Goal: Task Accomplishment & Management: Manage account settings

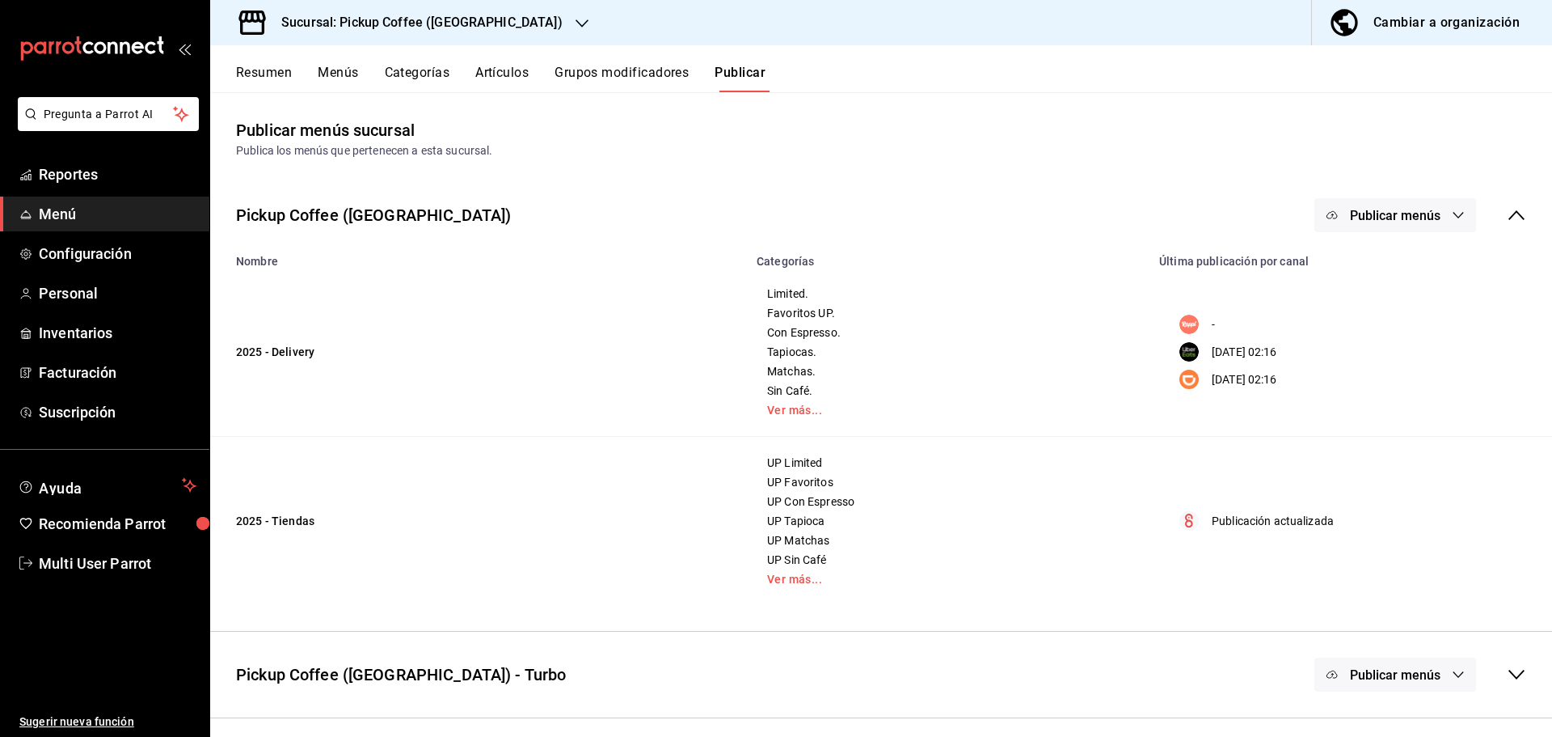
click at [1419, 11] on div "Cambiar a organización" at bounding box center [1447, 22] width 146 height 23
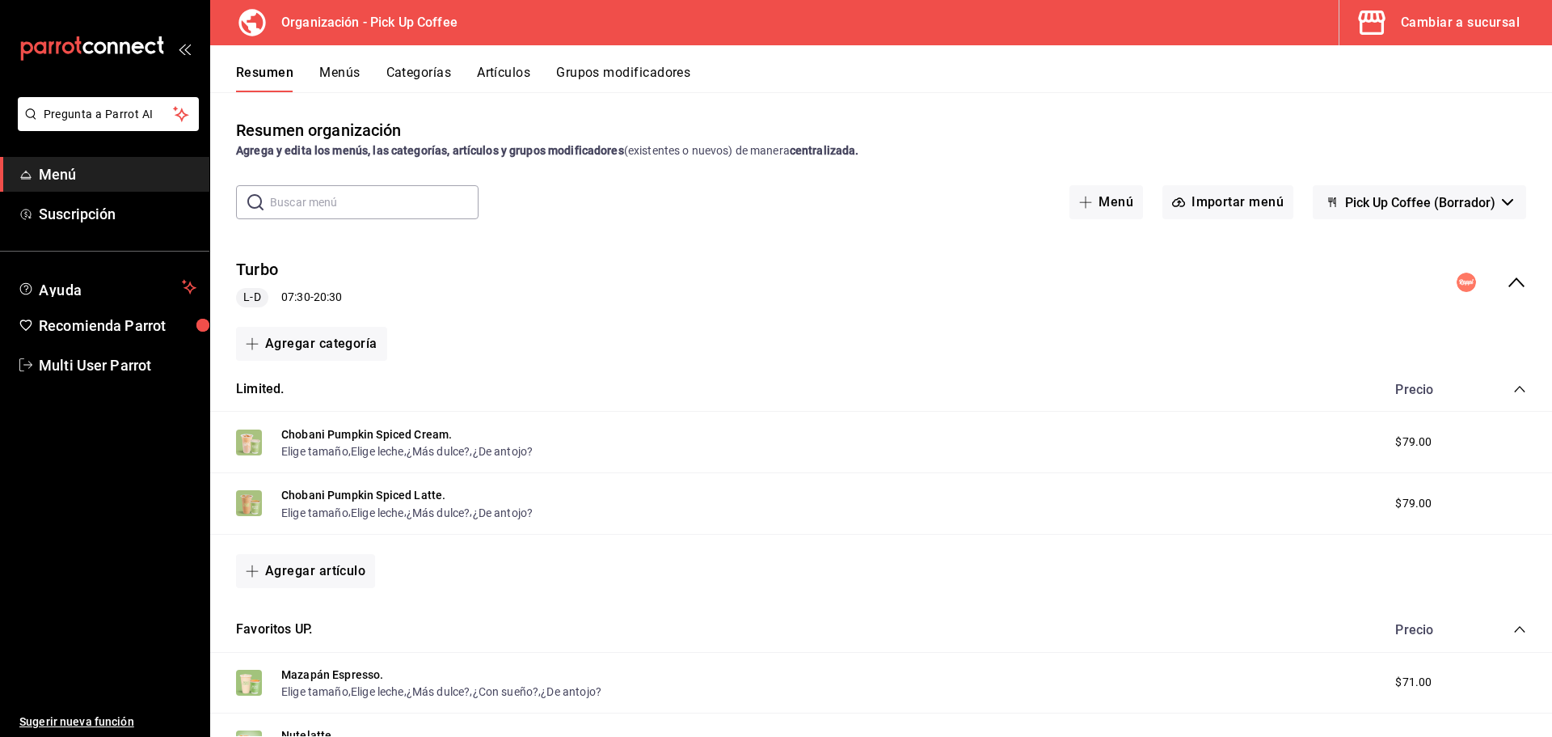
click at [1507, 287] on icon "collapse-menu-row" at bounding box center [1516, 281] width 19 height 19
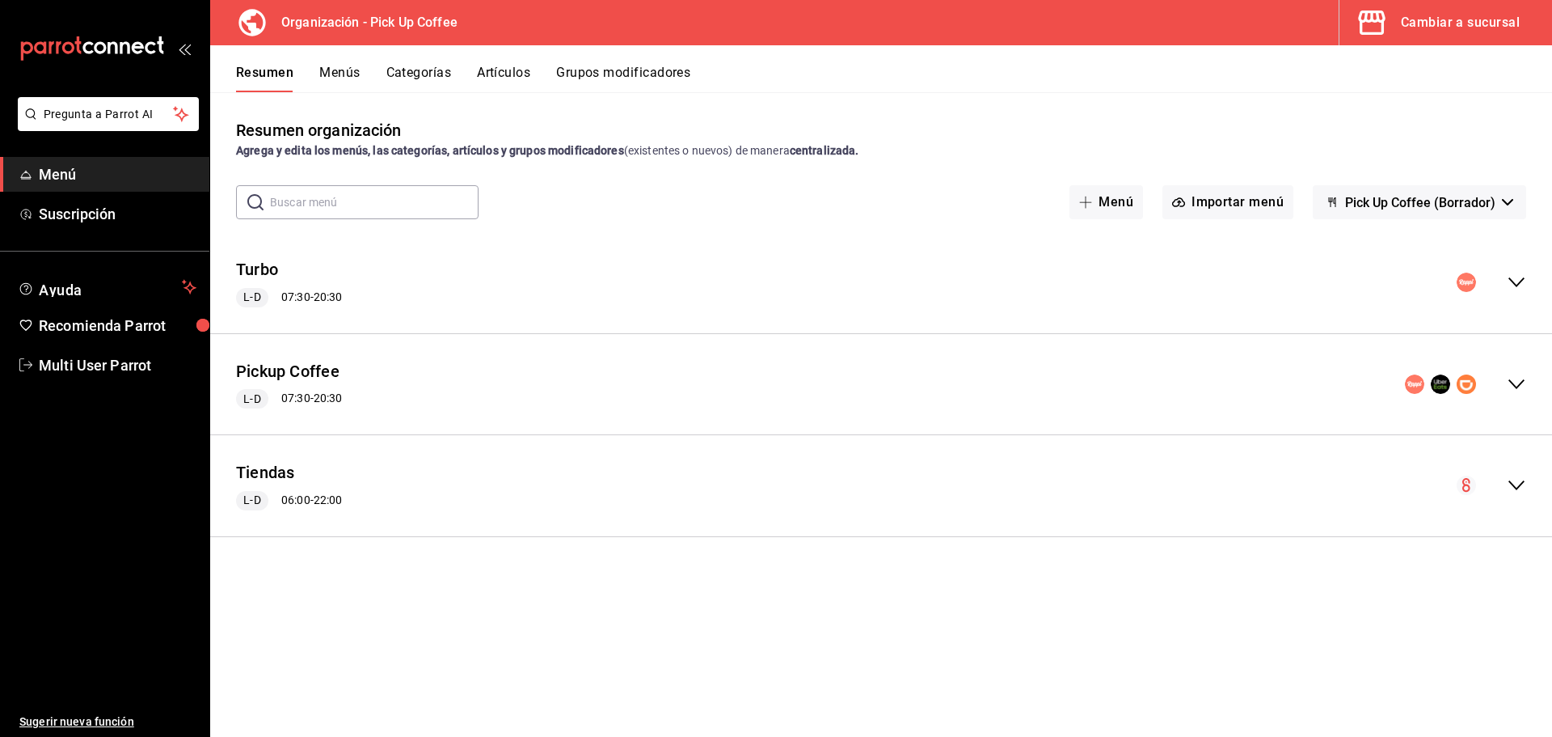
click at [1516, 281] on icon "collapse-menu-row" at bounding box center [1516, 281] width 19 height 19
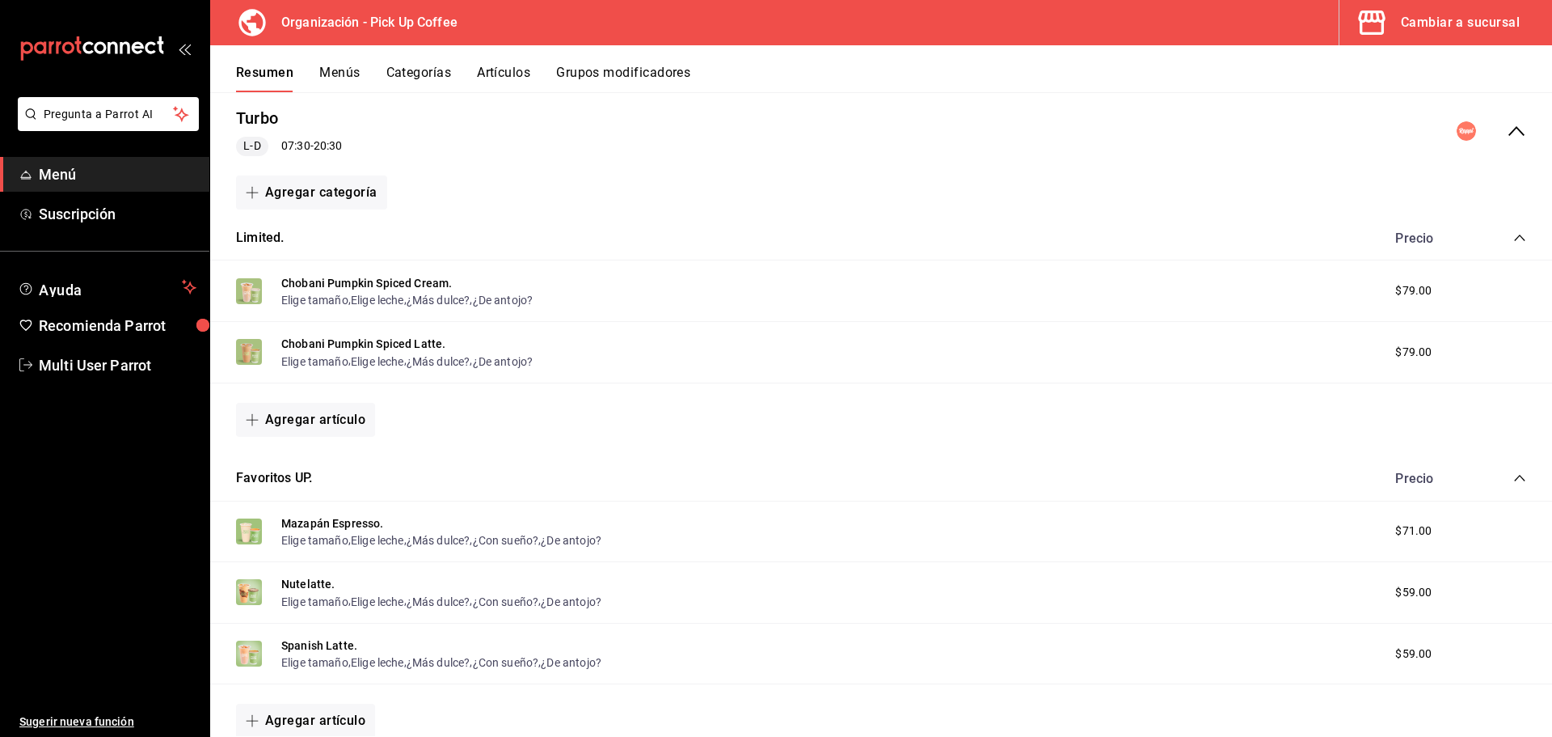
scroll to position [162, 0]
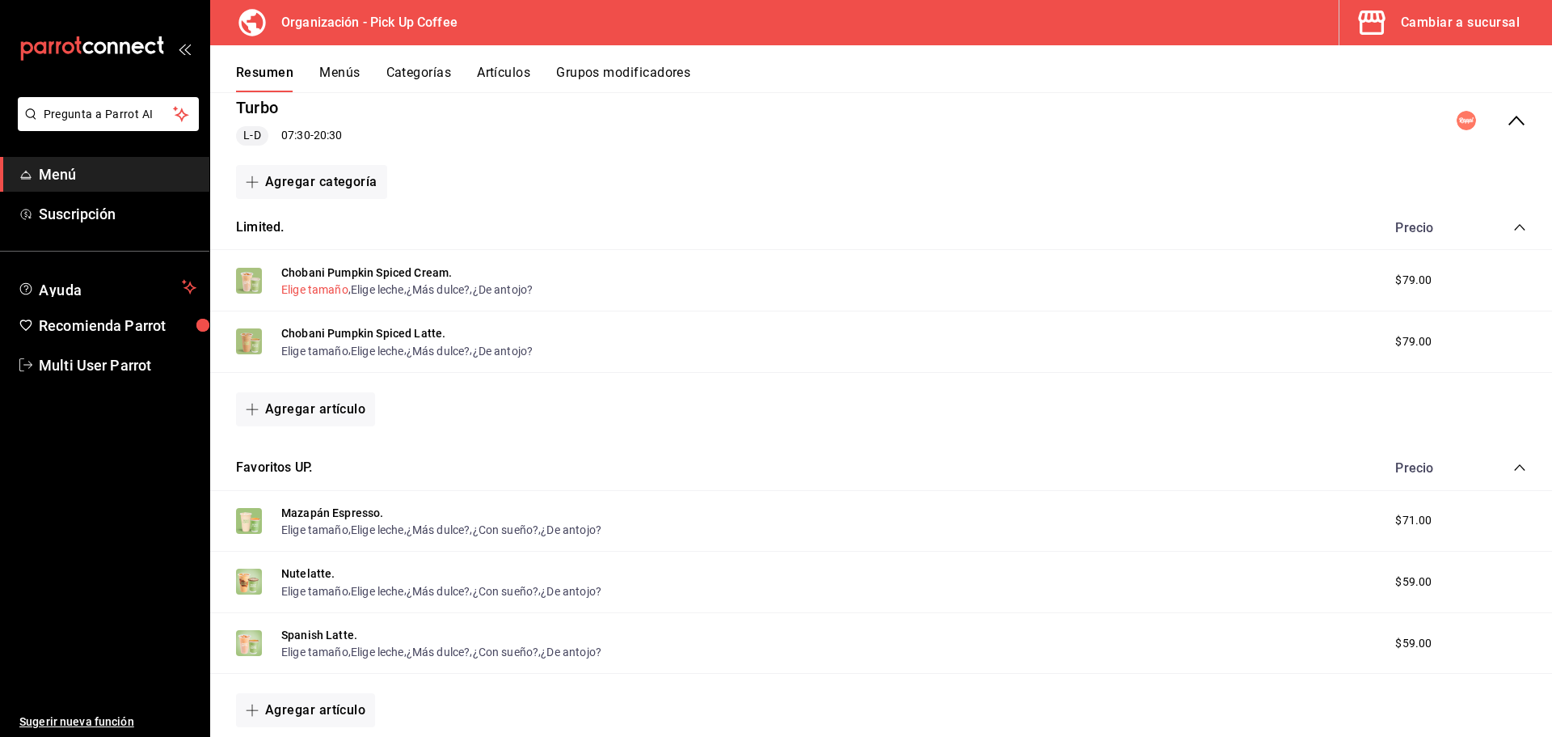
click at [336, 289] on button "Elige tamaño" at bounding box center [314, 289] width 67 height 16
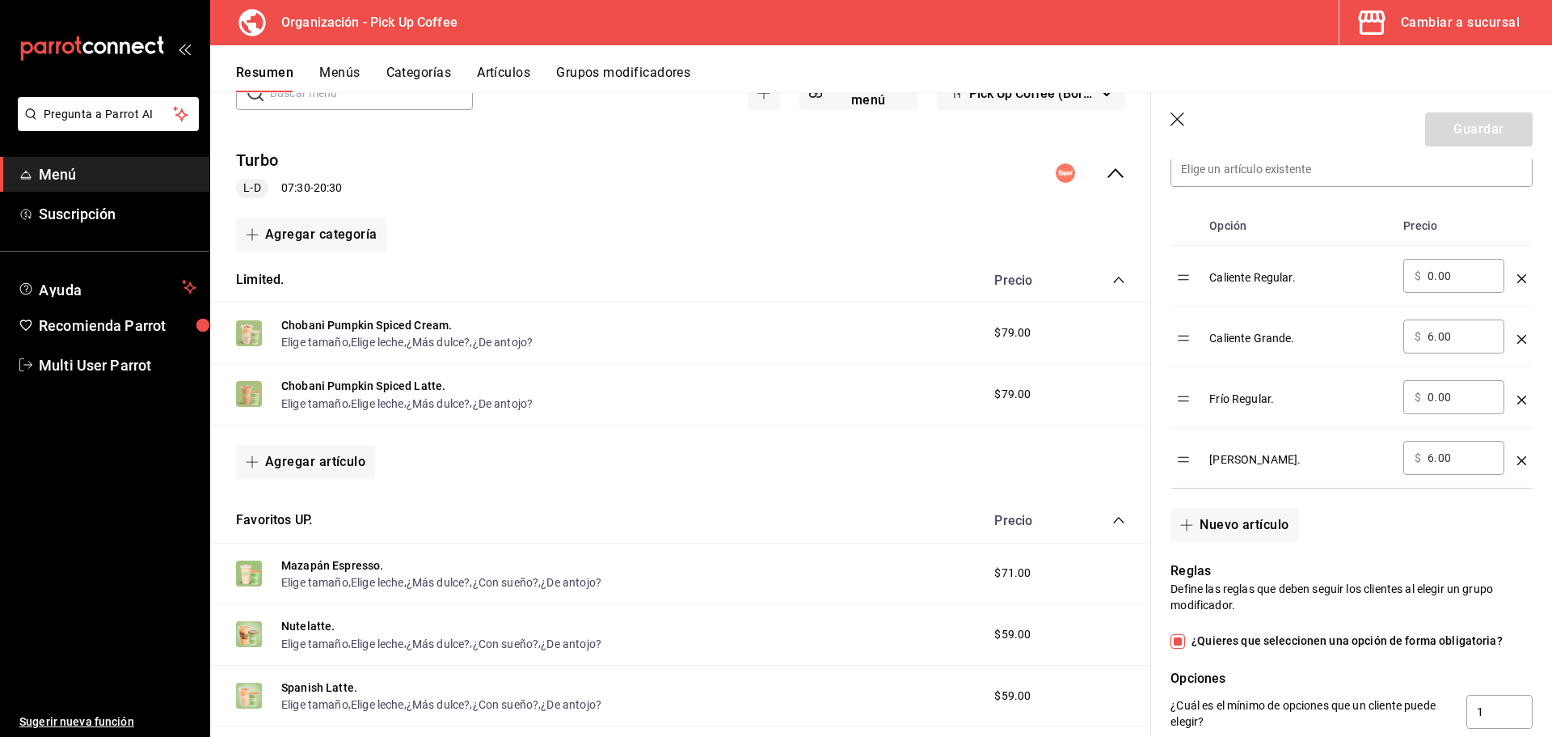
scroll to position [81, 0]
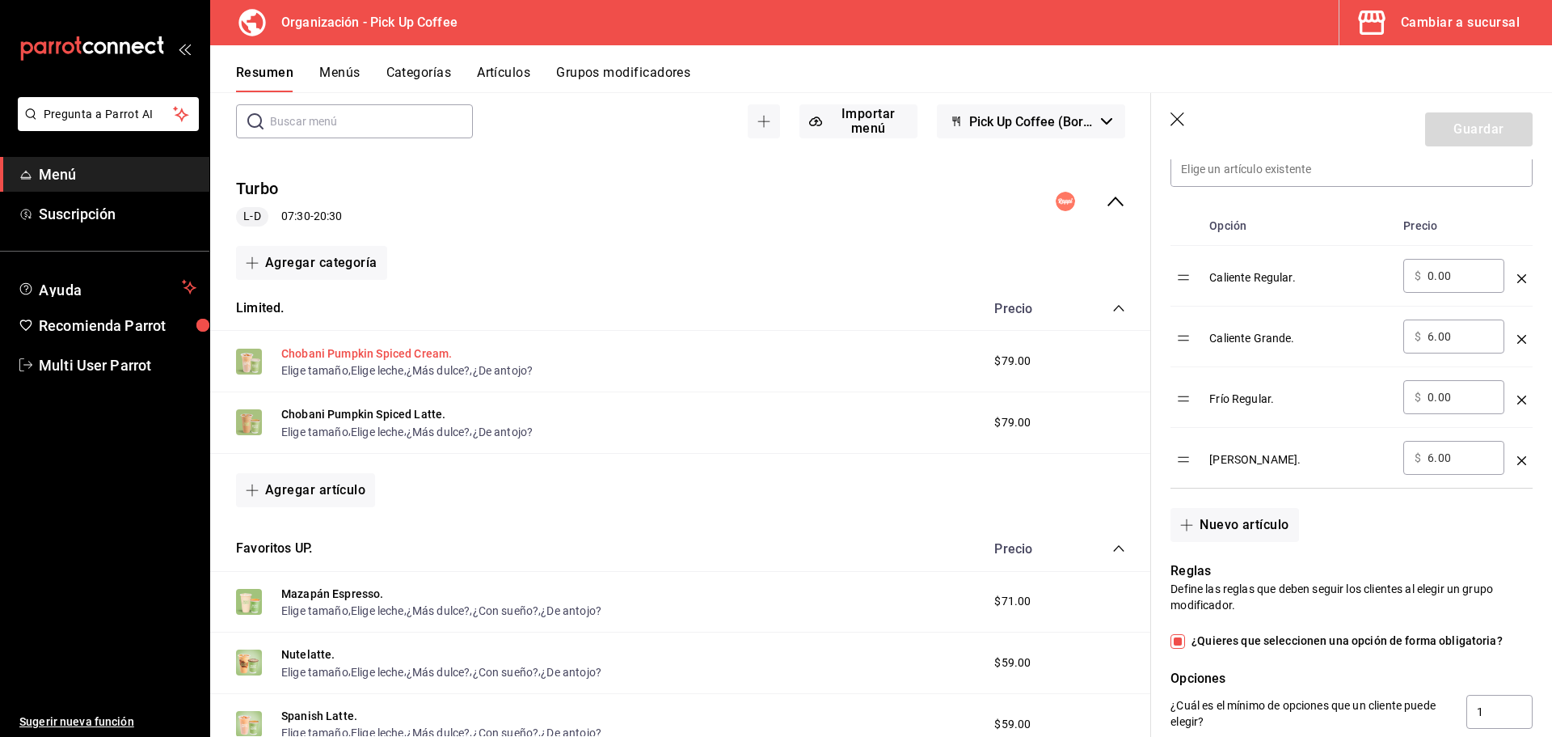
click at [335, 349] on button "Chobani Pumpkin Spiced Cream." at bounding box center [366, 353] width 171 height 16
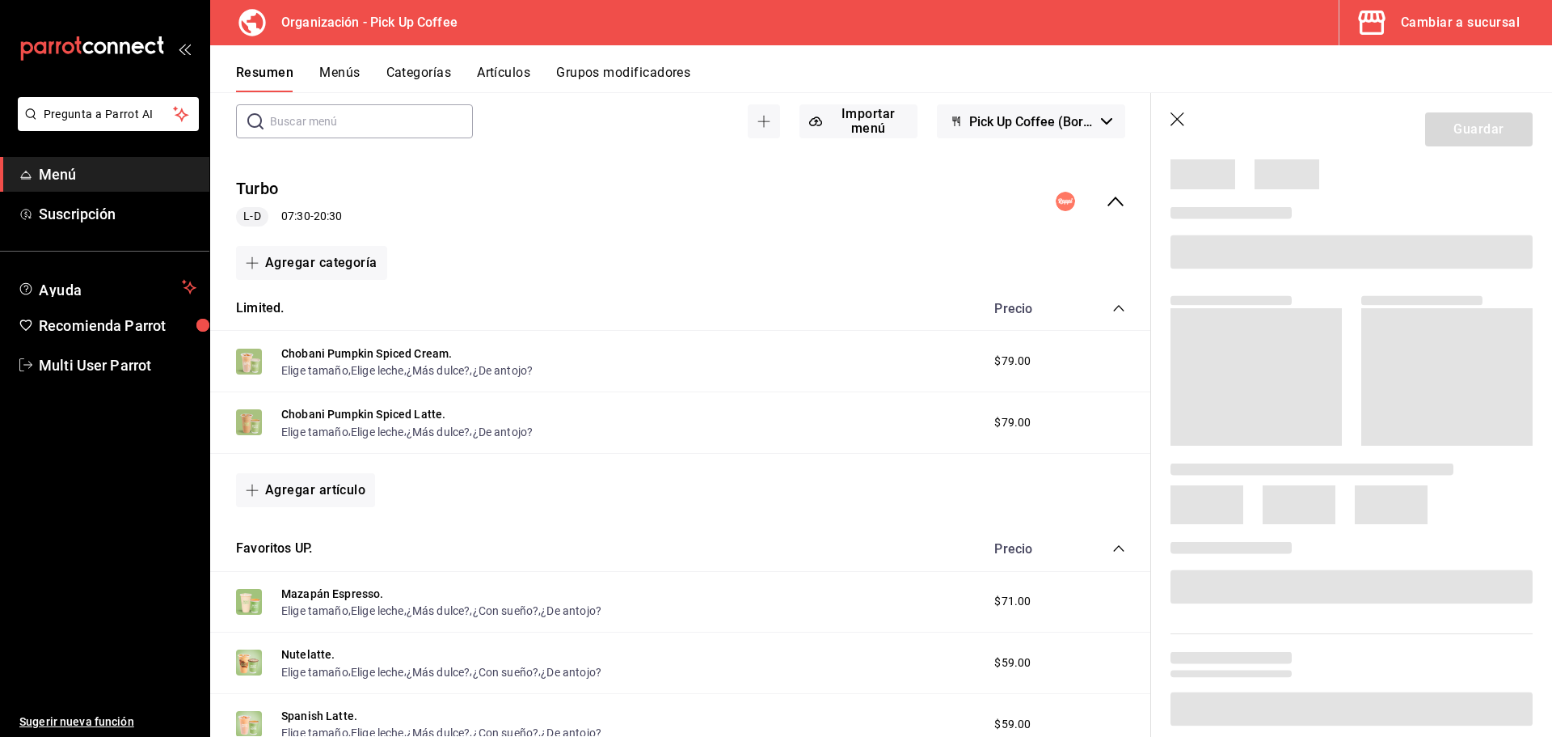
scroll to position [81, 0]
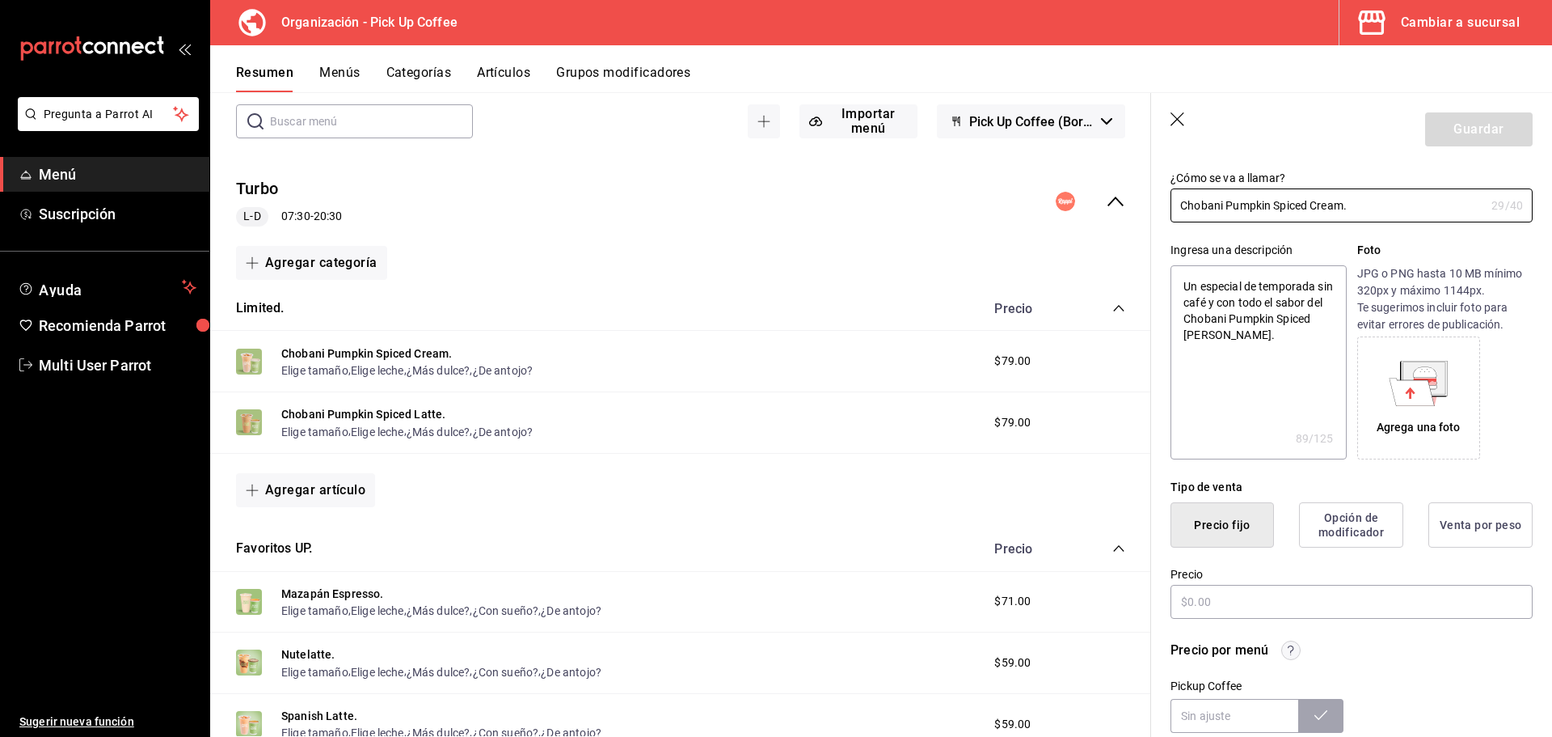
type textarea "x"
type input "$79.00"
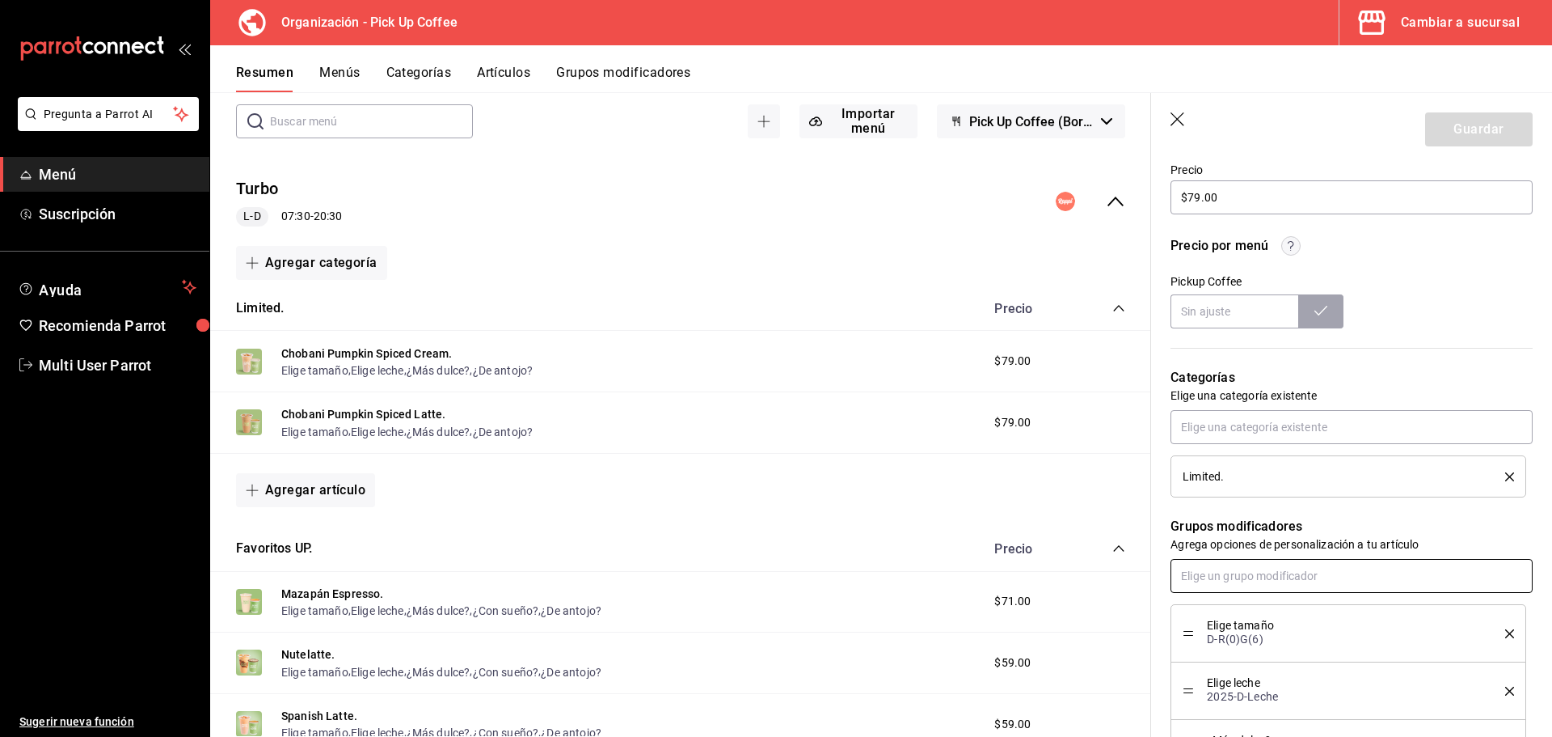
scroll to position [566, 0]
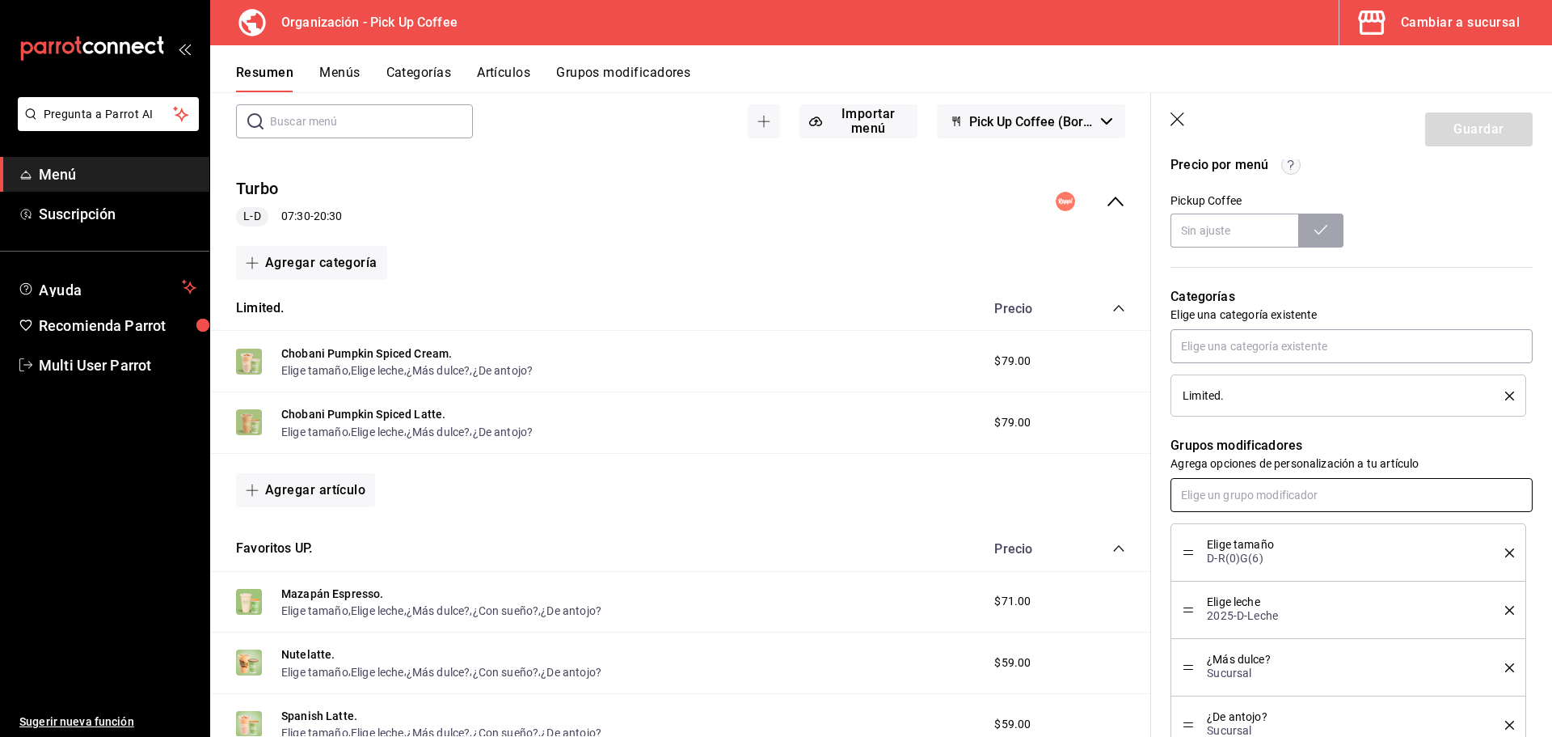
click at [1257, 498] on input "text" at bounding box center [1352, 495] width 362 height 34
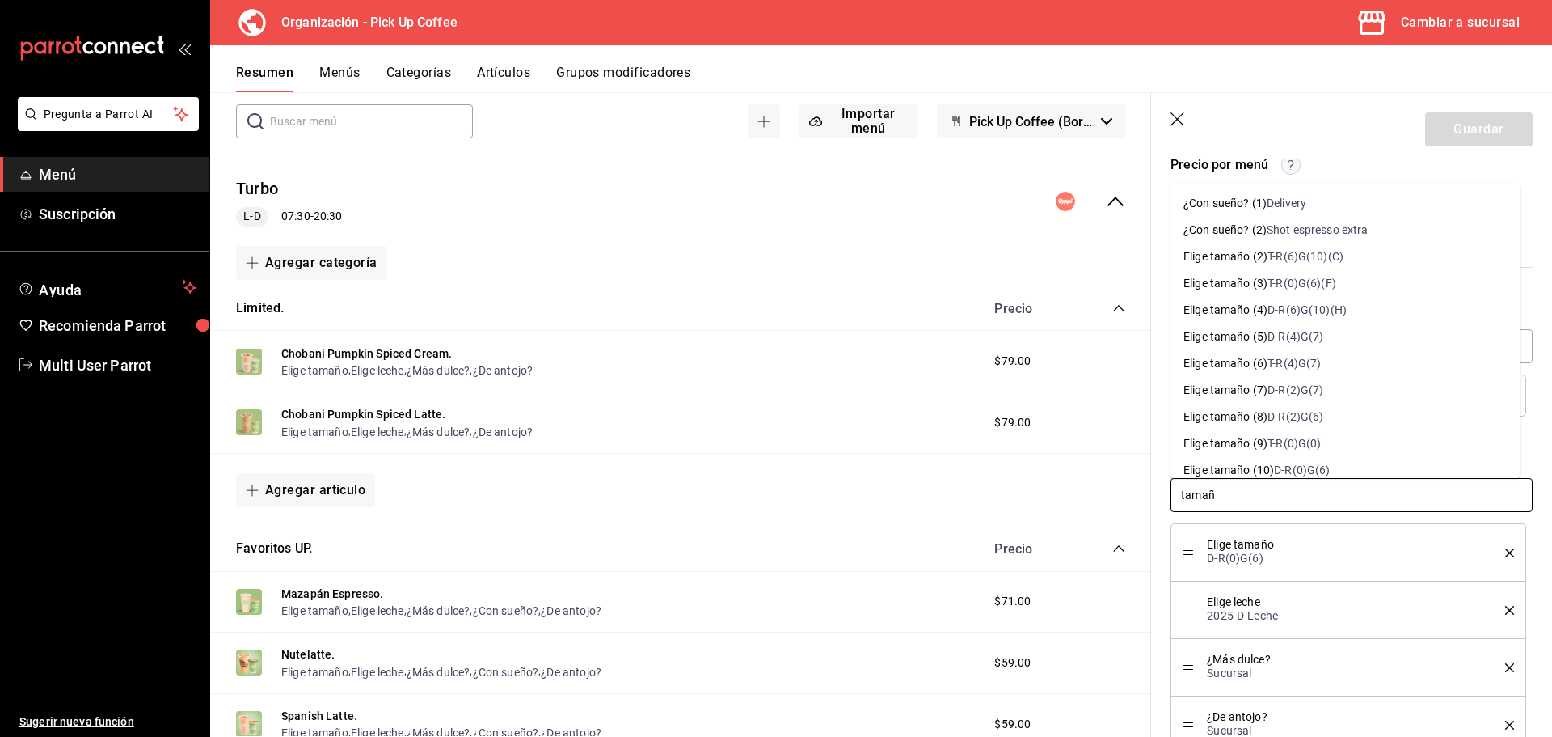
type input "tamaño"
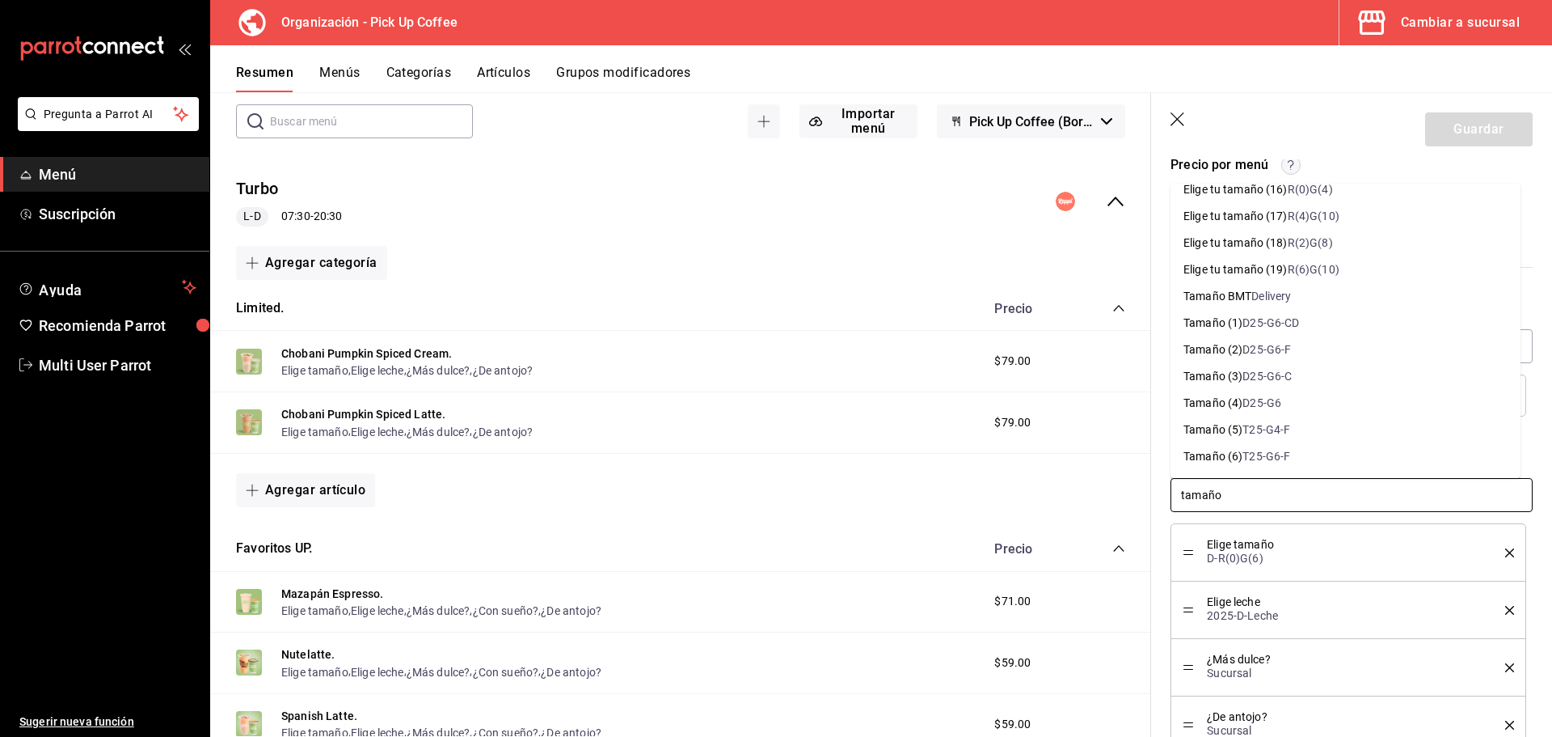
scroll to position [1051, 0]
click at [1280, 331] on div "D25-G6-C" at bounding box center [1267, 326] width 49 height 17
type textarea "x"
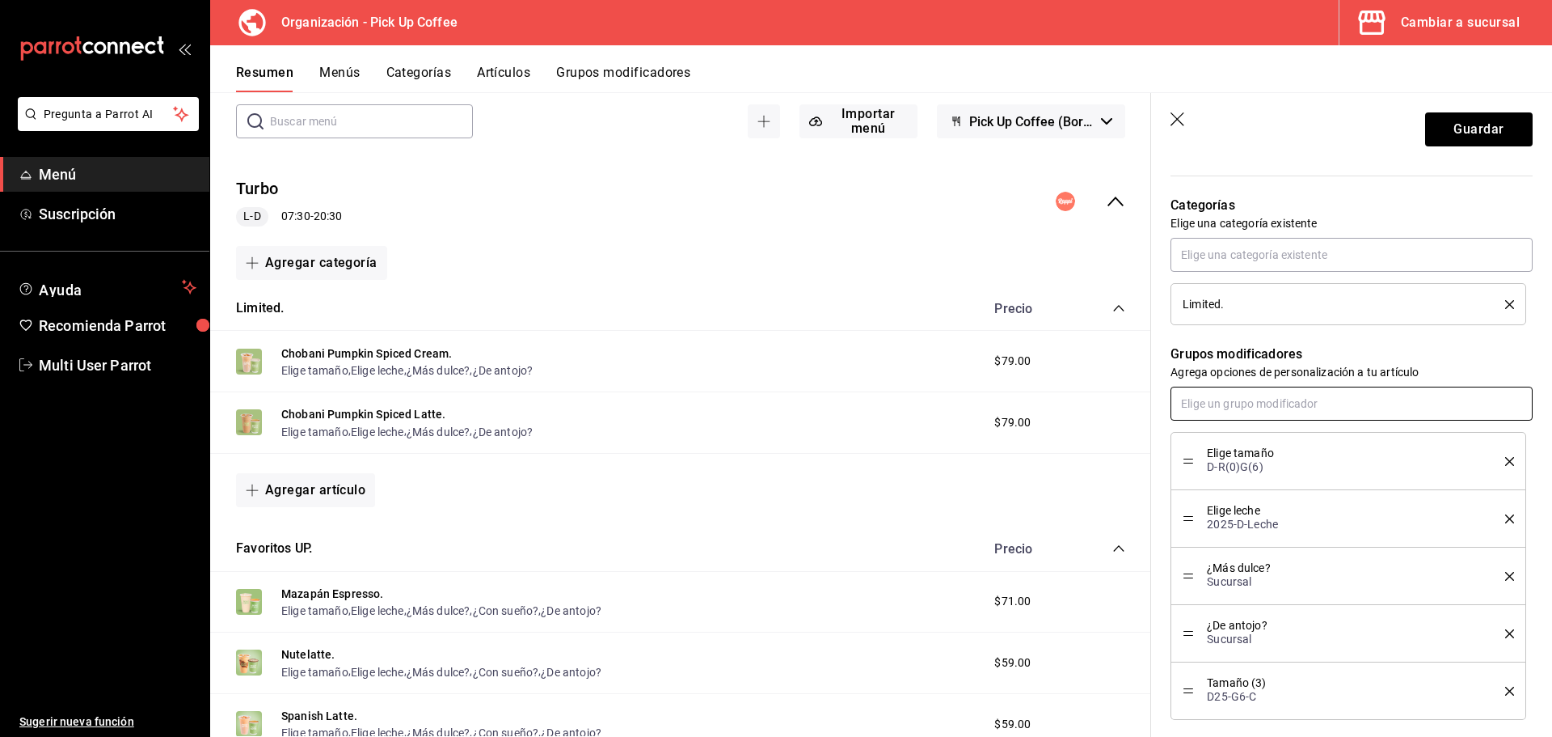
scroll to position [728, 0]
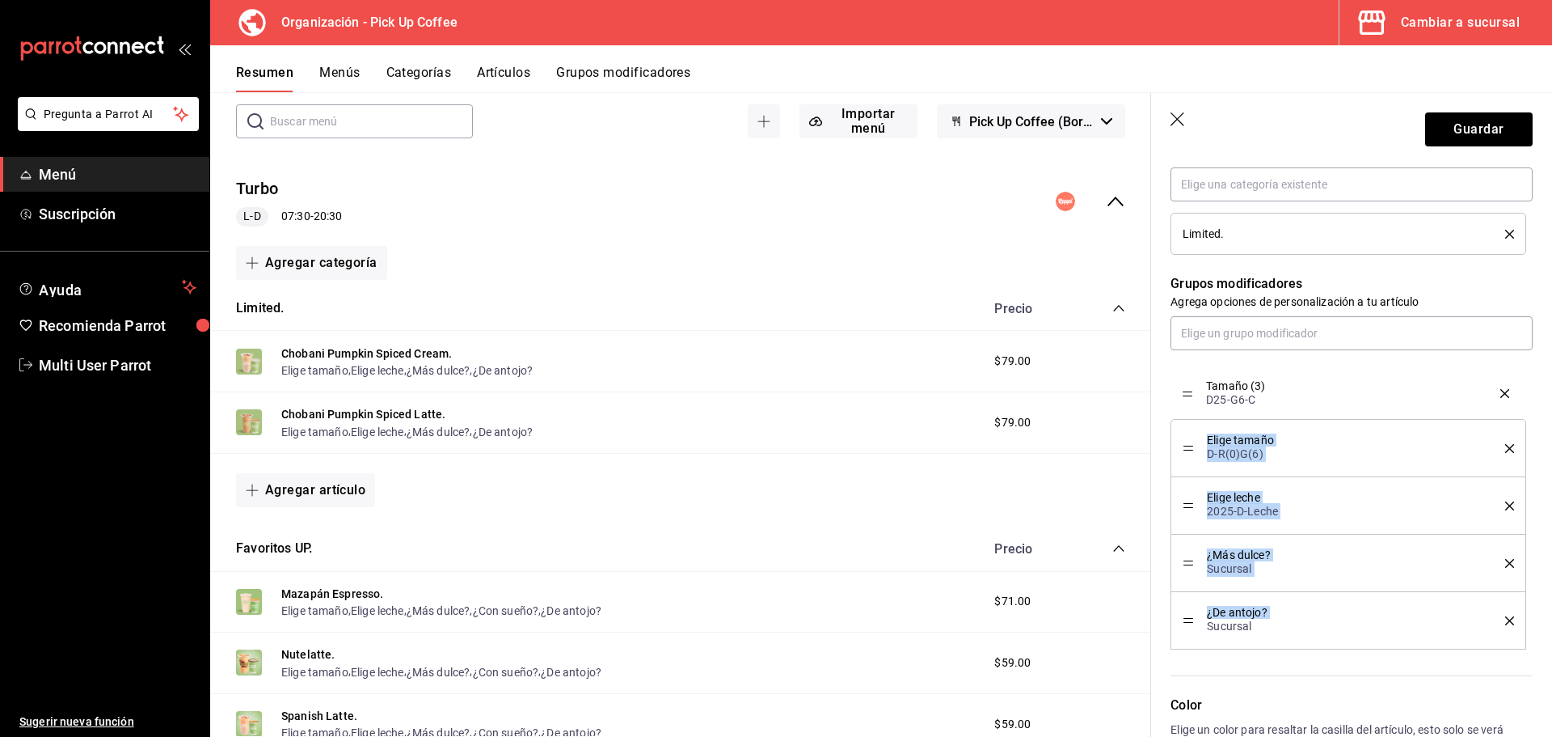
drag, startPoint x: 1192, startPoint y: 620, endPoint x: 1180, endPoint y: 393, distance: 227.5
click at [1505, 450] on icon "delete" at bounding box center [1509, 448] width 9 height 9
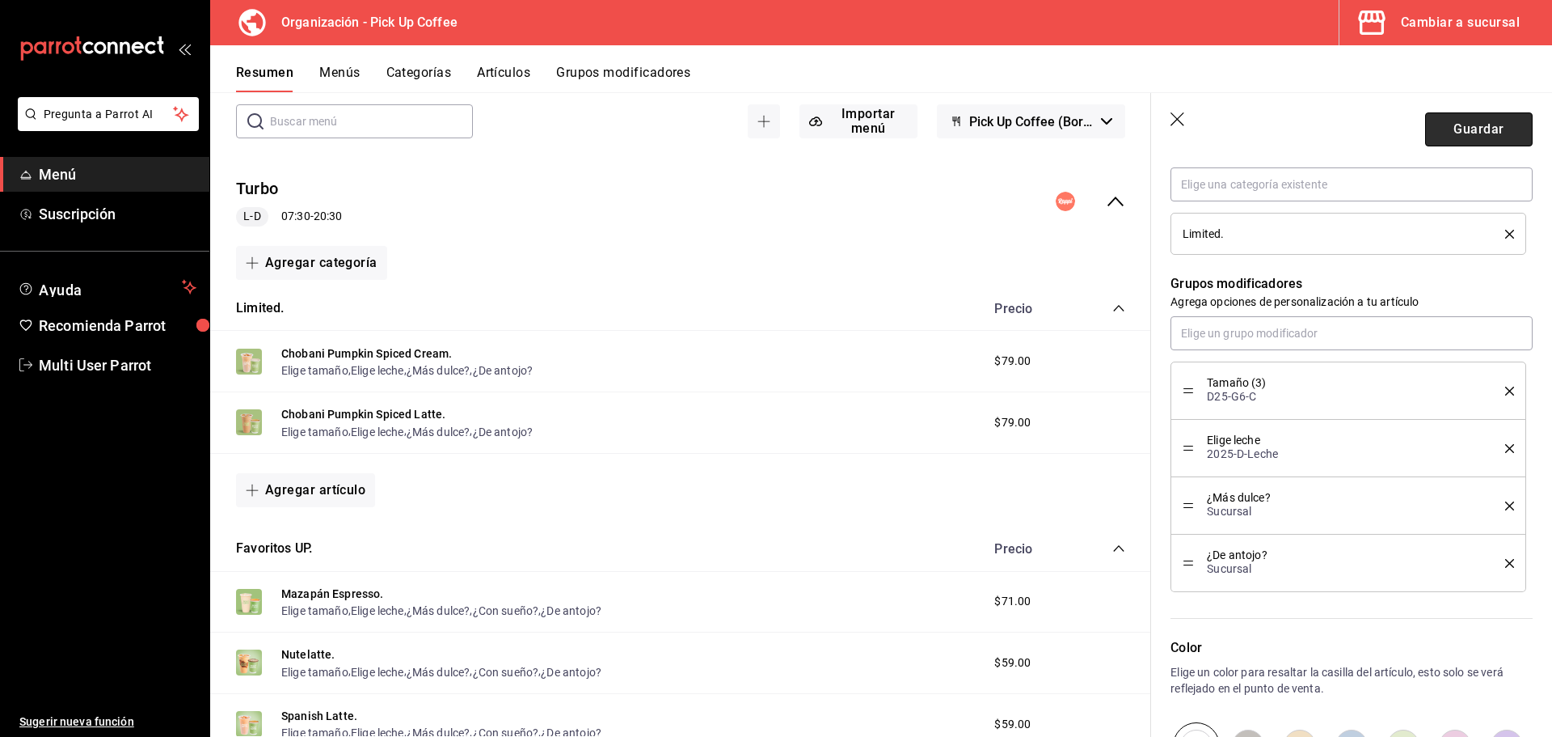
click at [1467, 129] on button "Guardar" at bounding box center [1479, 129] width 108 height 34
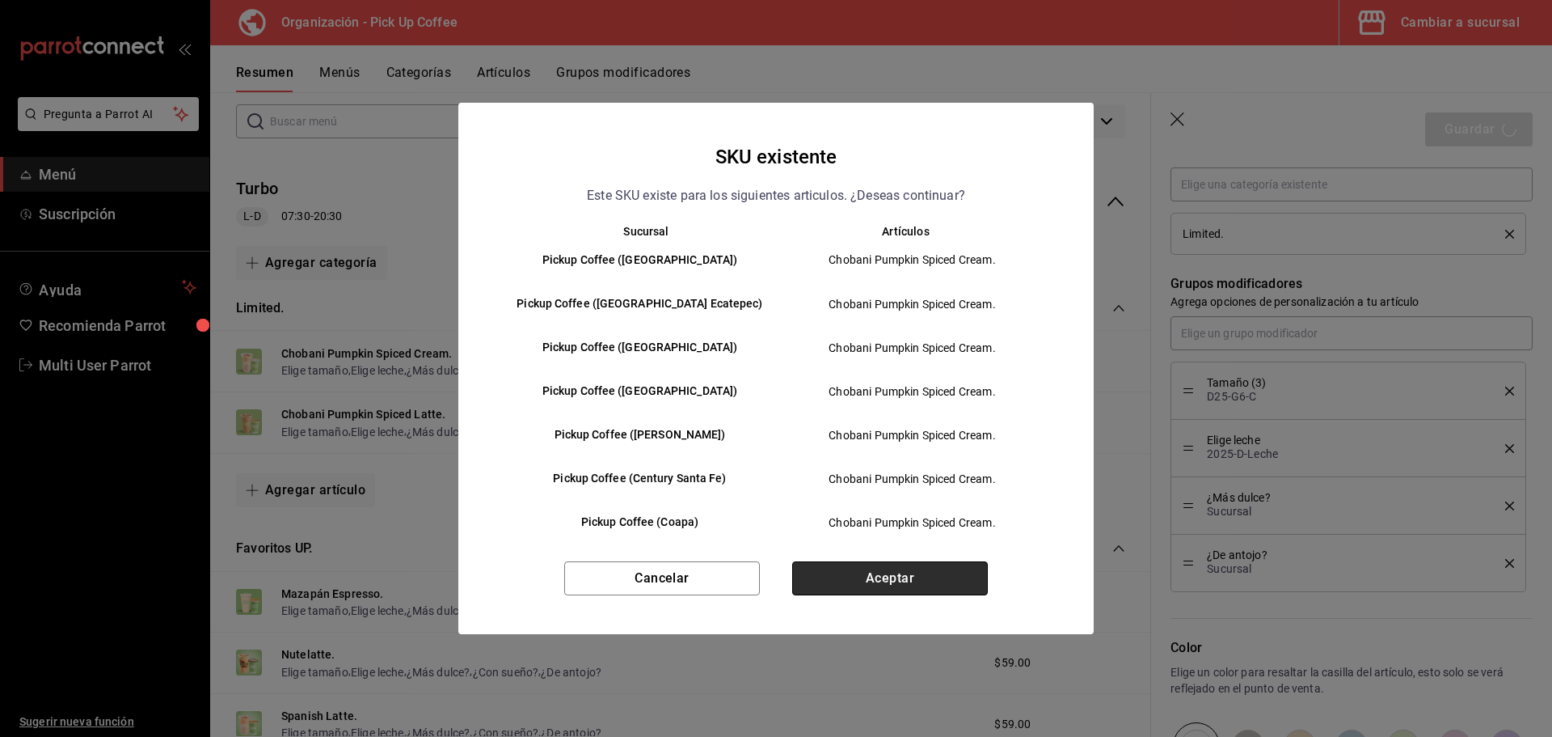
click at [903, 572] on button "Aceptar" at bounding box center [890, 578] width 196 height 34
type textarea "x"
type input "AR-1758562256974"
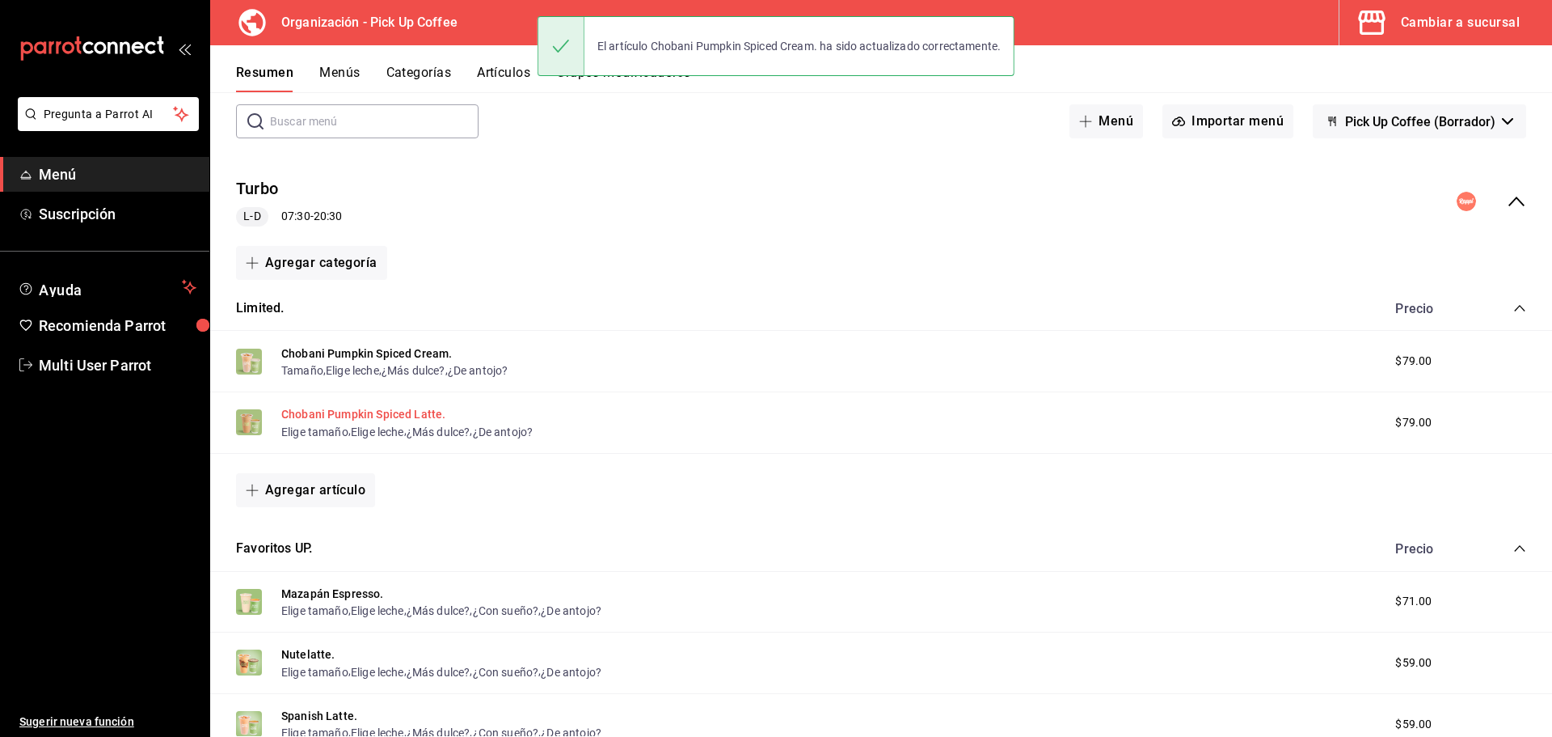
click at [322, 415] on button "Chobani Pumpkin Spiced Latte." at bounding box center [363, 414] width 164 height 16
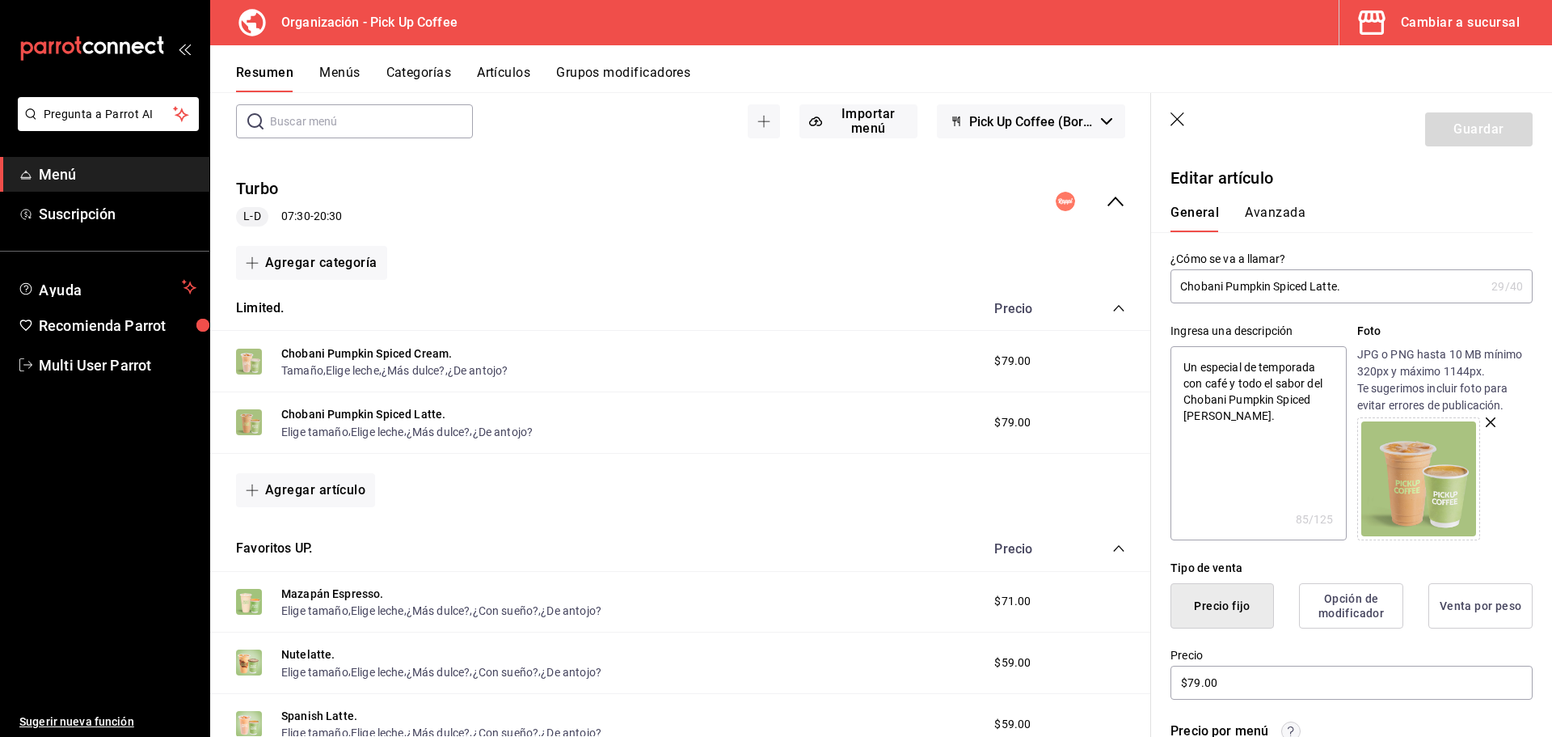
click at [1211, 289] on input "Chobani Pumpkin Spiced Latte." at bounding box center [1328, 286] width 315 height 32
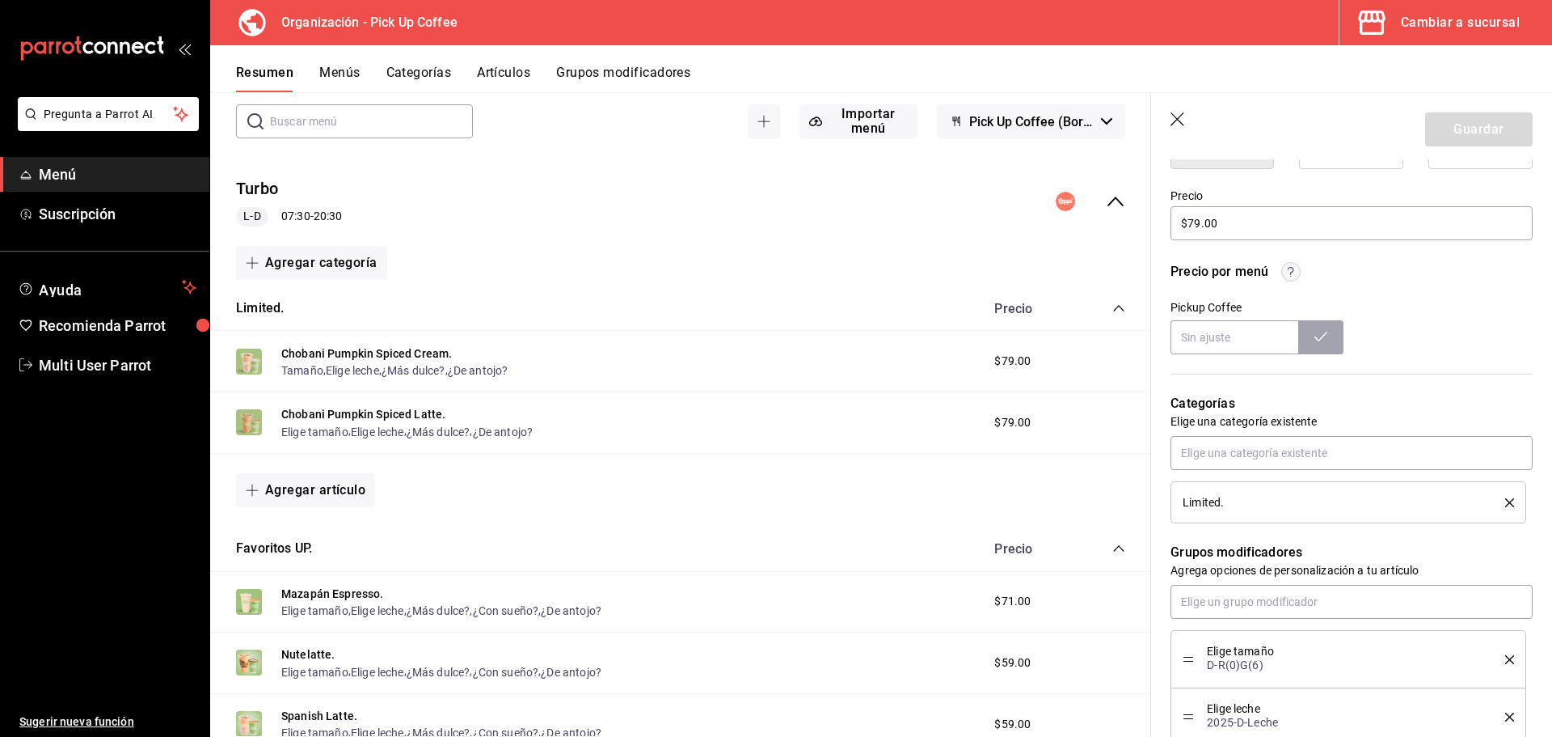
scroll to position [566, 0]
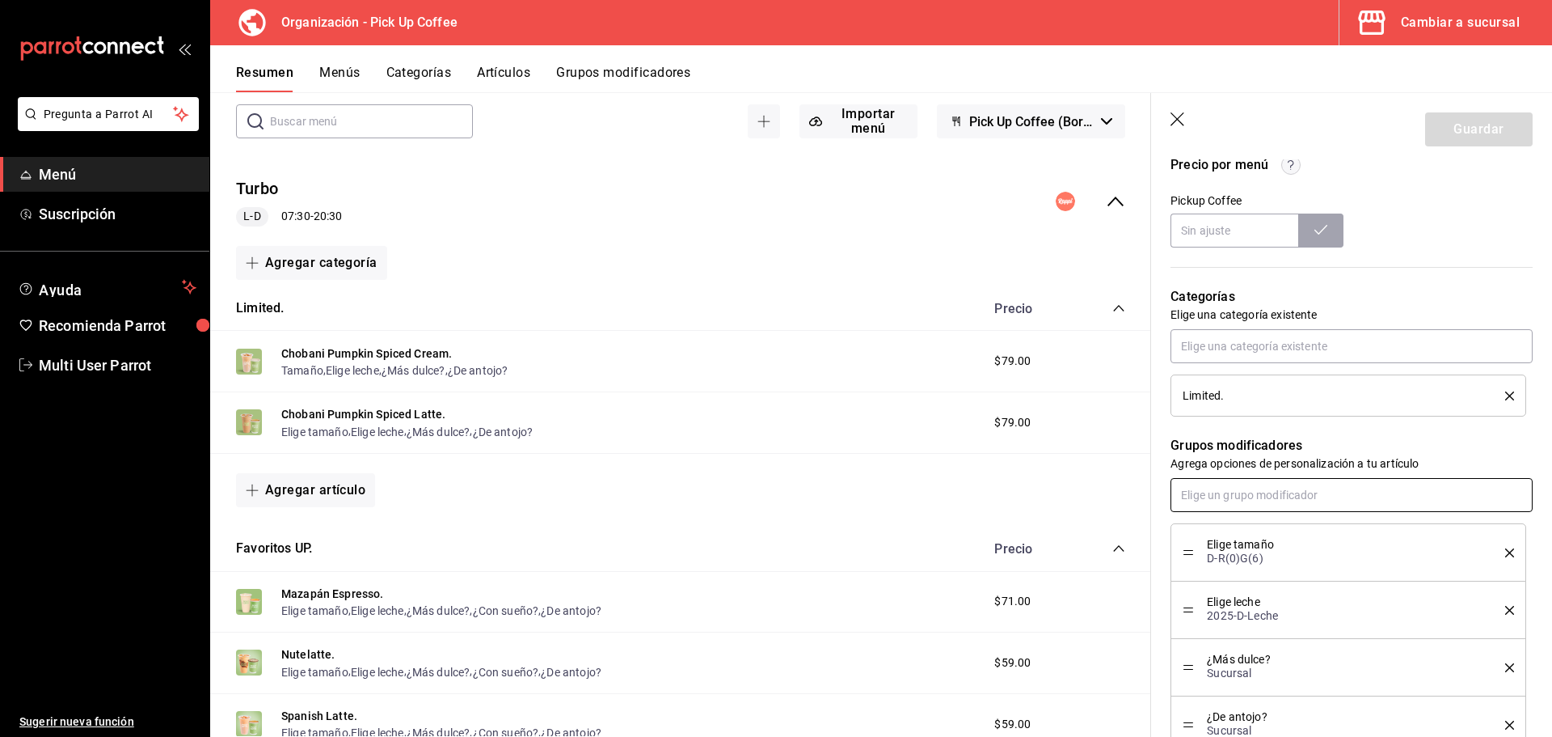
click at [1237, 497] on input "text" at bounding box center [1352, 495] width 362 height 34
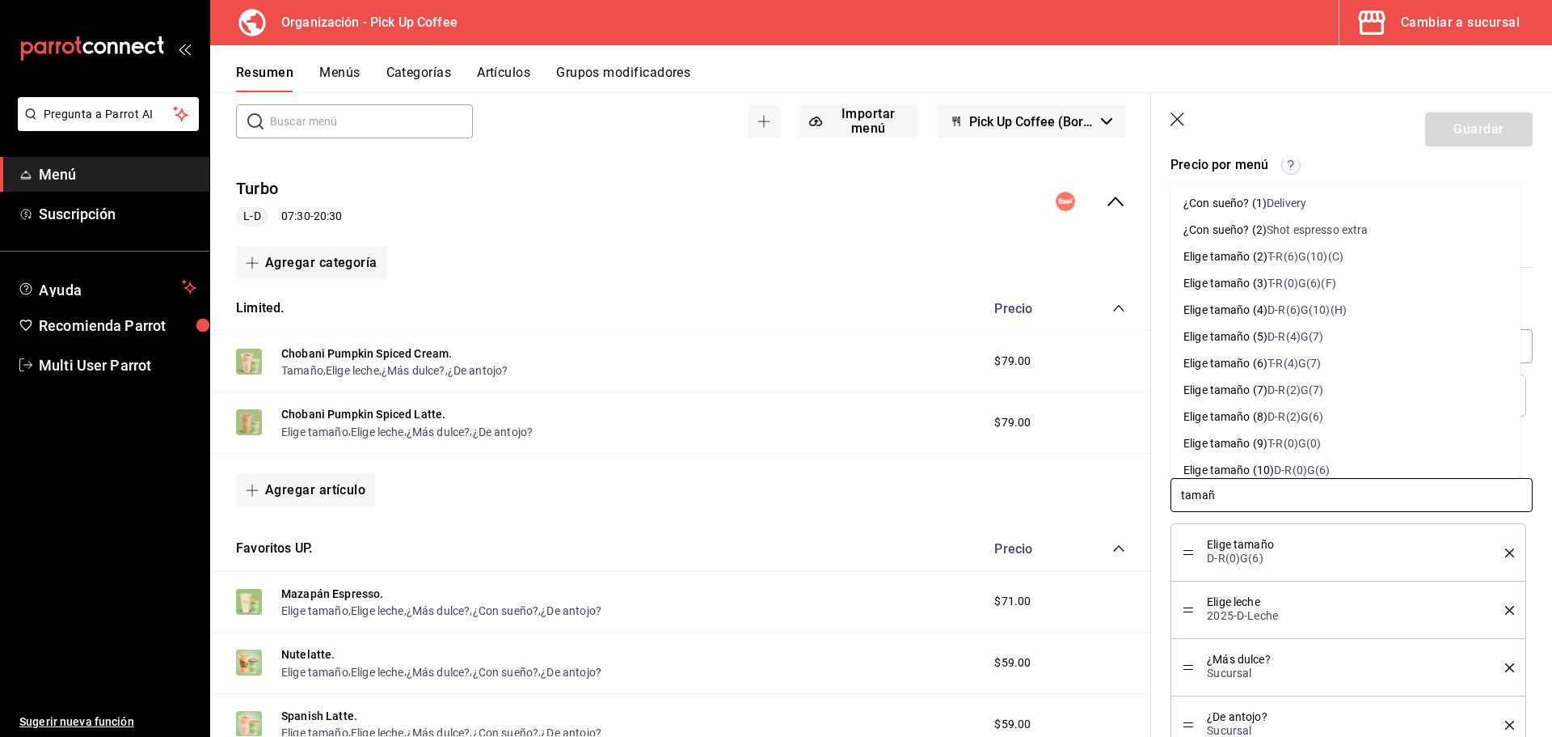
type input "tamaño"
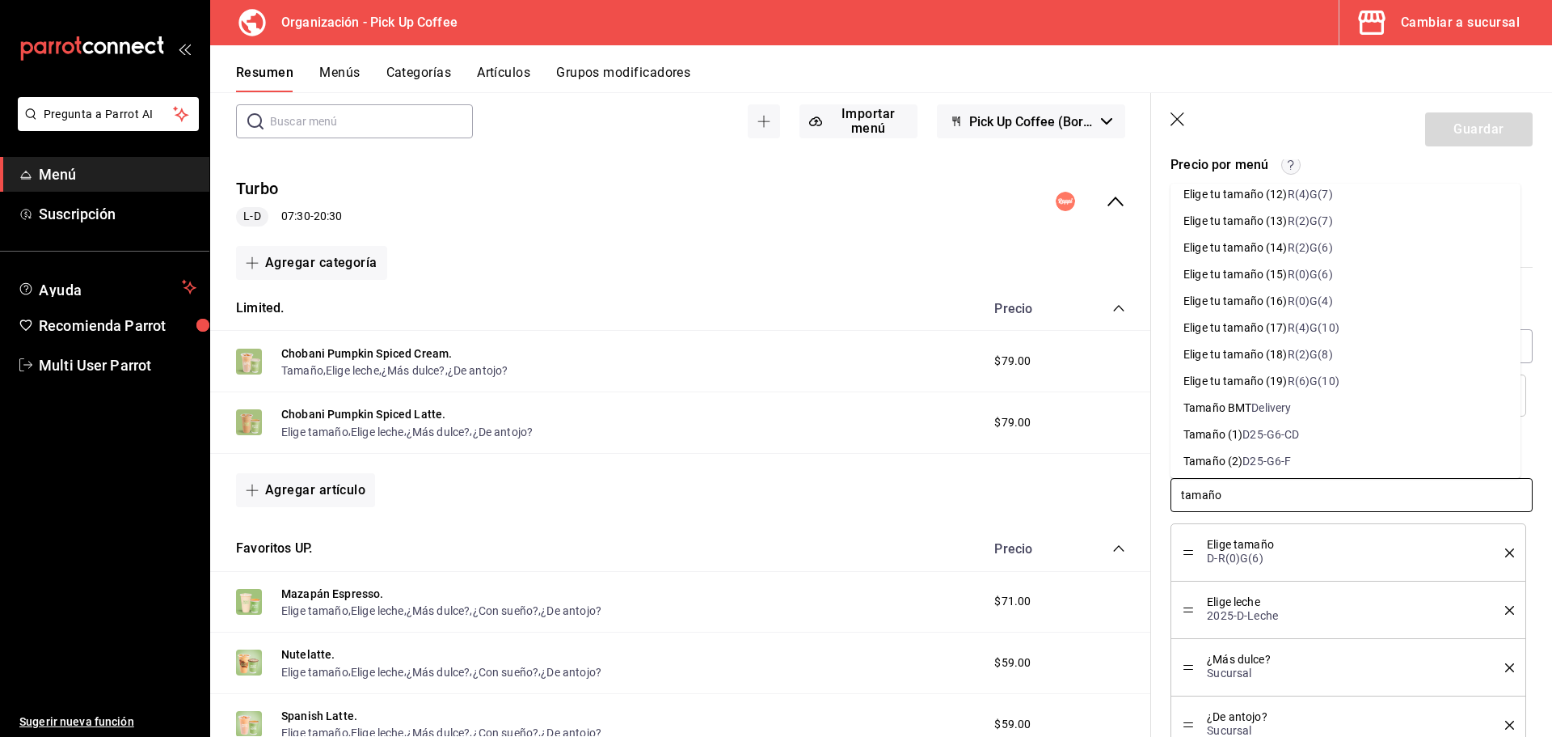
scroll to position [970, 0]
click at [1242, 432] on div "Tamaño (4)" at bounding box center [1213, 433] width 59 height 17
type textarea "x"
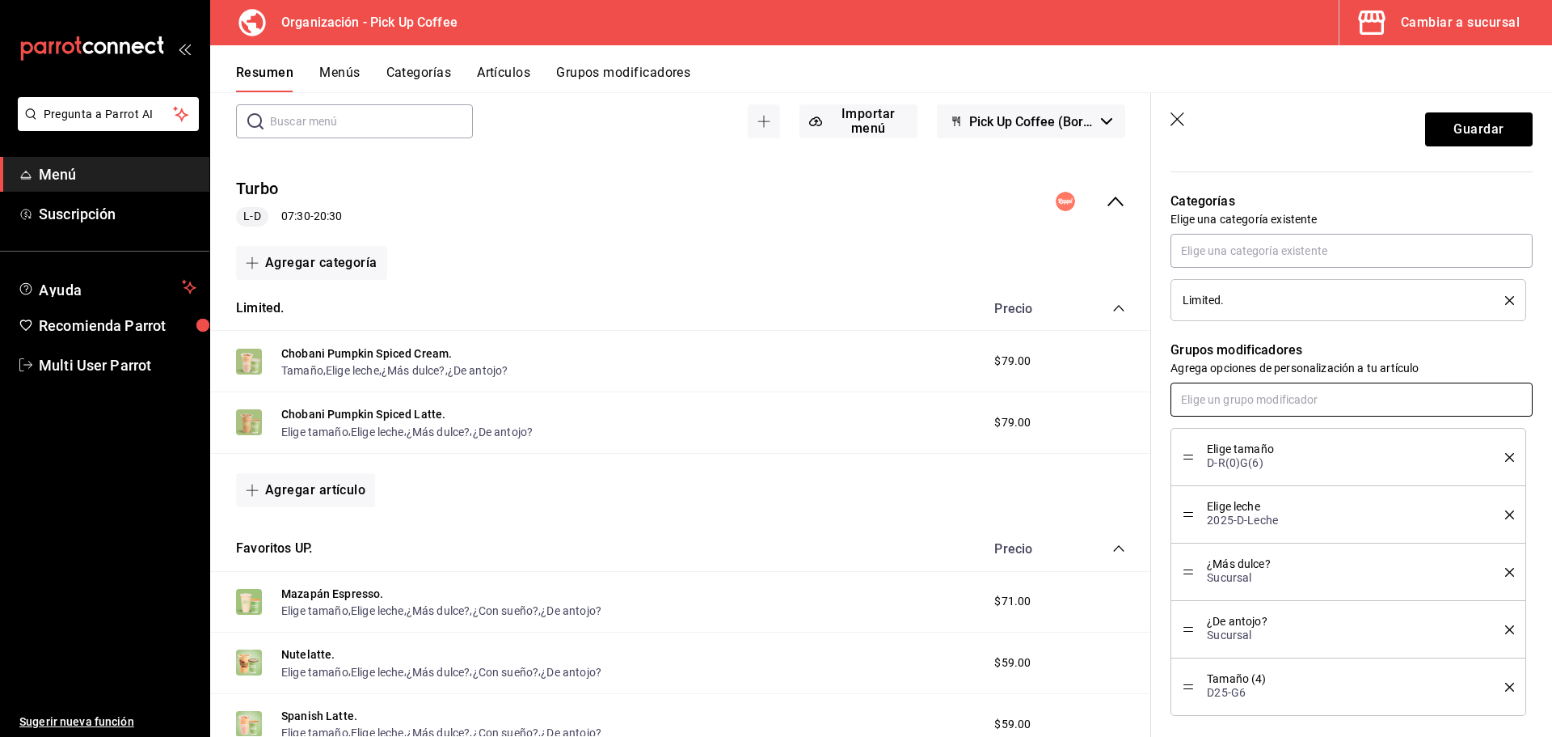
scroll to position [809, 0]
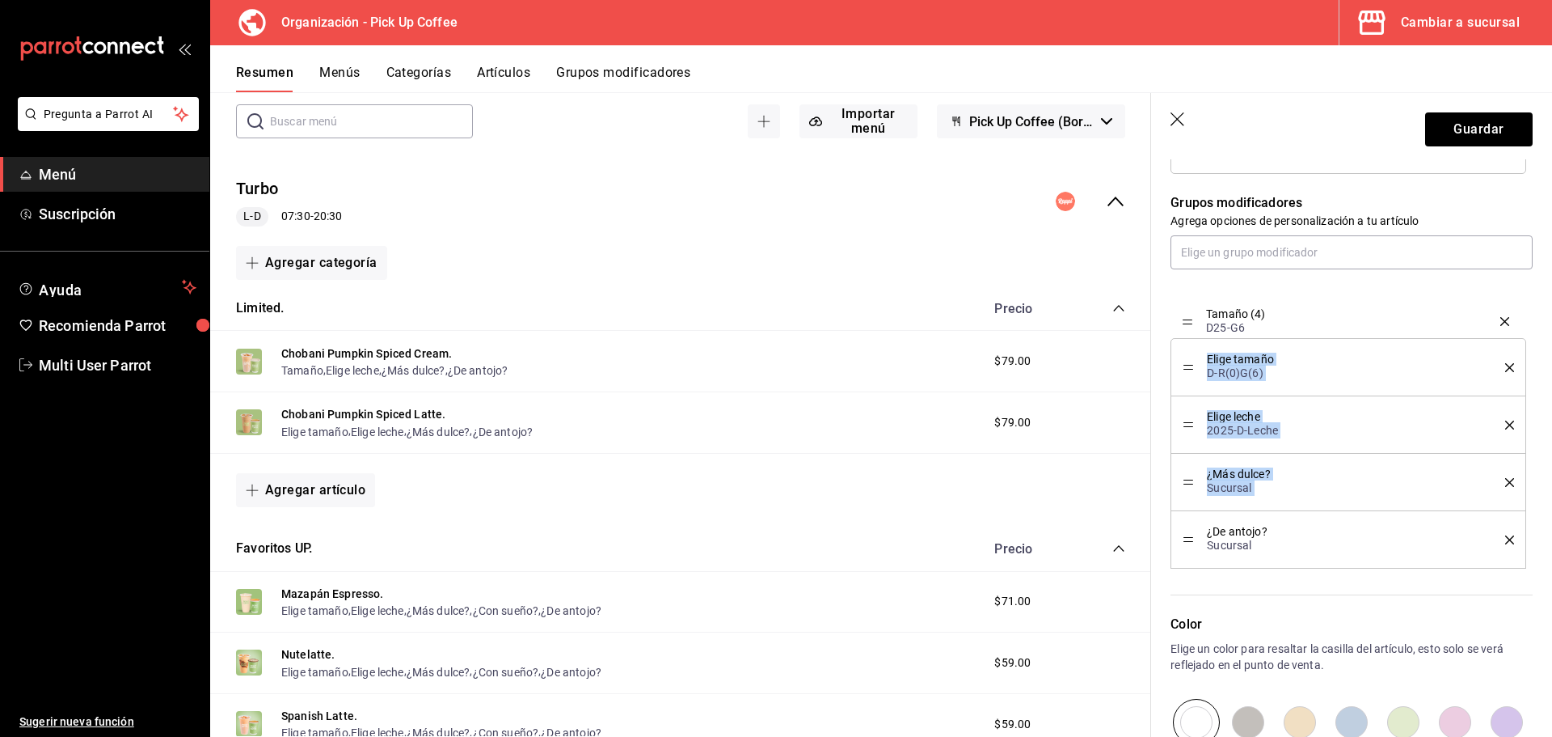
drag, startPoint x: 1185, startPoint y: 538, endPoint x: 1193, endPoint y: 319, distance: 219.3
click at [1502, 369] on li "Elige tamaño D-R(0)G(6)" at bounding box center [1349, 367] width 356 height 57
click at [1505, 367] on icon "delete" at bounding box center [1509, 367] width 9 height 9
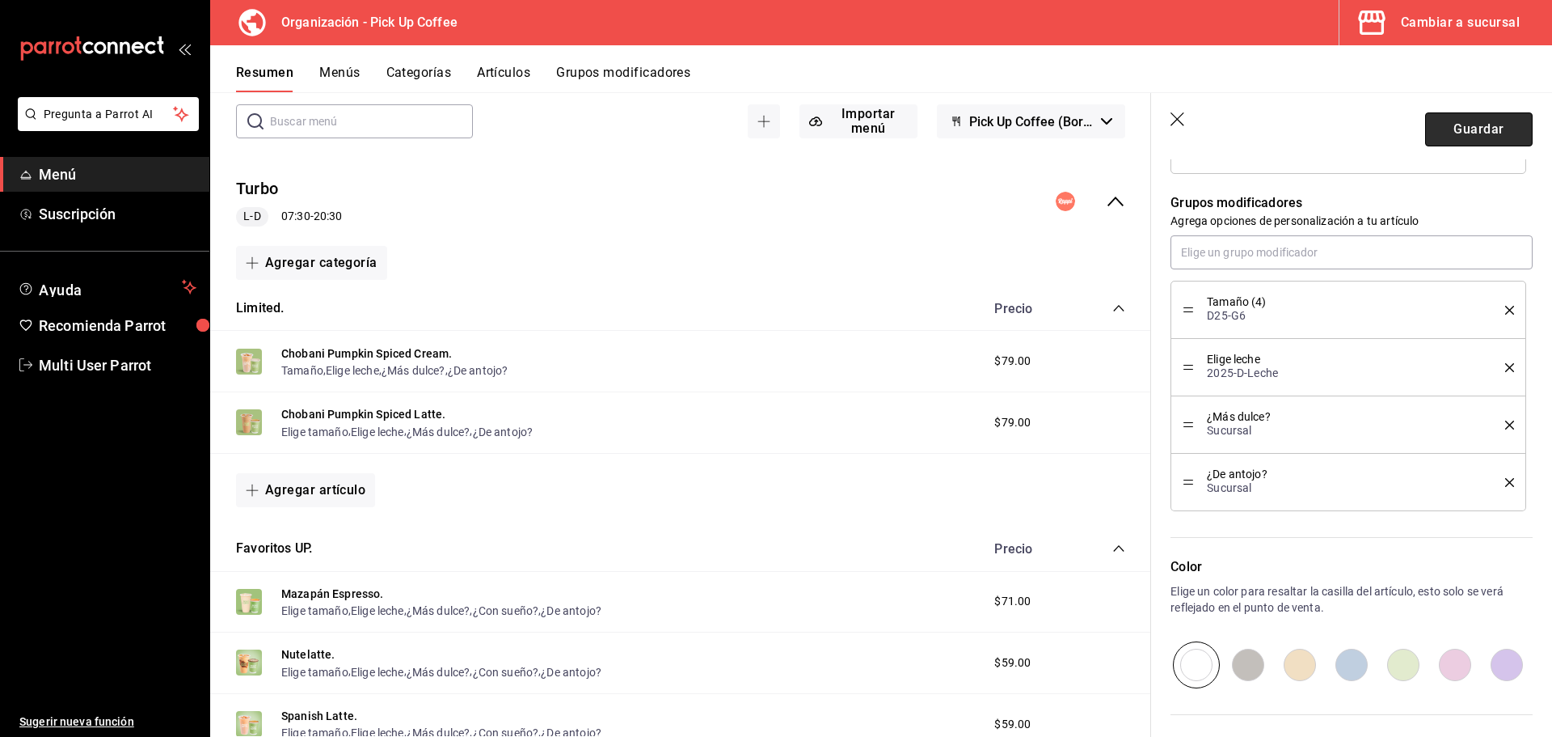
click at [1470, 130] on button "Guardar" at bounding box center [1479, 129] width 108 height 34
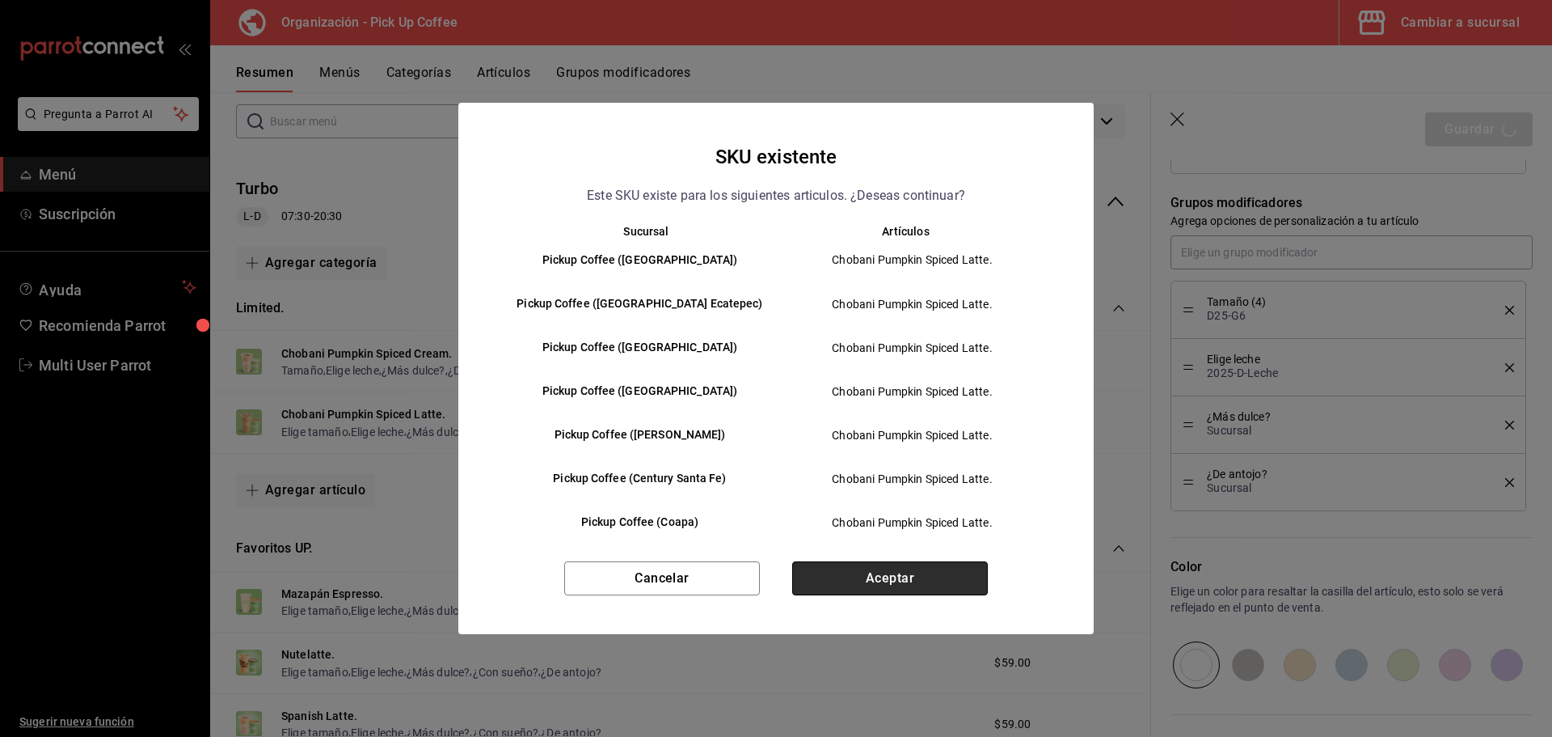
click at [834, 576] on button "Aceptar" at bounding box center [890, 578] width 196 height 34
type textarea "x"
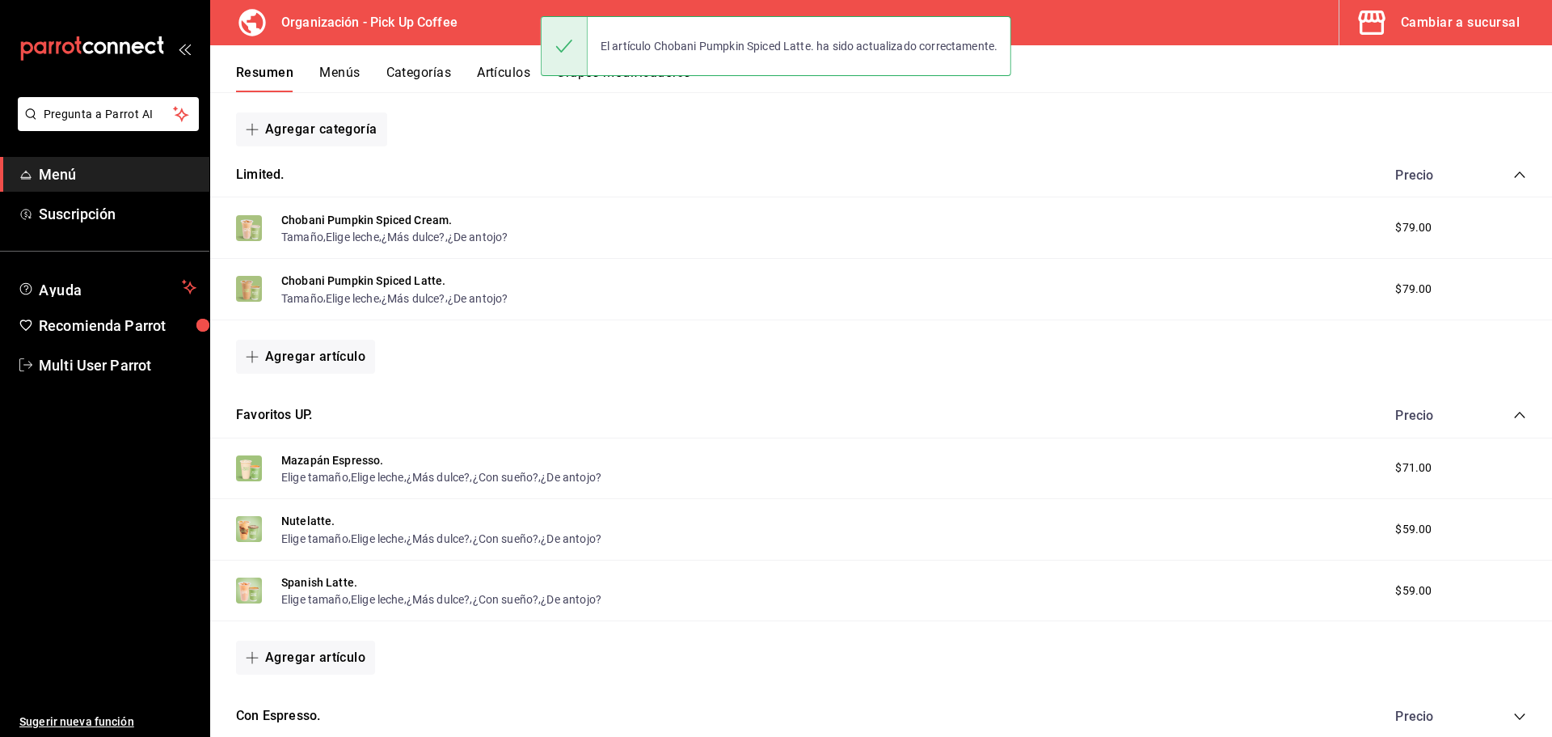
scroll to position [243, 0]
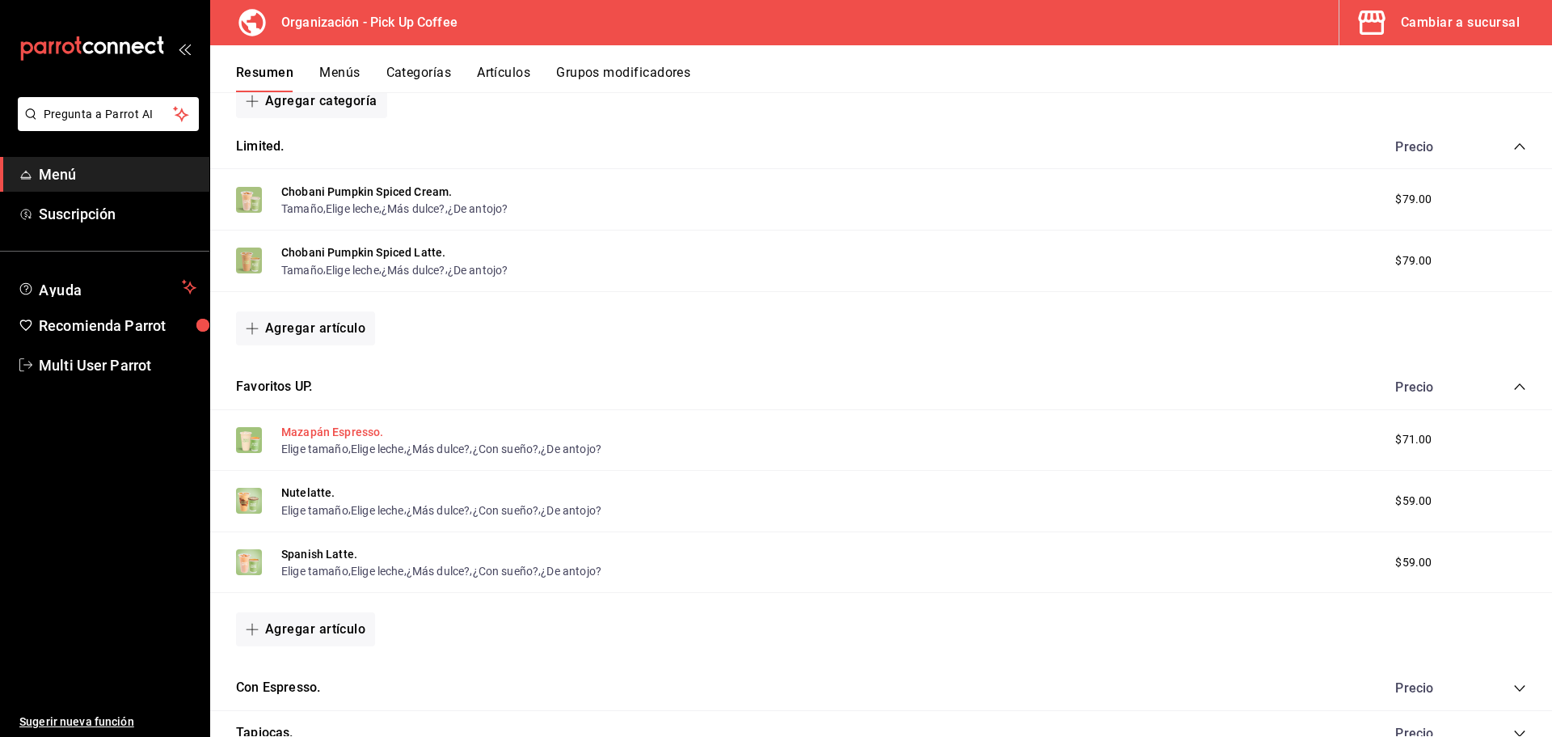
click at [329, 424] on button "Mazapán Espresso." at bounding box center [332, 432] width 103 height 16
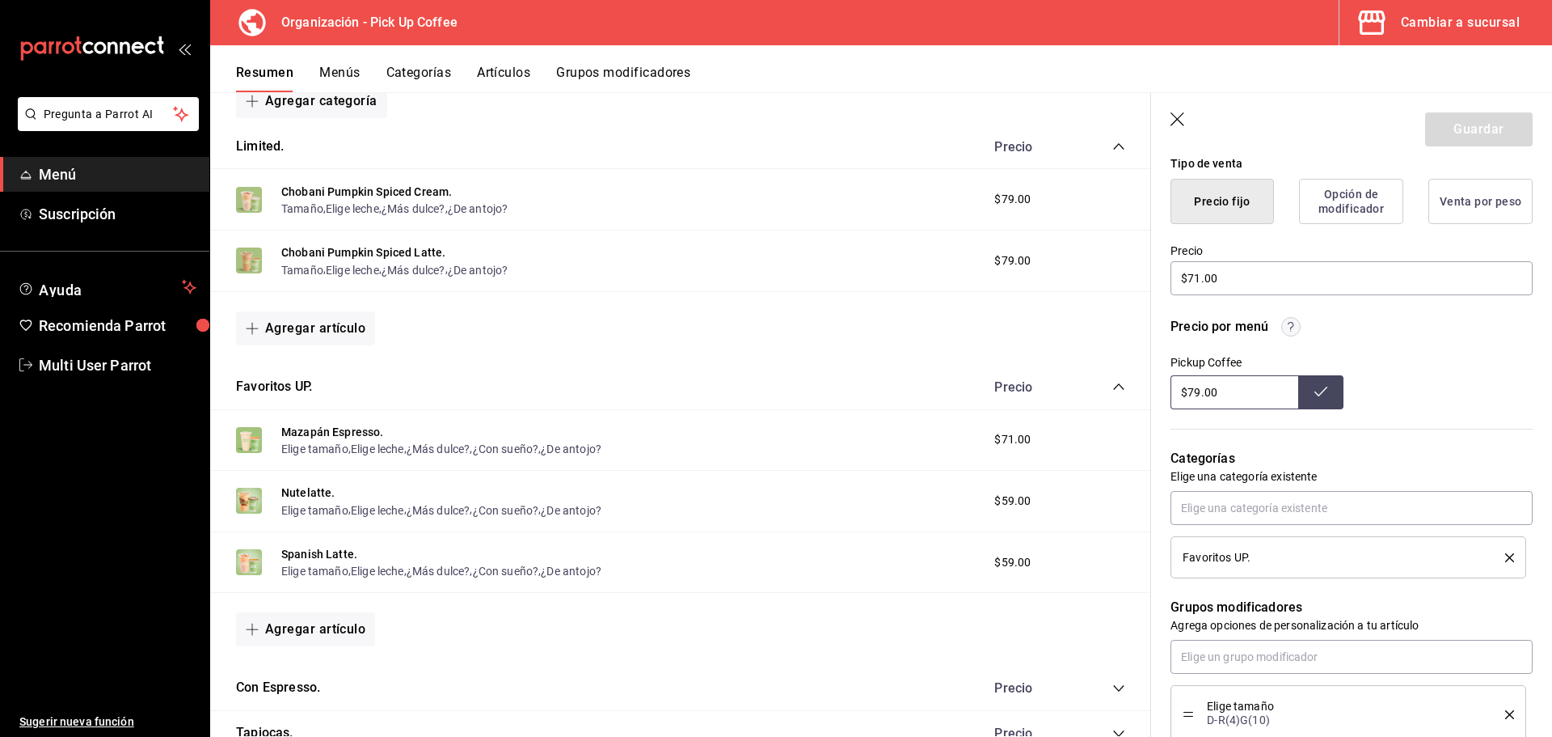
scroll to position [647, 0]
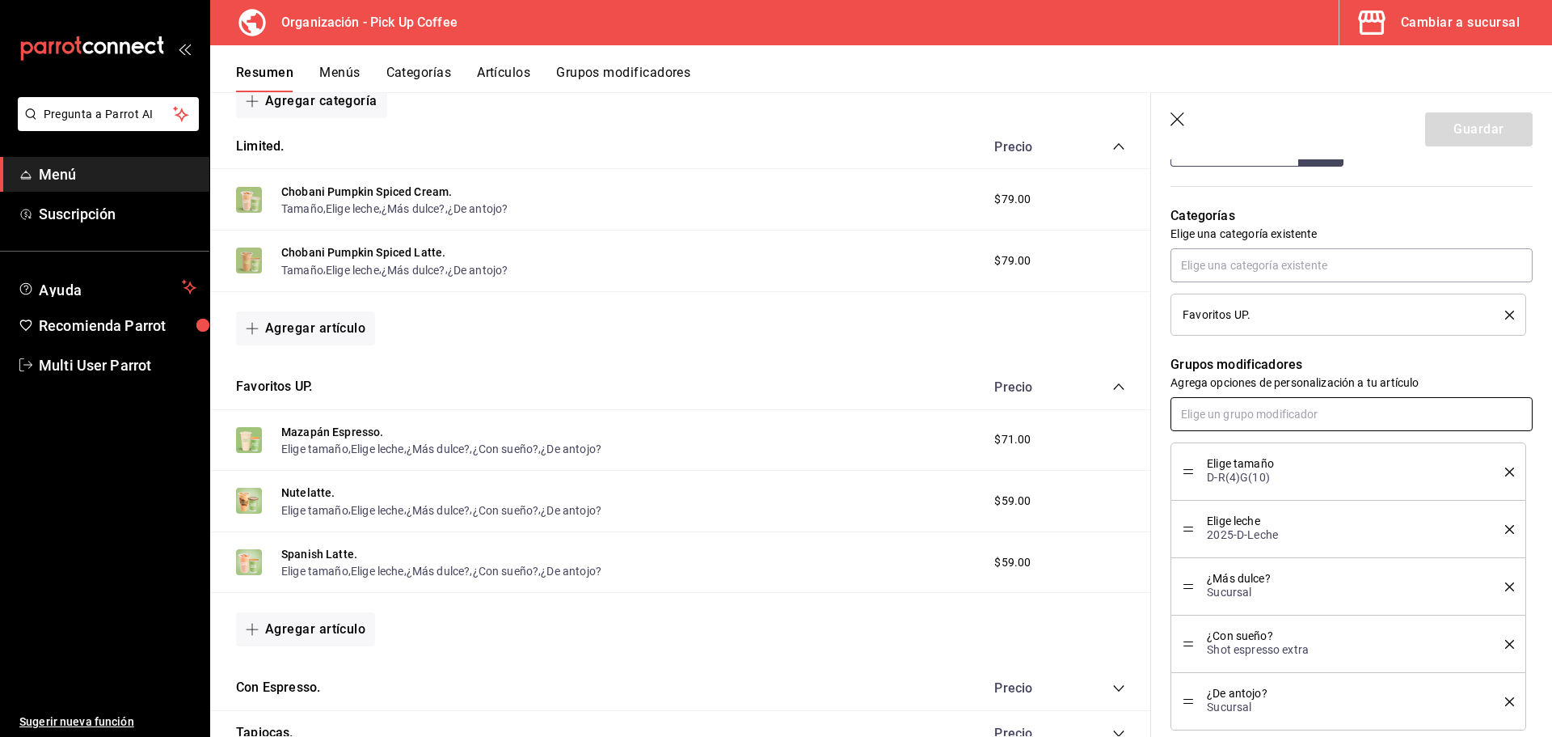
click at [1253, 417] on input "text" at bounding box center [1352, 414] width 362 height 34
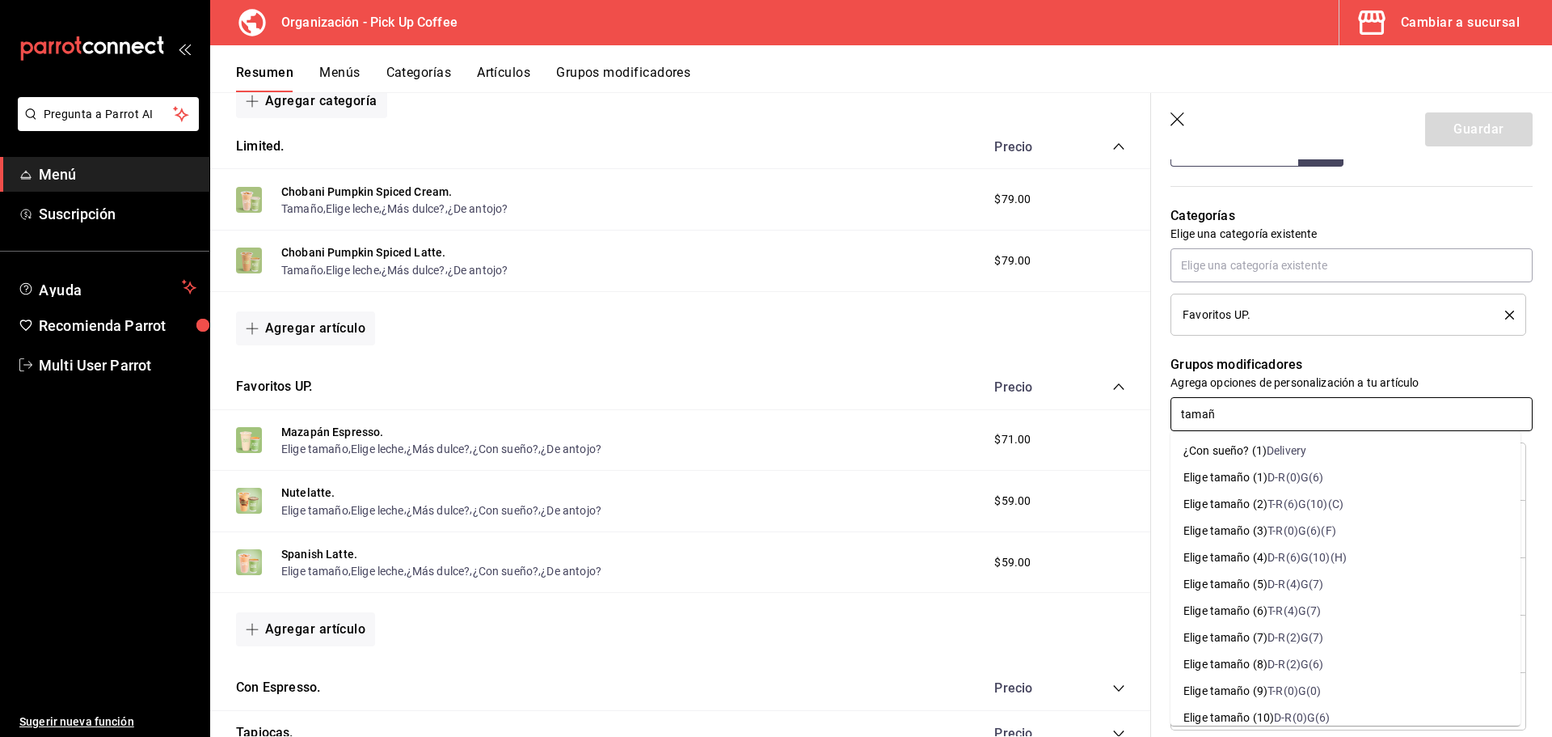
type input "tamaño"
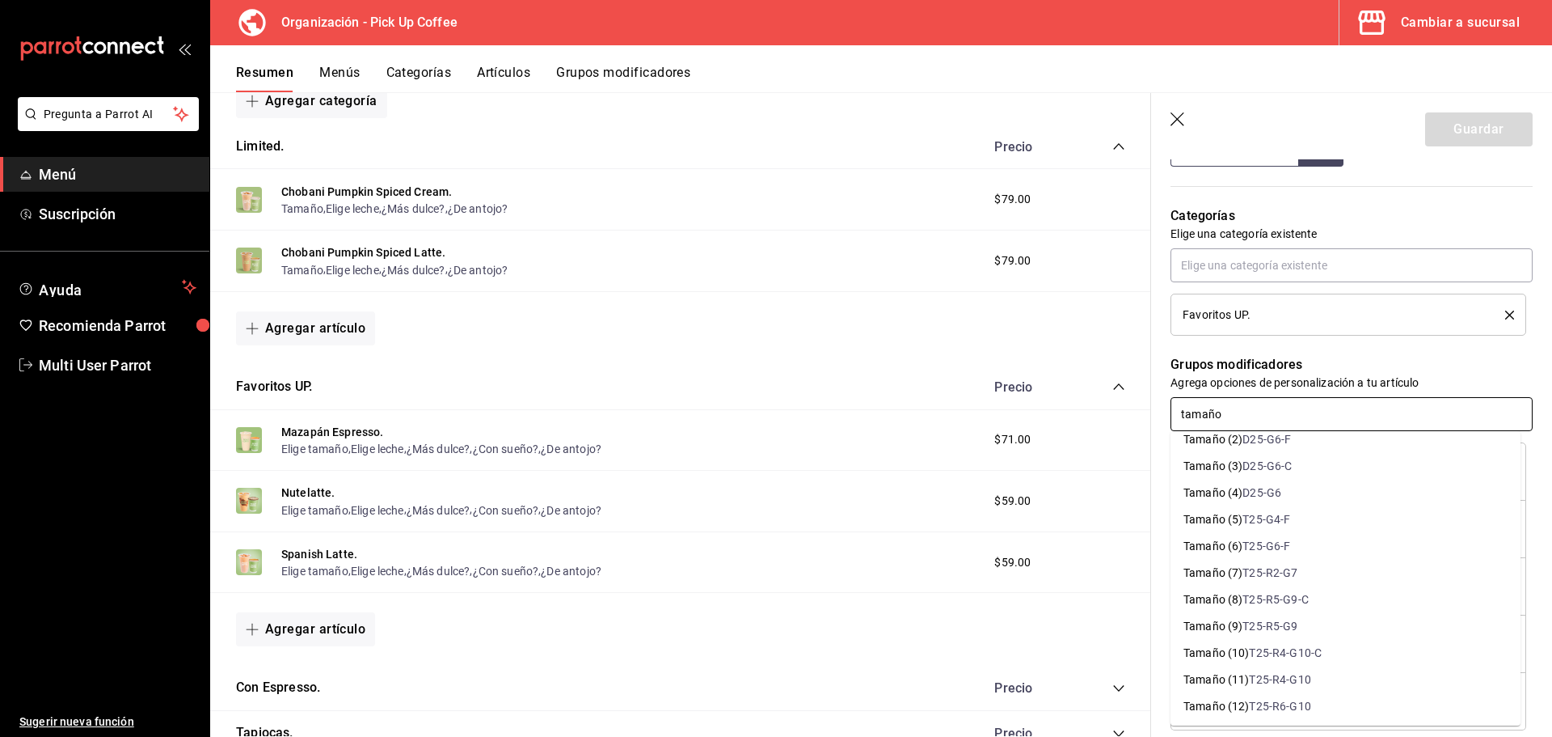
click at [1261, 496] on div "D25-G6" at bounding box center [1262, 492] width 39 height 17
type textarea "x"
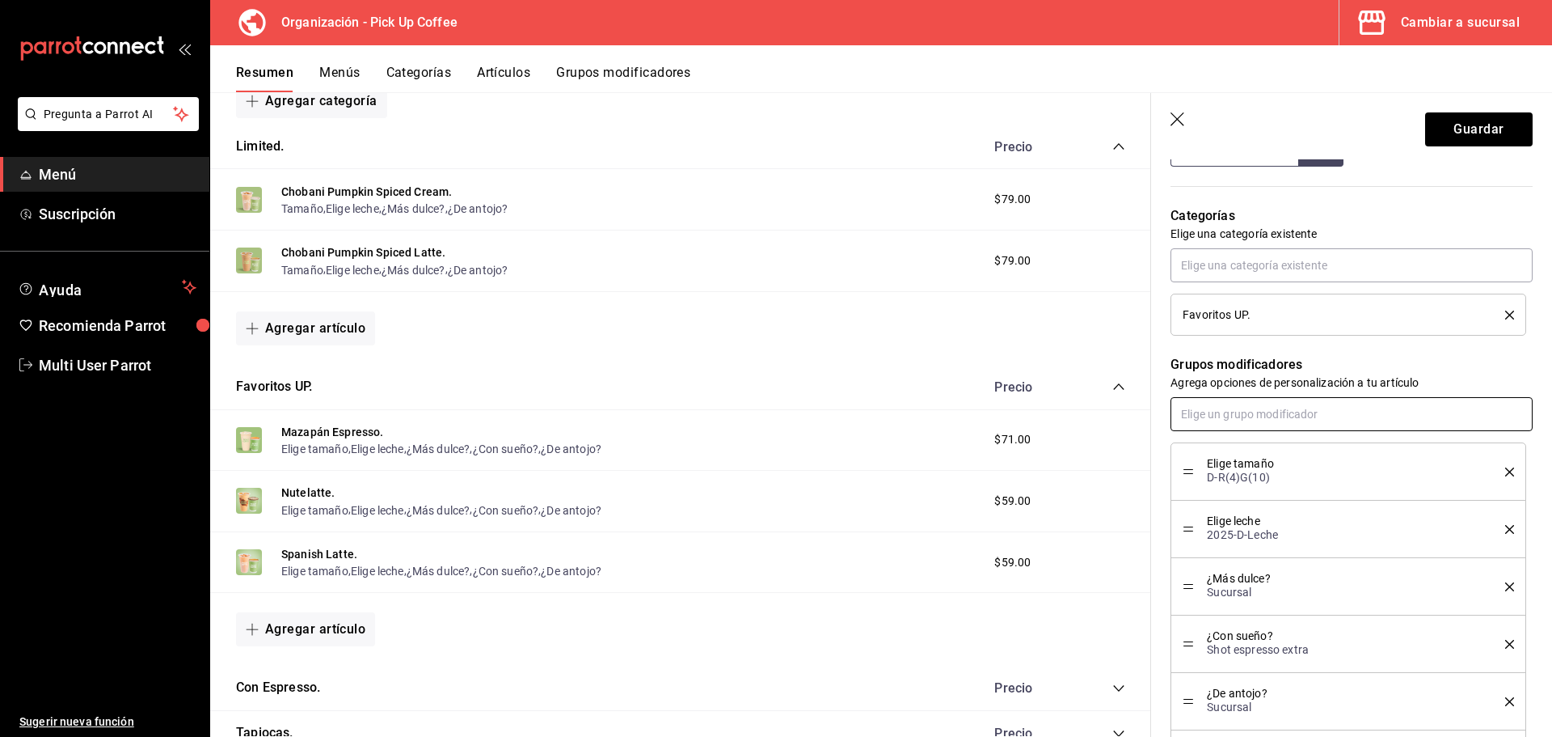
scroll to position [728, 0]
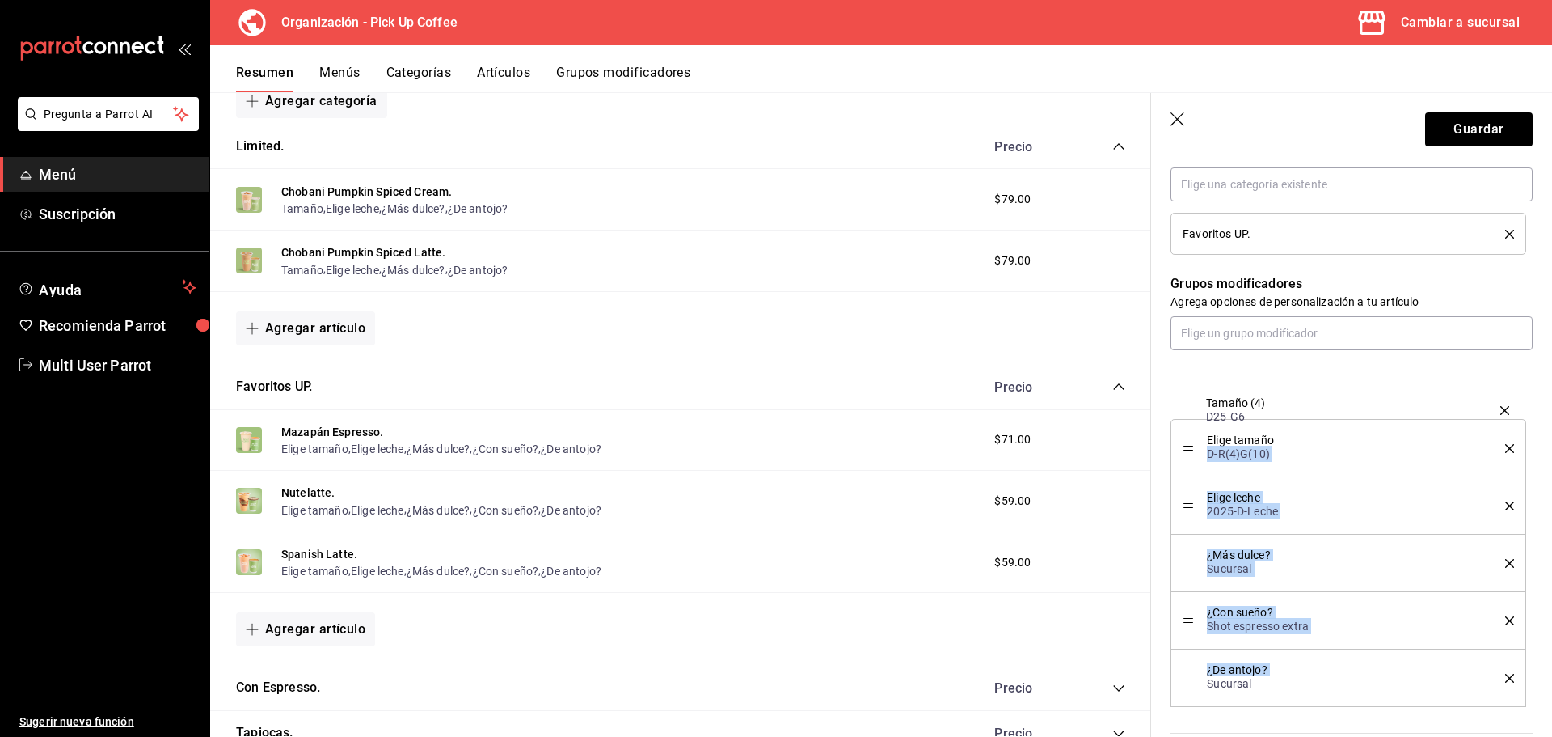
drag, startPoint x: 1190, startPoint y: 678, endPoint x: 1195, endPoint y: 410, distance: 267.7
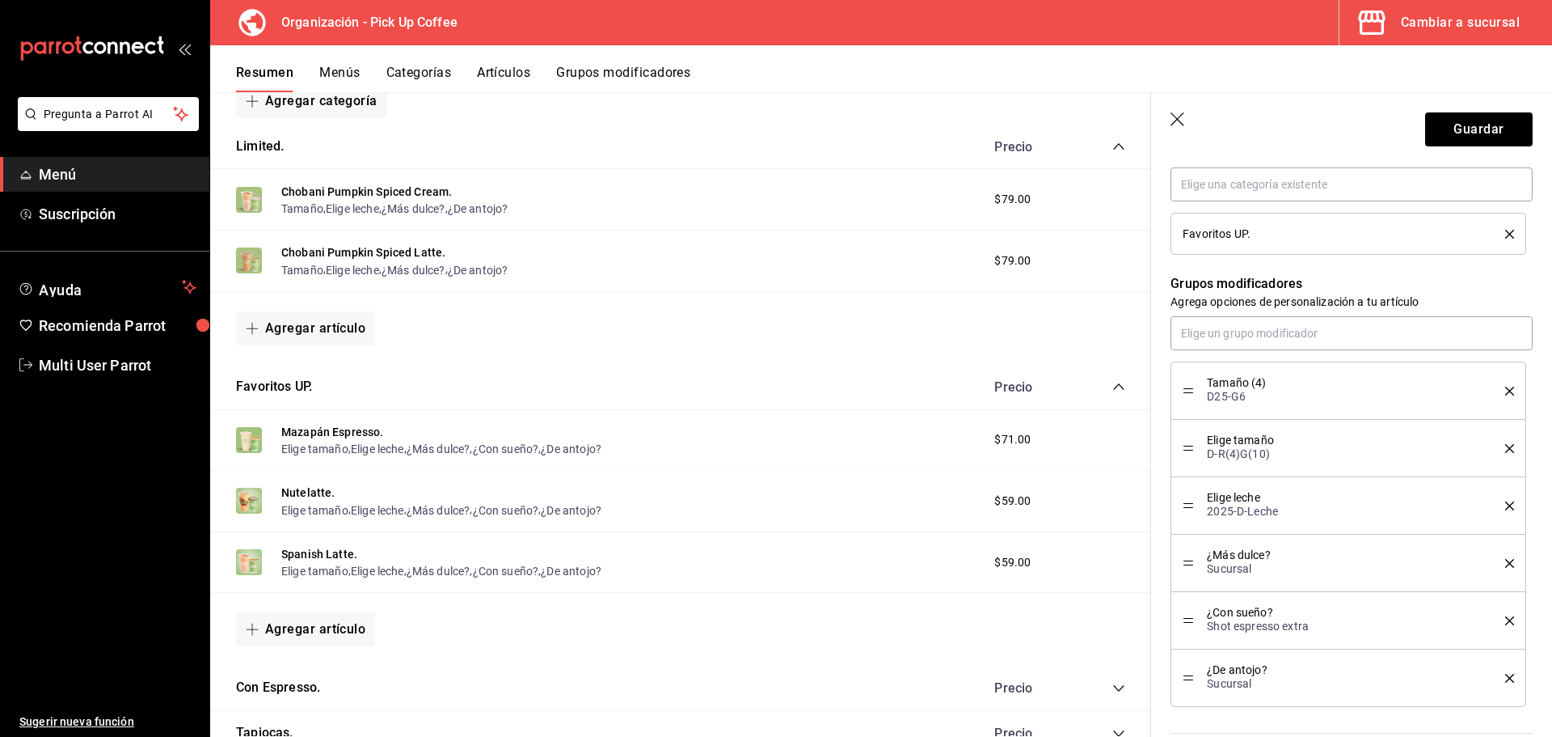
click at [1505, 446] on icon "delete" at bounding box center [1509, 448] width 9 height 9
click at [1459, 132] on button "Guardar" at bounding box center [1479, 129] width 108 height 34
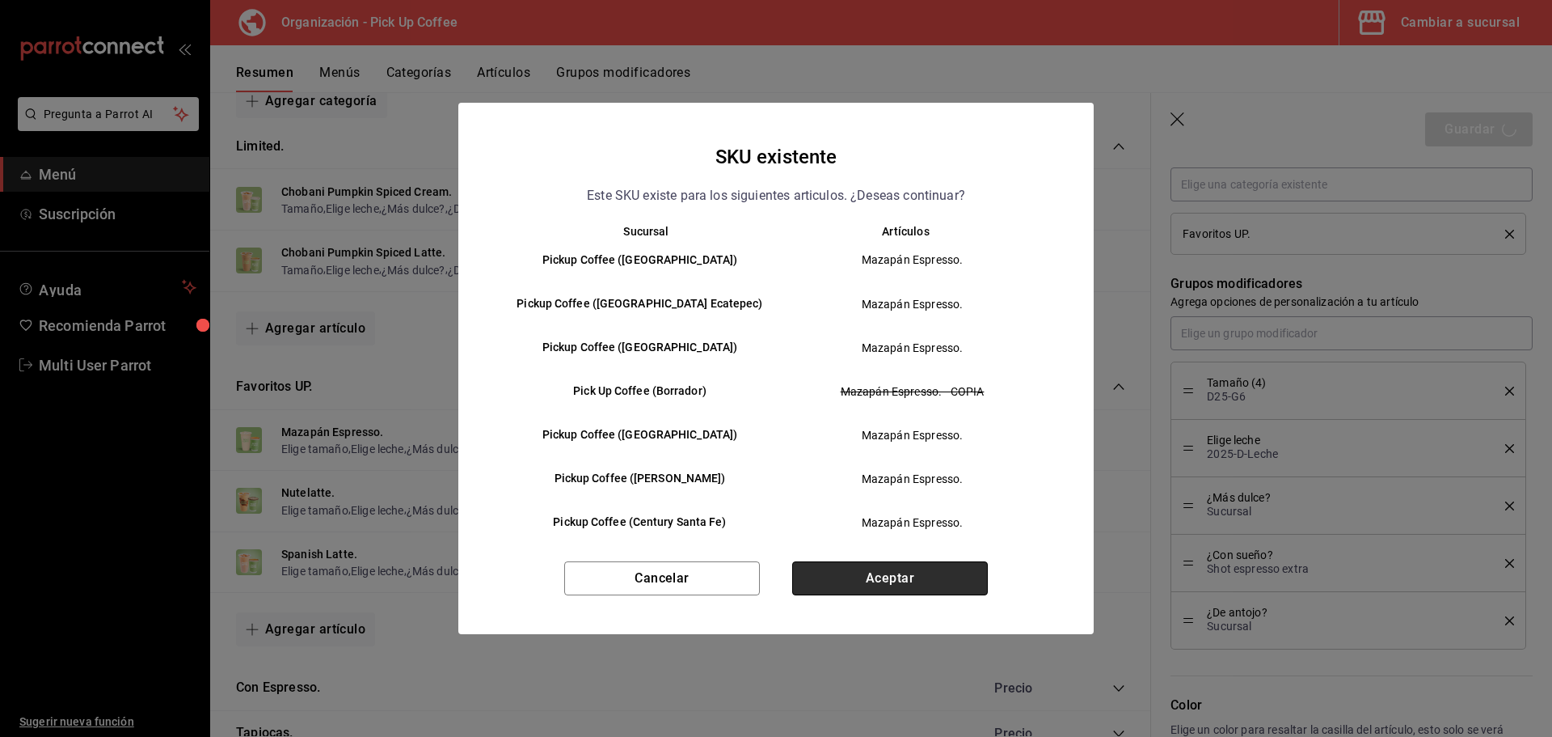
click at [889, 581] on button "Aceptar" at bounding box center [890, 578] width 196 height 34
type textarea "x"
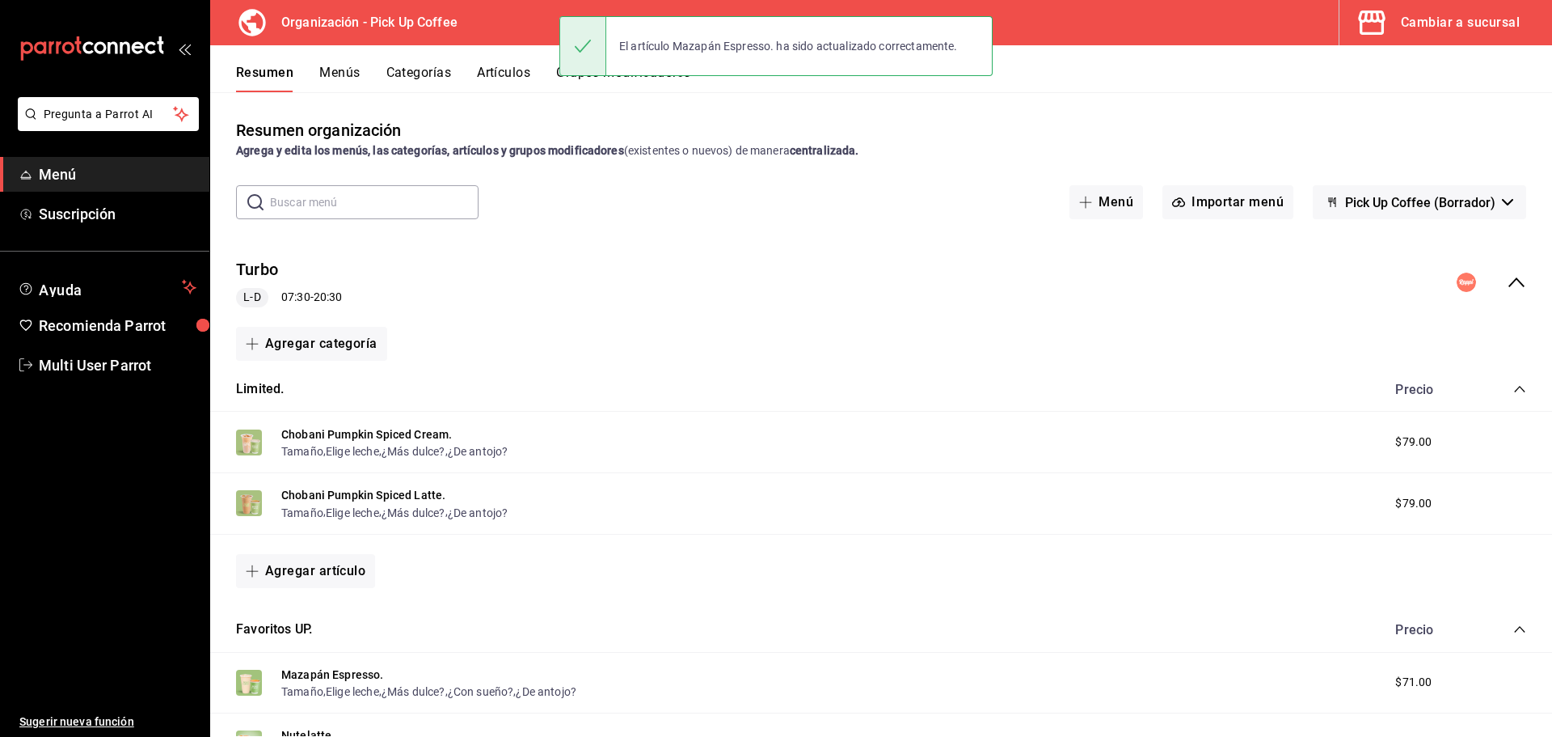
click at [1507, 277] on icon "collapse-menu-row" at bounding box center [1516, 281] width 19 height 19
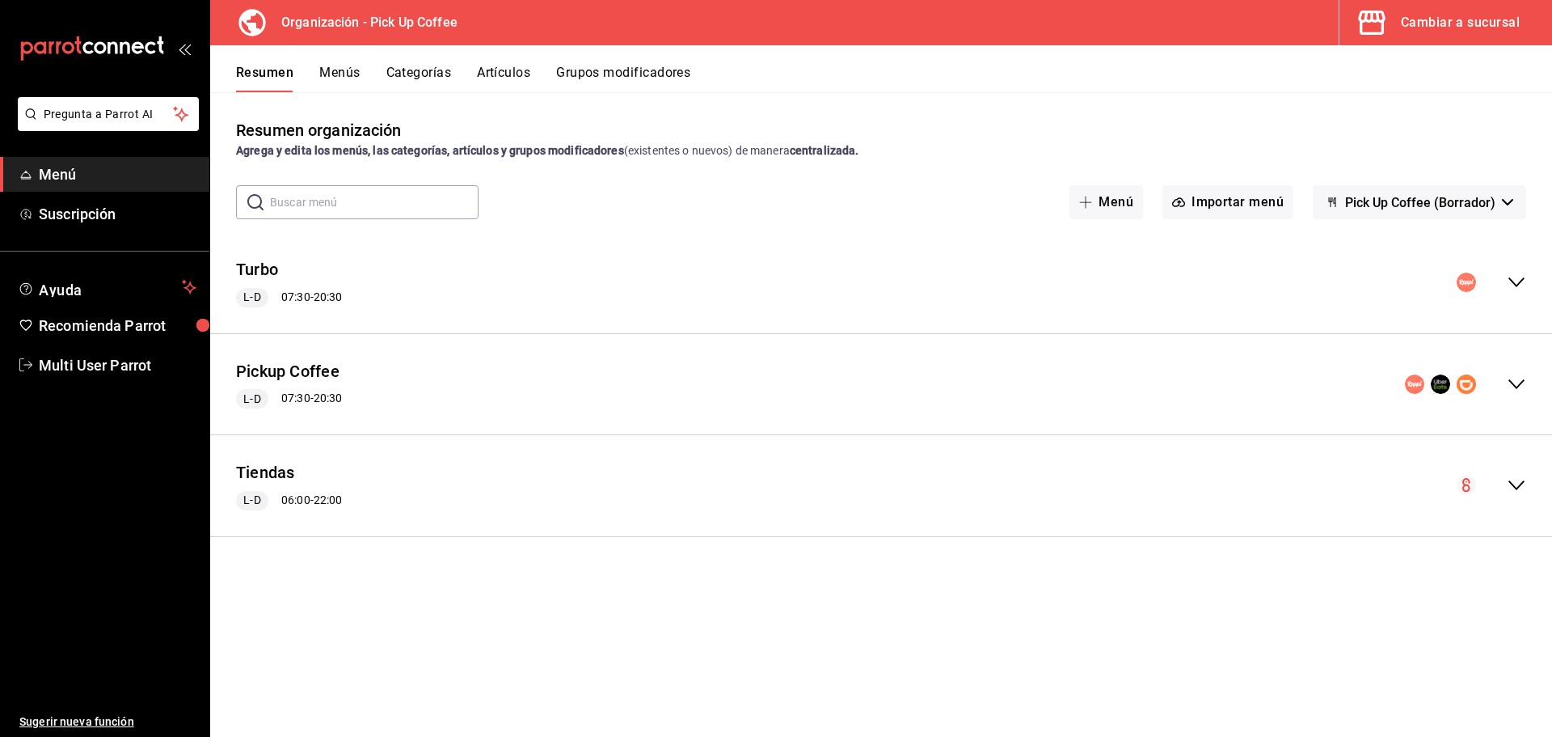
click at [1506, 386] on div "collapse-menu-row" at bounding box center [1465, 383] width 121 height 19
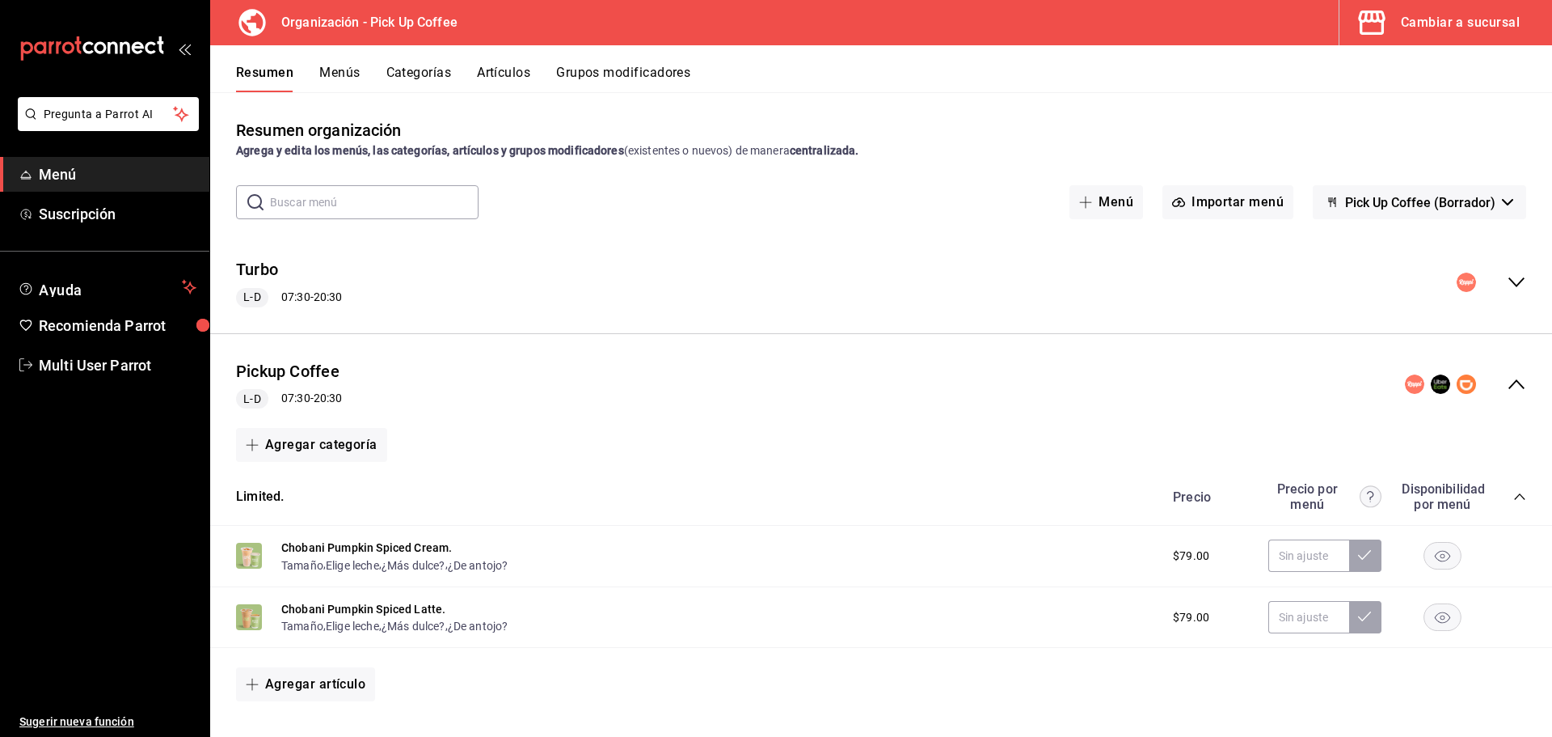
click at [1507, 289] on icon "collapse-menu-row" at bounding box center [1516, 281] width 19 height 19
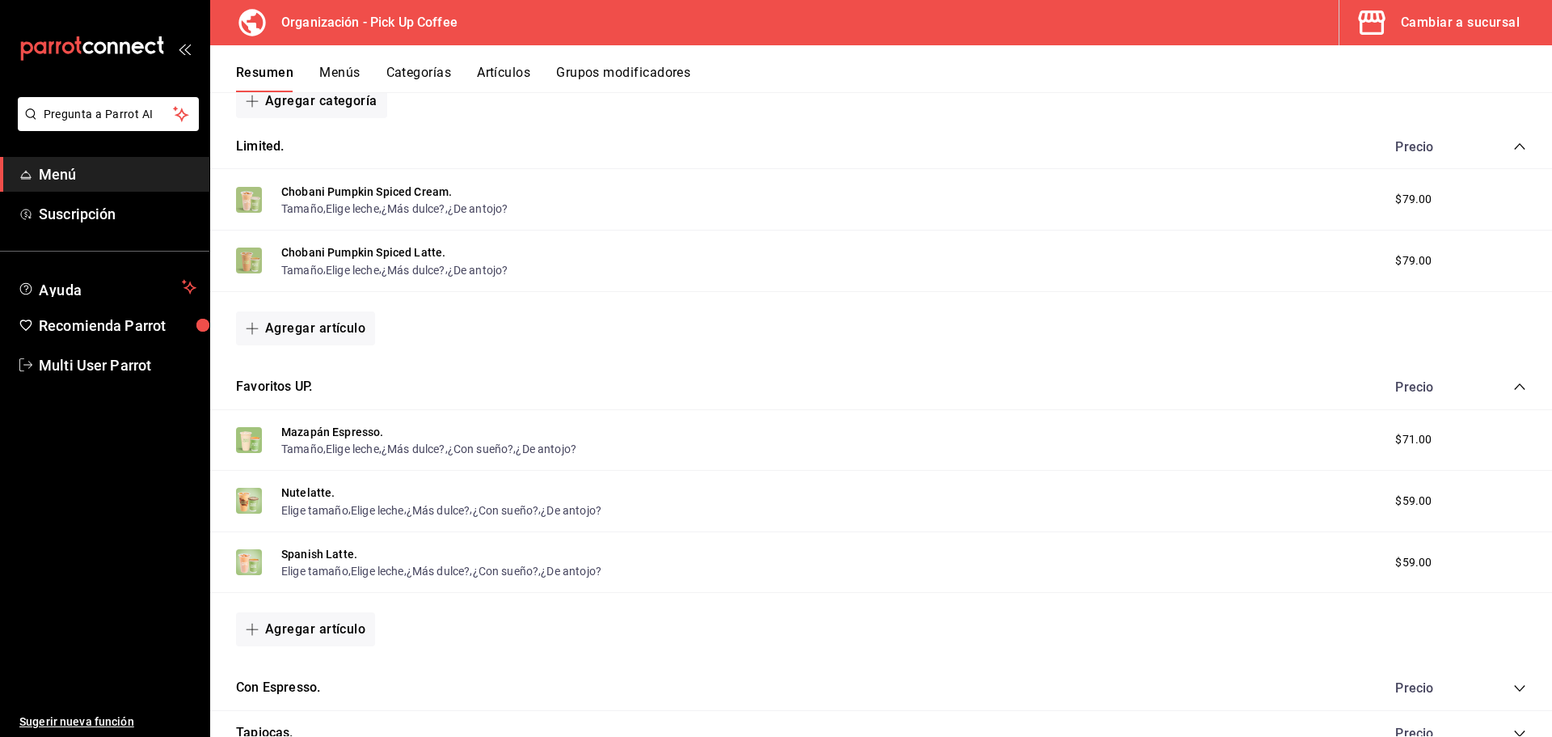
scroll to position [323, 0]
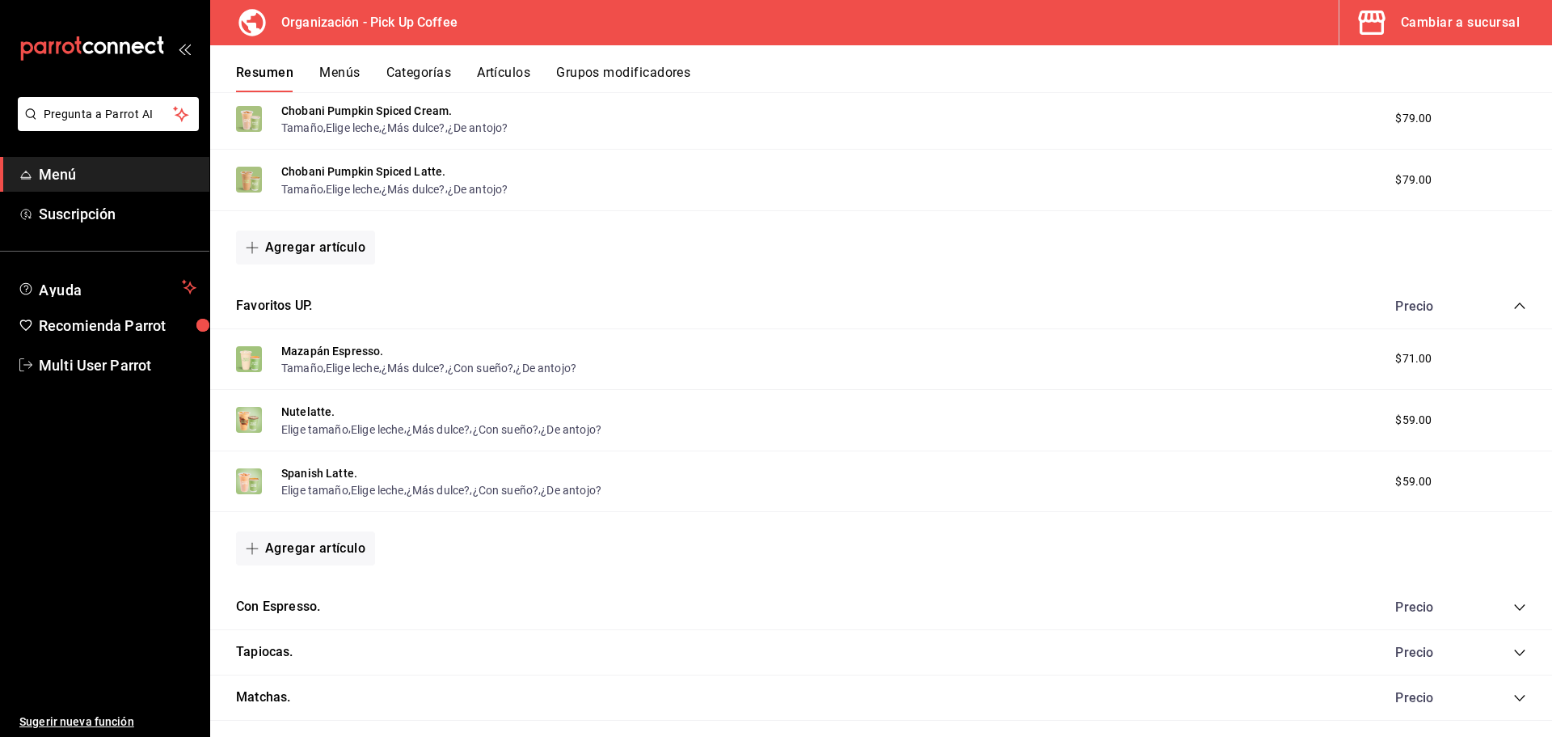
drag, startPoint x: 319, startPoint y: 413, endPoint x: 1415, endPoint y: 497, distance: 1098.8
click at [319, 413] on button "Nutelatte." at bounding box center [308, 411] width 54 height 16
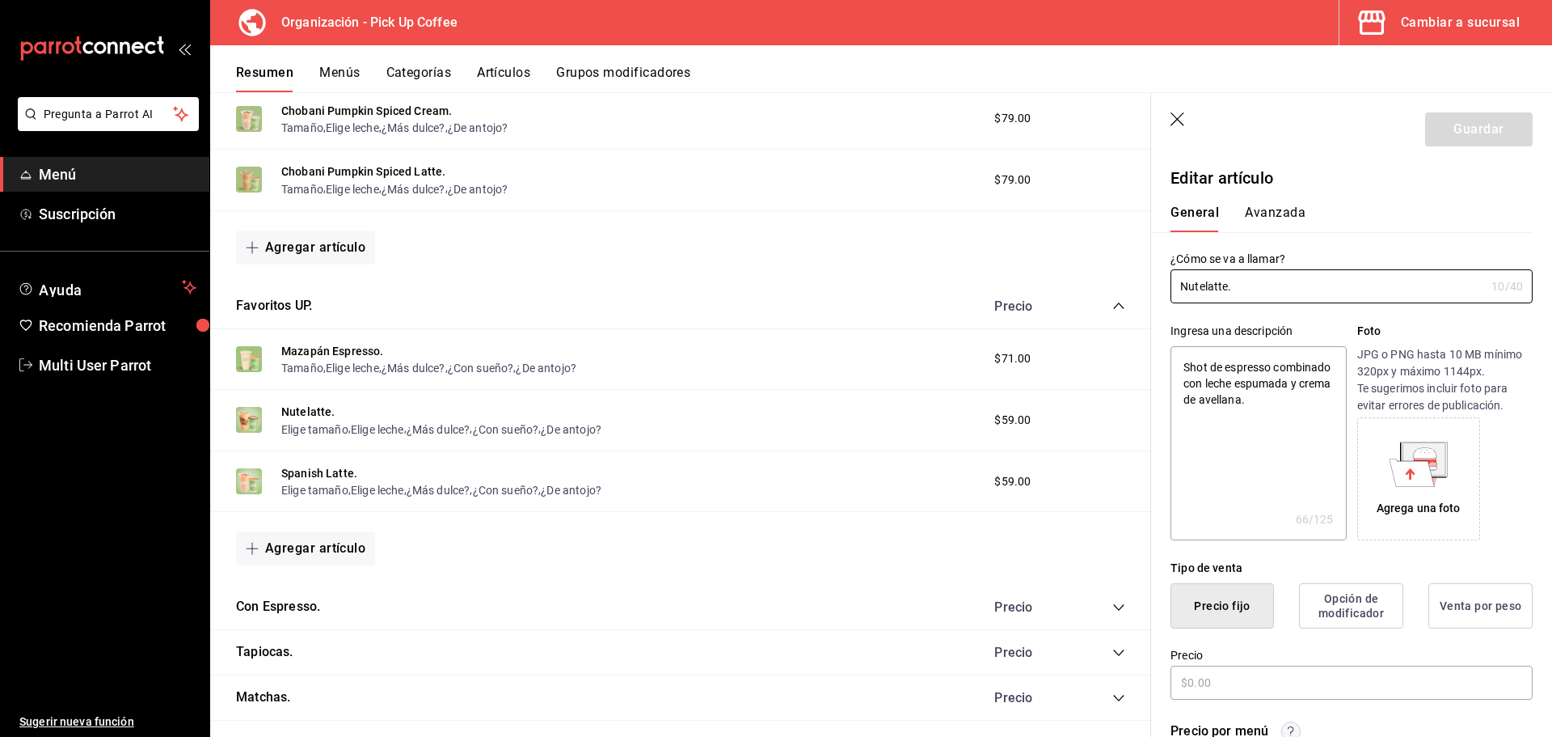
type textarea "x"
type input "$59.00"
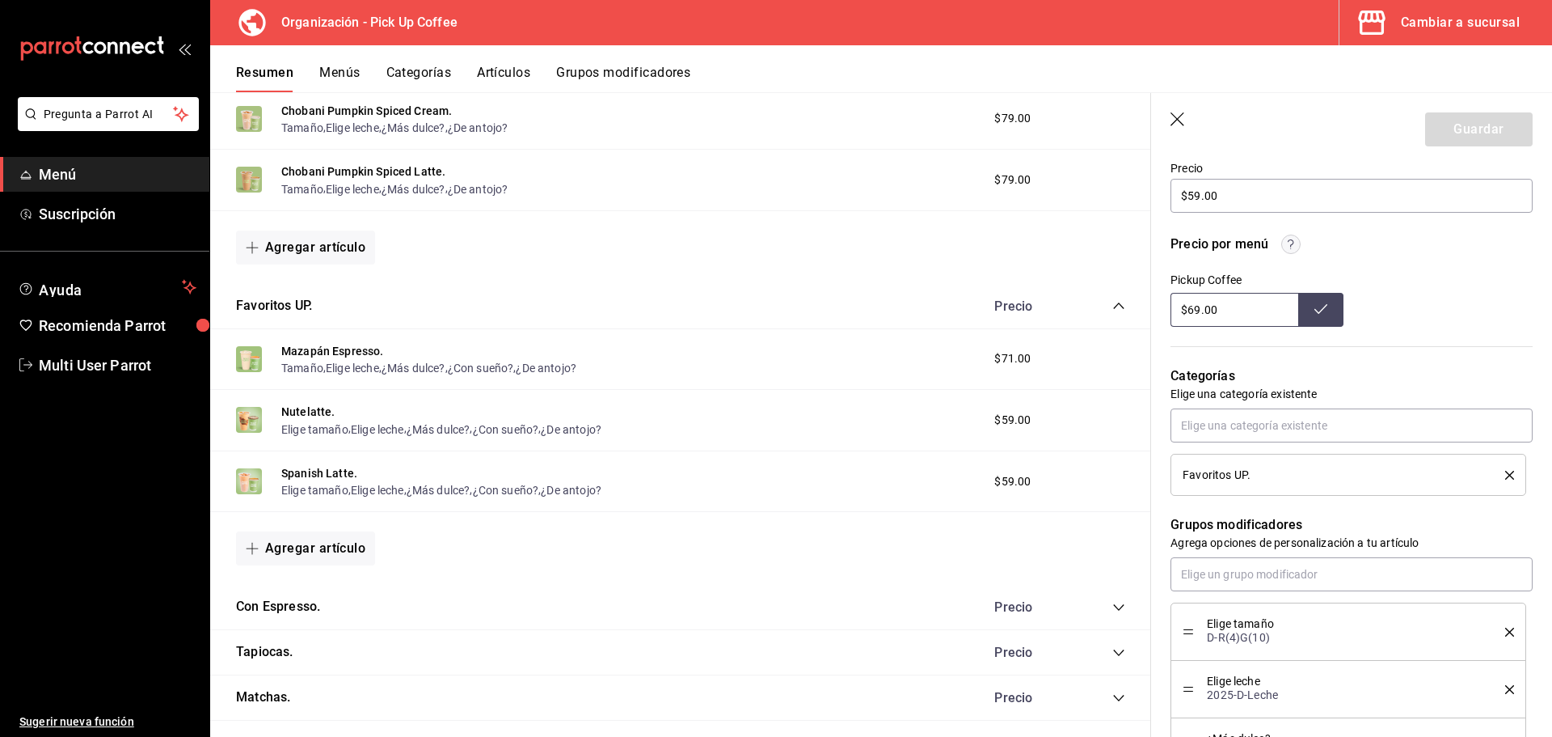
scroll to position [566, 0]
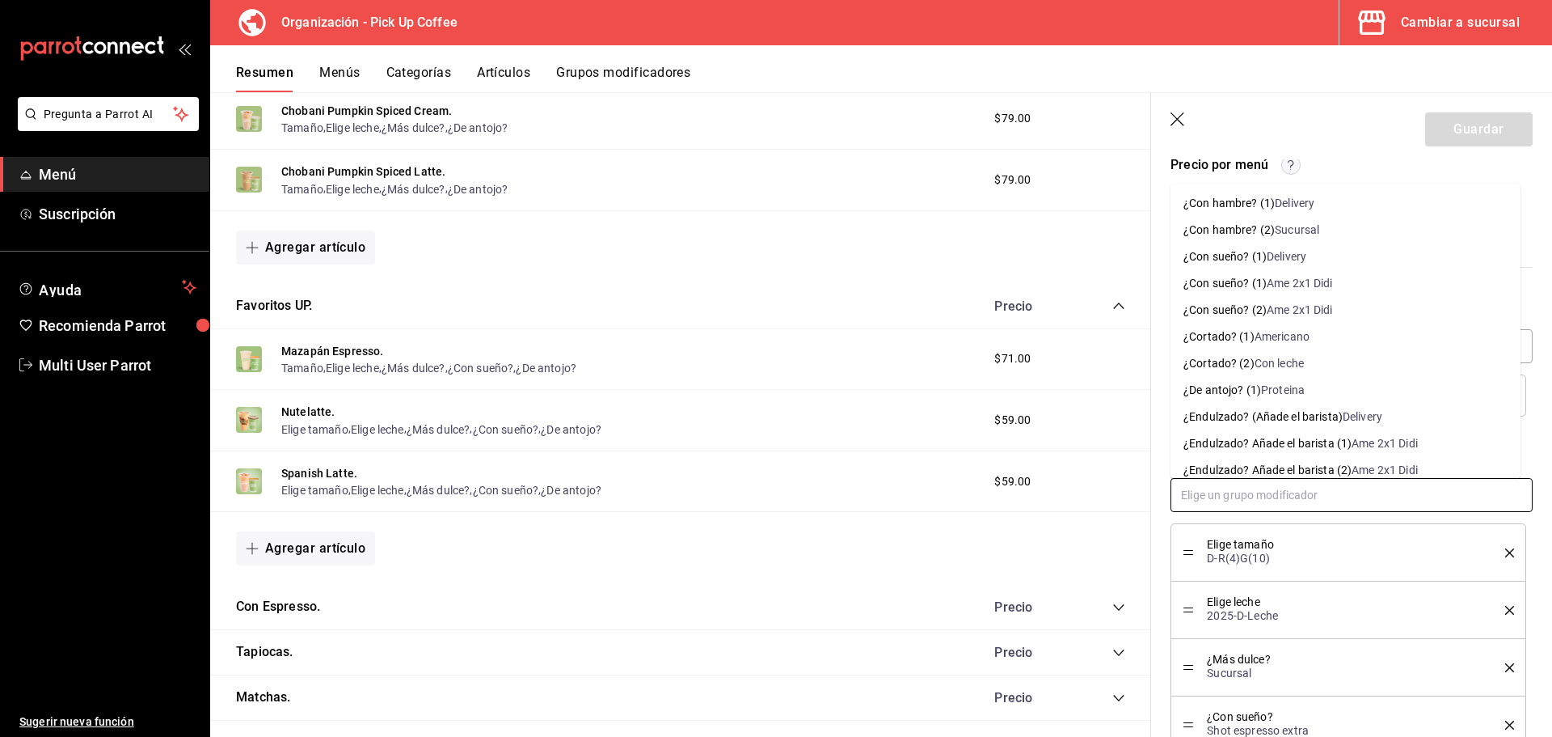
click at [1253, 498] on input "text" at bounding box center [1352, 495] width 362 height 34
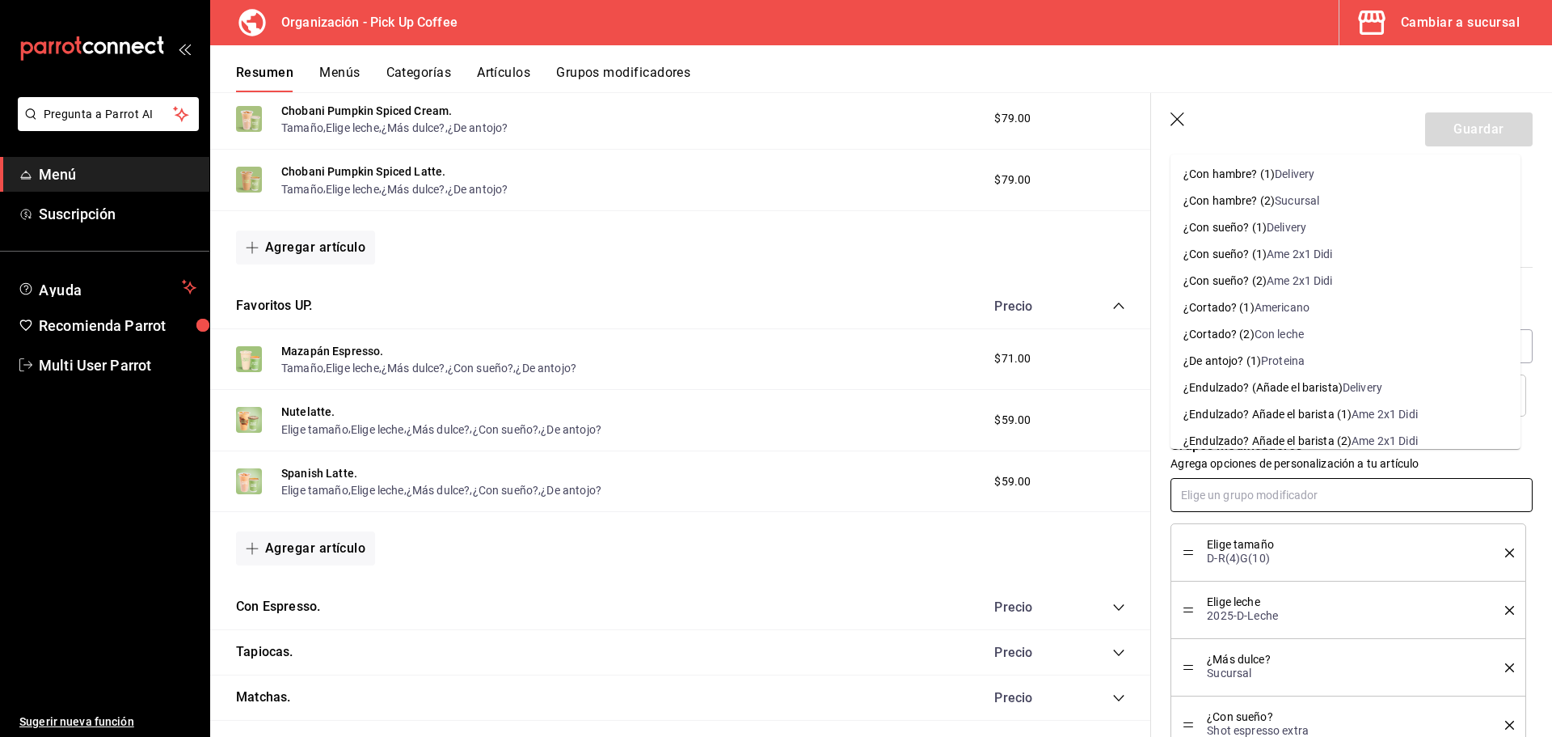
scroll to position [647, 0]
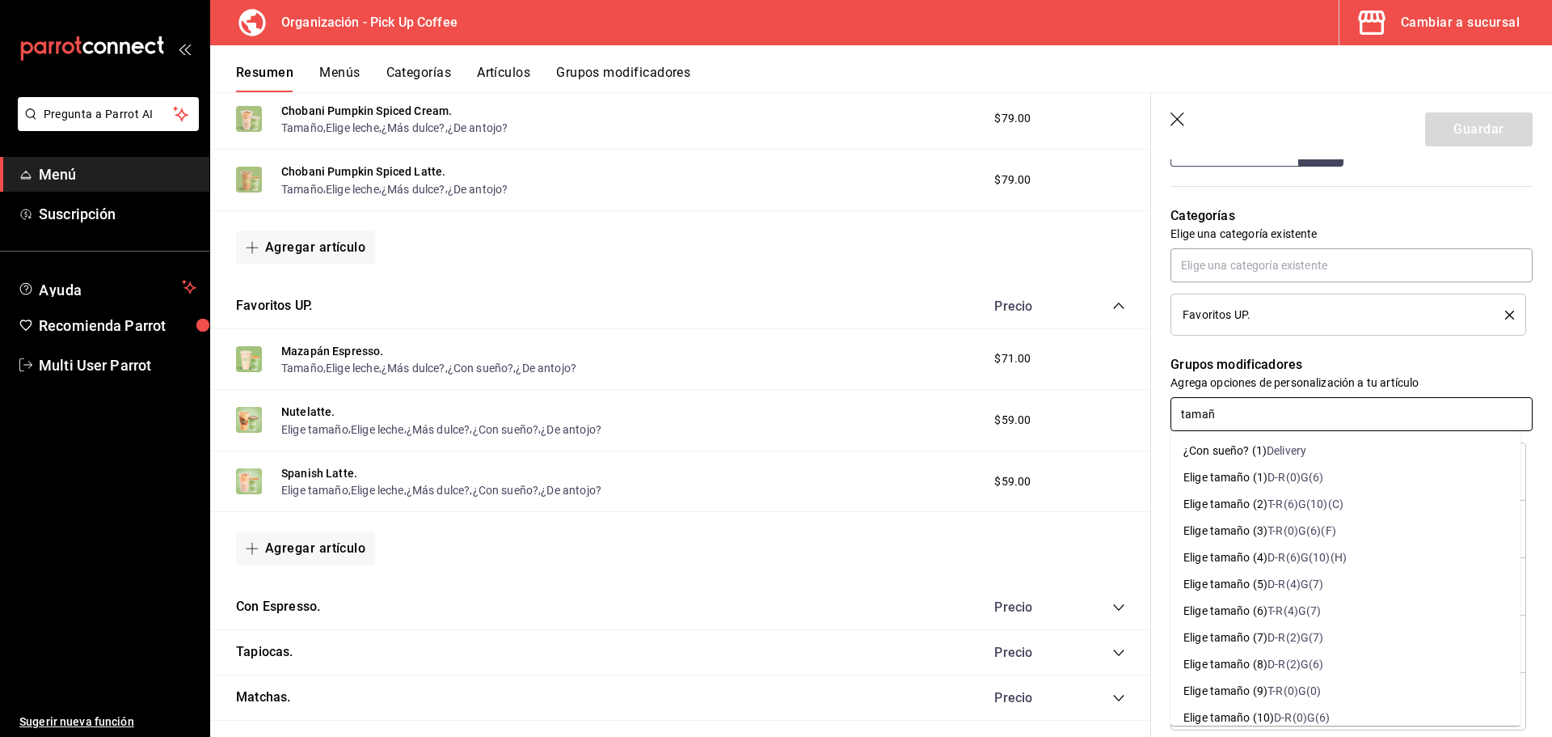
type input "tamaño"
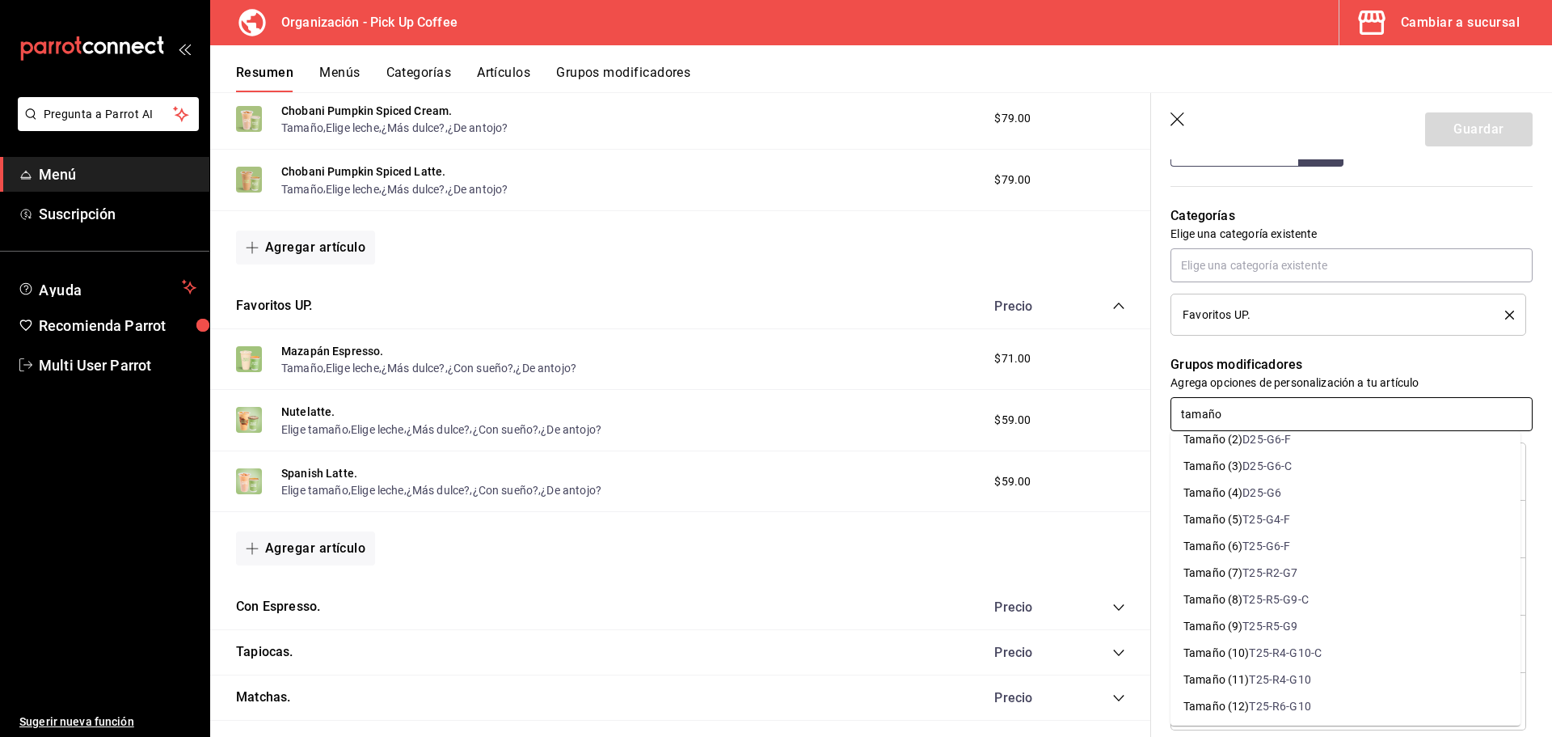
click at [1264, 496] on div "D25-G6" at bounding box center [1262, 492] width 39 height 17
type textarea "x"
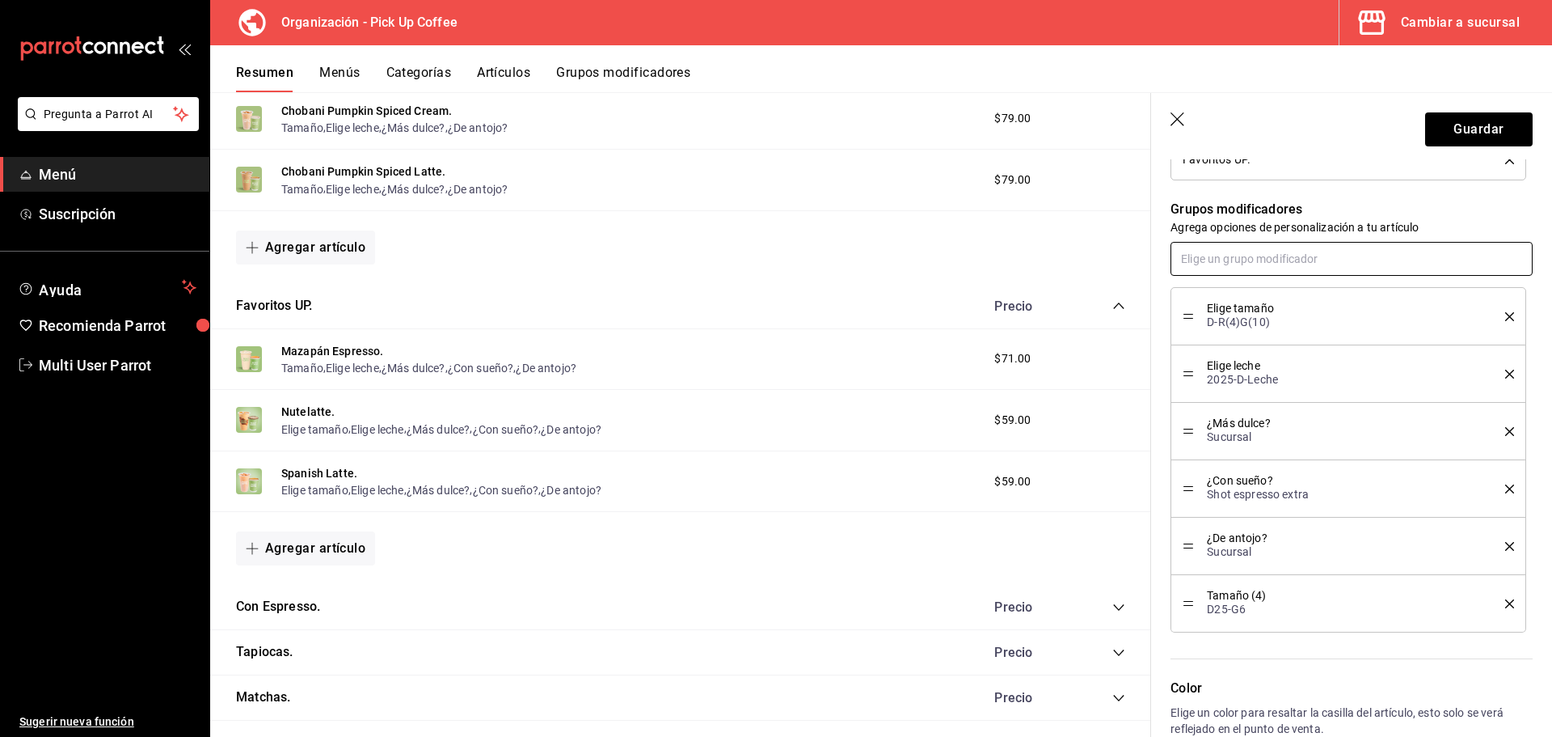
scroll to position [809, 0]
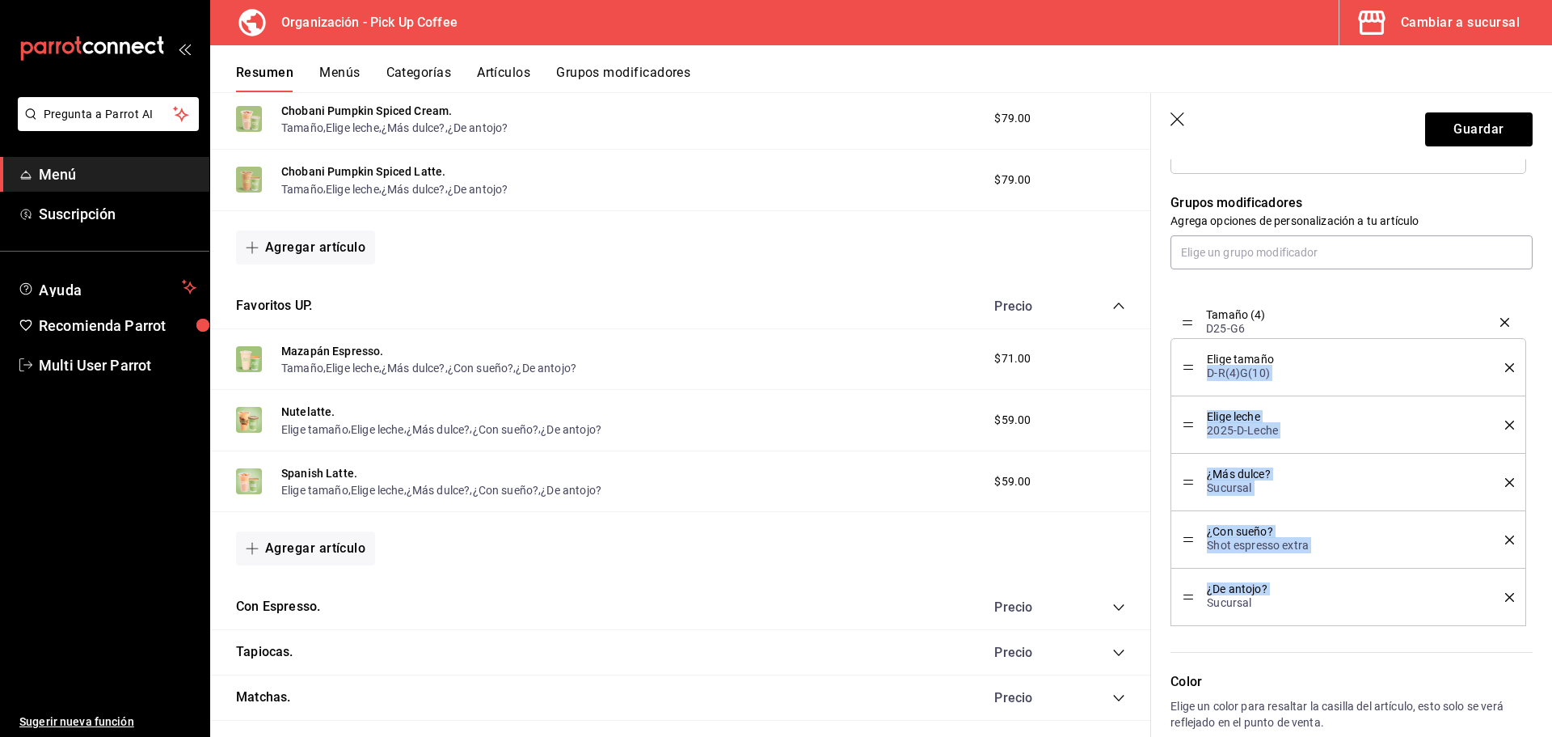
drag, startPoint x: 1193, startPoint y: 598, endPoint x: 1209, endPoint y: 323, distance: 274.6
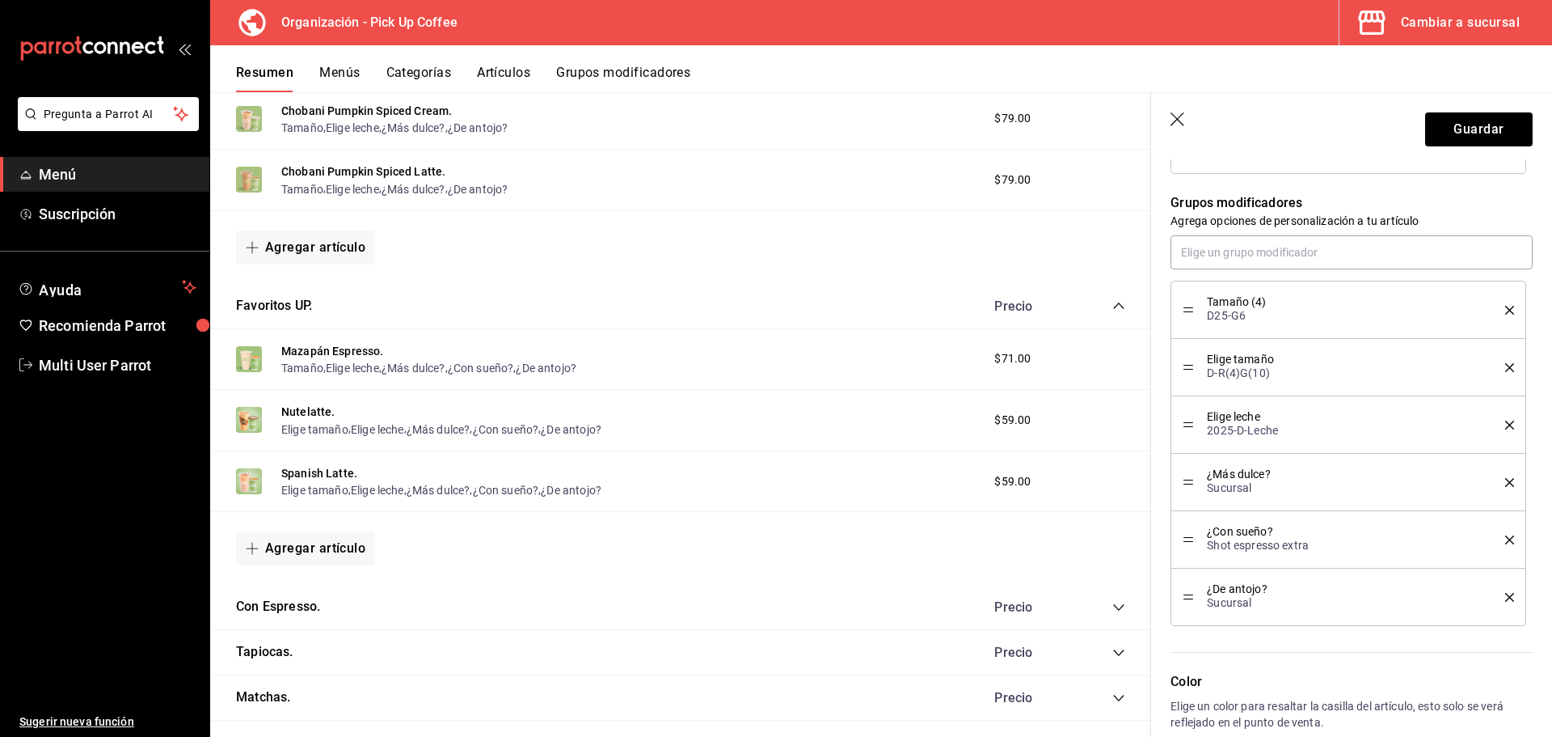
click at [1505, 366] on icon "delete" at bounding box center [1509, 367] width 9 height 9
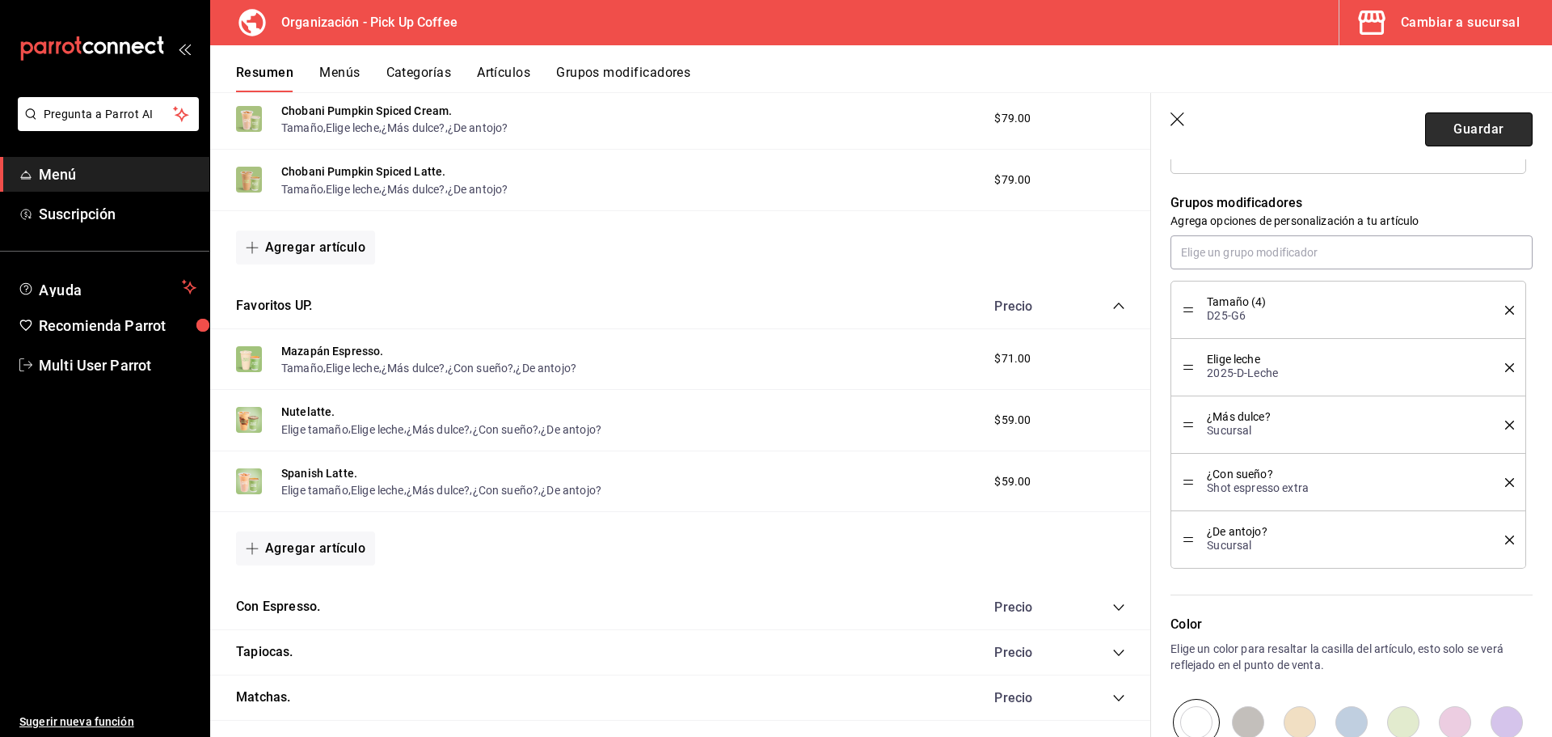
click at [1459, 126] on button "Guardar" at bounding box center [1479, 129] width 108 height 34
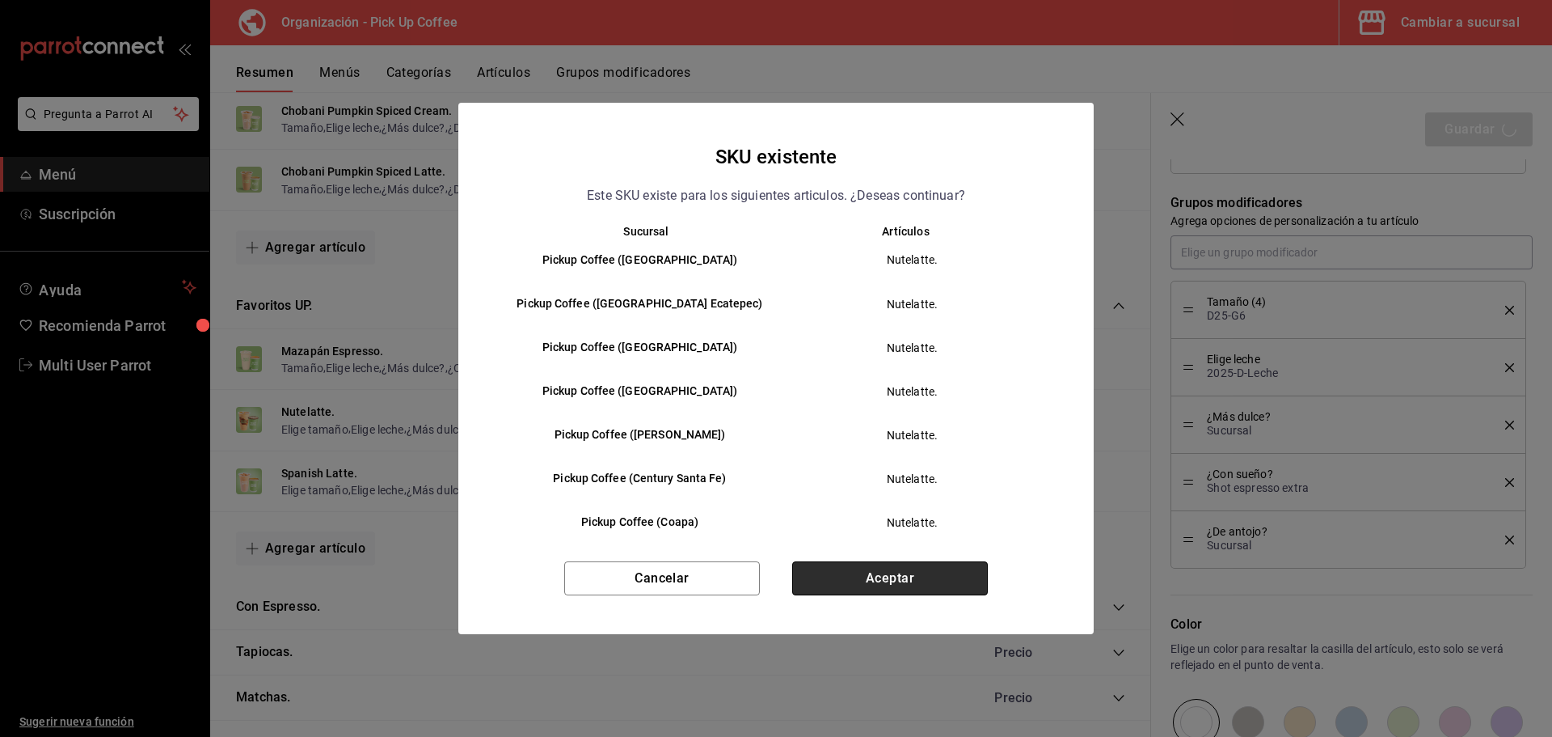
click at [870, 581] on button "Aceptar" at bounding box center [890, 578] width 196 height 34
type textarea "x"
type input "AR-1758562368390"
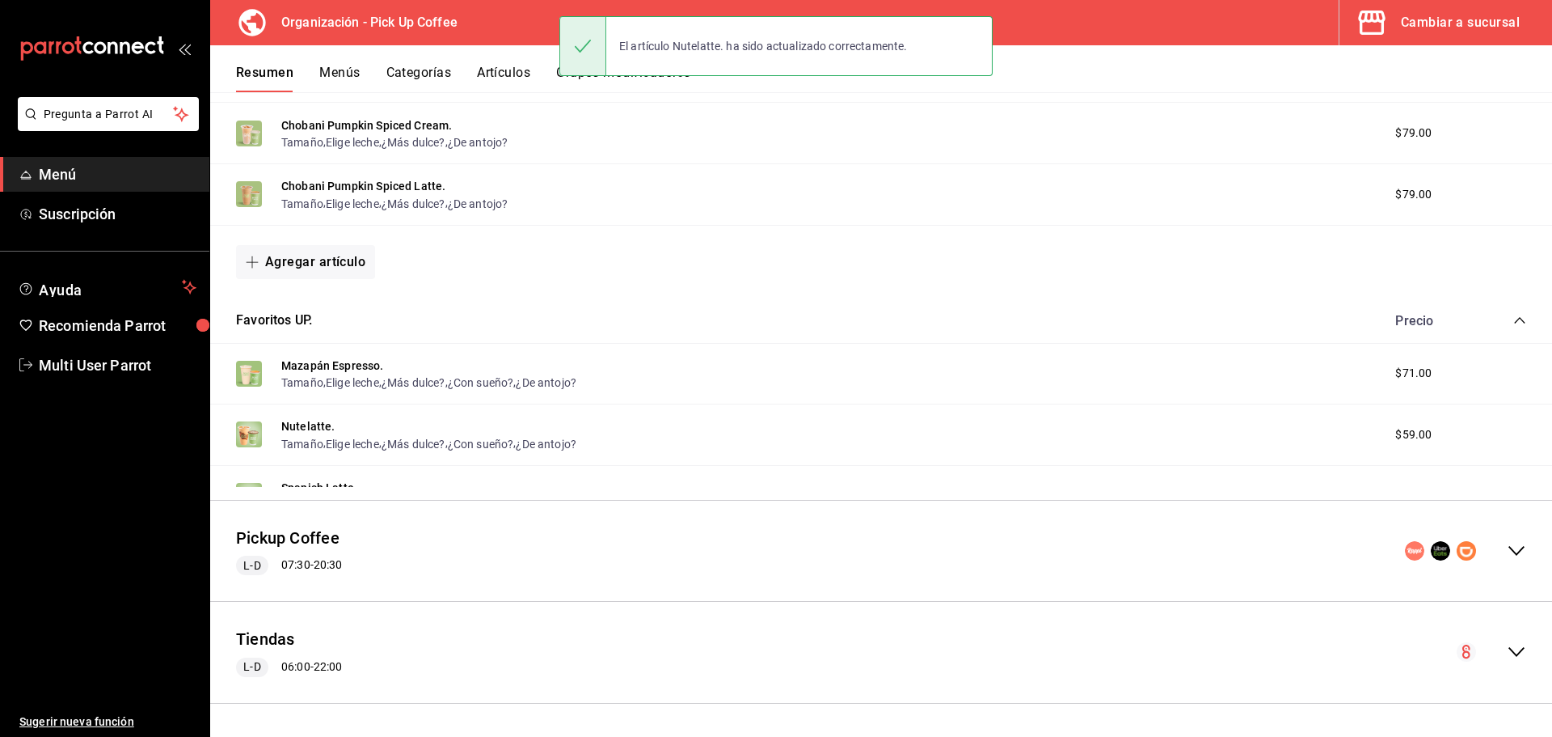
scroll to position [309, 0]
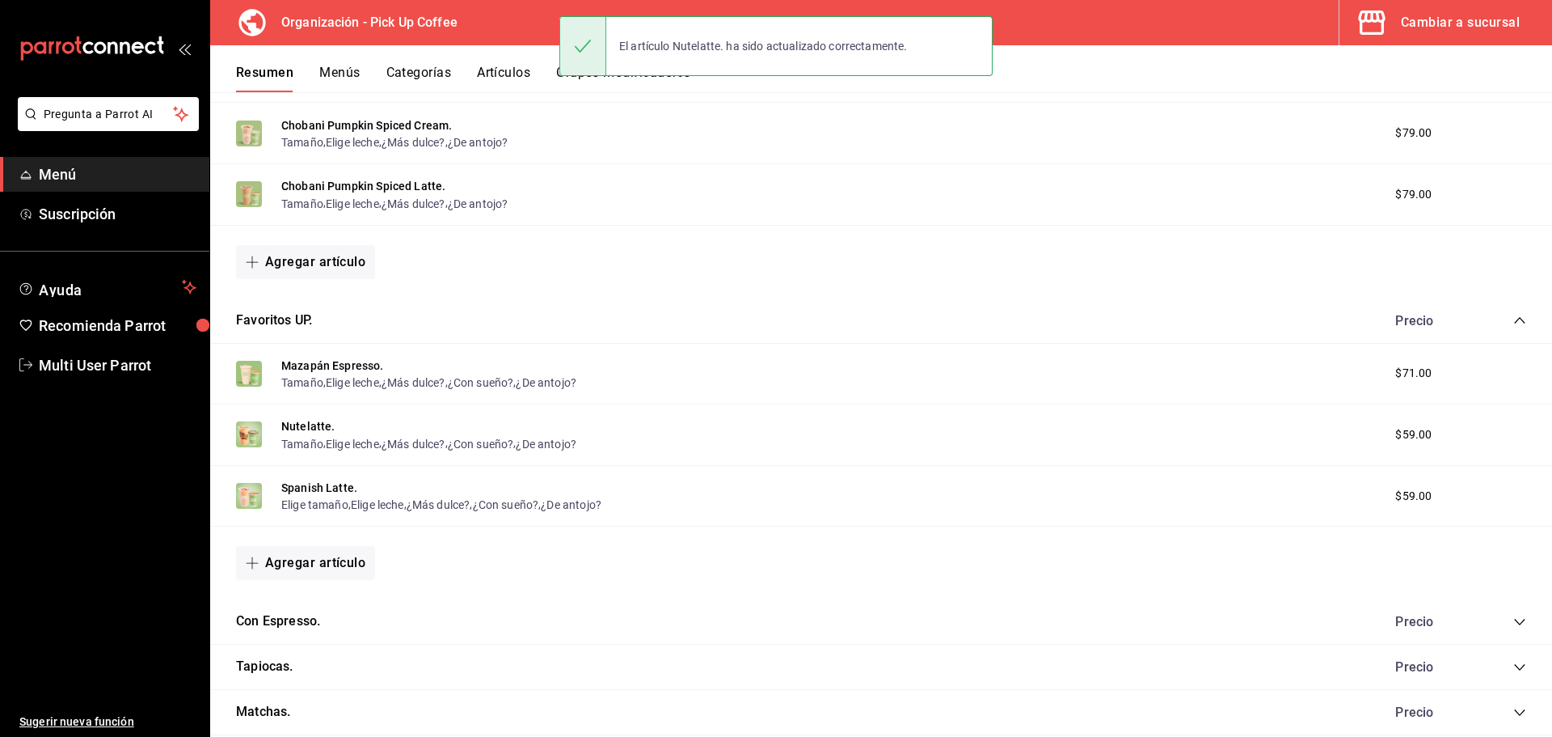
click at [515, 74] on button "Artículos" at bounding box center [503, 78] width 53 height 27
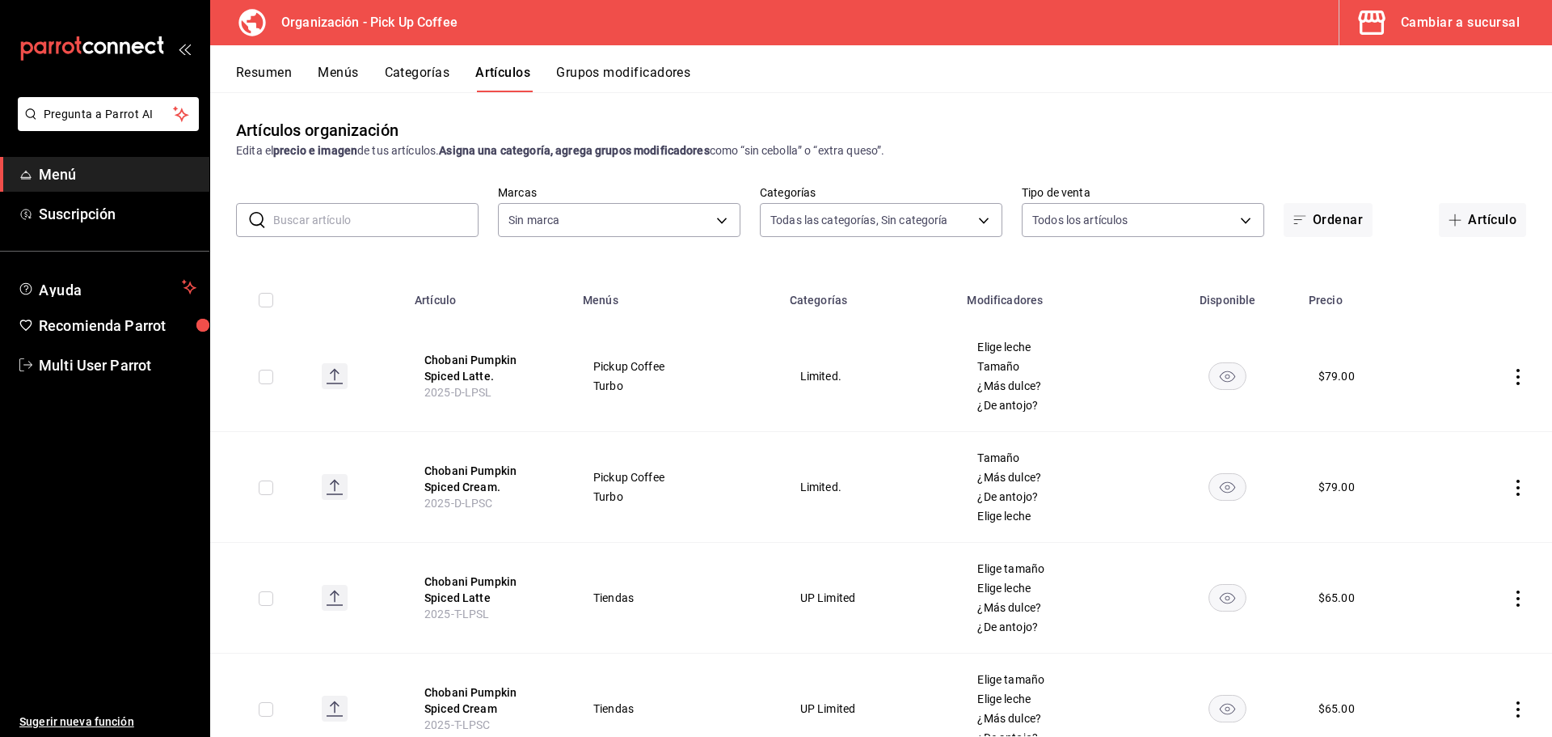
type input "c9d413e4-896b-4e01-b7ba-c27fb3d7136e,de7195ea-b0d3-46a8-84c6-20047ee91d8a,acdad…"
type input "be2dd662-c872-4fc9-aaab-377dbd4a662e"
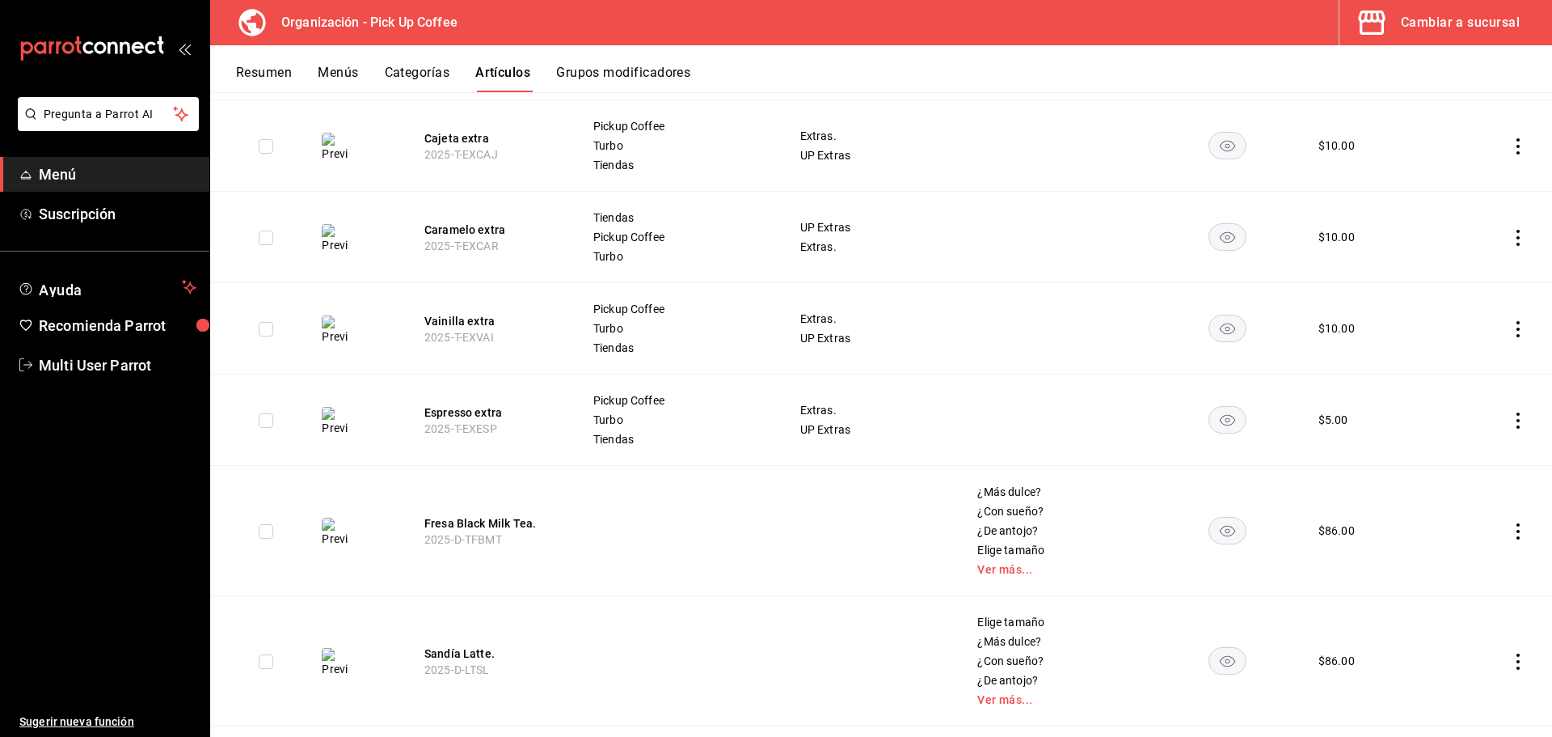
scroll to position [2049, 0]
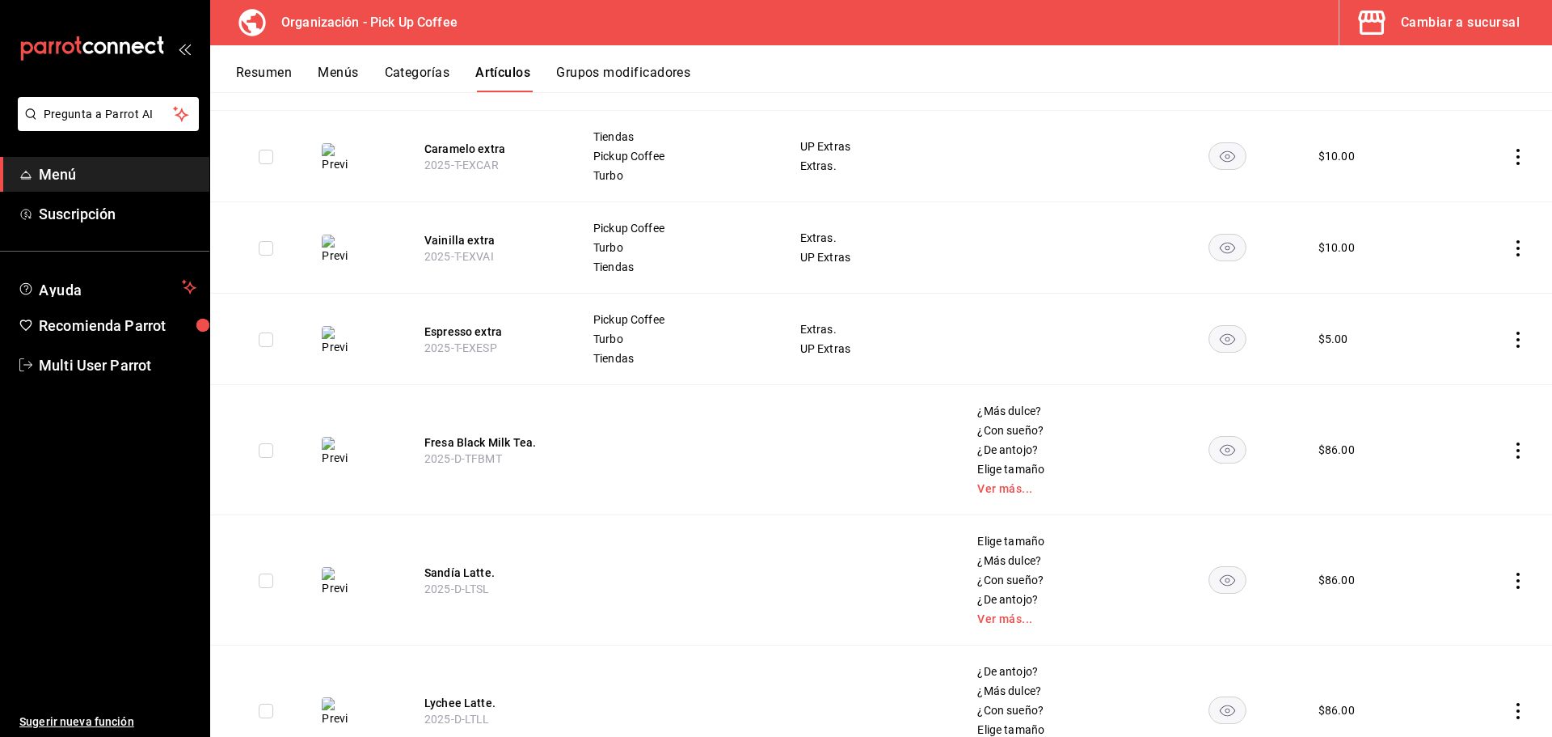
click at [614, 80] on button "Grupos modificadores" at bounding box center [623, 78] width 134 height 27
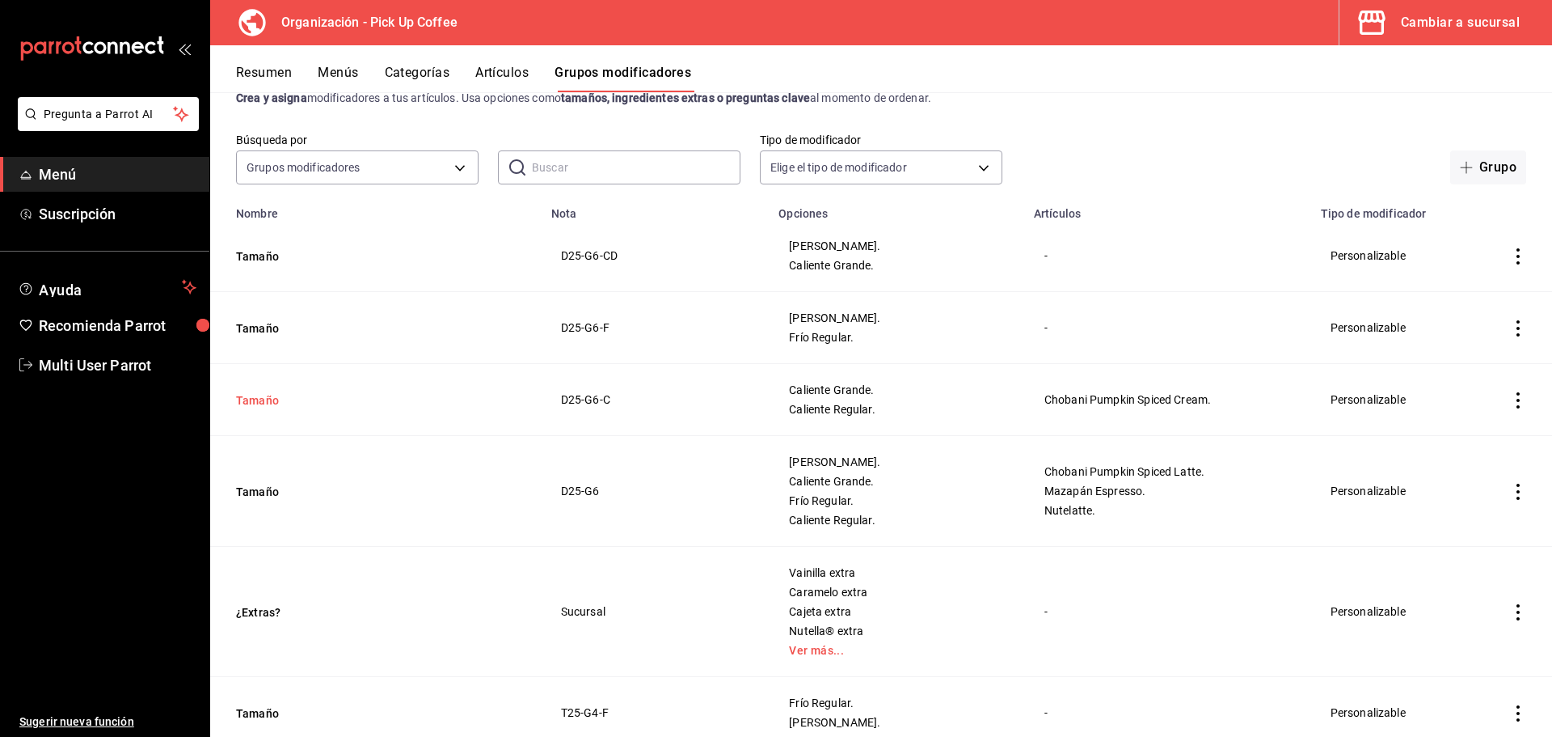
scroll to position [81, 0]
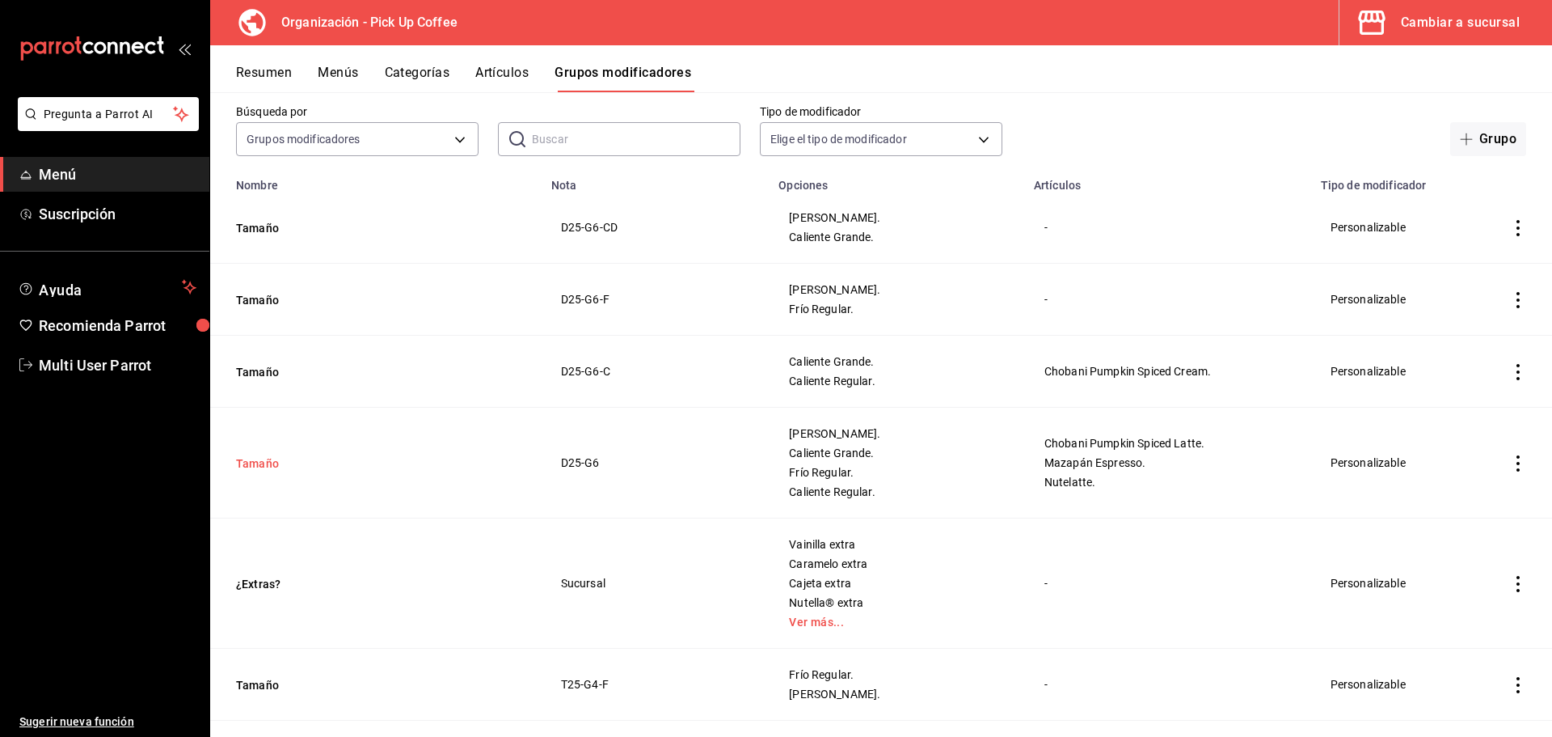
click at [265, 459] on button "Tamaño" at bounding box center [333, 463] width 194 height 16
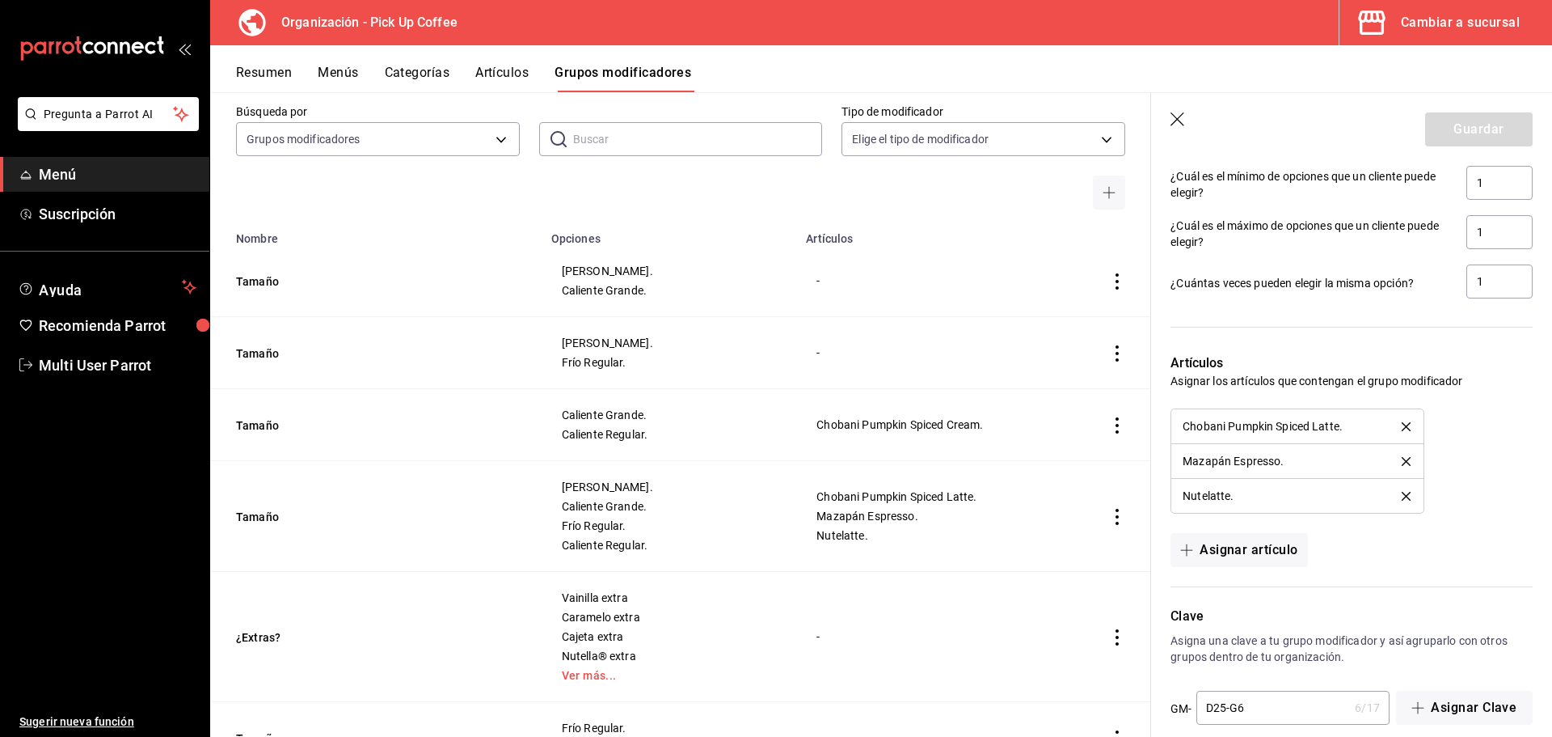
scroll to position [1037, 0]
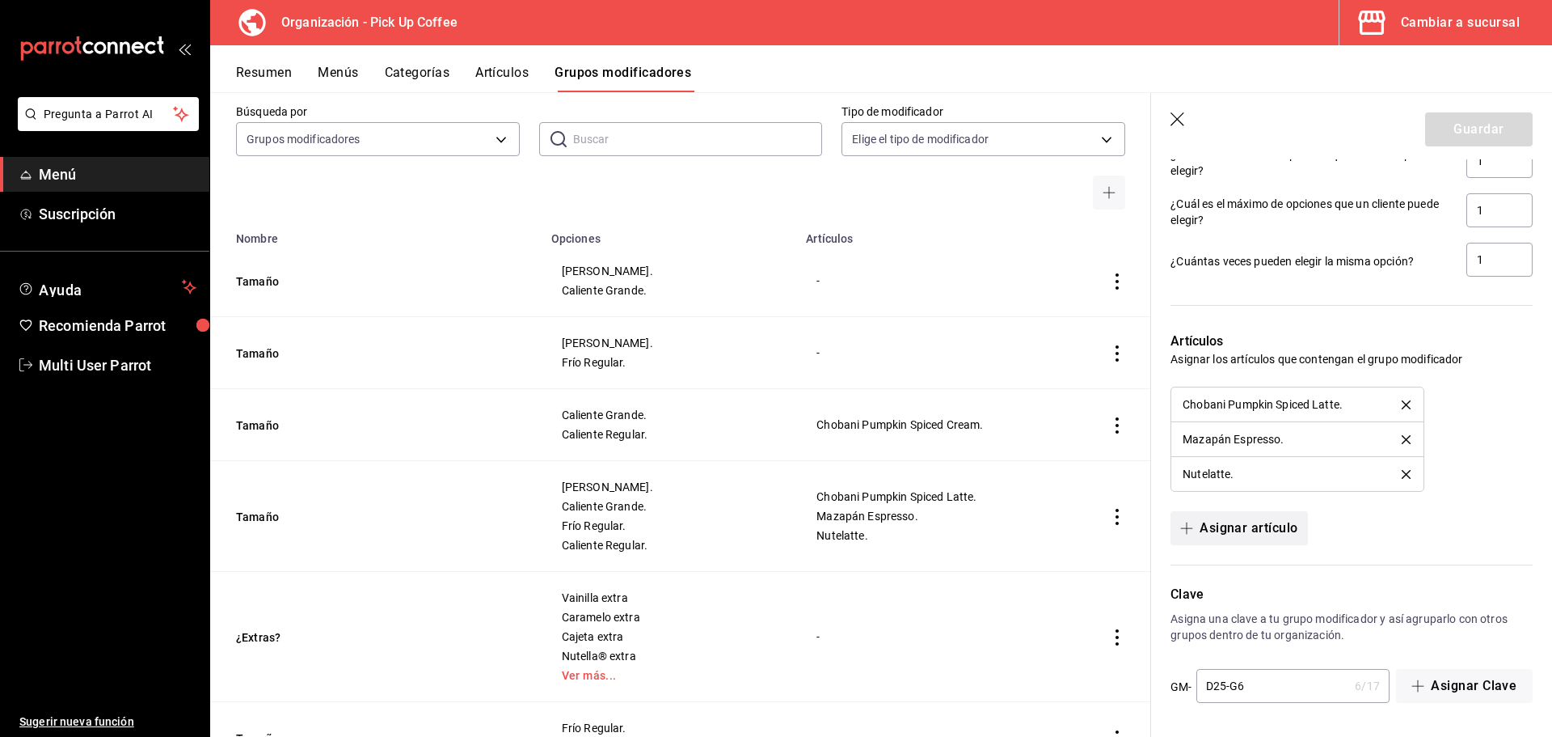
click at [1225, 530] on button "Asignar artículo" at bounding box center [1239, 528] width 137 height 34
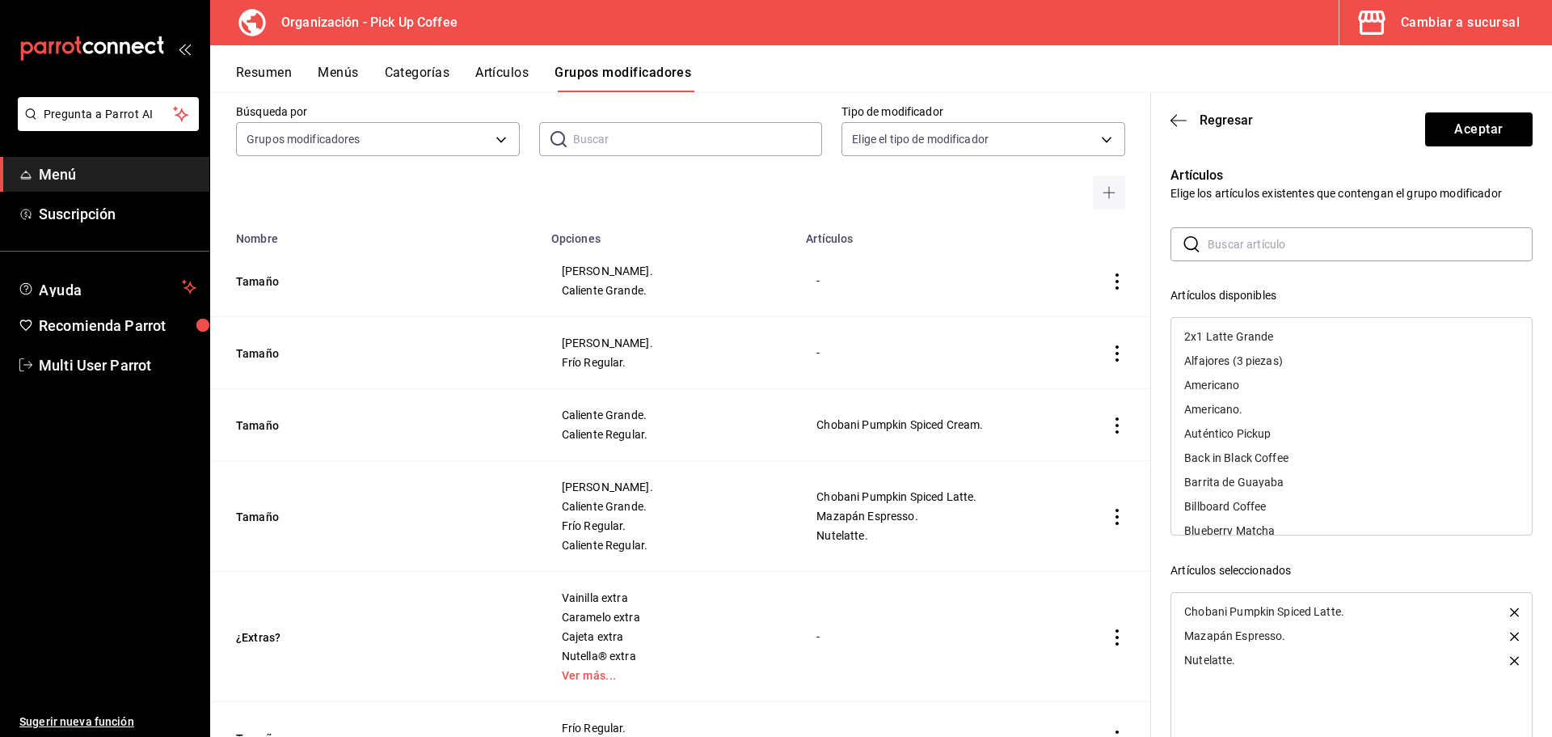
click at [1267, 240] on input "text" at bounding box center [1370, 244] width 325 height 32
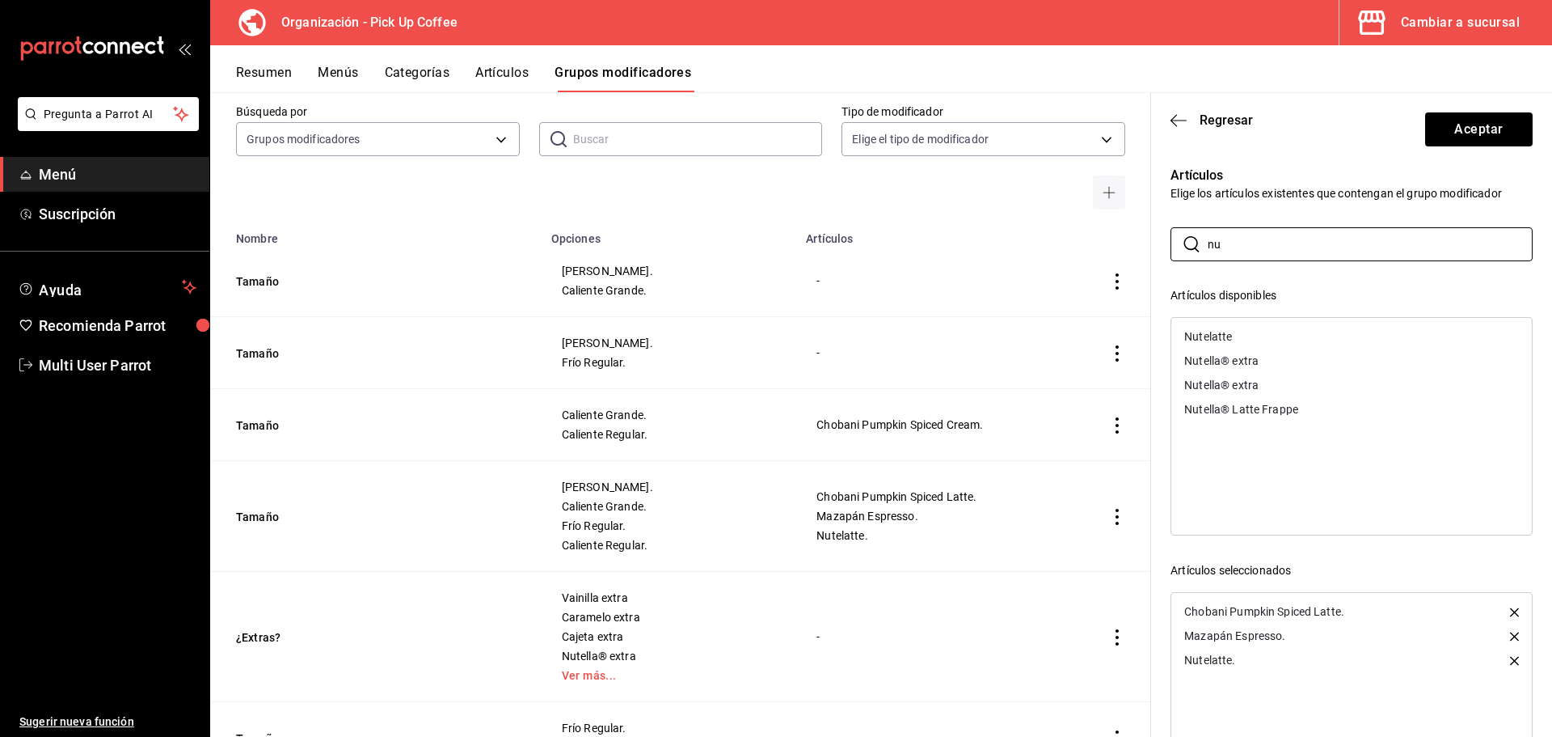
type input "n"
click at [1229, 353] on div "Spanish Latte." at bounding box center [1352, 360] width 361 height 24
drag, startPoint x: 1294, startPoint y: 243, endPoint x: 1206, endPoint y: 244, distance: 88.1
click at [1206, 244] on div "​ spanish ​" at bounding box center [1352, 244] width 362 height 34
type input "chobani"
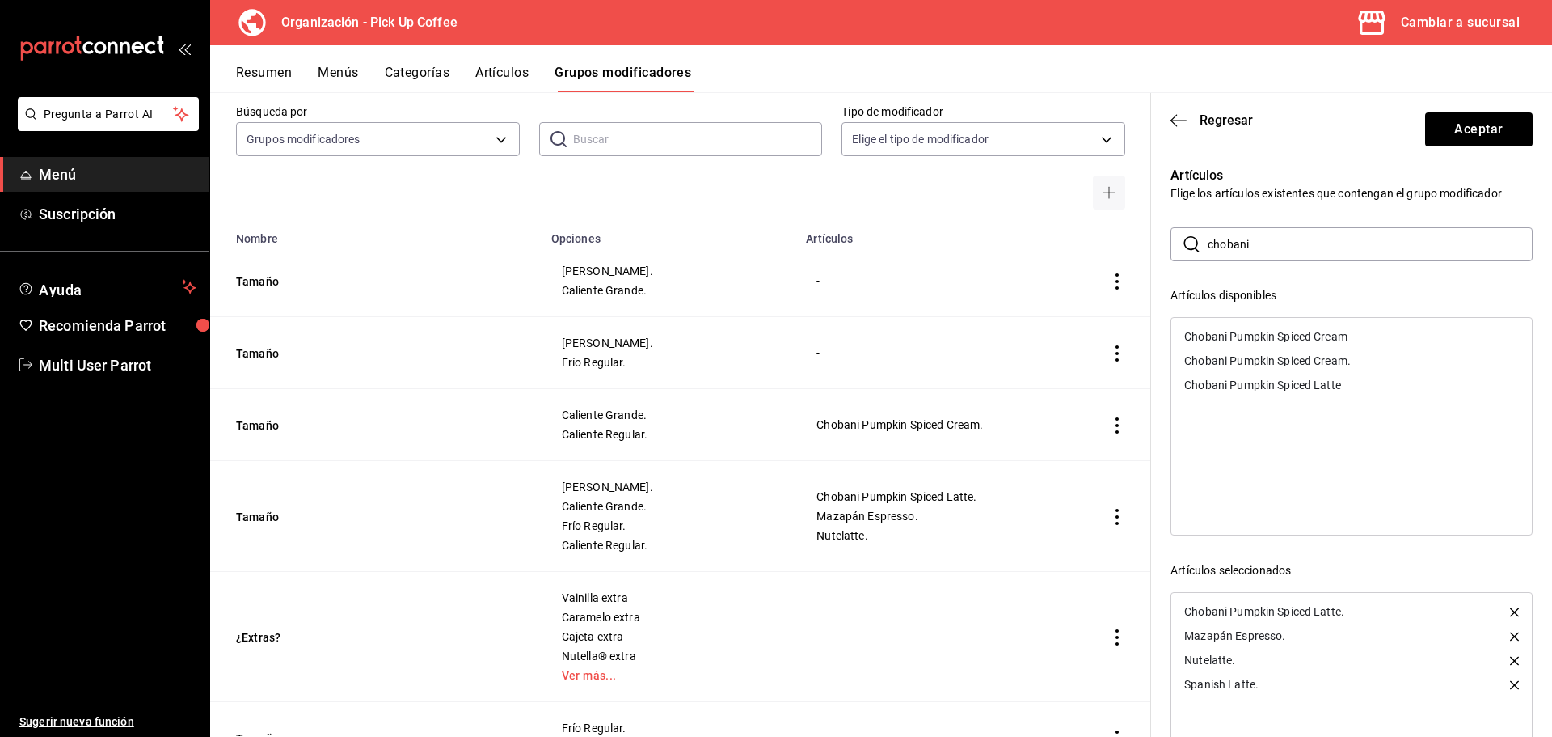
click at [1236, 365] on div "Chobani Pumpkin Spiced Cream." at bounding box center [1267, 360] width 167 height 11
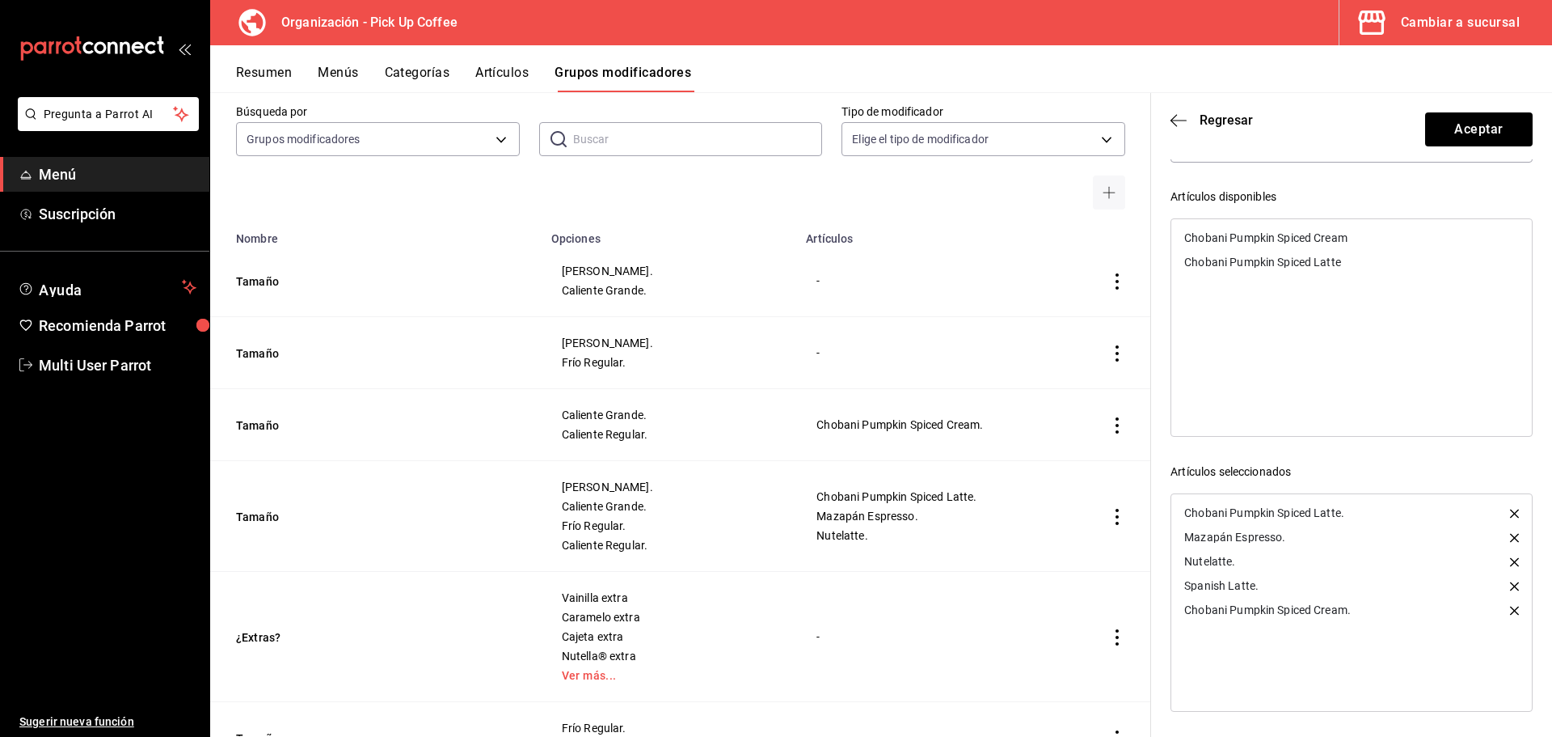
scroll to position [100, 0]
click at [1460, 121] on button "Aceptar" at bounding box center [1479, 129] width 108 height 34
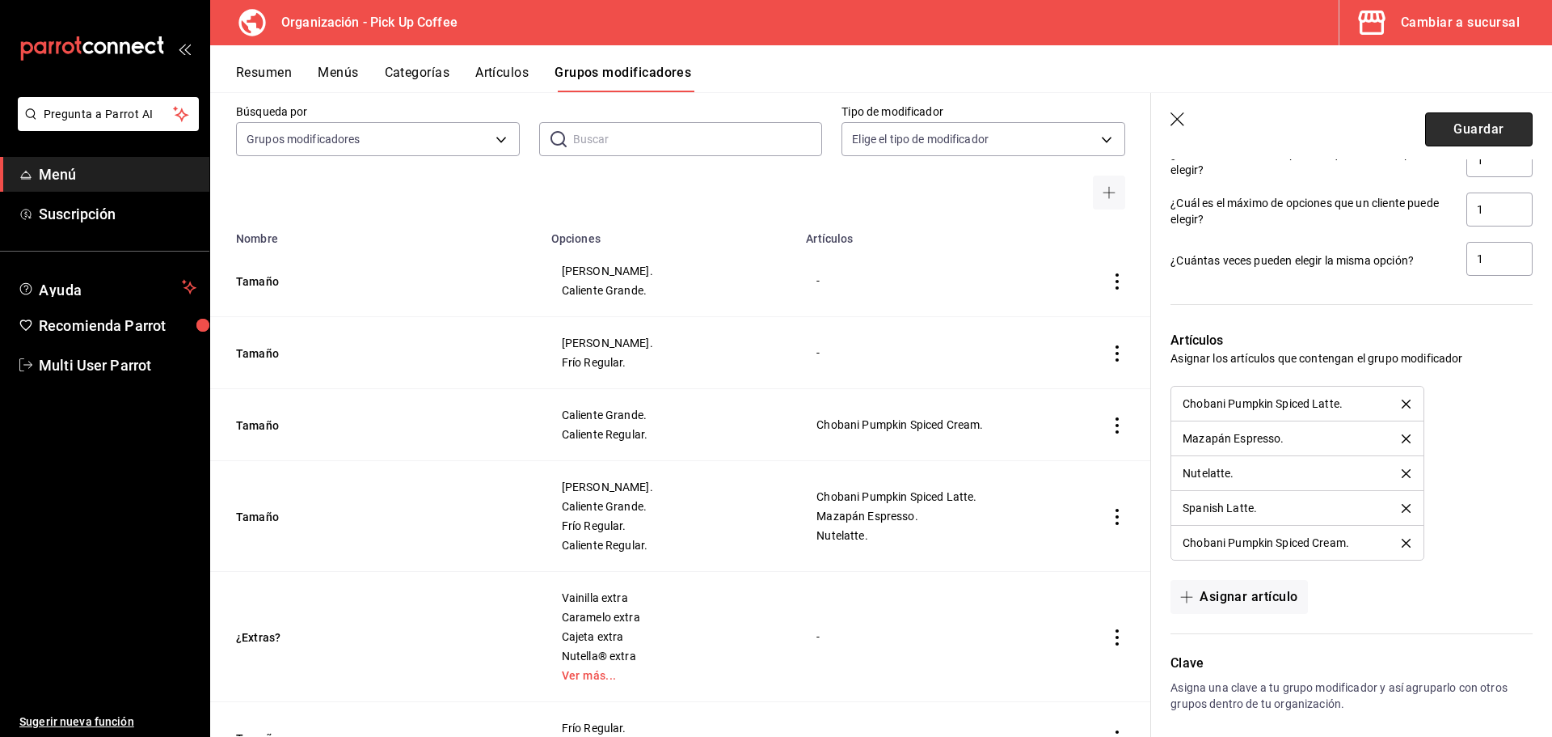
click at [1445, 137] on button "Guardar" at bounding box center [1479, 129] width 108 height 34
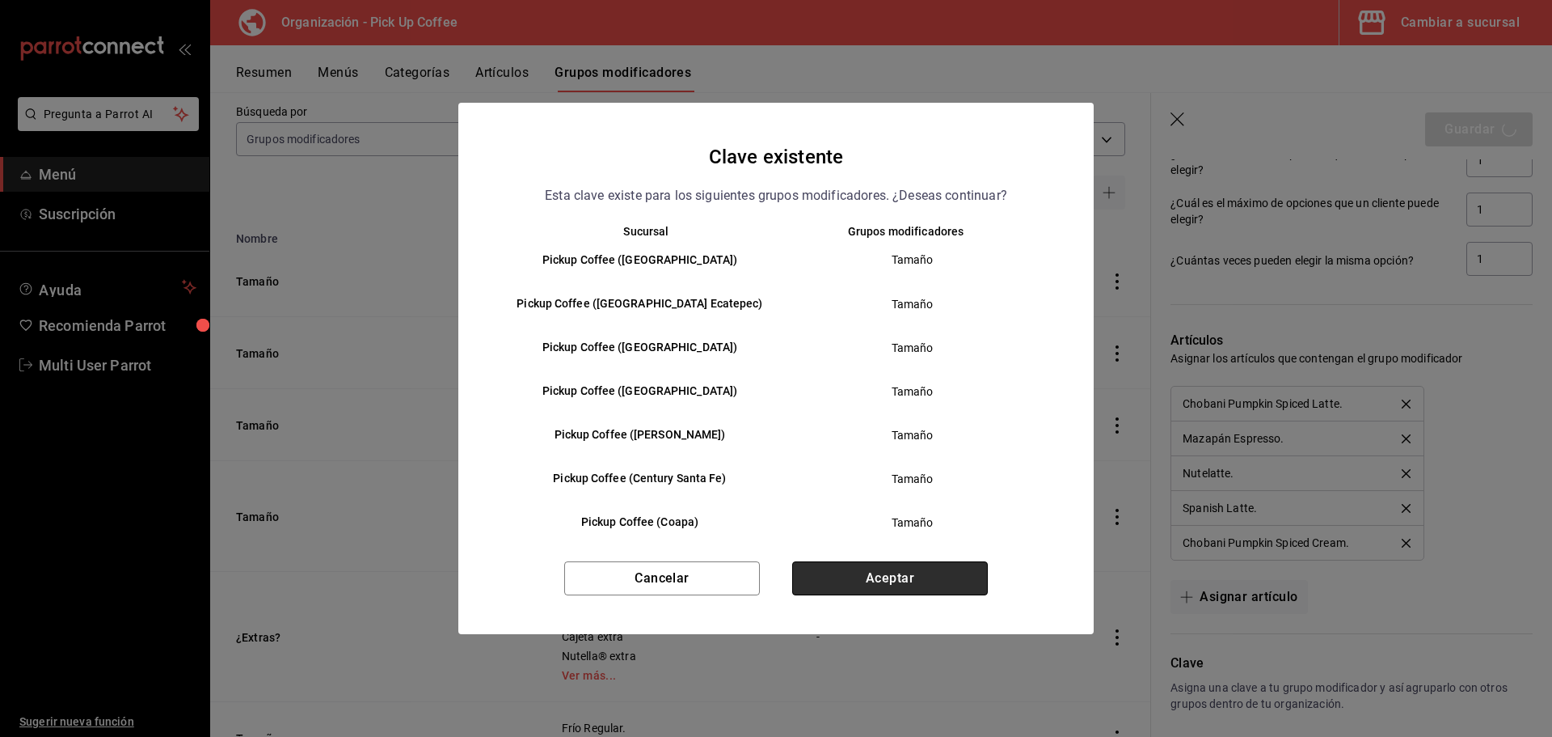
click at [864, 572] on button "Aceptar" at bounding box center [890, 578] width 196 height 34
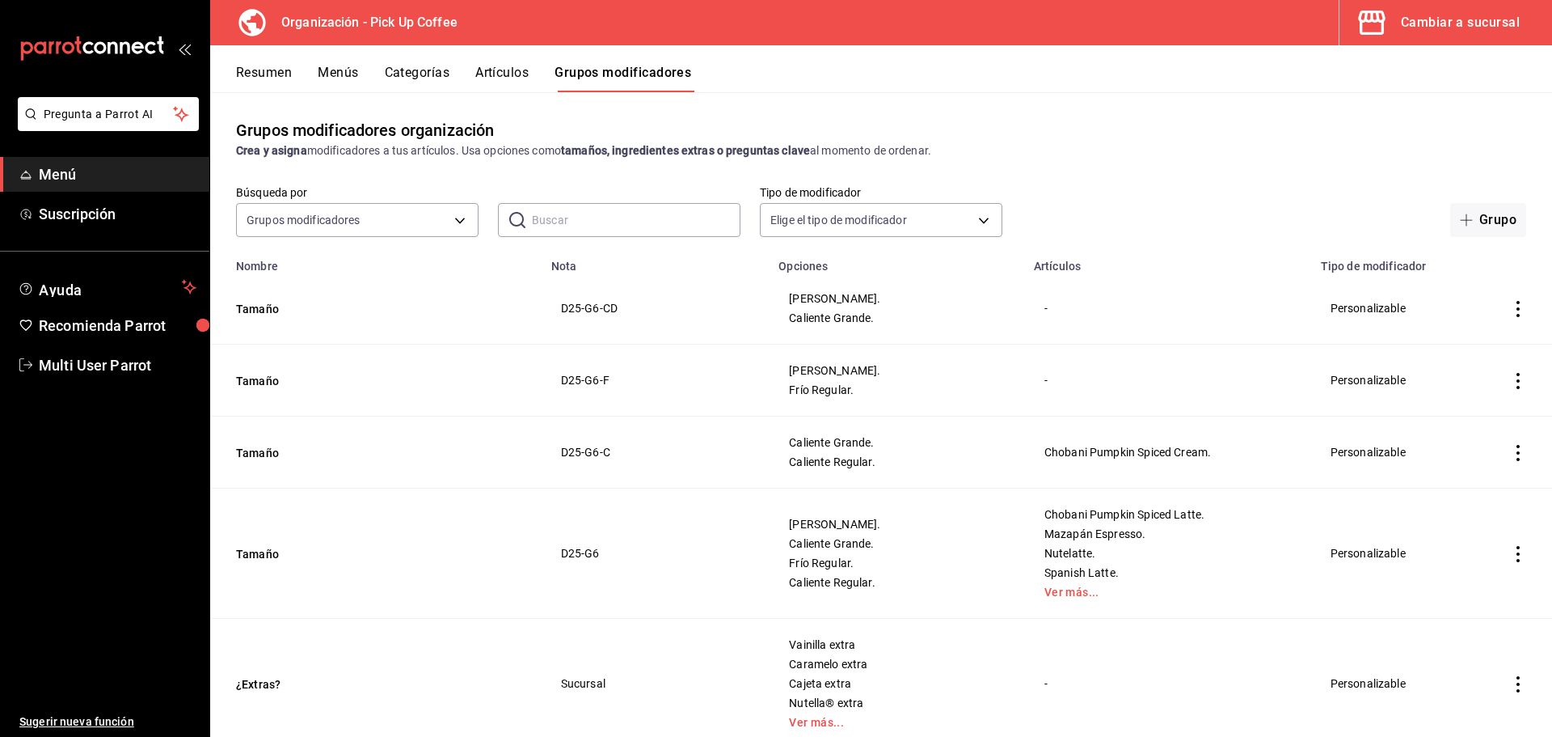
click at [272, 73] on button "Resumen" at bounding box center [264, 78] width 56 height 27
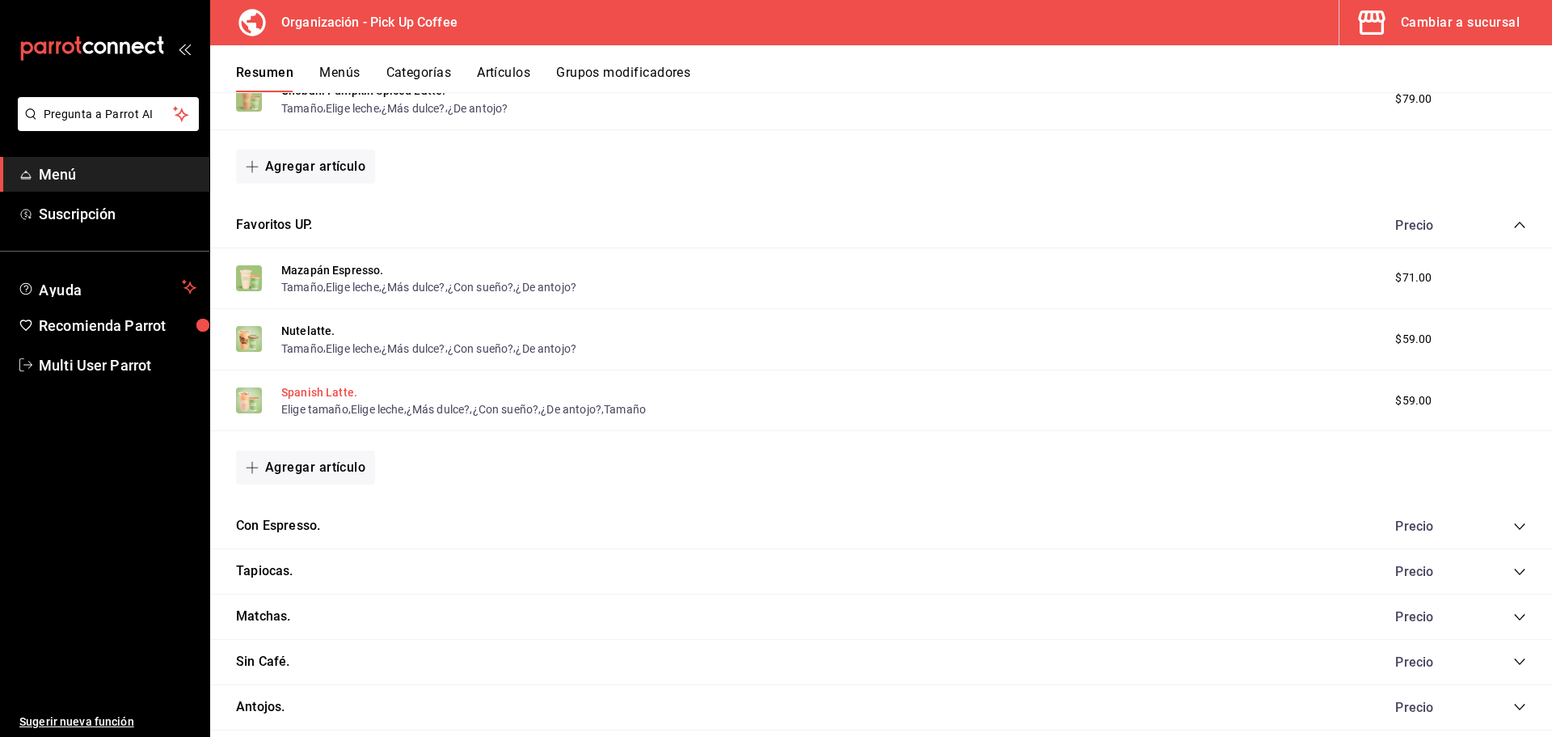
scroll to position [693, 0]
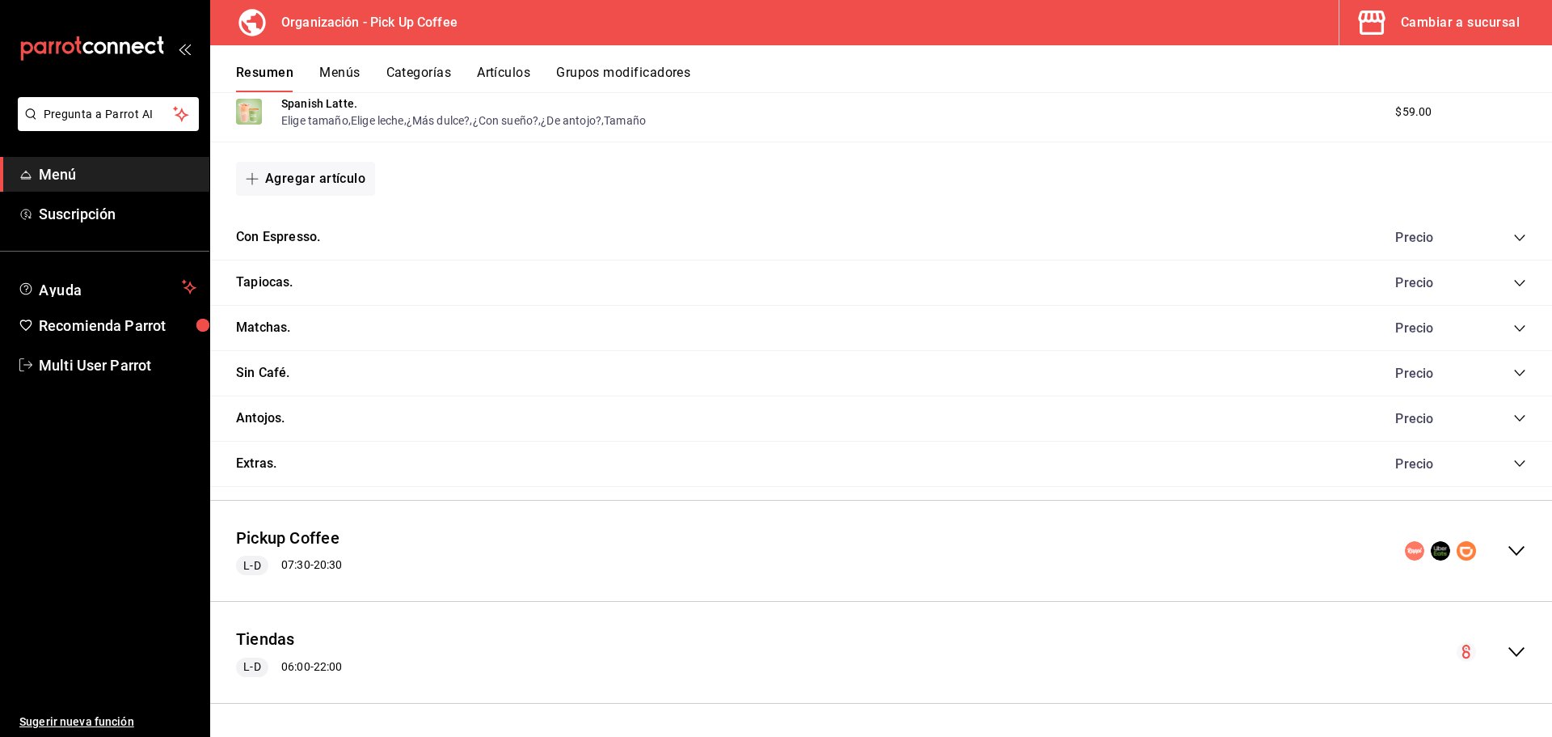
click at [1507, 549] on icon "collapse-menu-row" at bounding box center [1516, 550] width 19 height 19
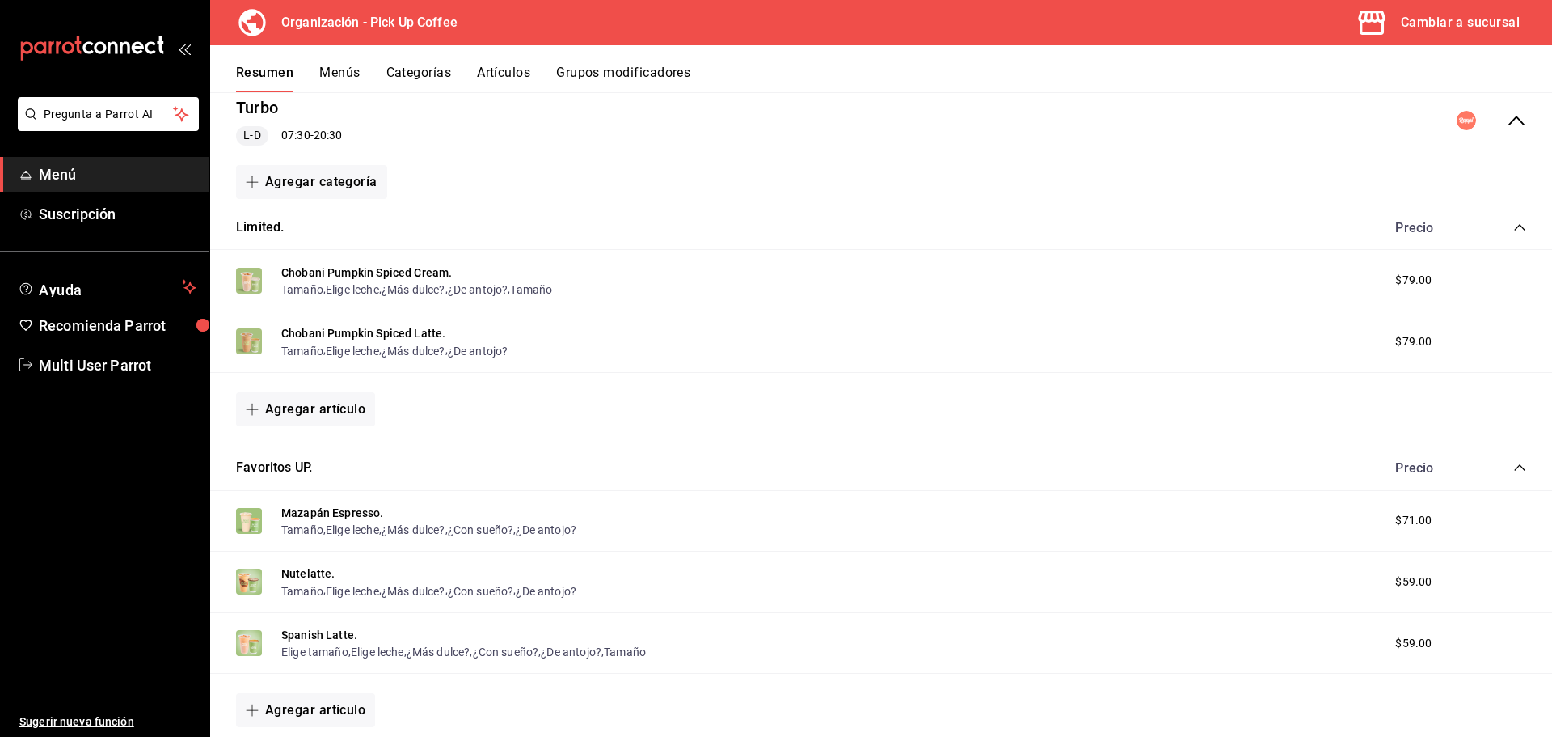
scroll to position [243, 0]
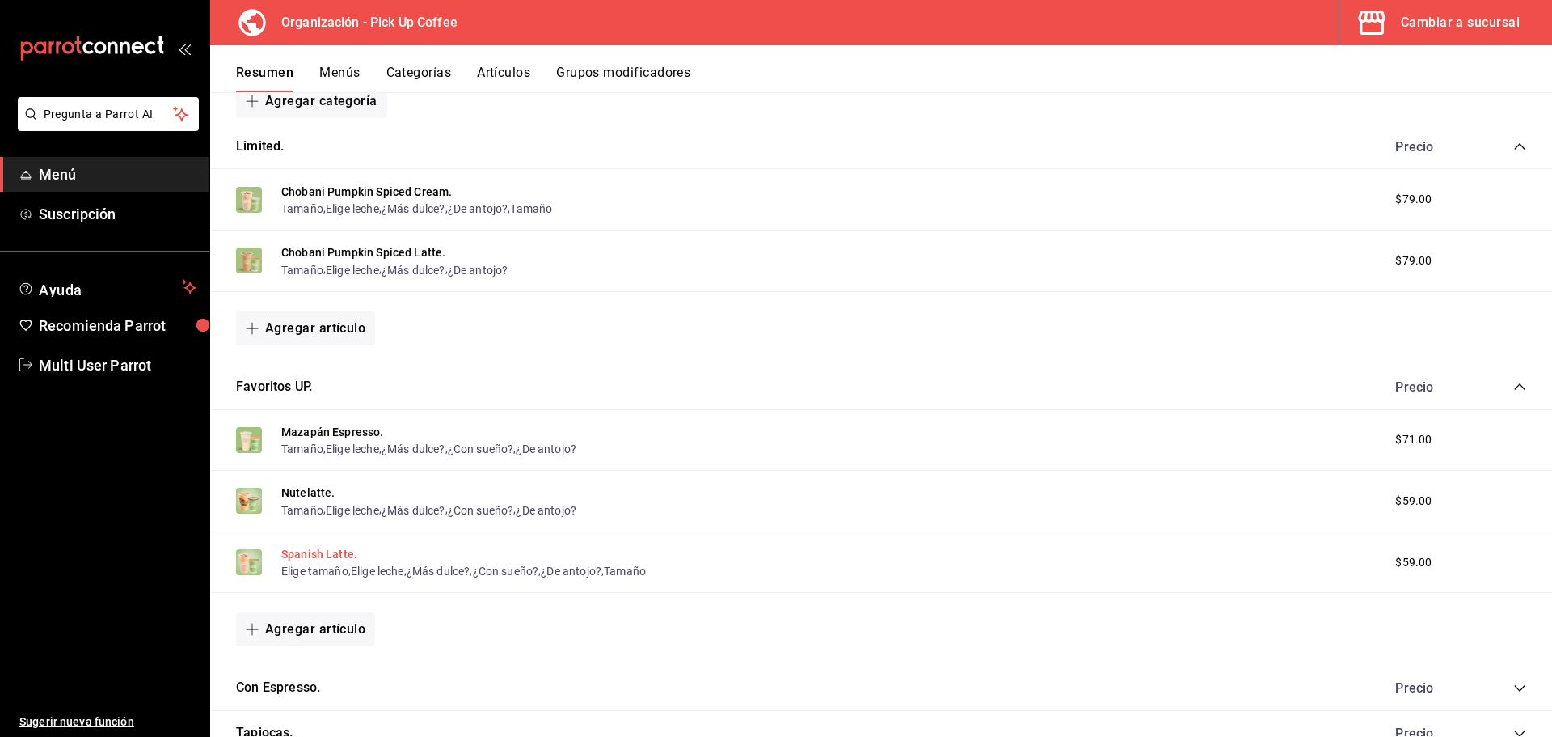
click at [323, 555] on button "Spanish Latte." at bounding box center [319, 554] width 76 height 16
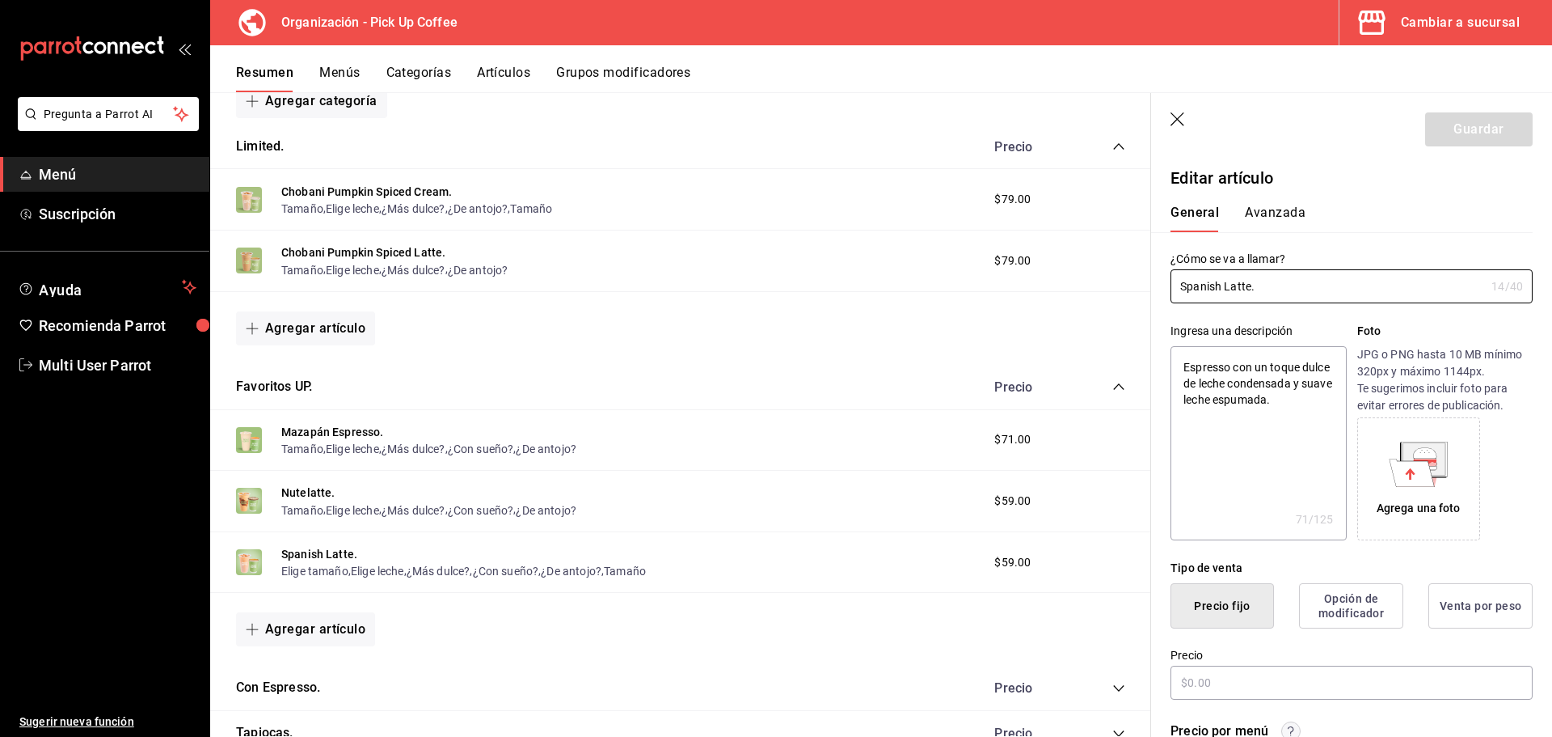
type textarea "x"
type input "$59.00"
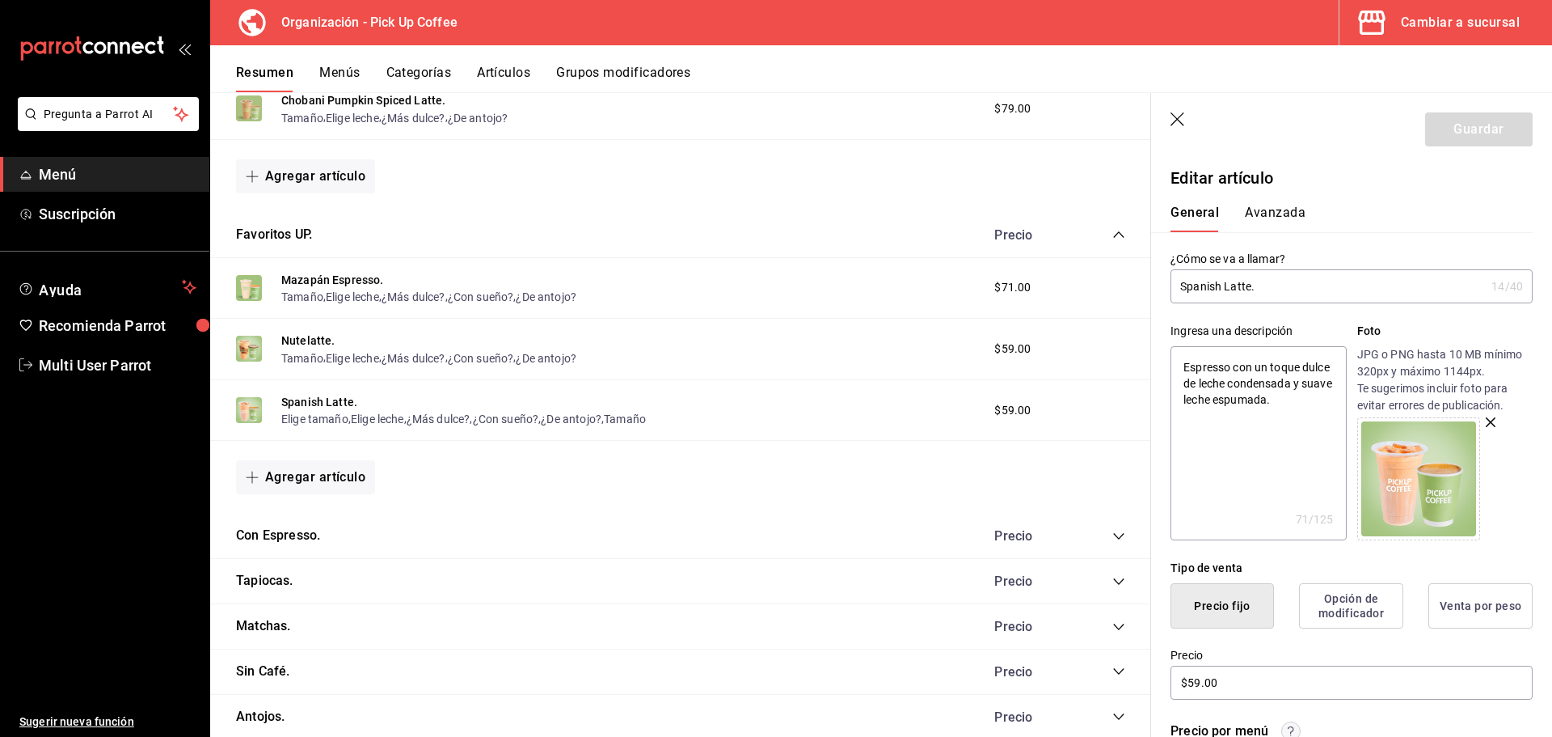
scroll to position [404, 0]
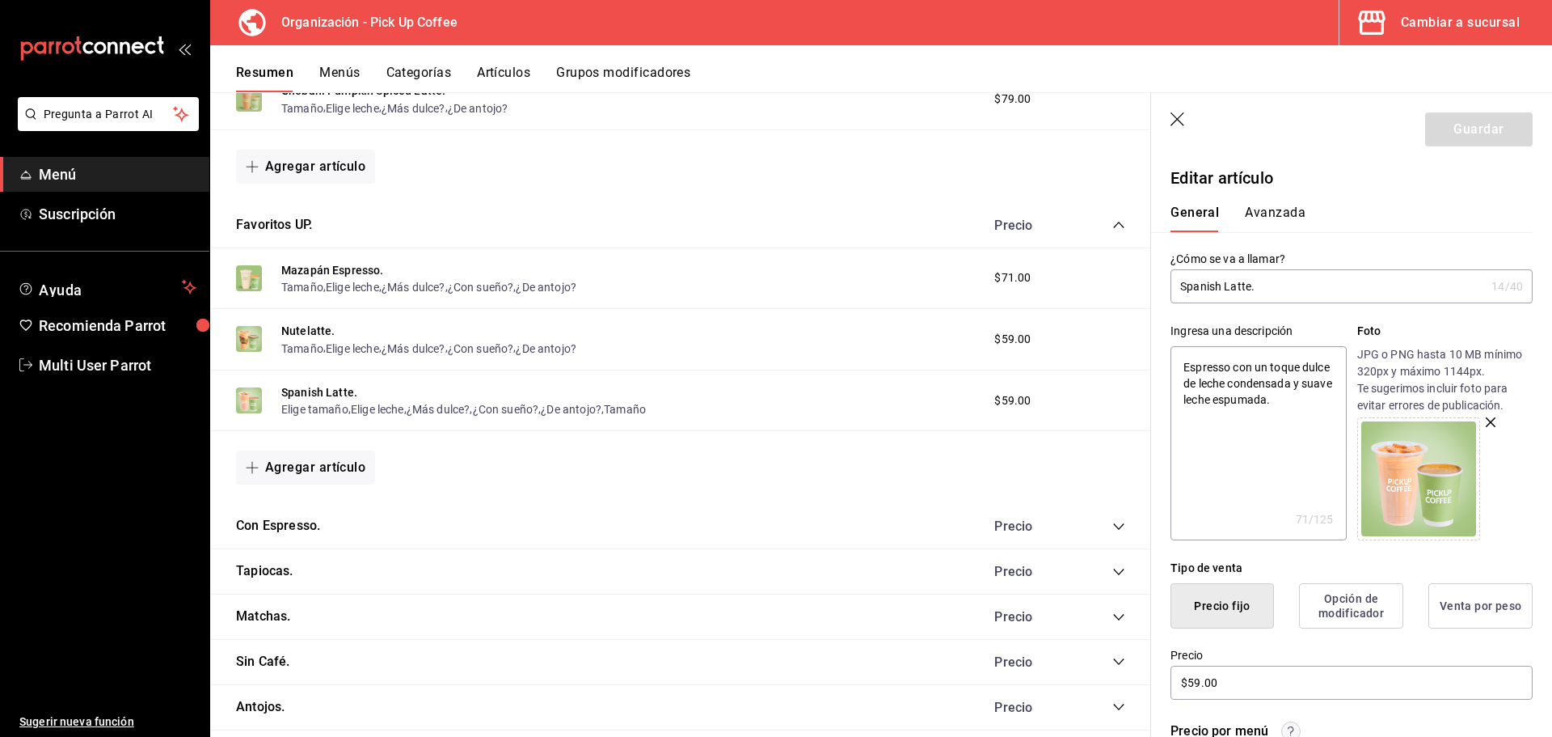
click at [1174, 120] on icon "button" at bounding box center [1179, 120] width 16 height 16
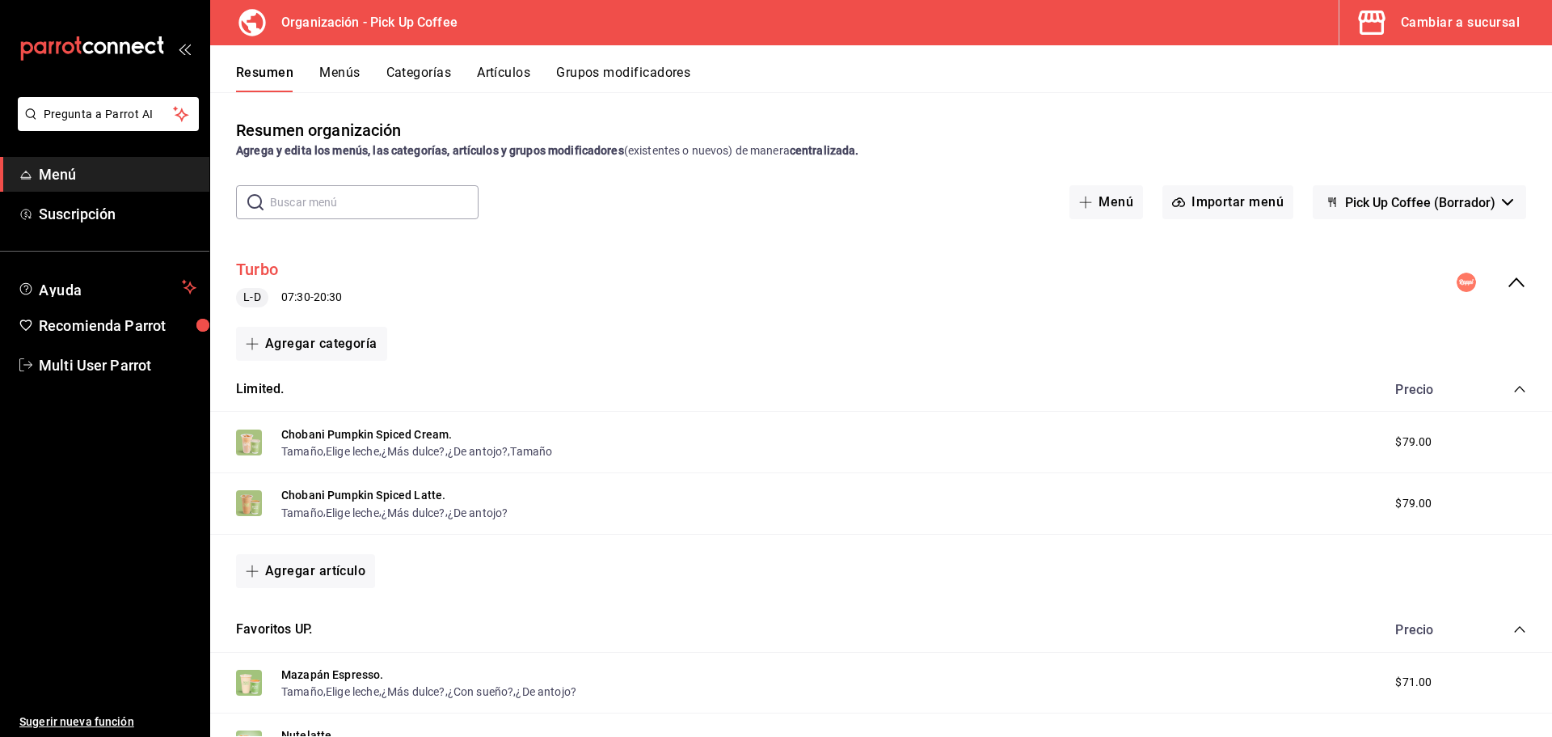
click at [268, 275] on button "Turbo" at bounding box center [257, 269] width 42 height 23
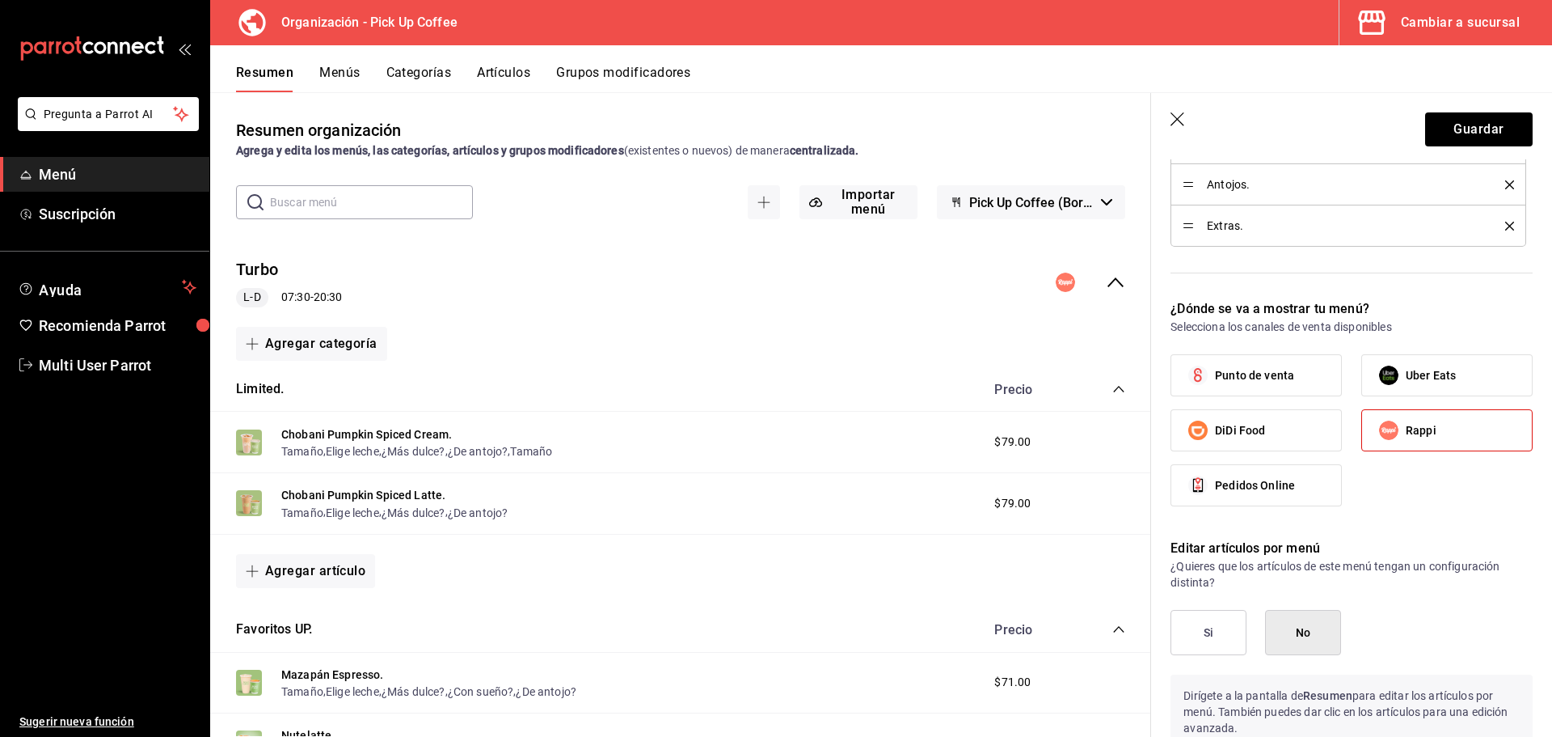
scroll to position [809, 0]
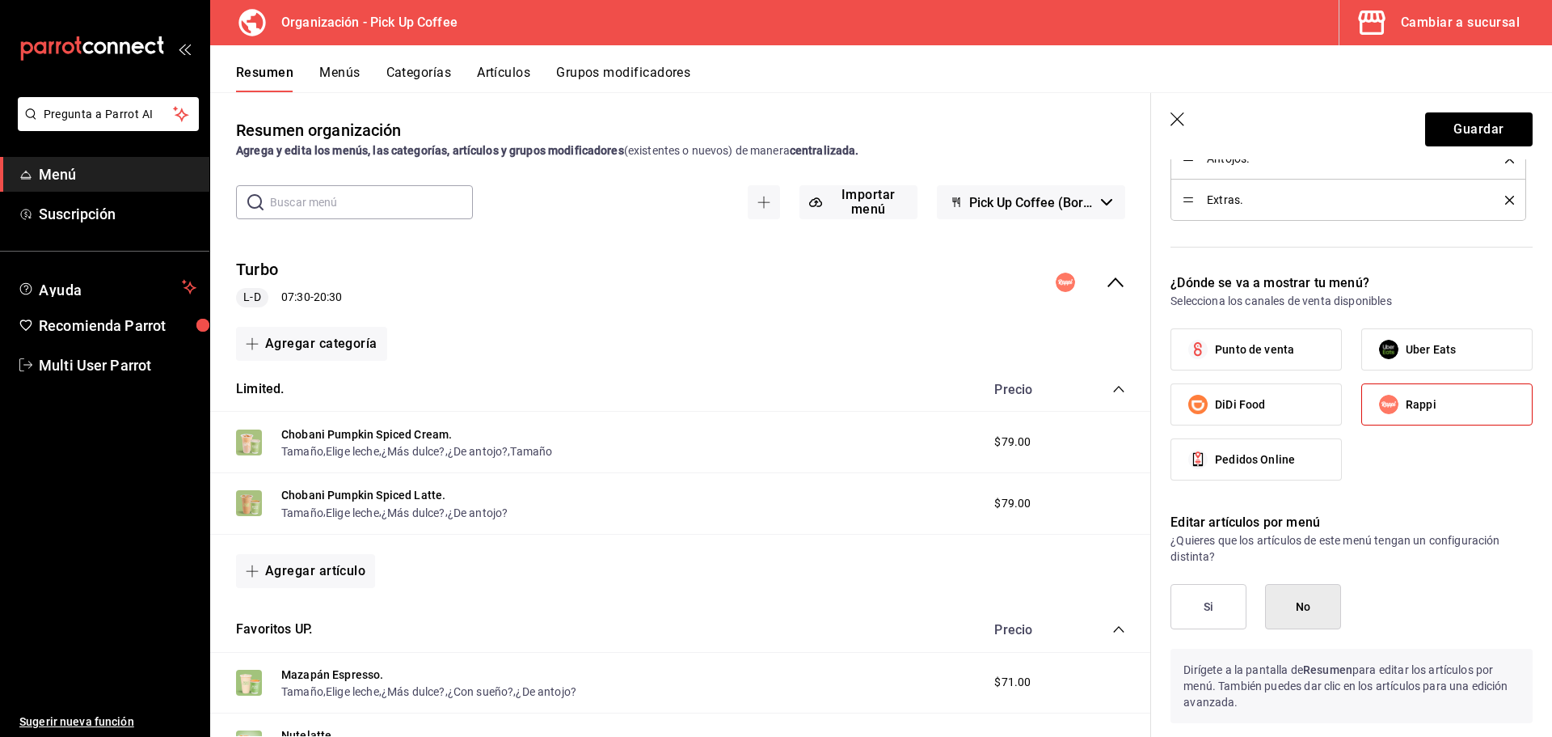
click at [1214, 593] on button "Si" at bounding box center [1209, 606] width 76 height 45
click at [1452, 139] on button "Guardar" at bounding box center [1479, 129] width 108 height 34
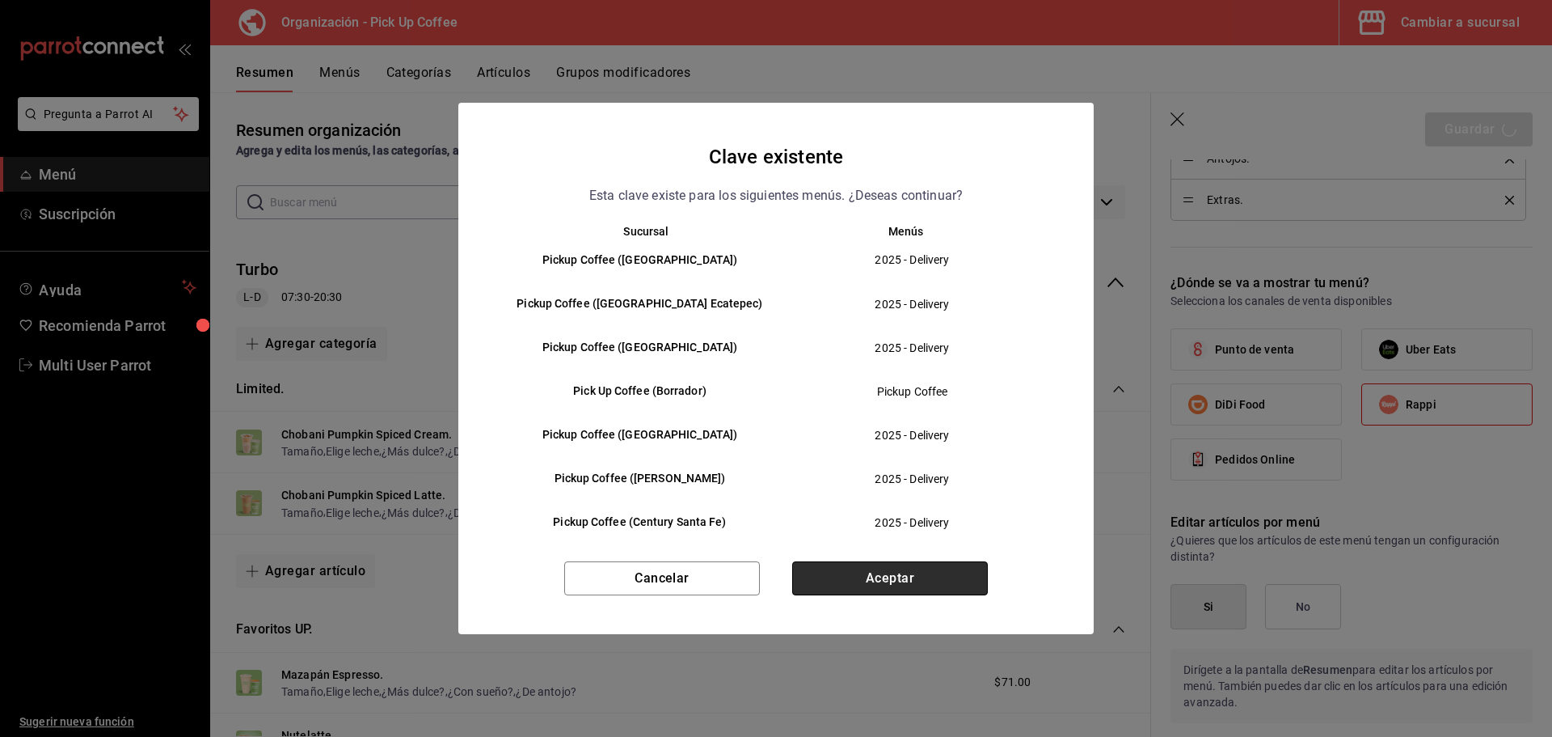
click at [910, 575] on button "Aceptar" at bounding box center [890, 578] width 196 height 34
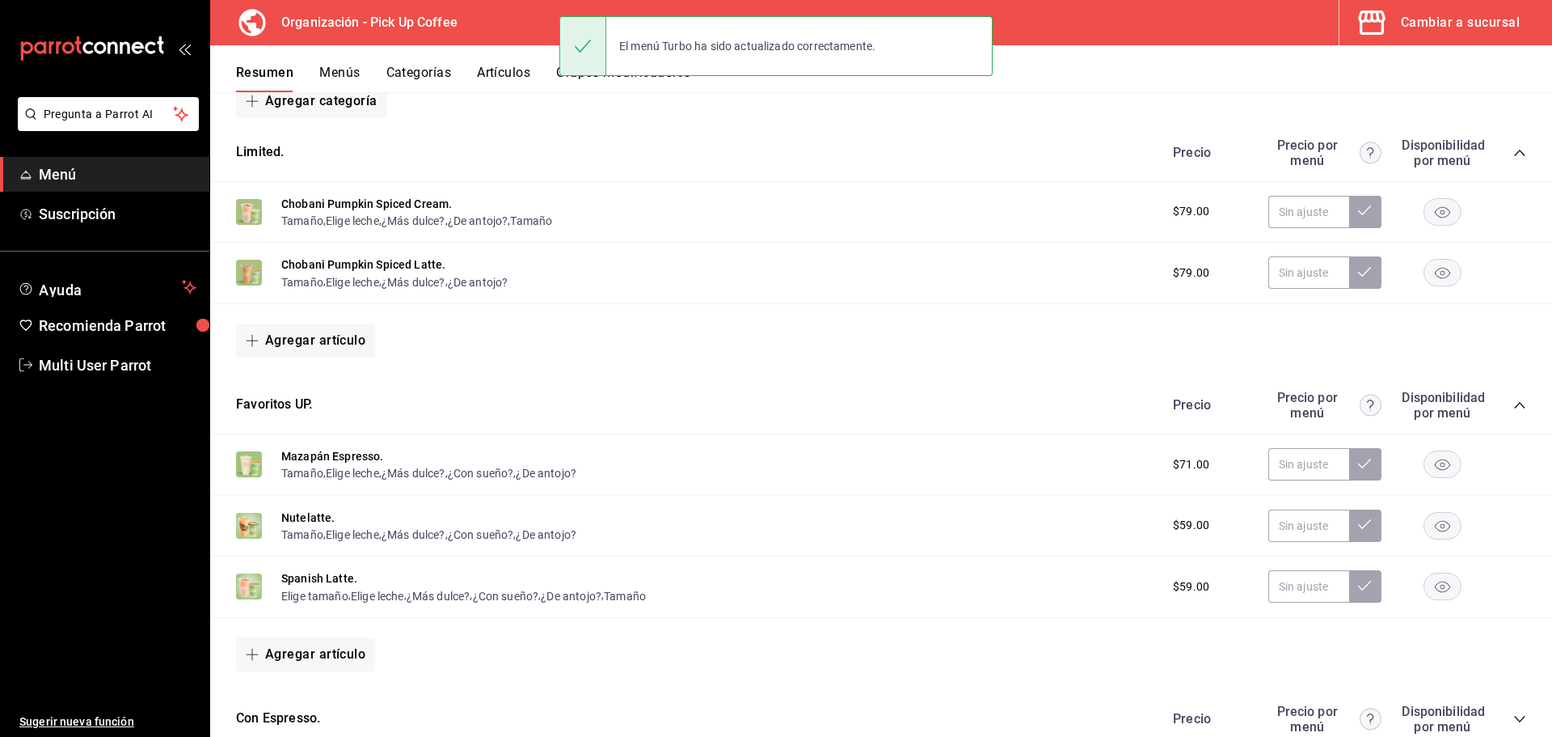
scroll to position [323, 0]
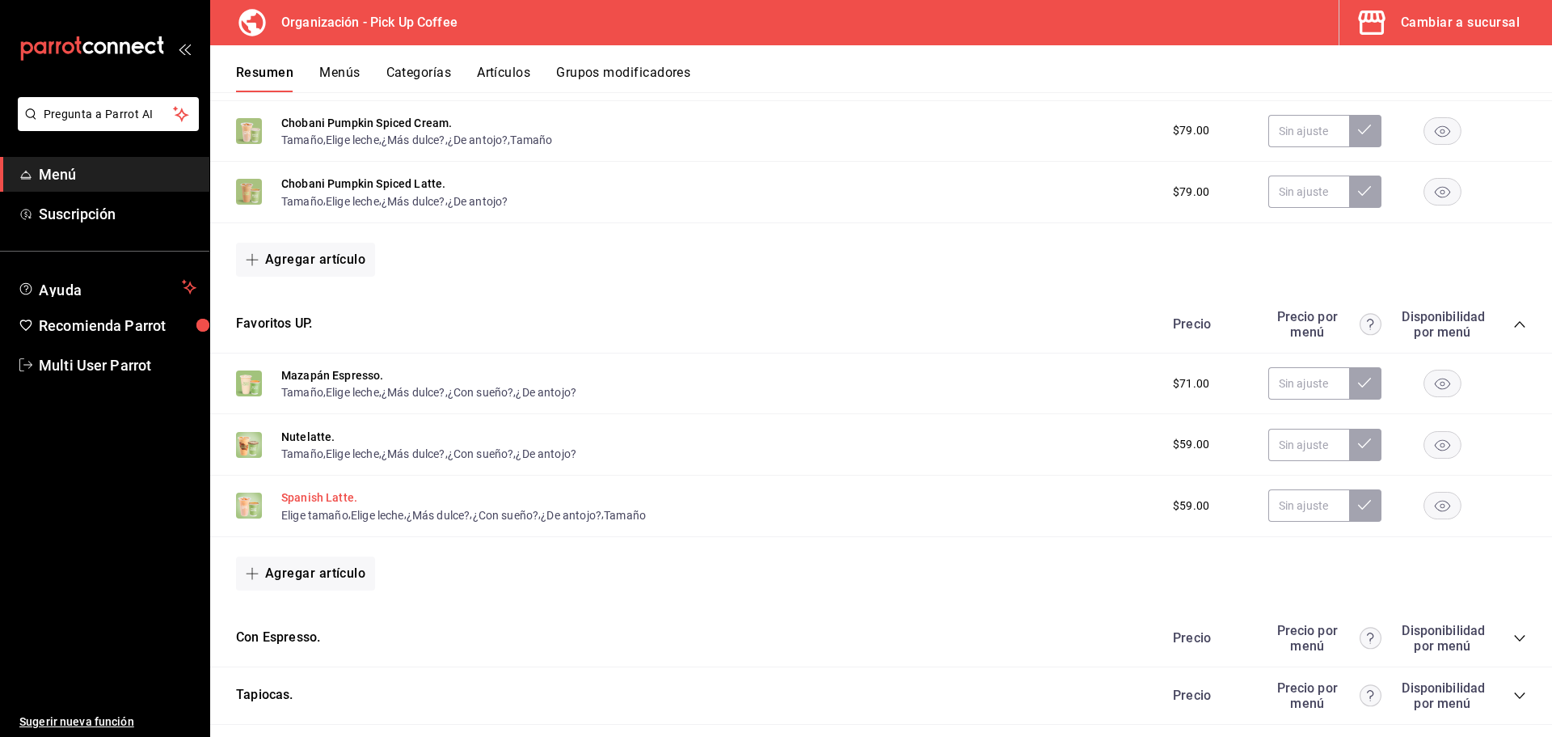
click at [333, 490] on button "Spanish Latte." at bounding box center [319, 497] width 76 height 16
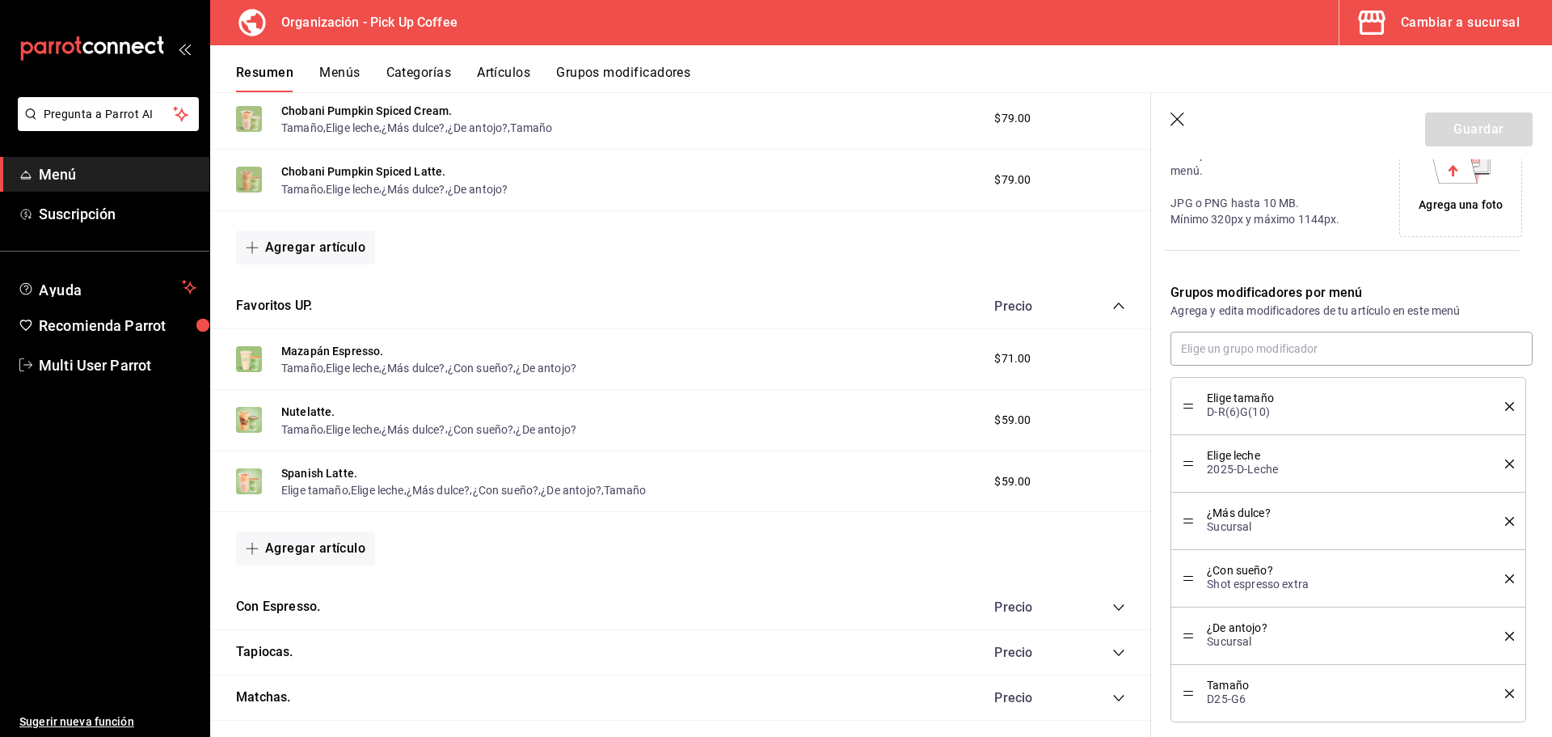
scroll to position [496, 0]
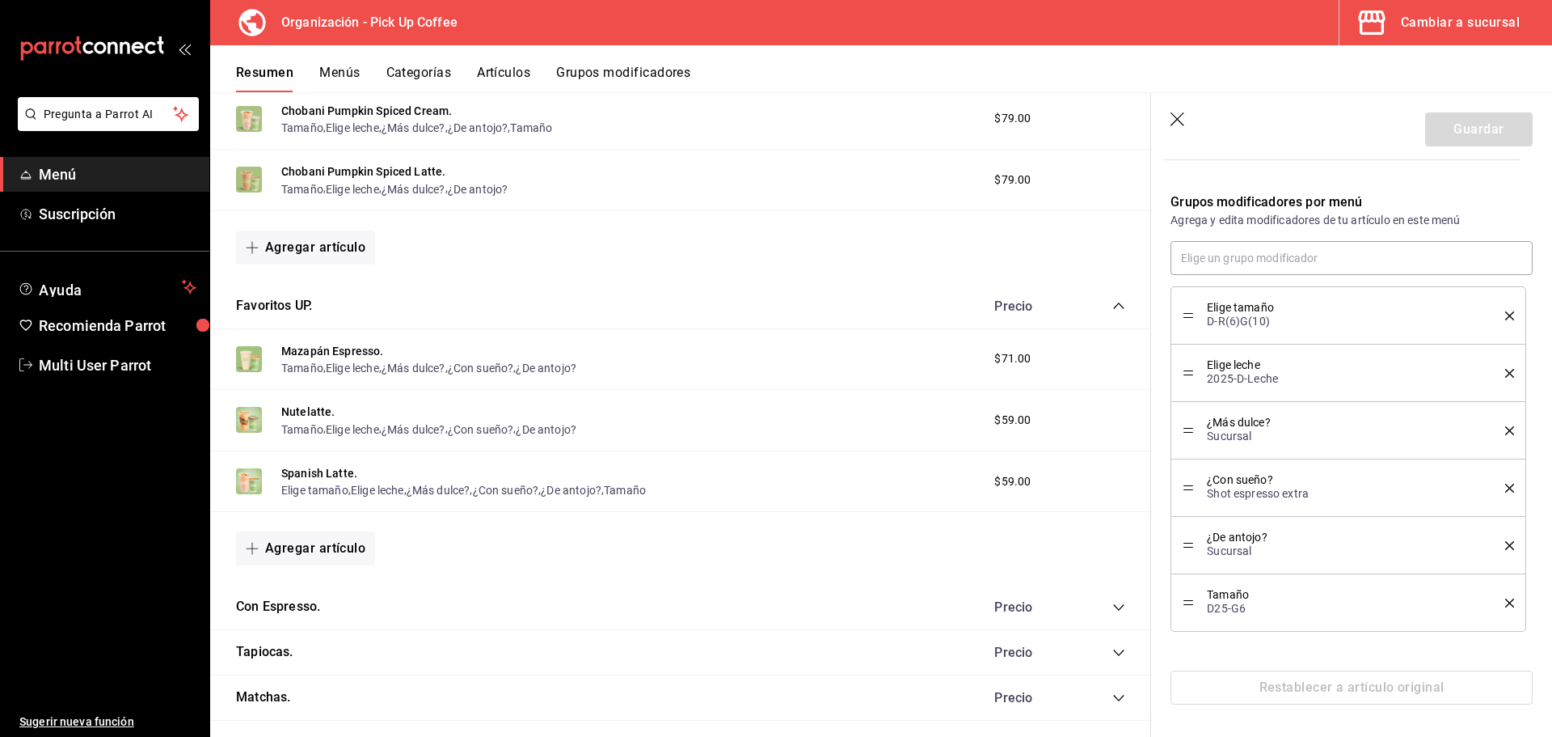
click at [1294, 684] on div "Restablecer a artículo original" at bounding box center [1352, 687] width 362 height 34
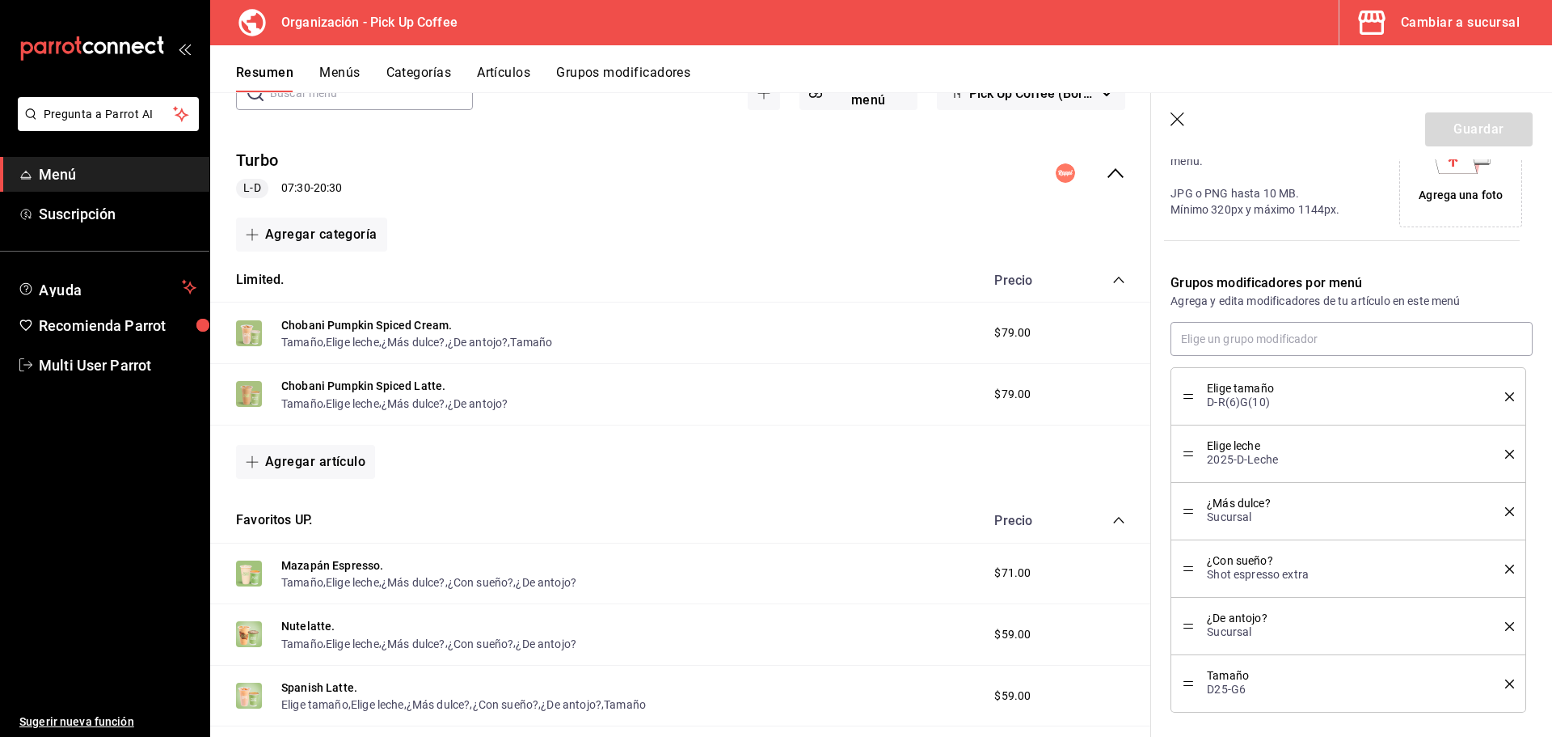
scroll to position [81, 0]
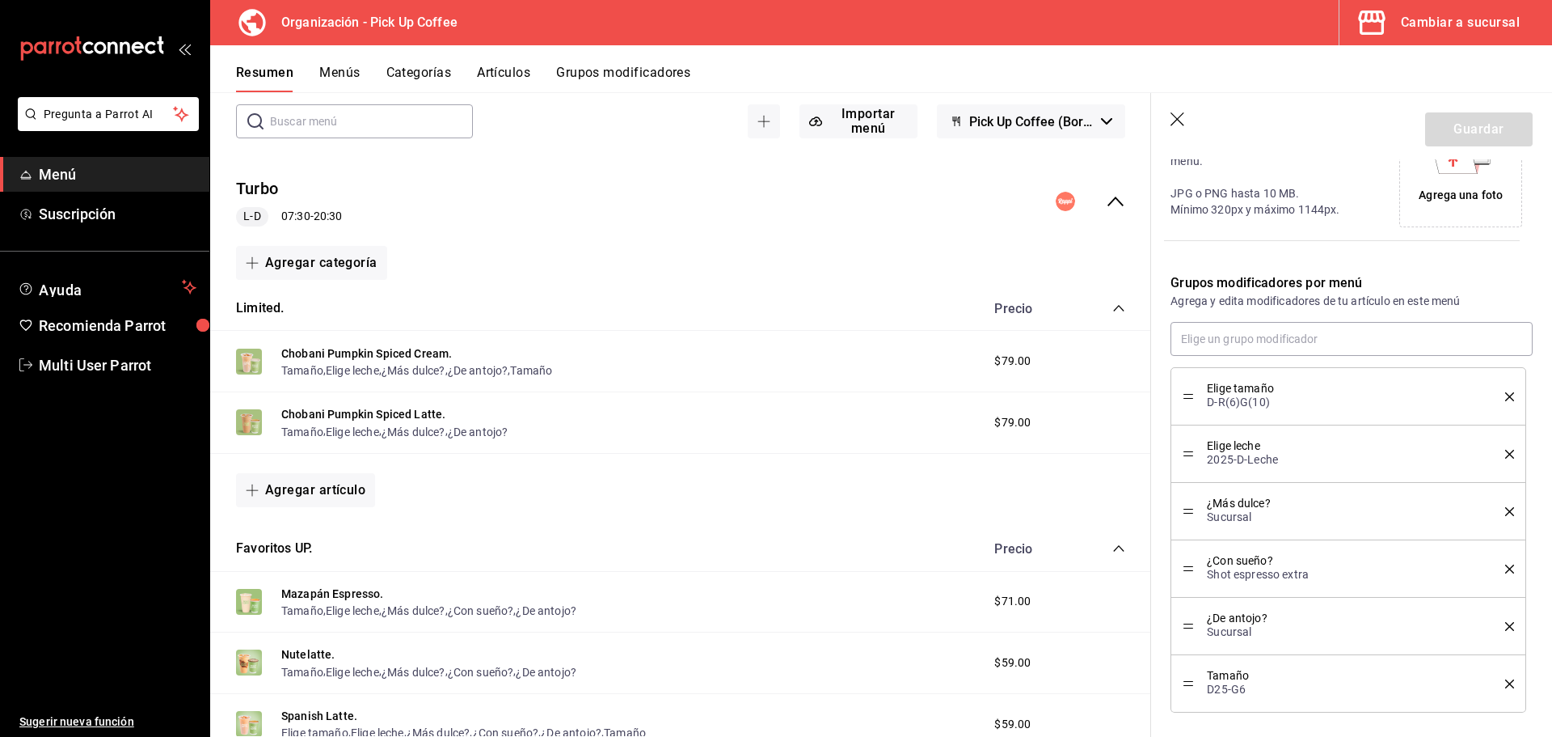
click at [1175, 120] on icon "button" at bounding box center [1179, 120] width 16 height 16
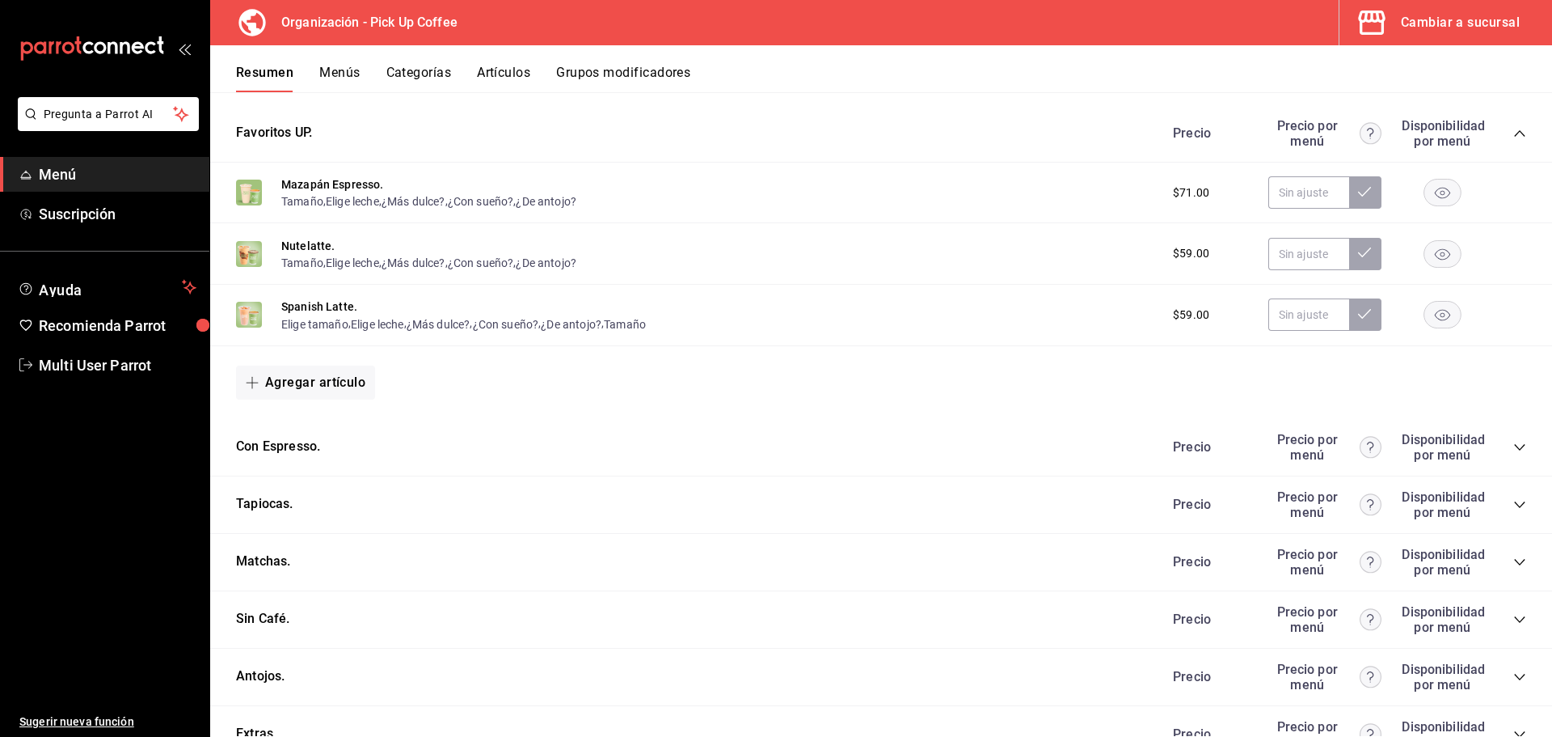
scroll to position [485, 0]
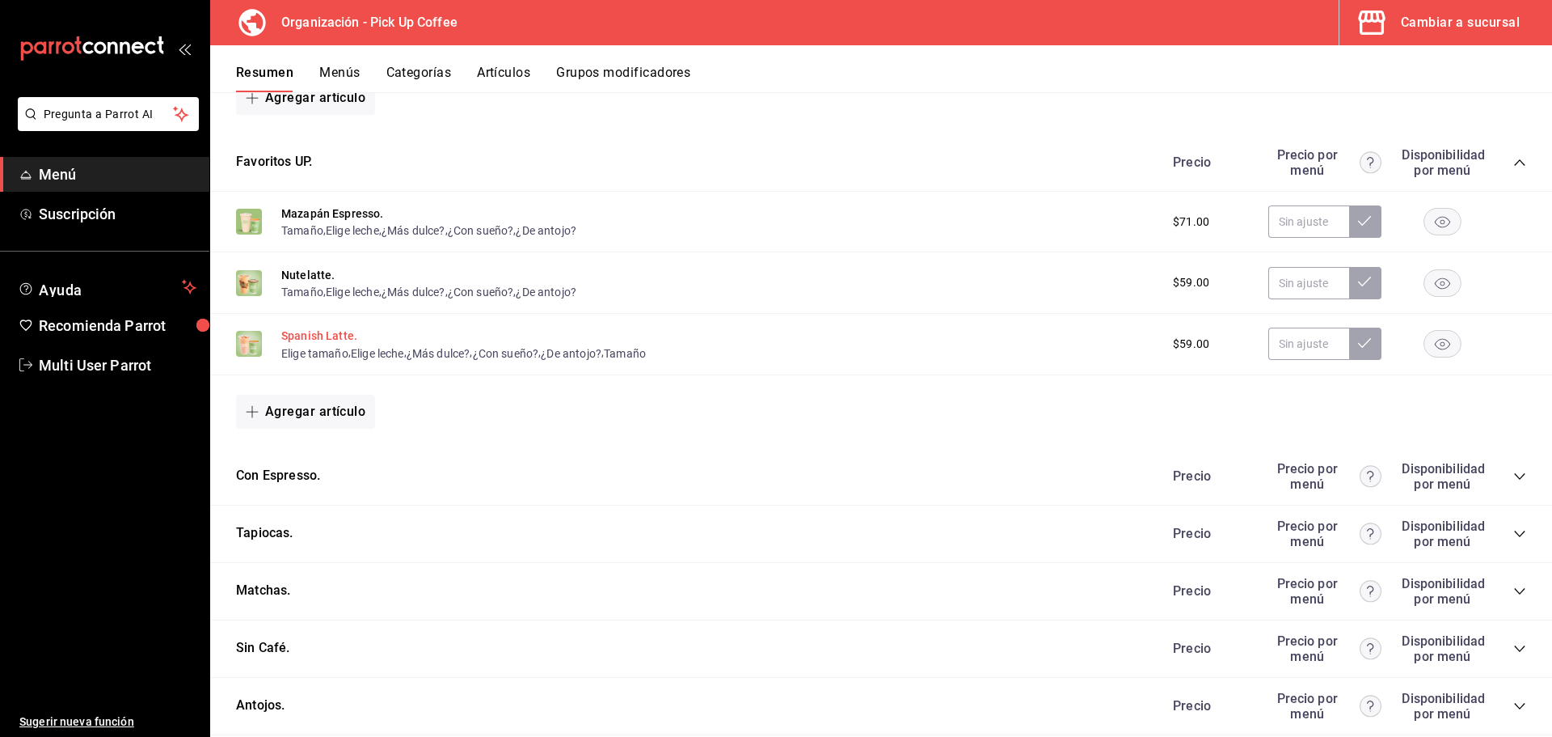
click at [319, 338] on button "Spanish Latte." at bounding box center [319, 335] width 76 height 16
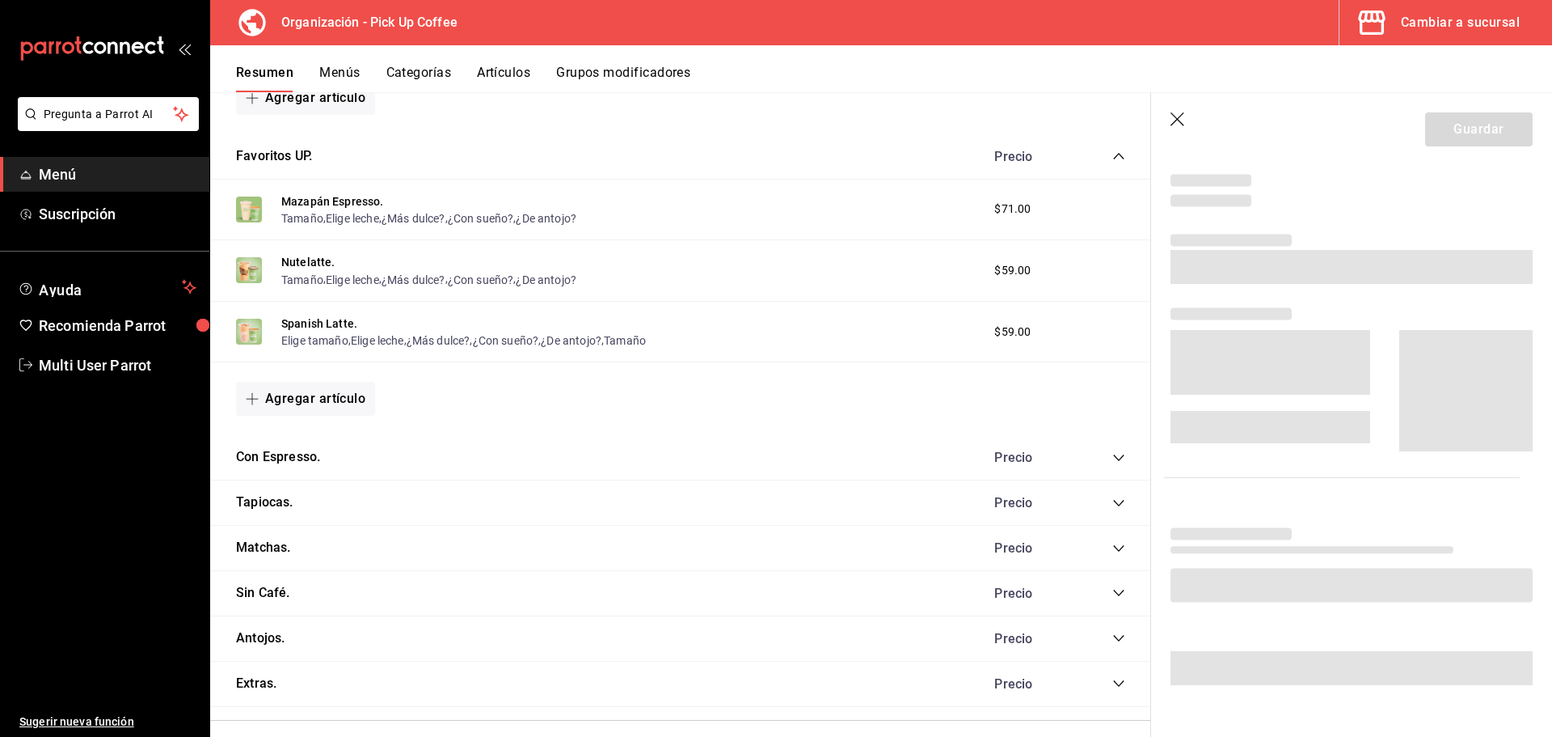
scroll to position [416, 0]
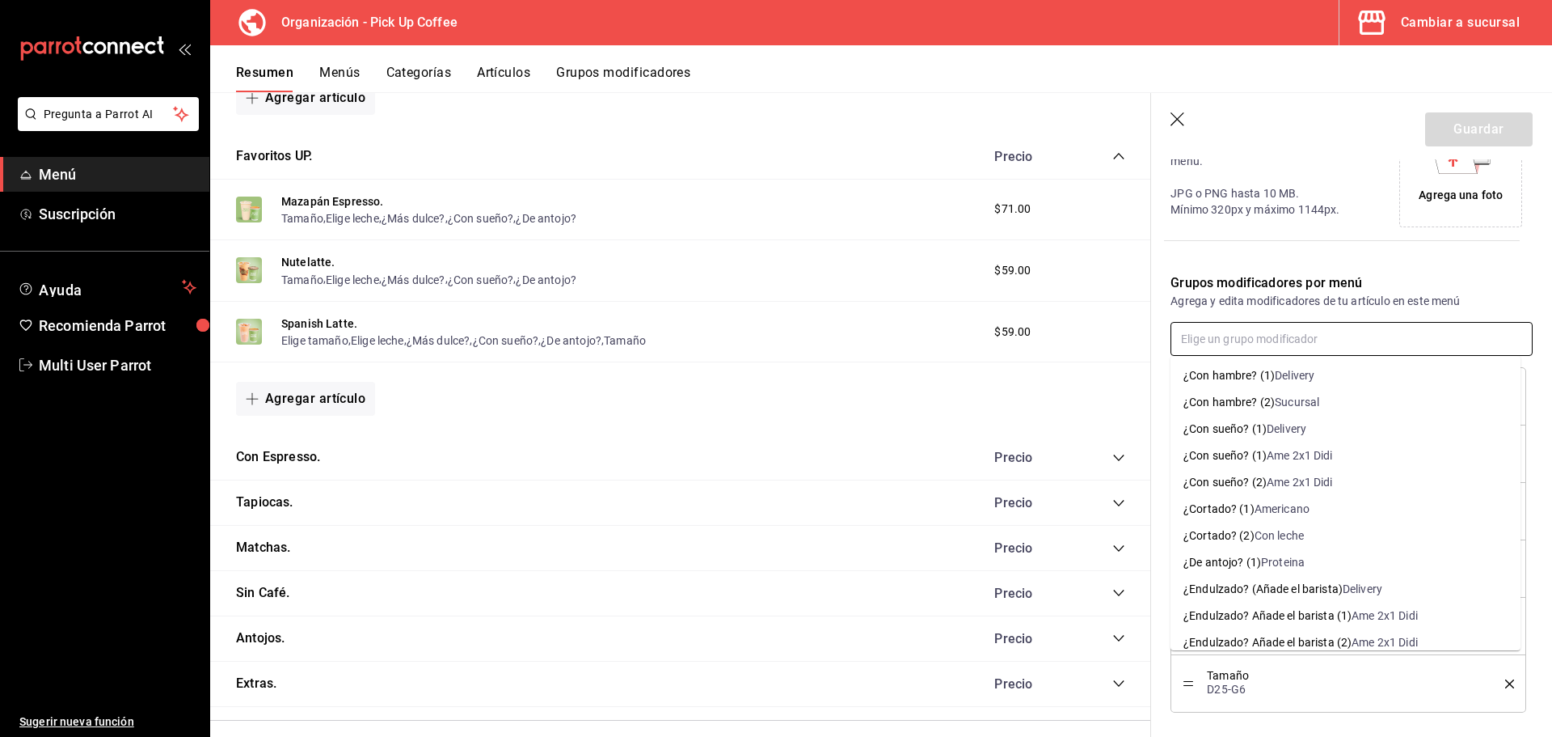
click at [1275, 349] on input "text" at bounding box center [1352, 339] width 362 height 34
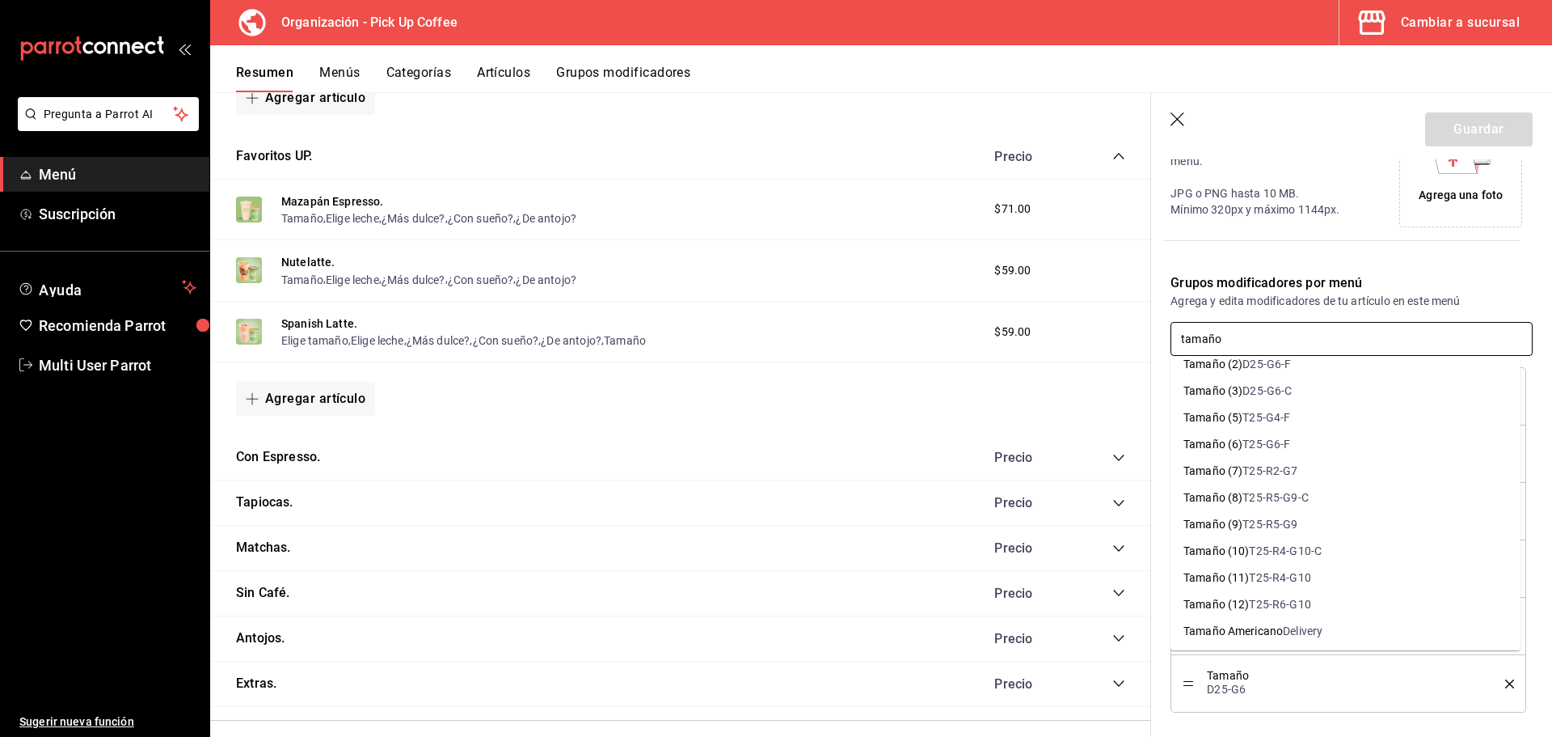
scroll to position [1051, 0]
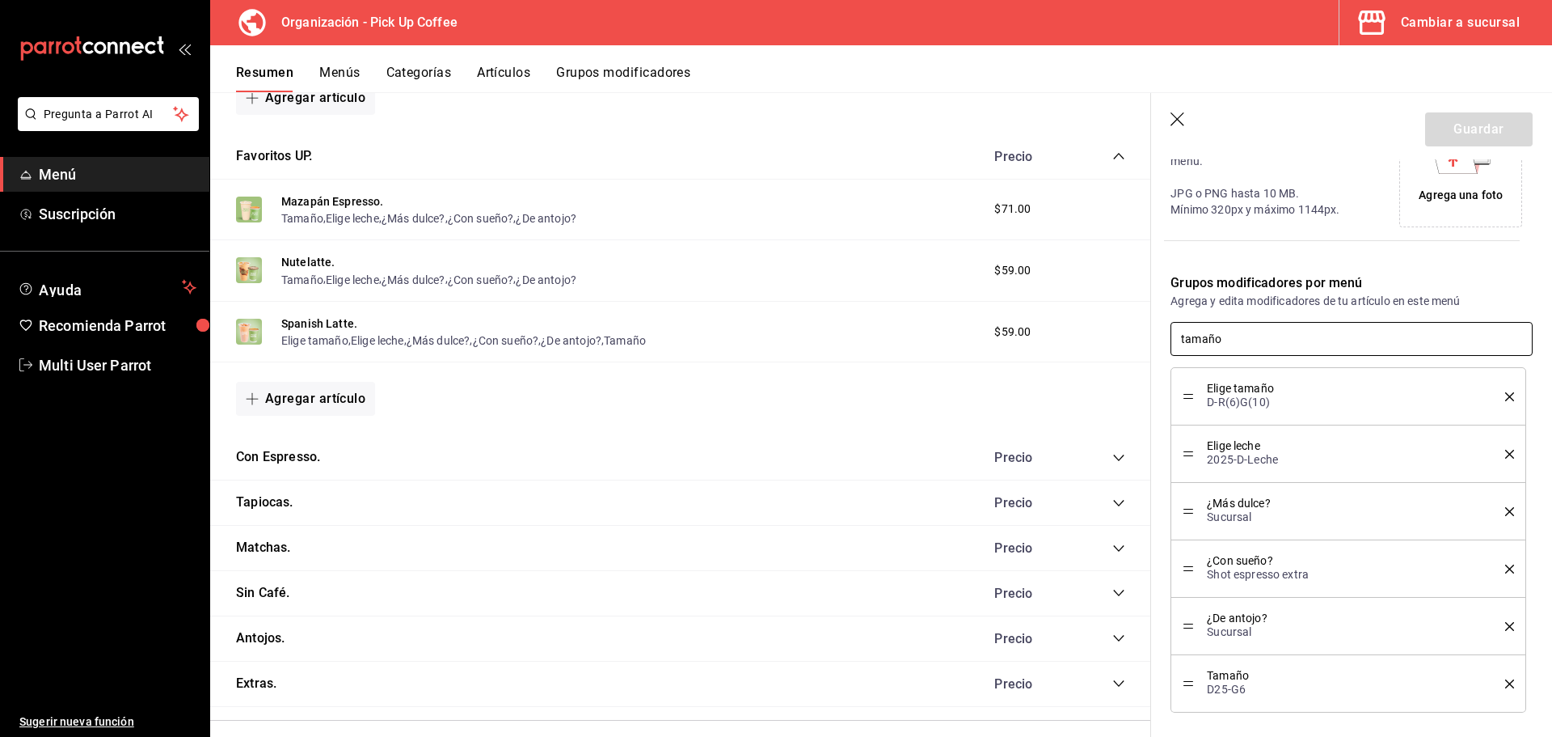
type input "tamaño"
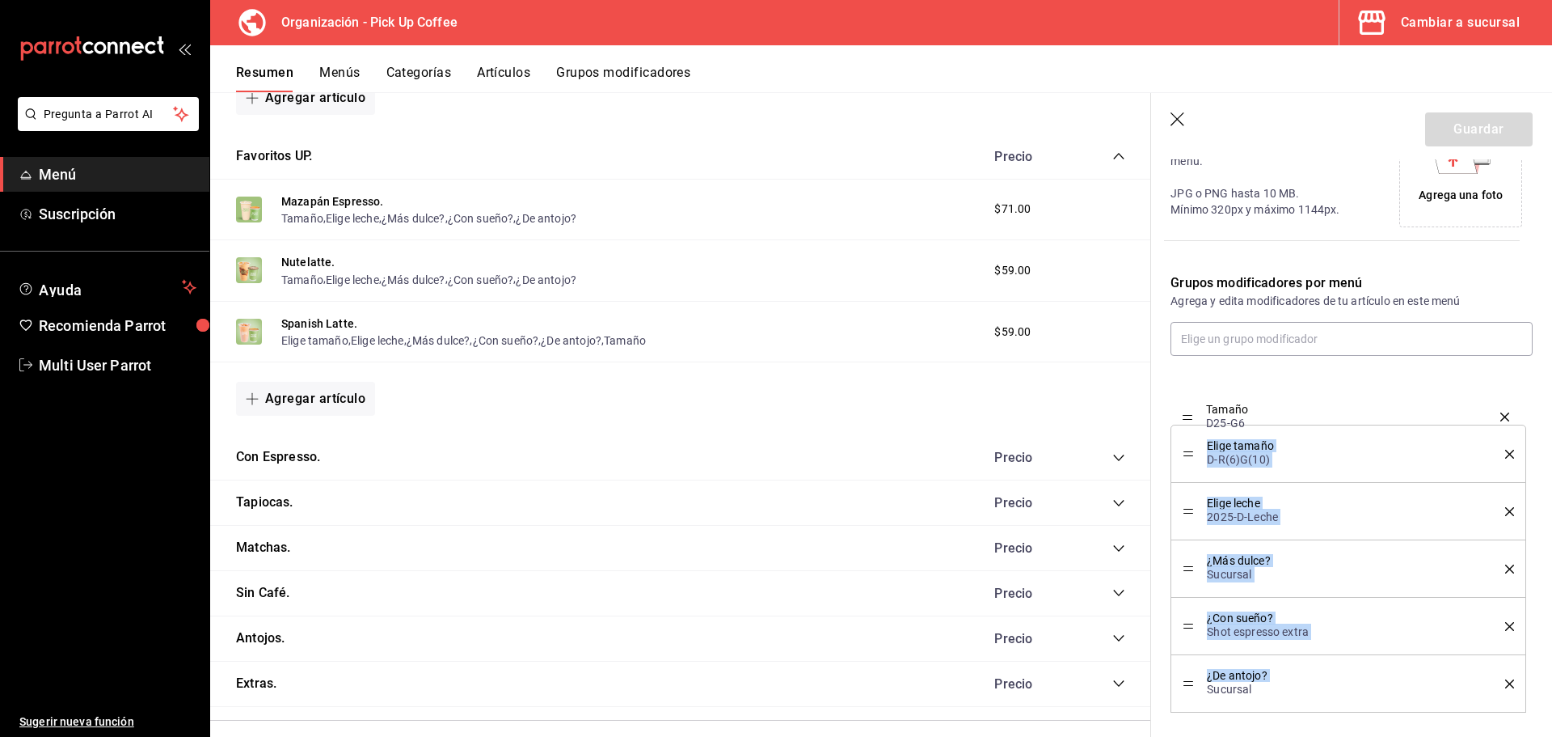
drag, startPoint x: 1186, startPoint y: 682, endPoint x: 1189, endPoint y: 415, distance: 266.8
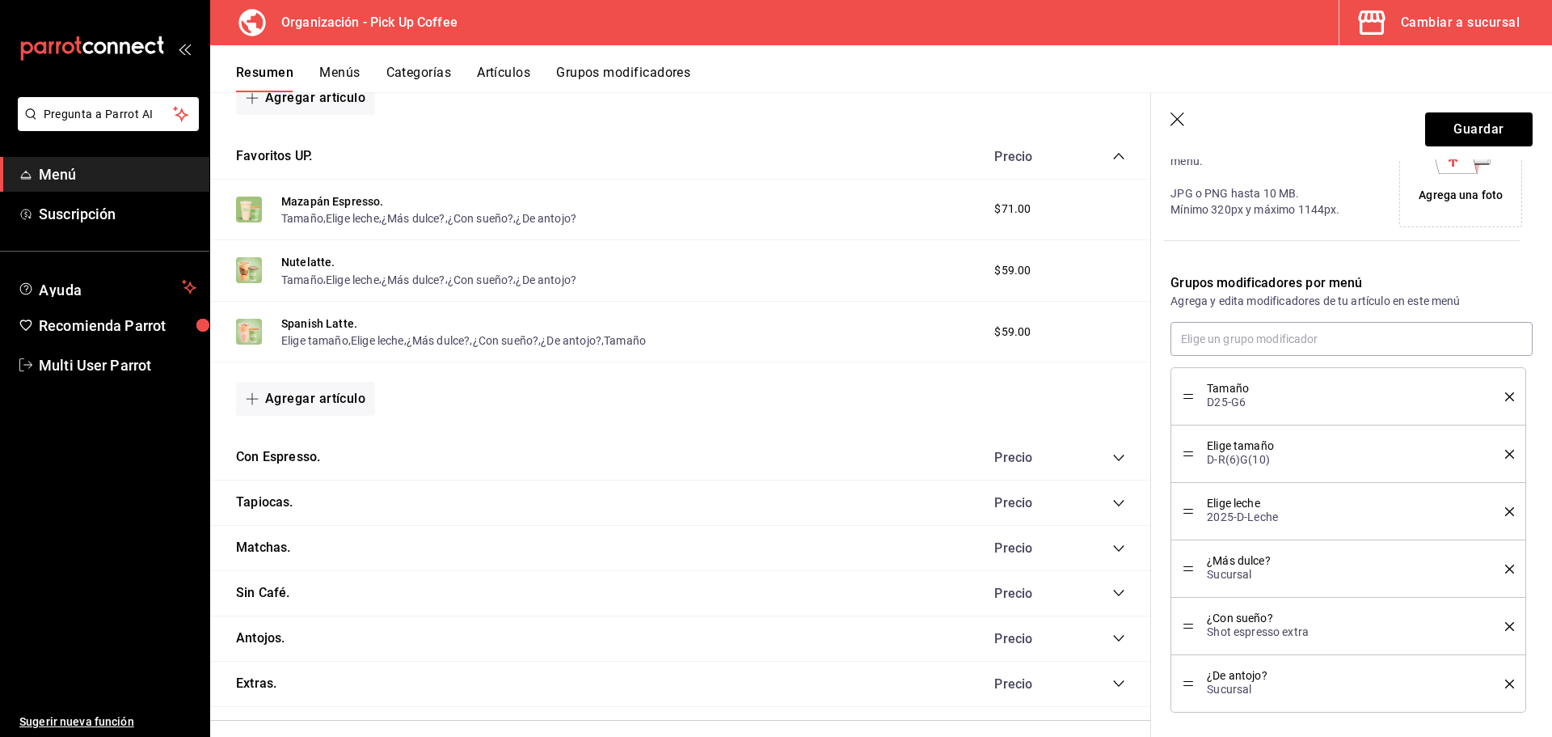
click at [1505, 453] on icon "delete" at bounding box center [1509, 454] width 9 height 9
click at [1474, 130] on button "Guardar" at bounding box center [1479, 129] width 108 height 34
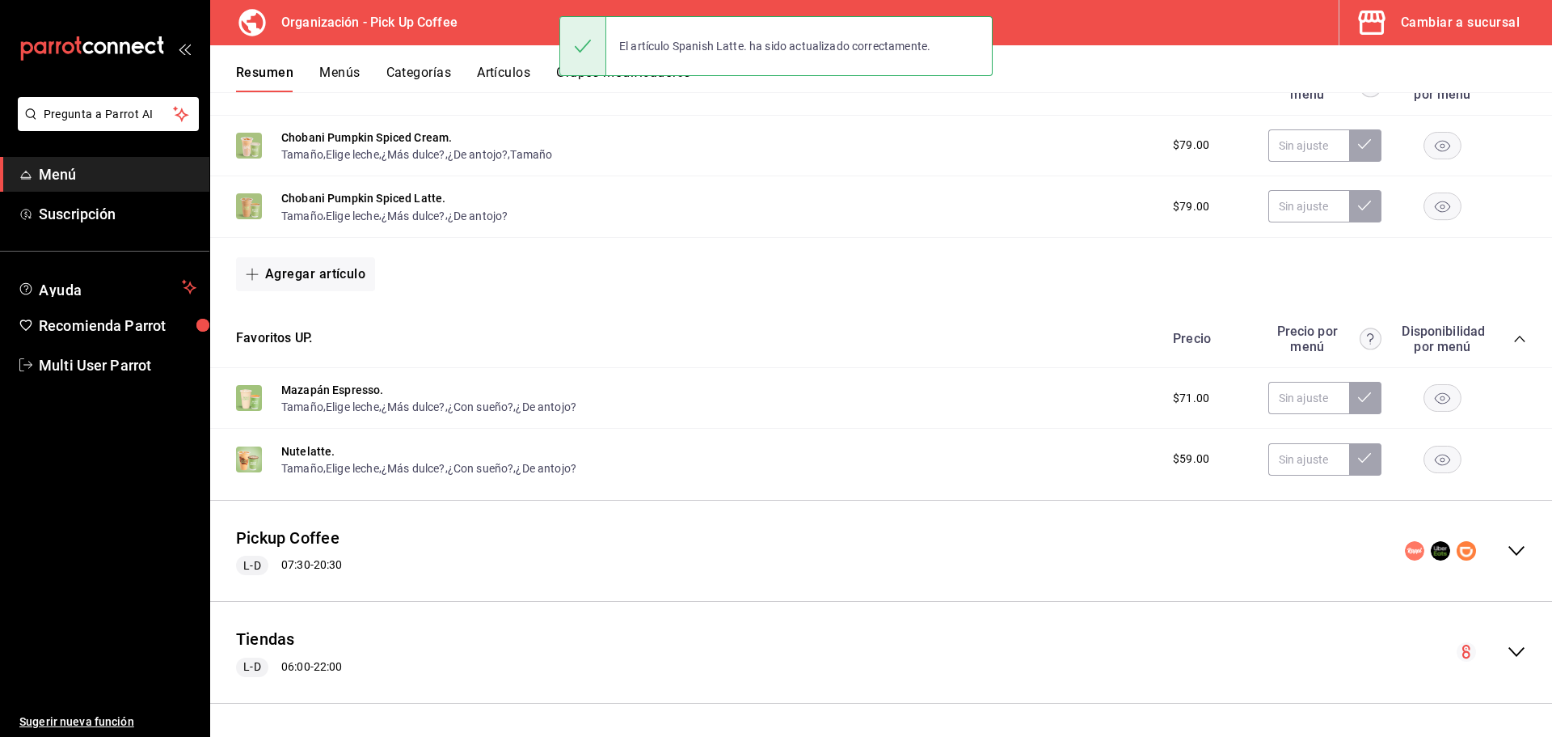
scroll to position [309, 0]
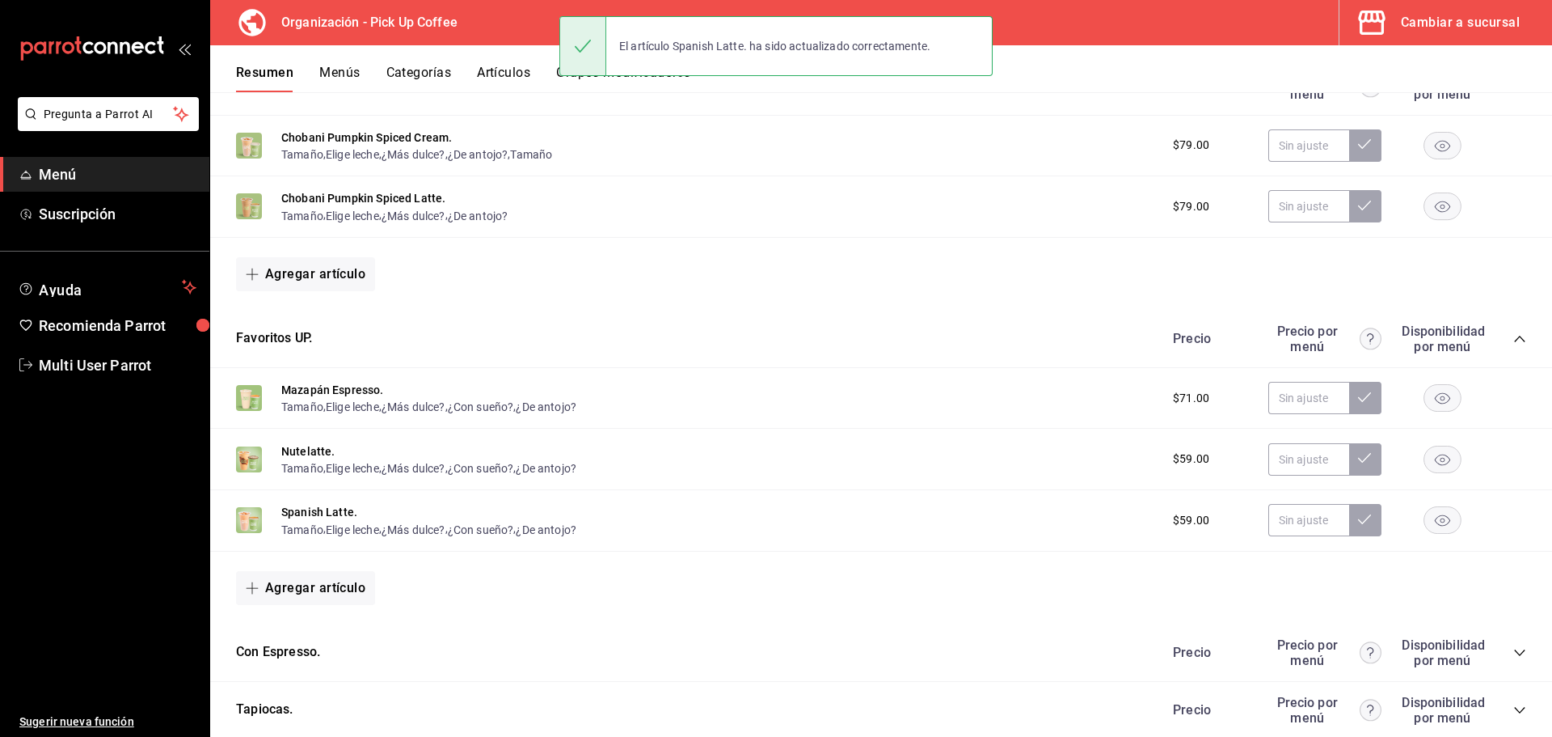
click at [606, 87] on button "Grupos modificadores" at bounding box center [623, 78] width 134 height 27
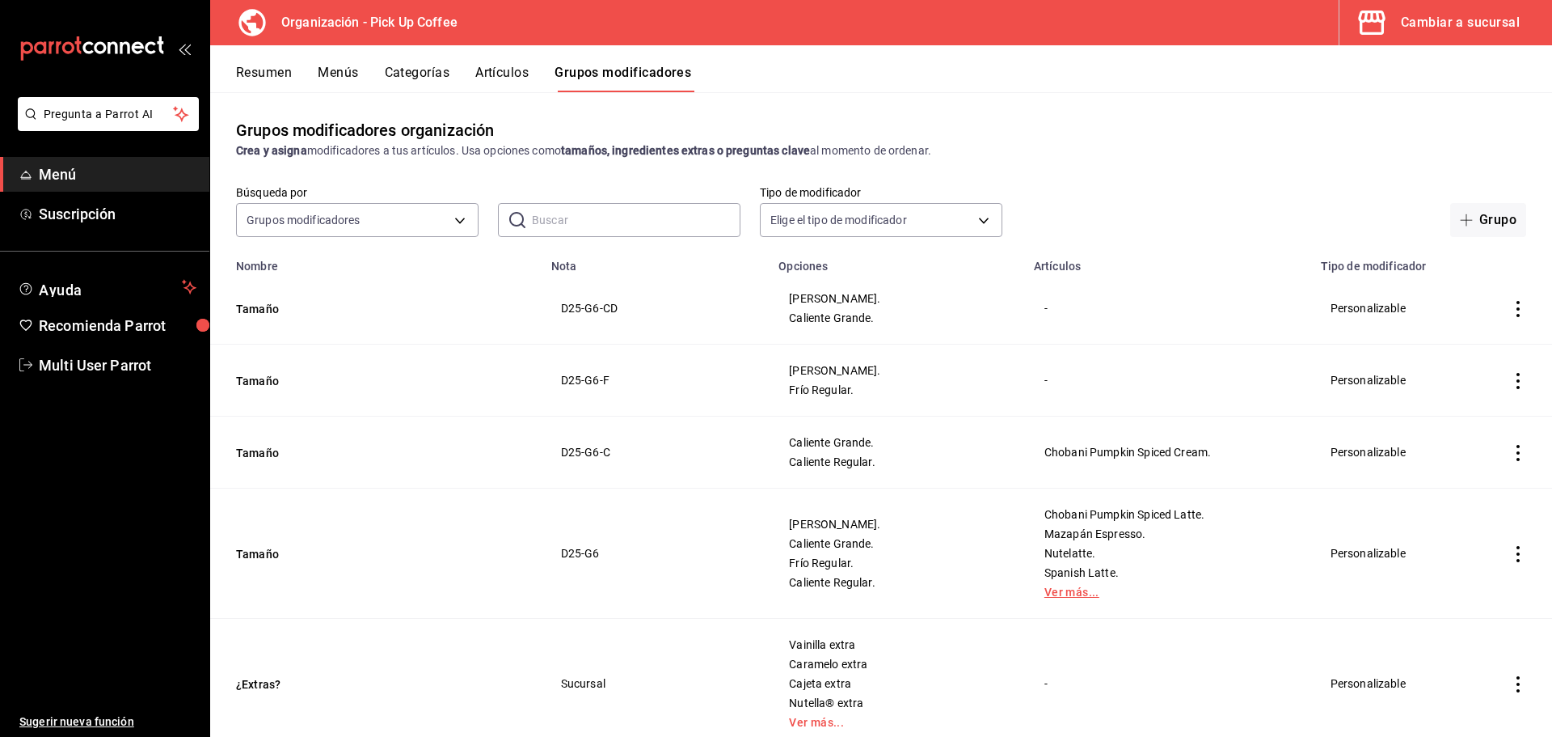
click at [1054, 593] on link "Ver más..." at bounding box center [1168, 591] width 247 height 11
click at [241, 552] on button "Tamaño" at bounding box center [333, 554] width 194 height 16
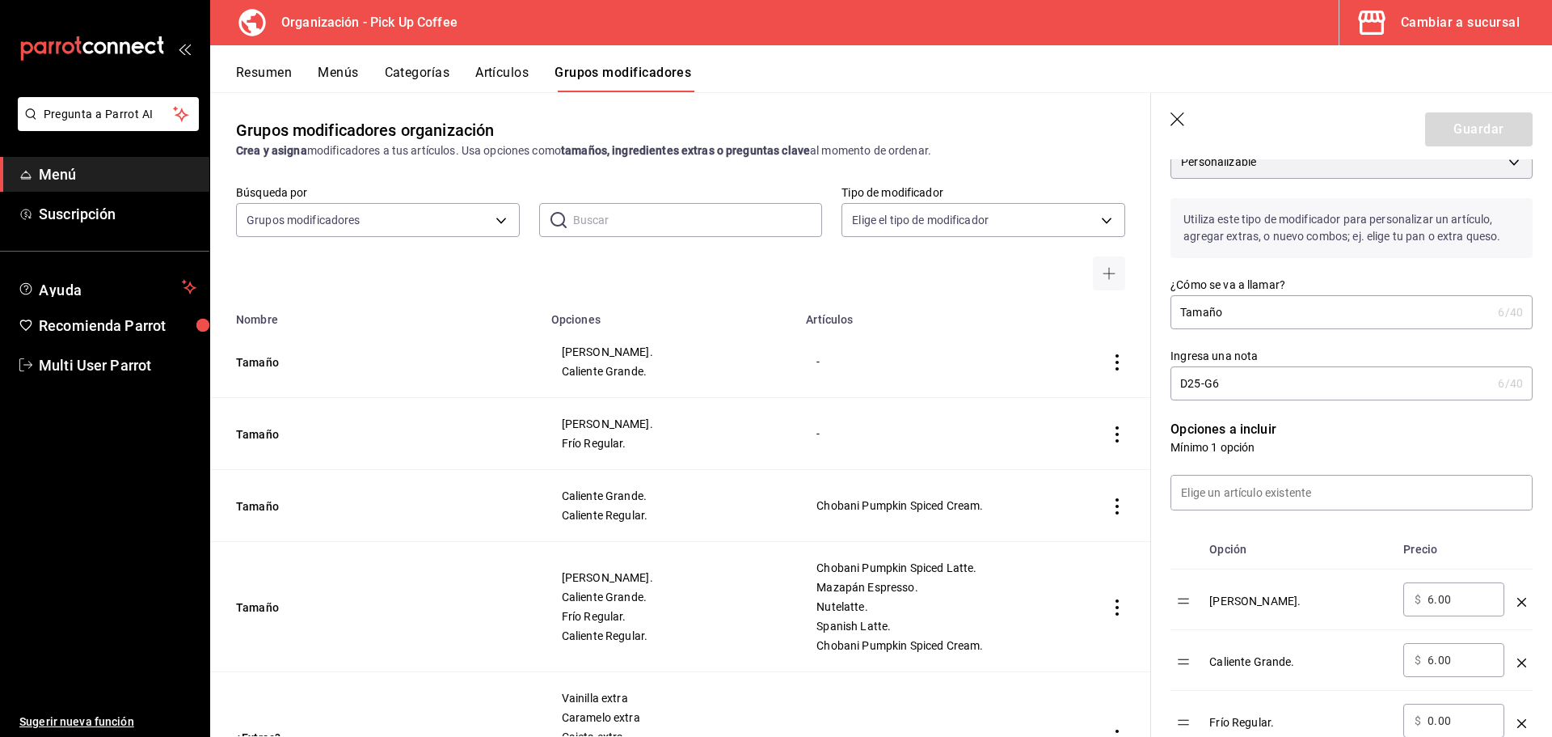
click at [1228, 578] on div "Opción Precio Frío Grande. ​ $ 6.00 ​ Caliente Grande. ​ $ 6.00 ​ Frío Regular.…" at bounding box center [1342, 660] width 382 height 410
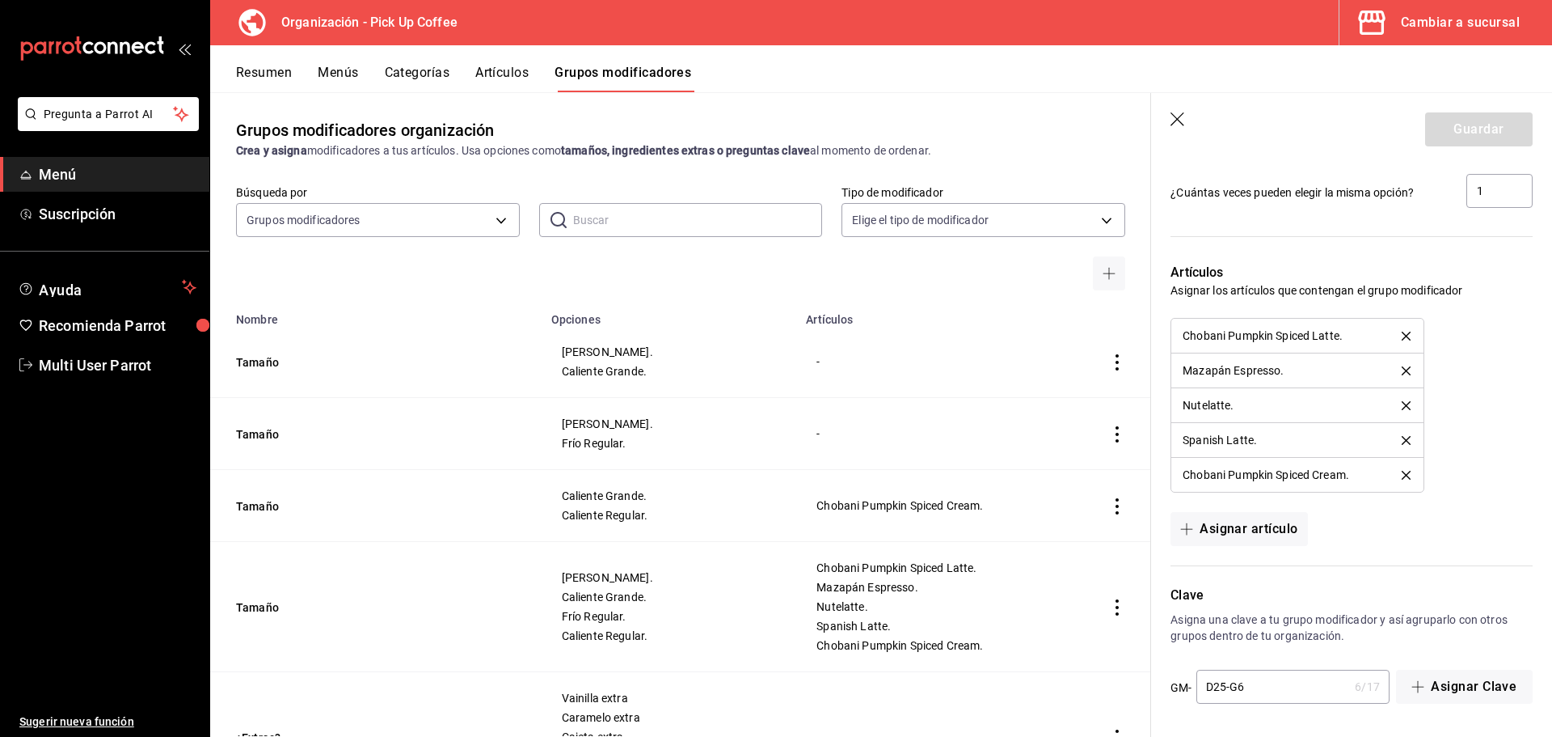
scroll to position [1106, 0]
click at [1241, 526] on button "Asignar artículo" at bounding box center [1239, 528] width 137 height 34
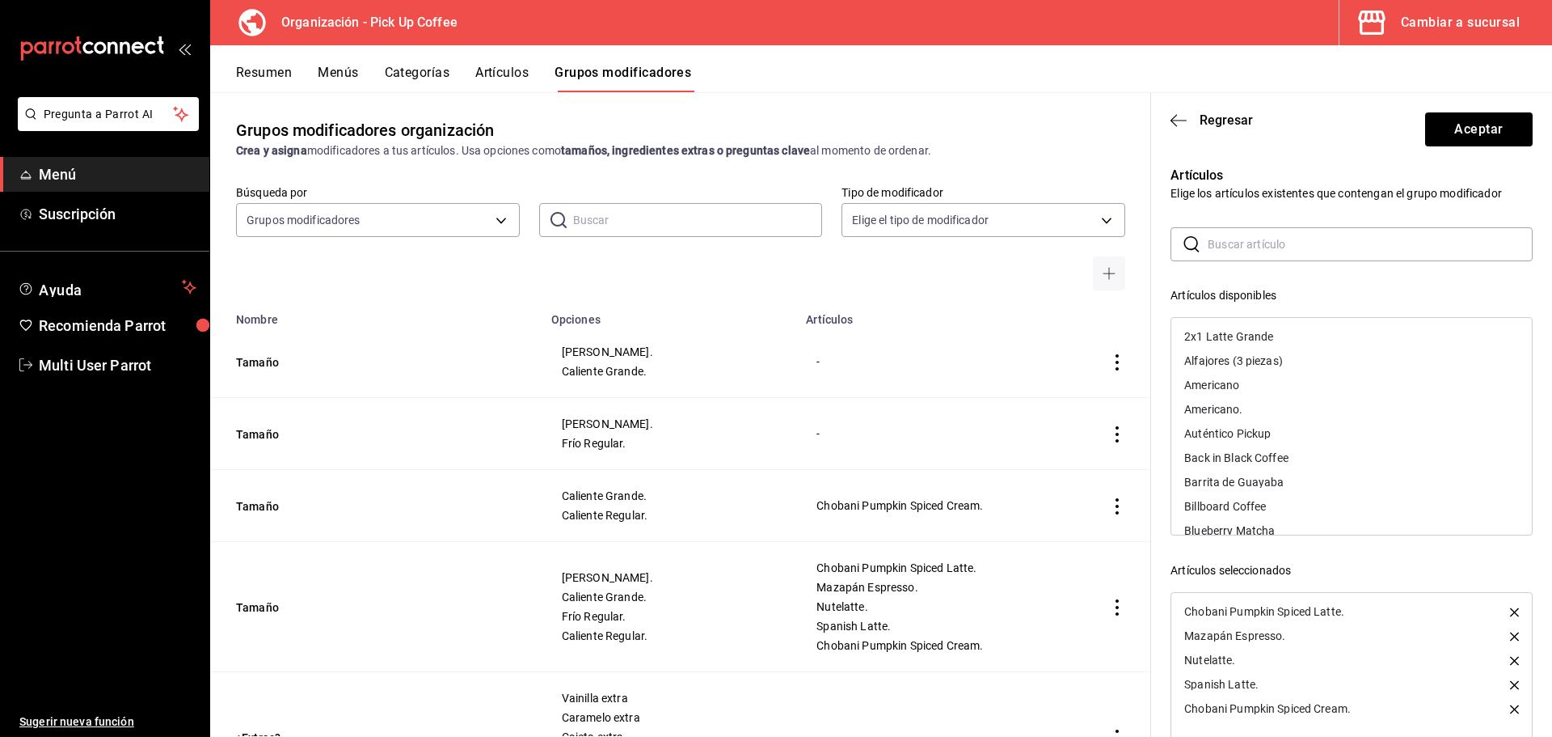
click at [1229, 253] on input "text" at bounding box center [1370, 244] width 325 height 32
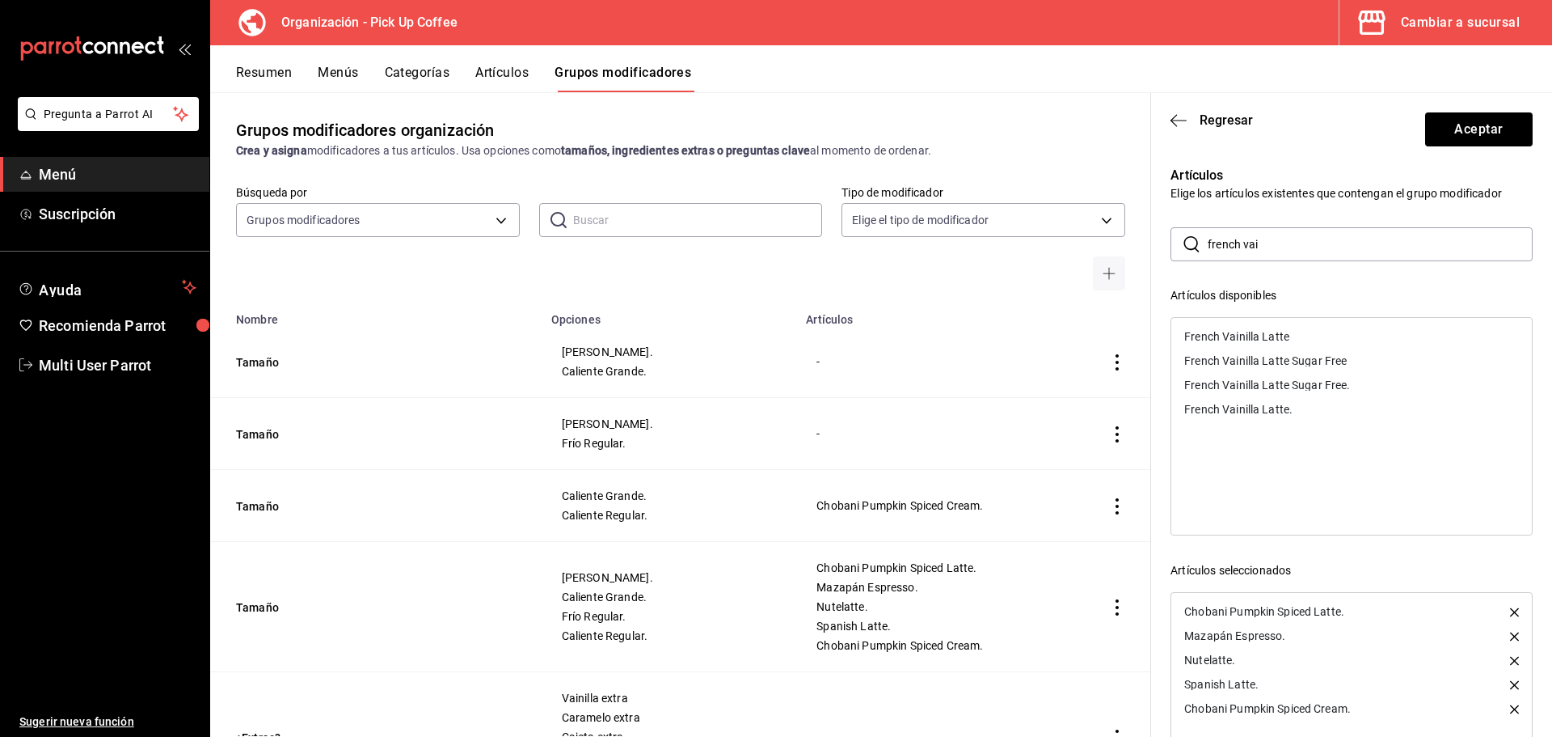
click at [1255, 384] on div "French Vainilla Latte Sugar Free." at bounding box center [1267, 384] width 166 height 11
click at [1256, 389] on div "French Vainilla Latte." at bounding box center [1238, 384] width 108 height 11
drag, startPoint x: 1290, startPoint y: 255, endPoint x: 1108, endPoint y: 245, distance: 182.2
click at [1108, 245] on main "Grupos modificadores organización Crea y asigna modificadores a tus artículos. …" at bounding box center [881, 414] width 1342 height 644
click at [1252, 405] on div "Caramel Macchiato." at bounding box center [1235, 408] width 103 height 11
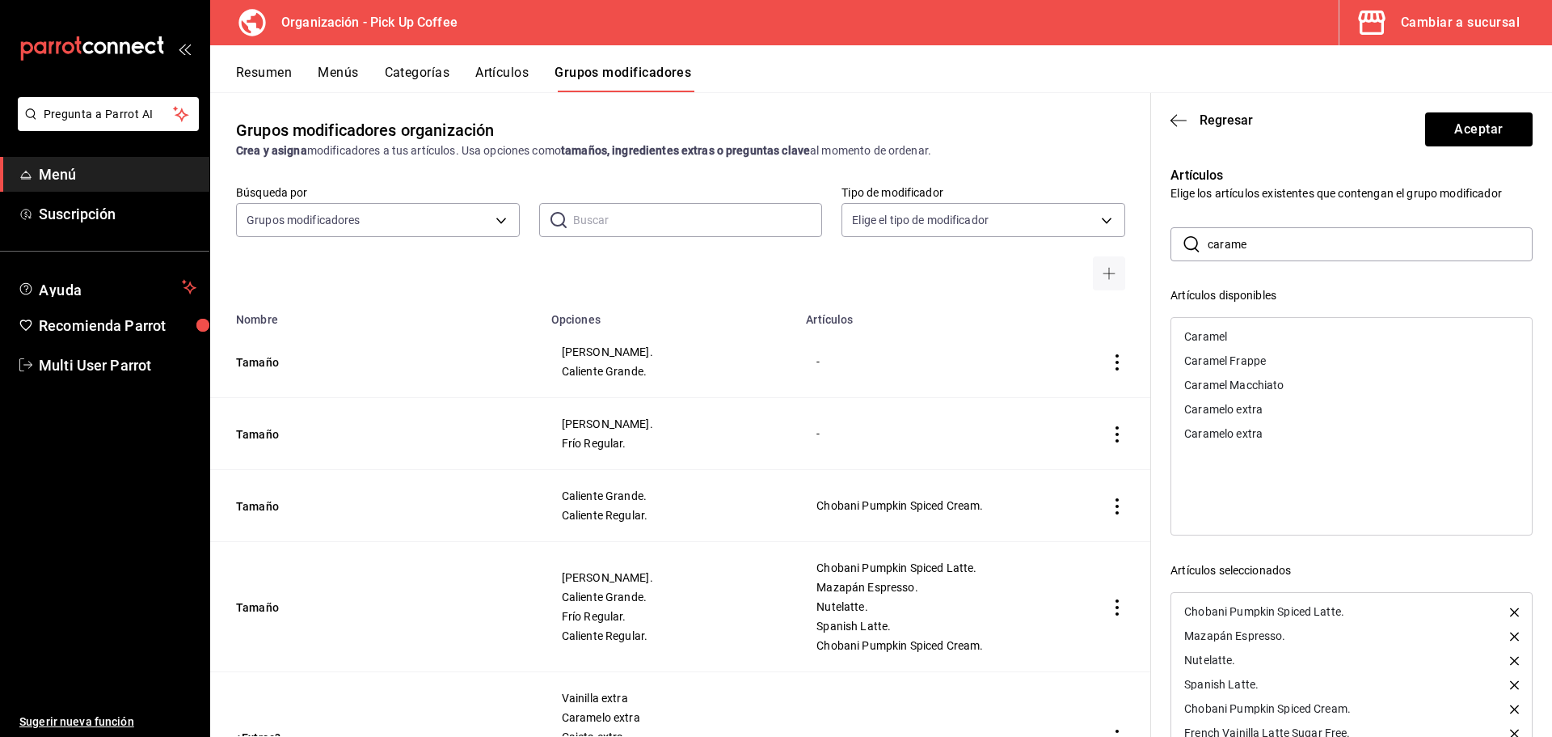
drag, startPoint x: 1269, startPoint y: 243, endPoint x: 1093, endPoint y: 238, distance: 175.5
click at [1093, 238] on main "Grupos modificadores organización Crea y asigna modificadores a tus artículos. …" at bounding box center [881, 414] width 1342 height 644
click at [1223, 406] on div "Dark Mocha." at bounding box center [1216, 408] width 65 height 11
drag, startPoint x: 1241, startPoint y: 247, endPoint x: 1163, endPoint y: 246, distance: 77.6
click at [1163, 246] on div "Artículos Elige los artículos existentes que contengan el grupo modificador ​ d…" at bounding box center [1342, 475] width 382 height 658
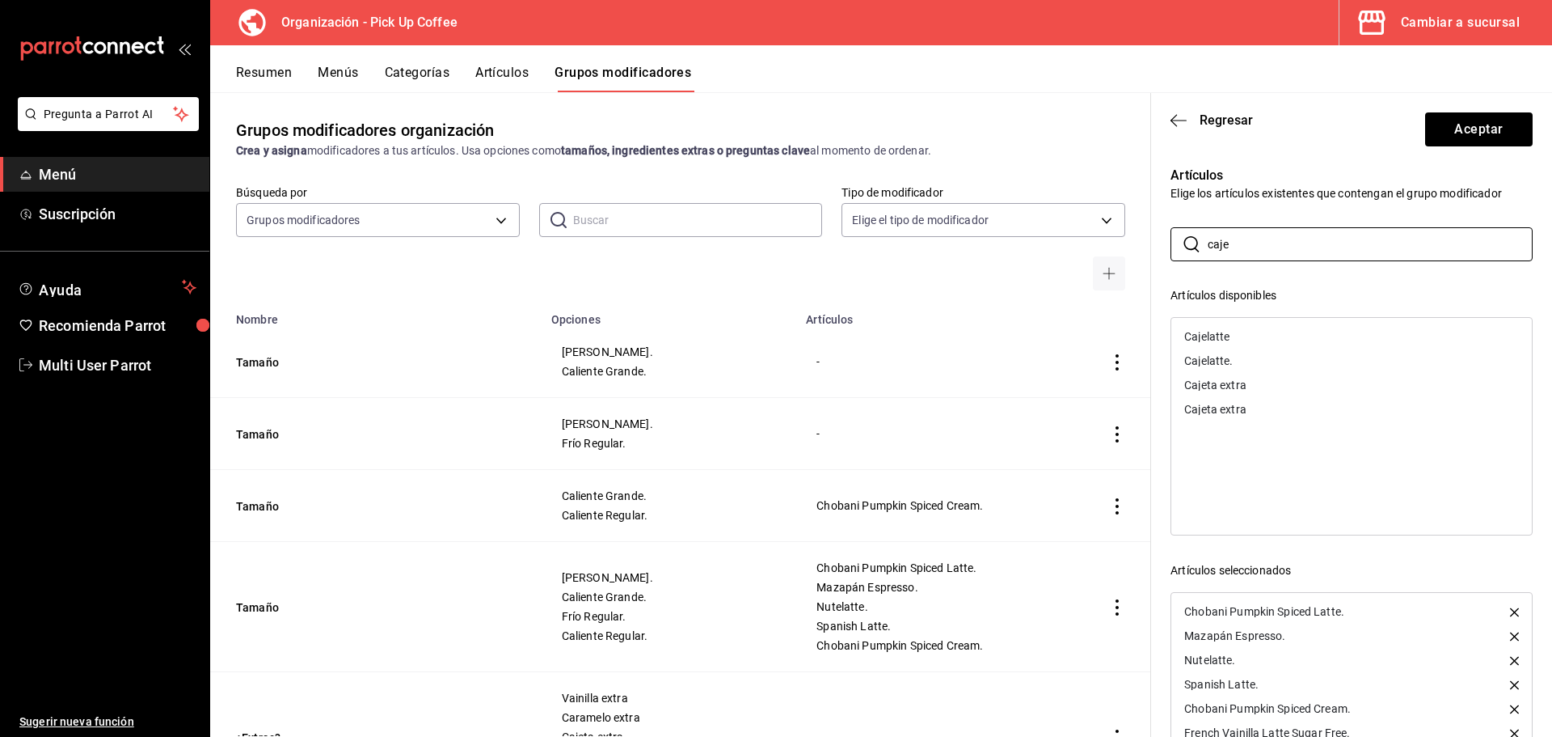
click at [1221, 358] on div "Cajelatte." at bounding box center [1208, 360] width 49 height 11
drag, startPoint x: 1260, startPoint y: 245, endPoint x: 1168, endPoint y: 245, distance: 92.2
click at [1168, 245] on div "Artículos Elige los artículos existentes que contengan el grupo modificador ​ c…" at bounding box center [1342, 475] width 382 height 658
click at [1224, 362] on div "Flat White." at bounding box center [1211, 360] width 54 height 11
drag, startPoint x: 1239, startPoint y: 238, endPoint x: 1167, endPoint y: 244, distance: 73.1
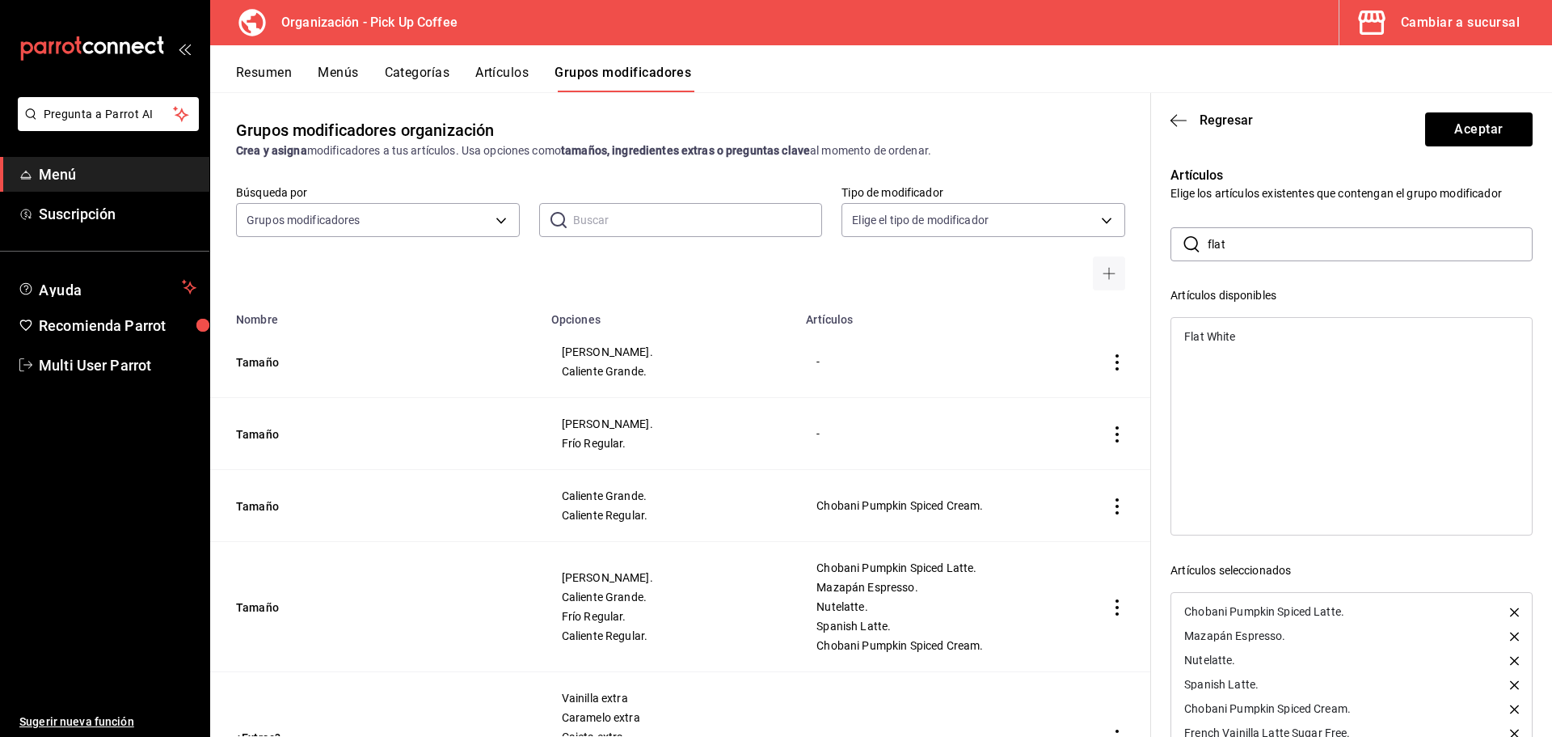
click at [1167, 244] on div "Artículos Elige los artículos existentes que contengan el grupo modificador ​ f…" at bounding box center [1342, 475] width 382 height 658
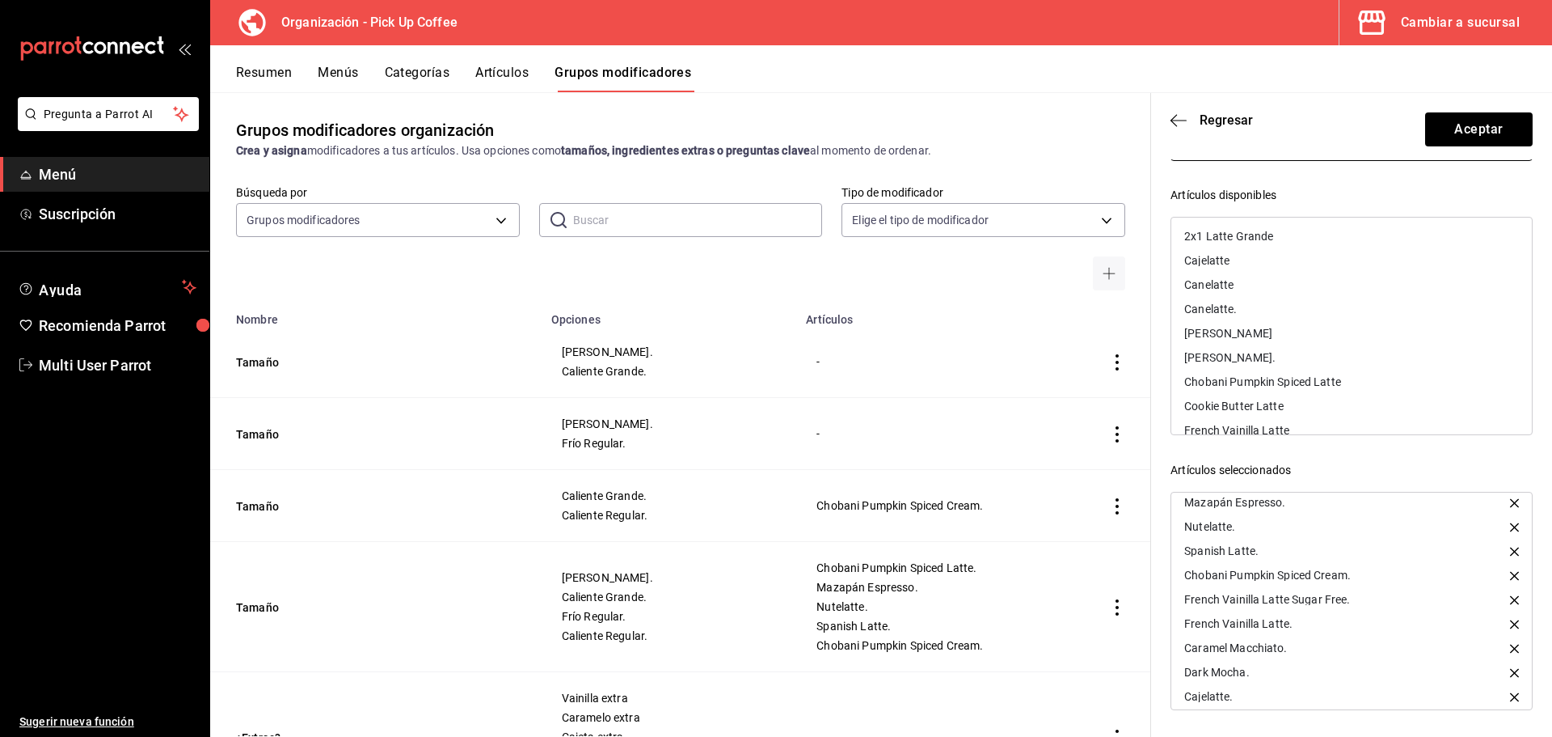
scroll to position [63, 0]
click at [1510, 693] on icon "button" at bounding box center [1514, 690] width 9 height 9
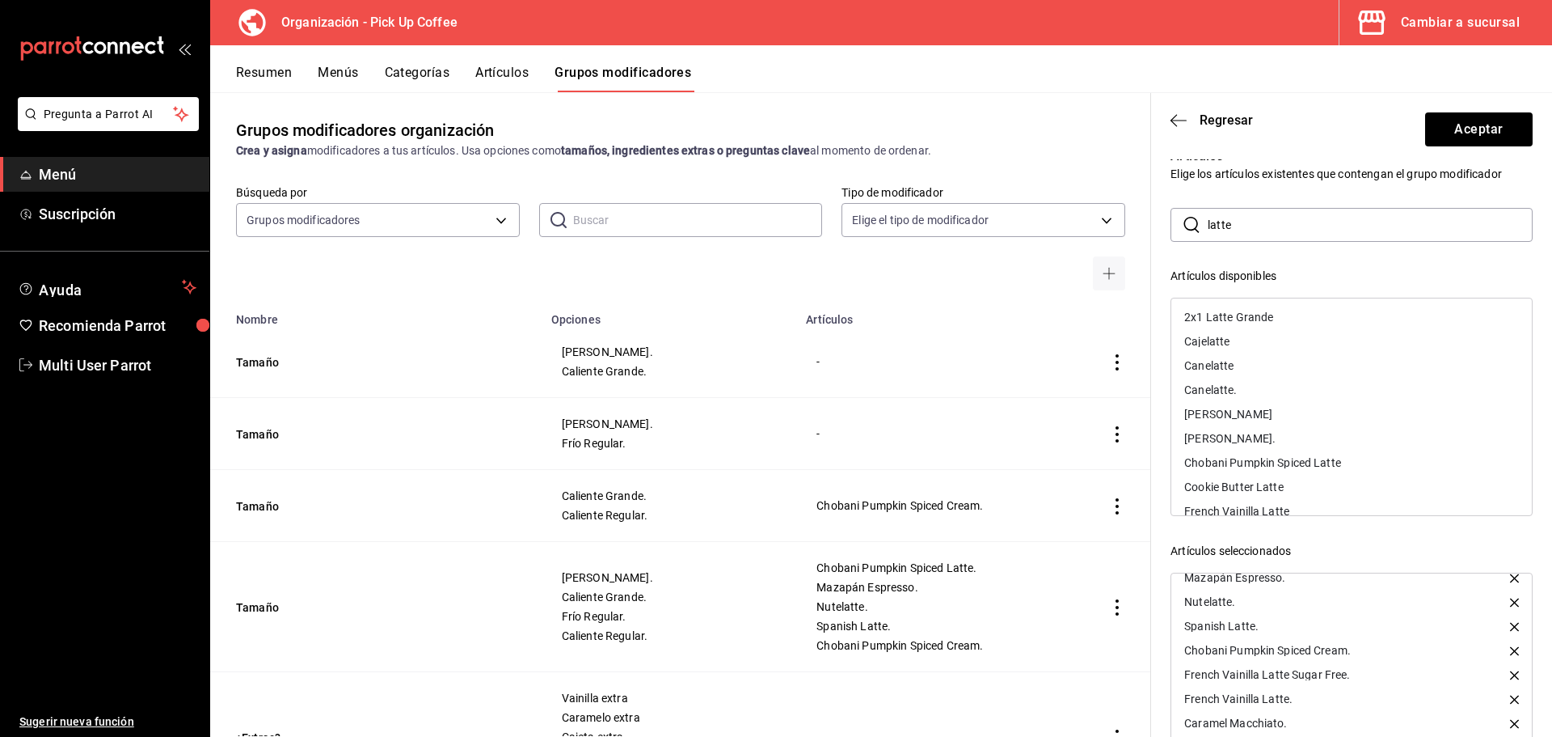
click at [1256, 230] on input "latte" at bounding box center [1370, 225] width 325 height 32
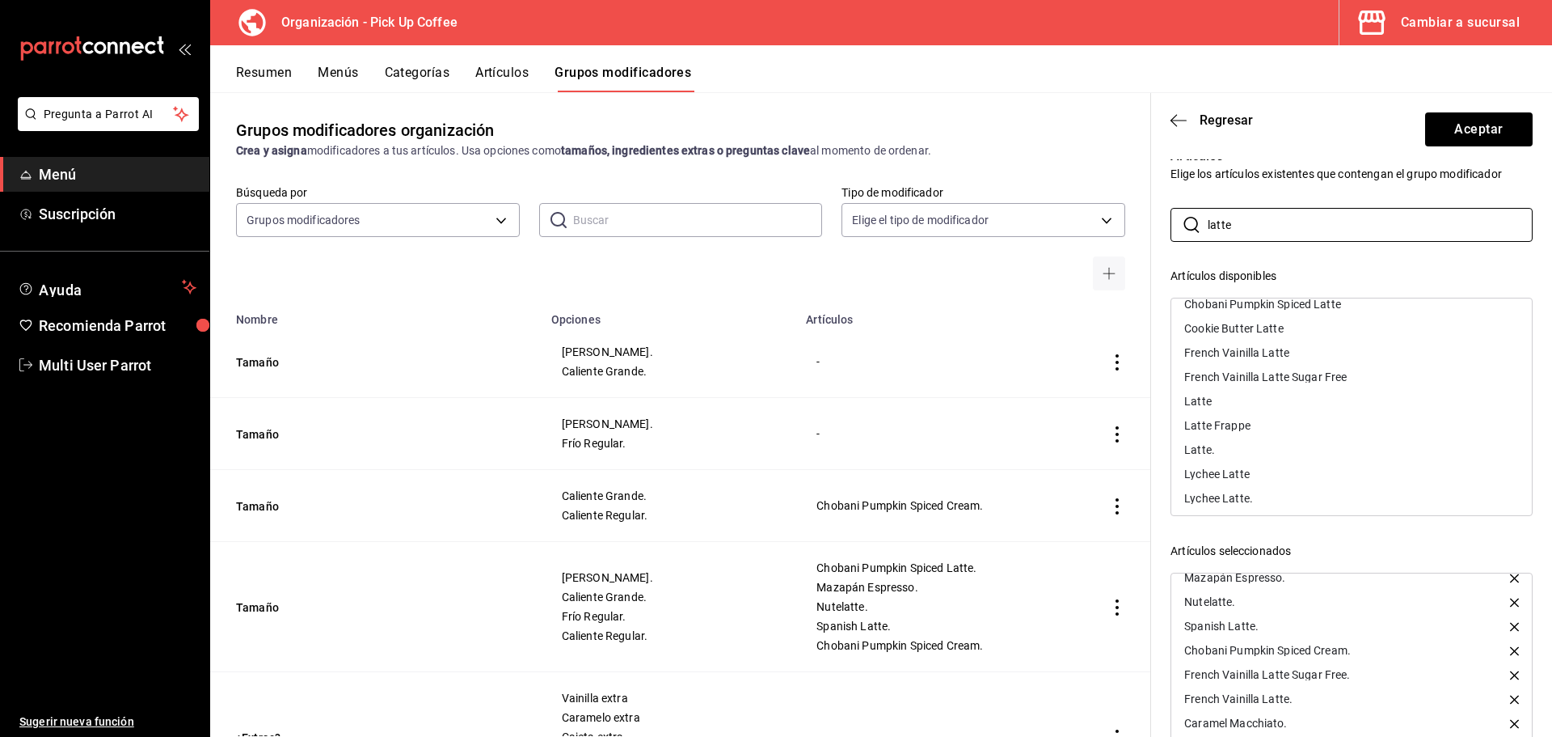
click at [1213, 450] on div "Latte." at bounding box center [1199, 449] width 31 height 11
drag, startPoint x: 1264, startPoint y: 223, endPoint x: 1131, endPoint y: 222, distance: 132.6
click at [1132, 223] on main "Grupos modificadores organización Crea y asigna modificadores a tus artículos. …" at bounding box center [881, 414] width 1342 height 644
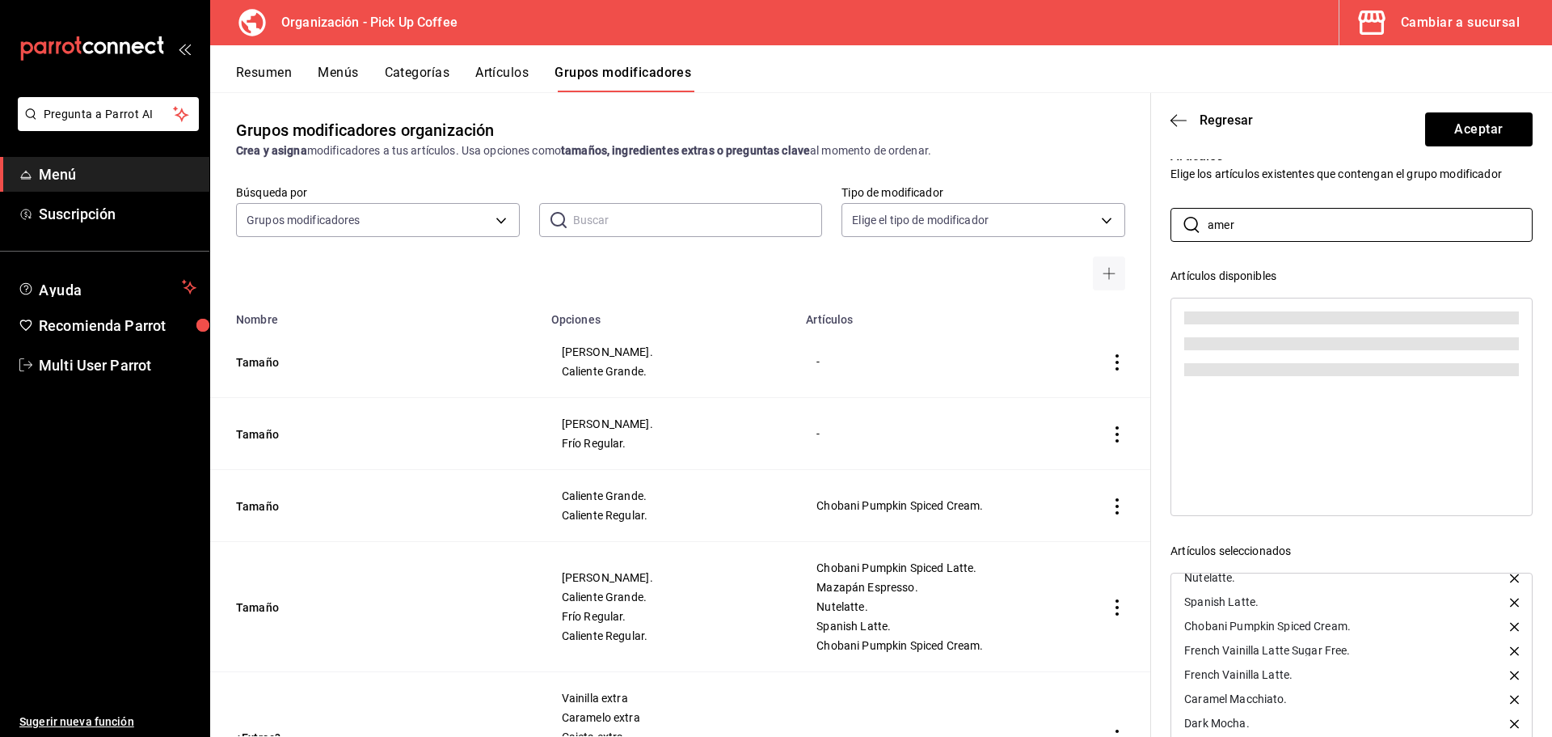
scroll to position [0, 0]
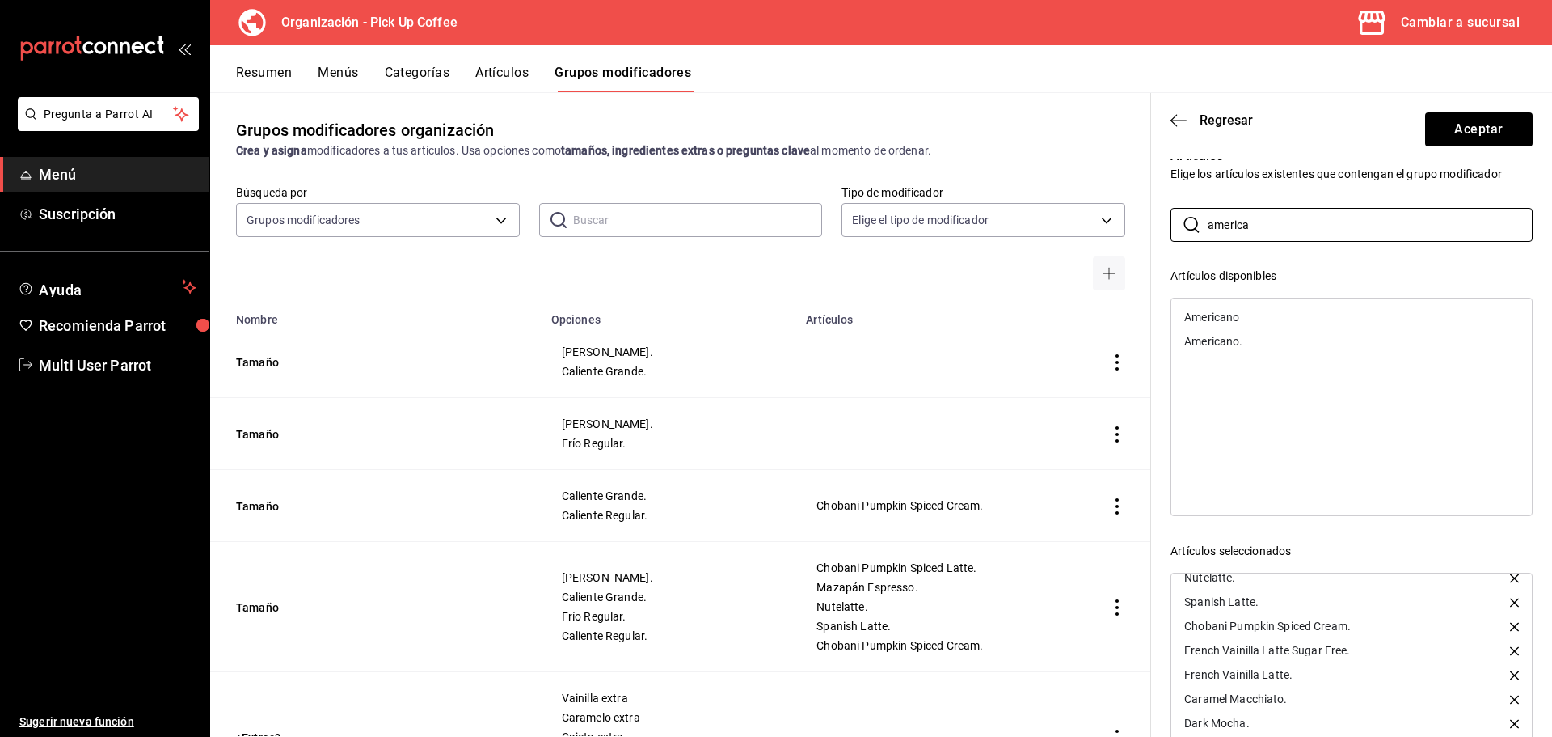
type input "america"
click at [1234, 343] on div "Americano." at bounding box center [1213, 341] width 58 height 11
drag, startPoint x: 1268, startPoint y: 229, endPoint x: 1197, endPoint y: 229, distance: 71.2
click at [1197, 229] on div "​ america ​" at bounding box center [1352, 225] width 362 height 34
click at [1442, 126] on button "Aceptar" at bounding box center [1479, 129] width 108 height 34
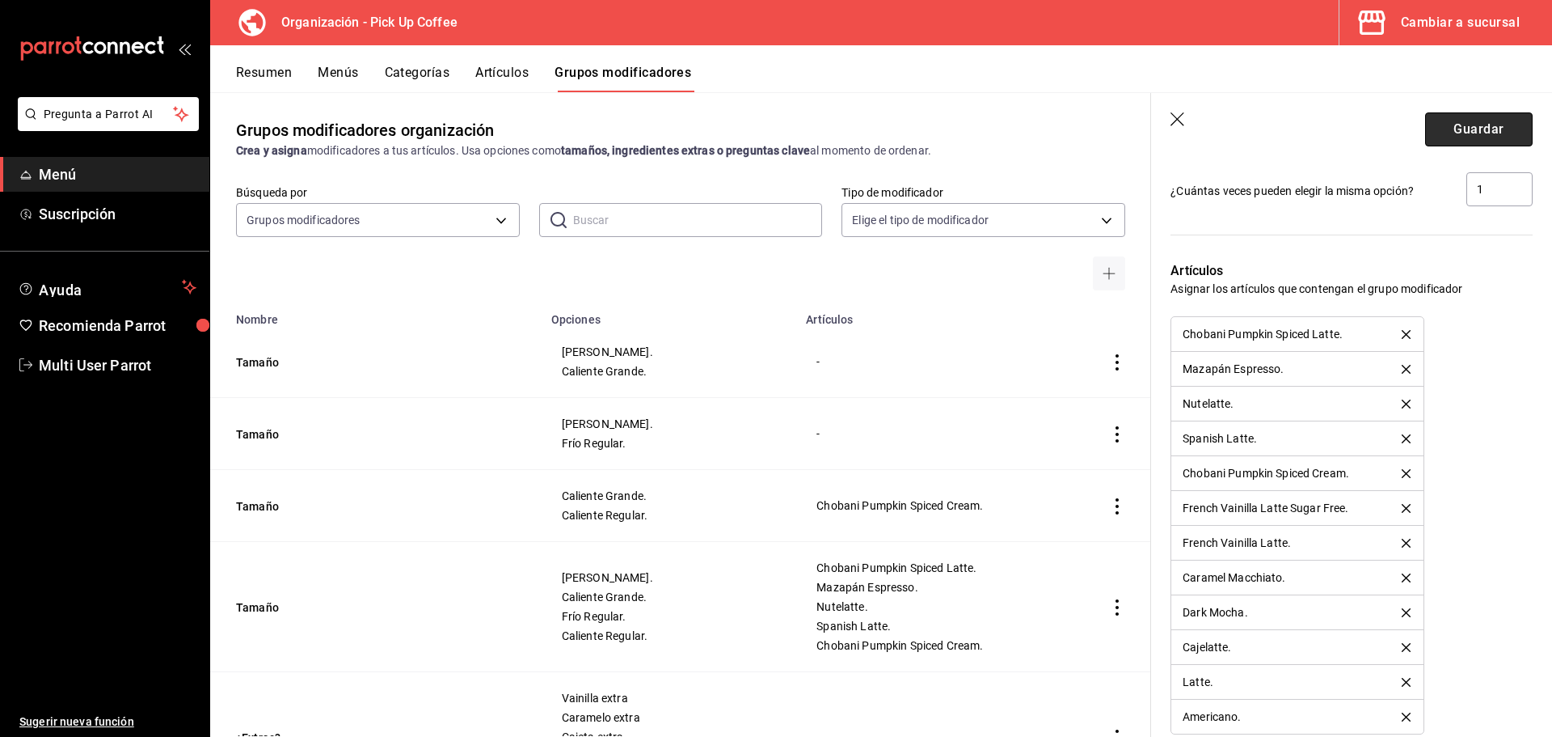
click at [1452, 134] on button "Guardar" at bounding box center [1479, 129] width 108 height 34
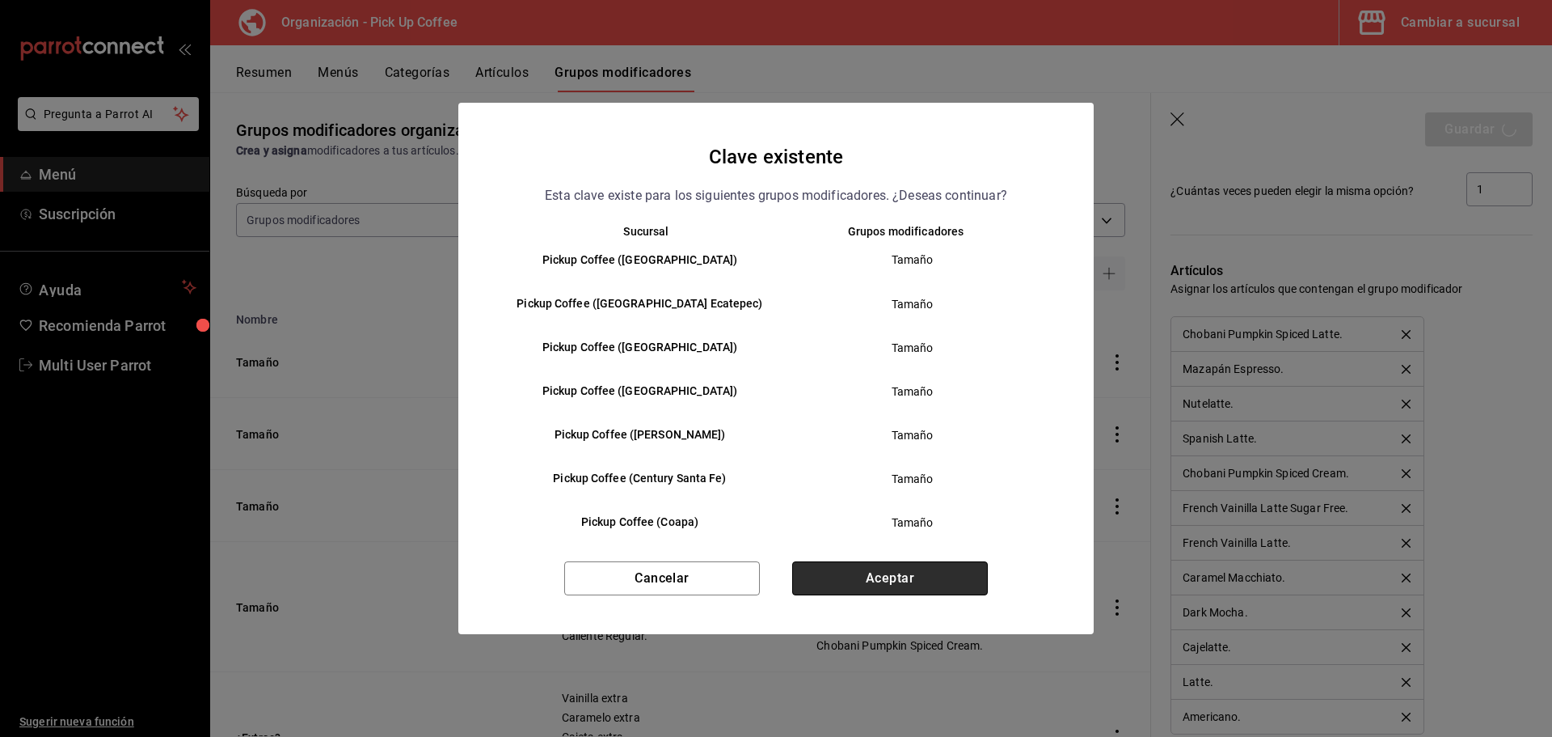
click at [888, 572] on button "Aceptar" at bounding box center [890, 578] width 196 height 34
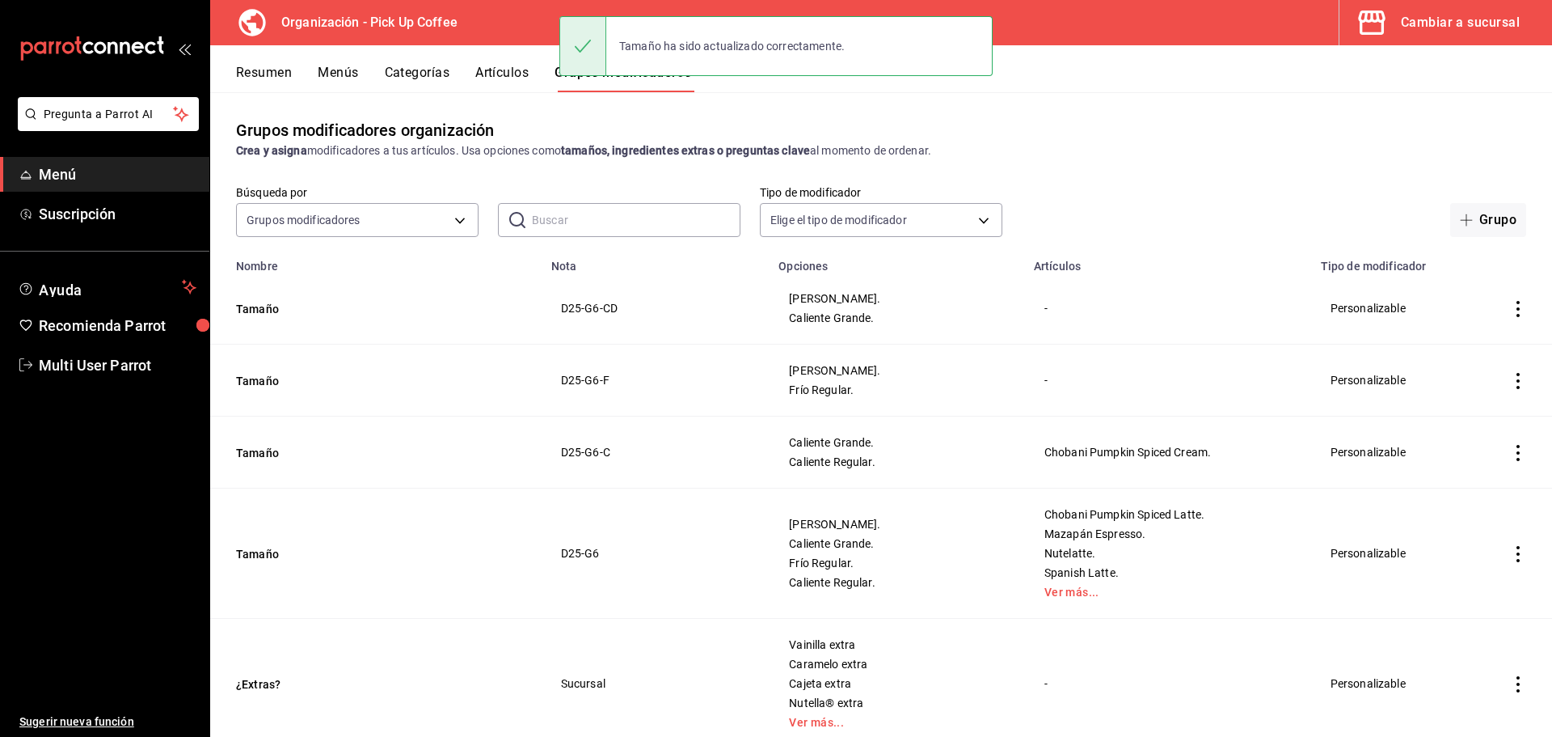
click at [341, 76] on button "Menús" at bounding box center [338, 78] width 40 height 27
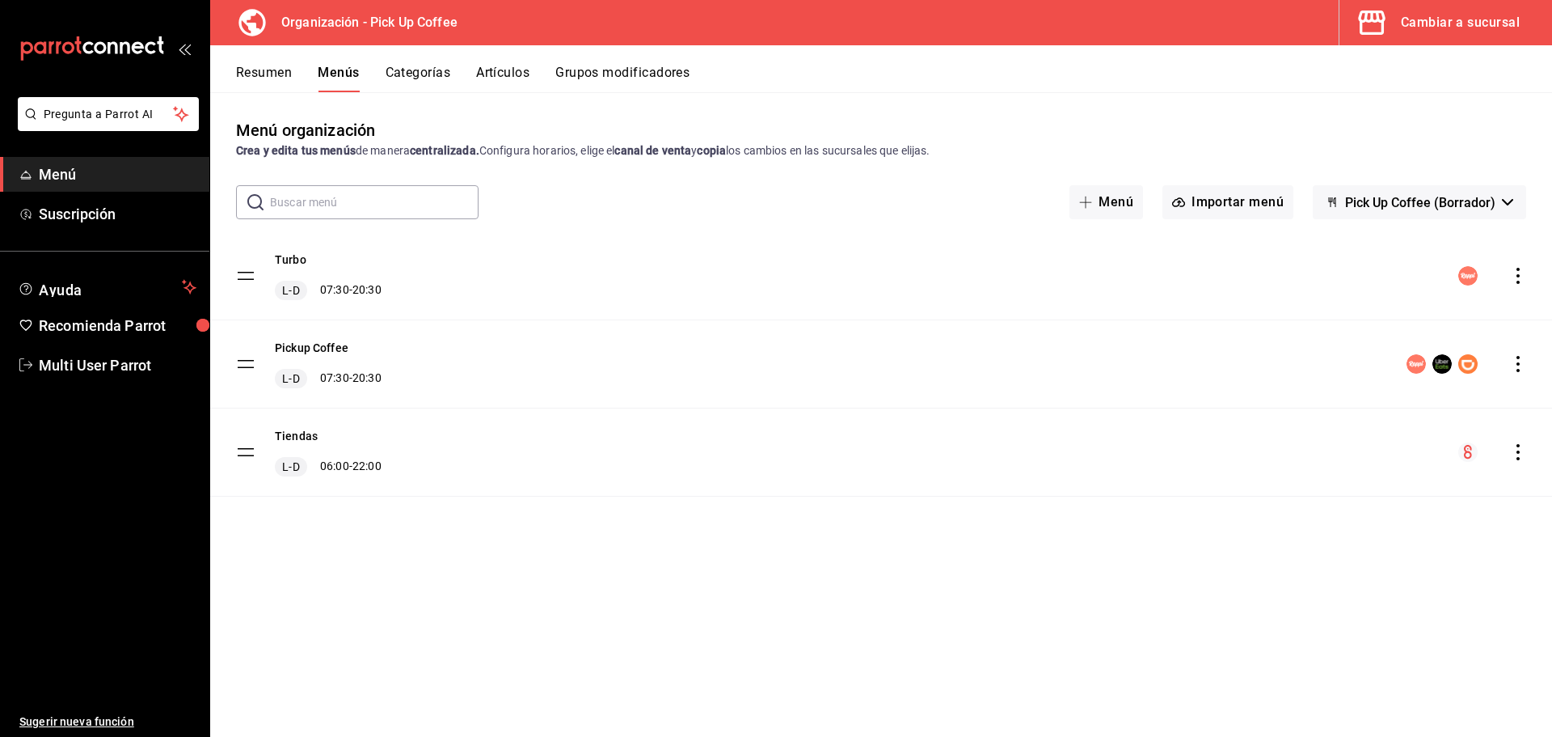
click at [260, 74] on button "Resumen" at bounding box center [264, 78] width 56 height 27
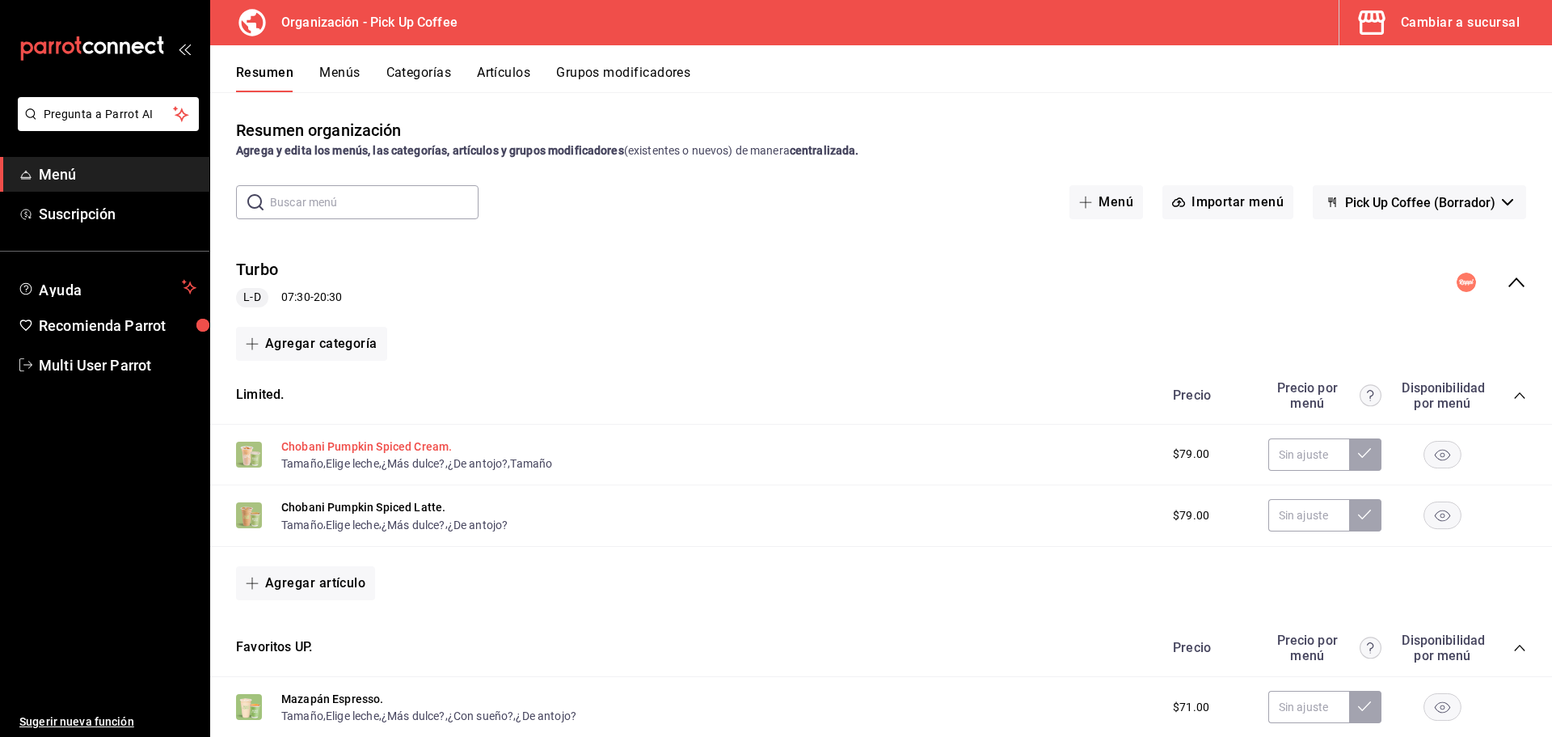
click at [405, 447] on button "Chobani Pumpkin Spiced Cream." at bounding box center [366, 446] width 171 height 16
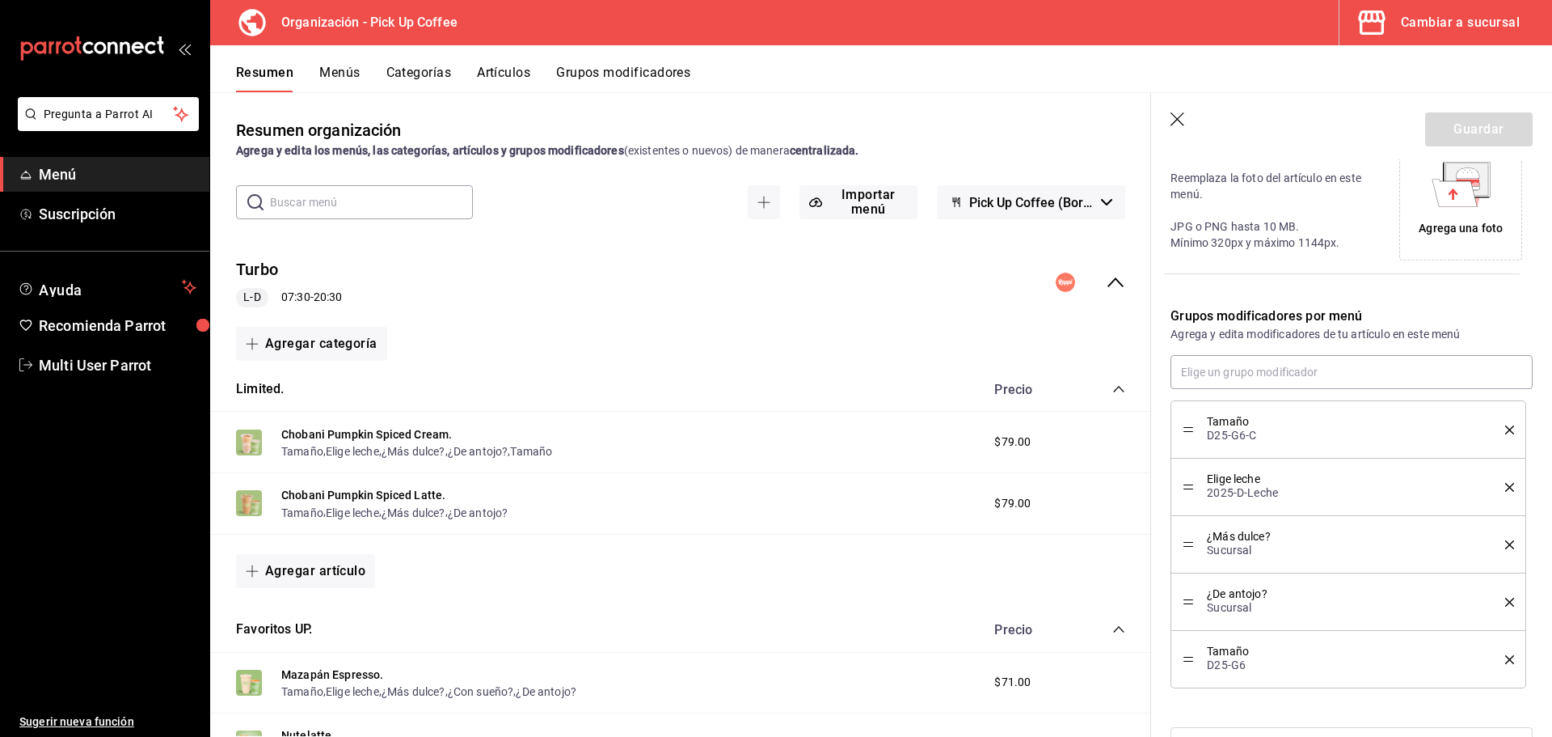
scroll to position [404, 0]
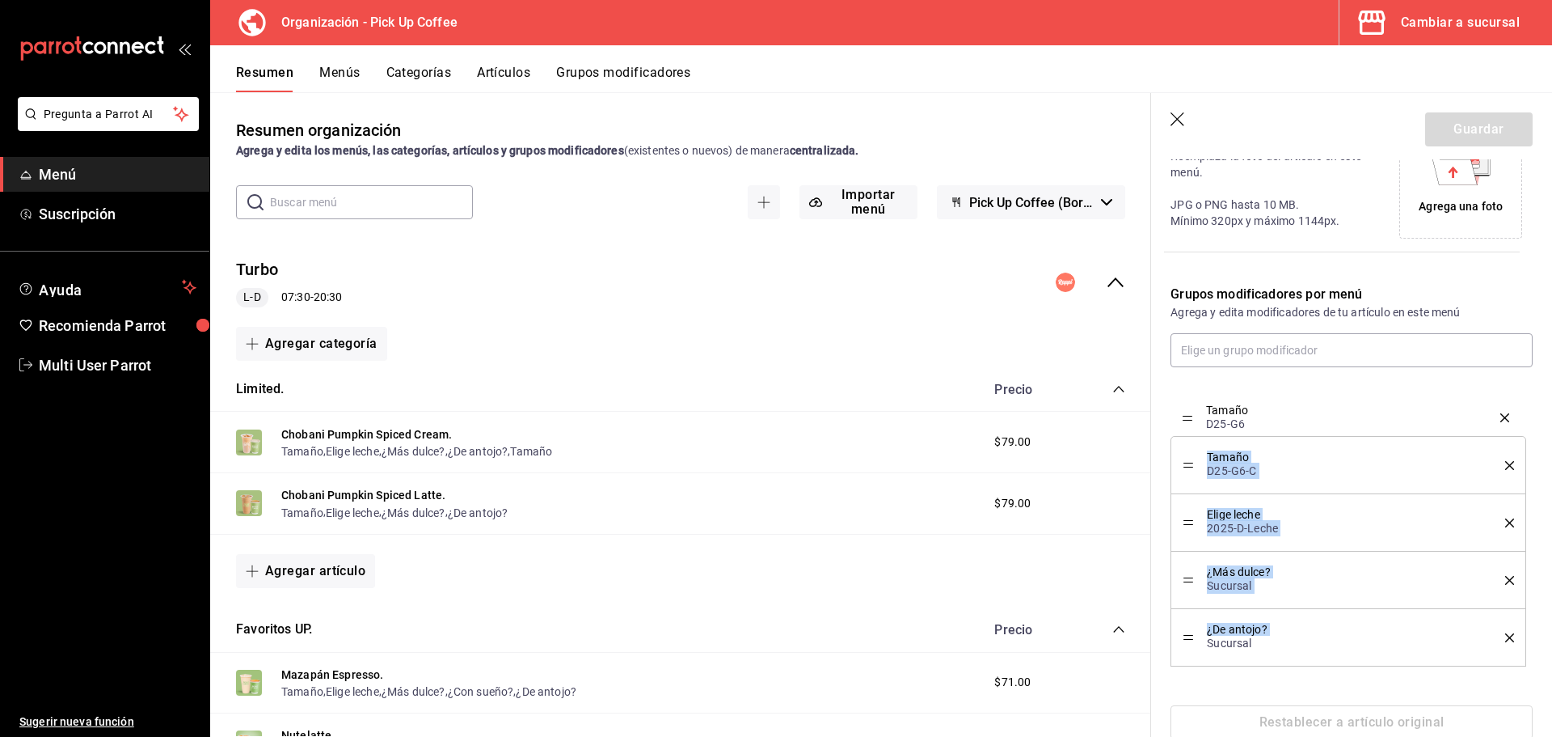
drag, startPoint x: 1191, startPoint y: 641, endPoint x: 1196, endPoint y: 421, distance: 220.0
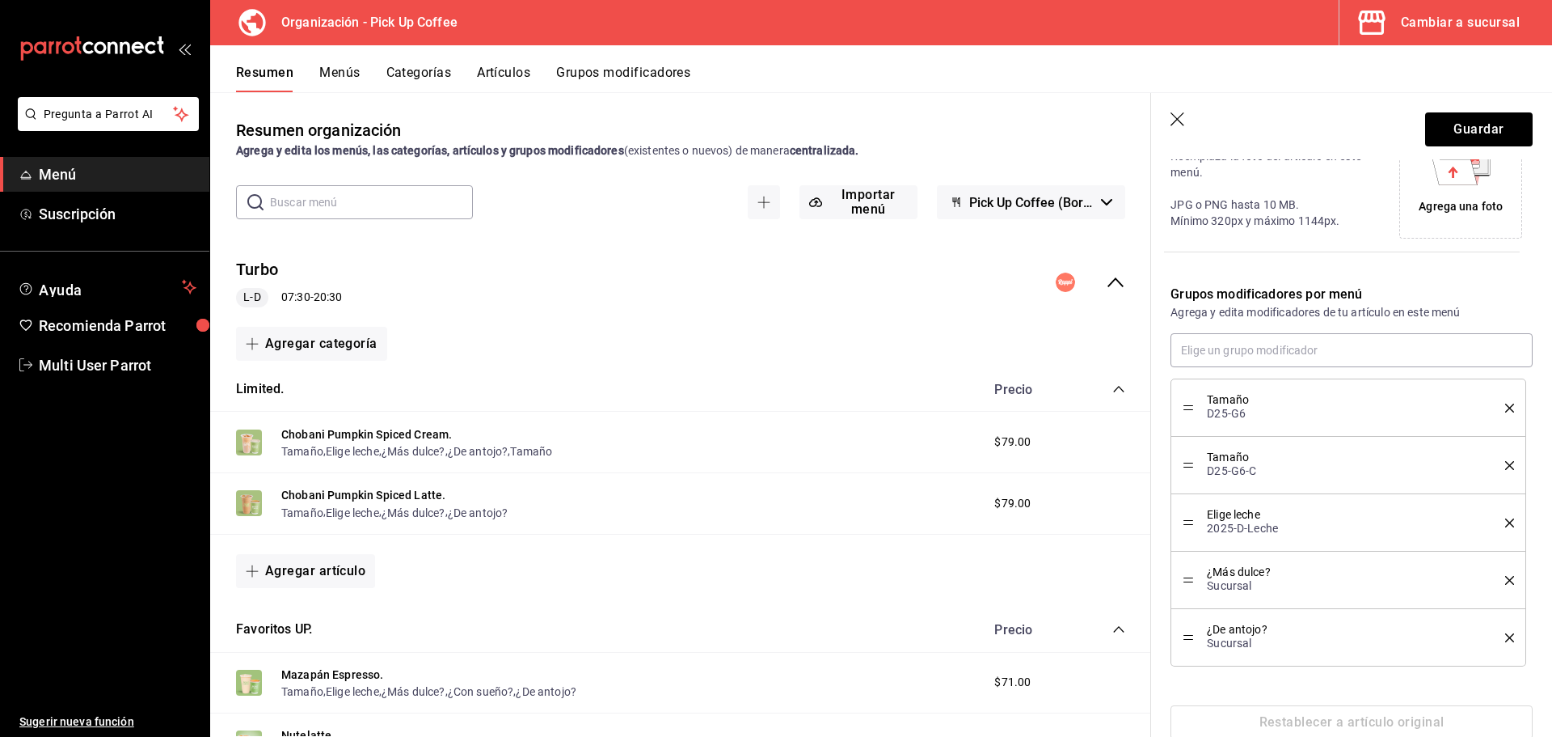
click at [1505, 463] on icon "delete" at bounding box center [1509, 465] width 9 height 9
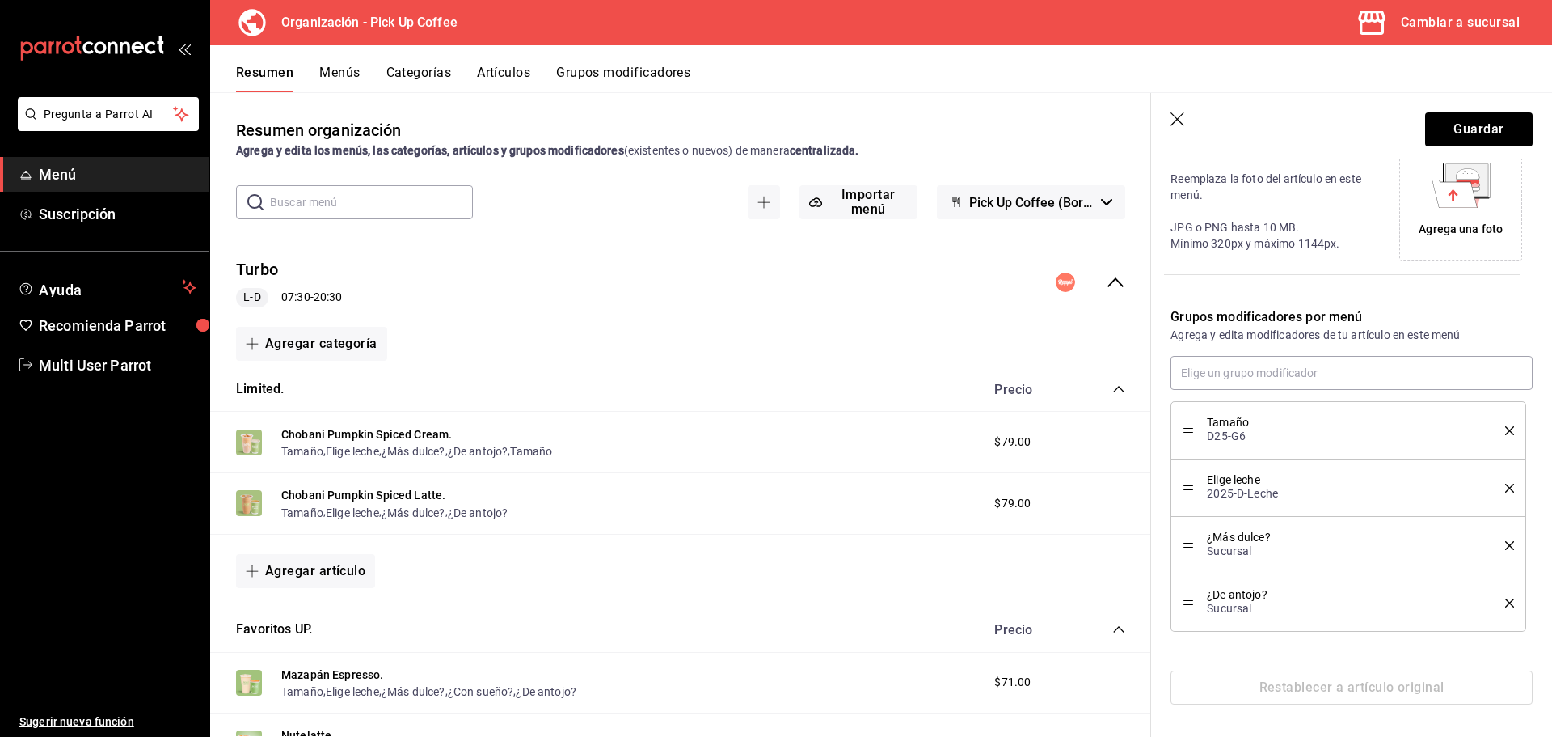
scroll to position [382, 0]
click at [1451, 130] on button "Guardar" at bounding box center [1479, 129] width 108 height 34
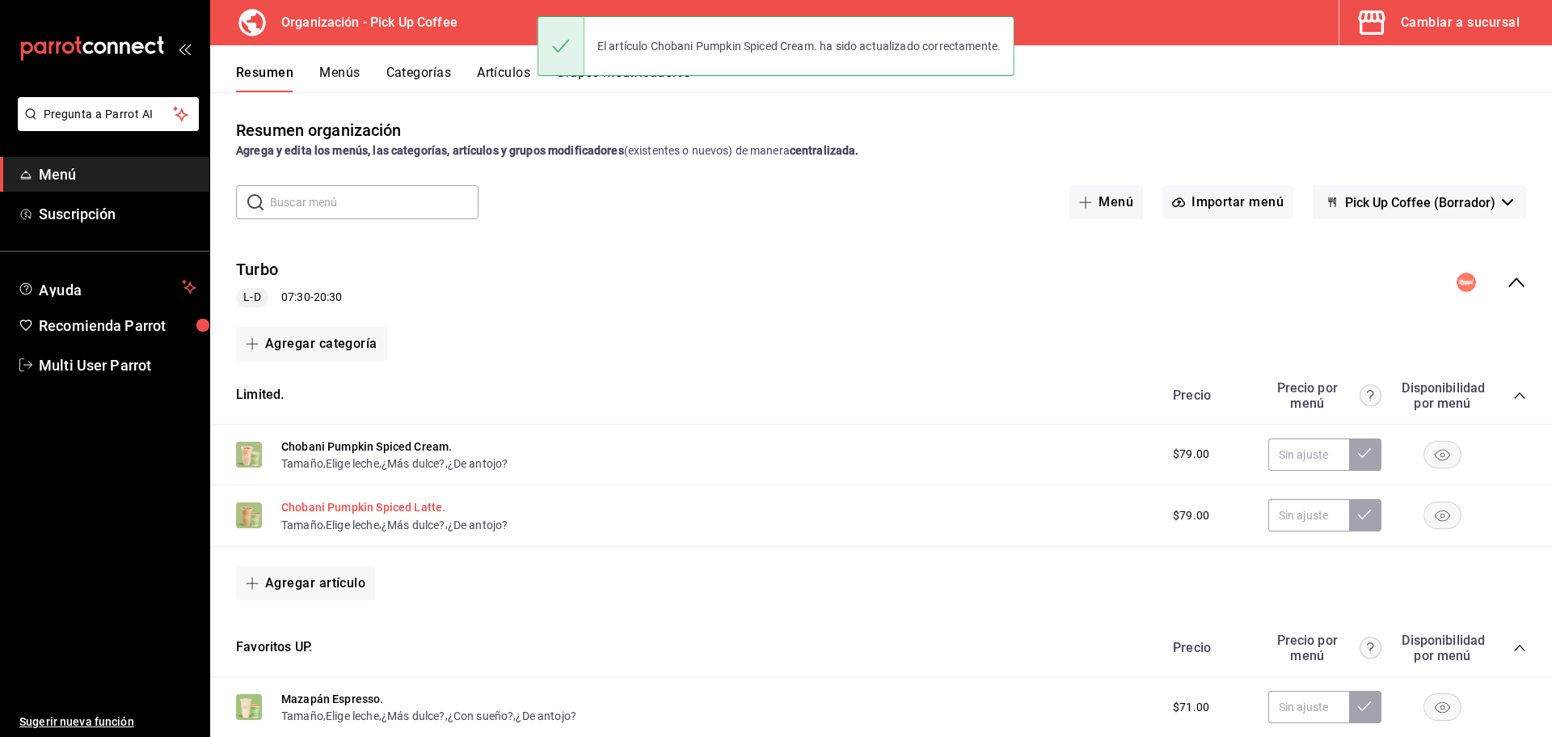
click at [313, 507] on button "Chobani Pumpkin Spiced Latte." at bounding box center [363, 507] width 164 height 16
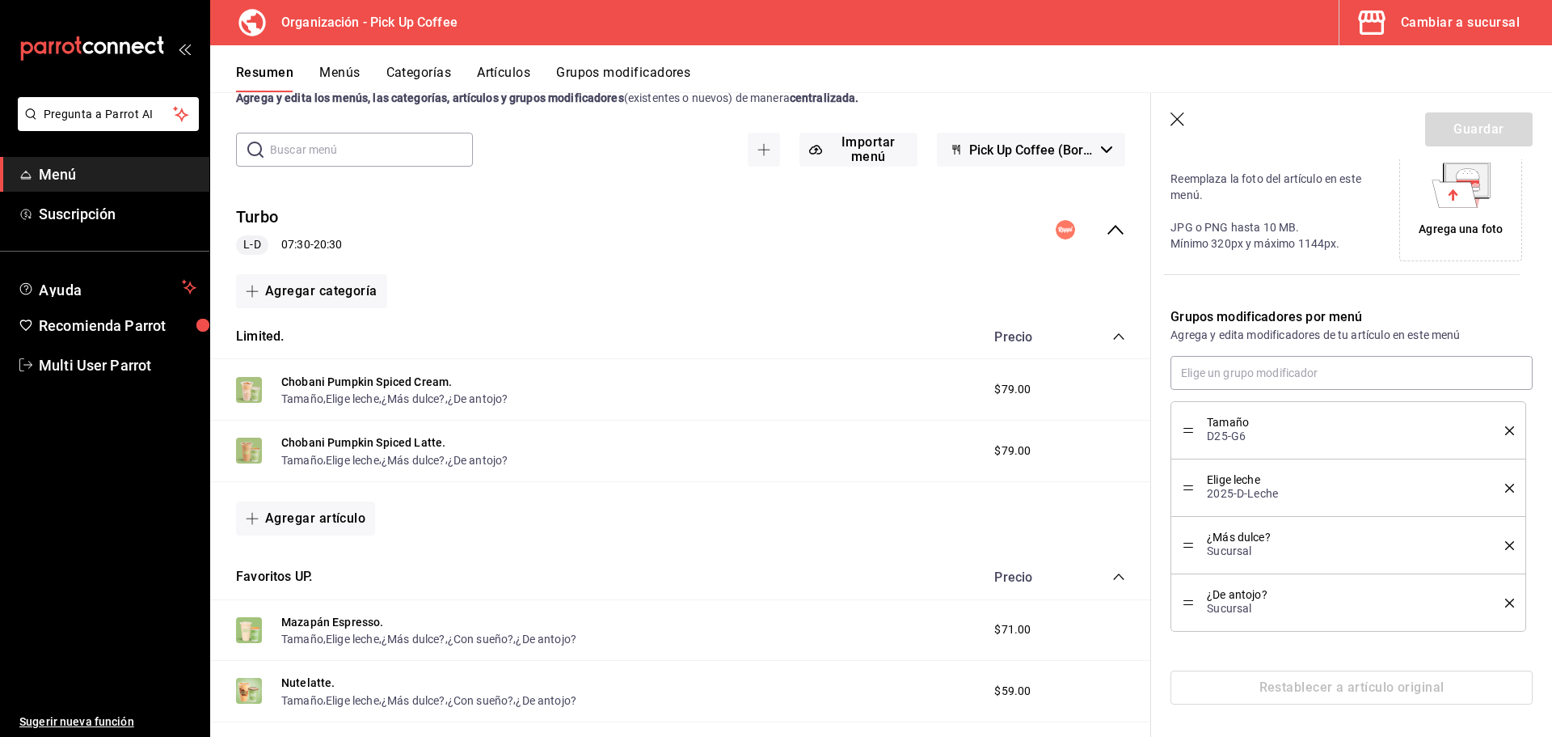
scroll to position [81, 0]
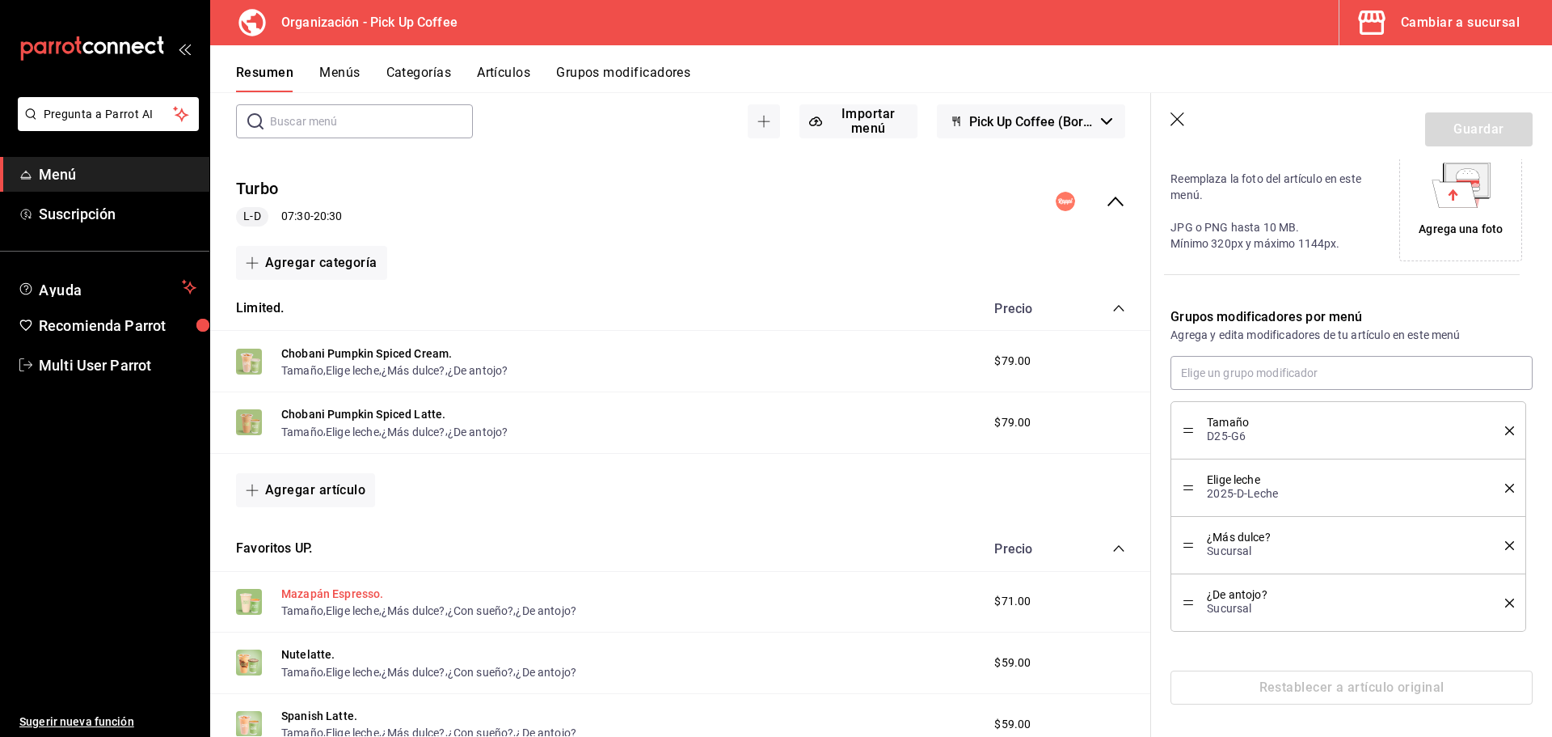
click at [311, 589] on button "Mazapán Espresso." at bounding box center [332, 593] width 103 height 16
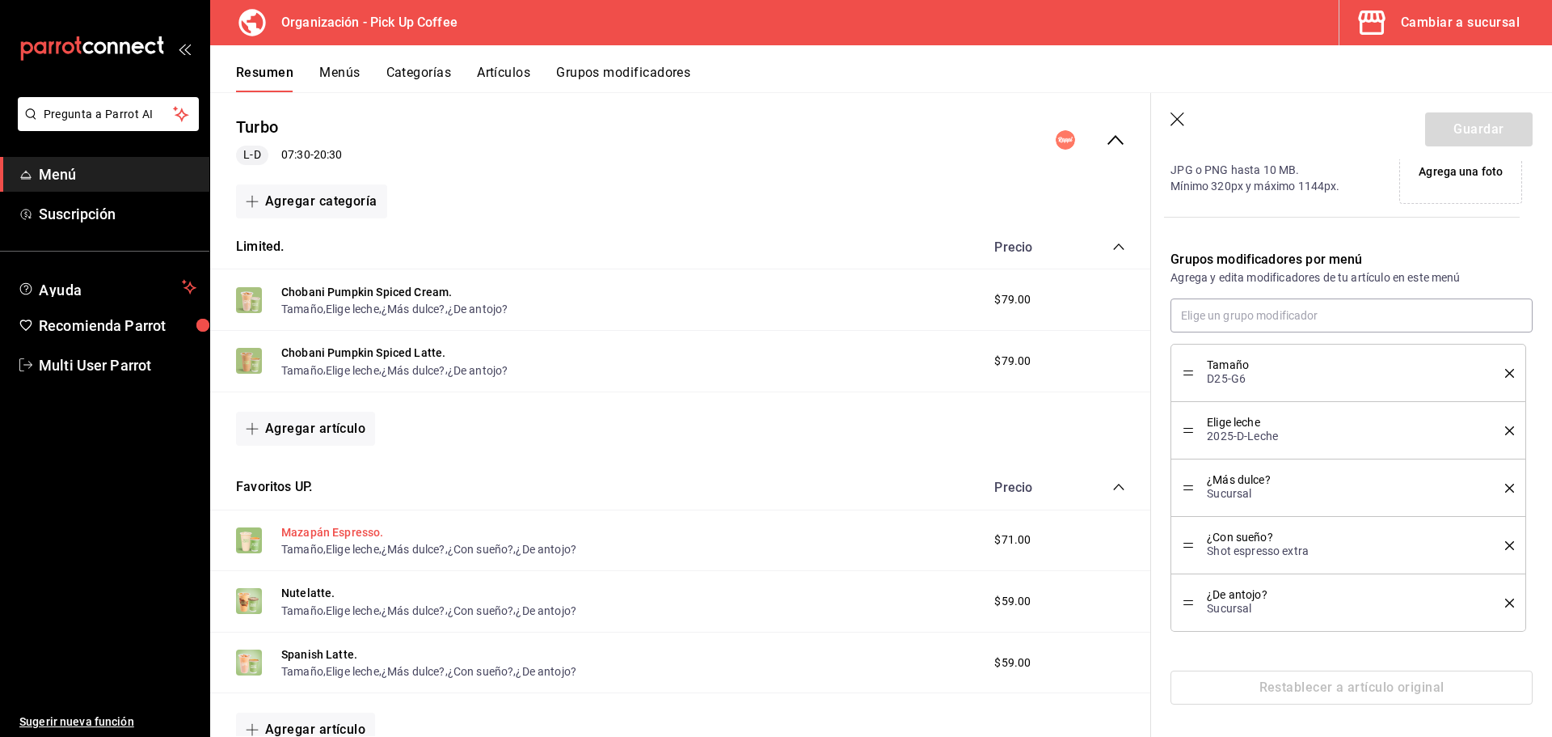
scroll to position [323, 0]
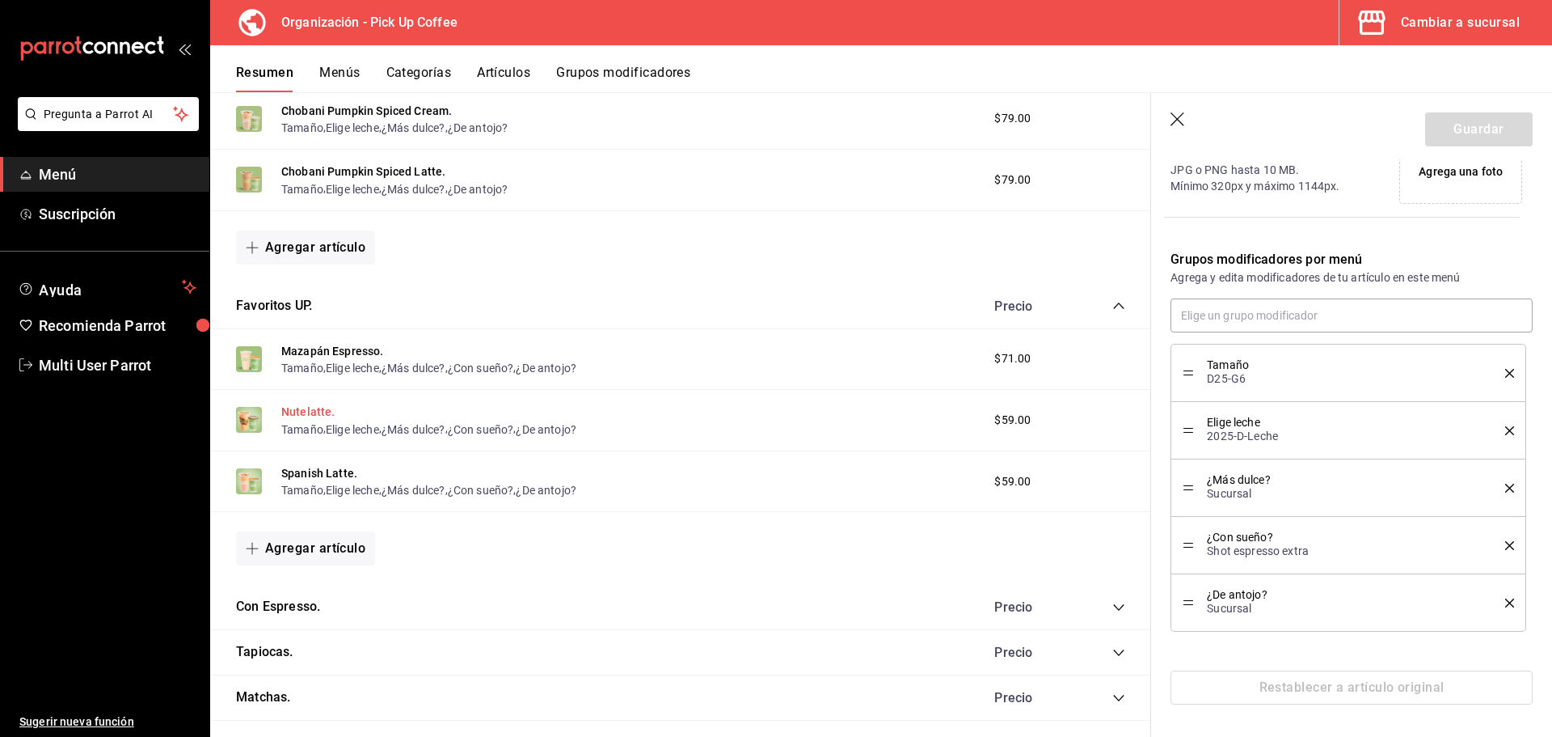
click at [301, 410] on button "Nutelatte." at bounding box center [308, 411] width 54 height 16
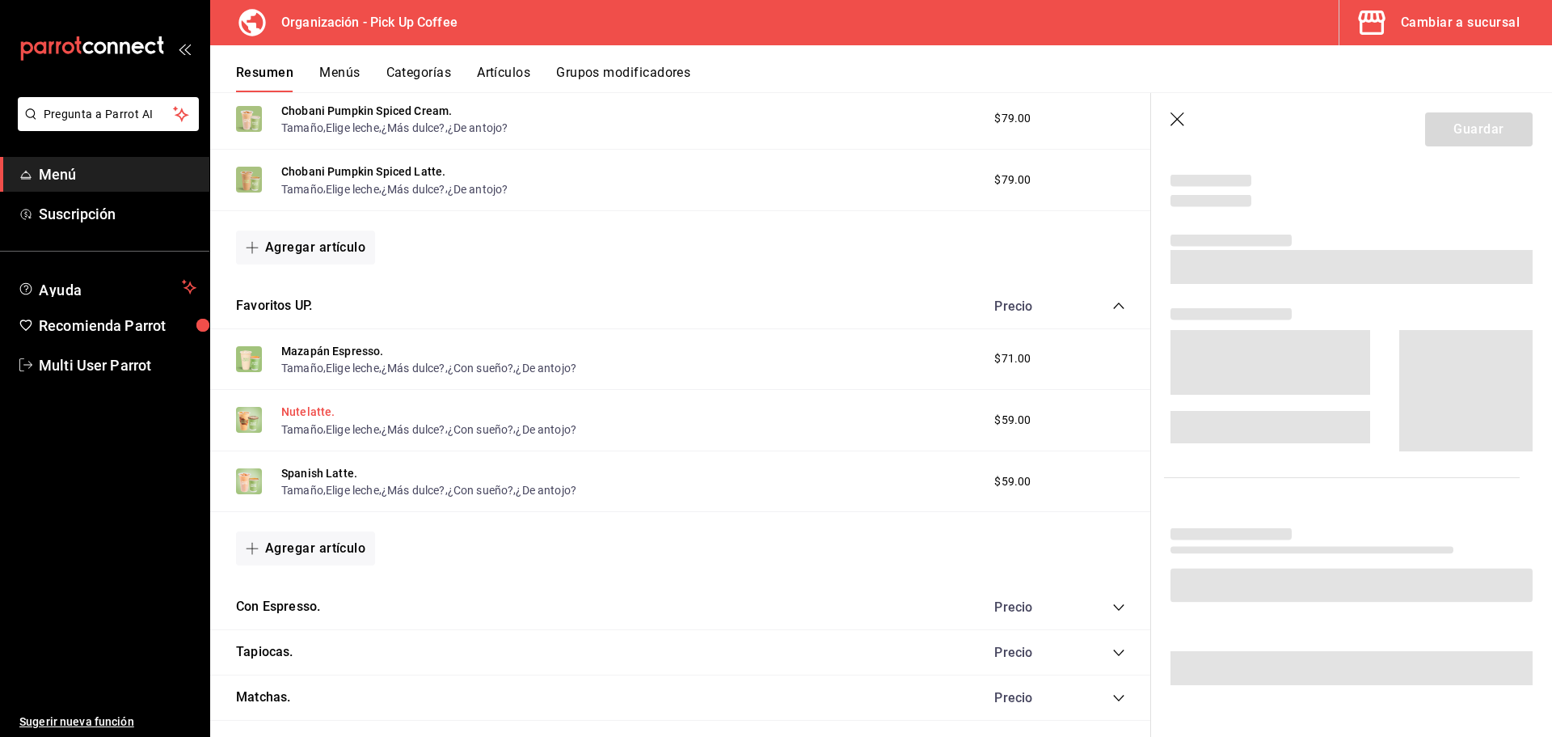
scroll to position [439, 0]
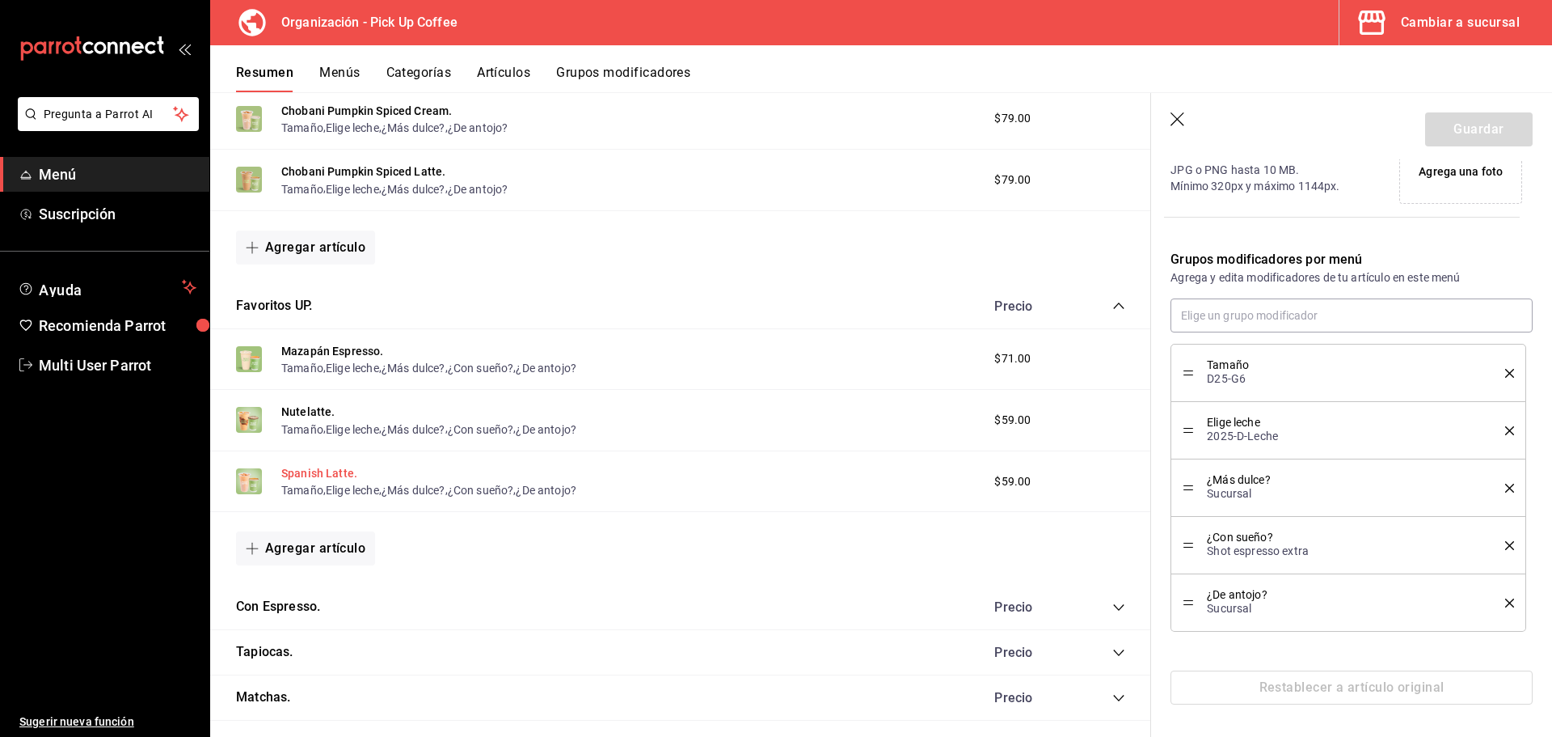
click at [299, 471] on button "Spanish Latte." at bounding box center [319, 473] width 76 height 16
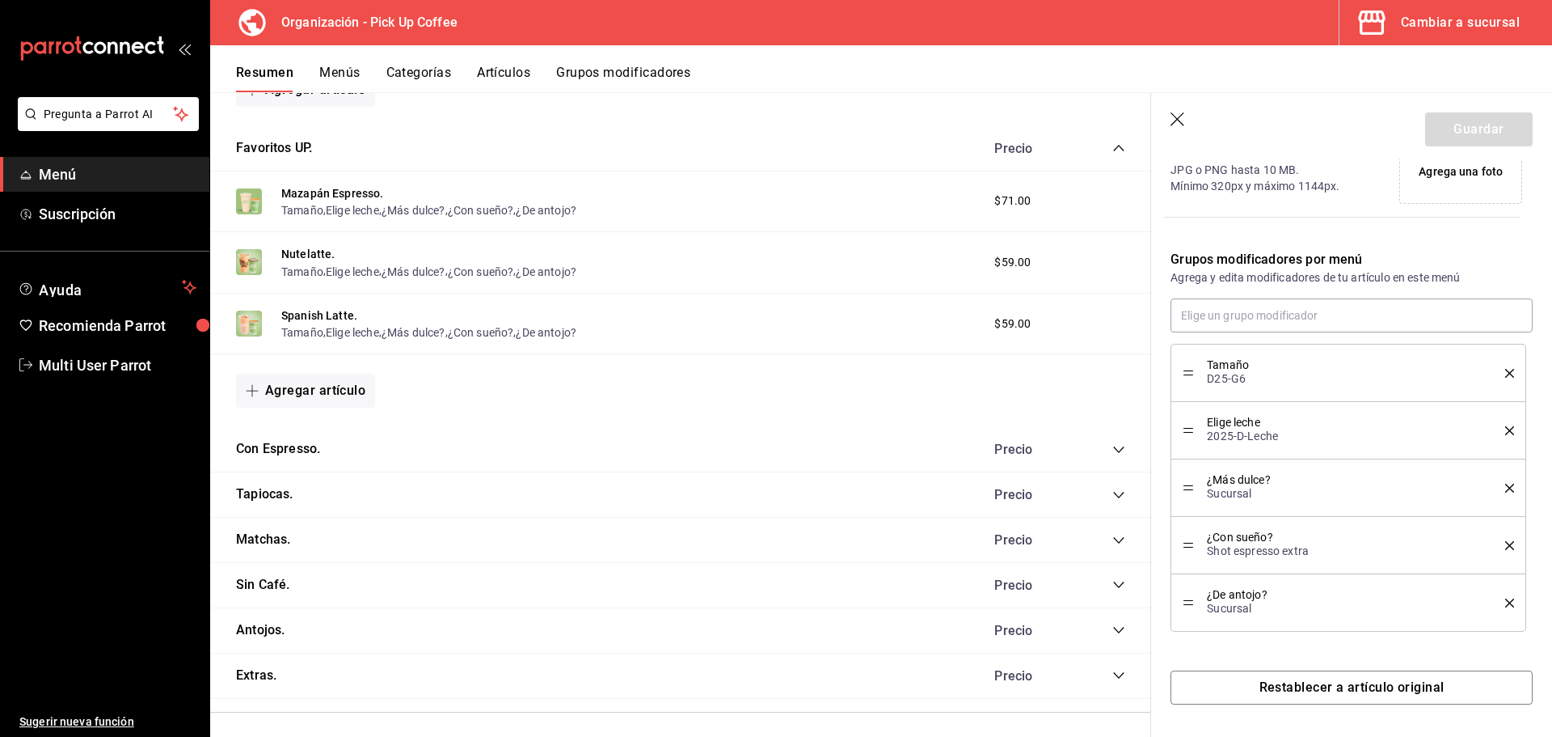
scroll to position [485, 0]
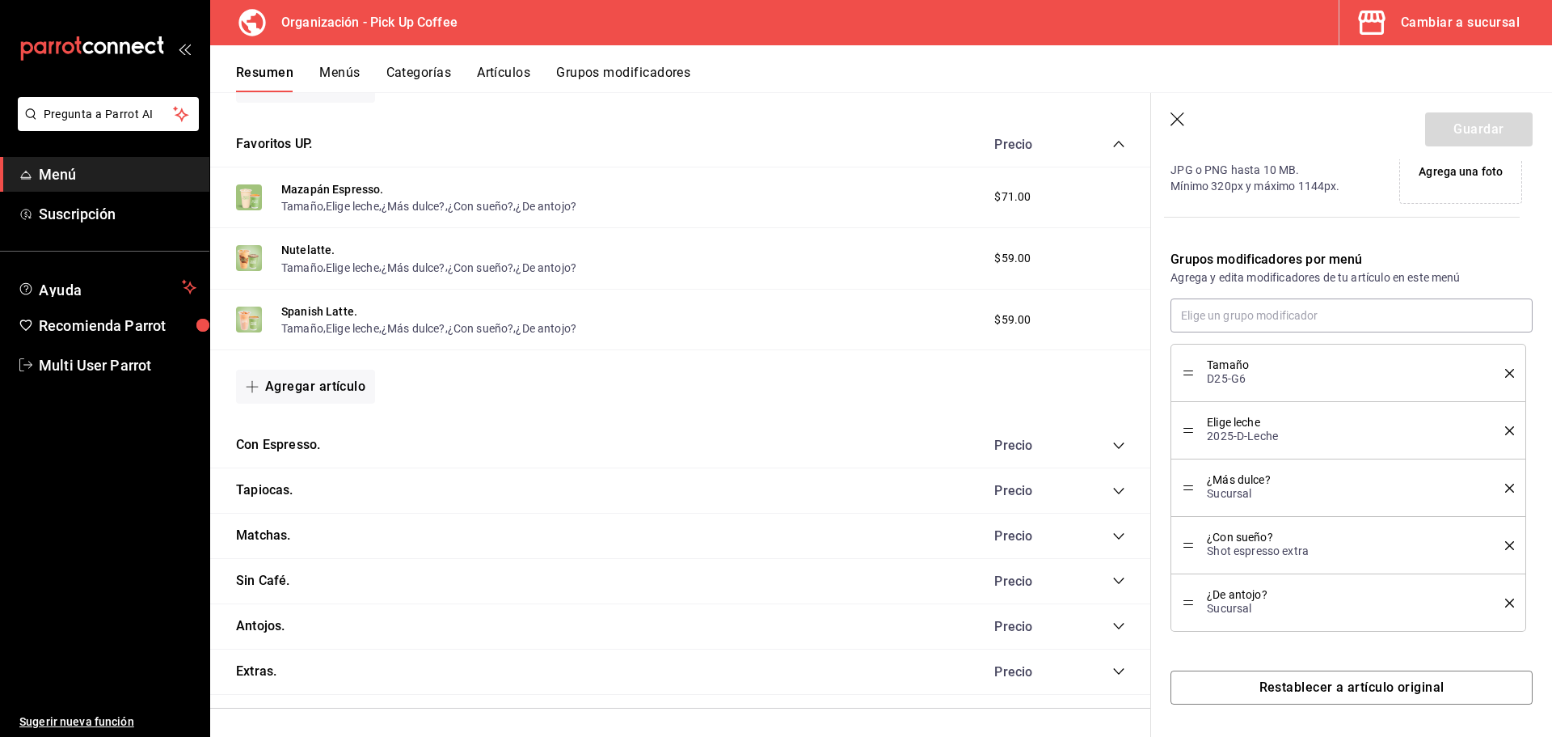
click at [1113, 445] on icon "collapse-category-row" at bounding box center [1119, 445] width 13 height 13
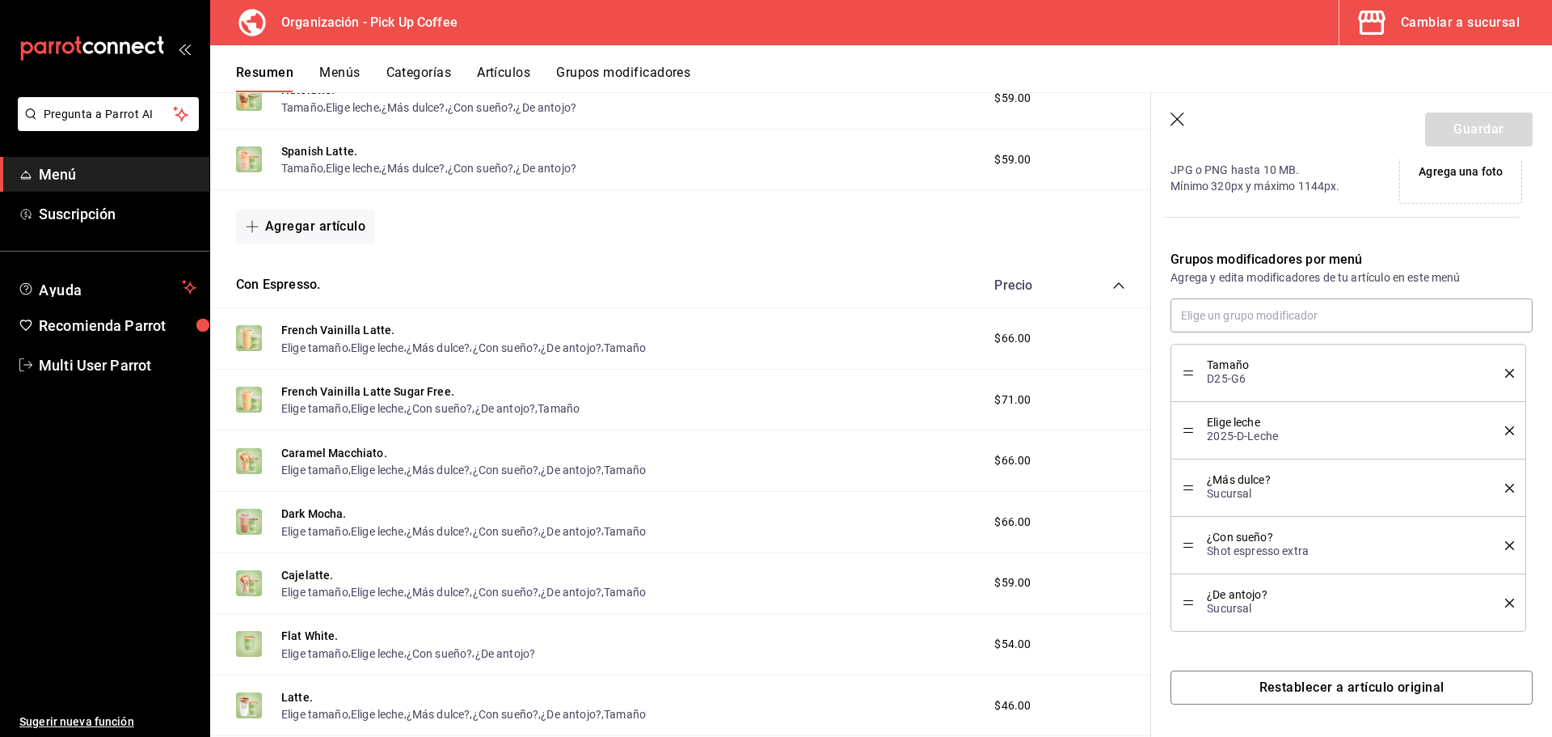
scroll to position [647, 0]
click at [364, 324] on button "French Vainilla Latte." at bounding box center [337, 328] width 113 height 16
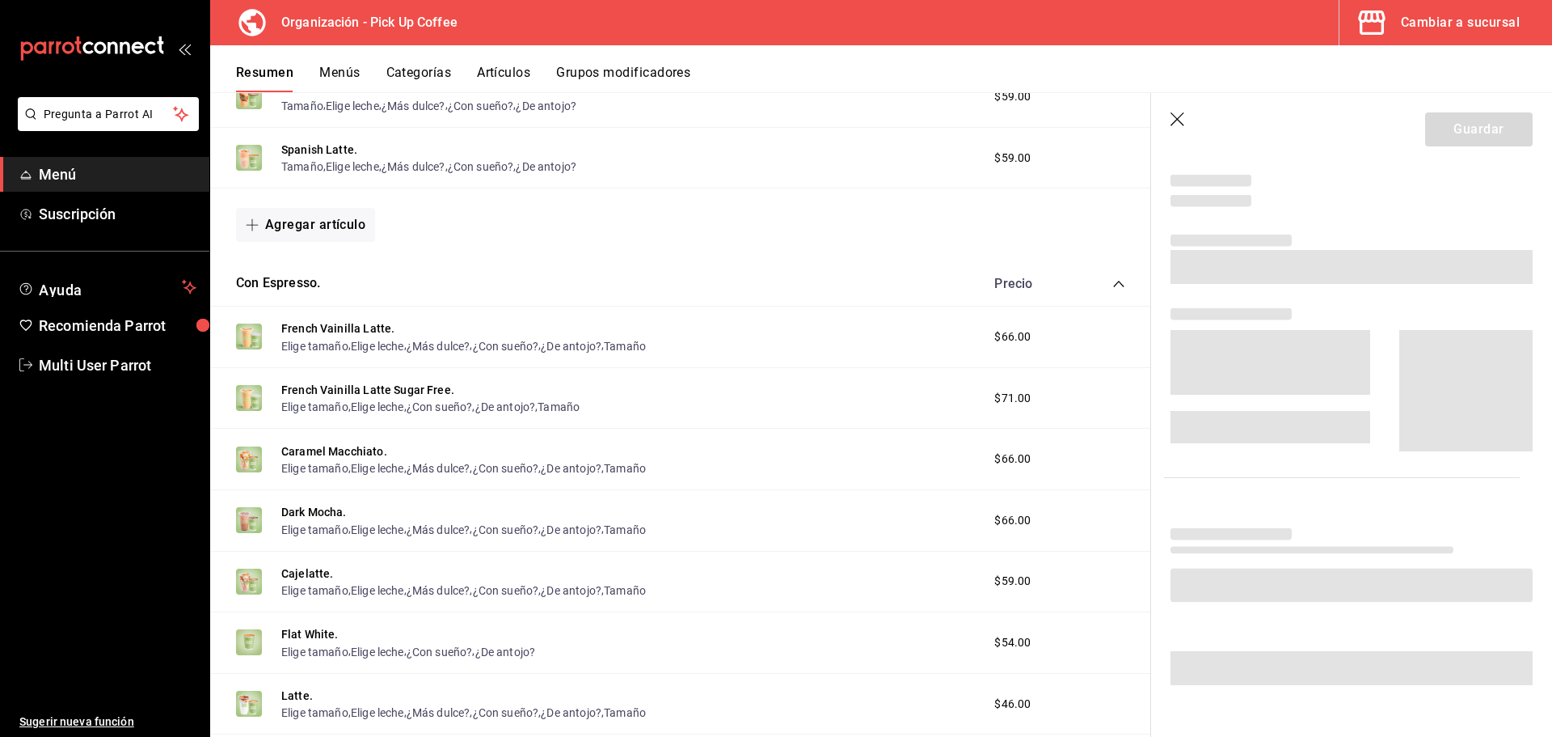
scroll to position [439, 0]
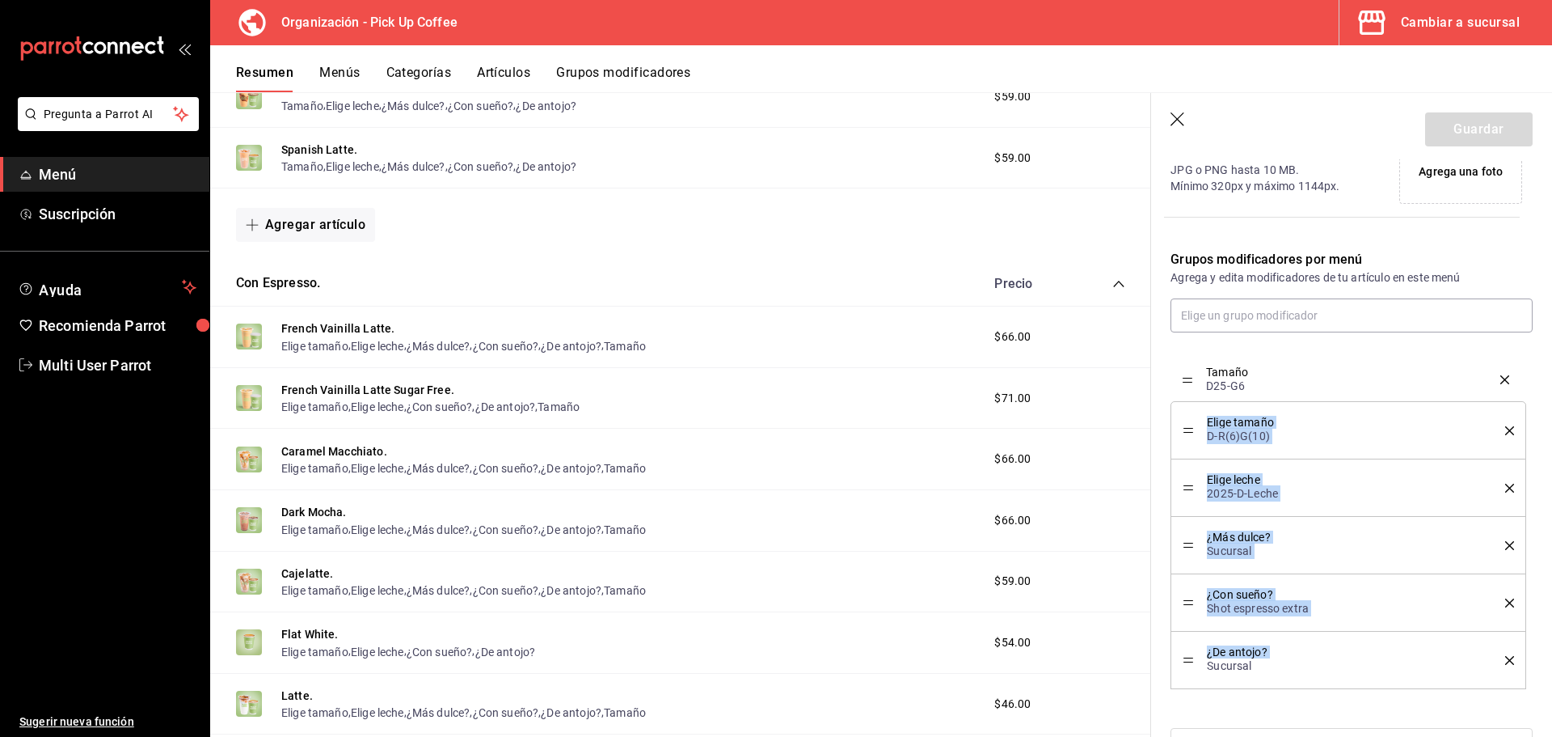
drag, startPoint x: 1186, startPoint y: 657, endPoint x: 1198, endPoint y: 376, distance: 280.8
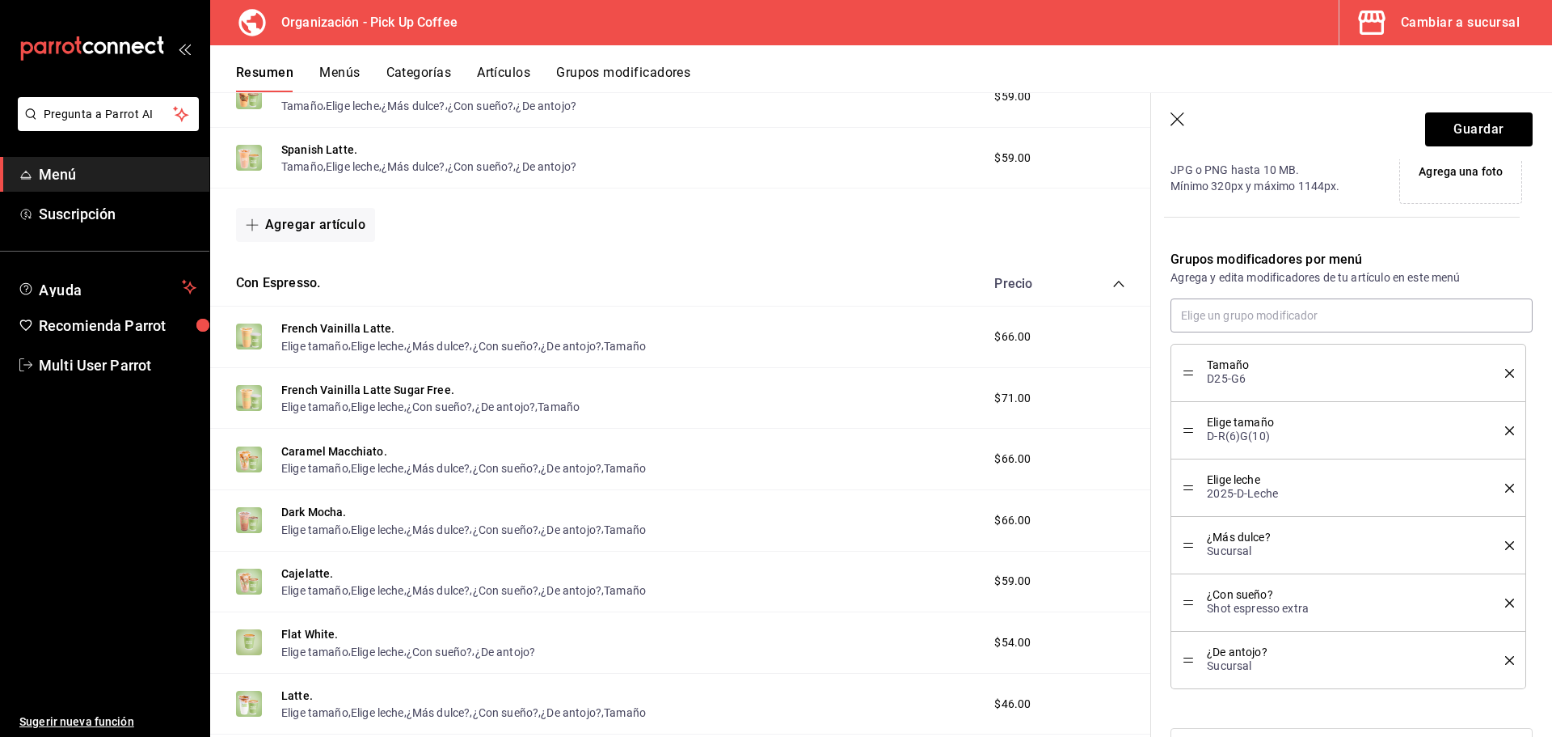
click at [1505, 431] on icon "delete" at bounding box center [1509, 430] width 9 height 9
click at [1444, 129] on button "Guardar" at bounding box center [1479, 129] width 108 height 34
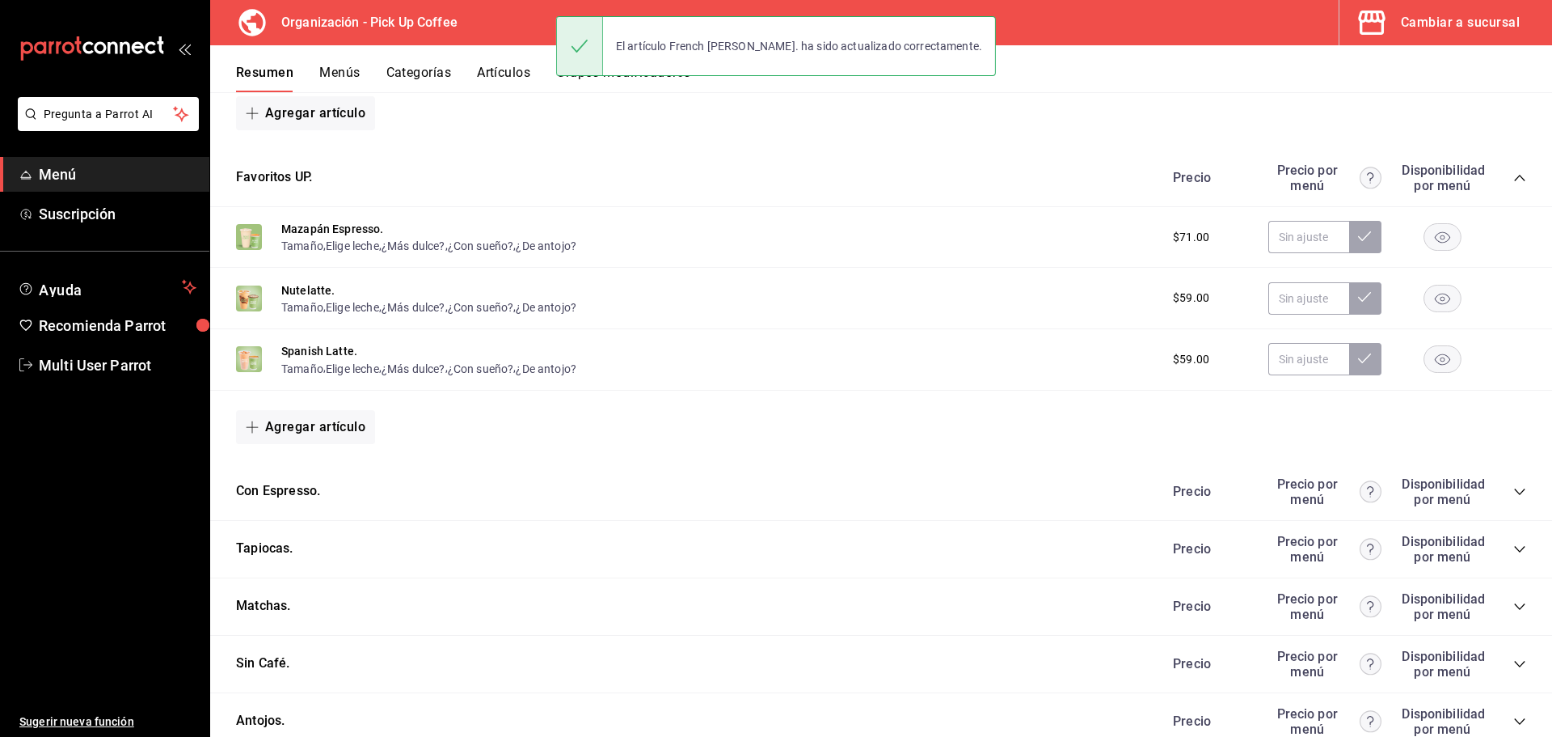
scroll to position [471, 0]
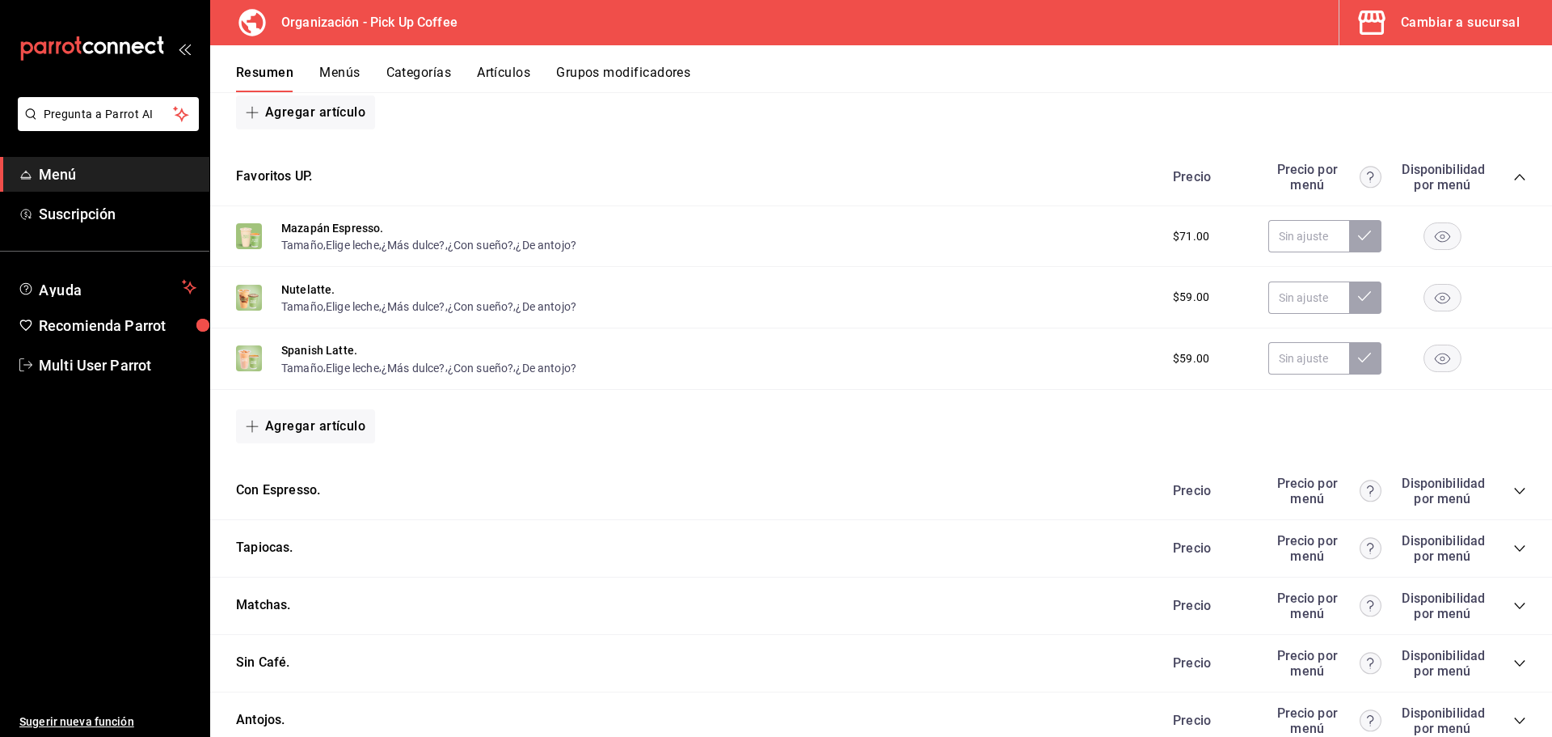
drag, startPoint x: 1505, startPoint y: 487, endPoint x: 1412, endPoint y: 488, distance: 93.0
click at [1514, 486] on icon "collapse-category-row" at bounding box center [1520, 490] width 13 height 13
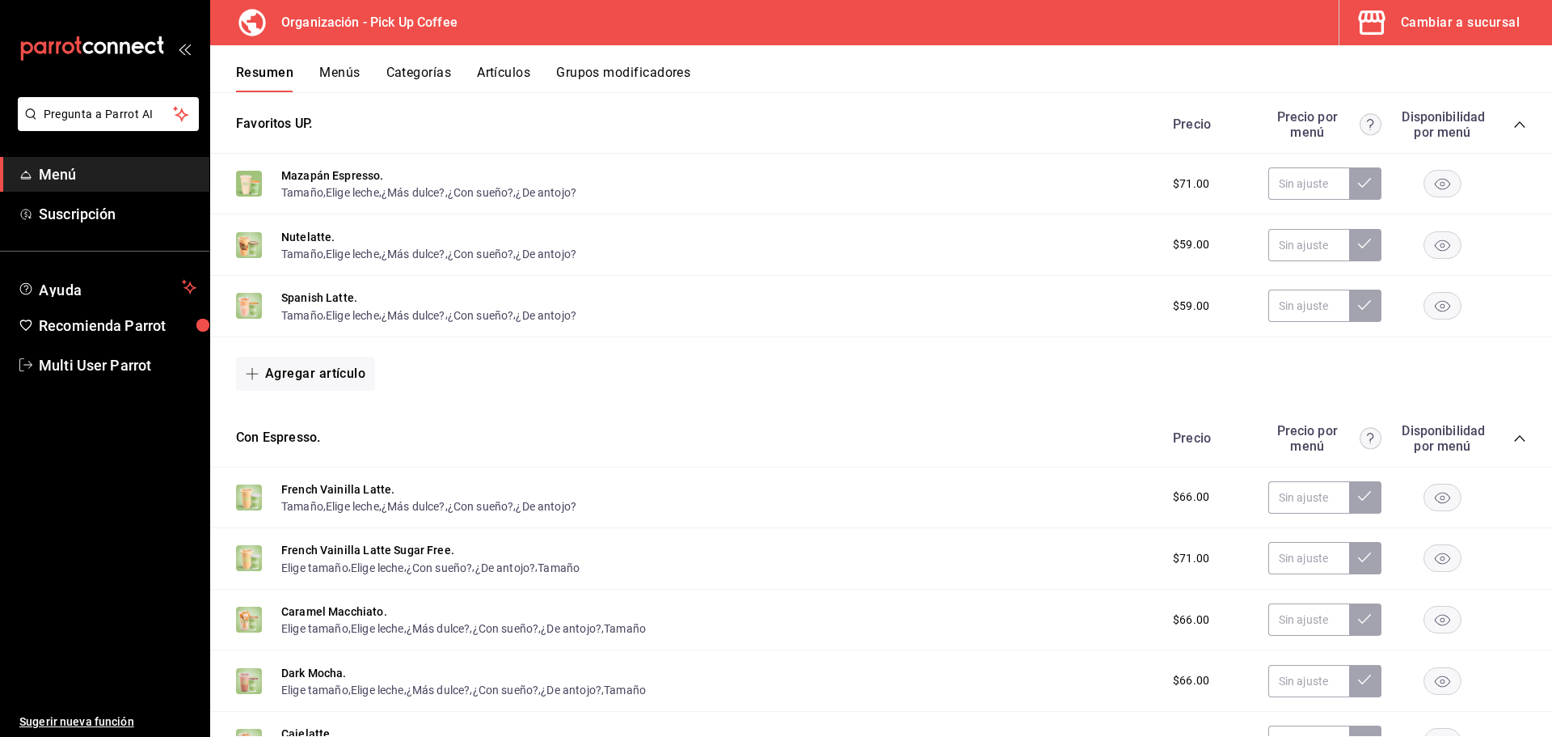
scroll to position [551, 0]
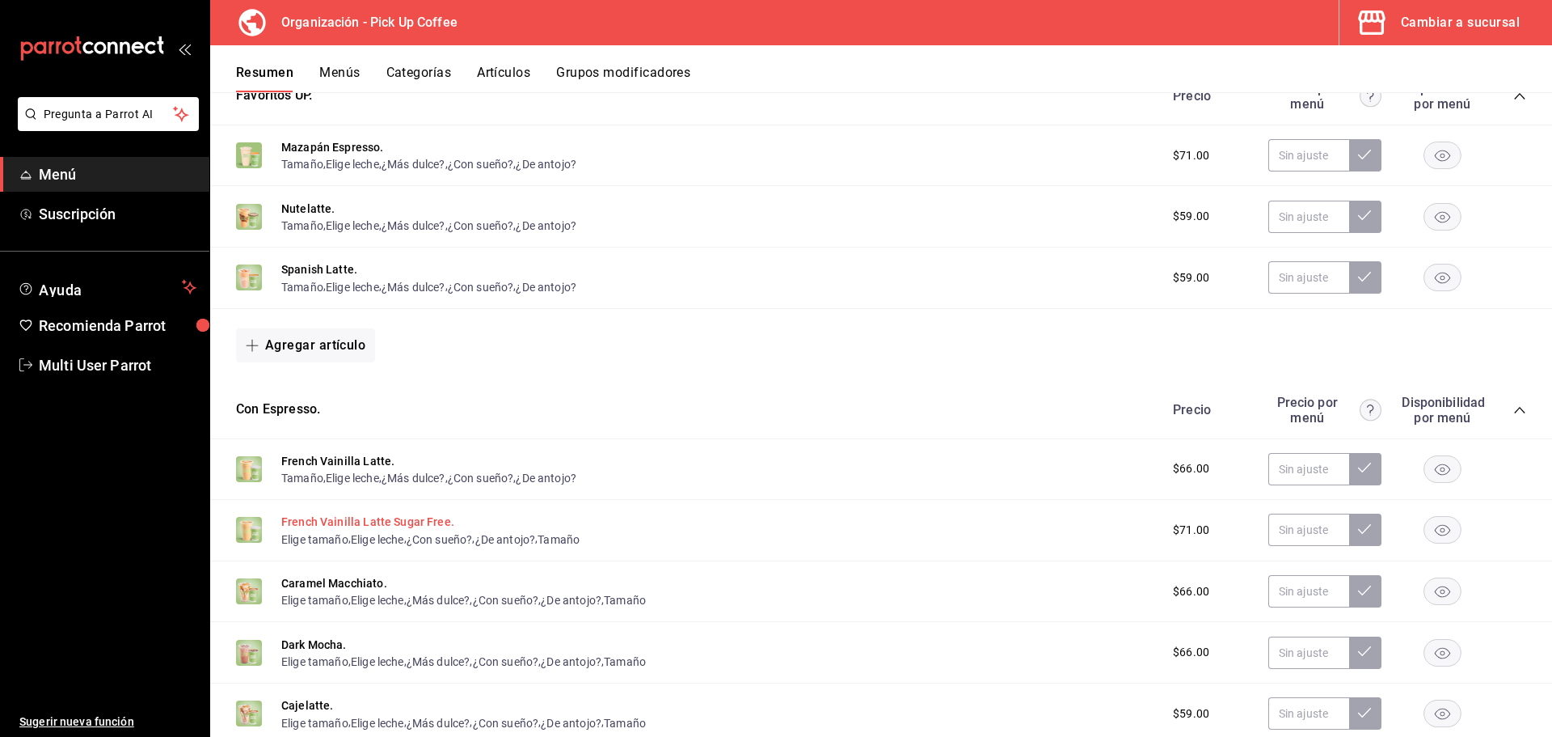
click at [349, 522] on button "French Vainilla Latte Sugar Free." at bounding box center [367, 521] width 173 height 16
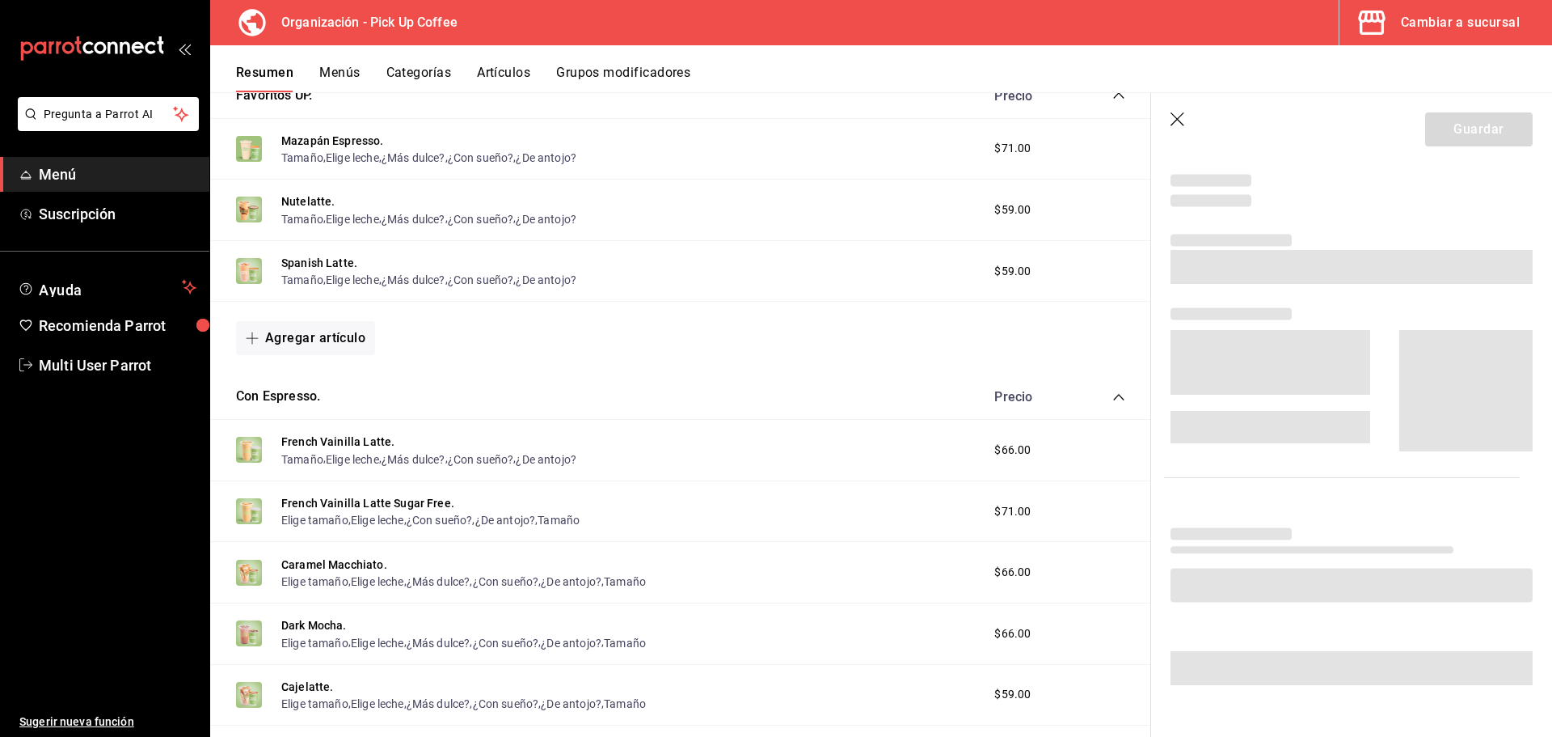
scroll to position [439, 0]
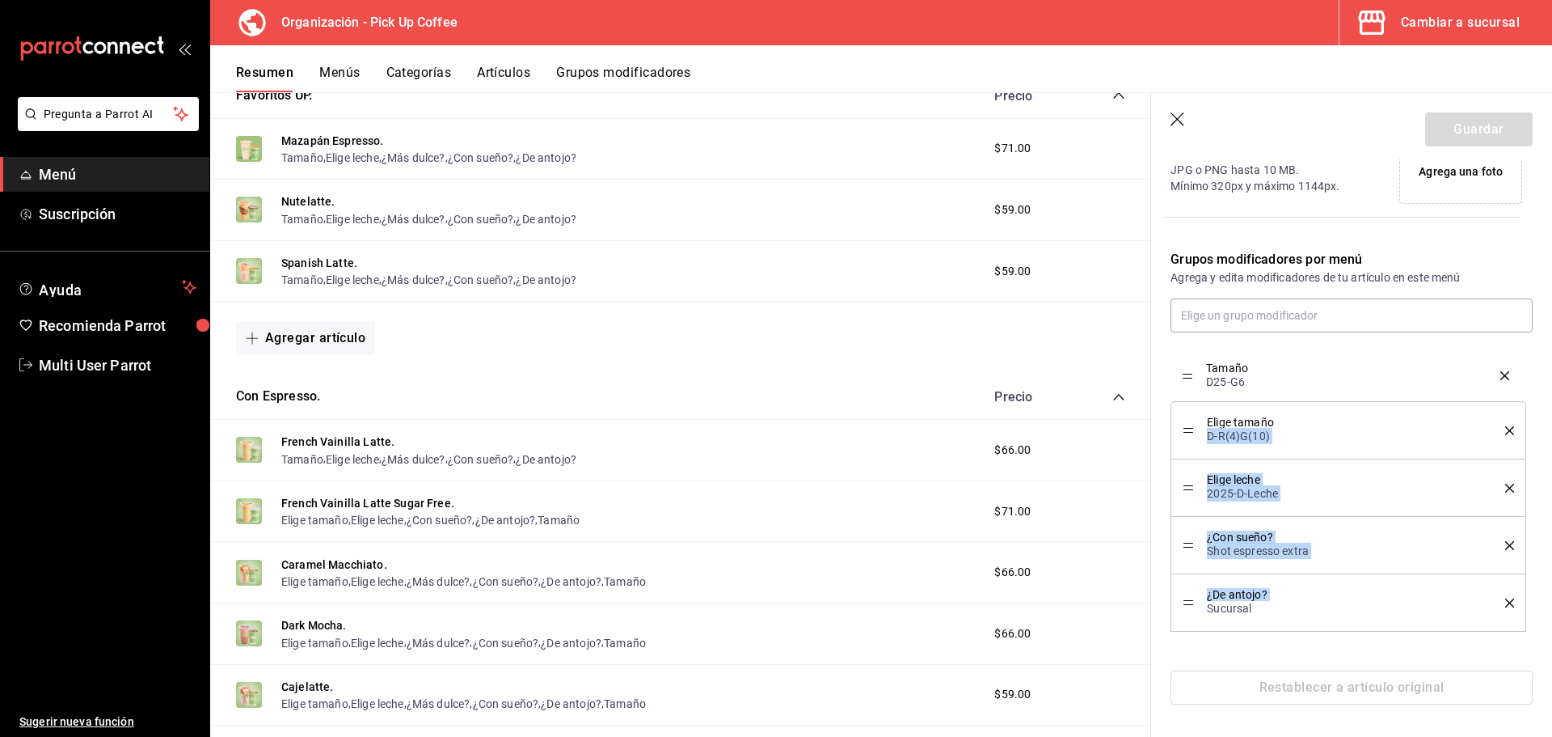
drag, startPoint x: 1194, startPoint y: 599, endPoint x: 1205, endPoint y: 372, distance: 227.4
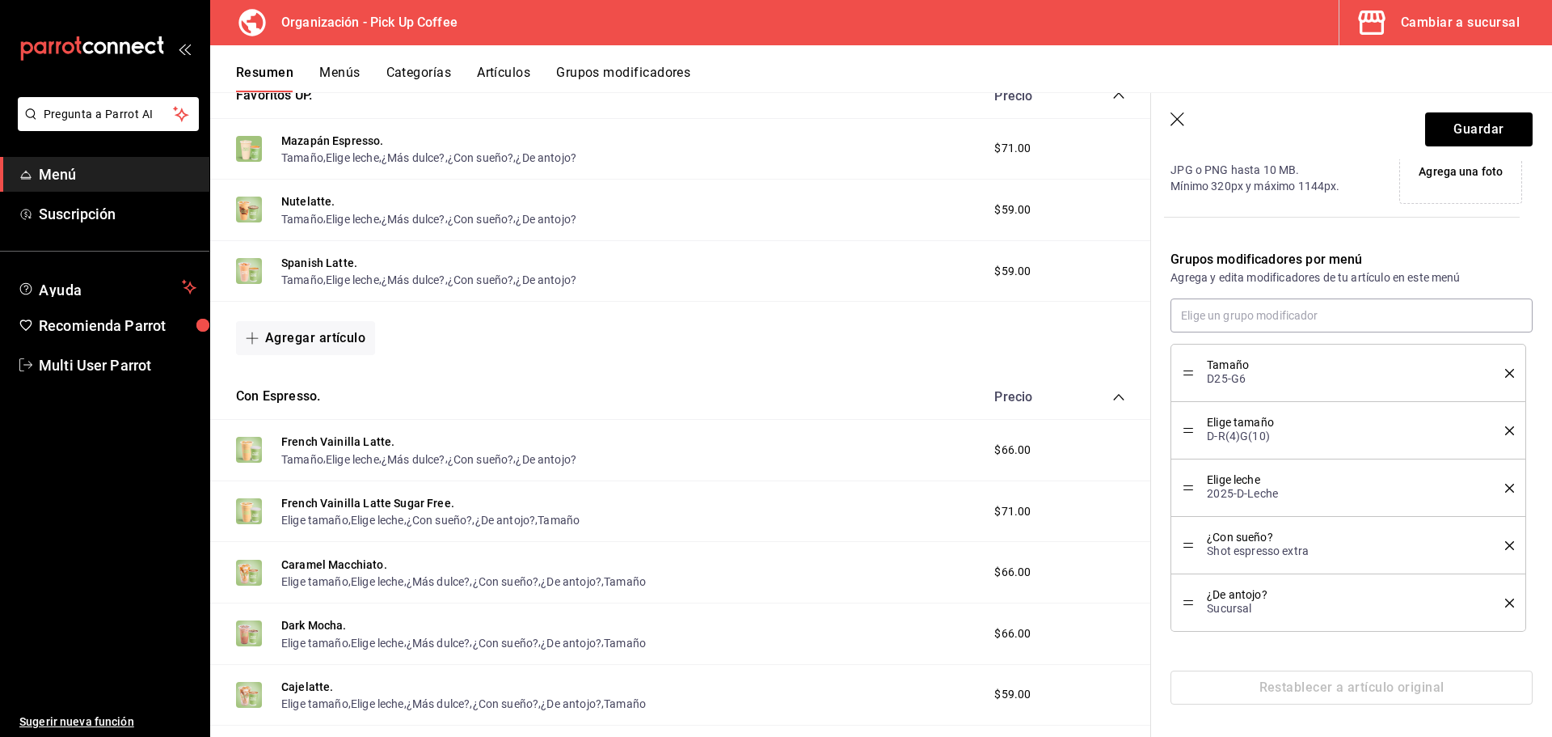
click at [1505, 434] on icon "delete" at bounding box center [1509, 430] width 9 height 9
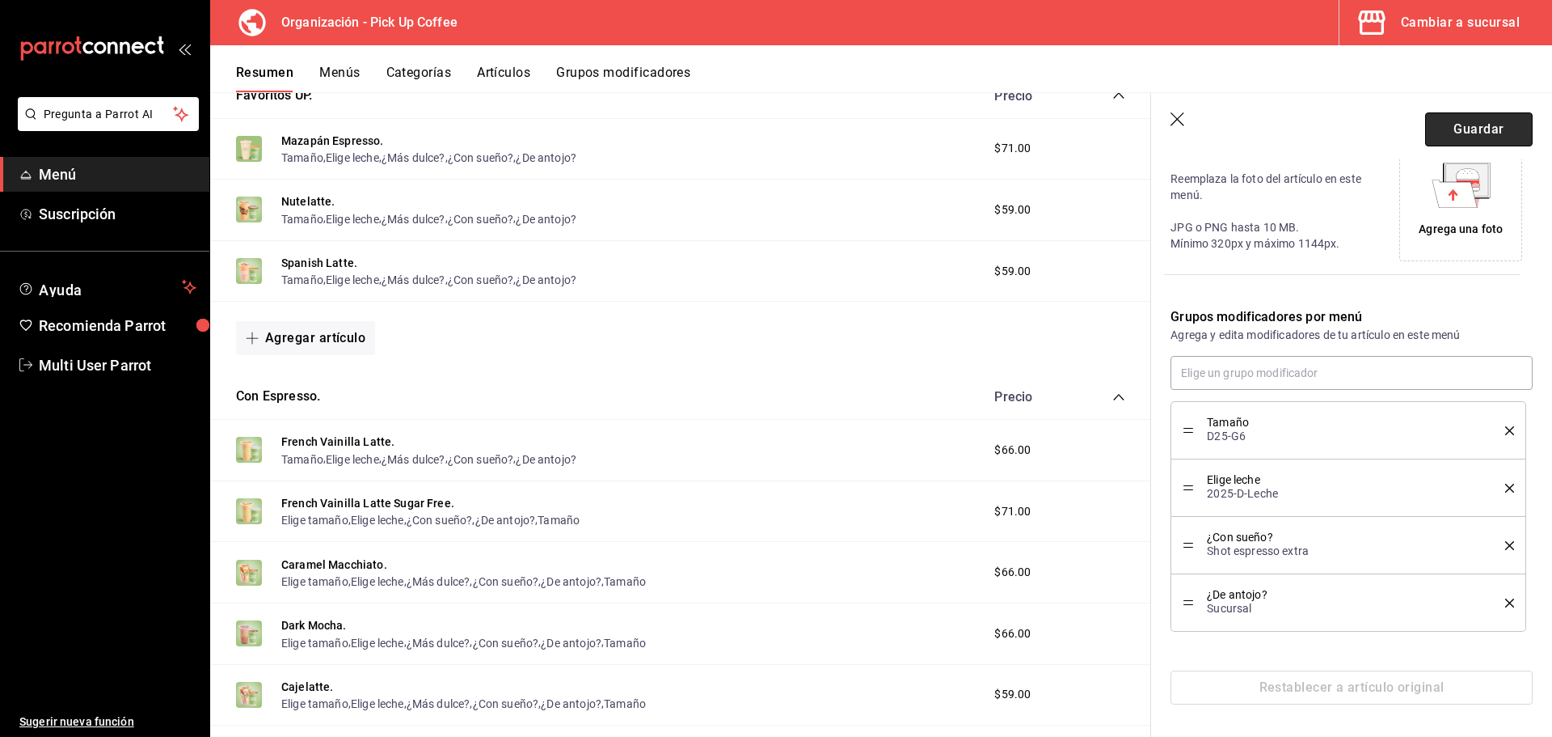
click at [1458, 133] on button "Guardar" at bounding box center [1479, 129] width 108 height 34
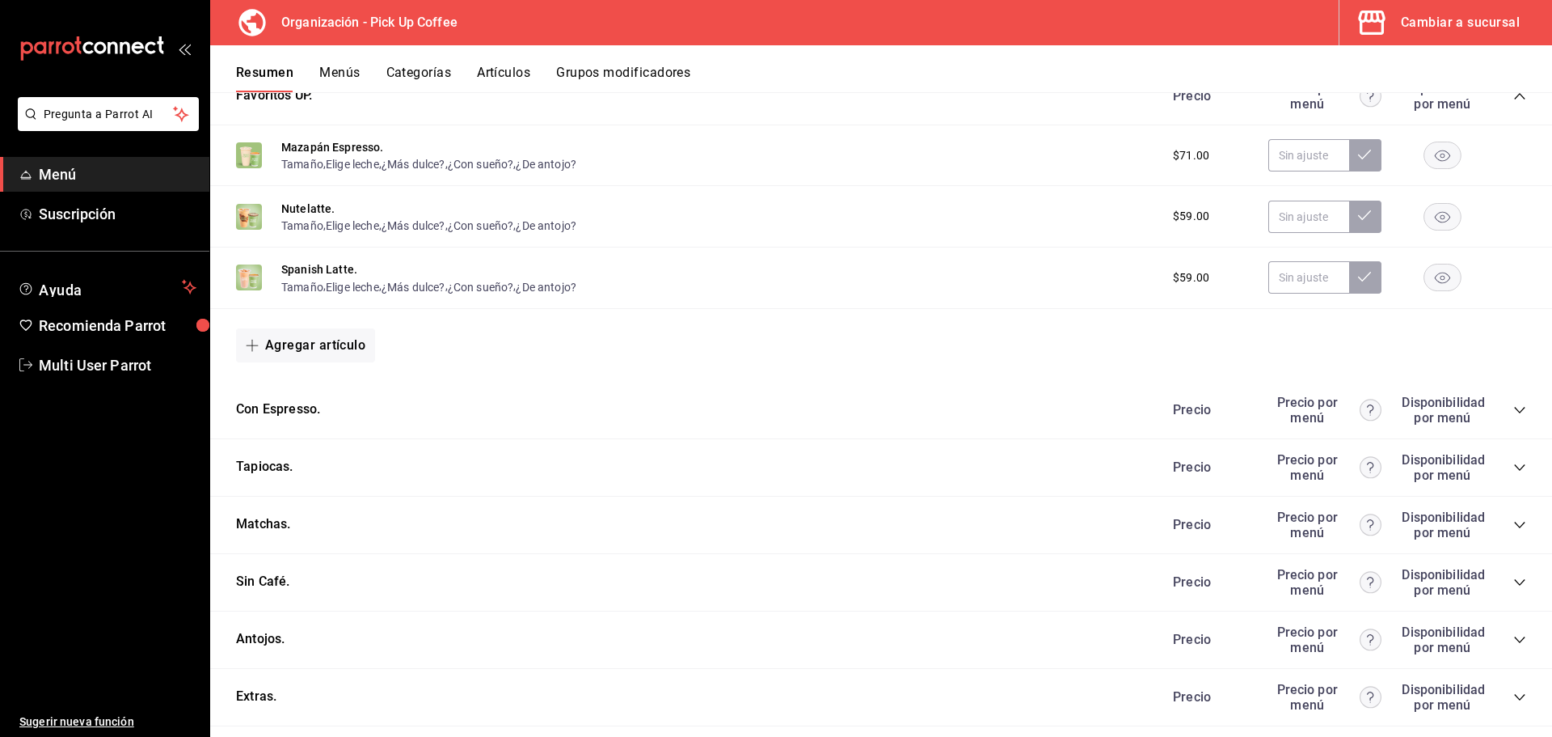
scroll to position [632, 0]
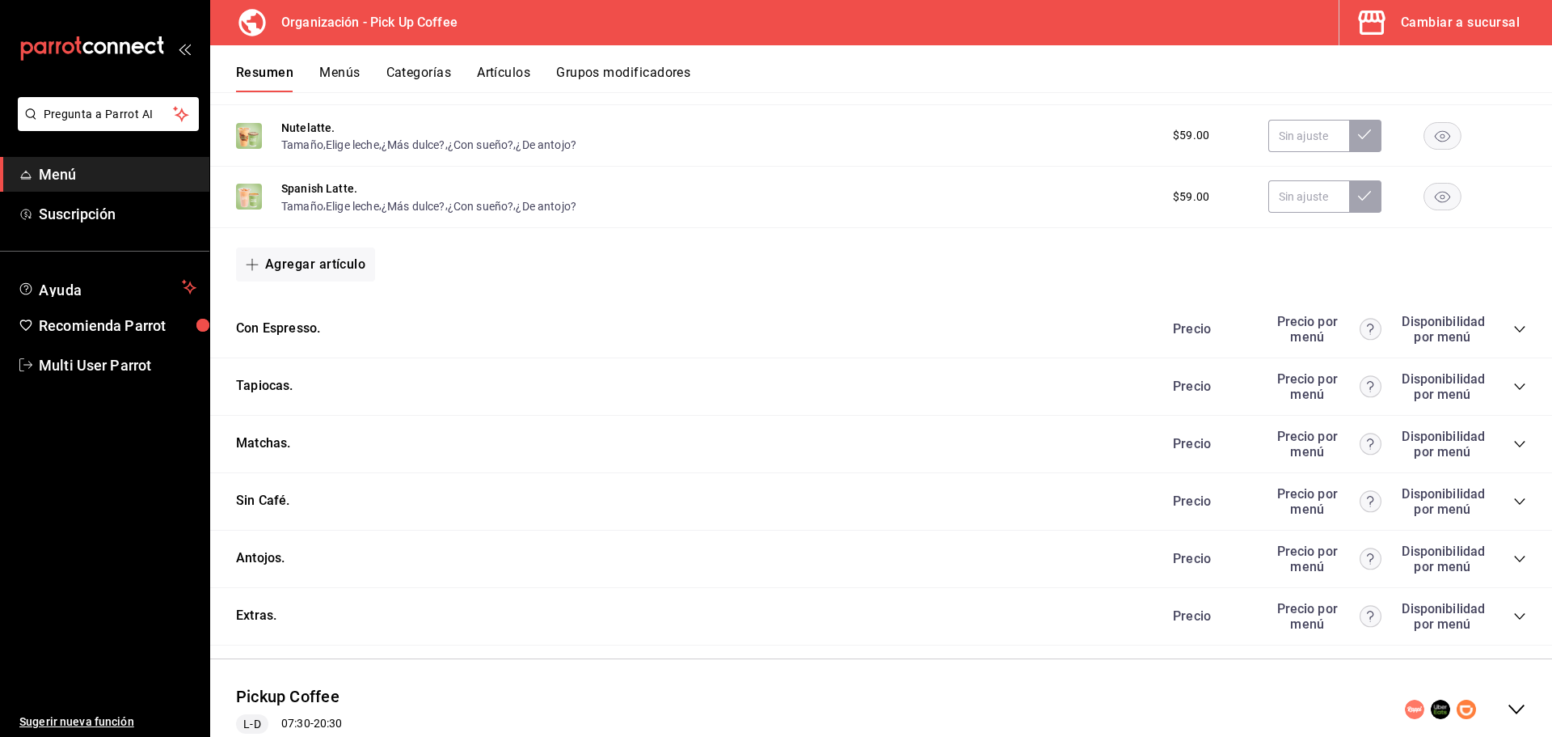
click at [1514, 328] on icon "collapse-category-row" at bounding box center [1520, 329] width 13 height 13
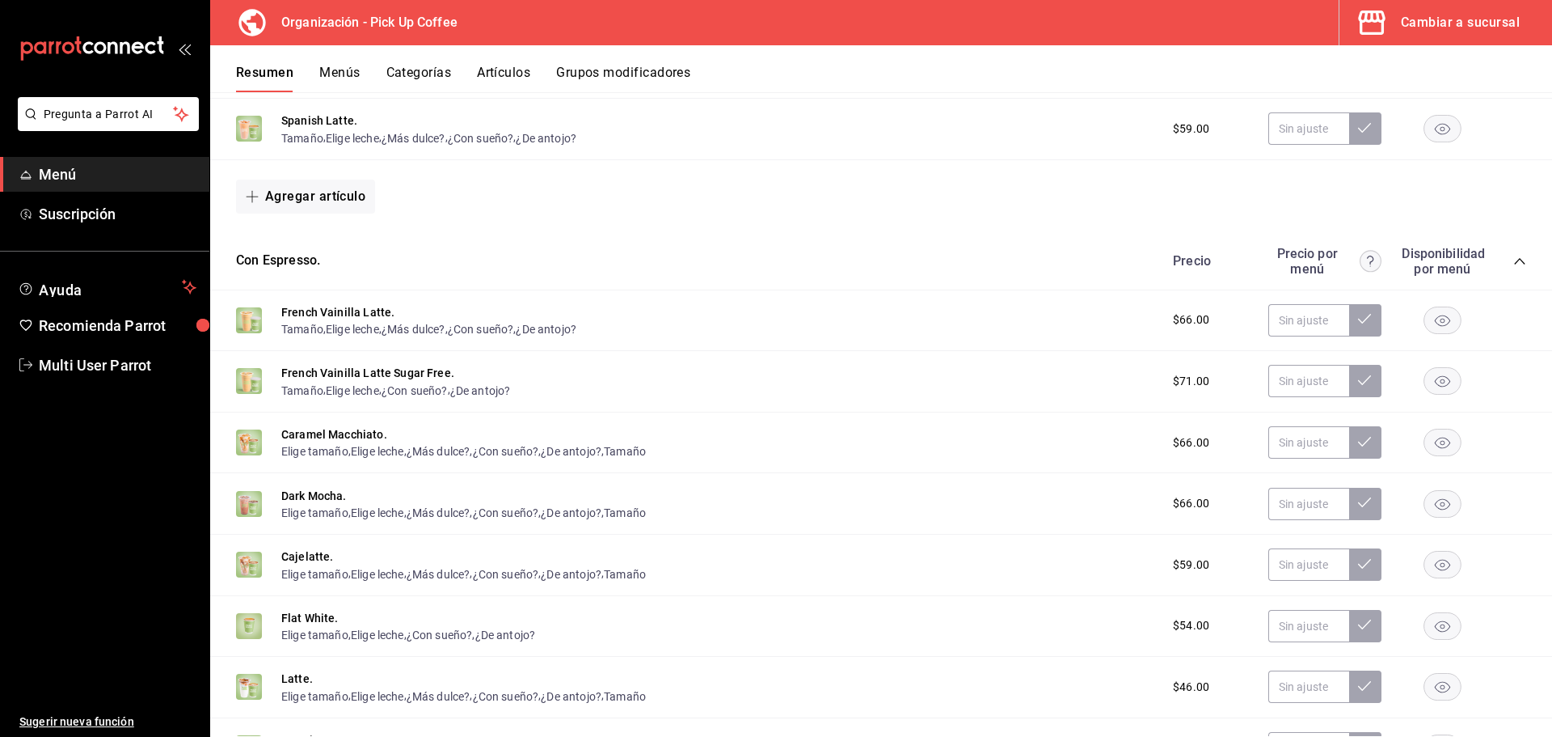
scroll to position [794, 0]
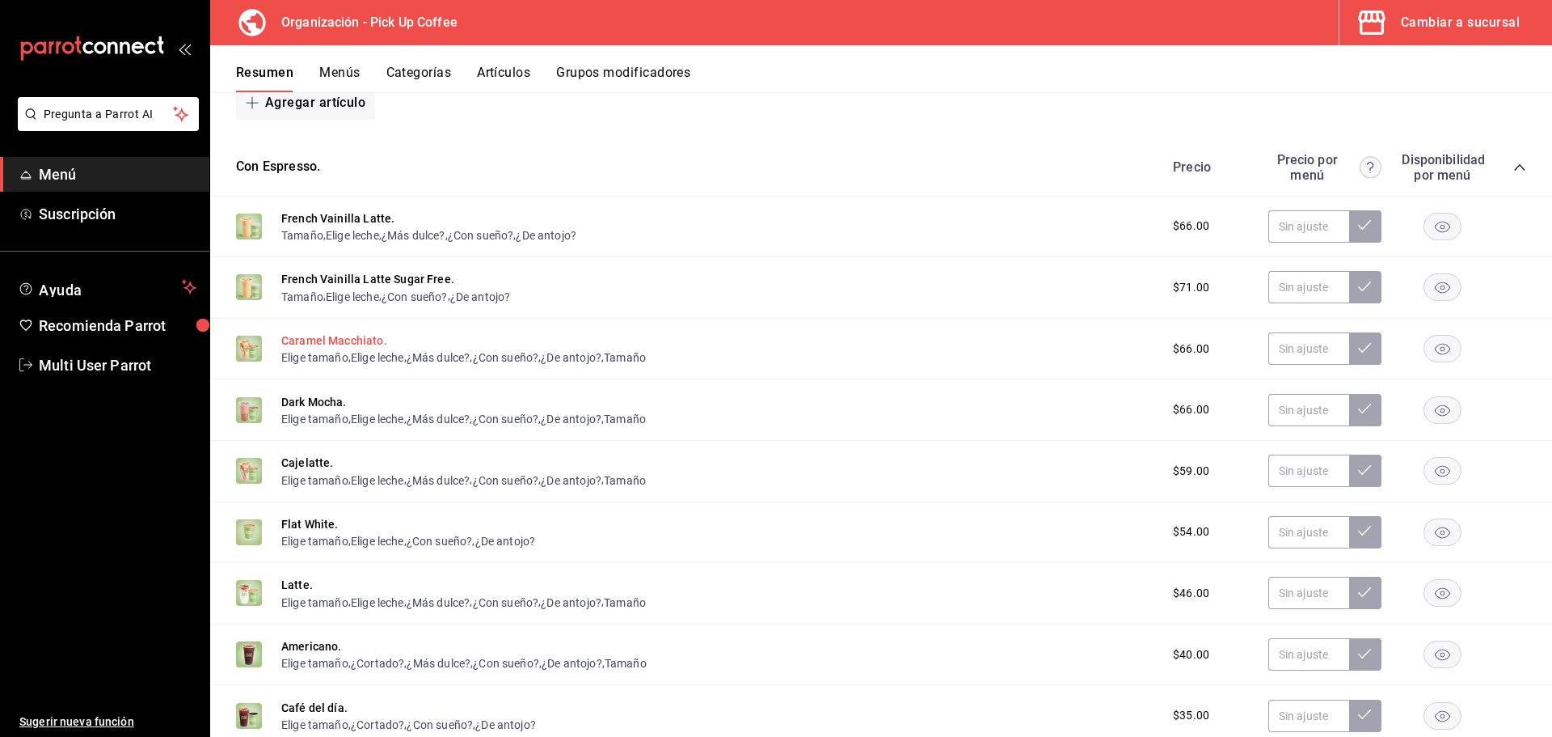
click at [319, 340] on button "Caramel Macchiato." at bounding box center [334, 340] width 106 height 16
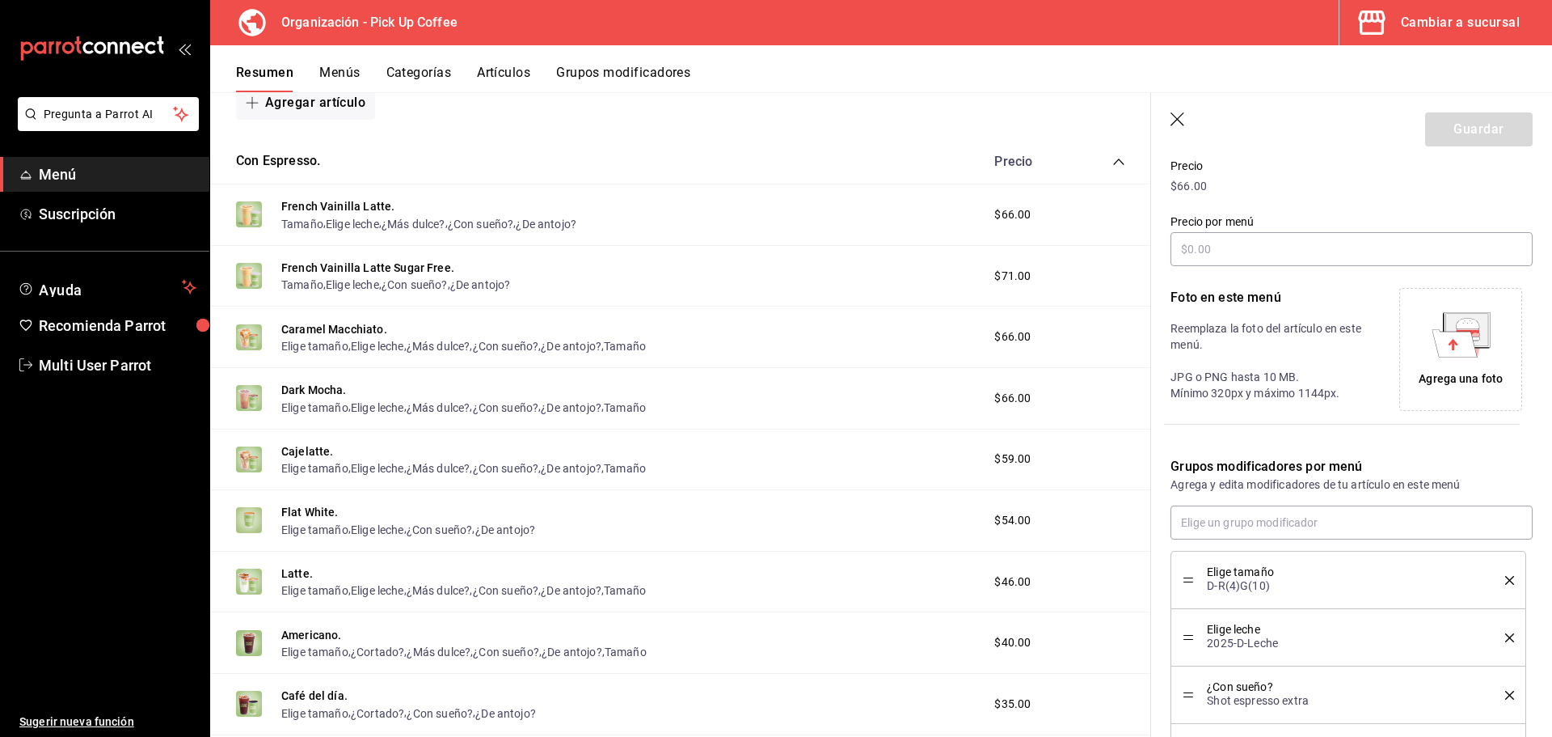
scroll to position [382, 0]
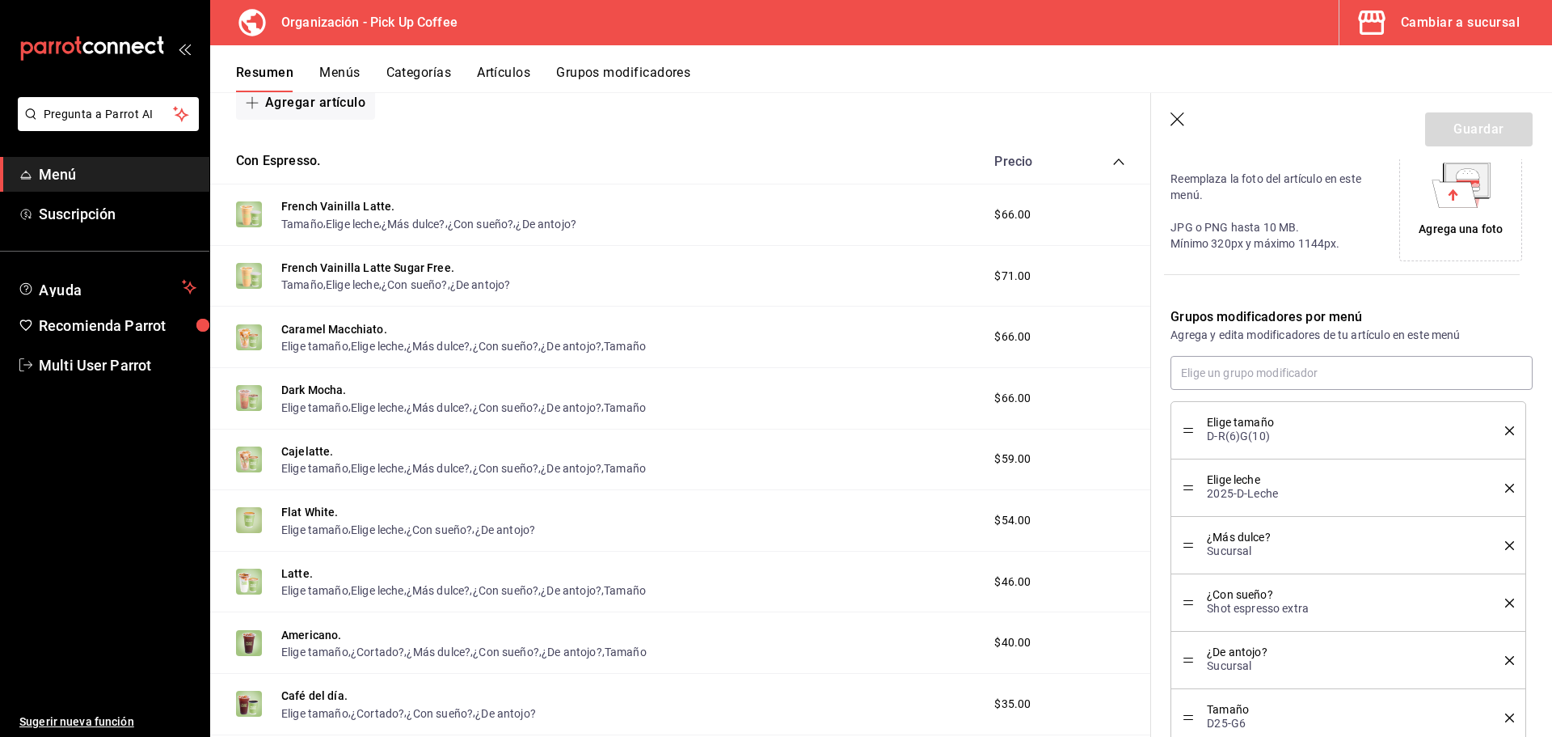
click at [1505, 427] on icon "delete" at bounding box center [1509, 430] width 9 height 9
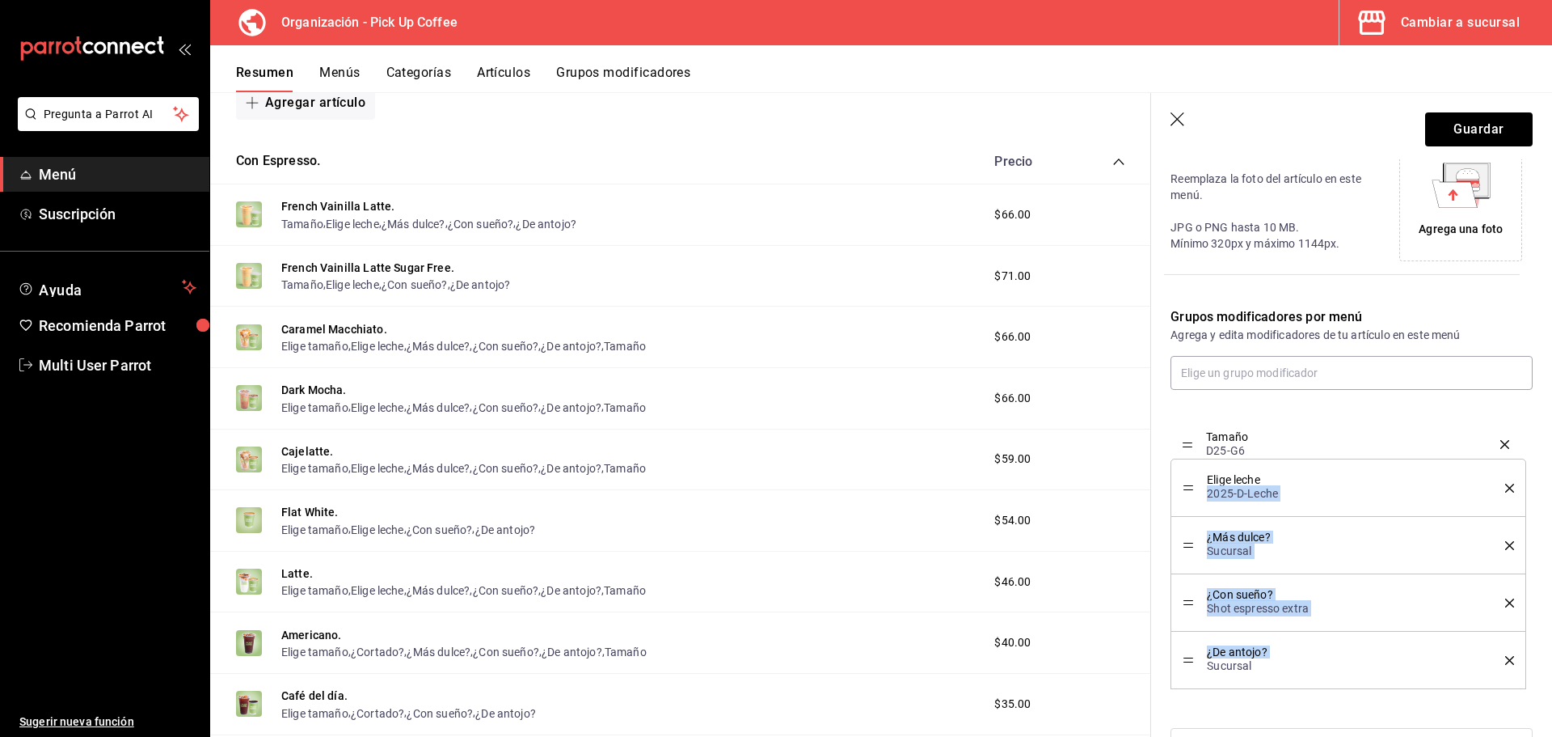
drag, startPoint x: 1189, startPoint y: 664, endPoint x: 1196, endPoint y: 448, distance: 216.0
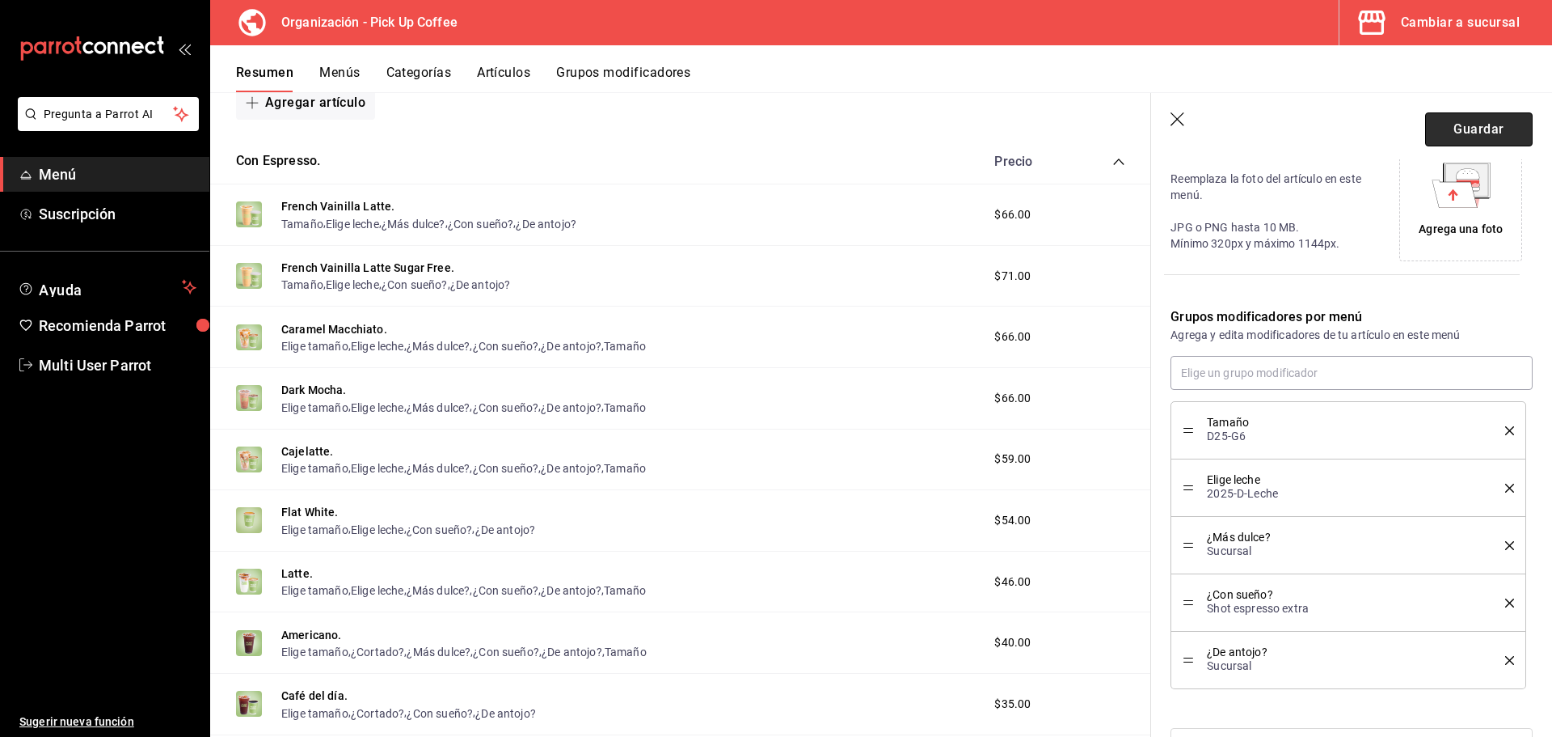
click at [1453, 123] on button "Guardar" at bounding box center [1479, 129] width 108 height 34
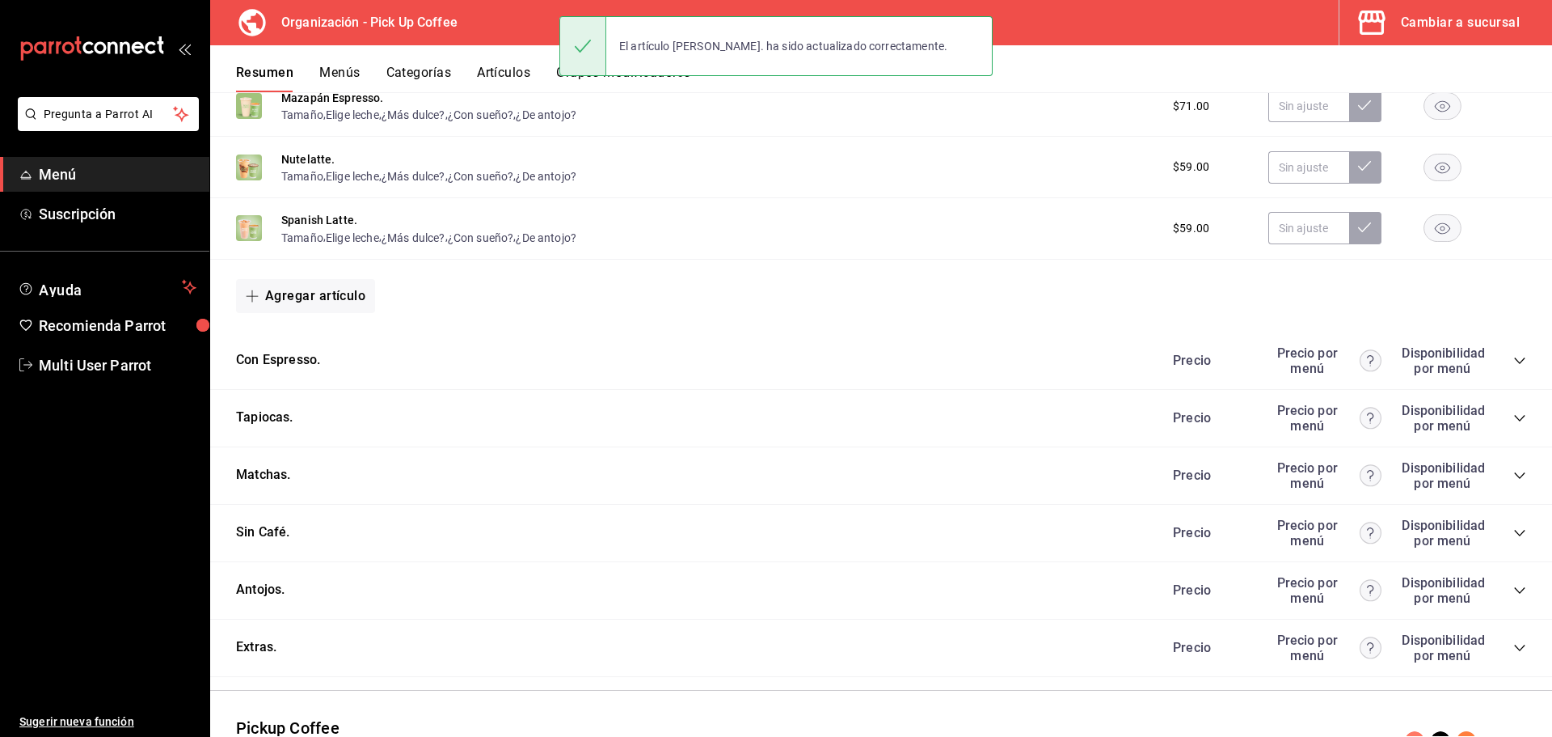
scroll to position [632, 0]
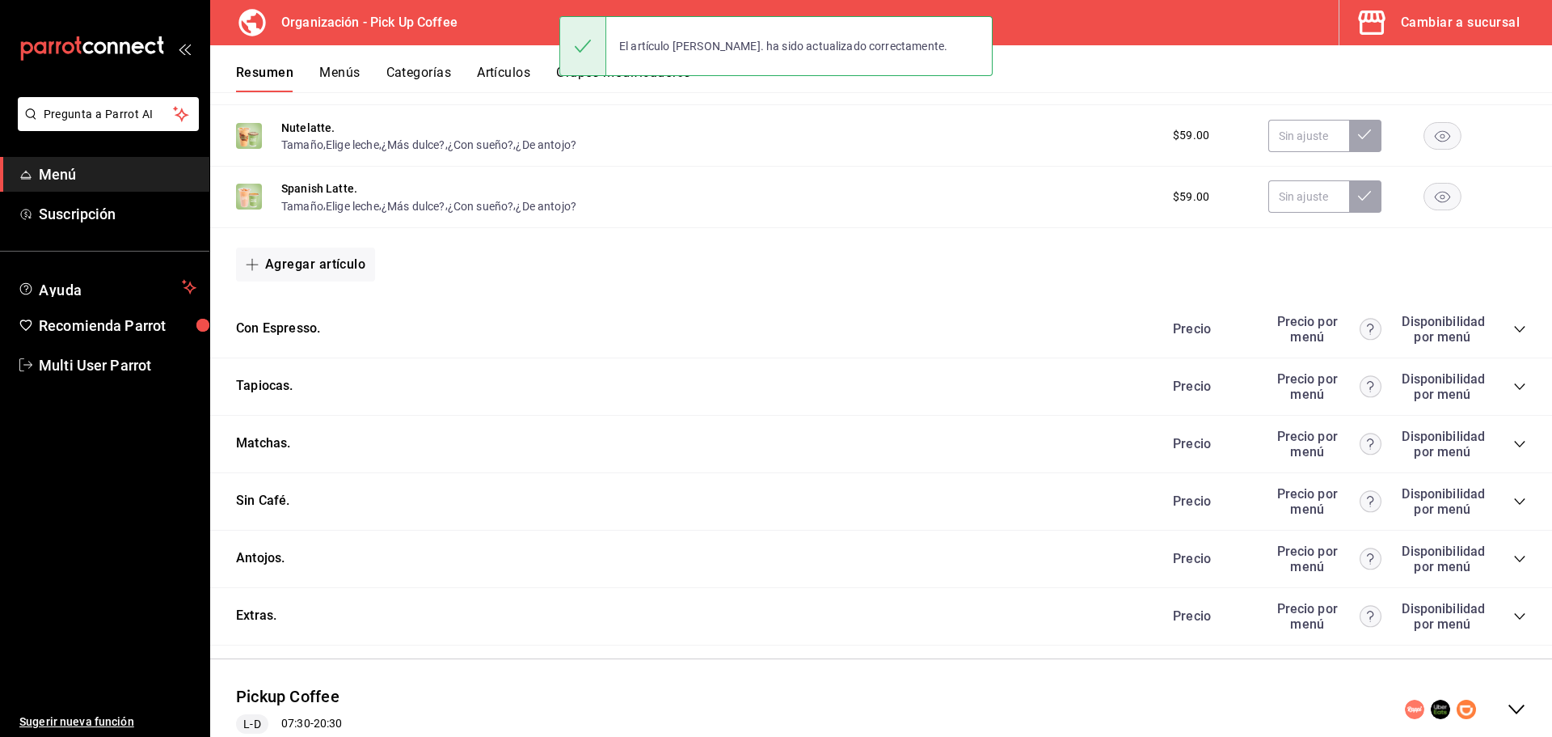
click at [1514, 327] on icon "collapse-category-row" at bounding box center [1519, 329] width 11 height 6
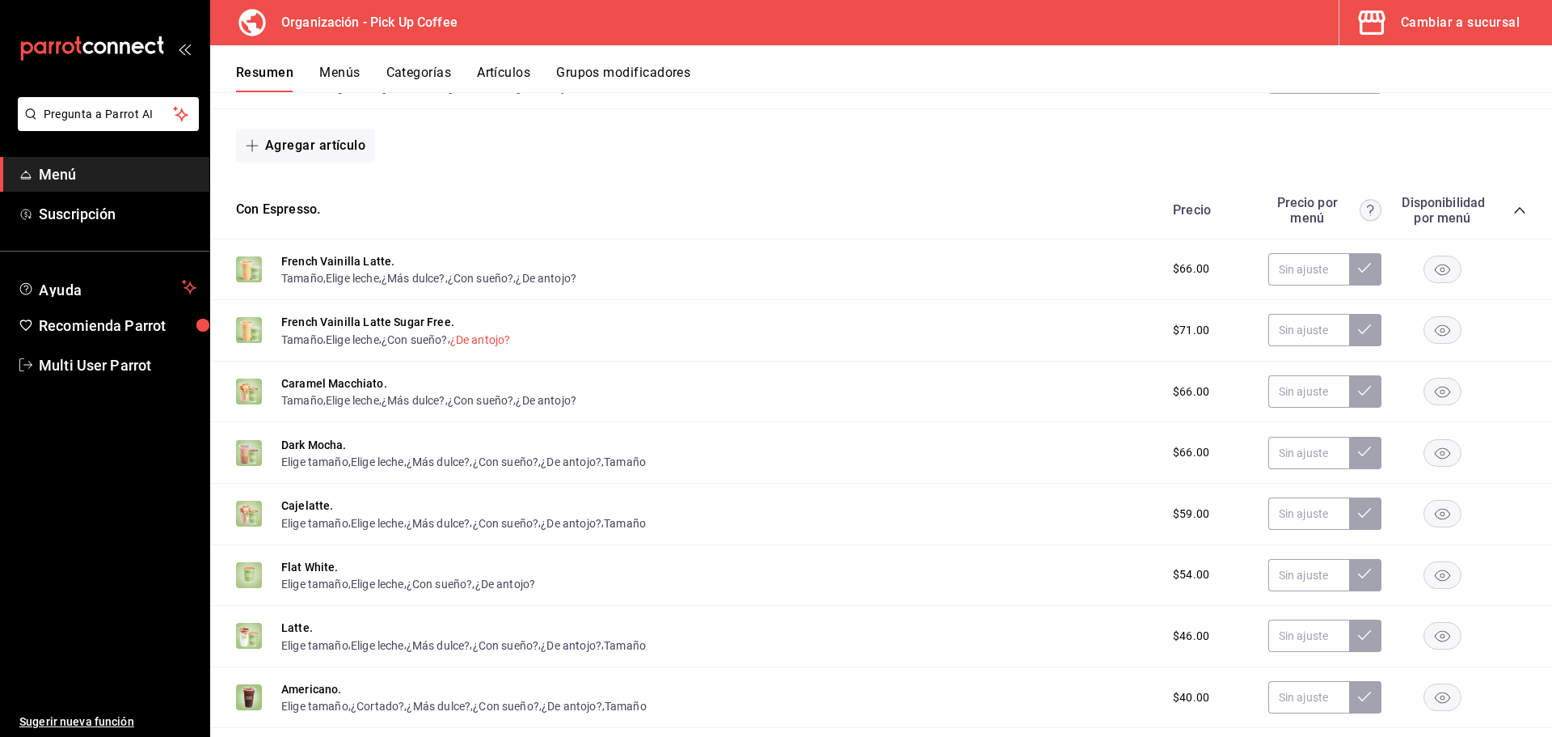
scroll to position [794, 0]
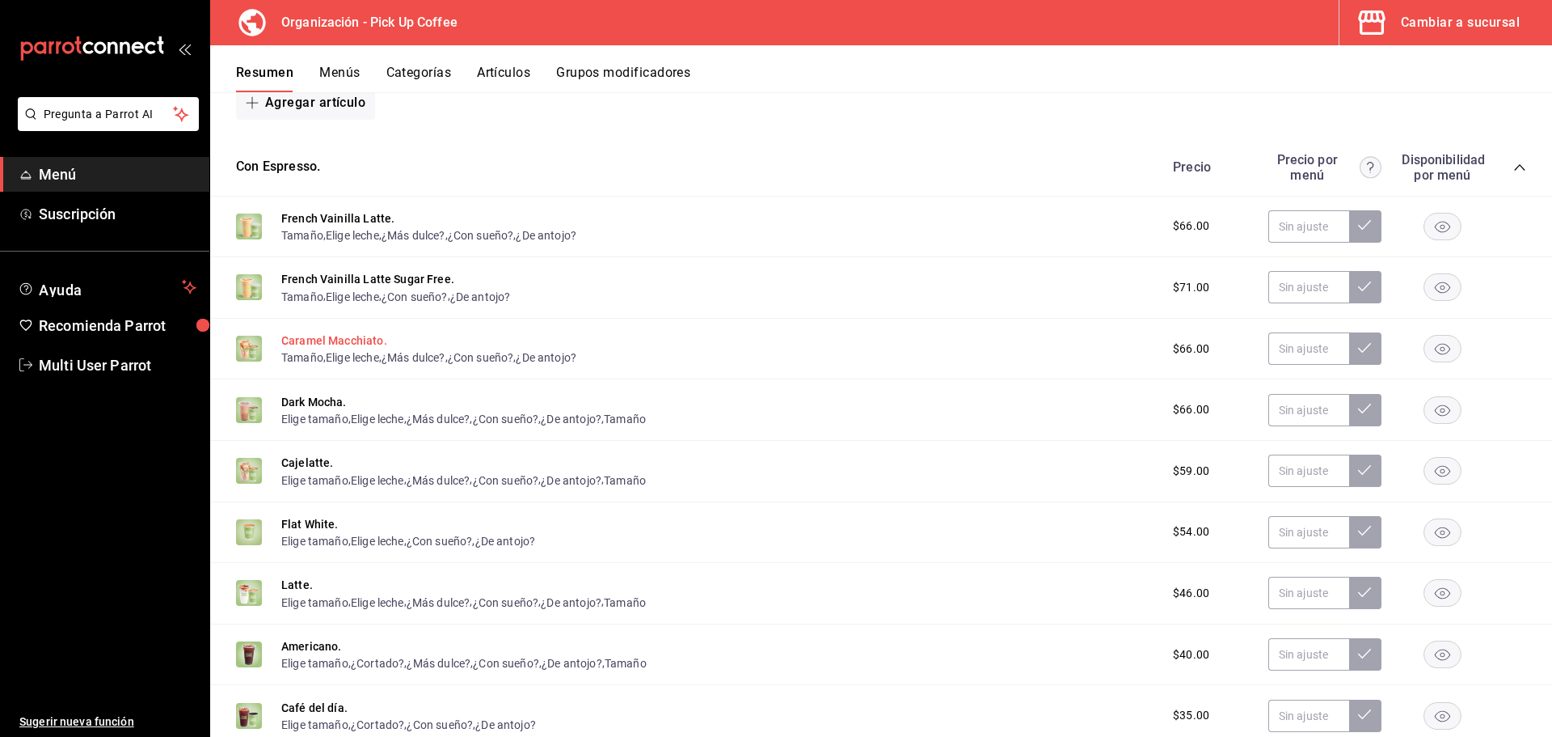
click at [340, 340] on button "Caramel Macchiato." at bounding box center [334, 340] width 106 height 16
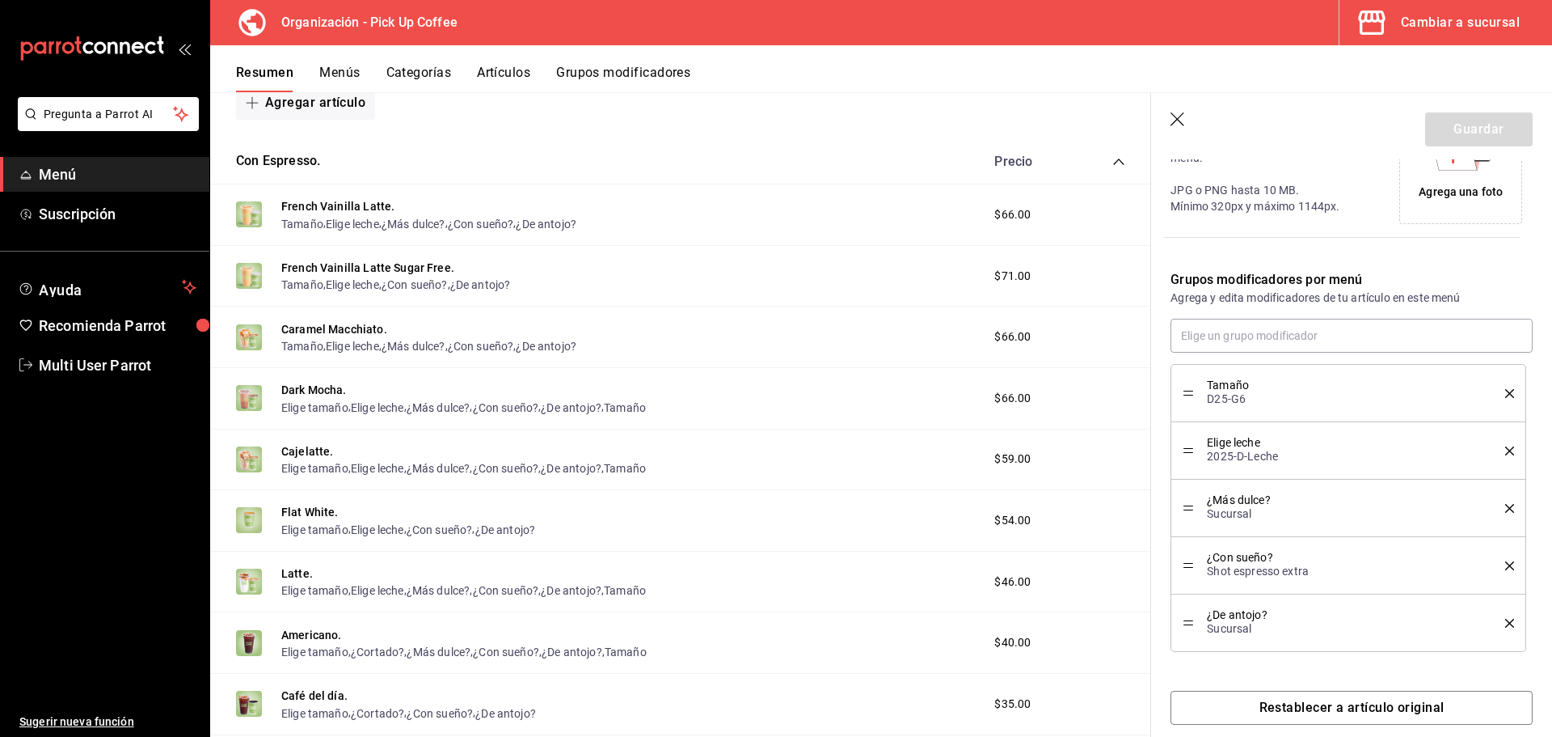
scroll to position [439, 0]
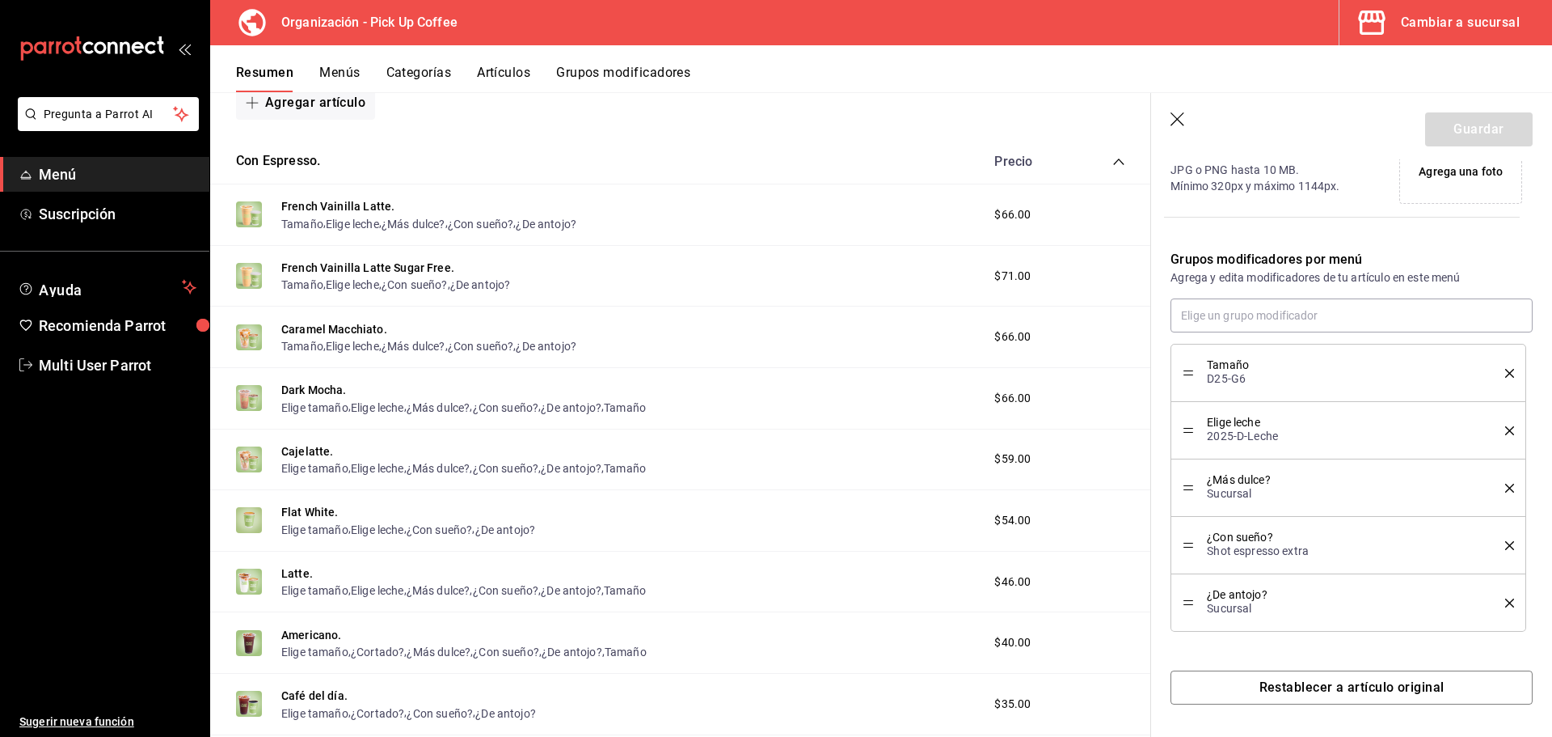
click at [1175, 116] on icon "button" at bounding box center [1178, 119] width 14 height 14
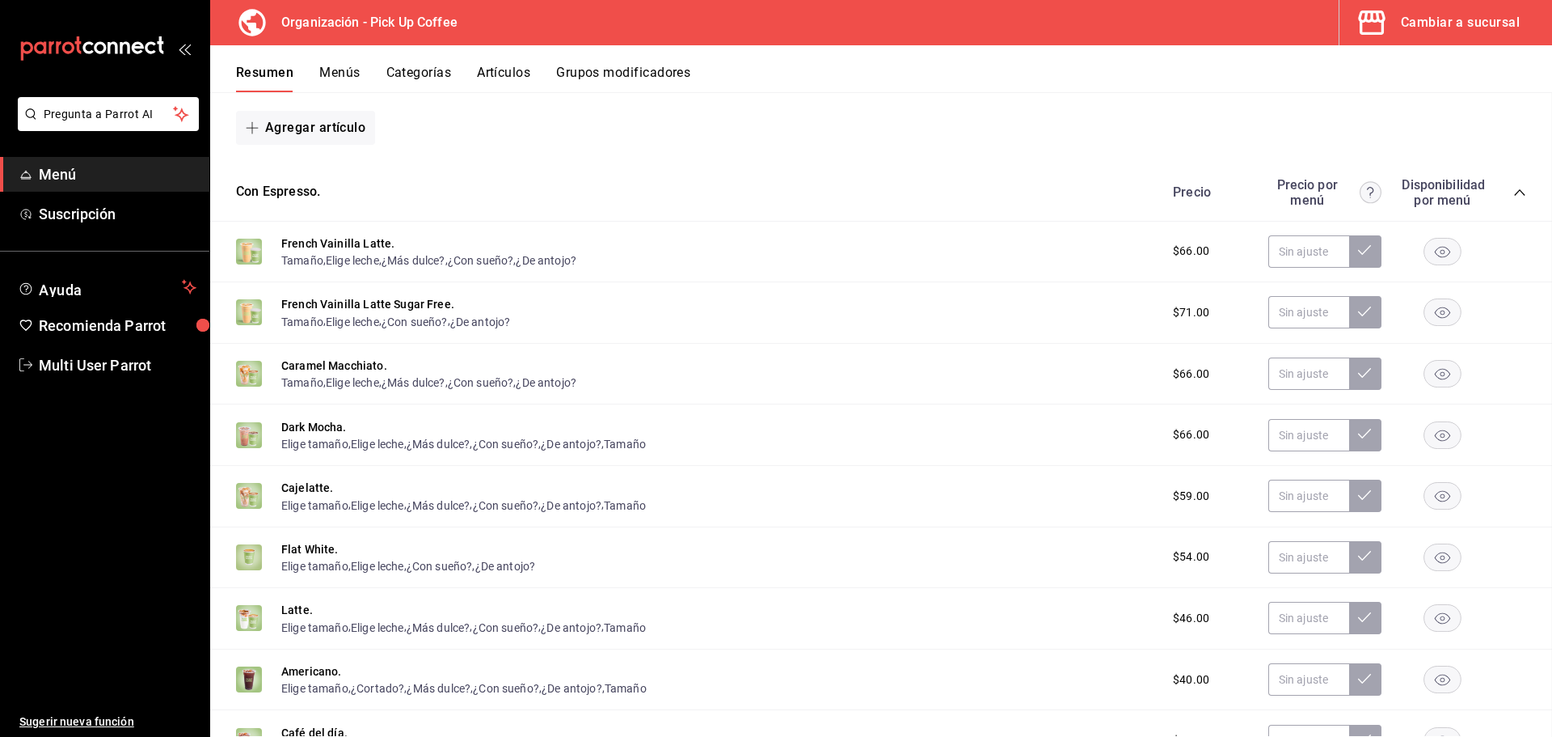
scroll to position [794, 0]
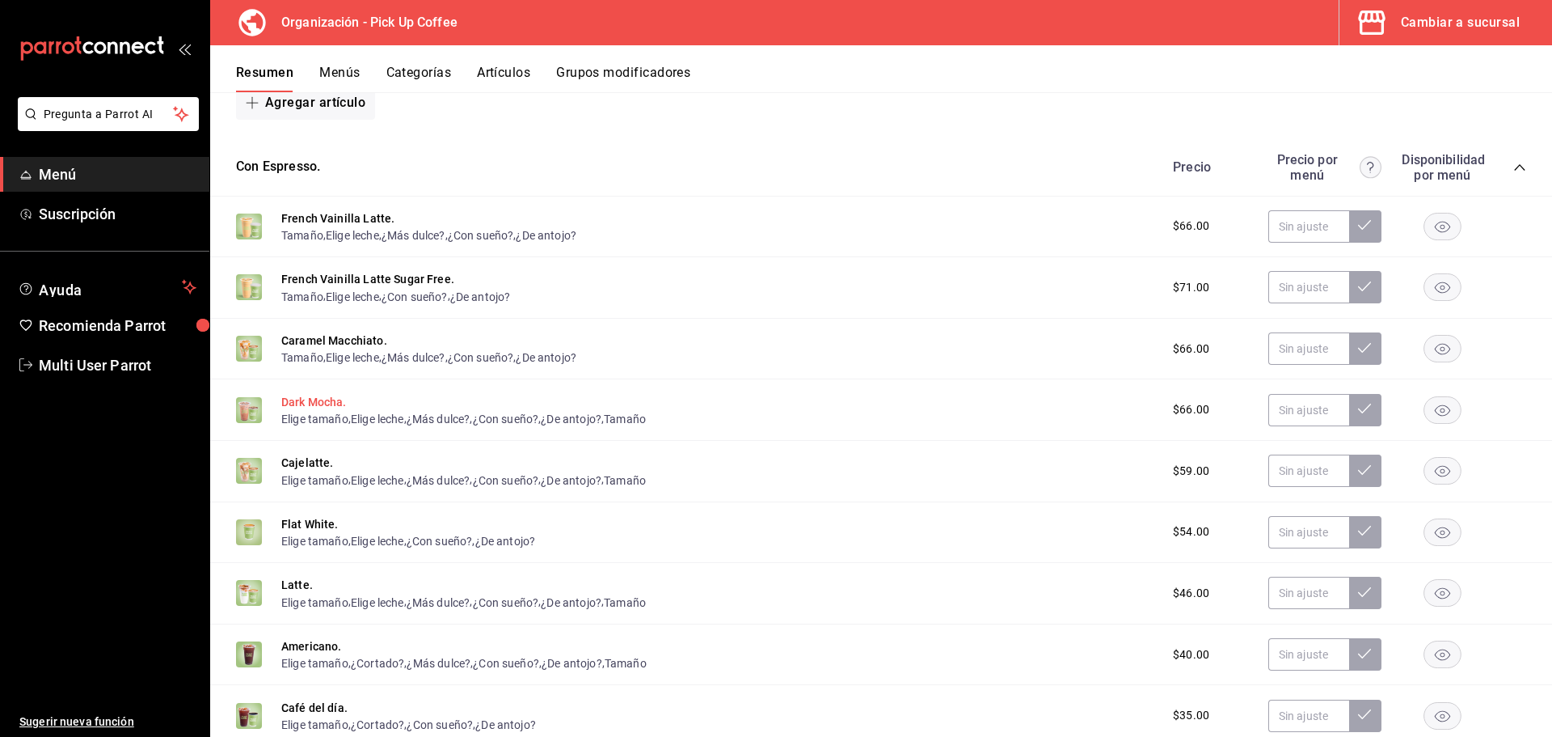
click at [309, 400] on button "Dark Mocha." at bounding box center [313, 402] width 65 height 16
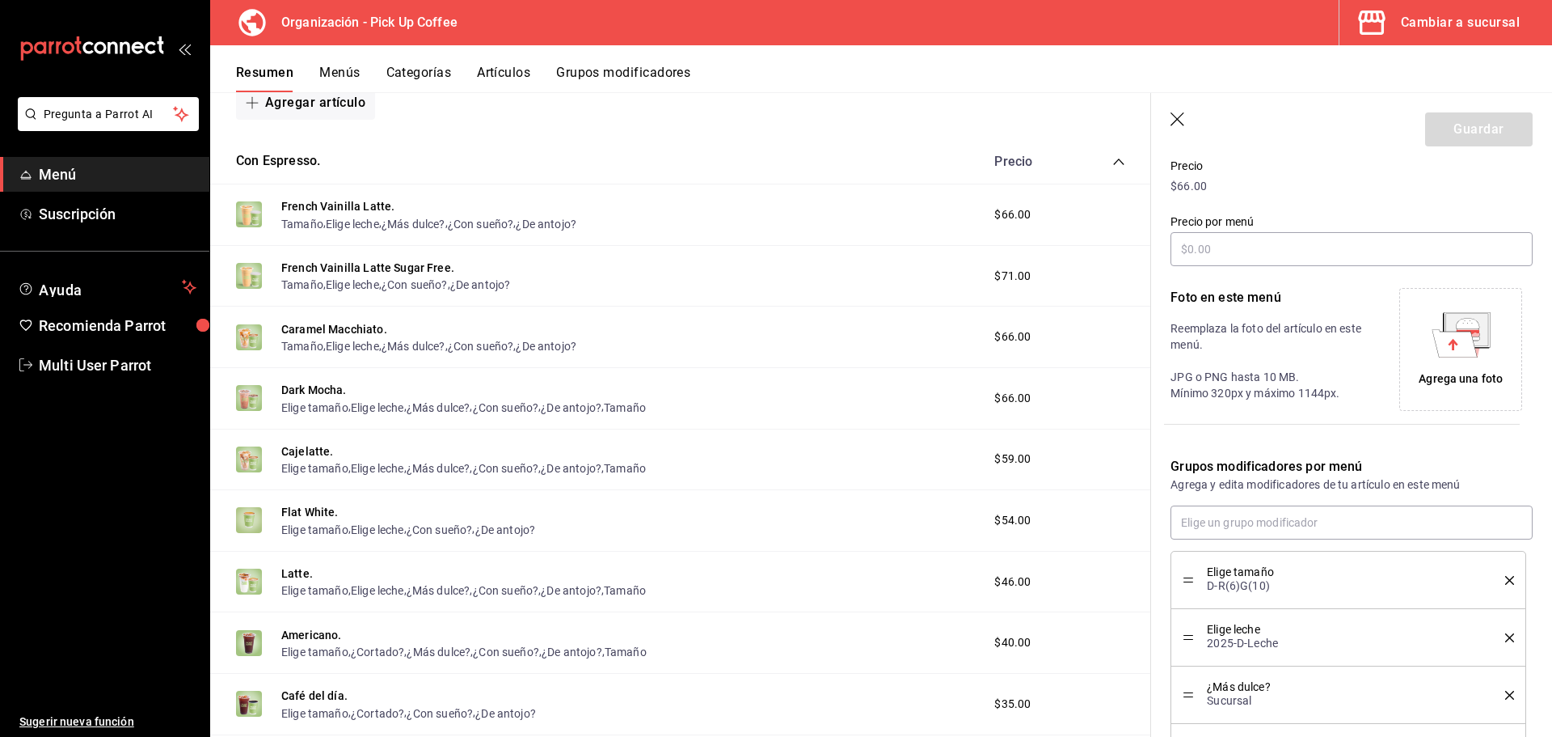
scroll to position [439, 0]
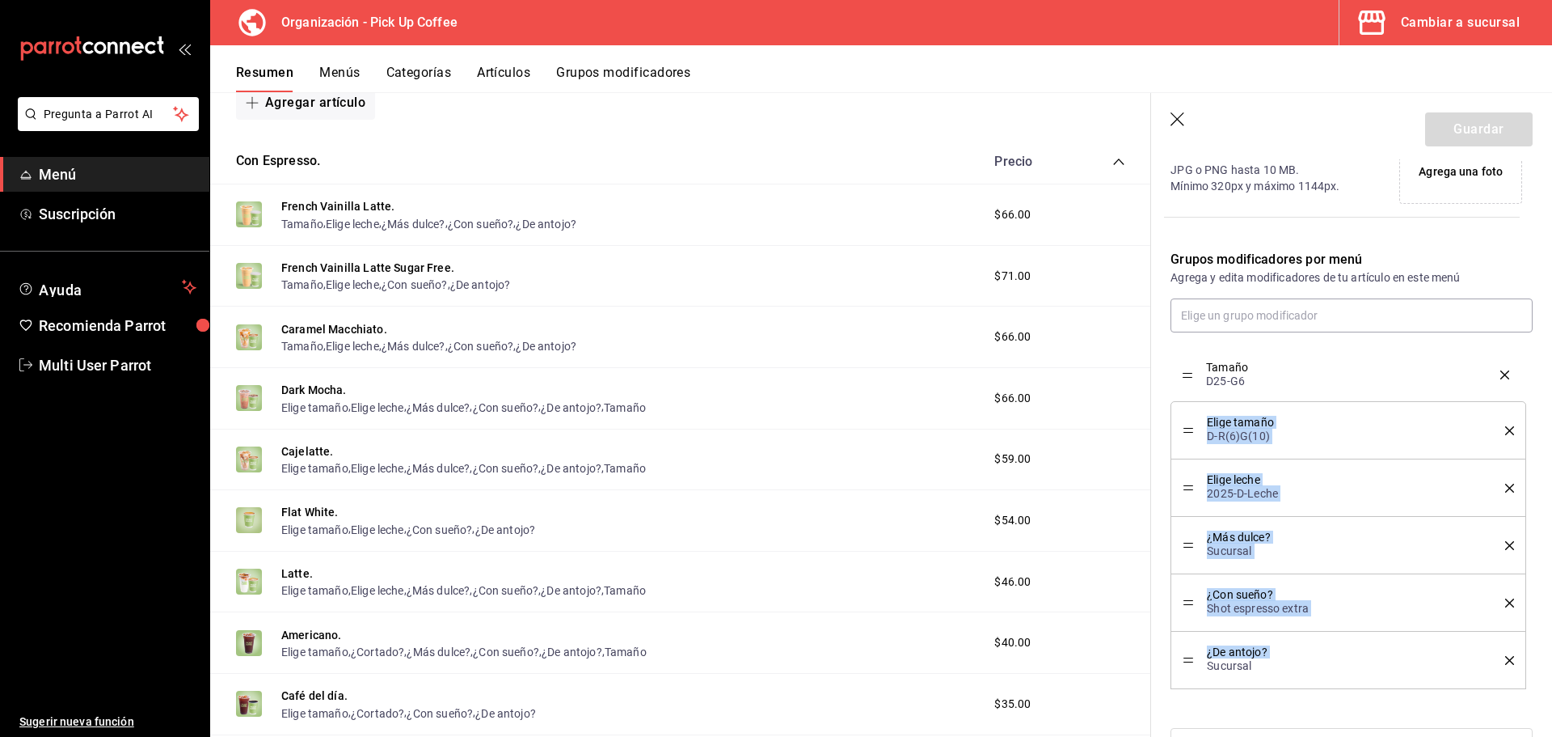
drag, startPoint x: 1184, startPoint y: 660, endPoint x: 1191, endPoint y: 374, distance: 285.5
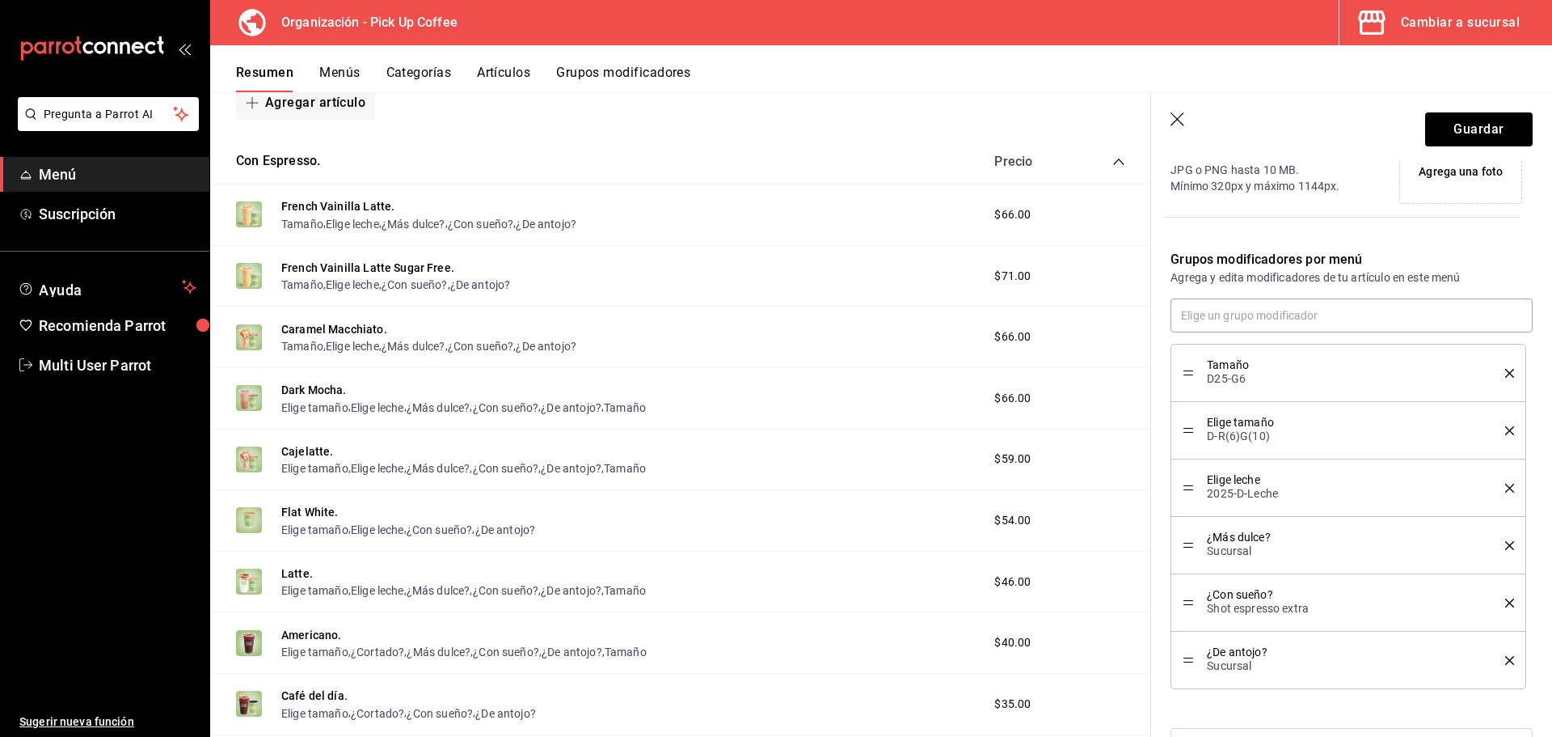
click at [1505, 429] on icon "delete" at bounding box center [1509, 430] width 9 height 9
click at [1447, 125] on button "Guardar" at bounding box center [1479, 129] width 108 height 34
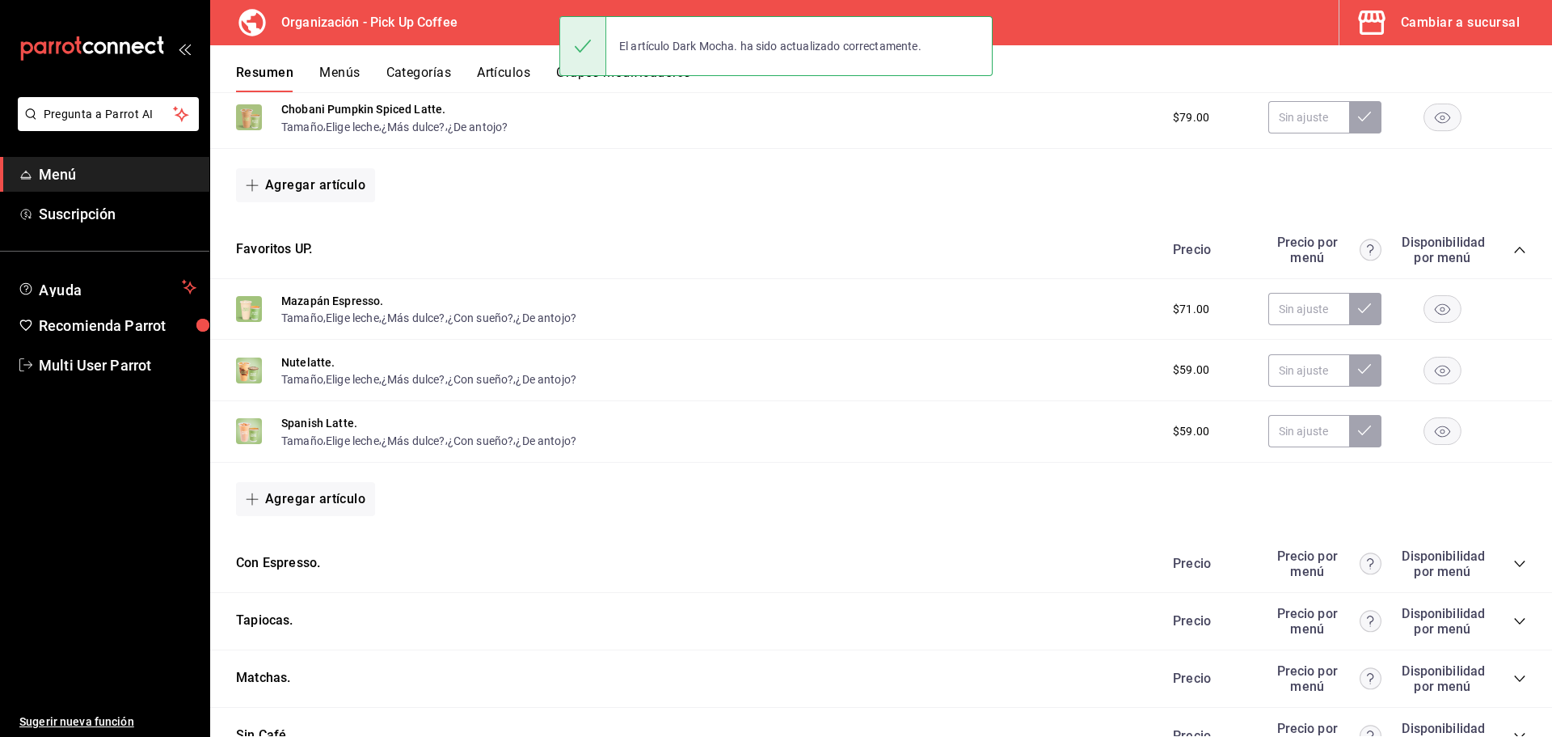
scroll to position [632, 0]
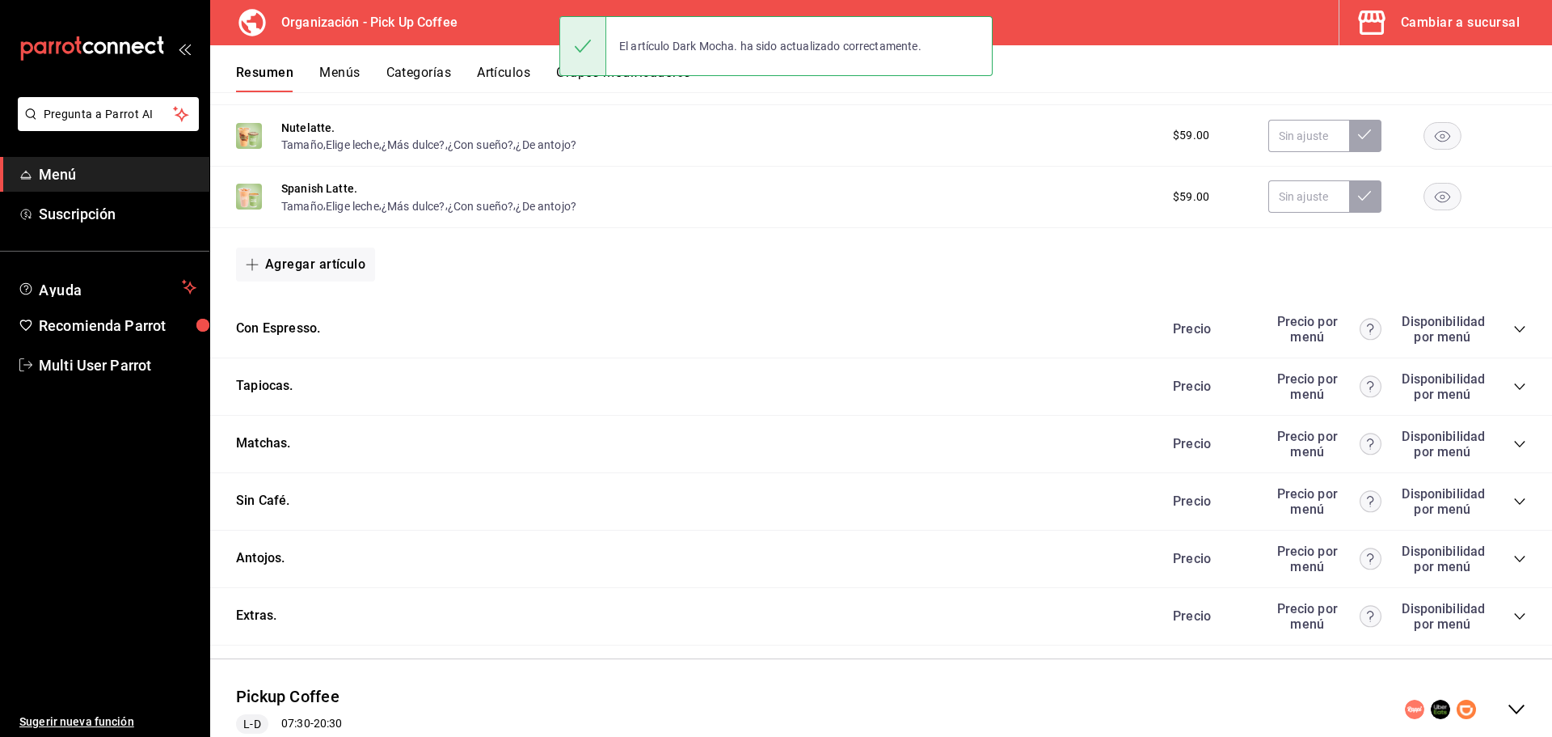
click at [1514, 323] on icon "collapse-category-row" at bounding box center [1520, 329] width 13 height 13
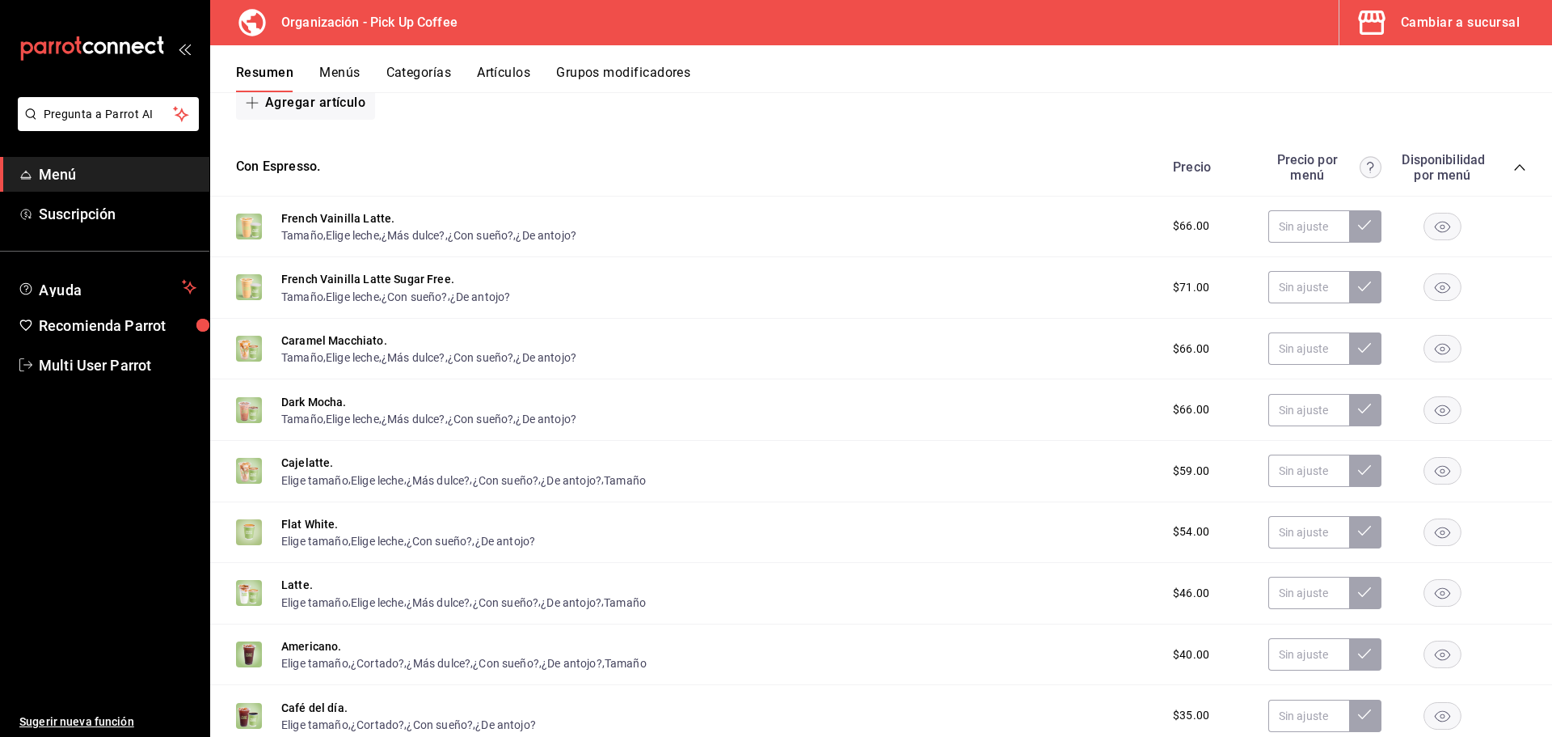
scroll to position [875, 0]
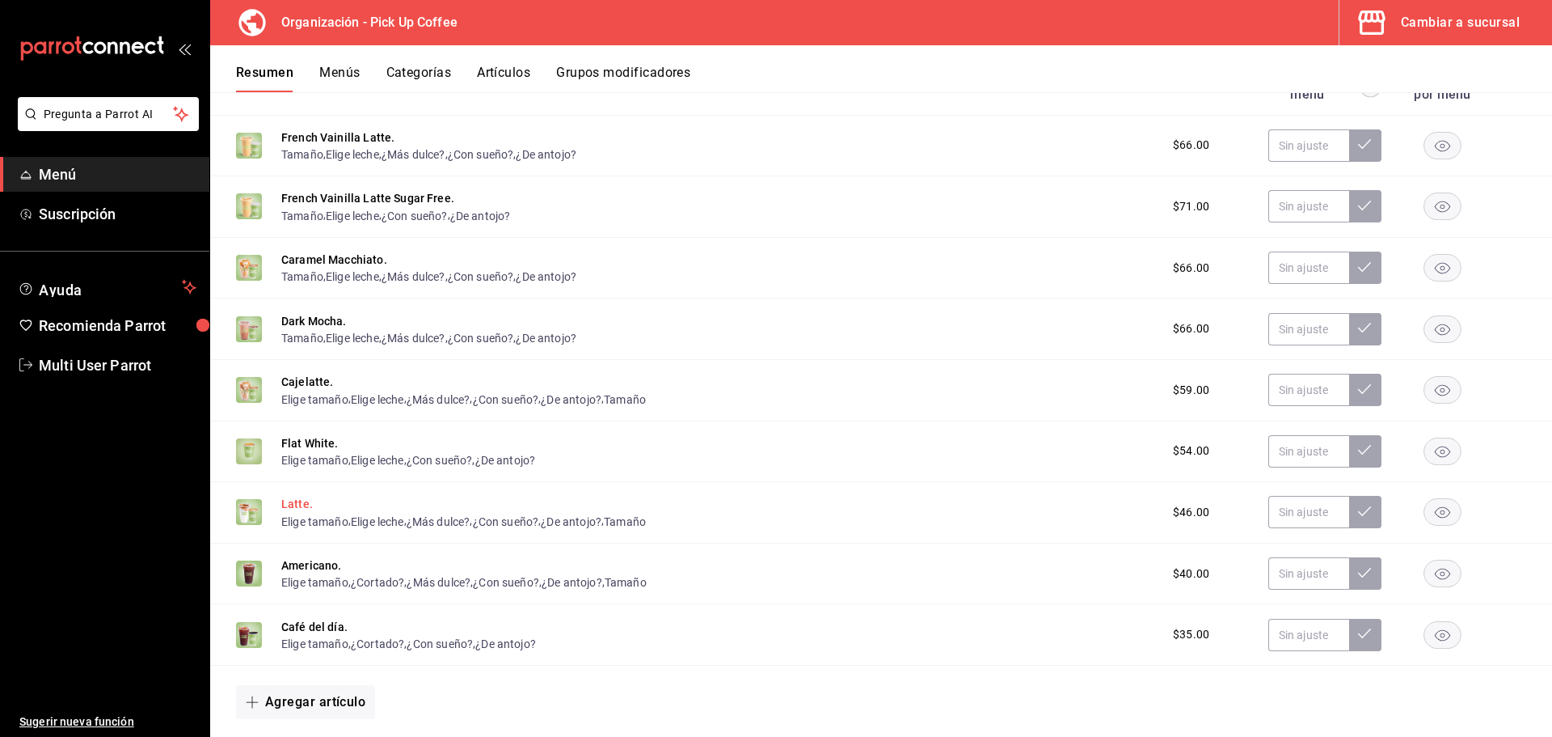
click at [302, 501] on button "Latte." at bounding box center [297, 504] width 32 height 16
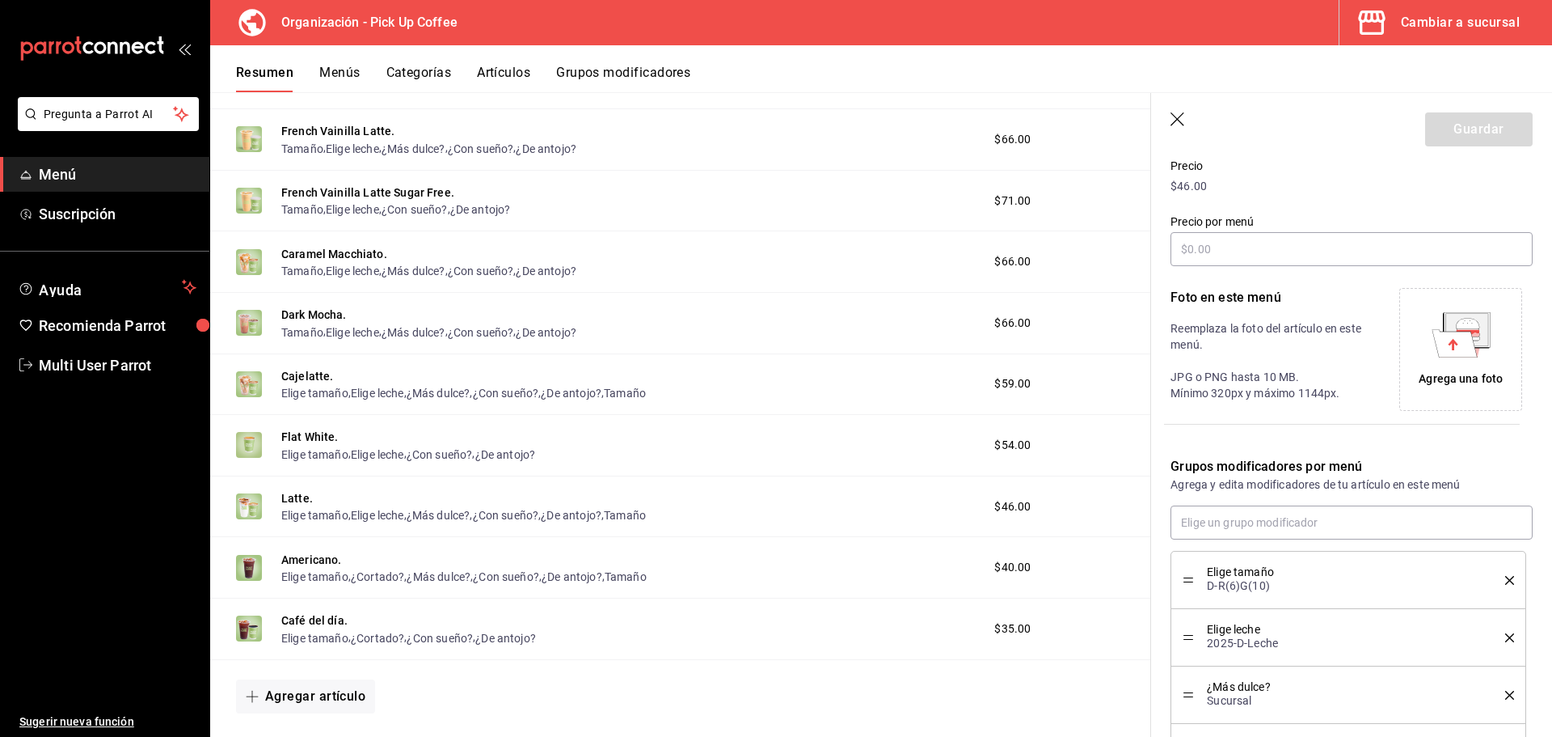
scroll to position [439, 0]
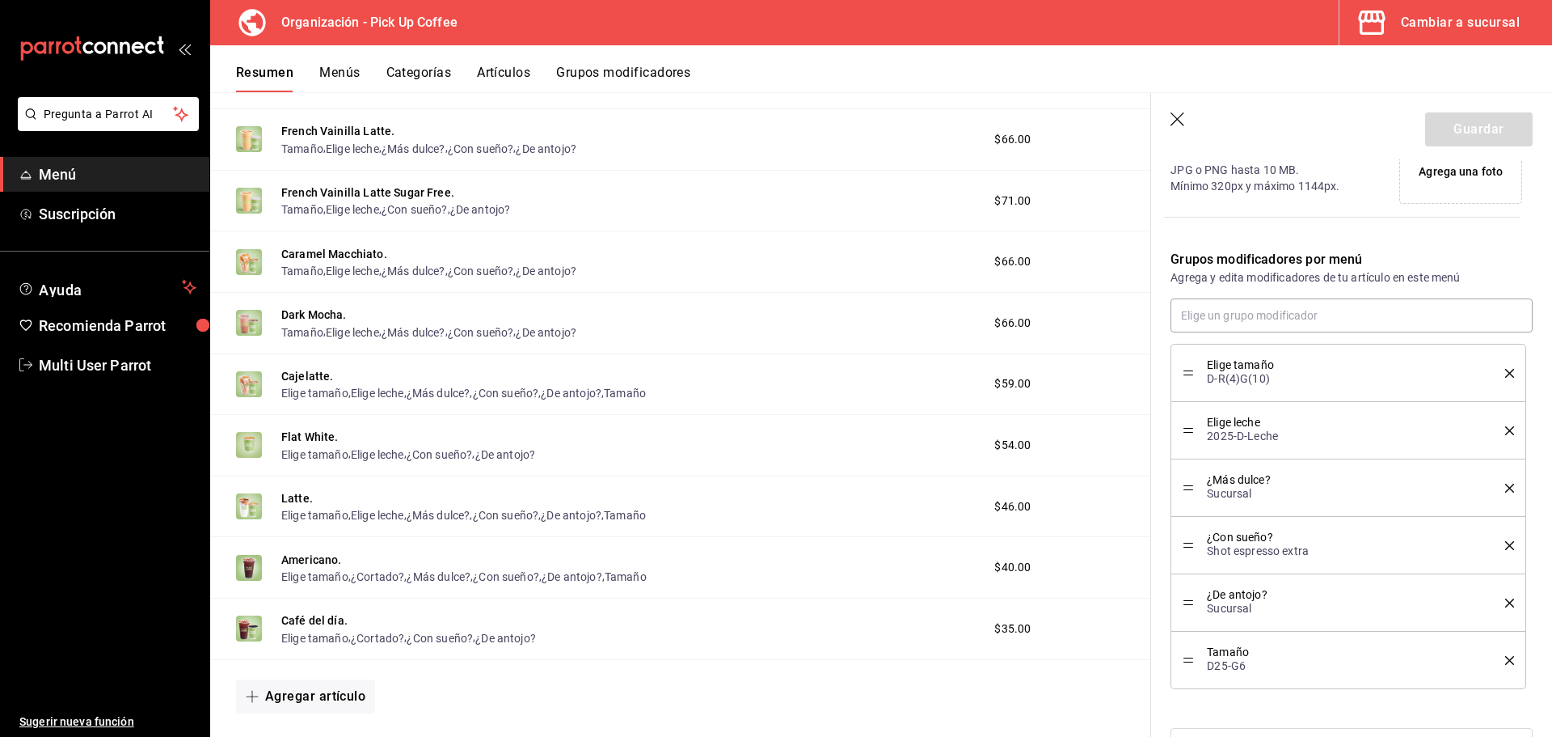
click at [1505, 370] on icon "delete" at bounding box center [1509, 373] width 9 height 9
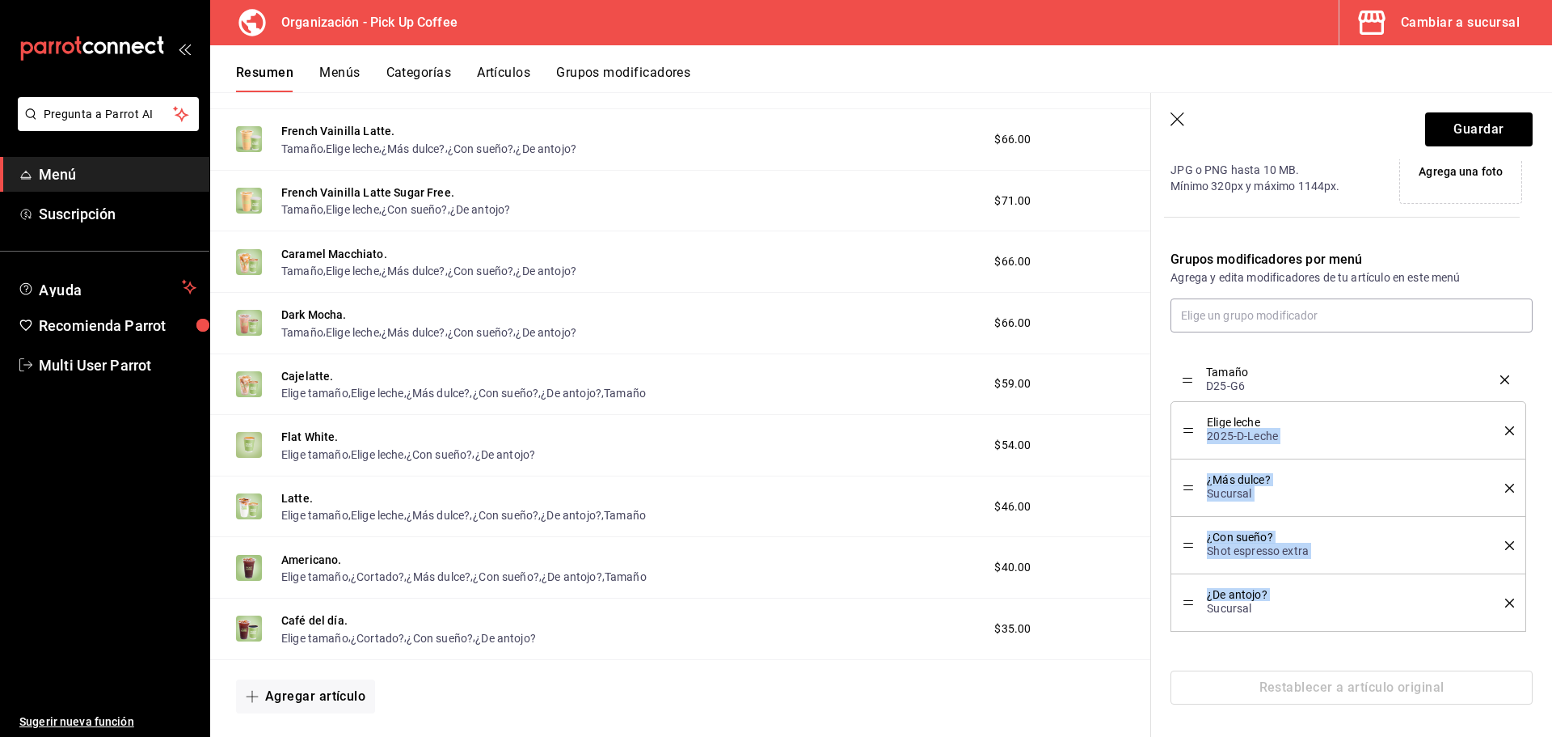
drag, startPoint x: 1190, startPoint y: 601, endPoint x: 1207, endPoint y: 378, distance: 223.8
click at [1463, 130] on button "Guardar" at bounding box center [1479, 129] width 108 height 34
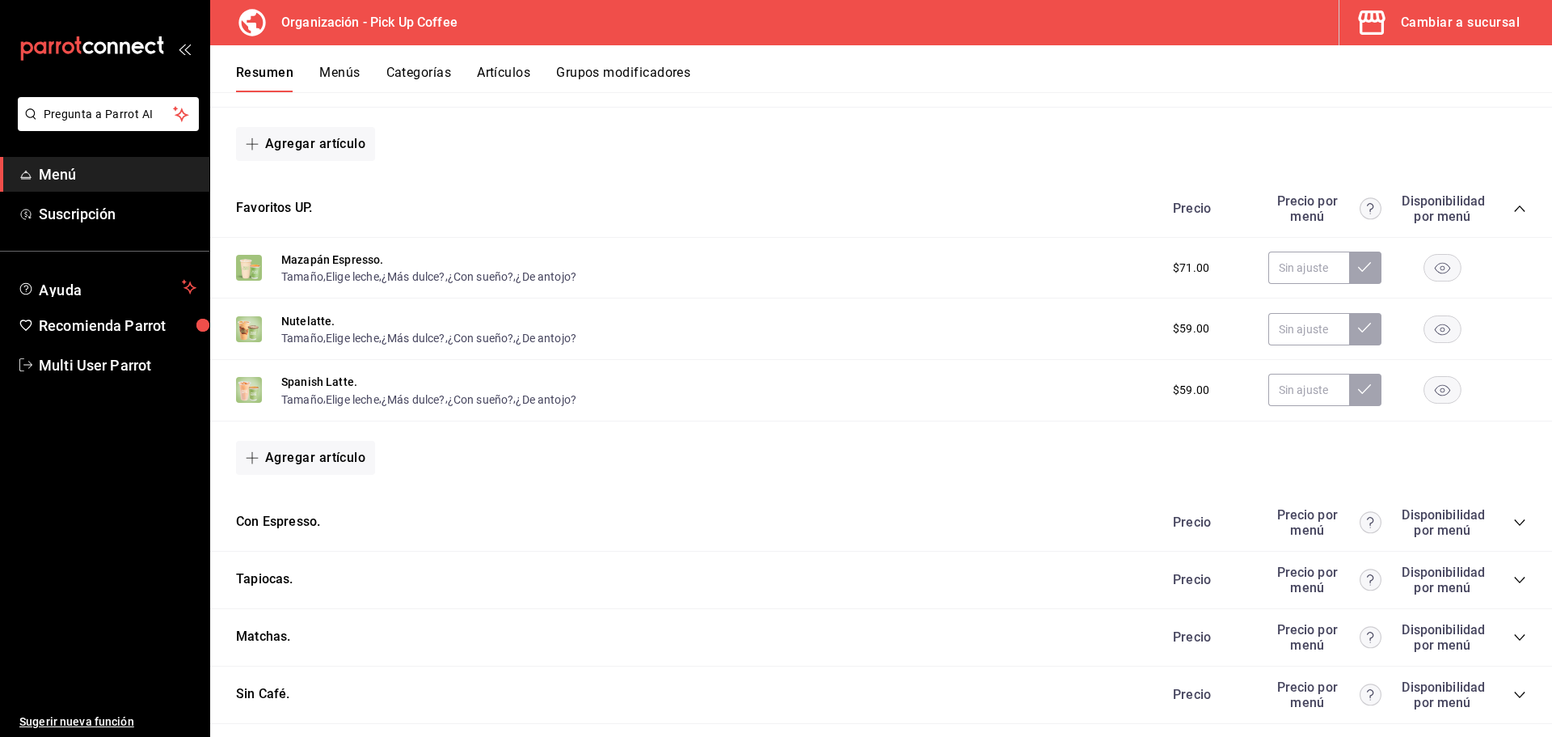
scroll to position [471, 0]
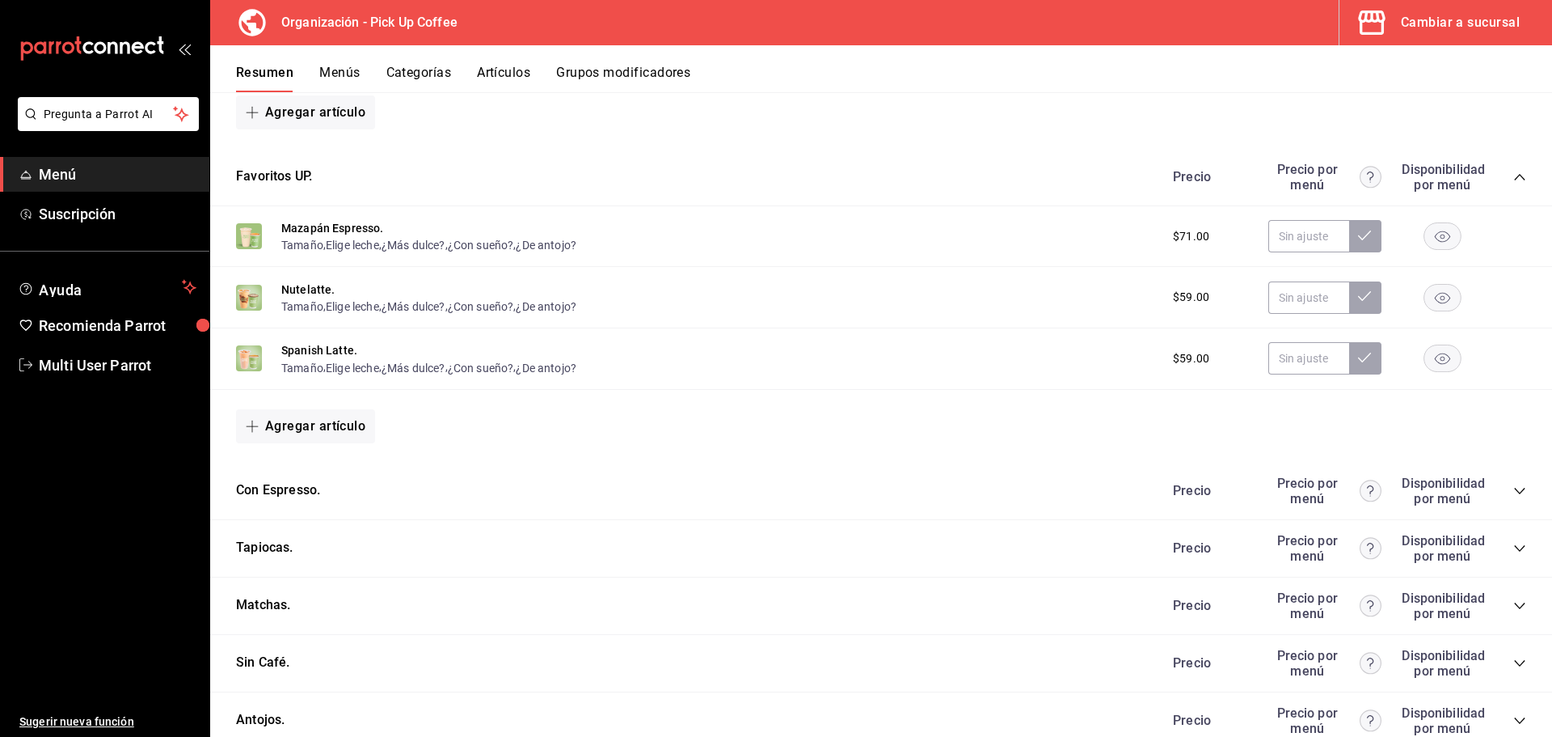
click at [1514, 488] on icon "collapse-category-row" at bounding box center [1519, 491] width 11 height 6
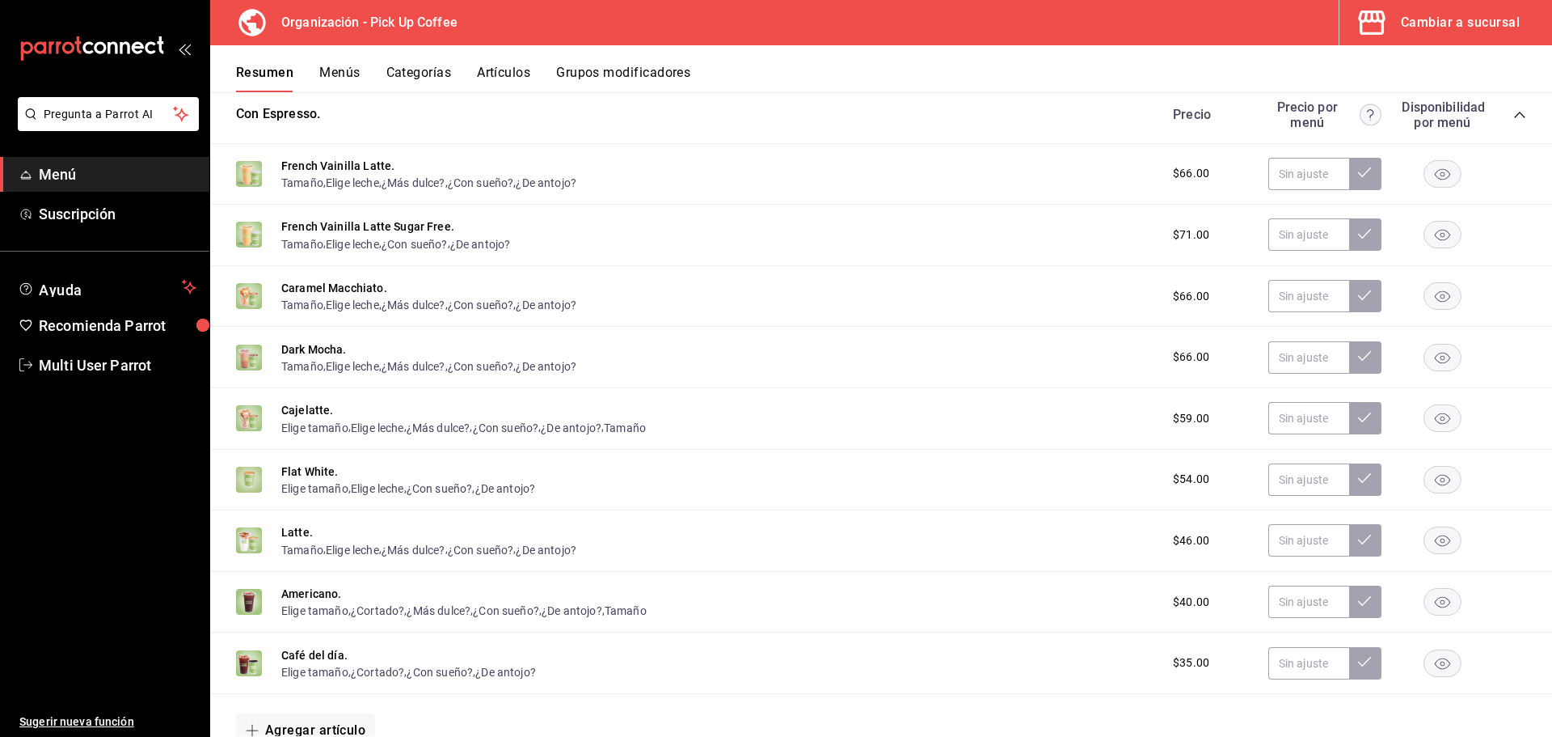
scroll to position [875, 0]
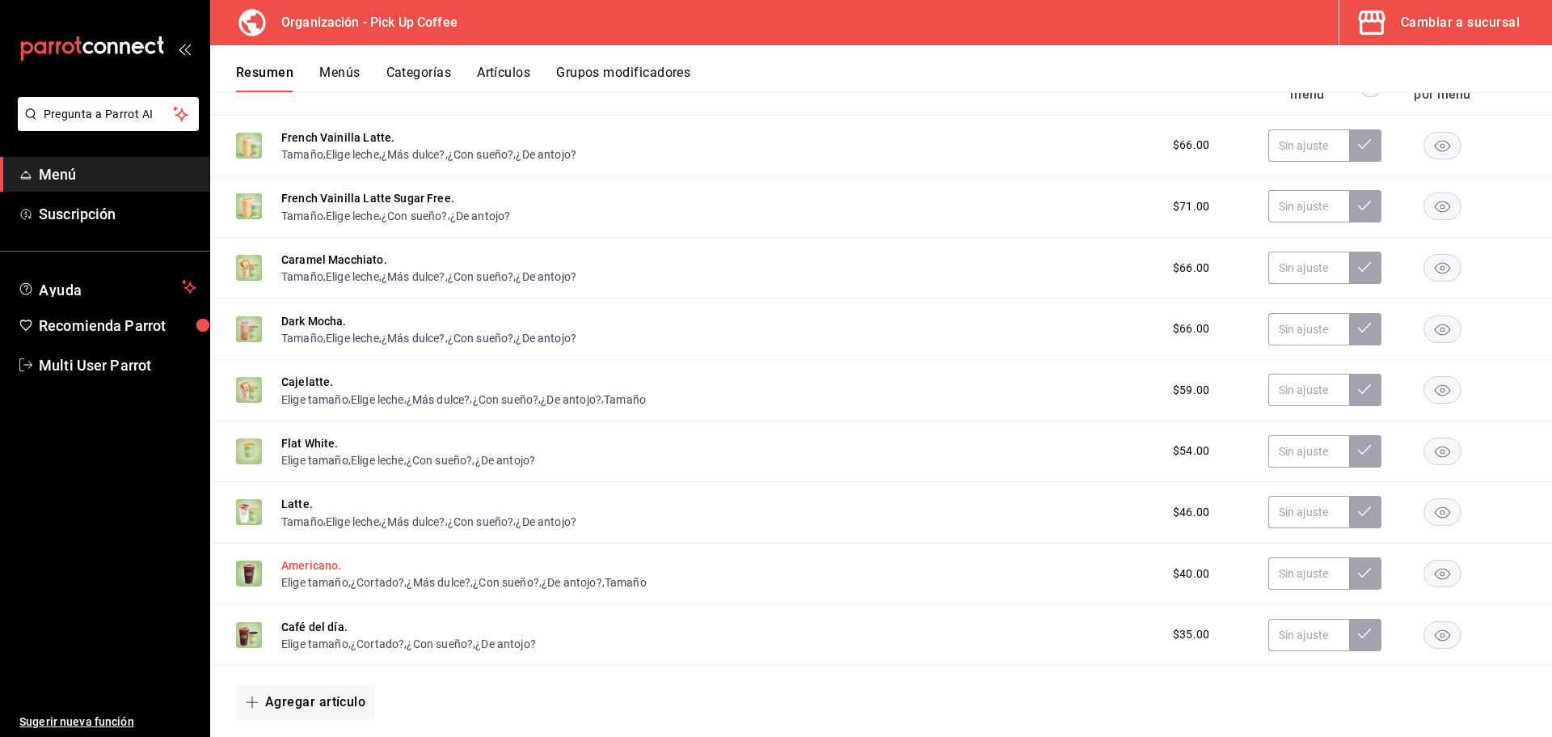
click at [335, 564] on button "Americano." at bounding box center [311, 565] width 61 height 16
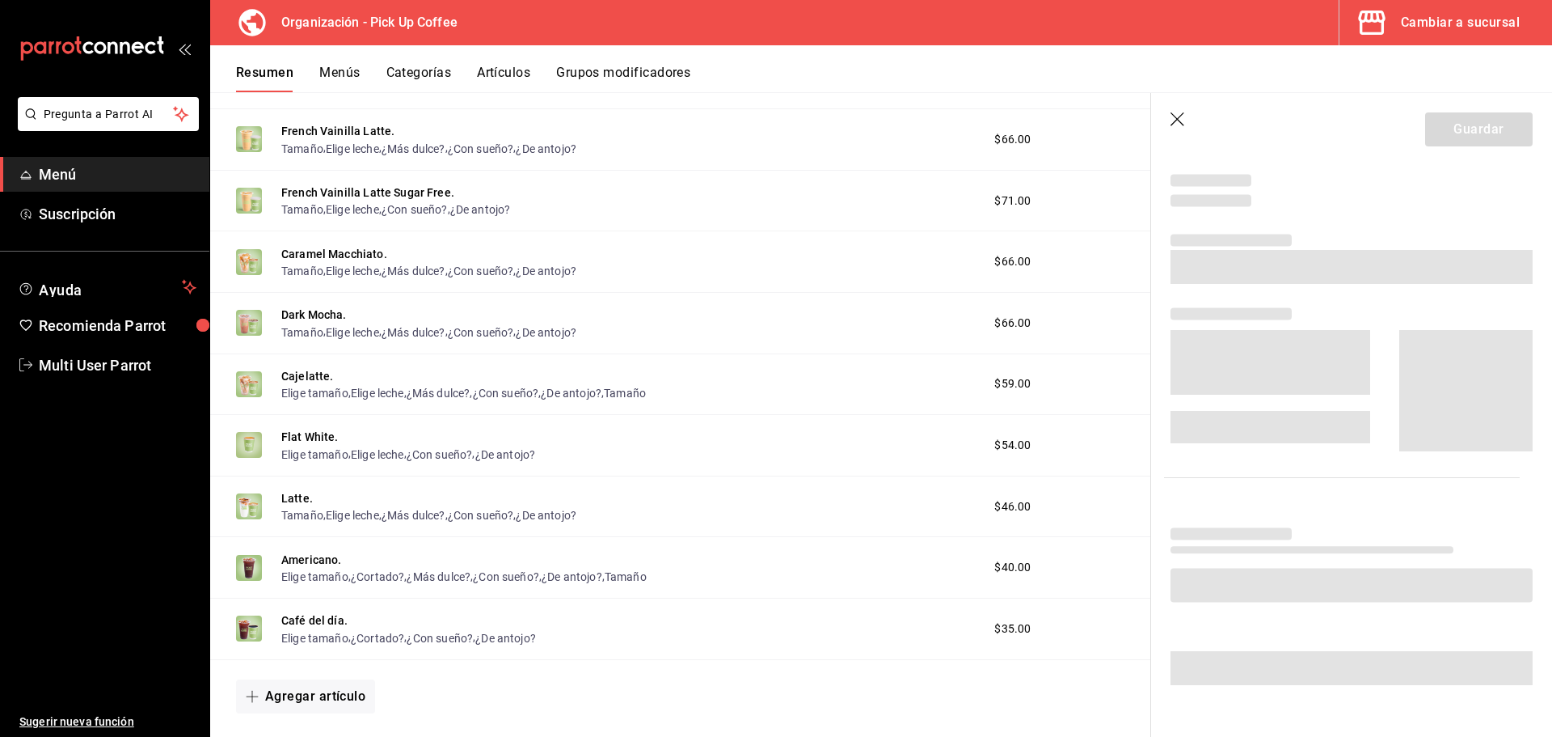
scroll to position [439, 0]
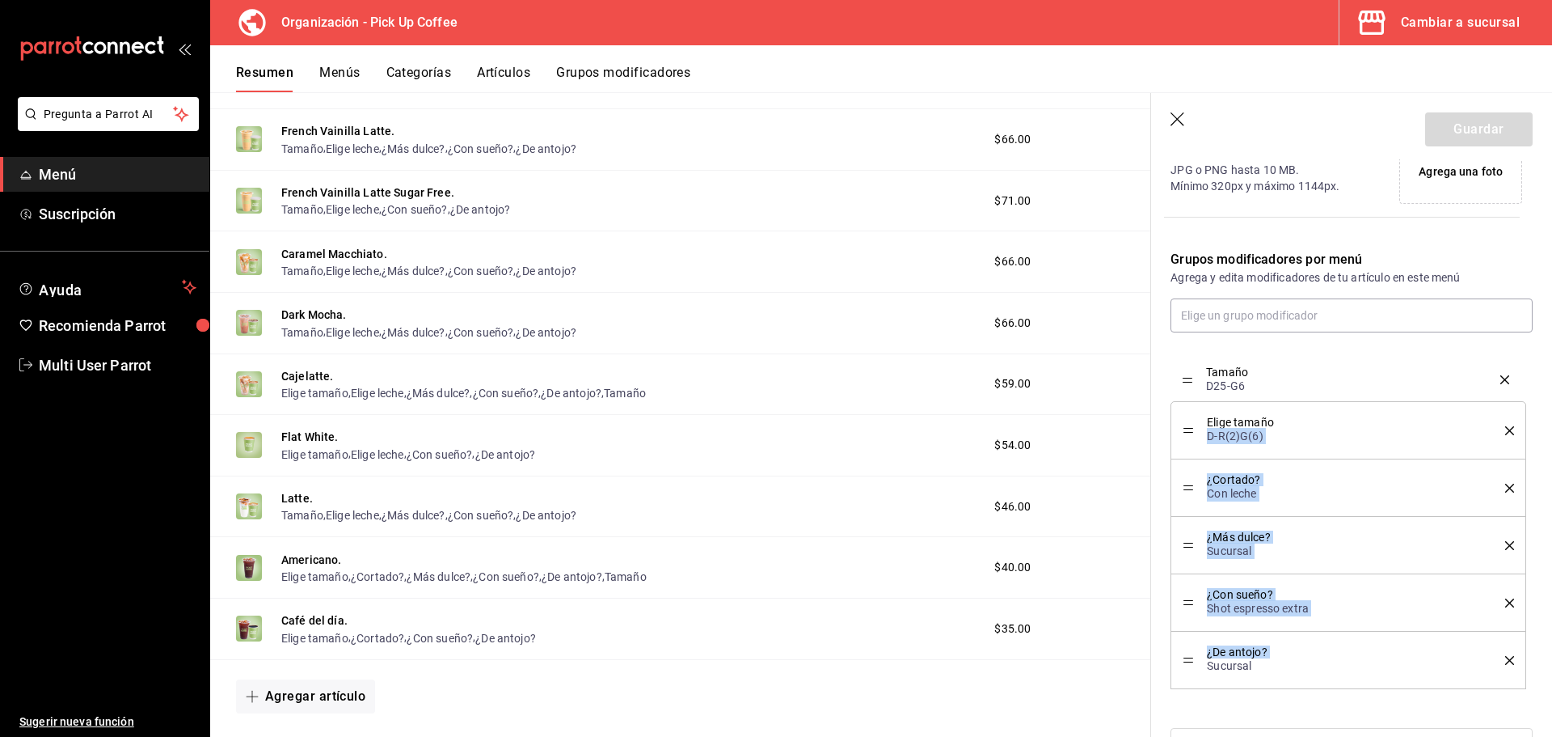
drag, startPoint x: 1186, startPoint y: 660, endPoint x: 1210, endPoint y: 379, distance: 281.5
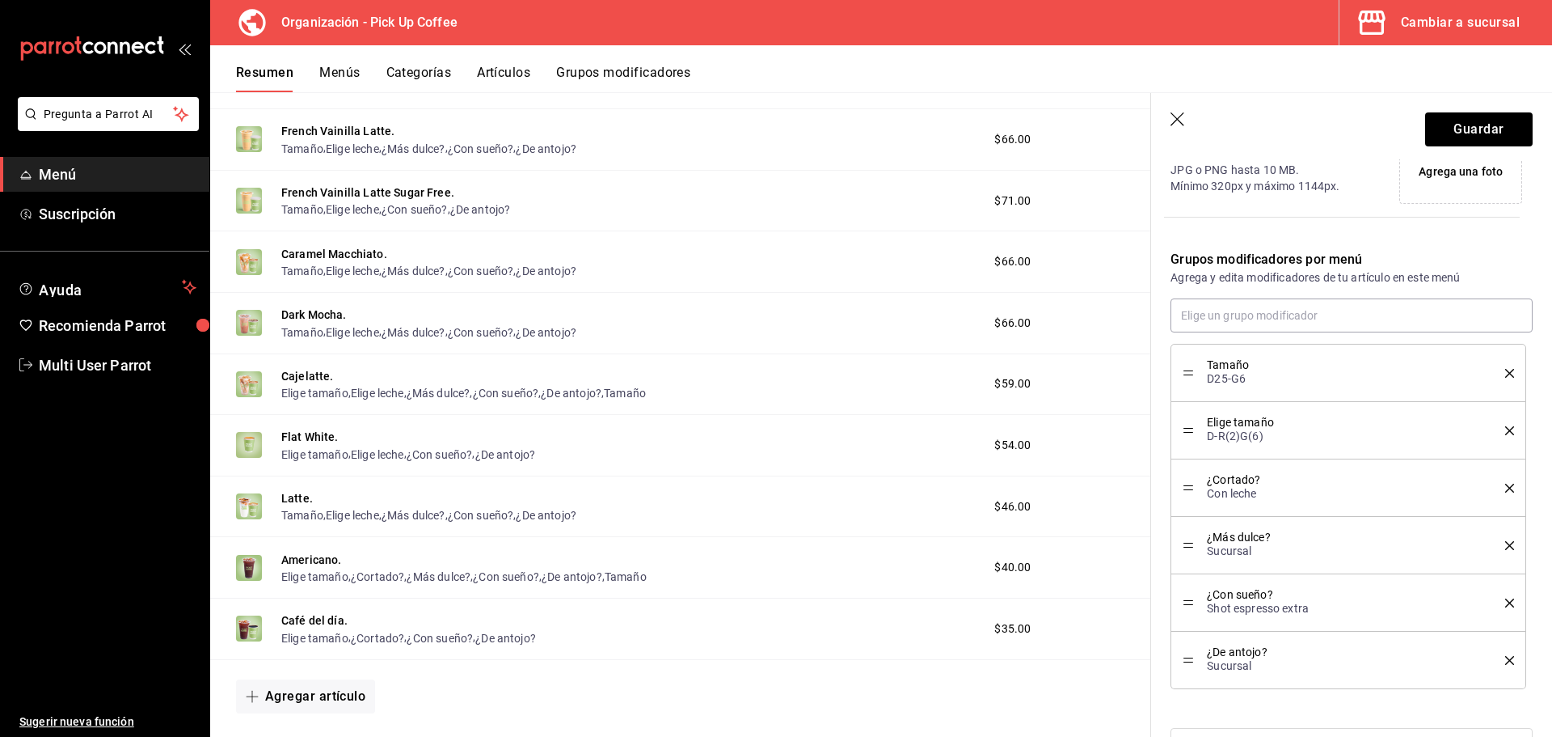
click at [1505, 434] on icon "delete" at bounding box center [1509, 430] width 9 height 9
click at [1467, 112] on header "Guardar" at bounding box center [1351, 126] width 401 height 66
click at [1467, 136] on button "Guardar" at bounding box center [1479, 129] width 108 height 34
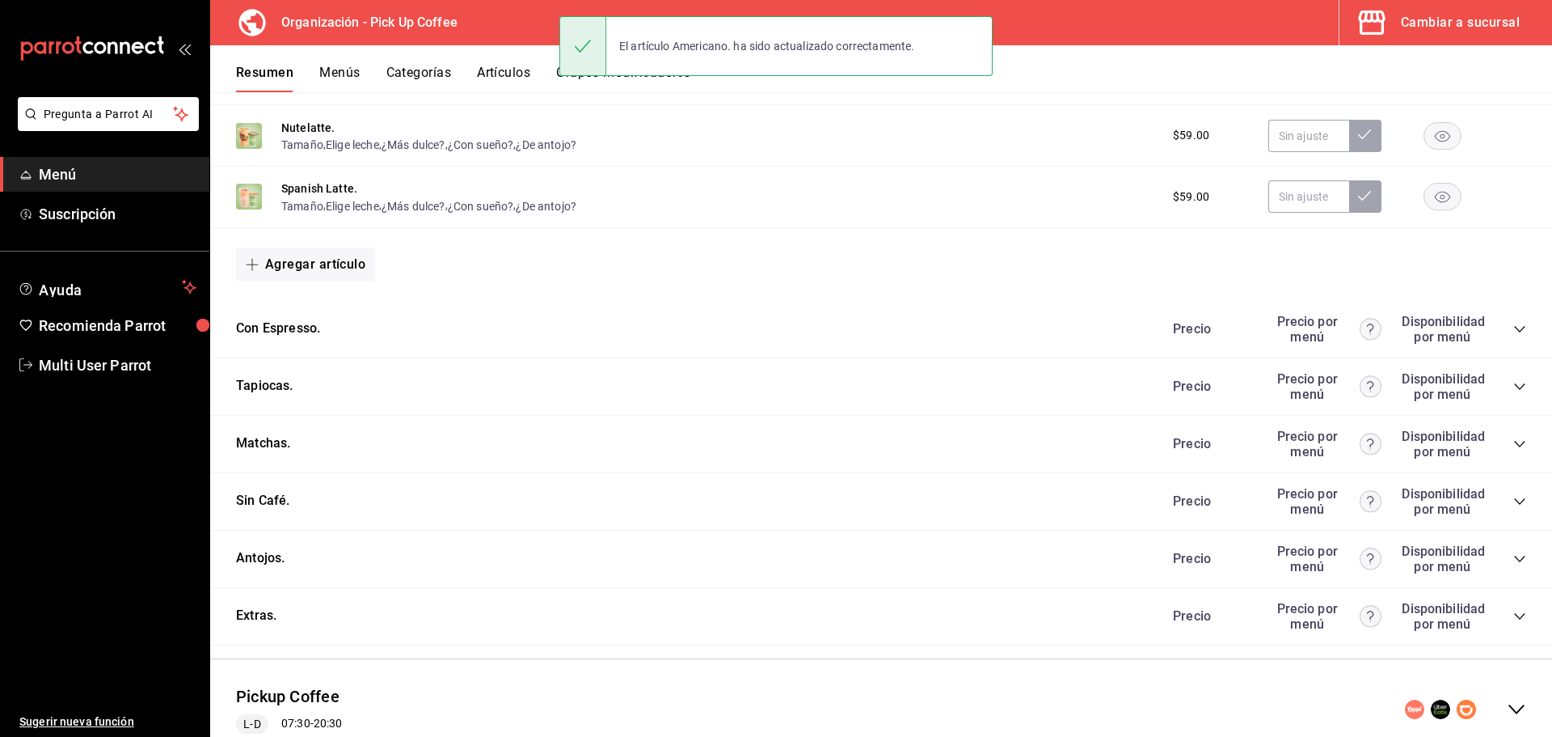
scroll to position [791, 0]
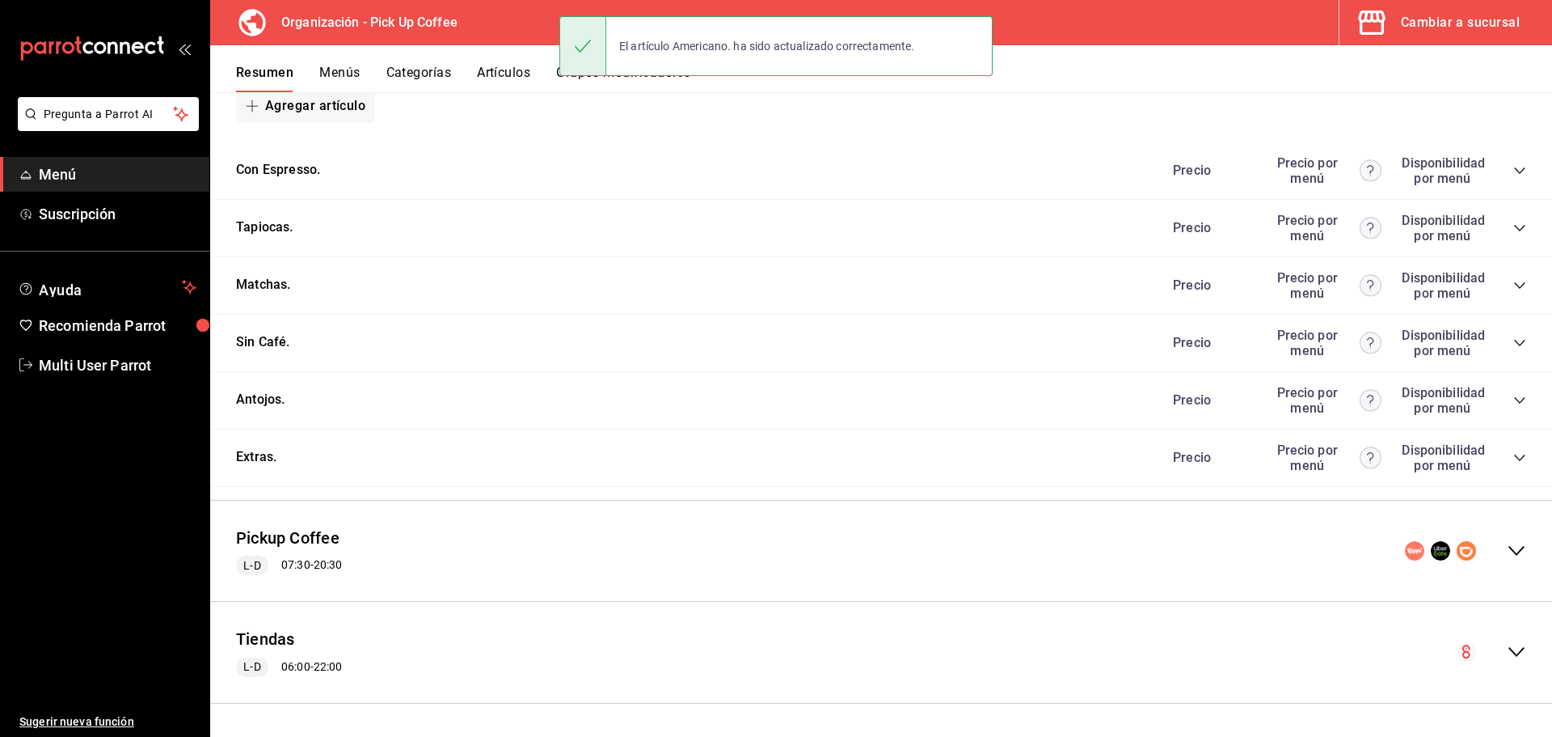
click at [1514, 170] on icon "collapse-category-row" at bounding box center [1519, 170] width 11 height 6
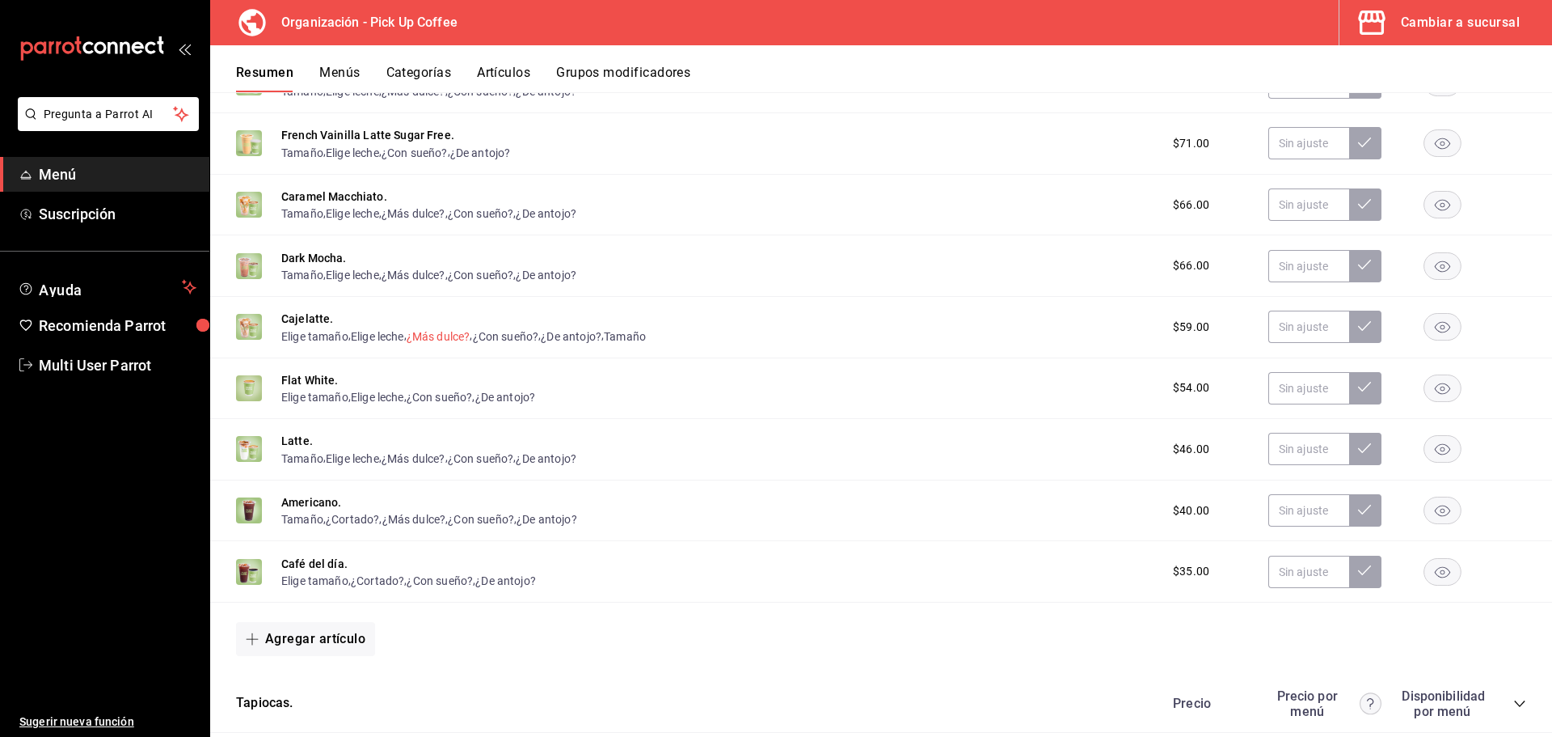
scroll to position [952, 0]
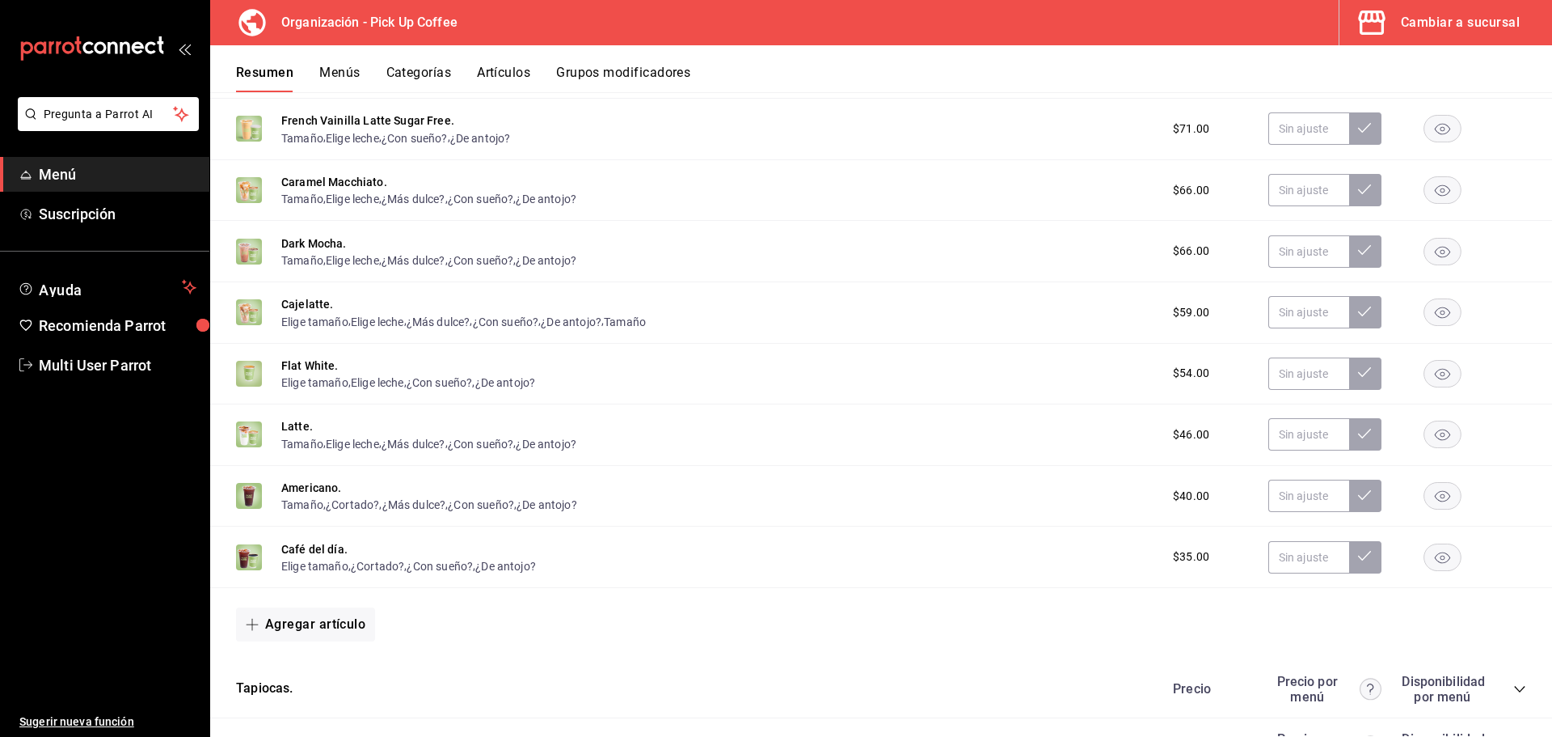
click at [602, 80] on button "Grupos modificadores" at bounding box center [623, 78] width 134 height 27
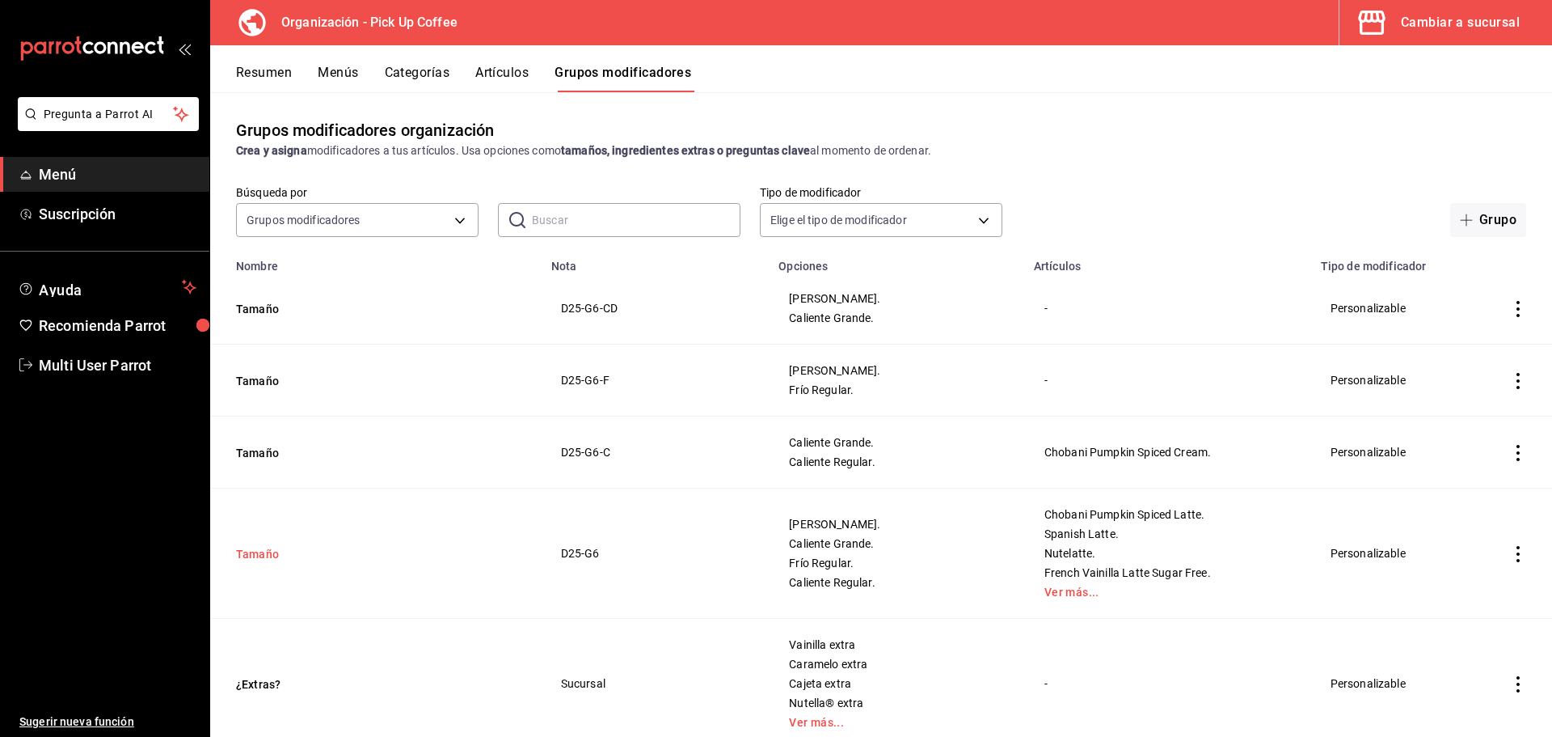
click at [257, 553] on button "Tamaño" at bounding box center [333, 554] width 194 height 16
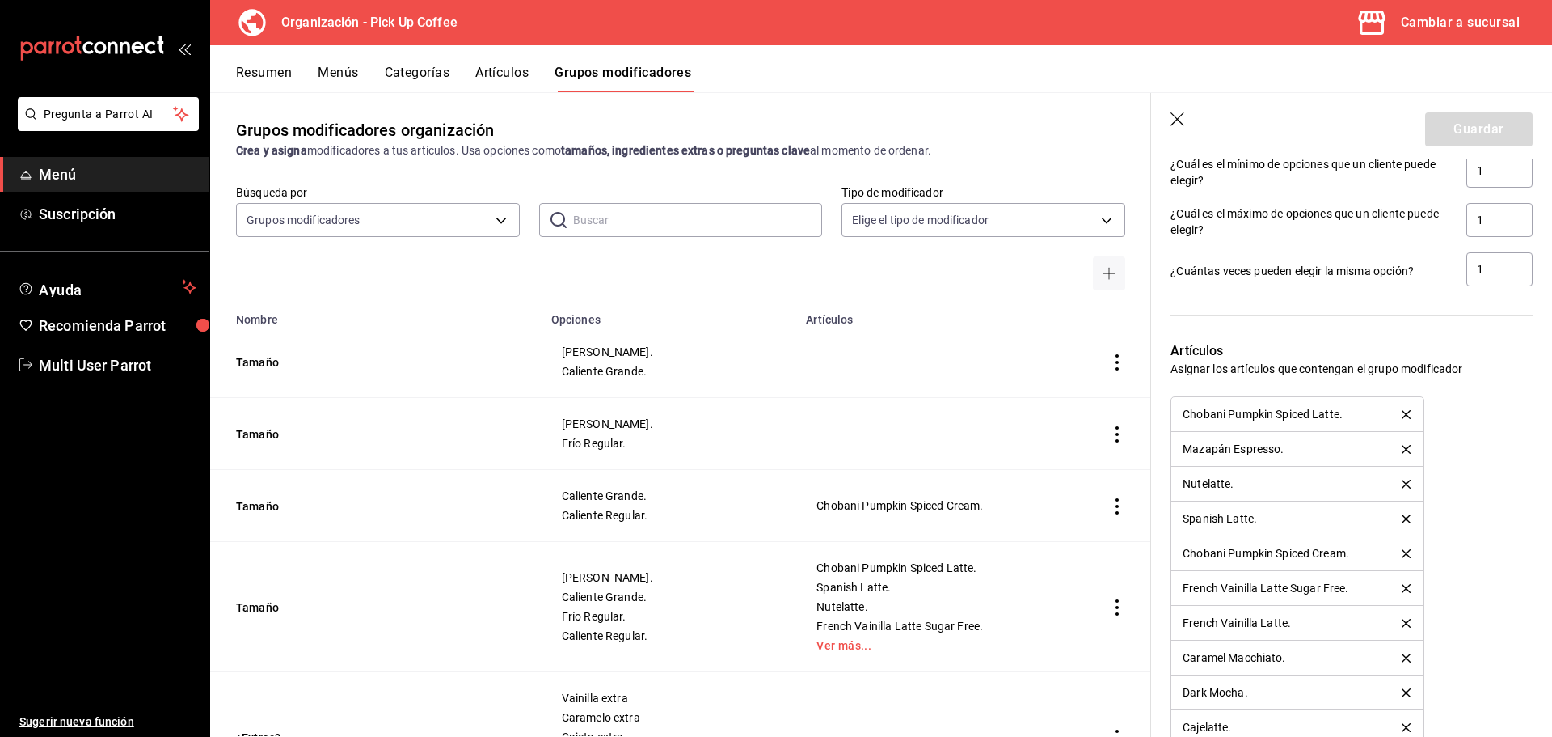
scroll to position [1349, 0]
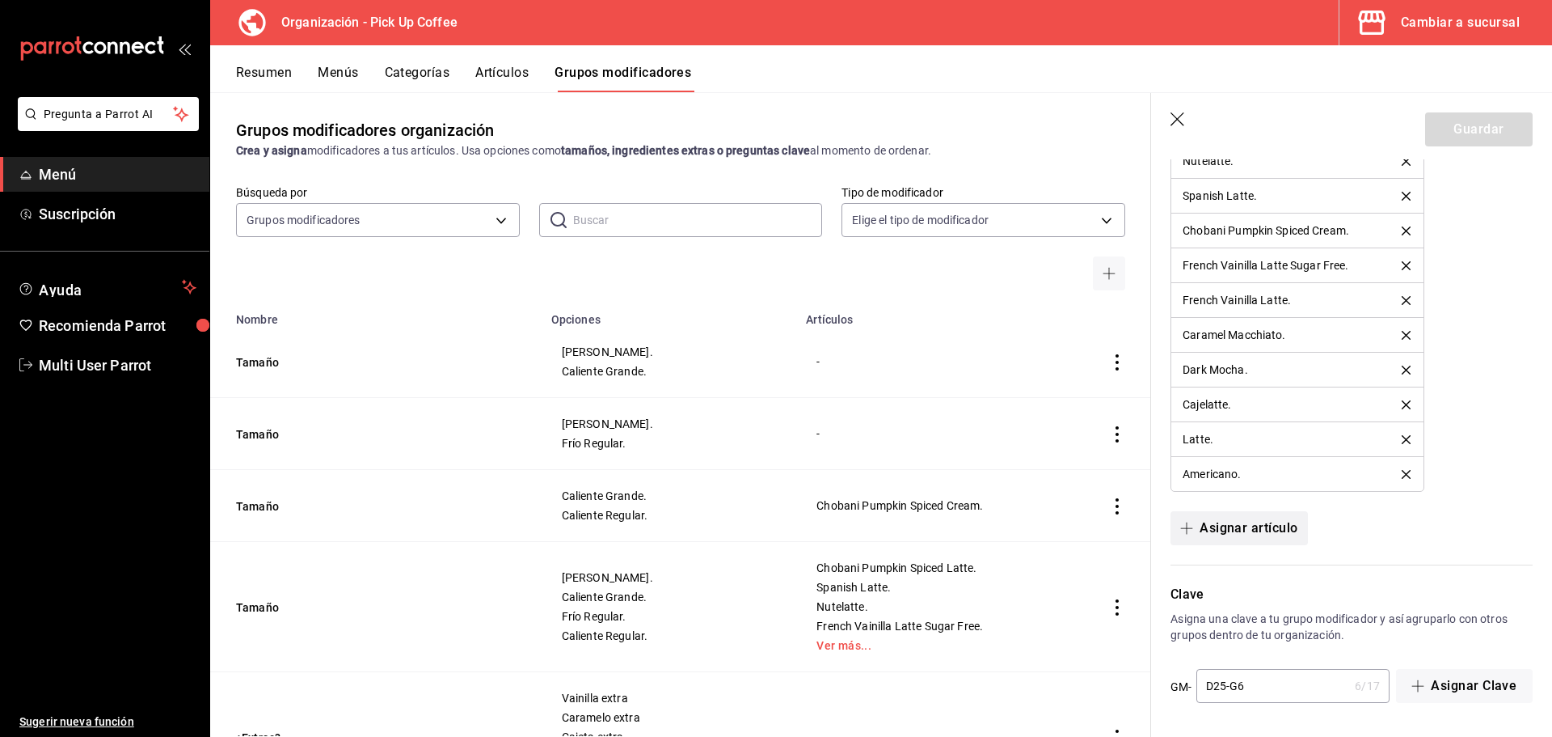
click at [1241, 530] on button "Asignar artículo" at bounding box center [1239, 528] width 137 height 34
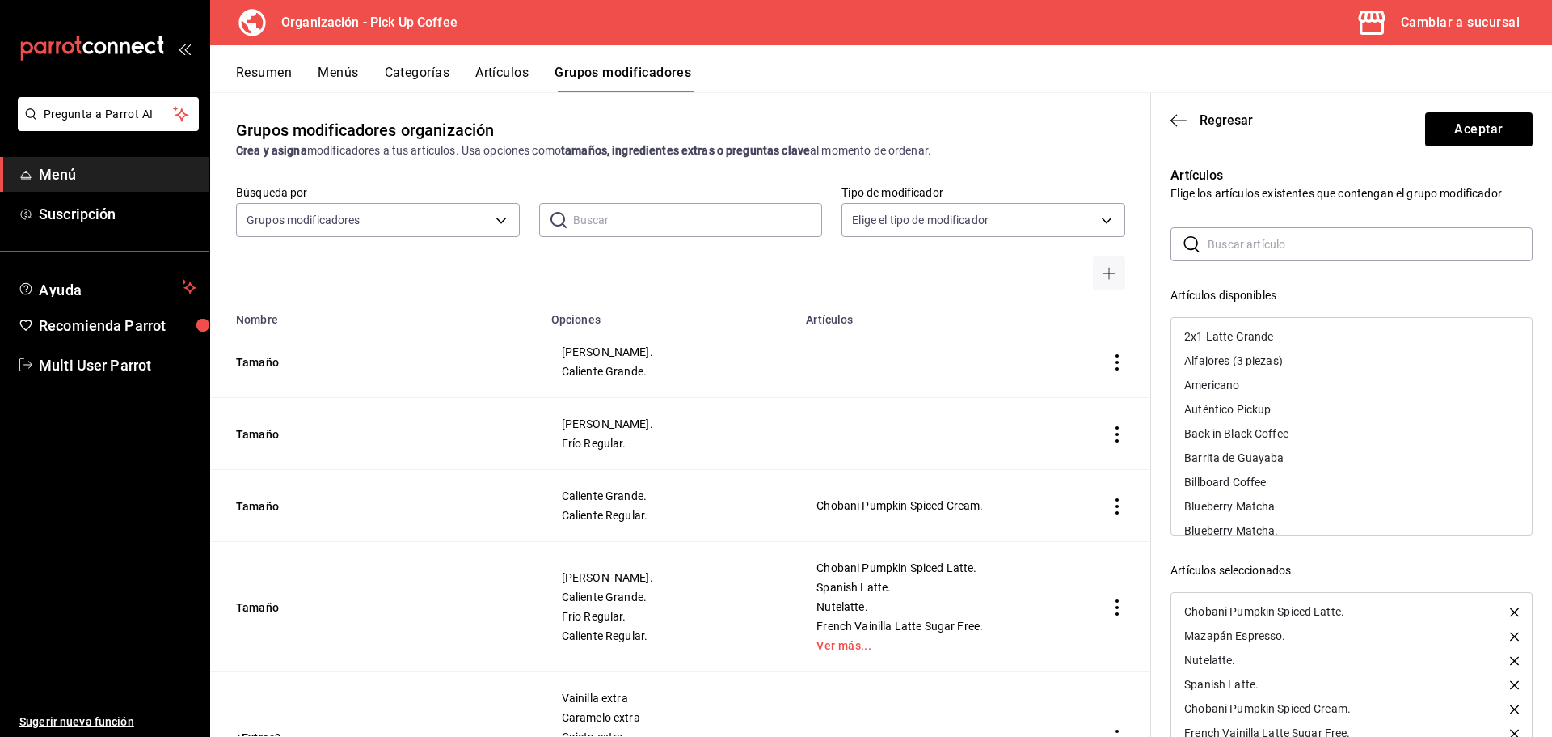
click at [1291, 251] on input "text" at bounding box center [1370, 244] width 325 height 32
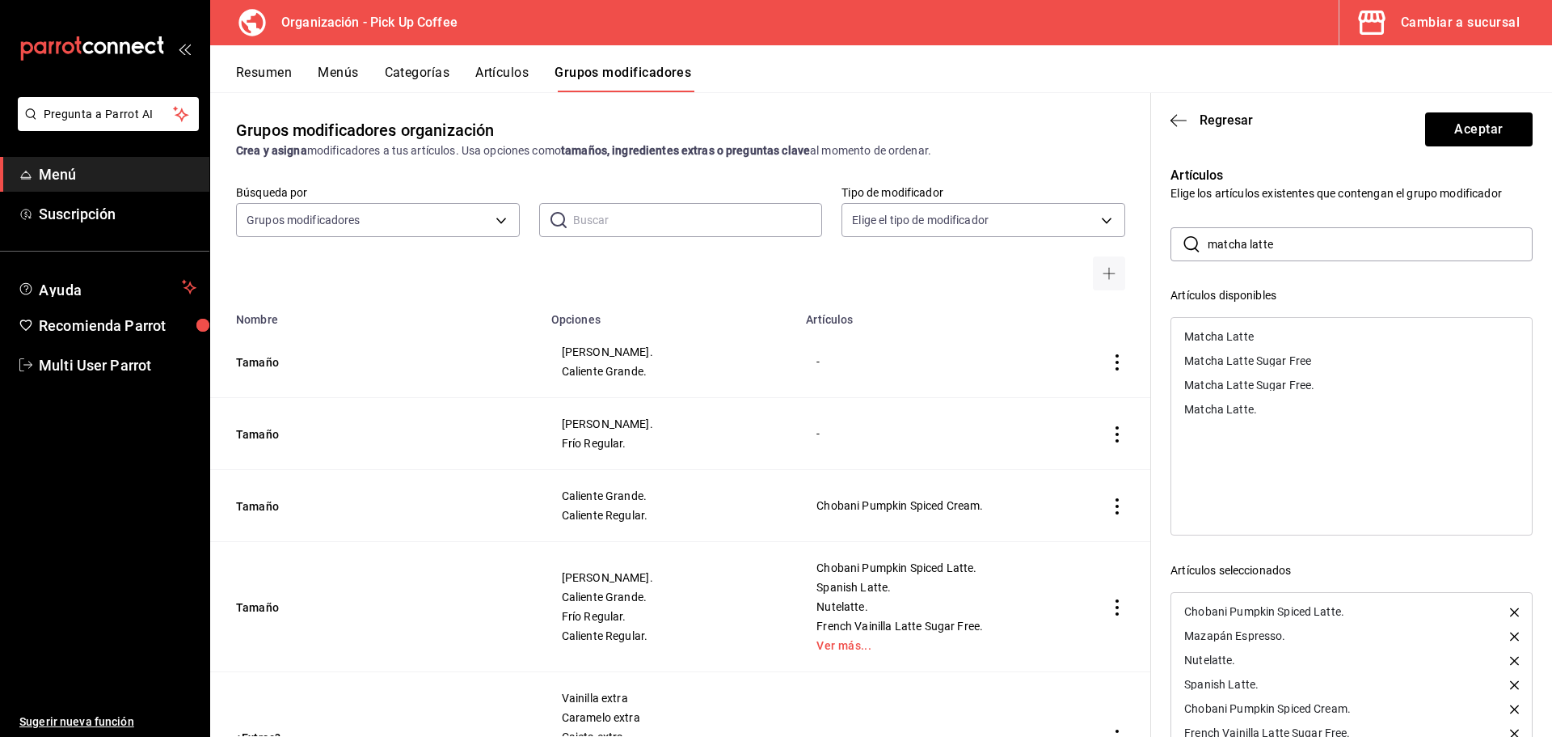
click at [1240, 411] on div "Matcha Latte." at bounding box center [1220, 408] width 73 height 11
click at [1282, 389] on div "Matcha Latte Sugar Free." at bounding box center [1249, 384] width 130 height 11
drag, startPoint x: 1291, startPoint y: 244, endPoint x: 1189, endPoint y: 246, distance: 102.7
click at [1189, 246] on div "​ matcha latte ​" at bounding box center [1352, 244] width 362 height 34
click at [1222, 455] on div "Horchata." at bounding box center [1210, 457] width 52 height 11
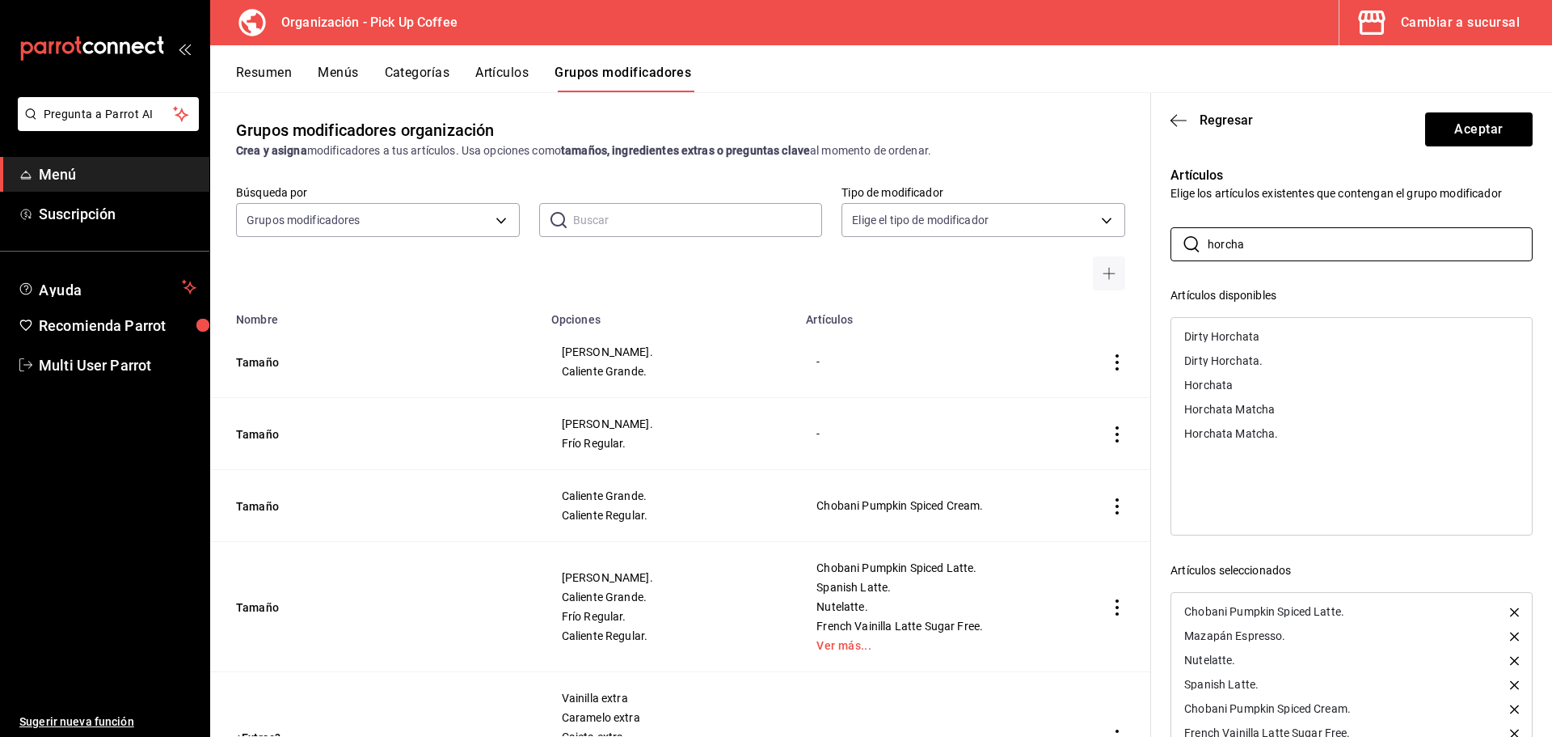
drag, startPoint x: 1266, startPoint y: 250, endPoint x: 1129, endPoint y: 247, distance: 137.5
click at [1129, 247] on main "Grupos modificadores organización Crea y asigna modificadores a tus artículos. …" at bounding box center [881, 414] width 1342 height 644
click at [1205, 485] on div "Taro." at bounding box center [1197, 481] width 27 height 11
drag, startPoint x: 1252, startPoint y: 251, endPoint x: 1102, endPoint y: 235, distance: 150.4
click at [1102, 235] on main "Grupos modificadores organización Crea y asigna modificadores a tus artículos. …" at bounding box center [881, 414] width 1342 height 644
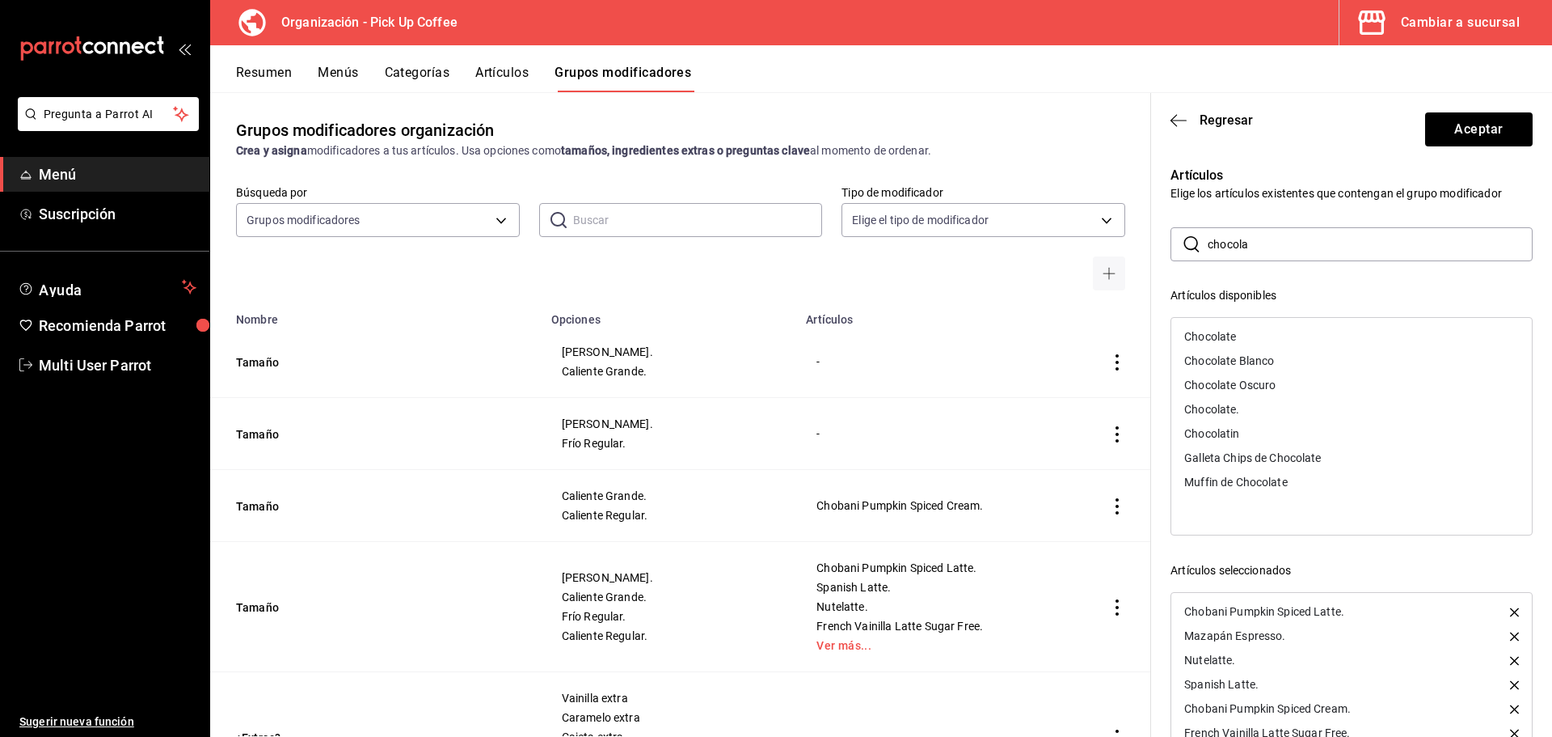
click at [1222, 403] on div "Chocolate." at bounding box center [1211, 408] width 55 height 11
drag, startPoint x: 1268, startPoint y: 240, endPoint x: 1154, endPoint y: 244, distance: 114.1
click at [1154, 244] on div "Artículos Elige los artículos existentes que contengan el grupo modificador ​ c…" at bounding box center [1342, 475] width 382 height 658
type input "chai"
click at [1214, 361] on div "[PERSON_NAME]." at bounding box center [1229, 360] width 91 height 11
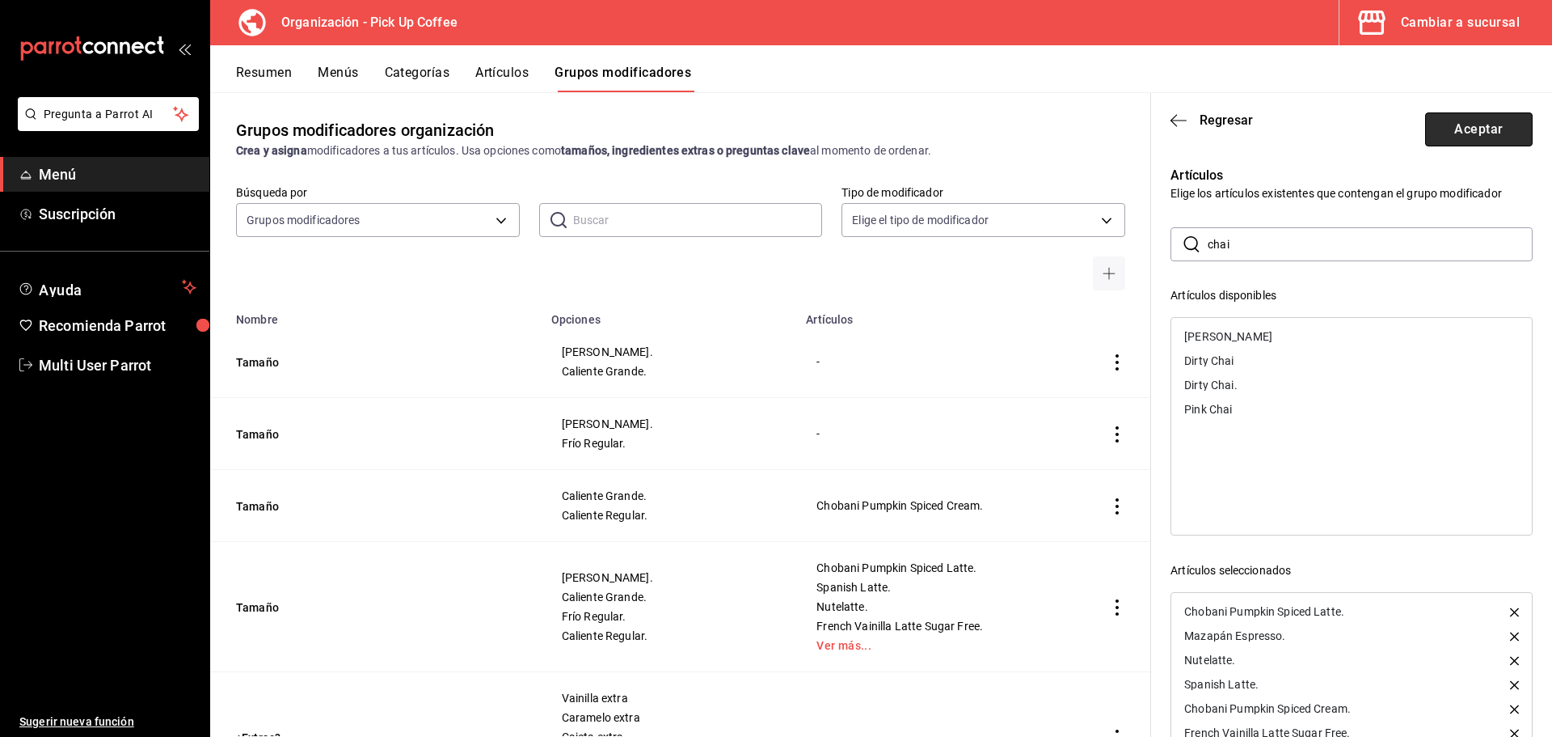
click at [1471, 120] on button "Aceptar" at bounding box center [1479, 129] width 108 height 34
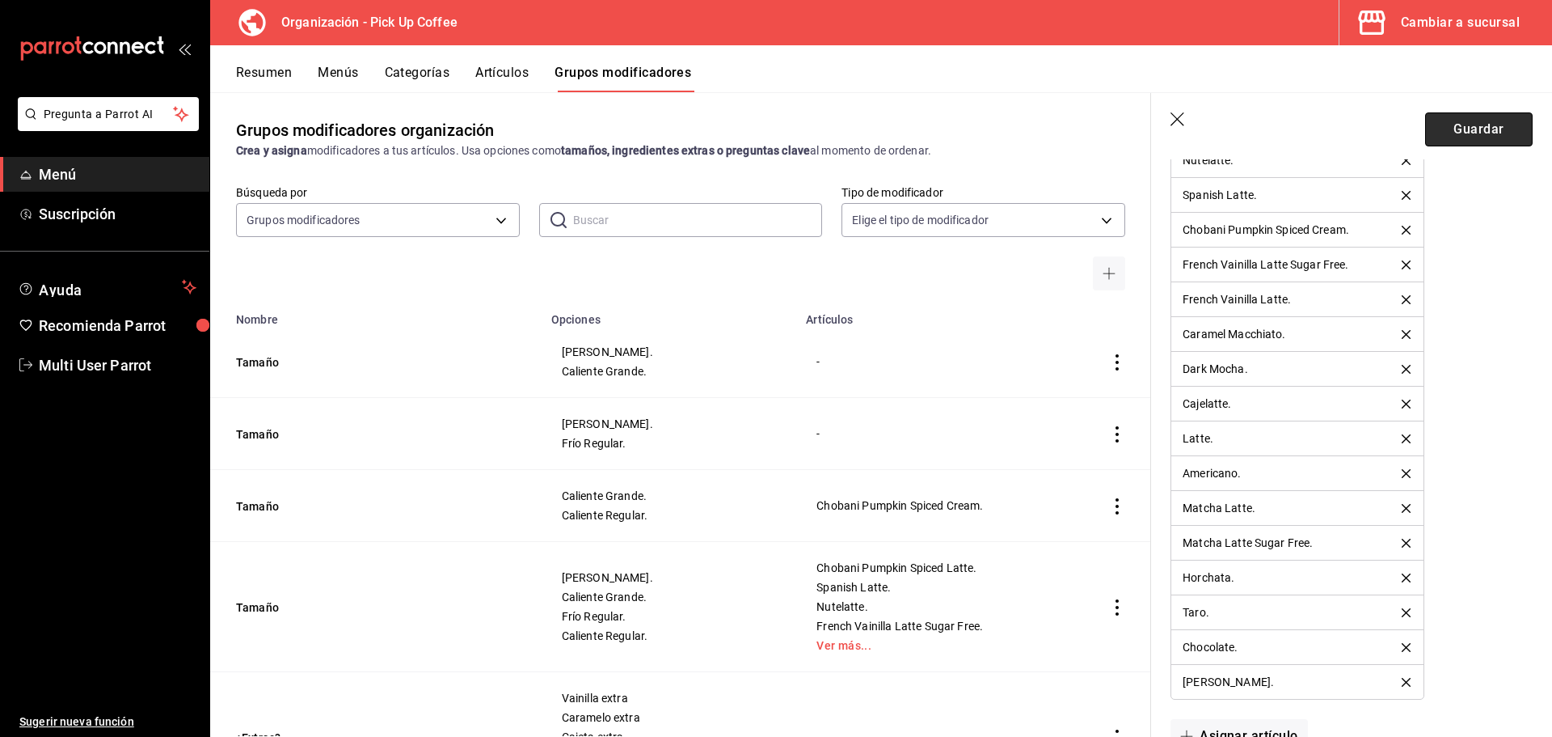
click at [1451, 129] on button "Guardar" at bounding box center [1479, 129] width 108 height 34
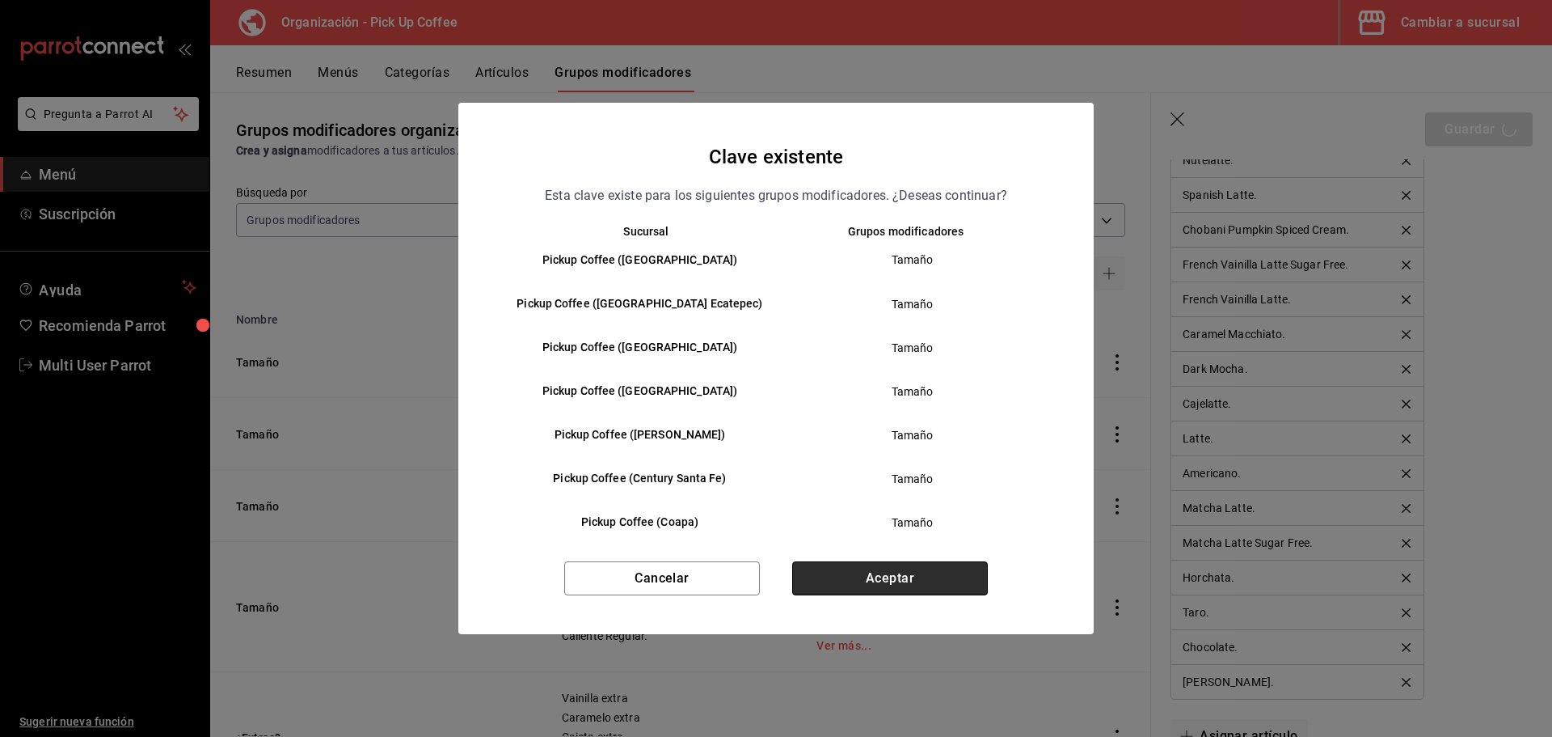
click at [848, 579] on button "Aceptar" at bounding box center [890, 578] width 196 height 34
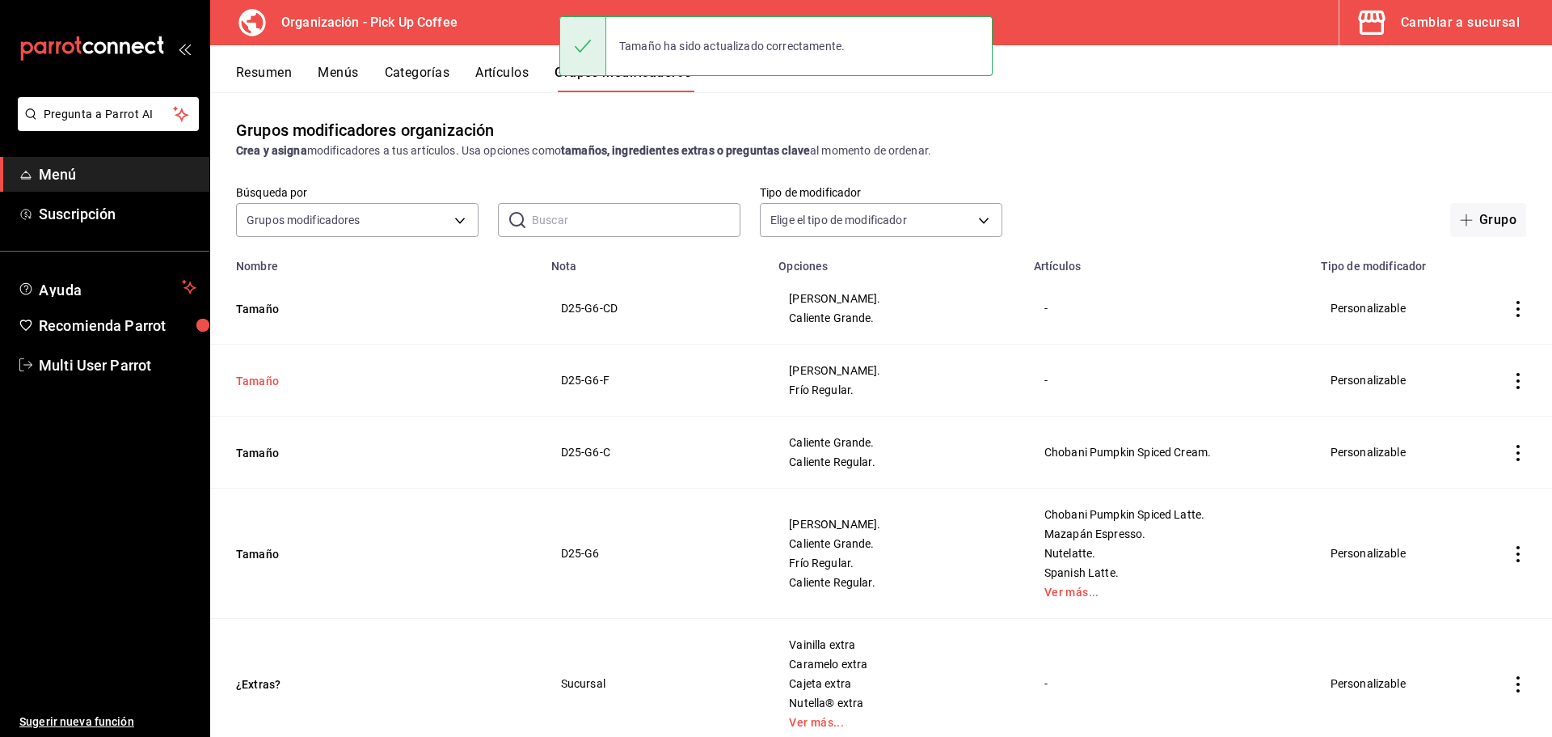
click at [276, 376] on button "Tamaño" at bounding box center [333, 381] width 194 height 16
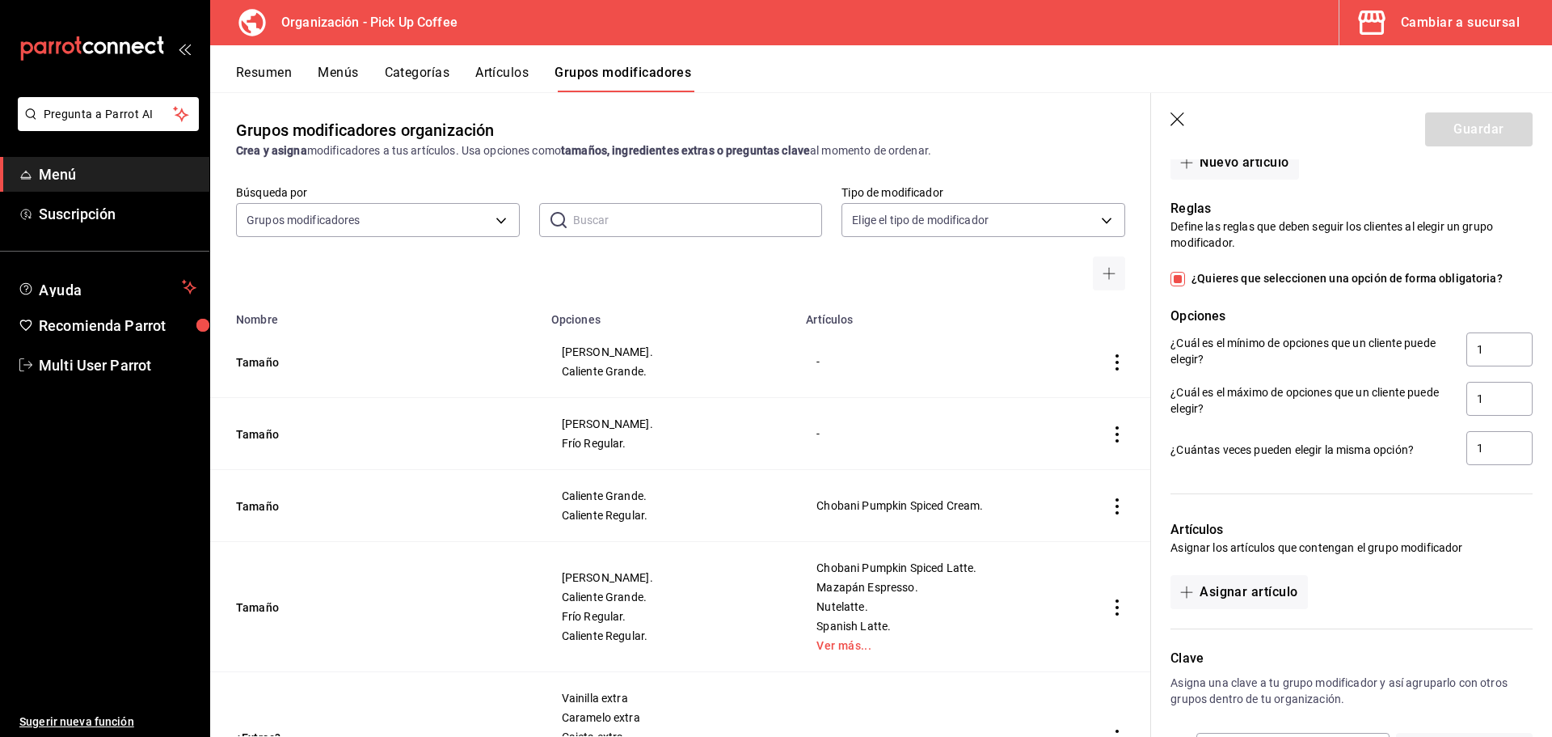
scroll to position [791, 0]
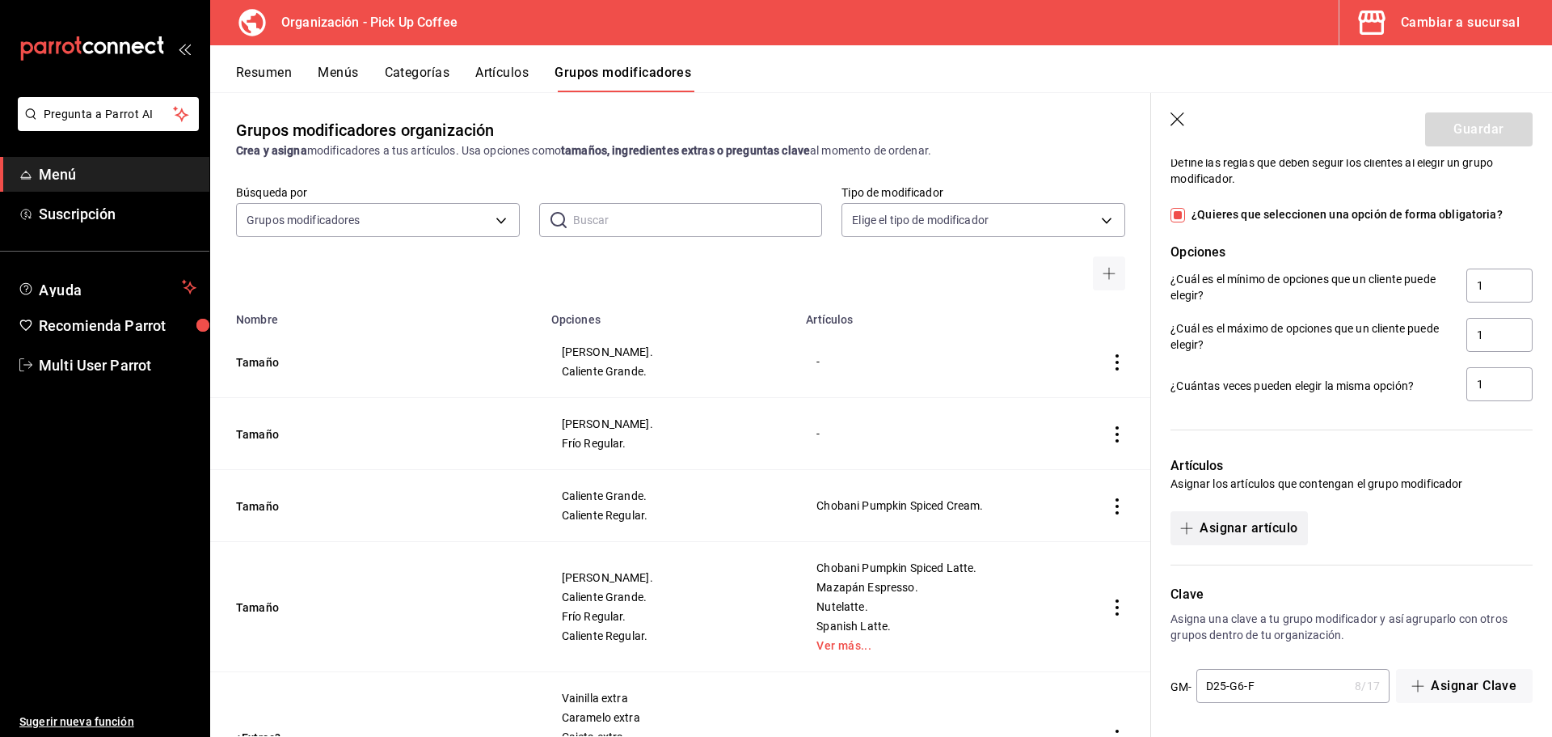
click at [1239, 533] on button "Asignar artículo" at bounding box center [1239, 528] width 137 height 34
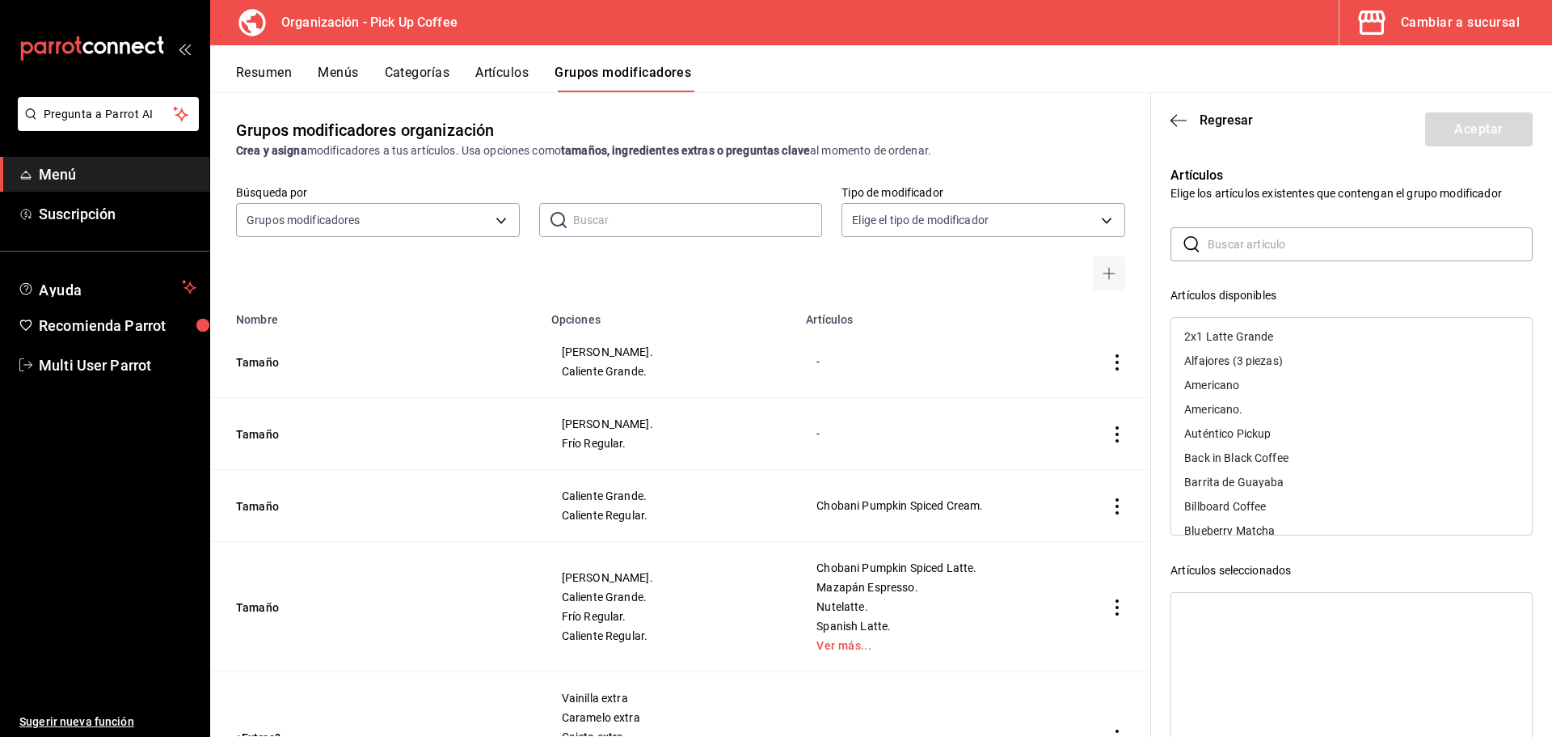
click at [1321, 248] on input "text" at bounding box center [1370, 244] width 325 height 32
click at [1303, 381] on div "Tapioca Black Milk Tea." at bounding box center [1243, 384] width 118 height 11
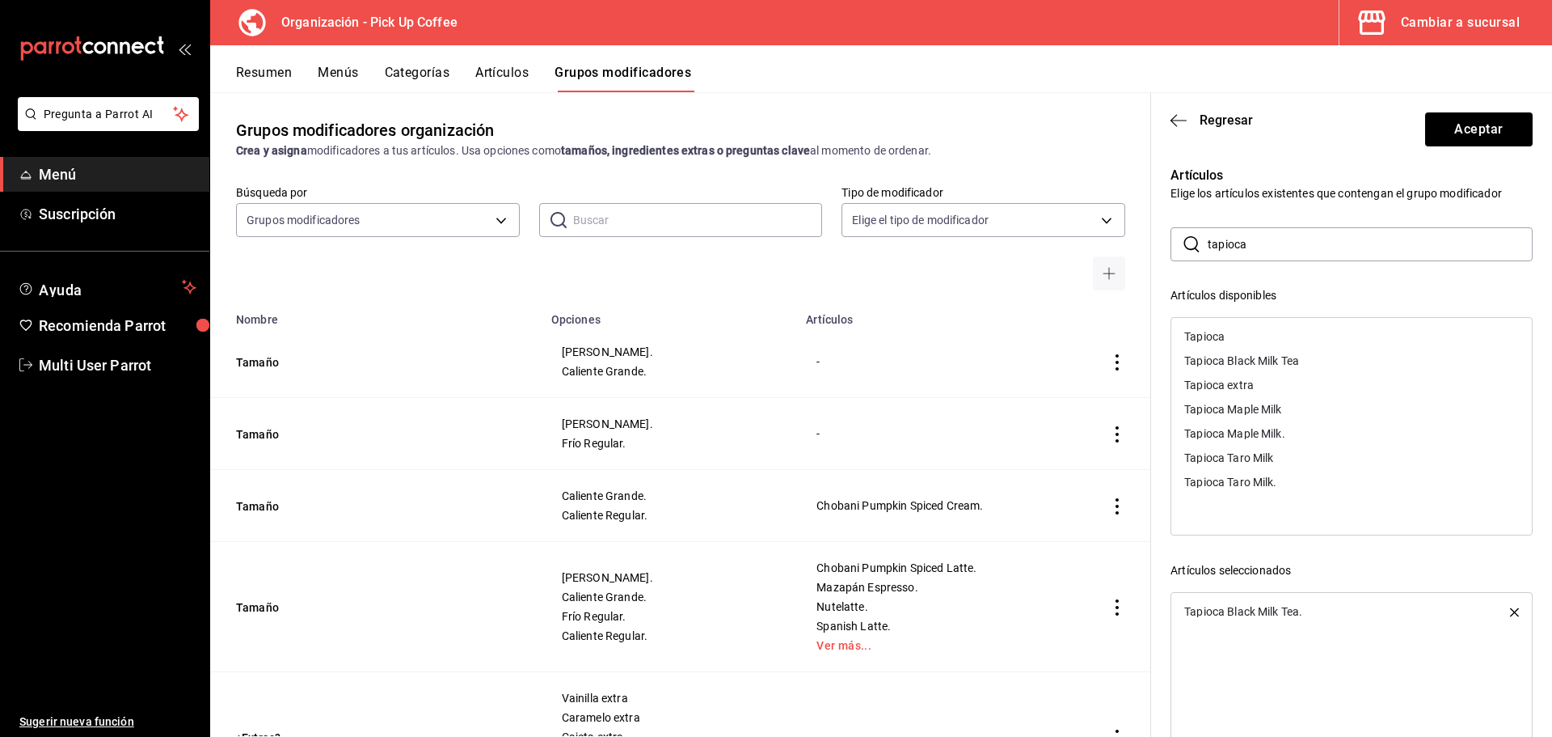
click at [1308, 429] on div "Tapioca Maple Milk." at bounding box center [1352, 433] width 361 height 24
click at [1294, 452] on div "Tapioca Taro Milk." at bounding box center [1352, 458] width 361 height 24
drag, startPoint x: 1292, startPoint y: 246, endPoint x: 1196, endPoint y: 241, distance: 96.3
click at [1196, 241] on div "​ tapioca ​" at bounding box center [1352, 244] width 362 height 34
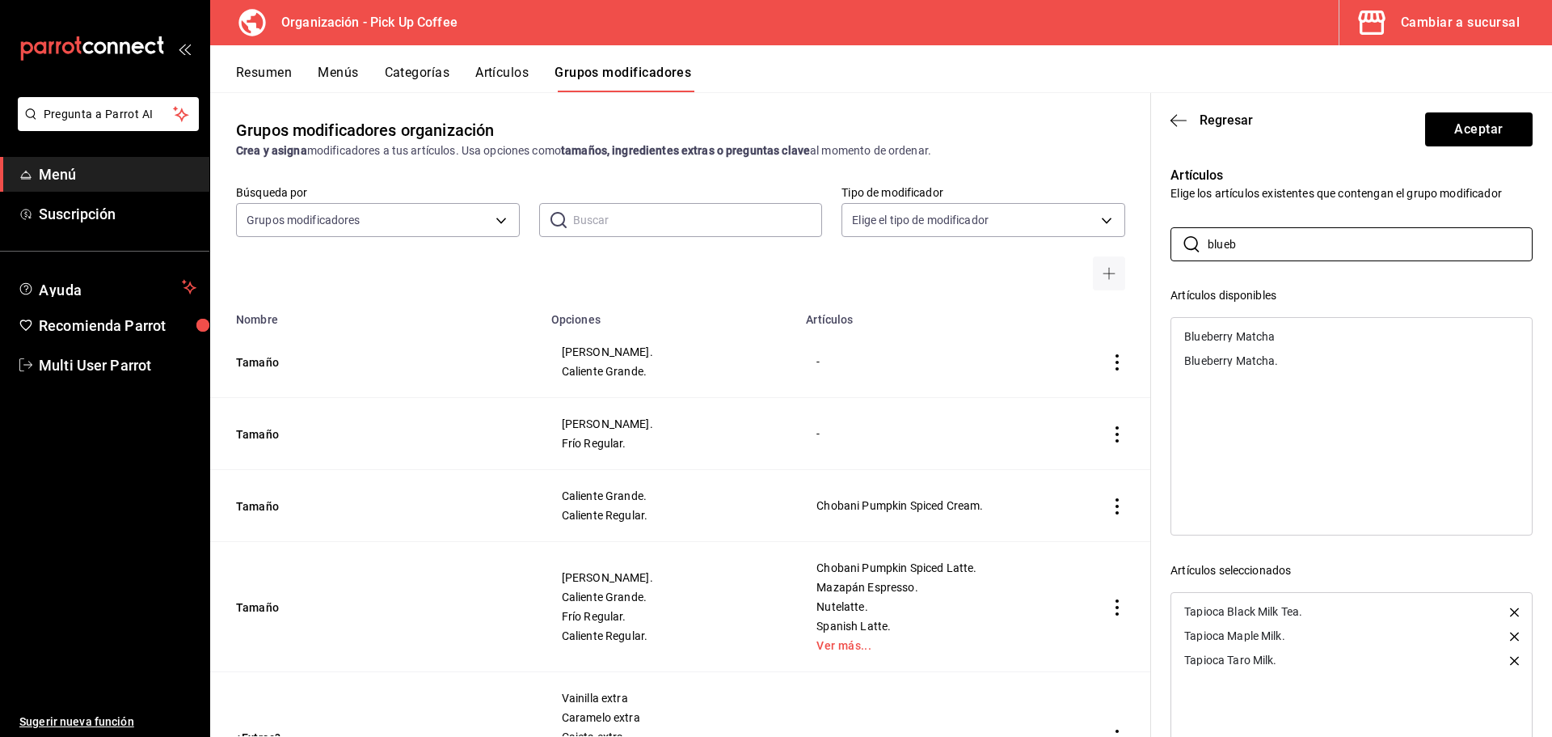
click at [1218, 361] on div "Blueberry Matcha." at bounding box center [1231, 360] width 94 height 11
drag, startPoint x: 1251, startPoint y: 257, endPoint x: 1120, endPoint y: 251, distance: 131.1
click at [1120, 251] on main "Grupos modificadores organización Crea y asigna modificadores a tus artículos. …" at bounding box center [881, 414] width 1342 height 644
click at [1252, 353] on div "Fresa Matcha." at bounding box center [1352, 360] width 361 height 24
click at [1072, 236] on main "Grupos modificadores organización Crea y asigna modificadores a tus artículos. …" at bounding box center [881, 414] width 1342 height 644
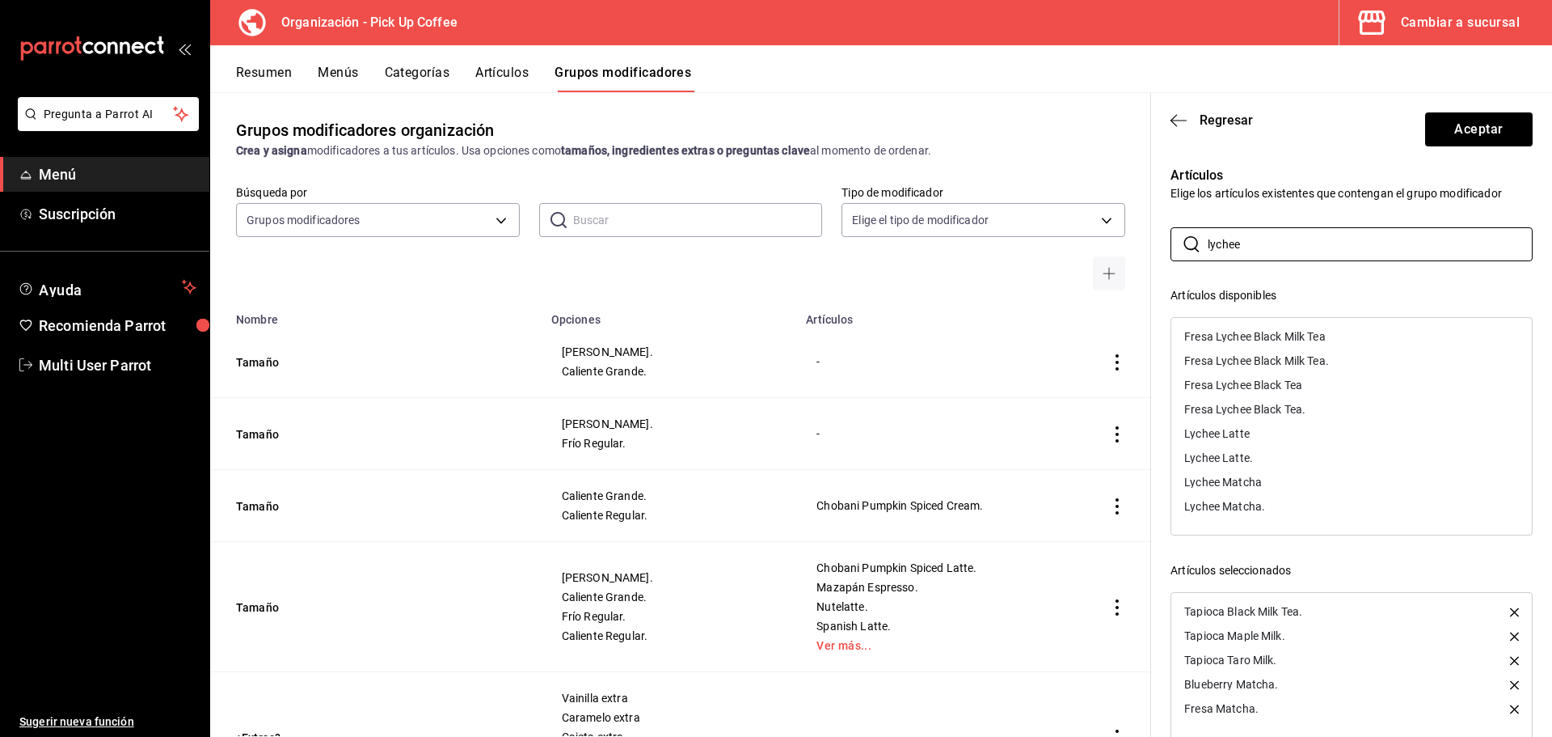
click at [1238, 507] on div "Lychee Matcha." at bounding box center [1224, 505] width 81 height 11
drag, startPoint x: 1273, startPoint y: 246, endPoint x: 1192, endPoint y: 246, distance: 80.9
click at [1192, 246] on div "​ lychee ​" at bounding box center [1352, 244] width 362 height 34
click at [1255, 450] on div "Mango Matcha." at bounding box center [1352, 458] width 361 height 24
drag, startPoint x: 1286, startPoint y: 247, endPoint x: 1058, endPoint y: 239, distance: 228.1
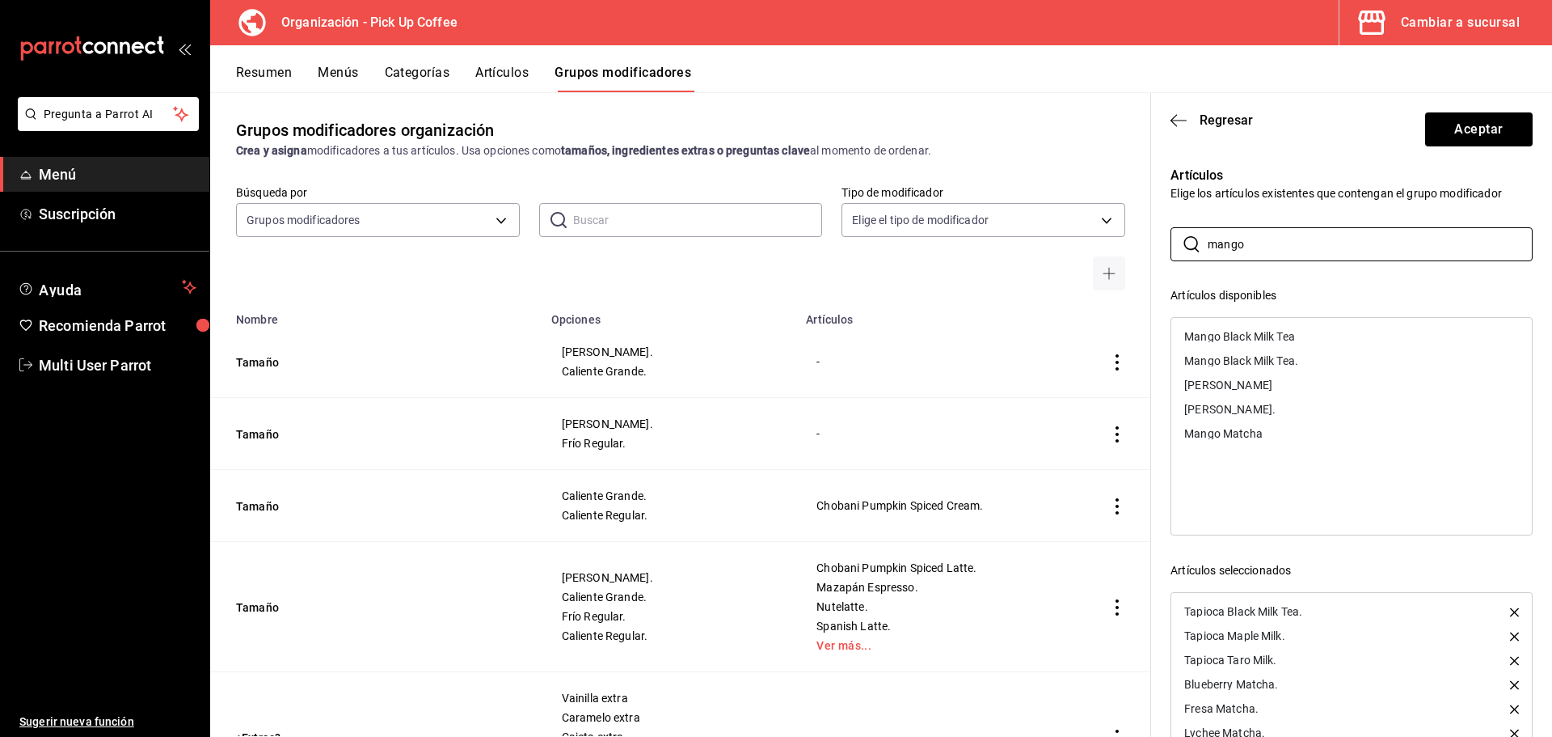
click at [1059, 242] on main "Grupos modificadores organización Crea y asigna modificadores a tus artículos. …" at bounding box center [881, 414] width 1342 height 644
click at [1218, 405] on div "Fresa Lychee Black Tea." at bounding box center [1244, 408] width 121 height 11
click at [1286, 361] on div "Fresa Lychee Black Milk Tea." at bounding box center [1256, 360] width 145 height 11
drag, startPoint x: 1278, startPoint y: 246, endPoint x: 1131, endPoint y: 248, distance: 147.2
click at [1131, 248] on main "Grupos modificadores organización Crea y asigna modificadores a tus artículos. …" at bounding box center [881, 414] width 1342 height 644
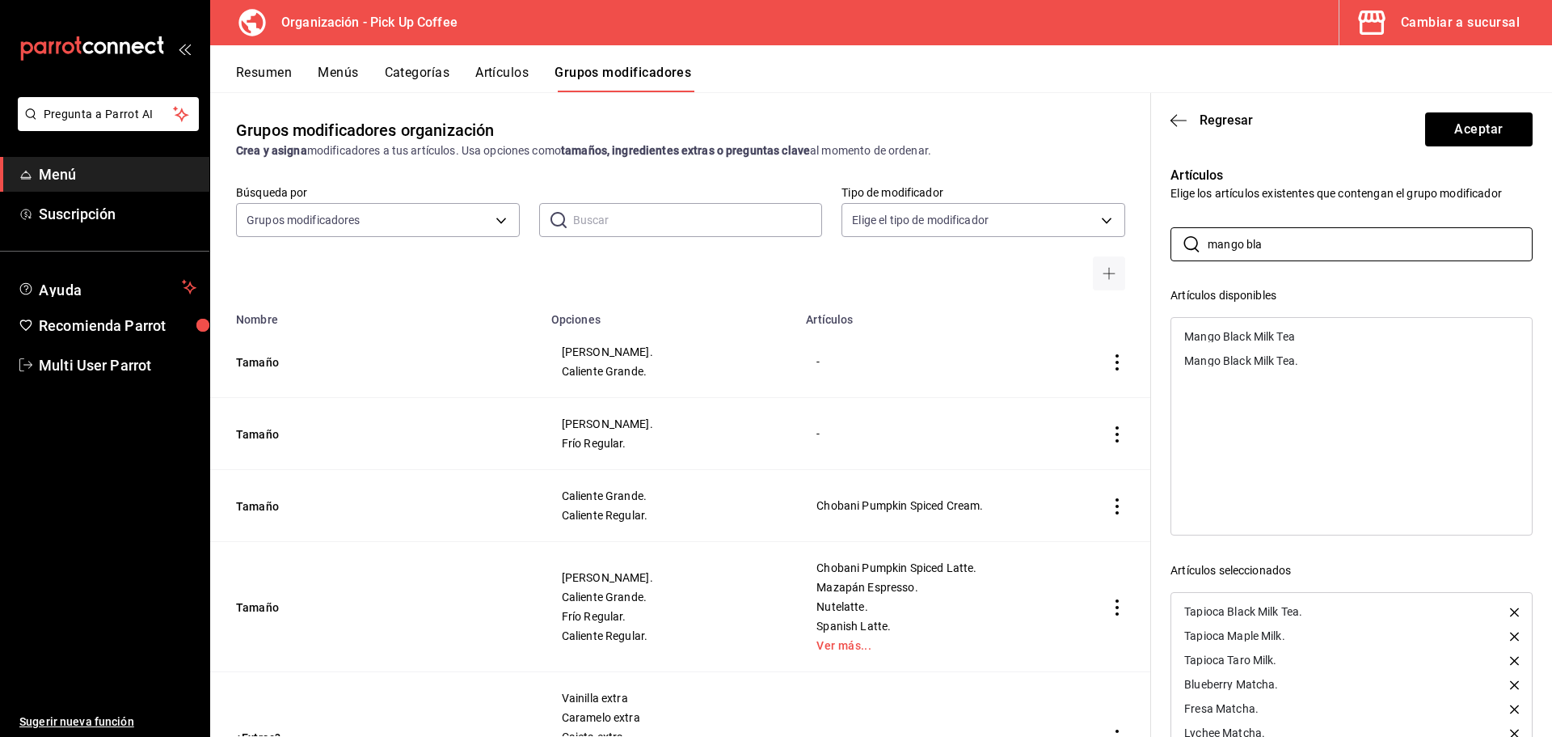
type input "mango bla"
click at [1273, 357] on div "Mango Black Milk Tea." at bounding box center [1241, 360] width 114 height 11
click at [1456, 131] on button "Aceptar" at bounding box center [1479, 129] width 108 height 34
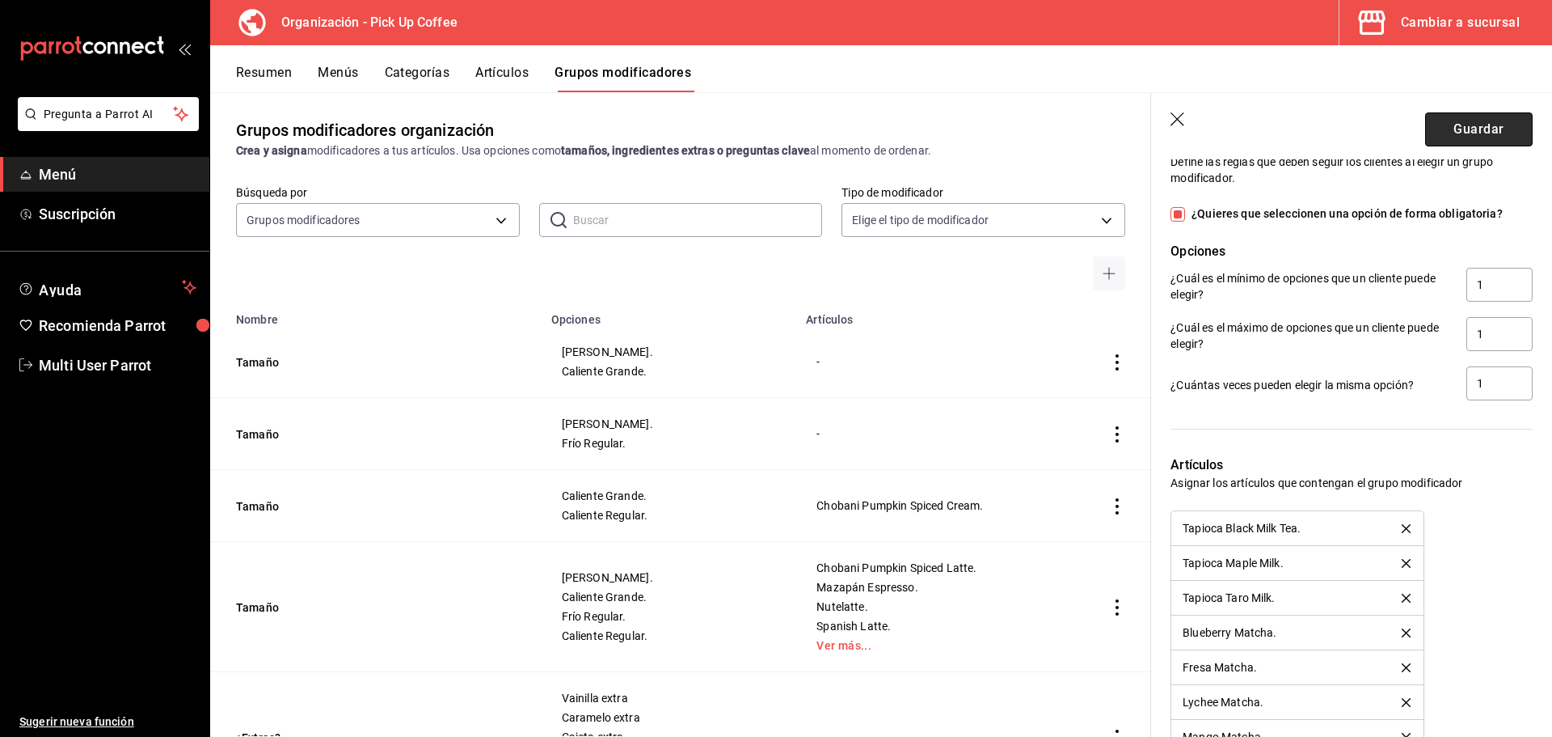
click at [1459, 131] on button "Guardar" at bounding box center [1479, 129] width 108 height 34
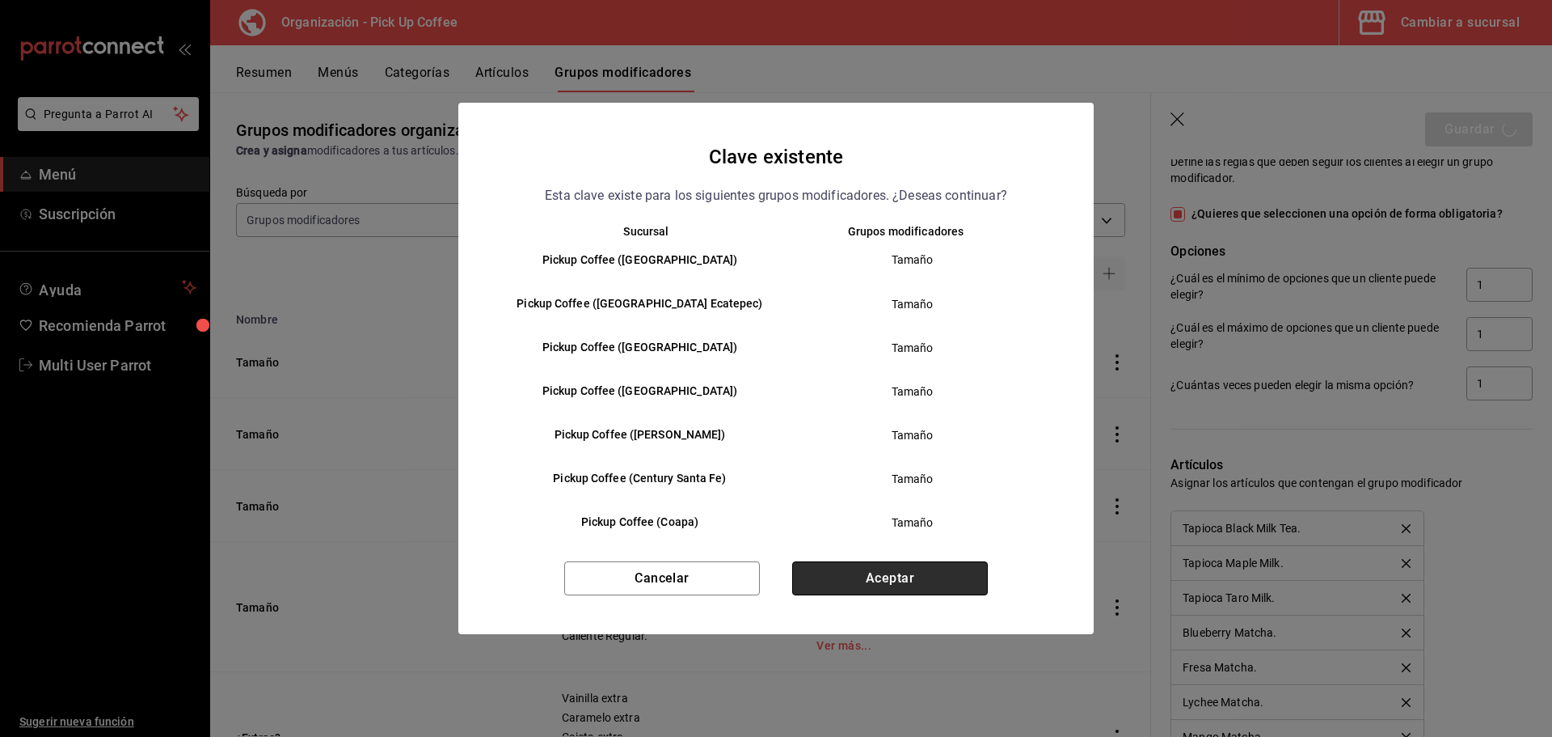
click at [881, 575] on button "Aceptar" at bounding box center [890, 578] width 196 height 34
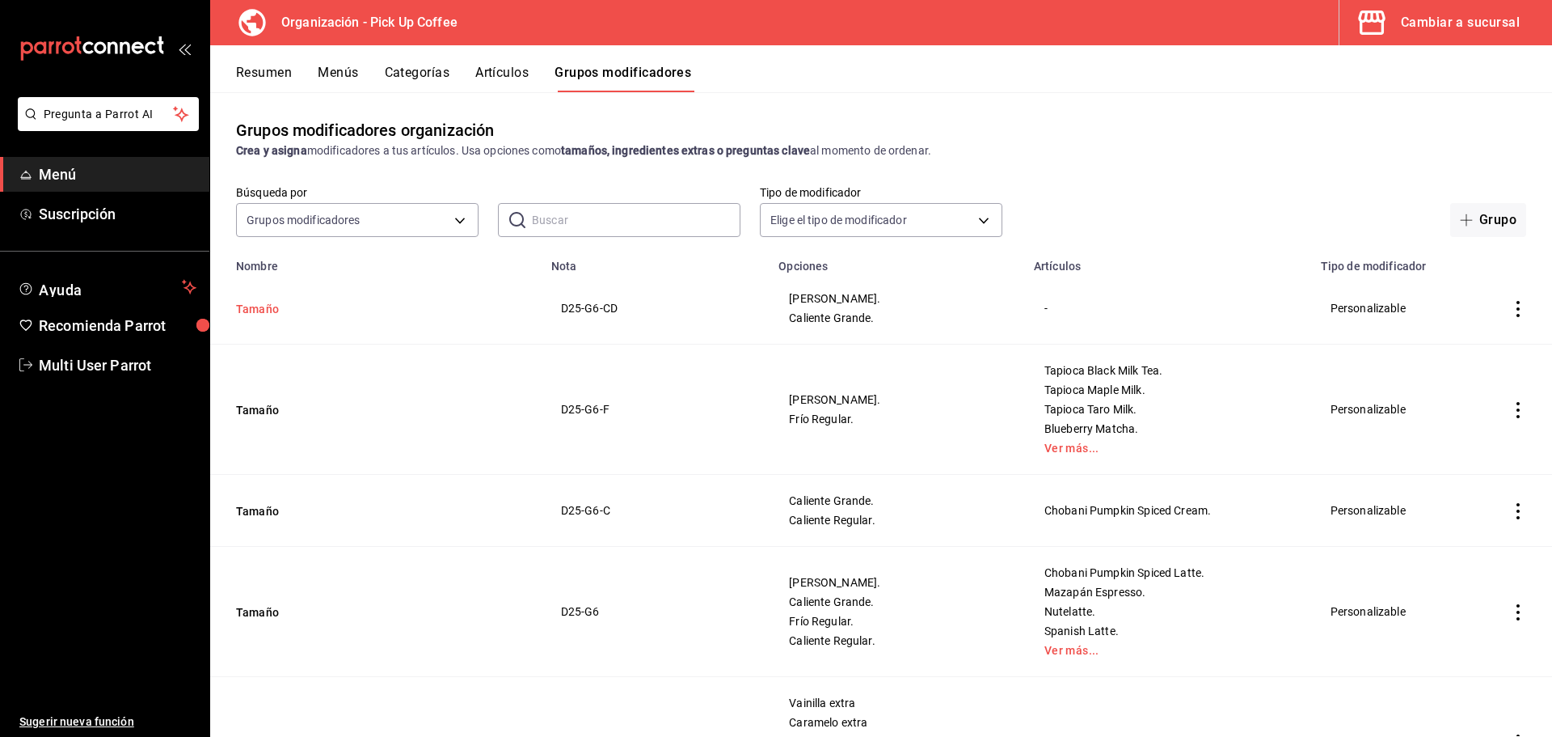
click at [272, 301] on button "Tamaño" at bounding box center [333, 309] width 194 height 16
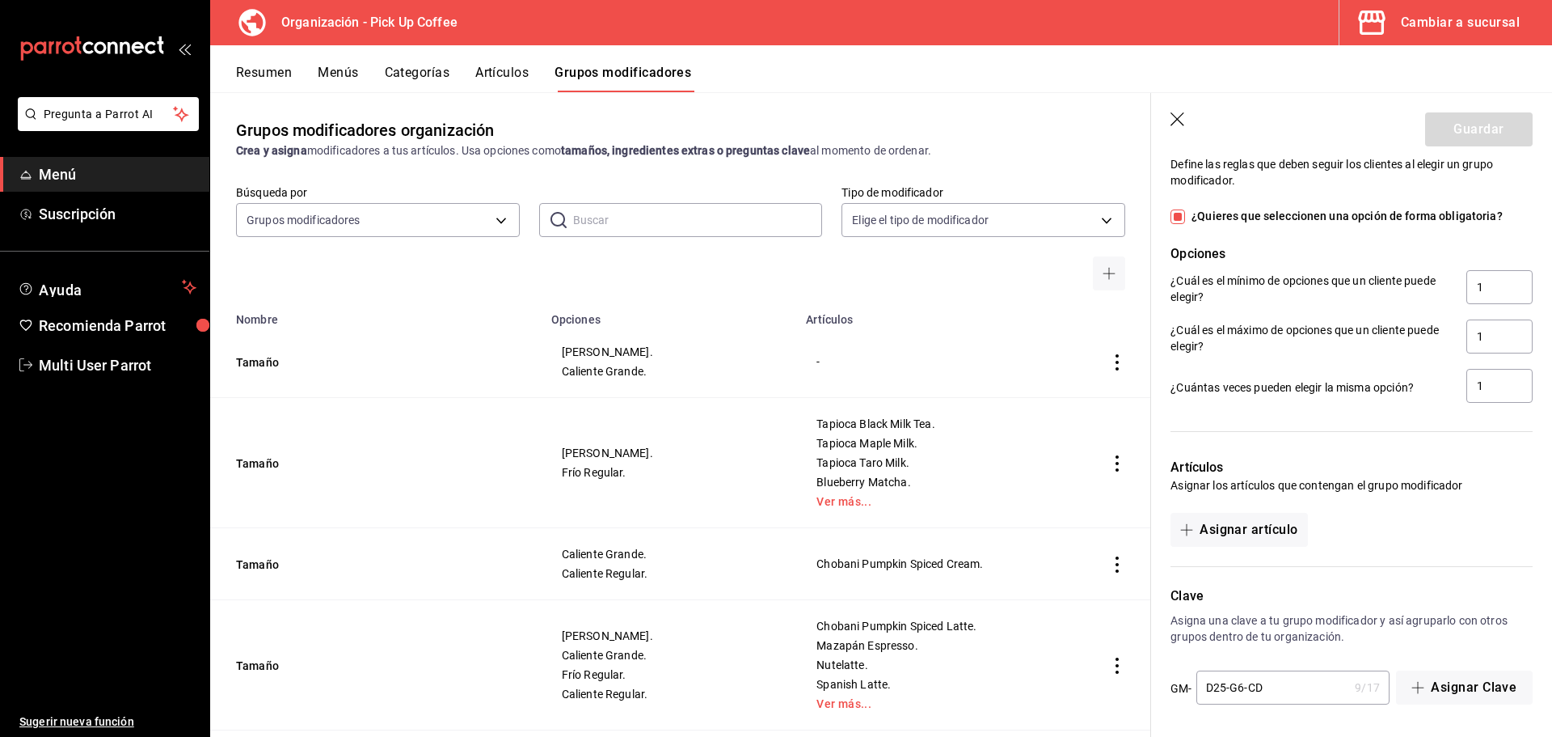
scroll to position [791, 0]
click at [1261, 527] on button "Asignar artículo" at bounding box center [1239, 528] width 137 height 34
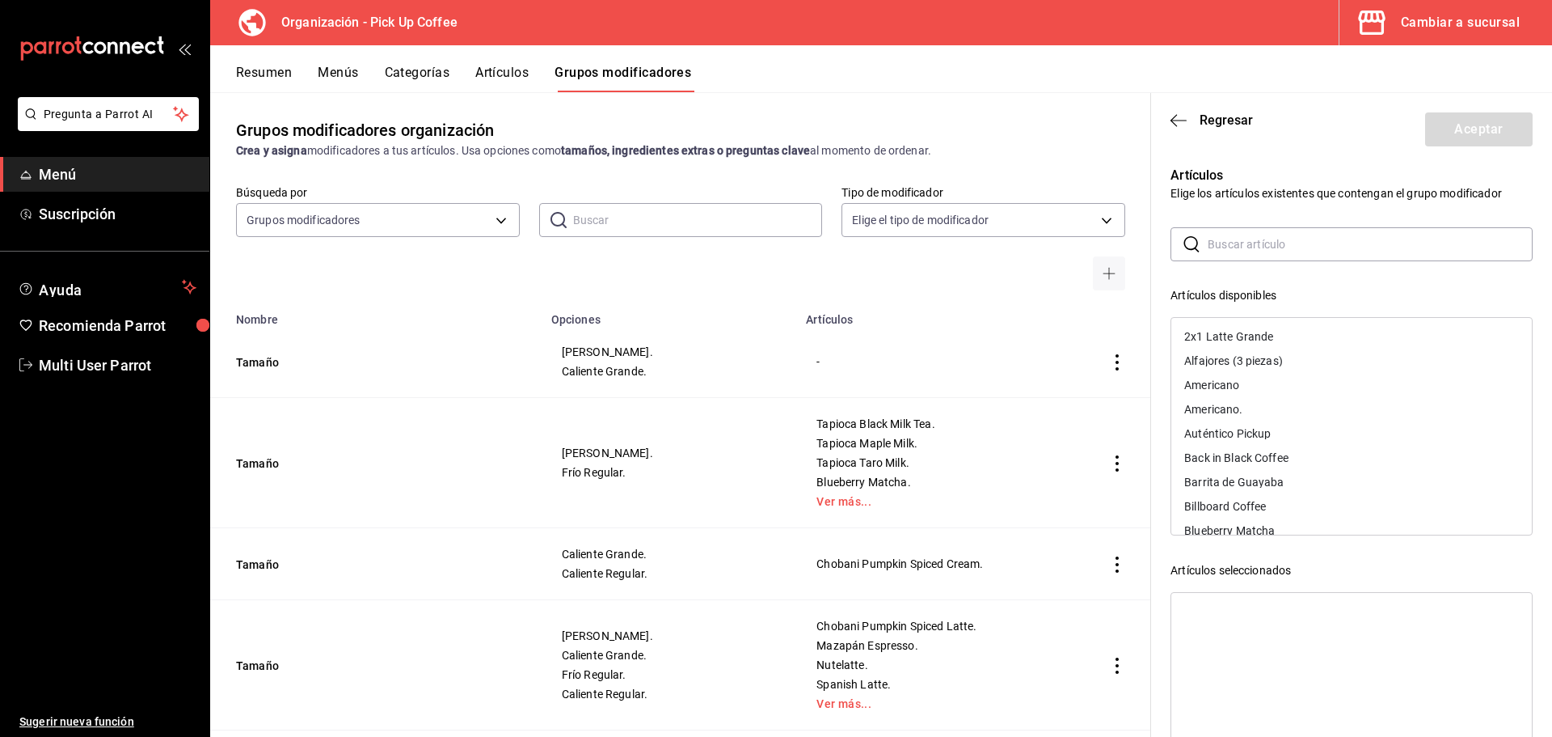
click at [1233, 237] on input "text" at bounding box center [1370, 244] width 325 height 32
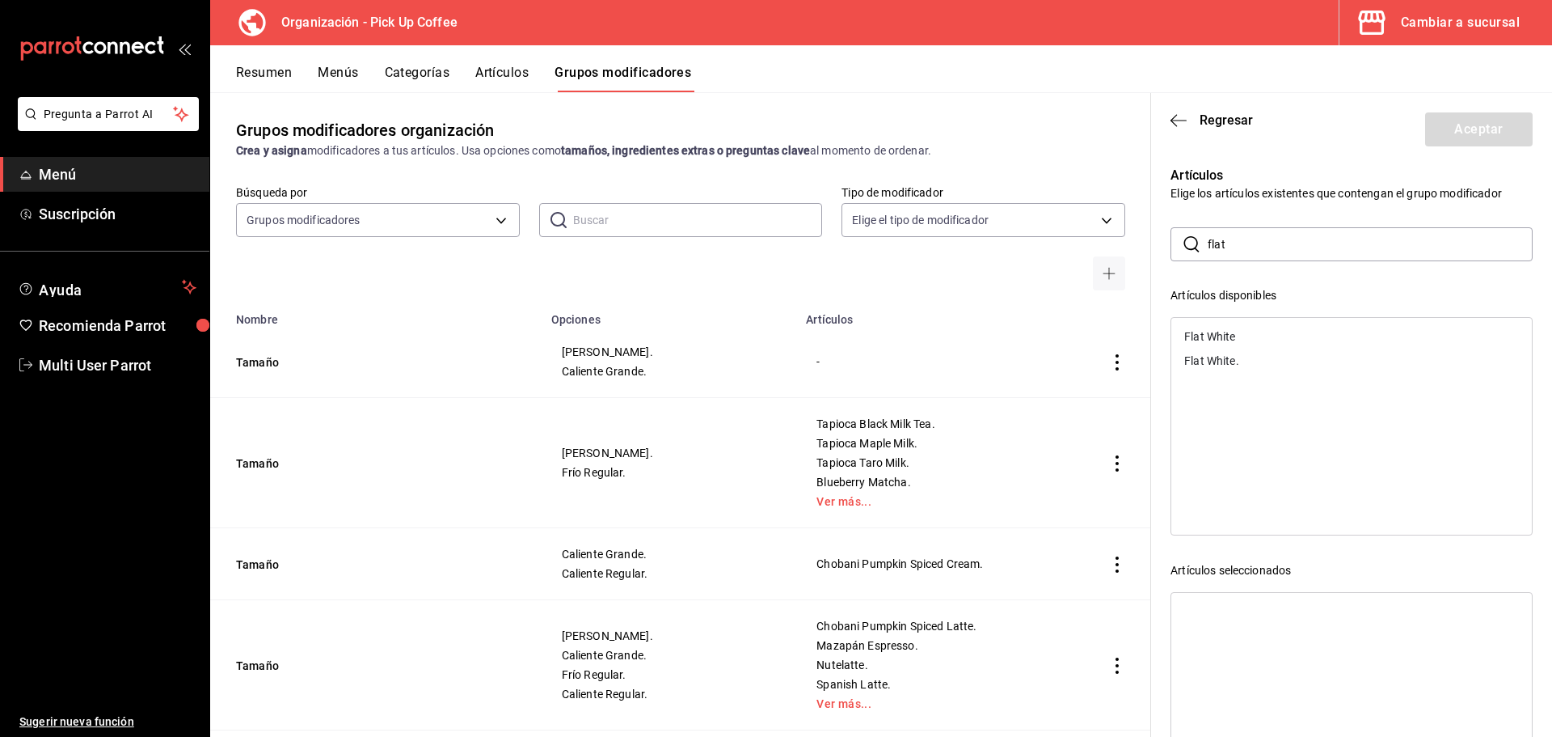
click at [1249, 365] on div "Flat White." at bounding box center [1352, 360] width 361 height 24
drag, startPoint x: 1253, startPoint y: 243, endPoint x: 1105, endPoint y: 242, distance: 148.0
click at [1107, 244] on main "Grupos modificadores organización Crea y asigna modificadores a tus artículos. …" at bounding box center [881, 414] width 1342 height 644
type input "capu"
click at [1206, 355] on div "Capuccino." at bounding box center [1212, 360] width 57 height 11
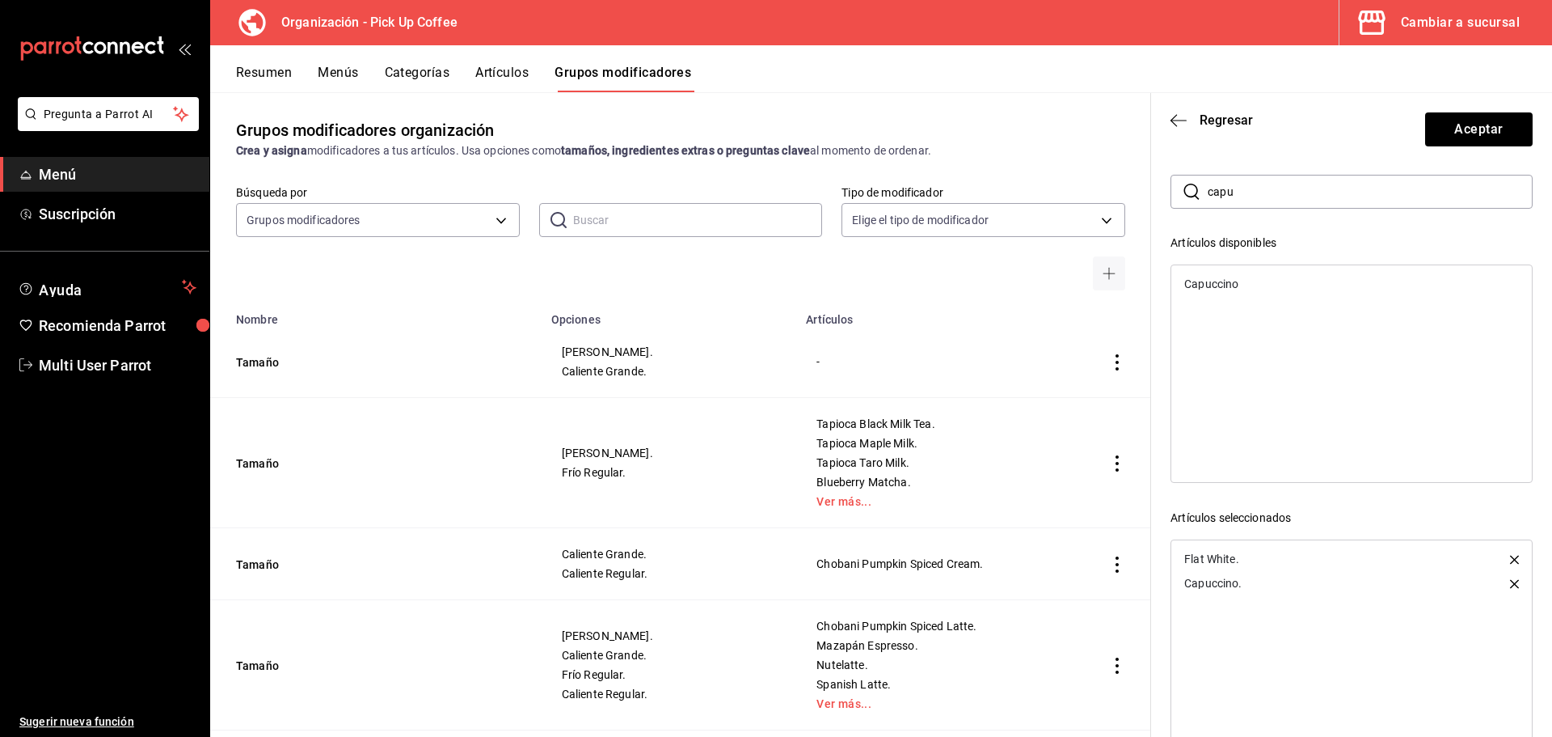
scroll to position [0, 0]
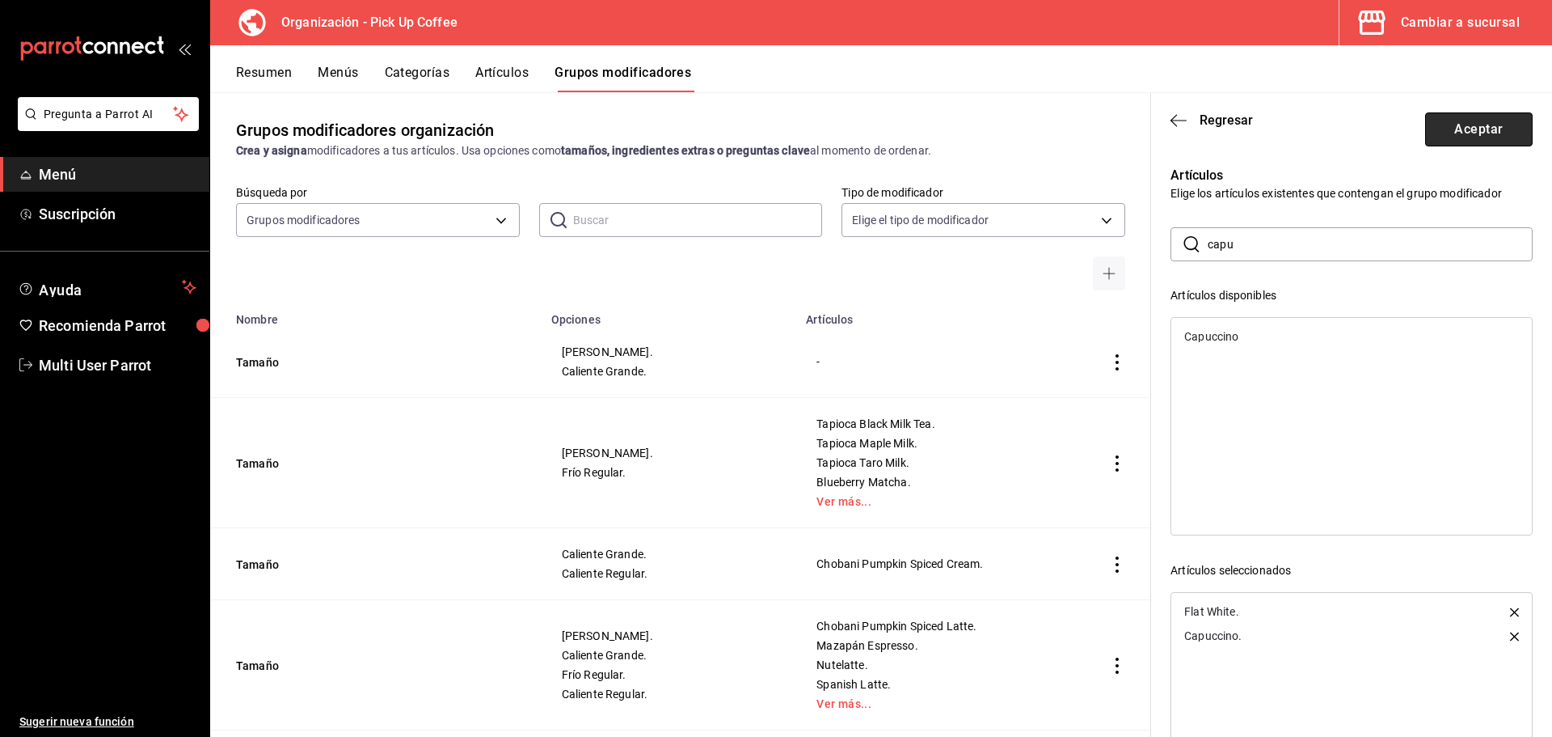
click at [1455, 125] on button "Aceptar" at bounding box center [1479, 129] width 108 height 34
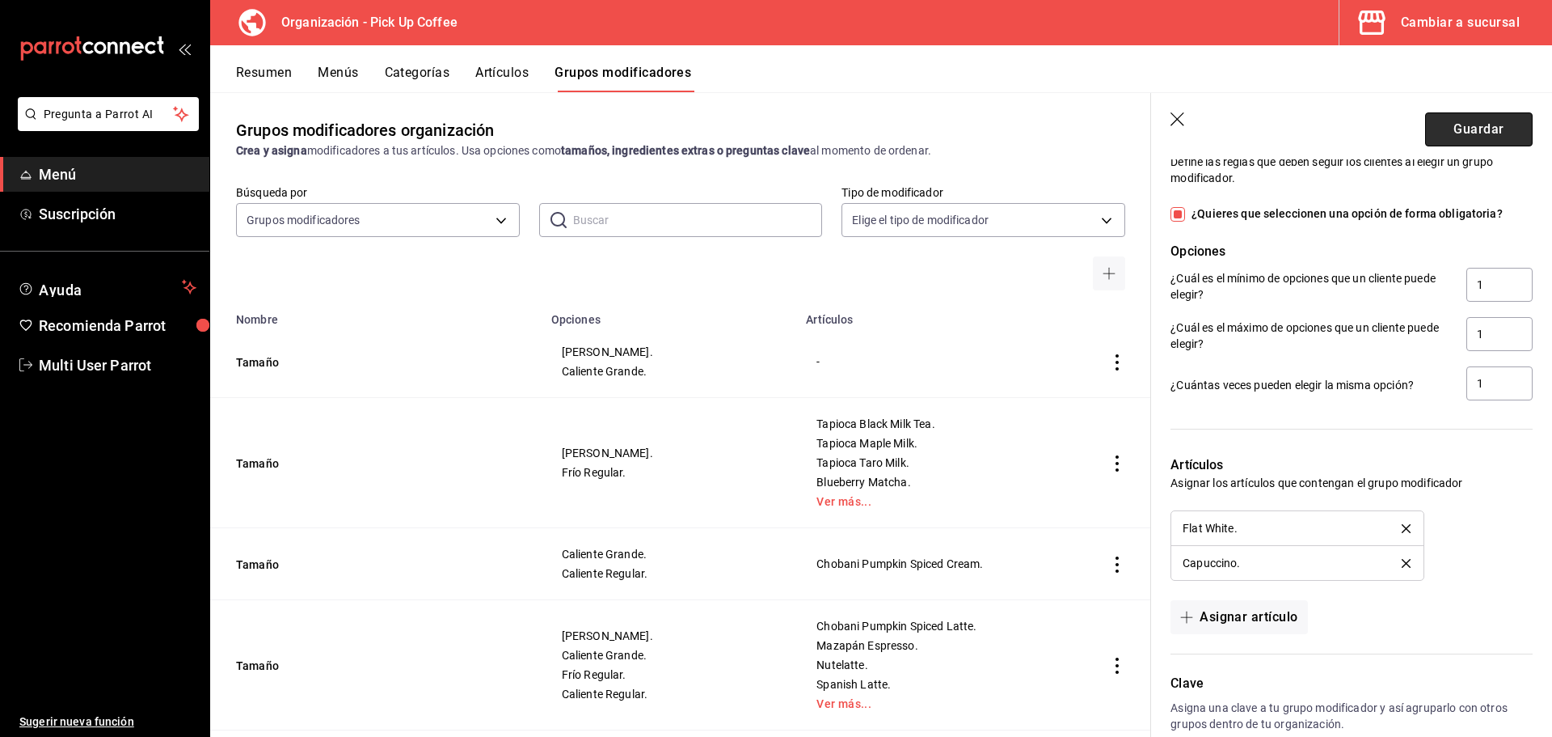
click at [1447, 128] on button "Guardar" at bounding box center [1479, 129] width 108 height 34
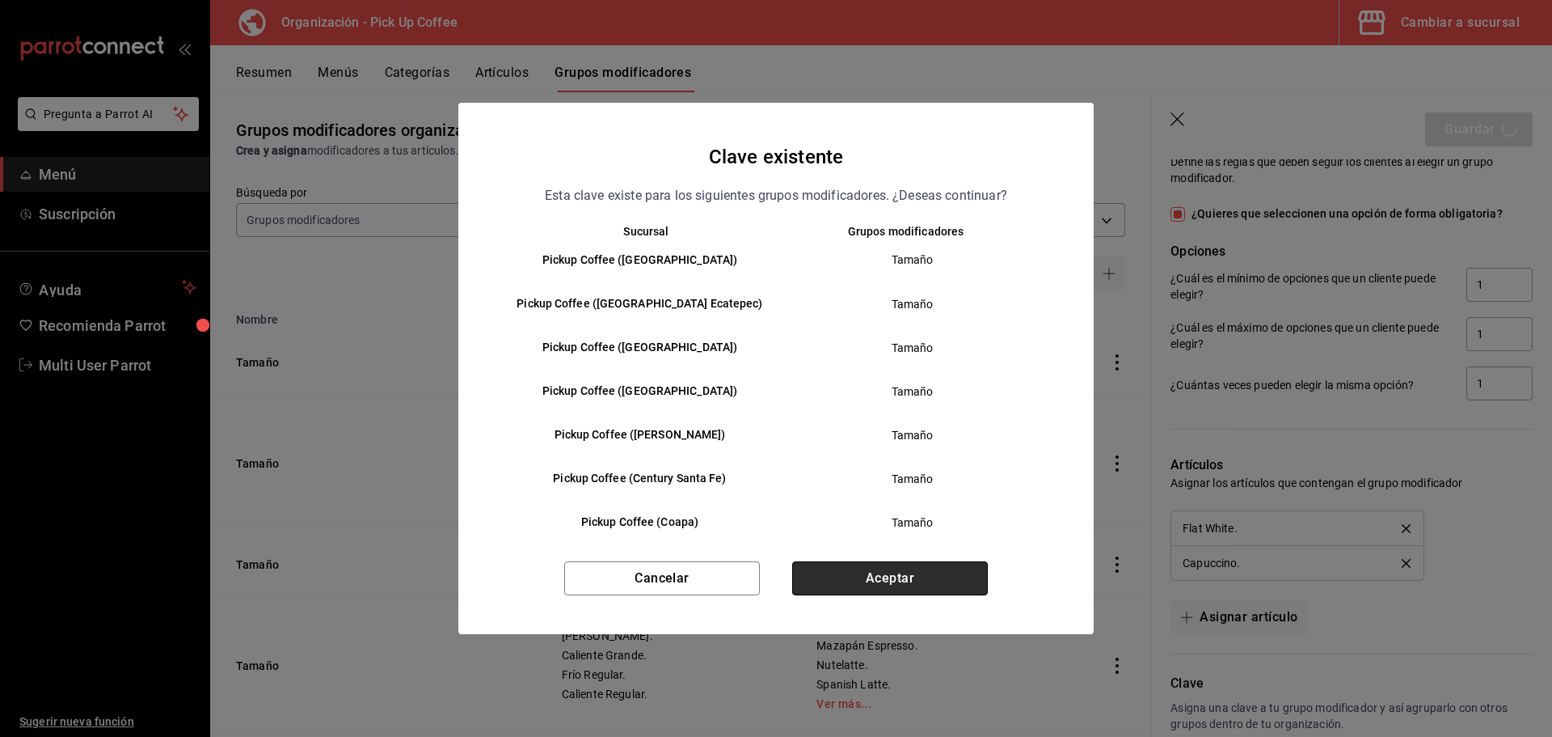
click at [904, 576] on button "Aceptar" at bounding box center [890, 578] width 196 height 34
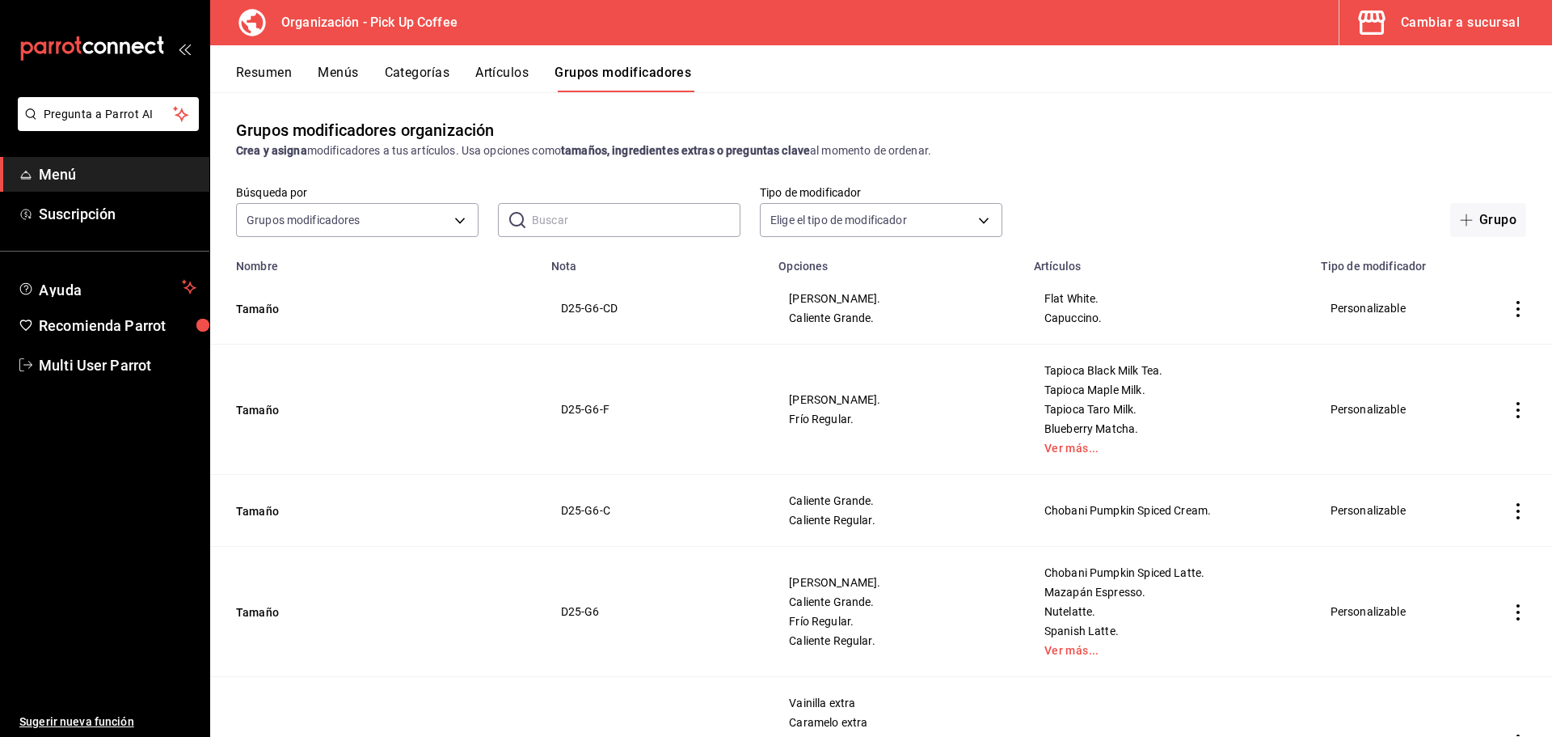
click at [258, 73] on button "Resumen" at bounding box center [264, 78] width 56 height 27
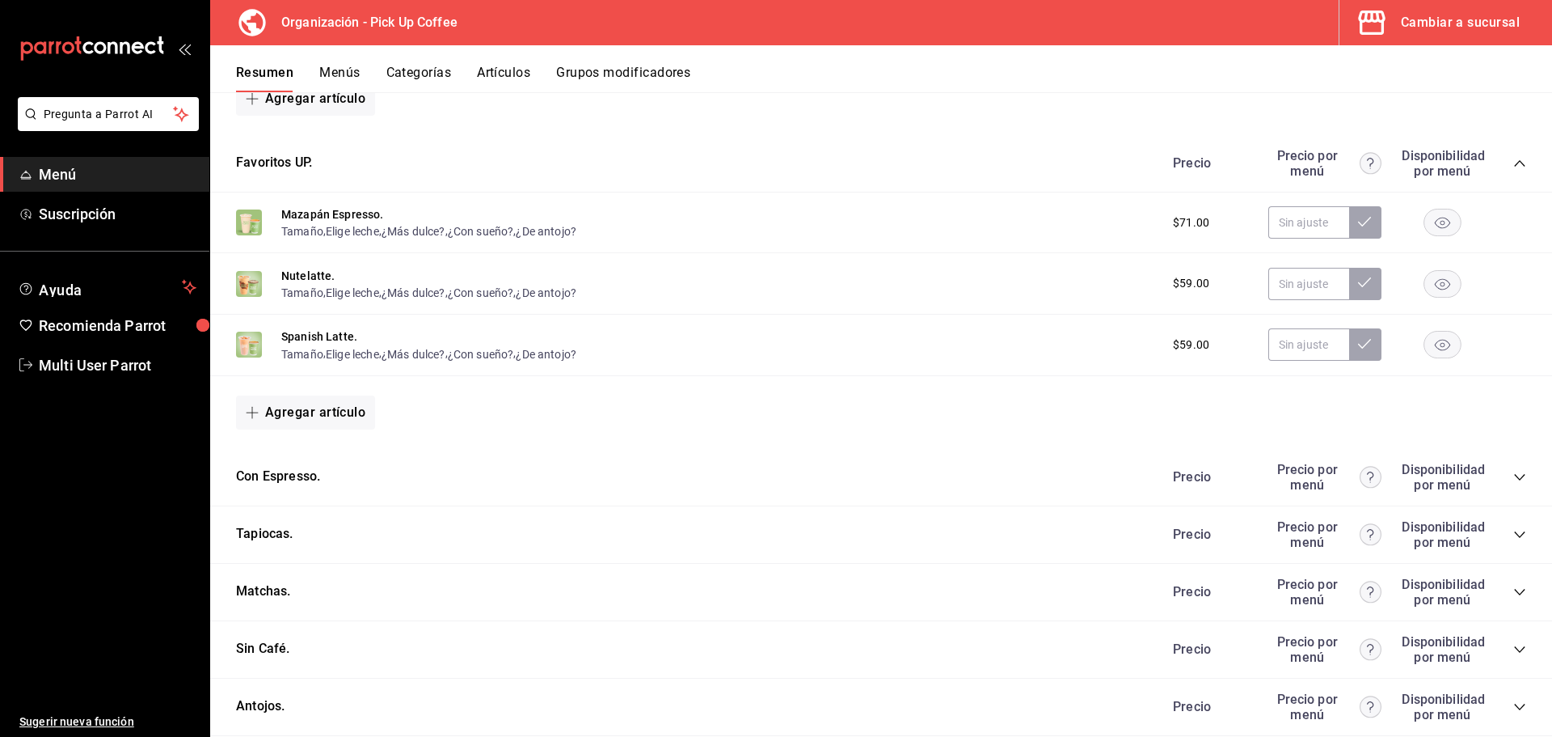
scroll to position [485, 0]
click at [1514, 471] on icon "collapse-category-row" at bounding box center [1520, 476] width 13 height 13
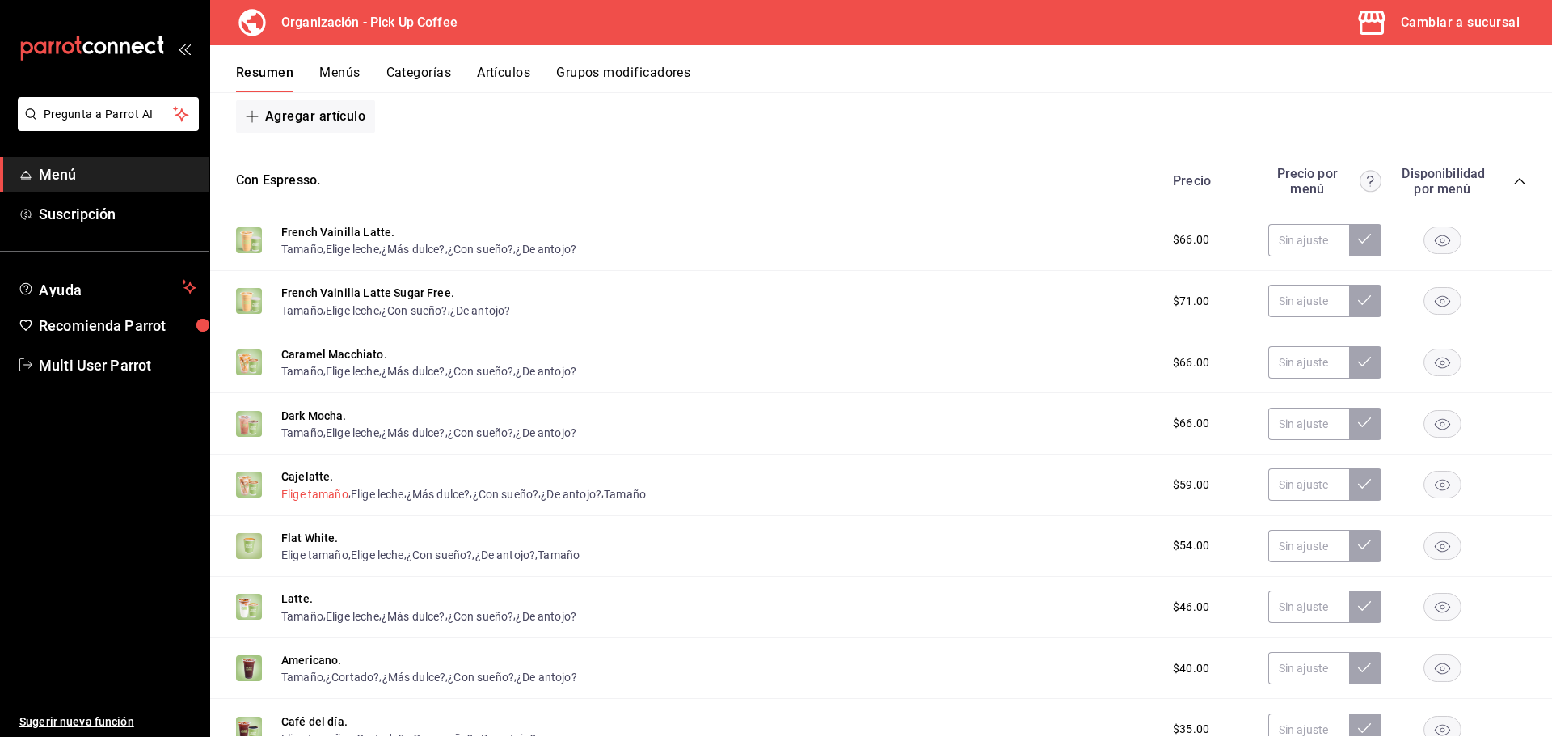
scroll to position [809, 0]
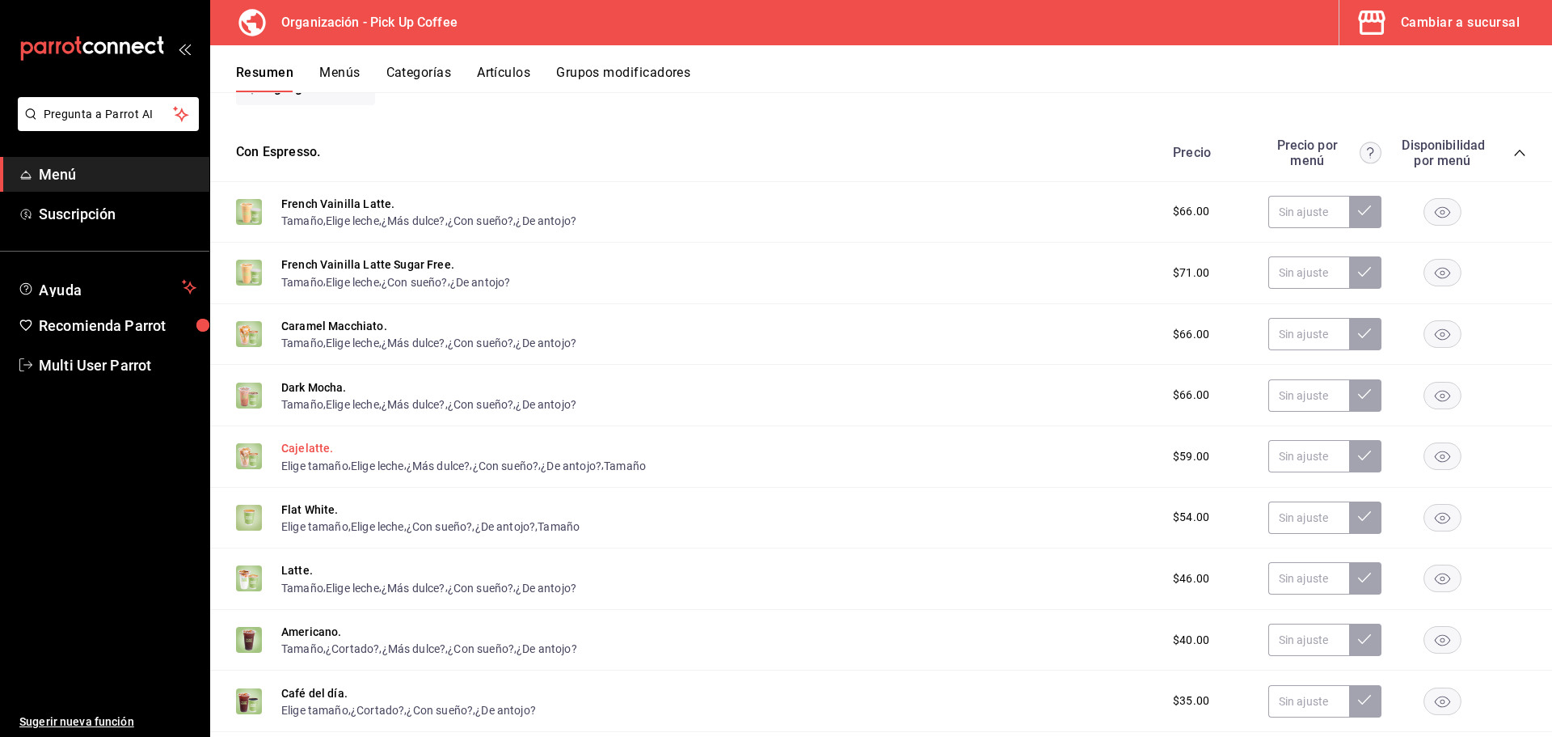
click at [314, 448] on button "Cajelatte." at bounding box center [307, 448] width 53 height 16
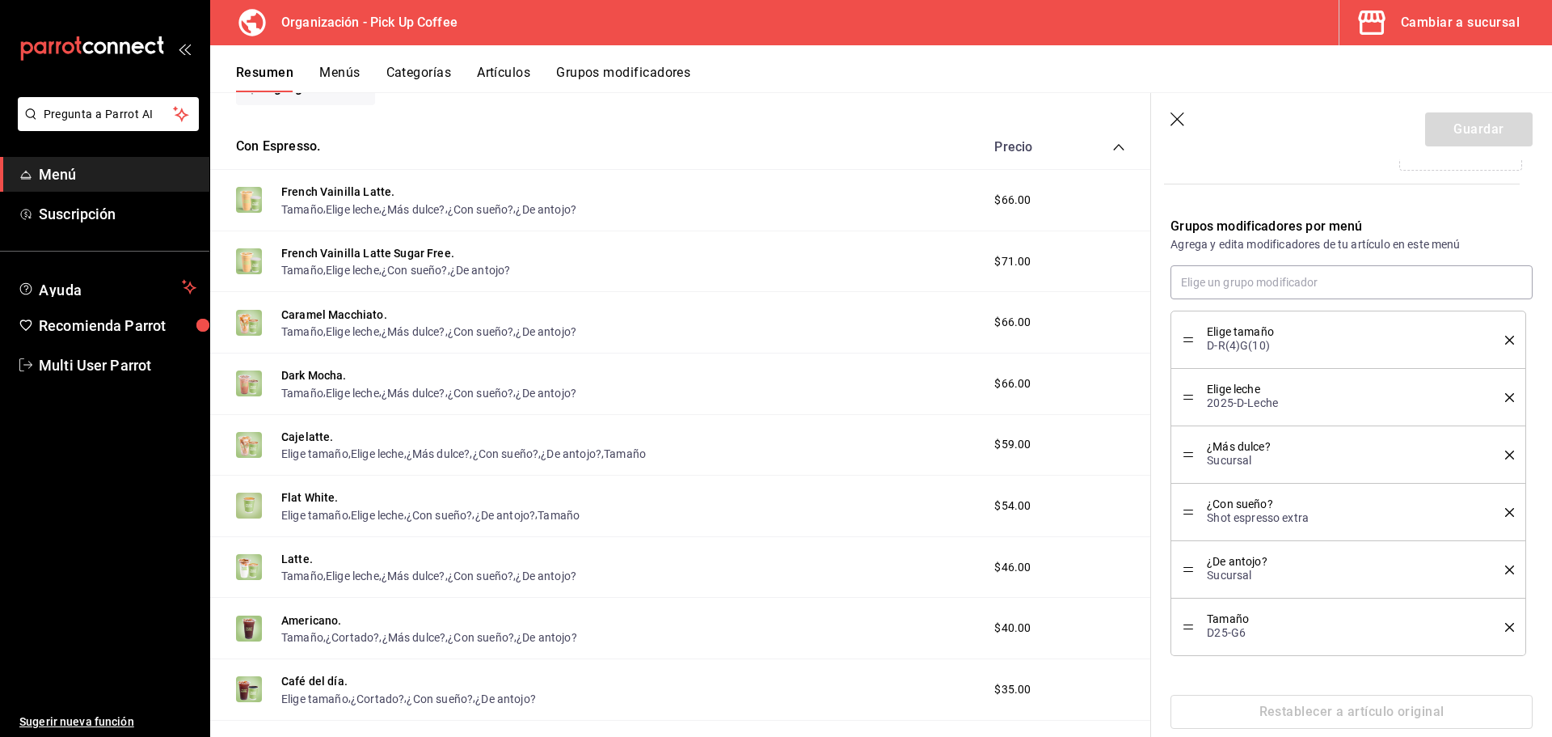
scroll to position [479, 0]
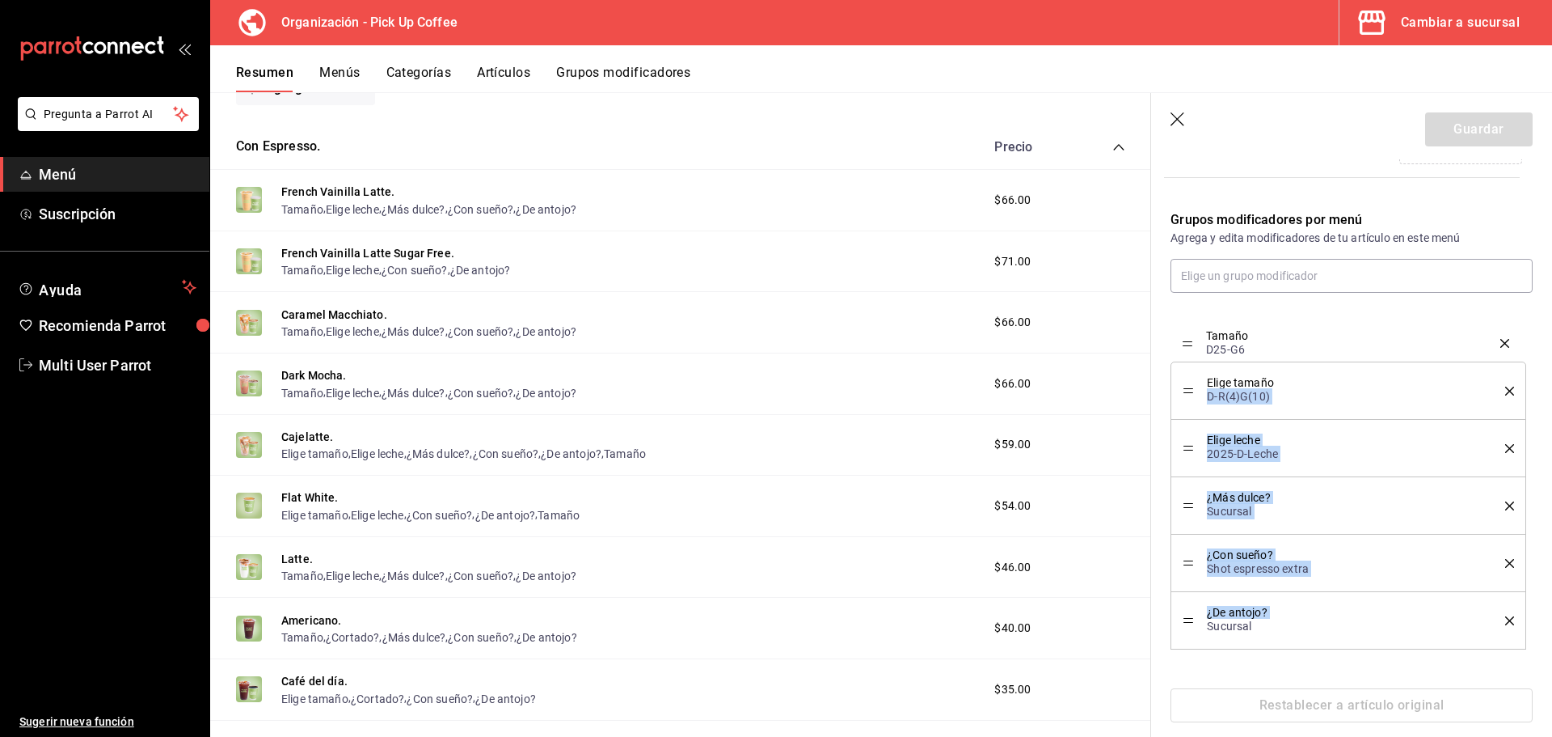
drag, startPoint x: 1186, startPoint y: 617, endPoint x: 1201, endPoint y: 340, distance: 277.8
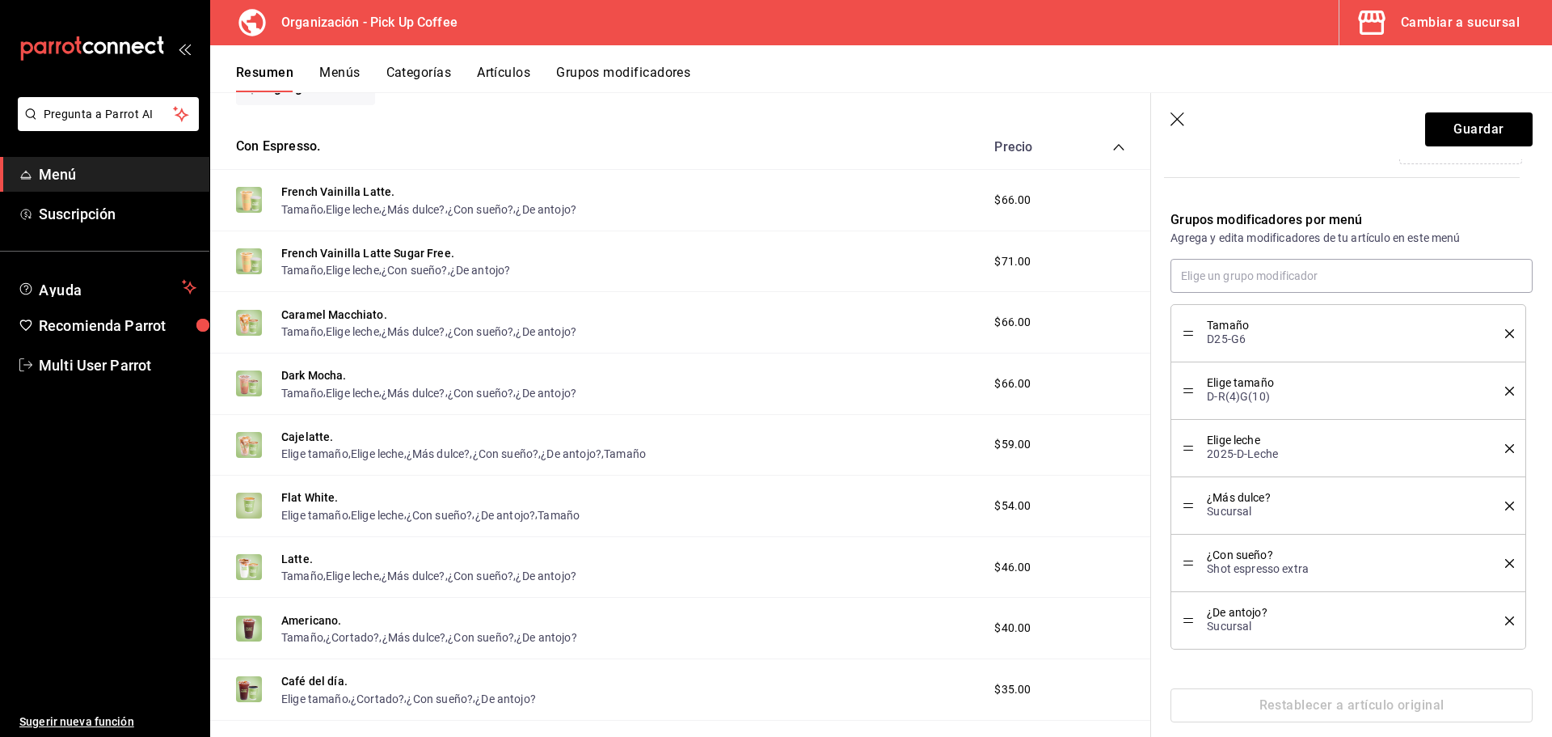
click at [1505, 389] on icon "delete" at bounding box center [1509, 390] width 9 height 9
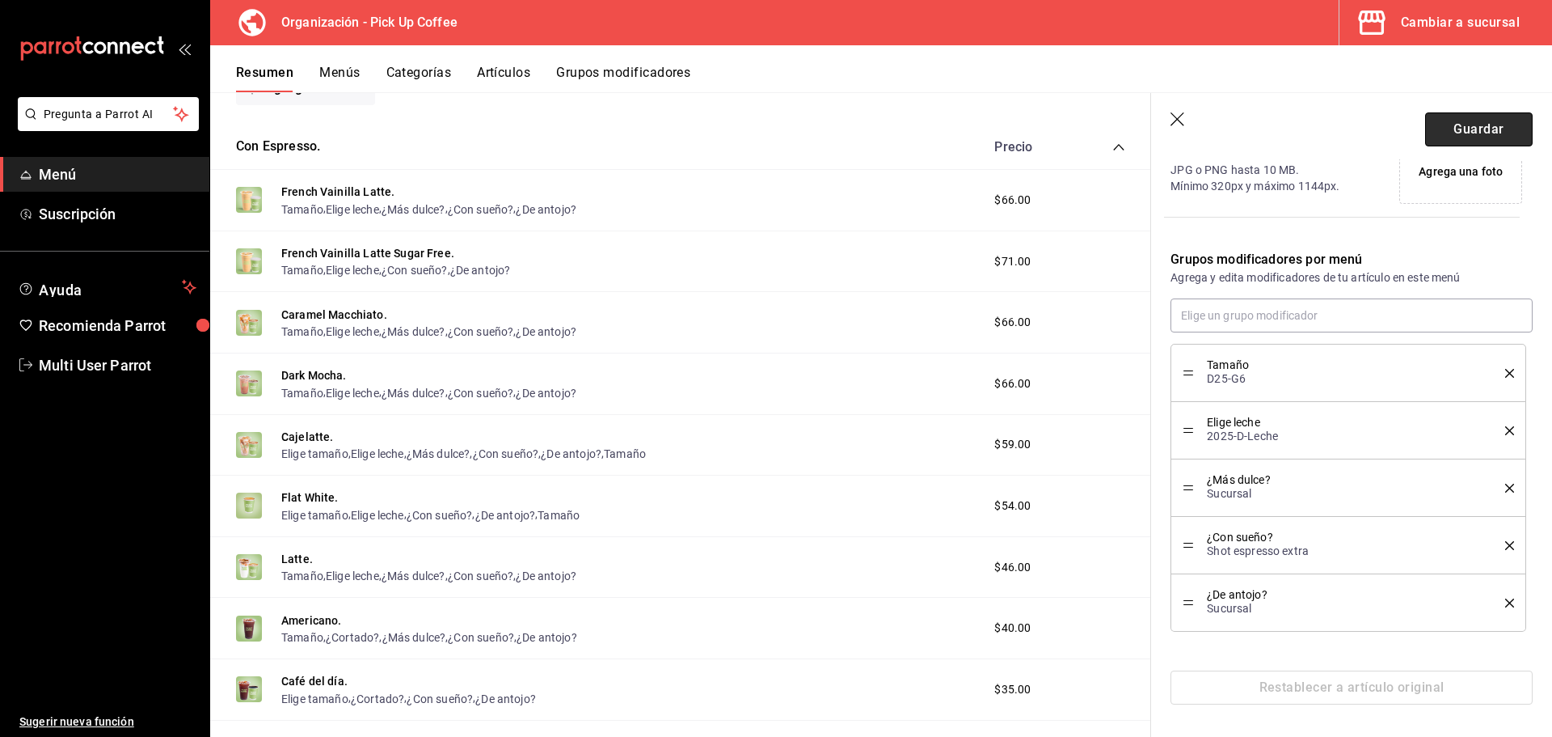
click at [1460, 129] on button "Guardar" at bounding box center [1479, 129] width 108 height 34
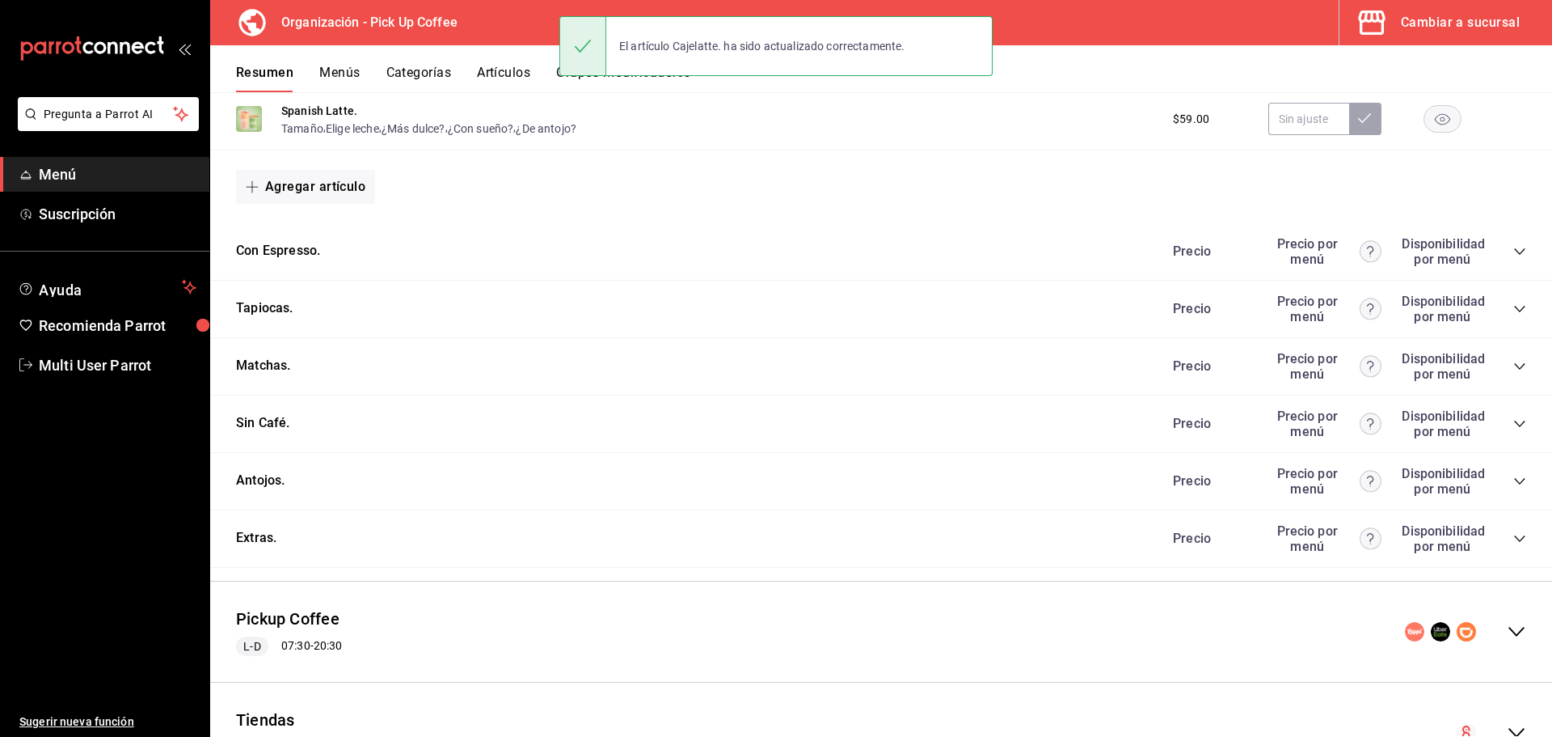
scroll to position [713, 0]
click at [1514, 245] on icon "collapse-category-row" at bounding box center [1520, 248] width 13 height 13
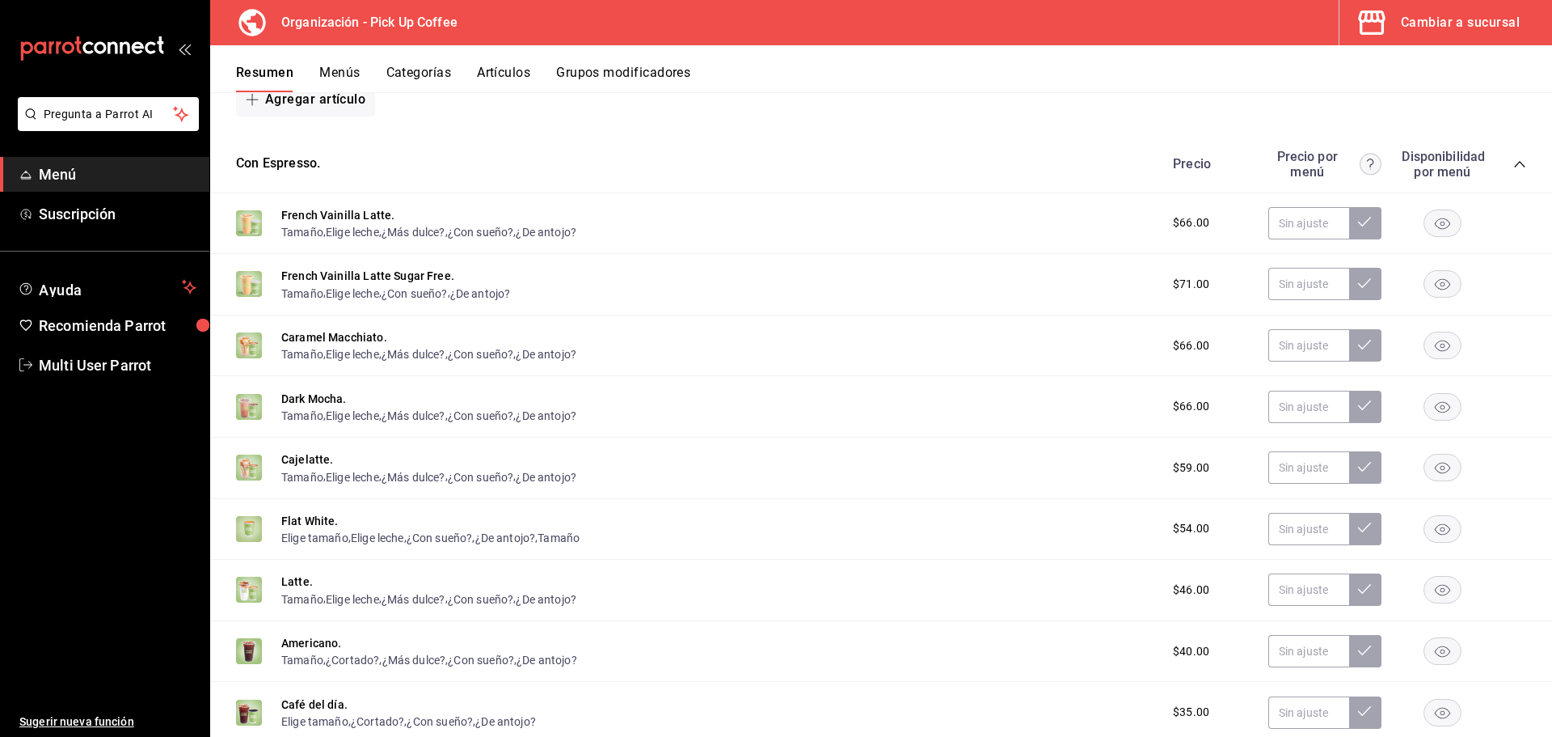
scroll to position [875, 0]
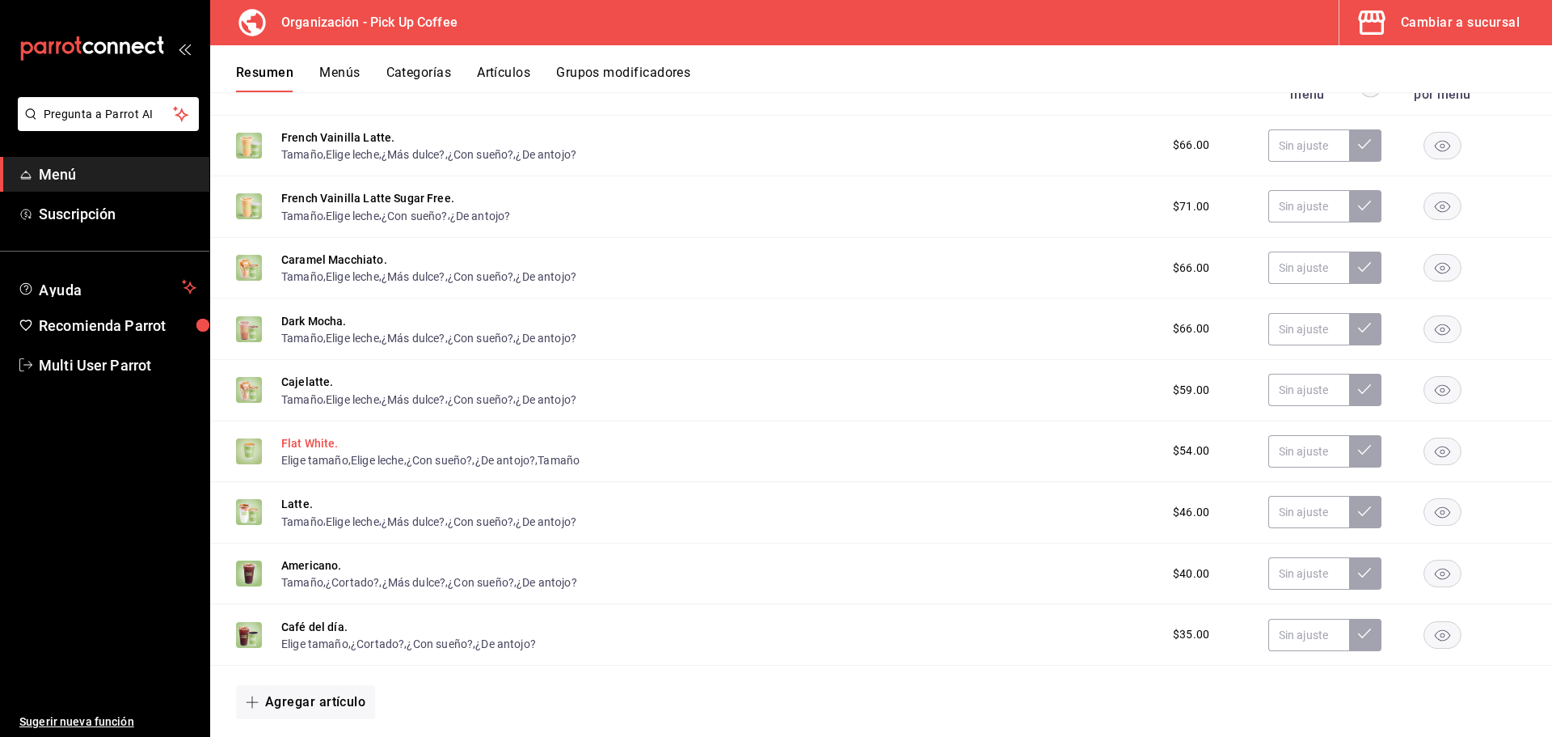
click at [311, 446] on button "Flat White." at bounding box center [309, 443] width 57 height 16
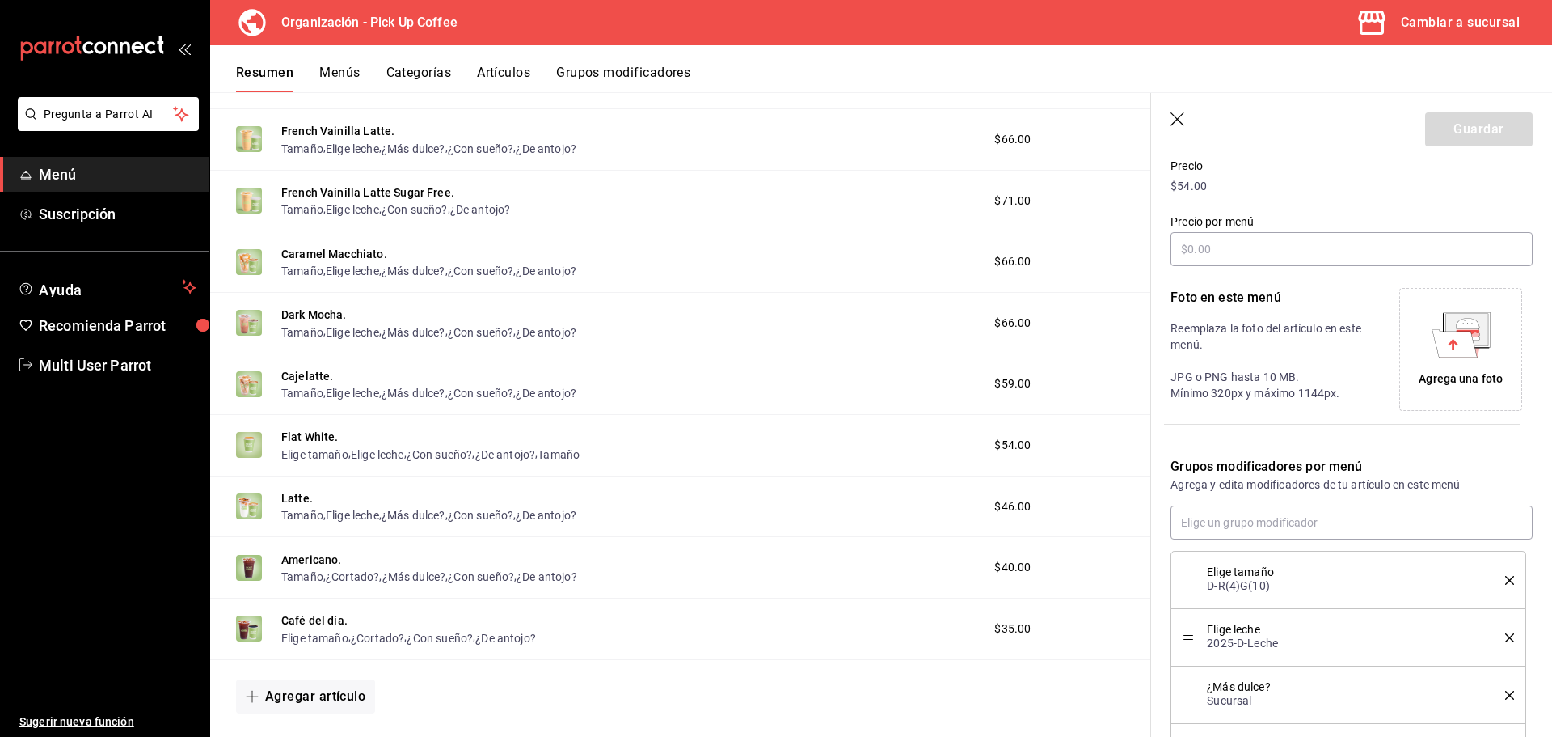
scroll to position [439, 0]
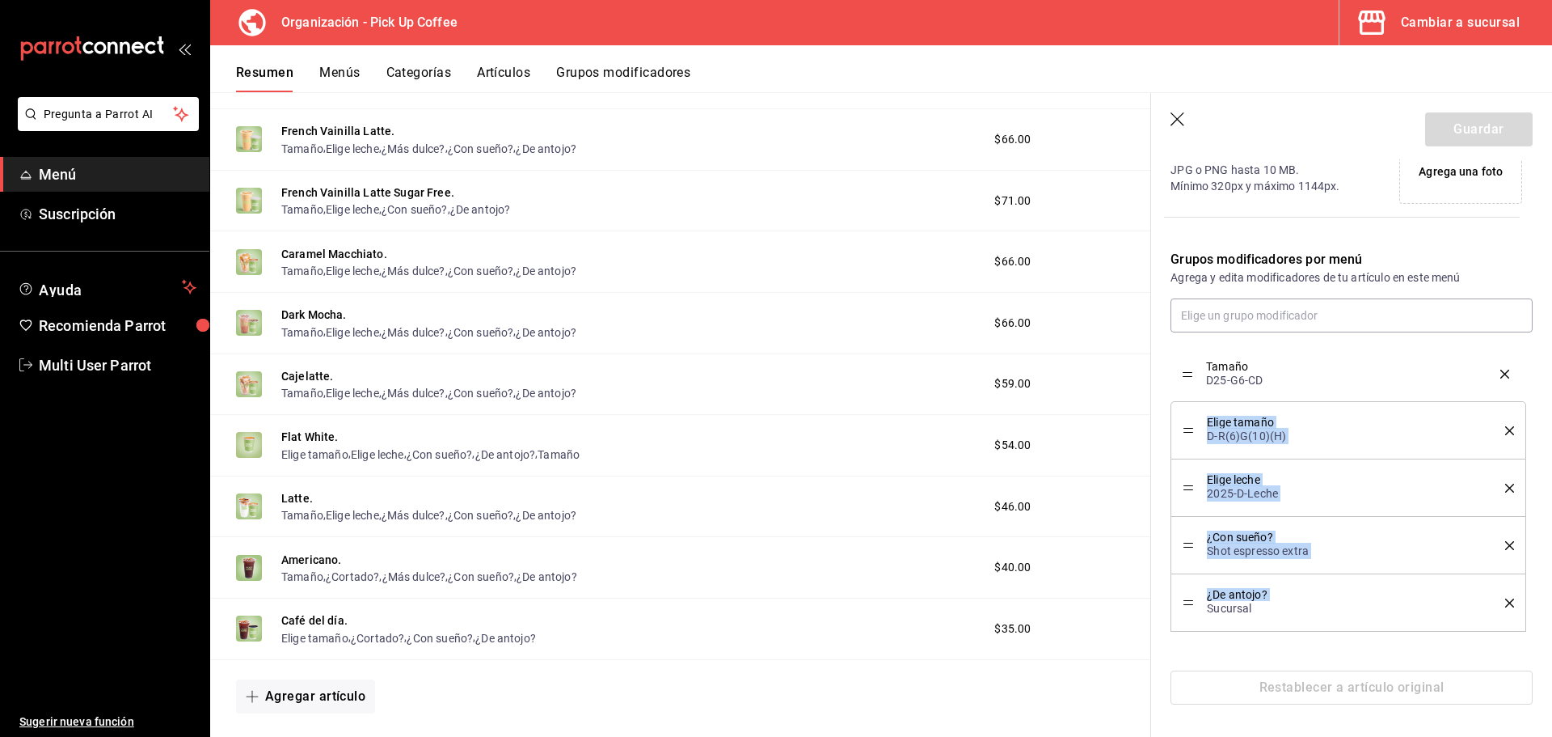
drag, startPoint x: 1184, startPoint y: 600, endPoint x: 1189, endPoint y: 371, distance: 228.9
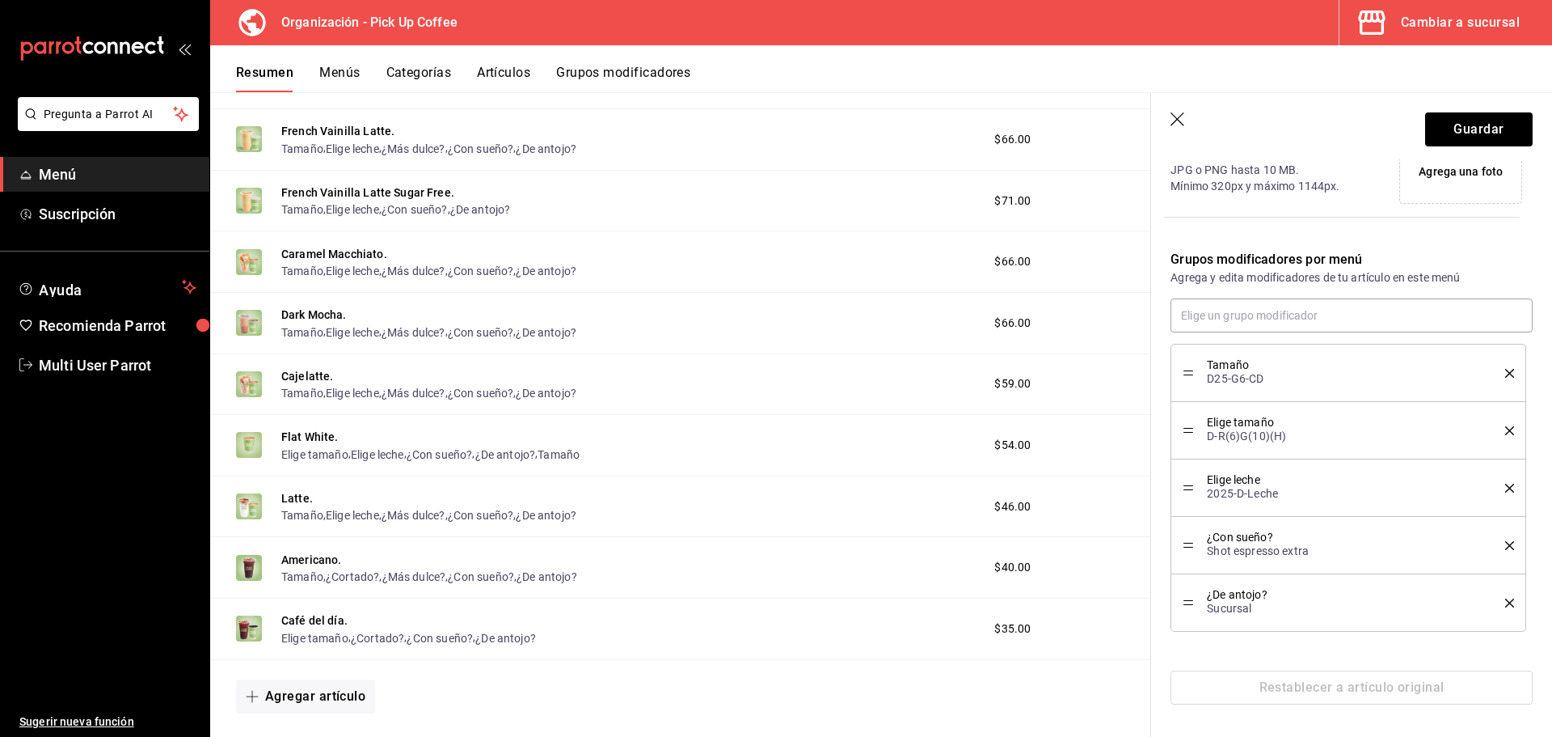
click at [1505, 373] on icon "delete" at bounding box center [1509, 373] width 9 height 9
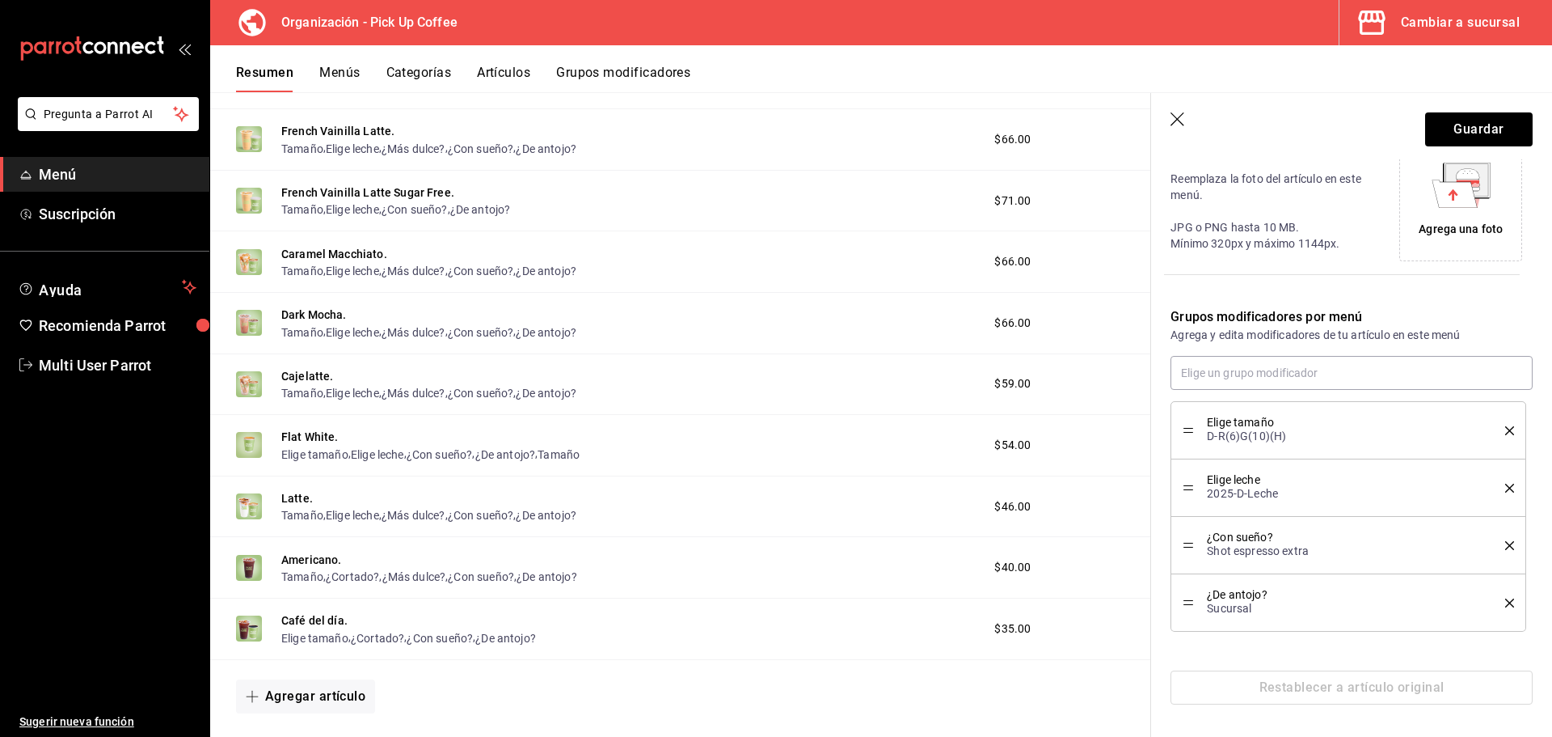
scroll to position [382, 0]
click at [1442, 136] on button "Guardar" at bounding box center [1479, 129] width 108 height 34
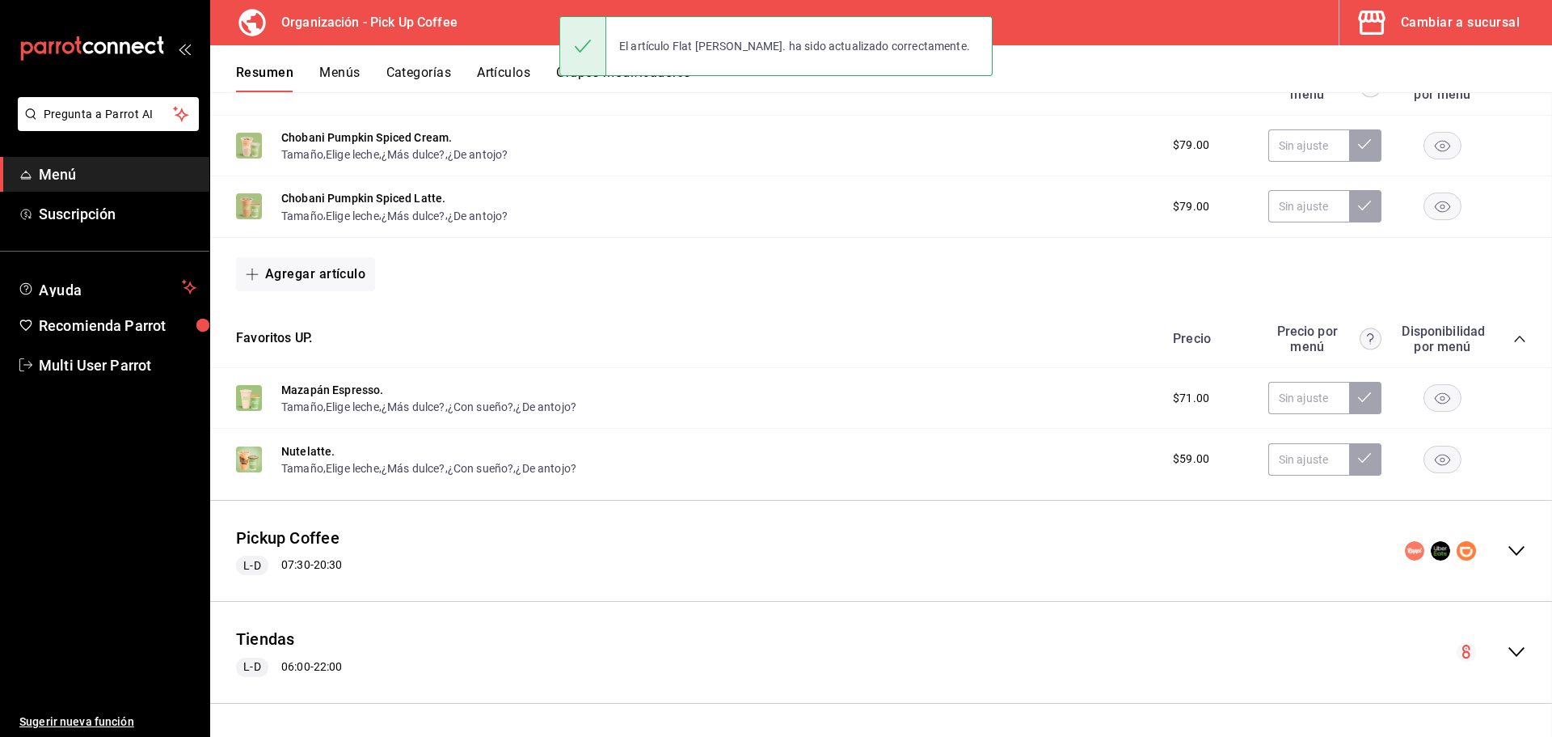
scroll to position [309, 0]
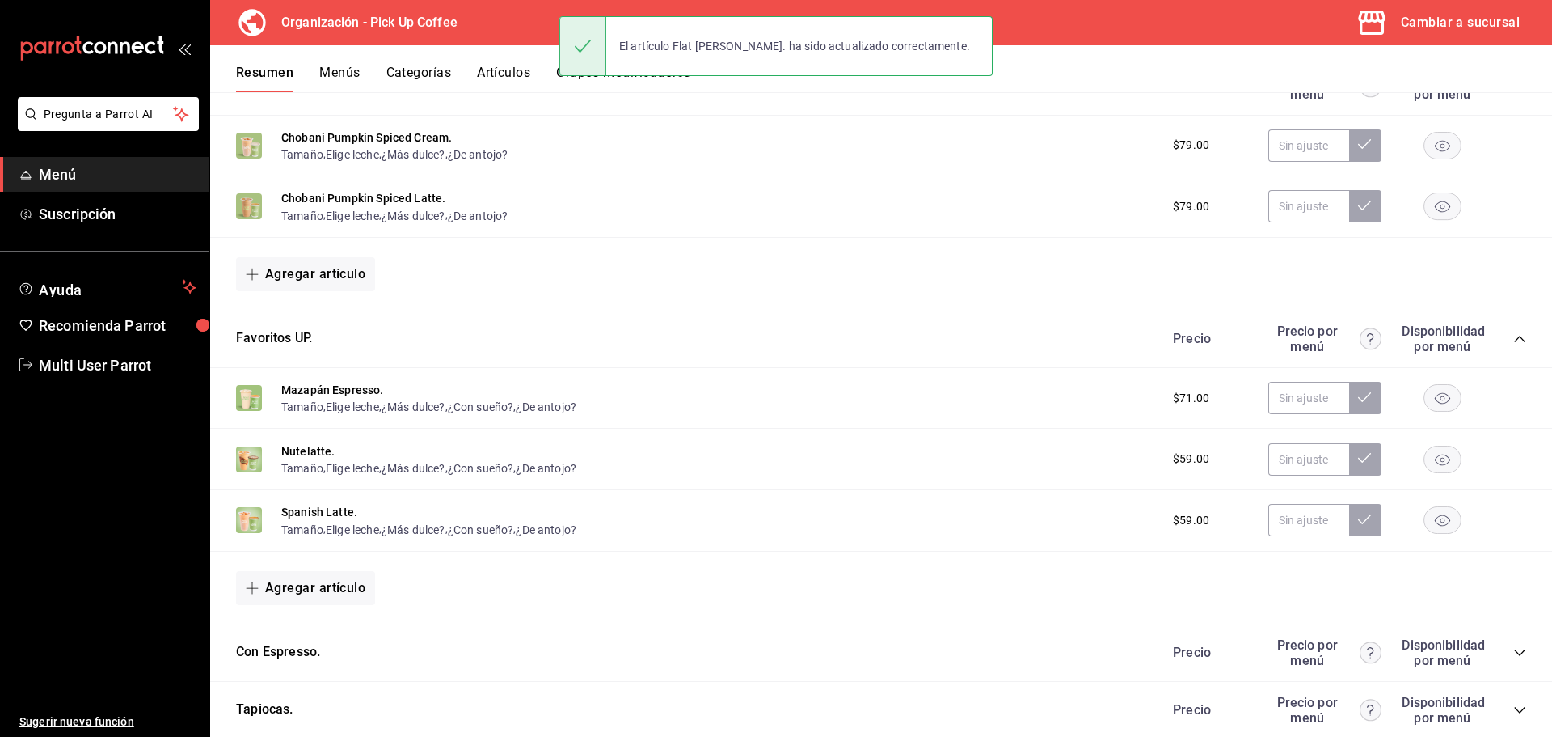
click at [625, 80] on div "El artículo Flat White. ha sido actualizado correctamente." at bounding box center [776, 46] width 433 height 70
click at [559, 65] on button "Grupos modificadores" at bounding box center [623, 78] width 134 height 27
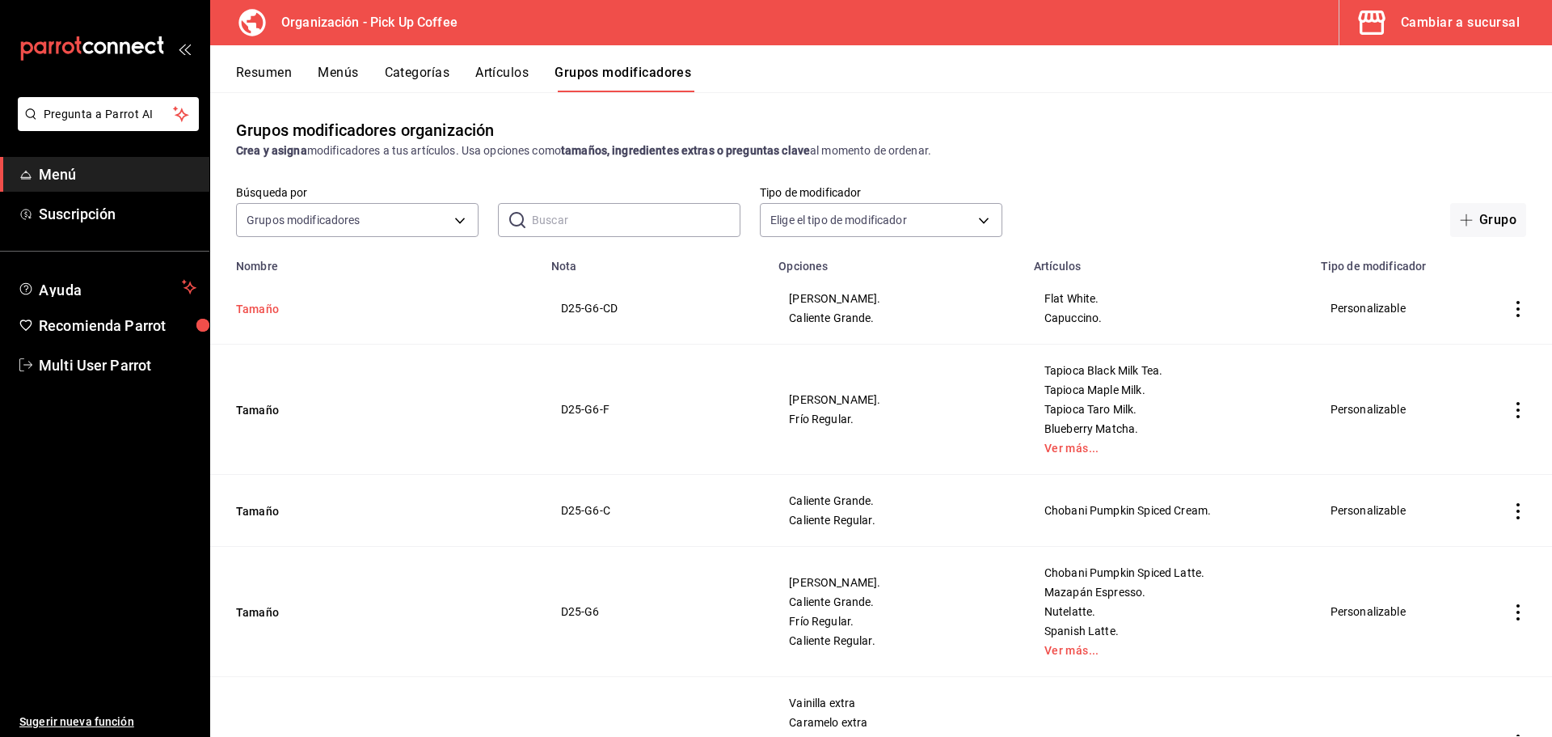
click at [256, 303] on button "Tamaño" at bounding box center [333, 309] width 194 height 16
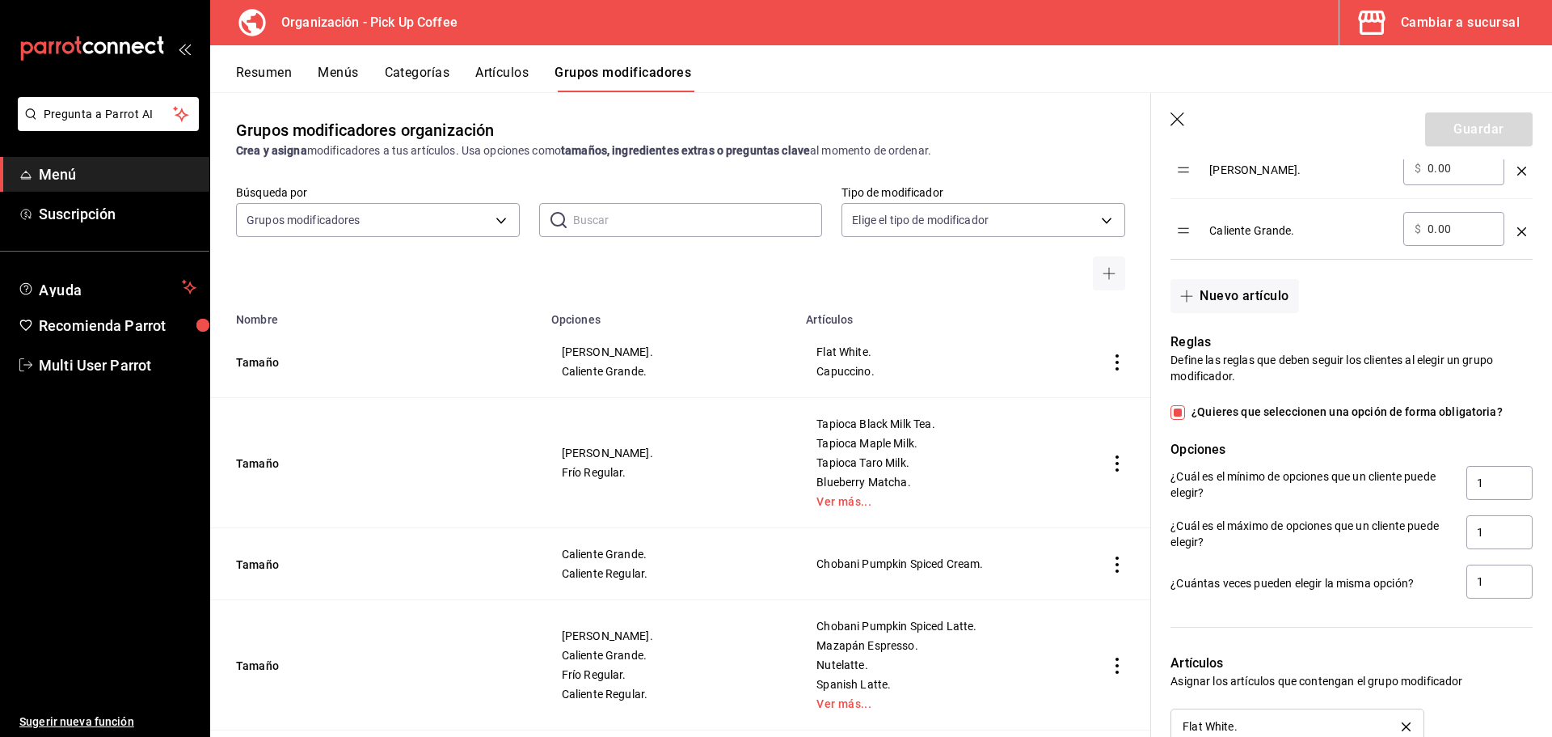
scroll to position [728, 0]
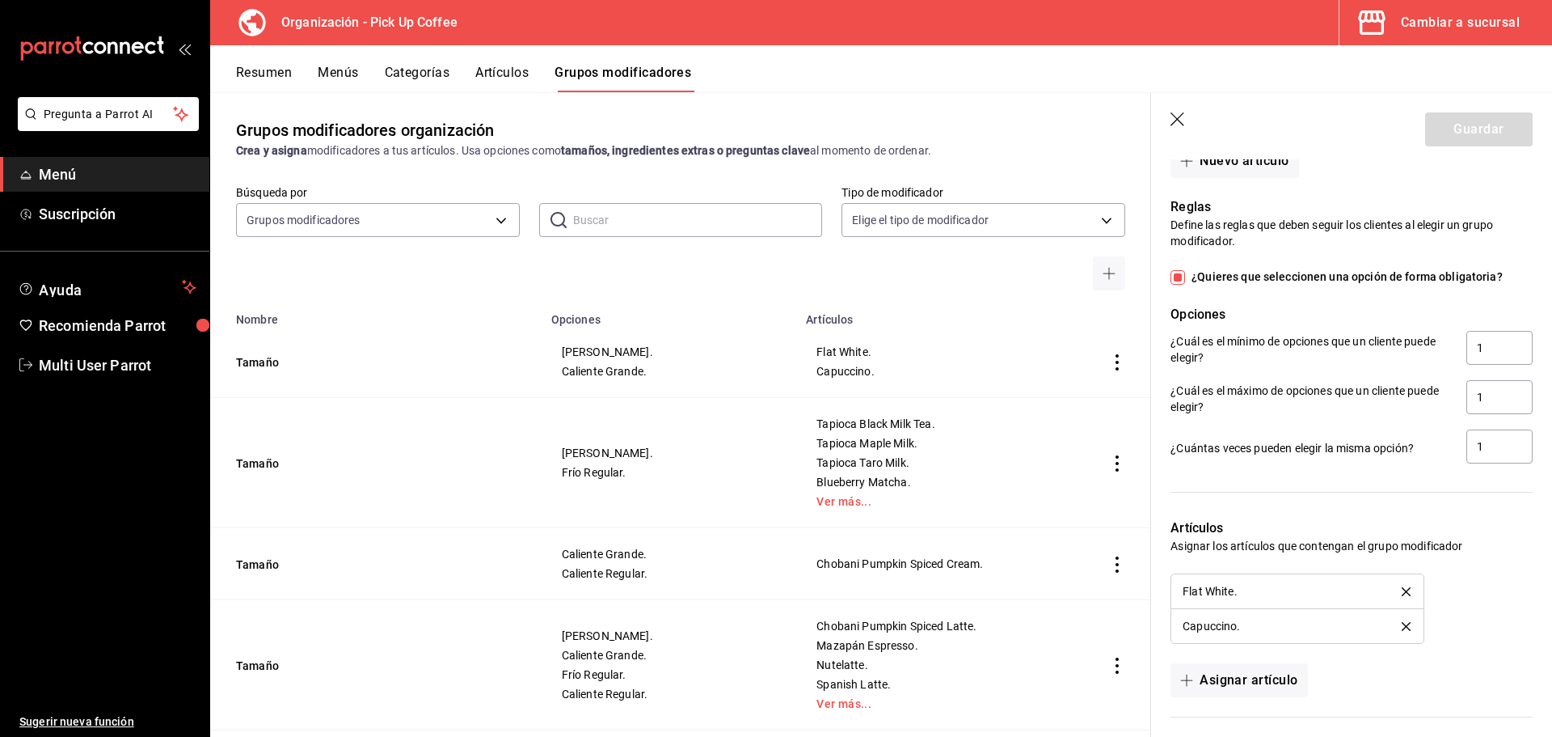
click at [1402, 592] on icon "delete" at bounding box center [1406, 591] width 9 height 9
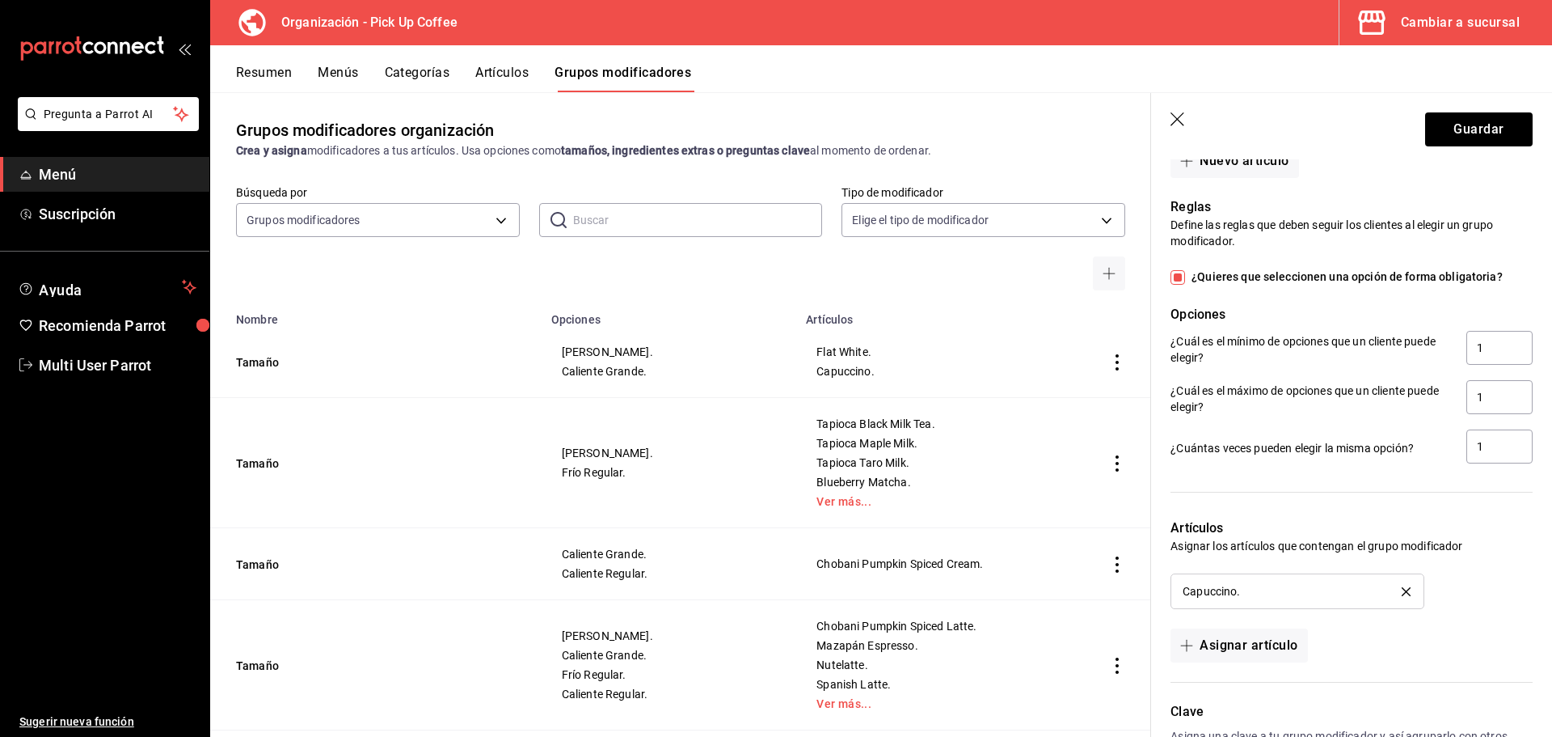
click at [1402, 592] on icon "delete" at bounding box center [1406, 591] width 9 height 9
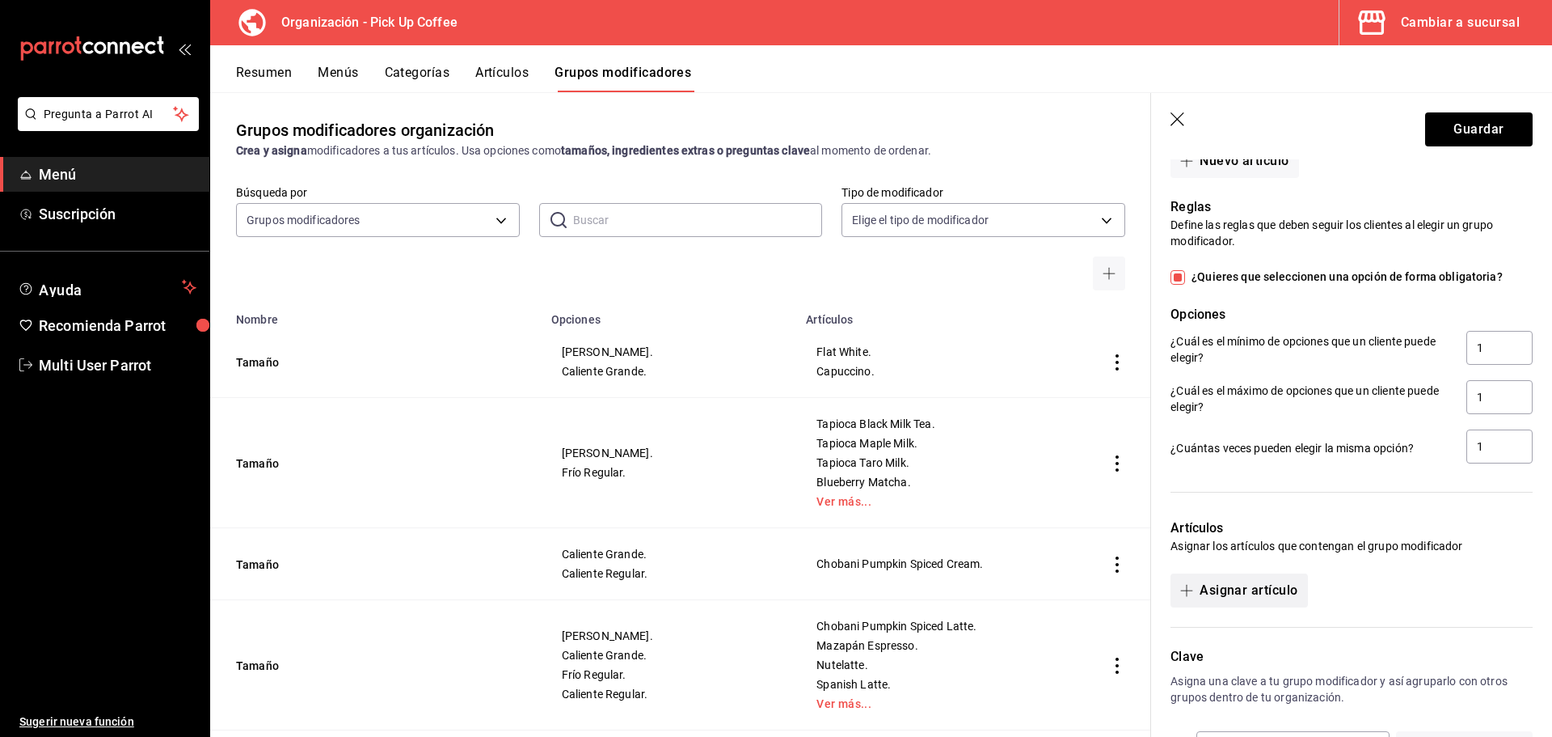
click at [1266, 592] on button "Asignar artículo" at bounding box center [1239, 590] width 137 height 34
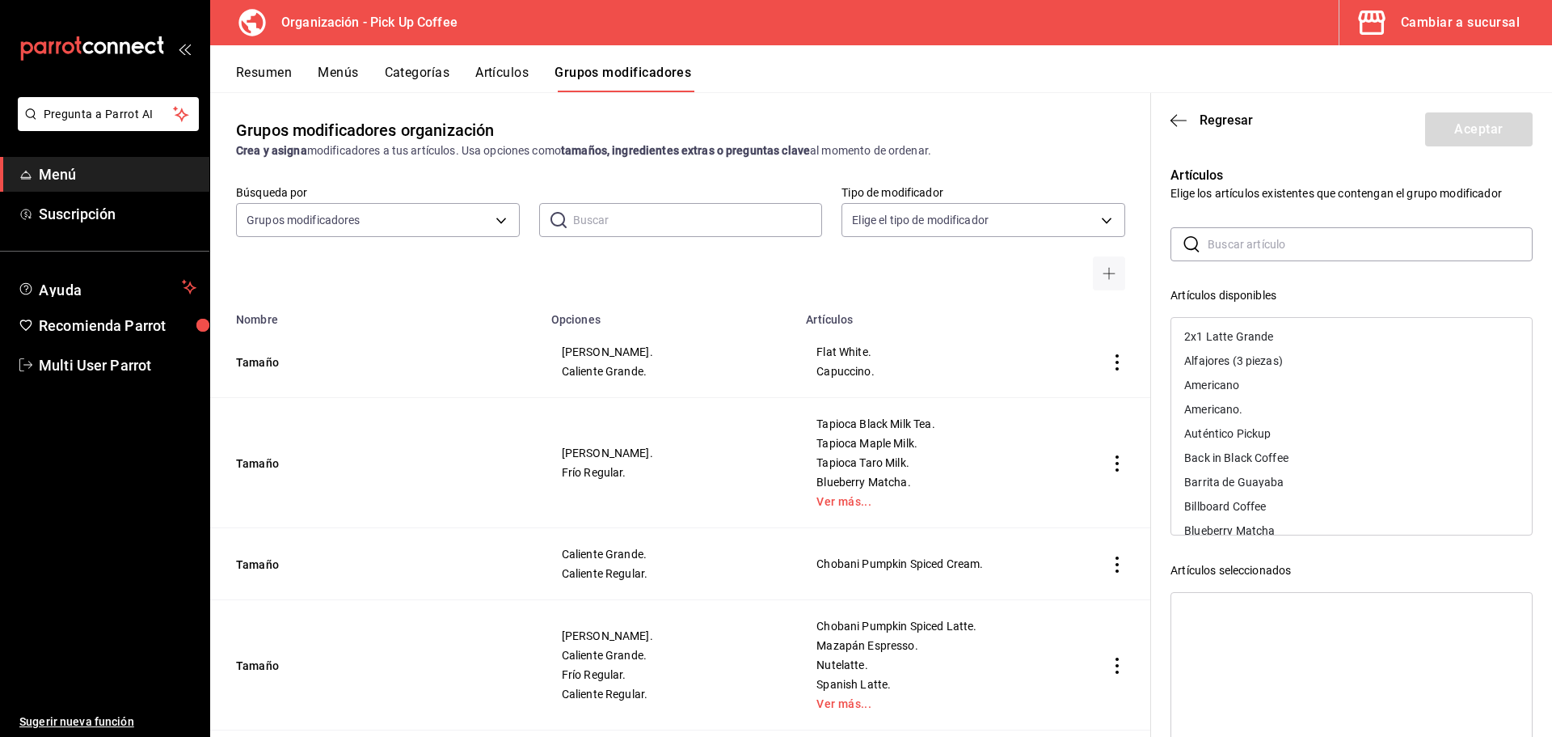
click at [1275, 241] on input "text" at bounding box center [1370, 244] width 325 height 32
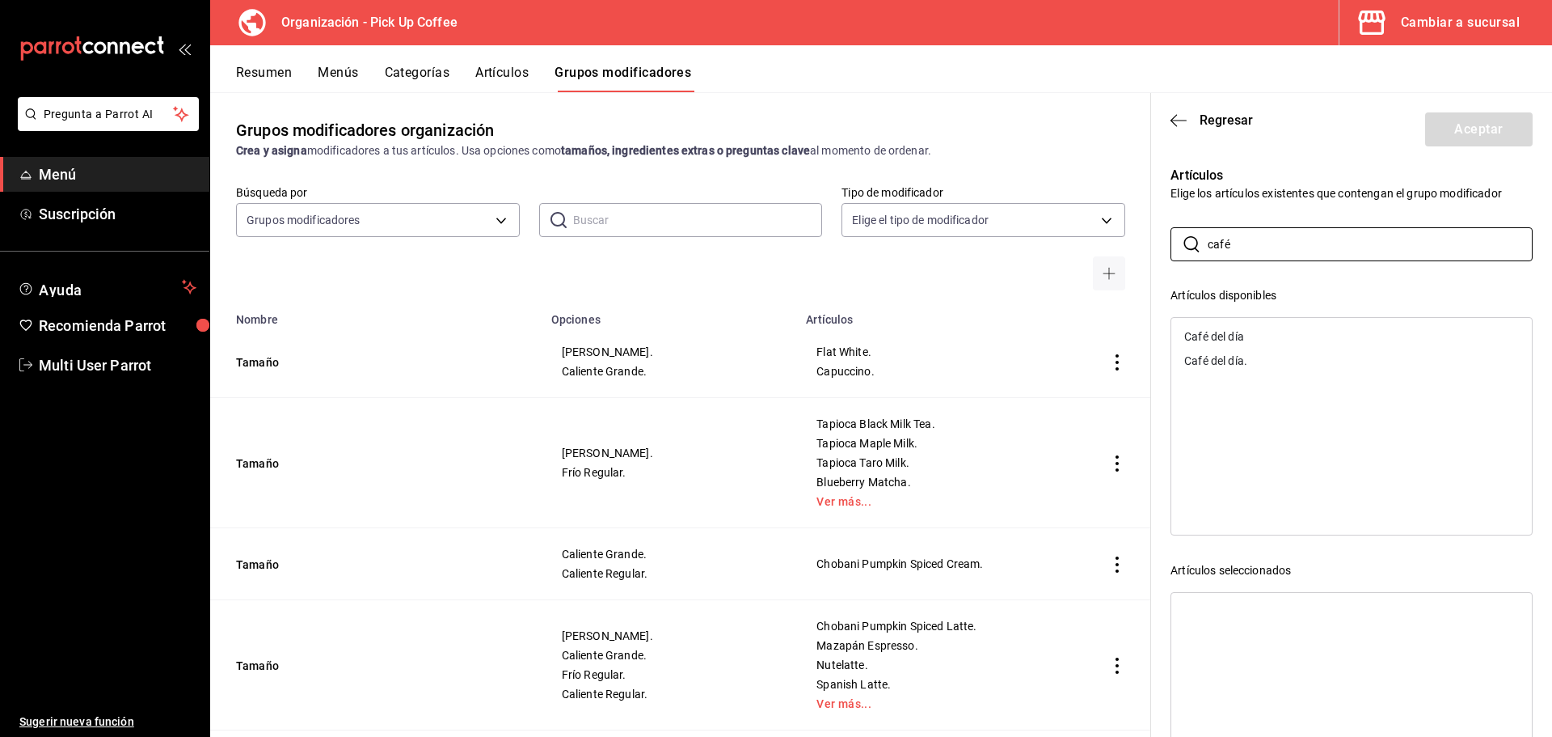
type input "café"
click at [1234, 361] on div "Café del día." at bounding box center [1215, 360] width 63 height 11
click at [1467, 146] on button "Aceptar" at bounding box center [1479, 129] width 108 height 34
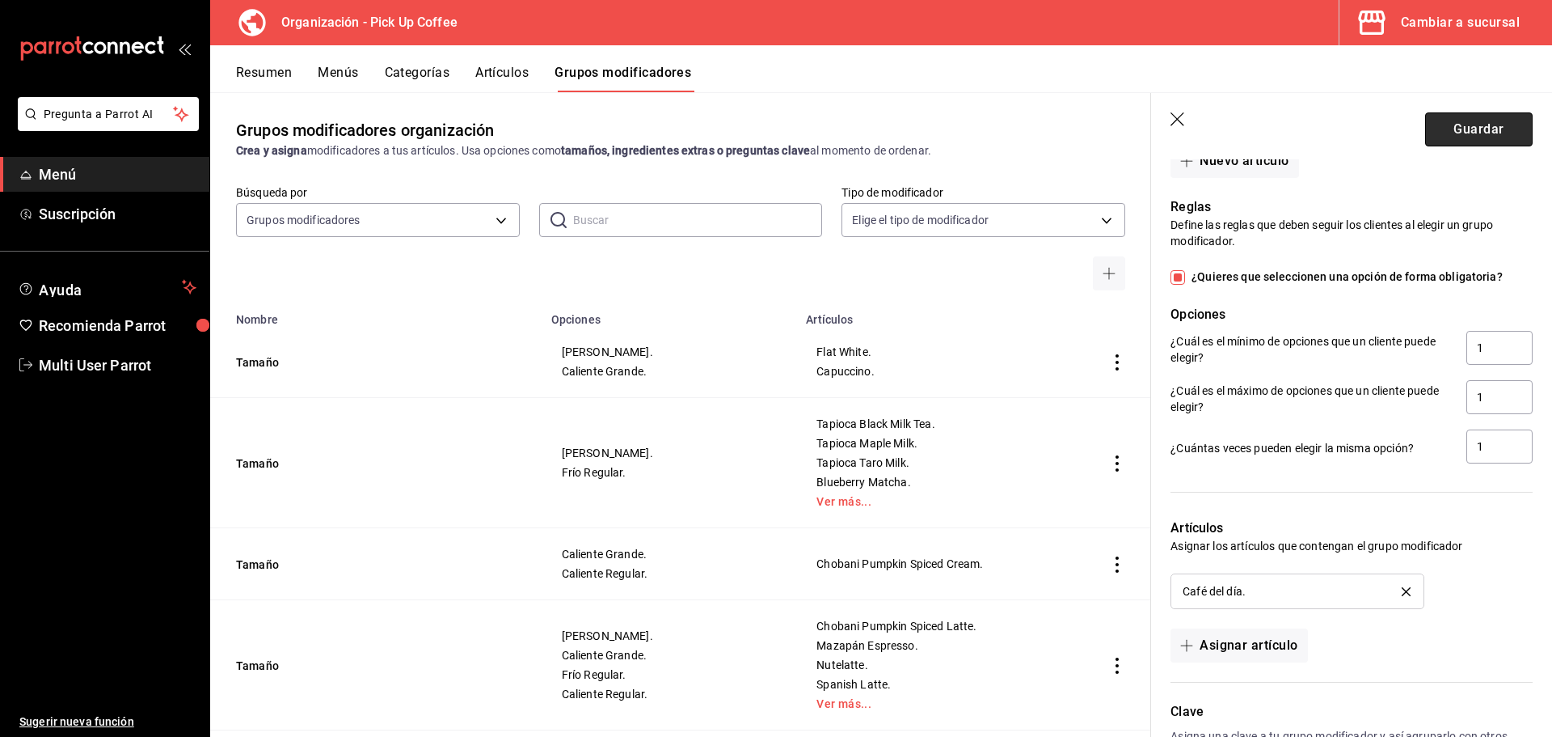
click at [1467, 139] on button "Guardar" at bounding box center [1479, 129] width 108 height 34
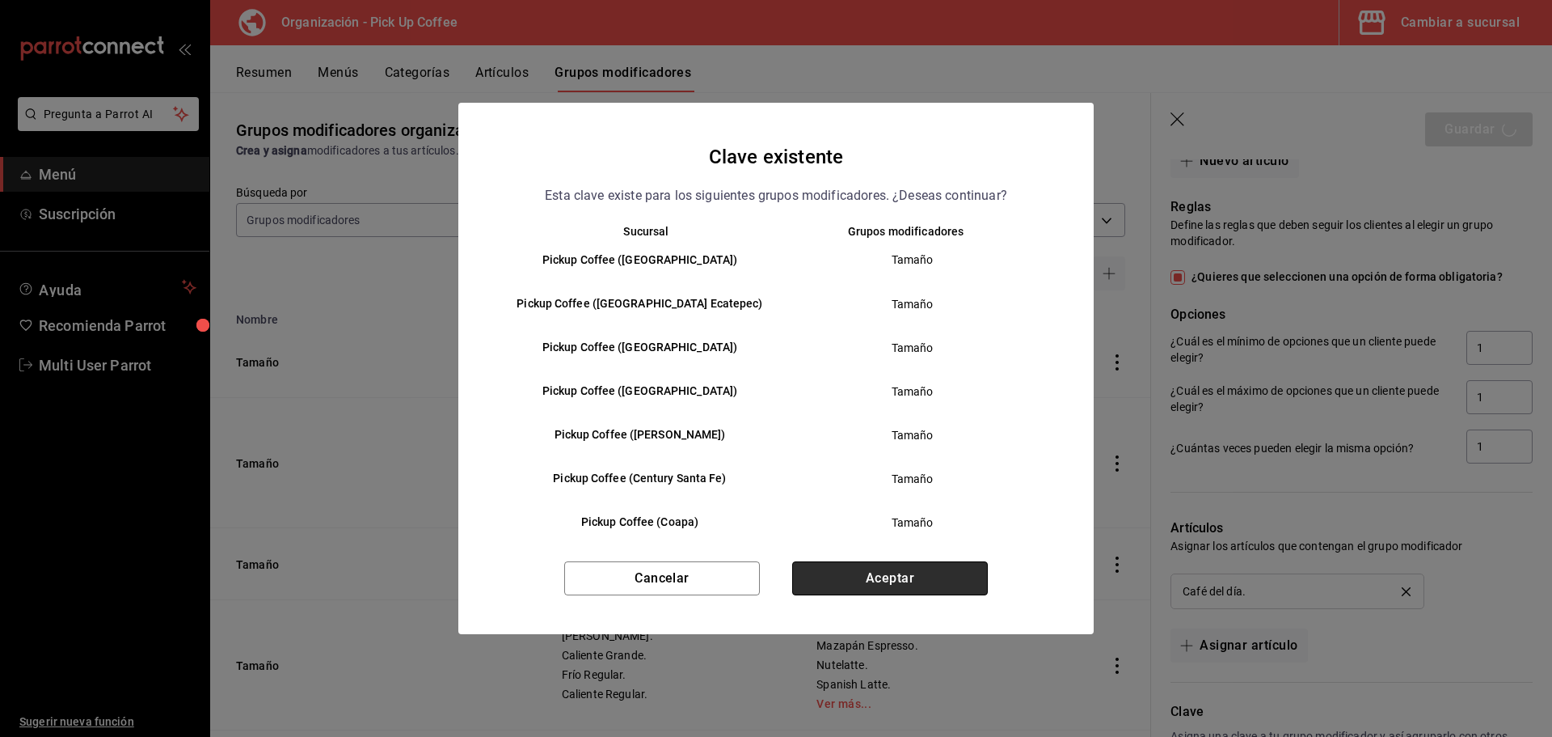
click at [879, 581] on button "Aceptar" at bounding box center [890, 578] width 196 height 34
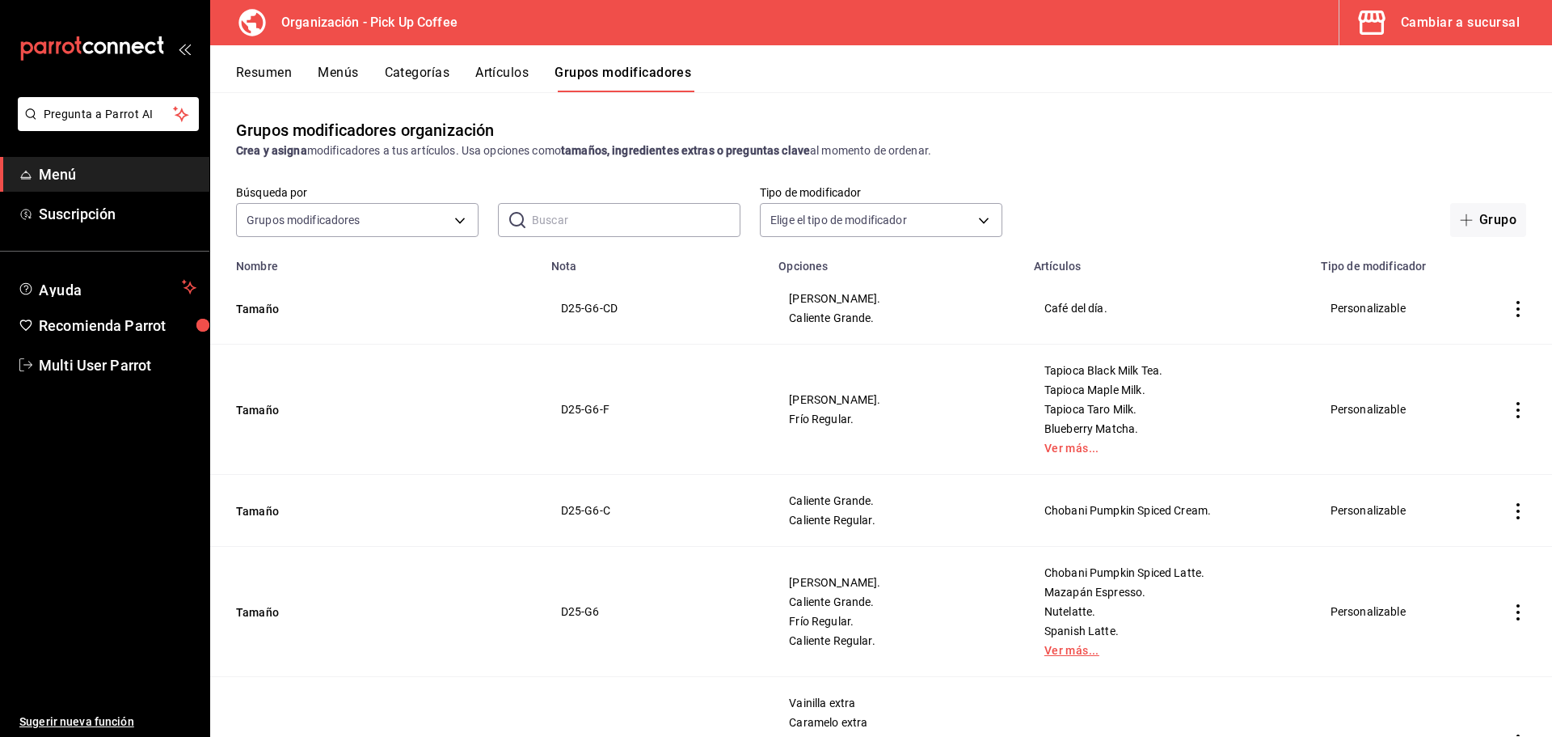
click at [1049, 650] on link "Ver más..." at bounding box center [1168, 649] width 247 height 11
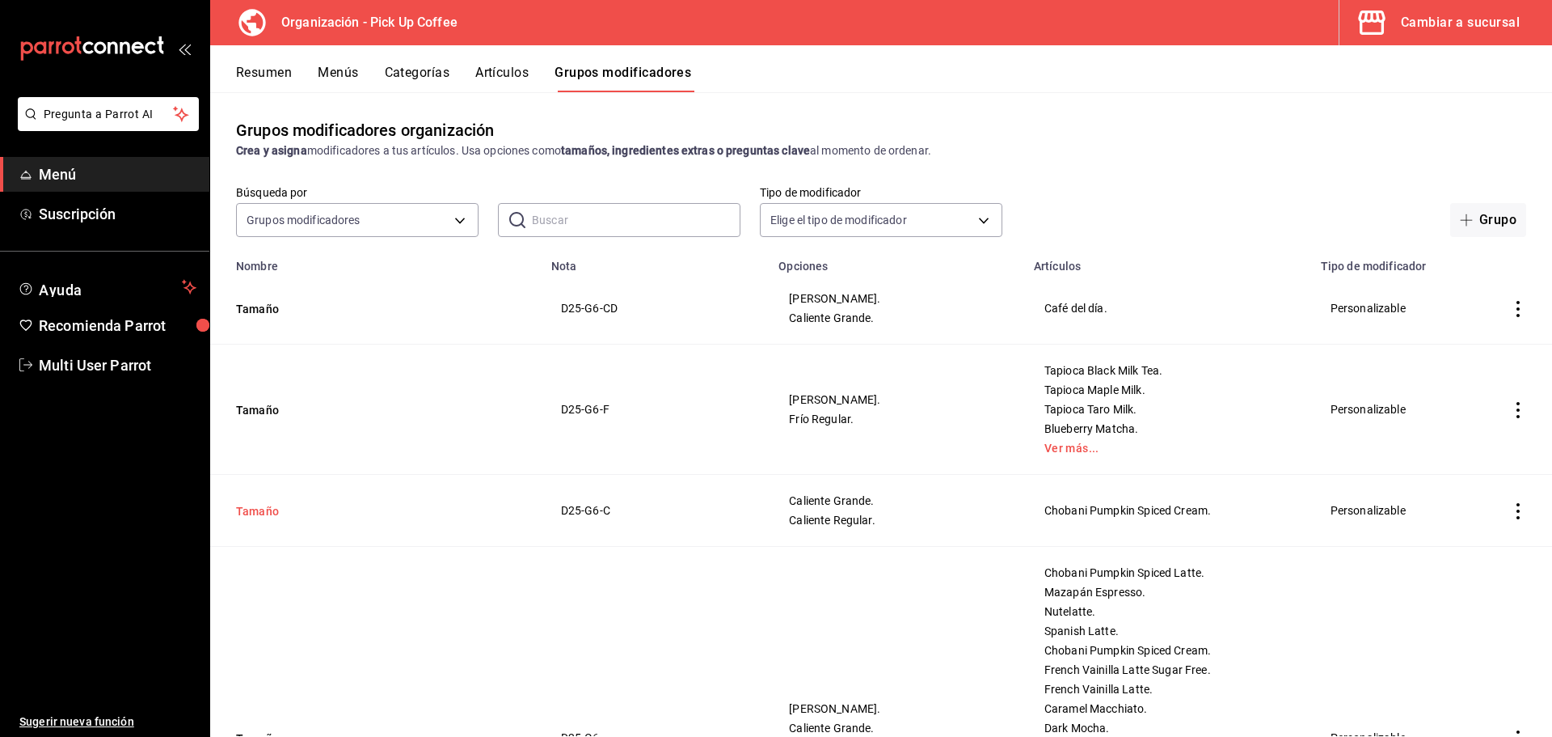
click at [258, 516] on button "Tamaño" at bounding box center [333, 511] width 194 height 16
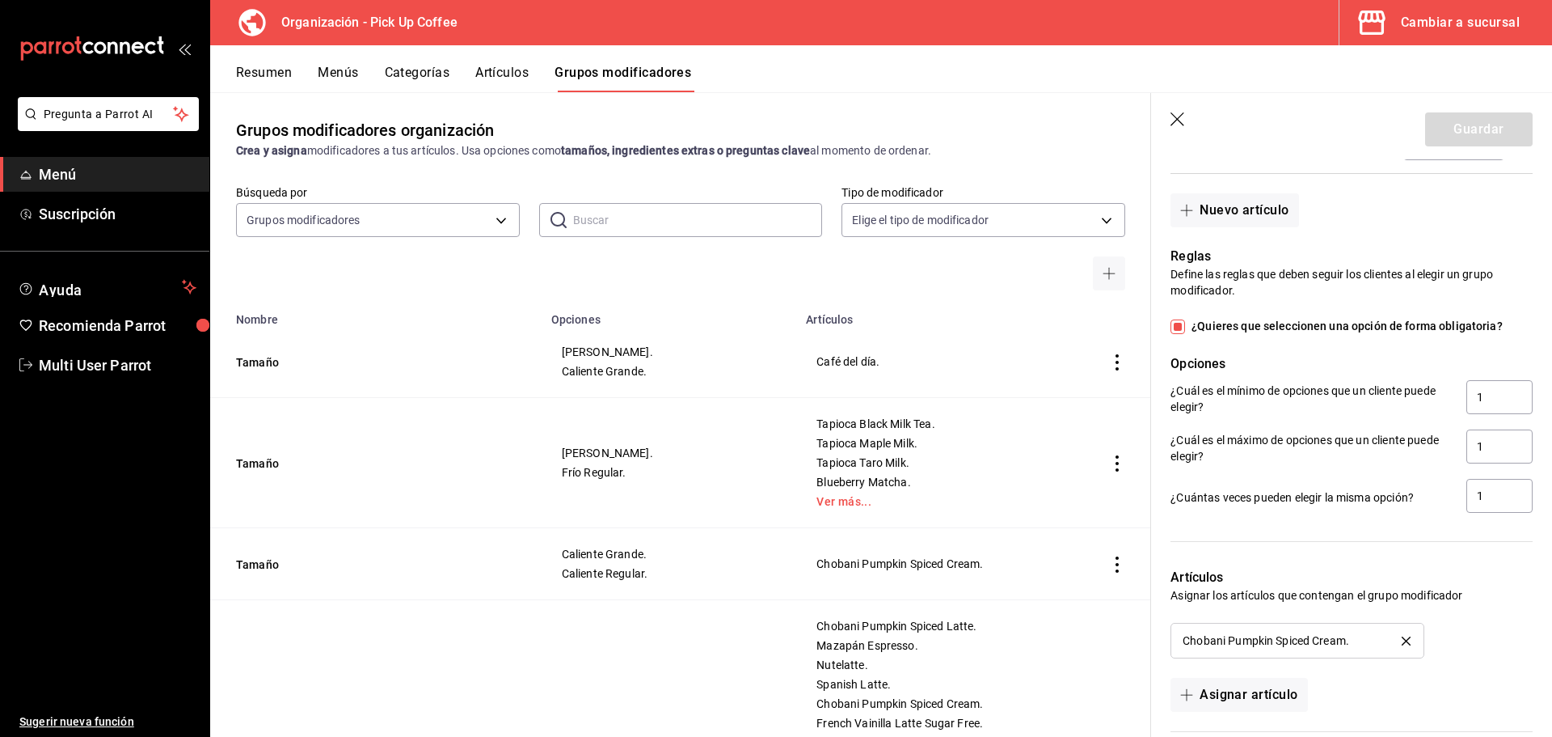
scroll to position [846, 0]
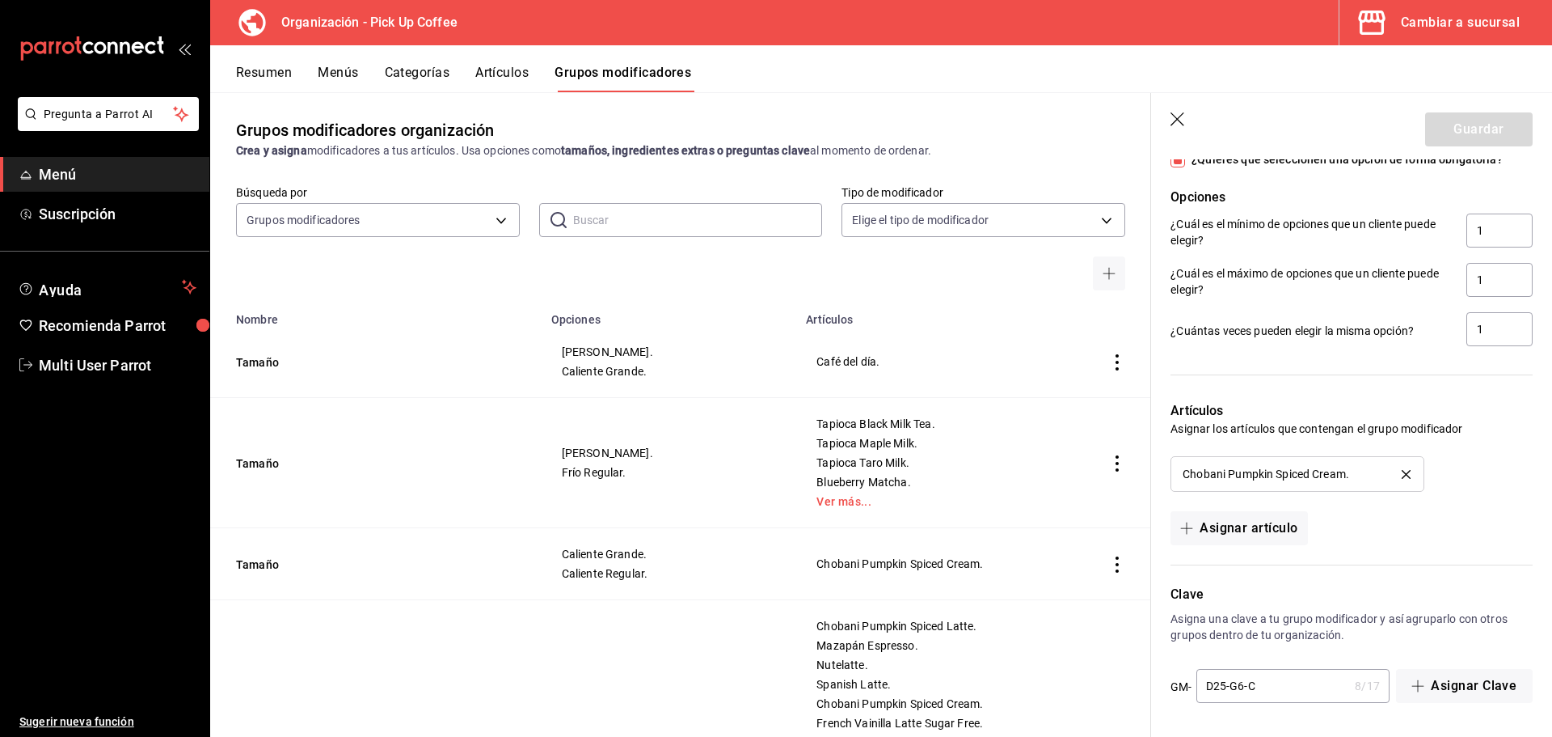
click at [1402, 475] on icon "delete" at bounding box center [1406, 474] width 9 height 9
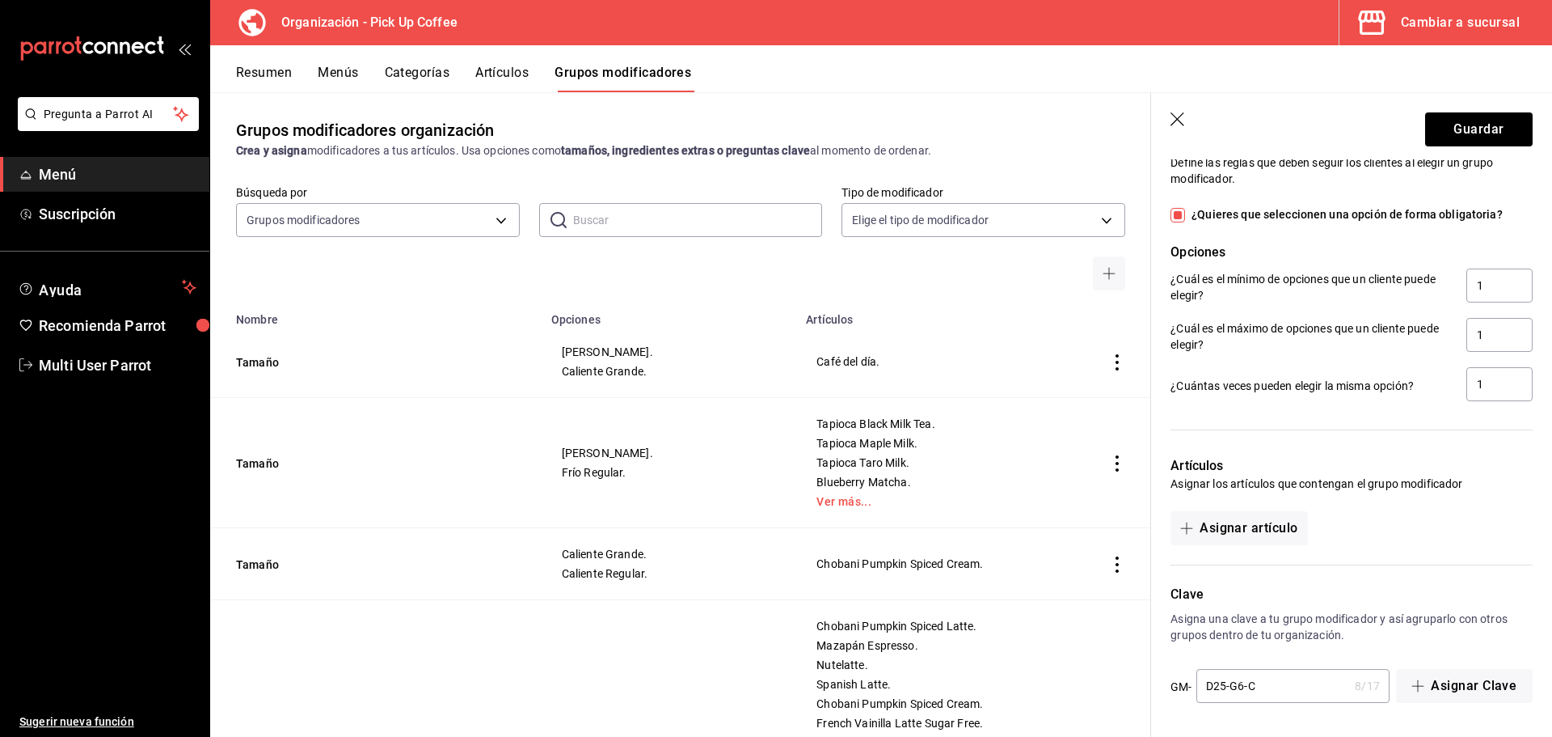
scroll to position [791, 0]
click at [1242, 537] on button "Asignar artículo" at bounding box center [1239, 528] width 137 height 34
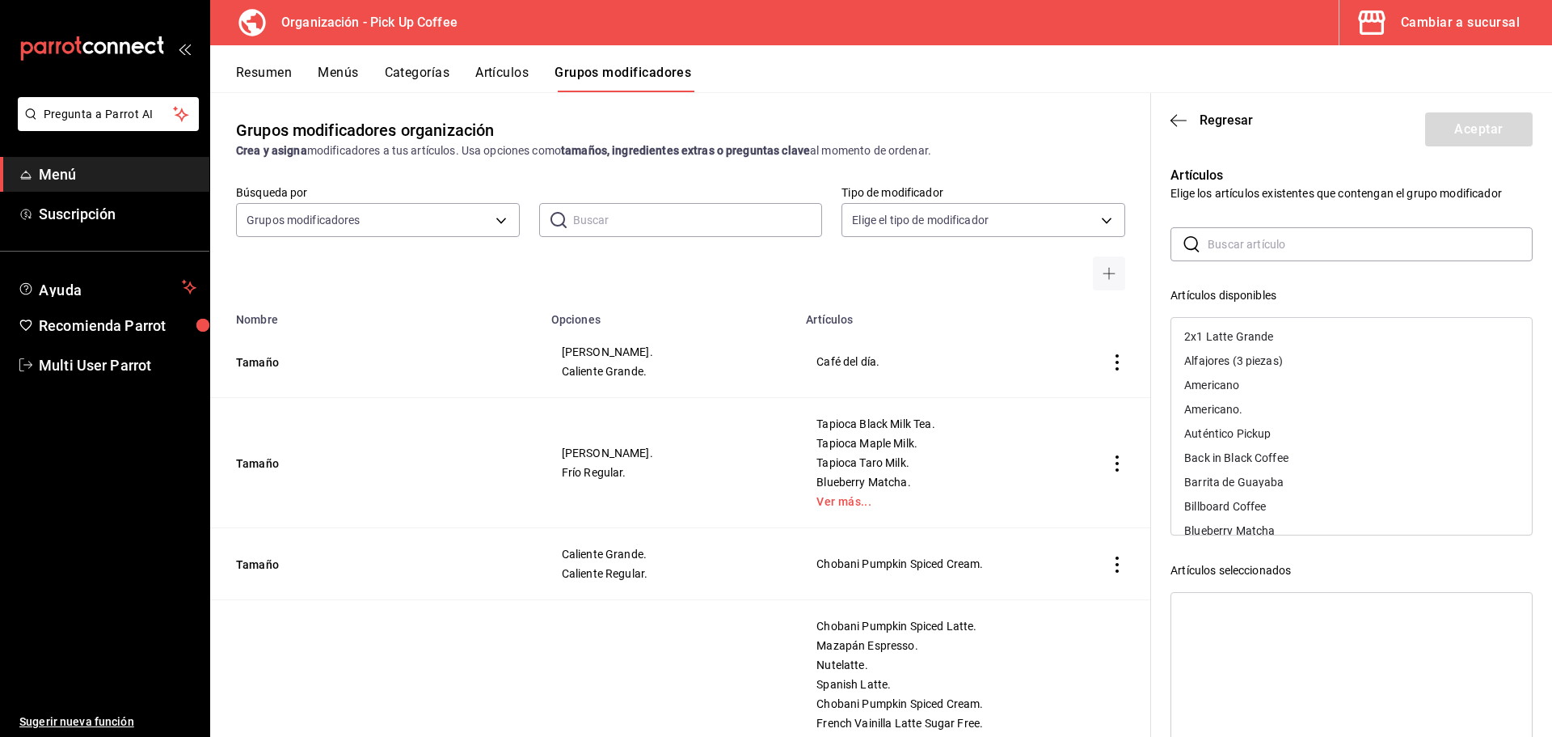
click at [1255, 251] on input "text" at bounding box center [1370, 244] width 325 height 32
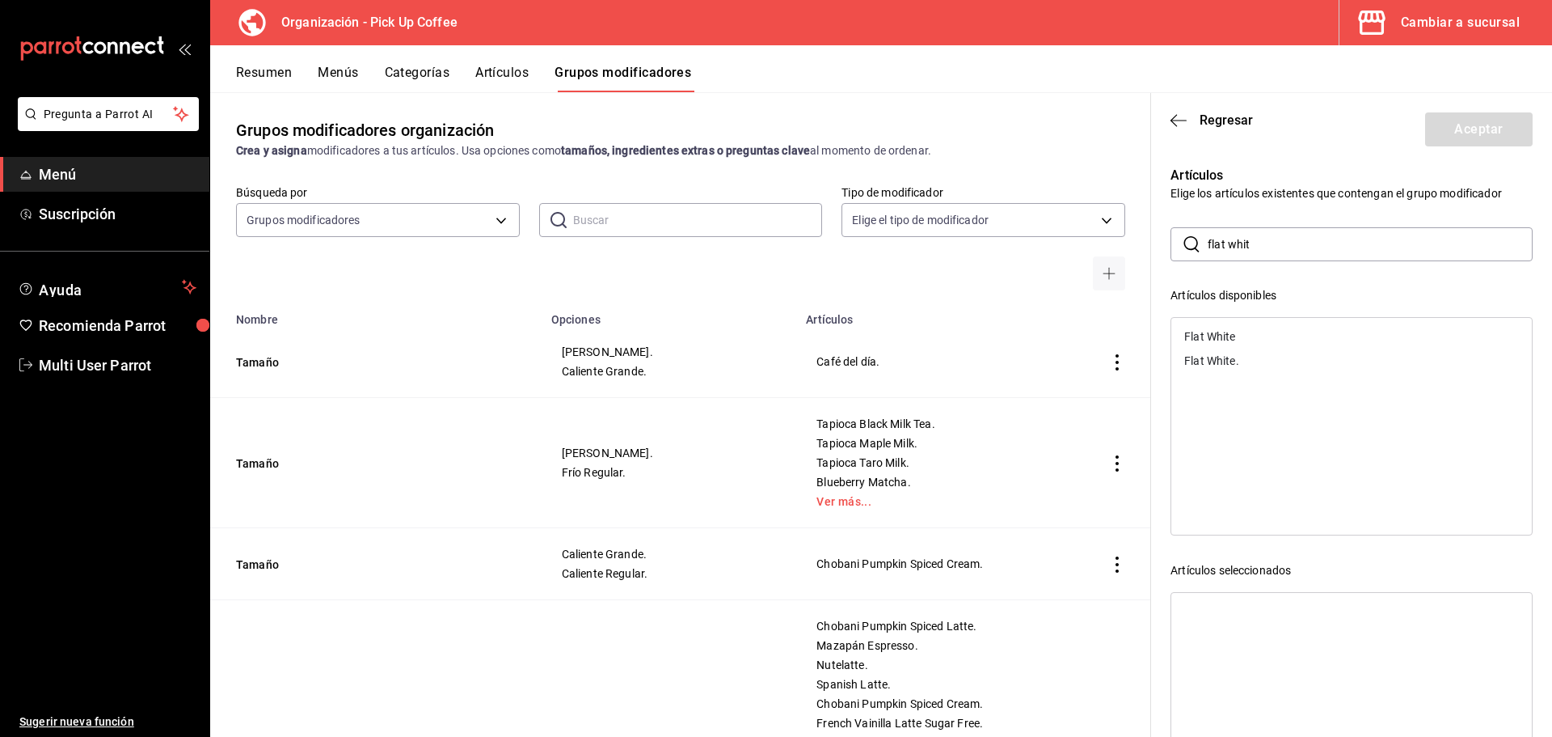
click at [1249, 353] on div "Flat White." at bounding box center [1352, 360] width 361 height 24
drag, startPoint x: 1258, startPoint y: 250, endPoint x: 1162, endPoint y: 247, distance: 96.3
click at [1162, 247] on div "Artículos Elige los artículos existentes que contengan el grupo modificador ​ f…" at bounding box center [1342, 475] width 382 height 658
type input "capu"
click at [1226, 366] on div "Capuccino." at bounding box center [1212, 360] width 57 height 11
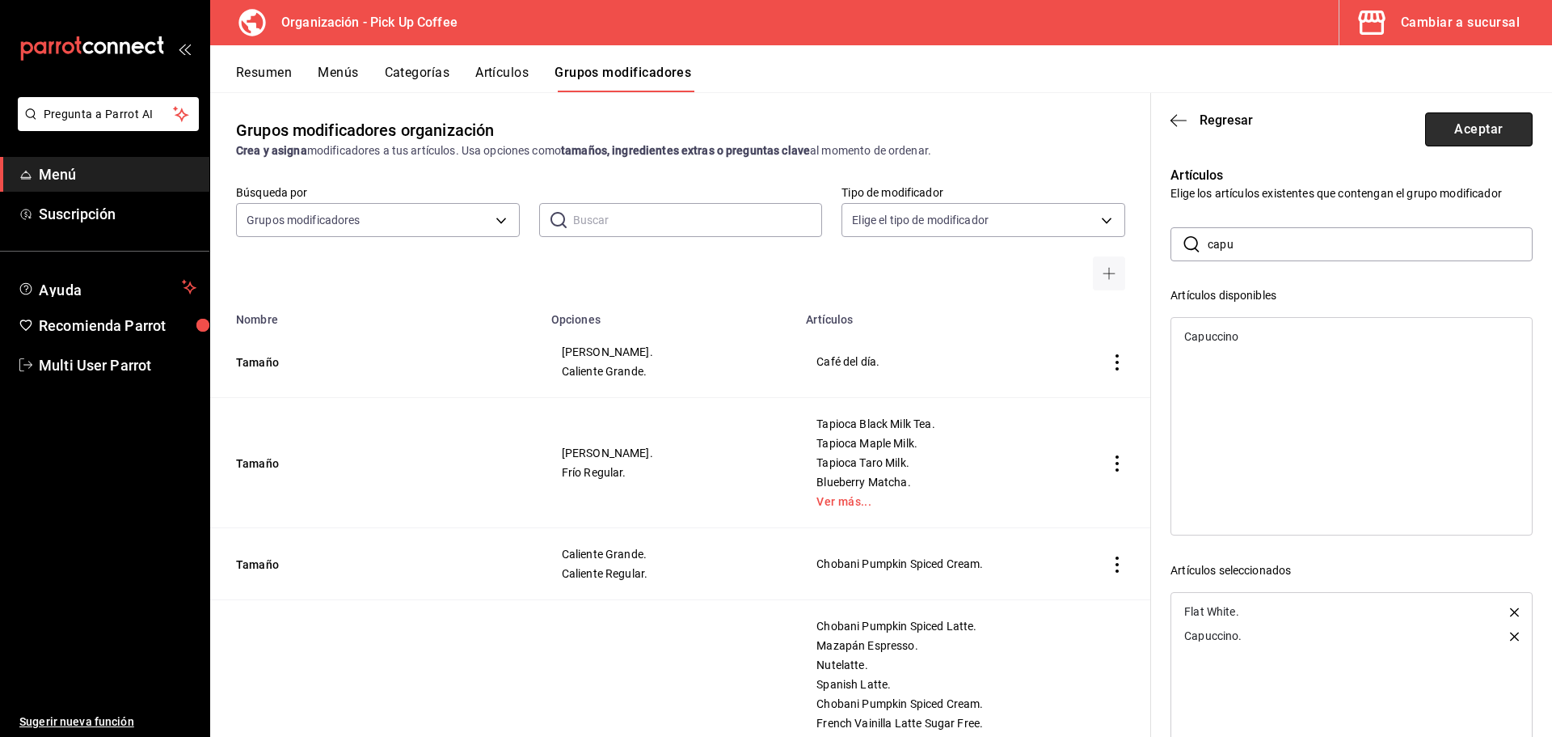
click at [1478, 116] on button "Aceptar" at bounding box center [1479, 129] width 108 height 34
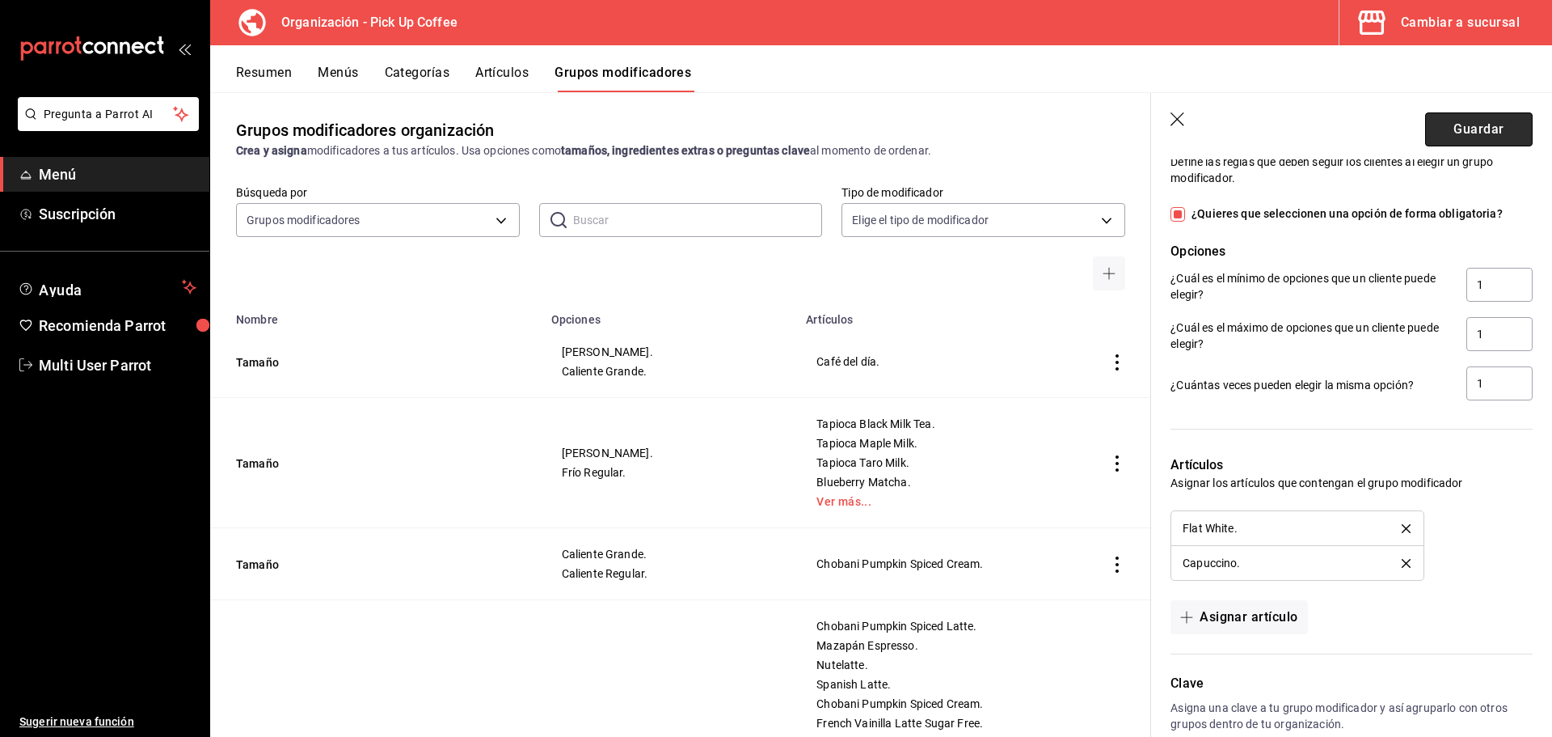
click at [1467, 125] on button "Guardar" at bounding box center [1479, 129] width 108 height 34
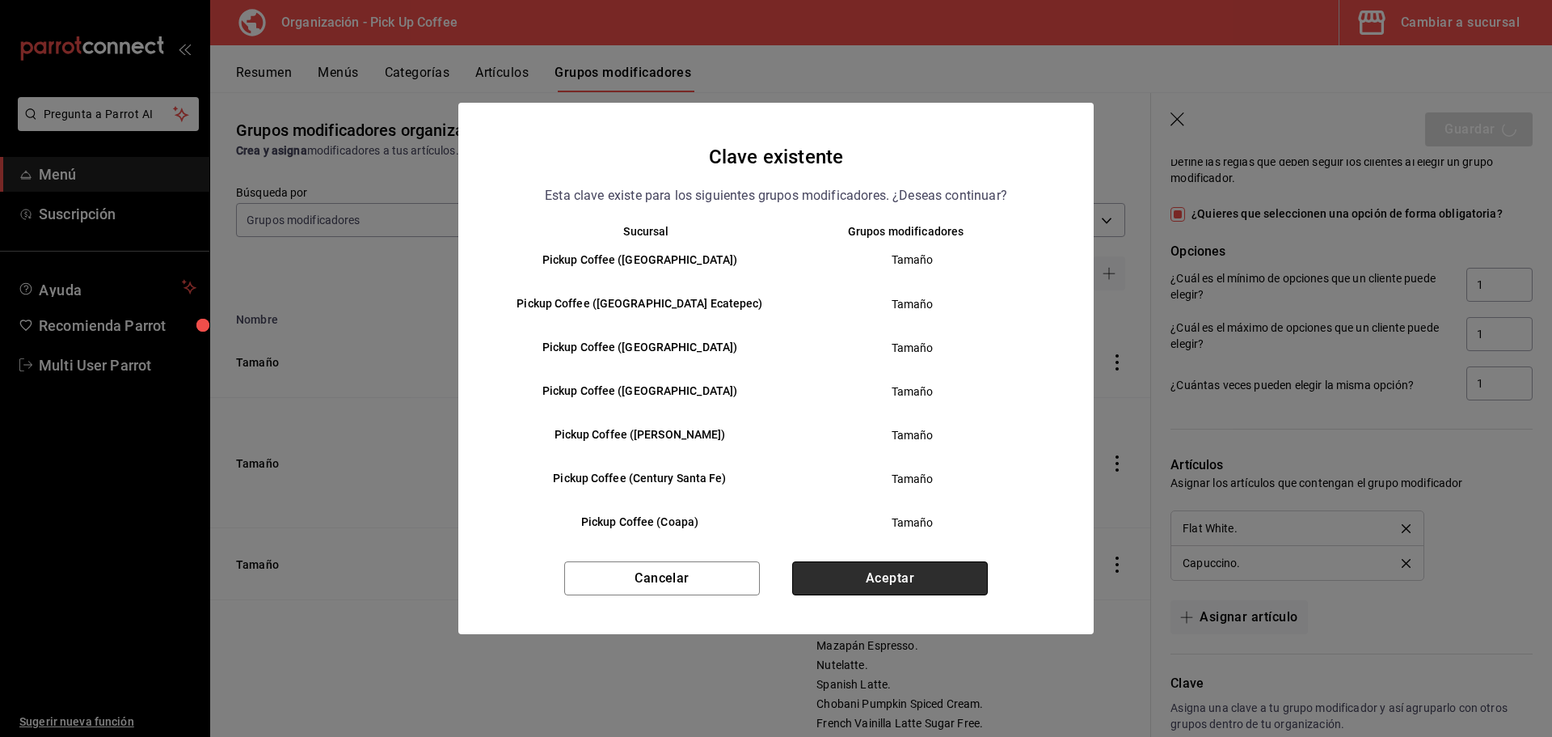
click at [885, 588] on button "Aceptar" at bounding box center [890, 578] width 196 height 34
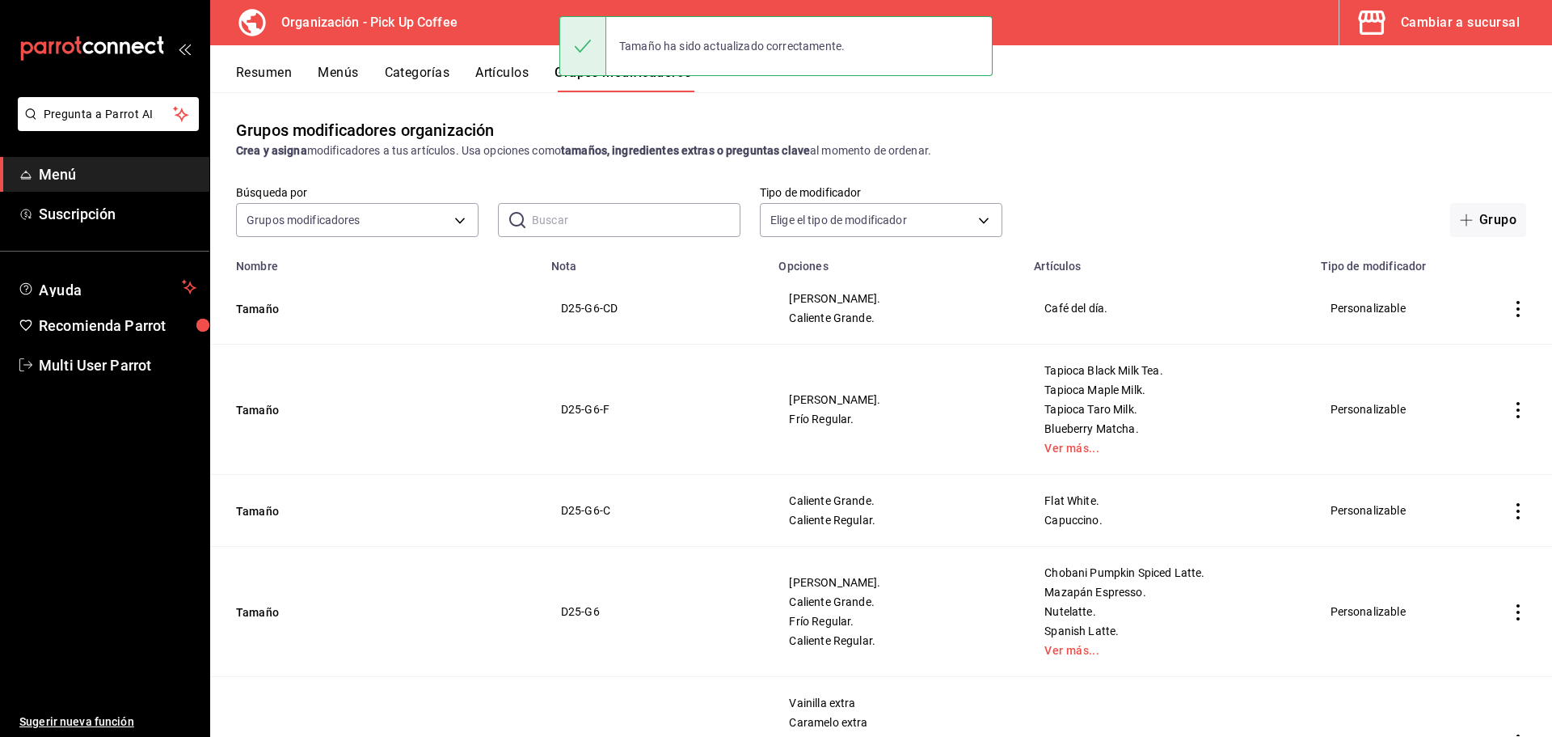
click at [331, 67] on button "Menús" at bounding box center [338, 78] width 40 height 27
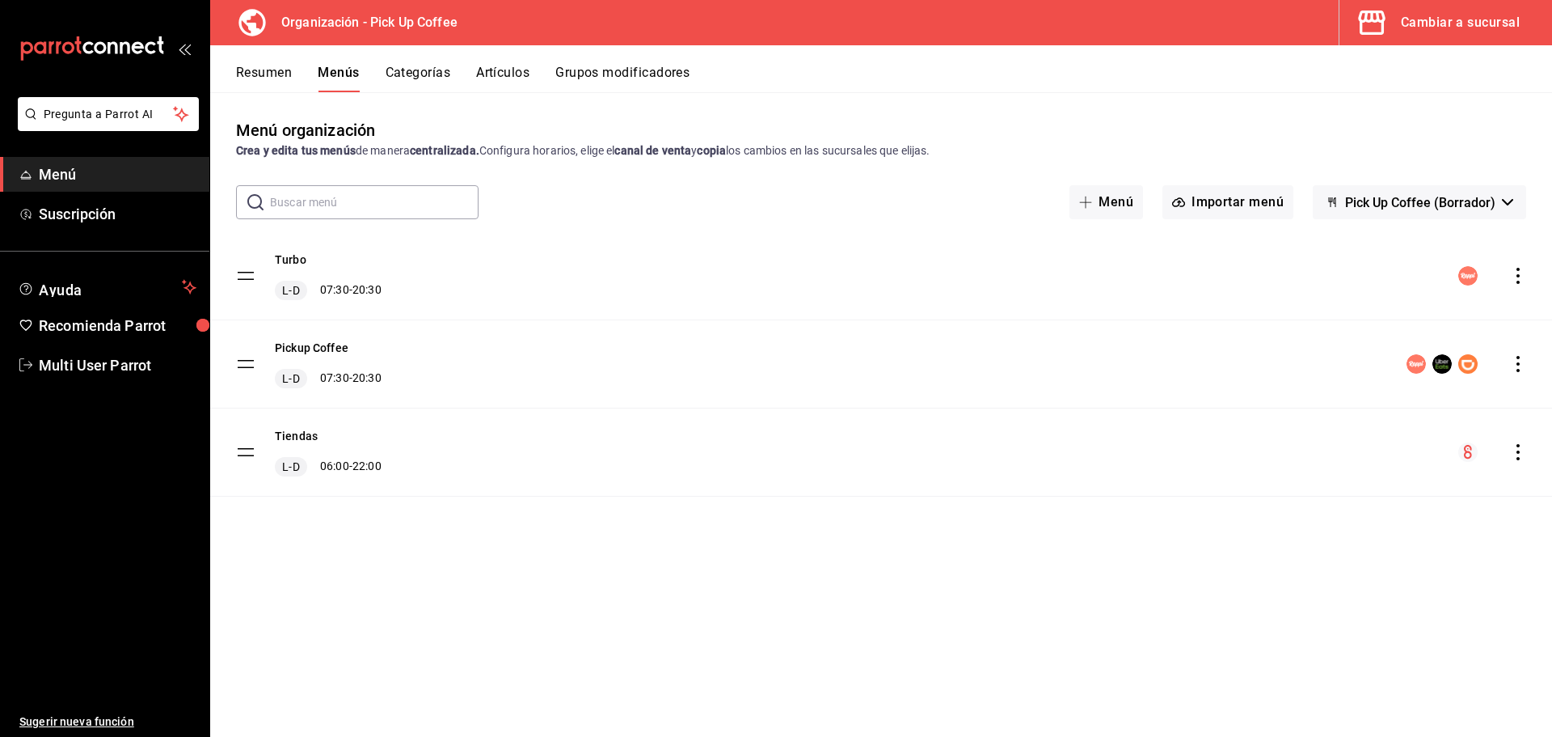
click at [264, 65] on button "Resumen" at bounding box center [264, 78] width 56 height 27
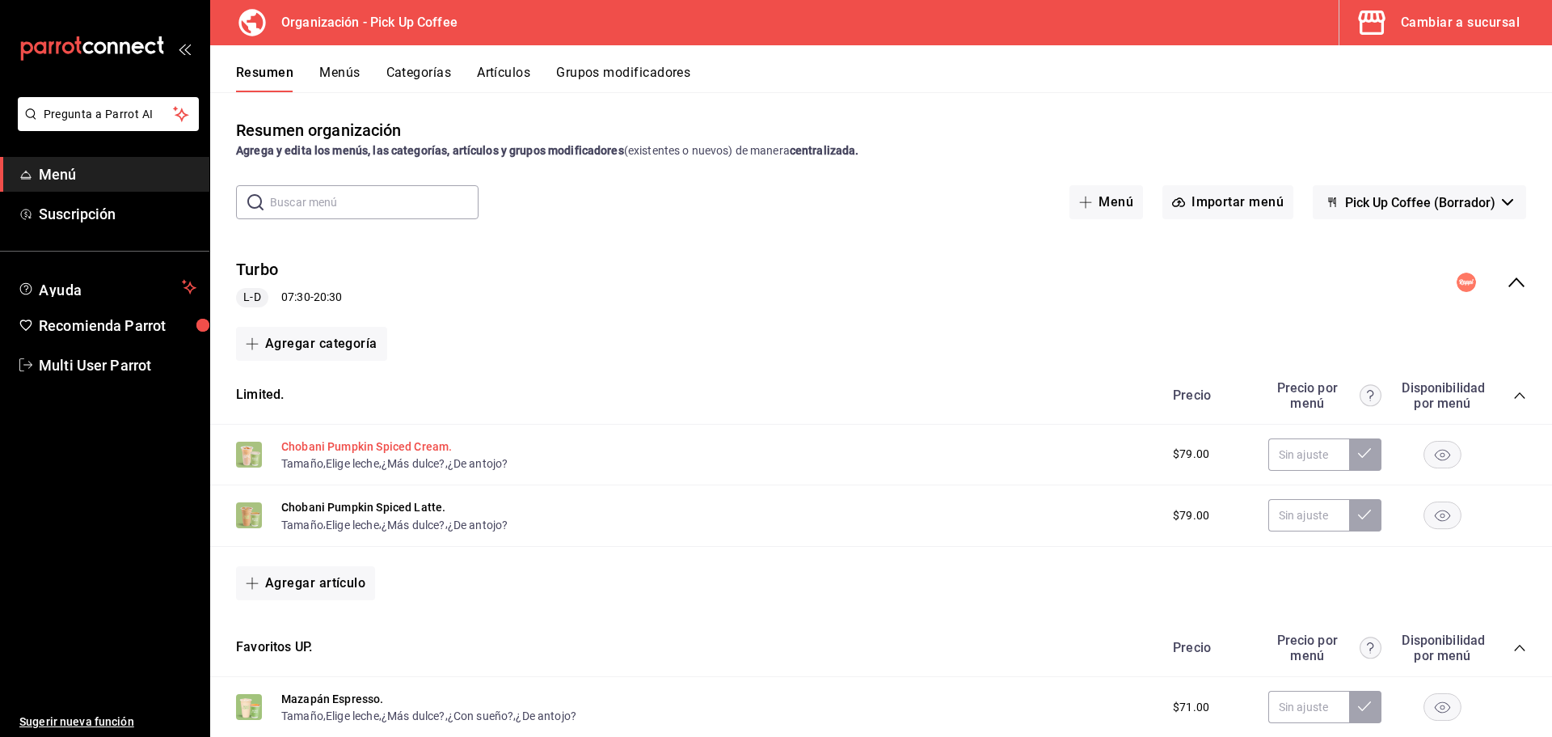
click at [309, 448] on button "Chobani Pumpkin Spiced Cream." at bounding box center [366, 446] width 171 height 16
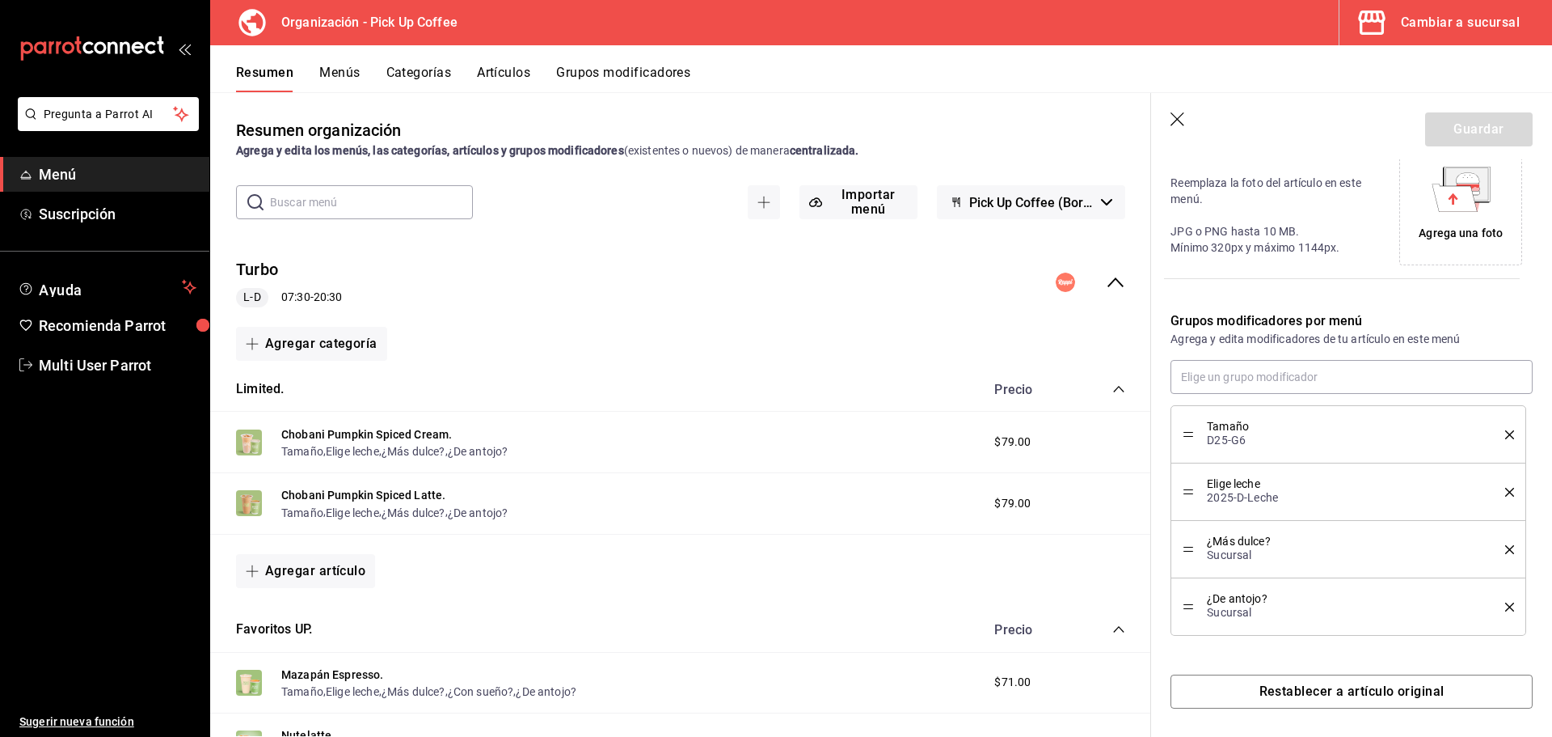
scroll to position [382, 0]
click at [316, 491] on button "Chobani Pumpkin Spiced Latte." at bounding box center [363, 495] width 164 height 16
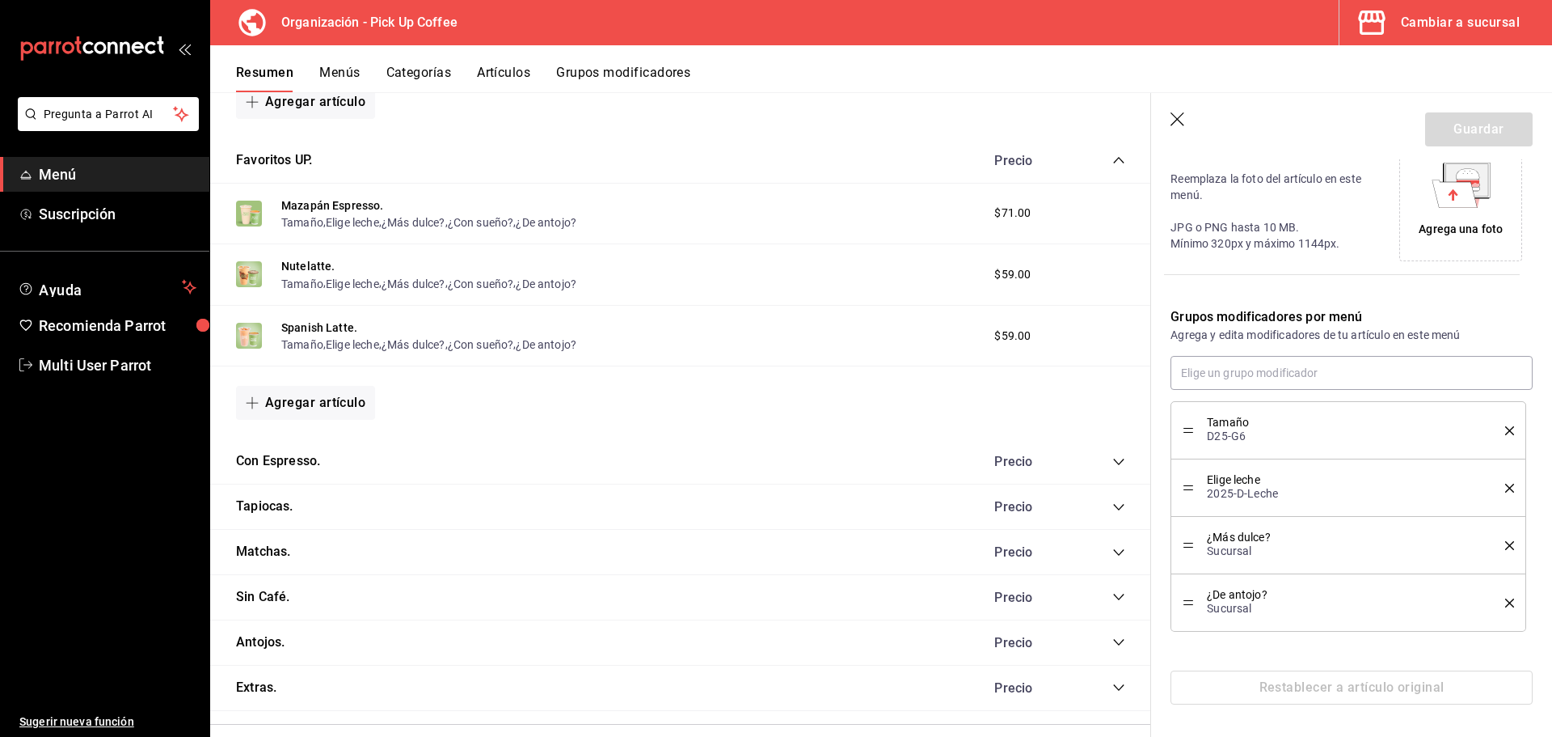
scroll to position [485, 0]
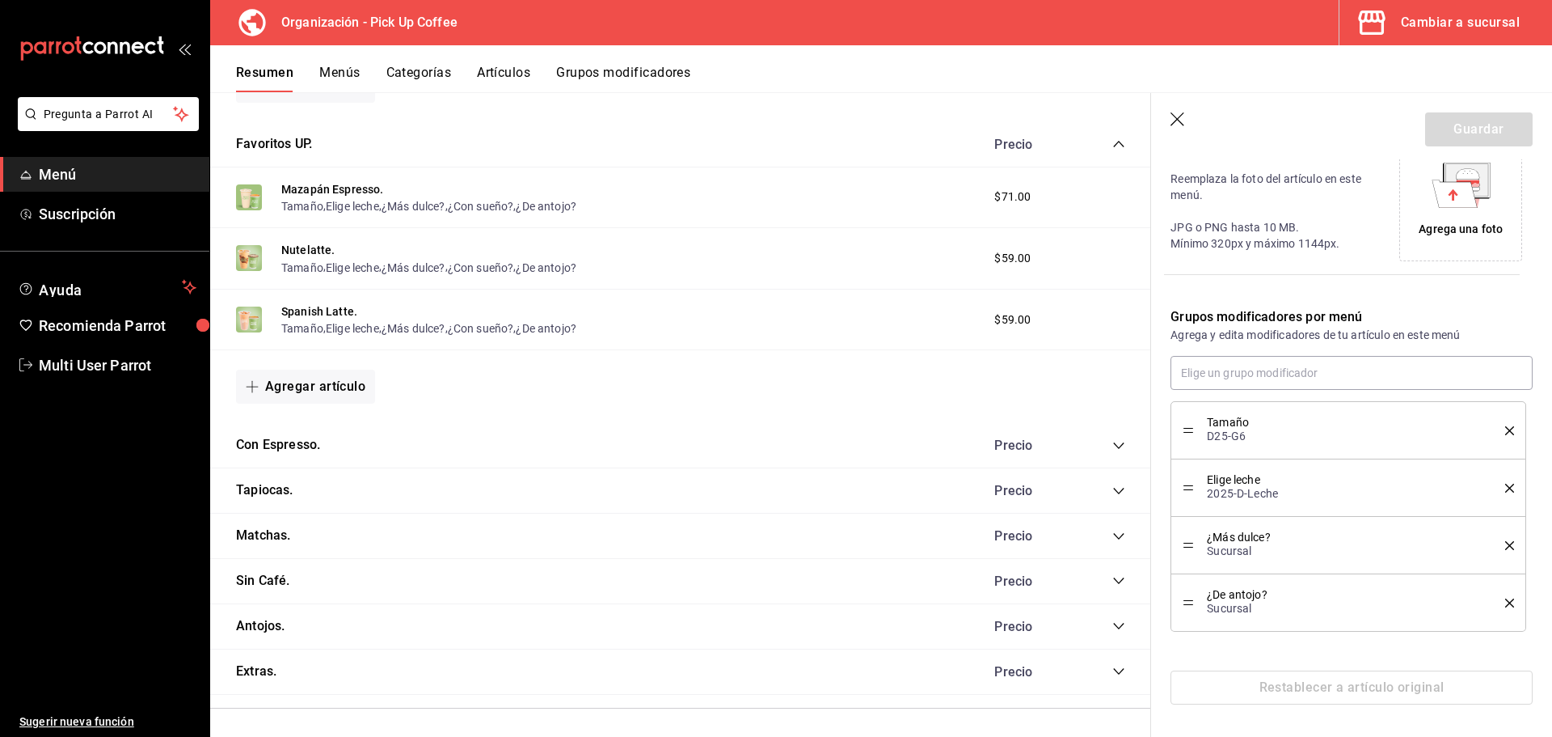
click at [1113, 445] on icon "collapse-category-row" at bounding box center [1118, 445] width 11 height 6
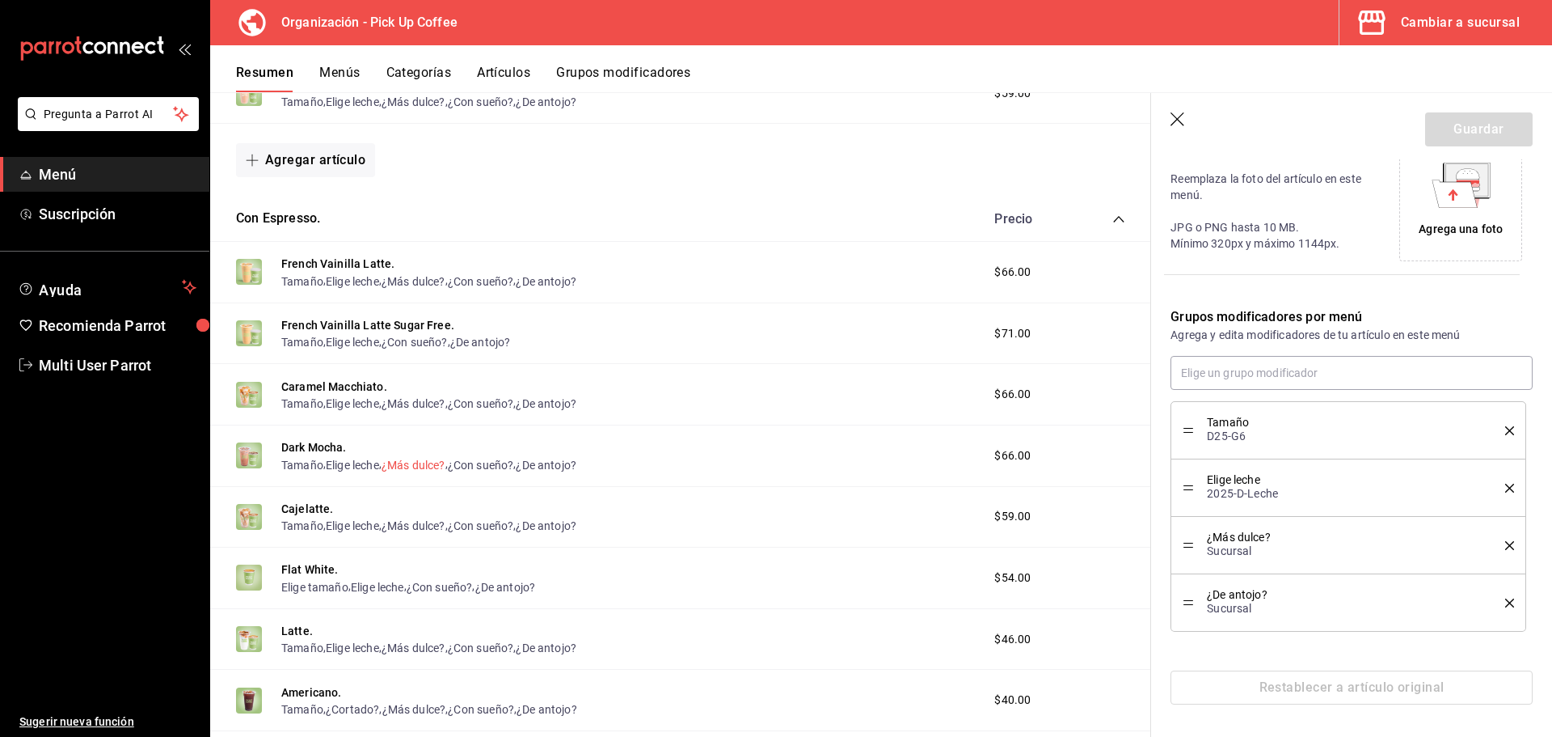
scroll to position [728, 0]
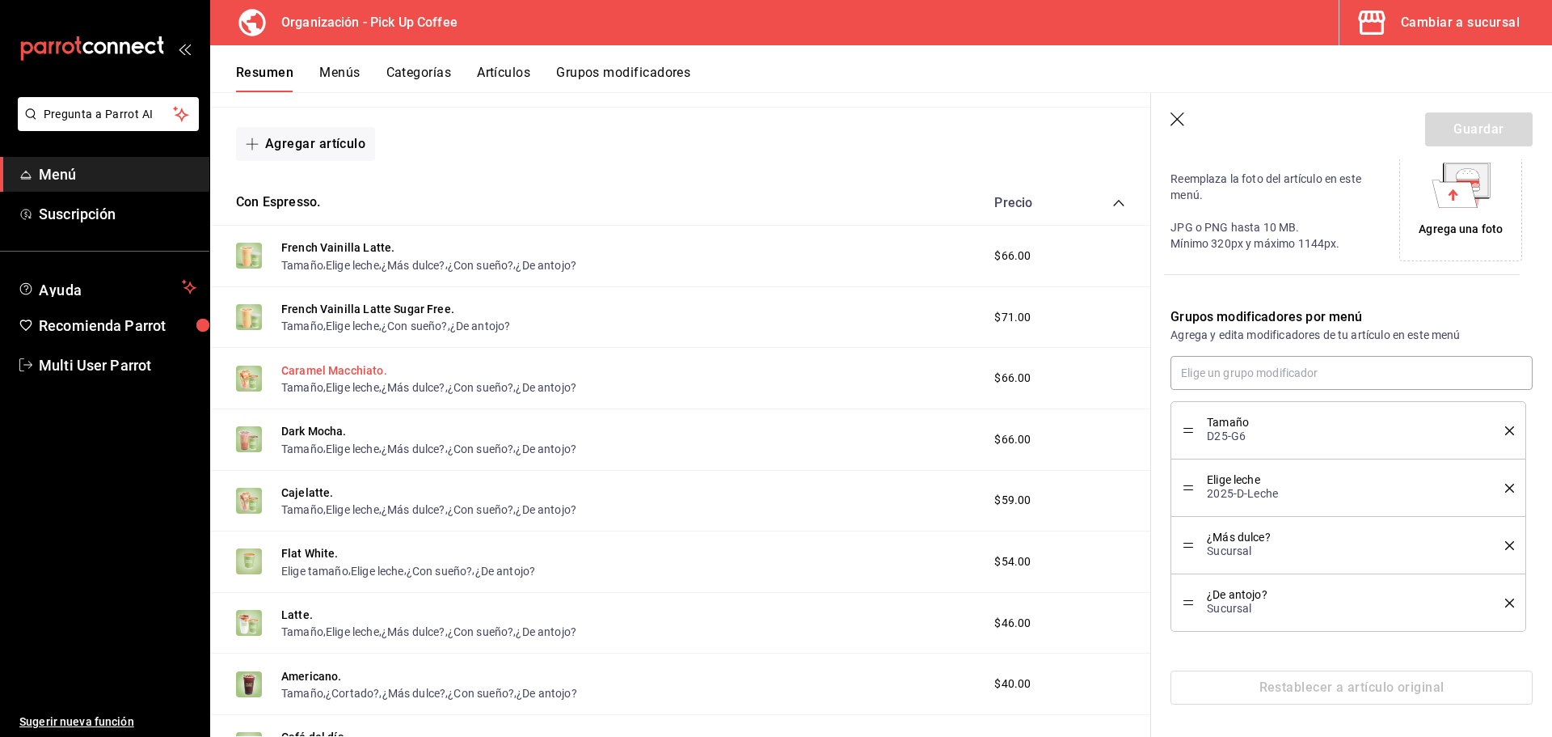
click at [318, 373] on button "Caramel Macchiato." at bounding box center [334, 370] width 106 height 16
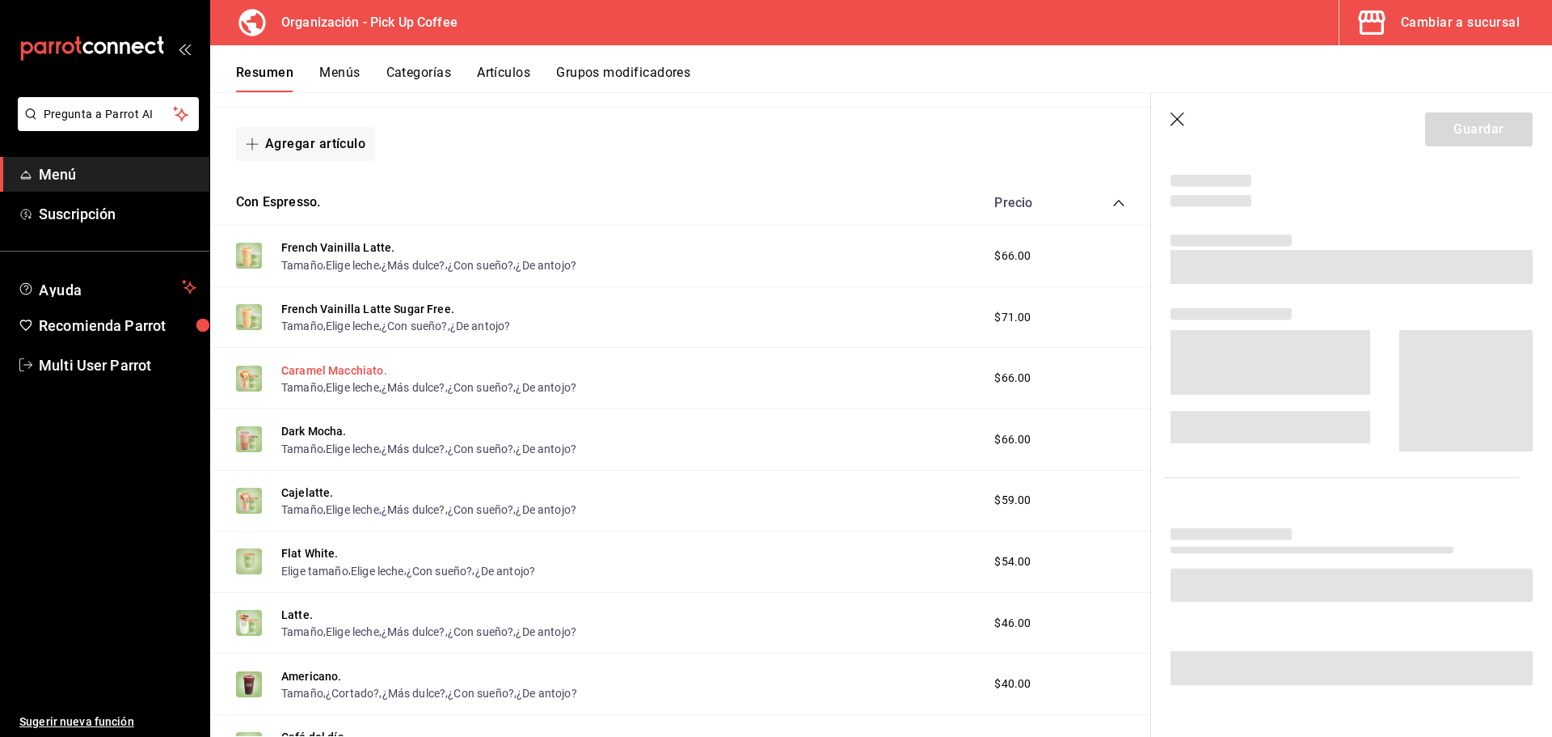
scroll to position [382, 0]
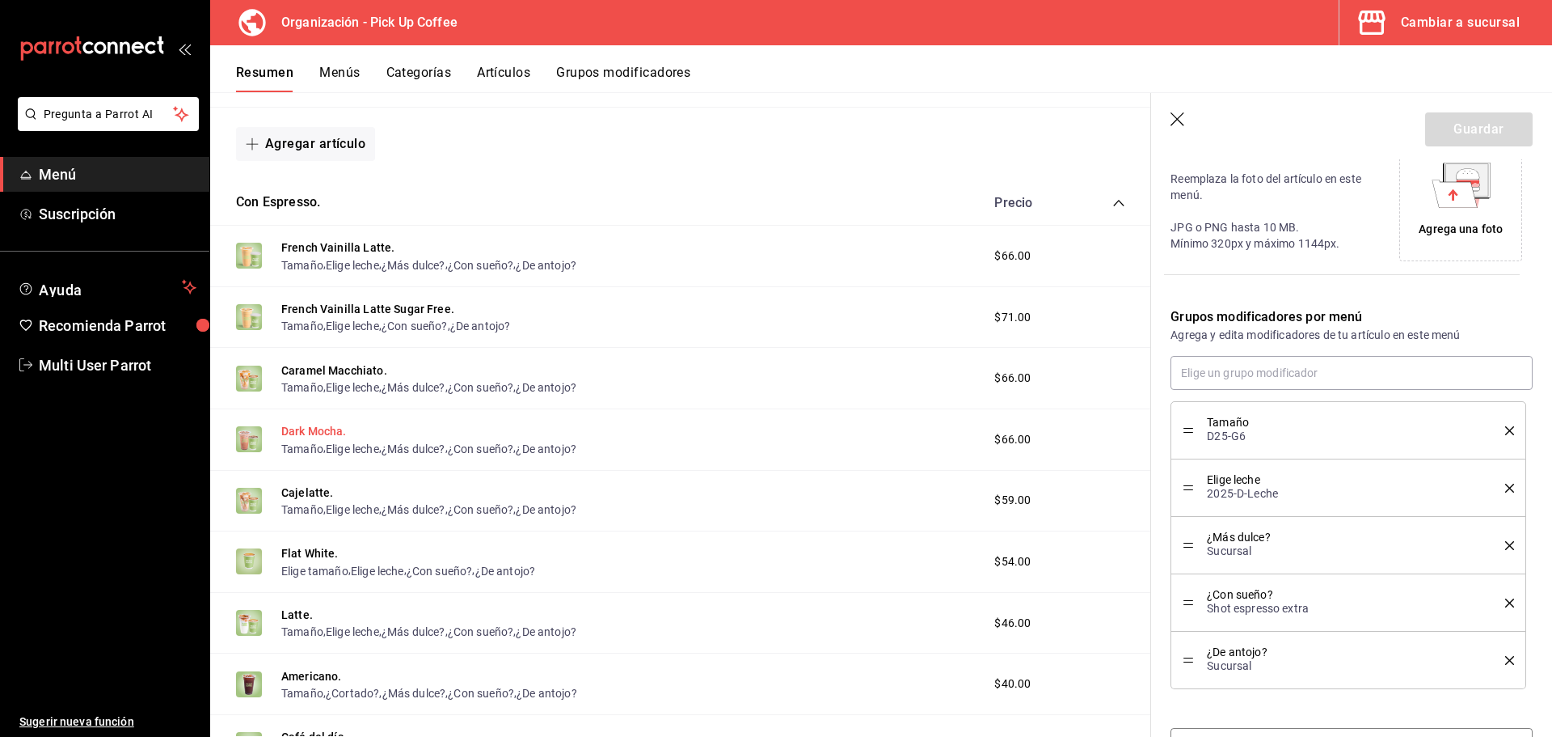
click at [315, 432] on button "Dark Mocha." at bounding box center [313, 431] width 65 height 16
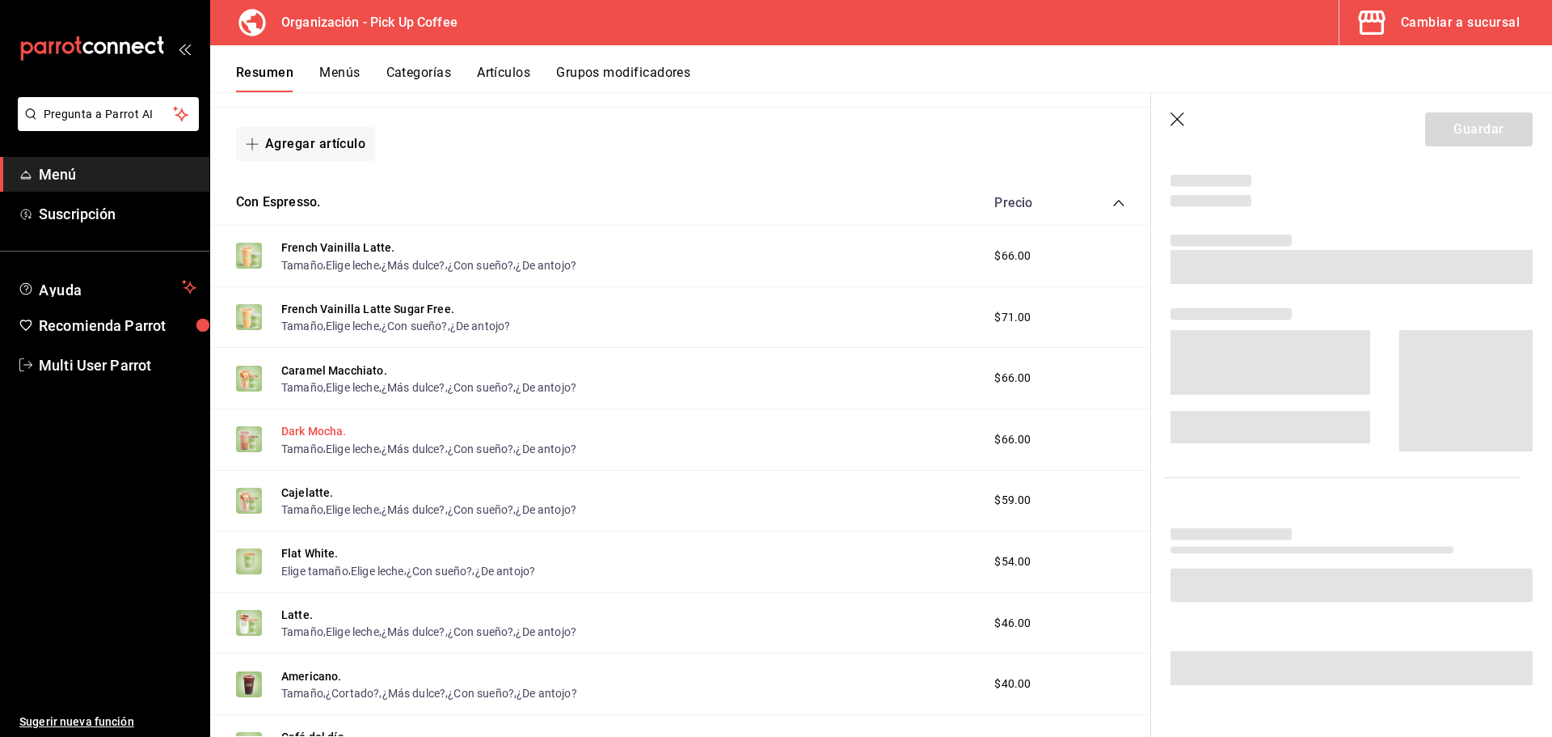
scroll to position [382, 0]
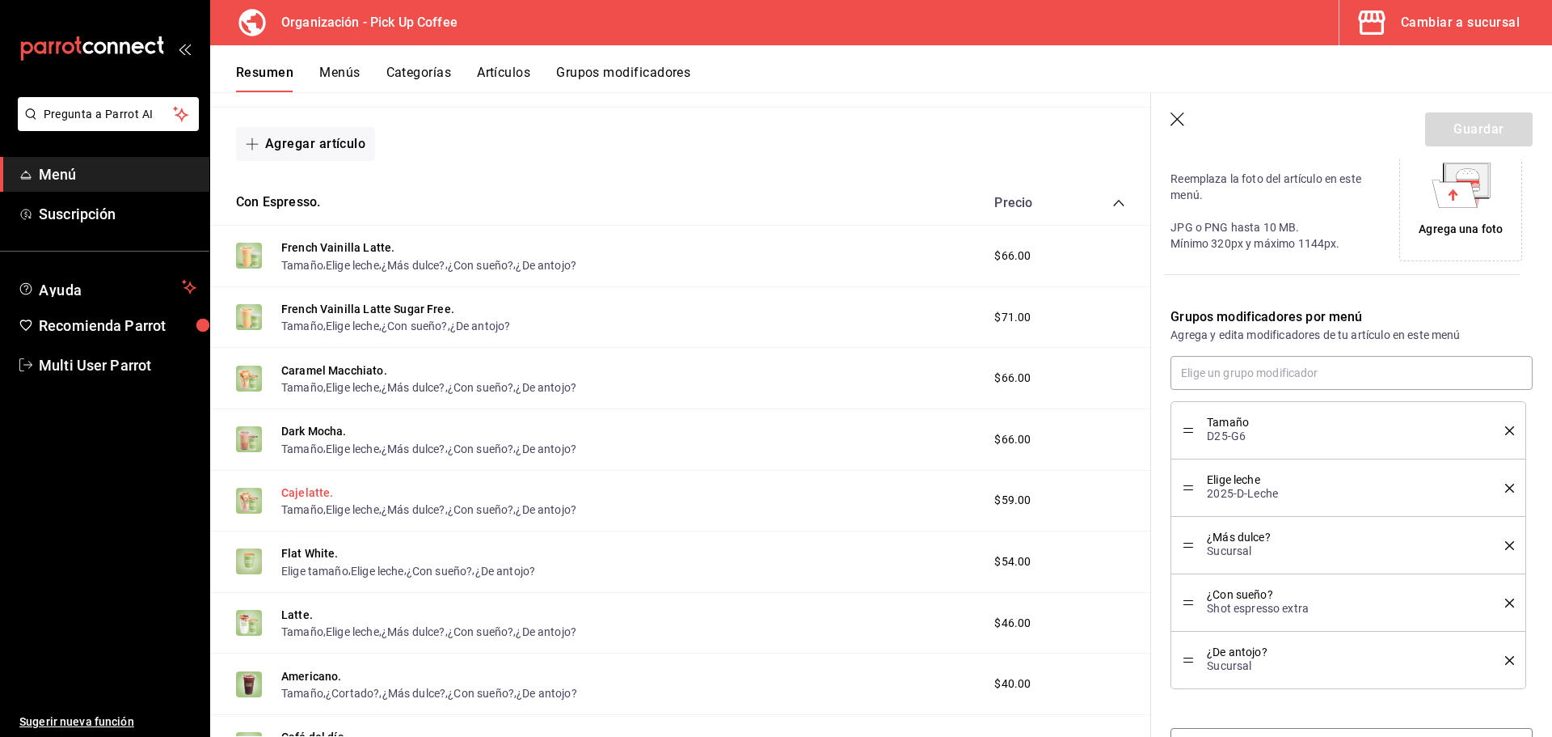
click at [307, 488] on button "Cajelatte." at bounding box center [307, 492] width 53 height 16
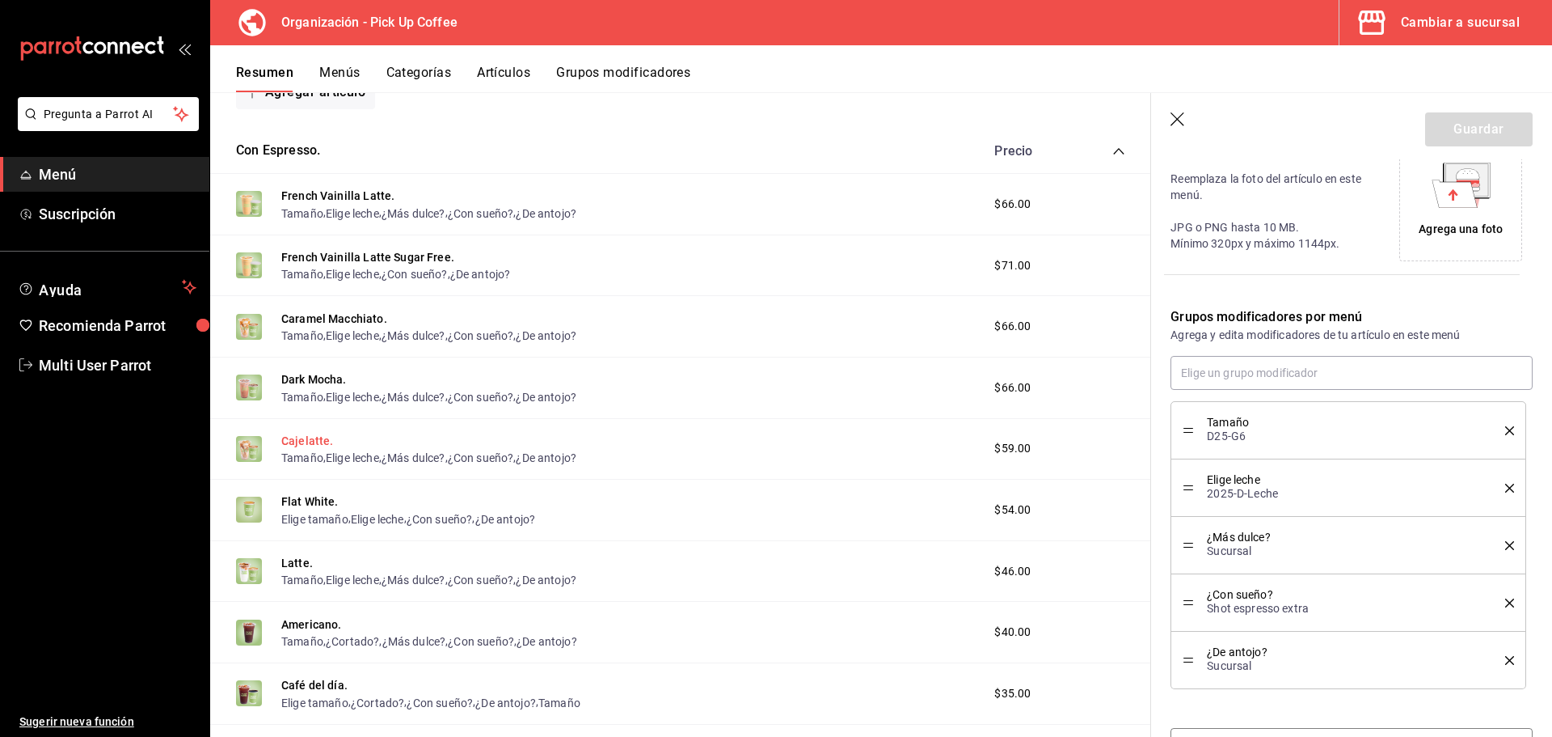
scroll to position [809, 0]
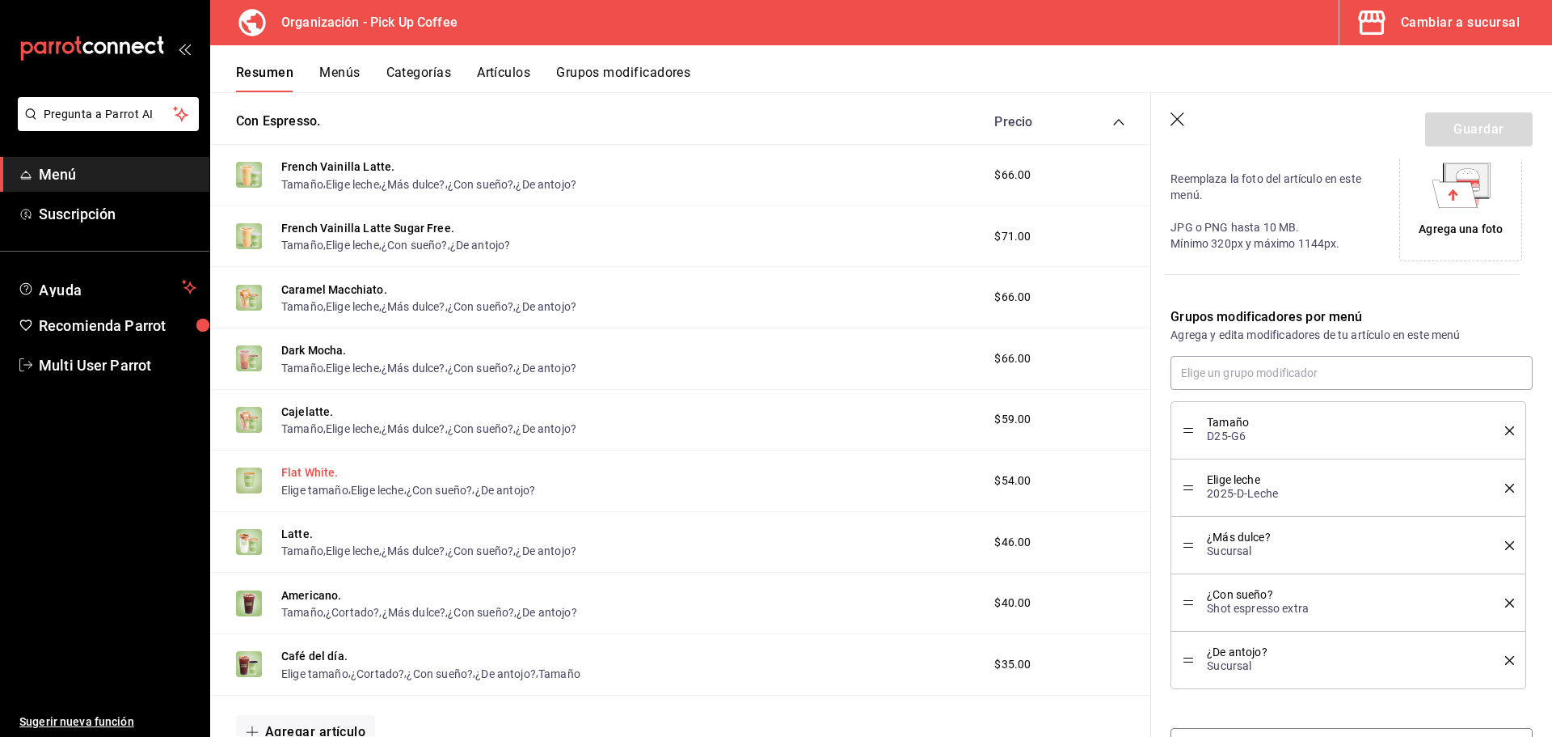
click at [308, 467] on button "Flat White." at bounding box center [309, 472] width 57 height 16
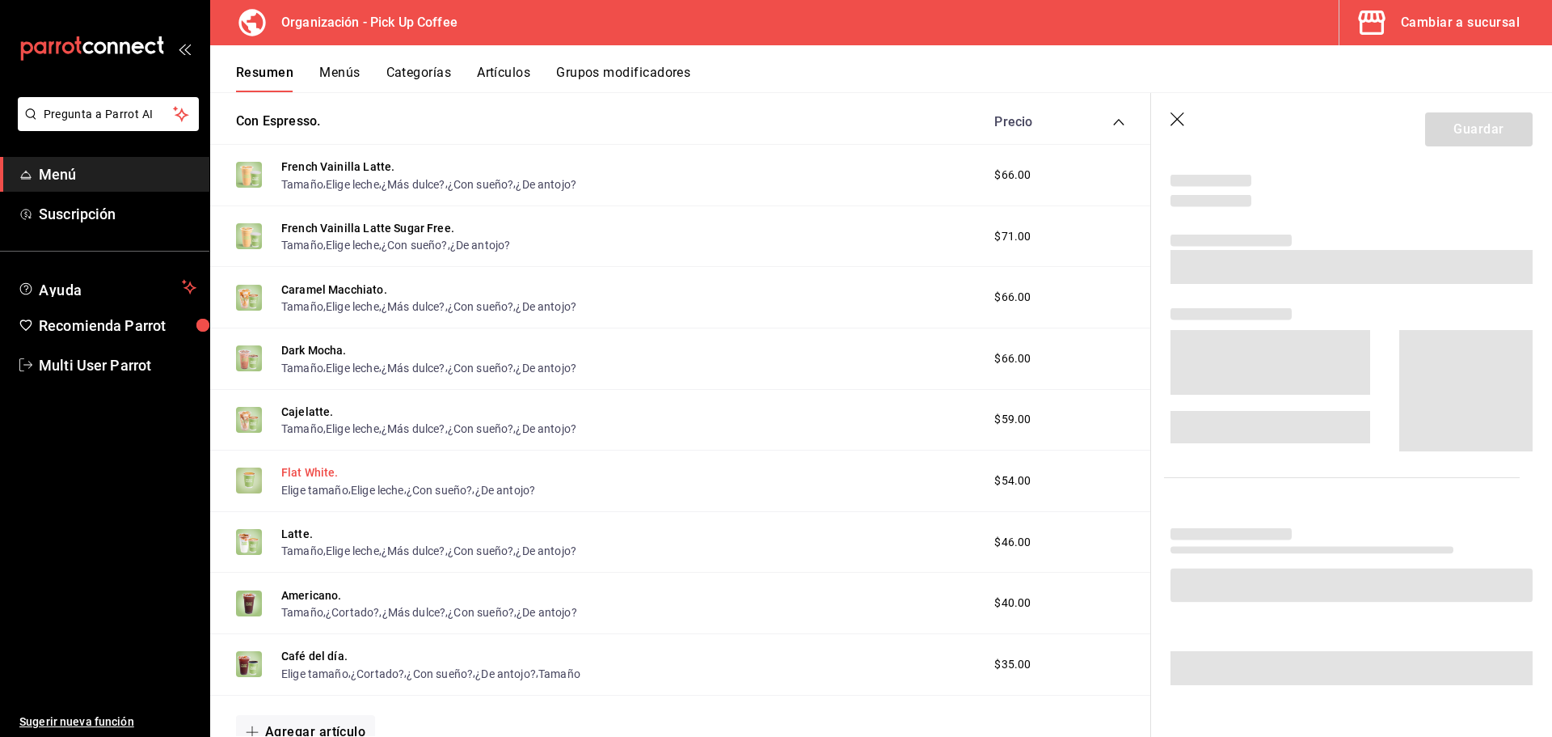
scroll to position [382, 0]
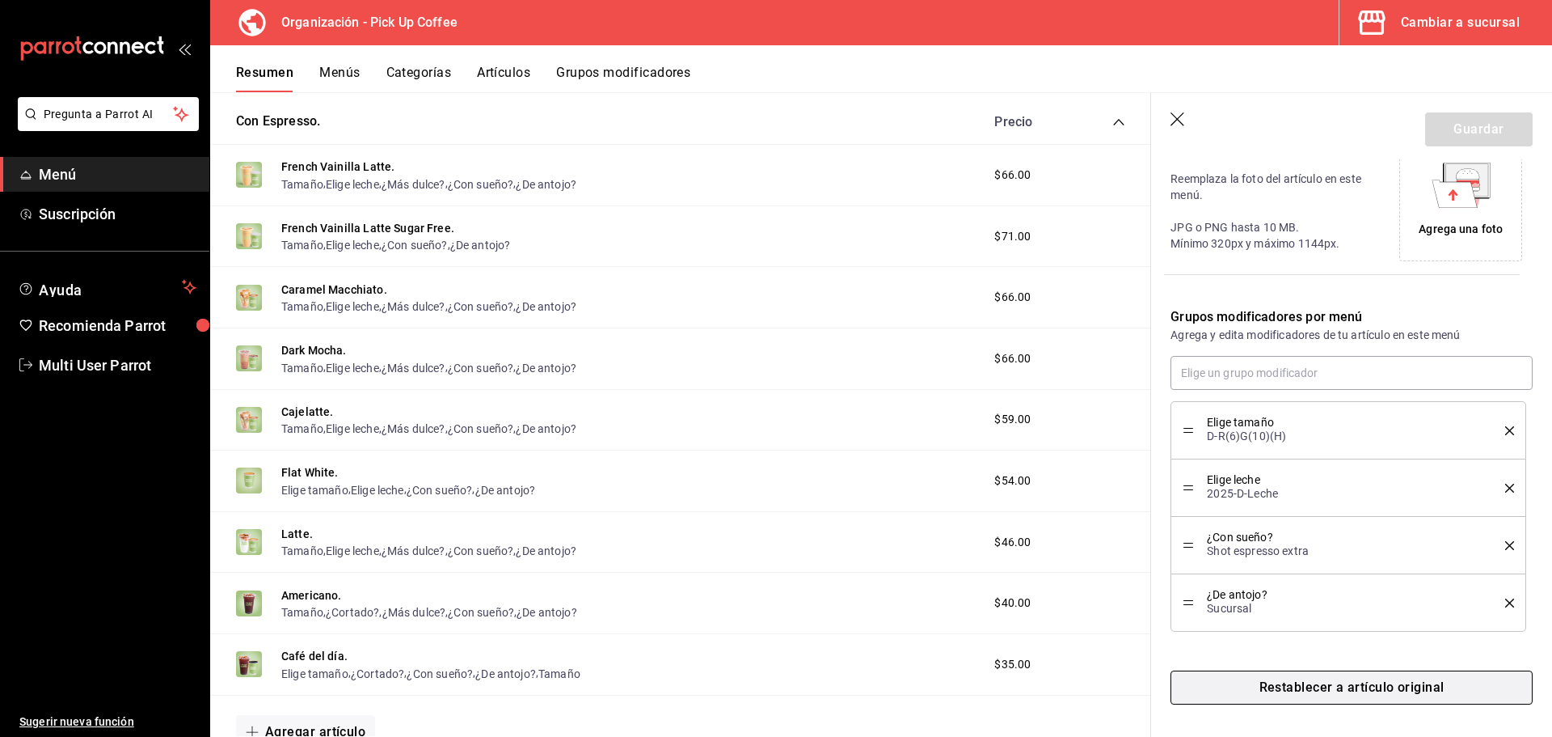
click at [1362, 683] on button "Restablecer a artículo original" at bounding box center [1352, 687] width 362 height 34
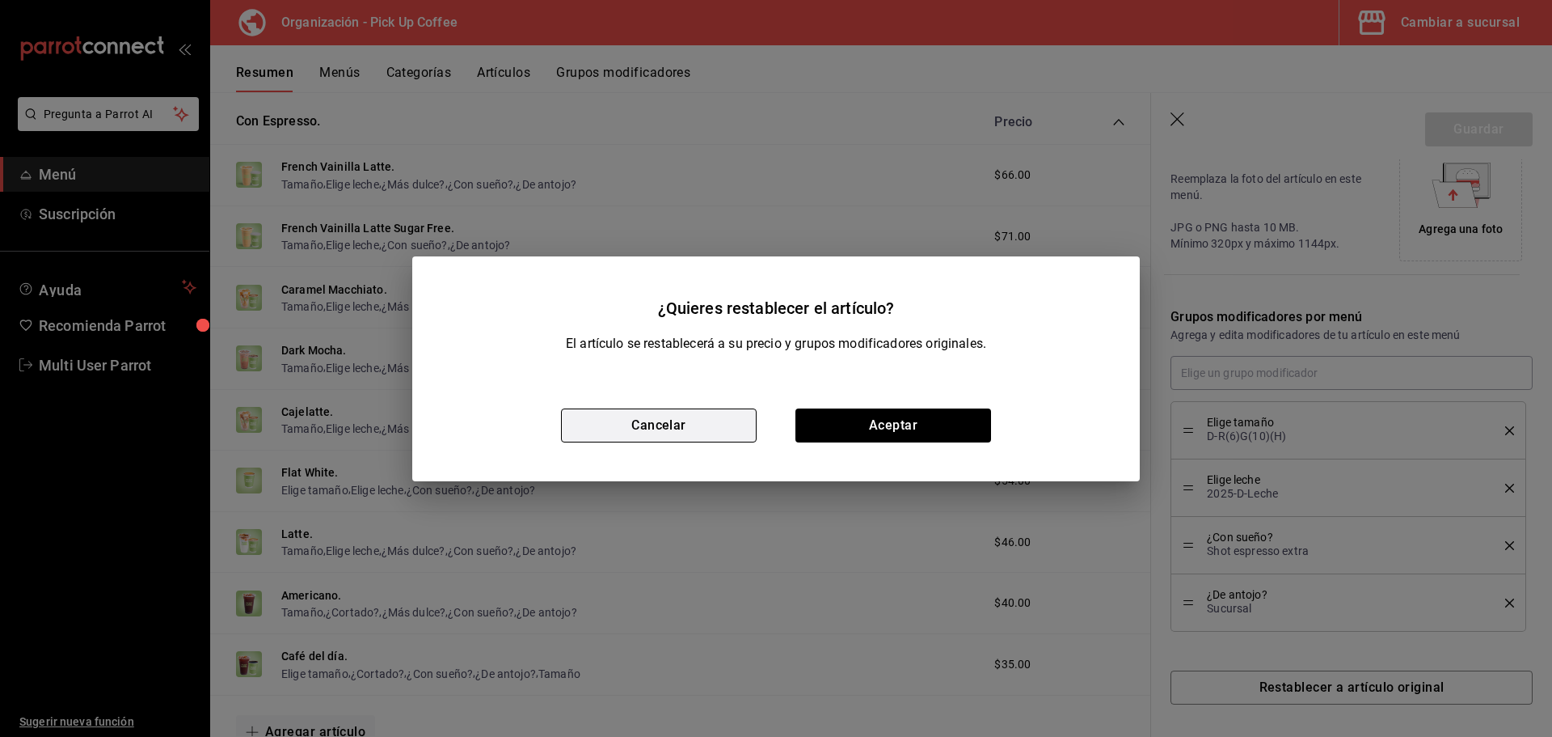
click at [664, 426] on button "Cancelar" at bounding box center [659, 425] width 196 height 34
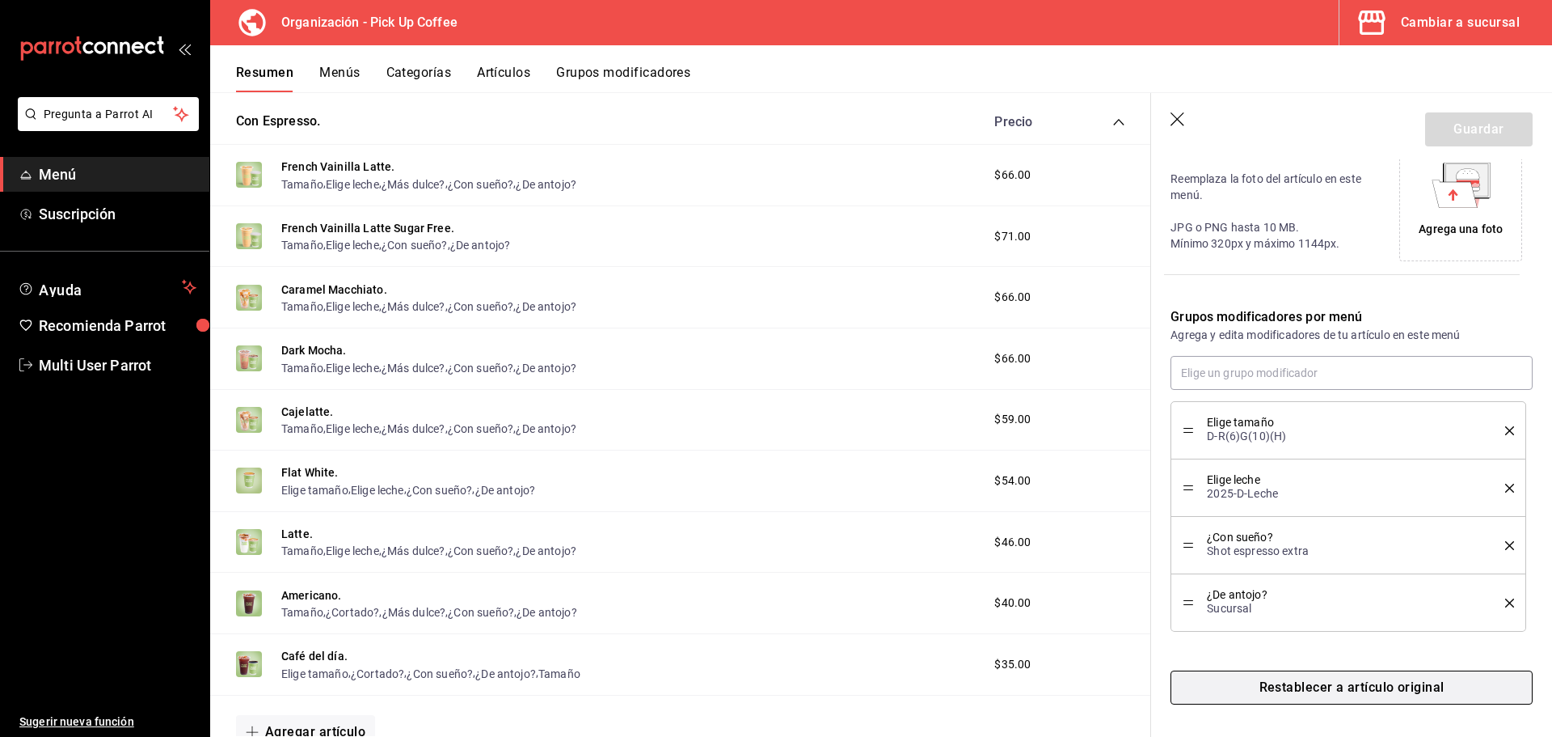
click at [1303, 679] on button "Restablecer a artículo original" at bounding box center [1352, 687] width 362 height 34
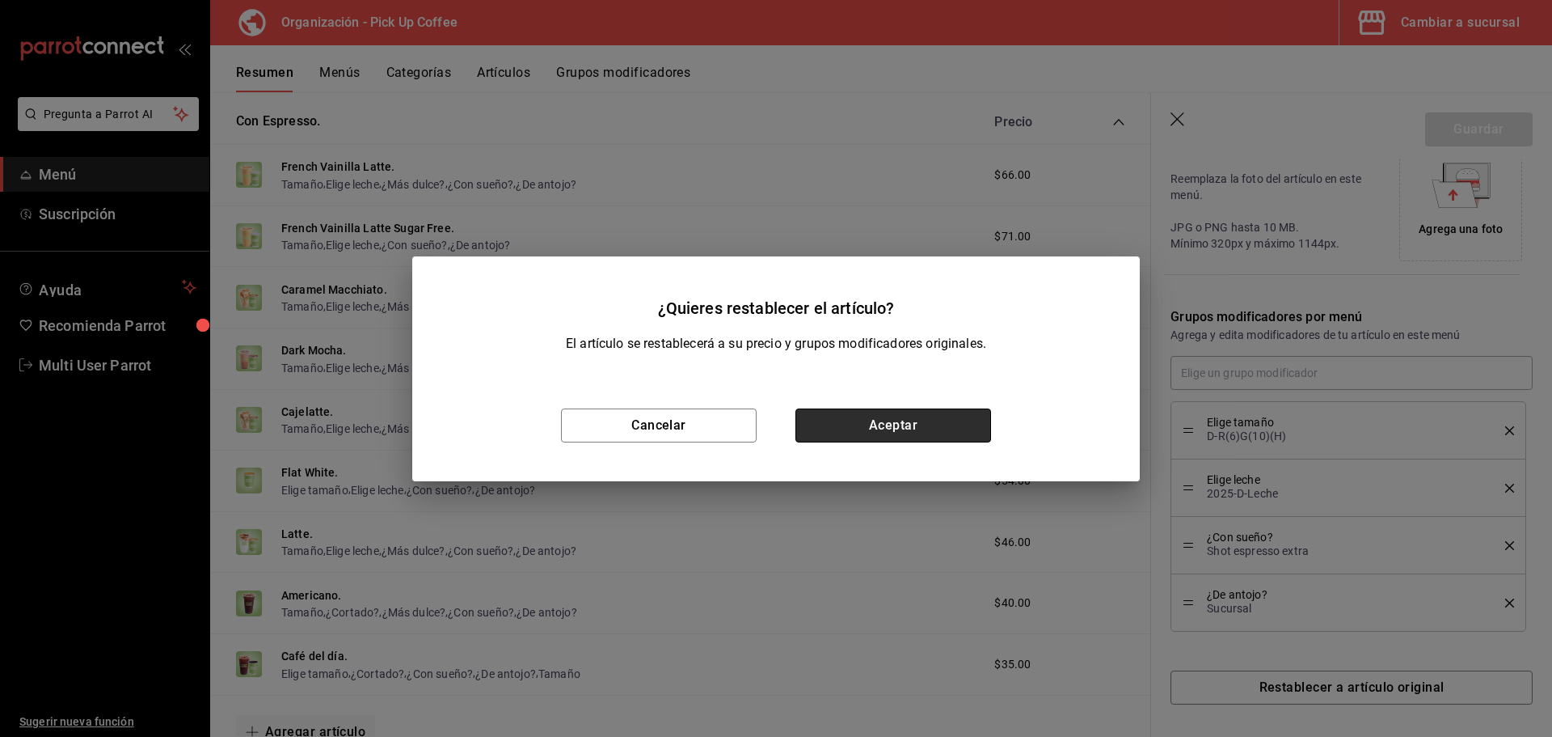
click at [915, 423] on button "Aceptar" at bounding box center [894, 425] width 196 height 34
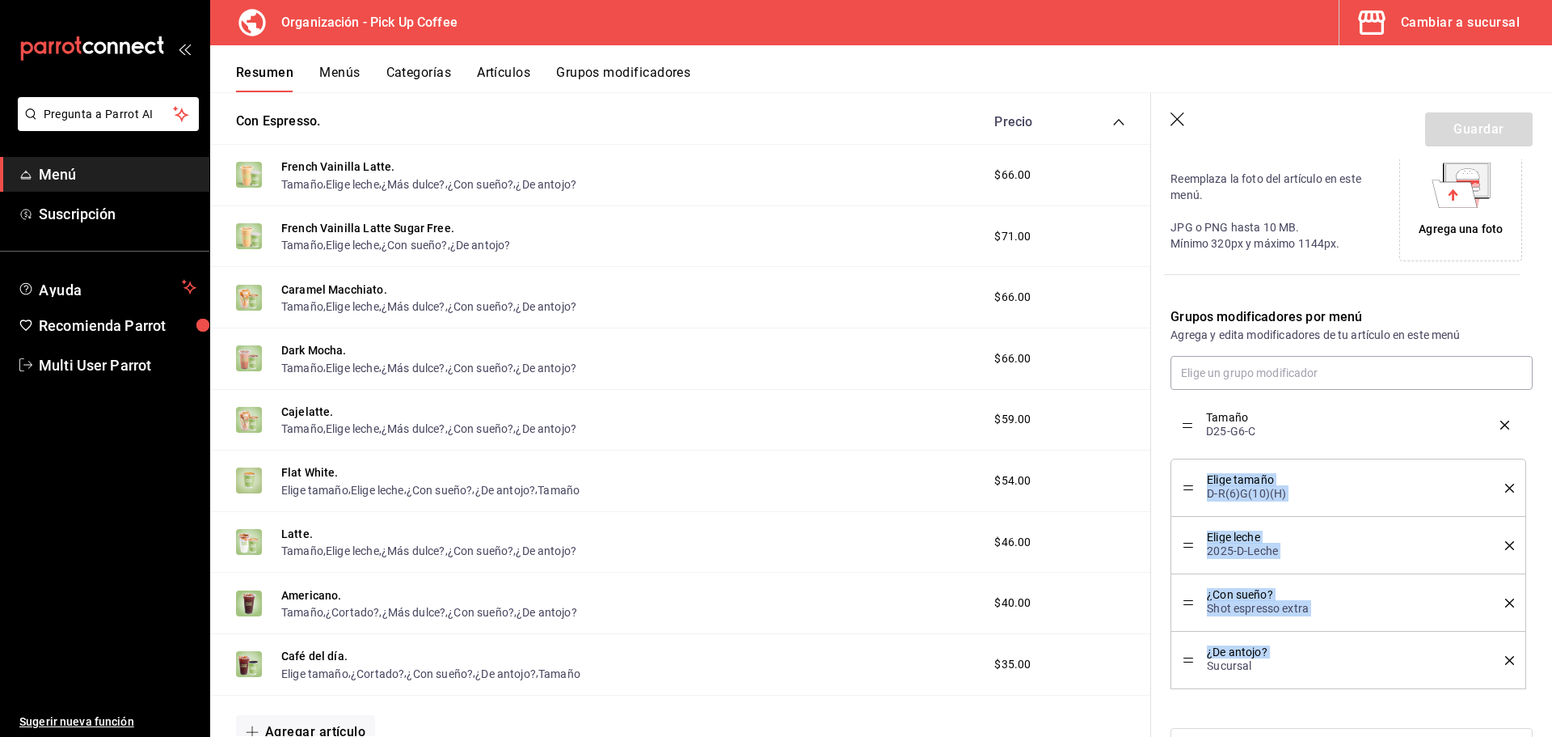
drag, startPoint x: 1189, startPoint y: 663, endPoint x: 1181, endPoint y: 429, distance: 234.6
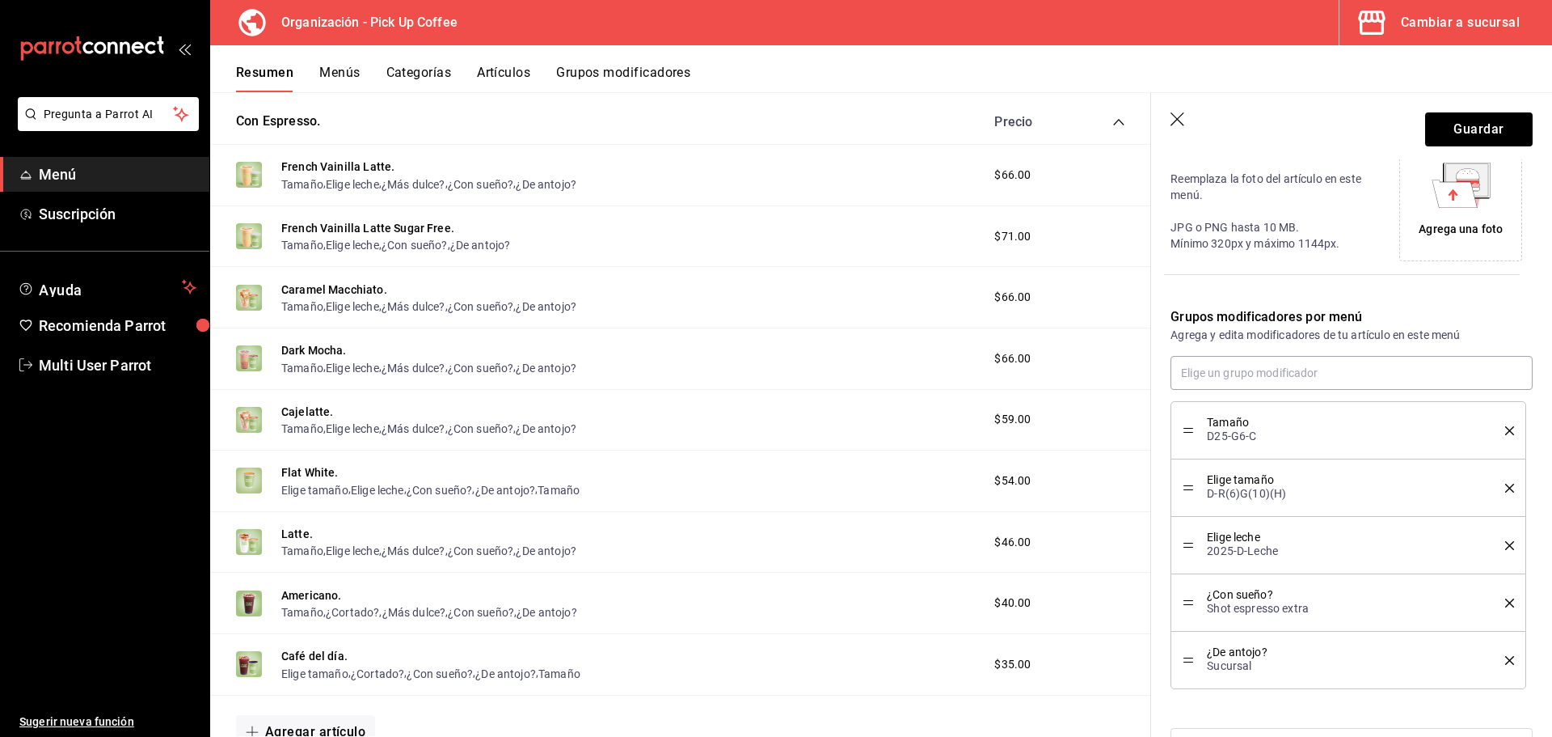
click at [1505, 489] on icon "delete" at bounding box center [1509, 488] width 9 height 9
click at [1276, 359] on input "text" at bounding box center [1352, 373] width 362 height 34
type input "'"
type input "¿más"
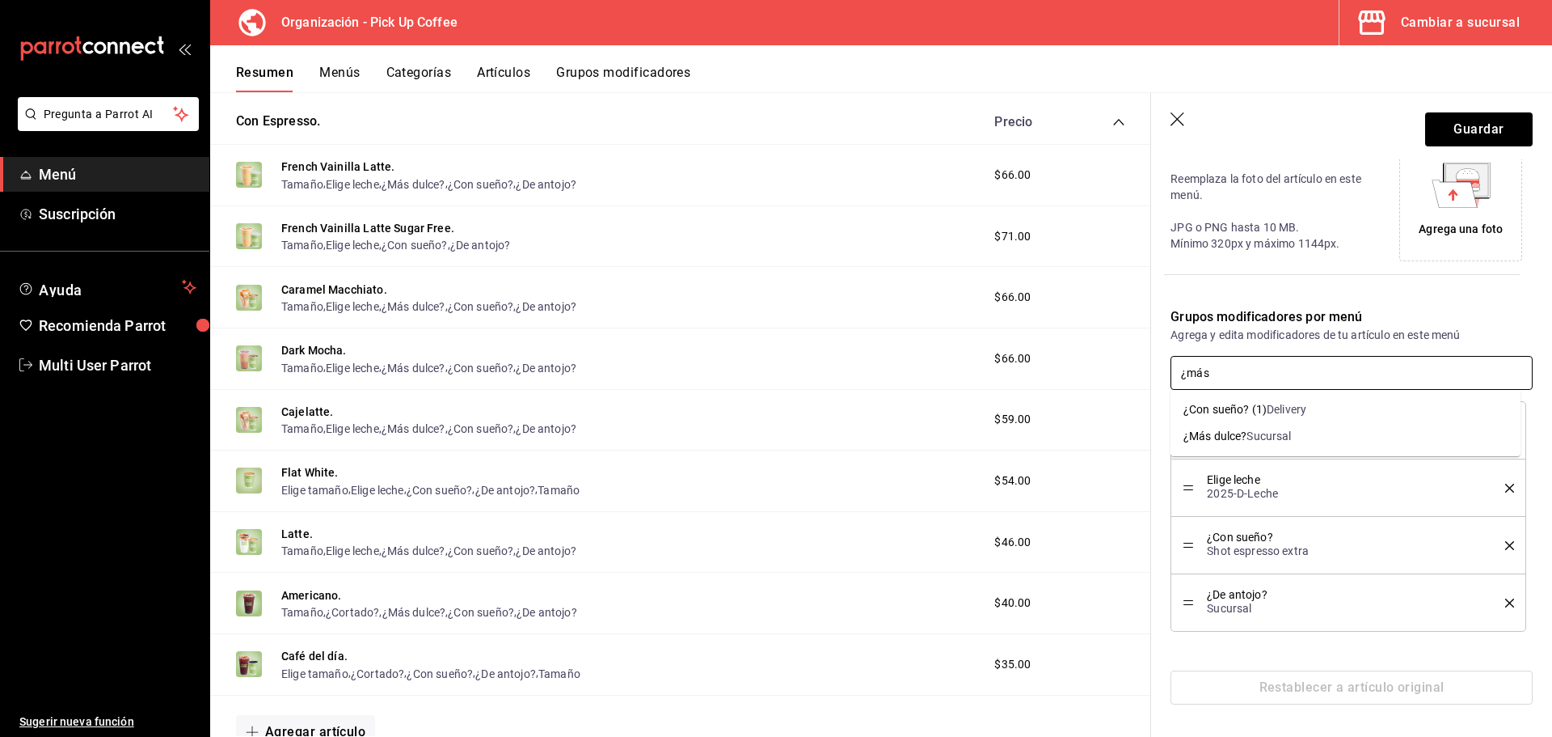
click at [1264, 439] on div "Sucursal" at bounding box center [1269, 436] width 44 height 17
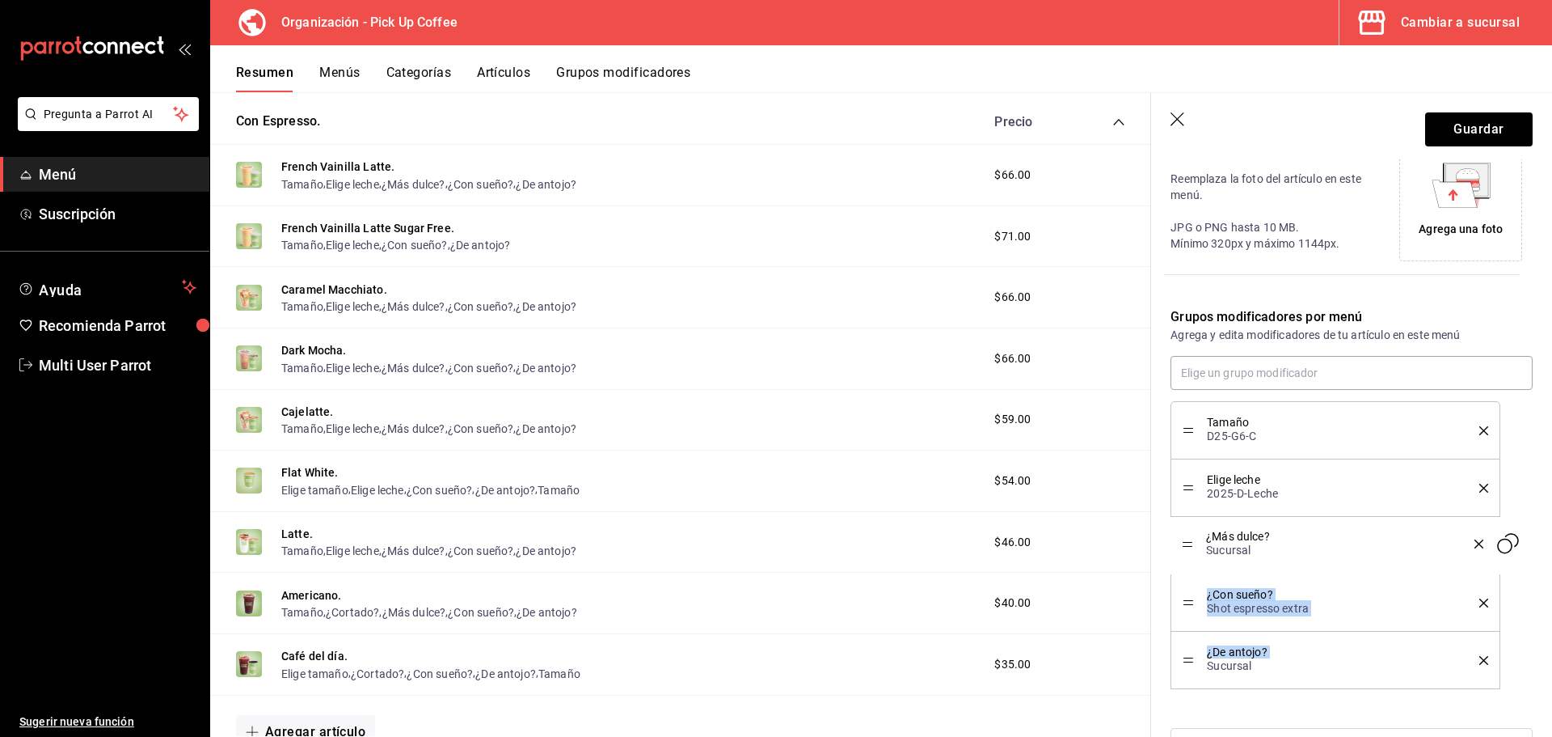
drag, startPoint x: 1187, startPoint y: 665, endPoint x: 1193, endPoint y: 548, distance: 116.6
click at [1446, 127] on button "Guardar" at bounding box center [1479, 129] width 108 height 34
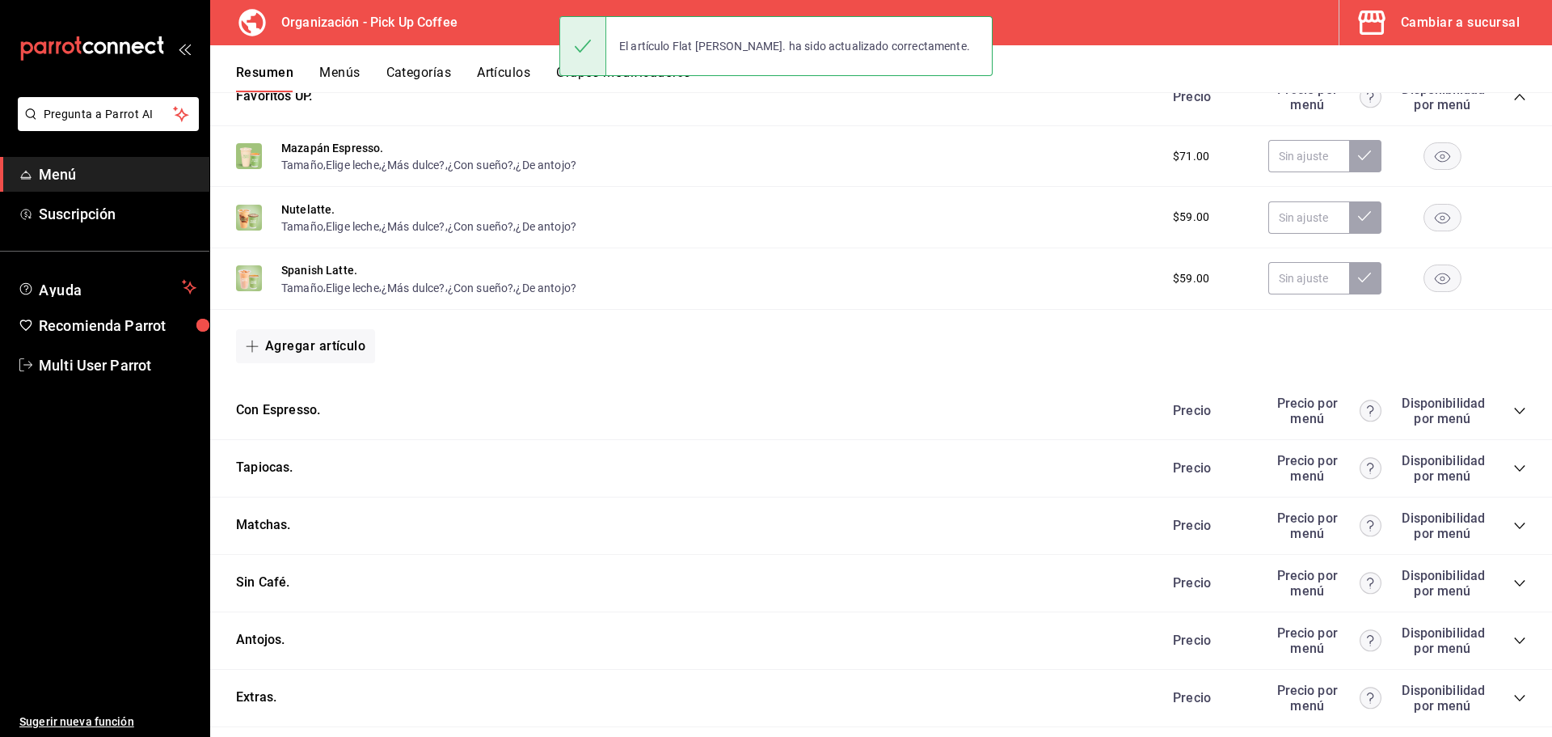
scroll to position [551, 0]
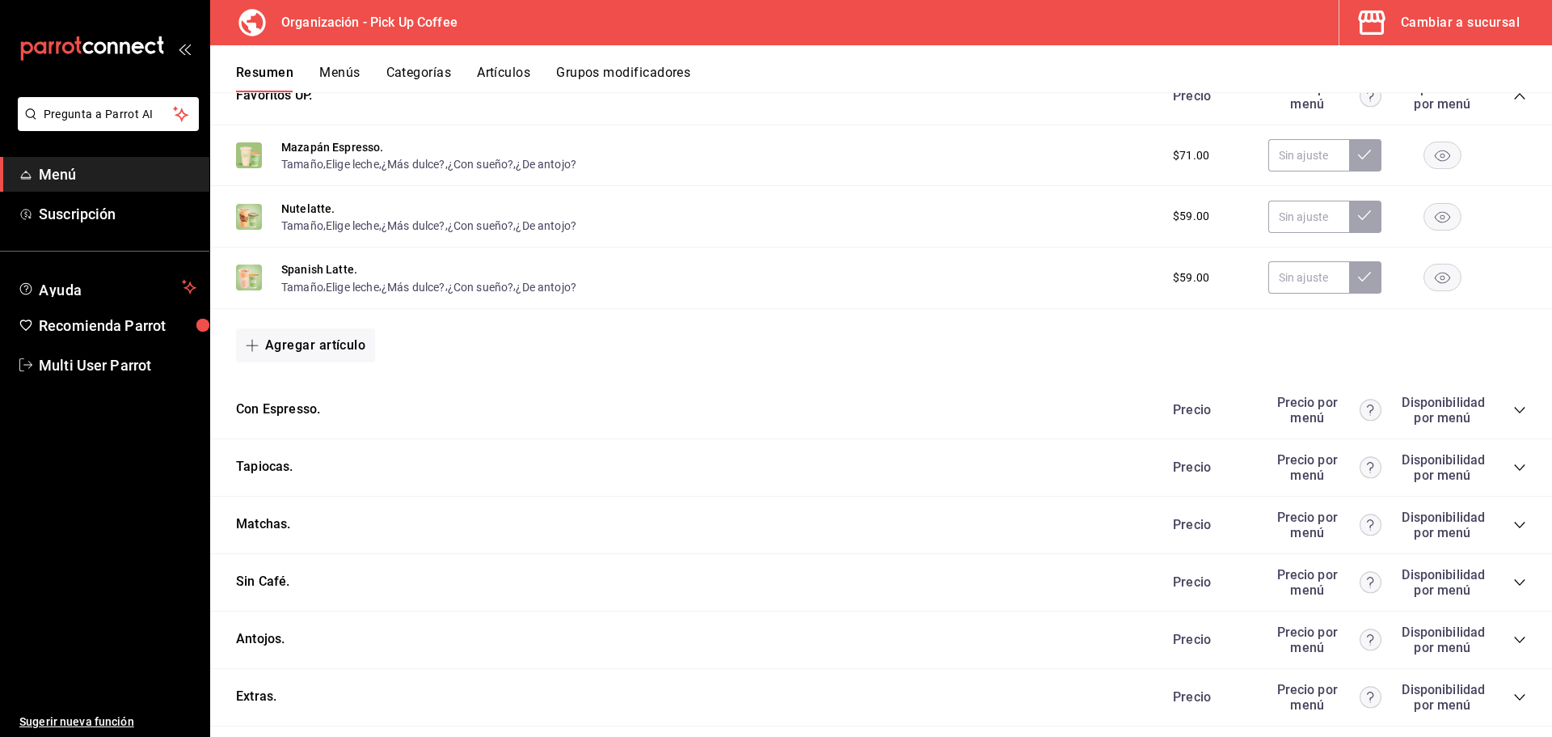
click at [1514, 410] on icon "collapse-category-row" at bounding box center [1520, 409] width 13 height 13
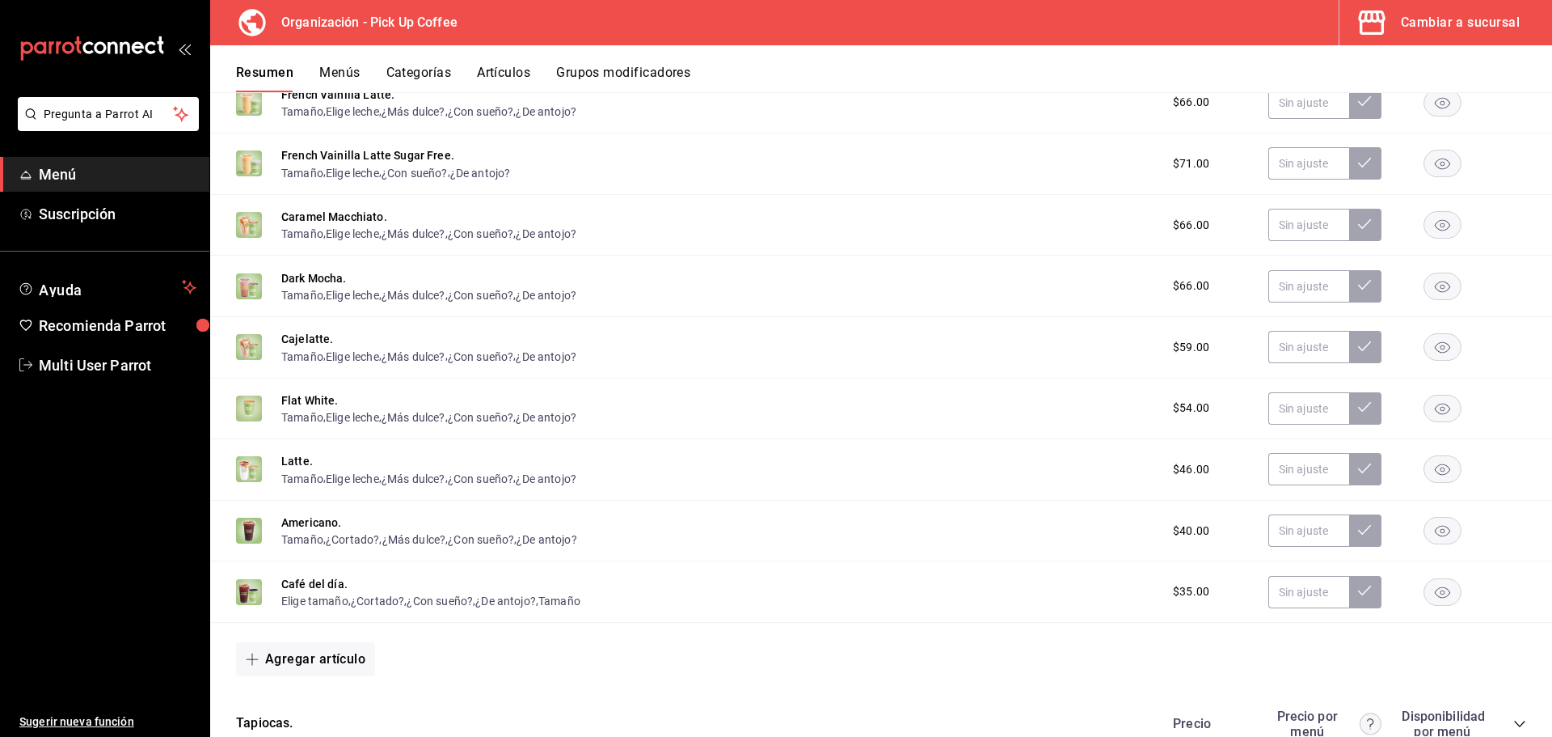
scroll to position [956, 0]
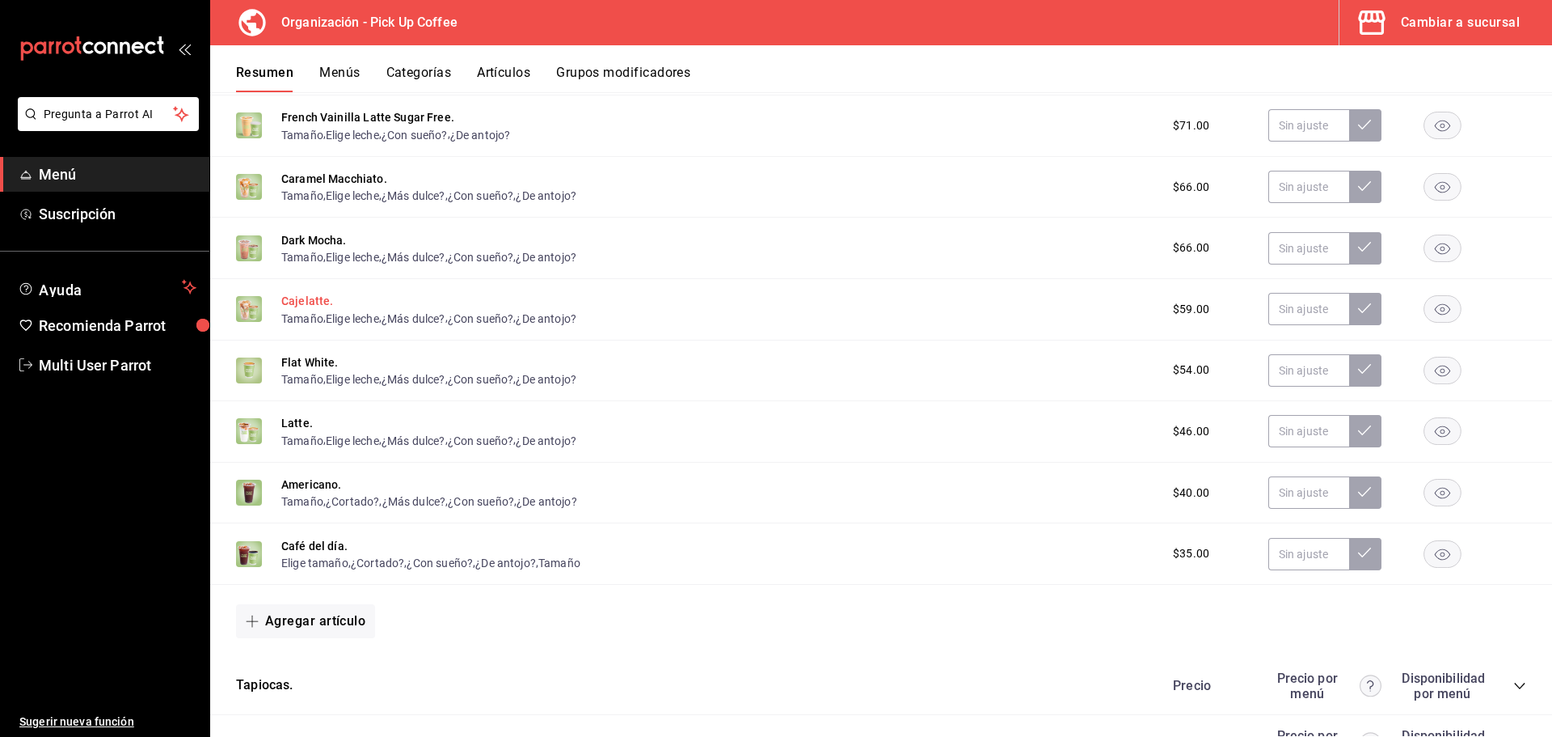
click at [309, 297] on button "Cajelatte." at bounding box center [307, 301] width 53 height 16
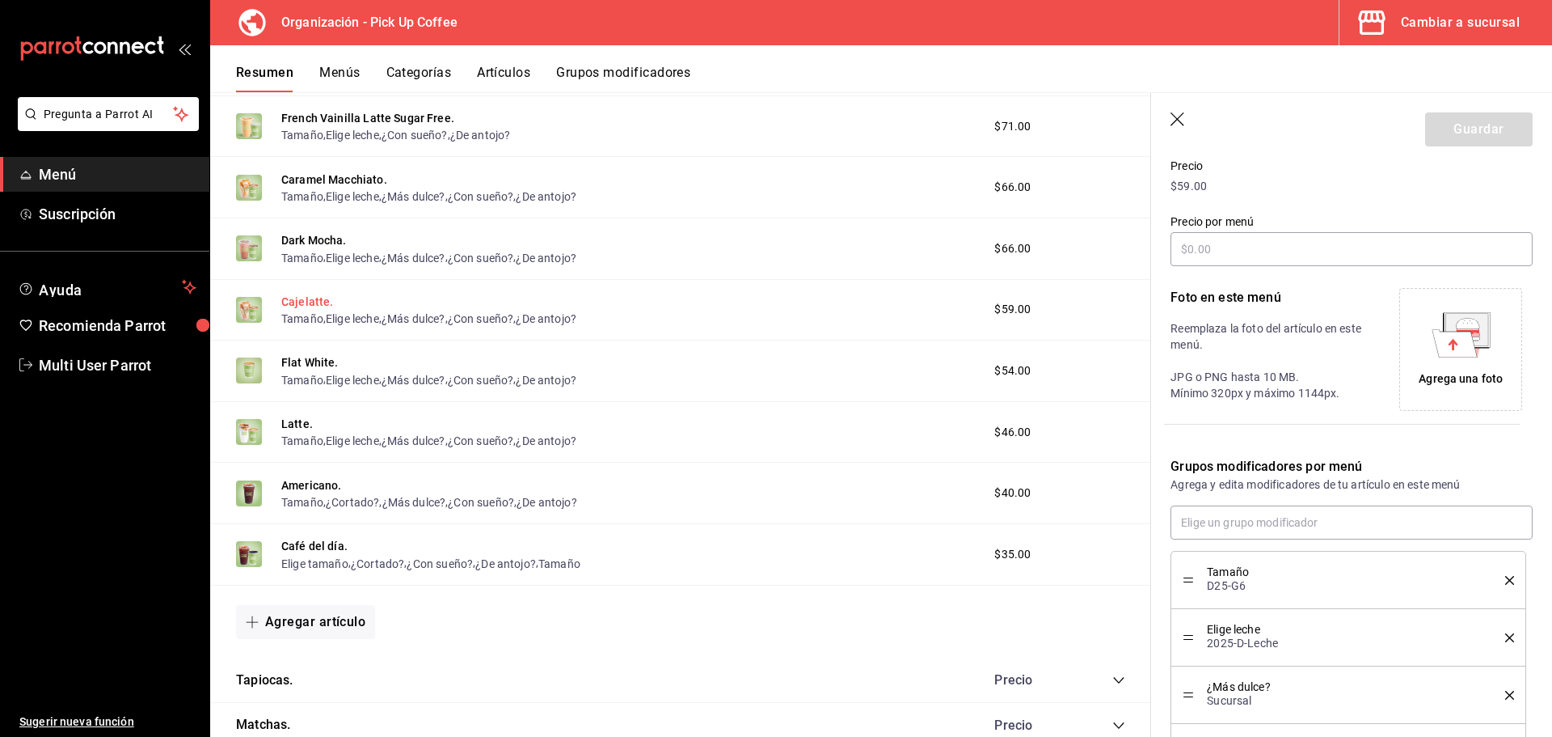
scroll to position [382, 0]
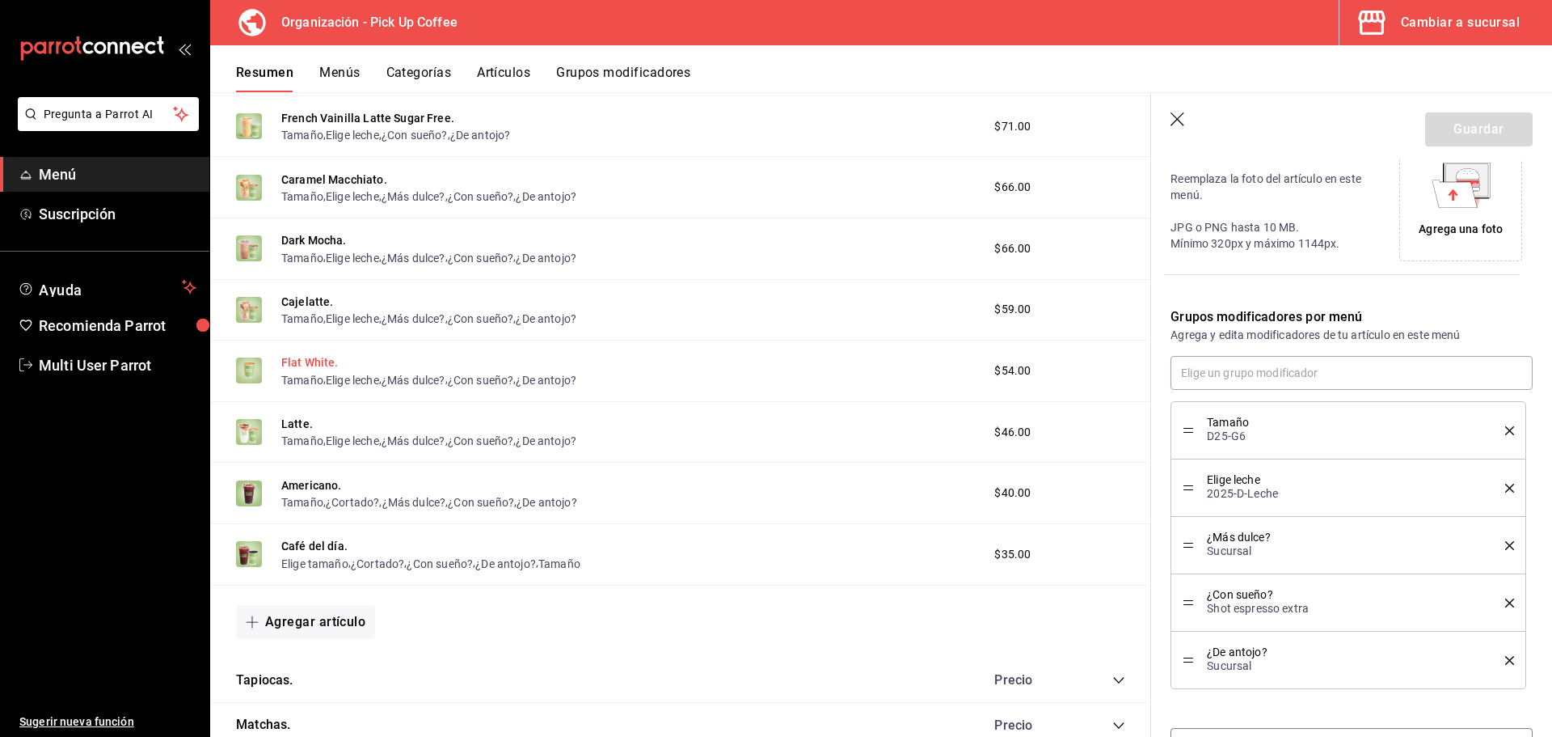
click at [305, 361] on button "Flat White." at bounding box center [309, 362] width 57 height 16
click at [290, 420] on button "Latte." at bounding box center [297, 424] width 32 height 16
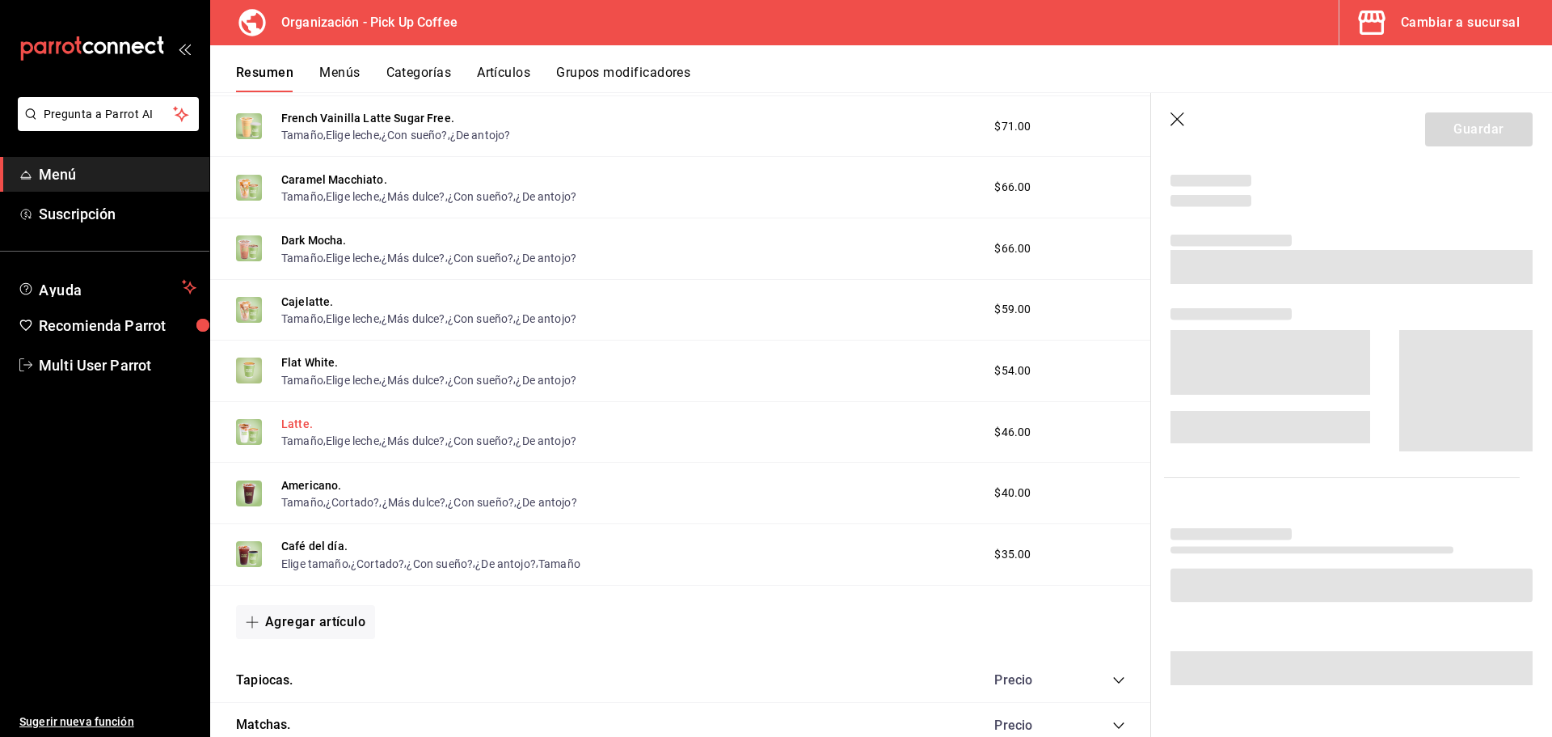
scroll to position [382, 0]
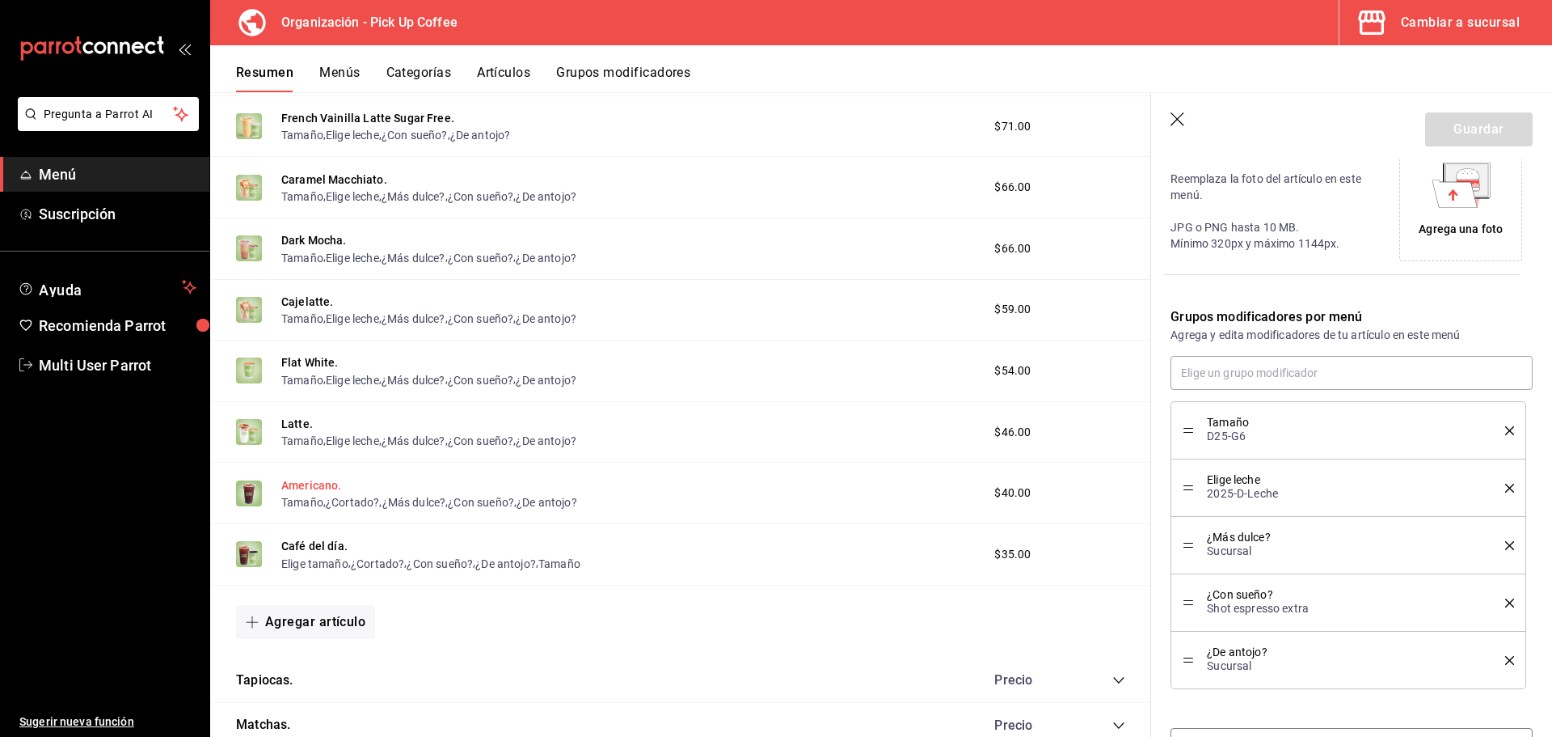
click at [298, 479] on button "Americano." at bounding box center [311, 485] width 61 height 16
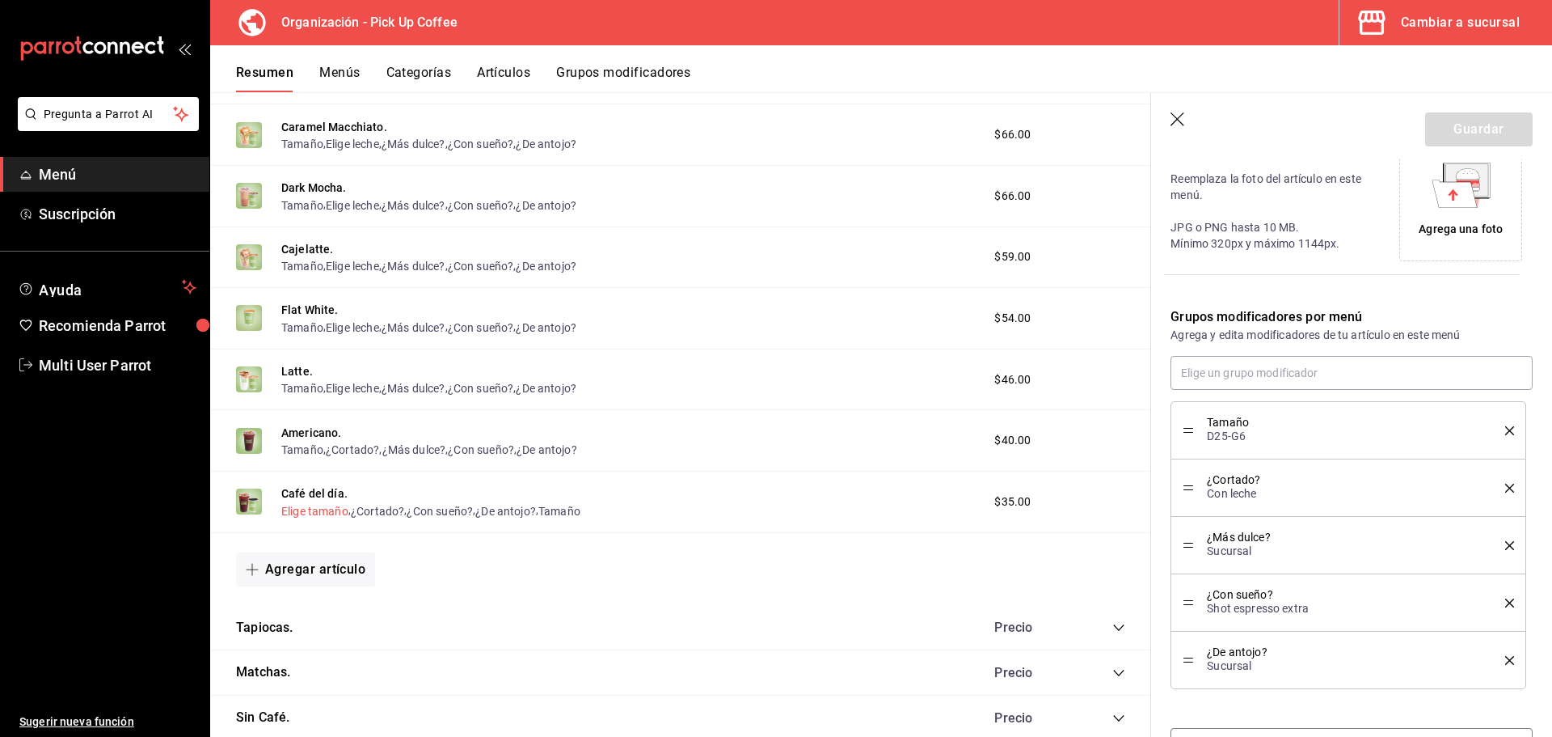
scroll to position [999, 0]
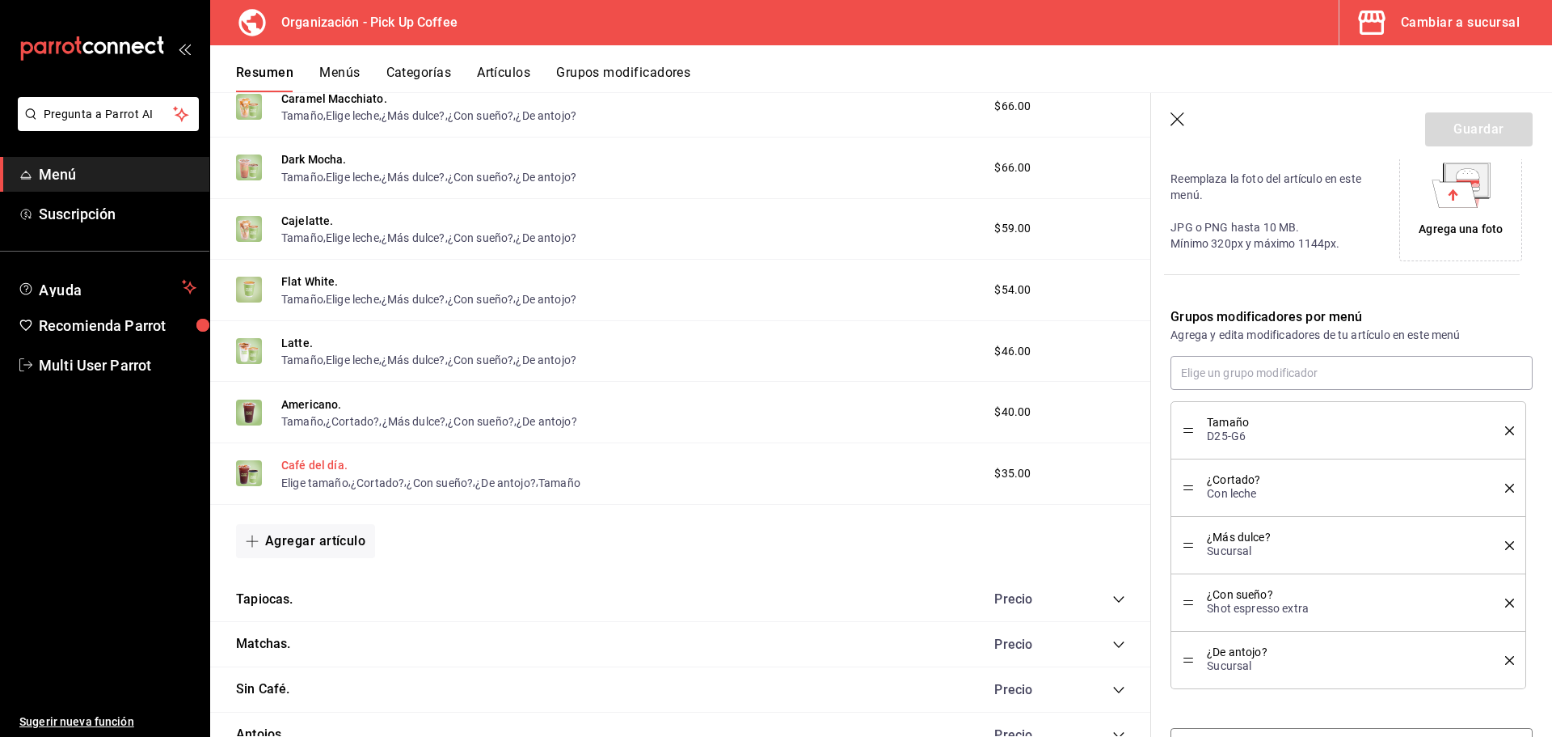
click at [315, 468] on button "Café del día." at bounding box center [314, 465] width 66 height 16
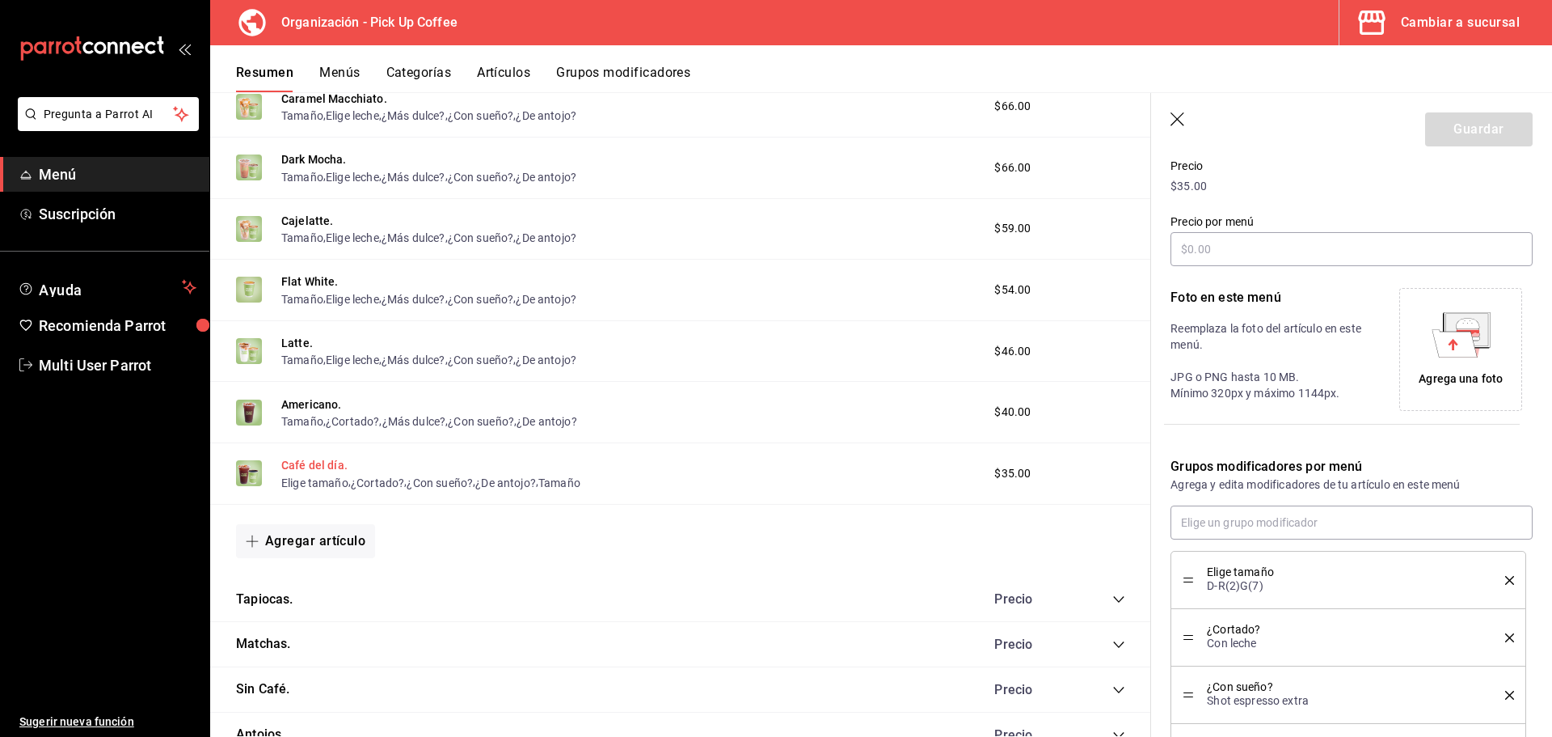
scroll to position [382, 0]
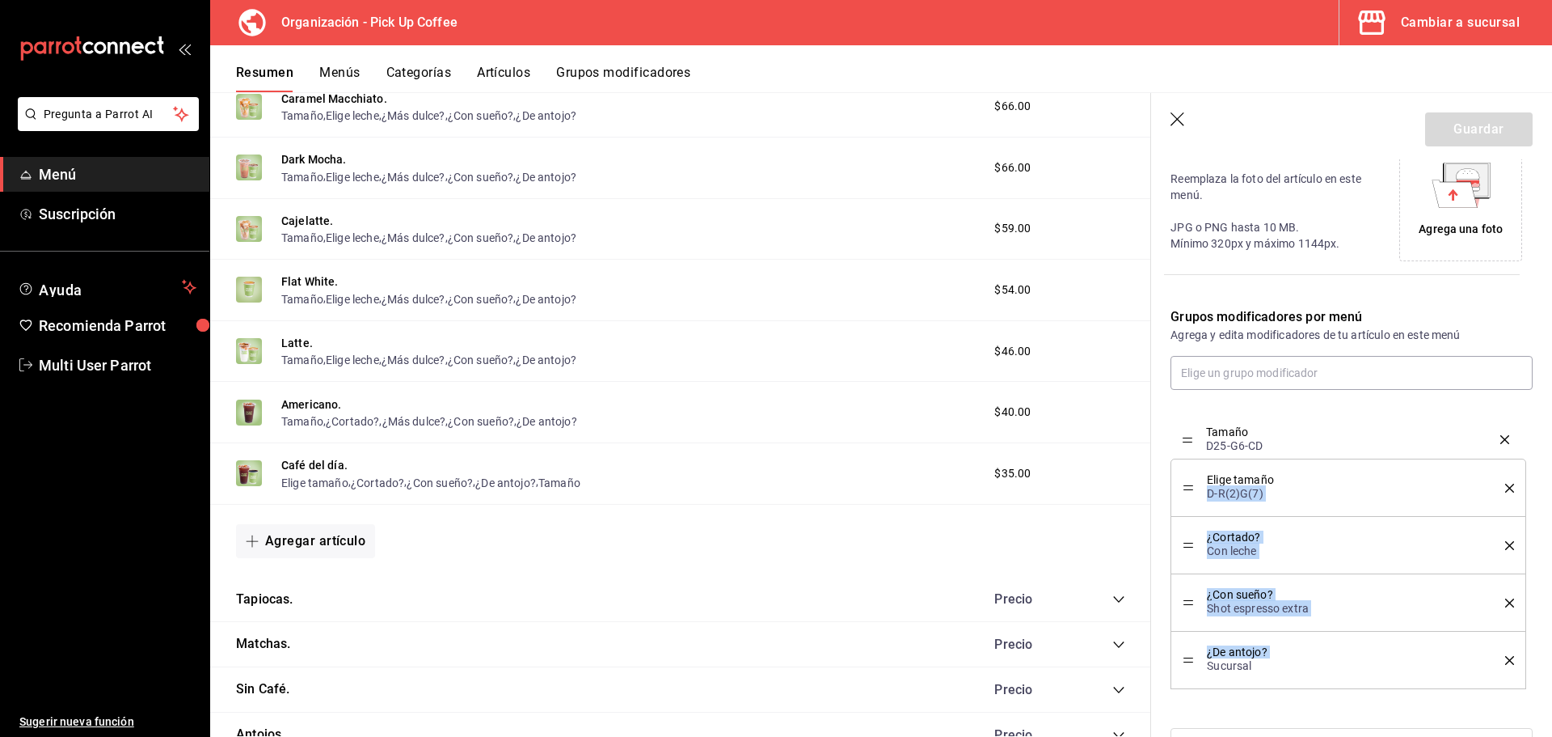
drag, startPoint x: 1187, startPoint y: 661, endPoint x: 1209, endPoint y: 440, distance: 221.8
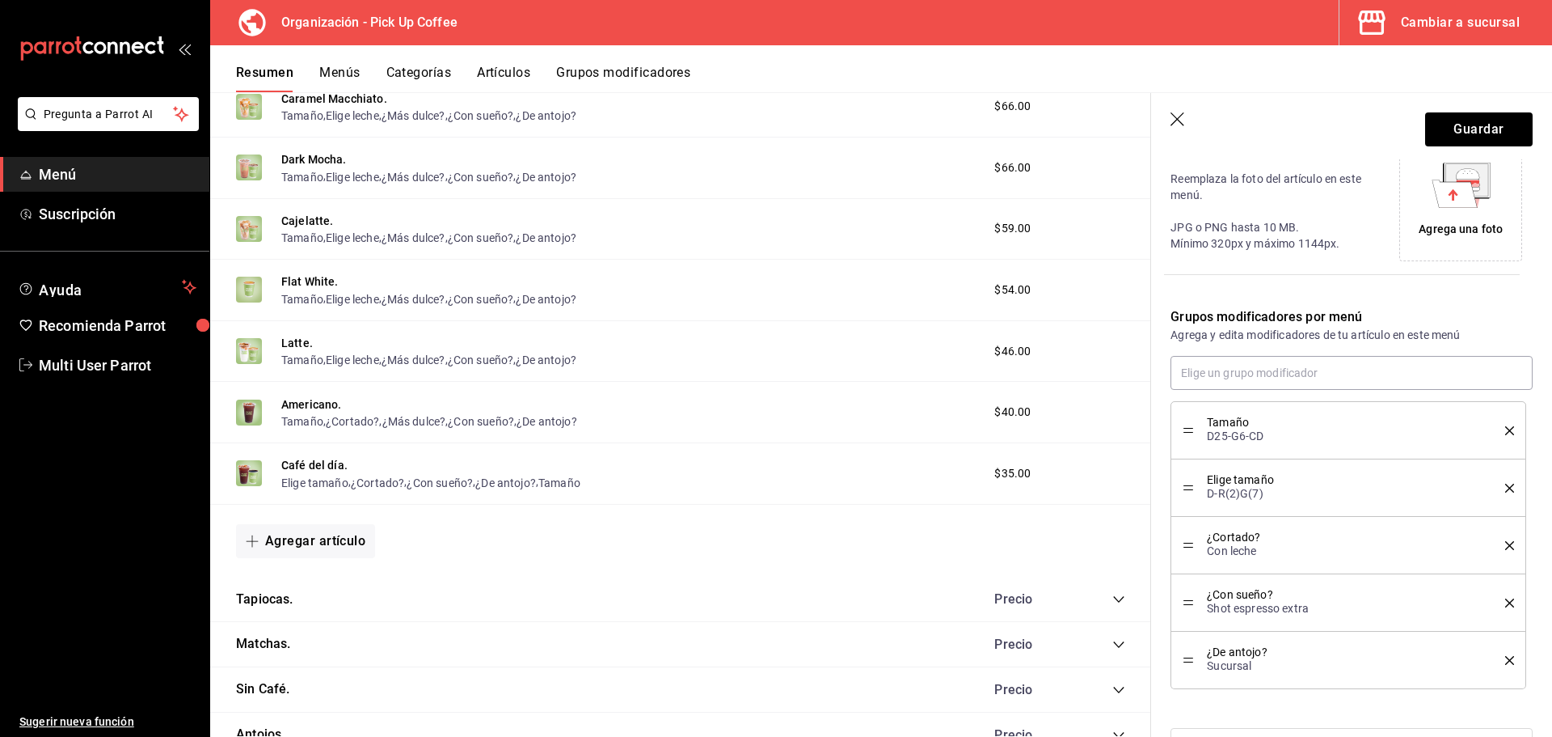
click at [1505, 487] on icon "delete" at bounding box center [1509, 488] width 9 height 9
click at [1457, 136] on button "Guardar" at bounding box center [1479, 129] width 108 height 34
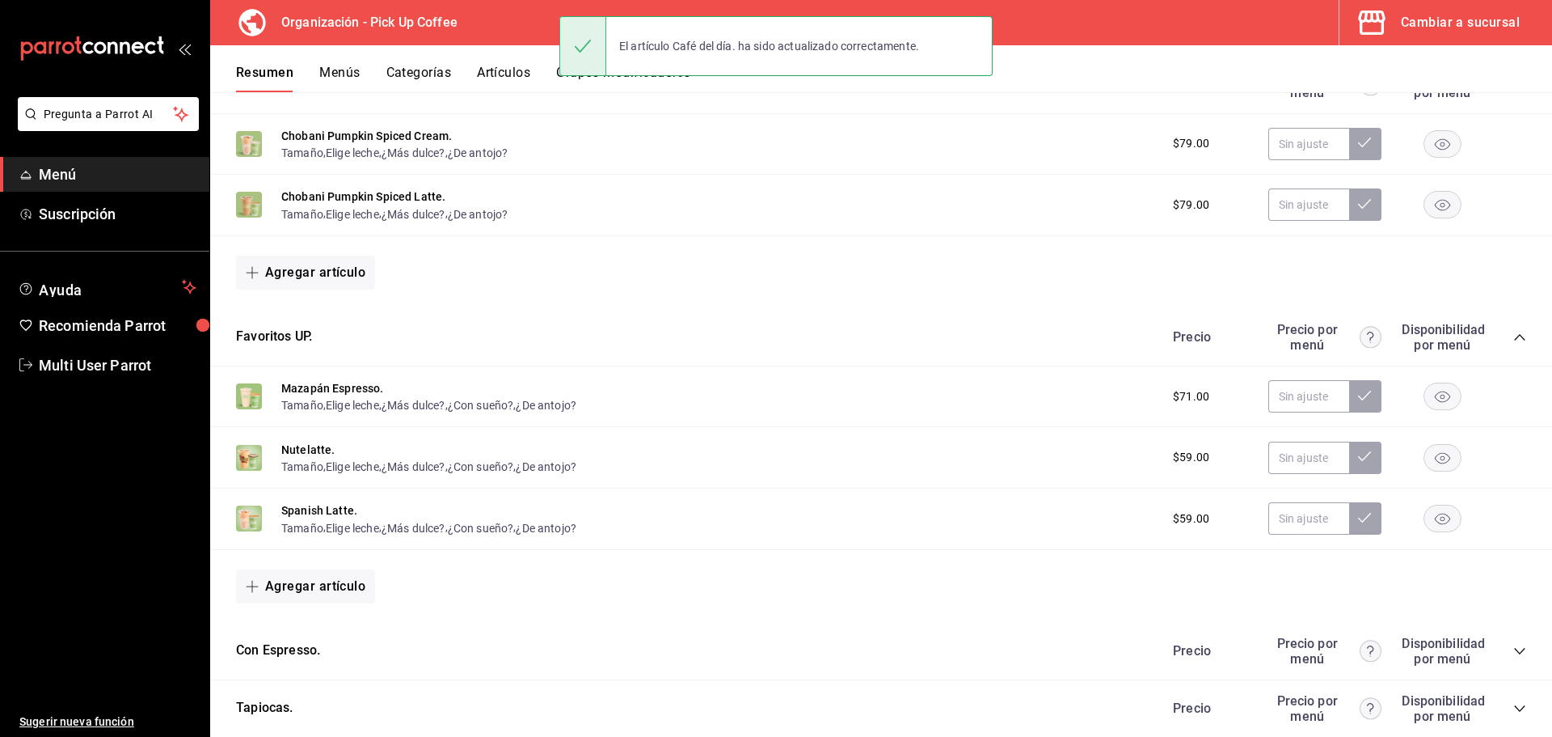
scroll to position [309, 0]
click at [1514, 335] on icon "collapse-category-row" at bounding box center [1520, 338] width 13 height 13
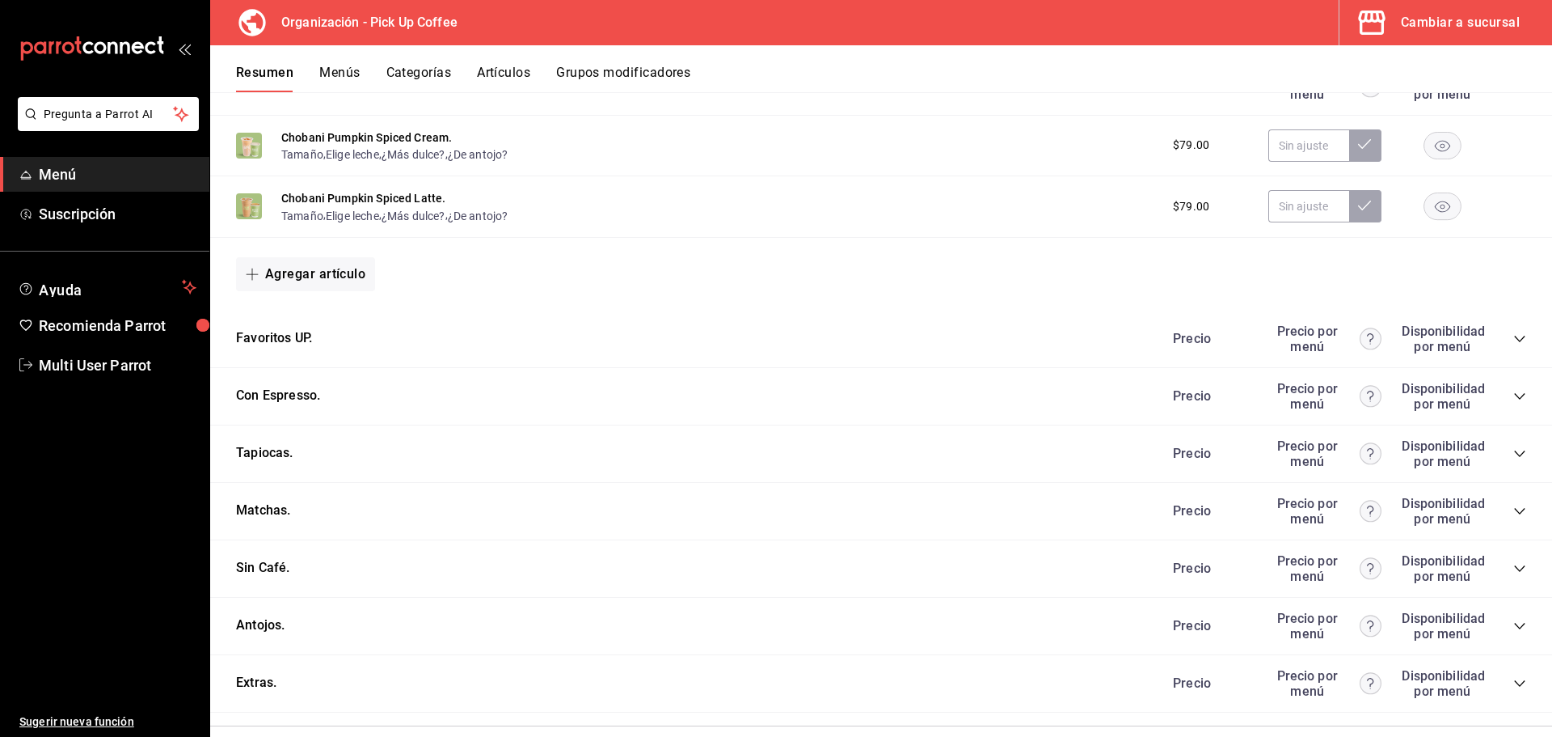
click at [1514, 457] on icon "collapse-category-row" at bounding box center [1520, 453] width 13 height 13
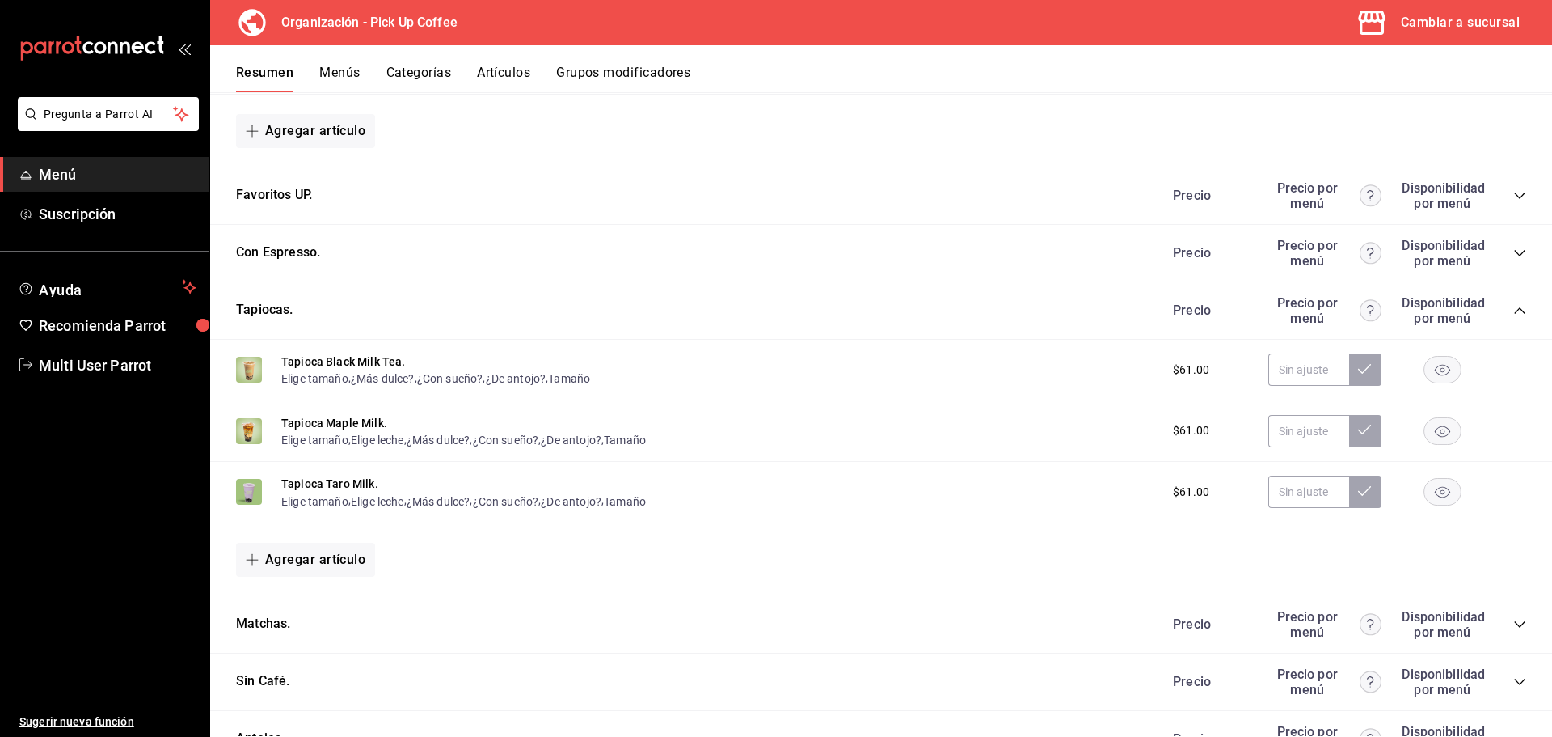
scroll to position [471, 0]
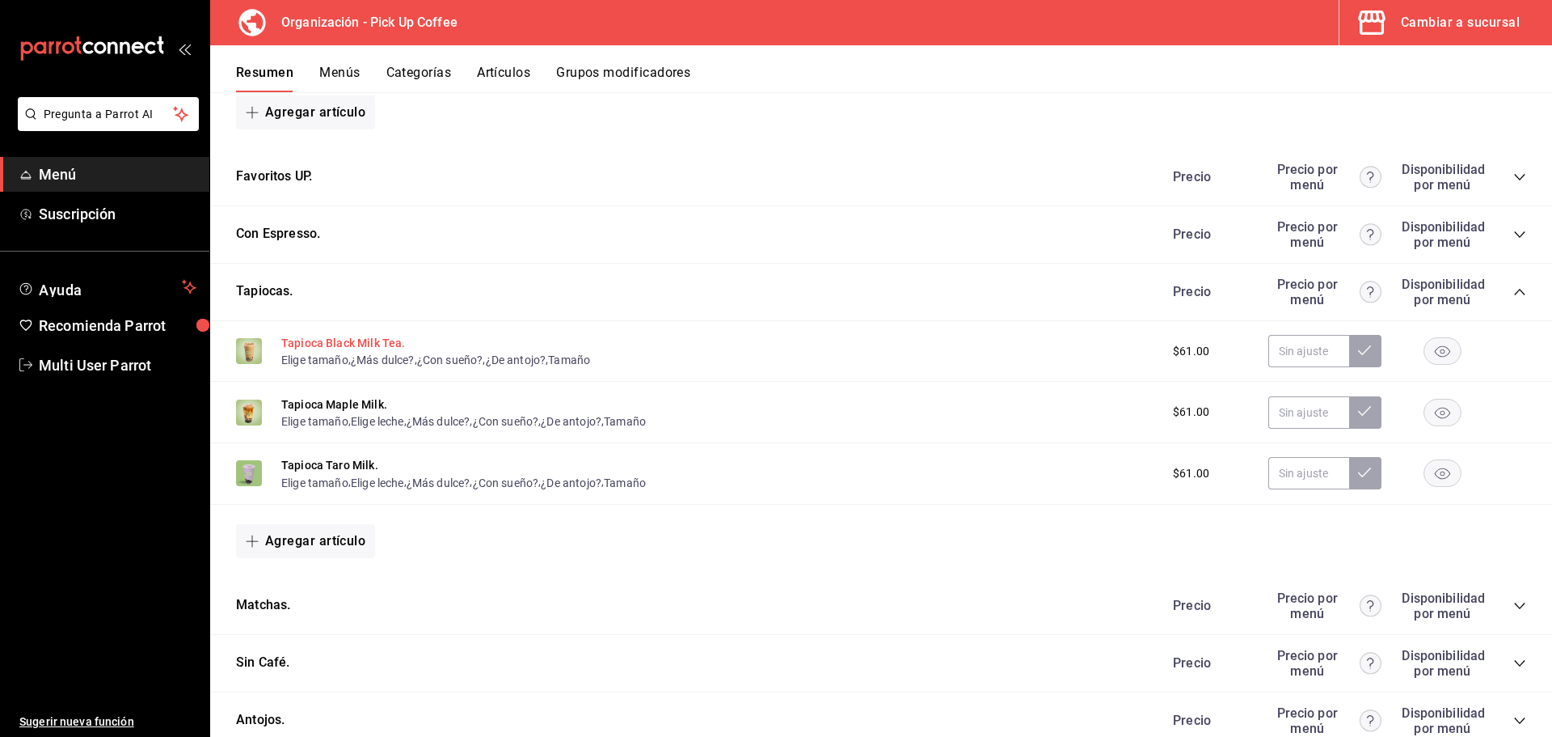
click at [339, 343] on button "Tapioca Black Milk Tea." at bounding box center [343, 343] width 124 height 16
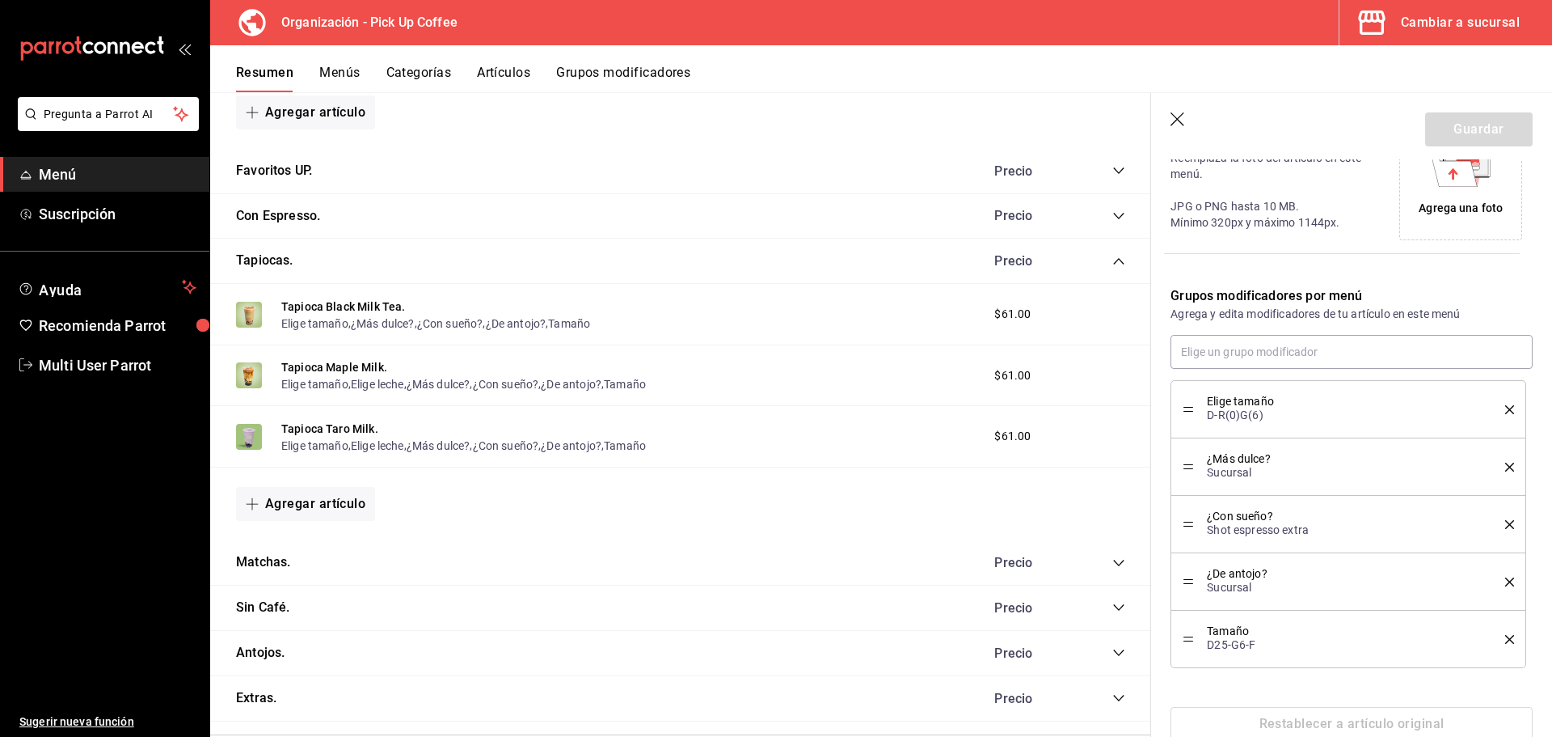
scroll to position [439, 0]
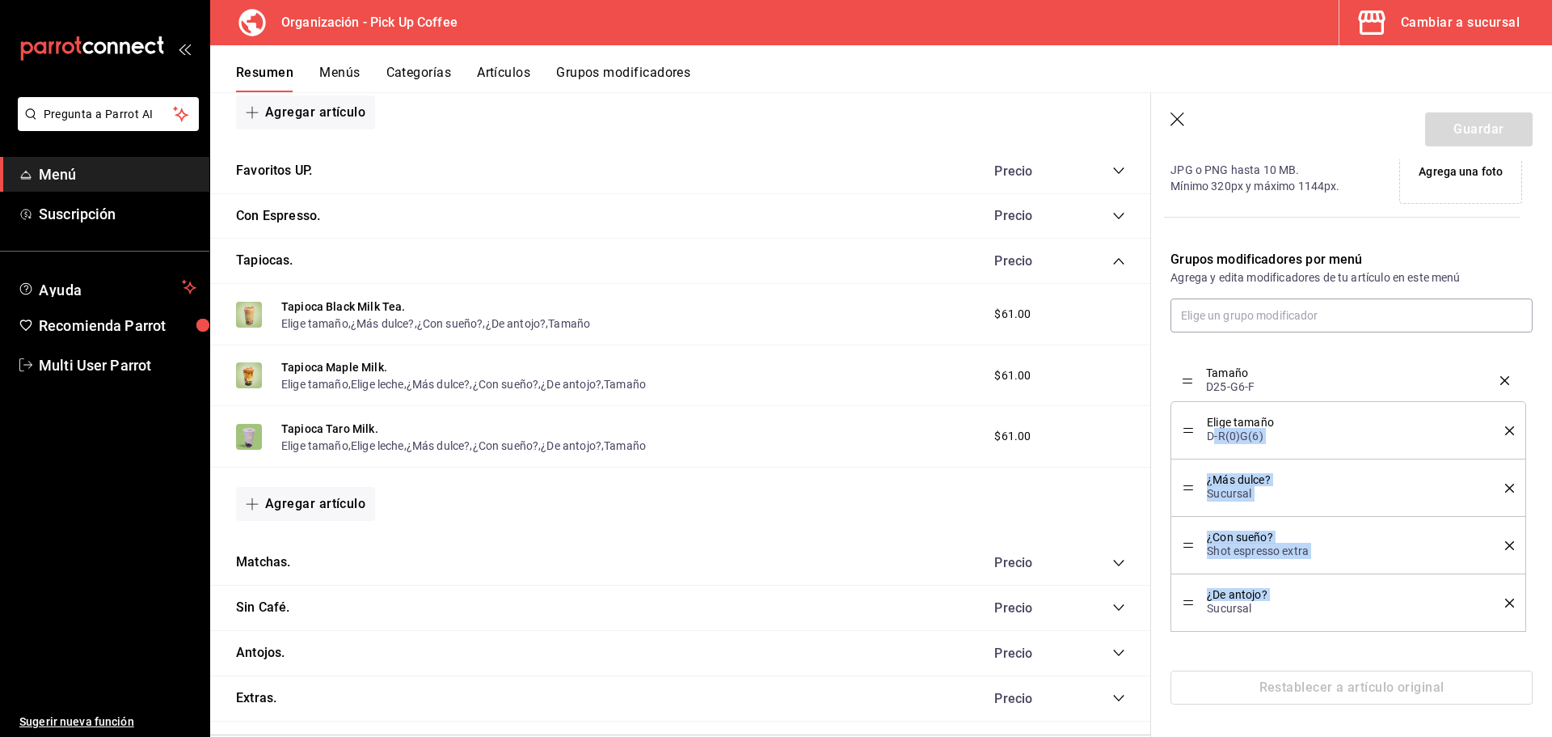
drag, startPoint x: 1193, startPoint y: 605, endPoint x: 1211, endPoint y: 382, distance: 223.1
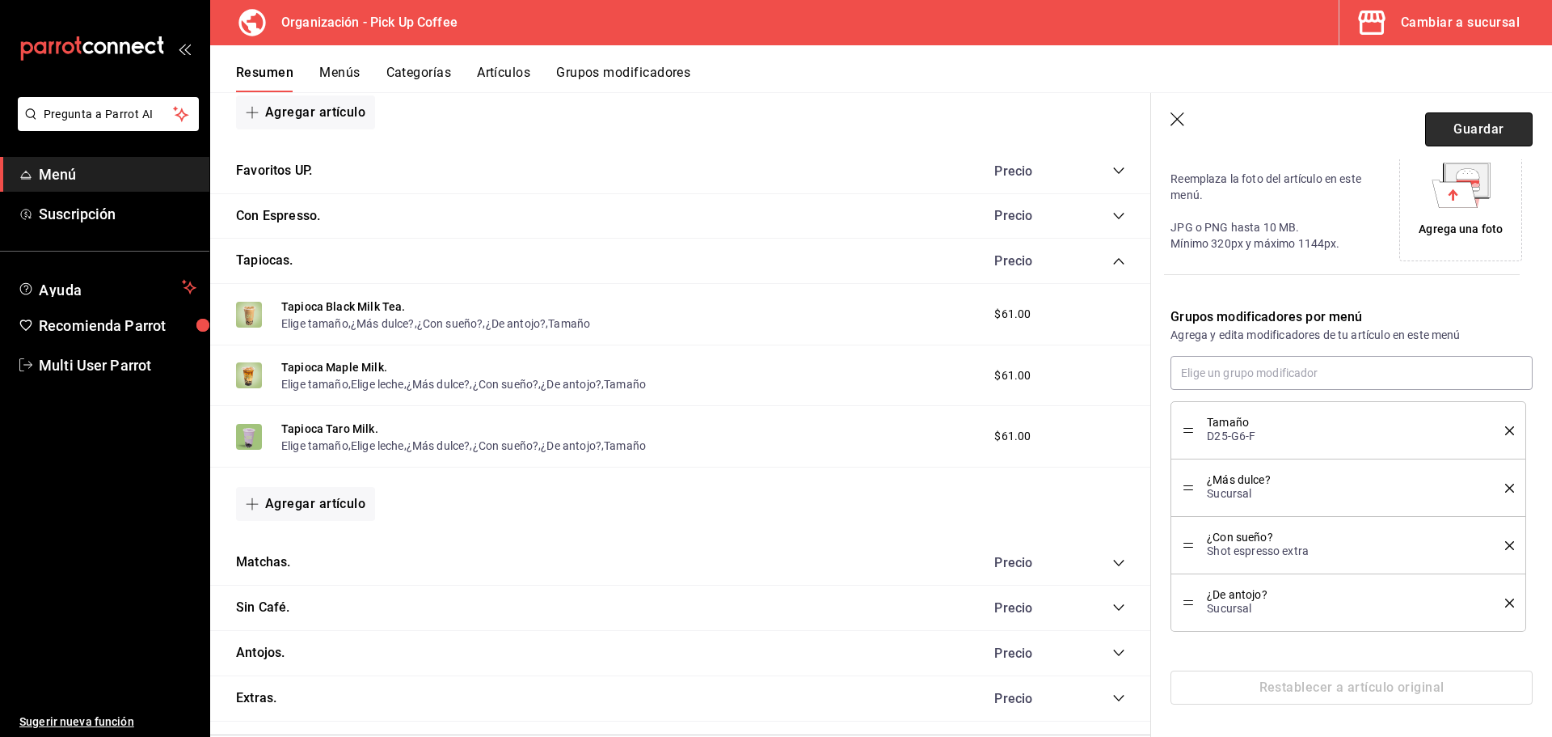
click at [1467, 135] on button "Guardar" at bounding box center [1479, 129] width 108 height 34
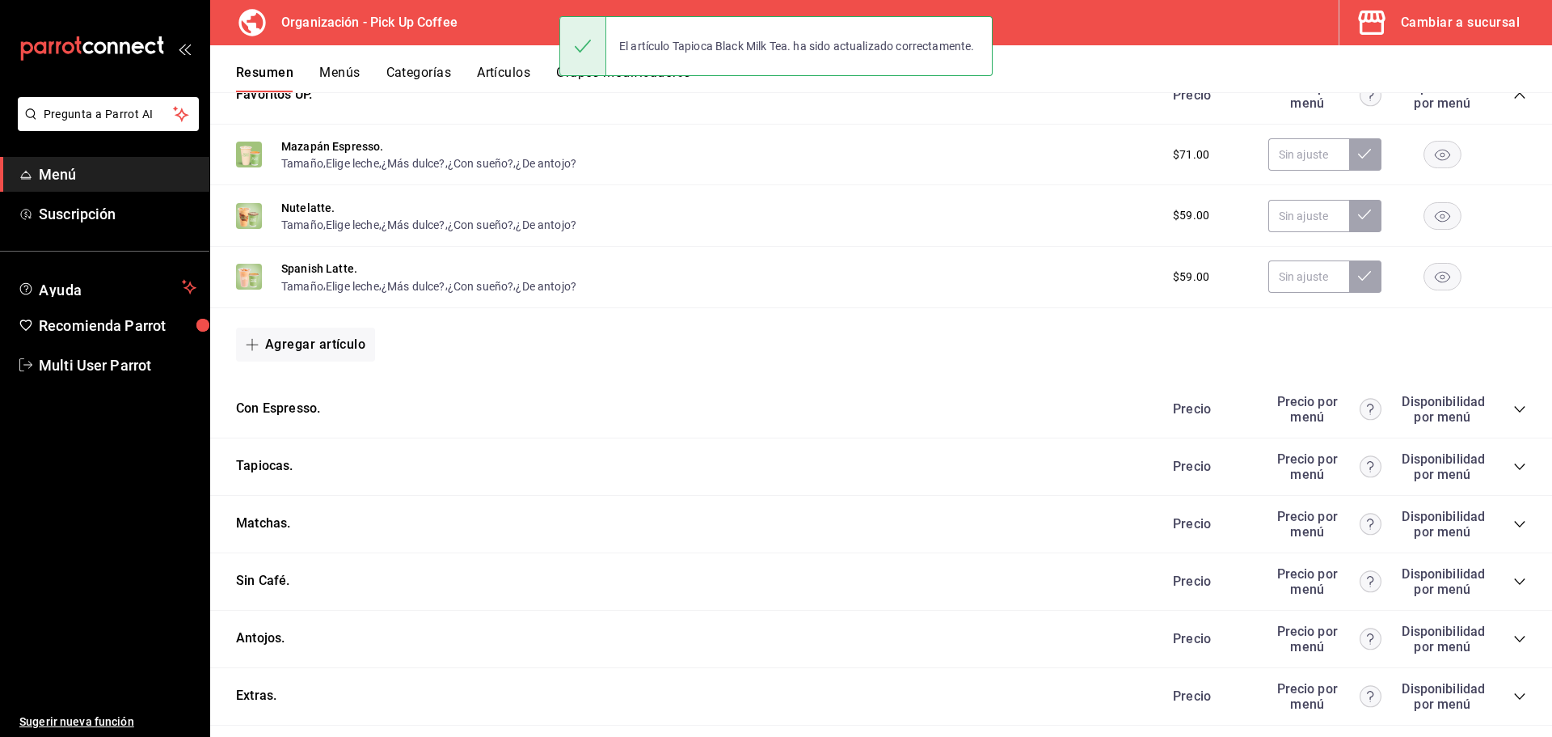
scroll to position [632, 0]
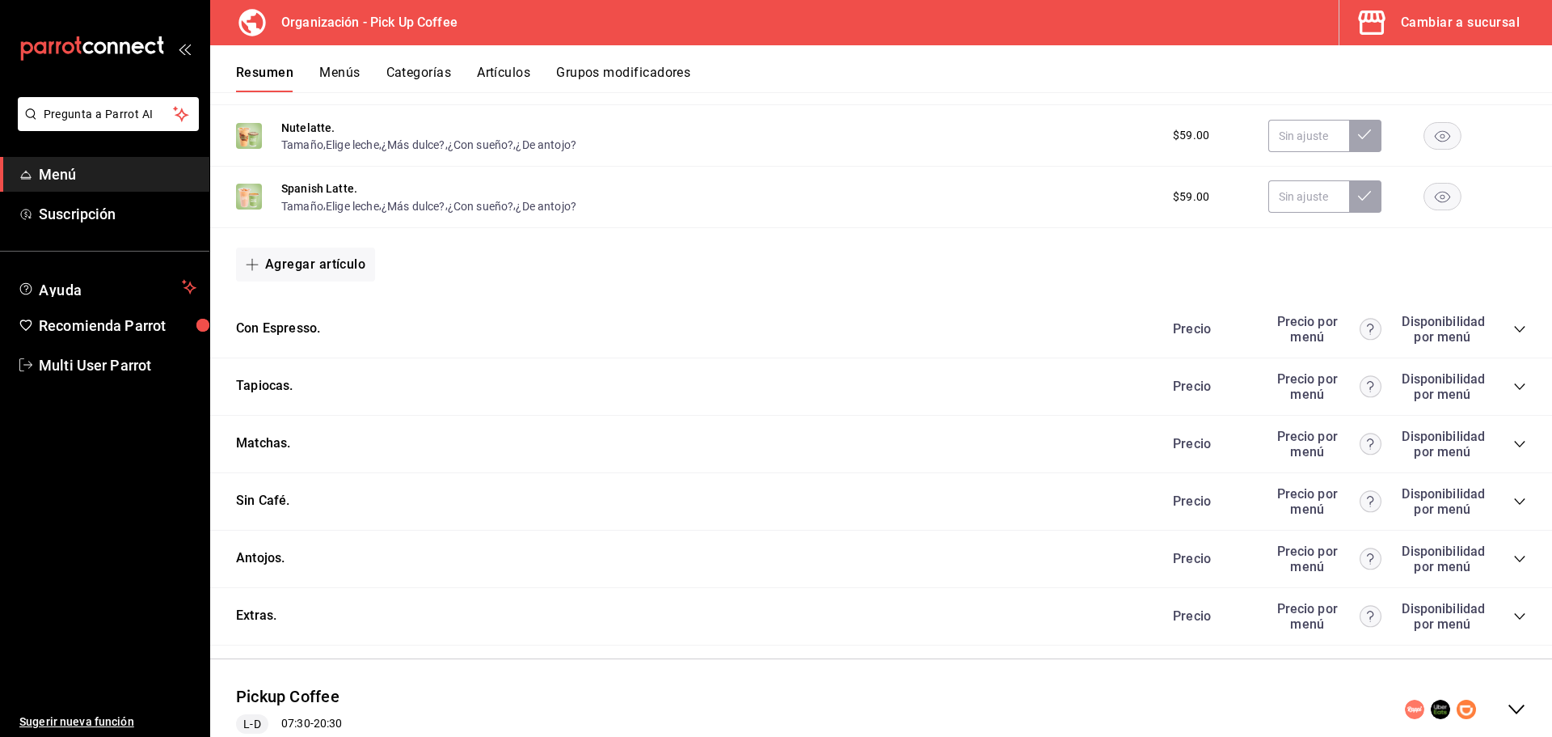
click at [1514, 386] on icon "collapse-category-row" at bounding box center [1520, 386] width 13 height 13
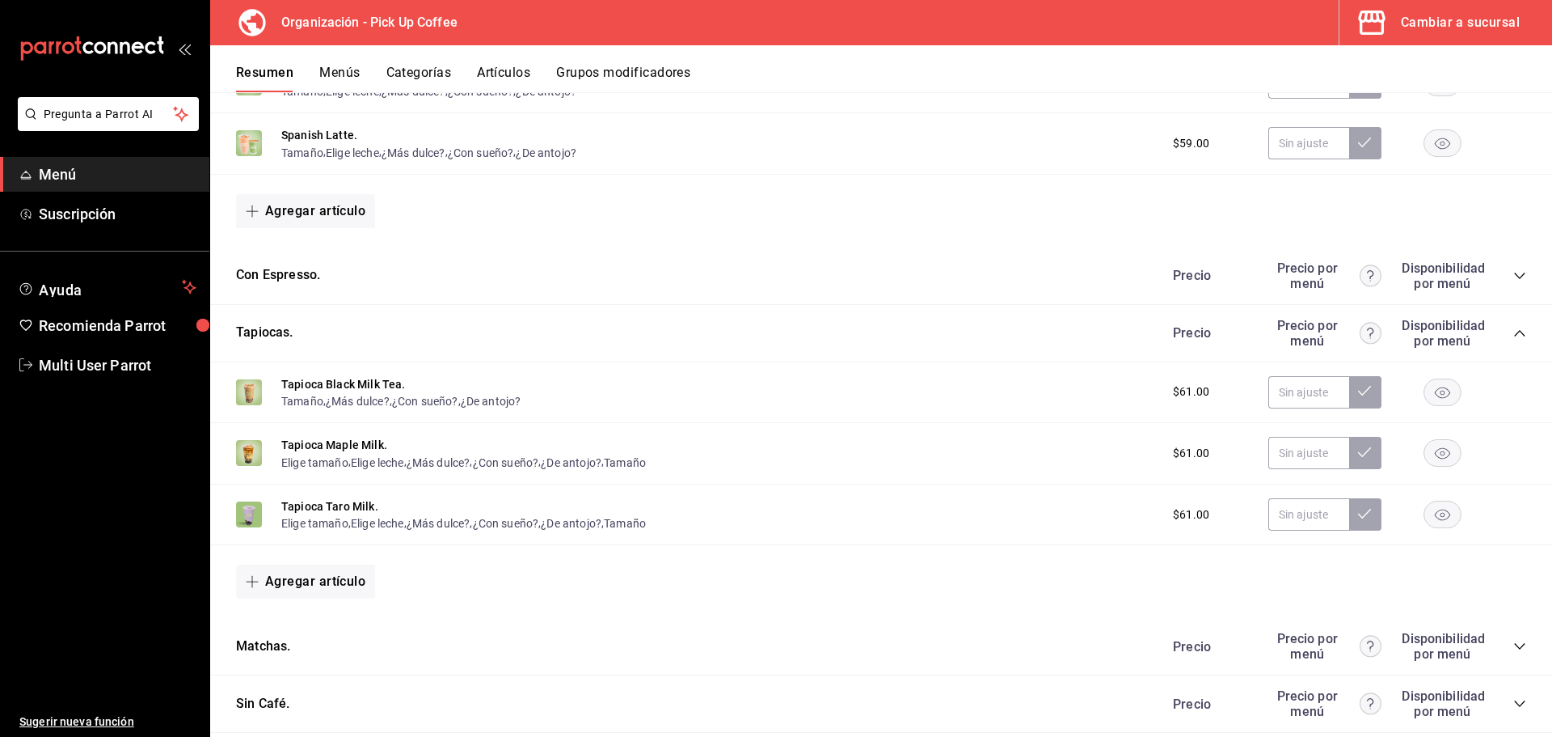
scroll to position [794, 0]
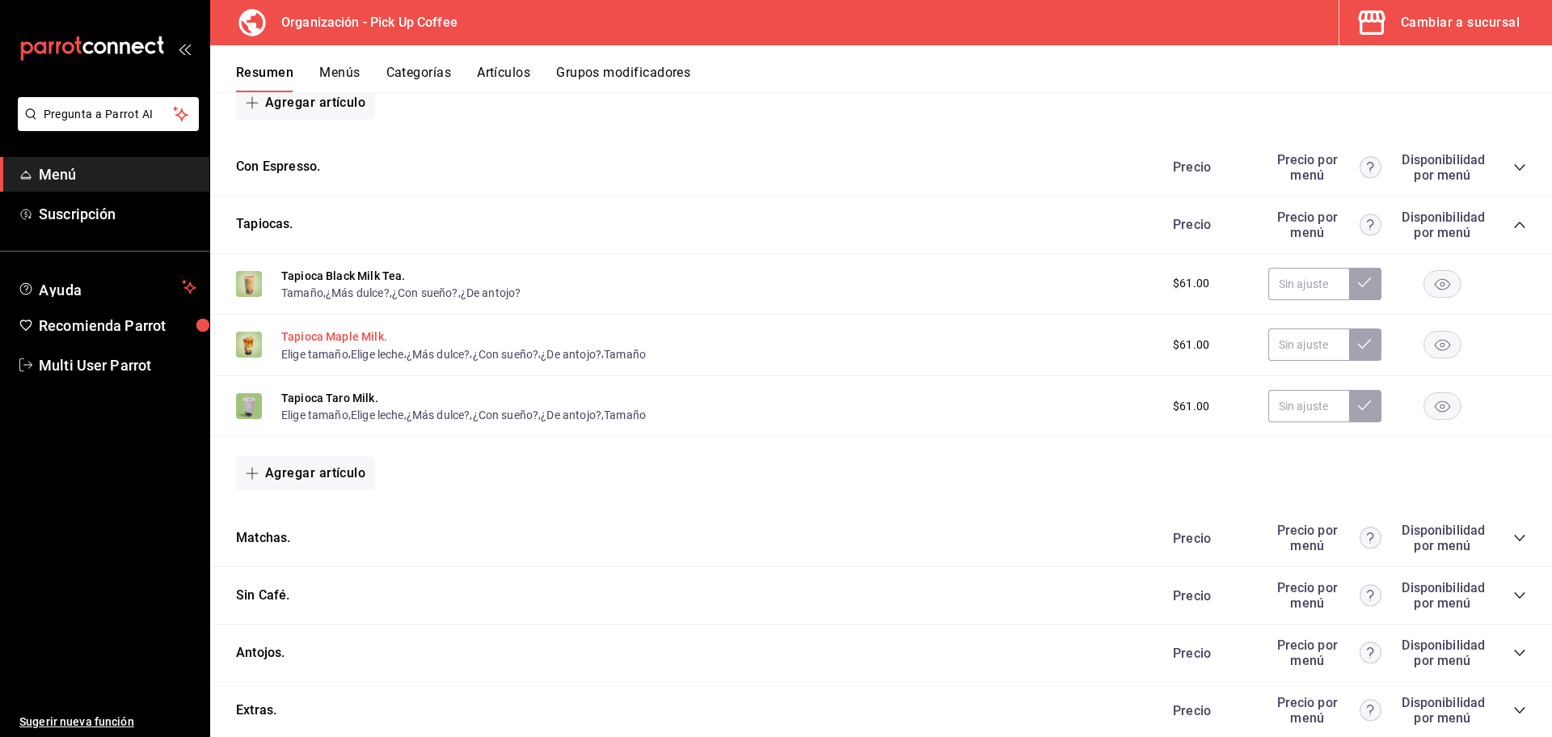
click at [310, 339] on button "Tapioca Maple Milk." at bounding box center [334, 336] width 106 height 16
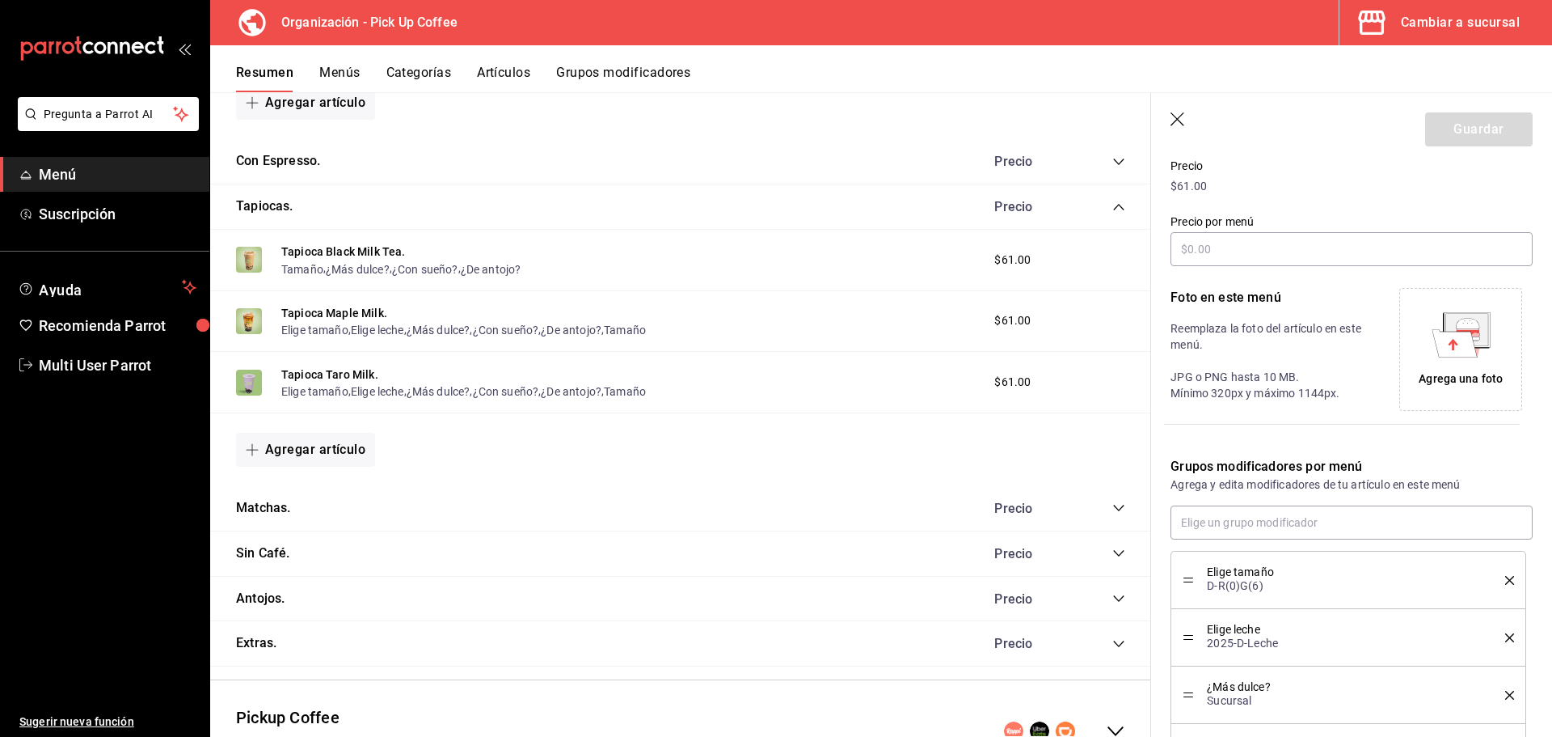
scroll to position [382, 0]
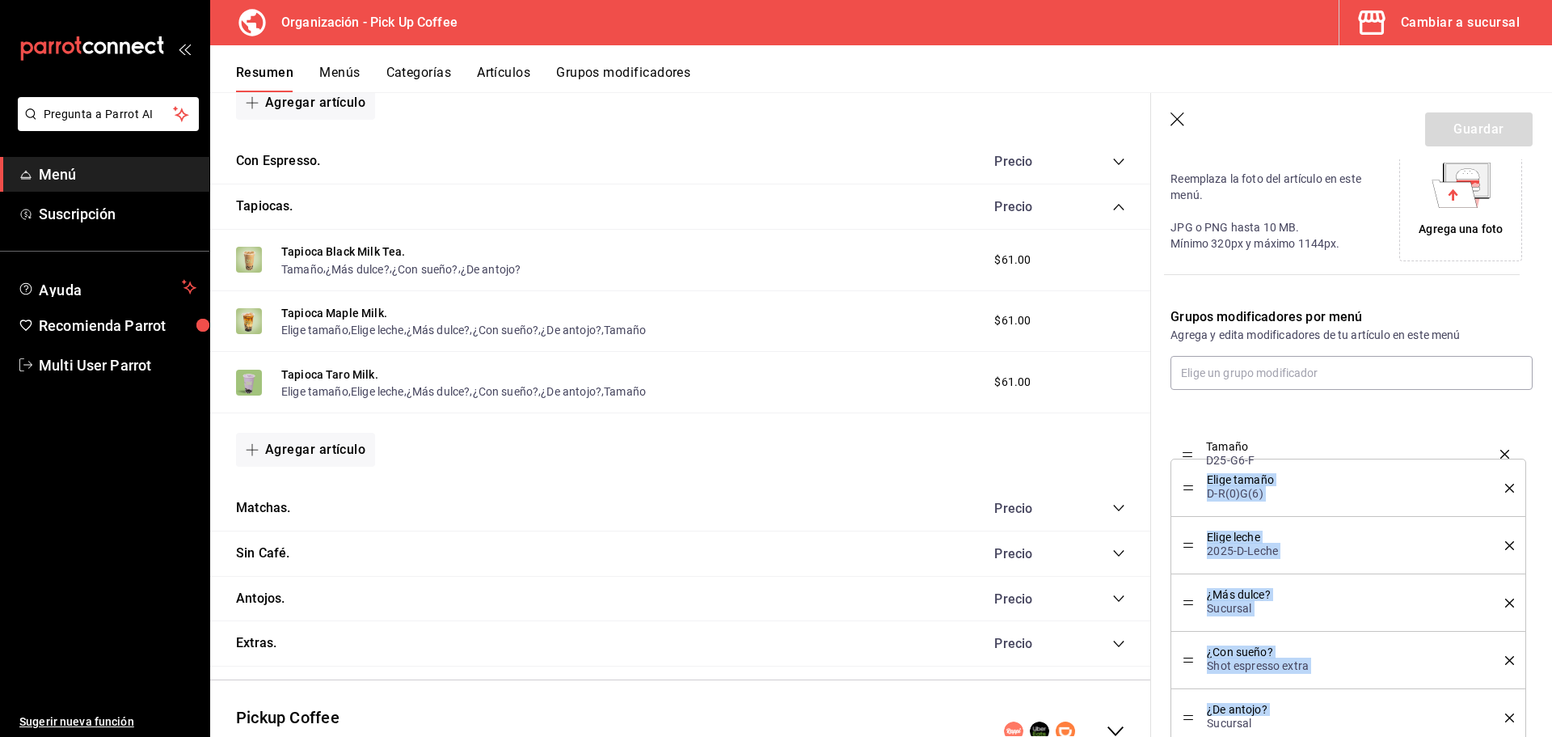
drag, startPoint x: 1189, startPoint y: 718, endPoint x: 1191, endPoint y: 454, distance: 263.6
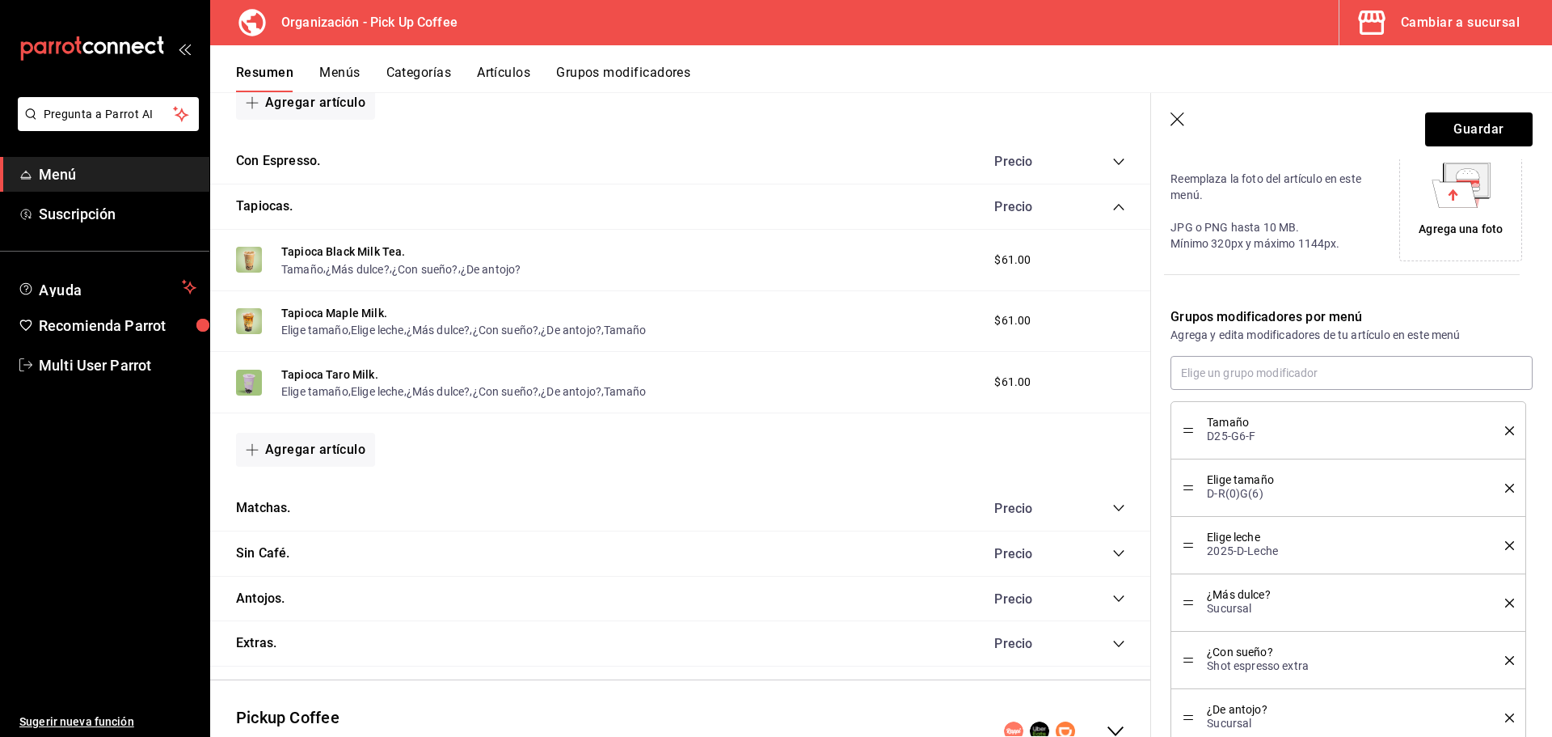
click at [1505, 487] on icon "delete" at bounding box center [1509, 488] width 9 height 9
click at [1471, 127] on button "Guardar" at bounding box center [1479, 129] width 108 height 34
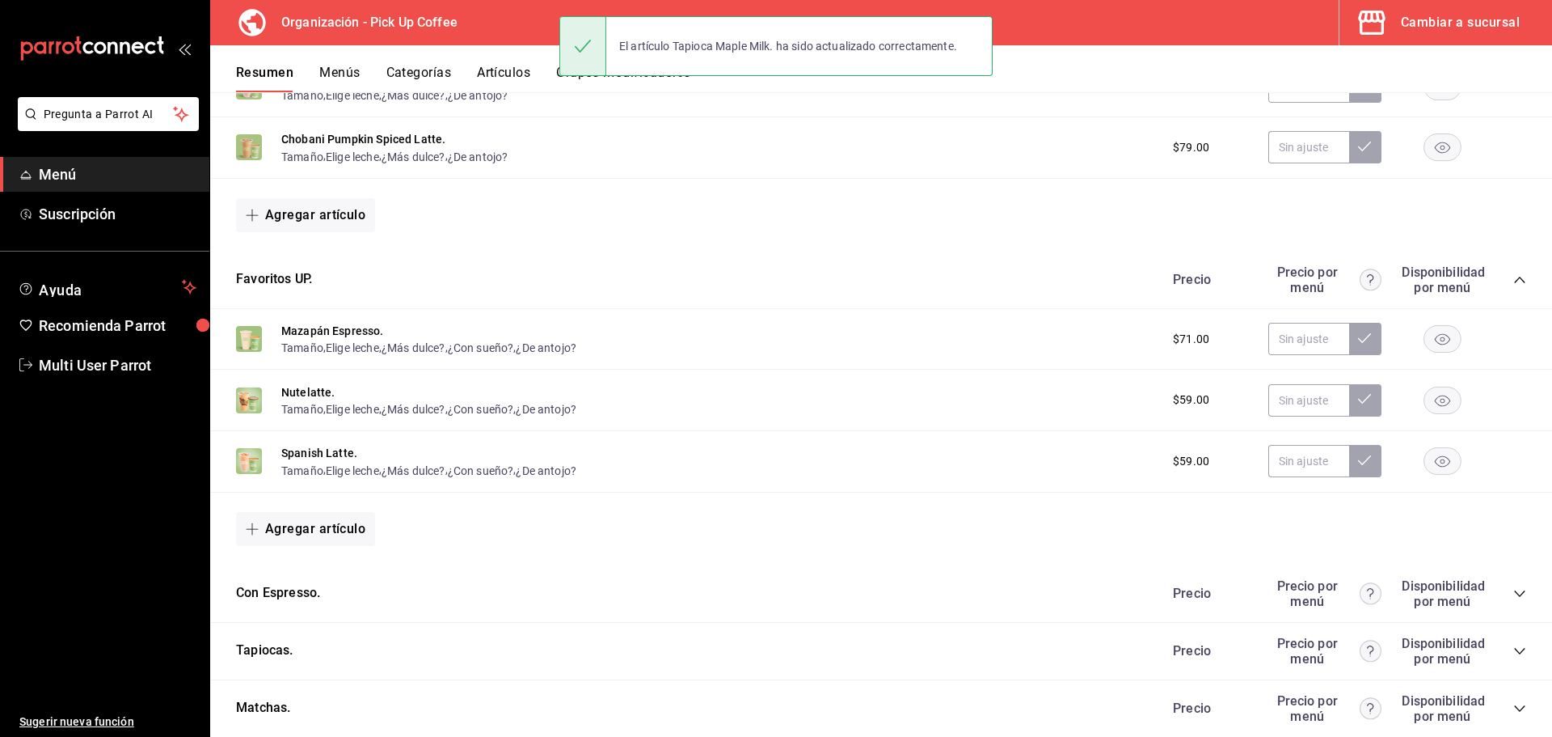
scroll to position [632, 0]
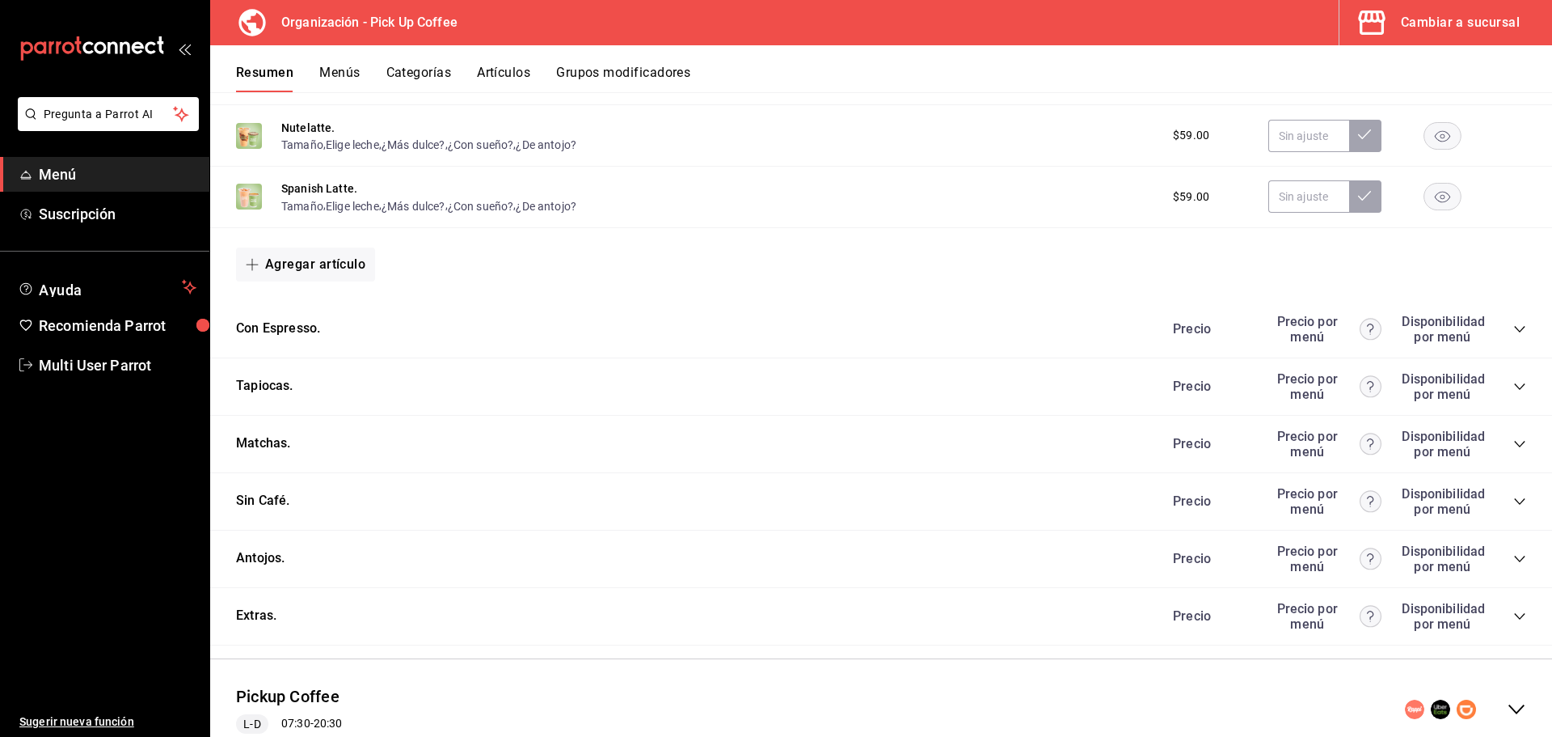
click at [1514, 386] on icon "collapse-category-row" at bounding box center [1520, 386] width 13 height 13
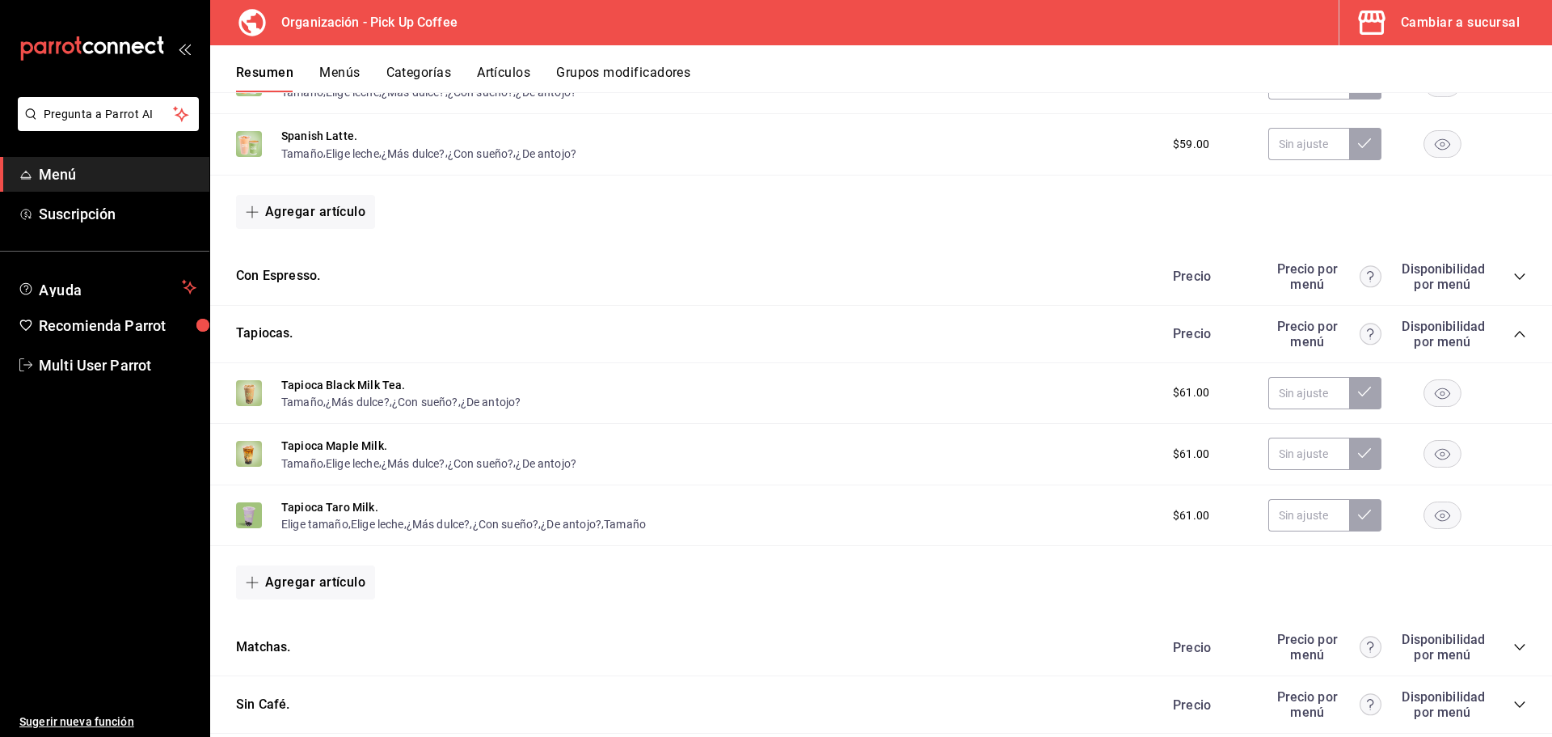
scroll to position [713, 0]
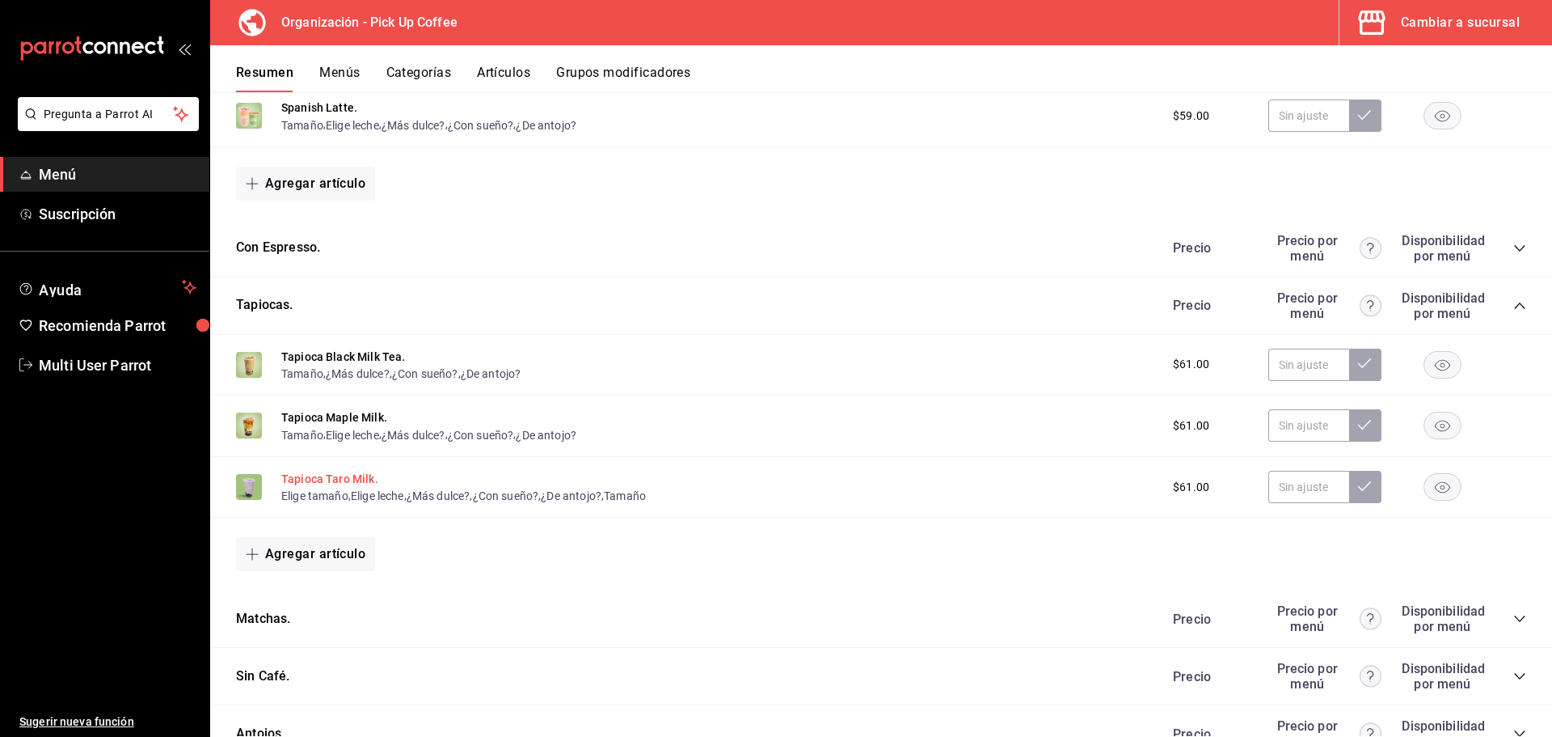
click at [315, 477] on button "Tapioca Taro Milk." at bounding box center [329, 479] width 97 height 16
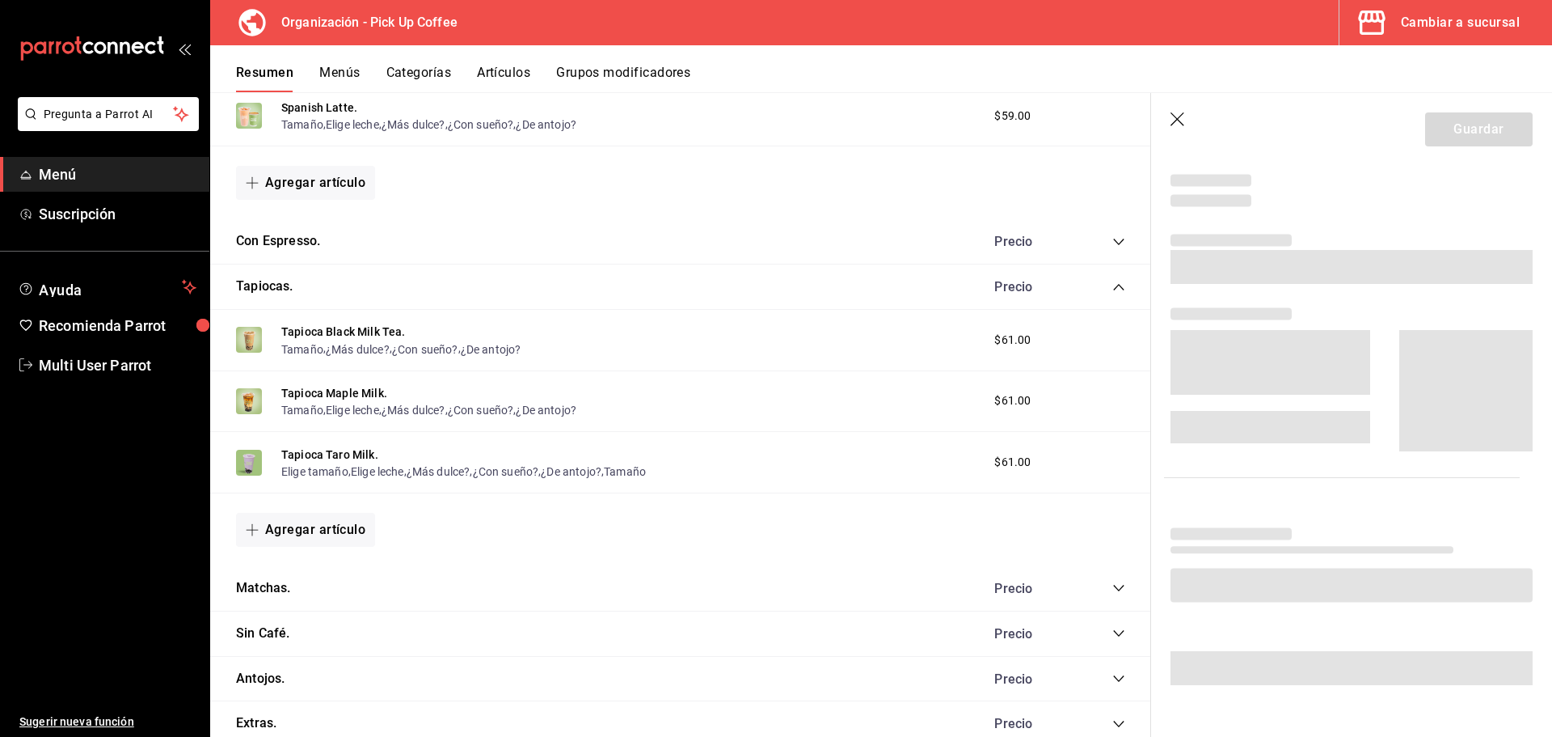
scroll to position [382, 0]
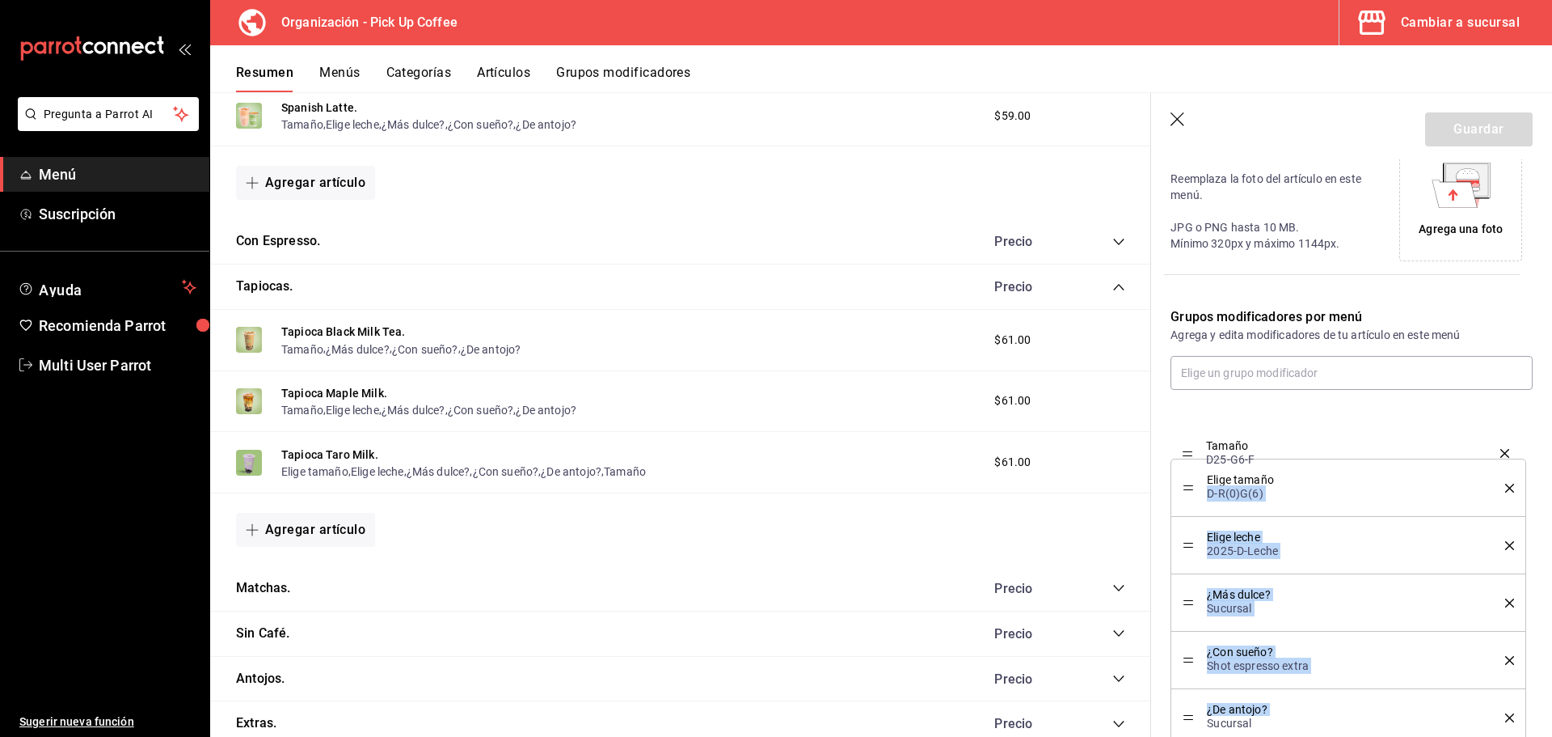
drag, startPoint x: 1187, startPoint y: 720, endPoint x: 1206, endPoint y: 455, distance: 265.1
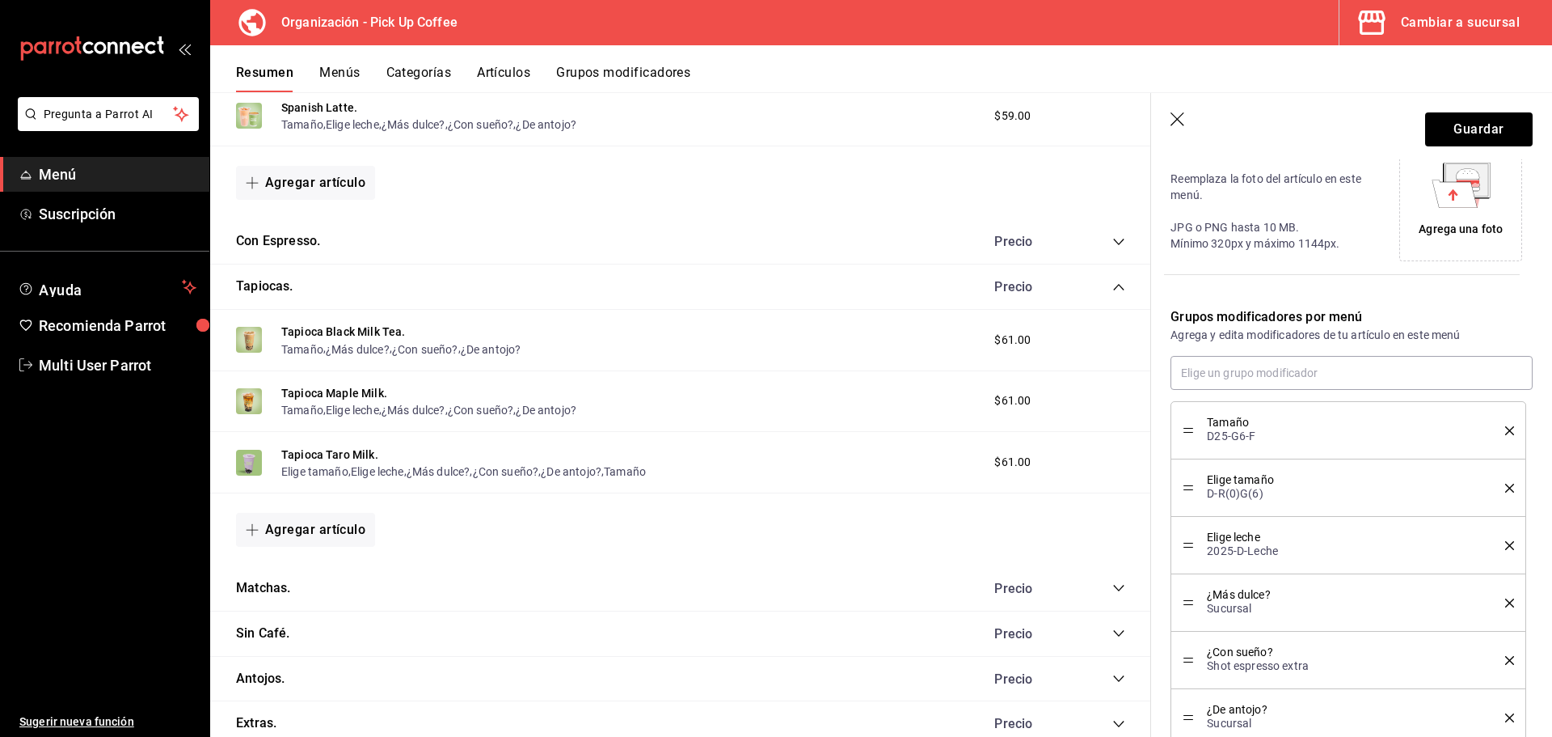
scroll to position [462, 0]
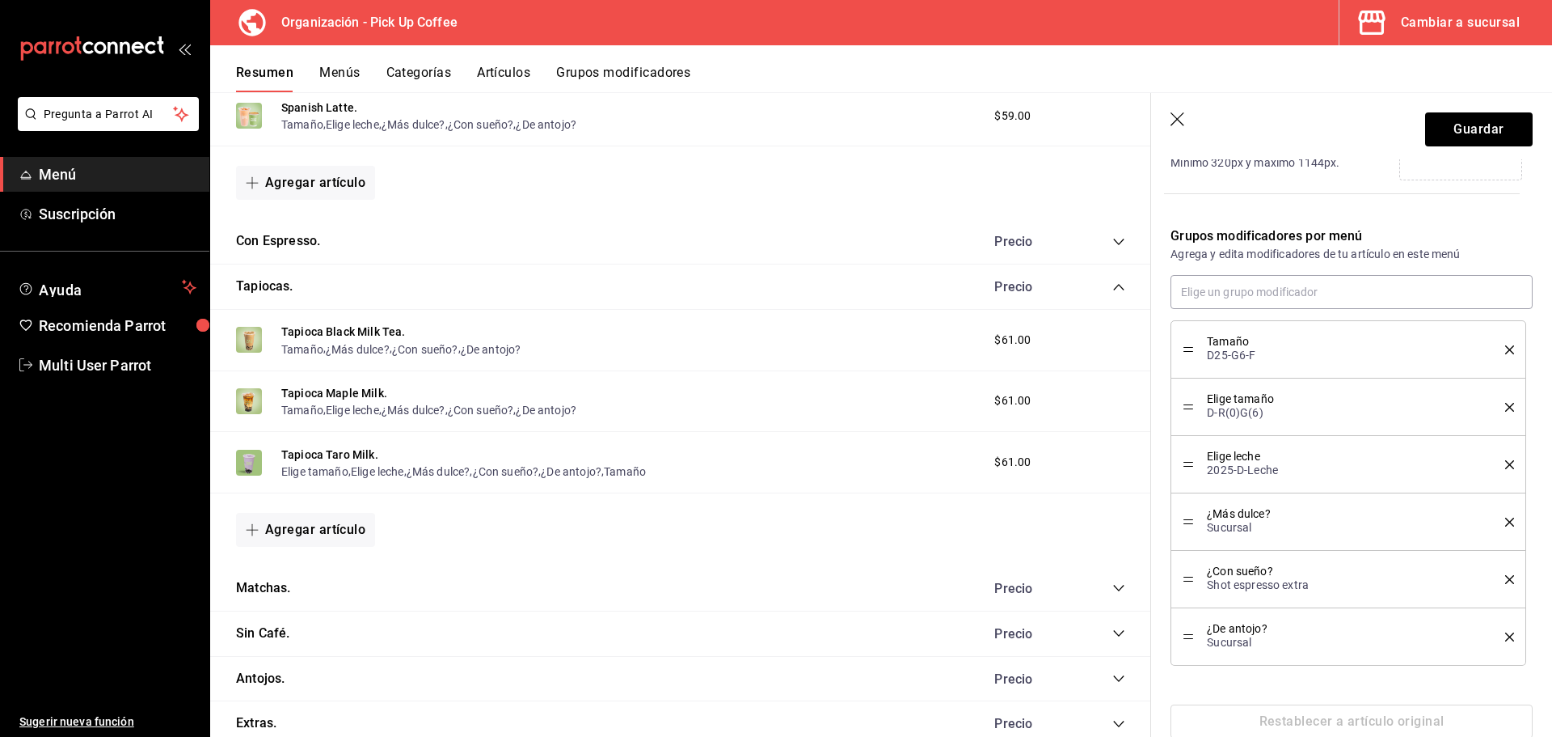
click at [1505, 403] on icon "delete" at bounding box center [1509, 407] width 9 height 9
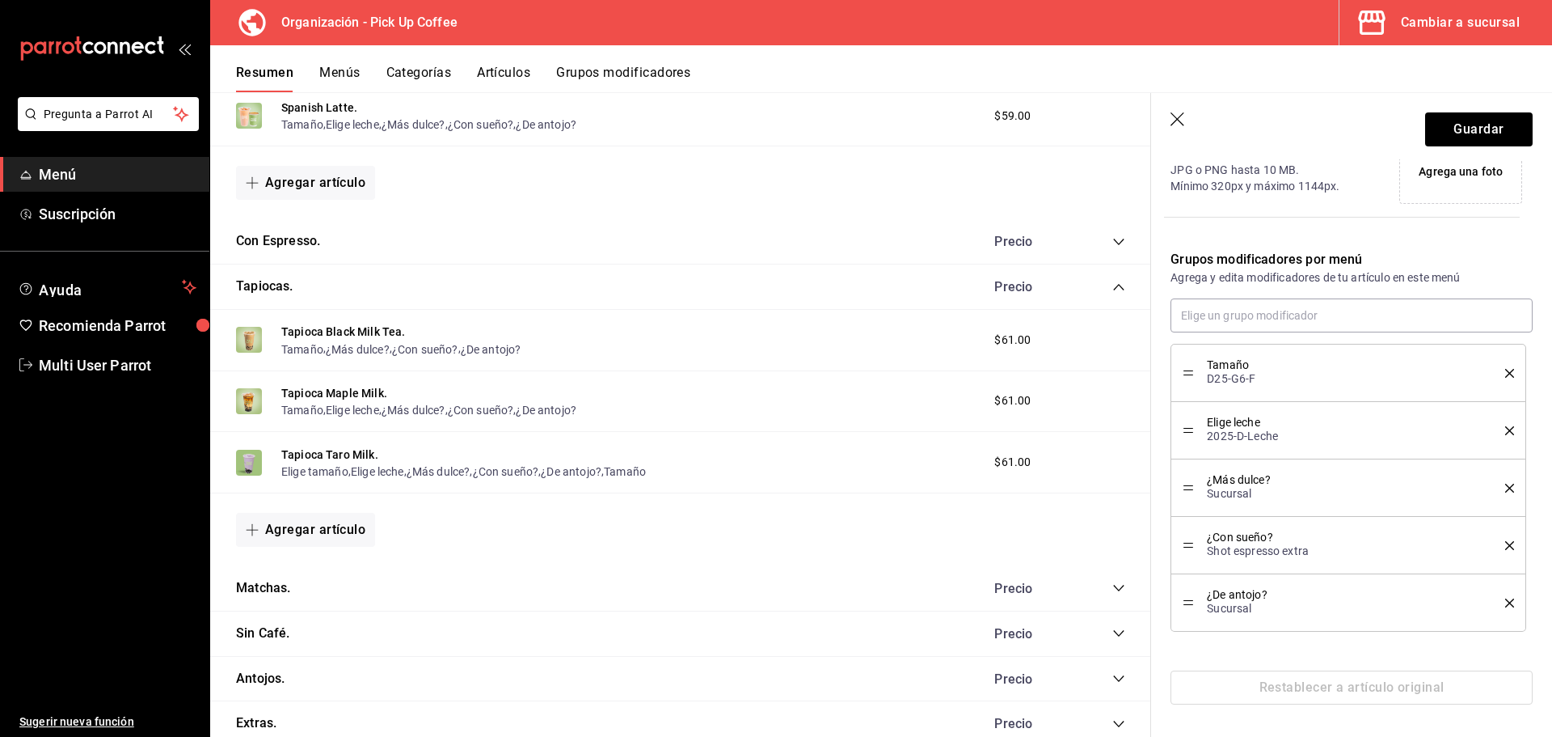
scroll to position [439, 0]
click at [1452, 132] on button "Guardar" at bounding box center [1479, 129] width 108 height 34
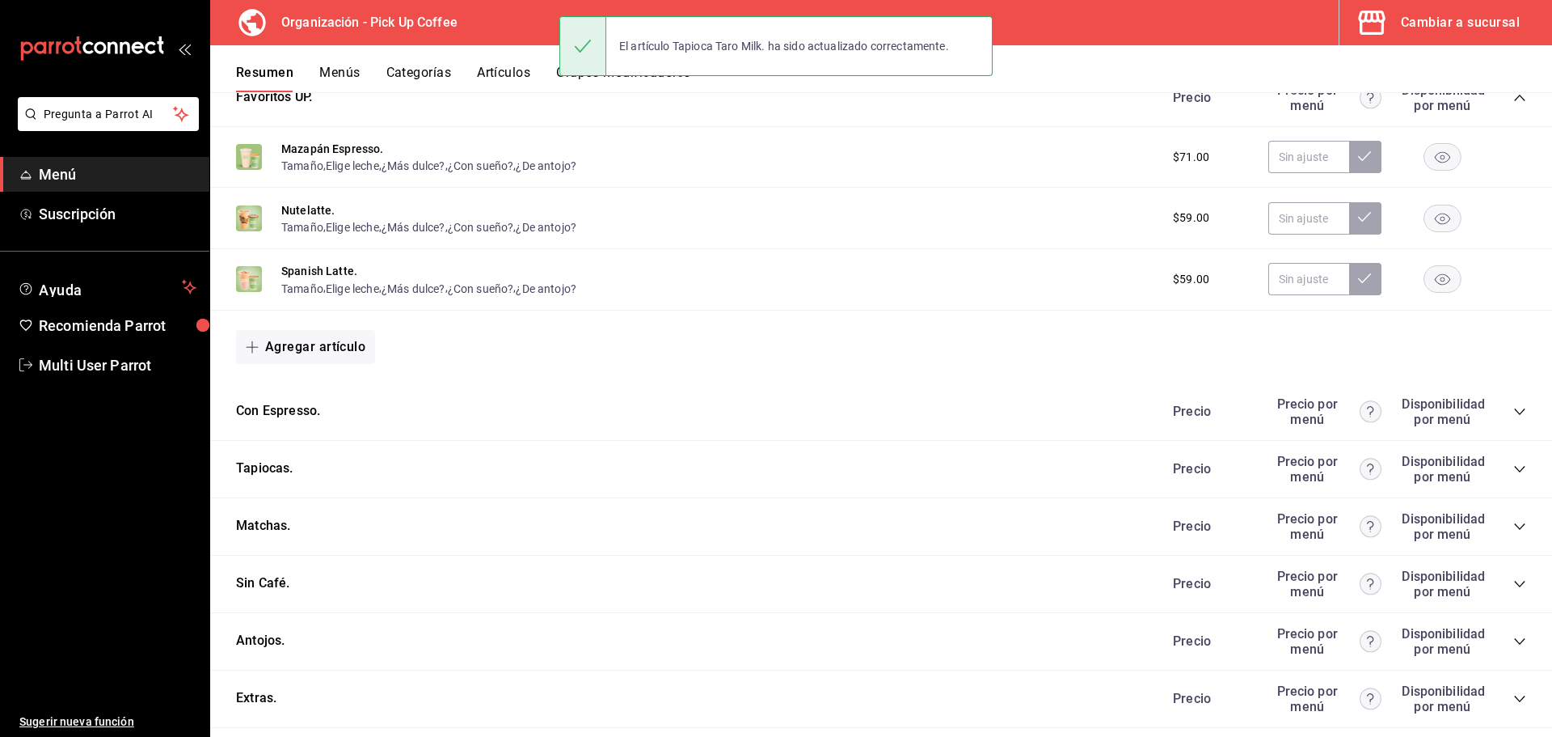
scroll to position [551, 0]
click at [1514, 468] on icon "collapse-category-row" at bounding box center [1520, 467] width 13 height 13
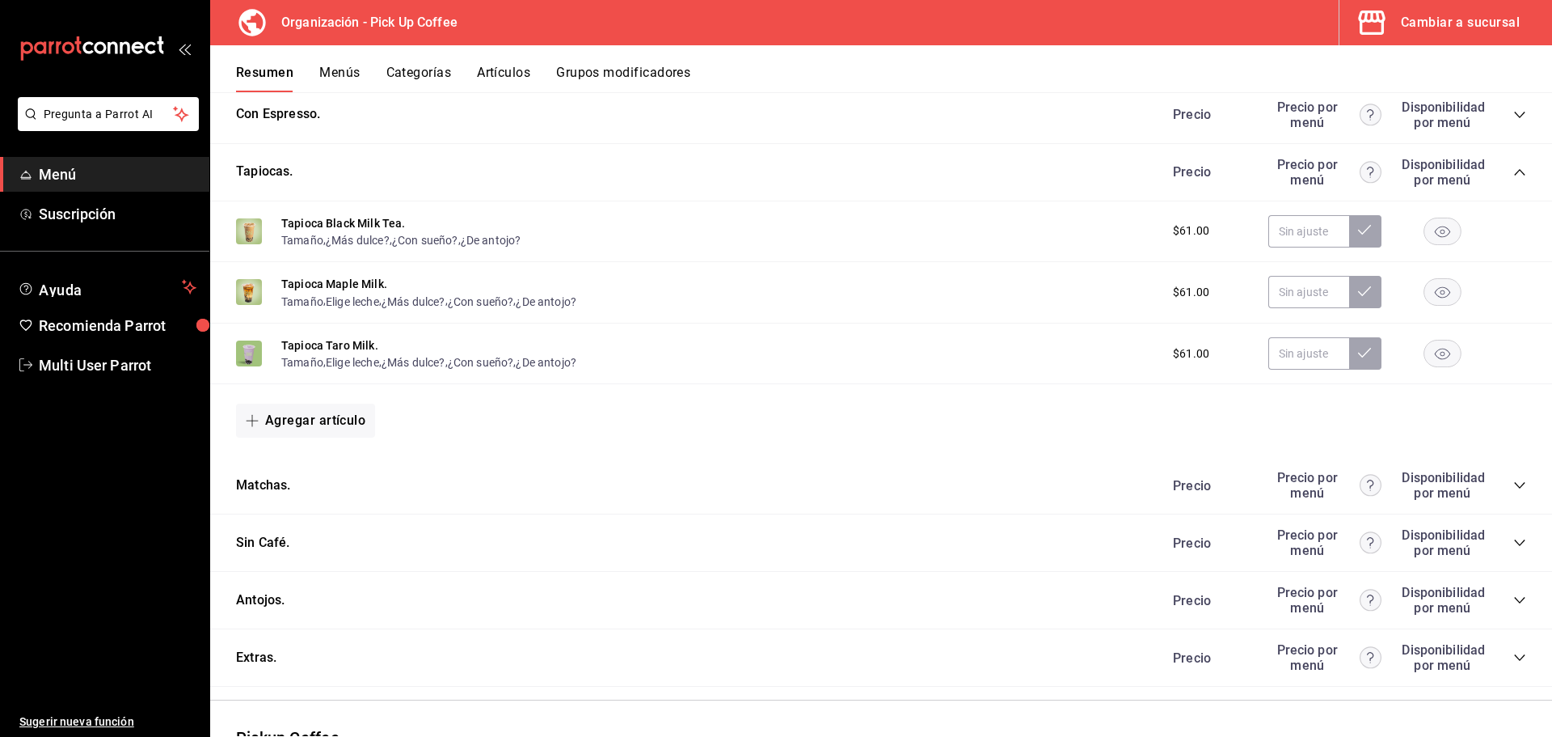
scroll to position [875, 0]
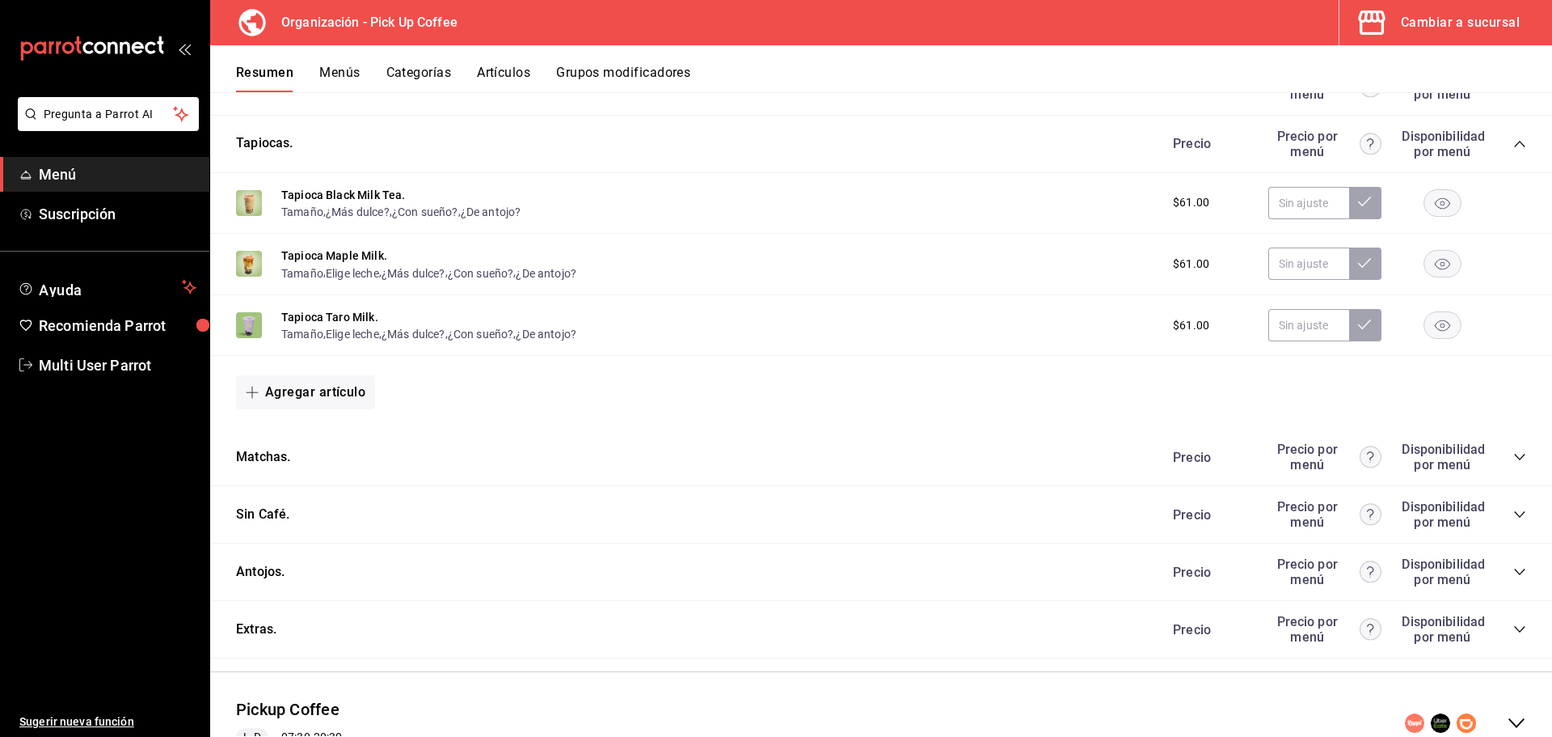
click at [1514, 458] on icon "collapse-category-row" at bounding box center [1519, 457] width 11 height 6
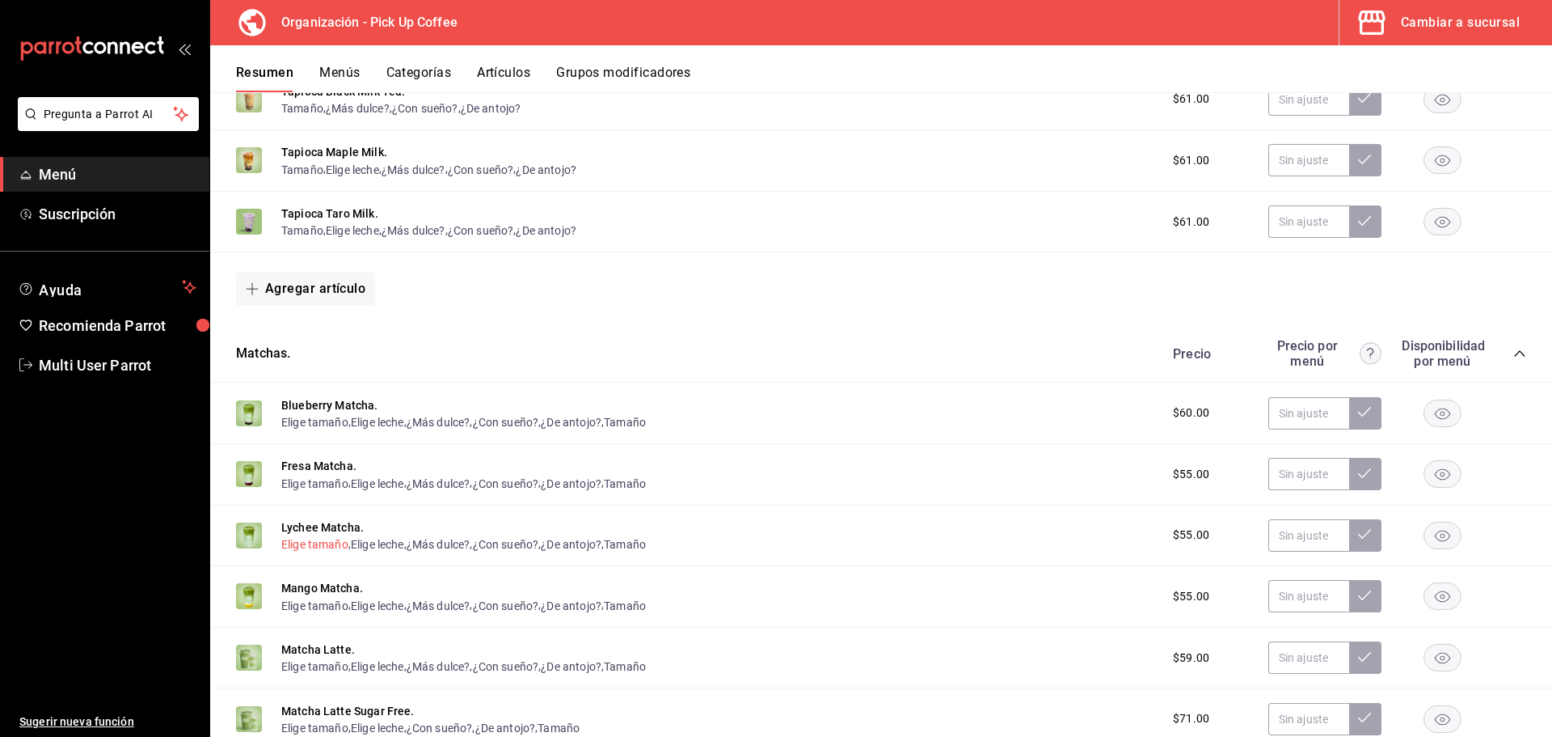
scroll to position [1037, 0]
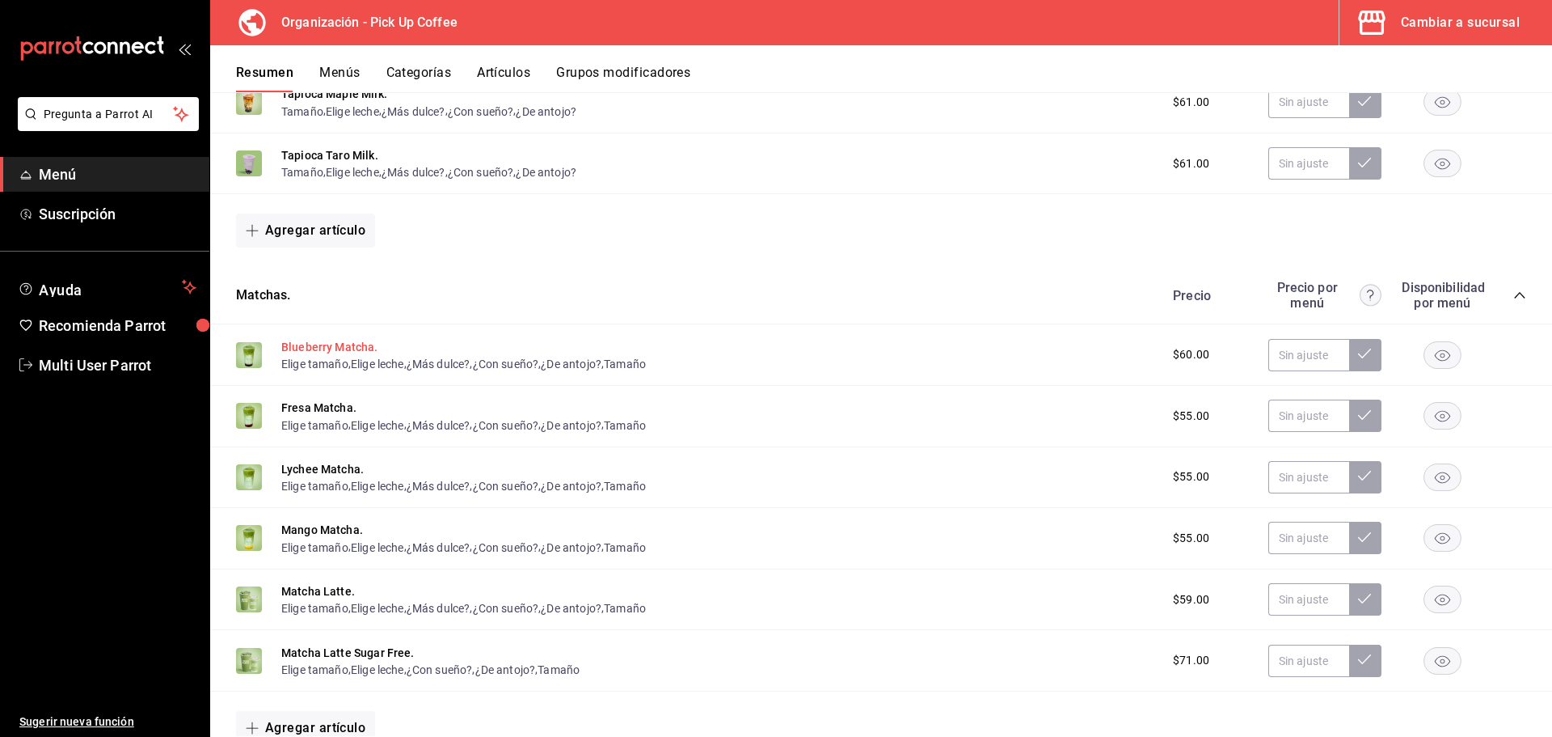
click at [340, 348] on button "Blueberry Matcha." at bounding box center [329, 347] width 97 height 16
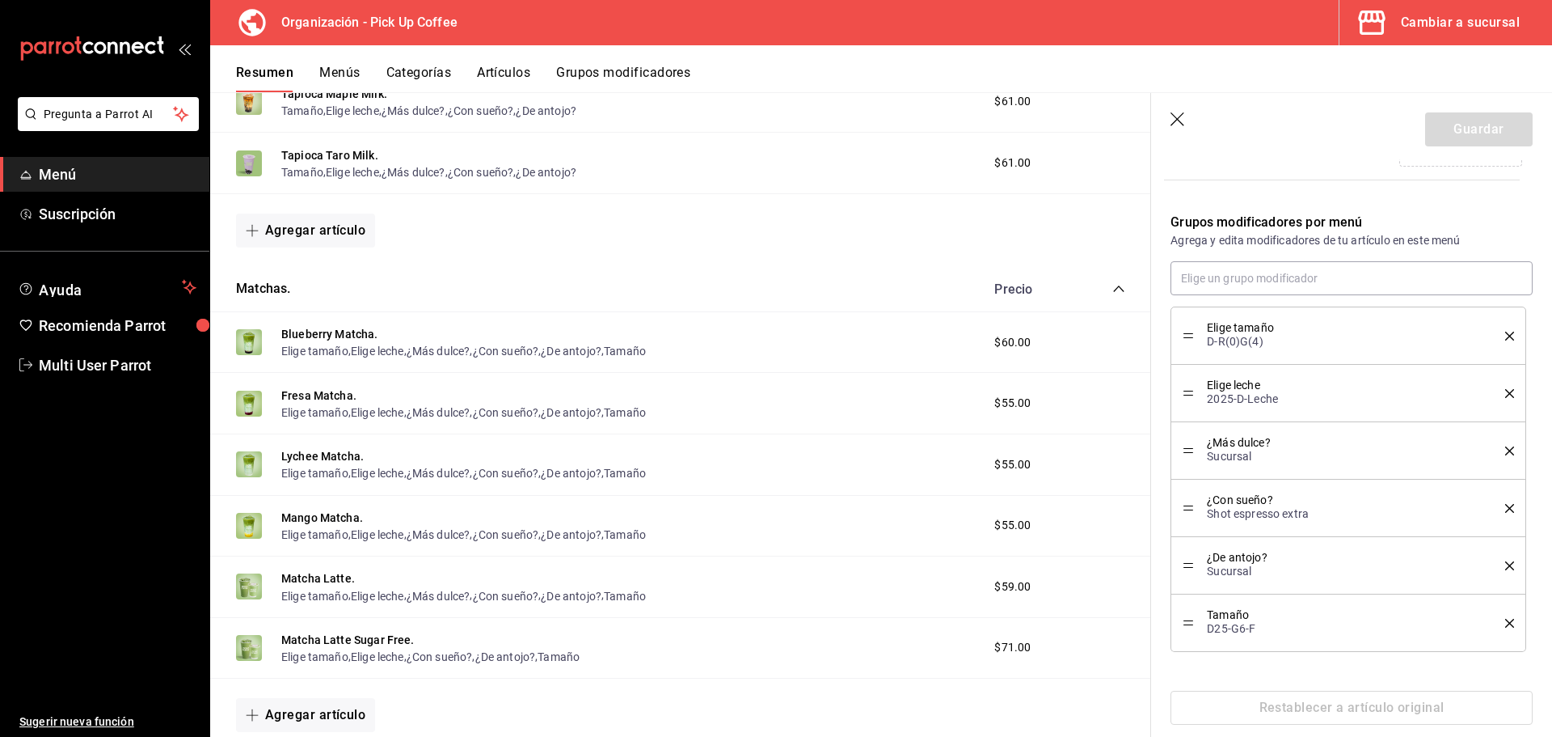
scroll to position [496, 0]
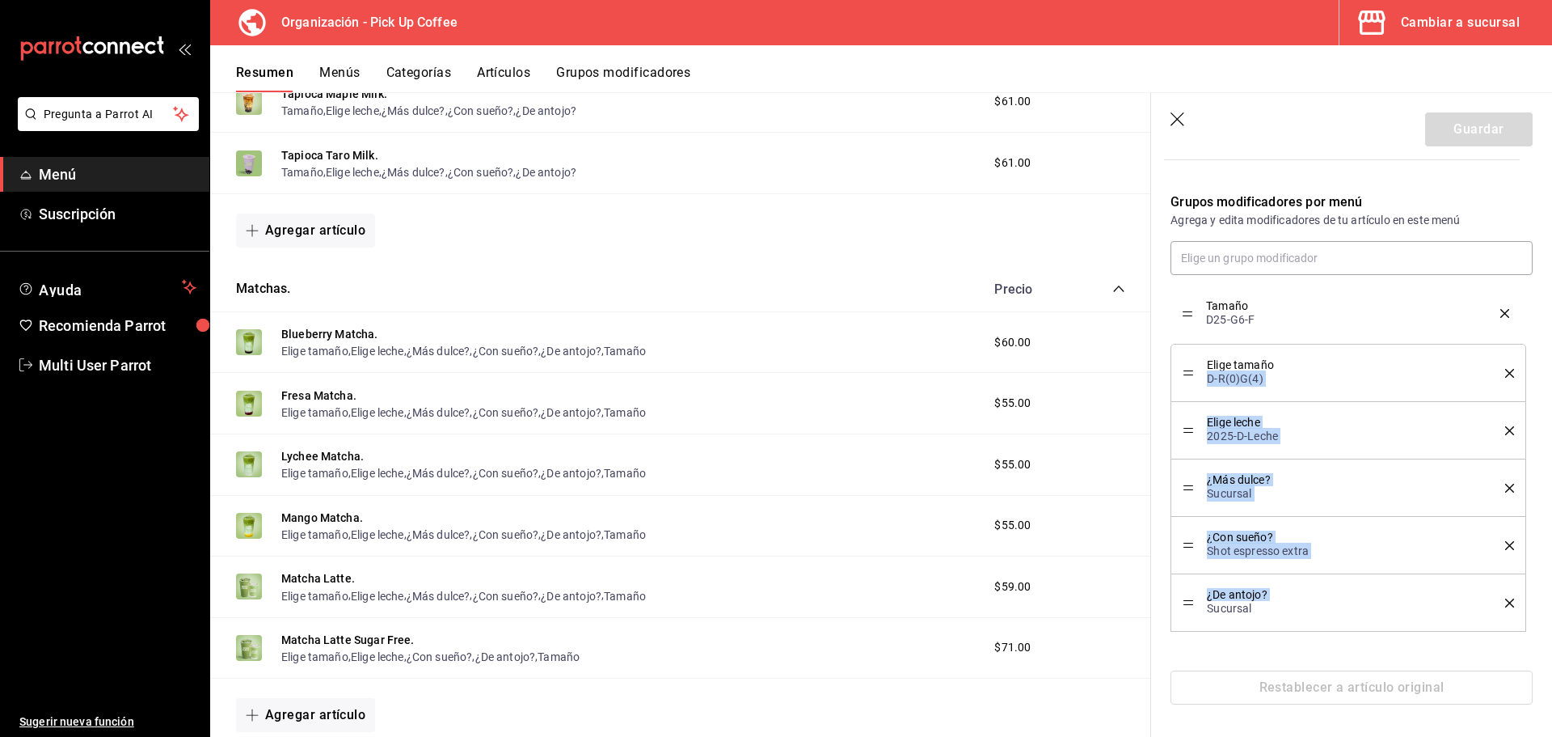
drag, startPoint x: 1194, startPoint y: 603, endPoint x: 1209, endPoint y: 314, distance: 289.8
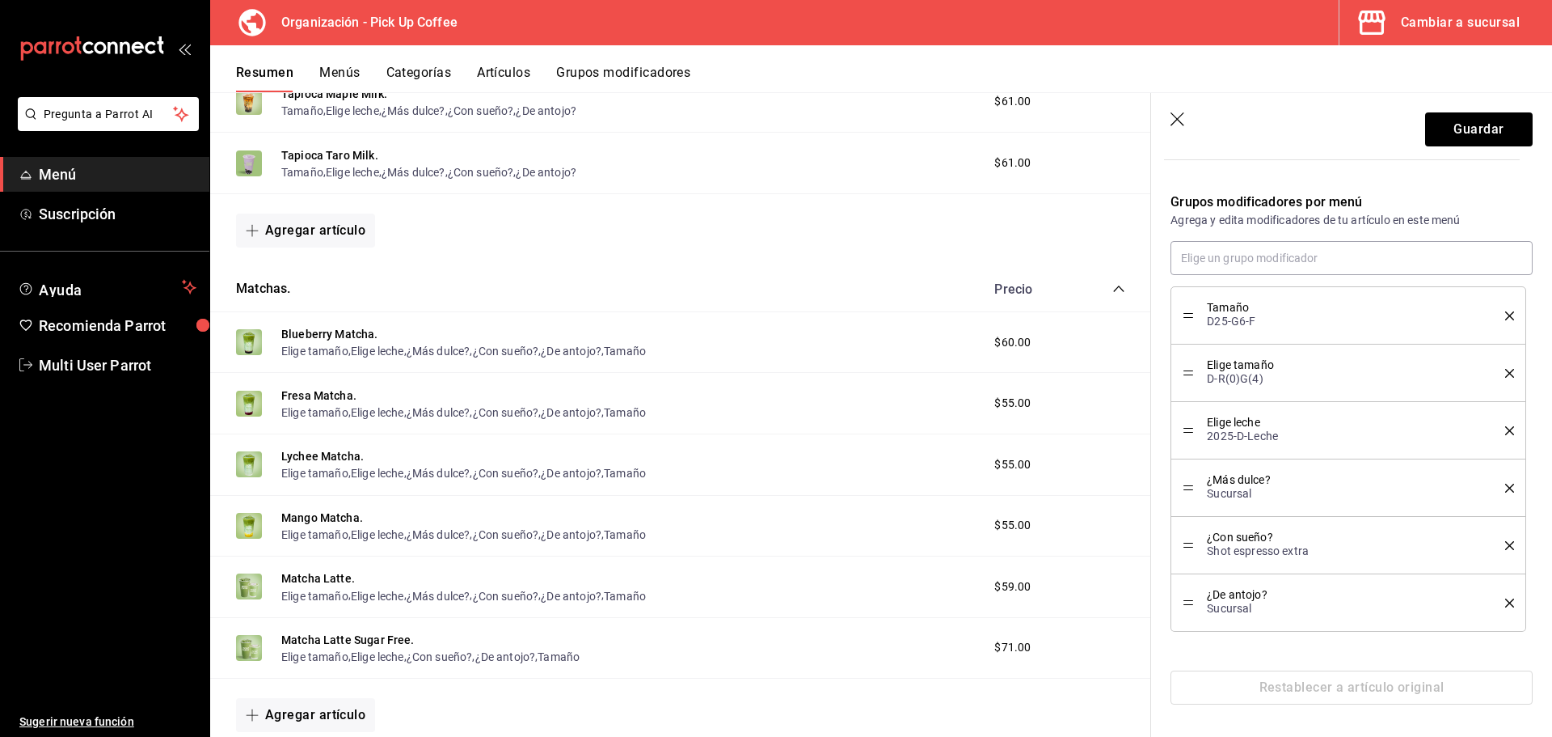
click at [1497, 379] on div "Elige tamaño D-R(0)G(4)" at bounding box center [1348, 373] width 331 height 34
click at [1505, 374] on icon "delete" at bounding box center [1509, 373] width 9 height 9
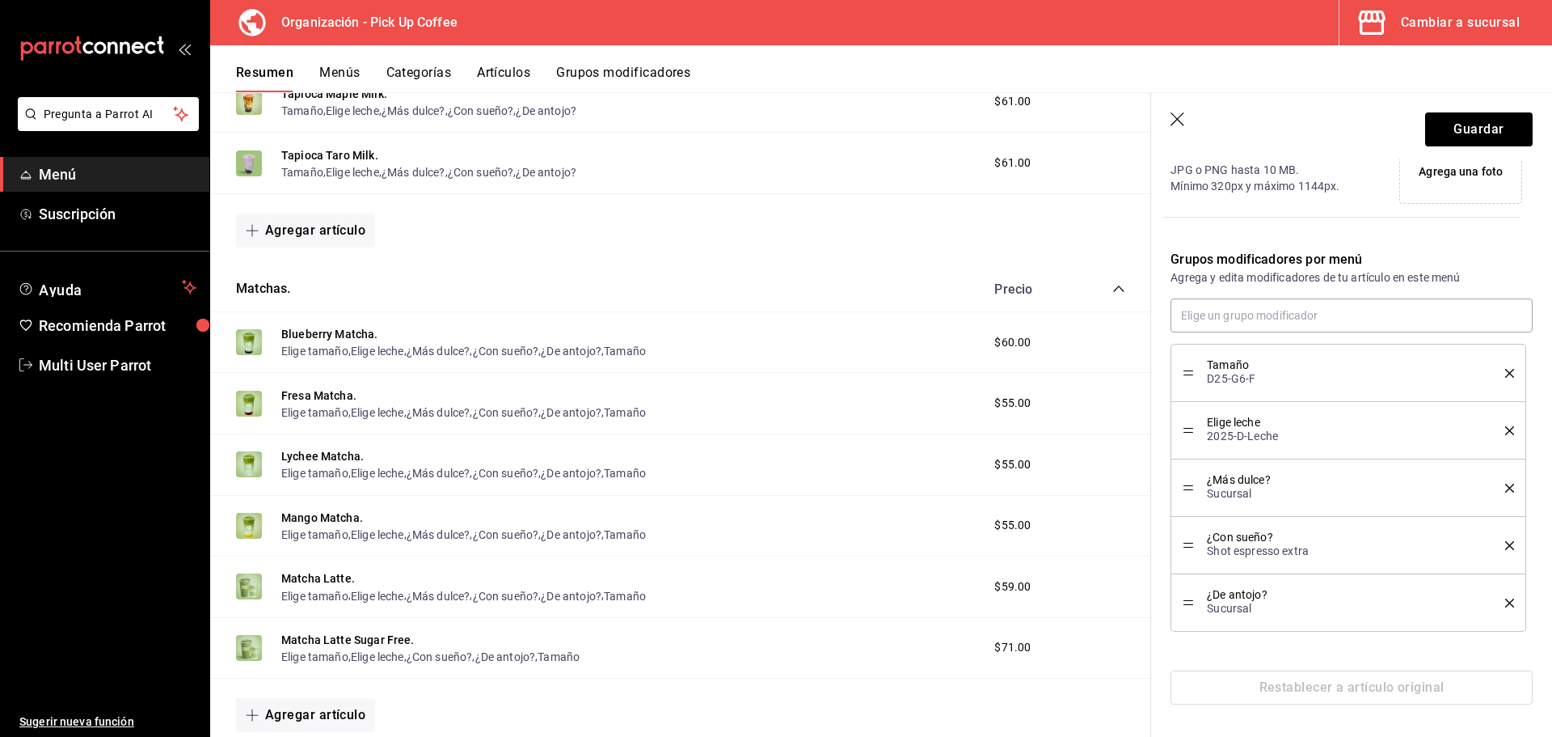
scroll to position [439, 0]
click at [1473, 131] on button "Guardar" at bounding box center [1479, 129] width 108 height 34
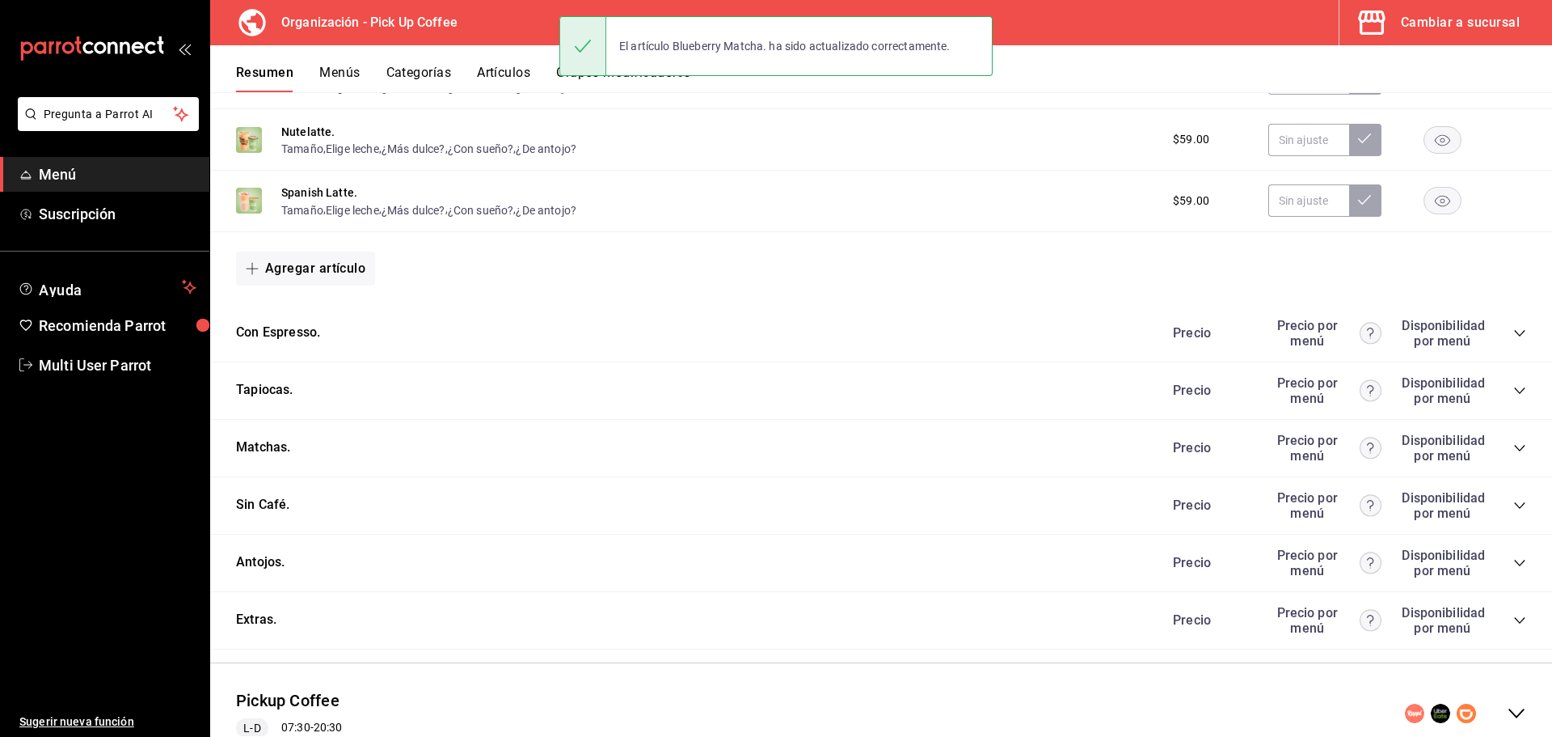
scroll to position [632, 0]
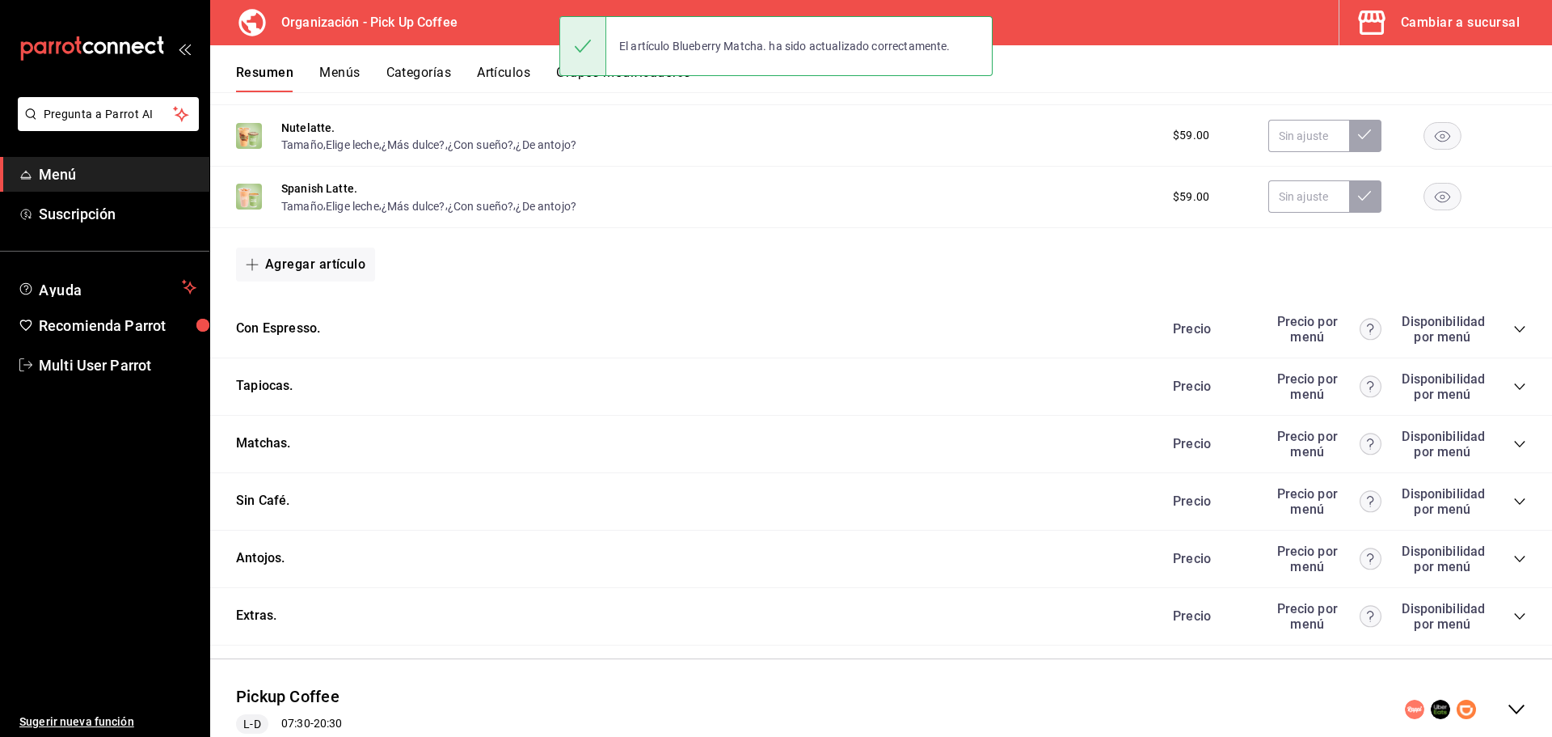
click at [1514, 438] on icon "collapse-category-row" at bounding box center [1520, 443] width 13 height 13
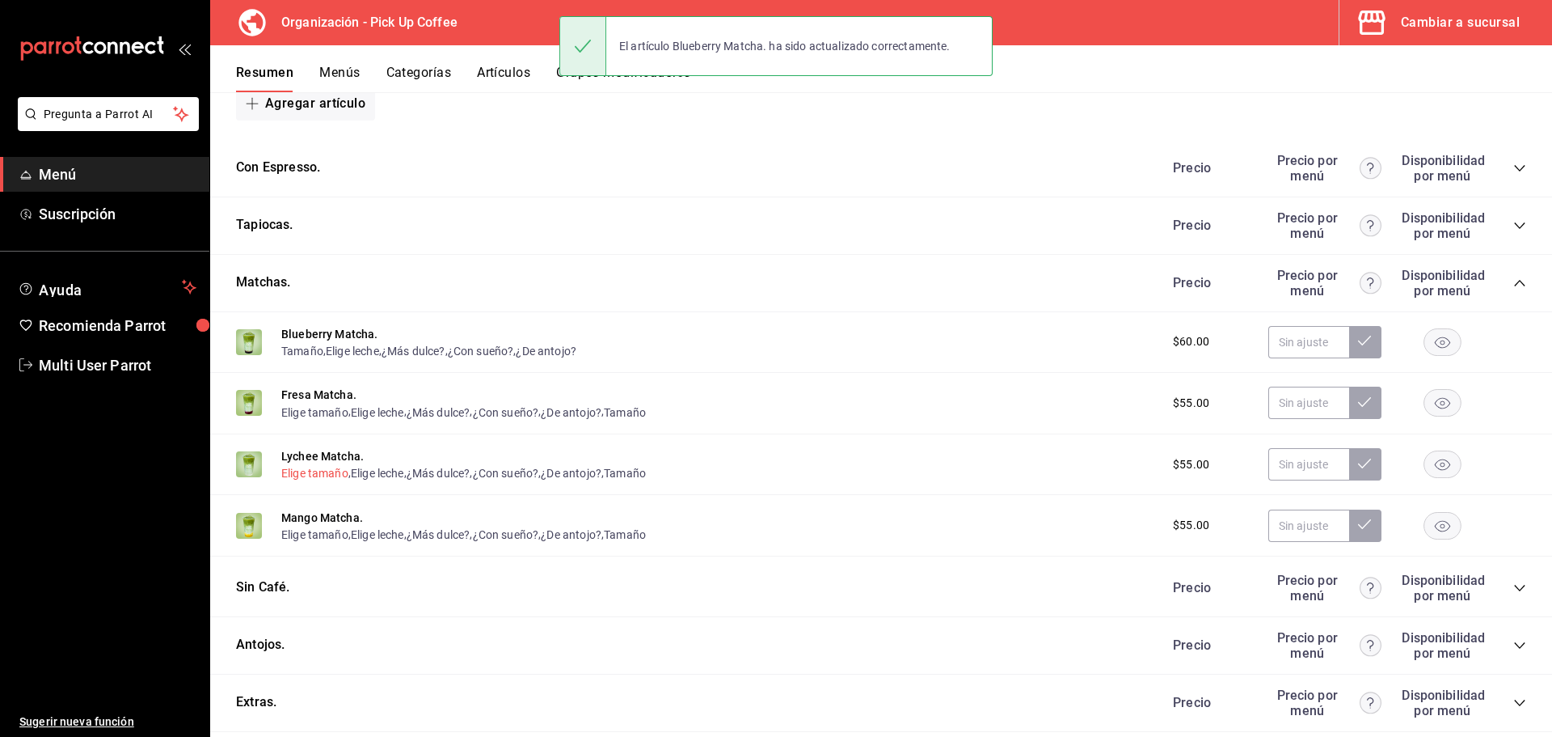
scroll to position [794, 0]
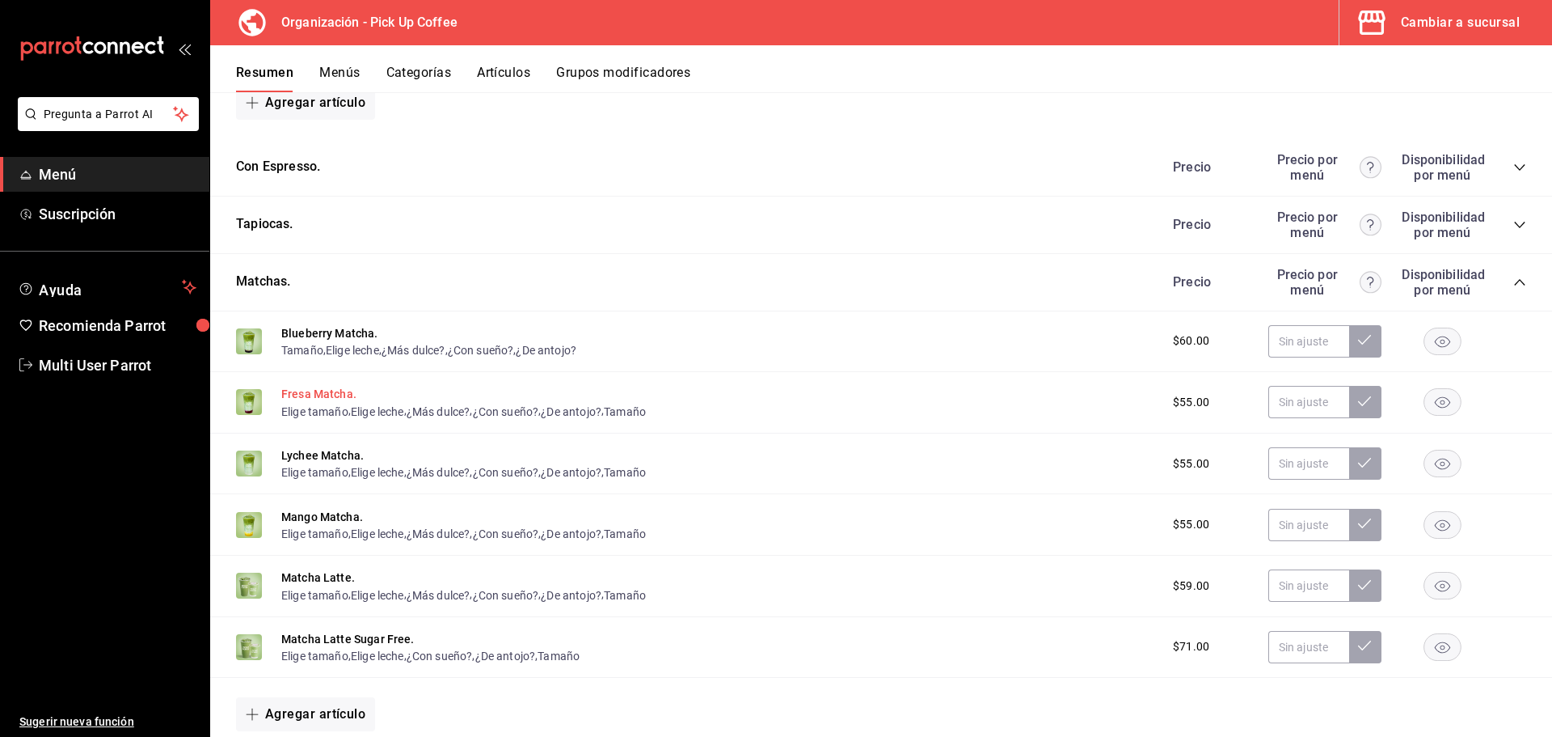
click at [313, 397] on button "Fresa Matcha." at bounding box center [318, 394] width 75 height 16
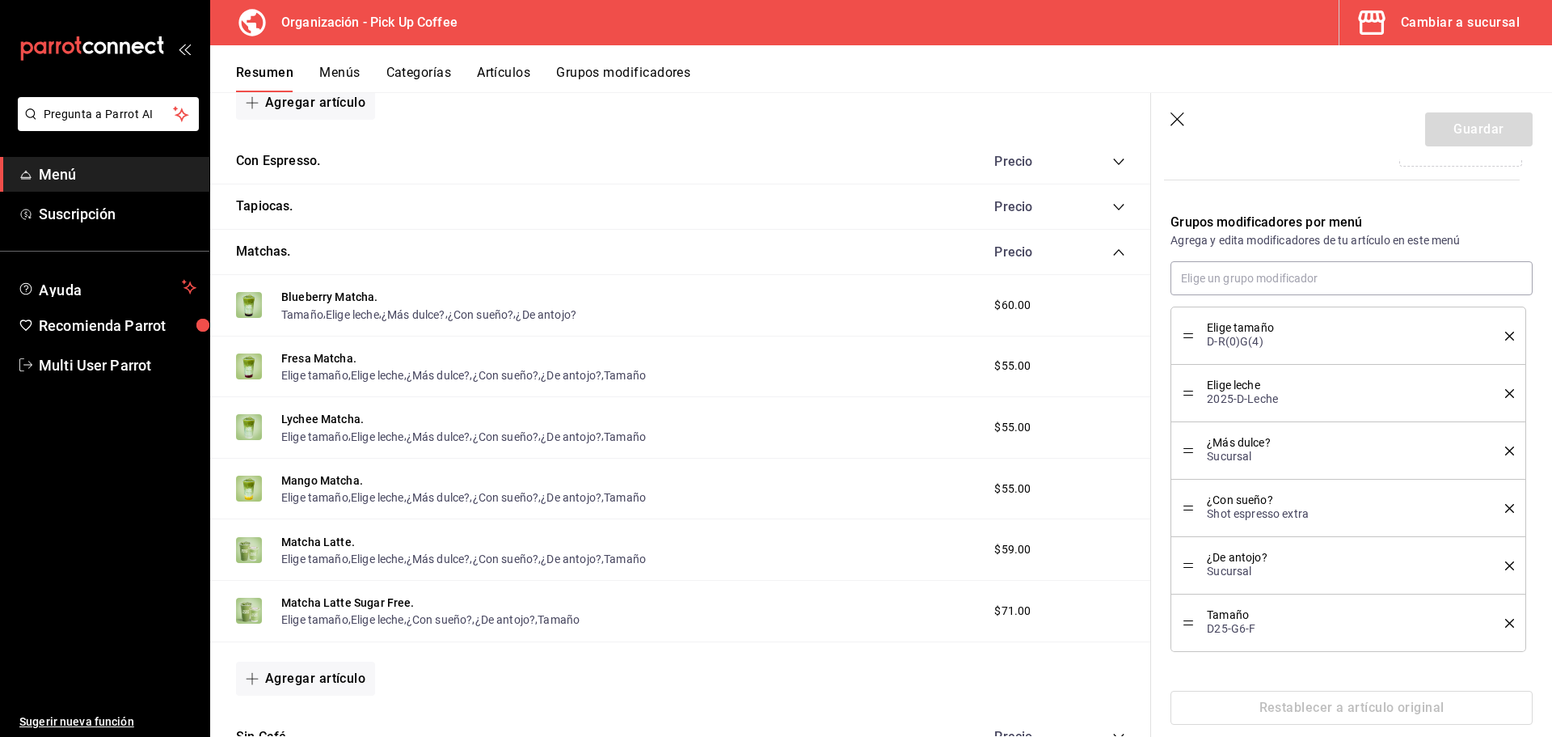
scroll to position [496, 0]
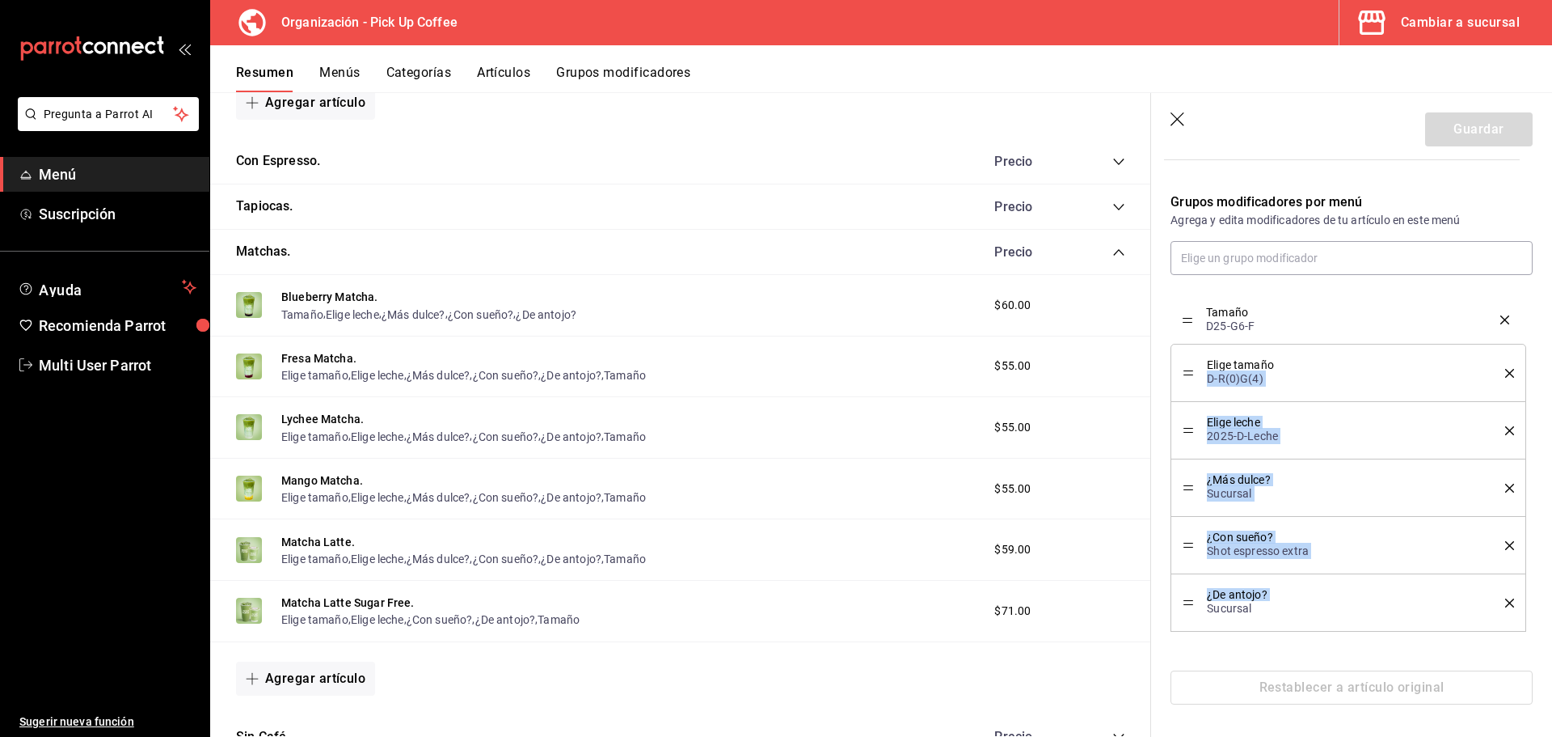
drag, startPoint x: 1184, startPoint y: 599, endPoint x: 1210, endPoint y: 316, distance: 284.2
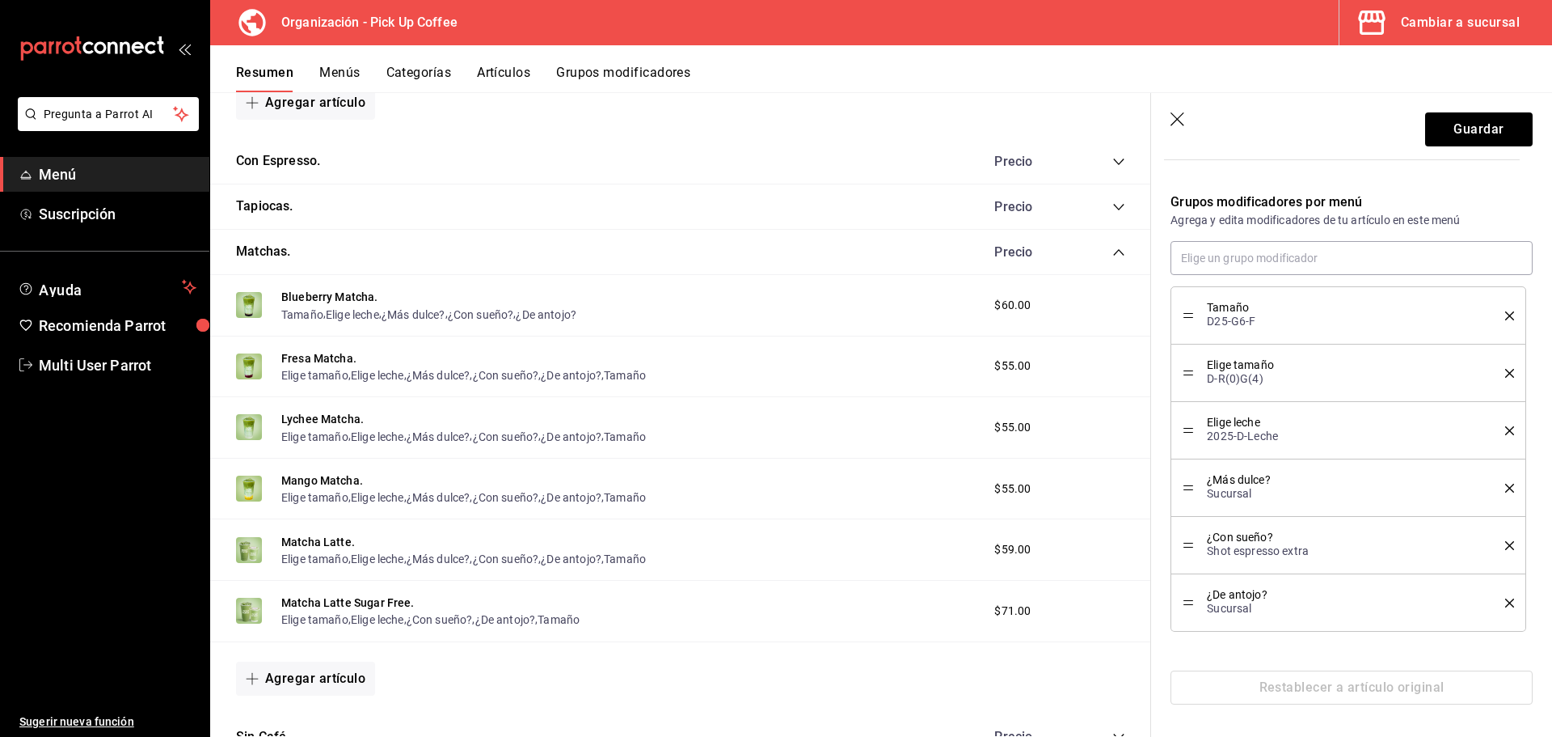
click at [1495, 367] on div "Elige tamaño D-R(0)G(4)" at bounding box center [1348, 373] width 331 height 34
click at [1505, 369] on icon "delete" at bounding box center [1509, 373] width 9 height 9
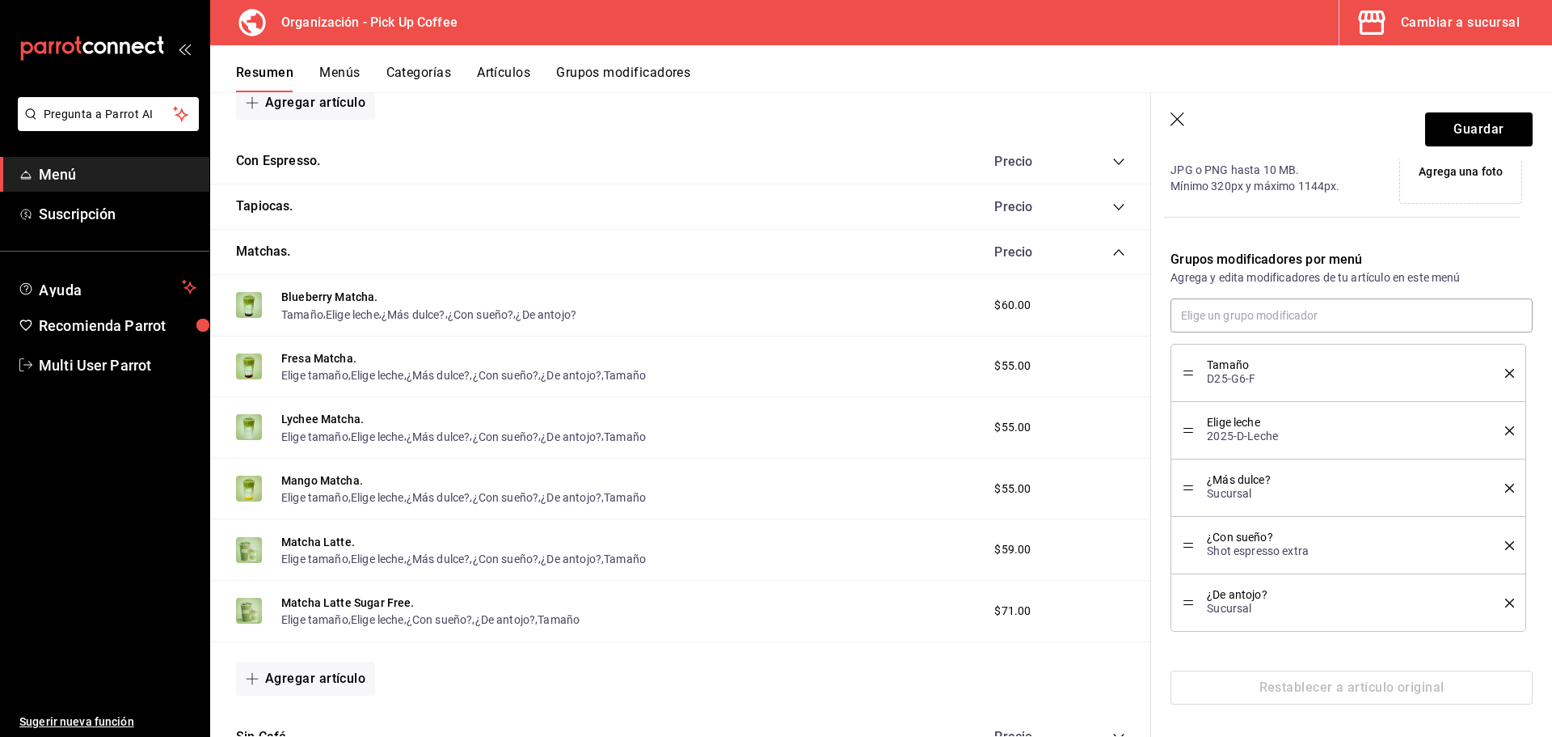
scroll to position [439, 0]
click at [1438, 130] on button "Guardar" at bounding box center [1479, 129] width 108 height 34
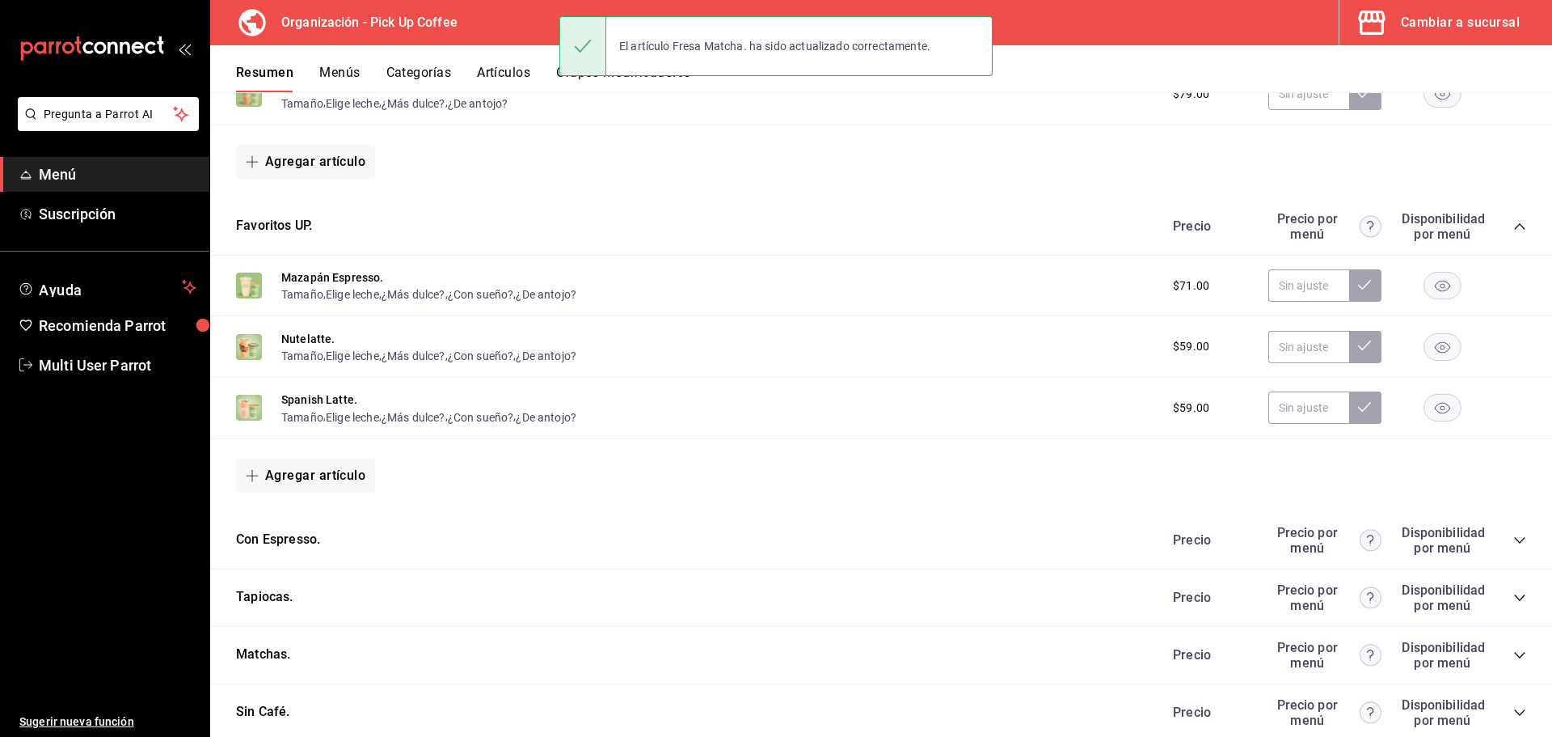
scroll to position [713, 0]
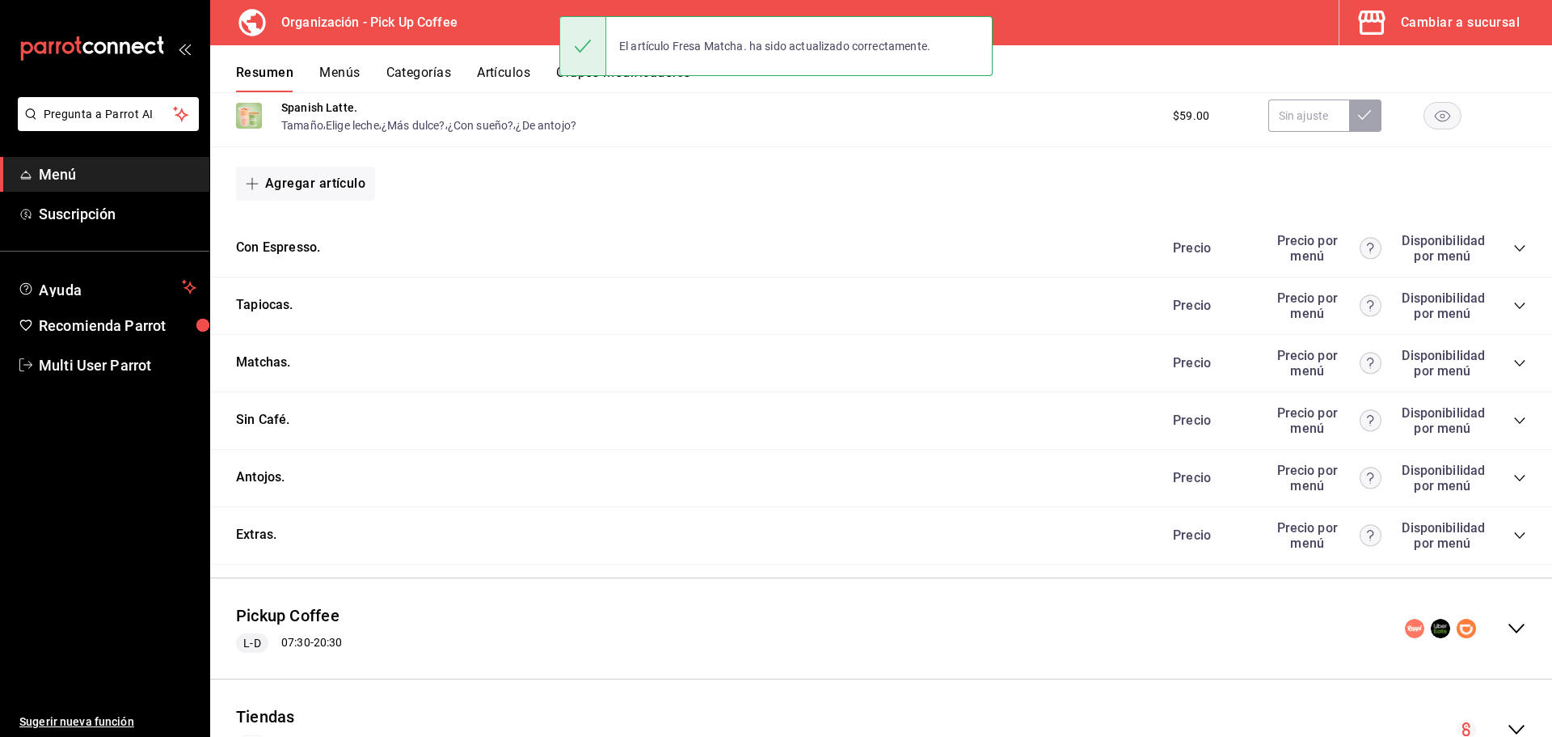
click at [1514, 364] on icon "collapse-category-row" at bounding box center [1520, 363] width 13 height 13
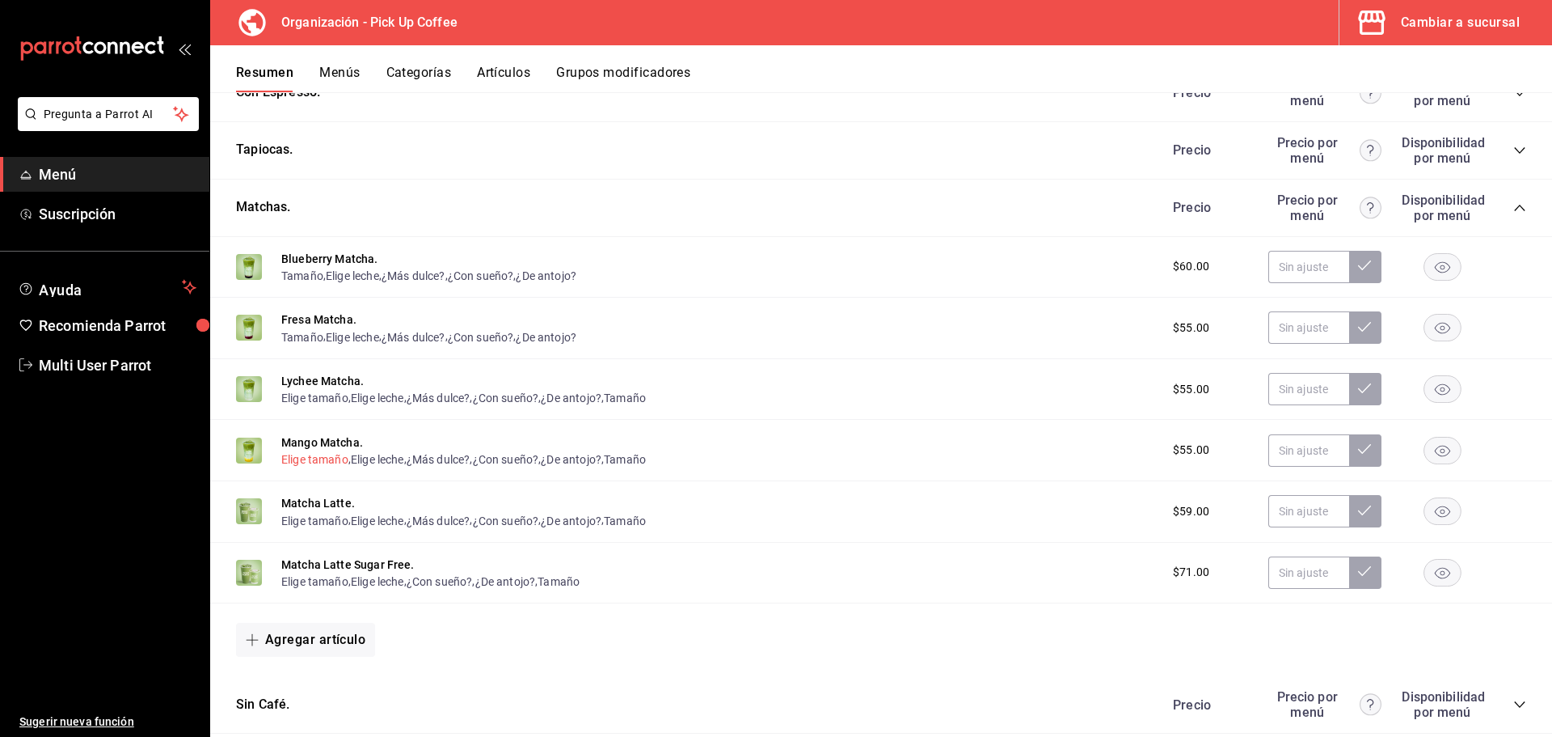
scroll to position [875, 0]
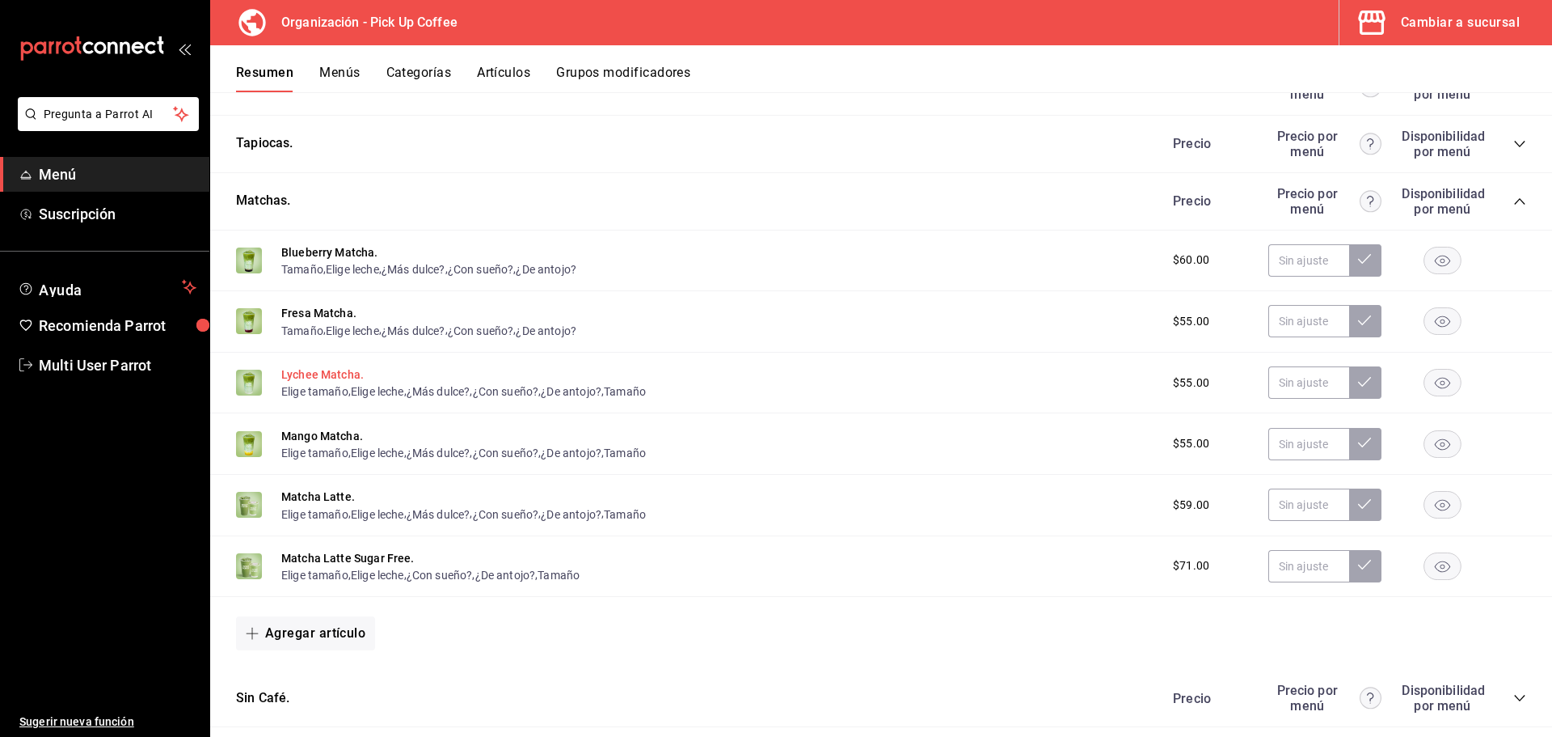
click at [327, 377] on button "Lychee Matcha." at bounding box center [322, 374] width 82 height 16
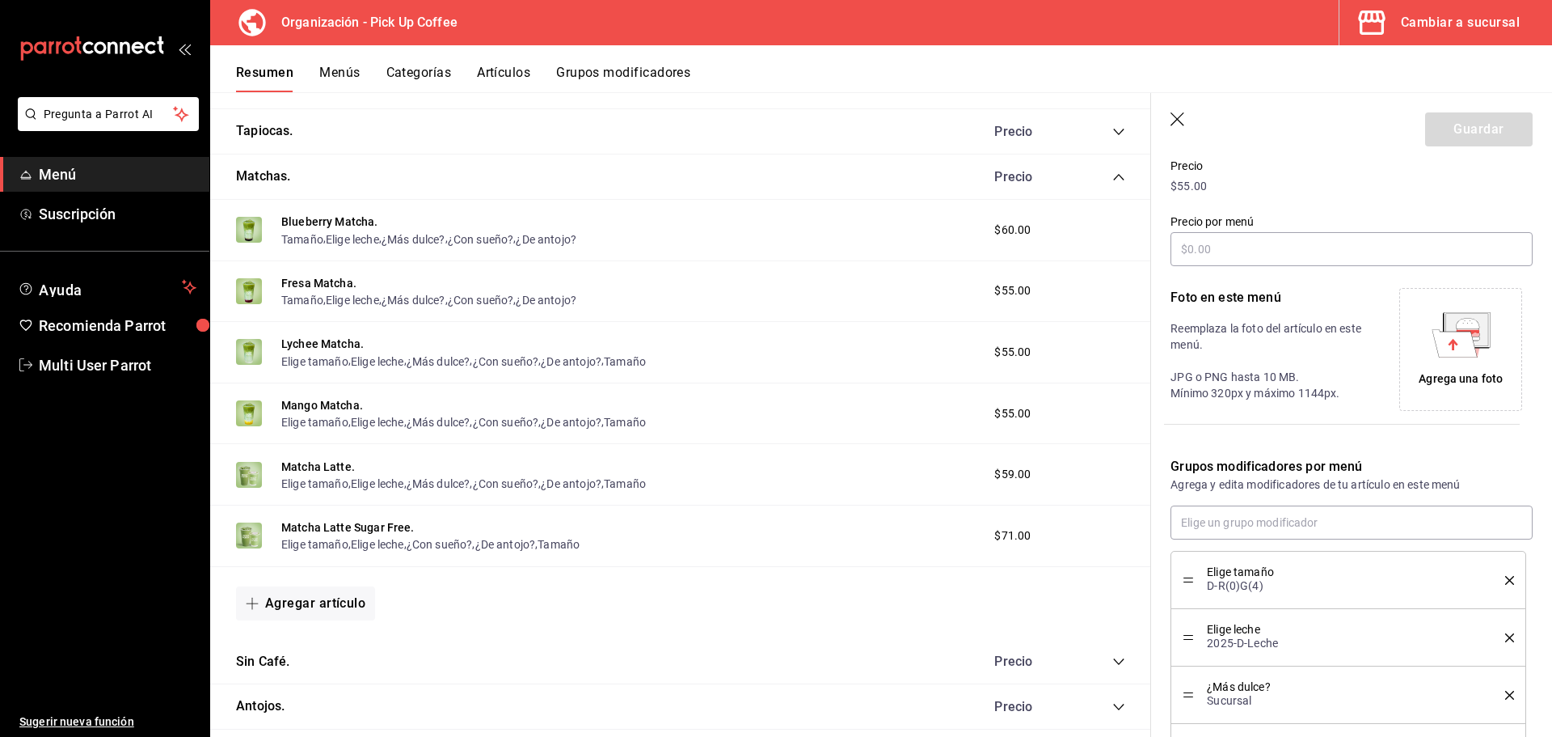
scroll to position [439, 0]
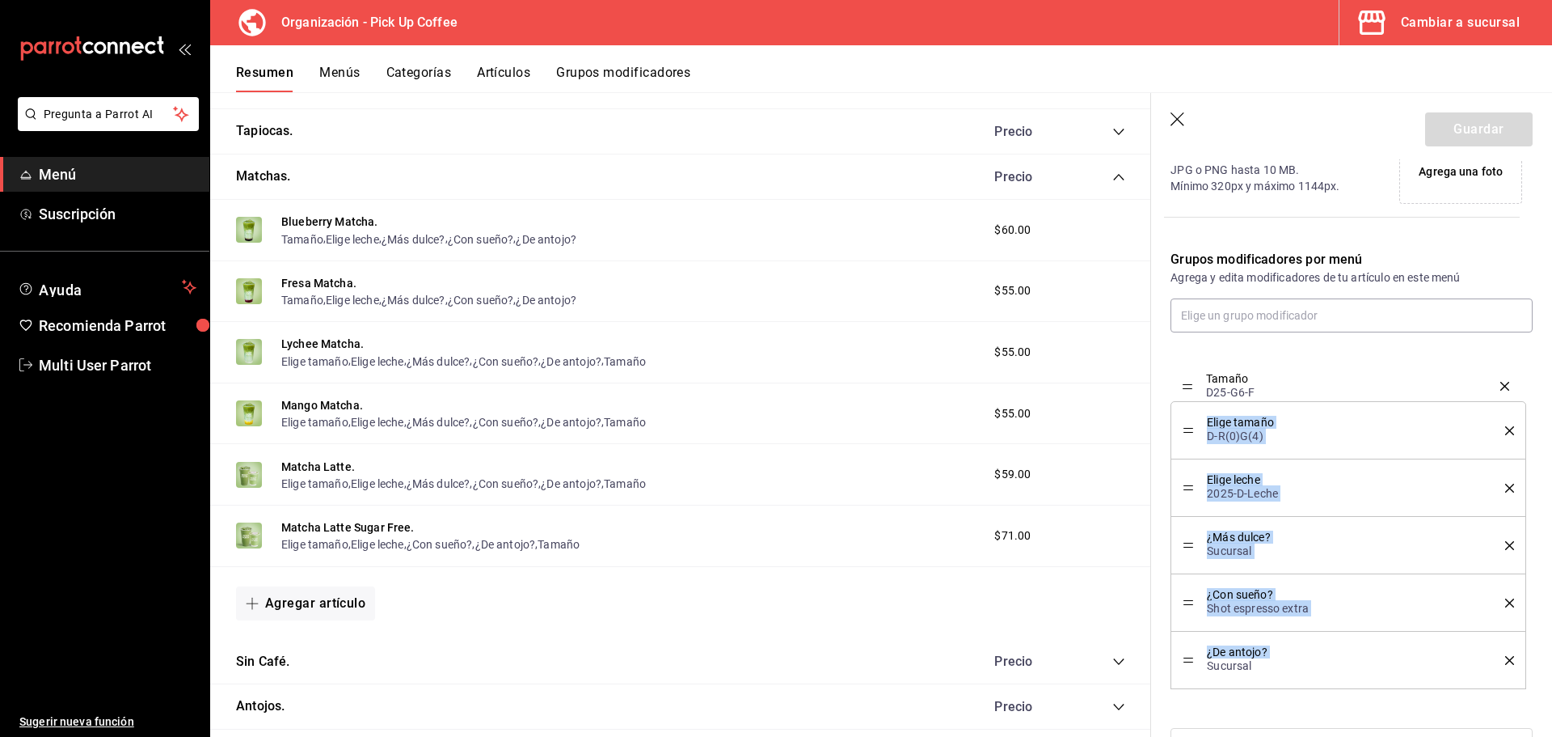
drag, startPoint x: 1191, startPoint y: 659, endPoint x: 1185, endPoint y: 383, distance: 275.8
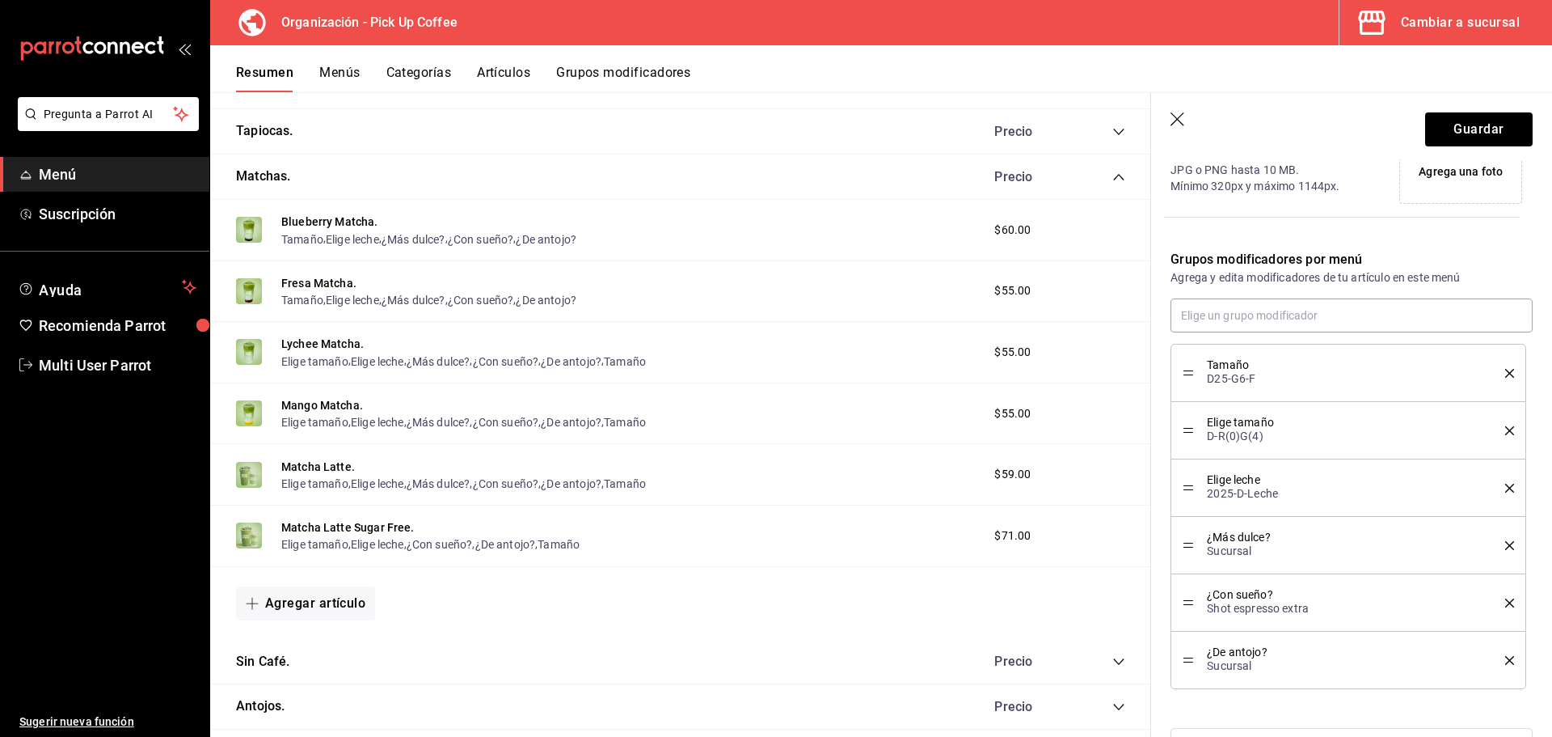
click at [1505, 430] on icon "delete" at bounding box center [1509, 430] width 9 height 9
click at [1451, 128] on button "Guardar" at bounding box center [1479, 129] width 108 height 34
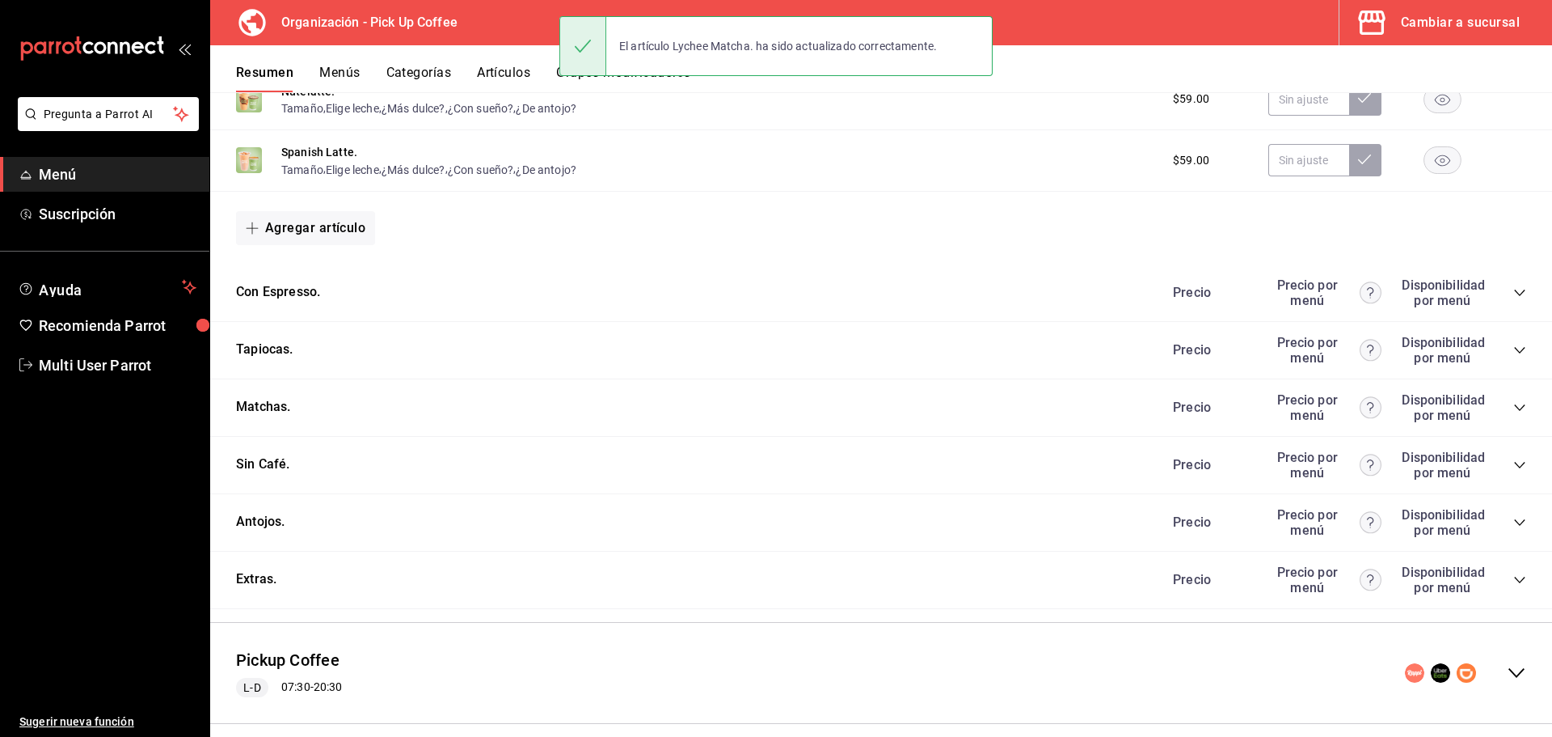
scroll to position [791, 0]
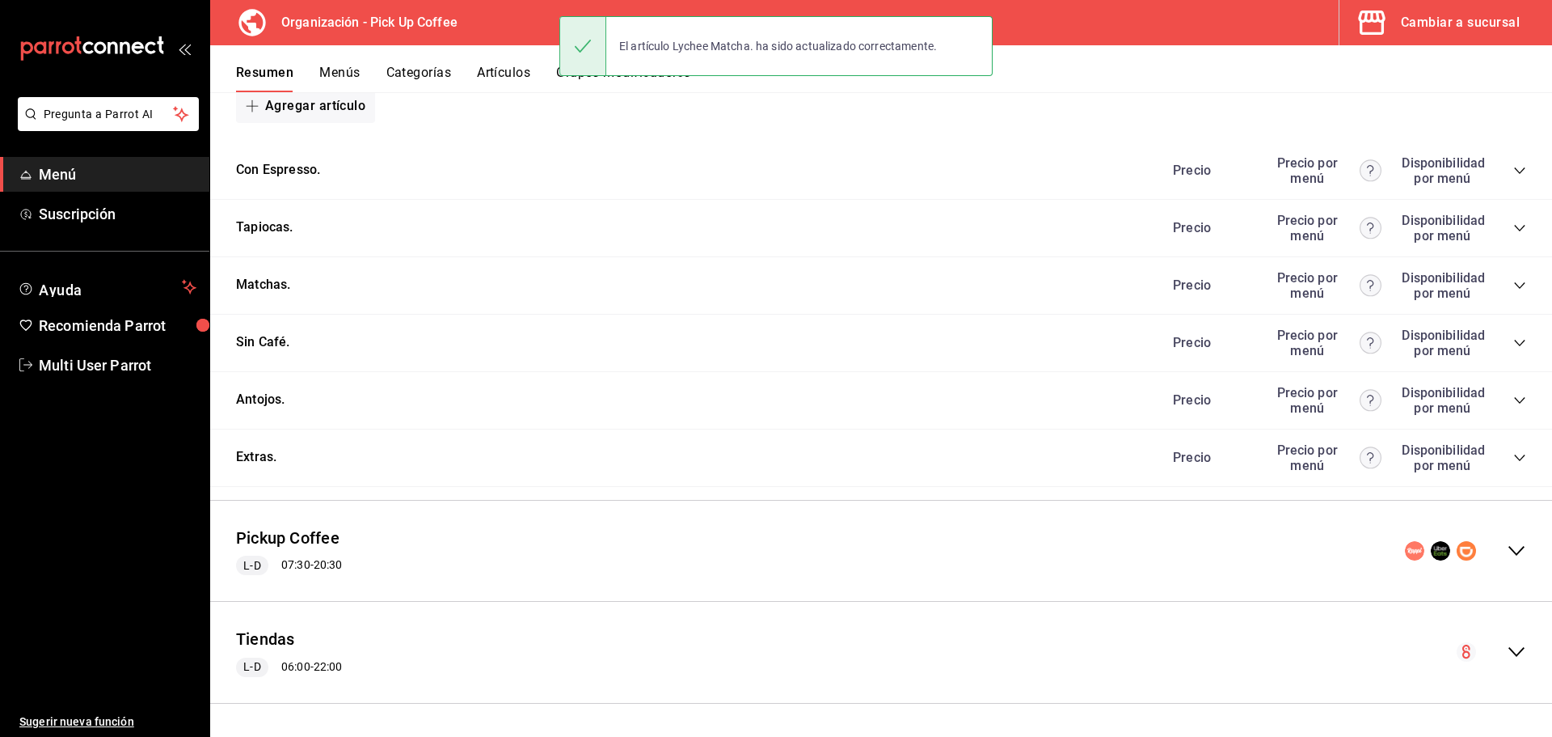
click at [1514, 286] on icon "collapse-category-row" at bounding box center [1519, 285] width 11 height 6
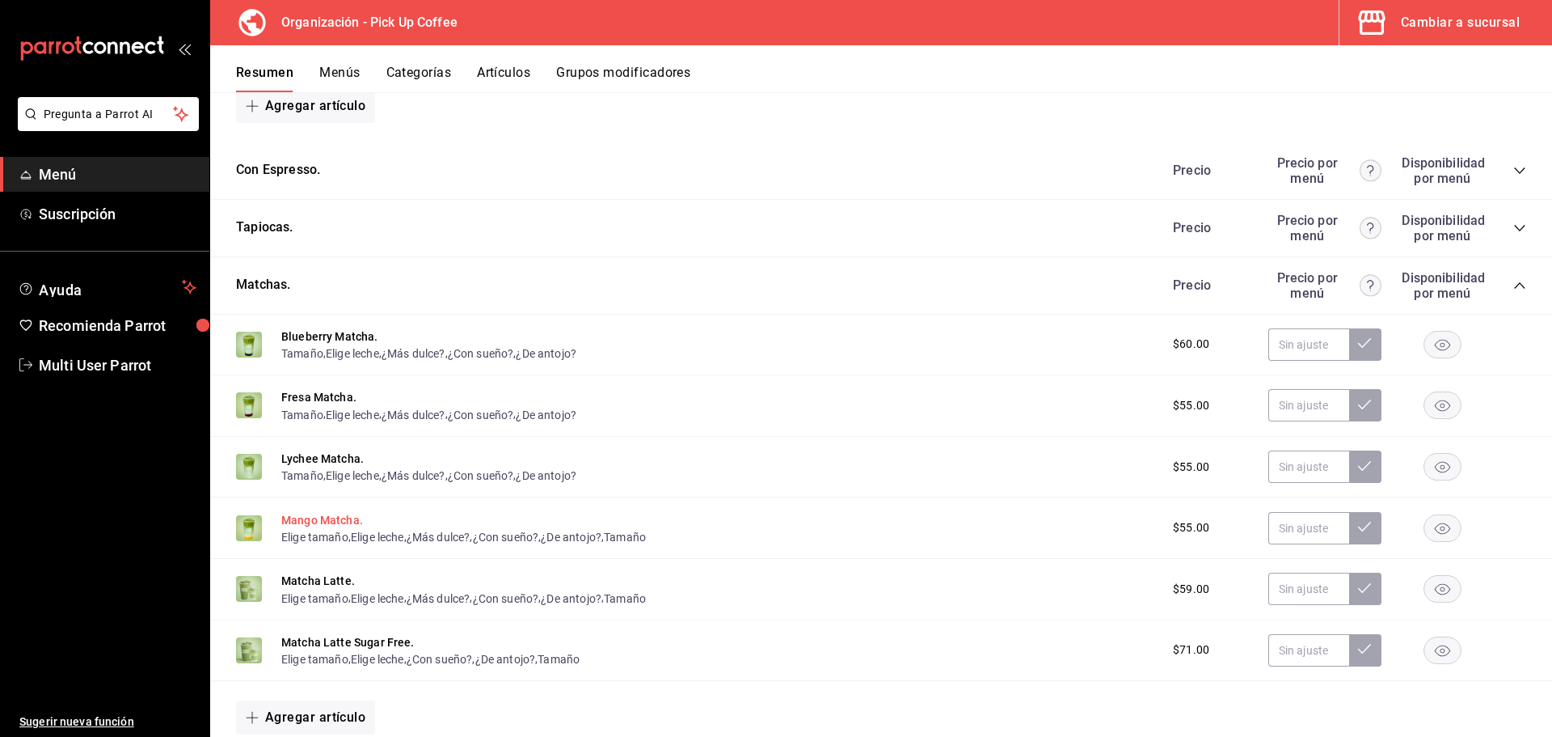
click at [300, 518] on button "Mango Matcha." at bounding box center [322, 520] width 82 height 16
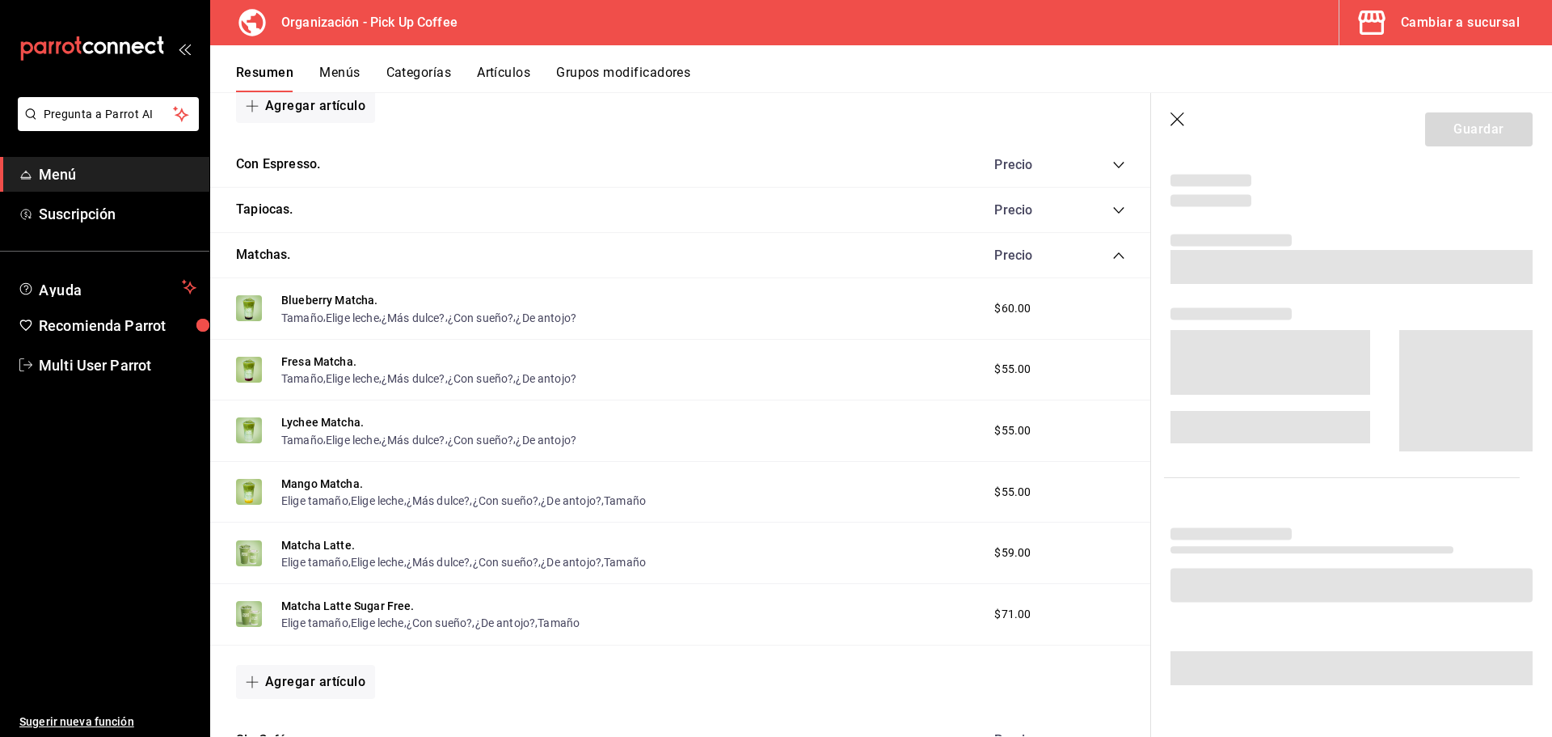
scroll to position [439, 0]
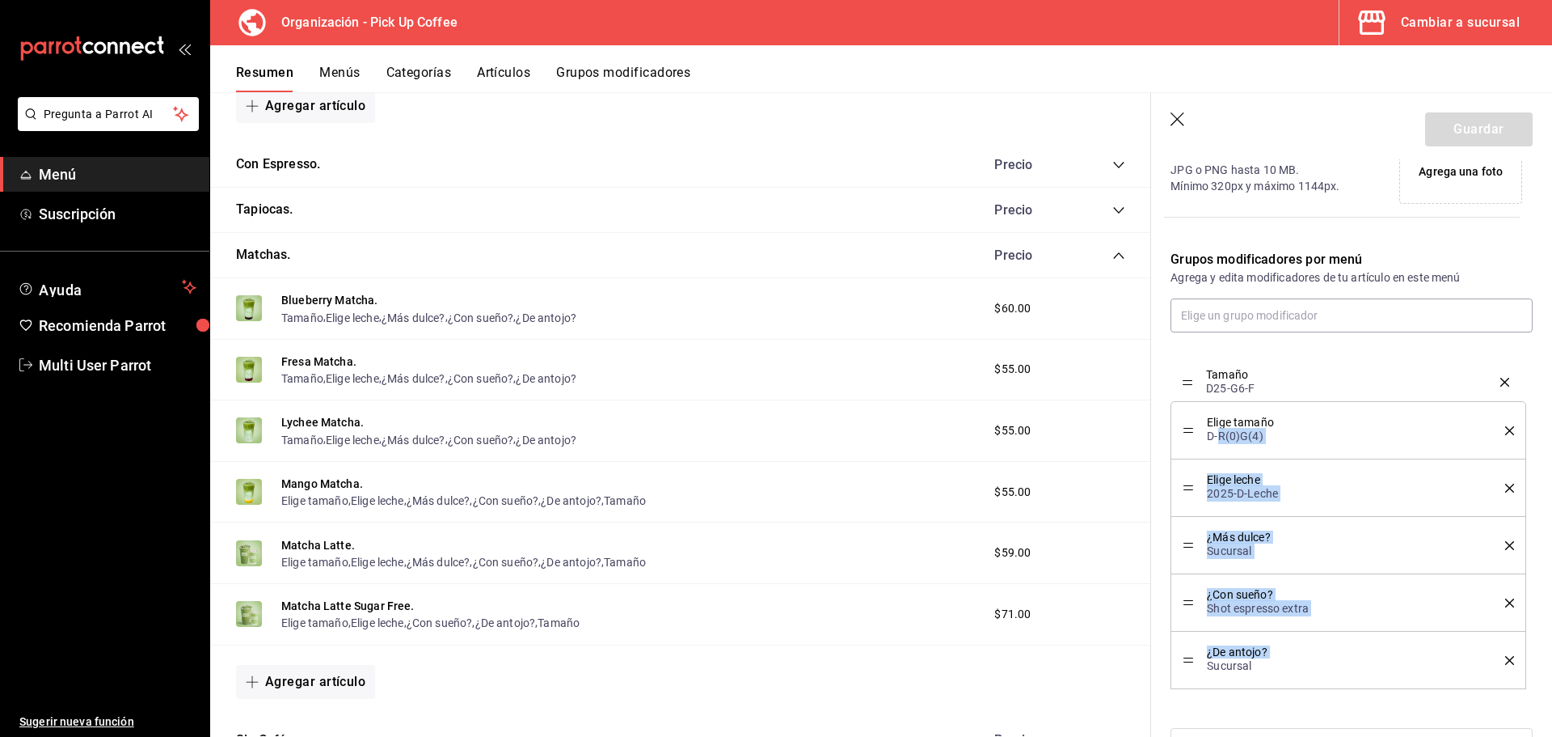
drag, startPoint x: 1188, startPoint y: 657, endPoint x: 1218, endPoint y: 378, distance: 279.8
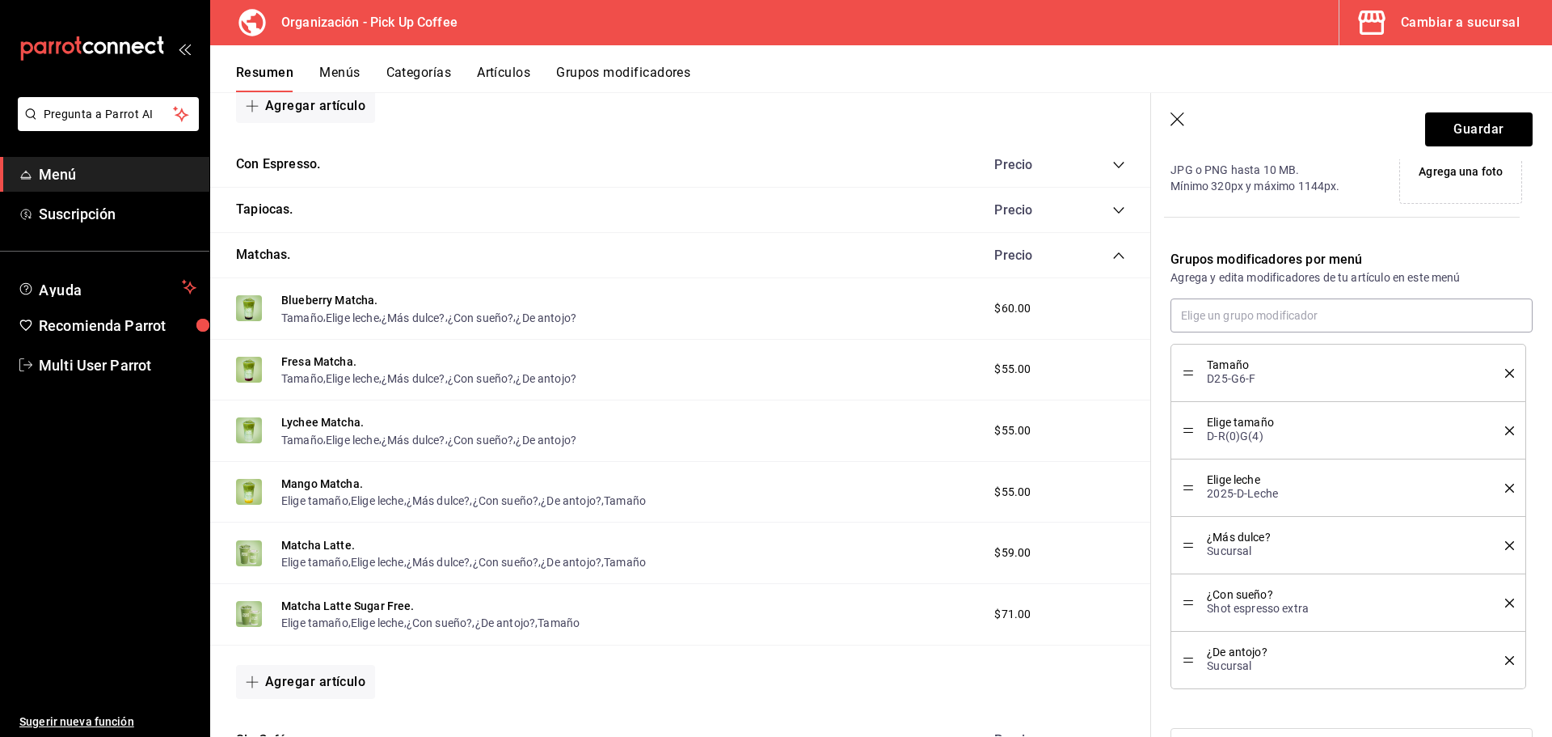
click at [1505, 429] on icon "delete" at bounding box center [1509, 430] width 9 height 9
click at [1453, 124] on button "Guardar" at bounding box center [1479, 129] width 108 height 34
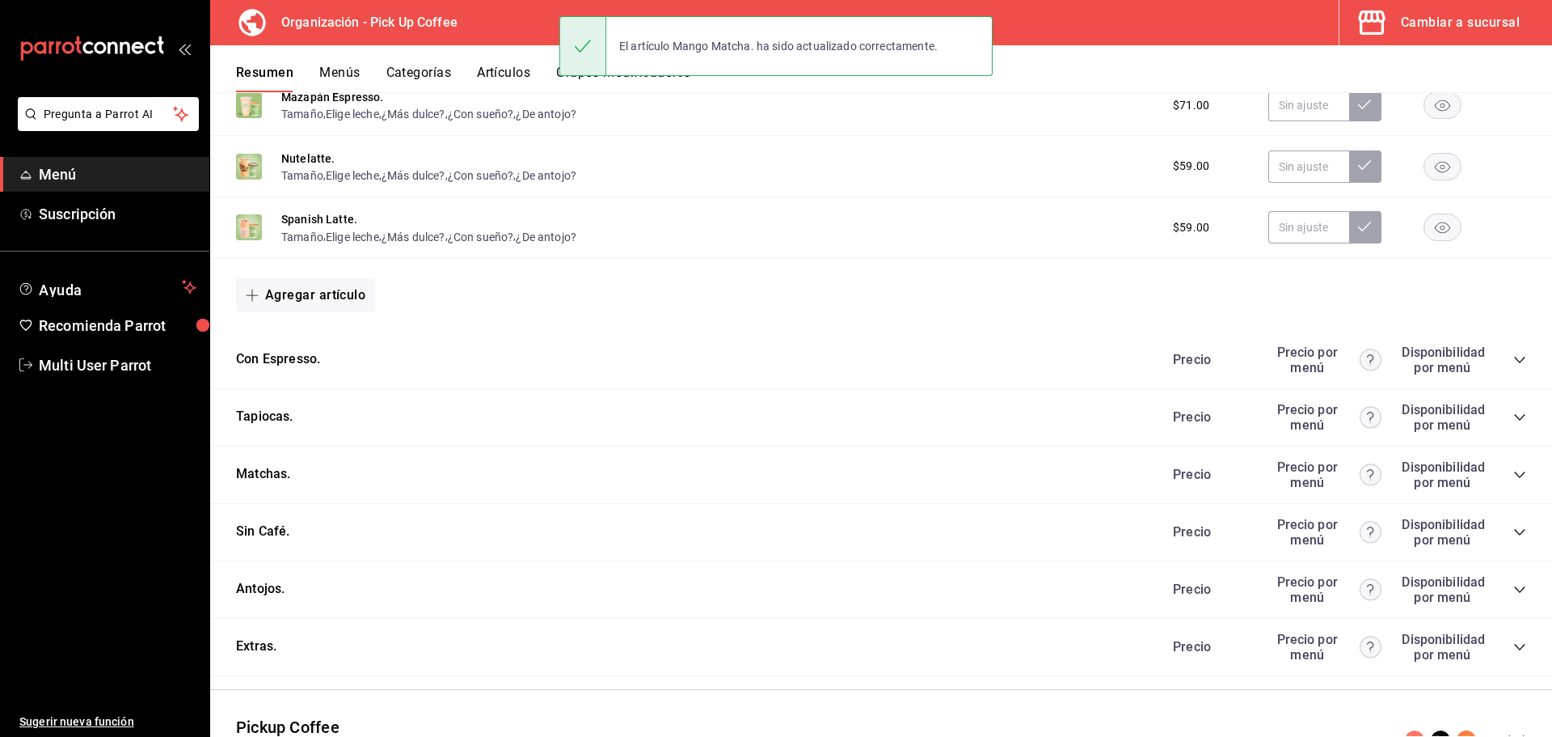
scroll to position [713, 0]
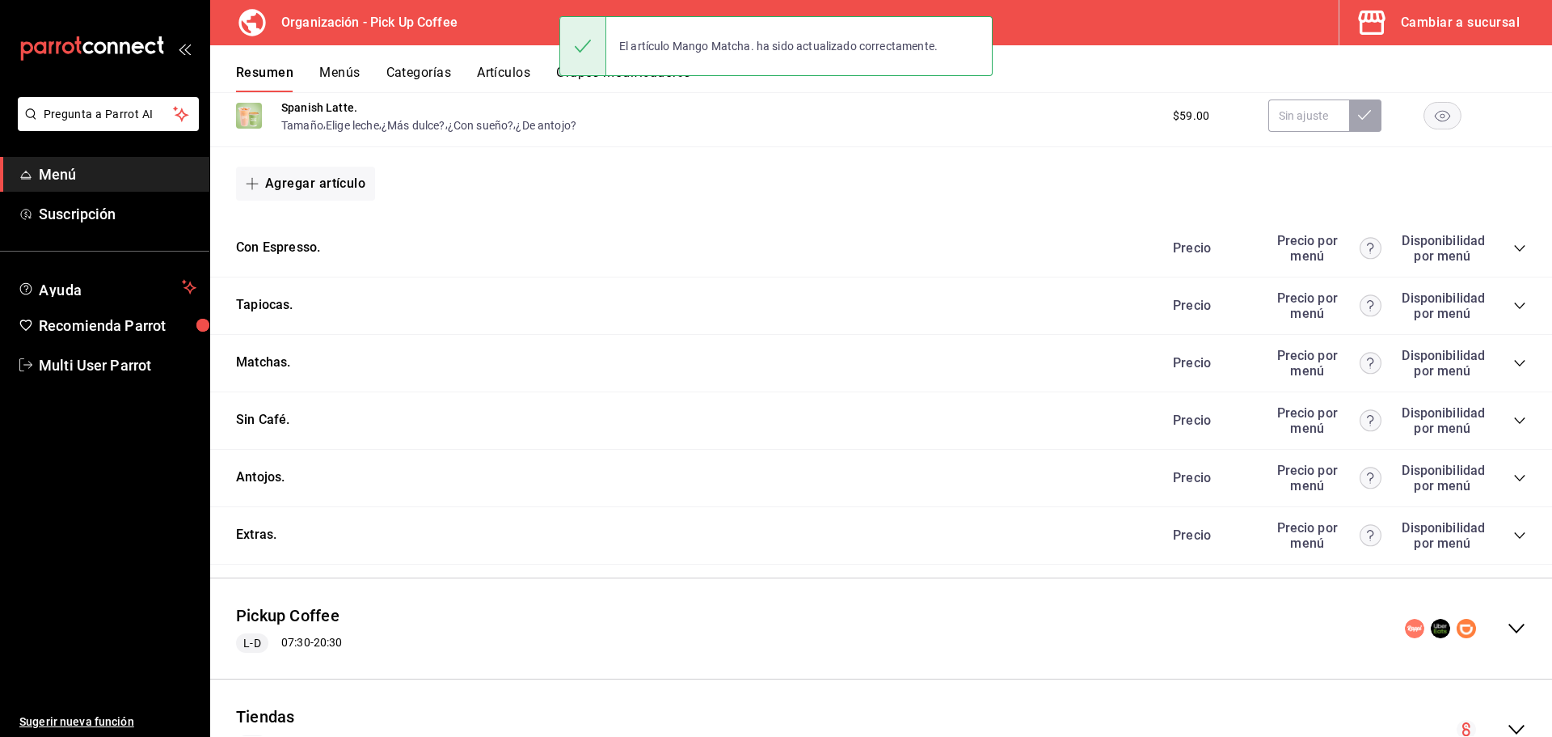
click at [1514, 360] on icon "collapse-category-row" at bounding box center [1520, 363] width 13 height 13
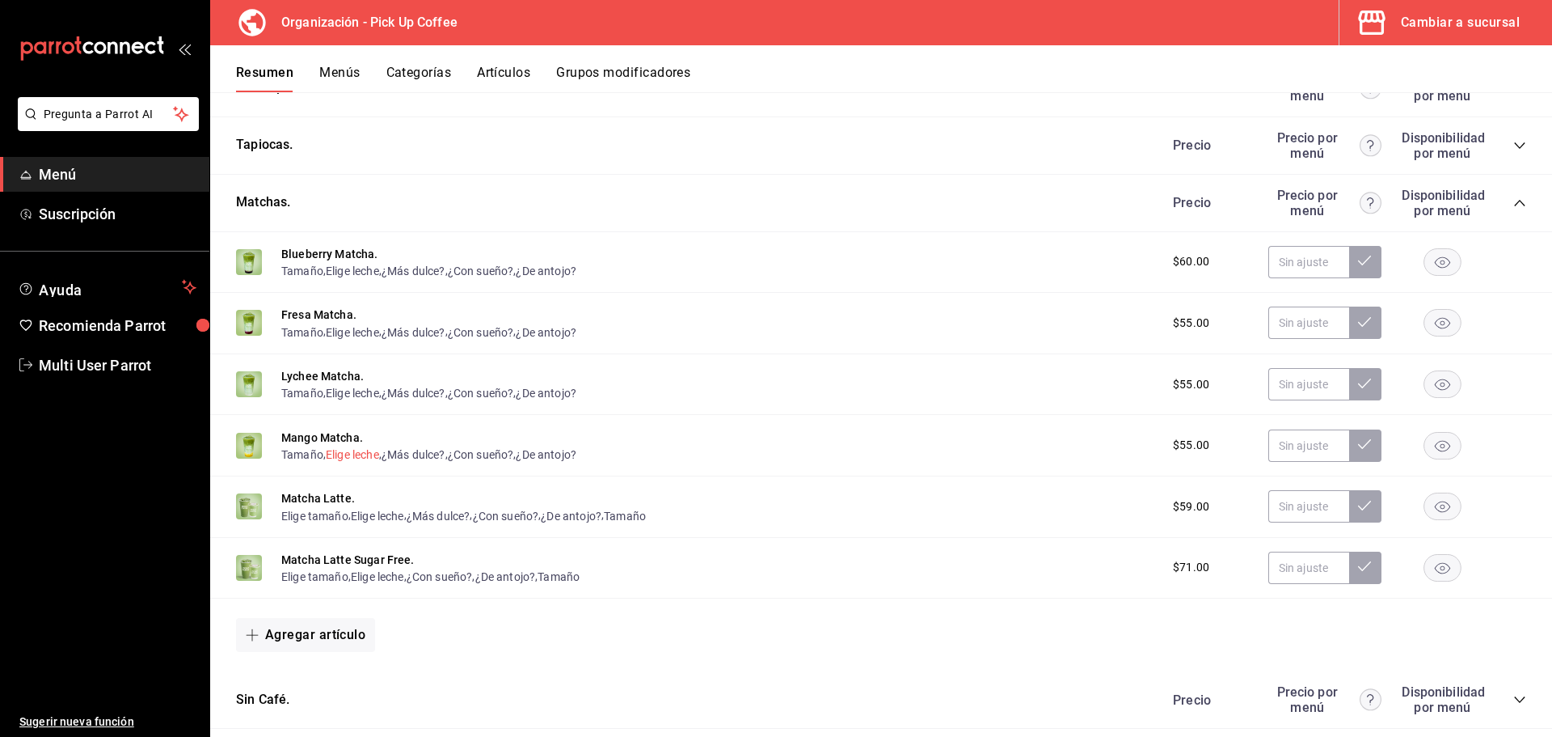
scroll to position [875, 0]
click at [303, 489] on button "Matcha Latte." at bounding box center [318, 496] width 74 height 16
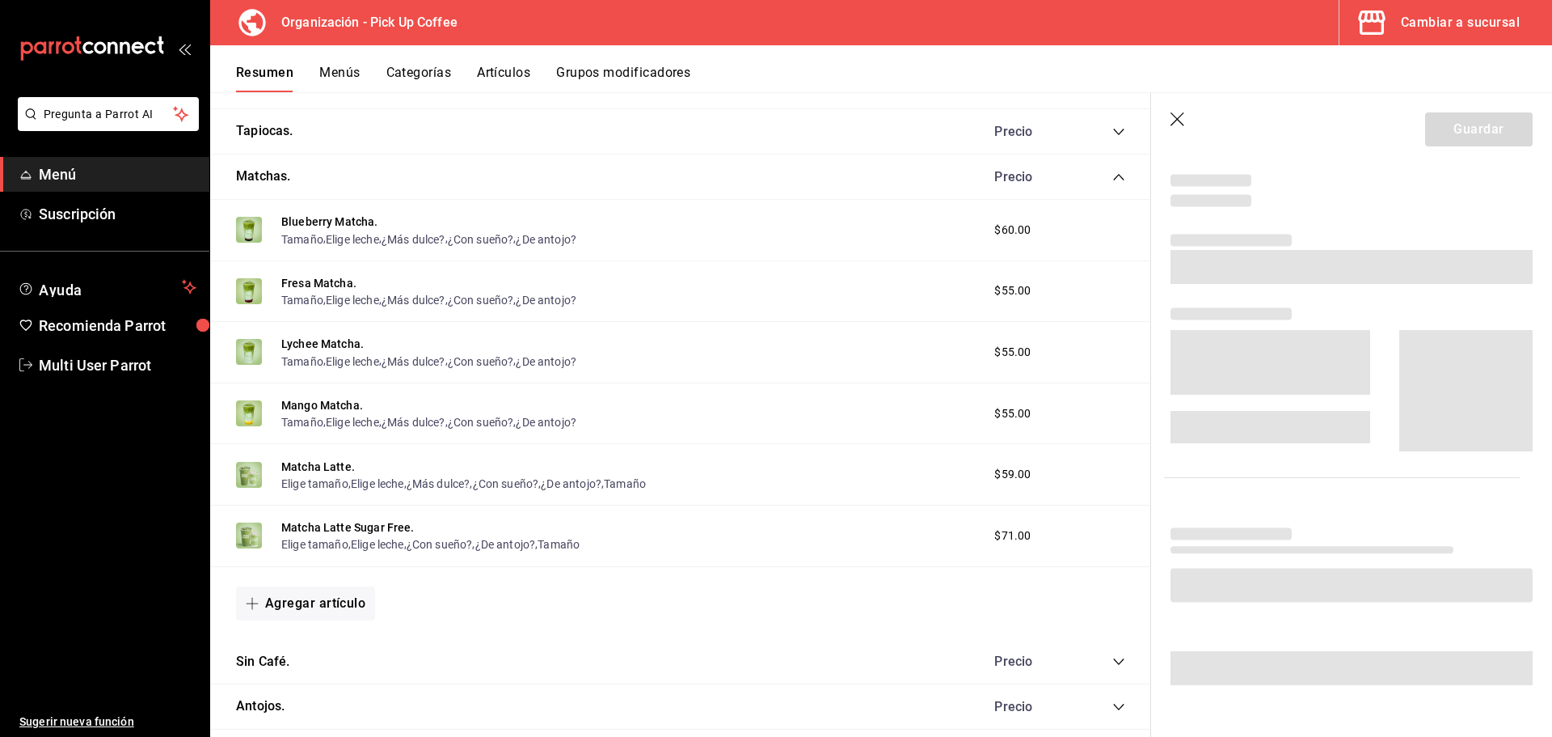
scroll to position [439, 0]
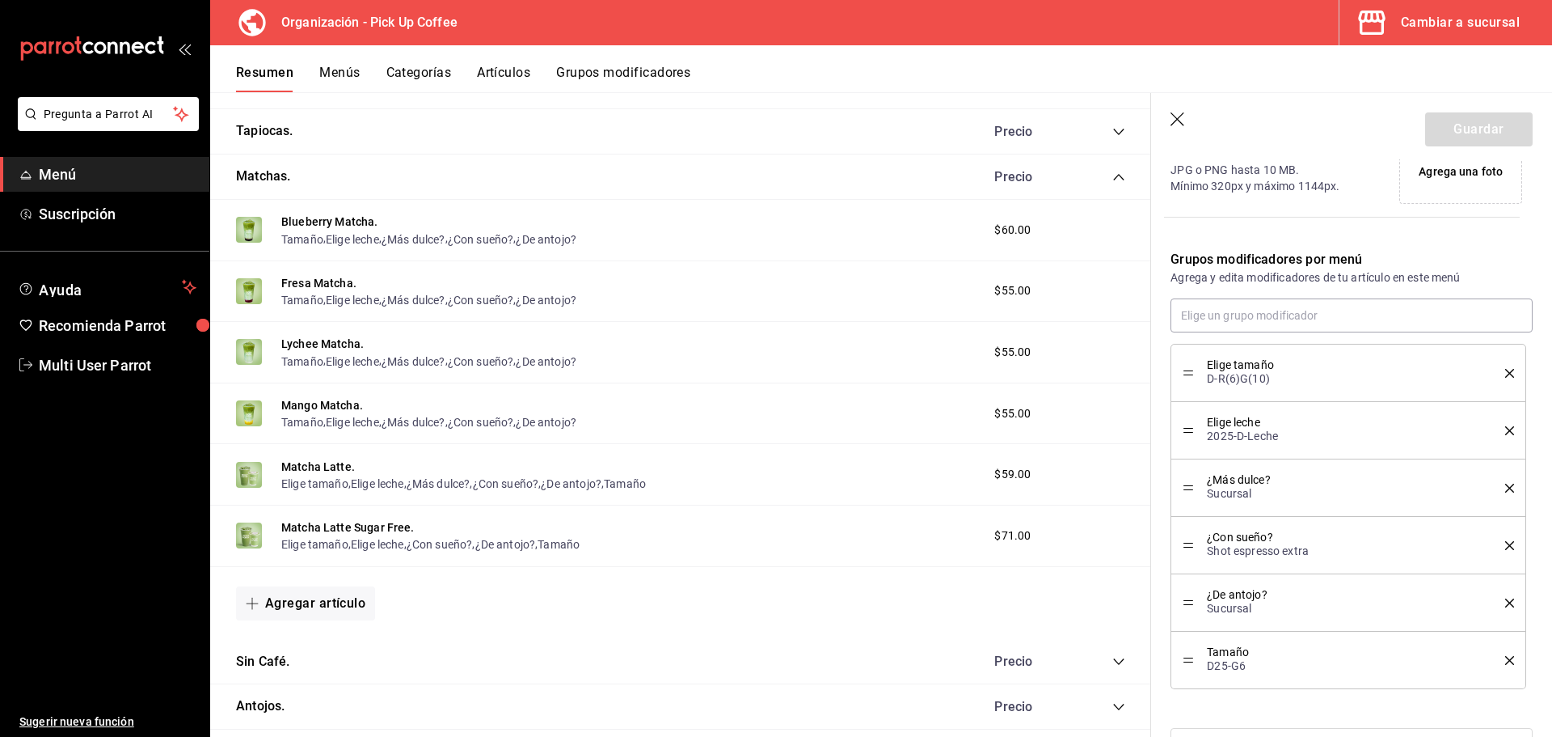
click at [1505, 374] on icon "delete" at bounding box center [1509, 373] width 9 height 9
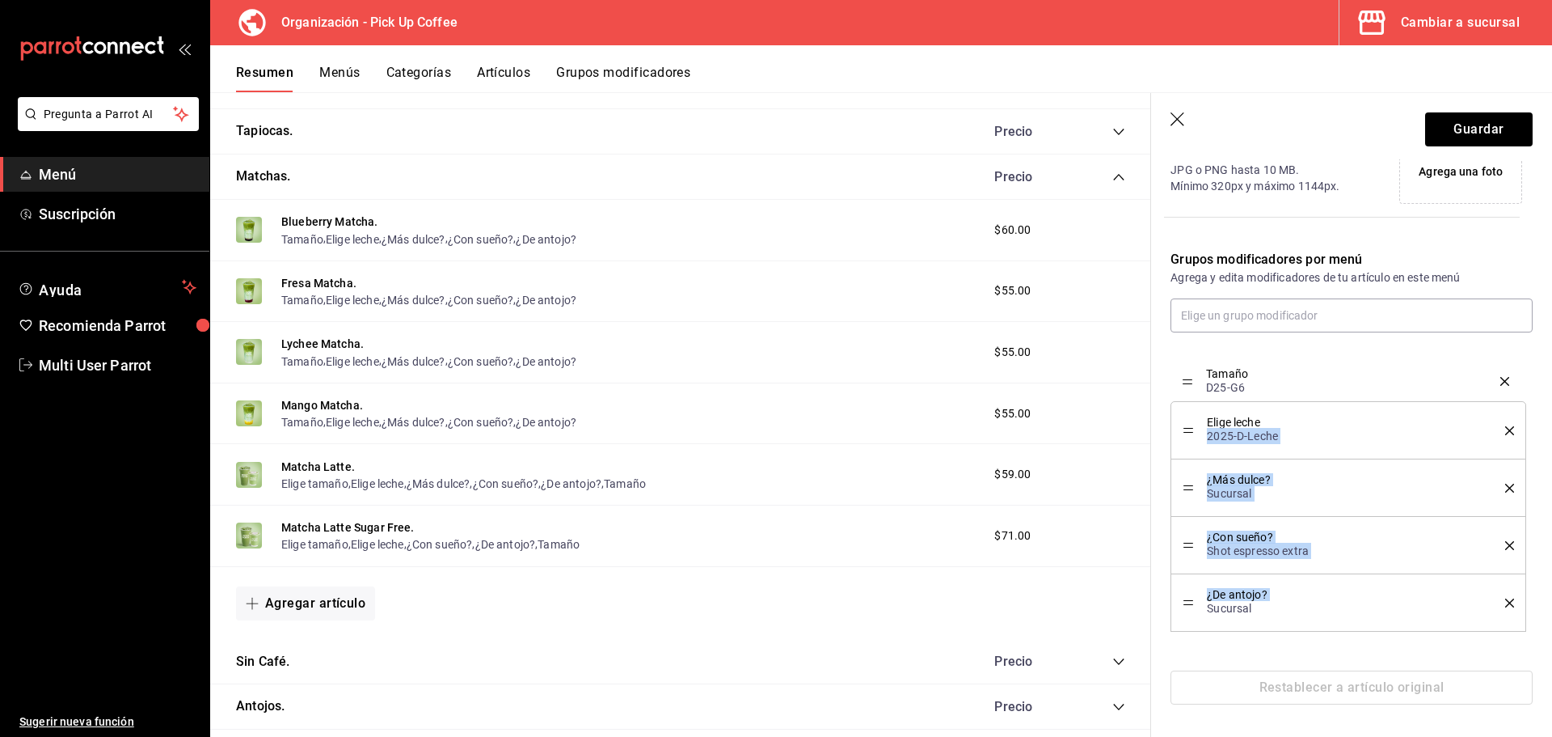
drag, startPoint x: 1185, startPoint y: 603, endPoint x: 1207, endPoint y: 382, distance: 222.6
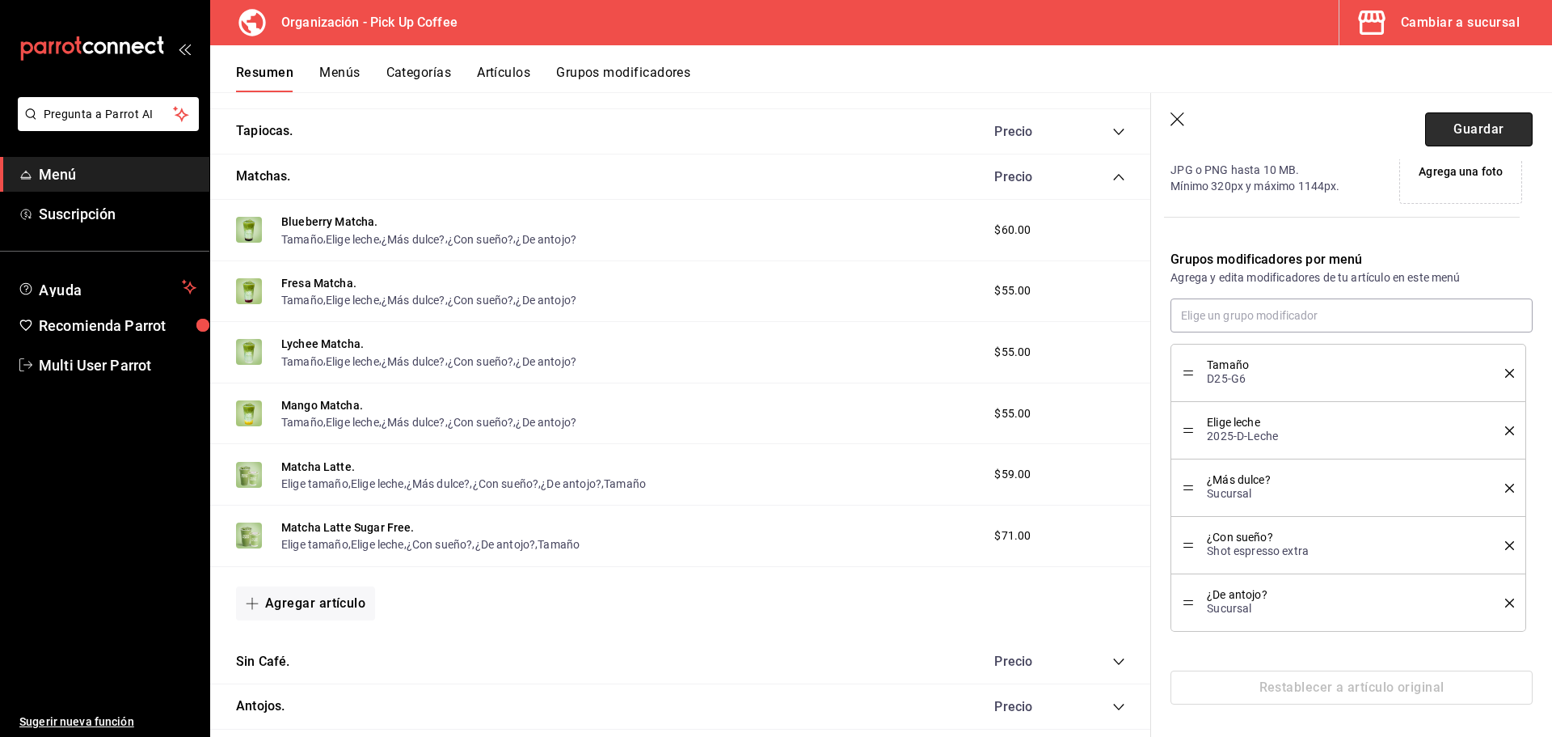
click at [1445, 128] on button "Guardar" at bounding box center [1479, 129] width 108 height 34
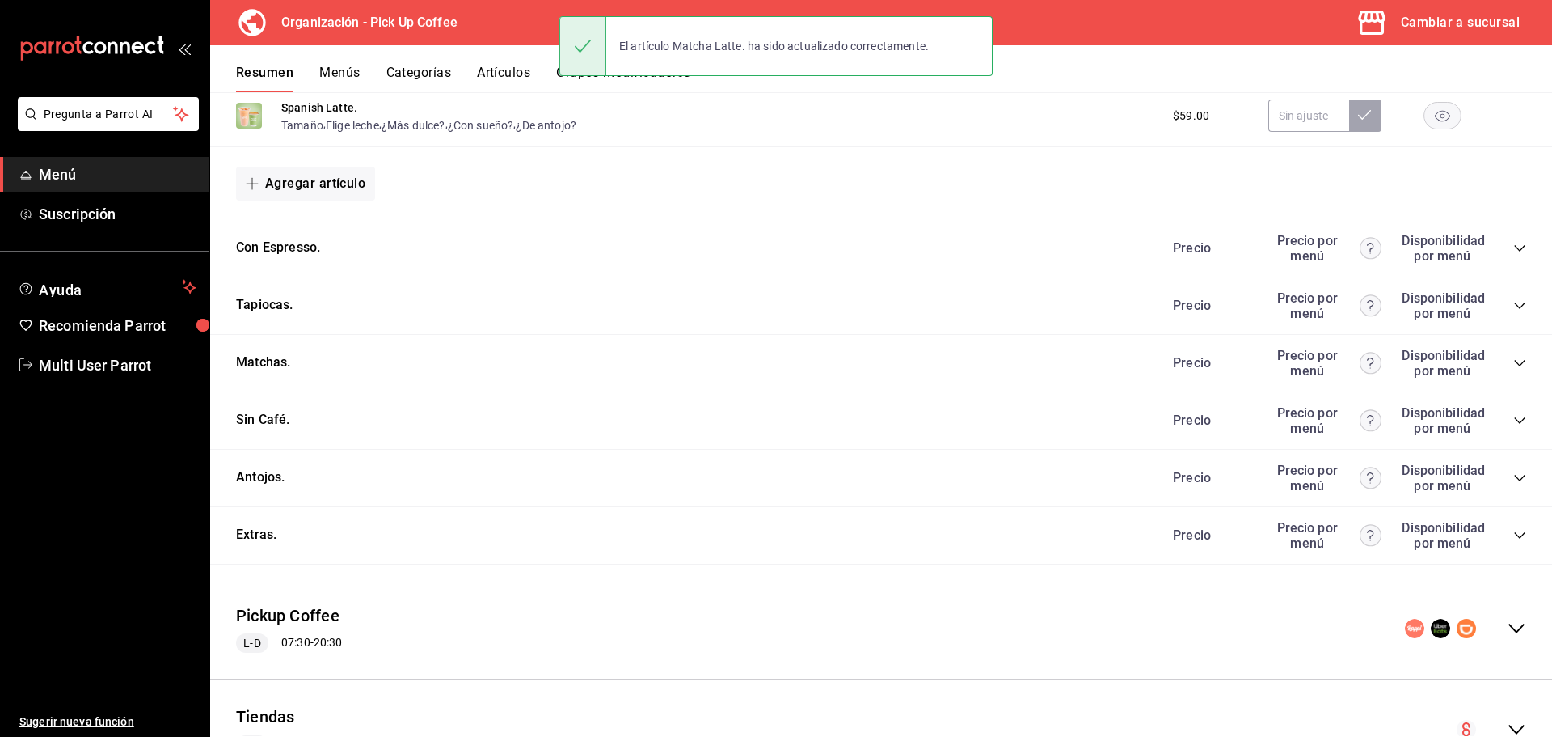
click at [1514, 366] on icon "collapse-category-row" at bounding box center [1520, 363] width 13 height 13
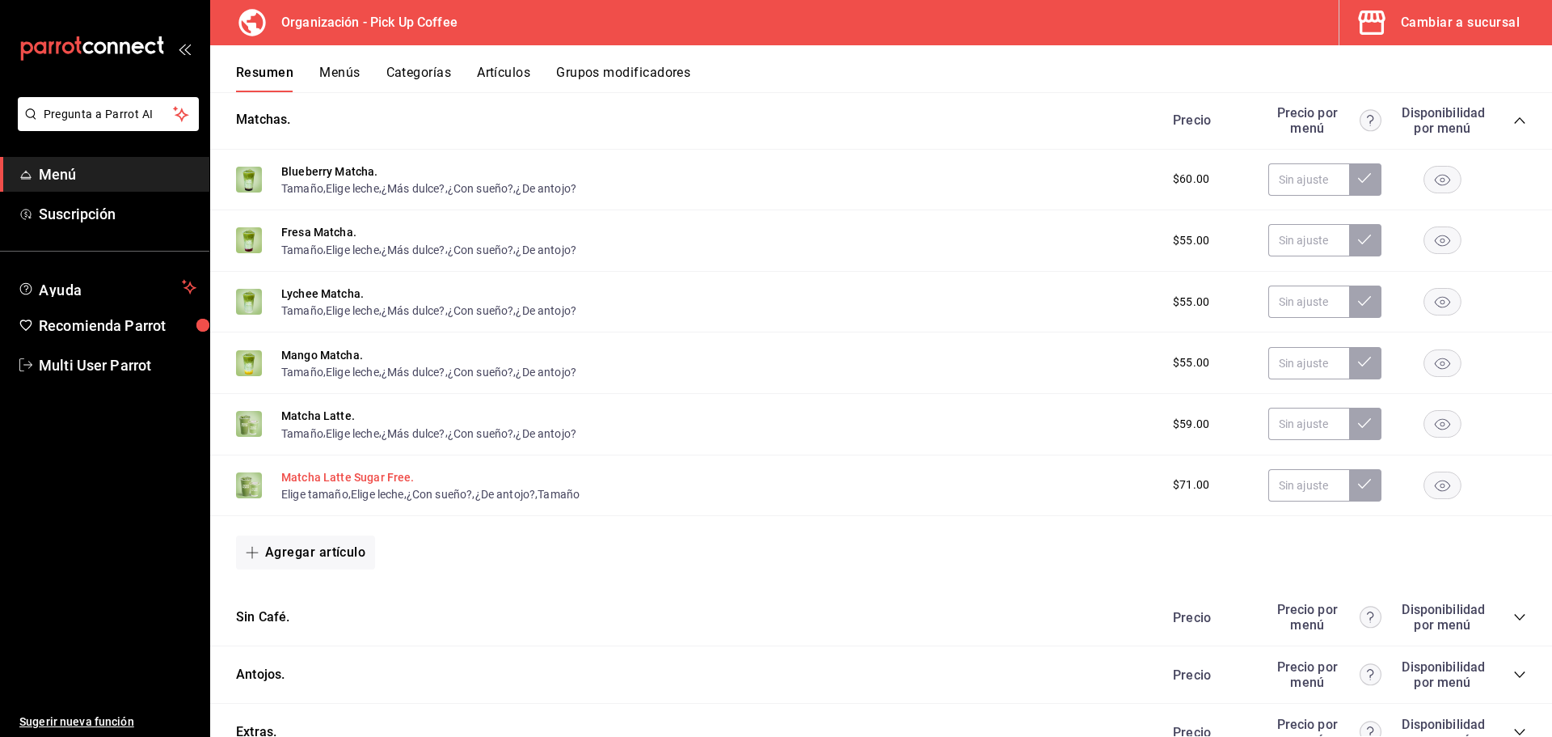
click at [320, 474] on button "Matcha Latte Sugar Free." at bounding box center [347, 477] width 133 height 16
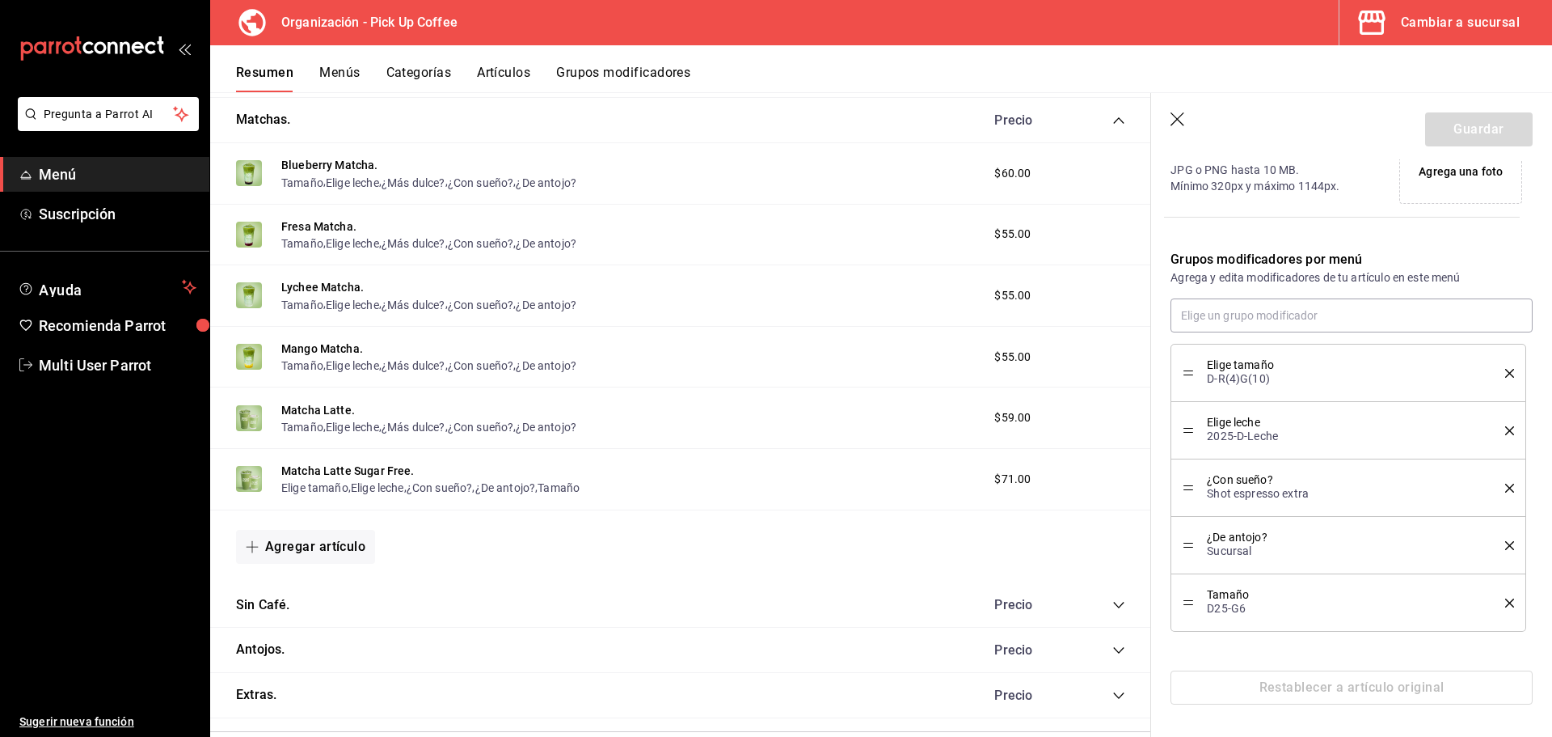
click at [1505, 370] on icon "delete" at bounding box center [1509, 373] width 9 height 9
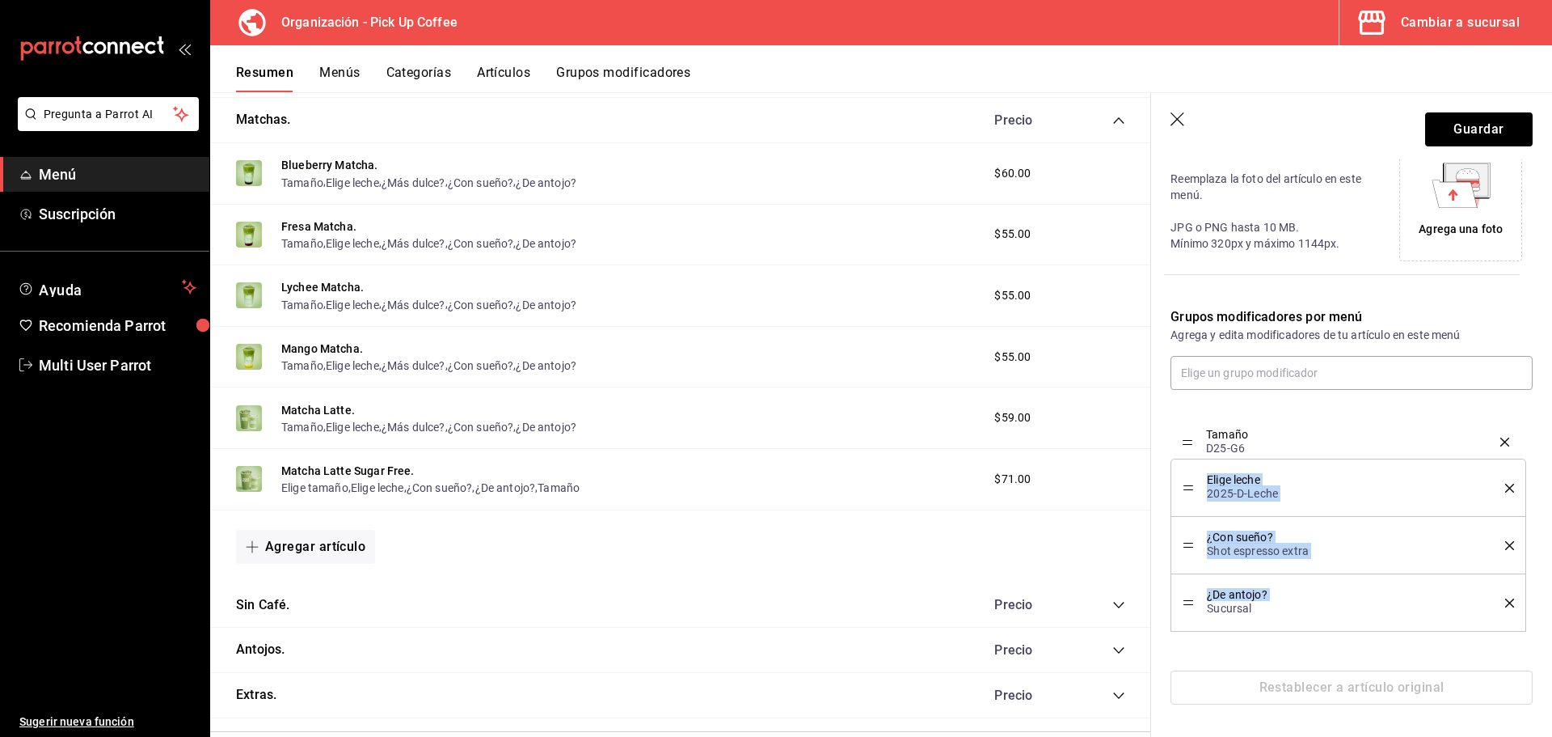
drag, startPoint x: 1187, startPoint y: 602, endPoint x: 1180, endPoint y: 441, distance: 161.0
click at [1480, 129] on button "Guardar" at bounding box center [1479, 129] width 108 height 34
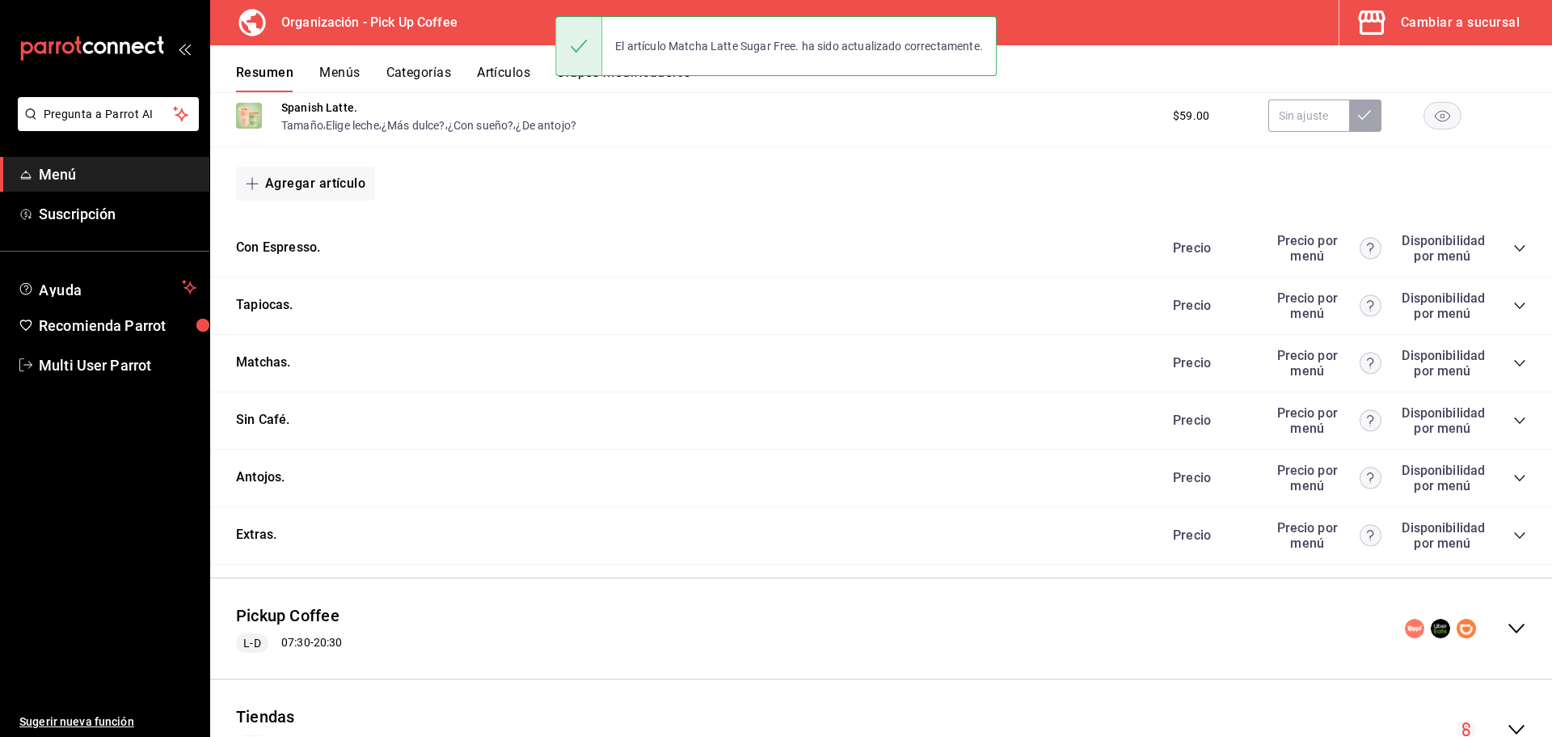
click at [1514, 420] on icon "collapse-category-row" at bounding box center [1520, 420] width 13 height 13
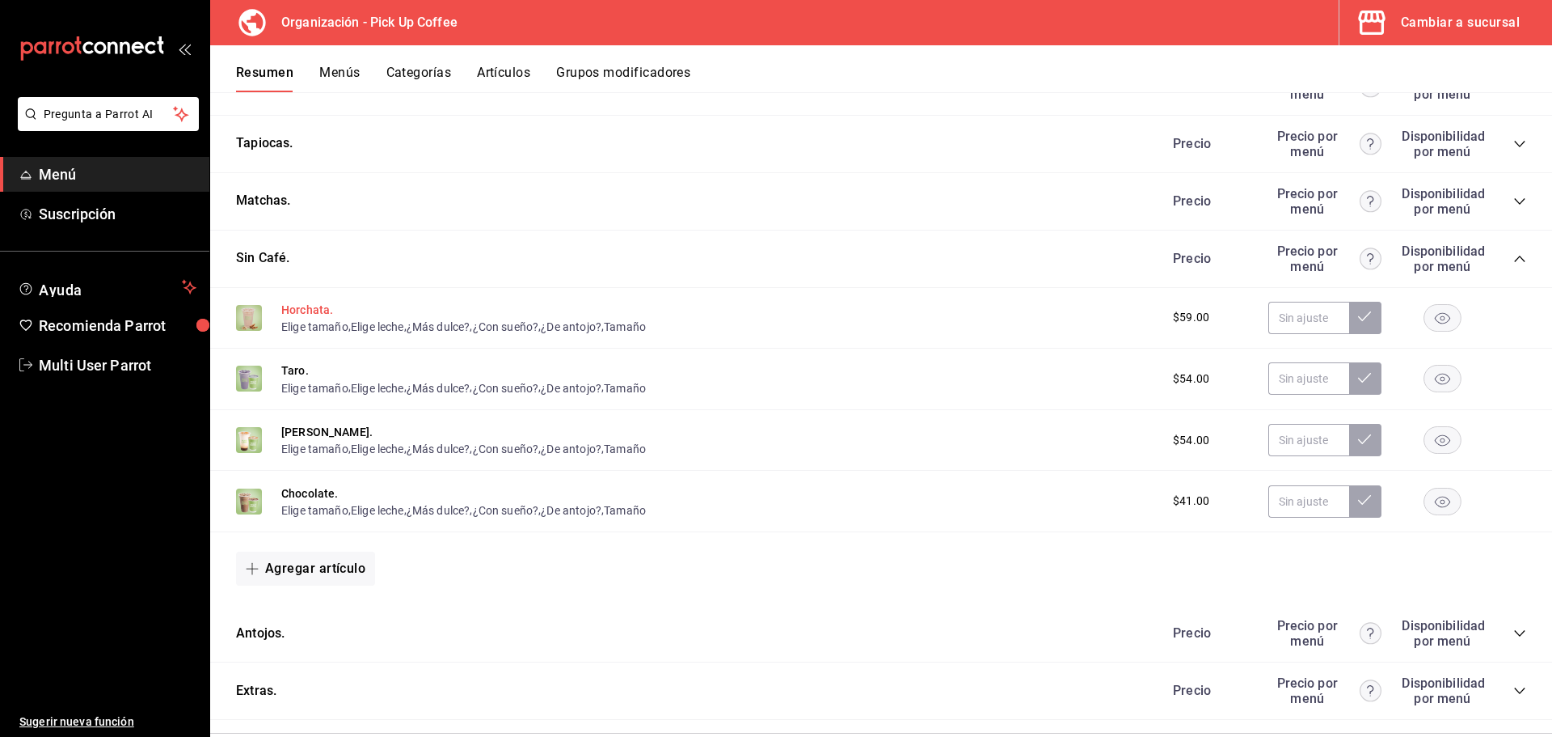
click at [319, 311] on button "Horchata." at bounding box center [307, 310] width 52 height 16
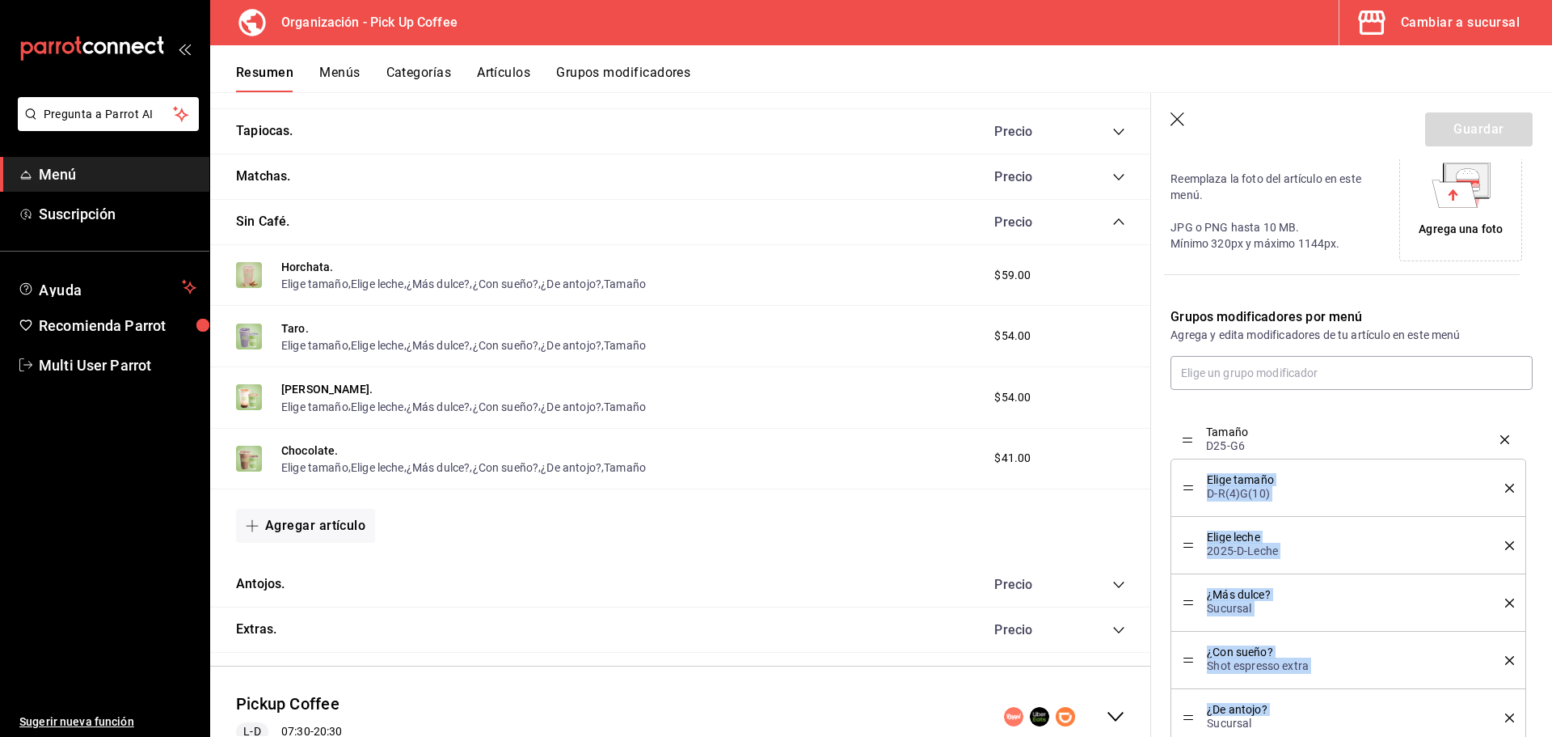
drag, startPoint x: 1191, startPoint y: 719, endPoint x: 1189, endPoint y: 441, distance: 278.1
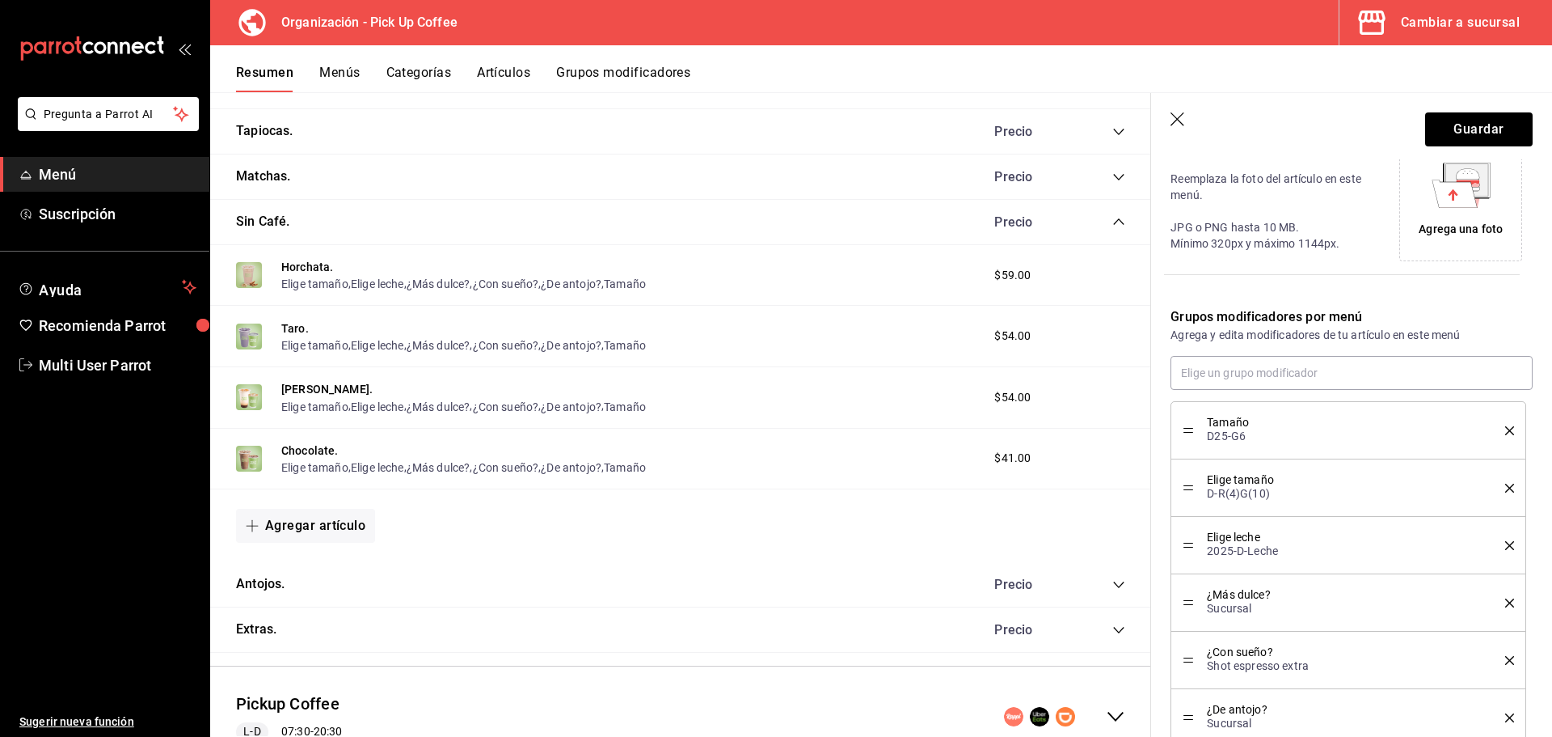
click at [1505, 492] on icon "delete" at bounding box center [1509, 488] width 9 height 9
click at [1462, 125] on button "Guardar" at bounding box center [1479, 129] width 108 height 34
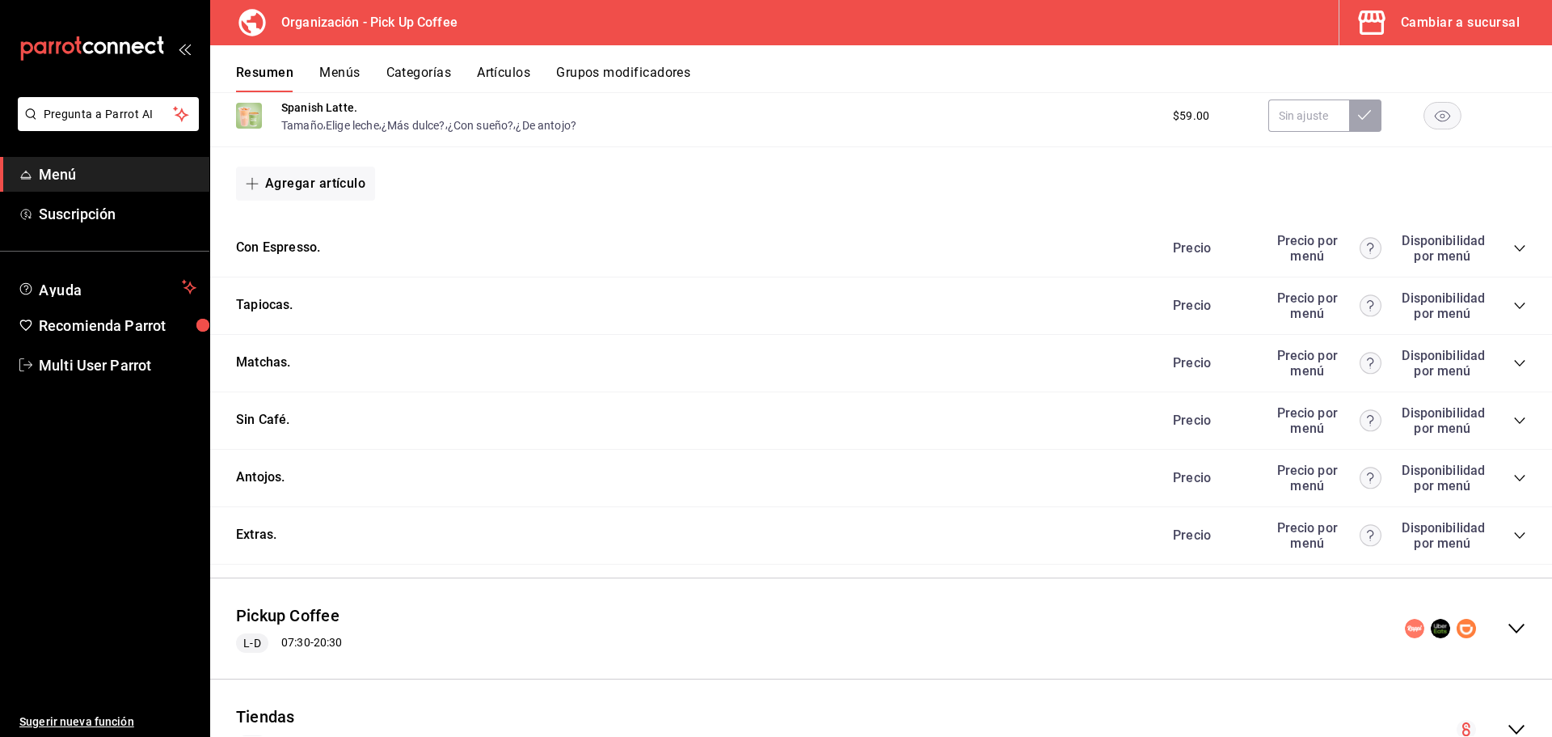
click at [1514, 416] on icon "collapse-category-row" at bounding box center [1520, 420] width 13 height 13
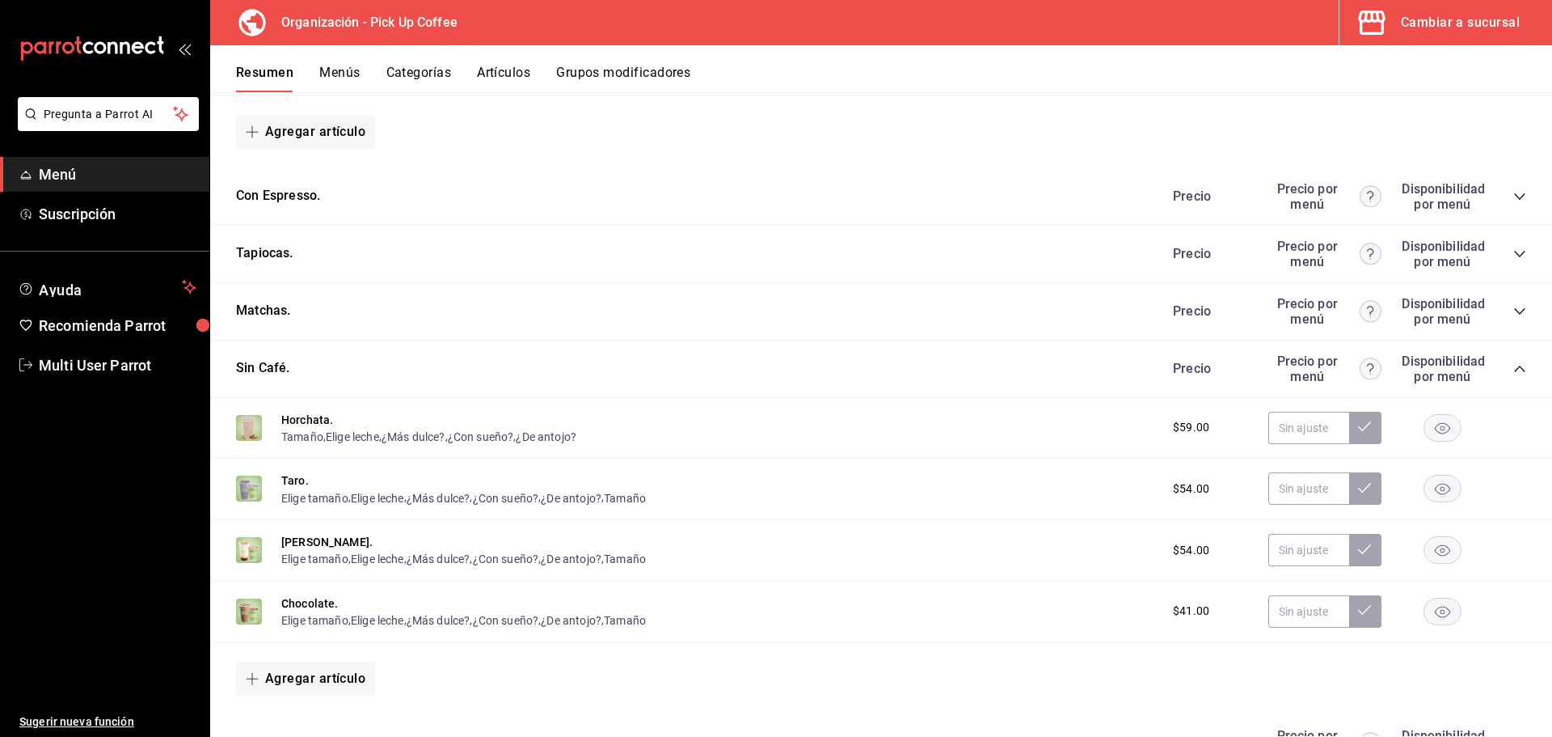
scroll to position [794, 0]
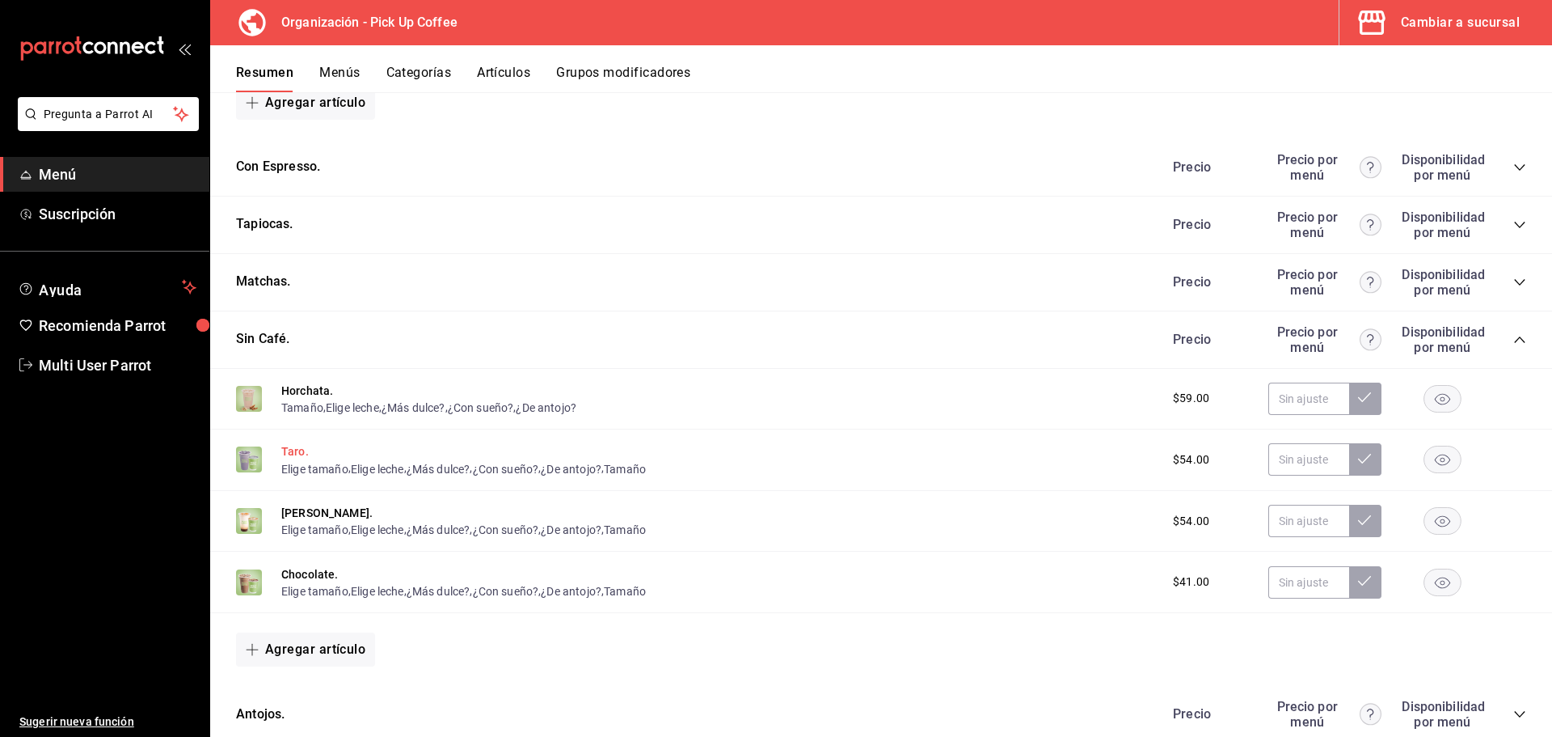
click at [302, 453] on button "Taro." at bounding box center [294, 451] width 27 height 16
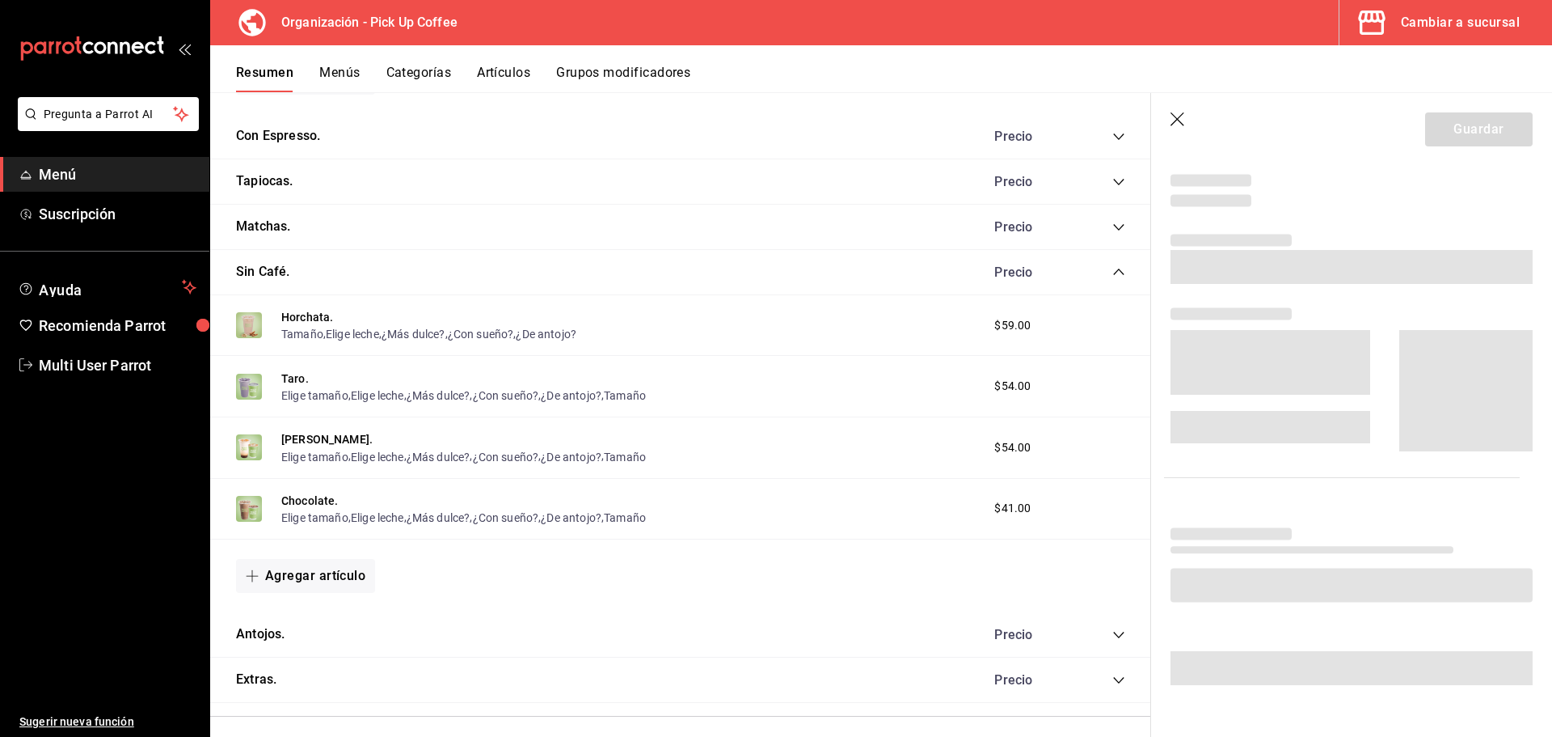
scroll to position [769, 0]
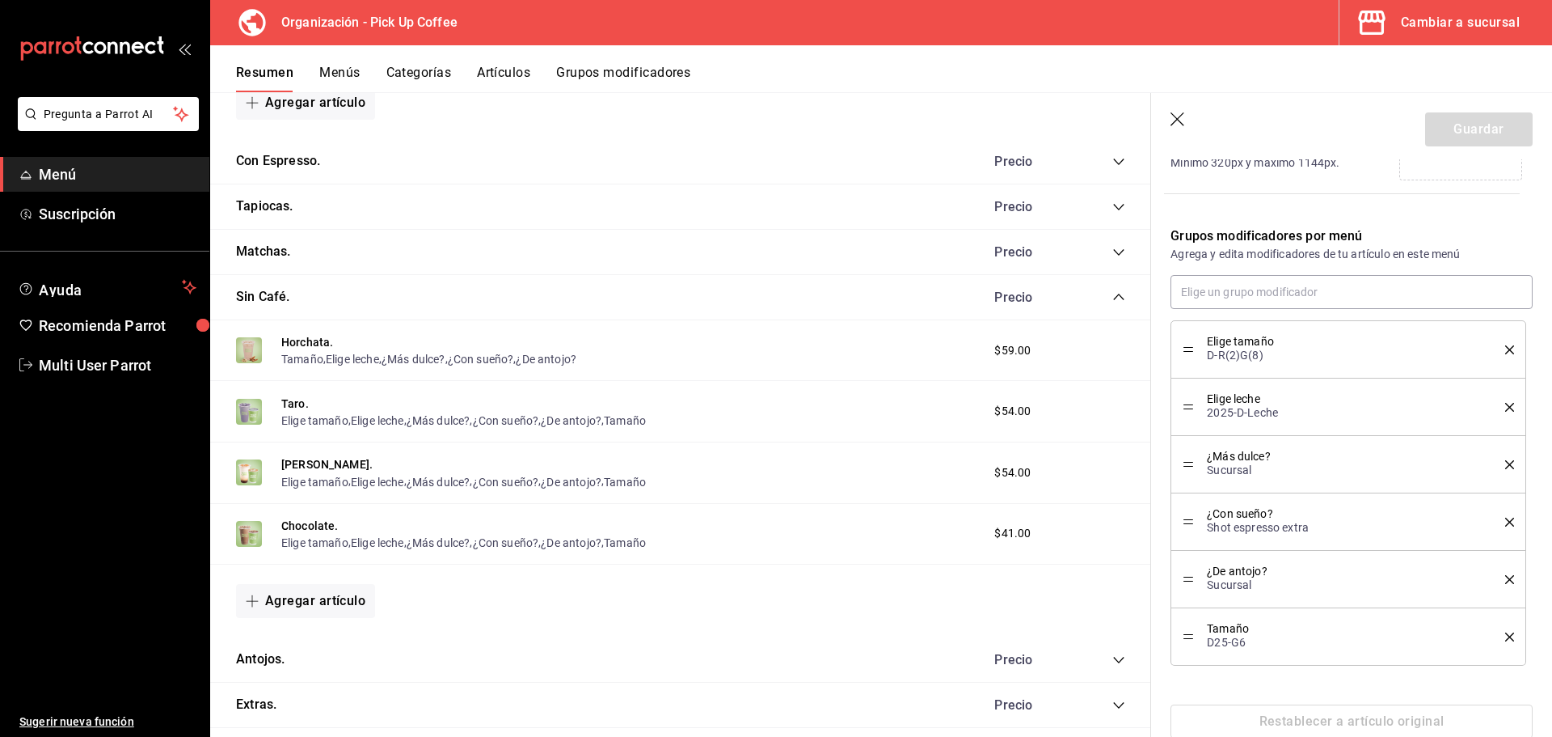
click at [1505, 348] on icon "delete" at bounding box center [1509, 349] width 9 height 9
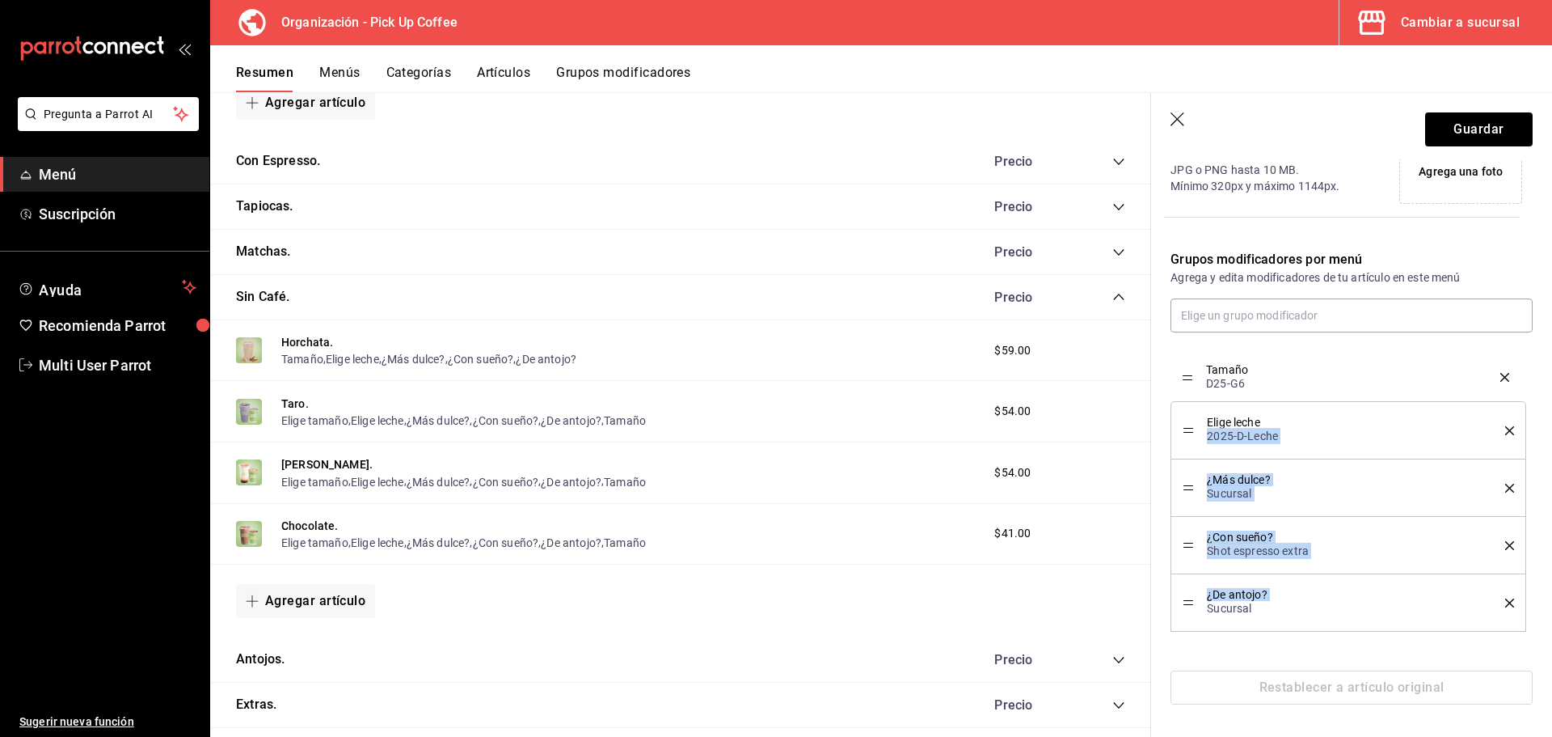
drag, startPoint x: 1185, startPoint y: 606, endPoint x: 1207, endPoint y: 380, distance: 226.6
click at [1451, 126] on button "Guardar" at bounding box center [1479, 129] width 108 height 34
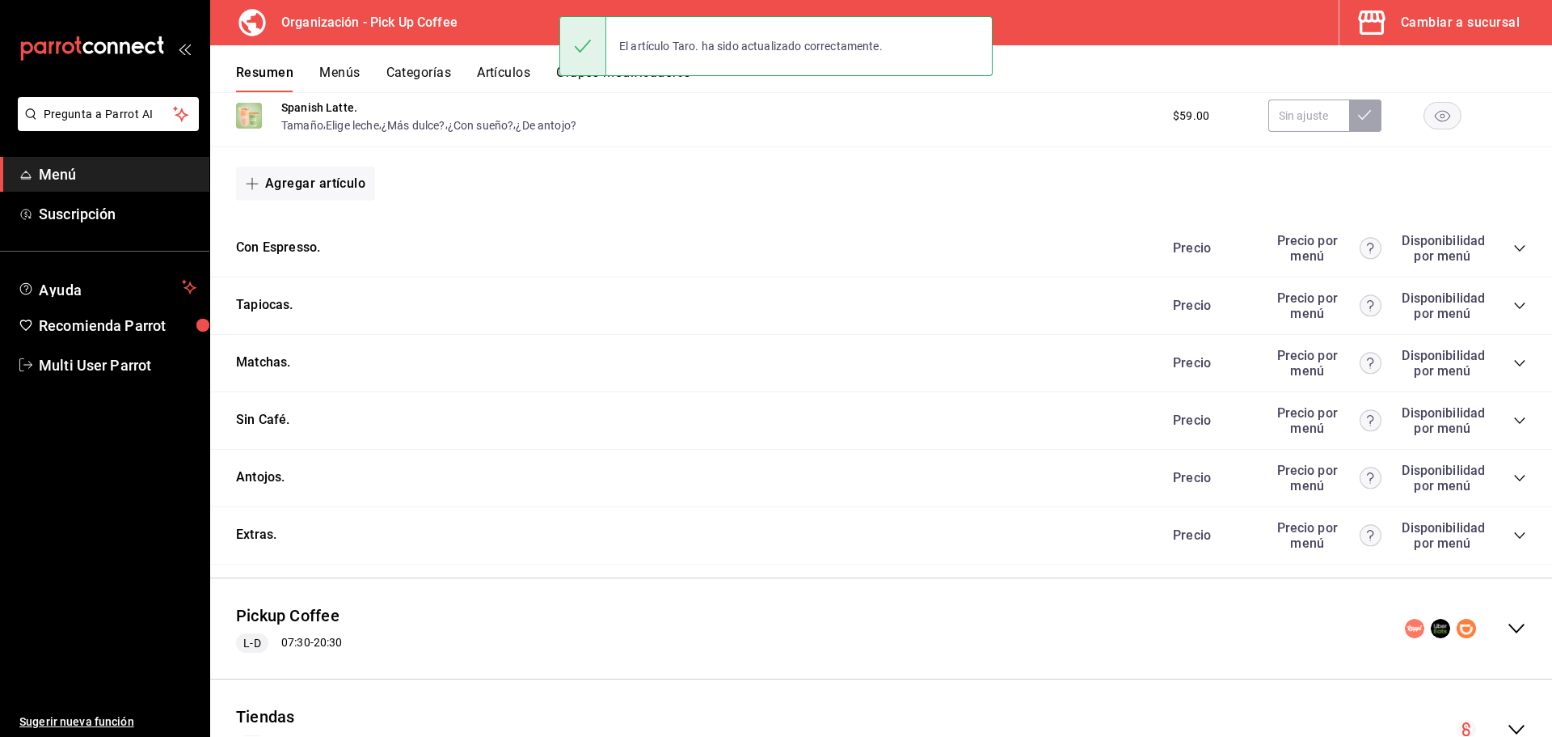
click at [1514, 419] on icon "collapse-category-row" at bounding box center [1520, 420] width 13 height 13
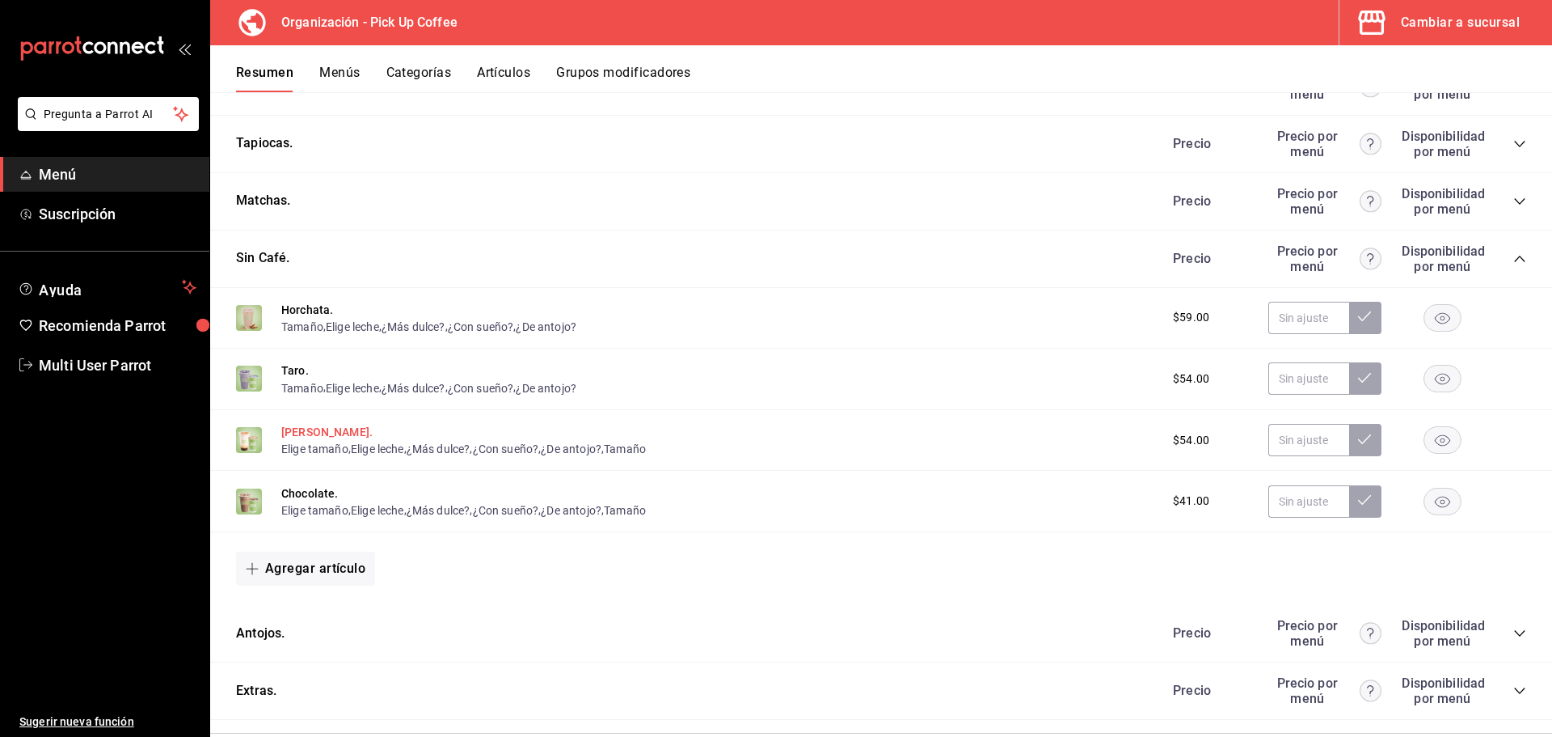
click at [300, 431] on button "[PERSON_NAME]." at bounding box center [326, 432] width 91 height 16
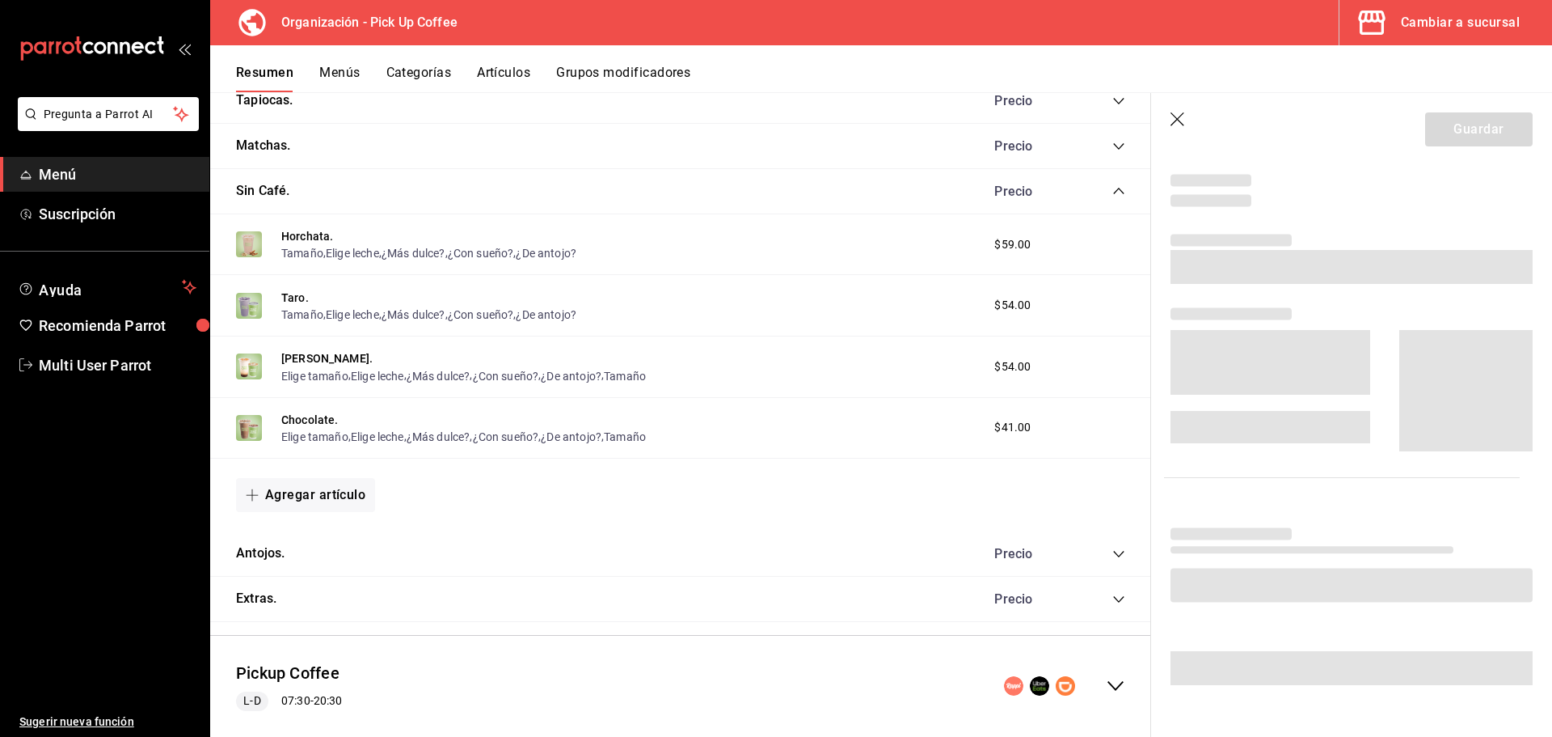
scroll to position [844, 0]
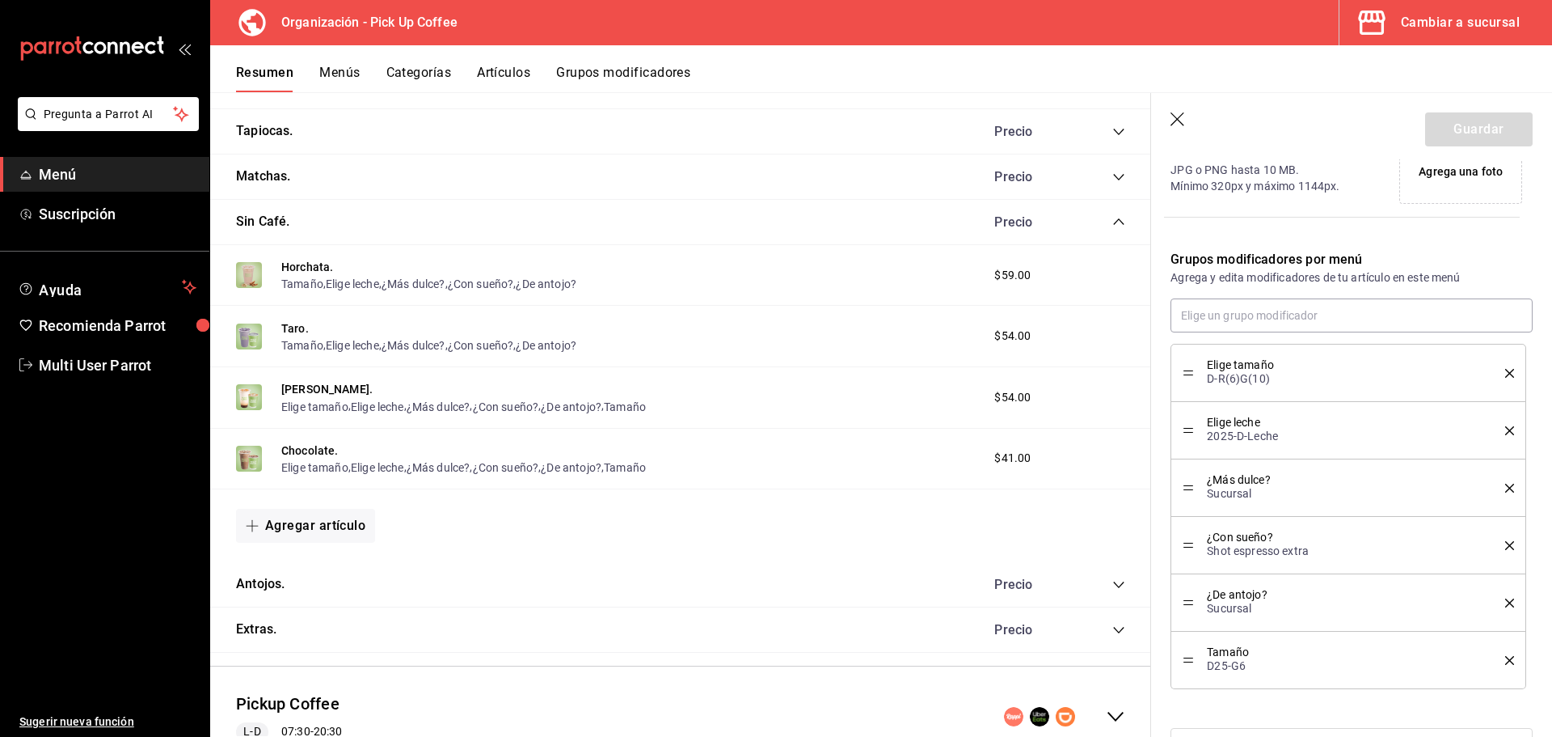
click at [1504, 369] on li "Elige tamaño D-R(6)G(10)" at bounding box center [1349, 373] width 356 height 58
click at [1505, 373] on icon "delete" at bounding box center [1509, 373] width 9 height 9
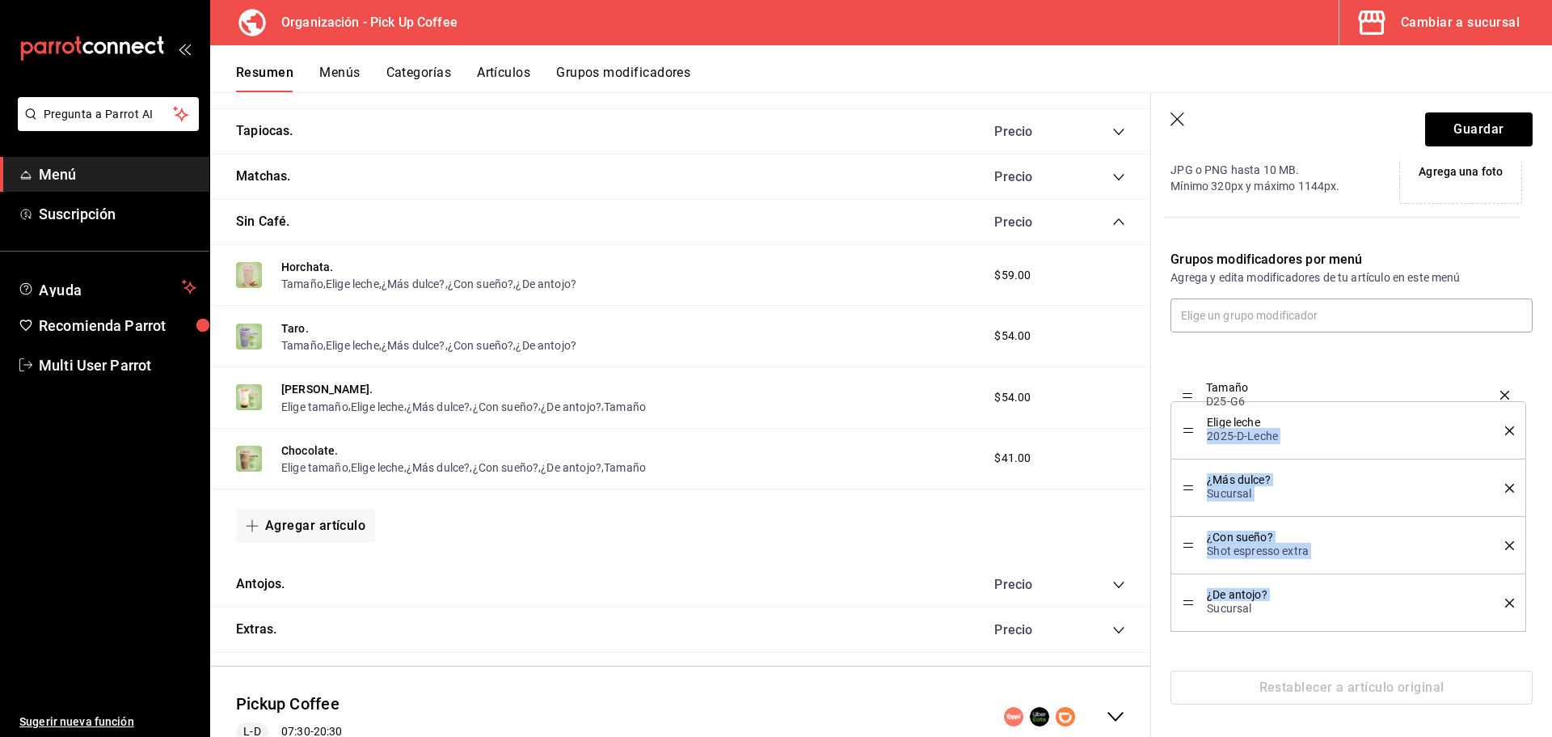
drag, startPoint x: 1189, startPoint y: 604, endPoint x: 1208, endPoint y: 396, distance: 208.6
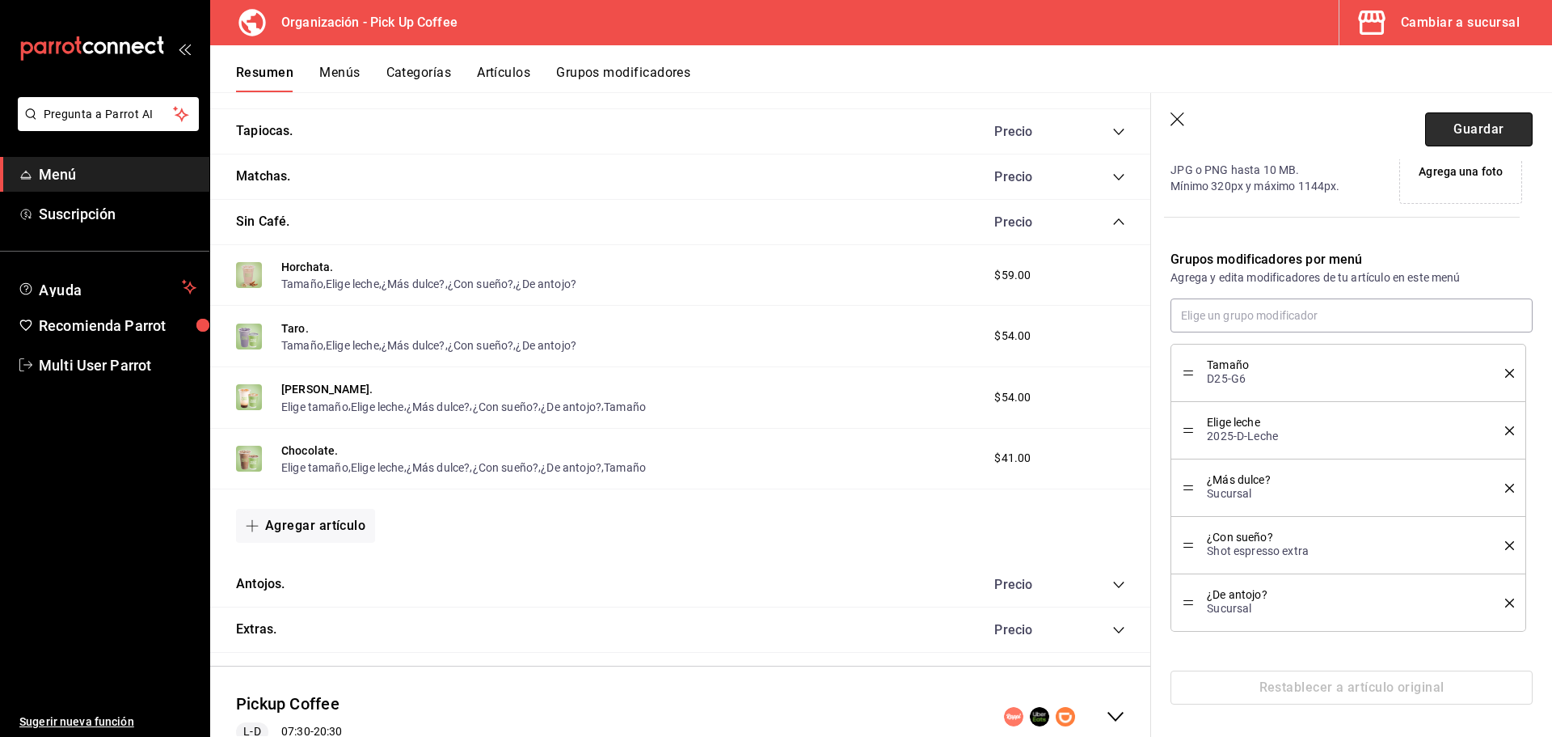
click at [1472, 127] on button "Guardar" at bounding box center [1479, 129] width 108 height 34
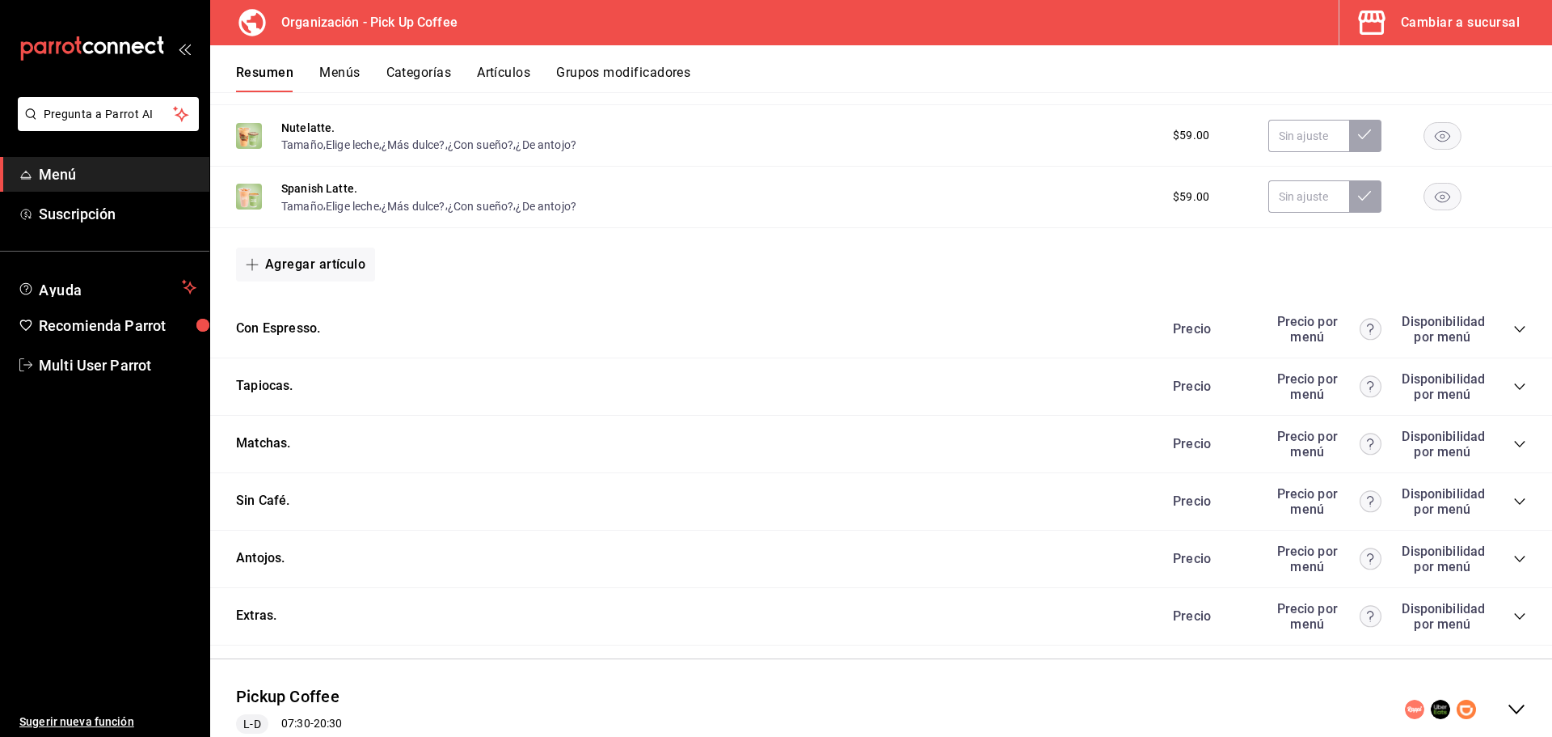
click at [1514, 501] on icon "collapse-category-row" at bounding box center [1519, 501] width 11 height 6
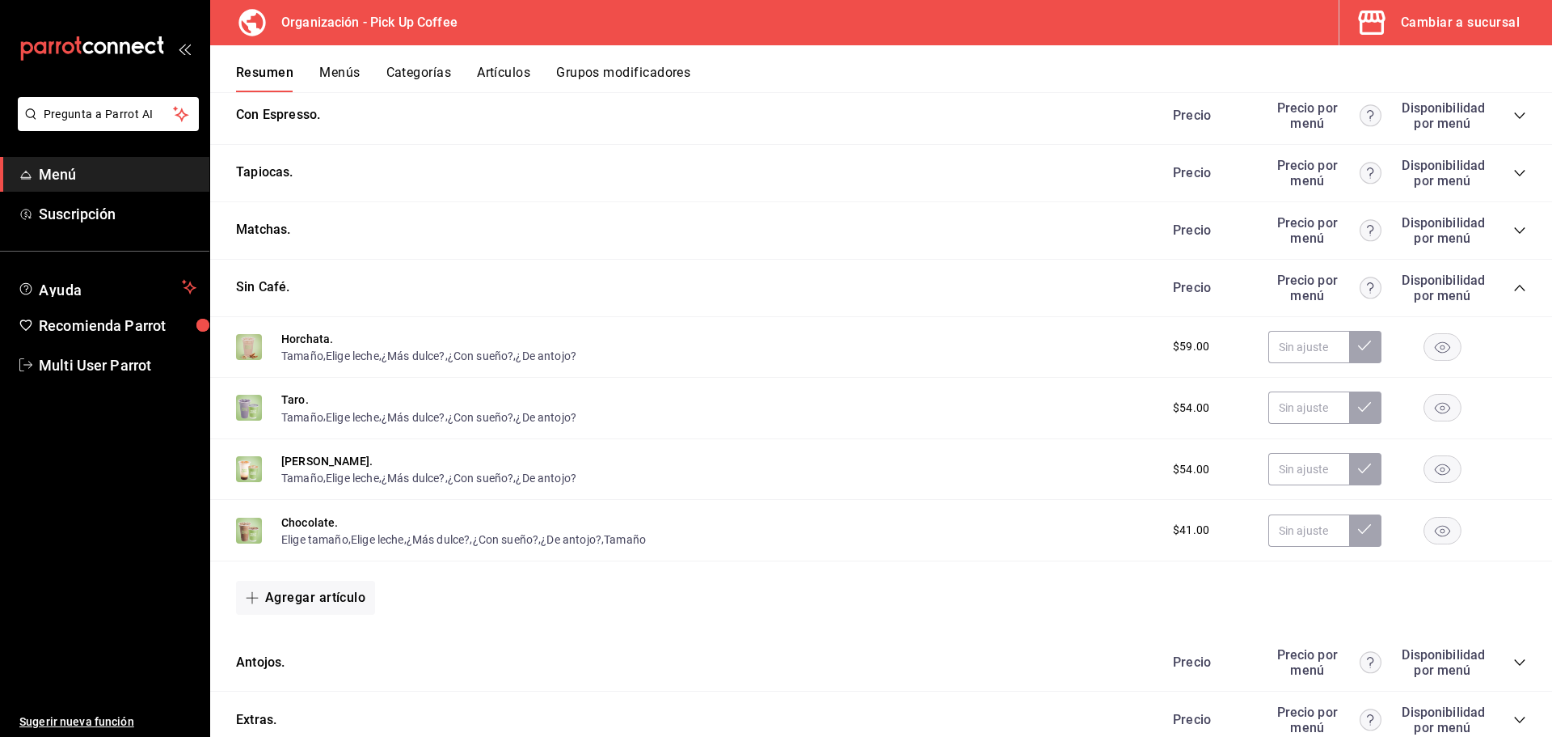
scroll to position [875, 0]
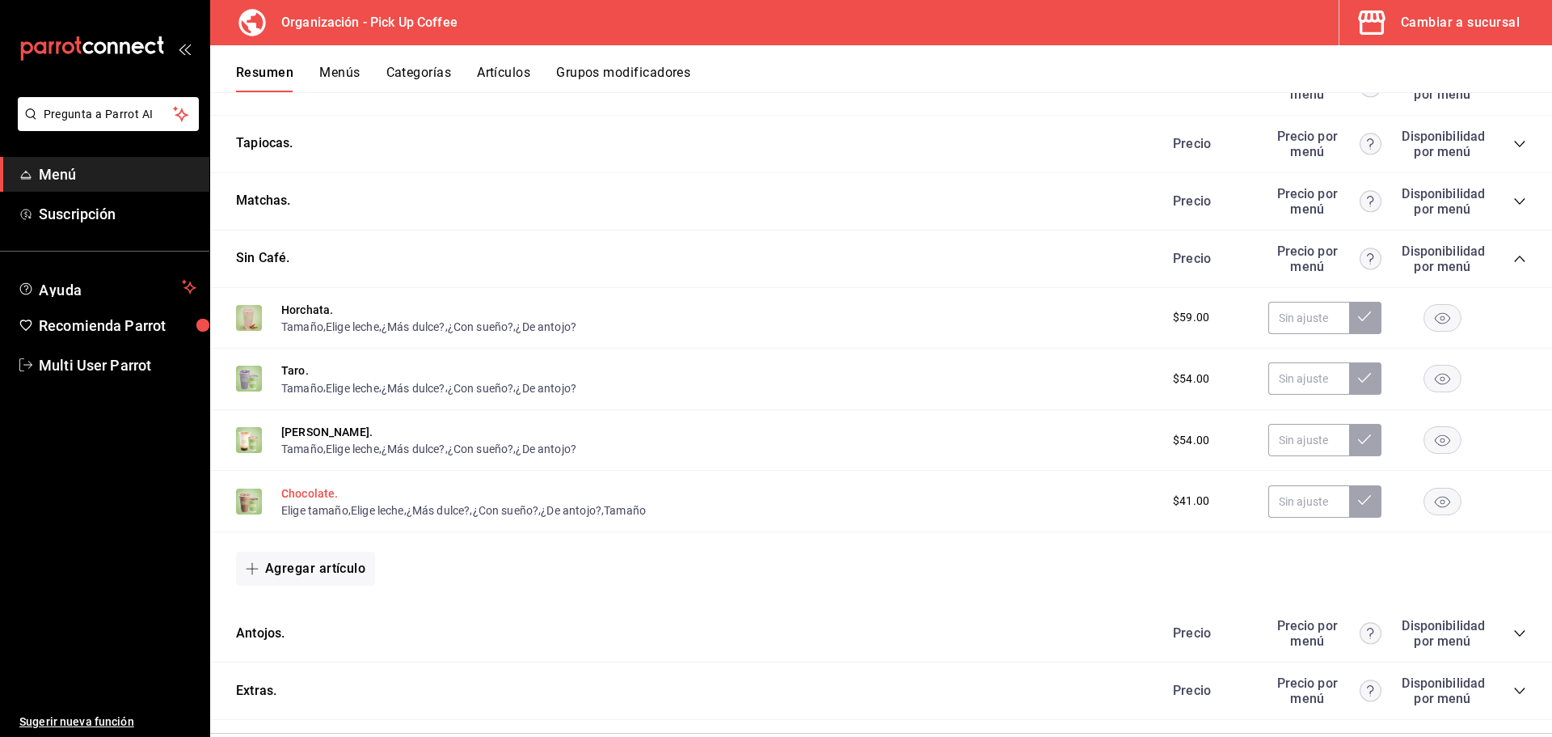
click at [322, 492] on button "Chocolate." at bounding box center [309, 493] width 57 height 16
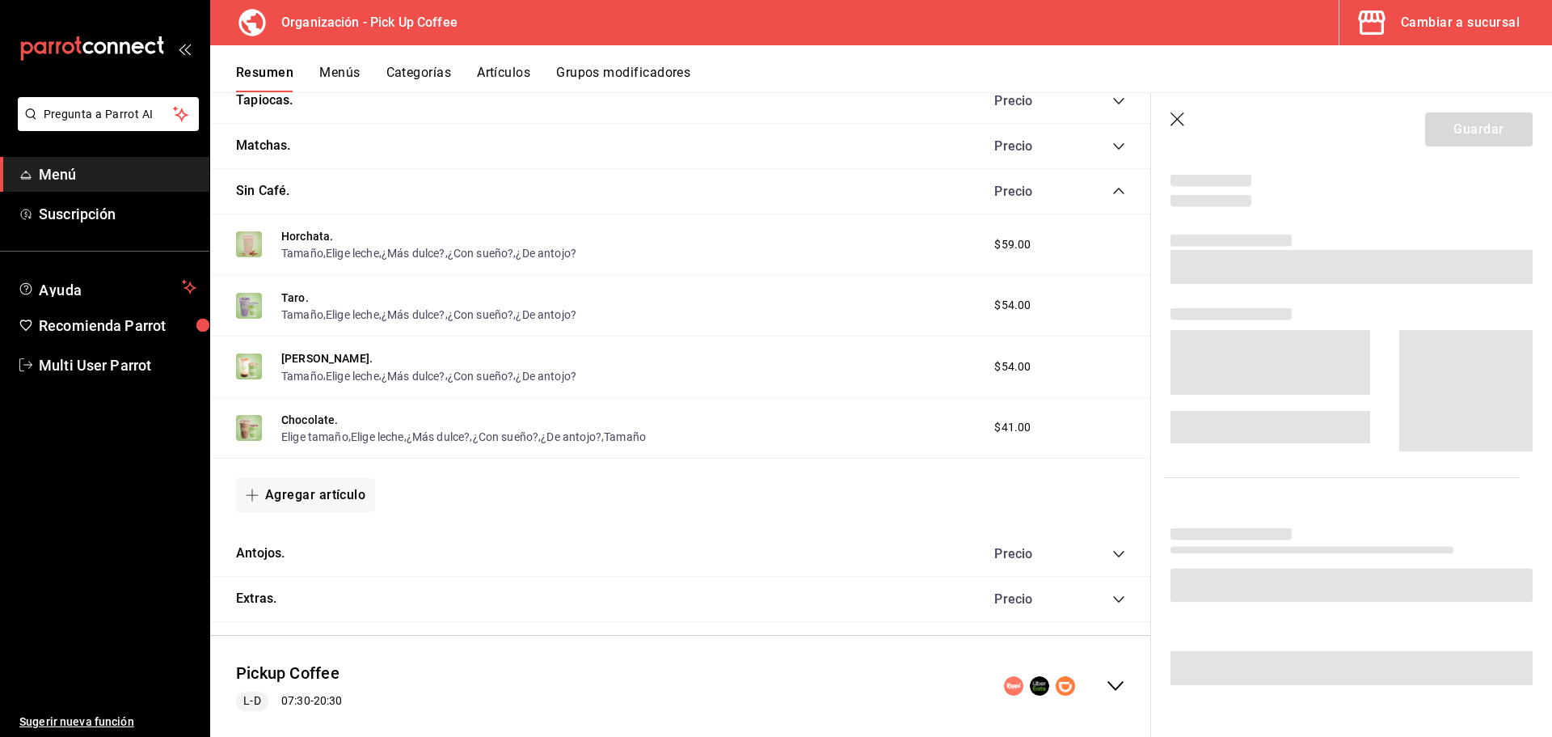
scroll to position [232, 0]
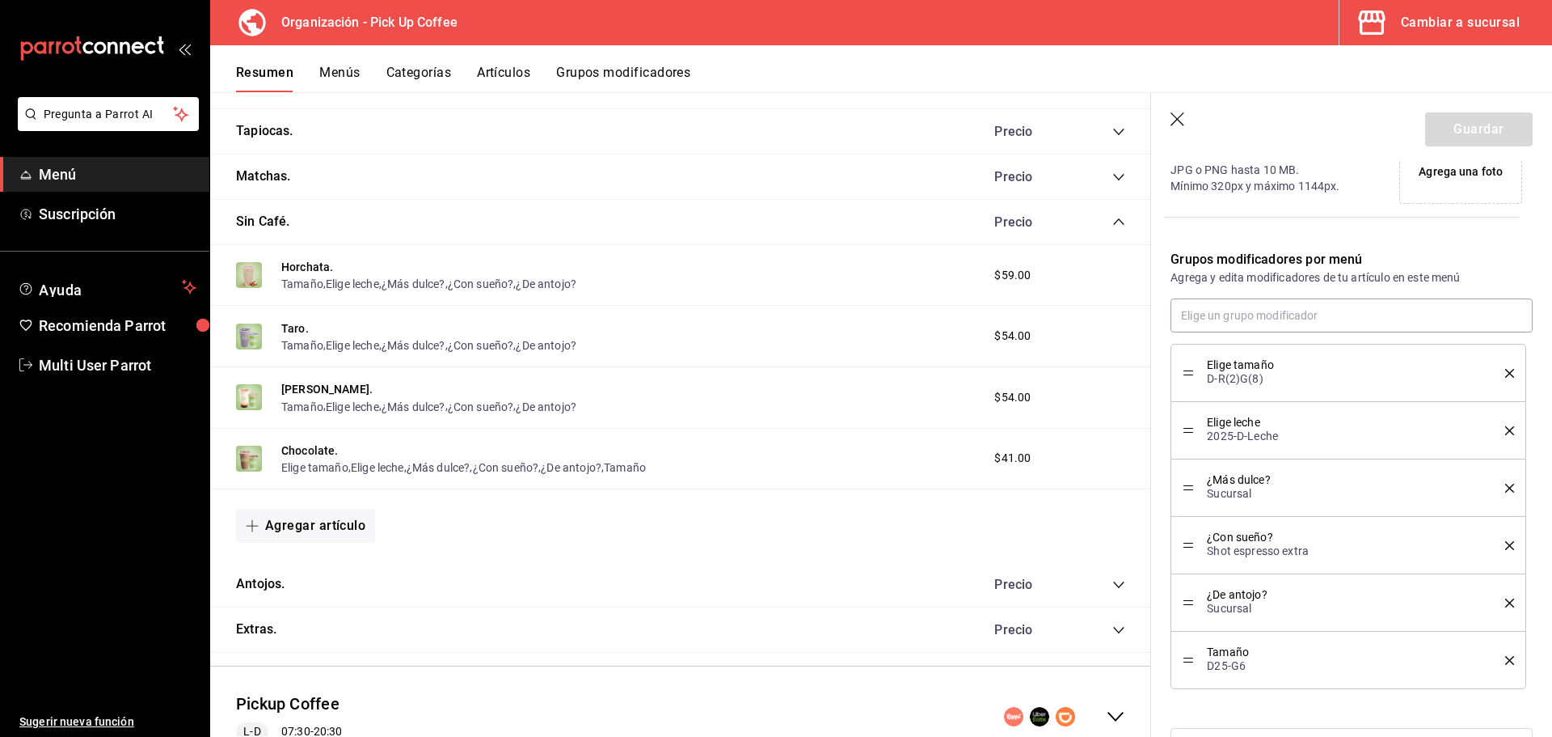
click at [1505, 374] on icon "delete" at bounding box center [1509, 373] width 9 height 9
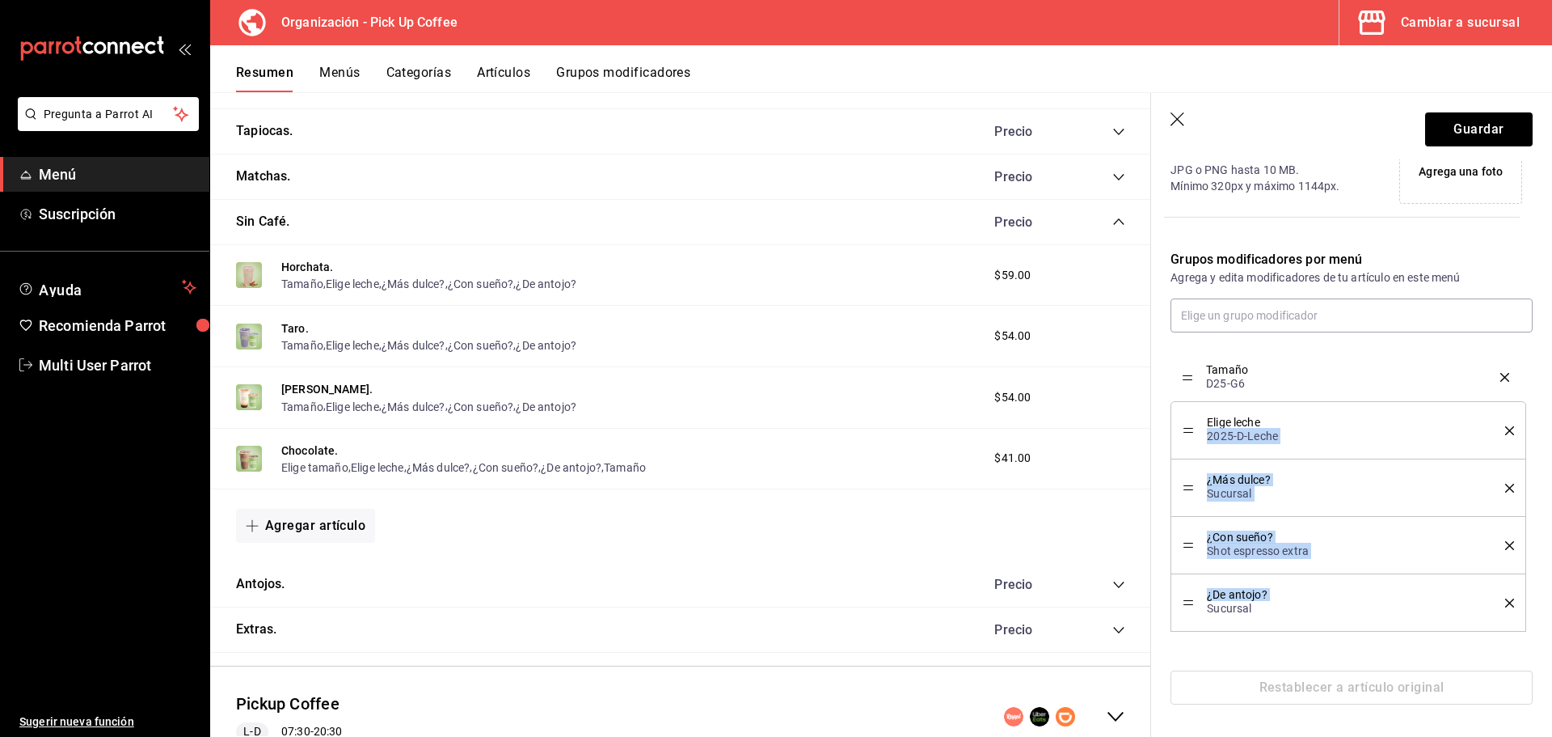
drag, startPoint x: 1186, startPoint y: 602, endPoint x: 1201, endPoint y: 376, distance: 226.0
click at [1451, 133] on button "Guardar" at bounding box center [1479, 129] width 108 height 34
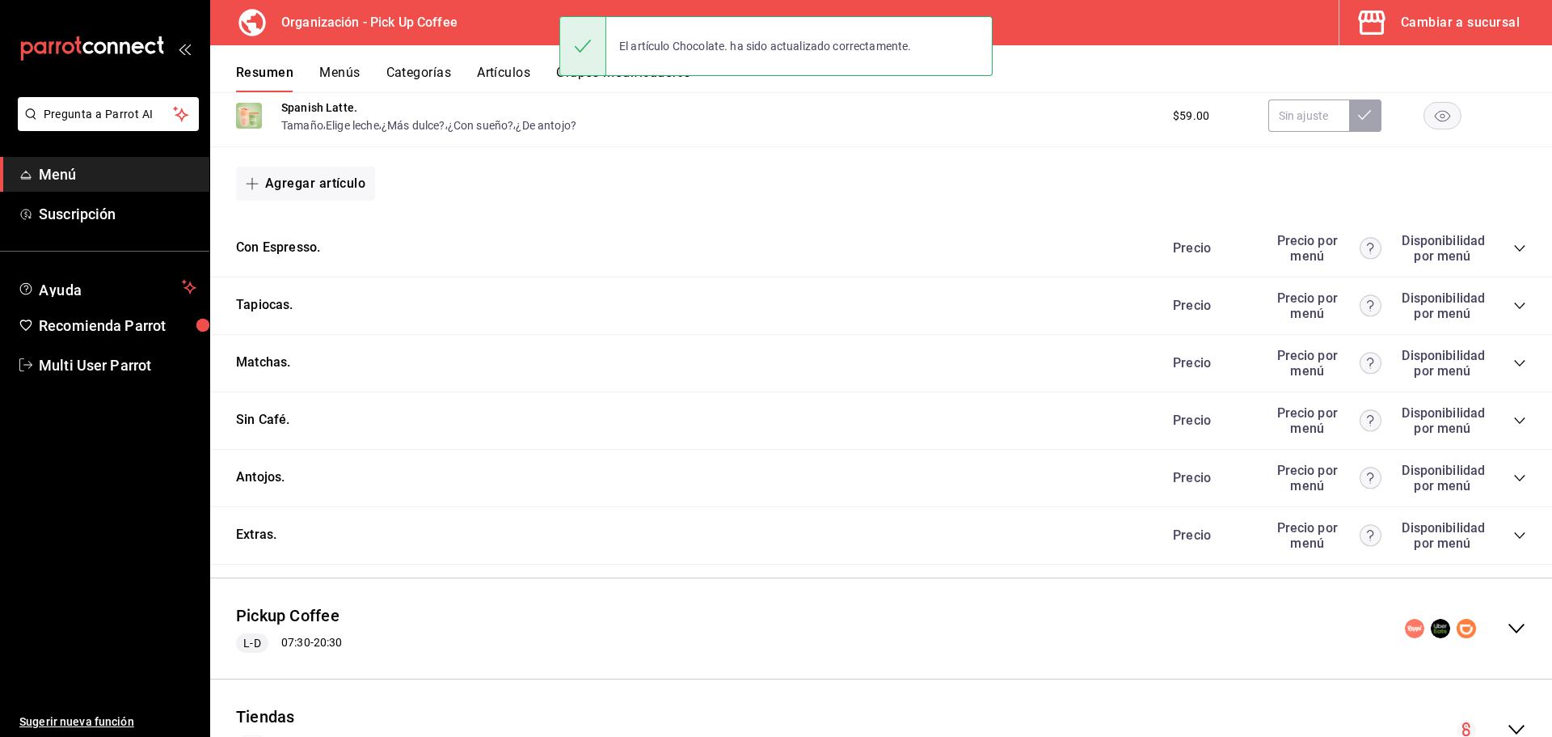
click at [1514, 421] on div "Sin Café. [PERSON_NAME] por menú Disponibilidad por menú" at bounding box center [881, 420] width 1342 height 57
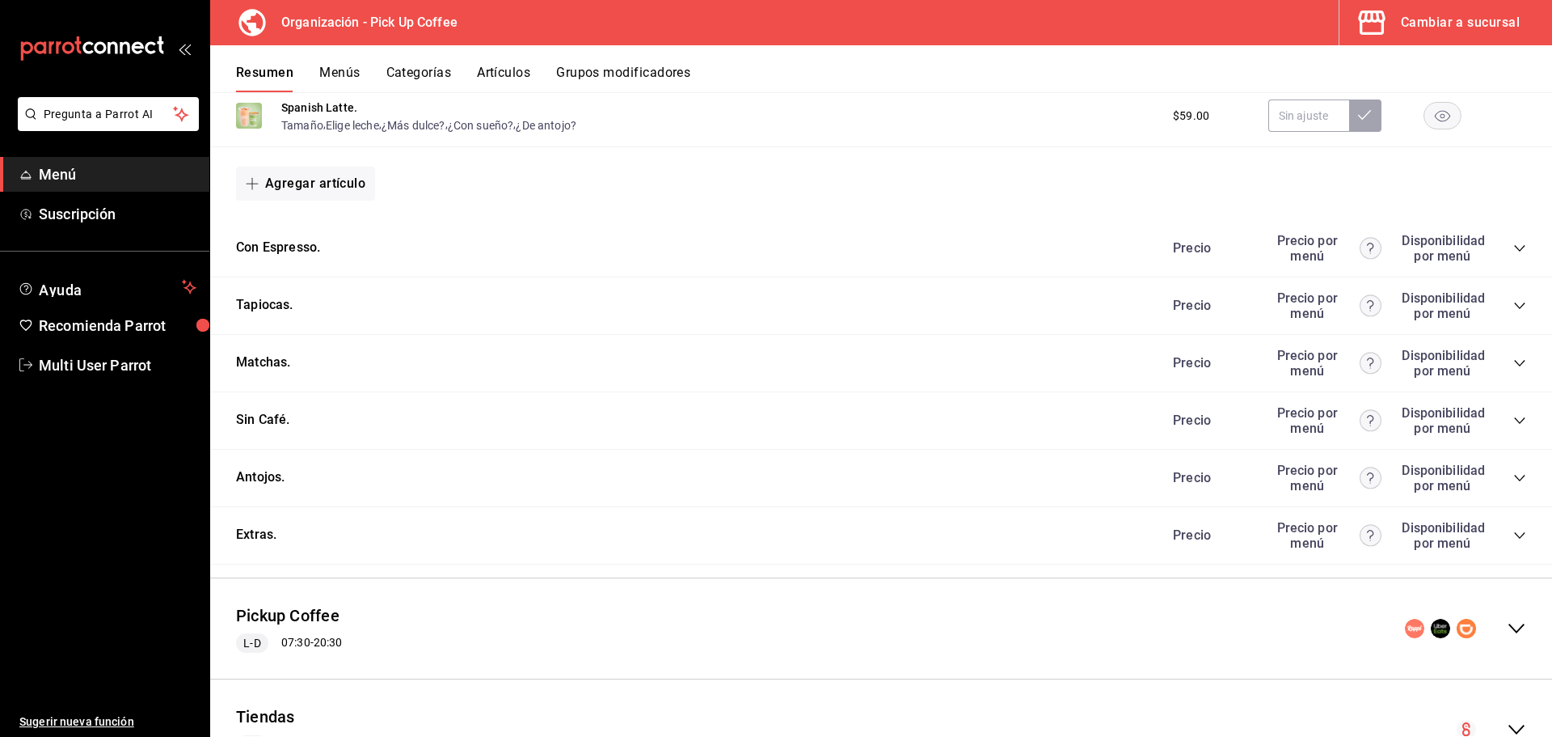
click at [1514, 420] on icon "collapse-category-row" at bounding box center [1519, 420] width 11 height 6
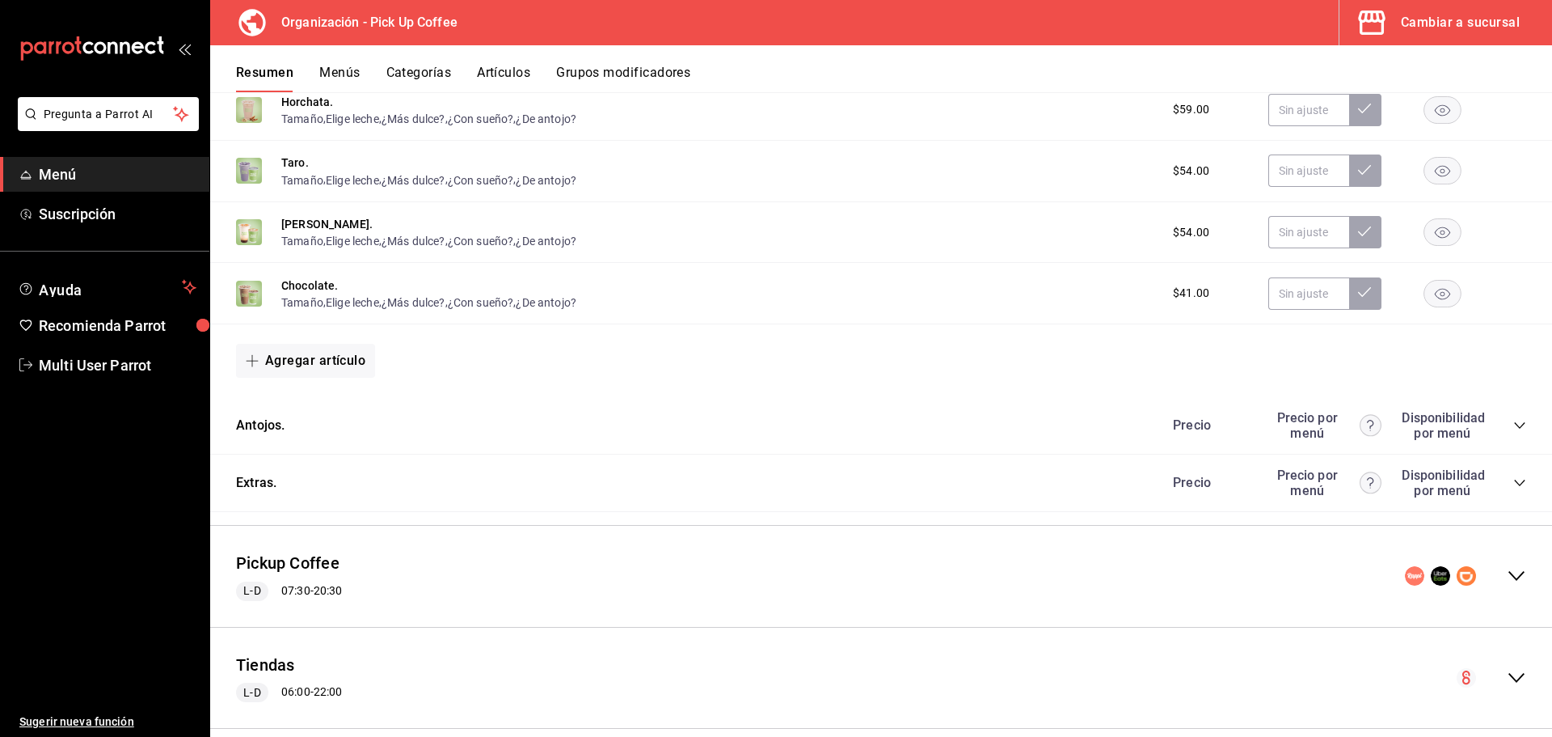
scroll to position [1108, 0]
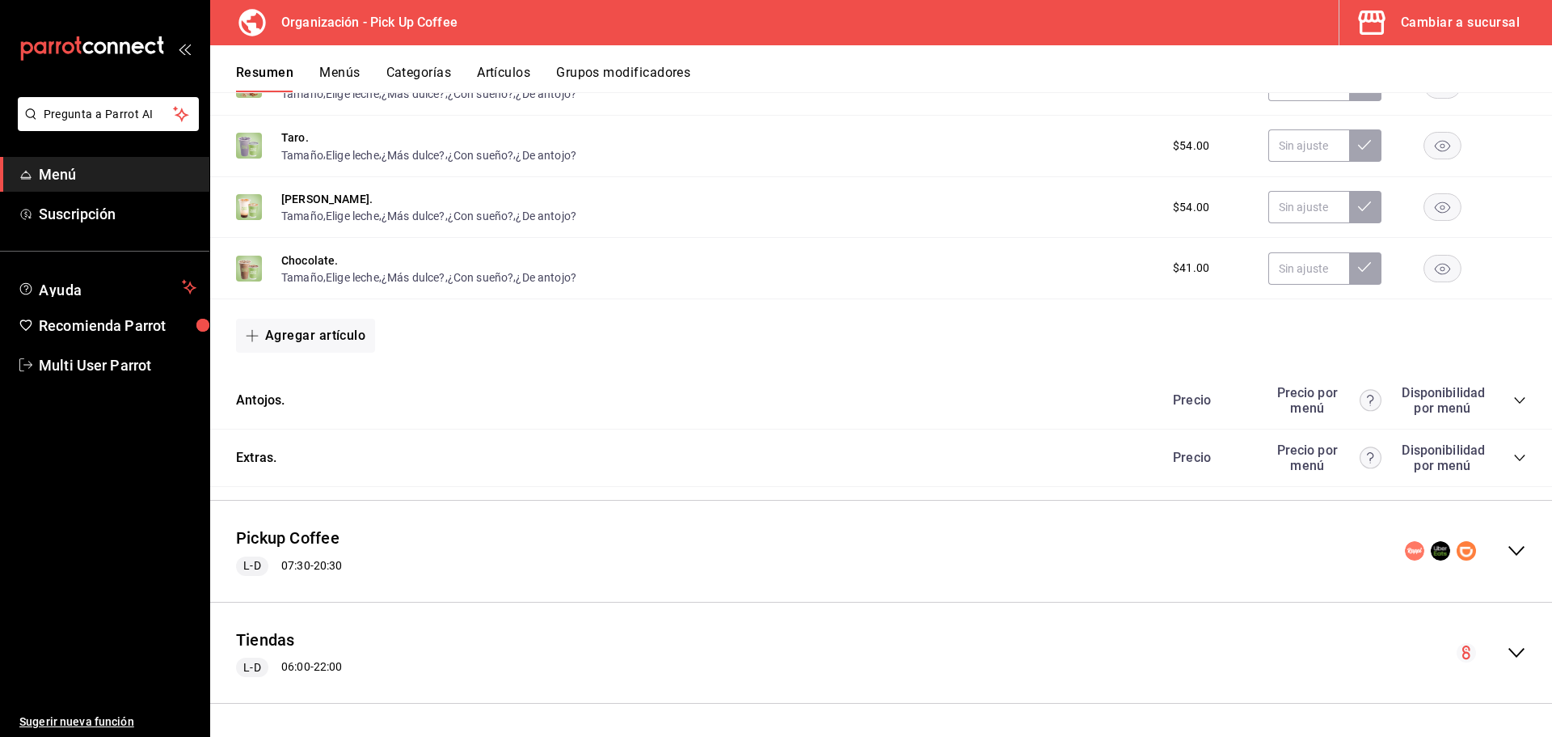
click at [1507, 547] on icon "collapse-menu-row" at bounding box center [1516, 550] width 19 height 19
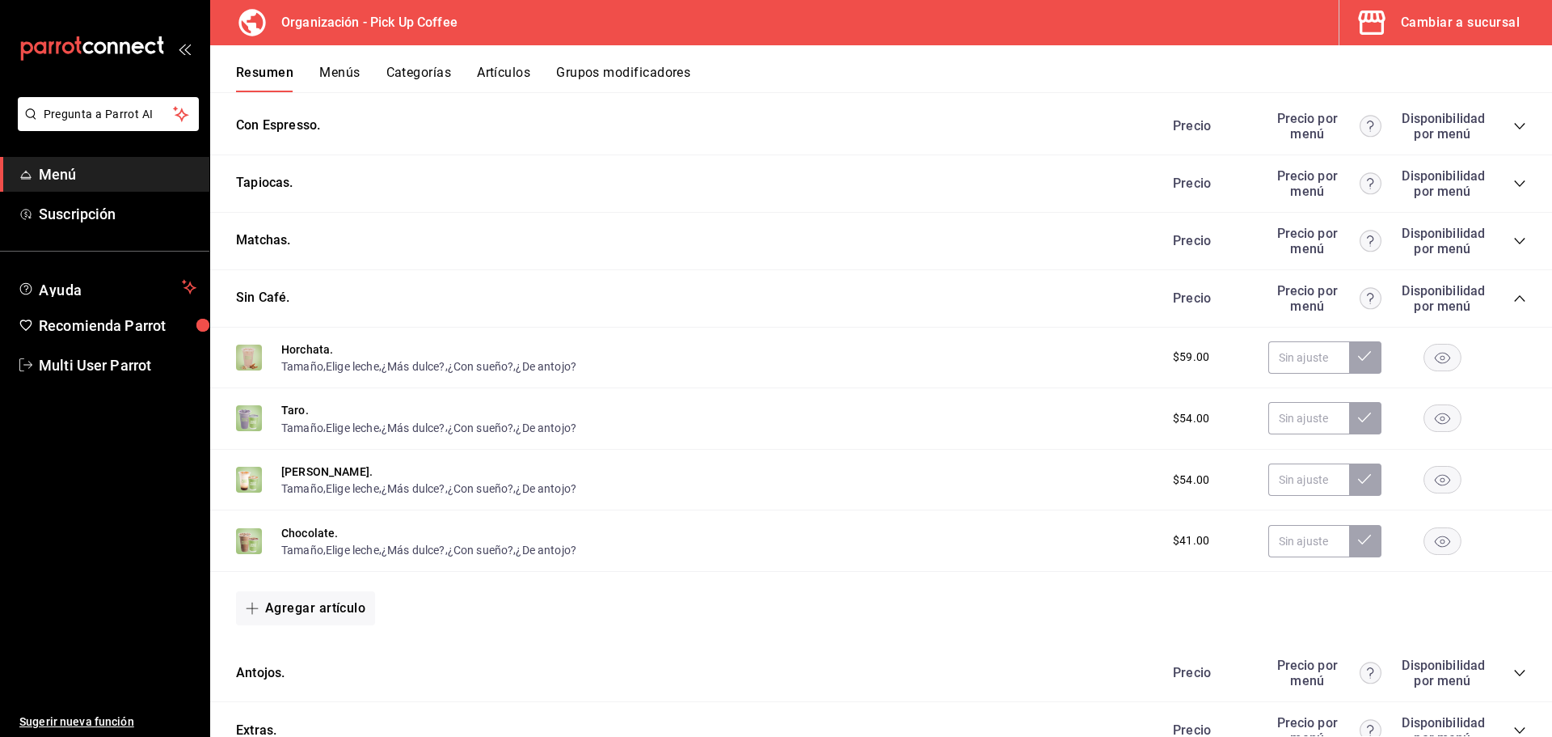
scroll to position [748, 0]
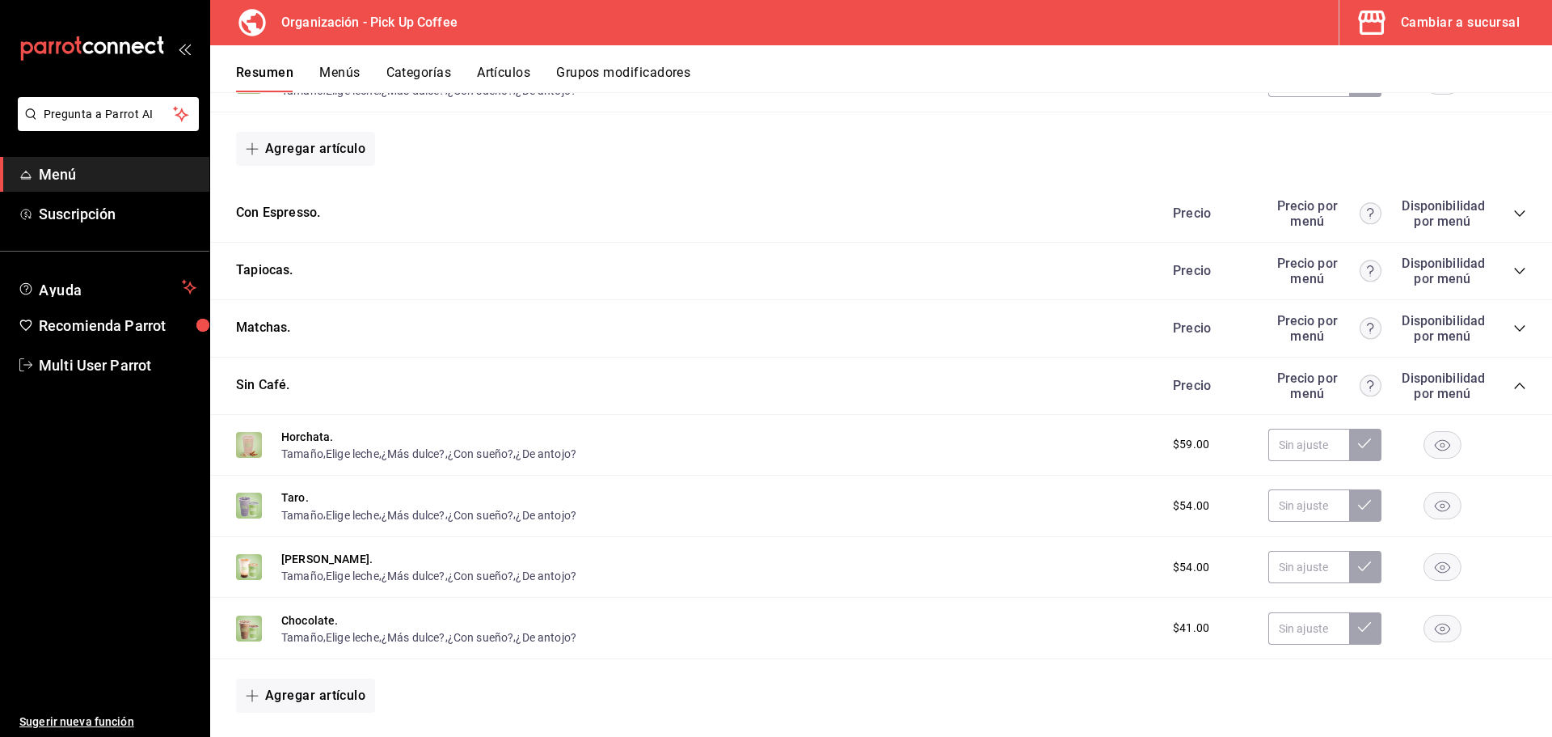
click at [627, 78] on button "Grupos modificadores" at bounding box center [623, 78] width 134 height 27
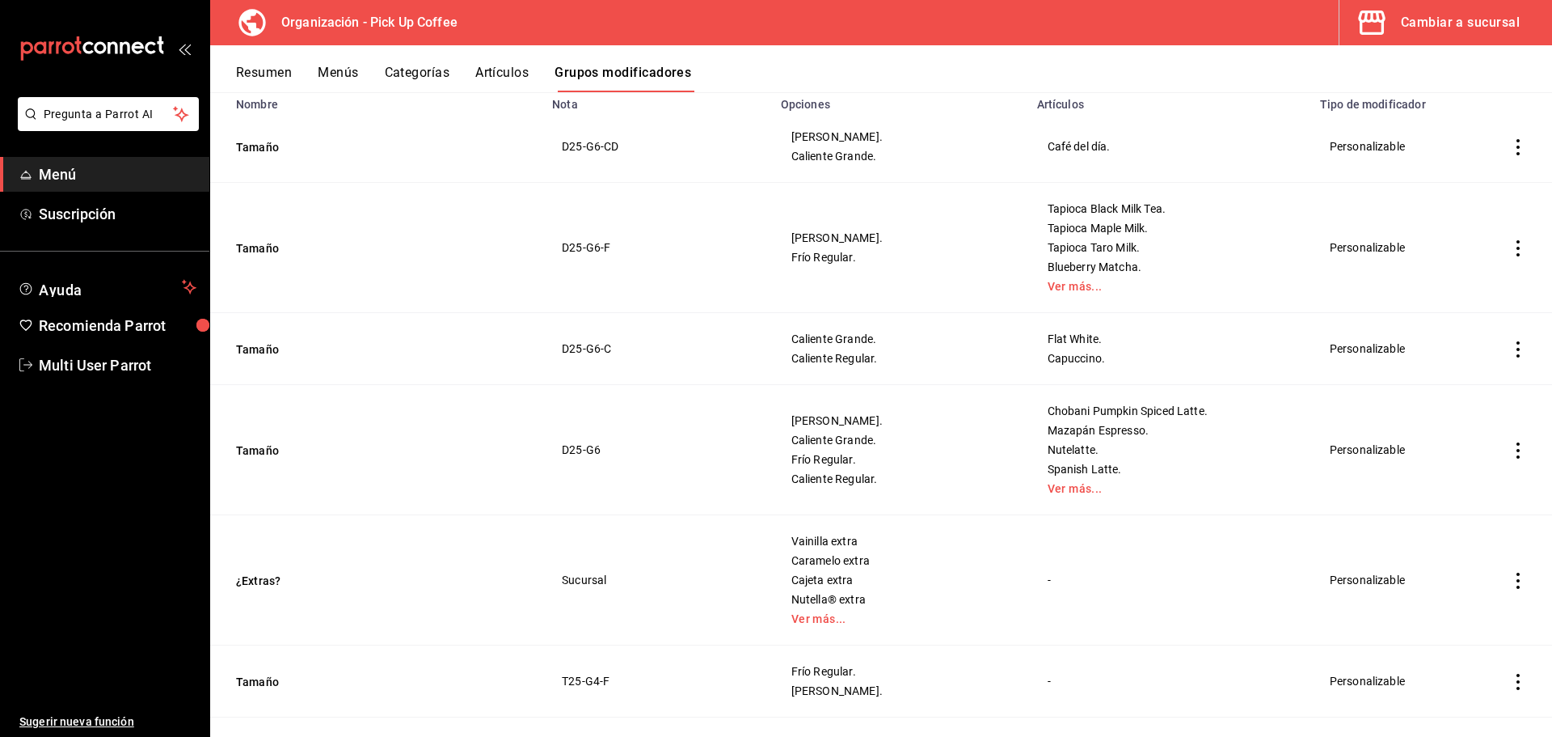
scroll to position [81, 0]
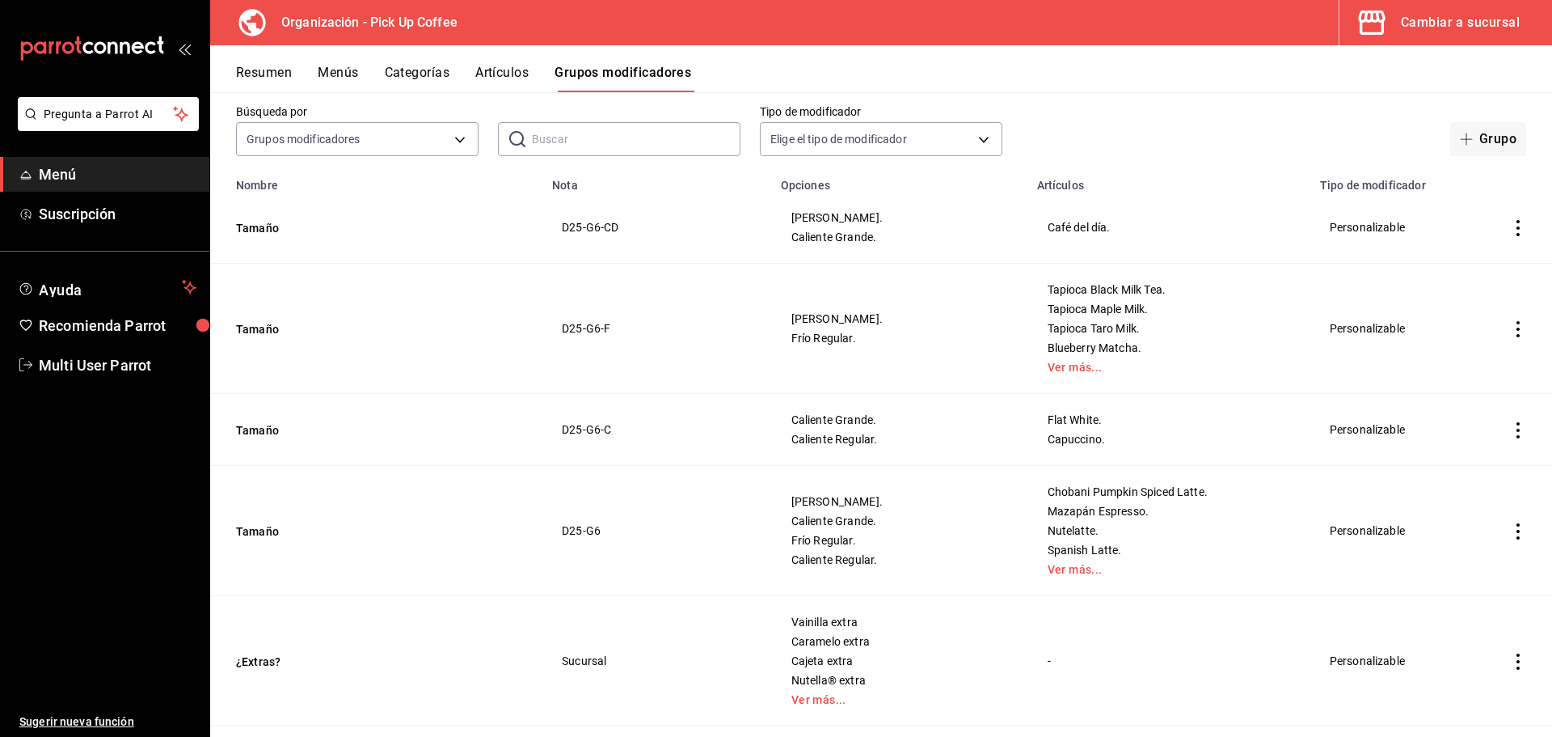
click at [331, 68] on button "Menús" at bounding box center [338, 78] width 40 height 27
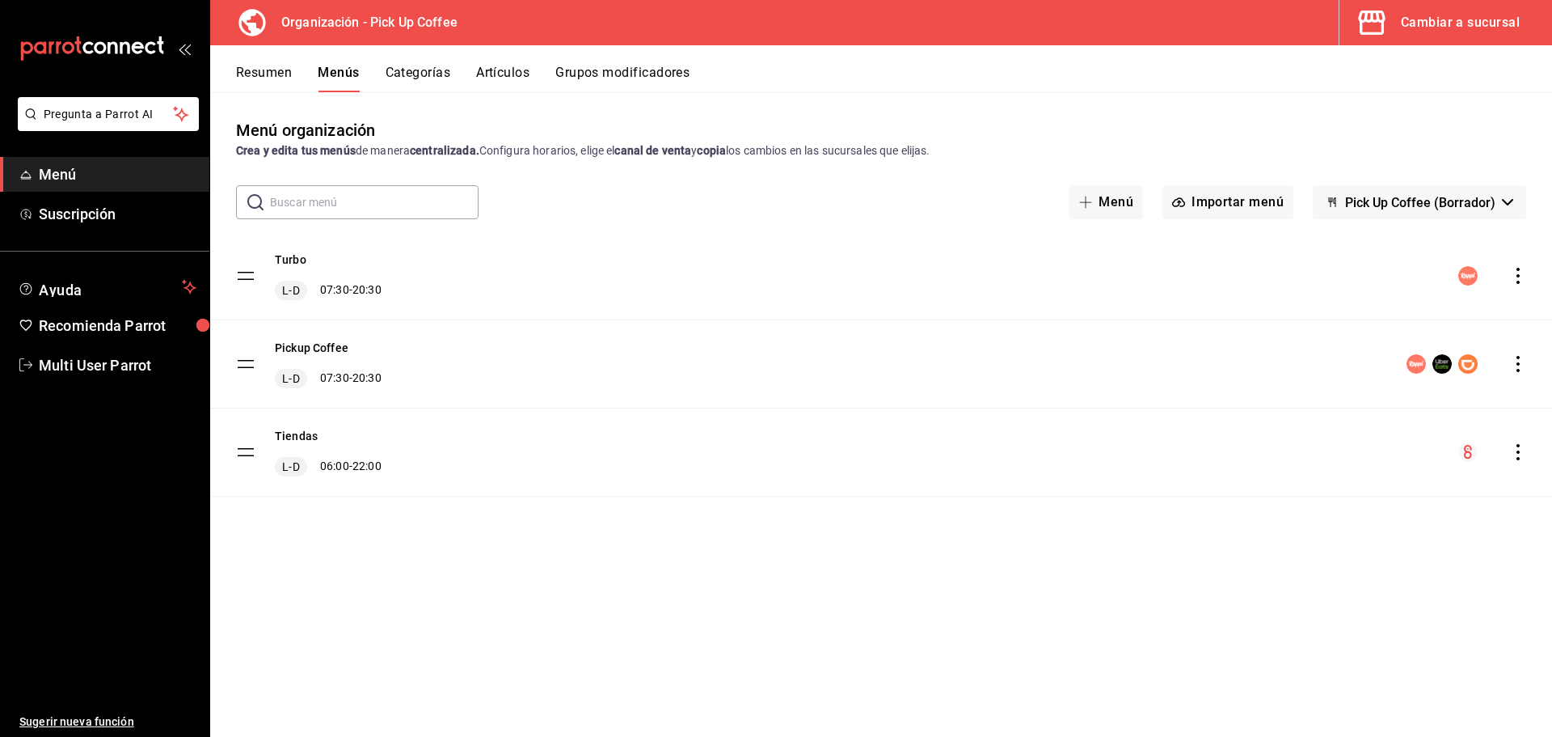
click at [1521, 274] on icon "actions" at bounding box center [1518, 276] width 16 height 16
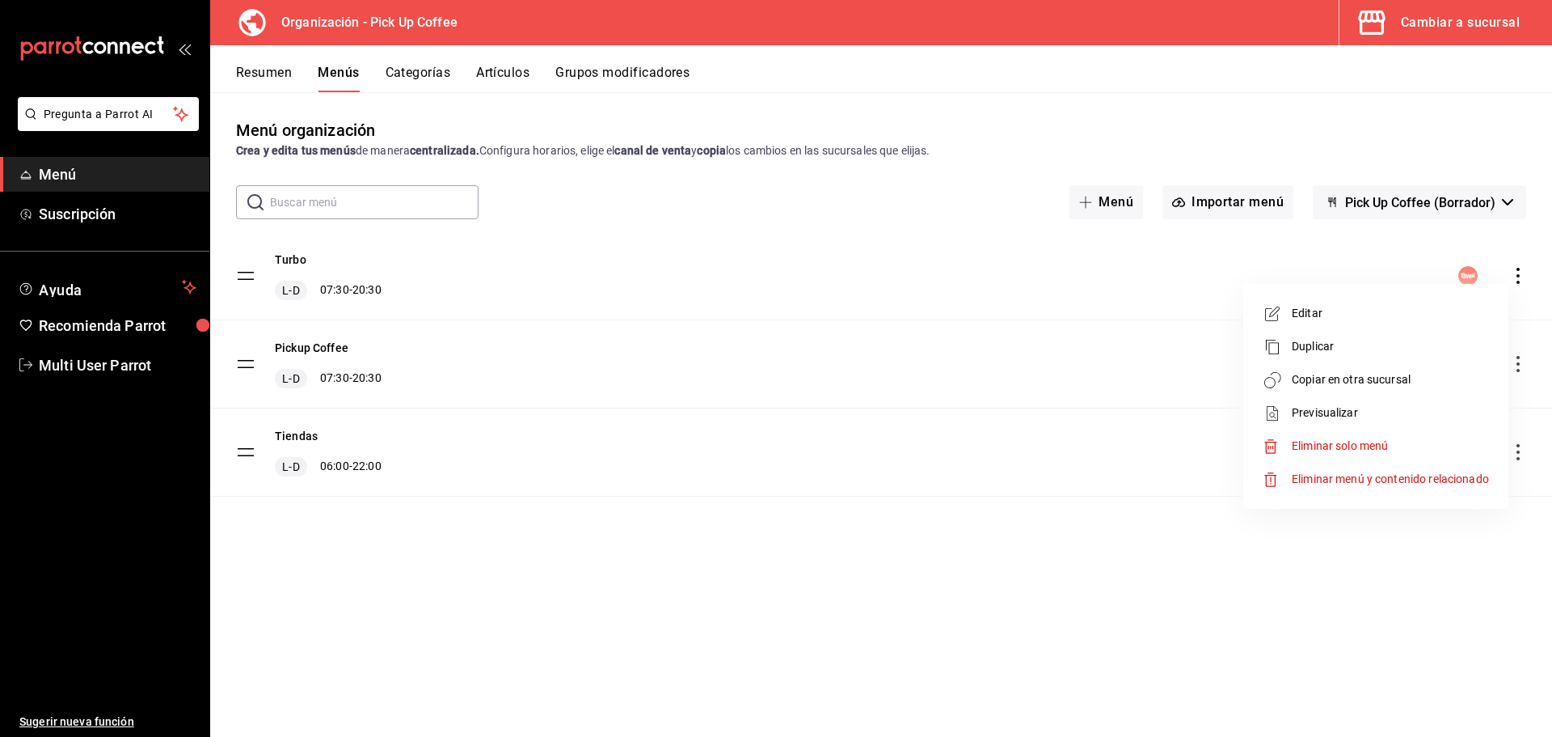
click at [1315, 406] on span "Previsualizar" at bounding box center [1390, 412] width 197 height 17
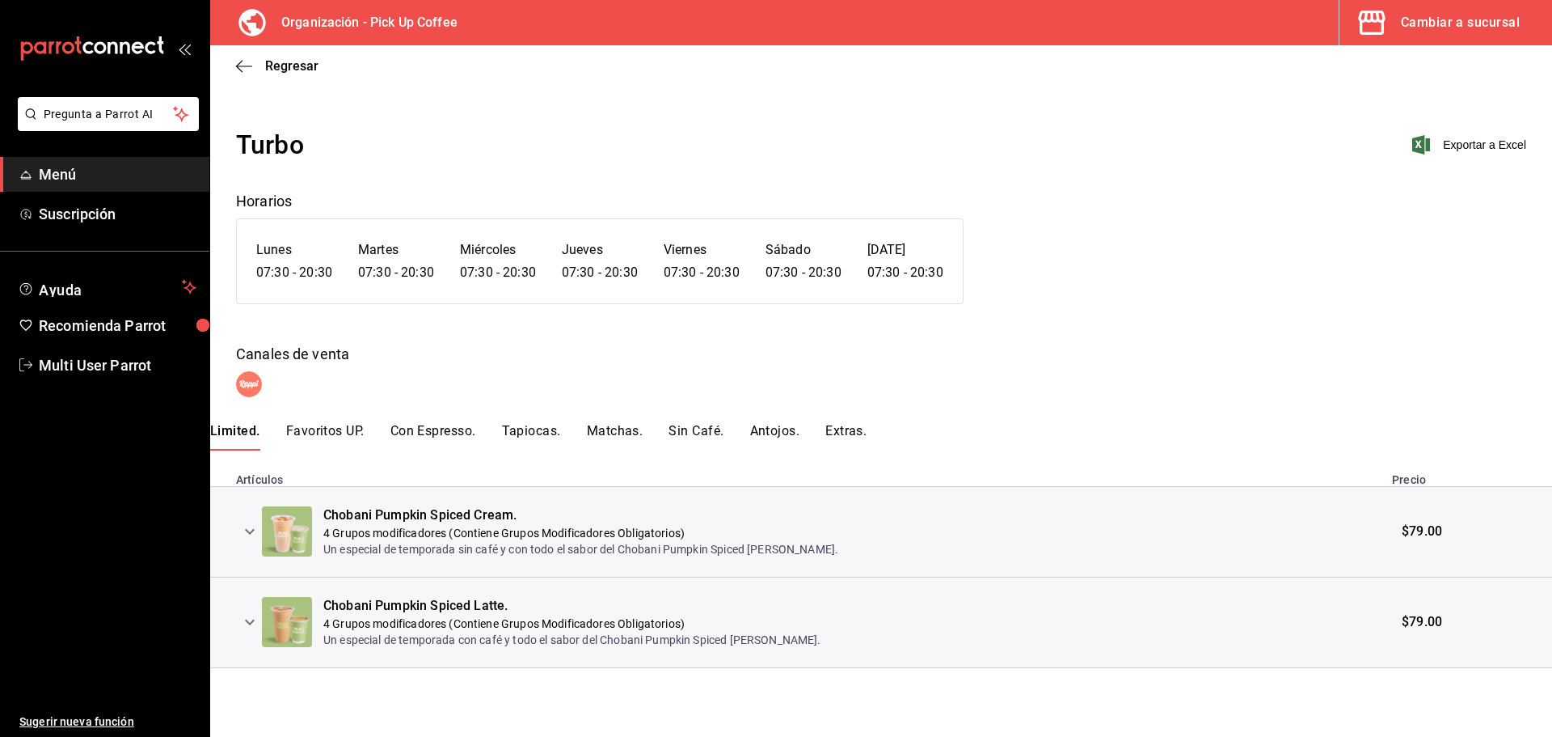
click at [243, 539] on icon "expand row" at bounding box center [249, 531] width 19 height 19
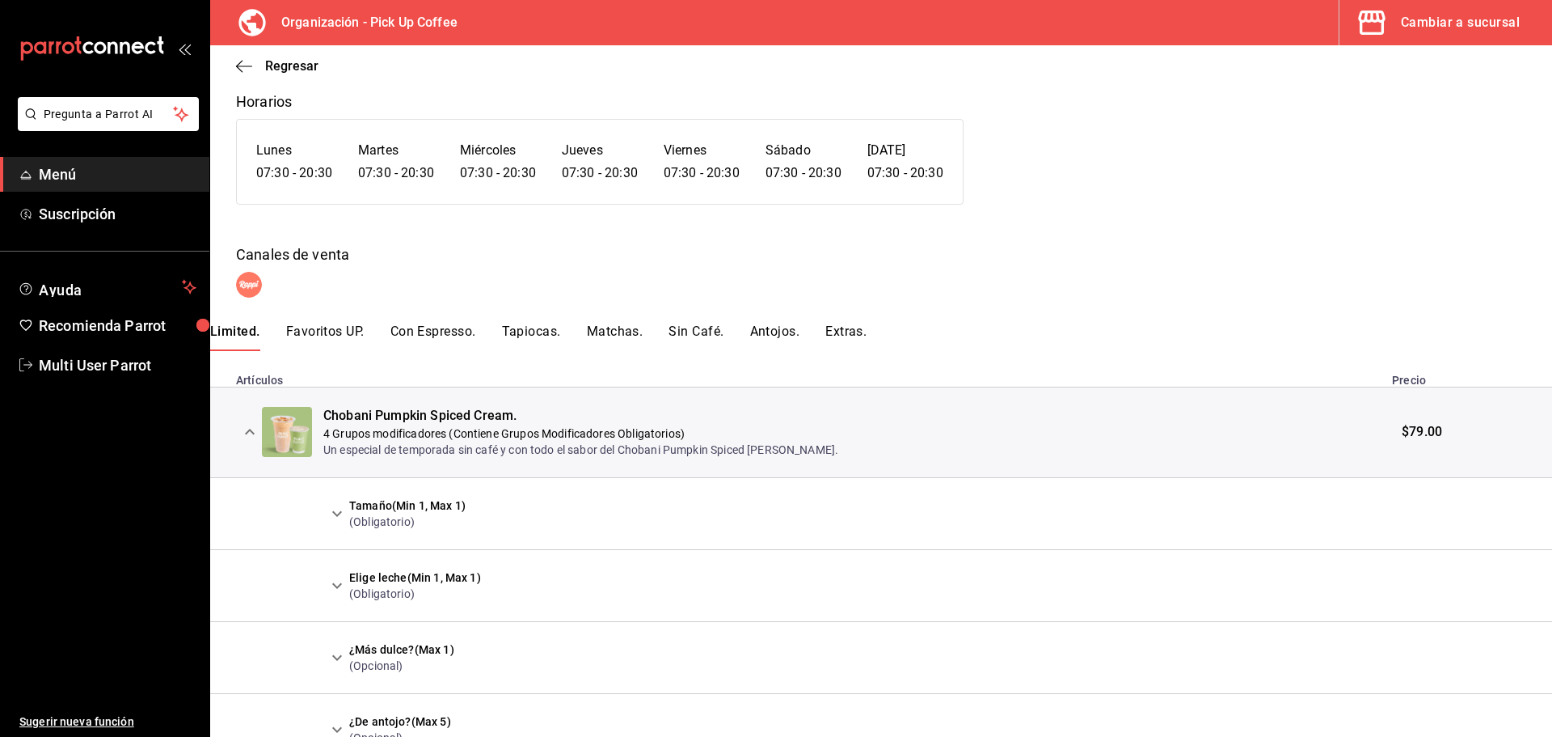
scroll to position [243, 0]
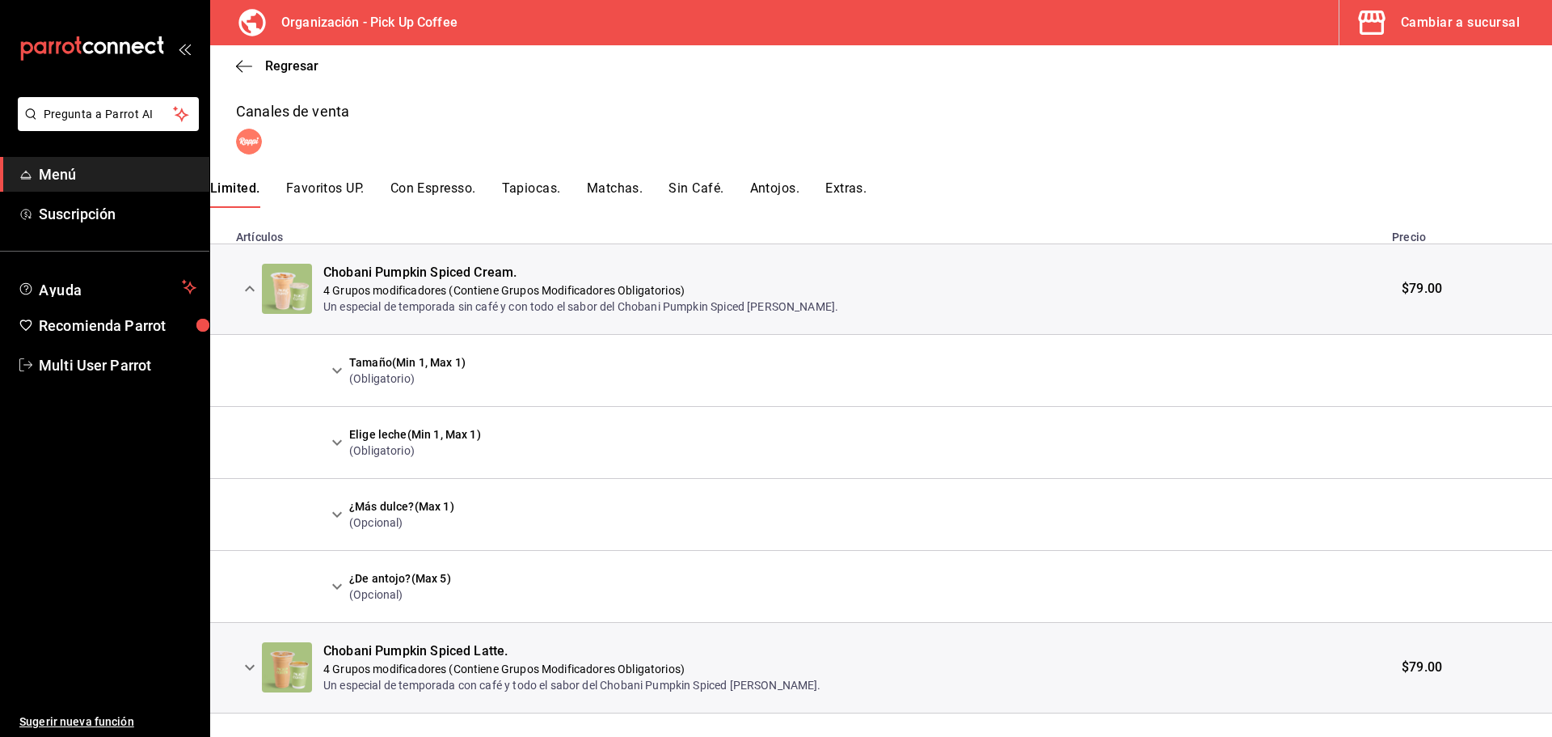
click at [334, 369] on icon "expand row" at bounding box center [336, 370] width 19 height 19
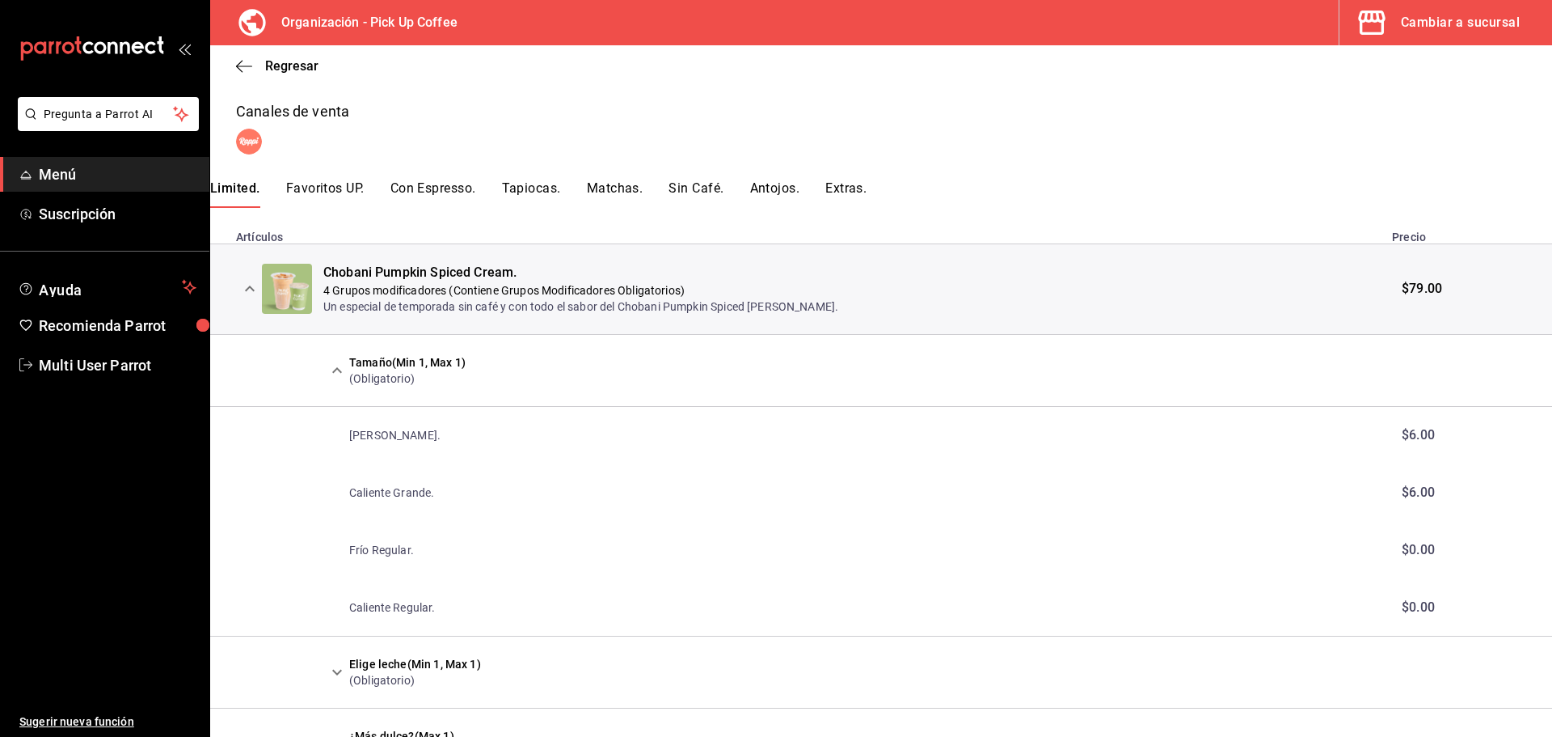
click at [343, 191] on button "Favoritos UP." at bounding box center [325, 193] width 78 height 27
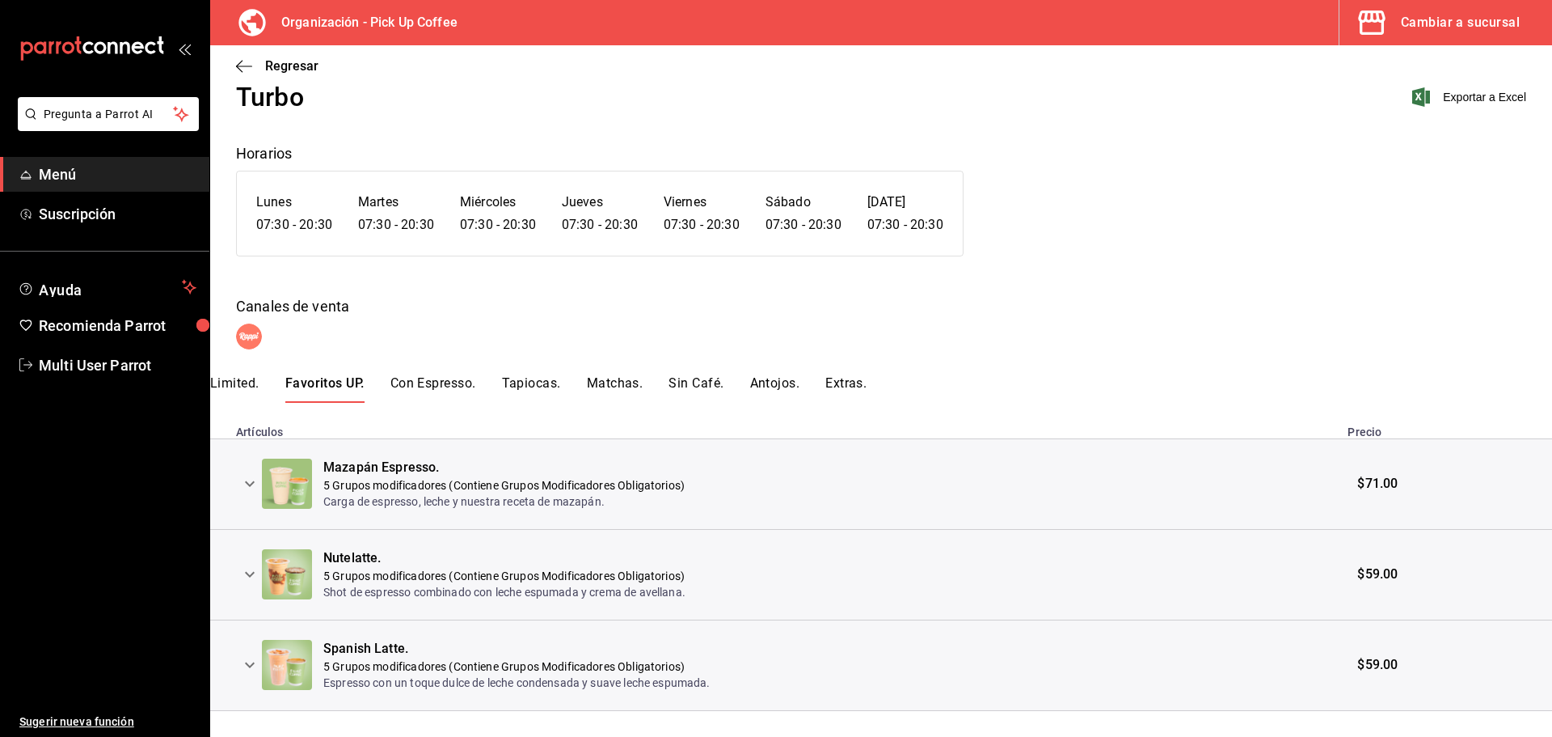
scroll to position [74, 0]
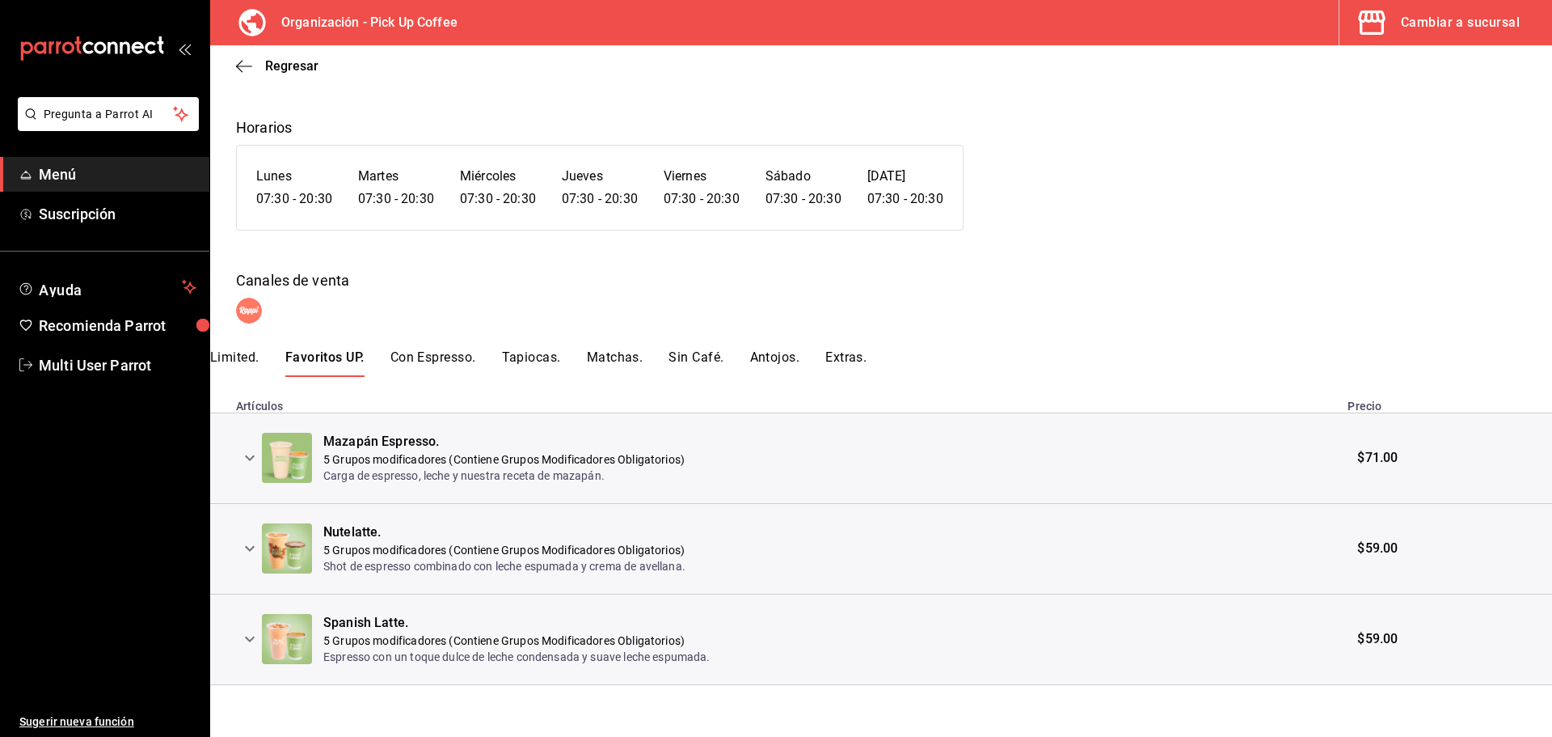
click at [255, 462] on icon "expand row" at bounding box center [249, 457] width 19 height 19
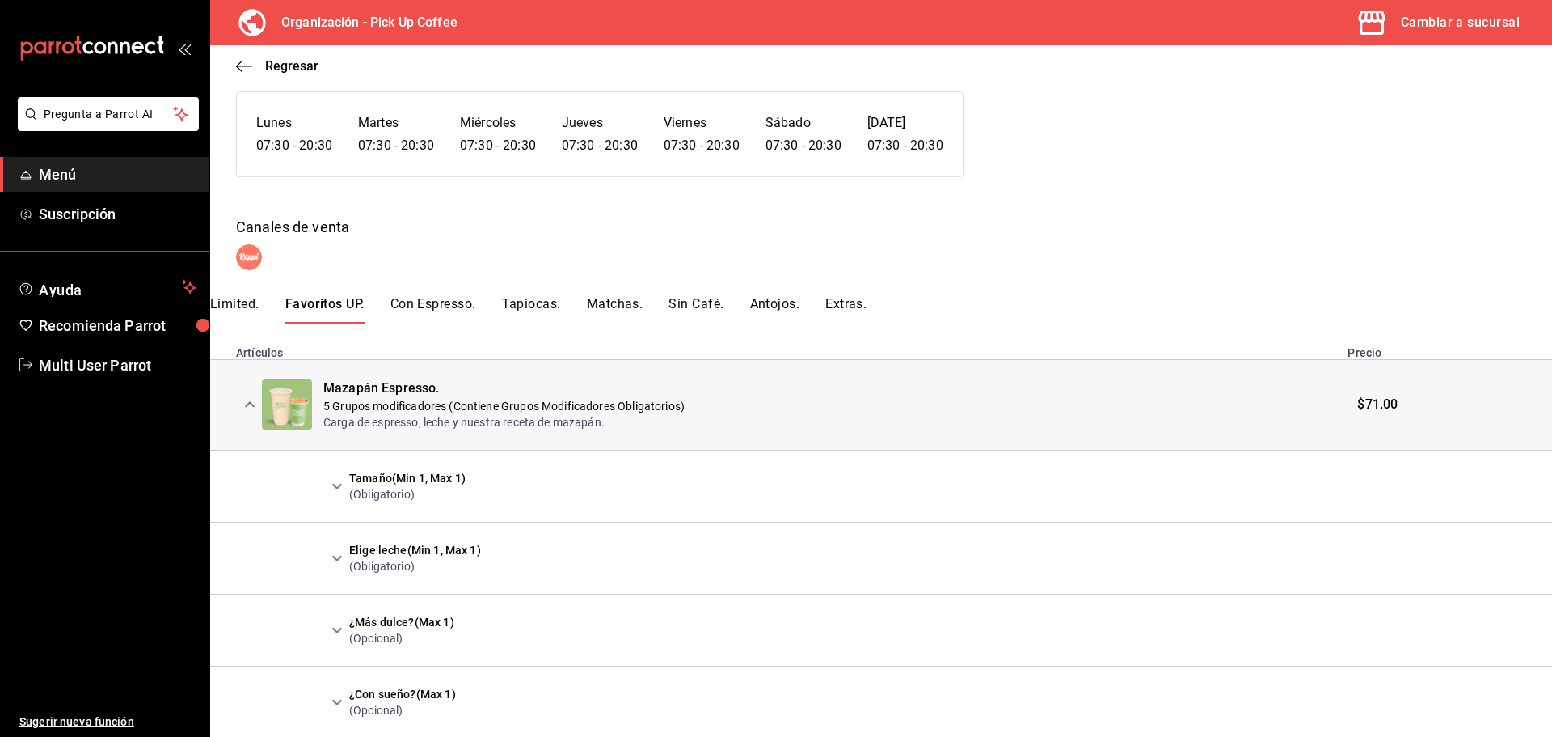
scroll to position [155, 0]
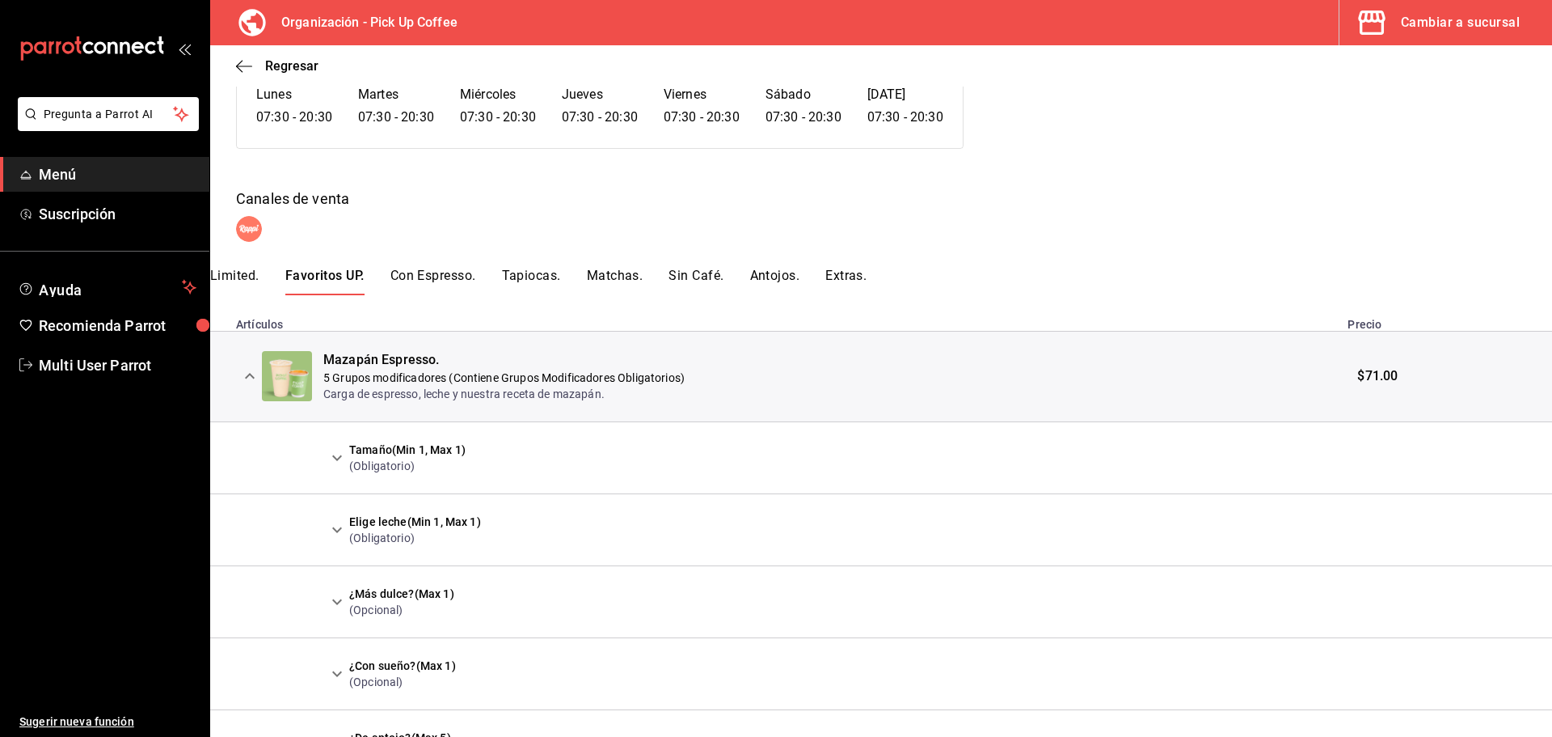
click at [327, 450] on button "expand row" at bounding box center [336, 457] width 27 height 27
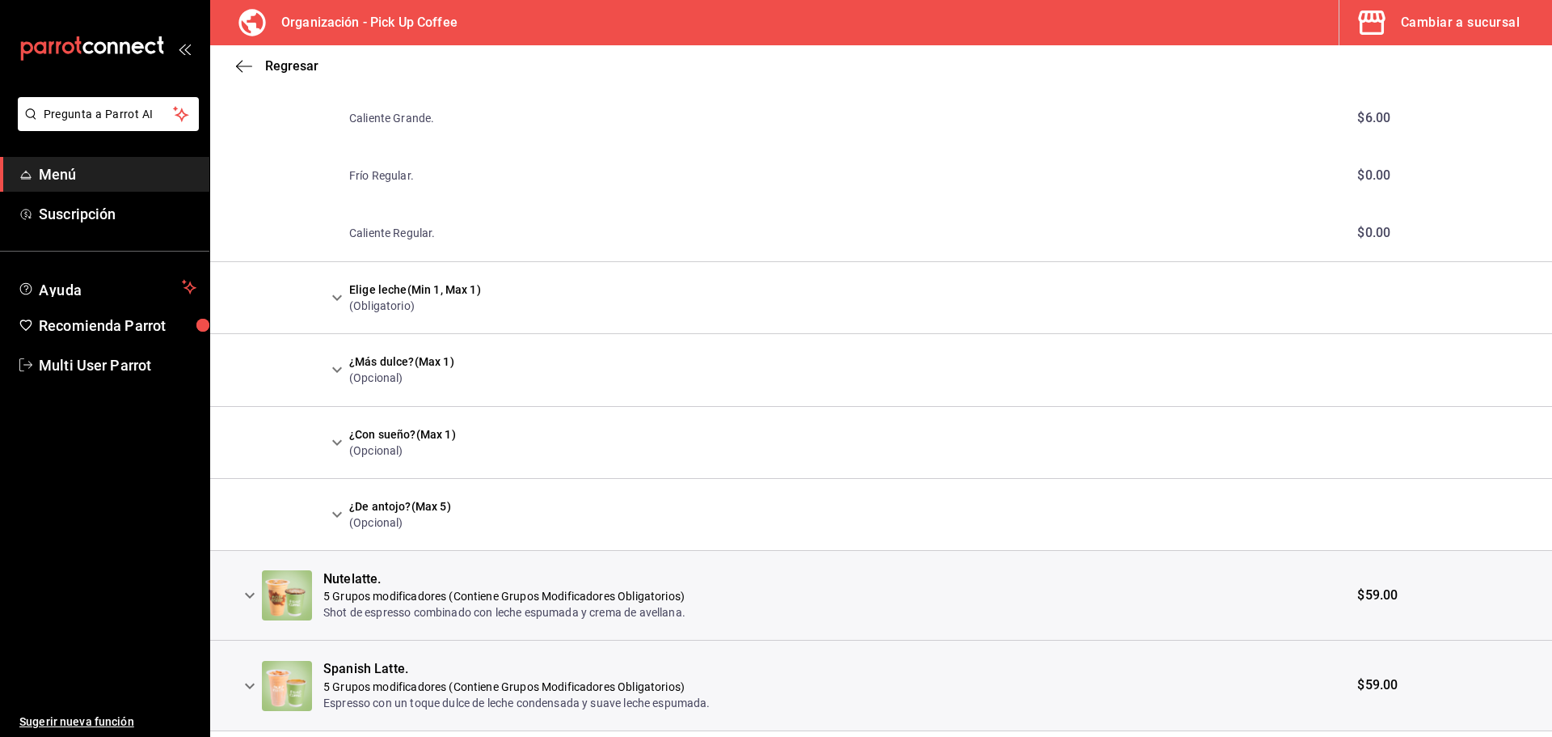
scroll to position [640, 0]
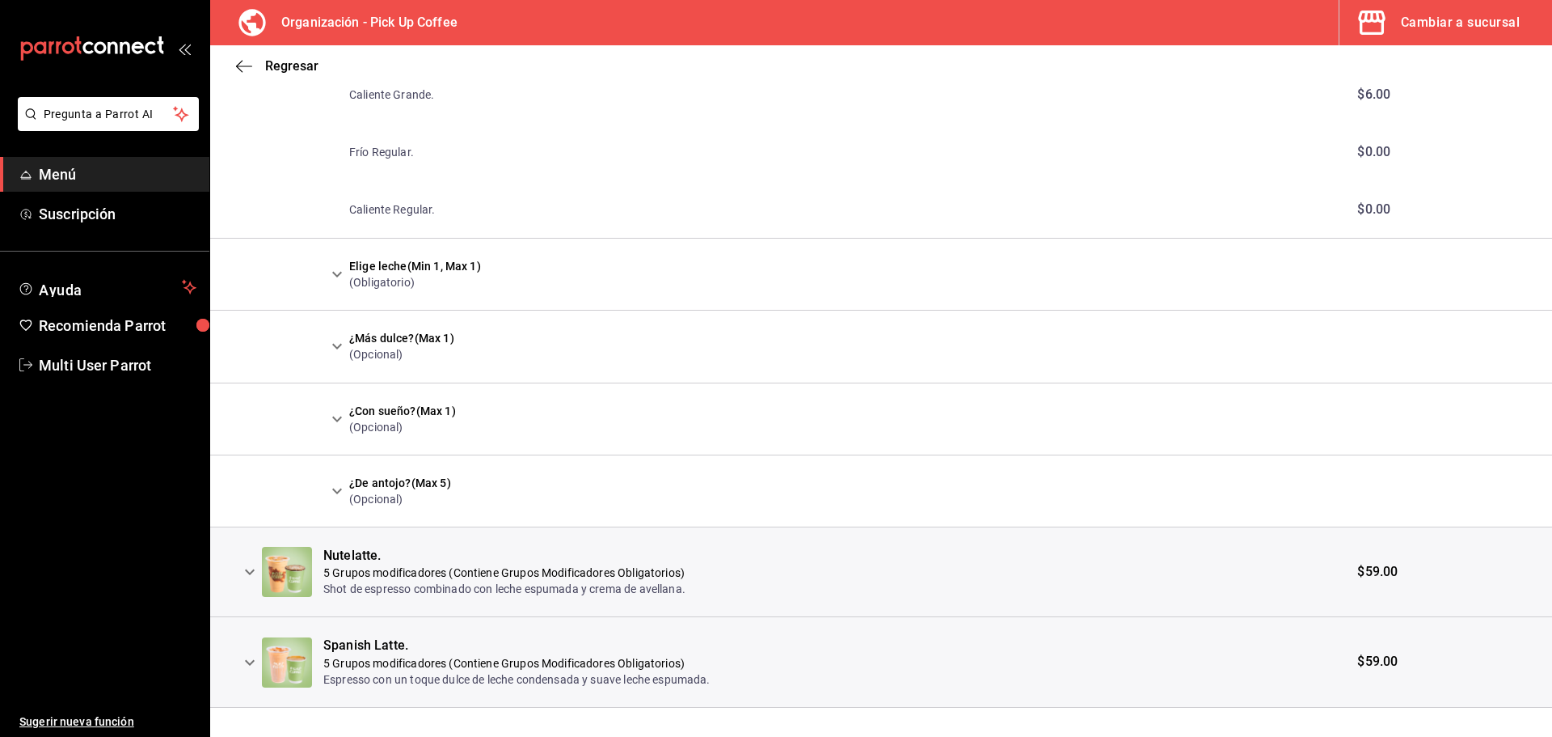
click at [251, 574] on icon "expand row" at bounding box center [250, 572] width 10 height 6
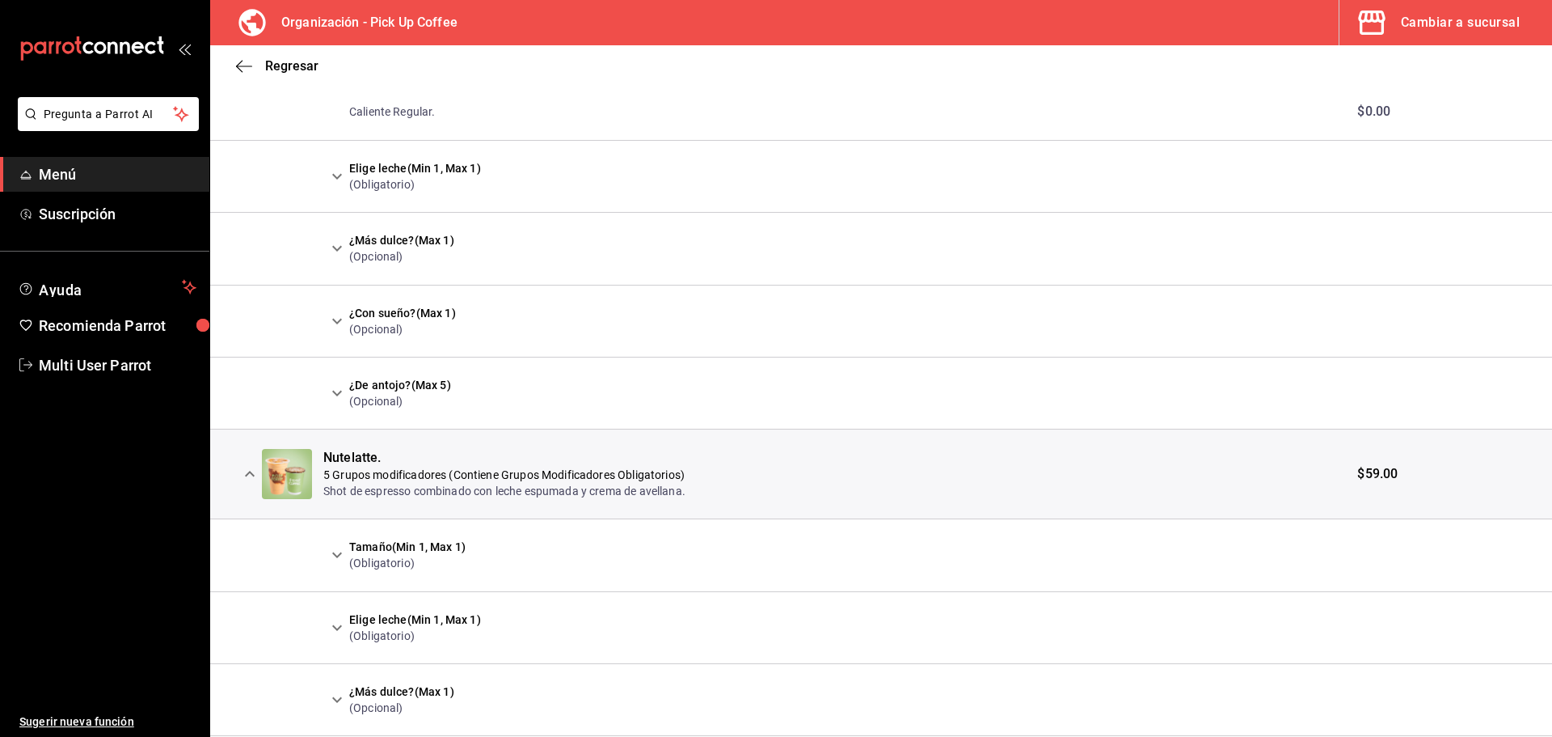
scroll to position [792, 0]
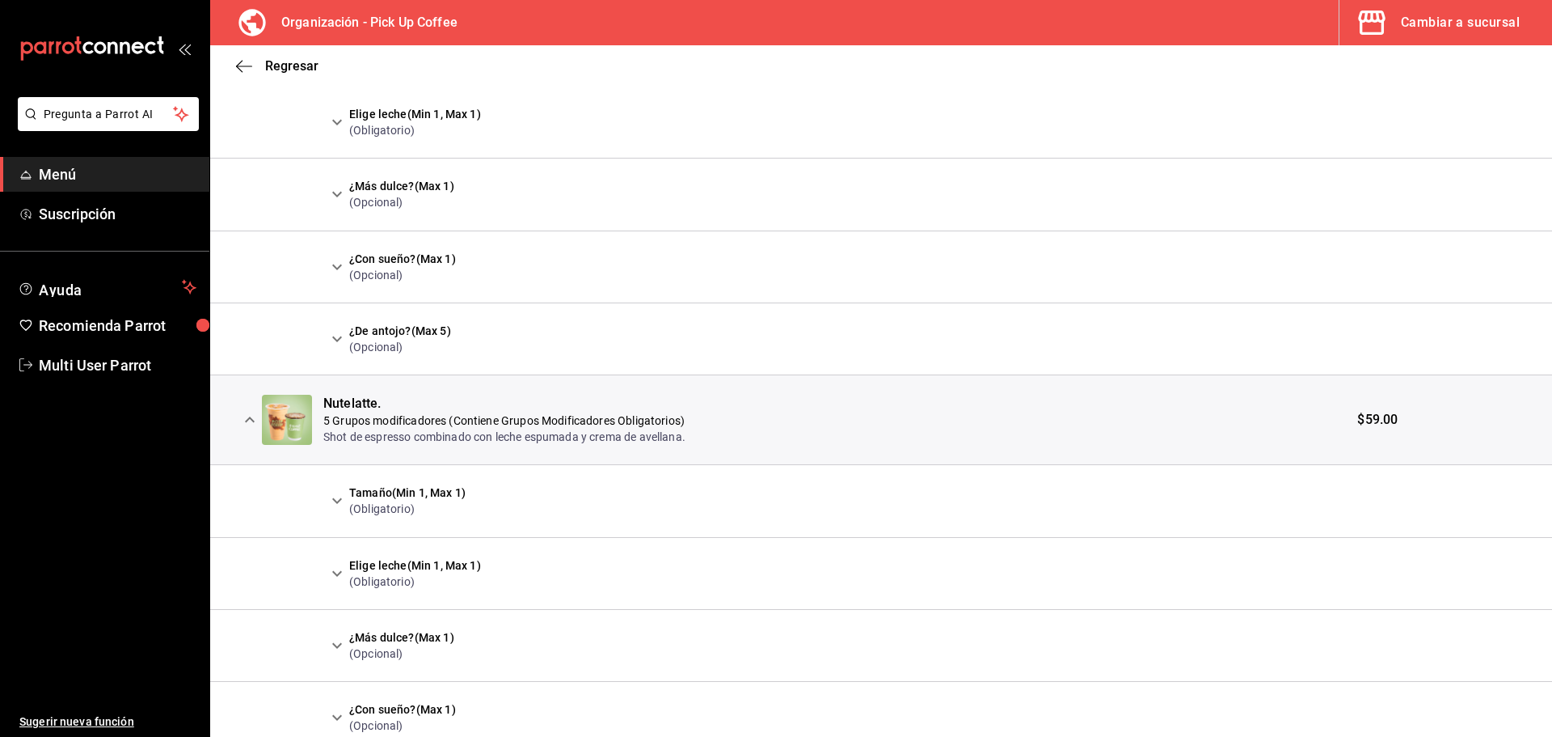
click at [337, 500] on icon "expand row" at bounding box center [336, 500] width 19 height 19
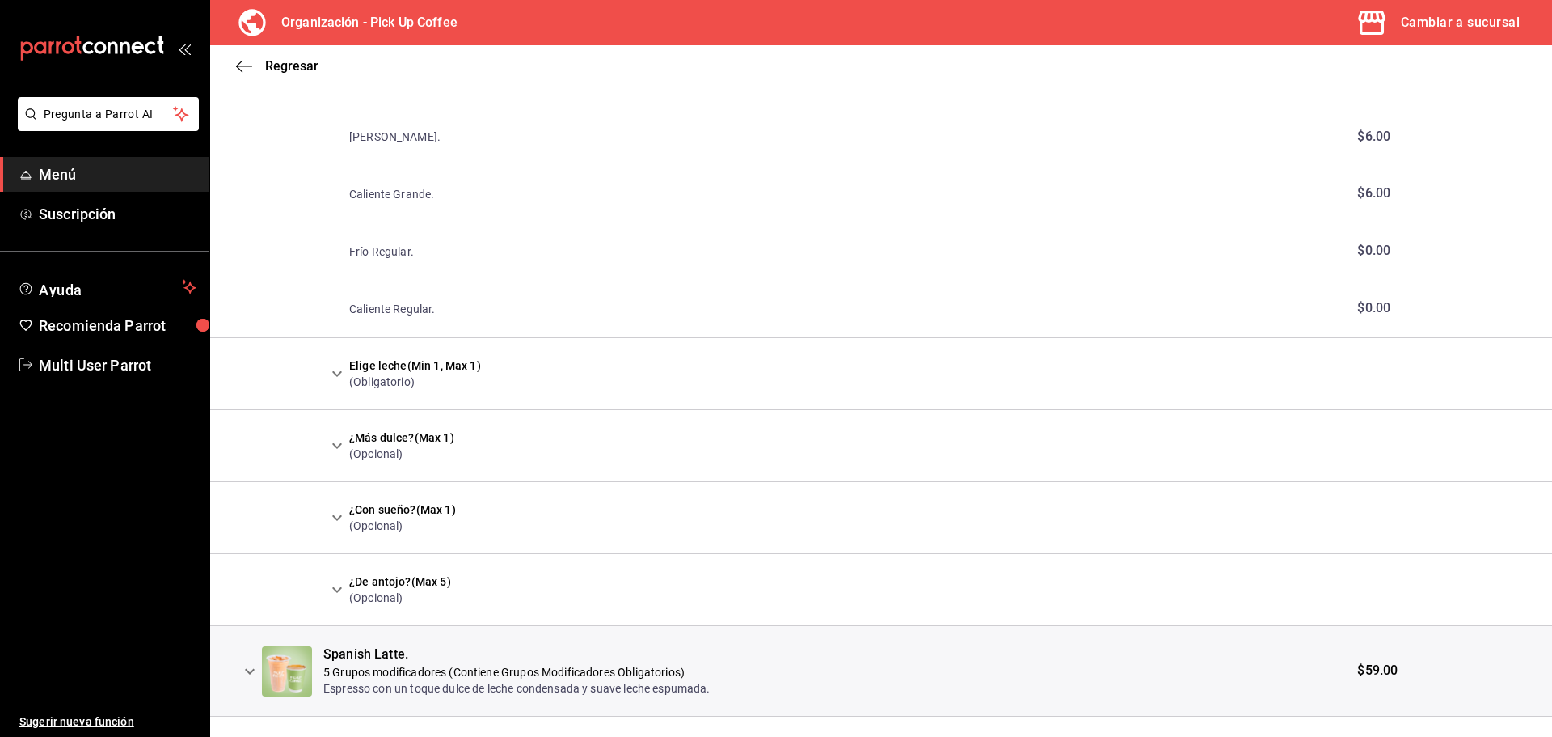
scroll to position [1254, 0]
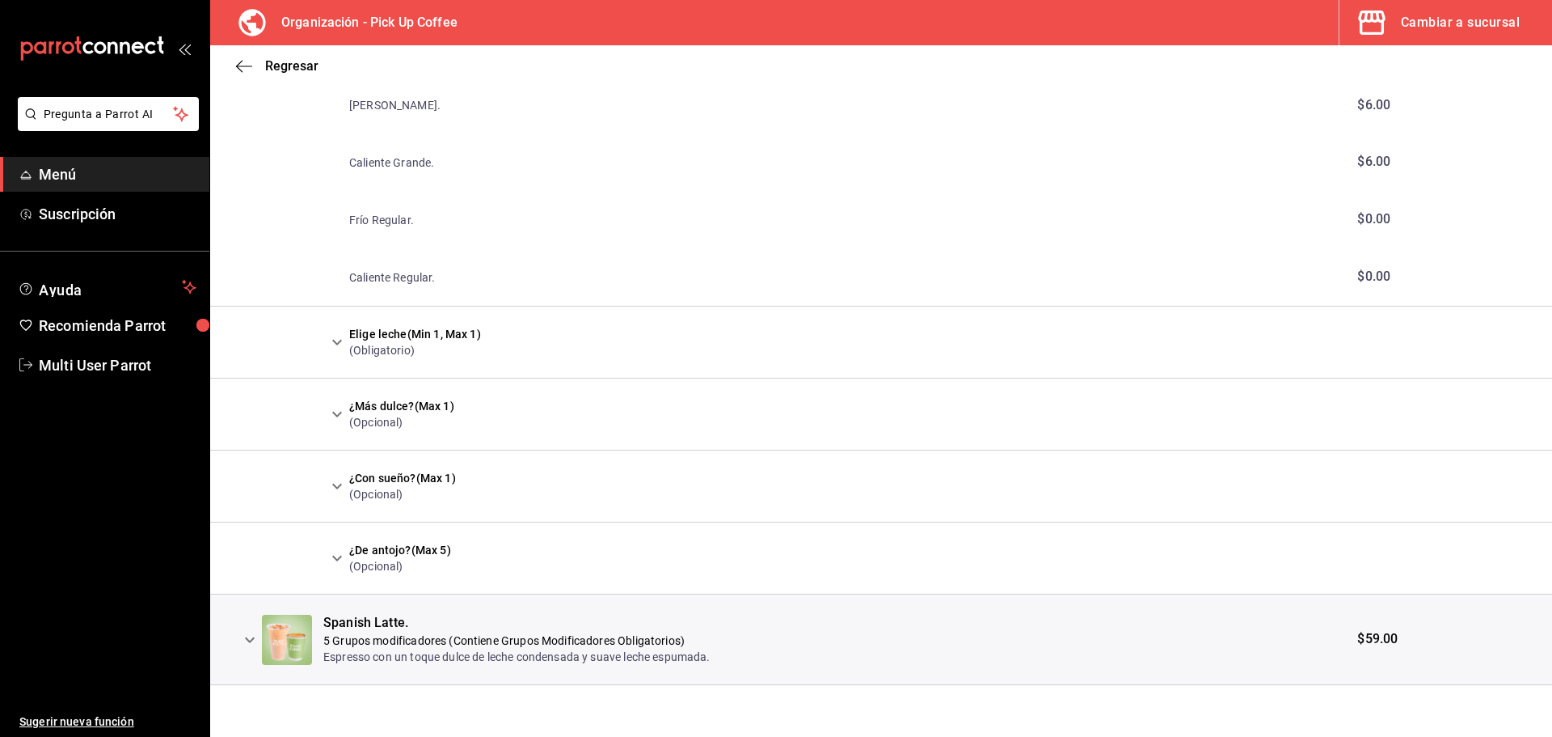
click at [251, 644] on icon "expand row" at bounding box center [249, 639] width 19 height 19
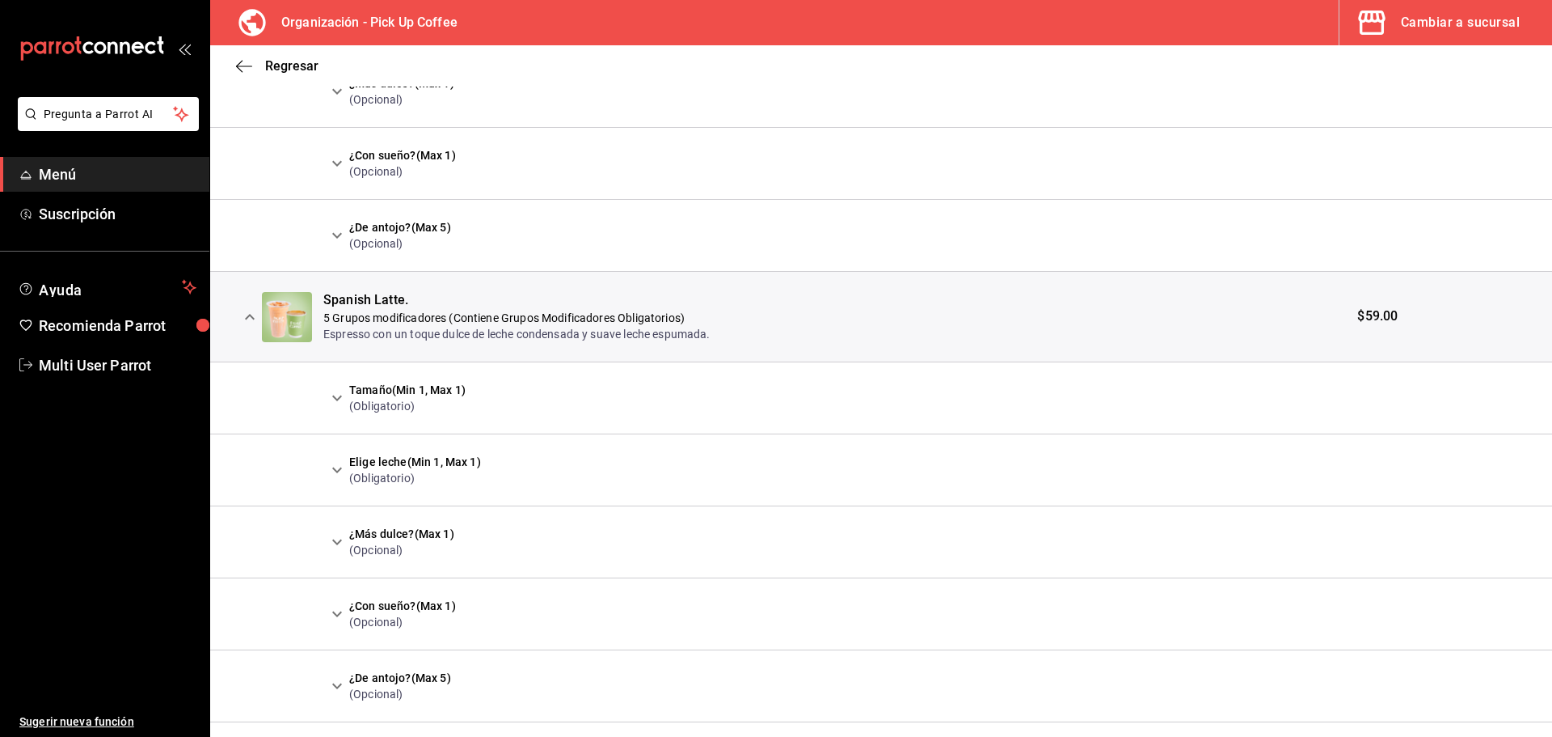
scroll to position [1614, 0]
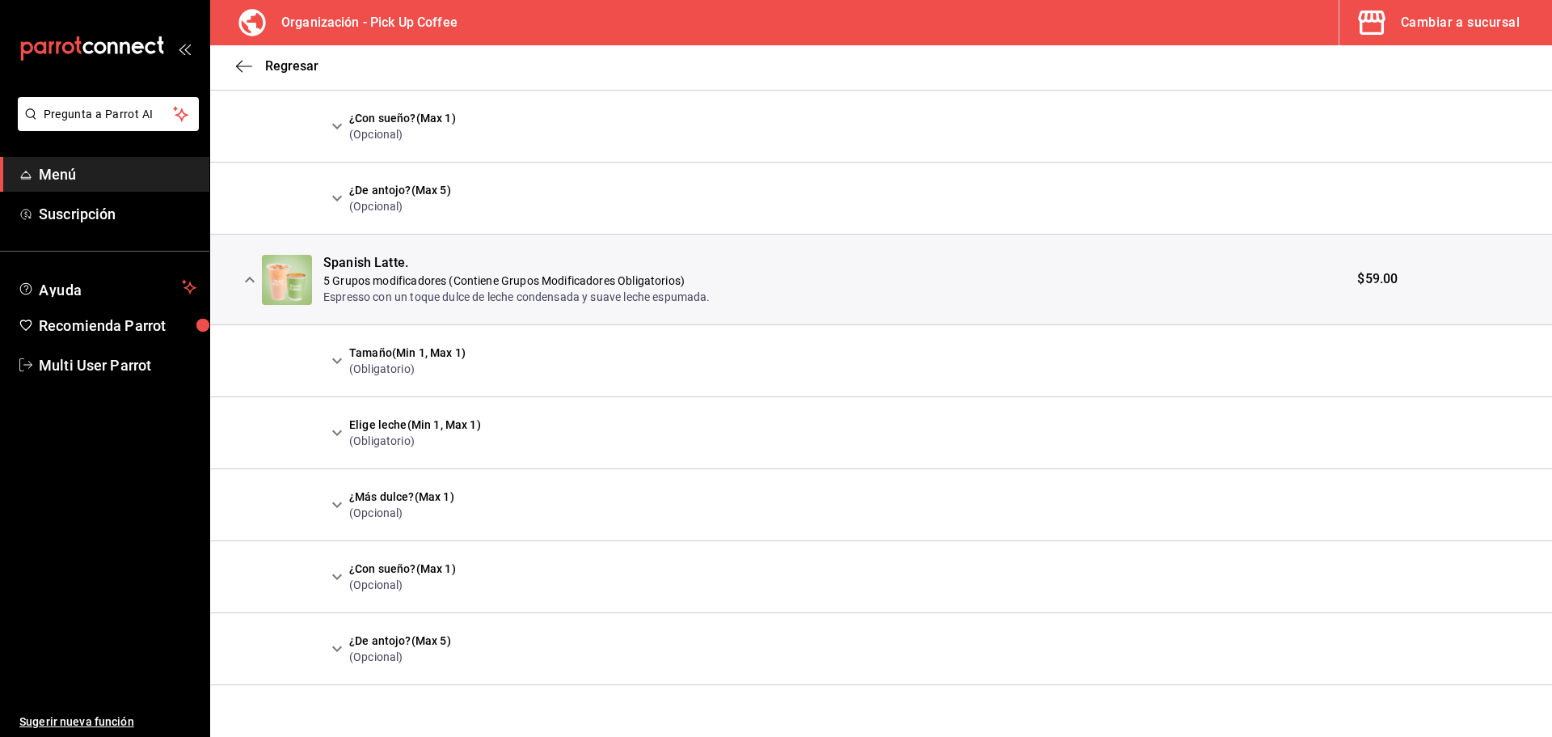
click at [341, 360] on icon "expand row" at bounding box center [337, 361] width 10 height 6
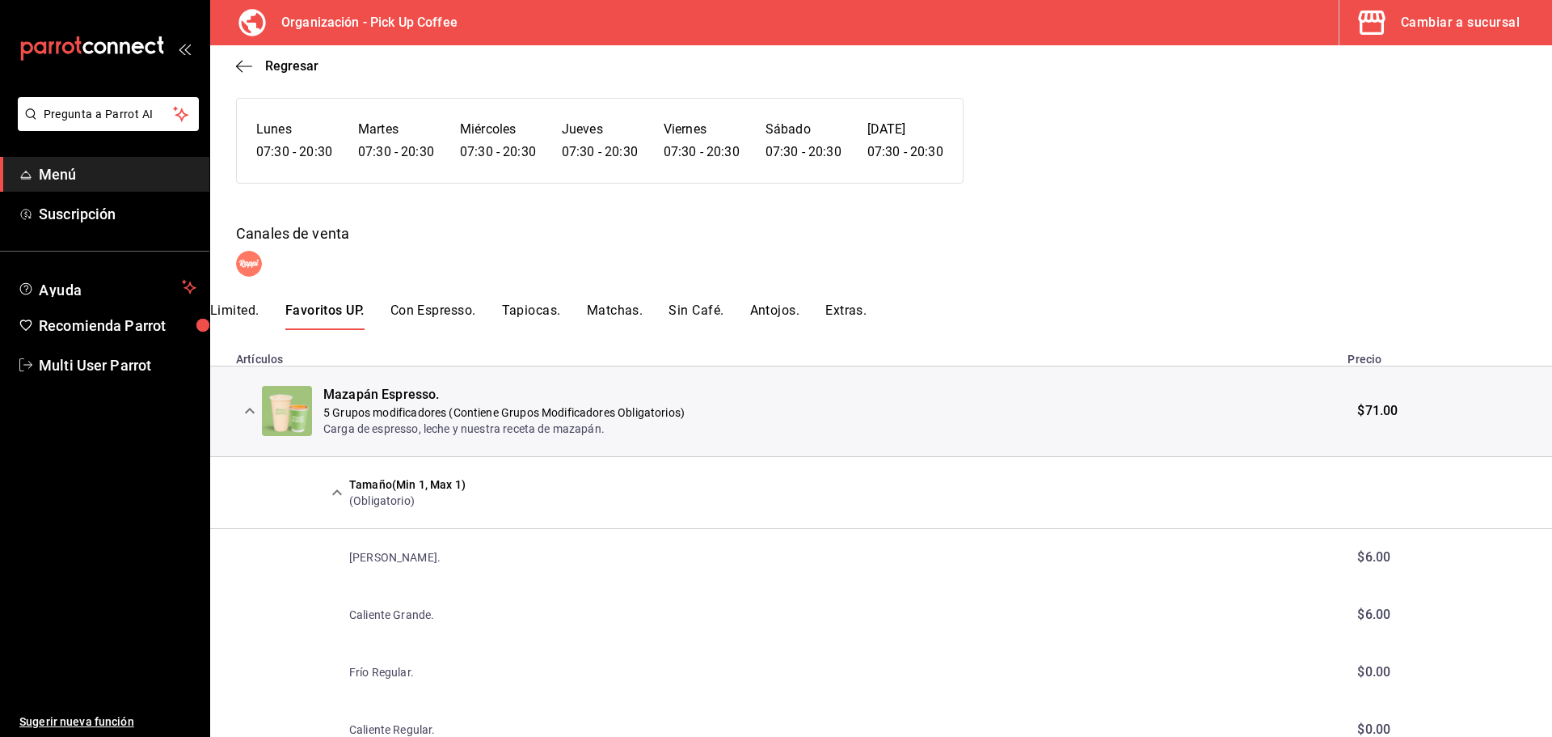
scroll to position [78, 0]
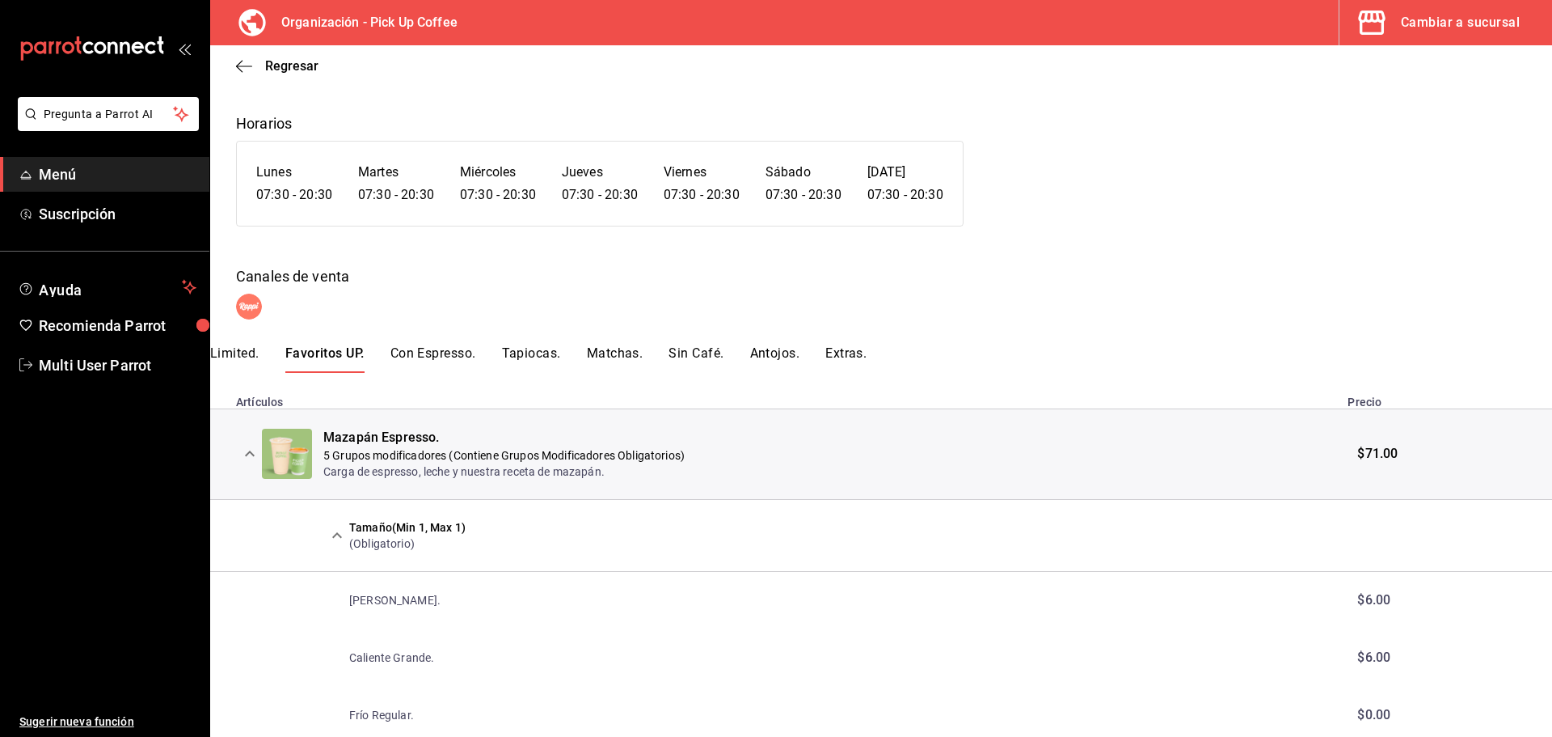
click at [424, 346] on button "Con Espresso." at bounding box center [434, 358] width 86 height 27
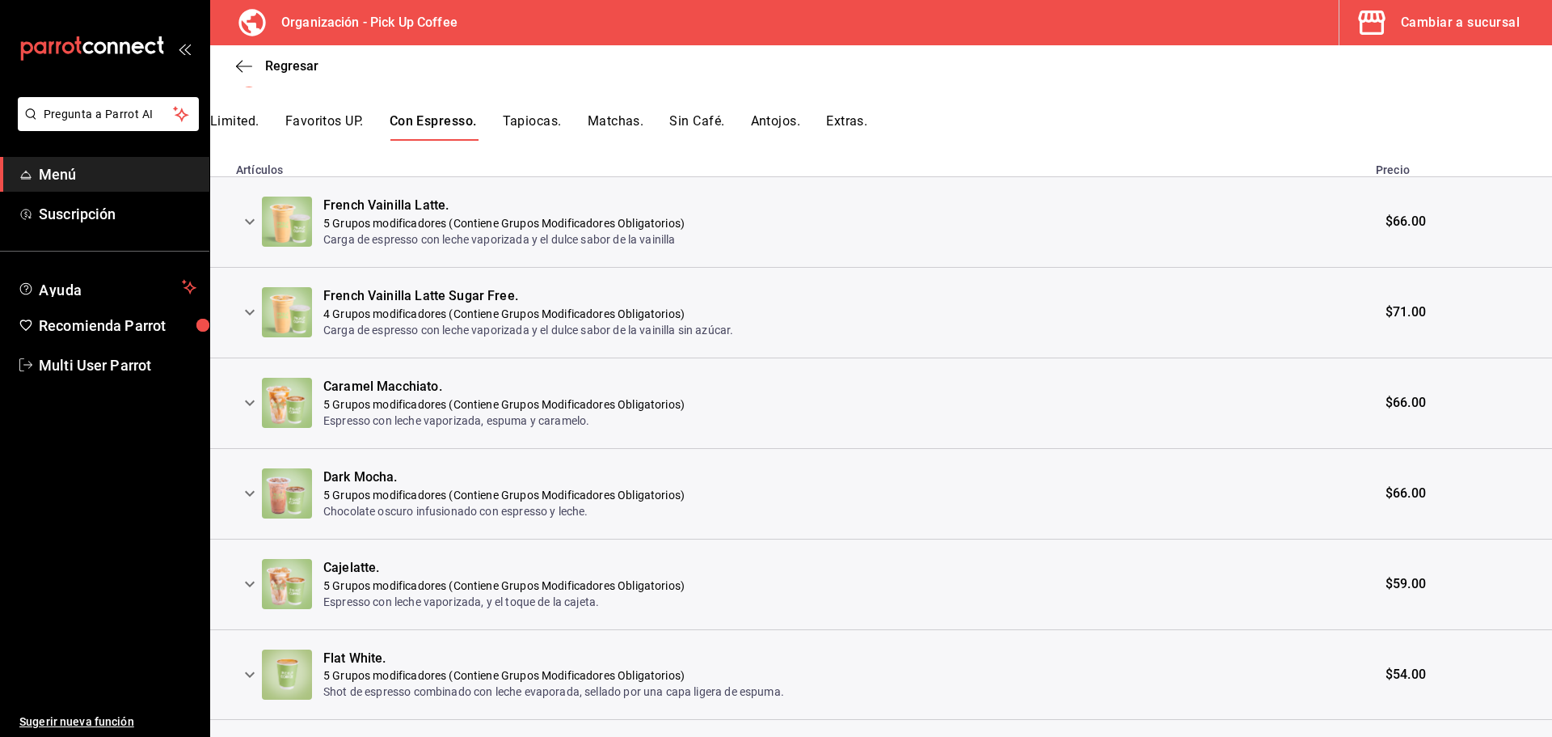
scroll to position [323, 0]
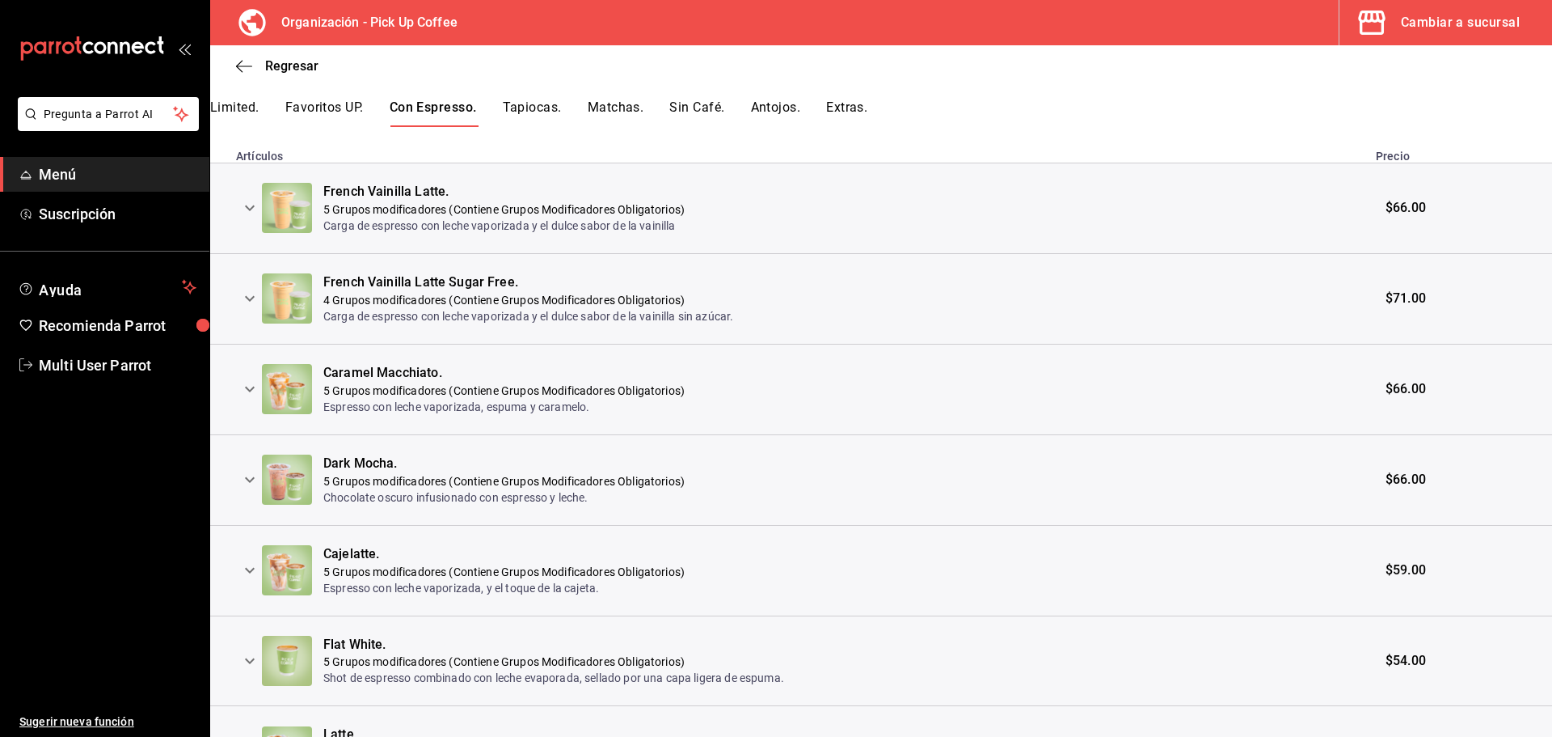
click at [245, 209] on icon "expand row" at bounding box center [249, 207] width 19 height 19
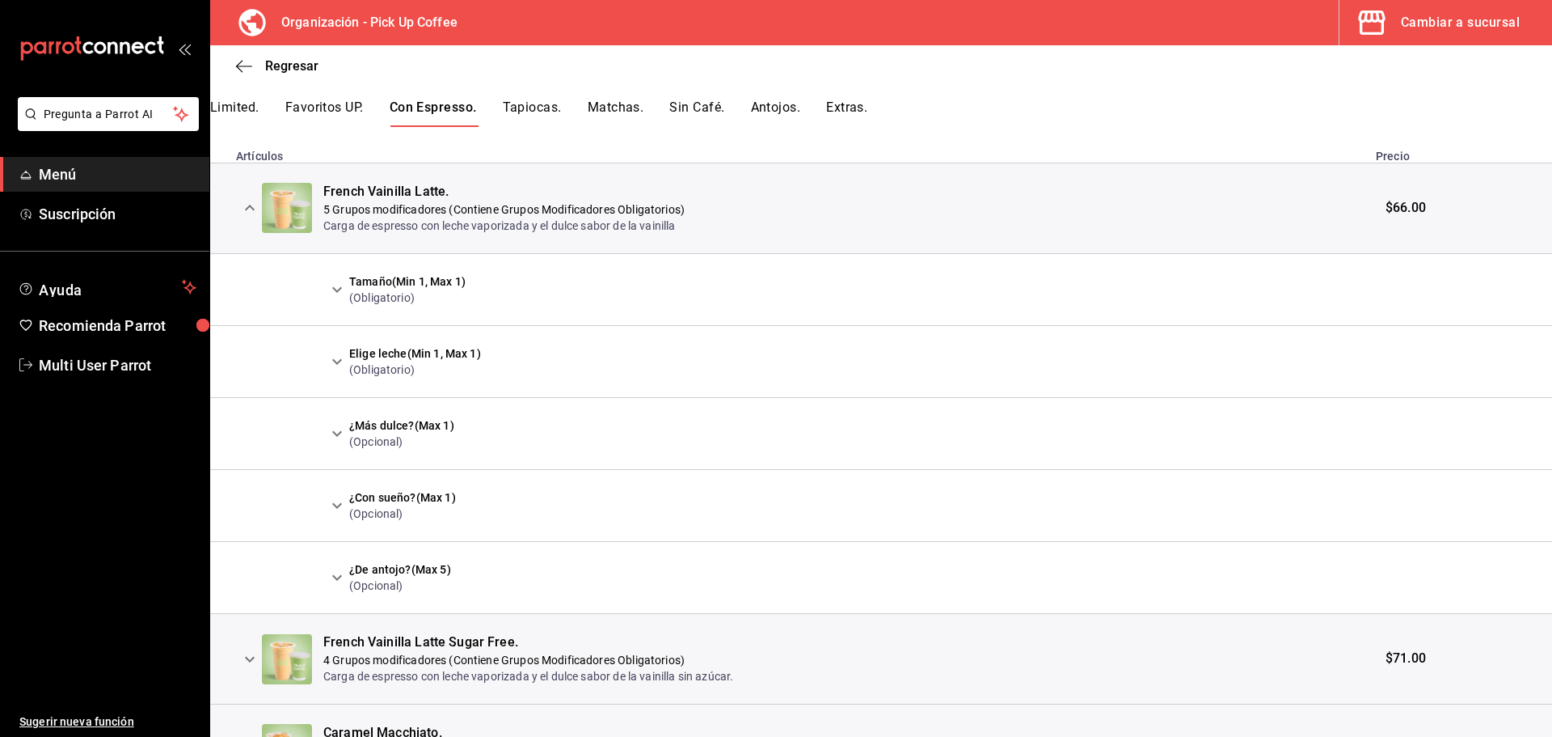
click at [336, 294] on icon "expand row" at bounding box center [336, 289] width 19 height 19
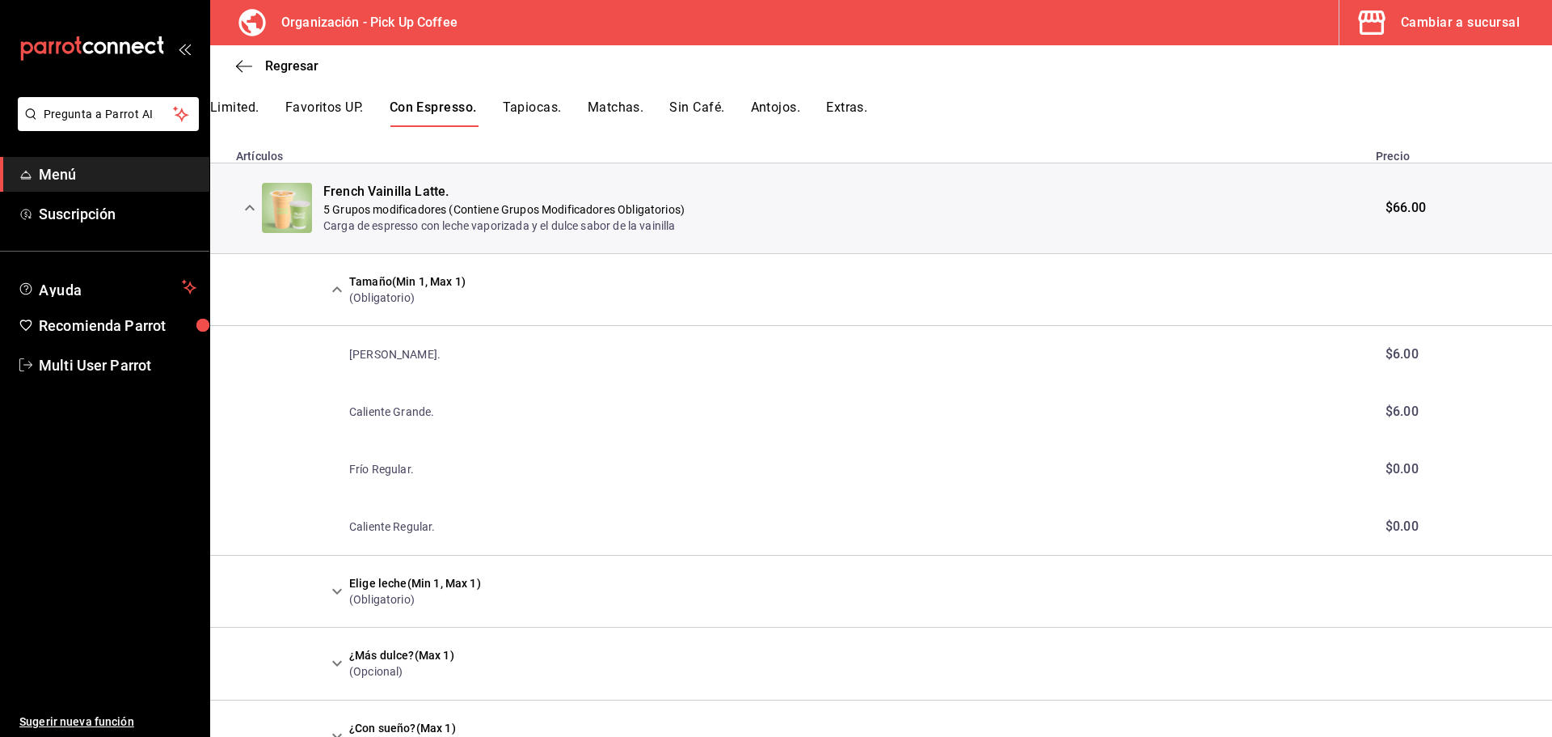
click at [251, 205] on icon "expand row" at bounding box center [249, 207] width 19 height 19
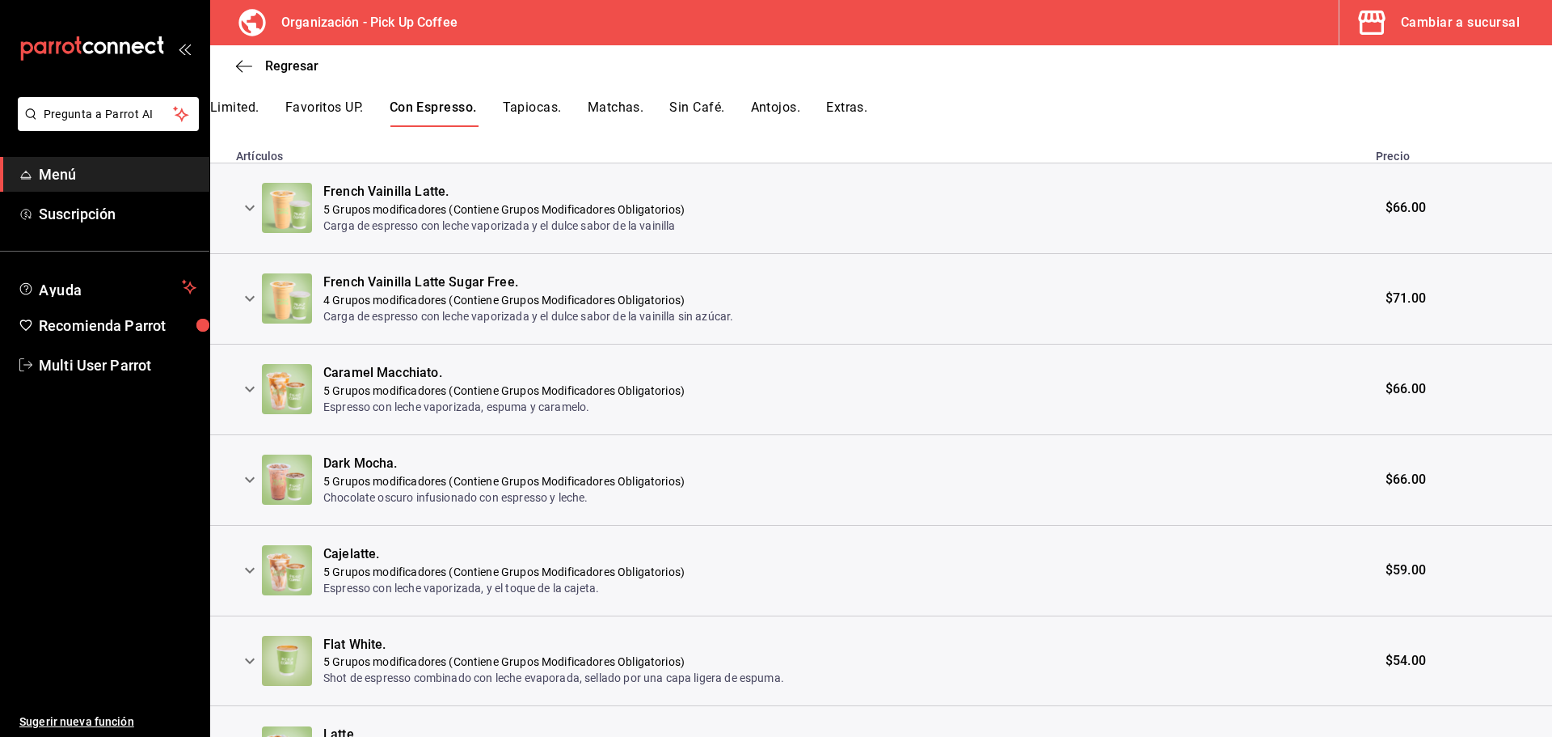
click at [248, 301] on icon "expand row" at bounding box center [250, 299] width 10 height 6
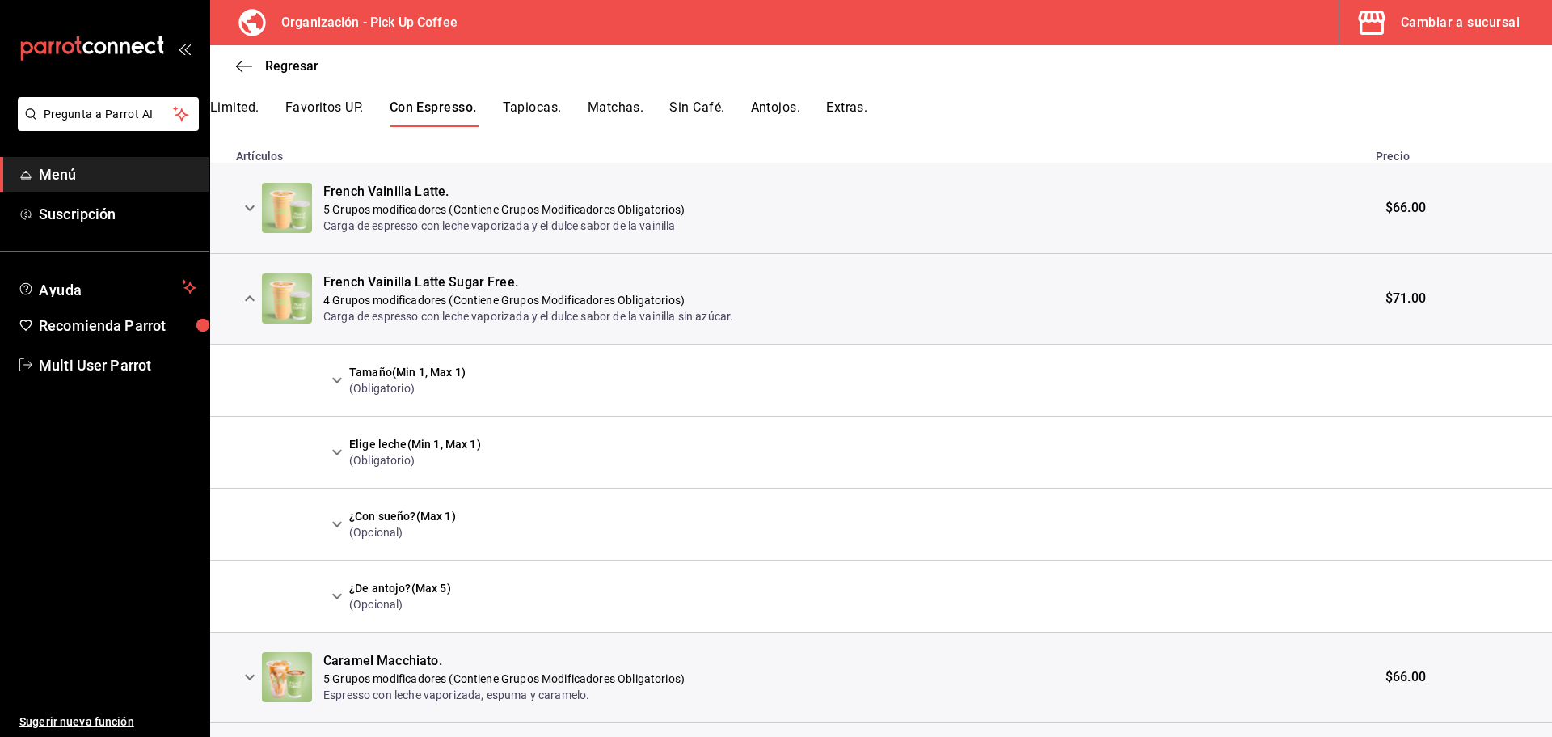
click at [338, 383] on icon "expand row" at bounding box center [336, 379] width 19 height 19
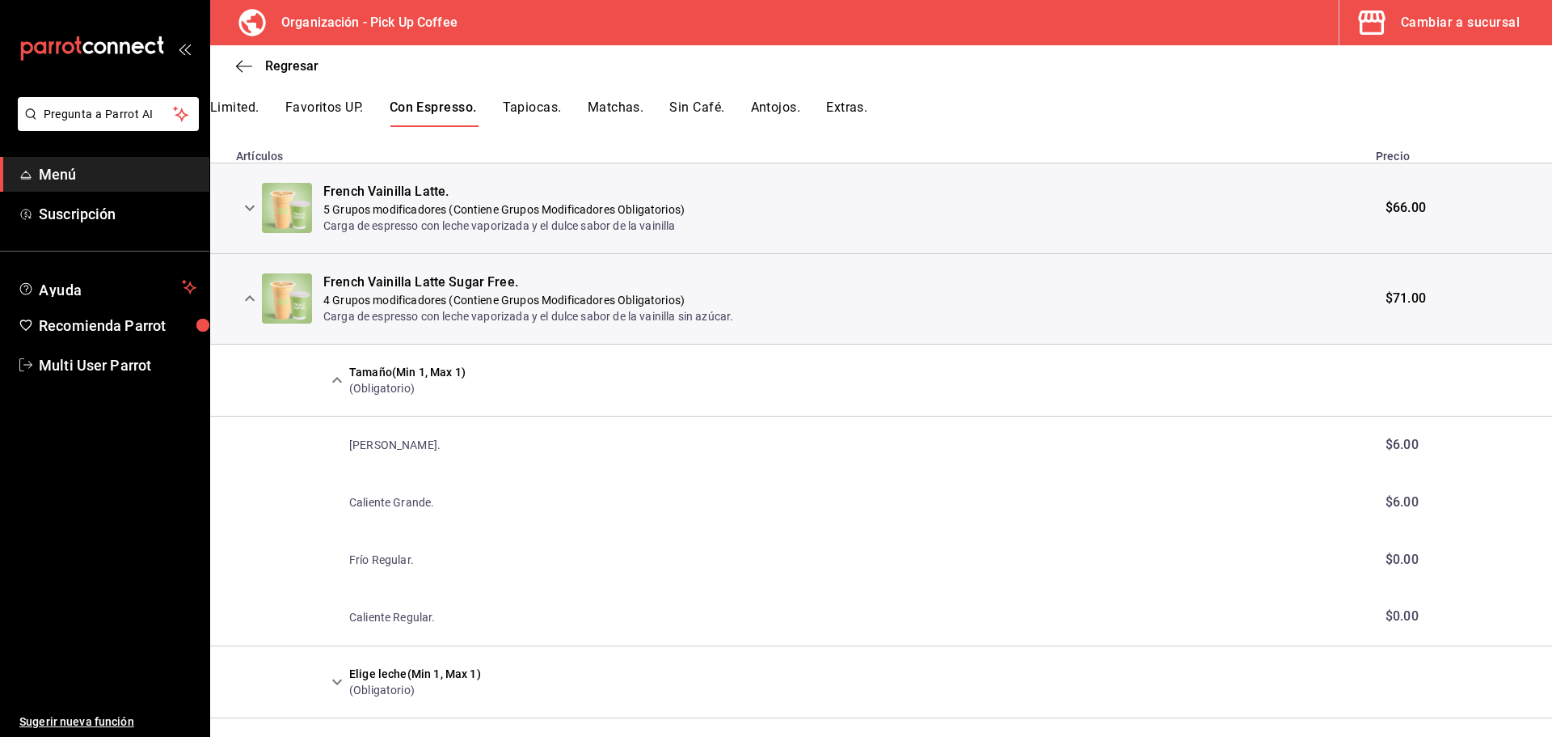
click at [250, 304] on icon "expand row" at bounding box center [249, 298] width 19 height 19
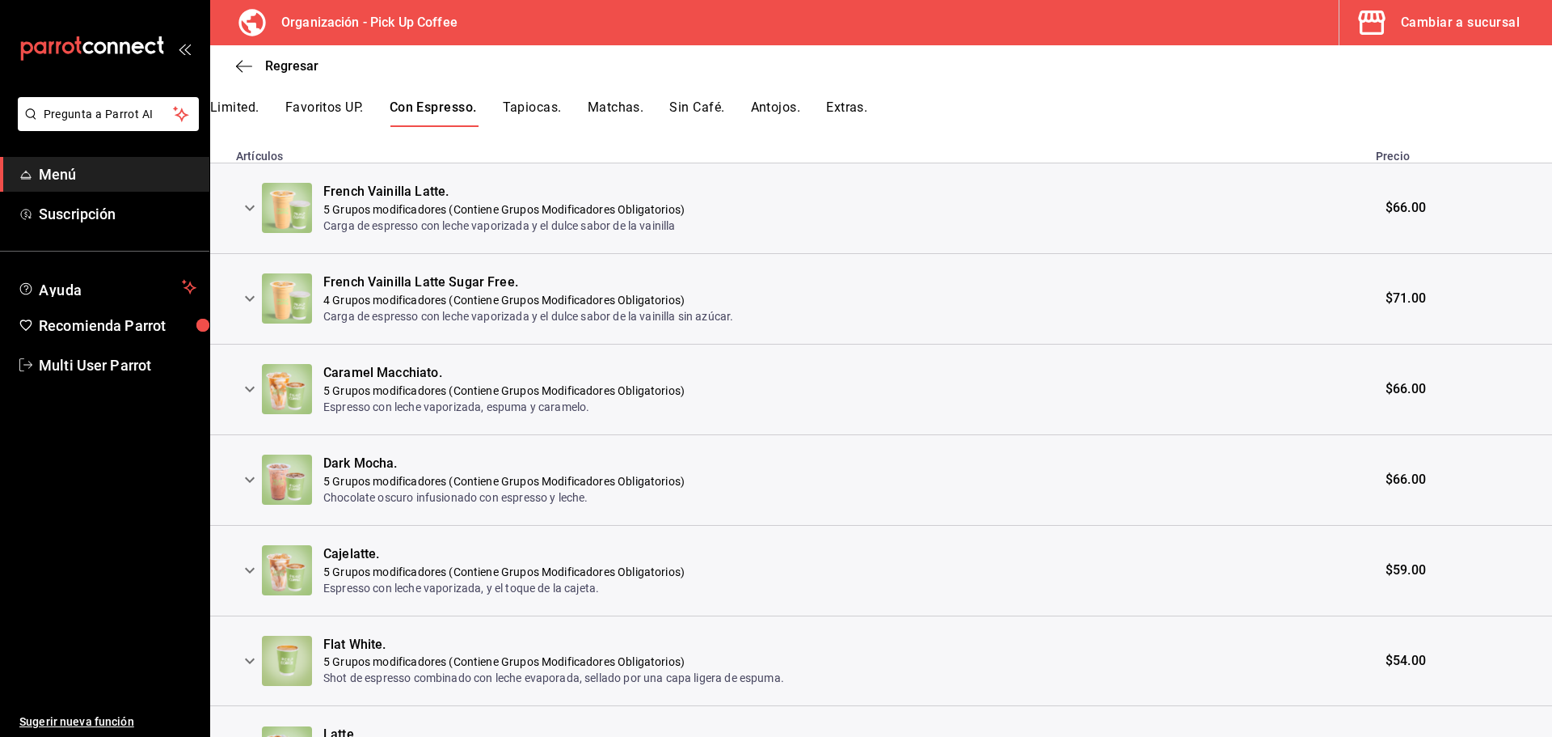
click at [248, 393] on icon "expand row" at bounding box center [249, 388] width 19 height 19
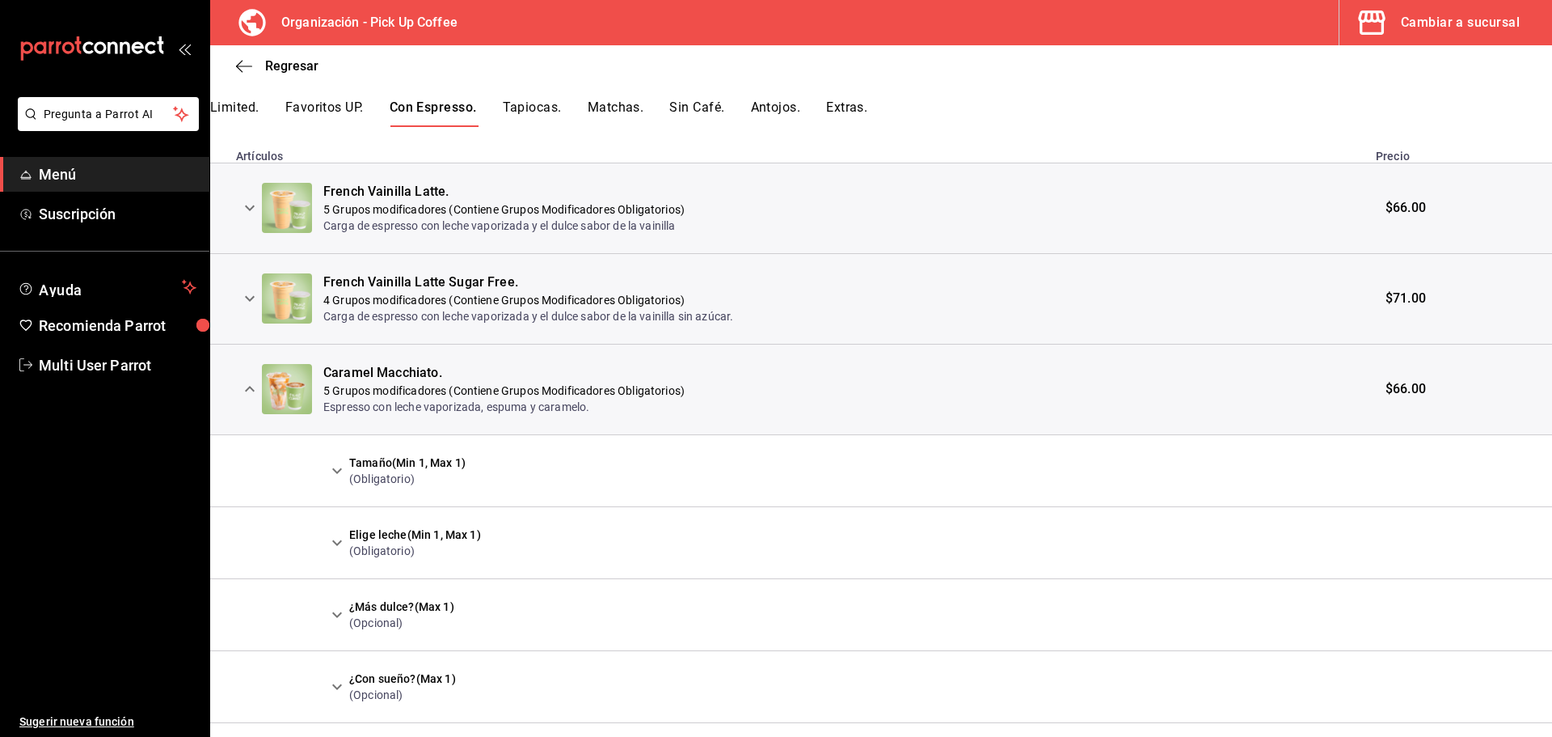
click at [336, 468] on icon "expand row" at bounding box center [336, 470] width 19 height 19
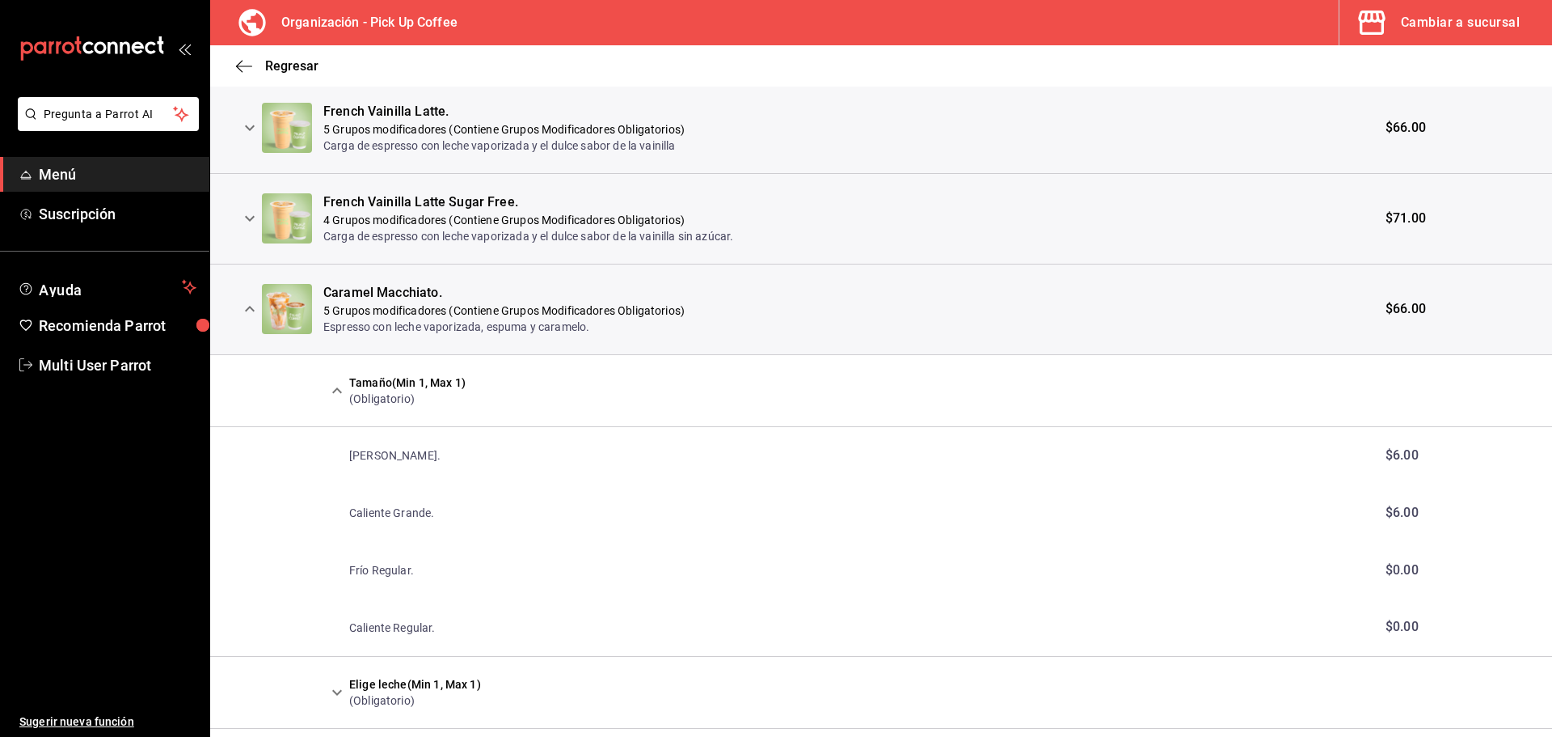
scroll to position [404, 0]
click at [252, 312] on icon "expand row" at bounding box center [249, 307] width 19 height 19
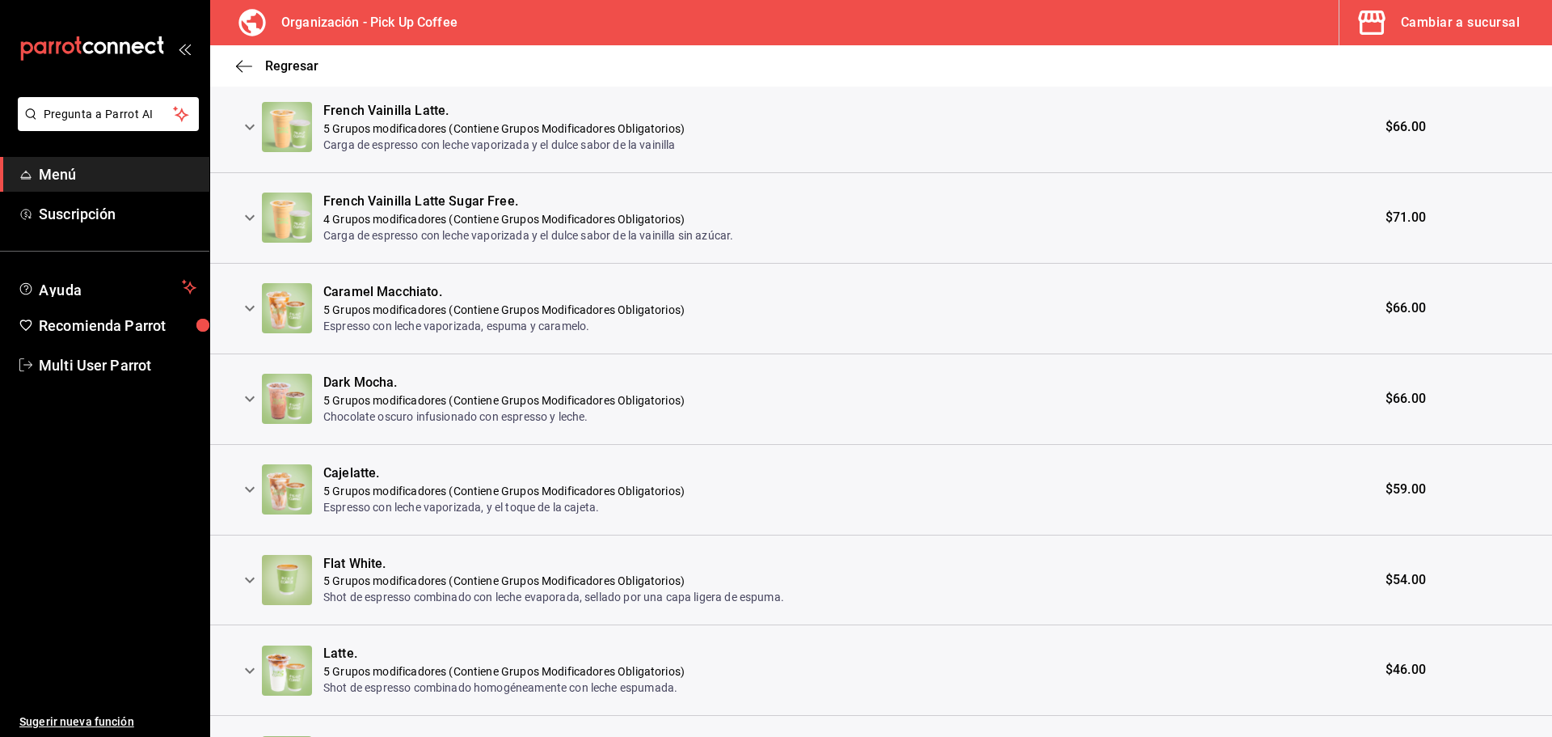
click at [249, 395] on icon "expand row" at bounding box center [249, 398] width 19 height 19
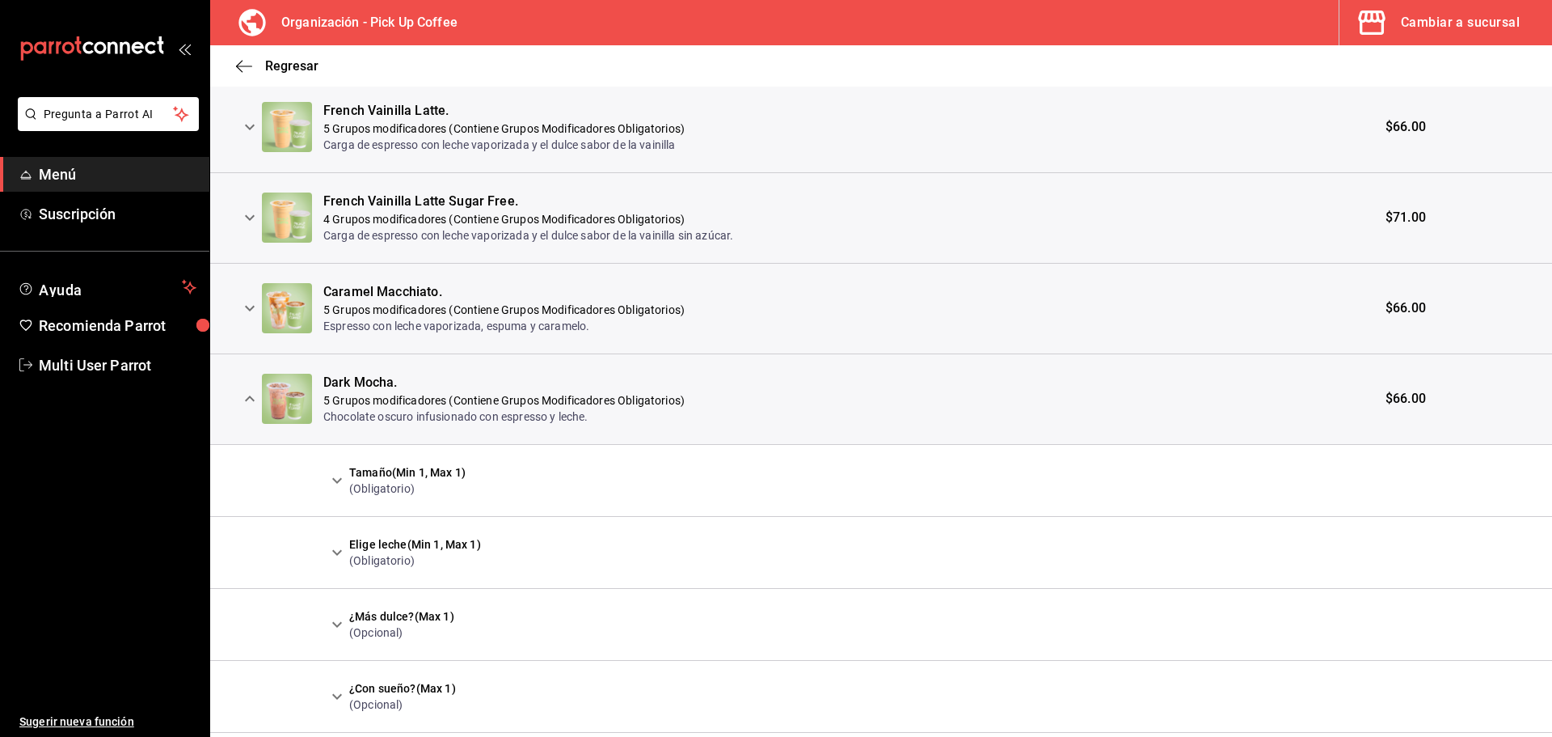
click at [340, 480] on icon "expand row" at bounding box center [337, 480] width 10 height 6
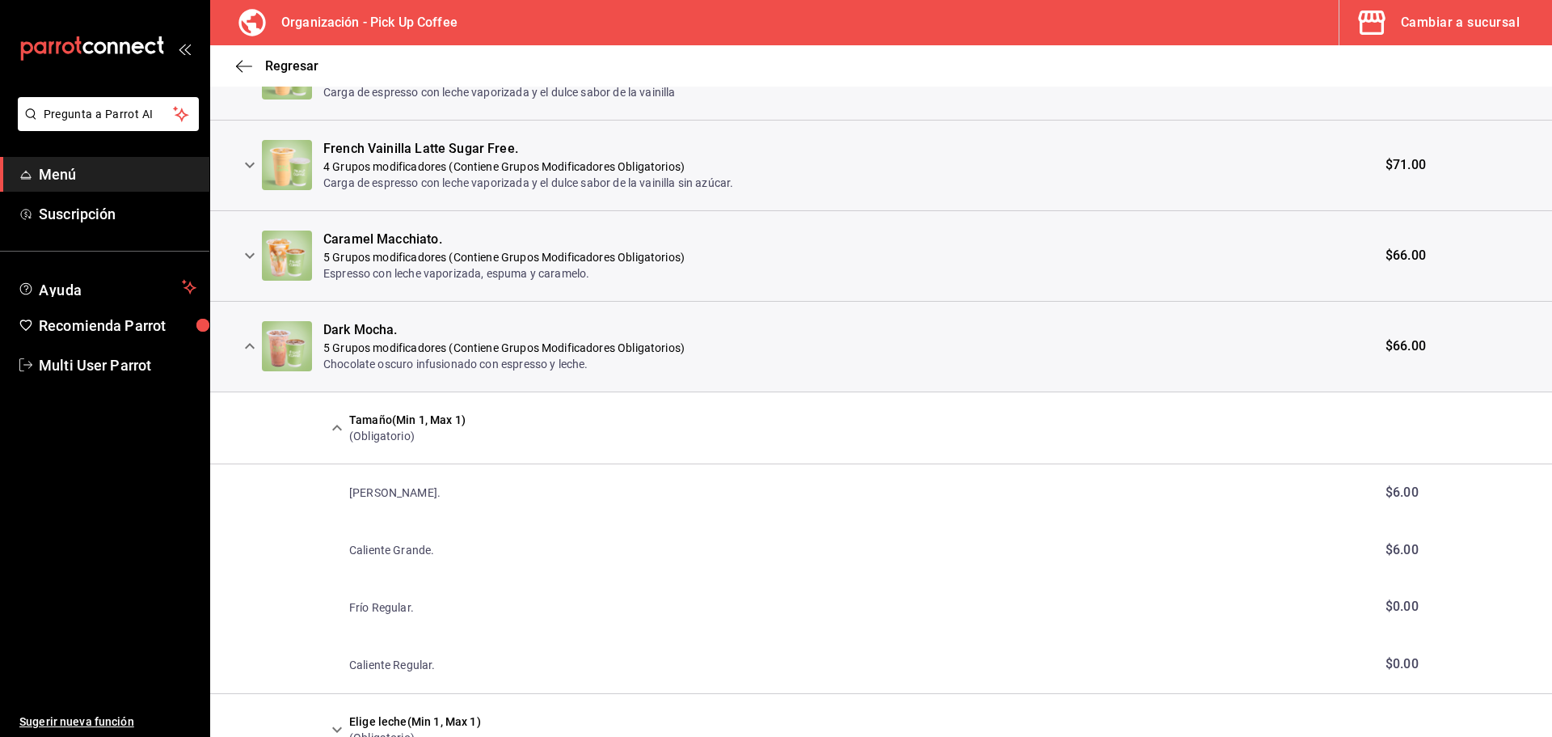
scroll to position [485, 0]
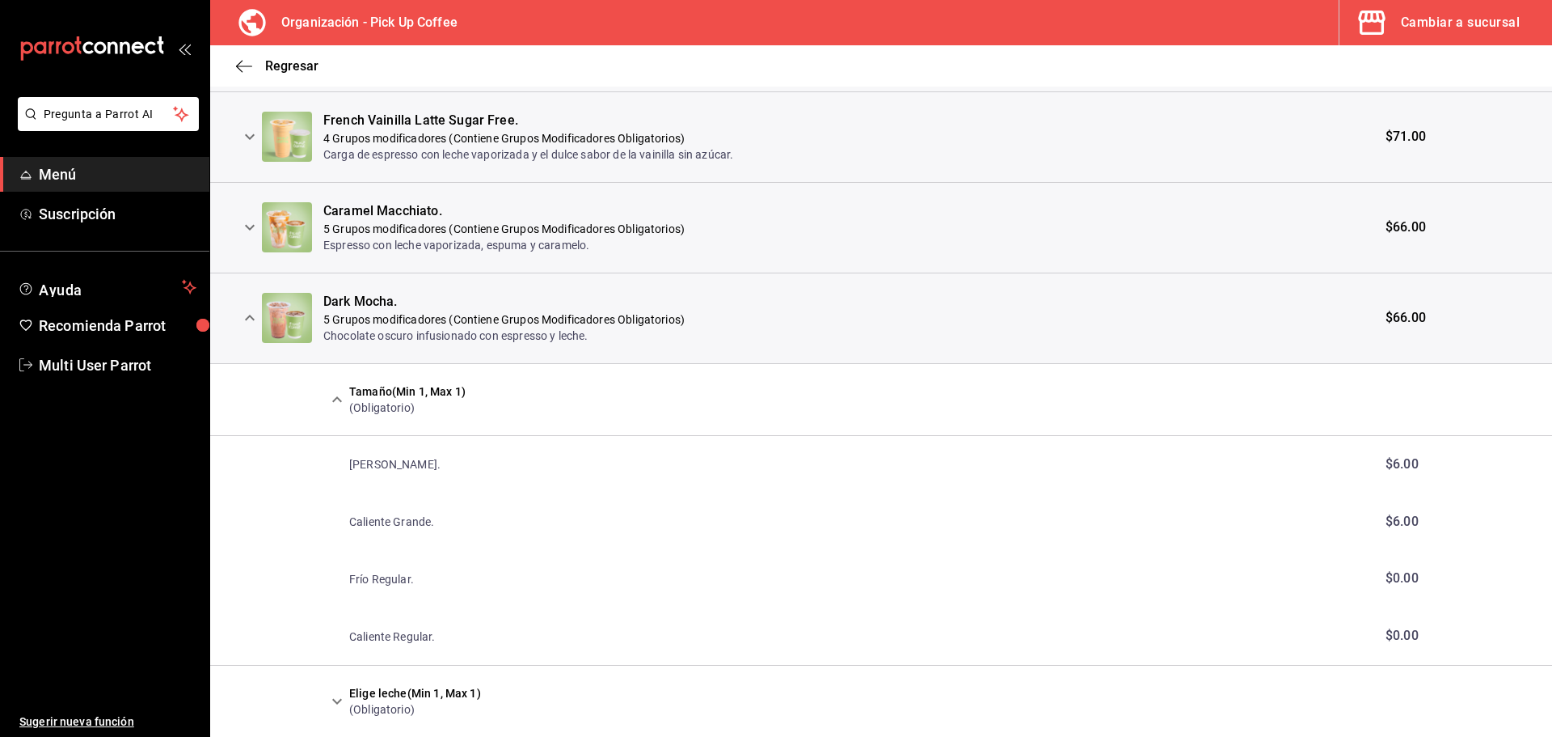
click at [247, 319] on icon "expand row" at bounding box center [249, 317] width 19 height 19
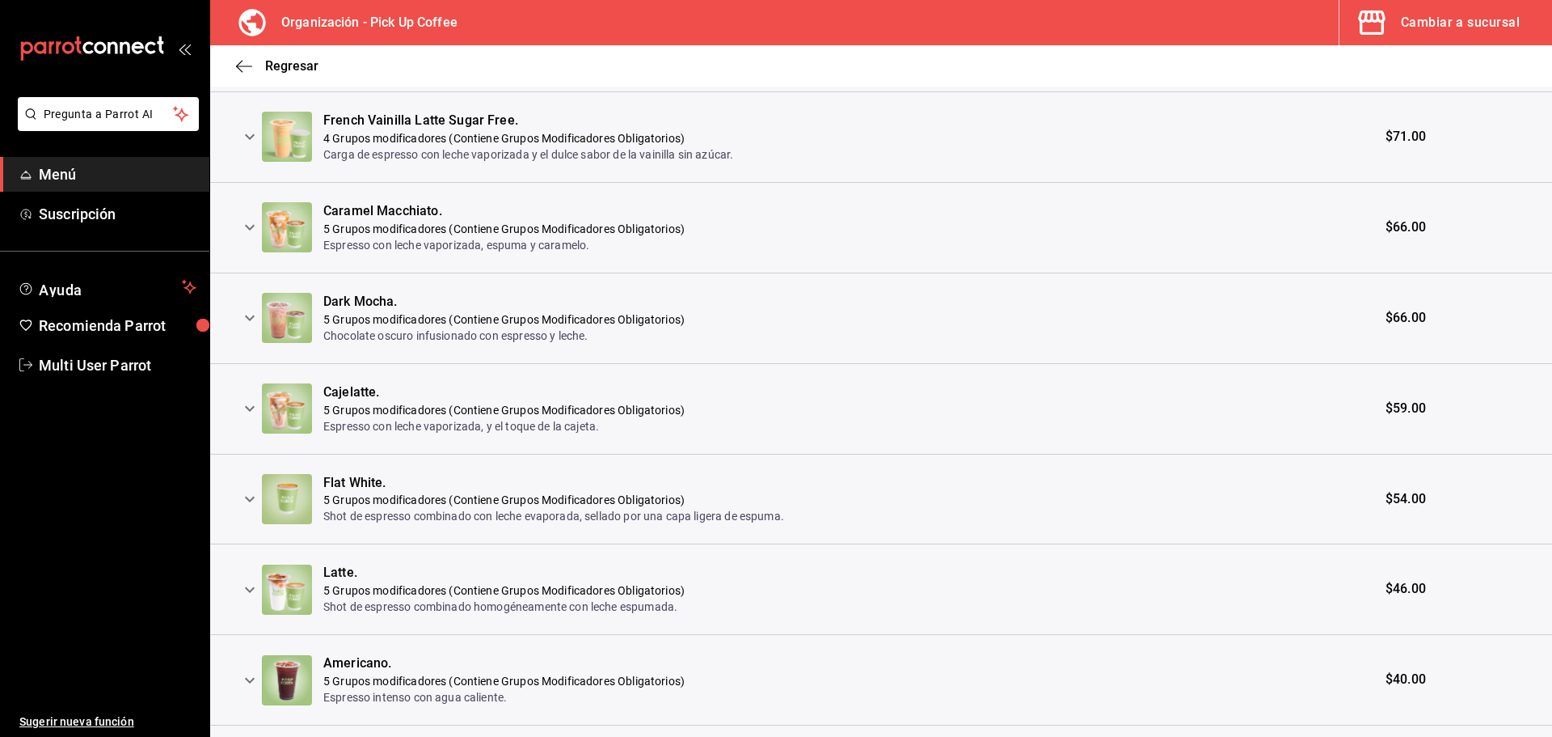
click at [248, 410] on icon "expand row" at bounding box center [250, 409] width 10 height 6
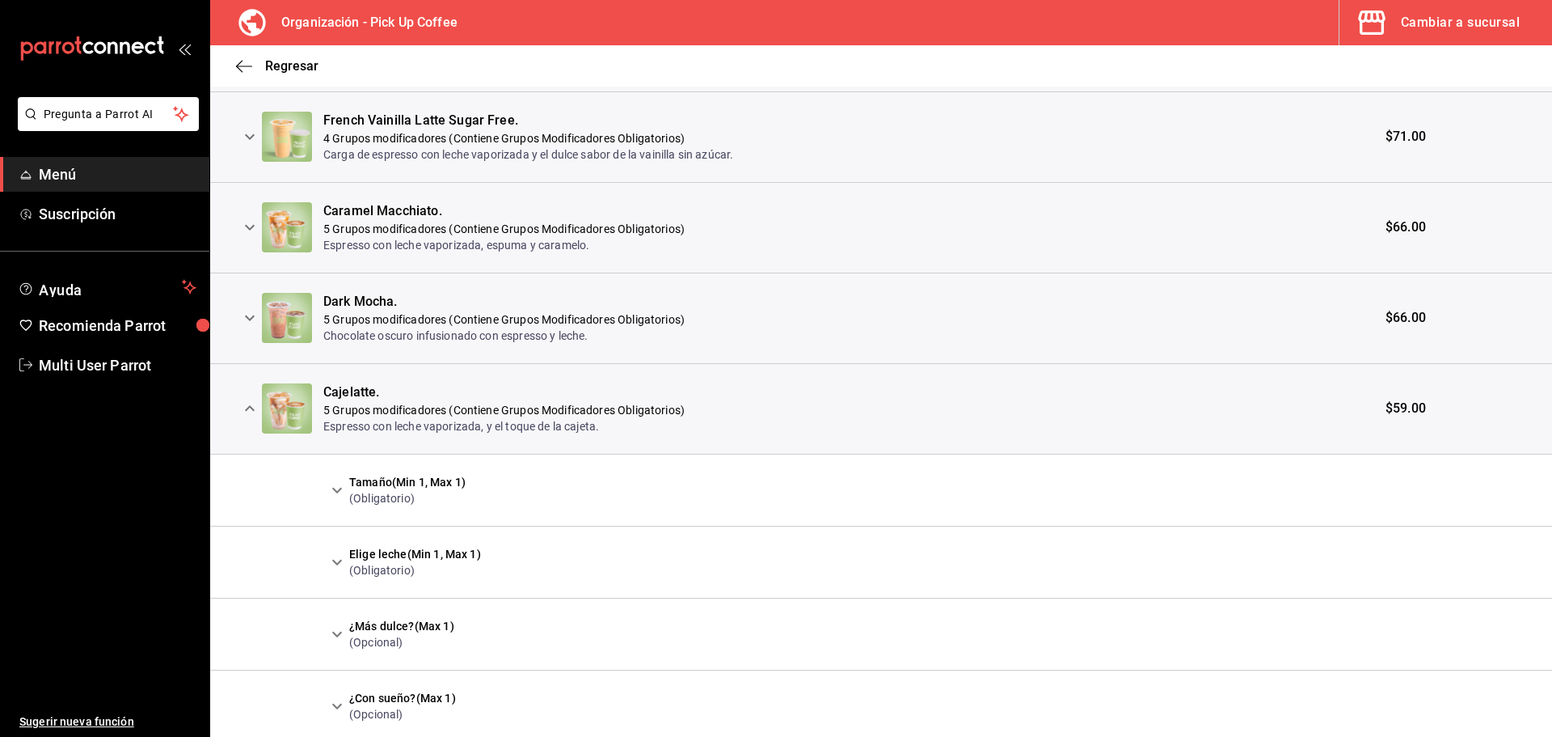
click at [340, 488] on icon "expand row" at bounding box center [336, 489] width 19 height 19
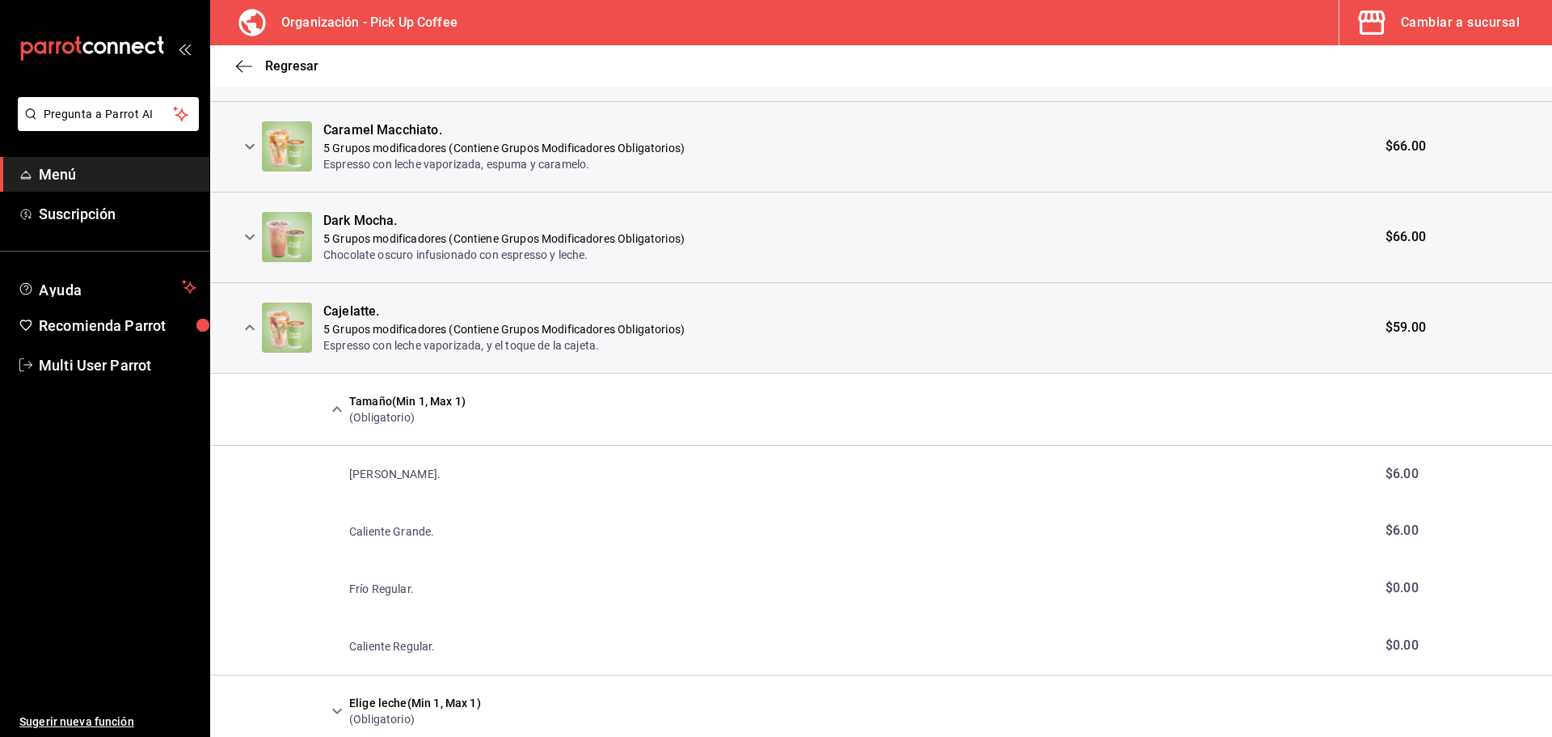
click at [251, 329] on icon "expand row" at bounding box center [249, 327] width 19 height 19
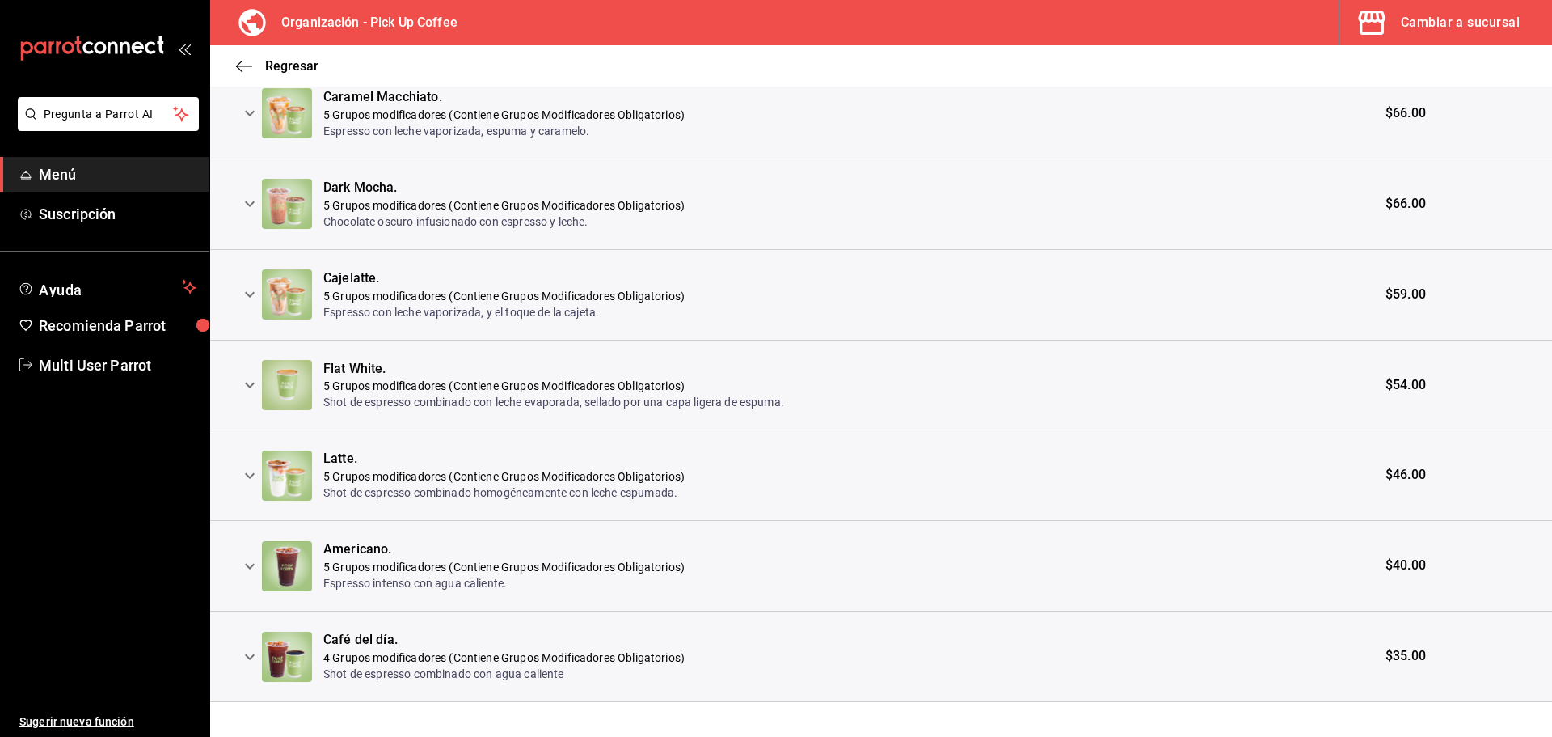
scroll to position [617, 0]
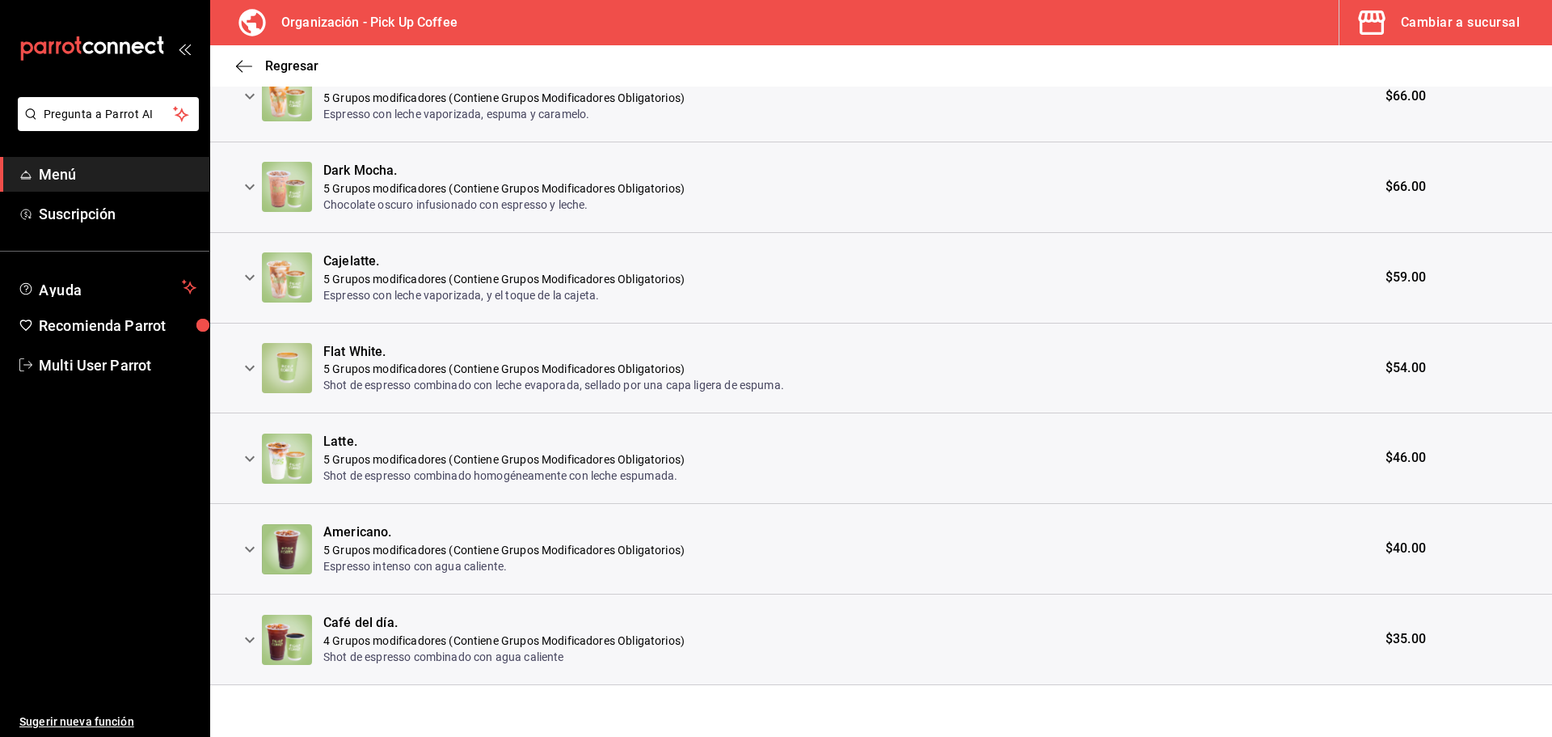
click at [254, 367] on icon "expand row" at bounding box center [249, 367] width 19 height 19
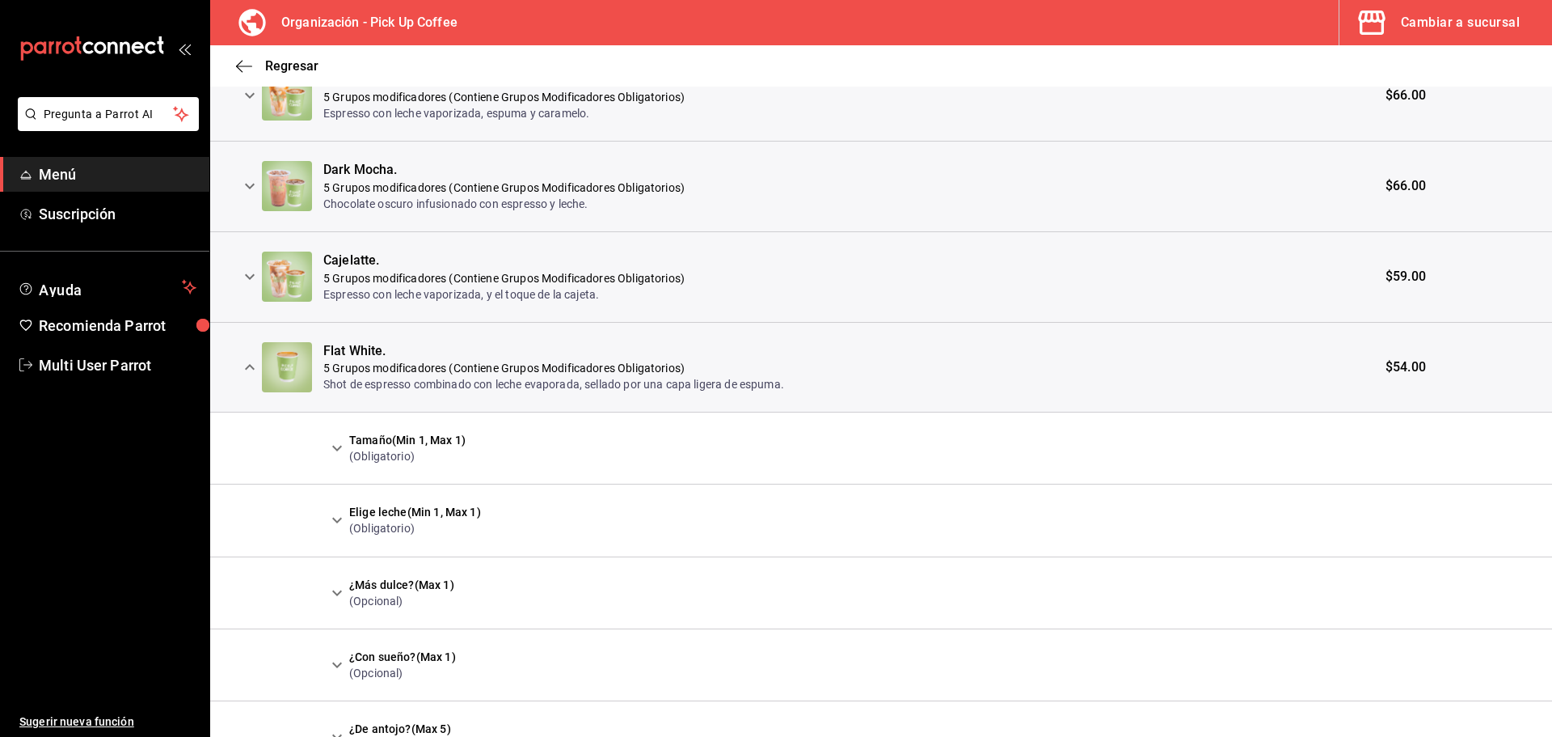
click at [333, 443] on icon "expand row" at bounding box center [336, 447] width 19 height 19
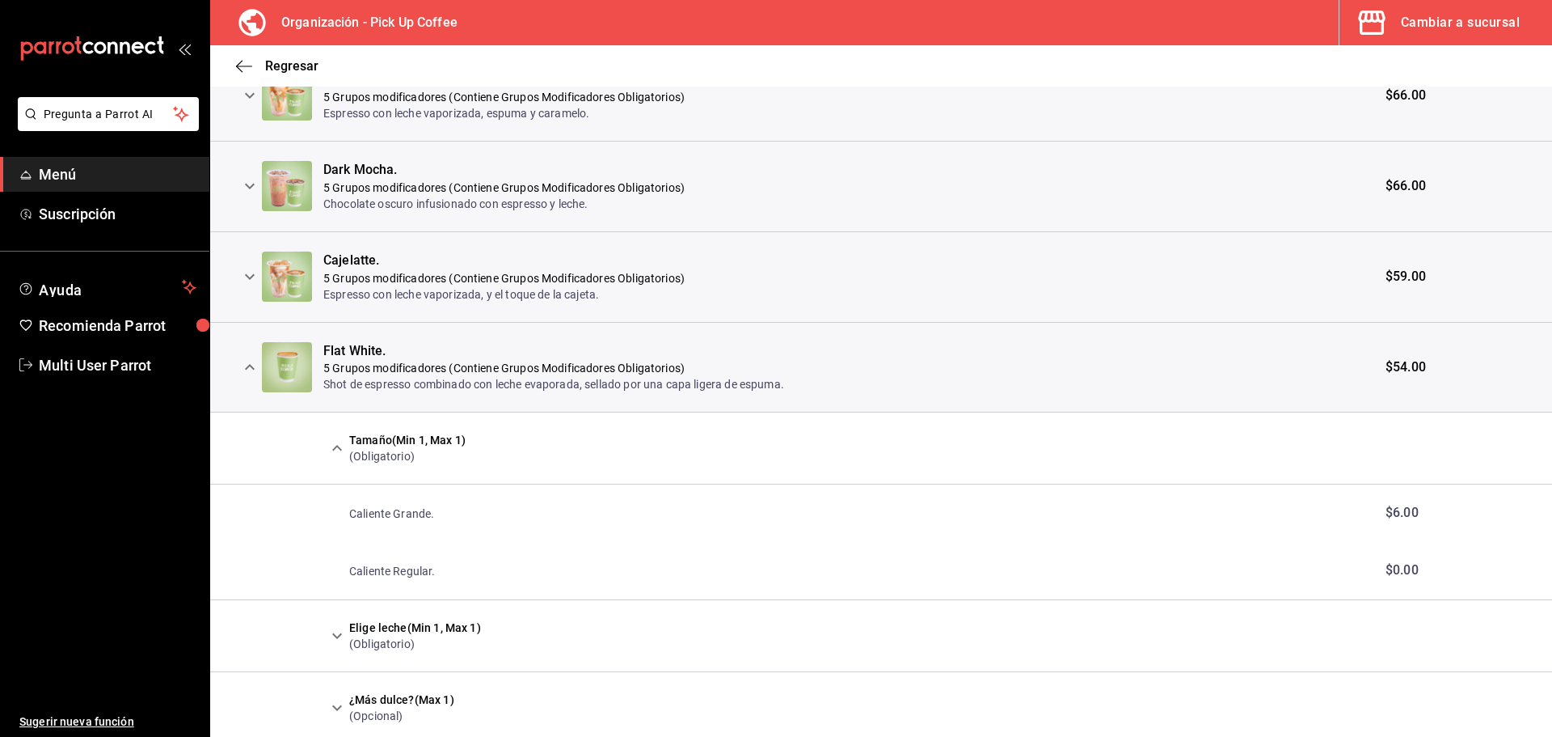
click at [251, 371] on icon "expand row" at bounding box center [249, 366] width 19 height 19
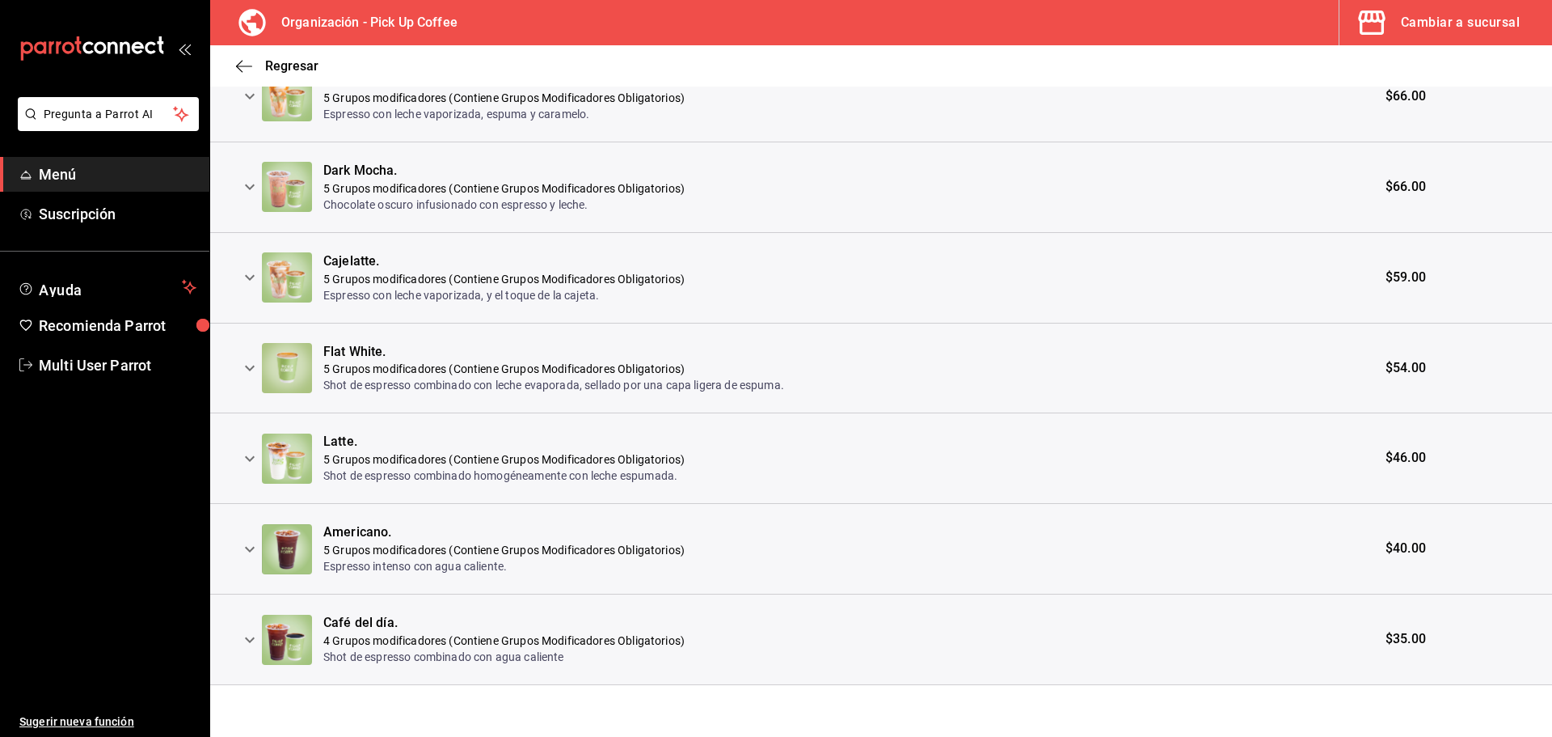
click at [245, 452] on icon "expand row" at bounding box center [249, 458] width 19 height 19
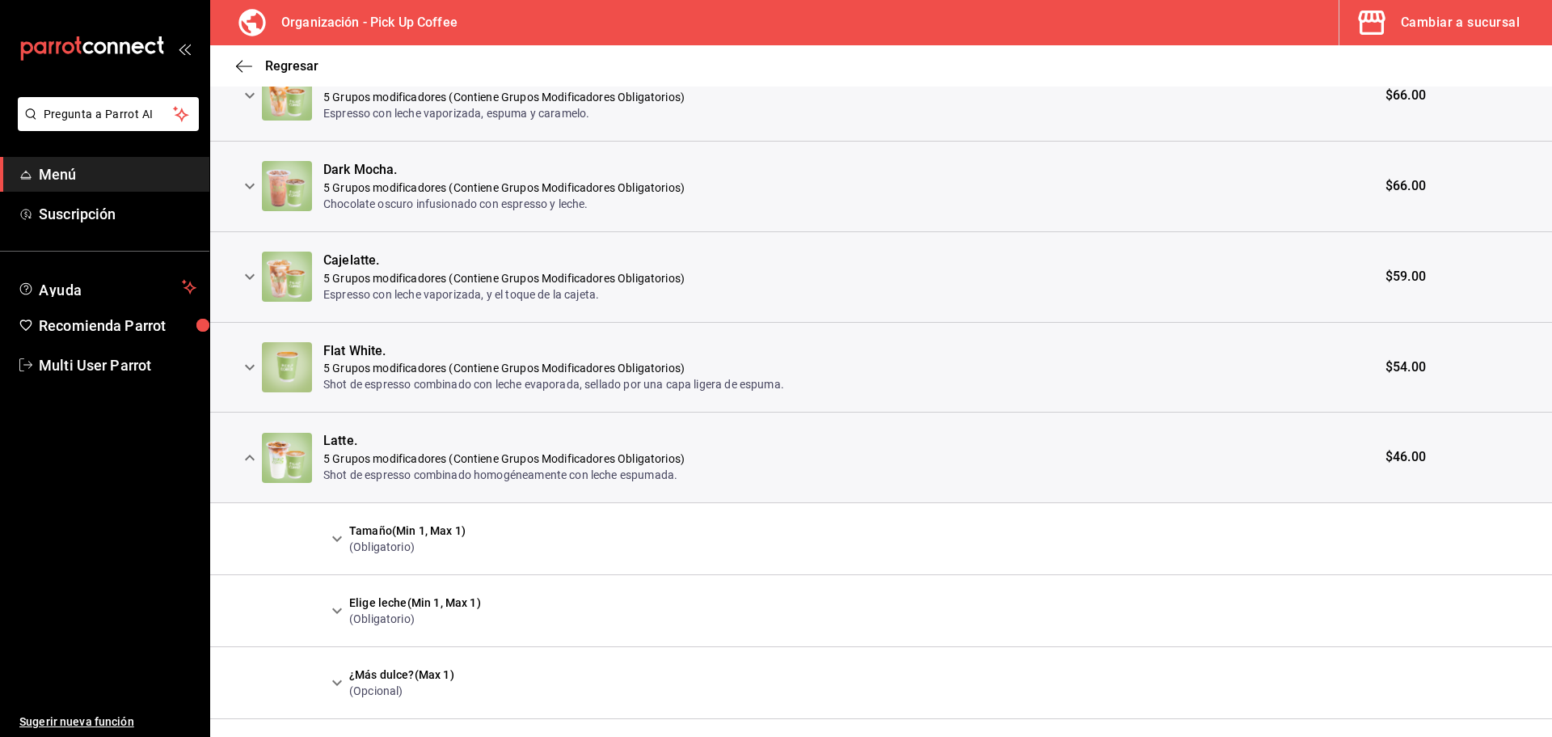
click at [337, 530] on icon "expand row" at bounding box center [336, 538] width 19 height 19
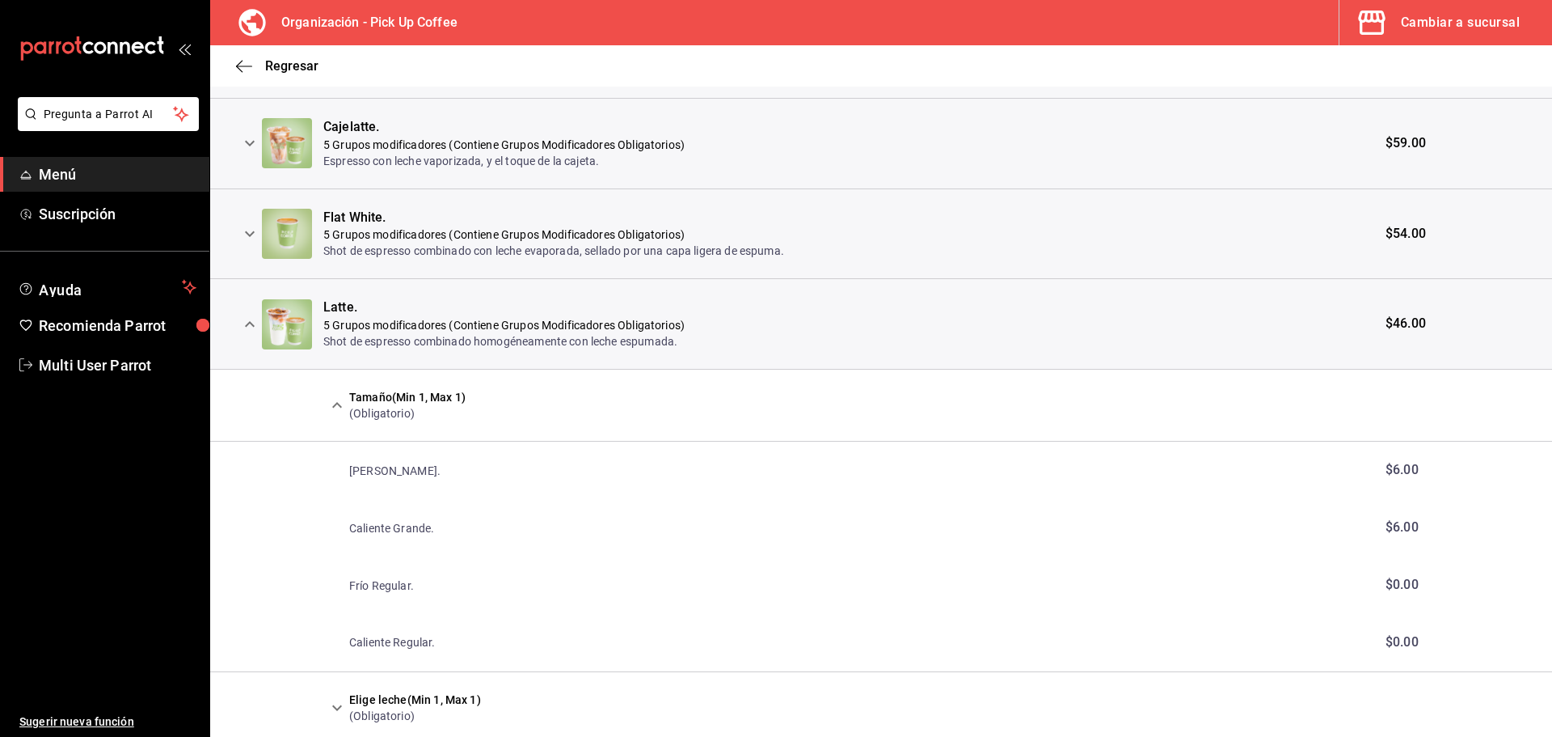
scroll to position [779, 0]
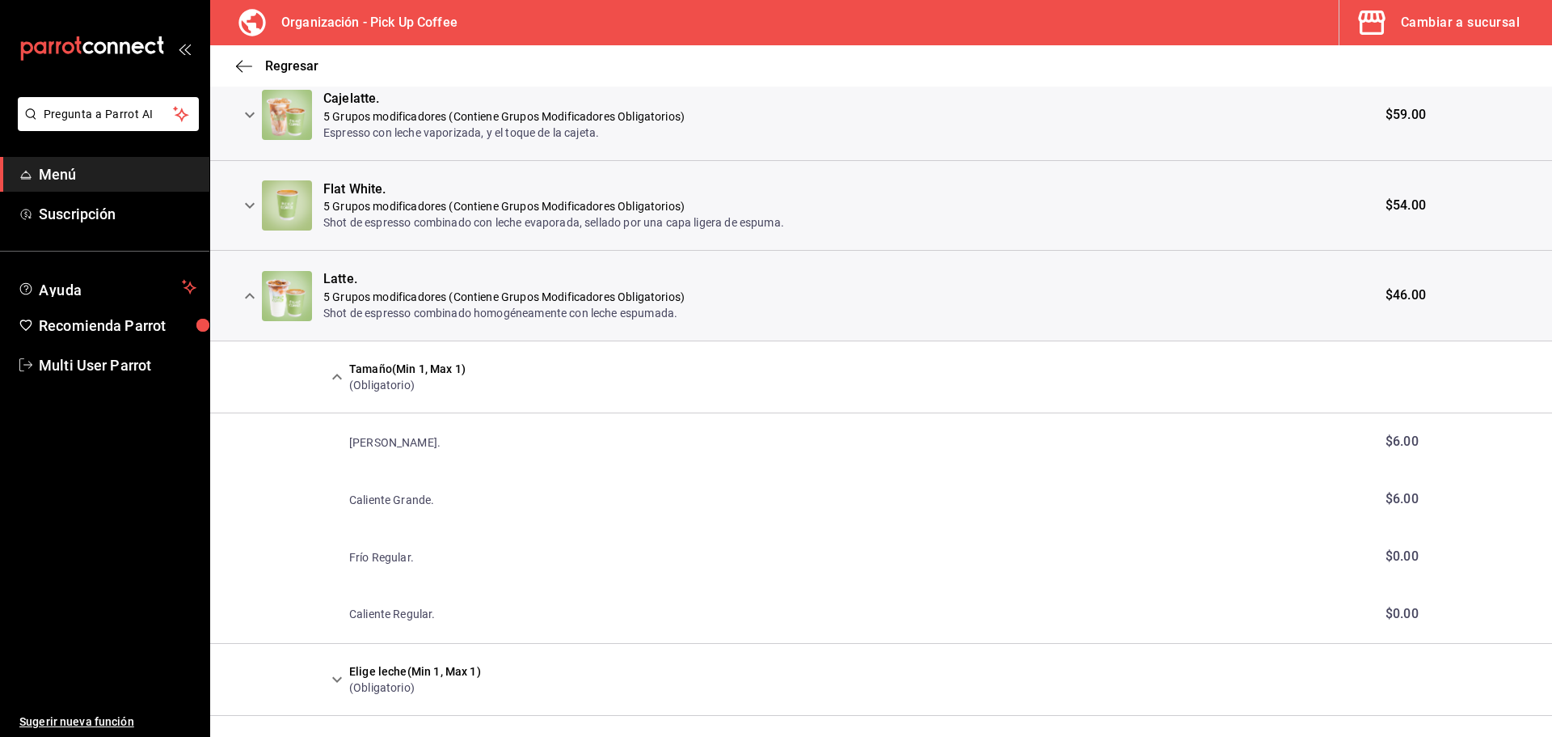
click at [239, 296] on button "expand row" at bounding box center [249, 295] width 27 height 27
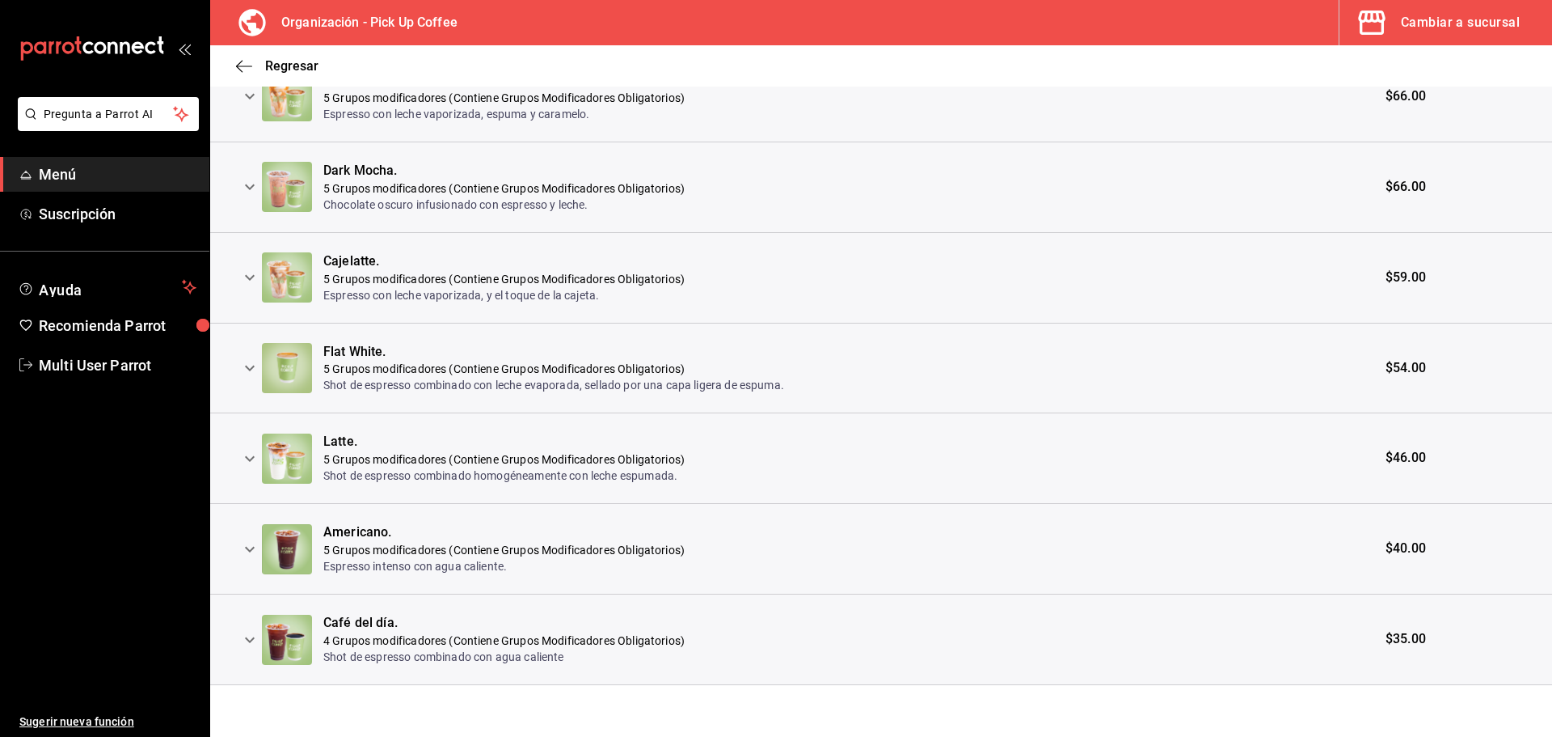
click at [243, 542] on icon "expand row" at bounding box center [249, 548] width 19 height 19
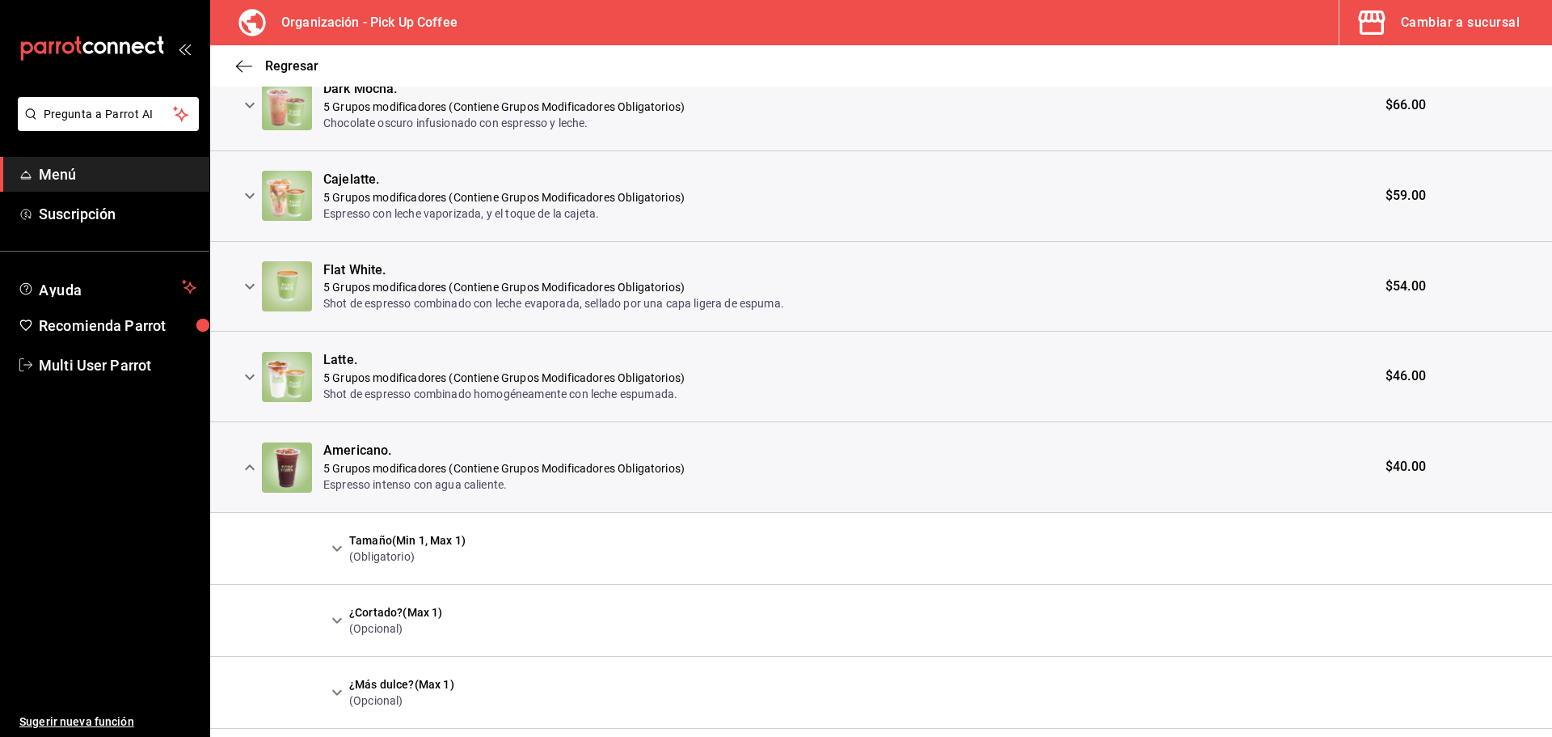
click at [336, 548] on icon "expand row" at bounding box center [336, 547] width 19 height 19
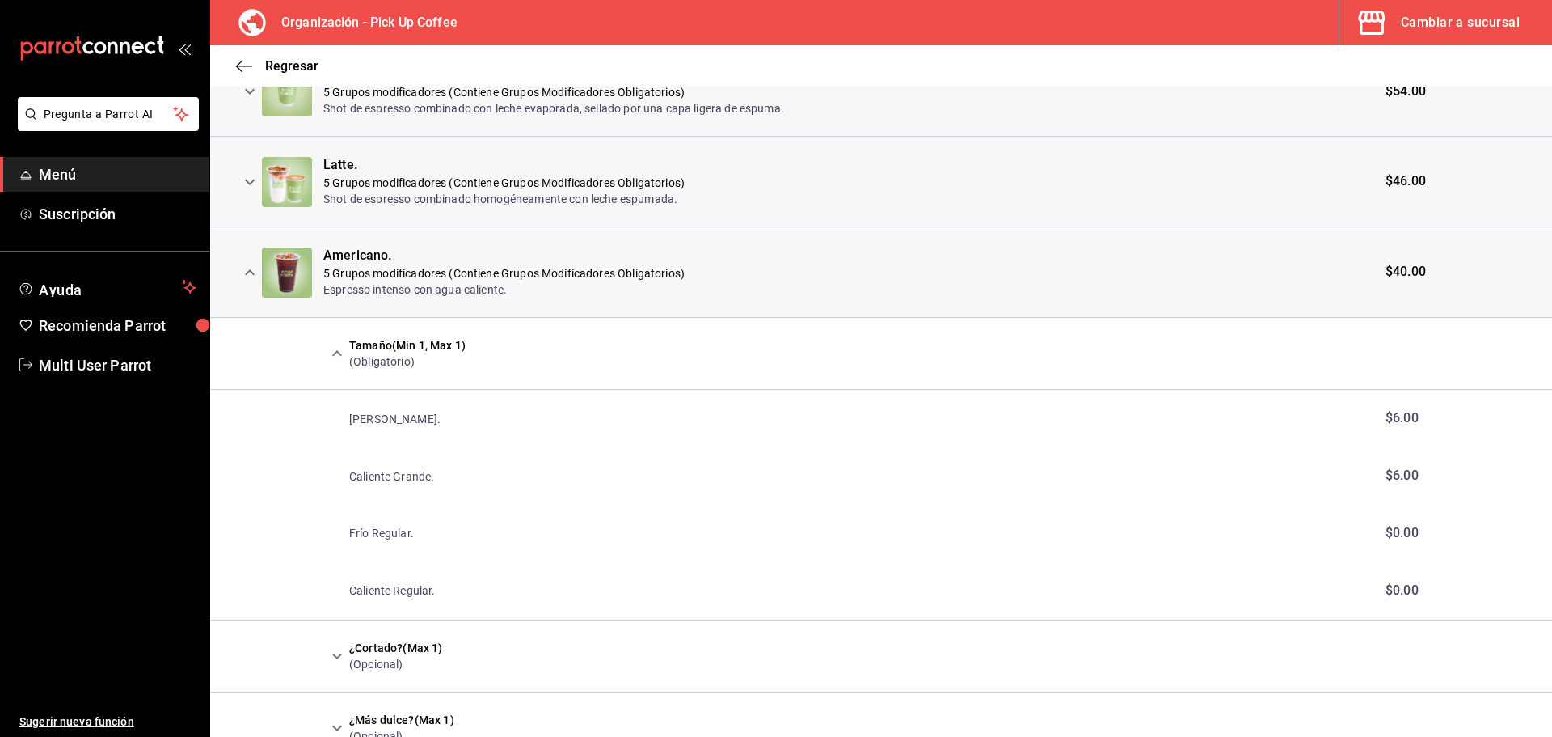
scroll to position [940, 0]
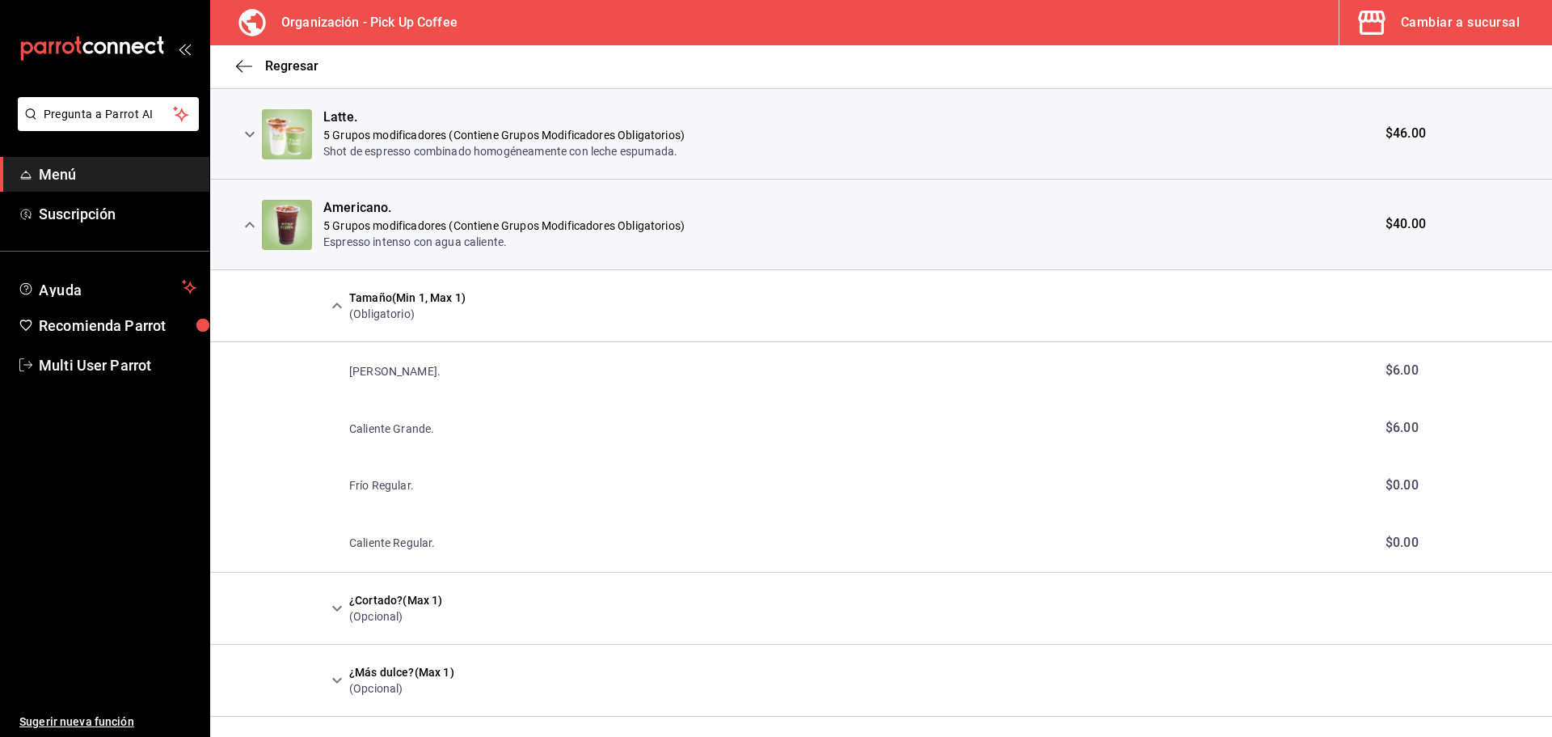
click at [251, 228] on icon "expand row" at bounding box center [249, 224] width 19 height 19
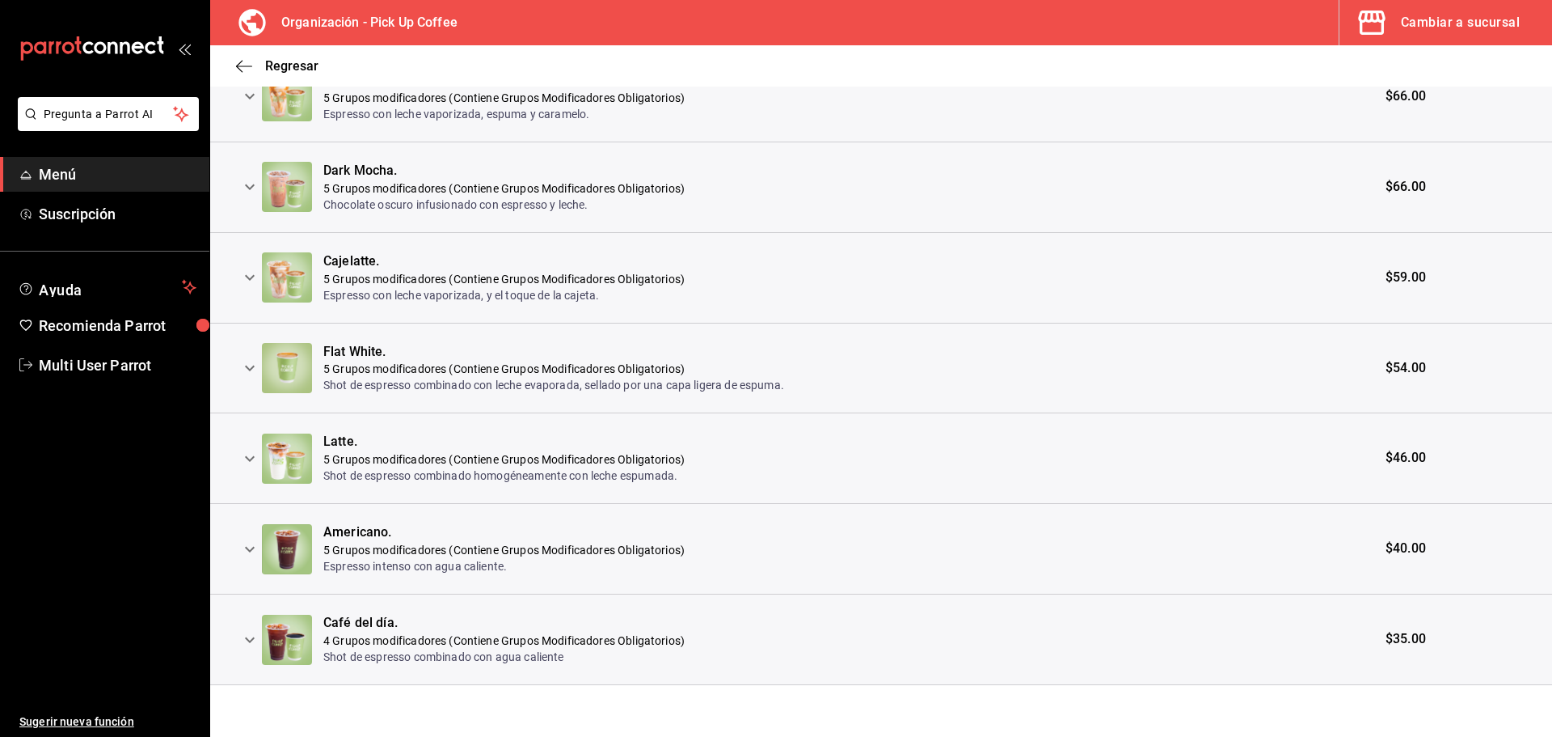
scroll to position [617, 0]
click at [249, 637] on icon "expand row" at bounding box center [249, 639] width 19 height 19
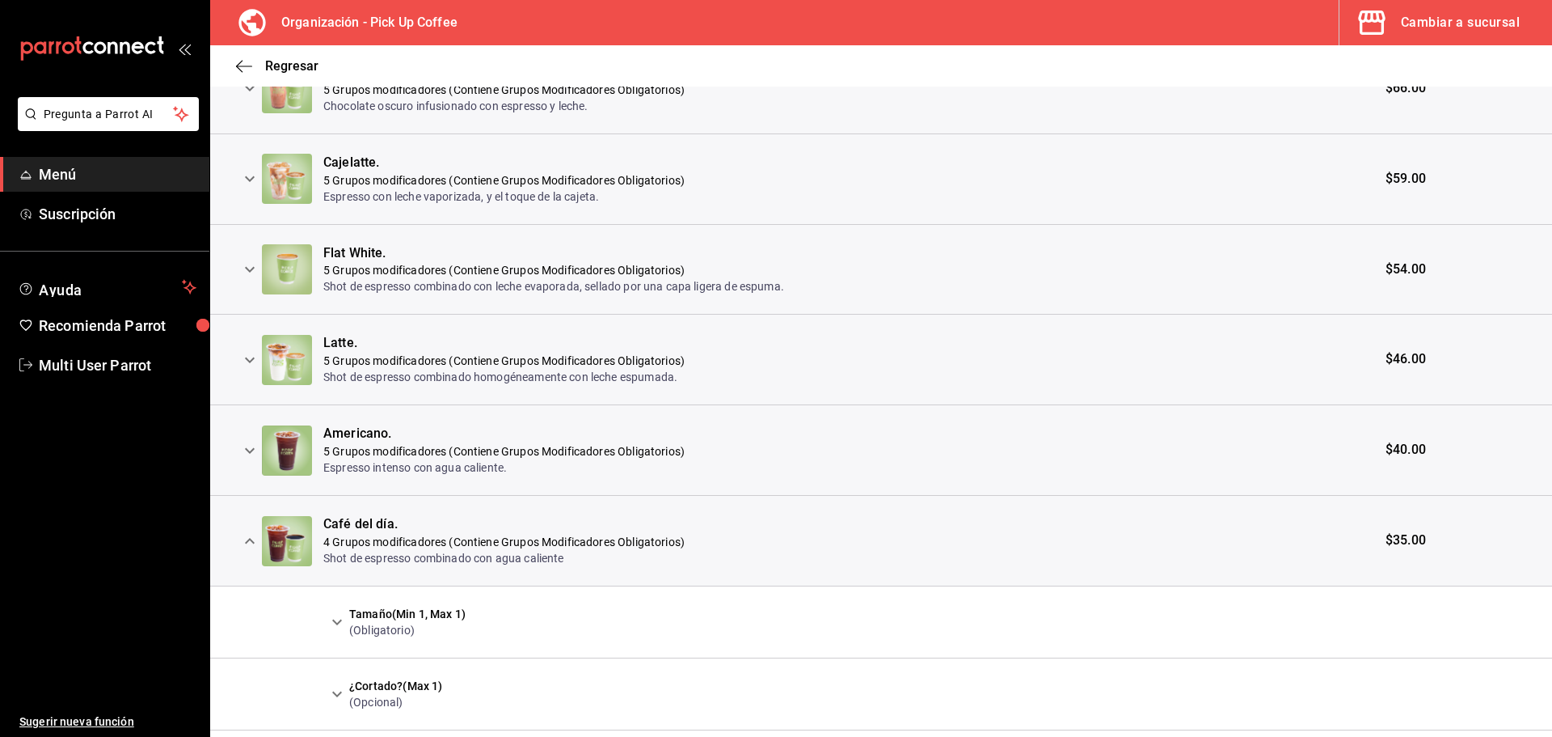
scroll to position [779, 0]
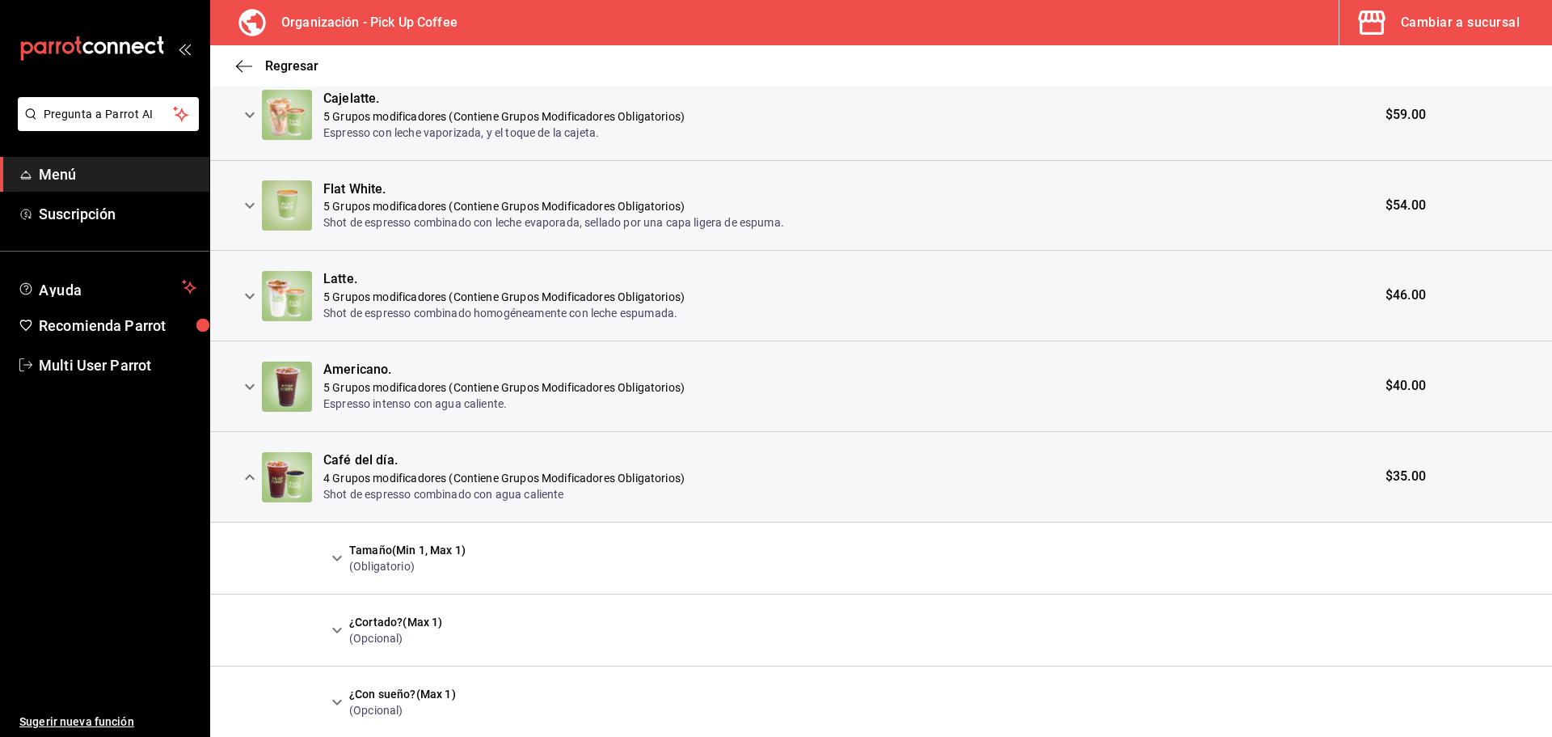
click at [336, 563] on icon "expand row" at bounding box center [336, 557] width 19 height 19
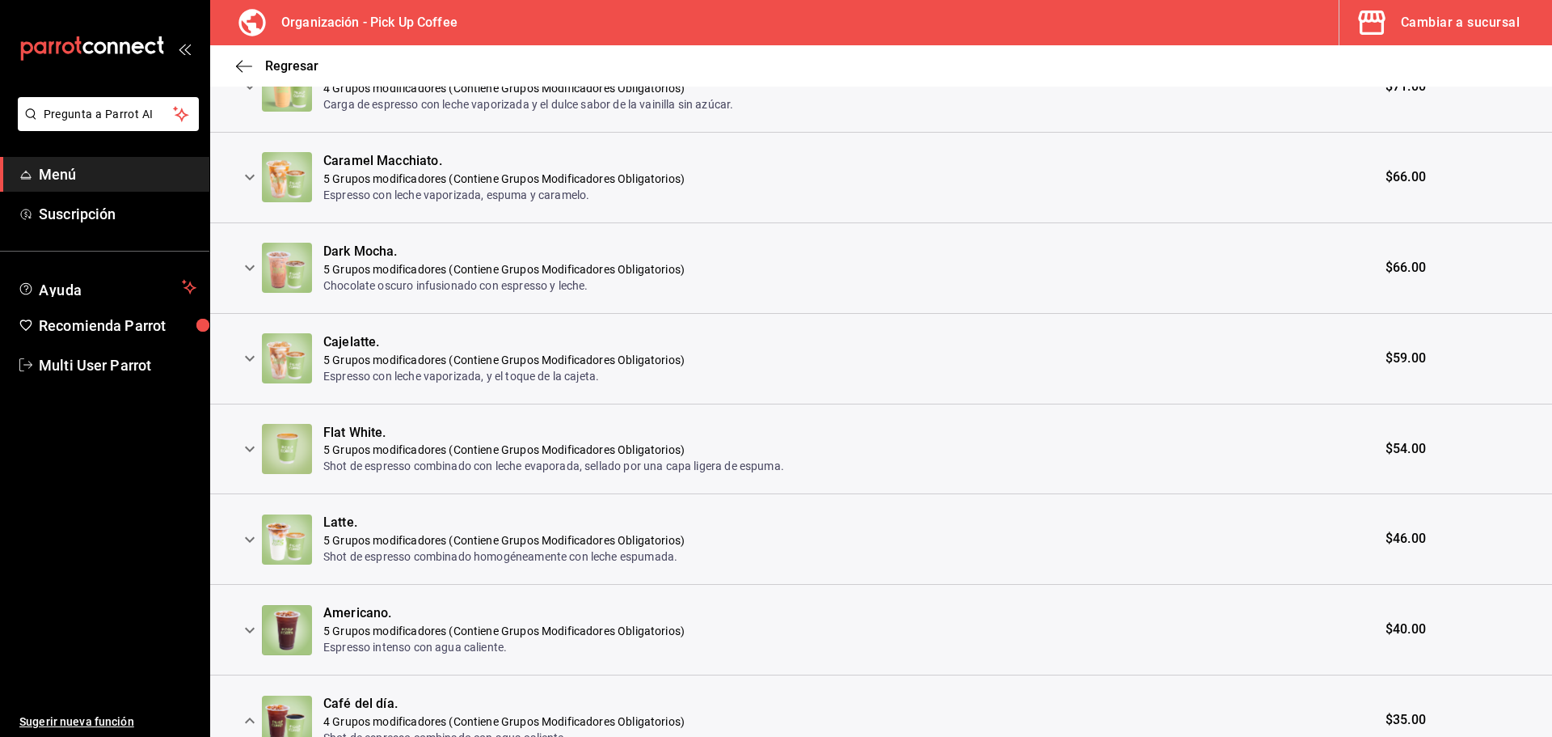
scroll to position [0, 0]
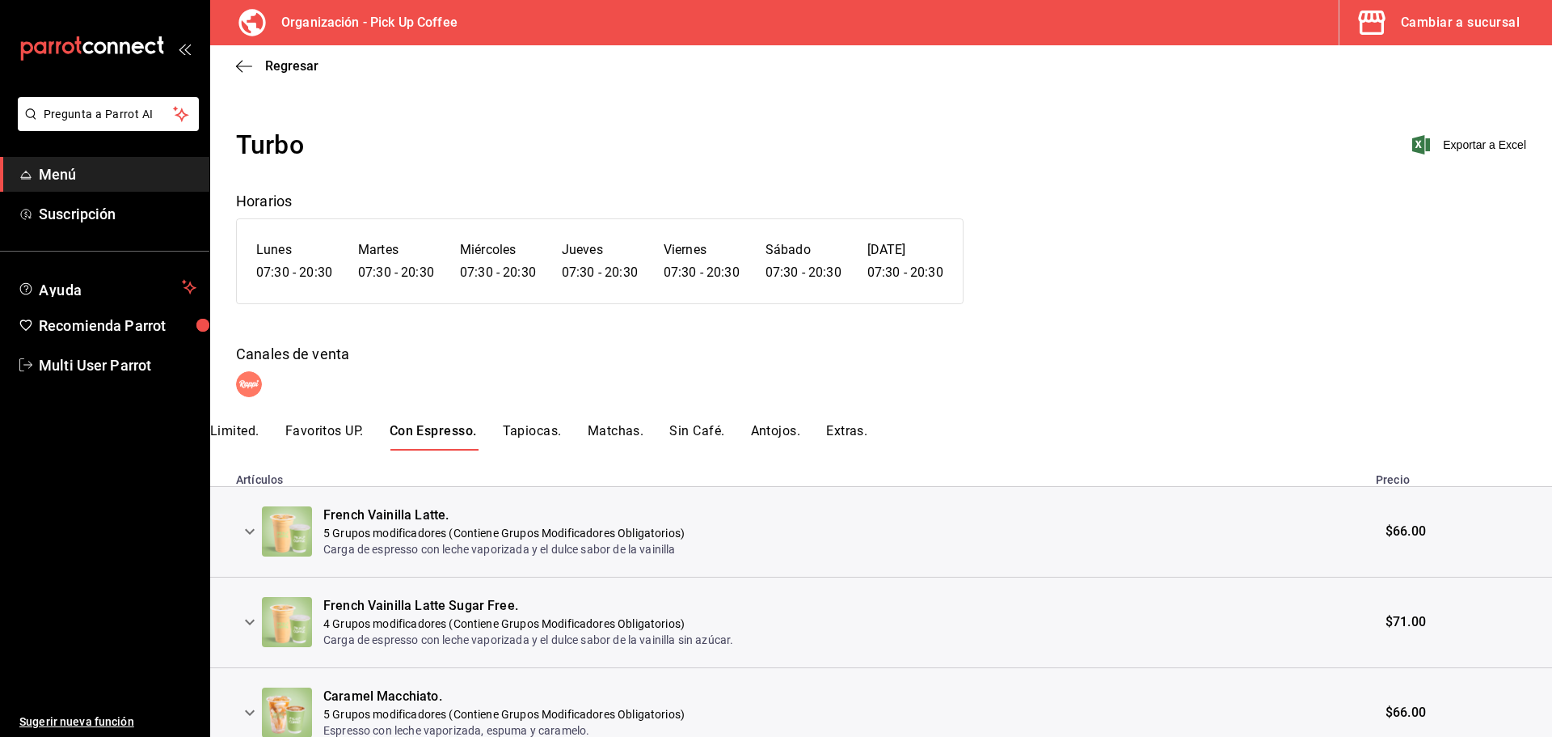
click at [544, 433] on button "Tapiocas." at bounding box center [532, 436] width 59 height 27
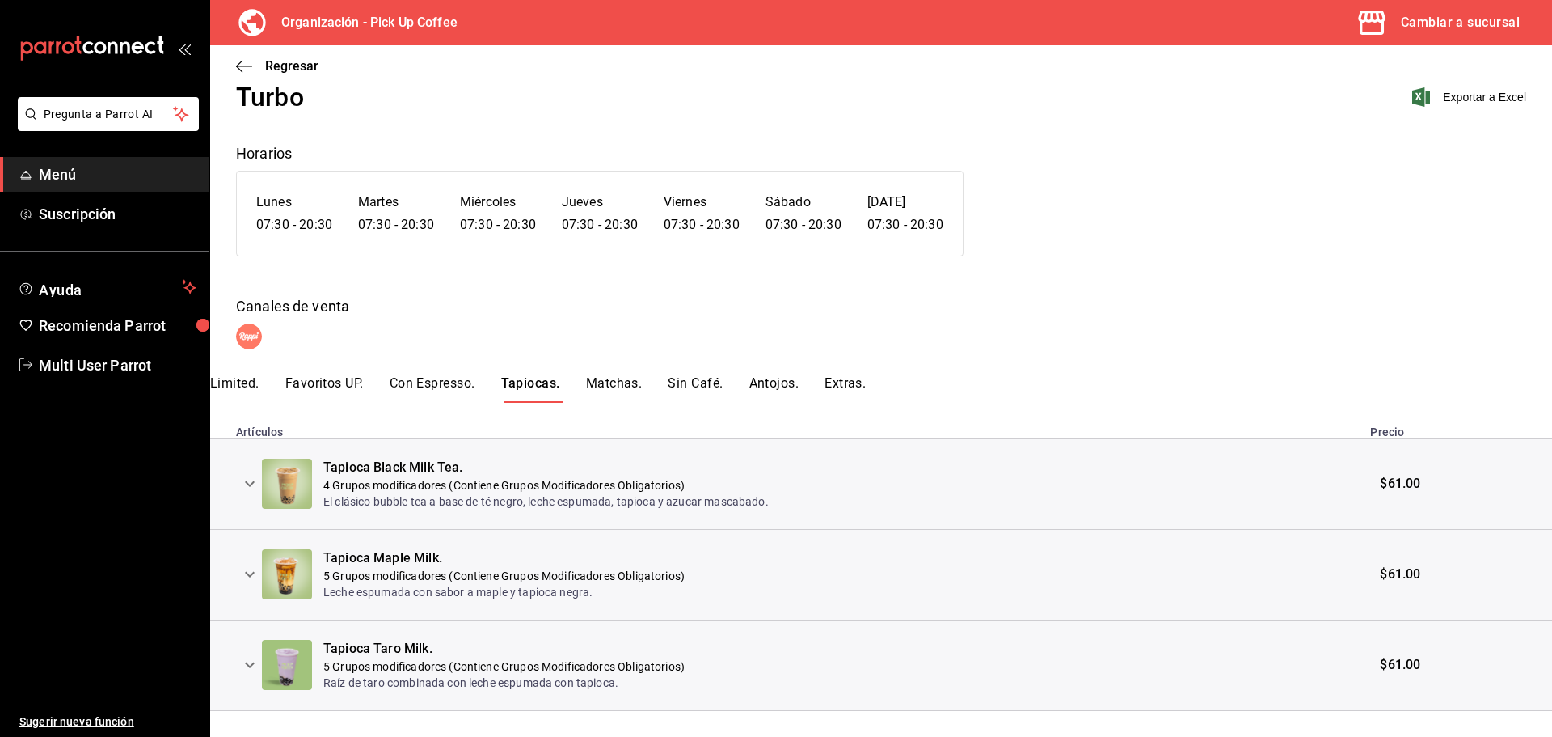
scroll to position [74, 0]
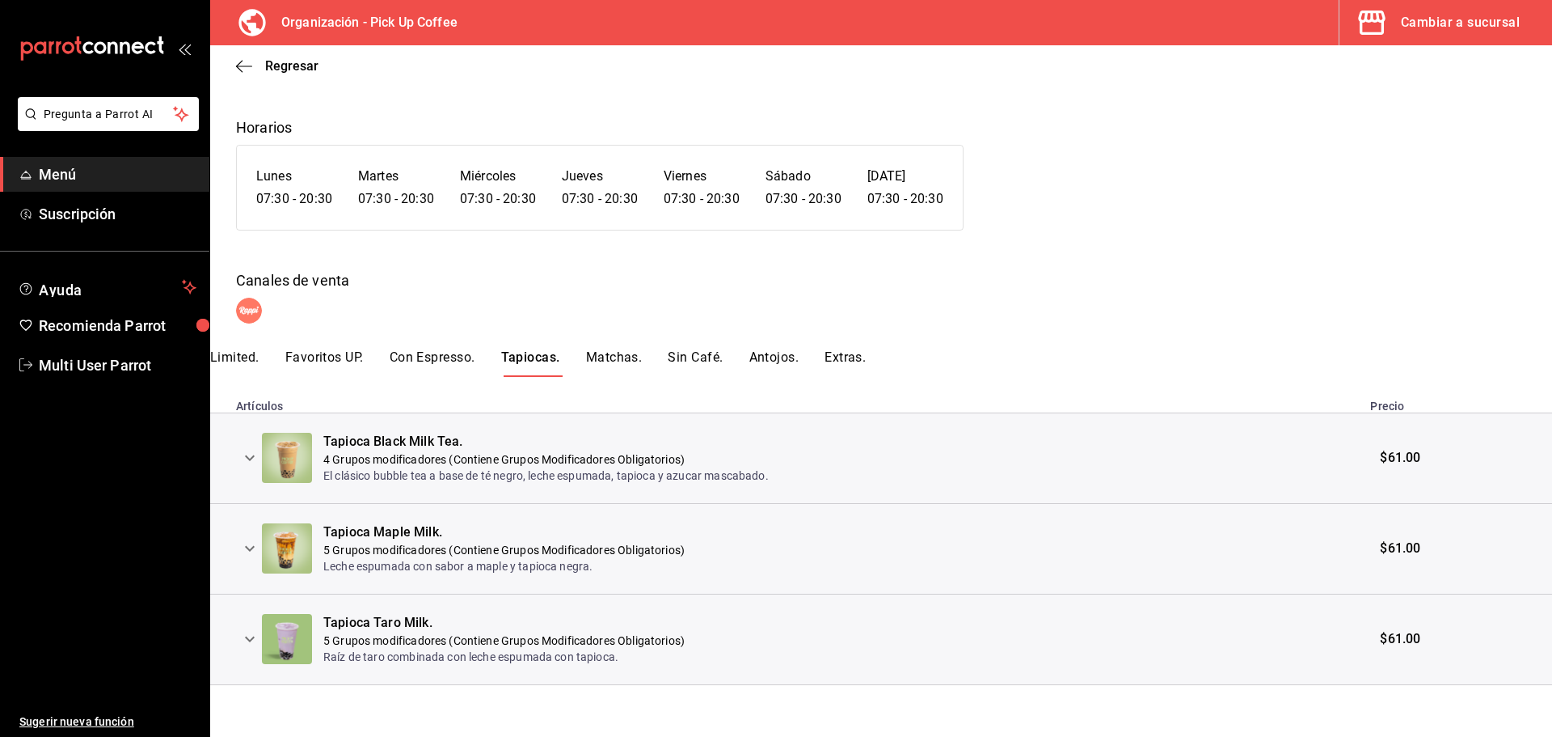
click at [247, 457] on icon "expand row" at bounding box center [250, 458] width 10 height 6
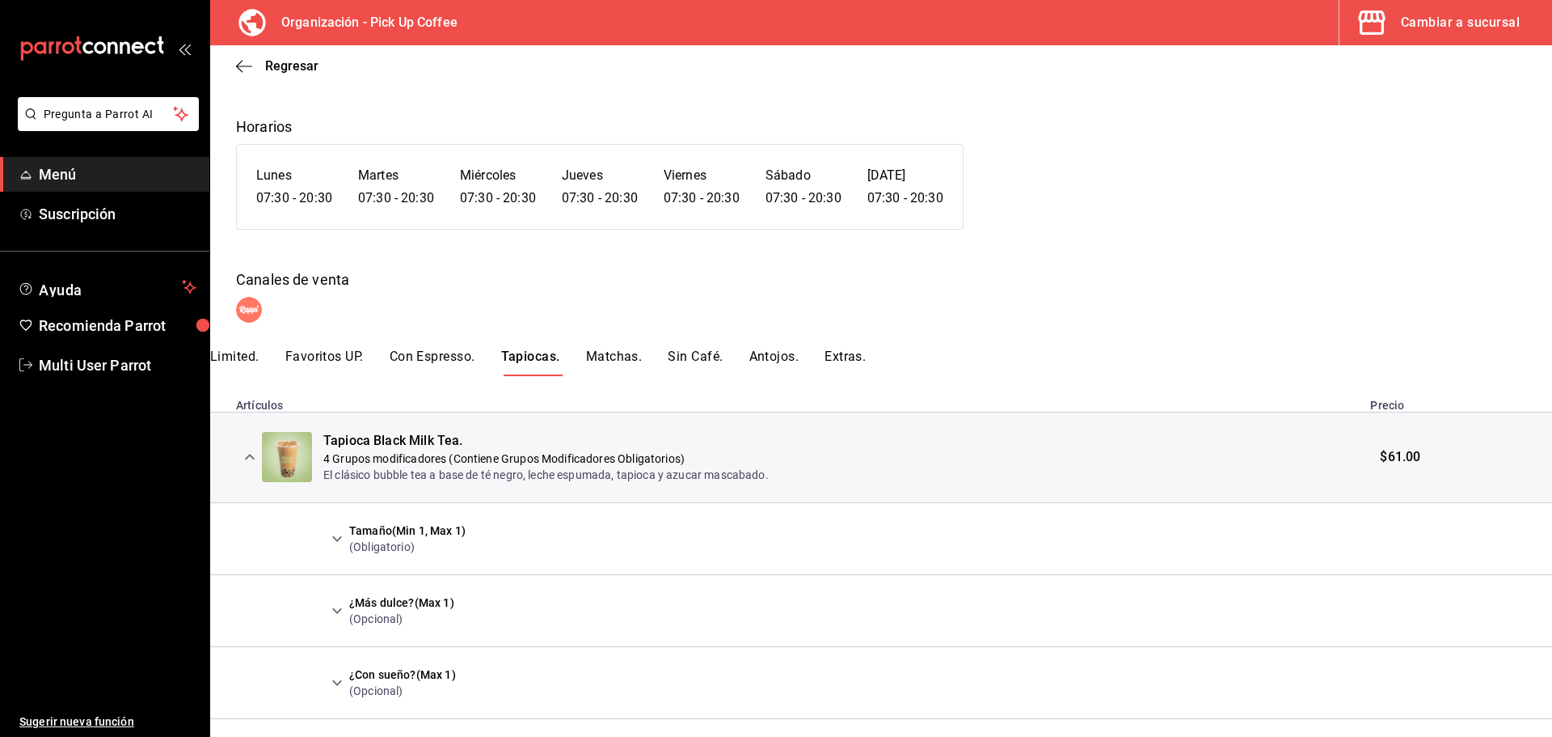
click at [336, 536] on icon "expand row" at bounding box center [336, 538] width 19 height 19
click at [247, 456] on icon "expand row" at bounding box center [249, 456] width 19 height 19
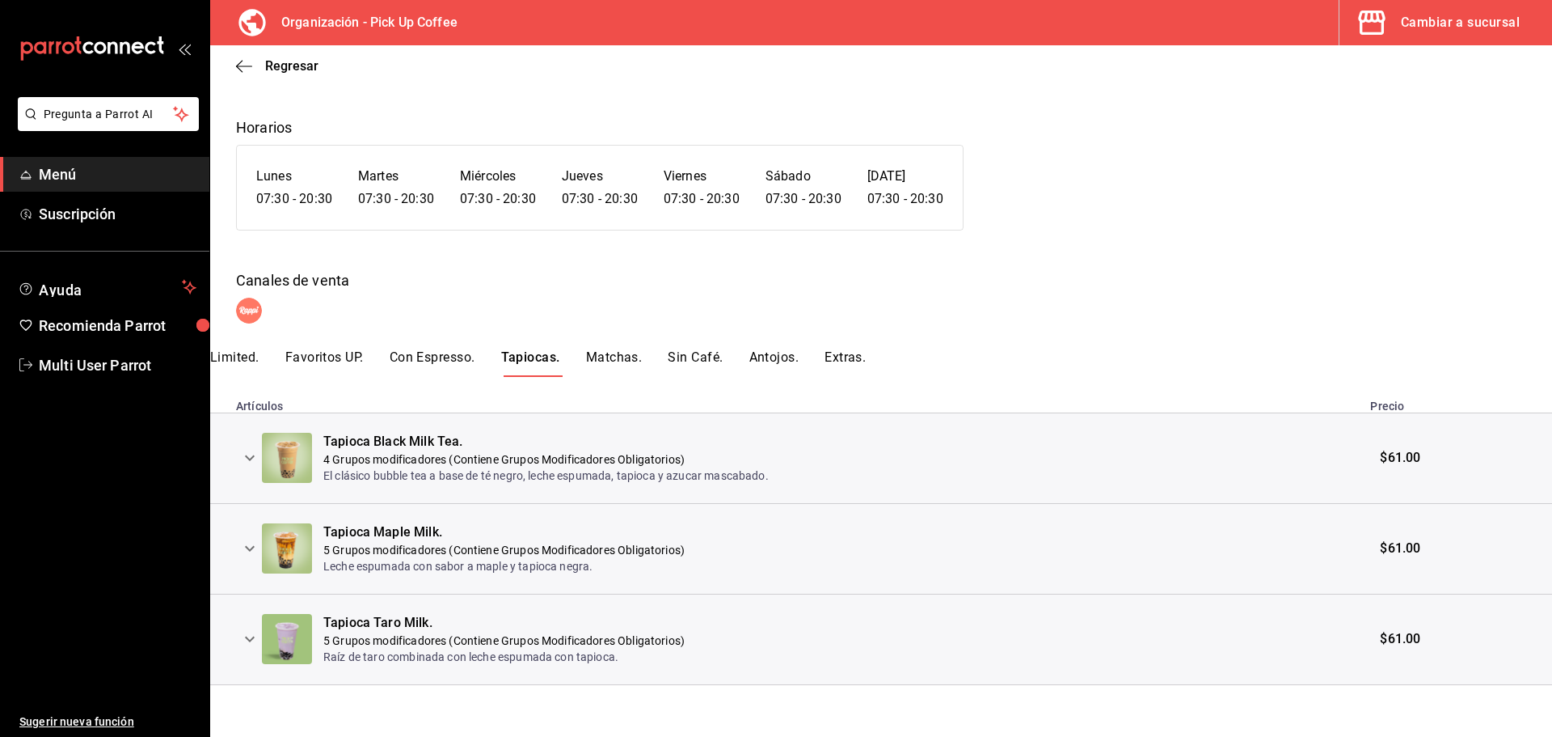
click at [255, 553] on icon "expand row" at bounding box center [249, 547] width 19 height 19
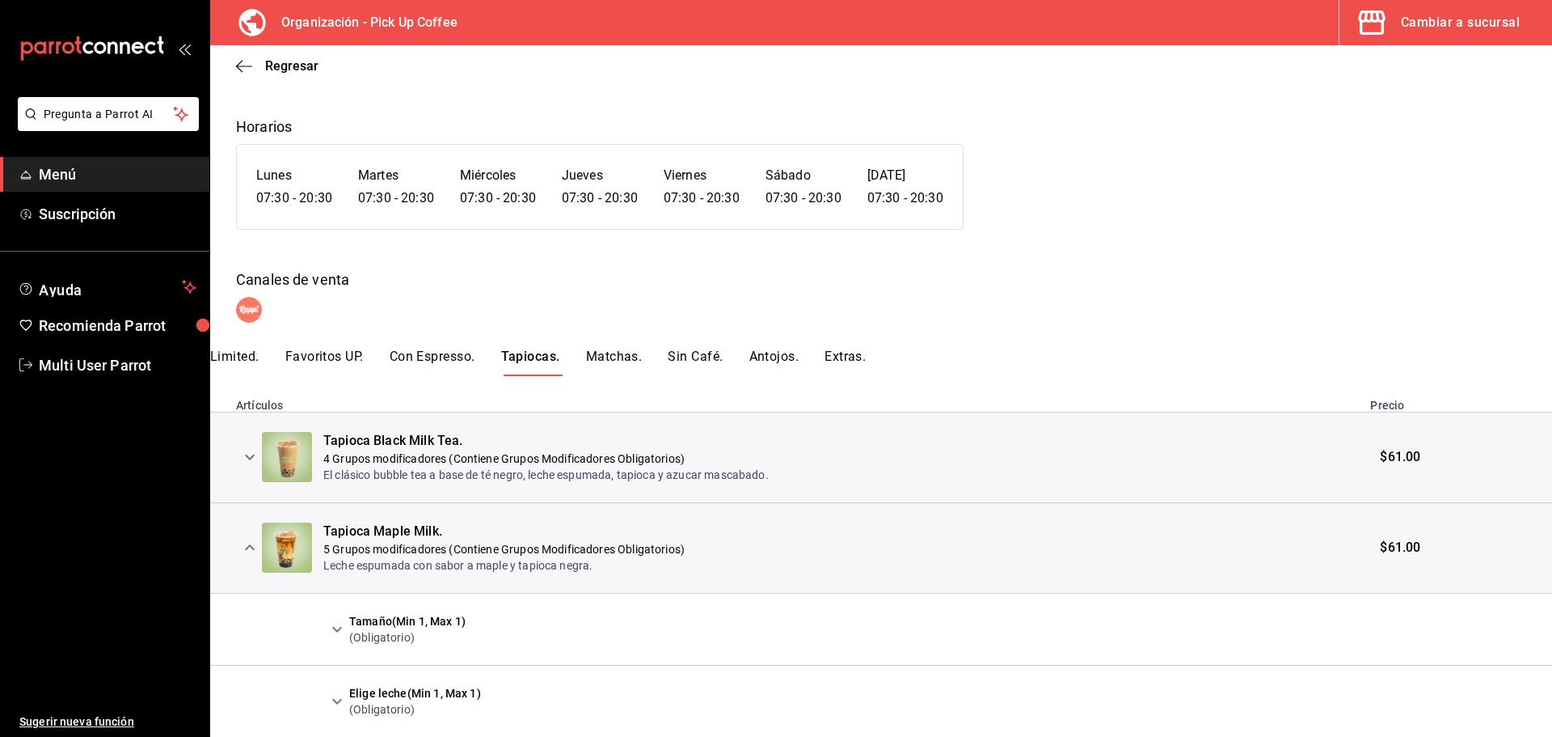
click at [340, 626] on icon "expand row" at bounding box center [336, 628] width 19 height 19
click at [602, 366] on button "Matchas." at bounding box center [614, 361] width 57 height 27
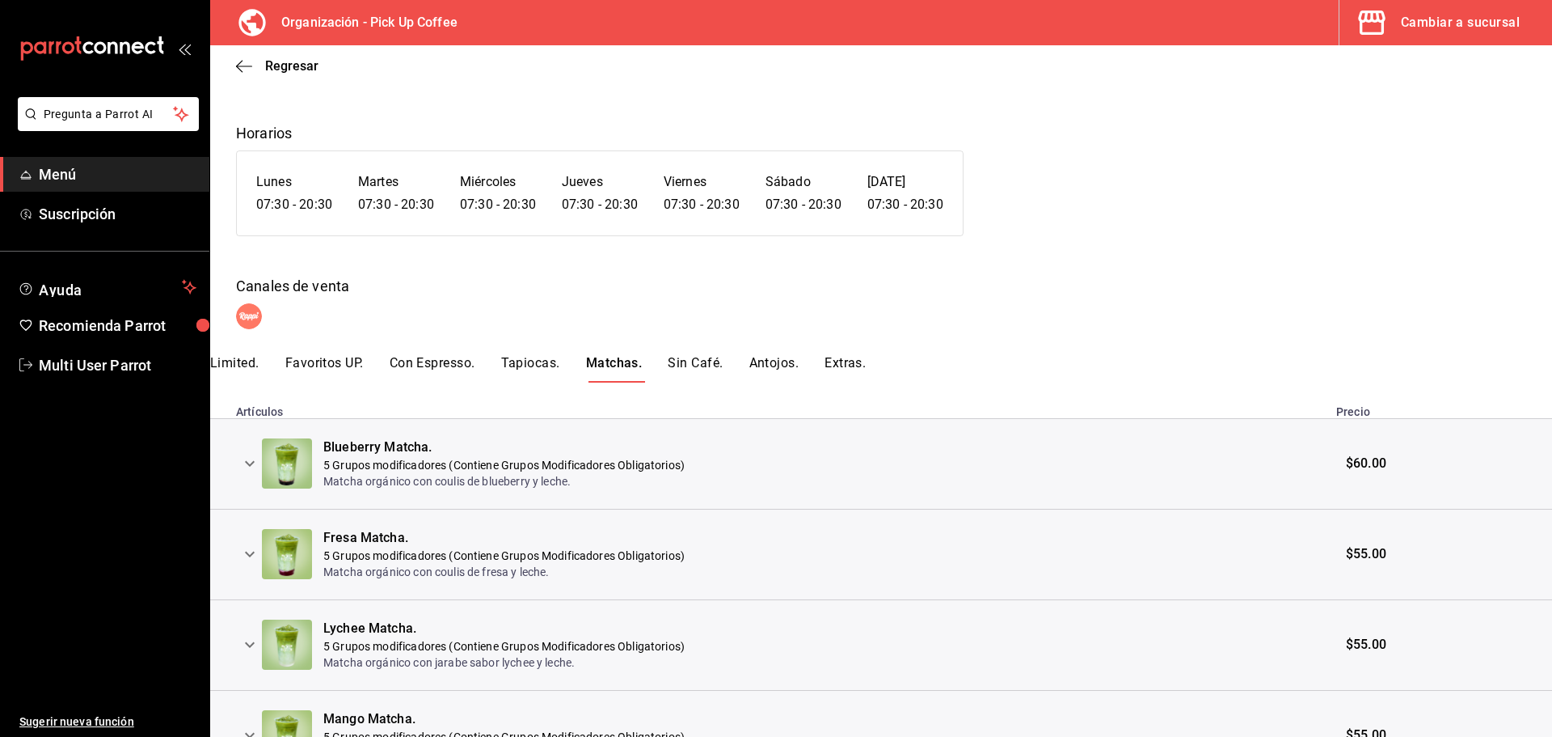
scroll to position [162, 0]
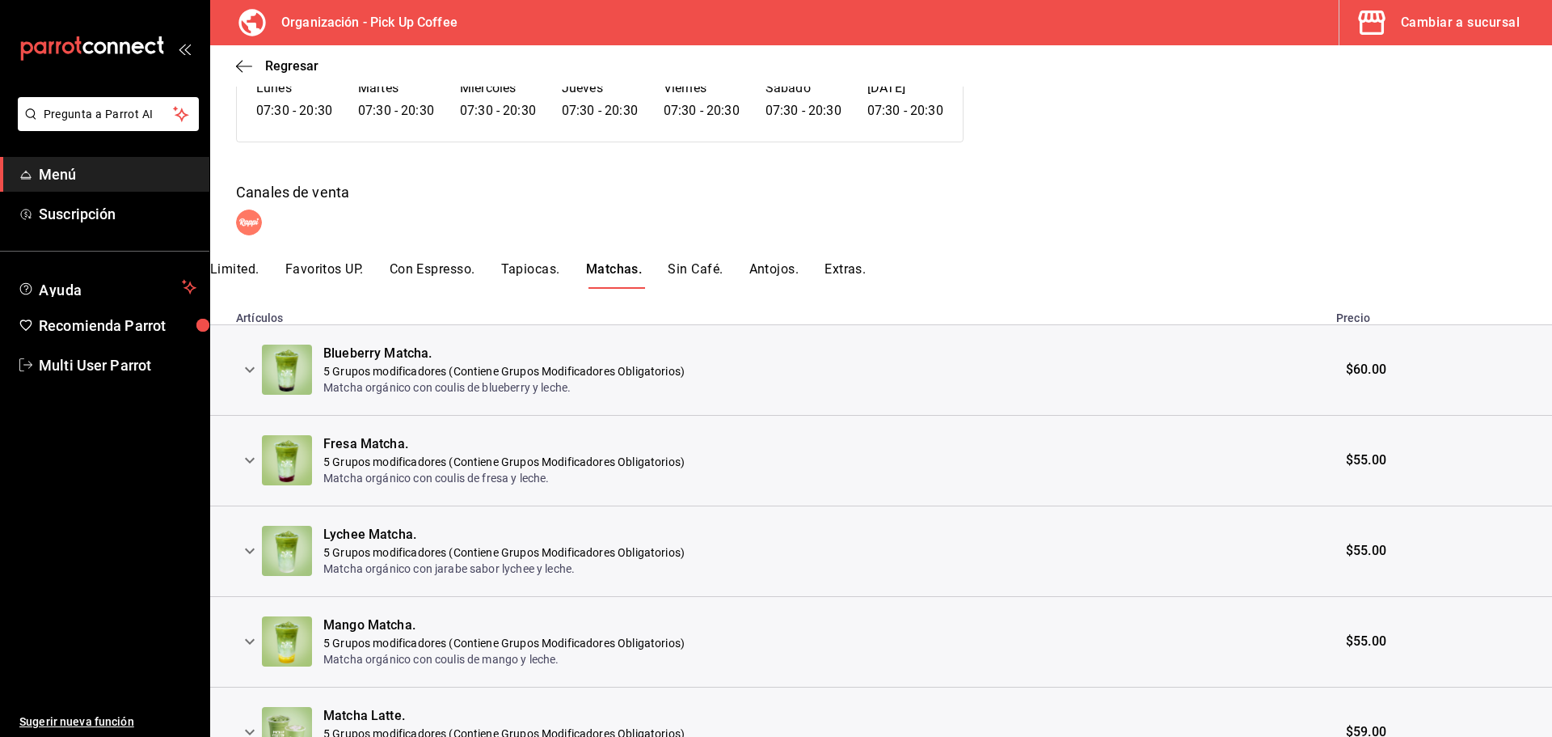
click at [241, 365] on icon "expand row" at bounding box center [249, 369] width 19 height 19
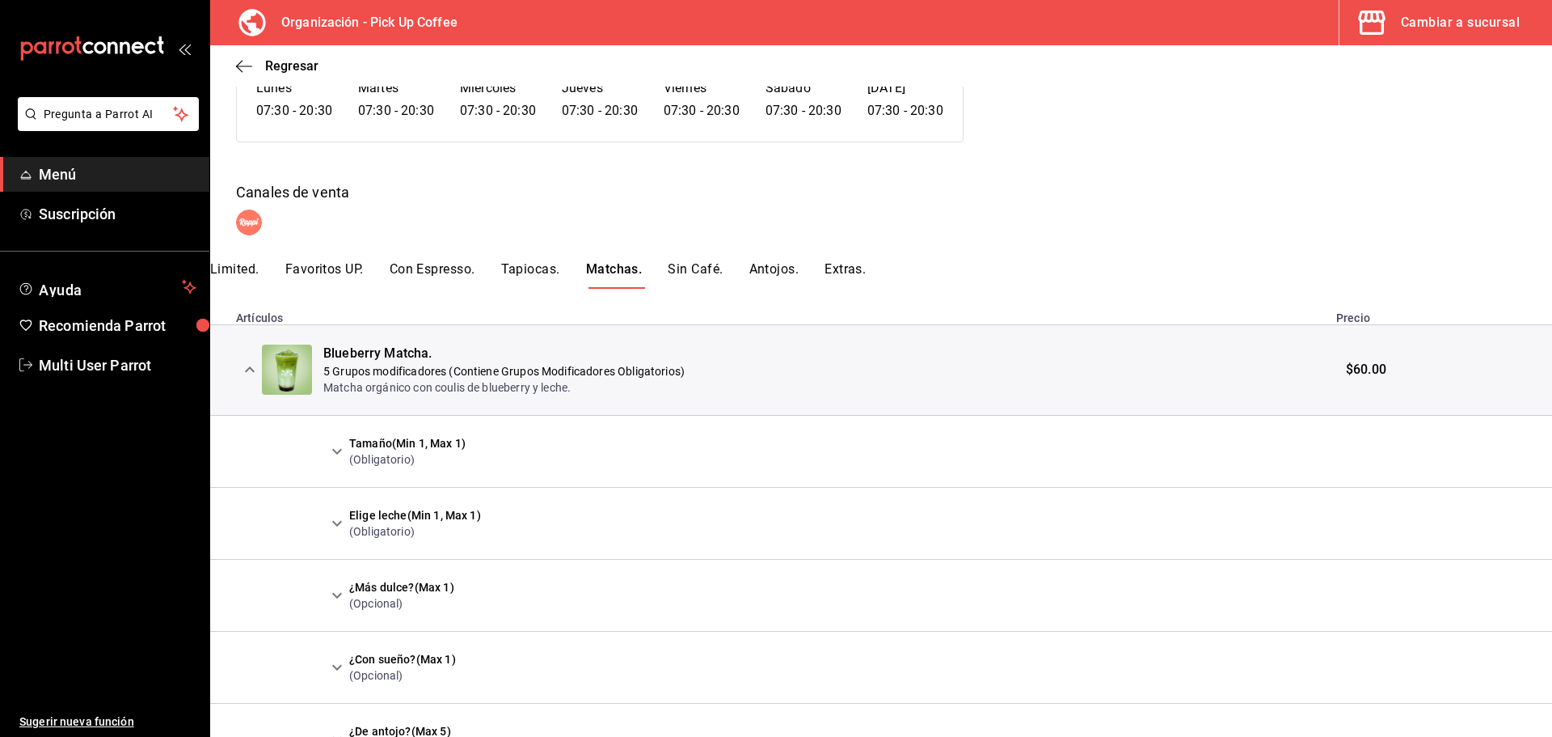
click at [332, 454] on icon "expand row" at bounding box center [336, 450] width 19 height 19
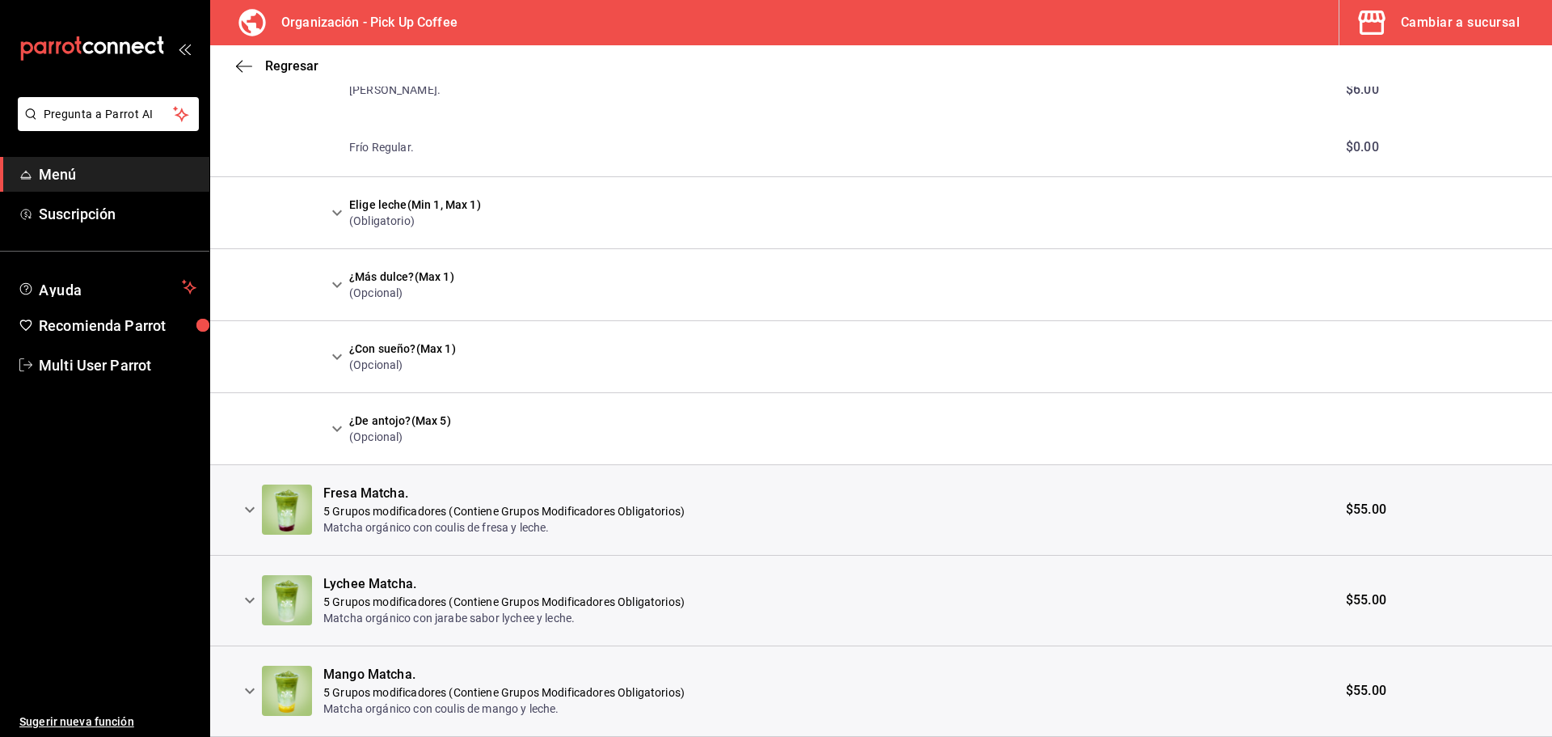
scroll to position [809, 0]
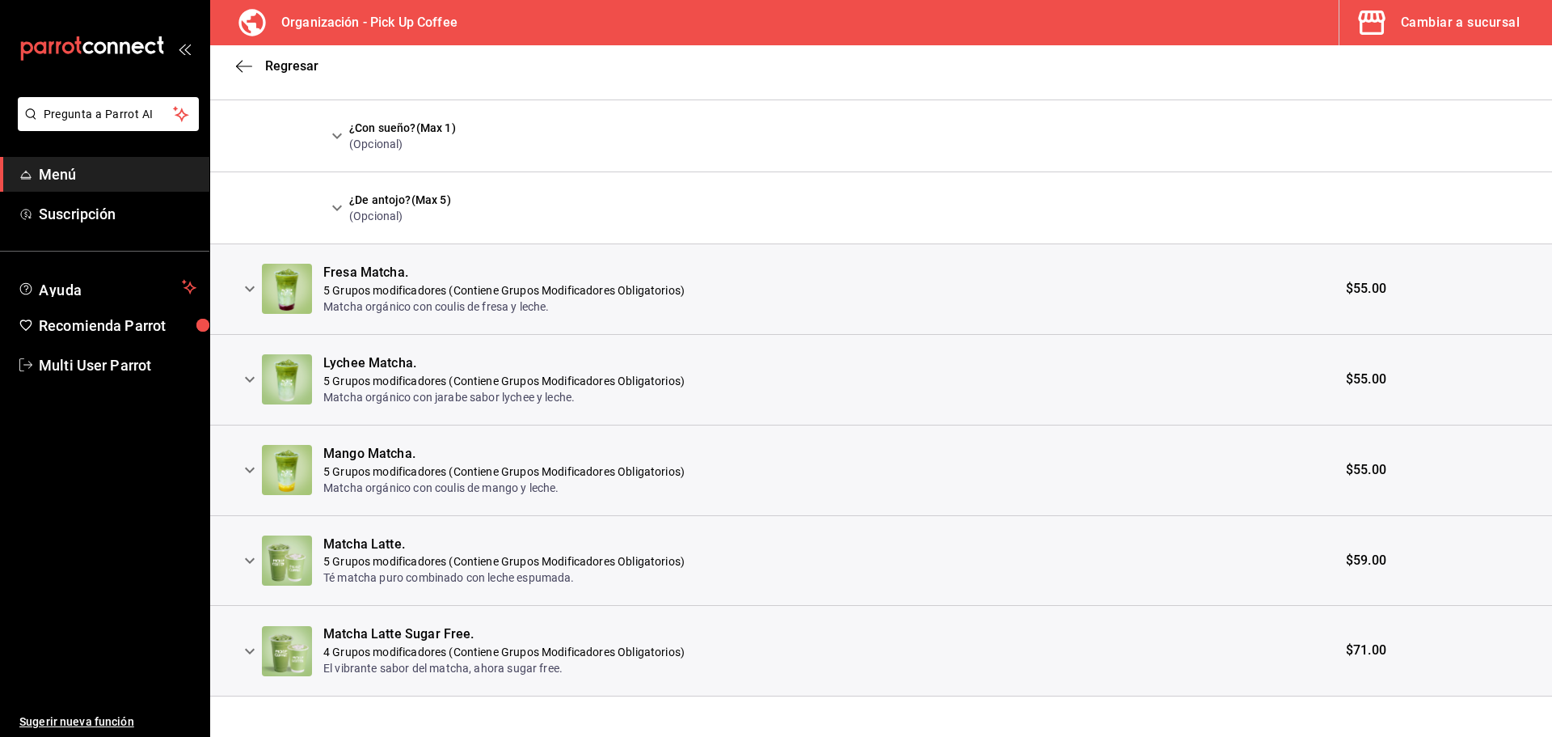
click at [248, 561] on icon "expand row" at bounding box center [250, 561] width 10 height 6
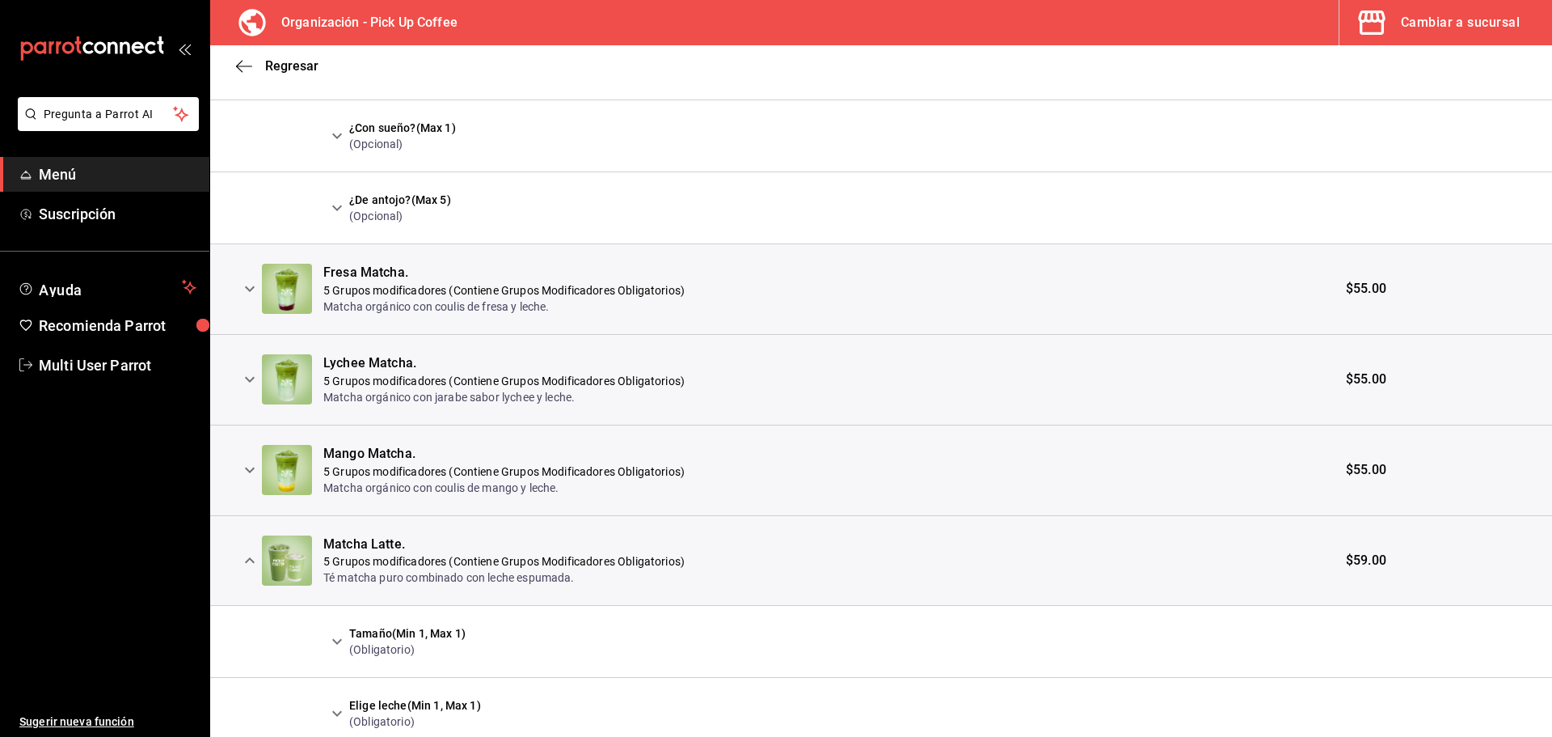
click at [343, 644] on icon "expand row" at bounding box center [336, 640] width 19 height 19
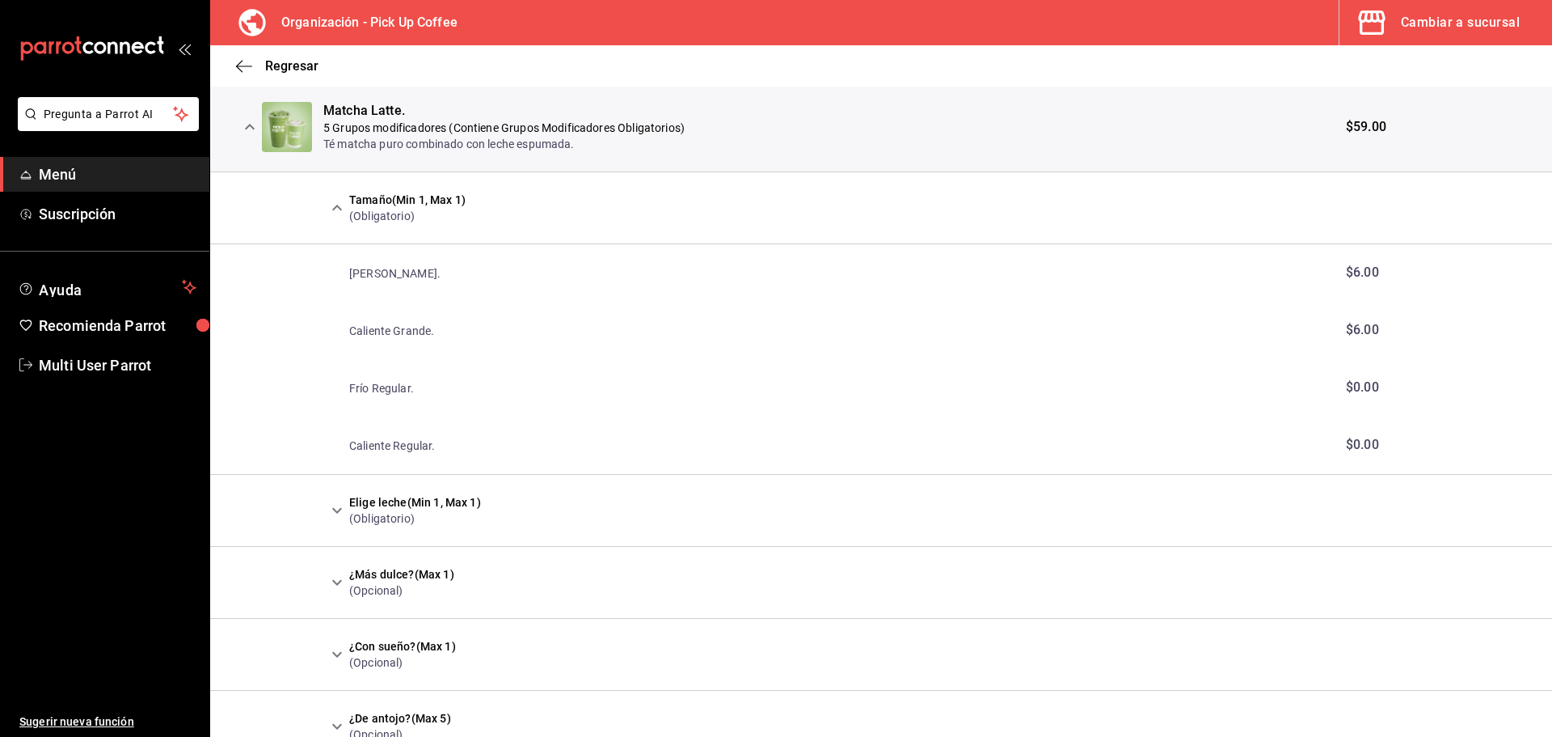
scroll to position [1411, 0]
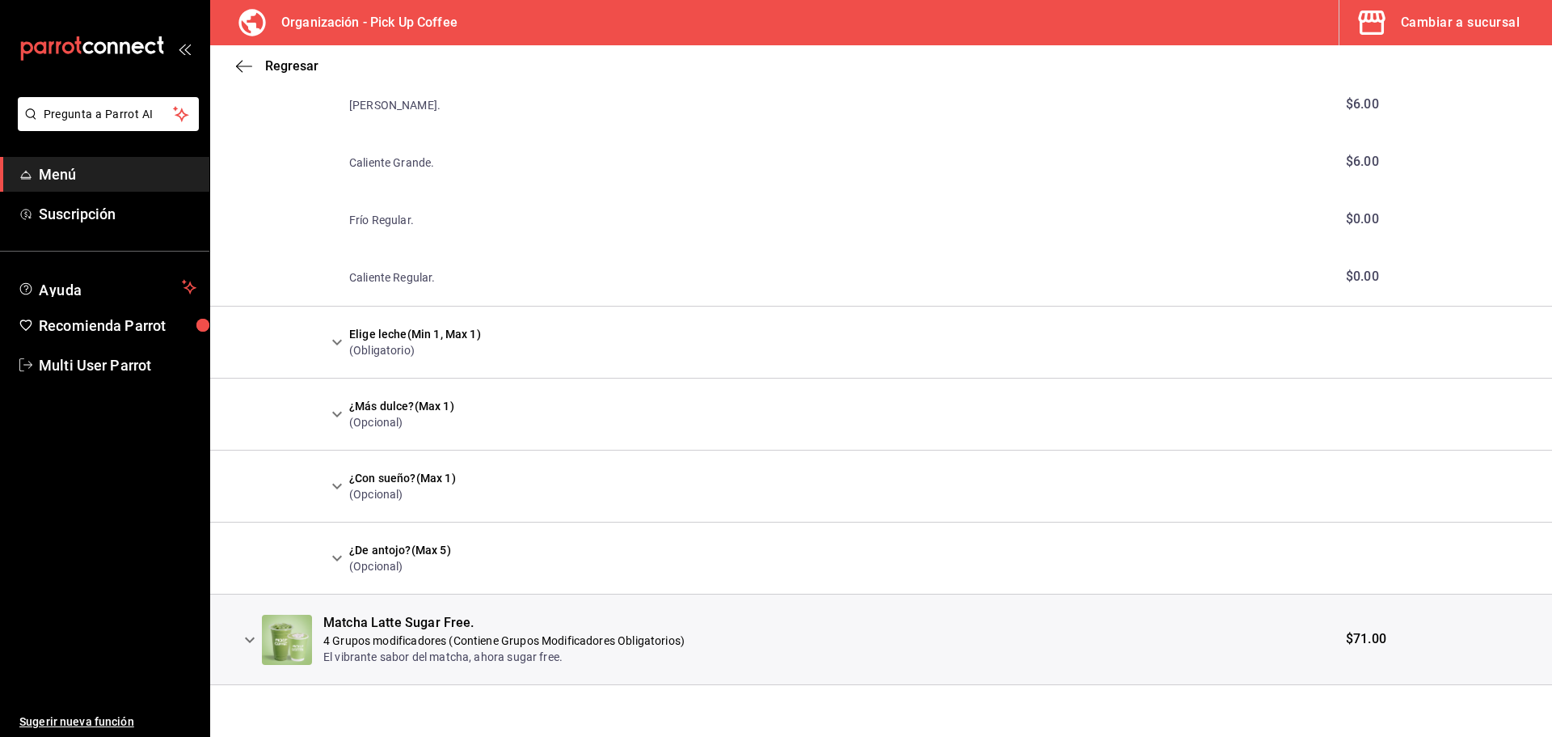
click at [243, 643] on icon "expand row" at bounding box center [249, 639] width 19 height 19
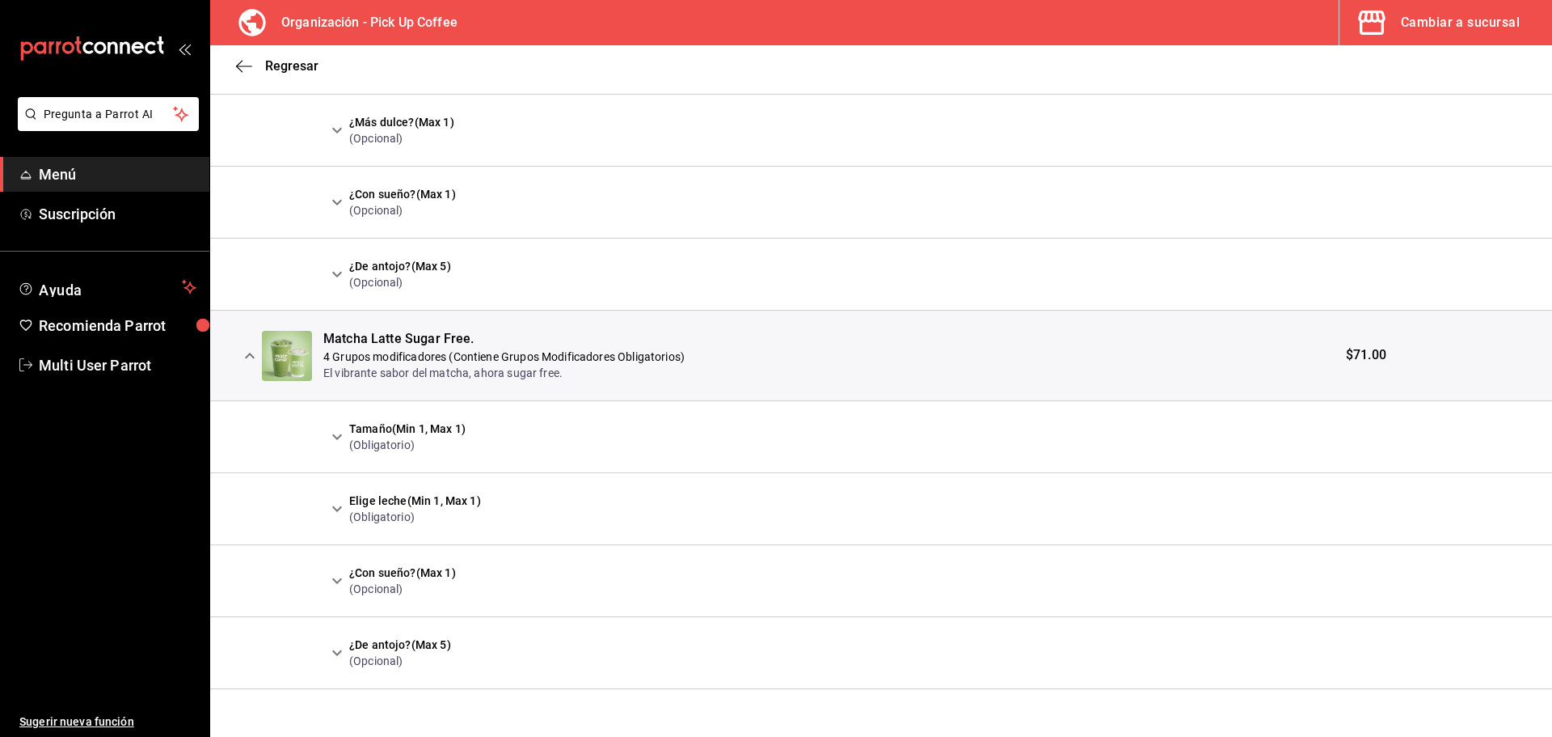
scroll to position [1699, 0]
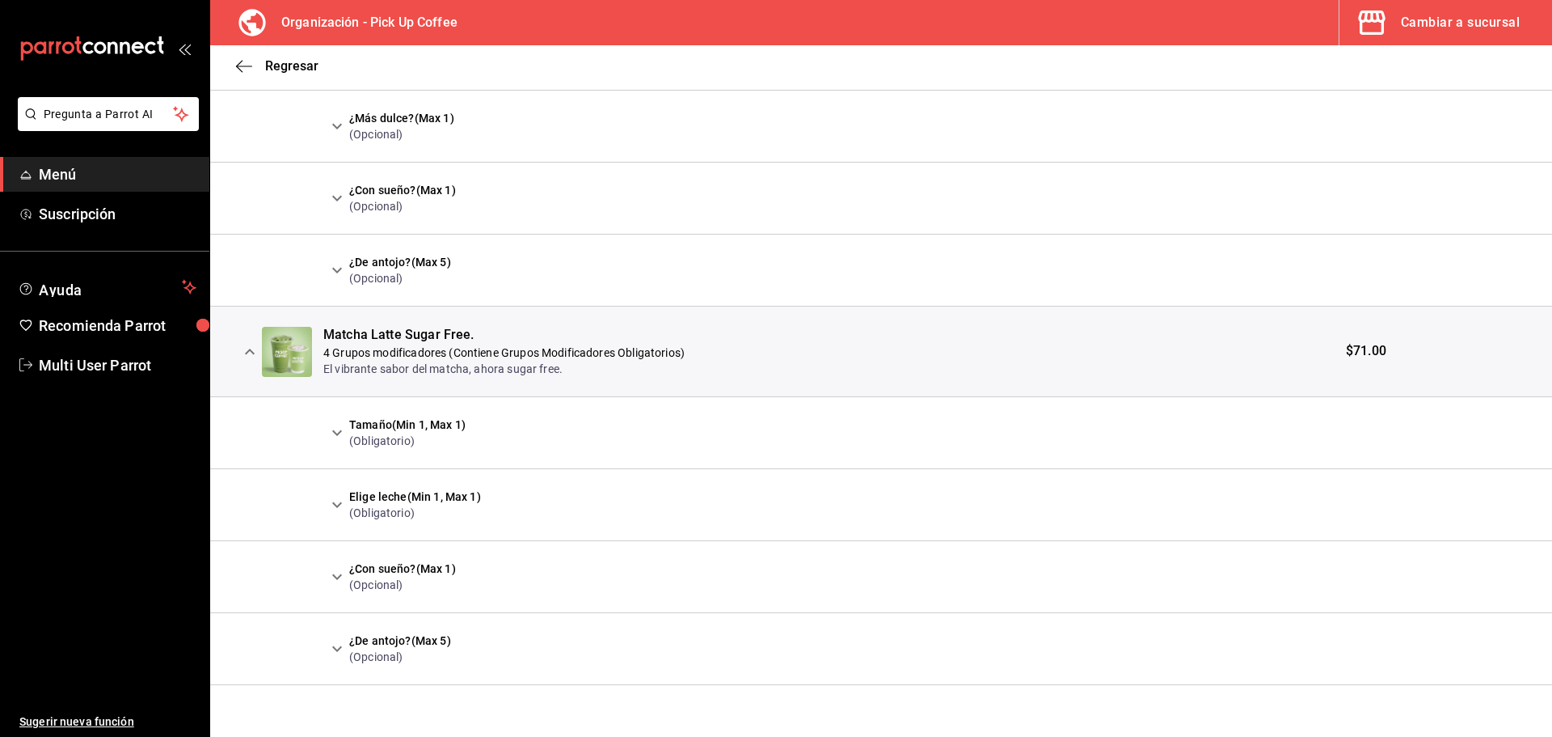
click at [337, 425] on icon "expand row" at bounding box center [336, 432] width 19 height 19
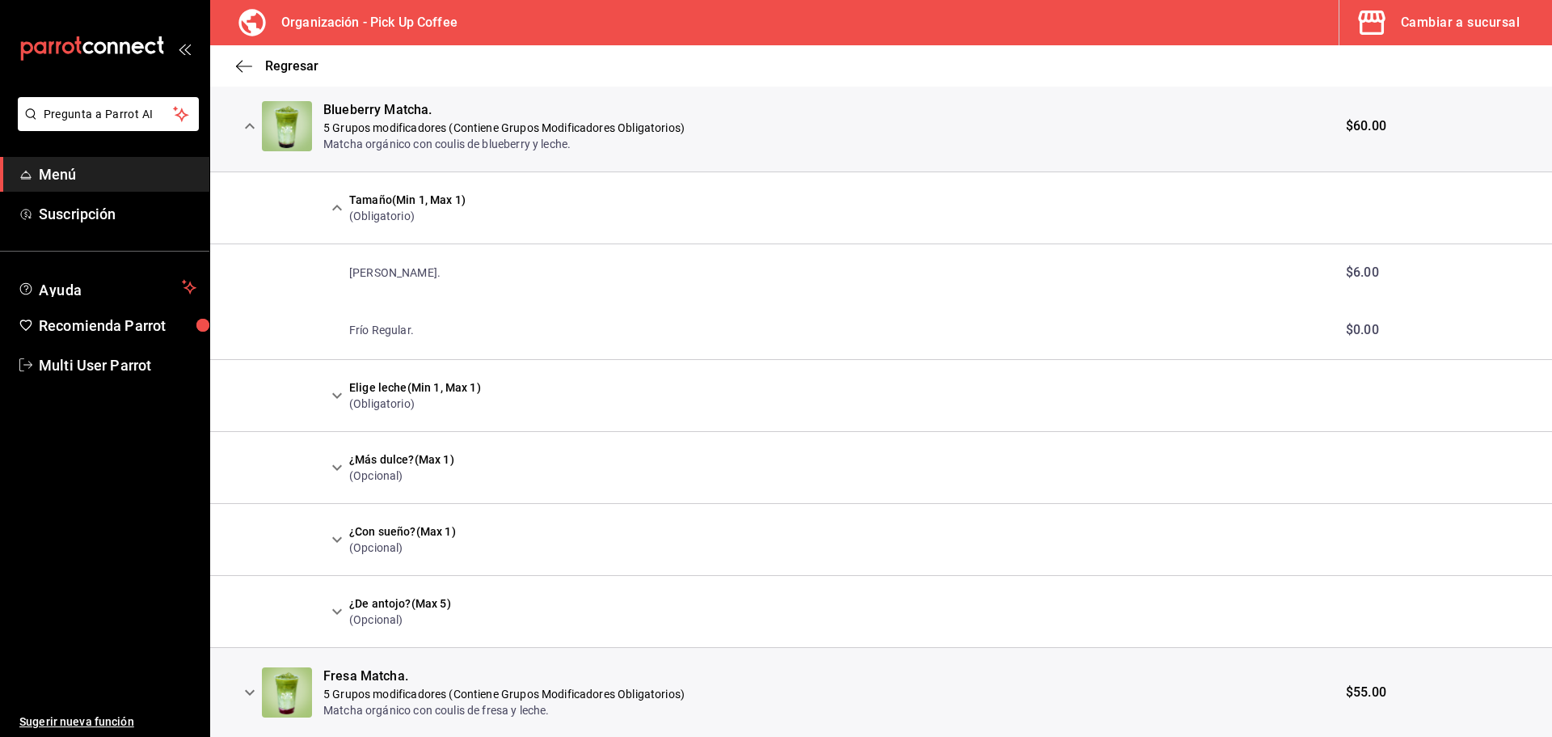
scroll to position [0, 0]
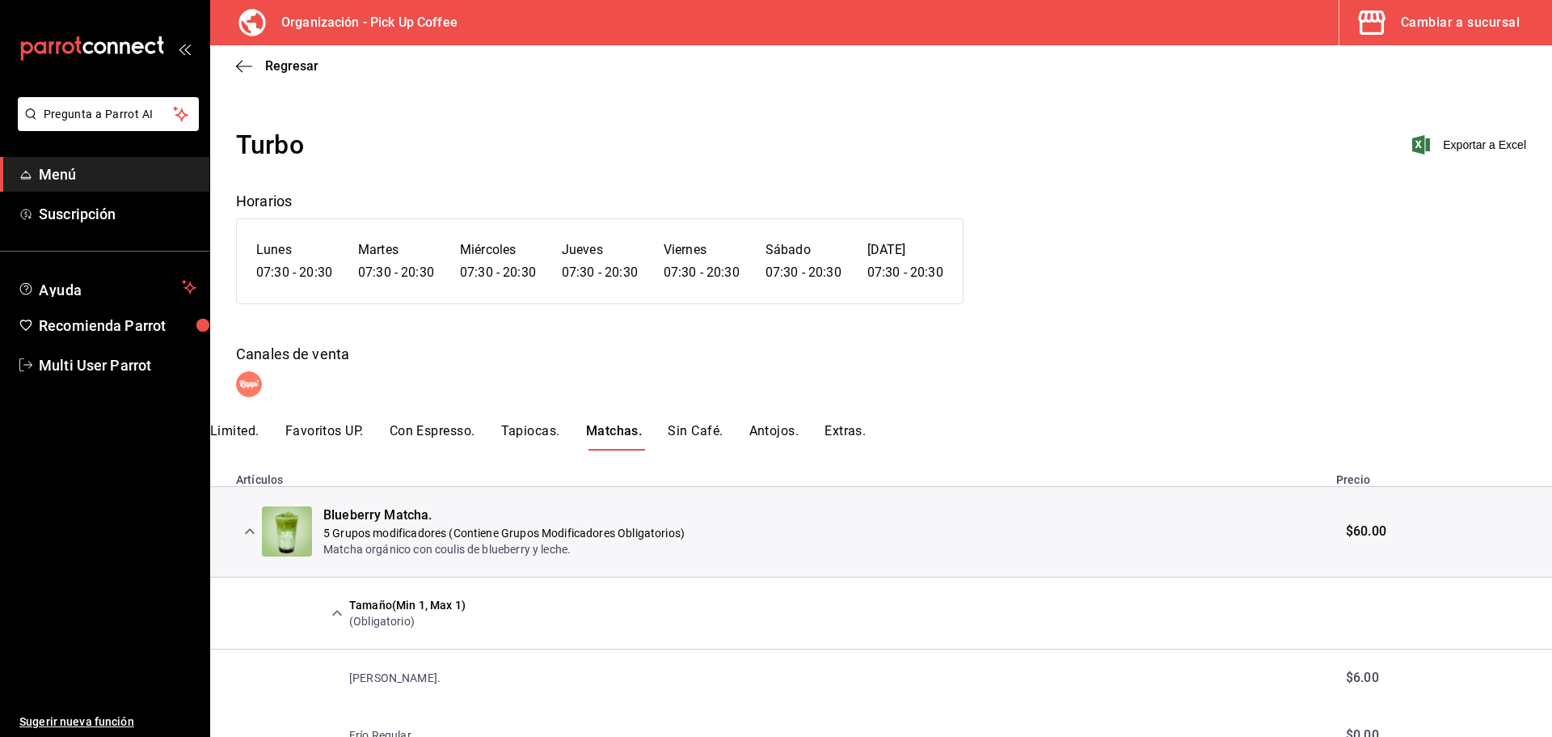
click at [690, 426] on button "Sin Café." at bounding box center [695, 436] width 55 height 27
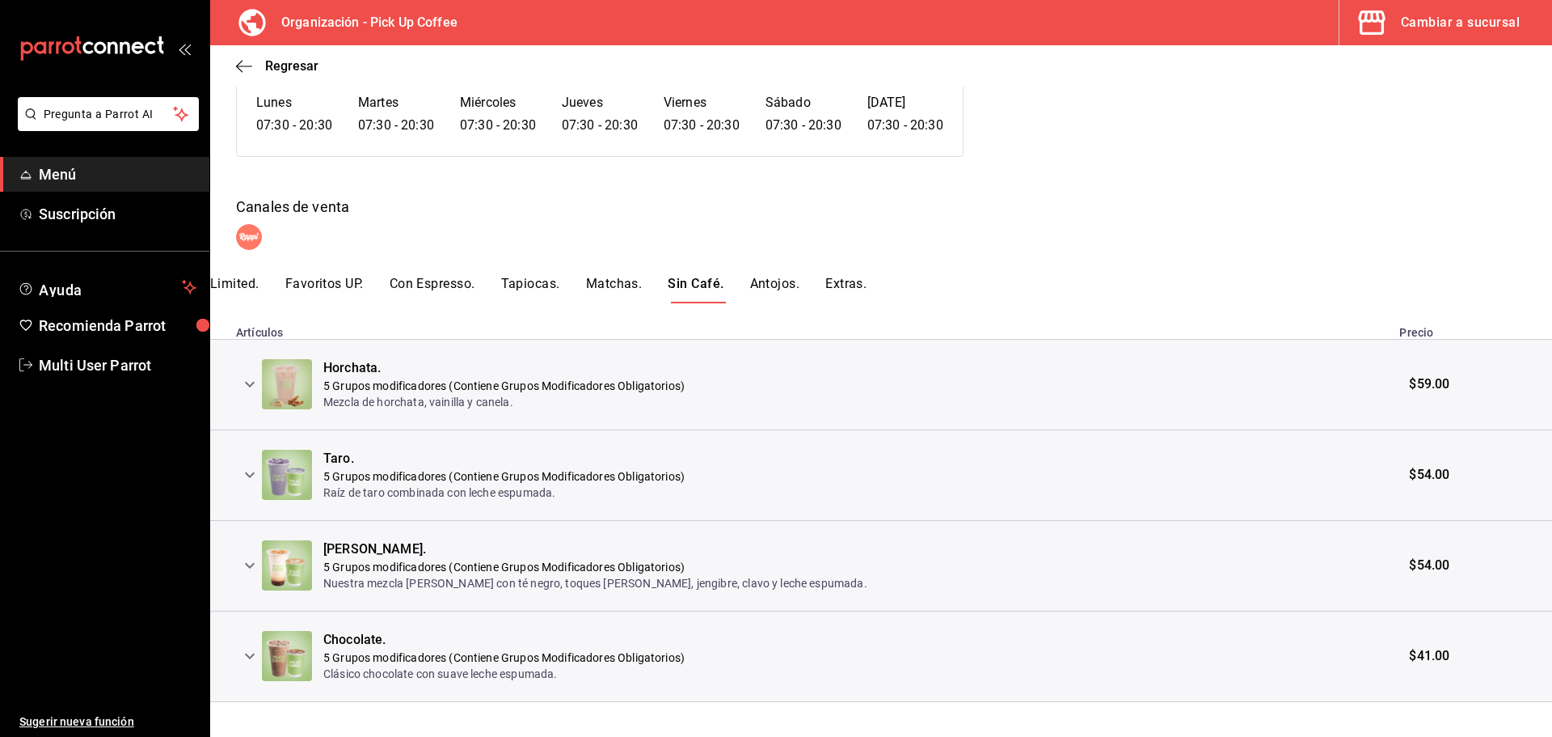
scroll to position [165, 0]
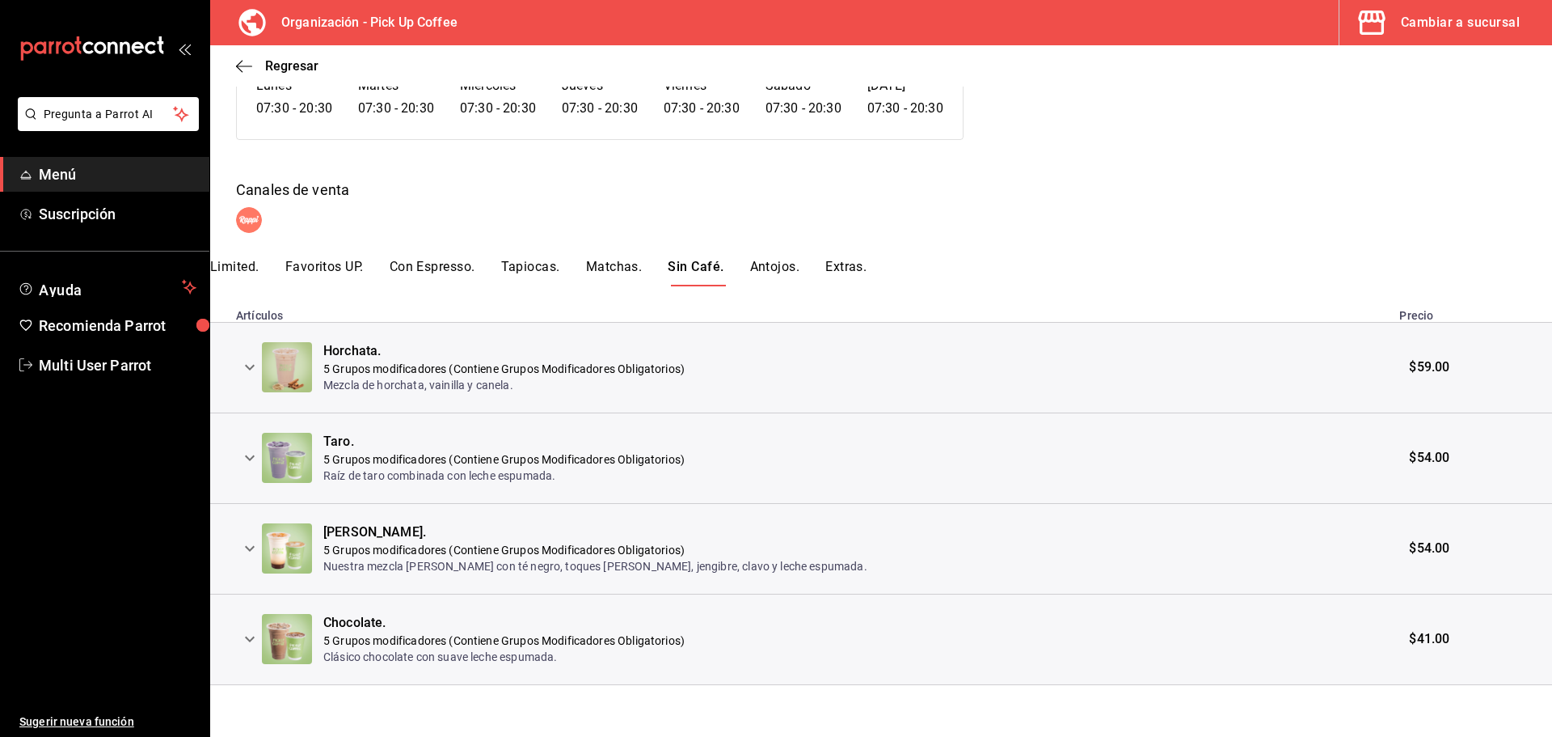
click at [254, 369] on icon "expand row" at bounding box center [249, 366] width 19 height 19
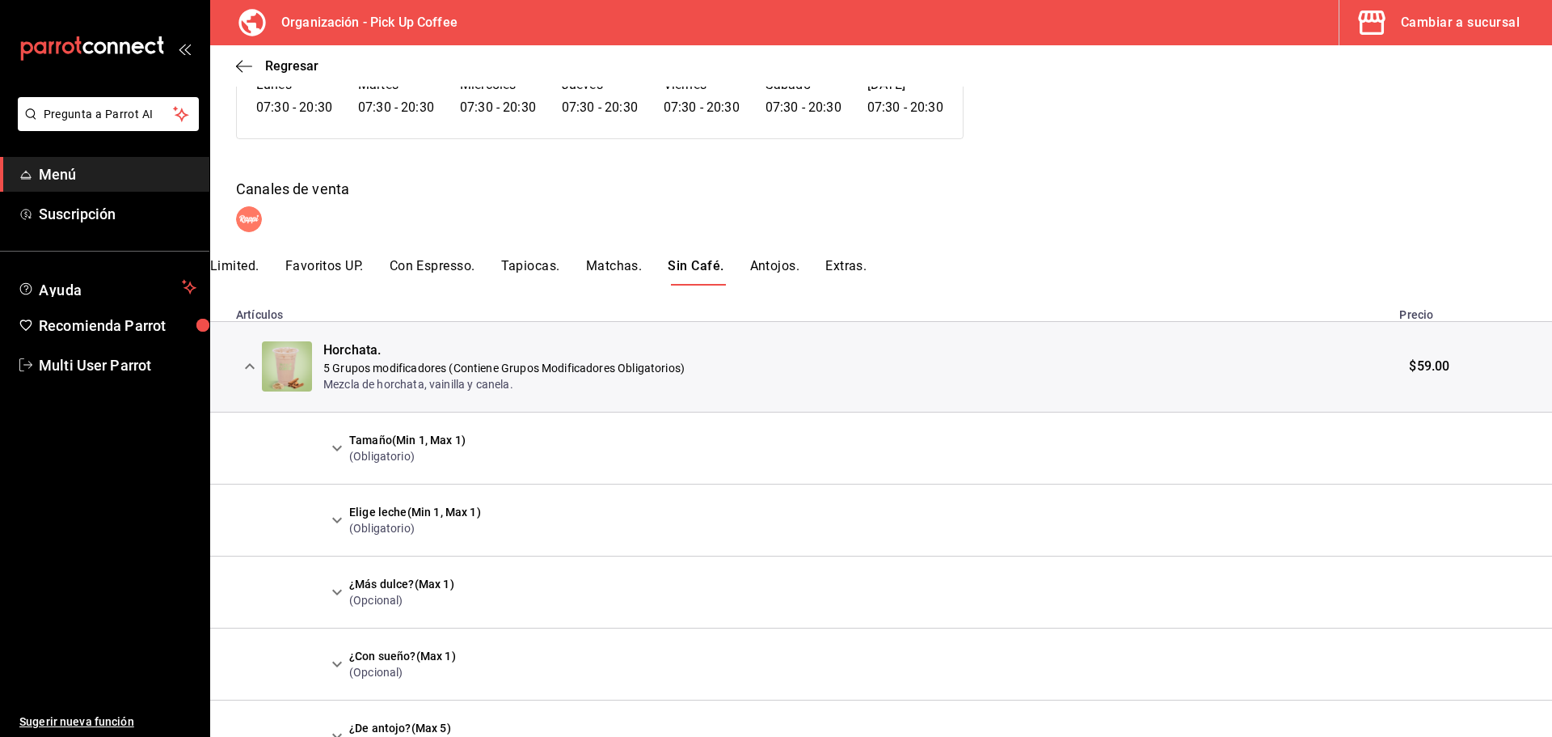
click at [334, 446] on icon "expand row" at bounding box center [336, 447] width 19 height 19
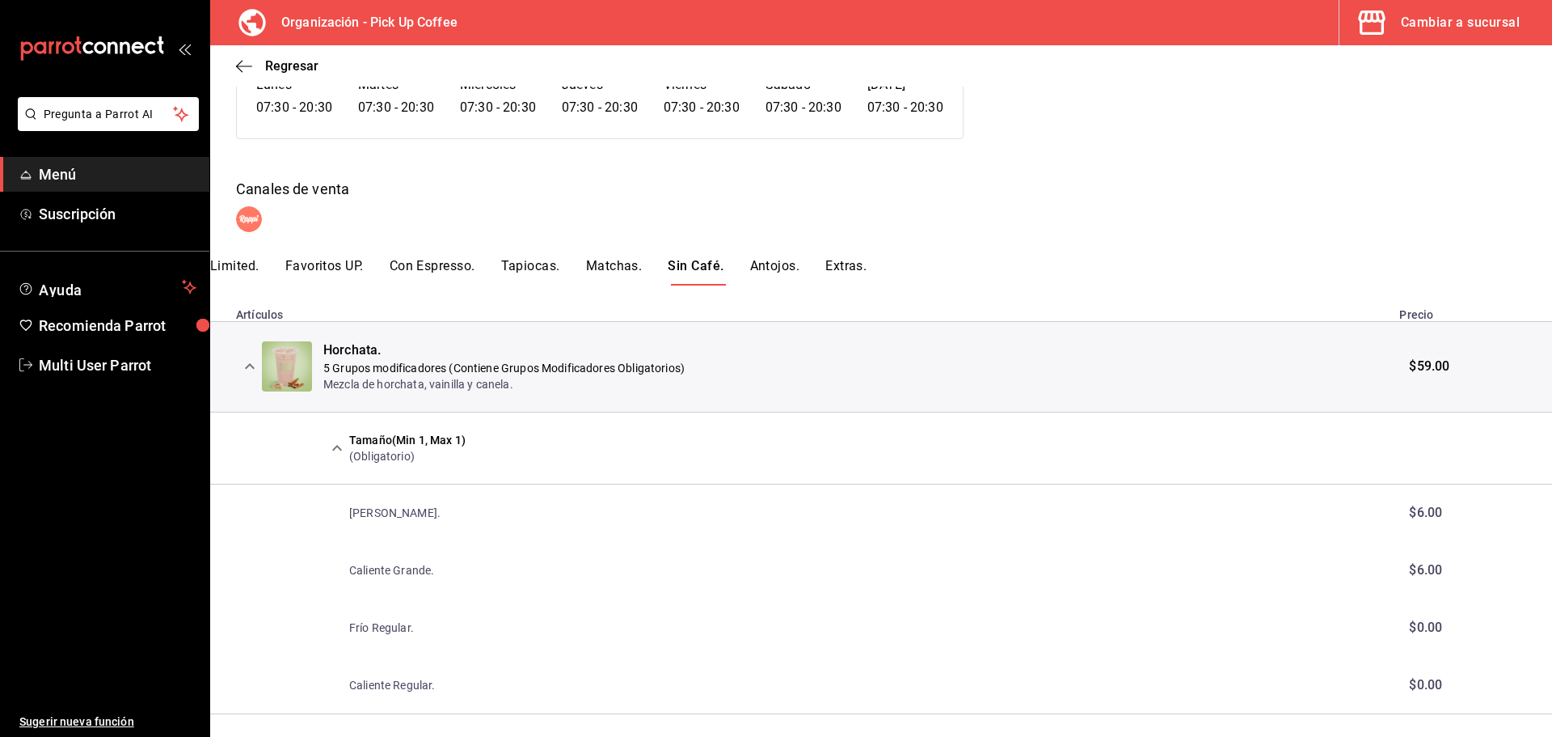
click at [764, 259] on button "Antojos." at bounding box center [775, 271] width 50 height 27
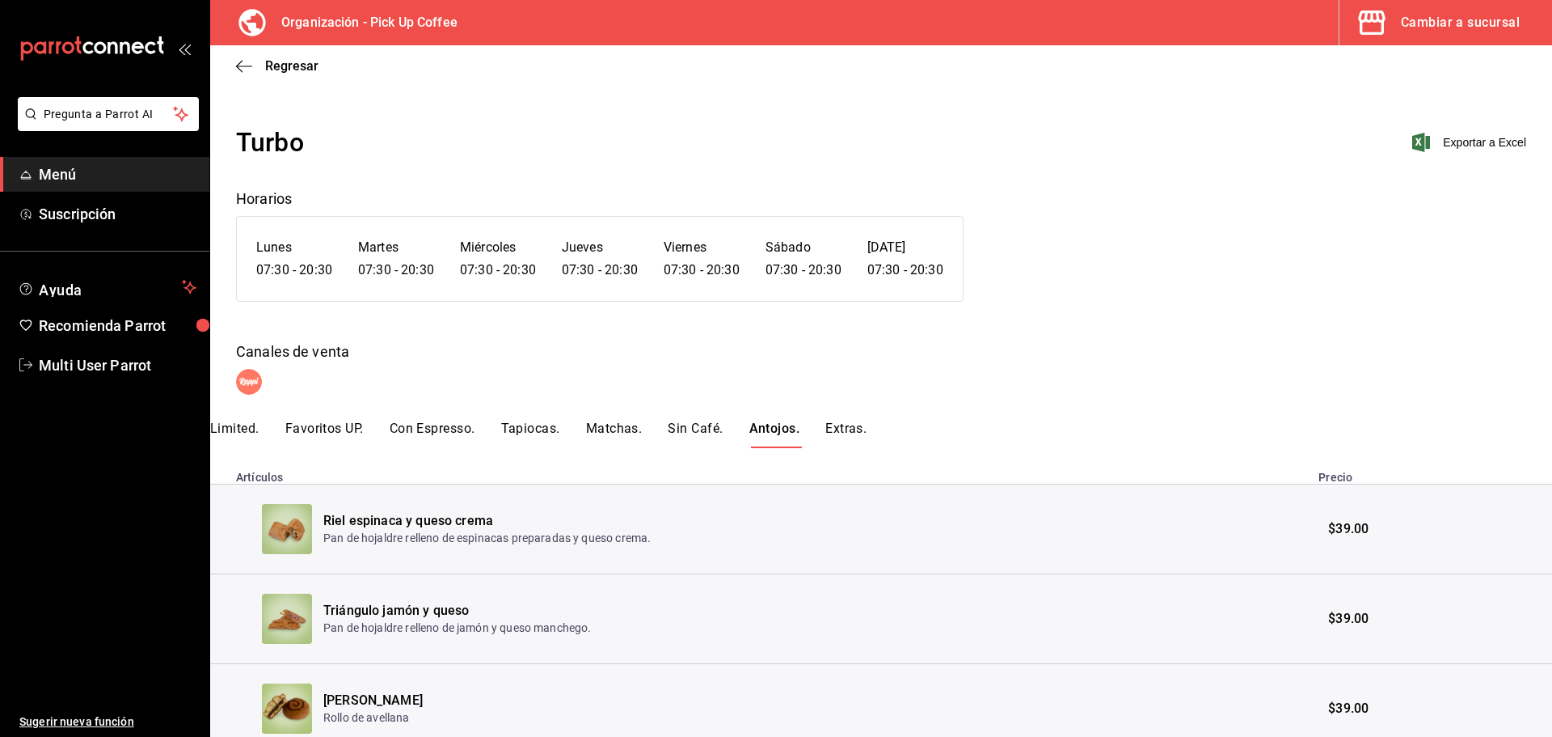
scroll to position [0, 0]
click at [249, 65] on icon "button" at bounding box center [244, 65] width 16 height 1
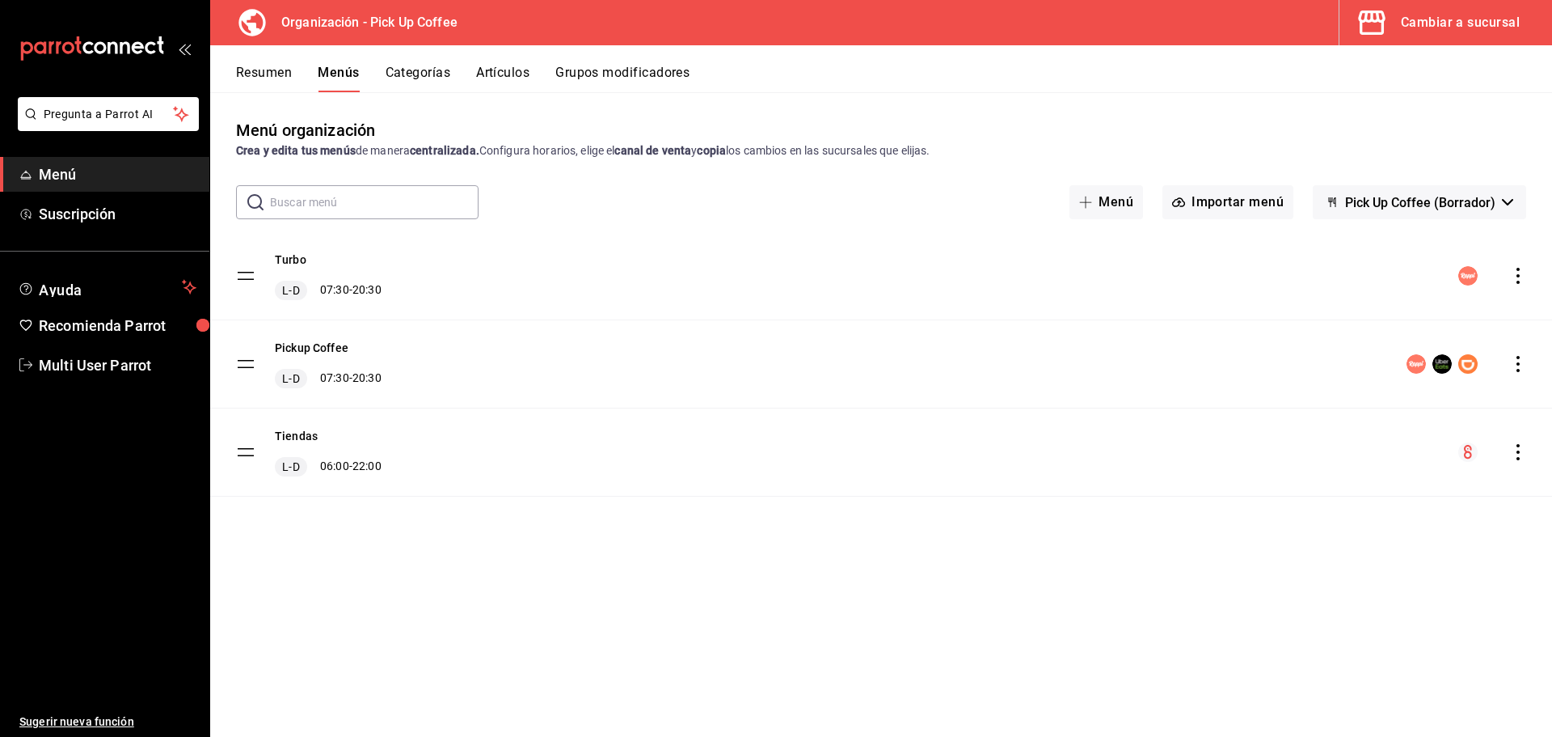
click at [255, 59] on div "Resumen Menús Categorías Artículos Grupos modificadores" at bounding box center [881, 68] width 1342 height 47
click at [254, 67] on button "Resumen" at bounding box center [264, 78] width 56 height 27
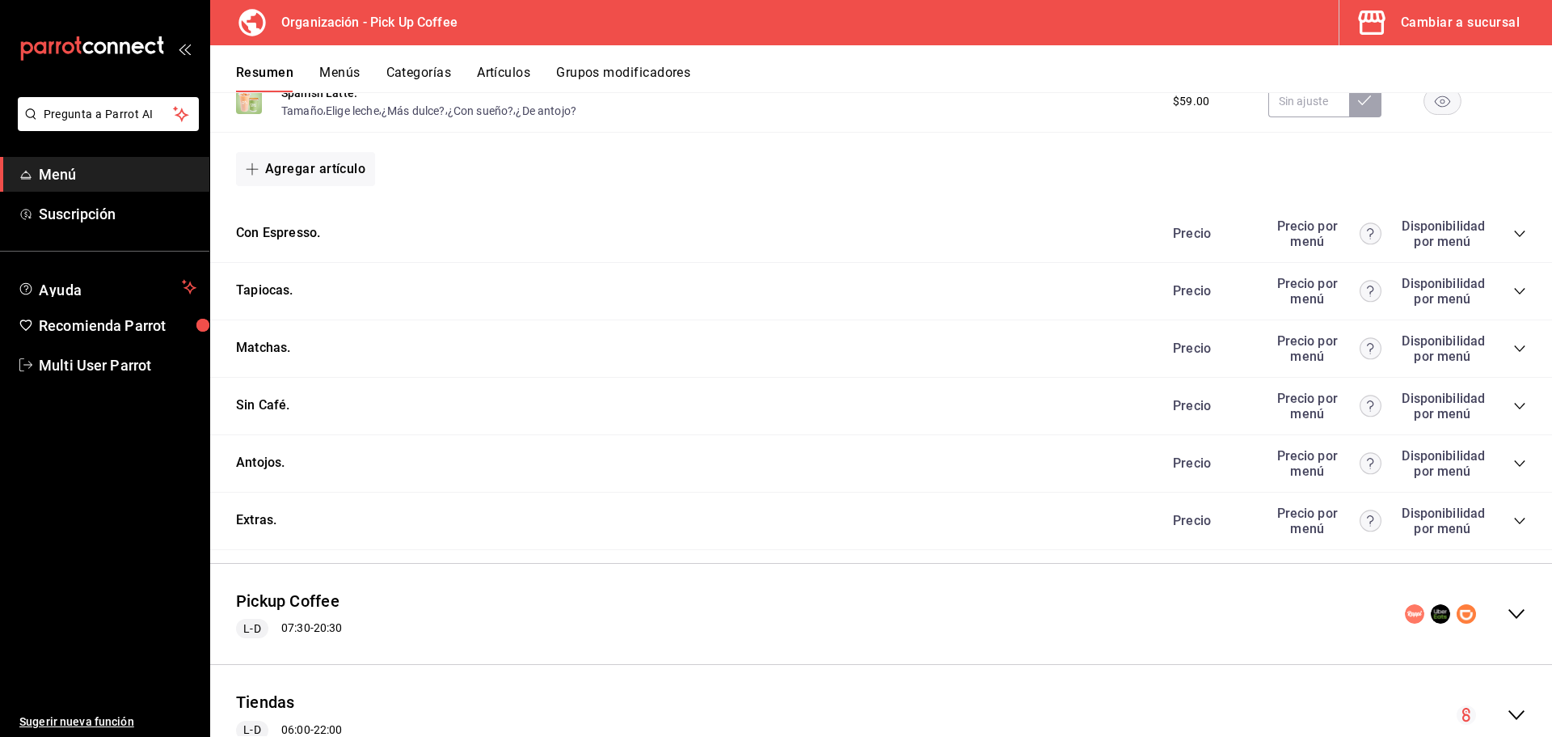
scroll to position [791, 0]
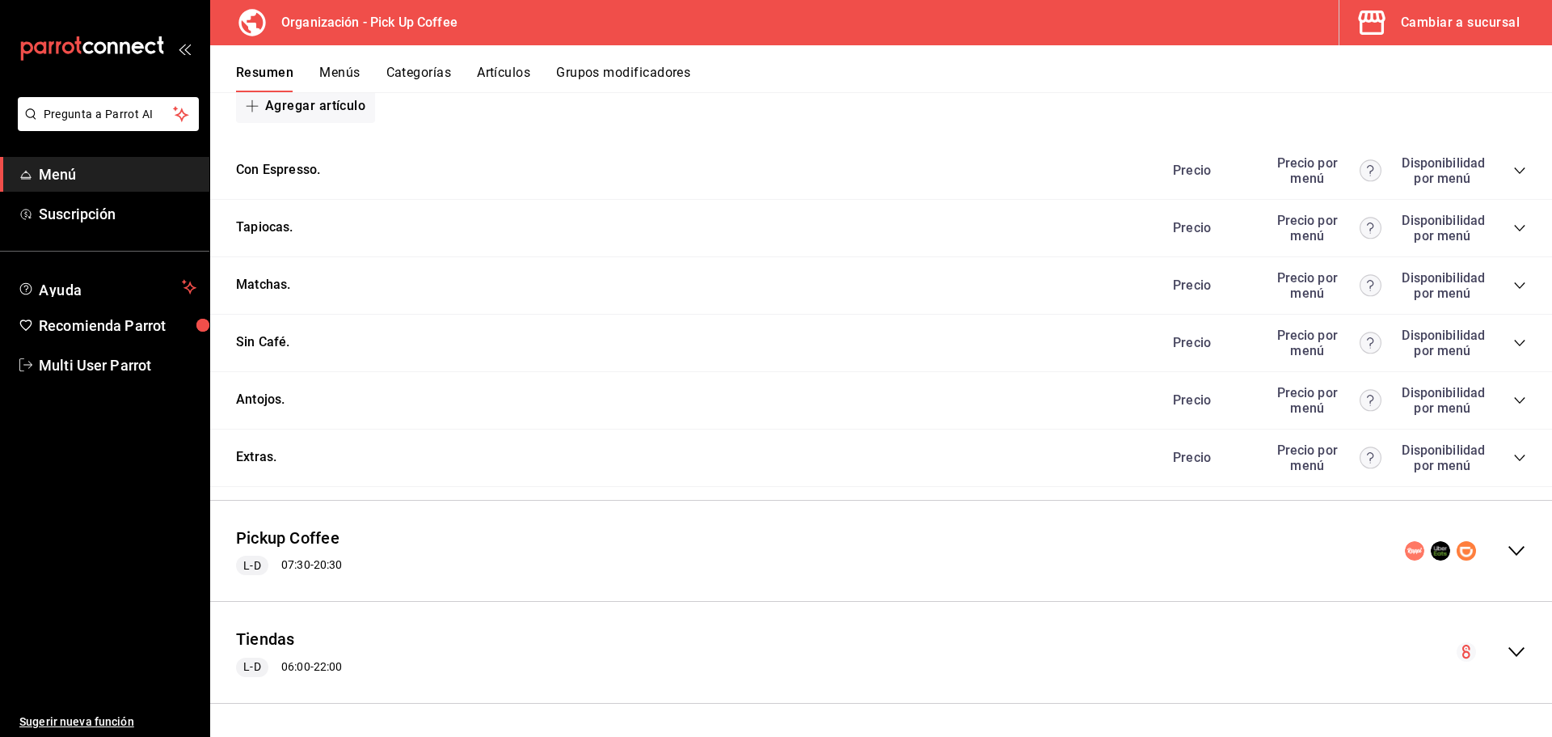
click at [1514, 405] on icon "collapse-category-row" at bounding box center [1520, 400] width 13 height 13
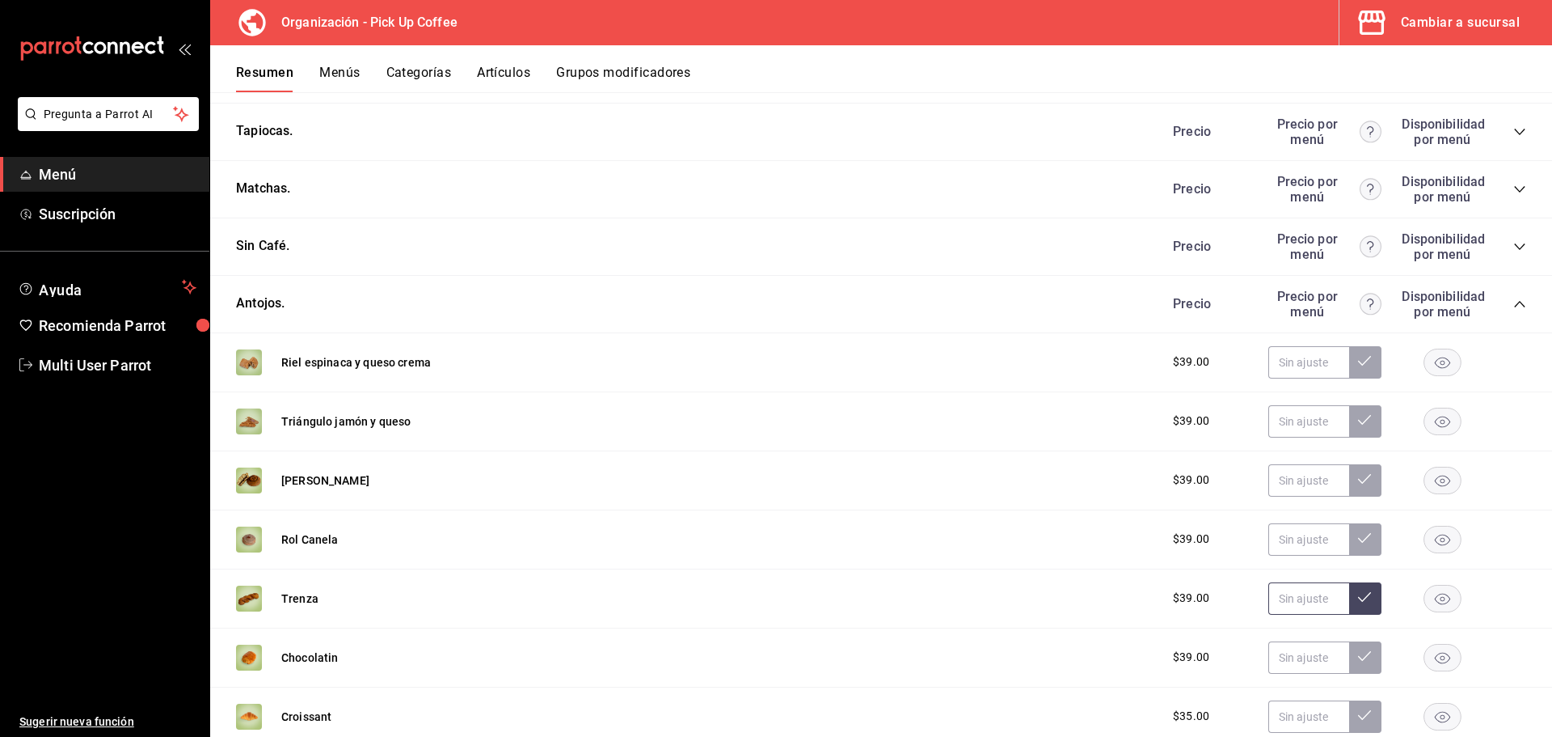
scroll to position [1033, 0]
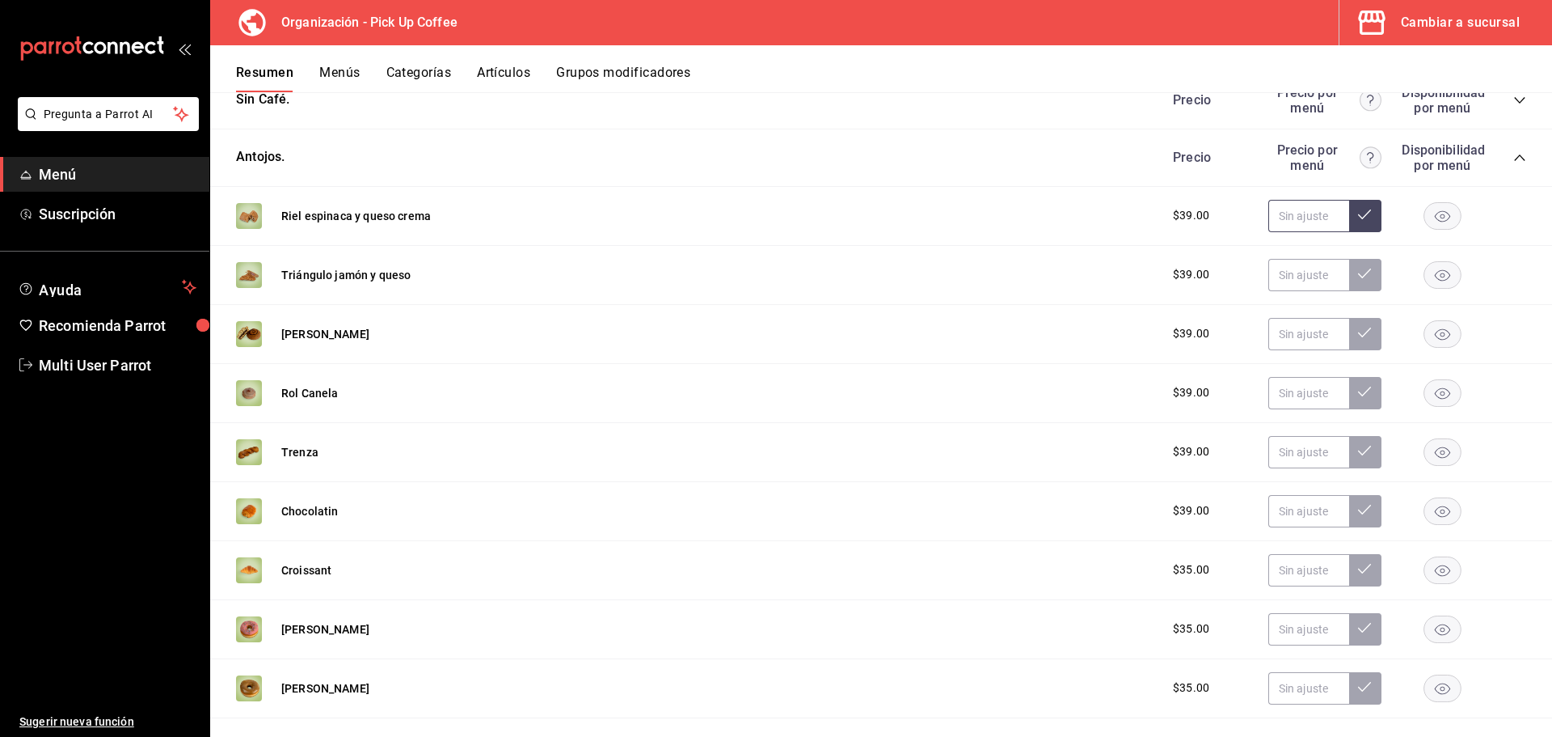
click at [1310, 222] on input "text" at bounding box center [1309, 216] width 81 height 32
type input "$49.00"
click at [1358, 215] on icon at bounding box center [1364, 214] width 13 height 10
click at [1299, 281] on input "text" at bounding box center [1309, 275] width 81 height 32
type input "$49.00"
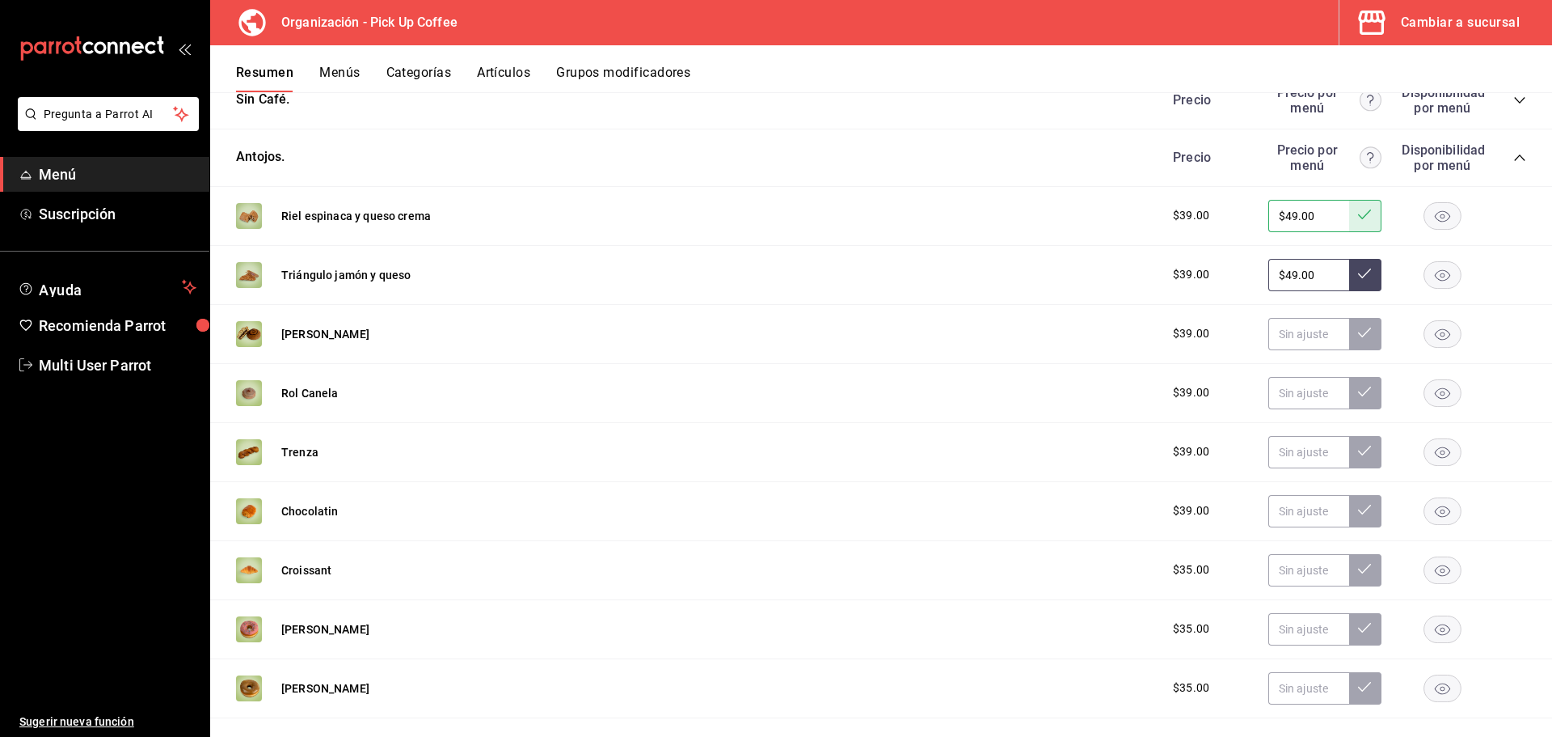
click at [1359, 273] on icon at bounding box center [1364, 273] width 13 height 13
click at [1284, 336] on input "text" at bounding box center [1309, 334] width 81 height 32
type input "$49.00"
click at [1349, 337] on button at bounding box center [1365, 334] width 32 height 32
click at [1294, 392] on input "text" at bounding box center [1309, 393] width 81 height 32
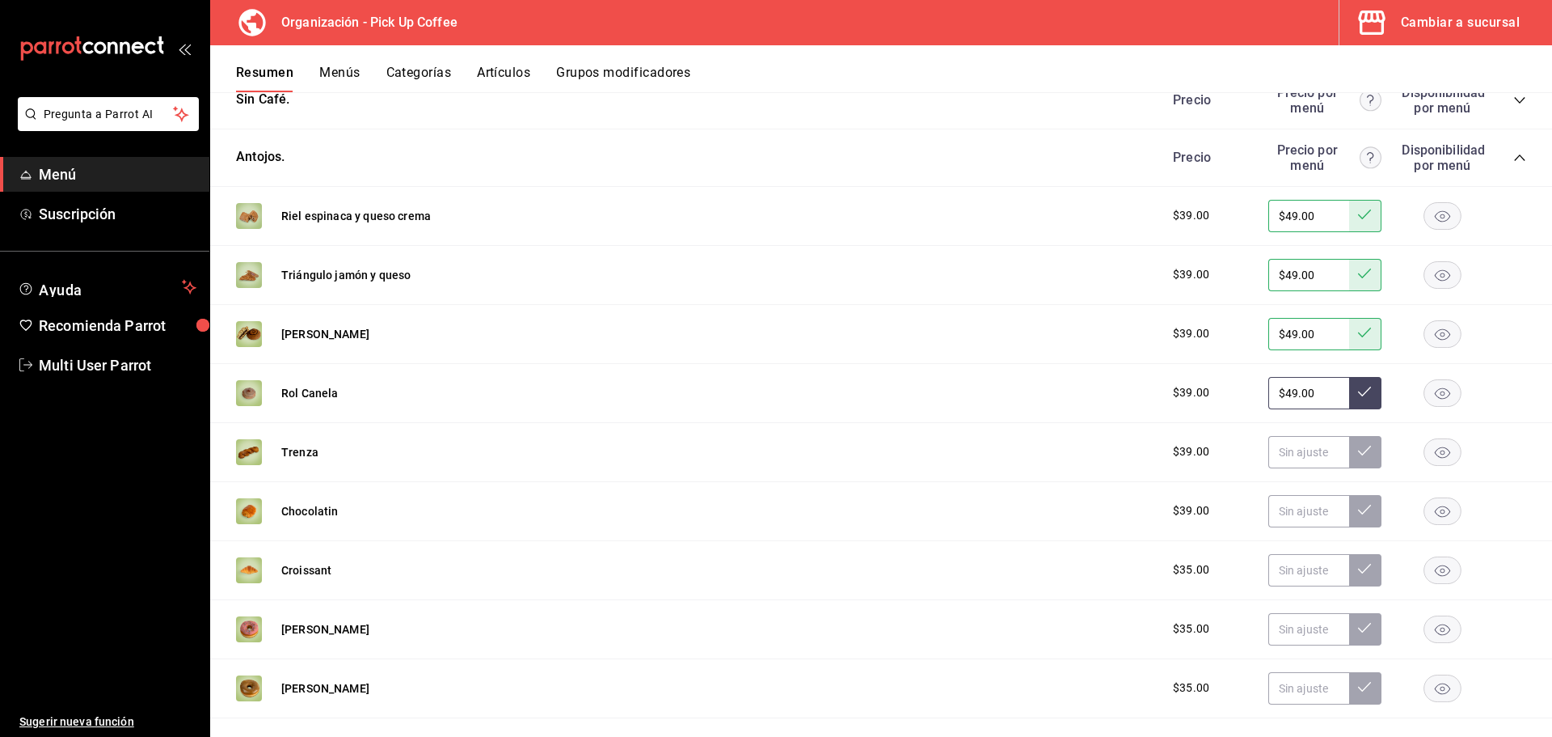
type input "$49.00"
click at [1358, 392] on icon at bounding box center [1364, 391] width 13 height 13
click at [1294, 456] on input "text" at bounding box center [1309, 452] width 81 height 32
type input "$49.00"
click at [1358, 456] on icon at bounding box center [1364, 450] width 13 height 13
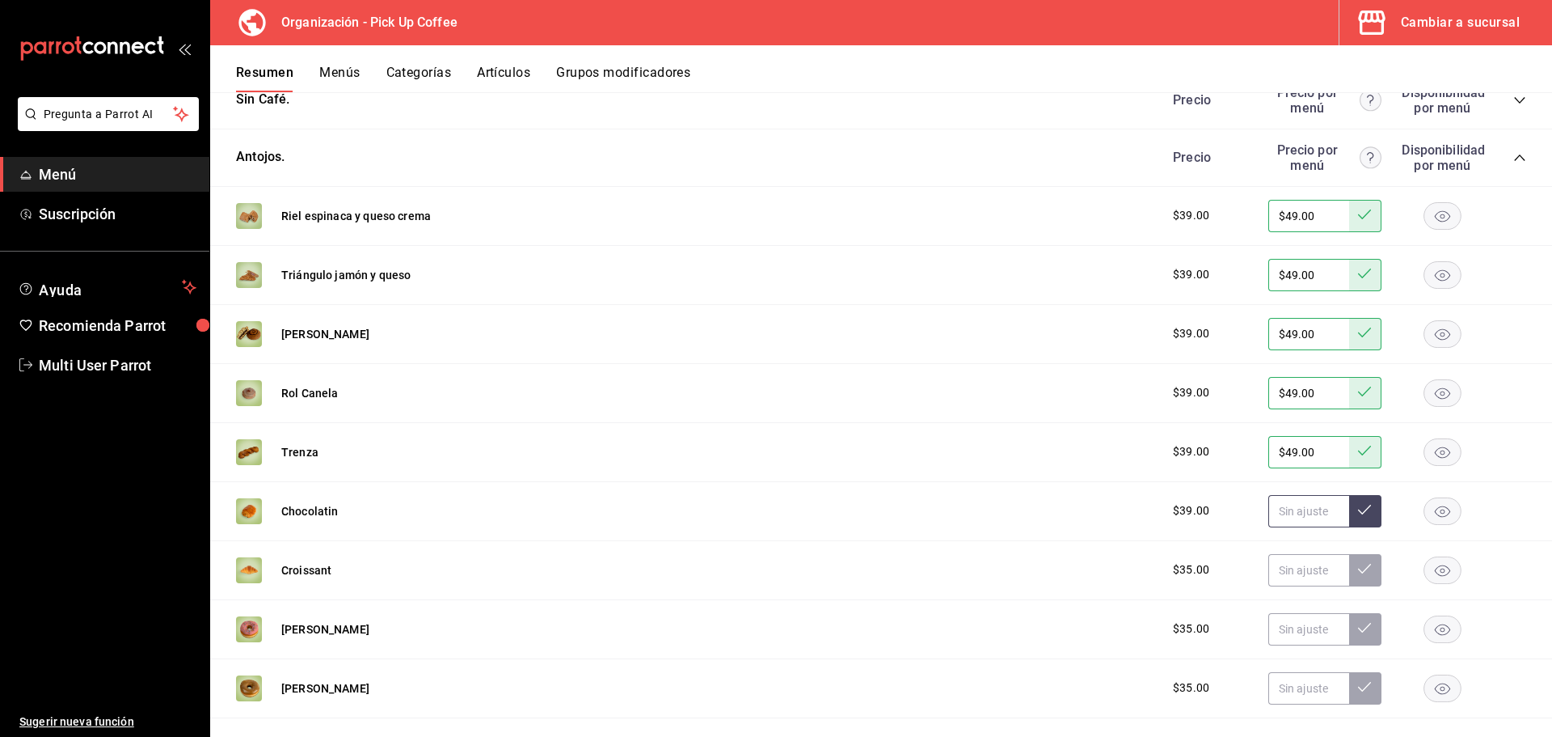
click at [1297, 502] on input "text" at bounding box center [1309, 511] width 81 height 32
type input "$49.00"
click at [1359, 517] on button at bounding box center [1365, 511] width 32 height 32
click at [1296, 572] on input "text" at bounding box center [1309, 570] width 81 height 32
type input "$45.00"
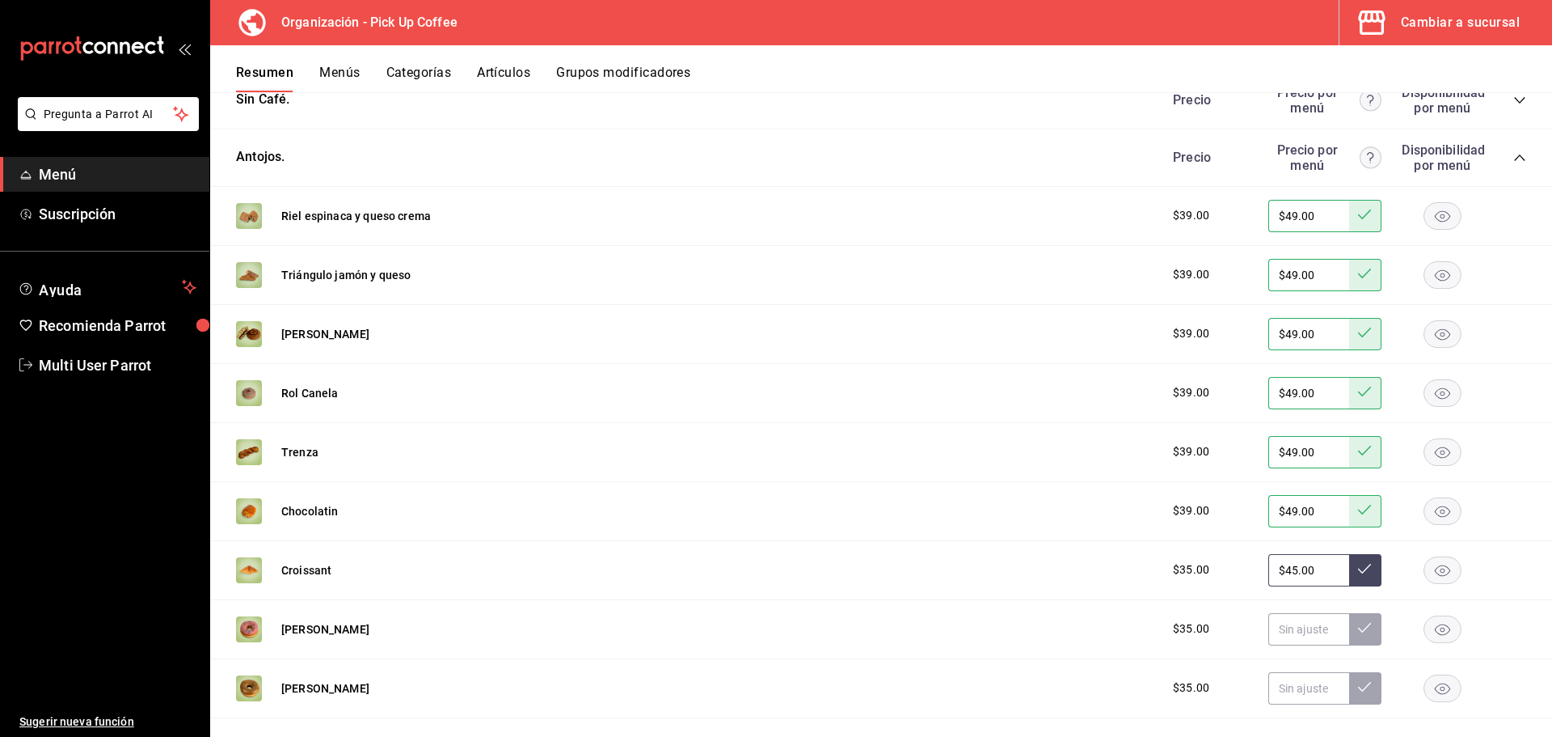
click at [1362, 580] on button at bounding box center [1365, 570] width 32 height 32
click at [1294, 629] on input "text" at bounding box center [1309, 629] width 81 height 32
type input "$45.00"
click at [1349, 624] on button at bounding box center [1365, 629] width 32 height 32
click at [1286, 687] on input "text" at bounding box center [1309, 688] width 81 height 32
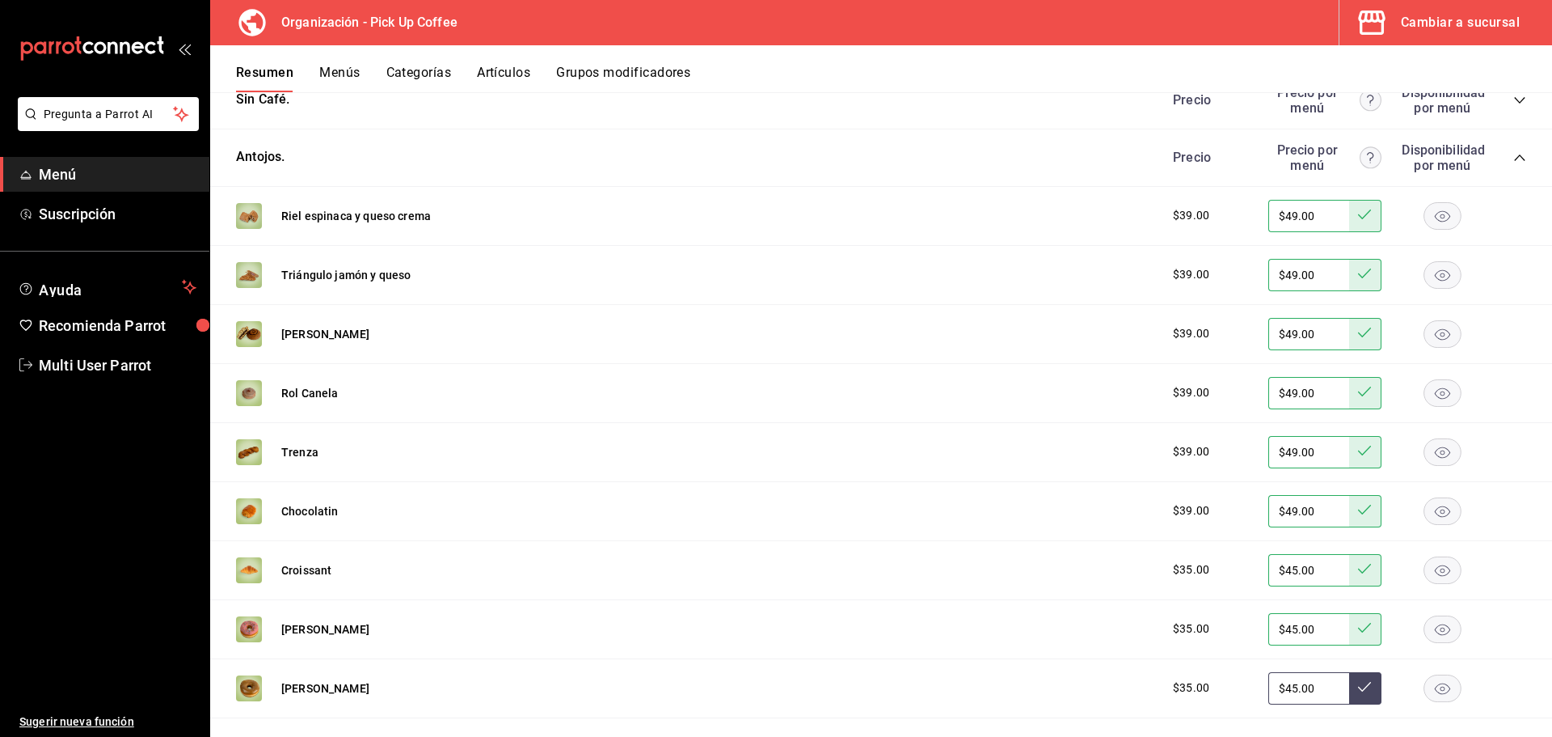
type input "$45.00"
click at [1358, 686] on icon at bounding box center [1364, 686] width 13 height 13
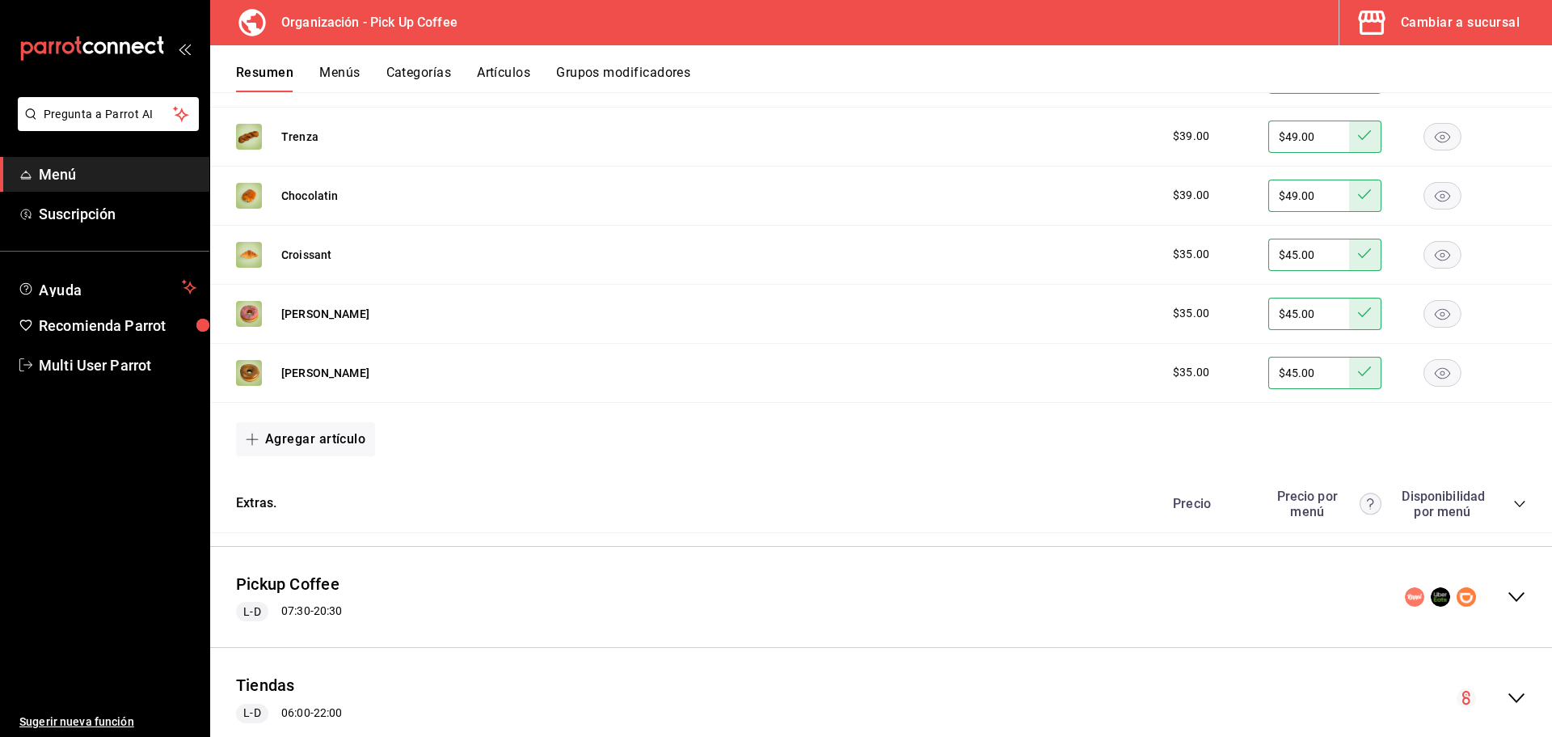
scroll to position [1395, 0]
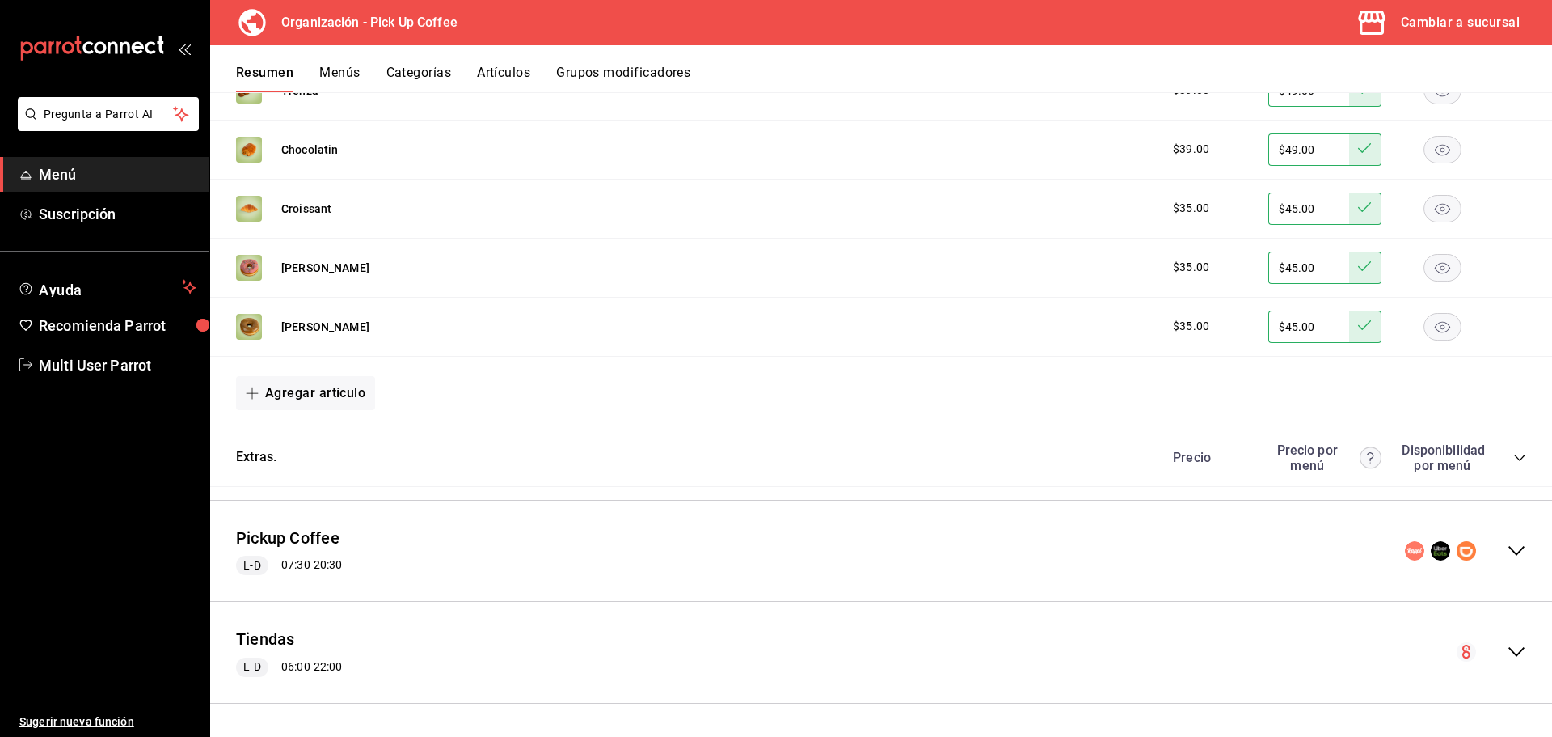
click at [1514, 458] on icon "collapse-category-row" at bounding box center [1520, 457] width 13 height 13
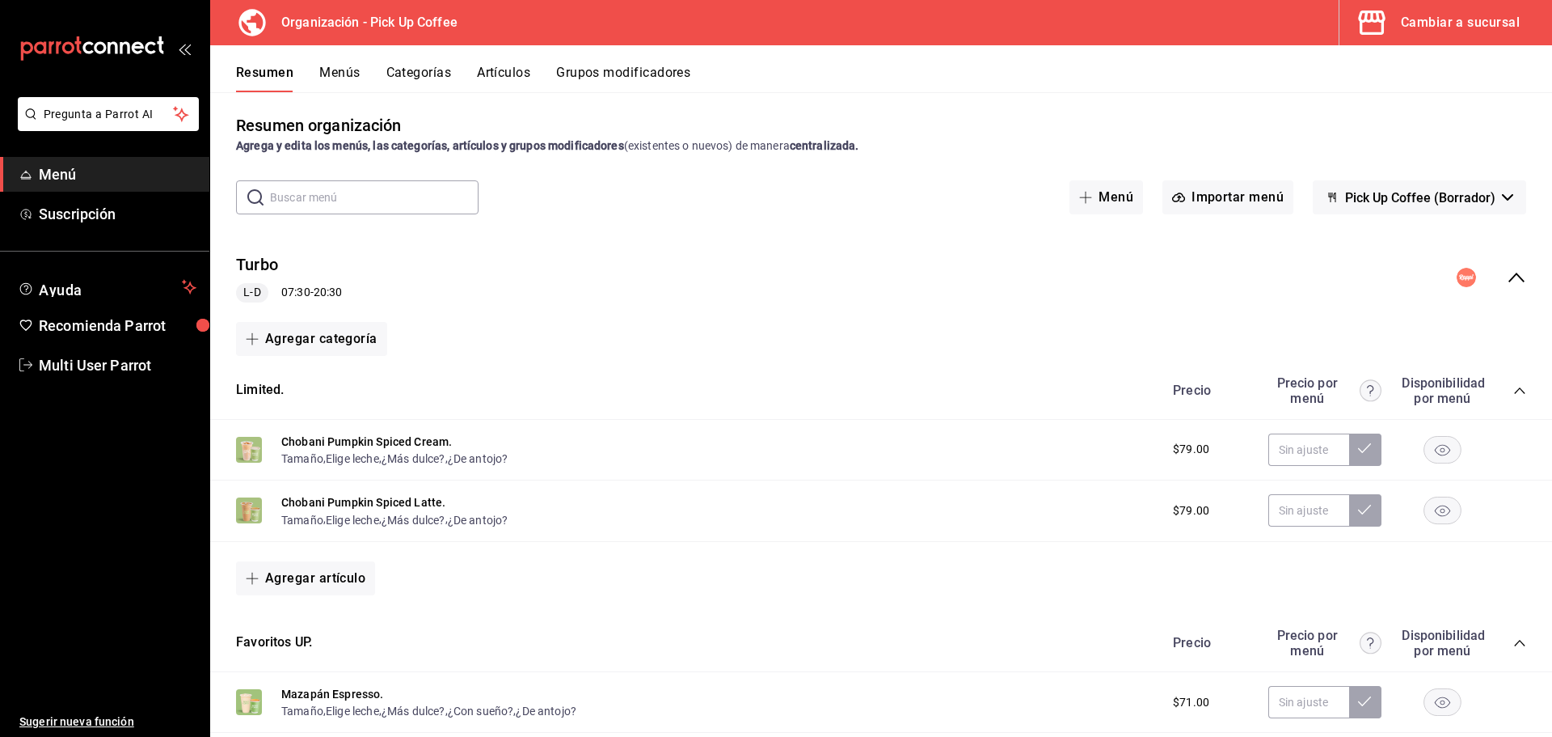
scroll to position [0, 0]
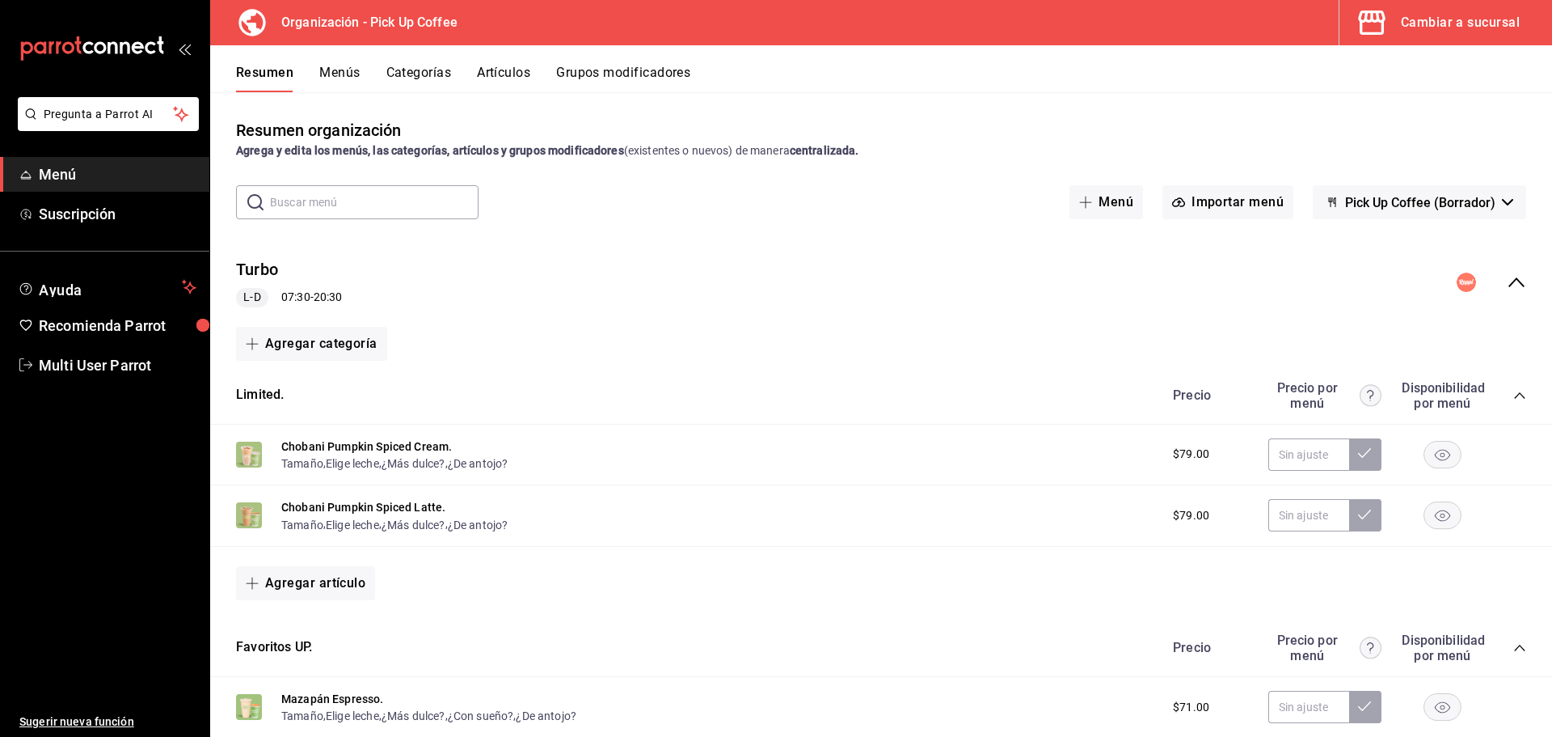
click at [1507, 284] on icon "collapse-menu-row" at bounding box center [1516, 281] width 19 height 19
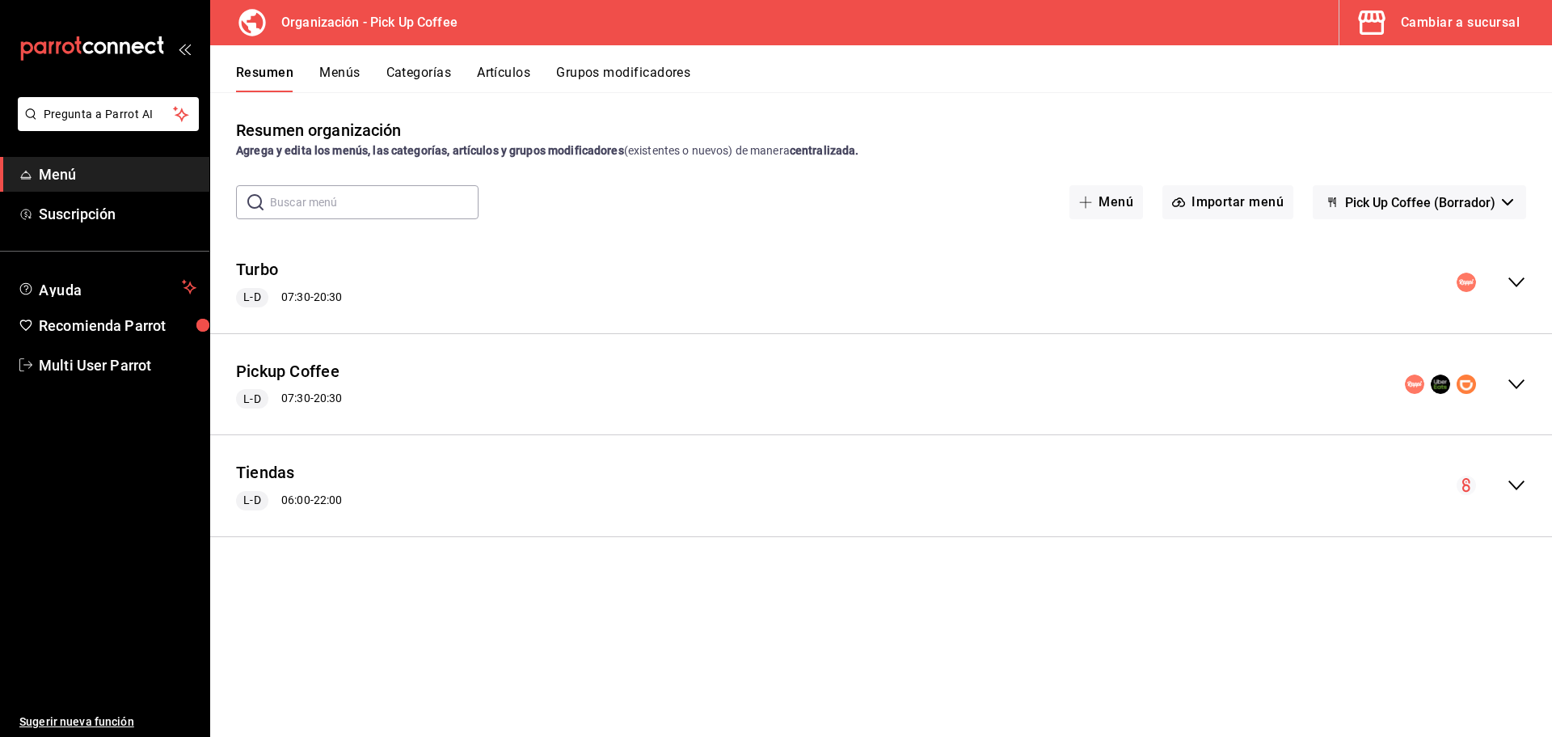
click at [1522, 382] on icon "collapse-menu-row" at bounding box center [1517, 384] width 16 height 10
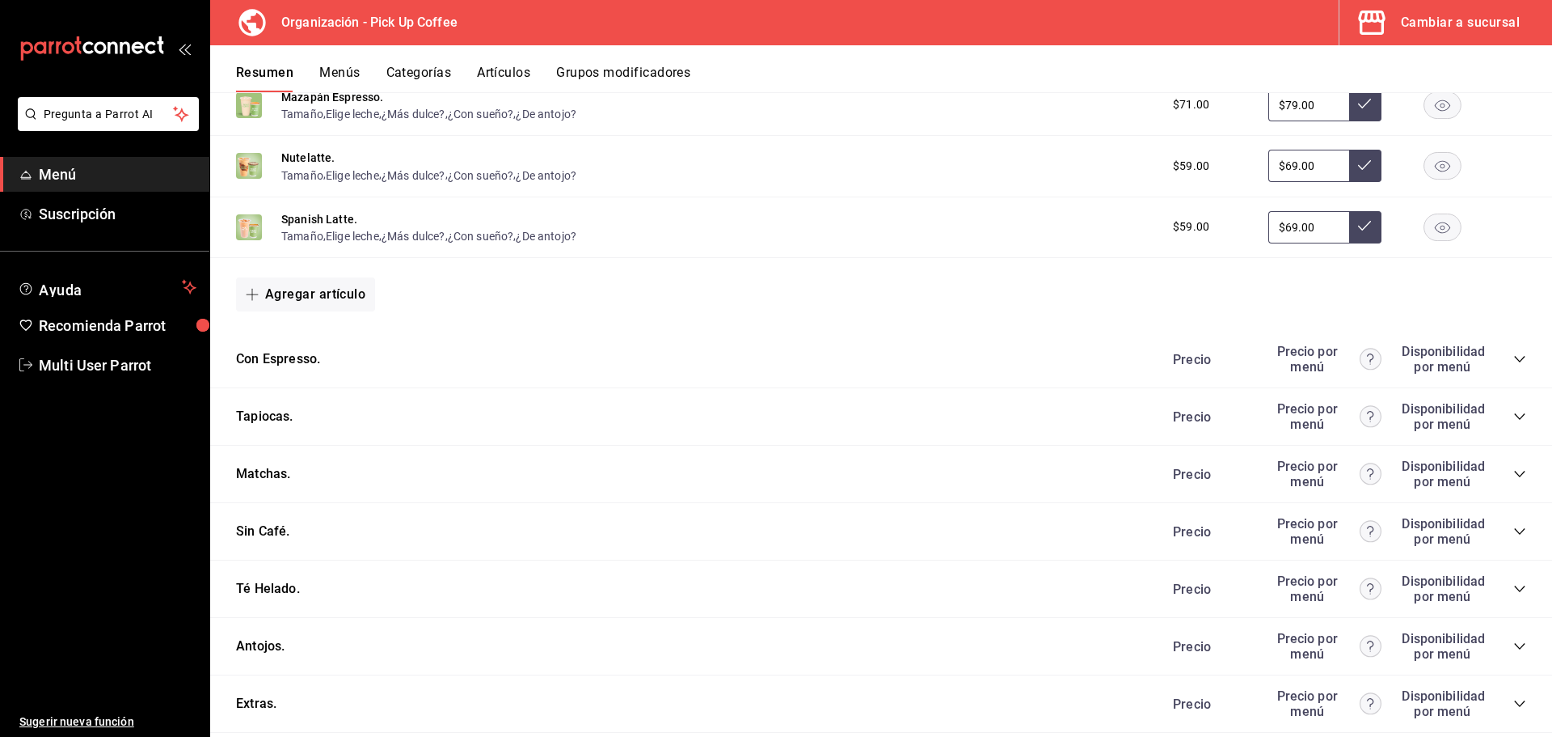
scroll to position [848, 0]
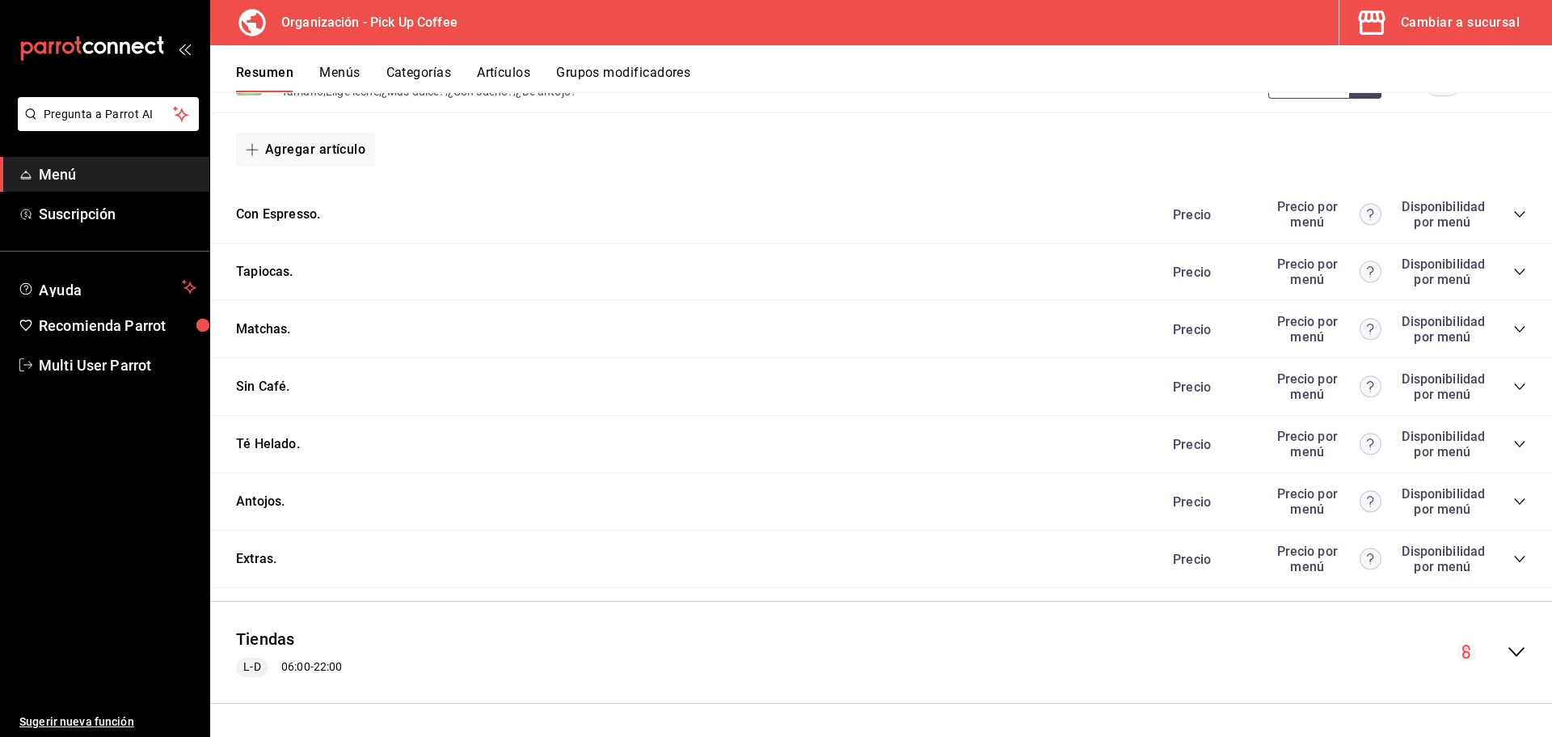
click at [1514, 500] on icon "collapse-category-row" at bounding box center [1520, 501] width 13 height 13
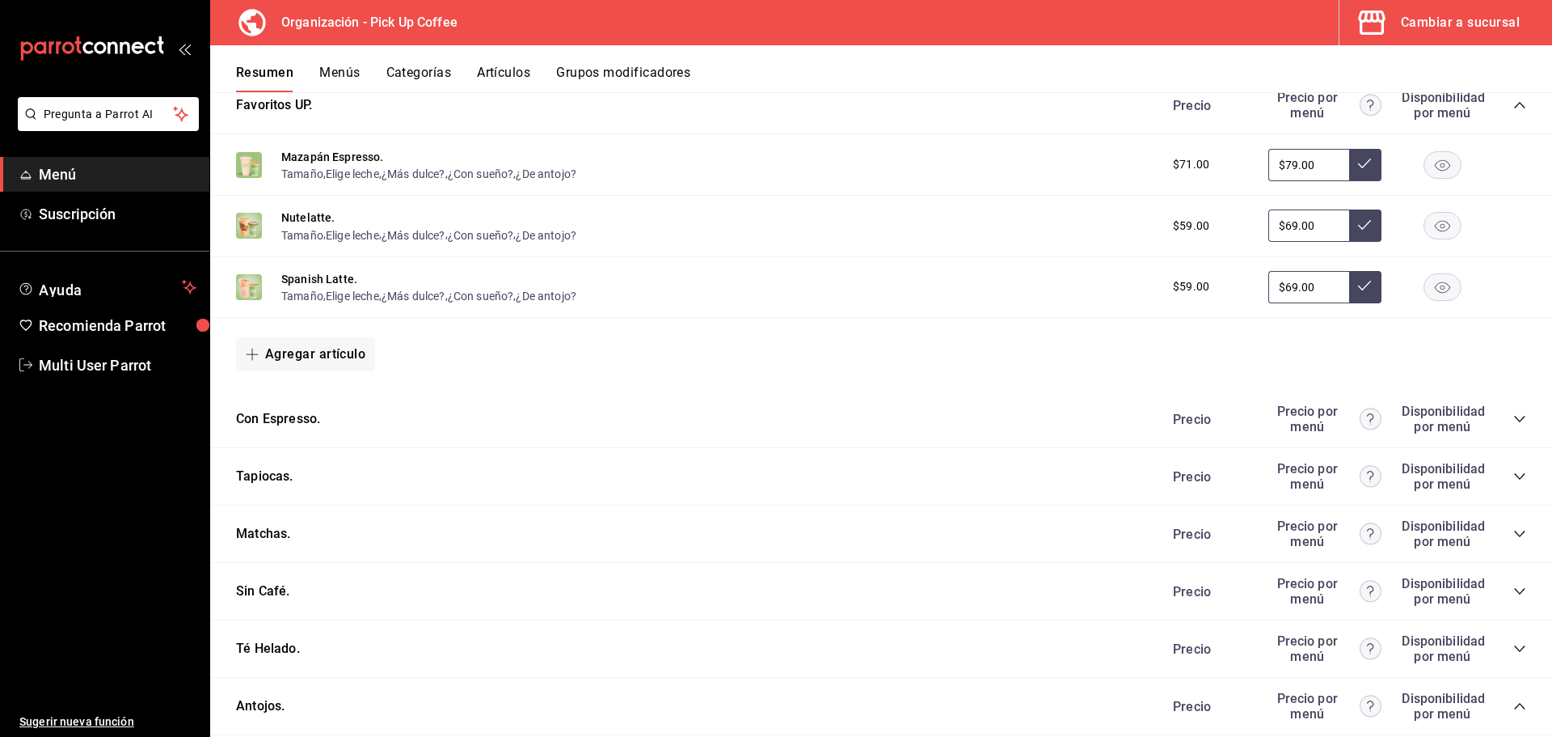
scroll to position [0, 0]
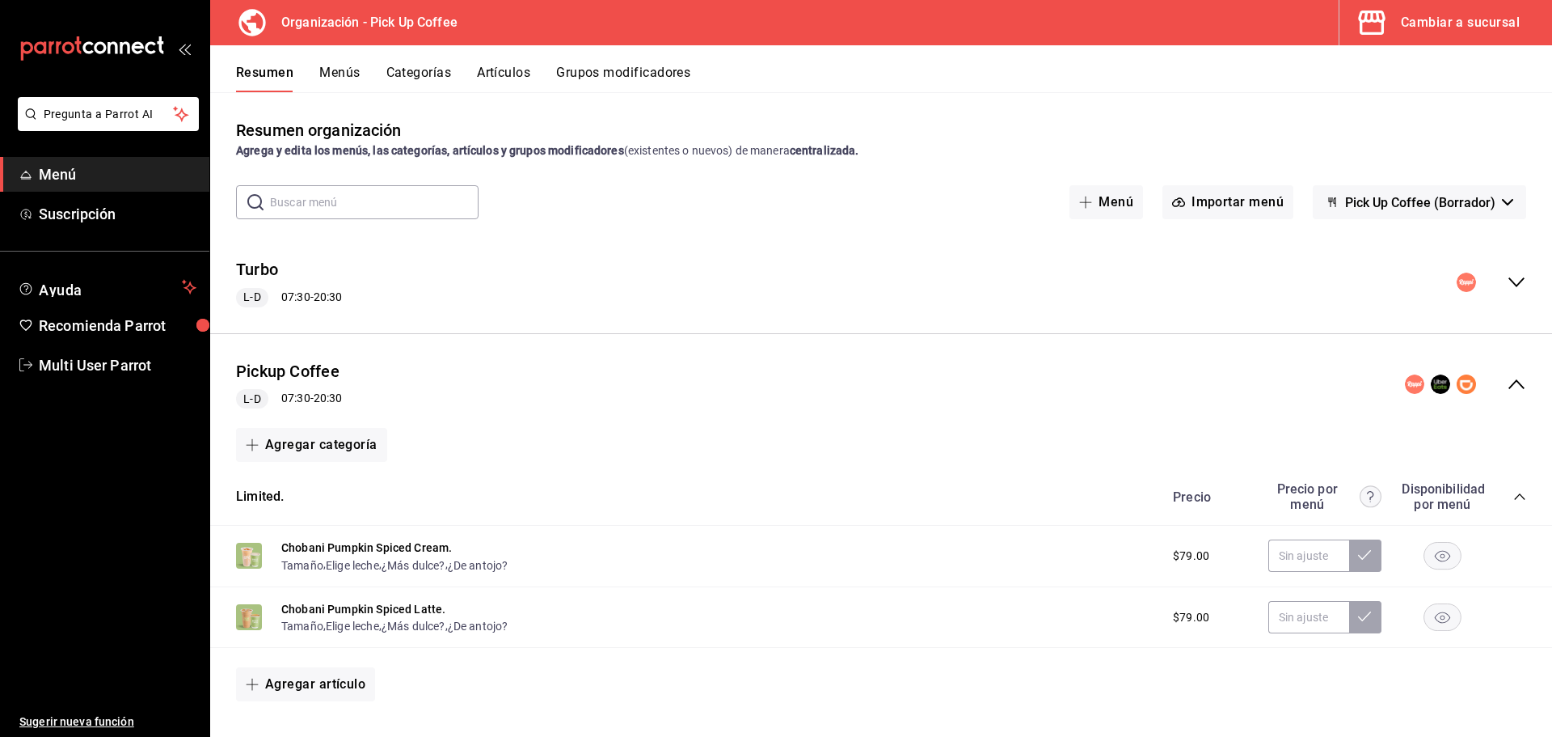
click at [348, 78] on button "Menús" at bounding box center [339, 78] width 40 height 27
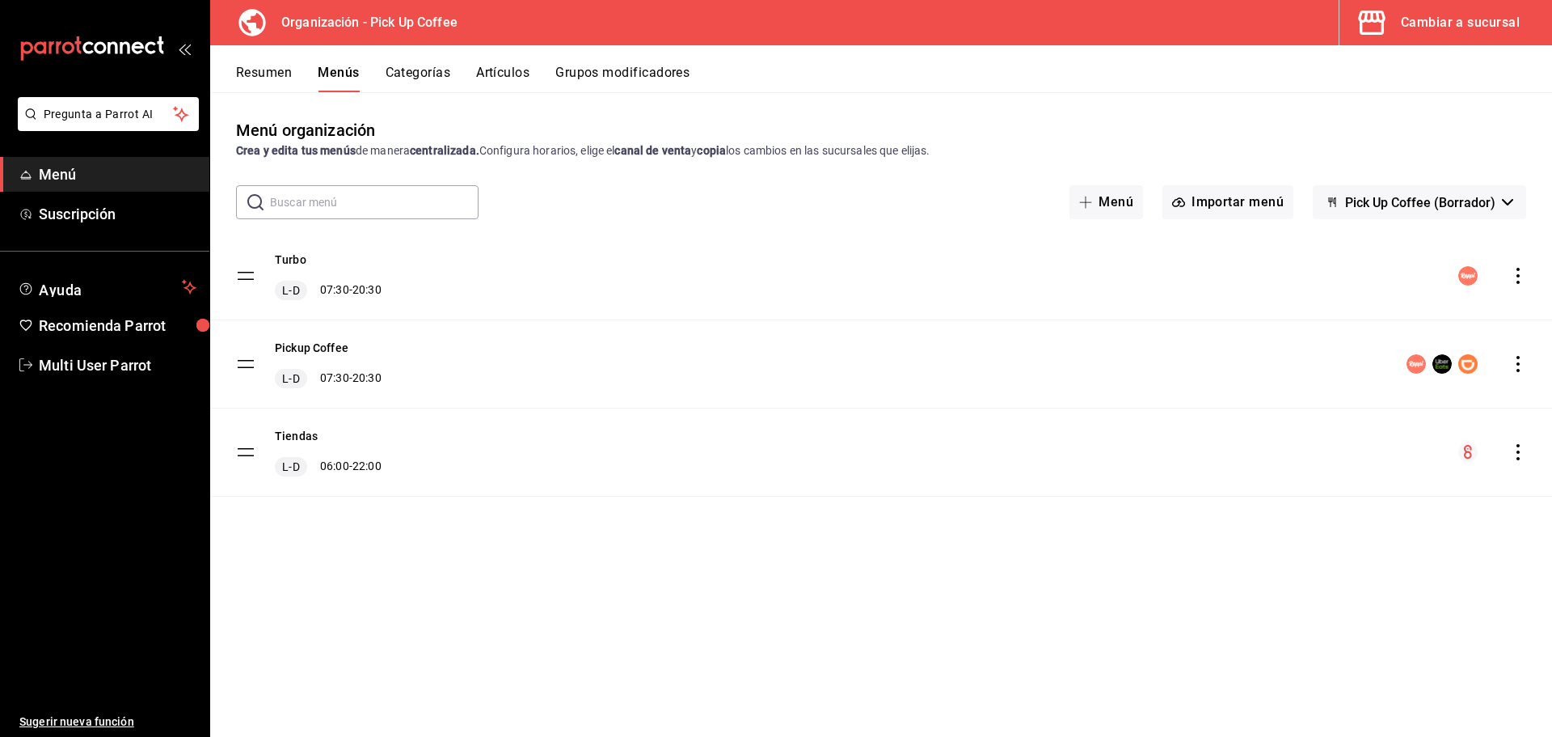
click at [1518, 277] on icon "actions" at bounding box center [1518, 276] width 3 height 16
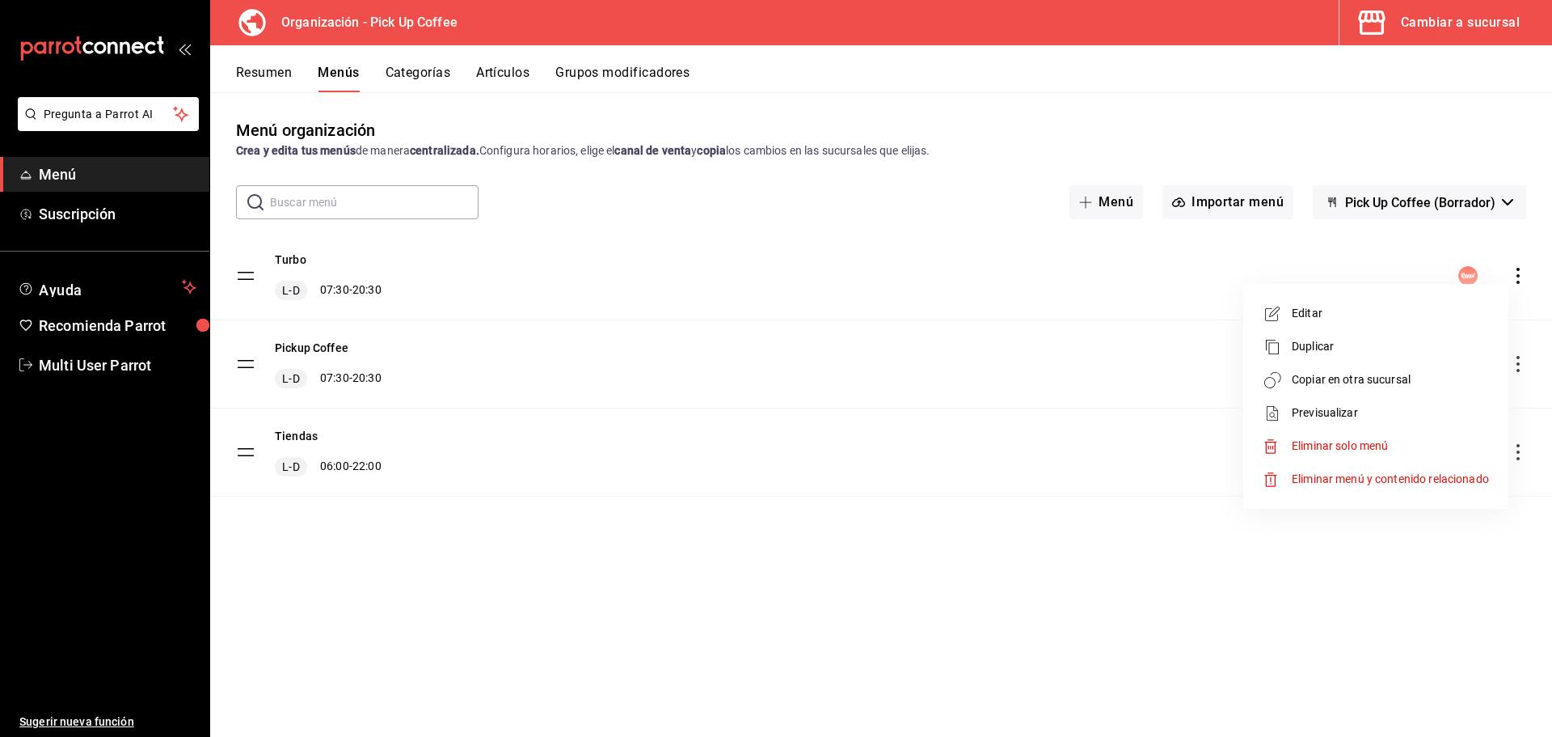
click at [1362, 382] on span "Copiar en otra sucursal" at bounding box center [1390, 379] width 197 height 17
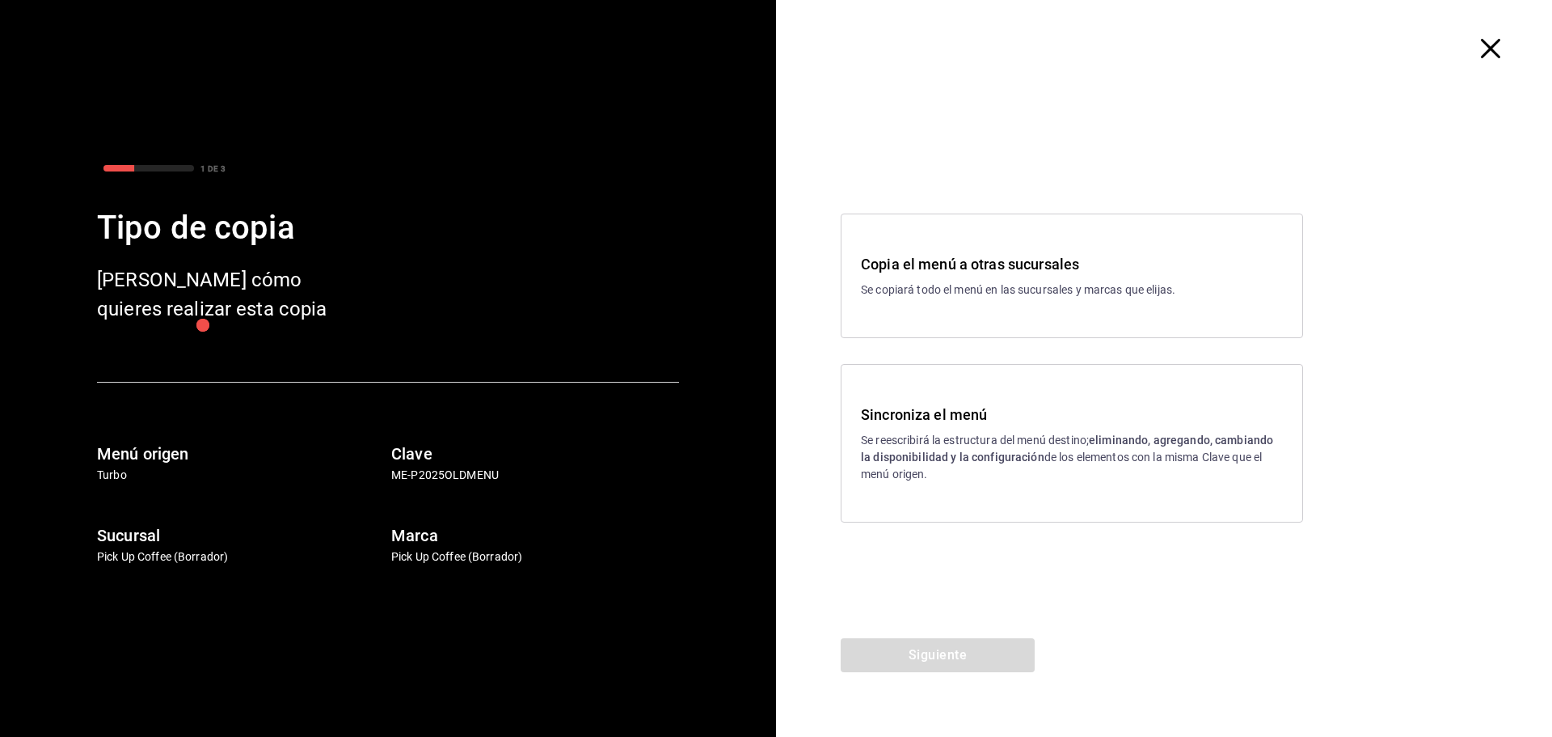
click at [986, 445] on p "Se reescribirá la estructura del menú destino; eliminando, agregando, cambiando…" at bounding box center [1072, 457] width 422 height 51
click at [934, 657] on button "Siguiente" at bounding box center [938, 655] width 194 height 34
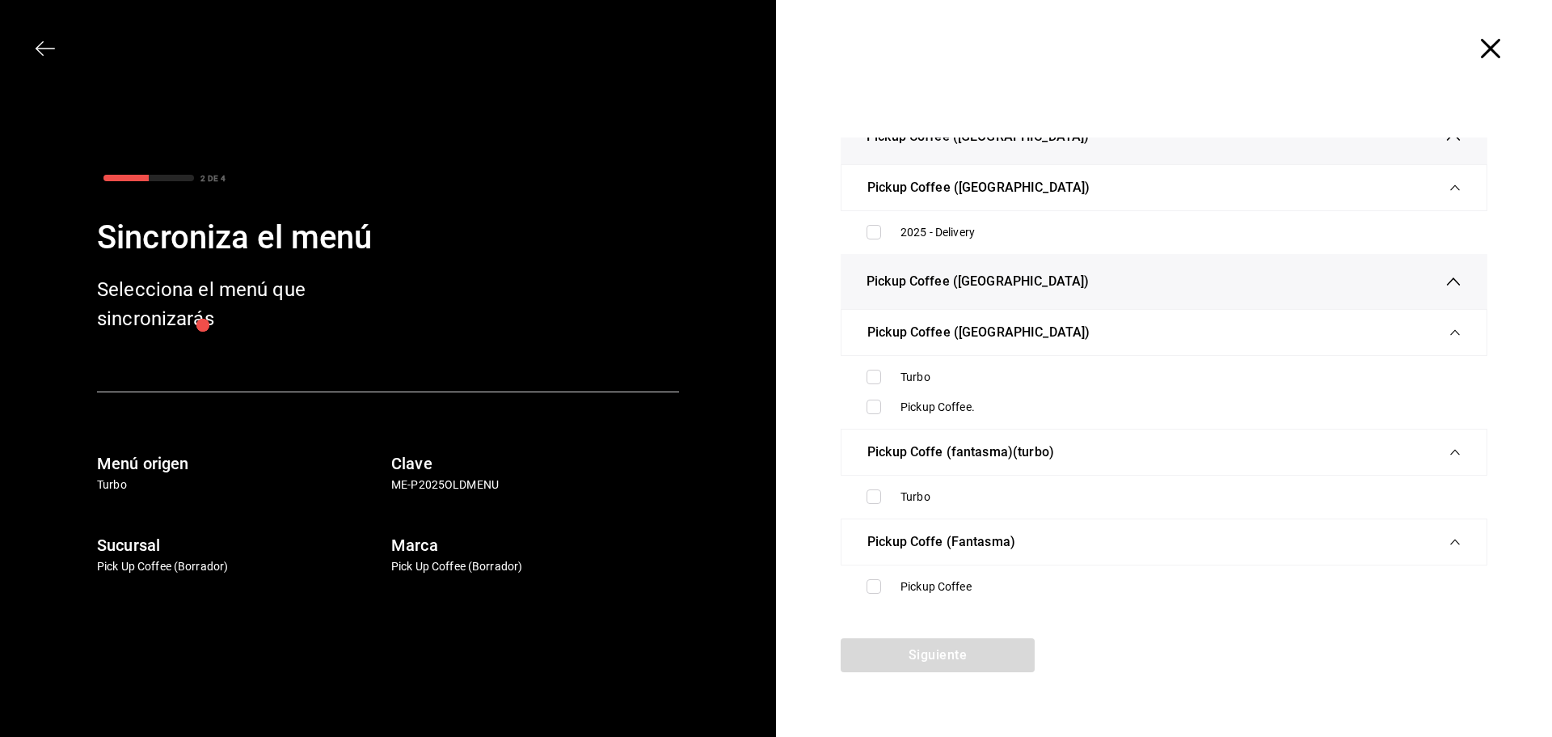
scroll to position [3962, 0]
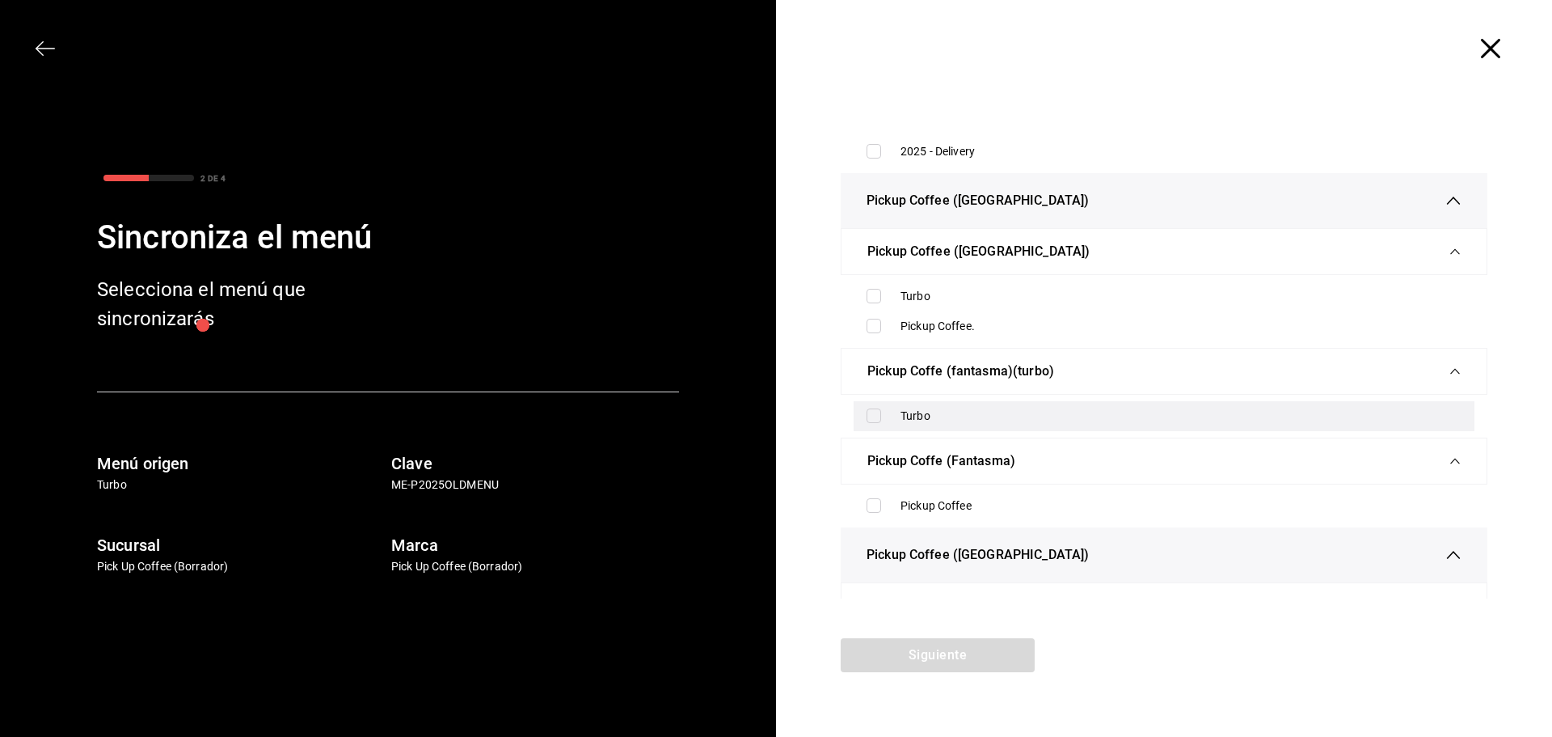
click at [896, 416] on div "Turbo" at bounding box center [1164, 416] width 621 height 30
checkbox input "true"
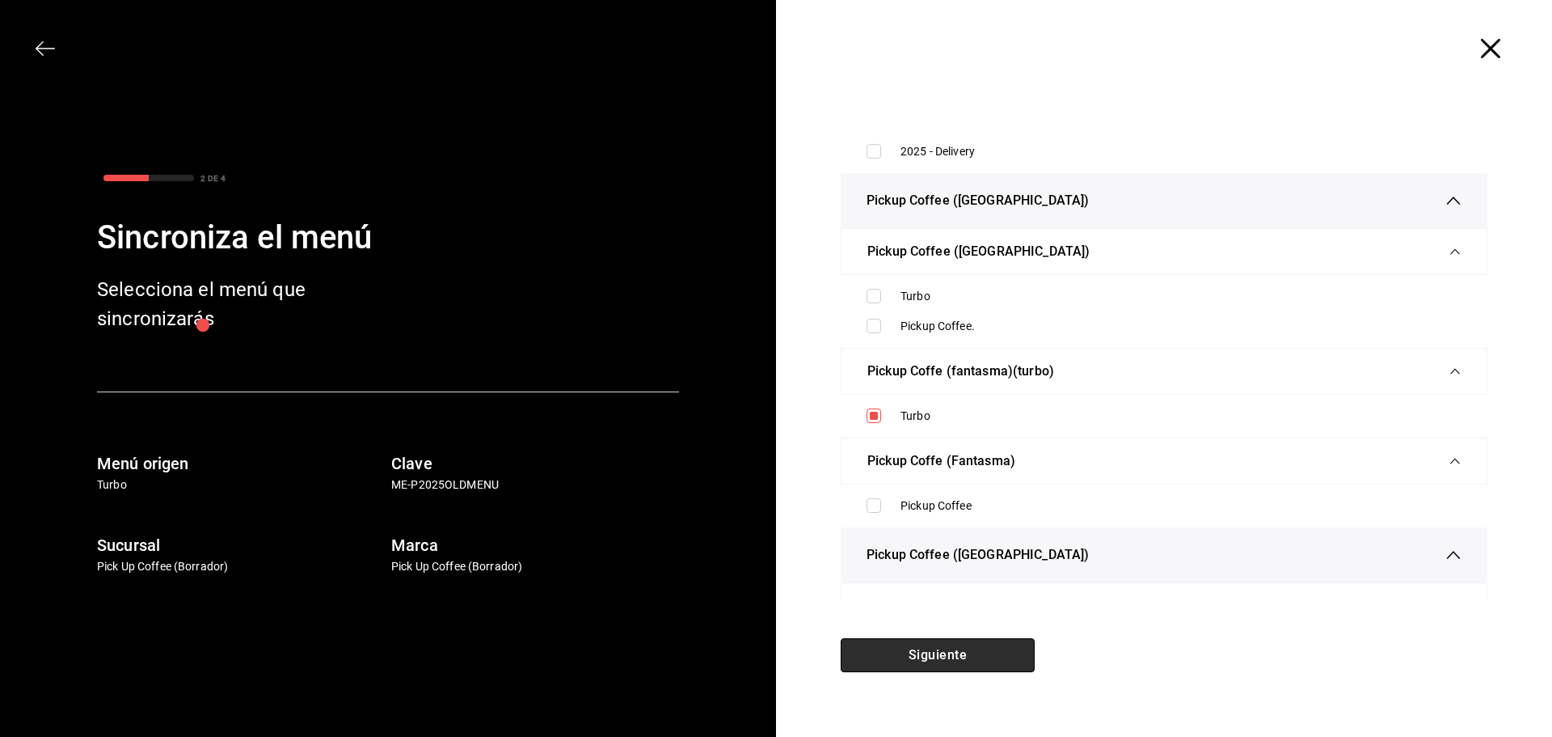
click at [916, 651] on button "Siguiente" at bounding box center [938, 655] width 194 height 34
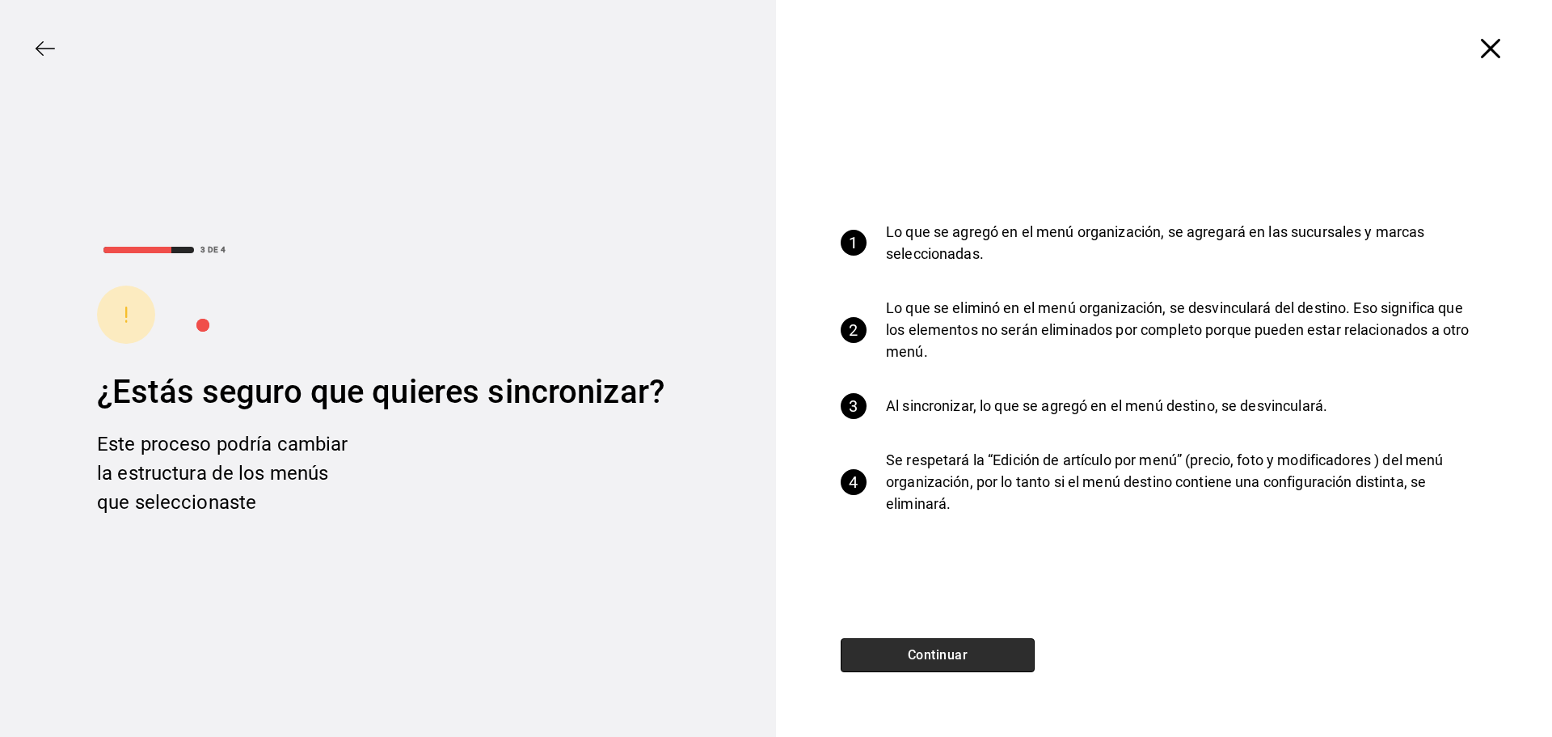
click at [931, 650] on button "Continuar" at bounding box center [938, 655] width 194 height 34
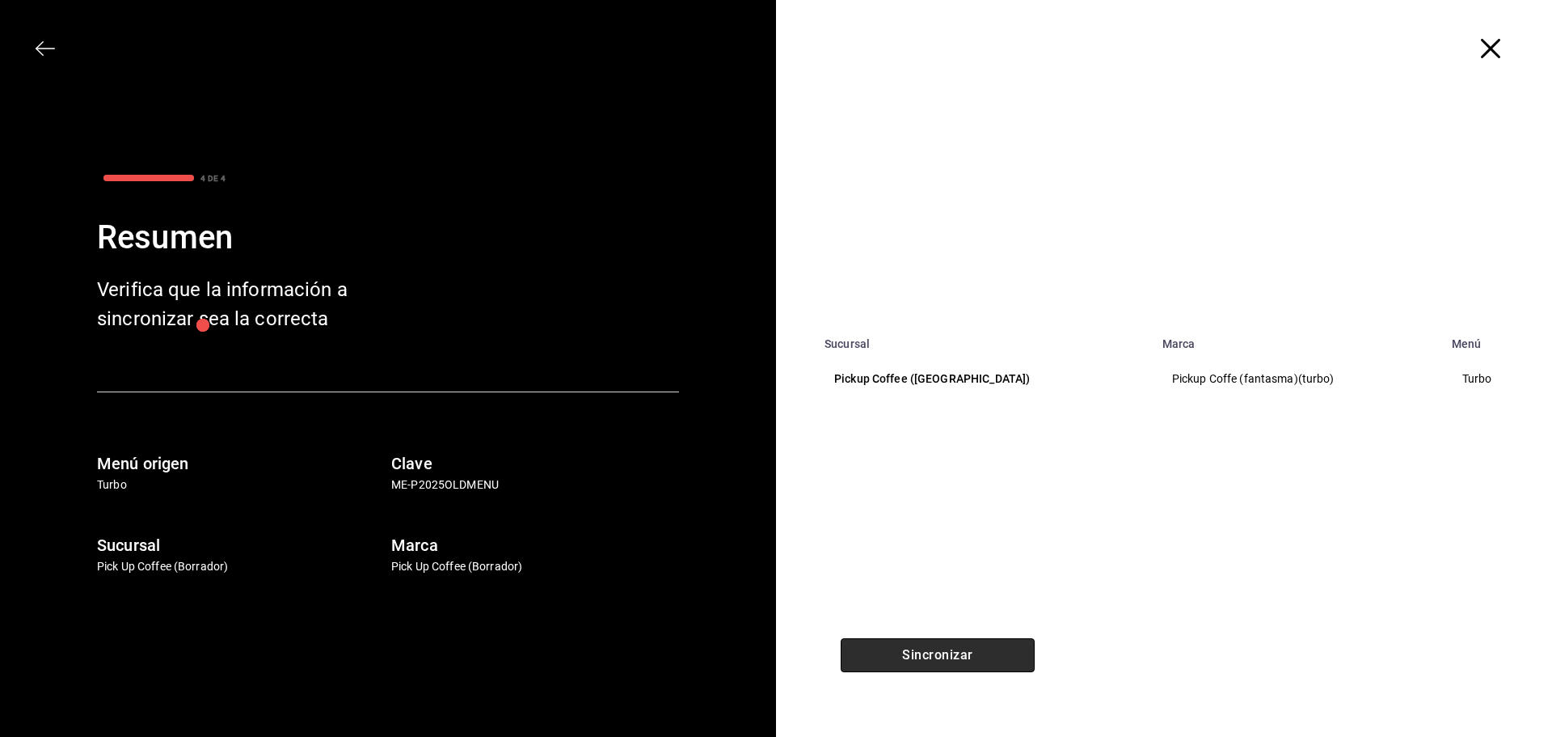
click at [922, 649] on button "Sincronizar" at bounding box center [938, 655] width 194 height 34
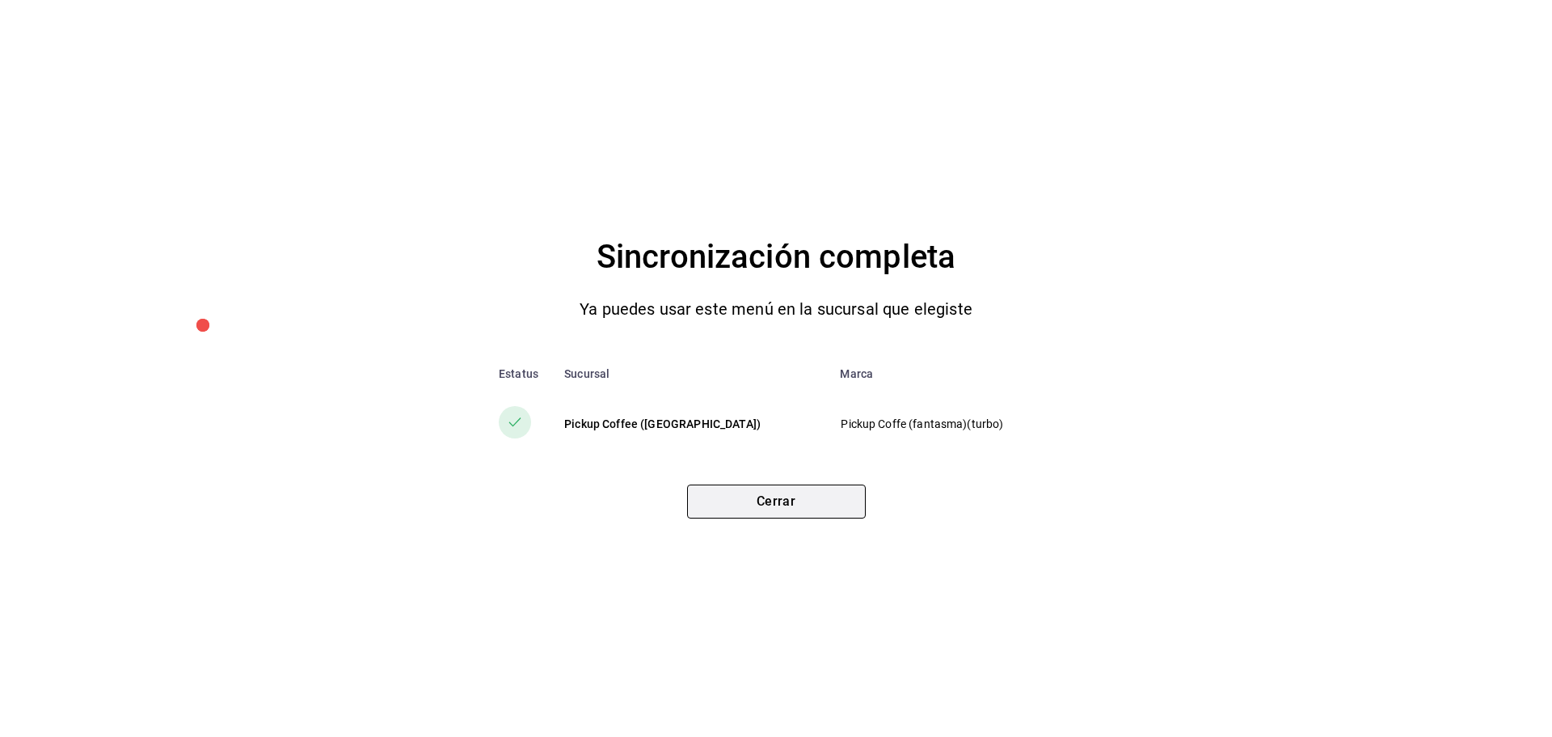
click at [781, 501] on button "Cerrar" at bounding box center [776, 501] width 179 height 34
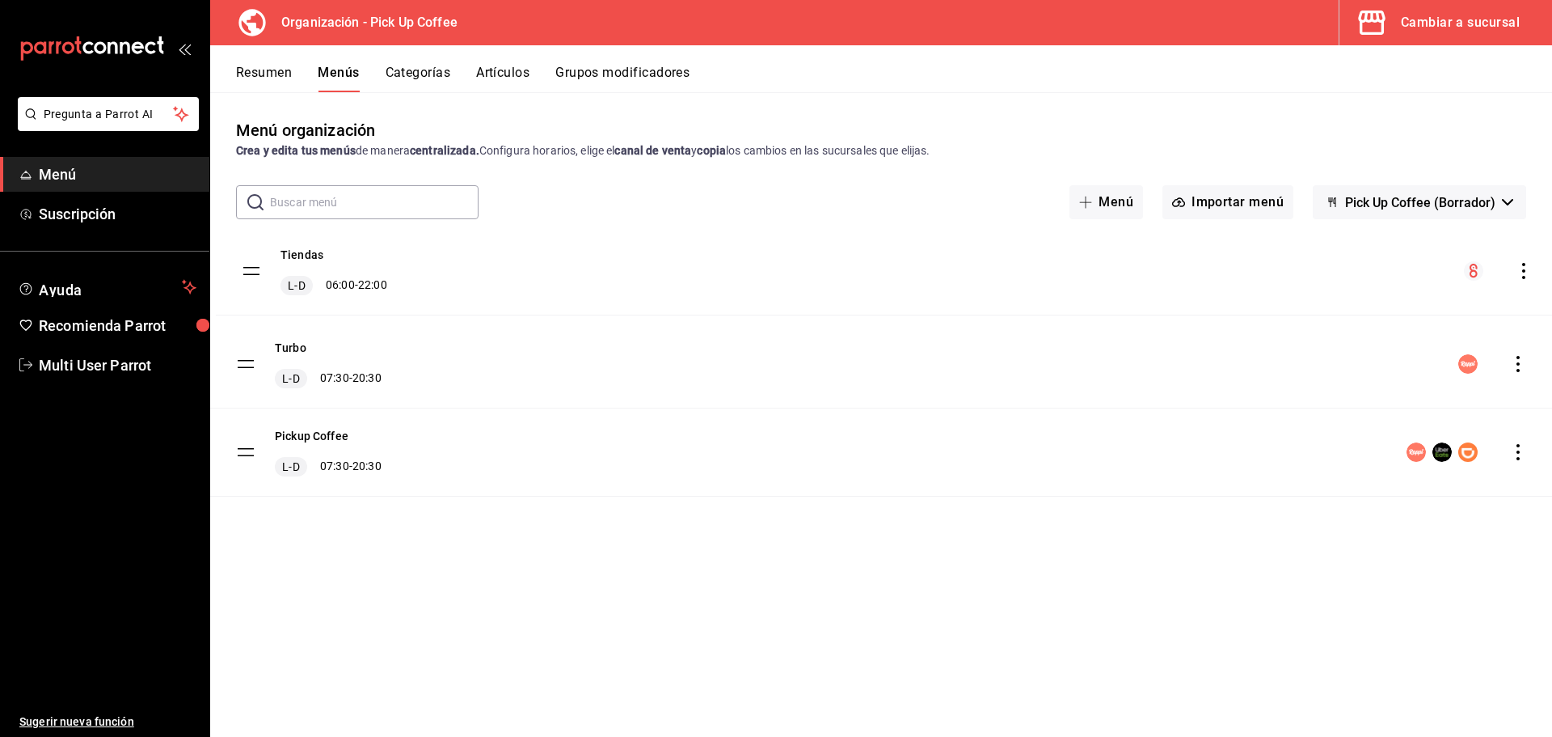
drag, startPoint x: 240, startPoint y: 454, endPoint x: 246, endPoint y: 272, distance: 181.2
click at [246, 272] on tbody "Turbo L-D 07:30 - 20:30 Pickup Coffee L-D 07:30 - 20:30 Tiendas L-D 06:00 - 22:…" at bounding box center [881, 364] width 1342 height 264
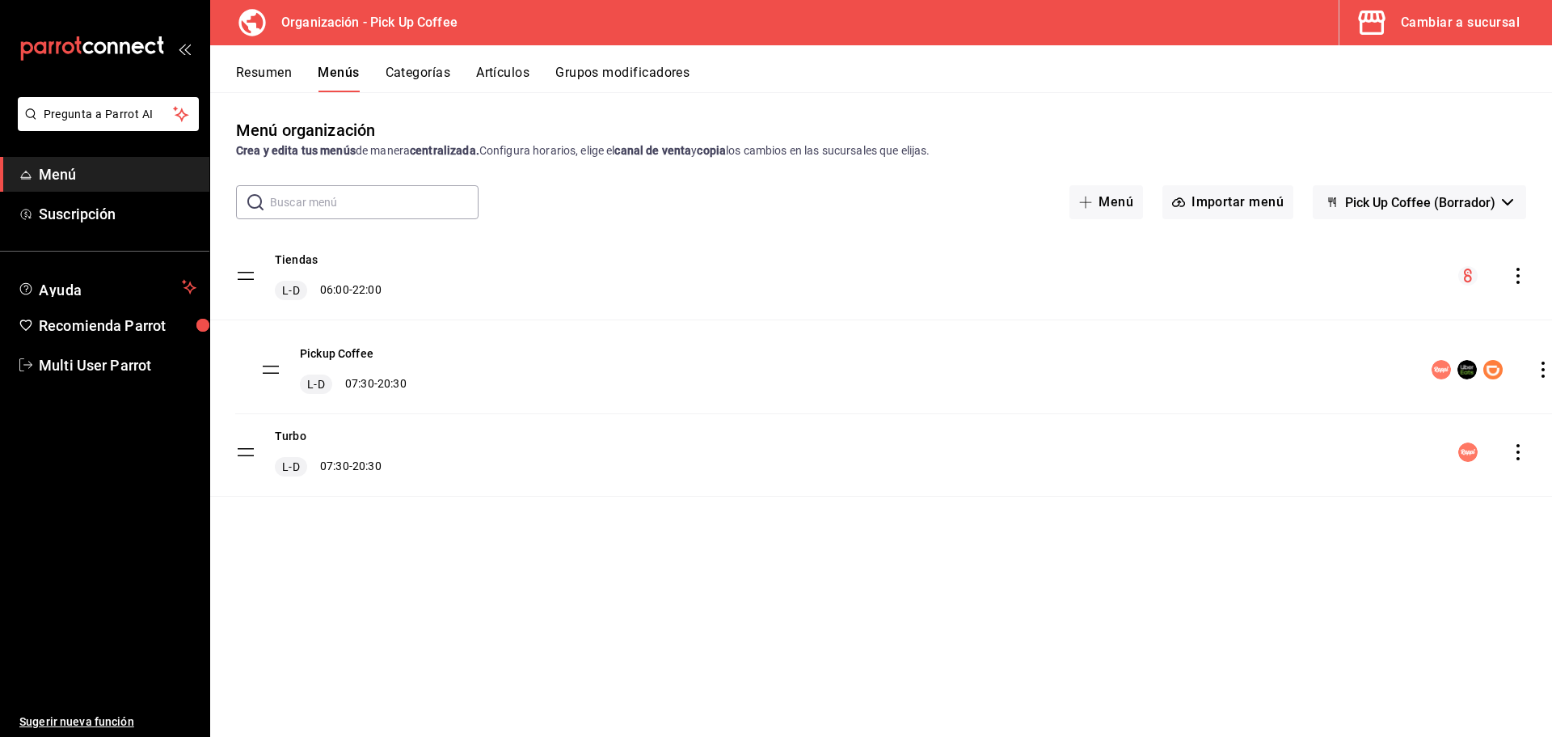
drag, startPoint x: 252, startPoint y: 453, endPoint x: 277, endPoint y: 370, distance: 86.2
click at [277, 370] on tbody "Tiendas L-D 06:00 - 22:00 Turbo L-D 07:30 - 20:30 Pickup Coffee L-D 07:30 - 20:…" at bounding box center [881, 364] width 1342 height 264
click at [679, 599] on div "Menú organización Crea y edita tus menús de manera centralizada. Configura hora…" at bounding box center [881, 427] width 1342 height 618
click at [295, 436] on button "Turbo" at bounding box center [291, 436] width 32 height 16
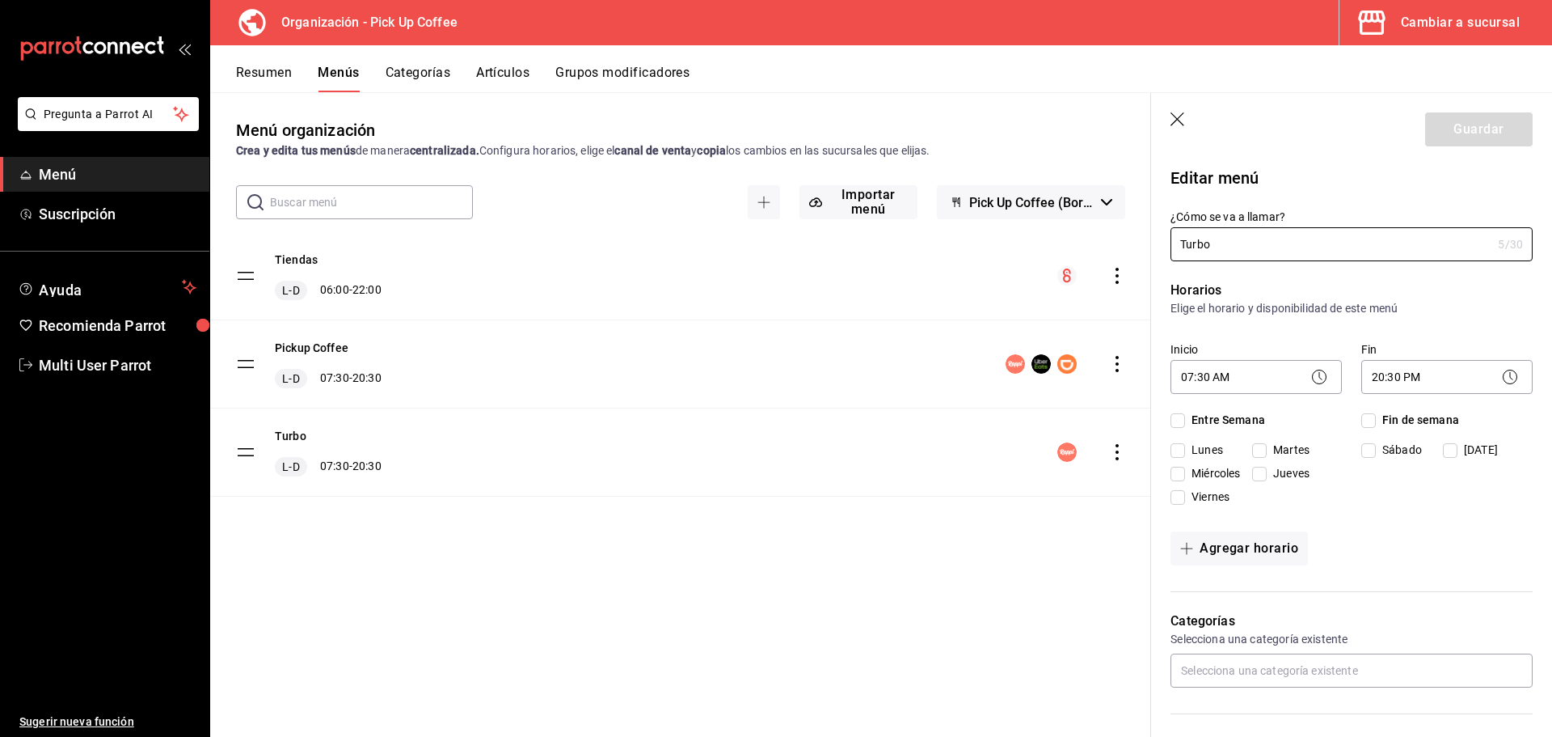
checkbox input "true"
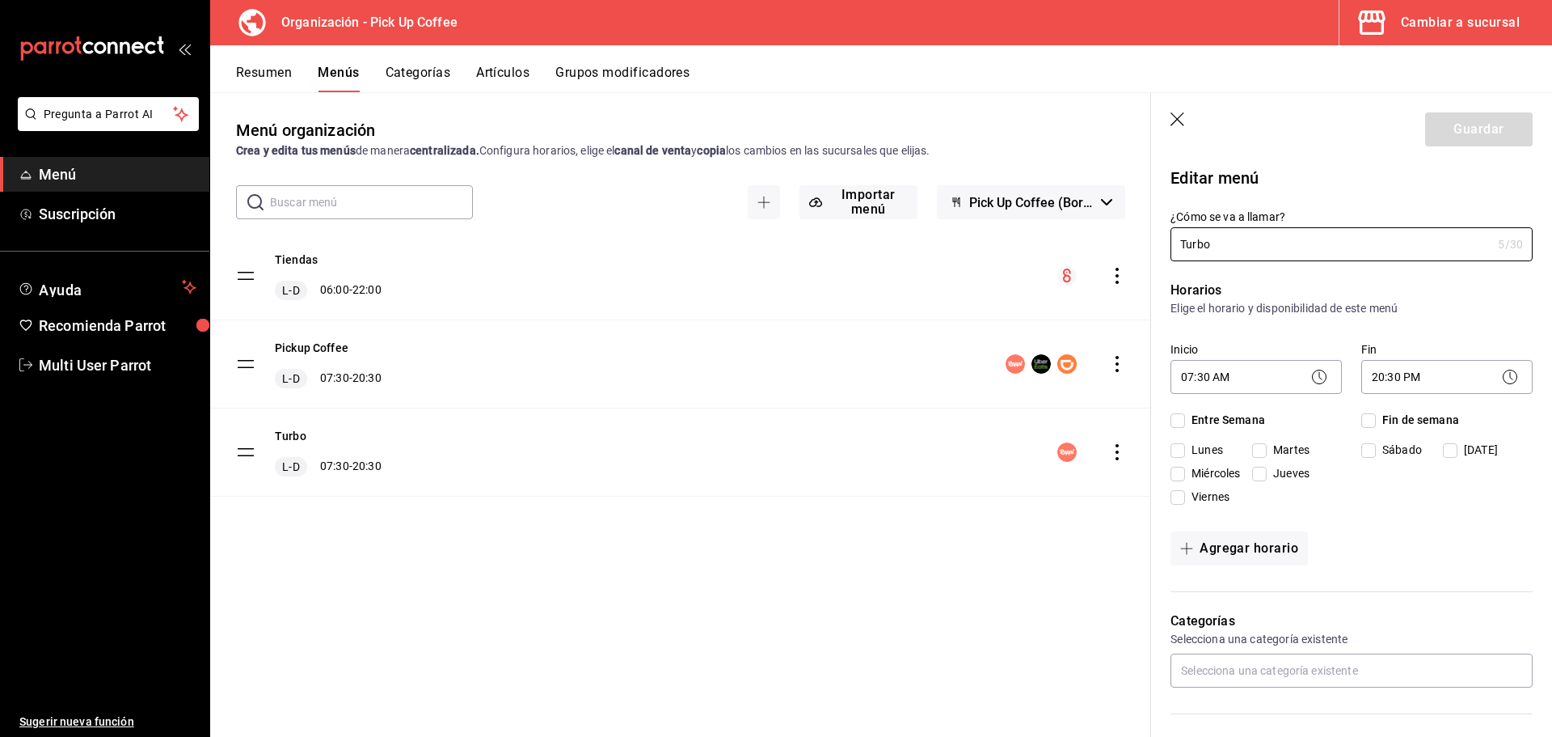
checkbox input "true"
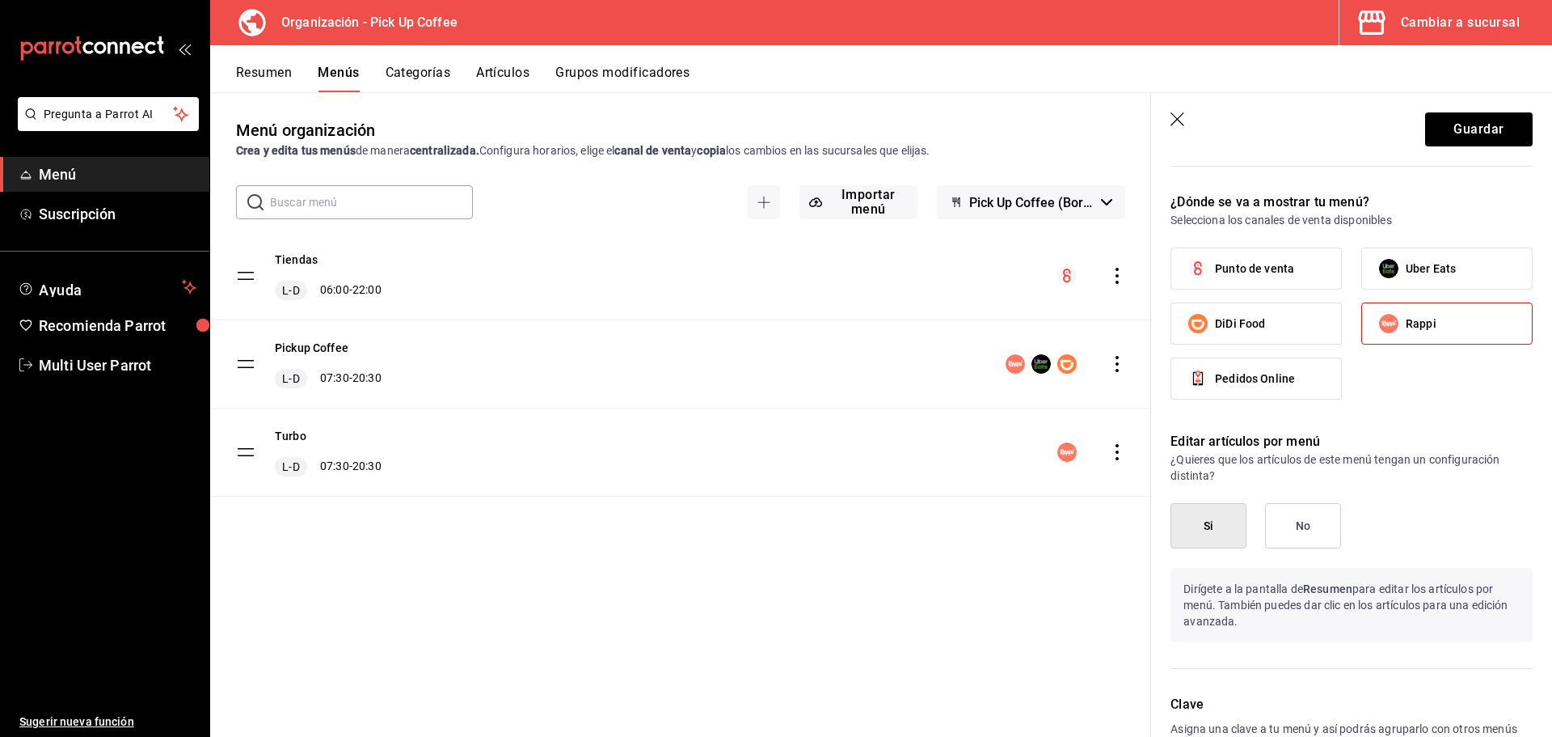
scroll to position [999, 0]
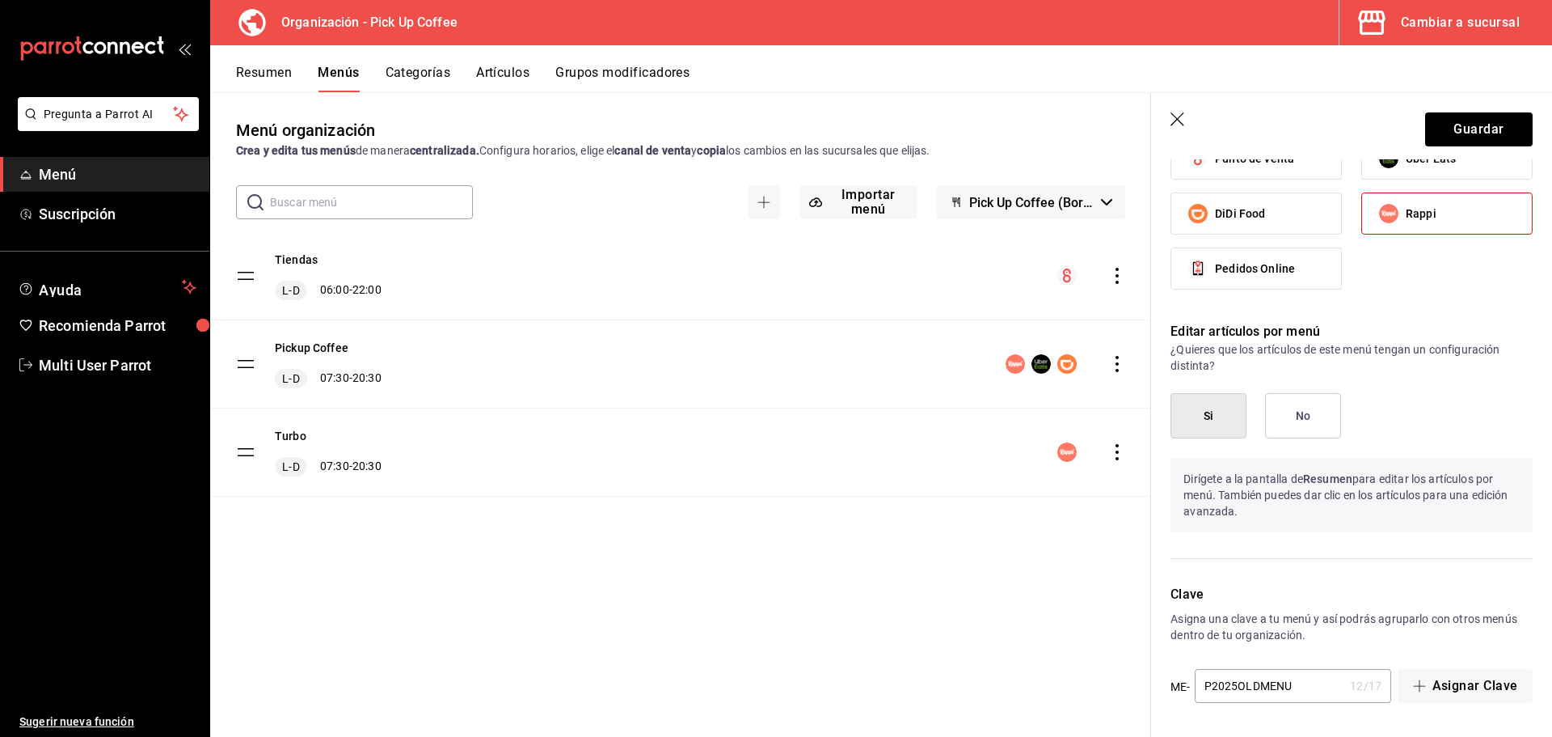
click at [1184, 118] on icon "button" at bounding box center [1179, 120] width 16 height 16
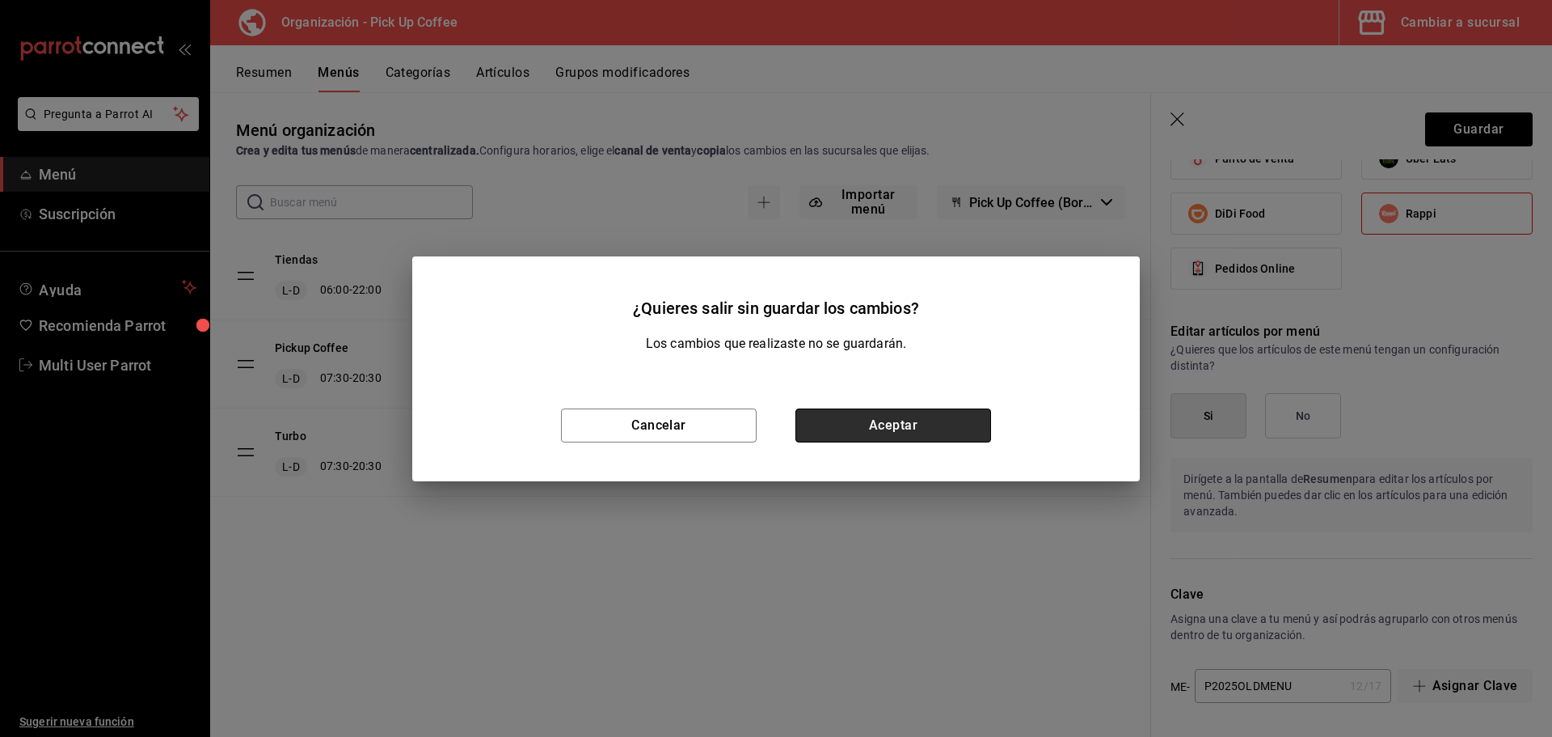
click at [872, 423] on button "Aceptar" at bounding box center [894, 425] width 196 height 34
checkbox input "false"
type input "1758564603592"
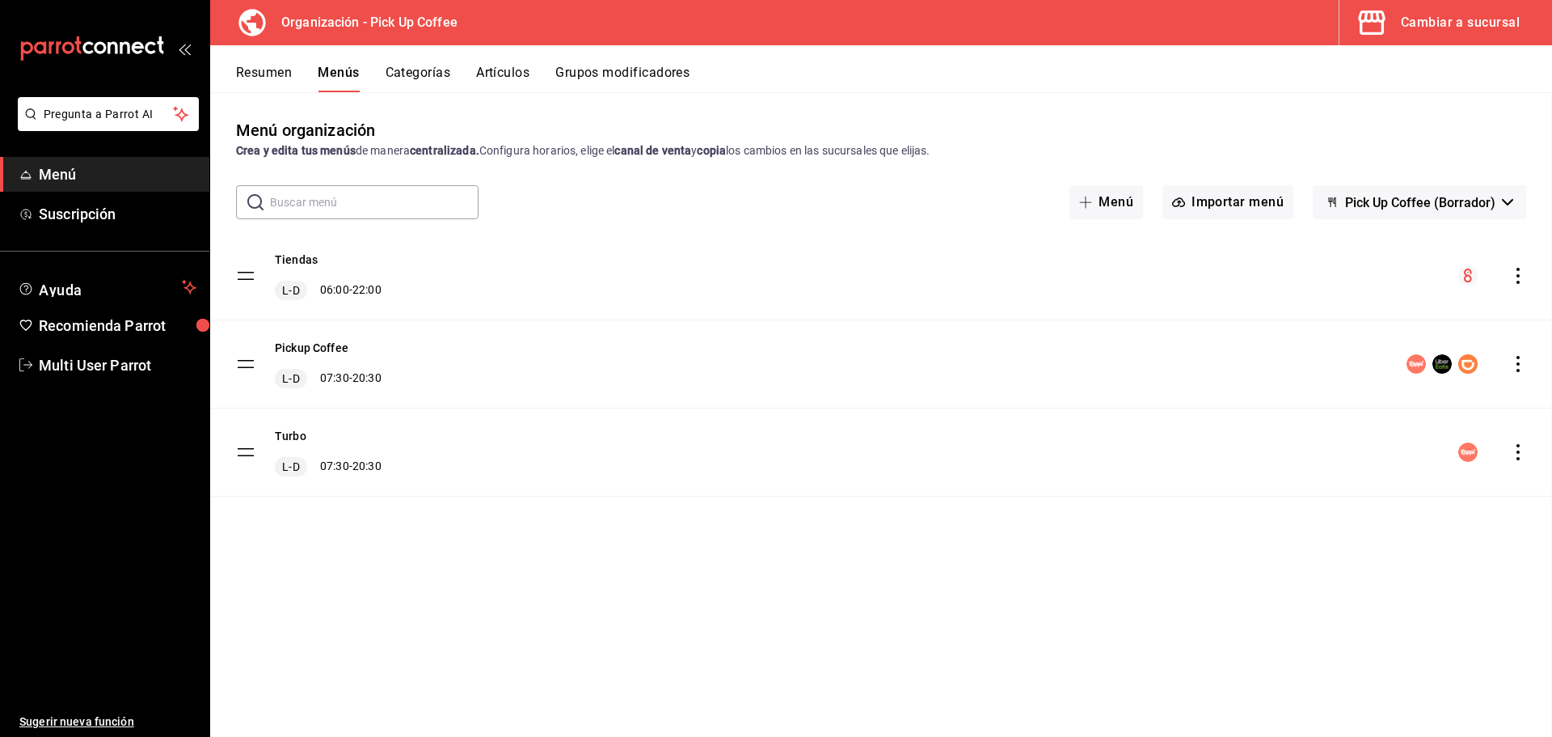
checkbox input "false"
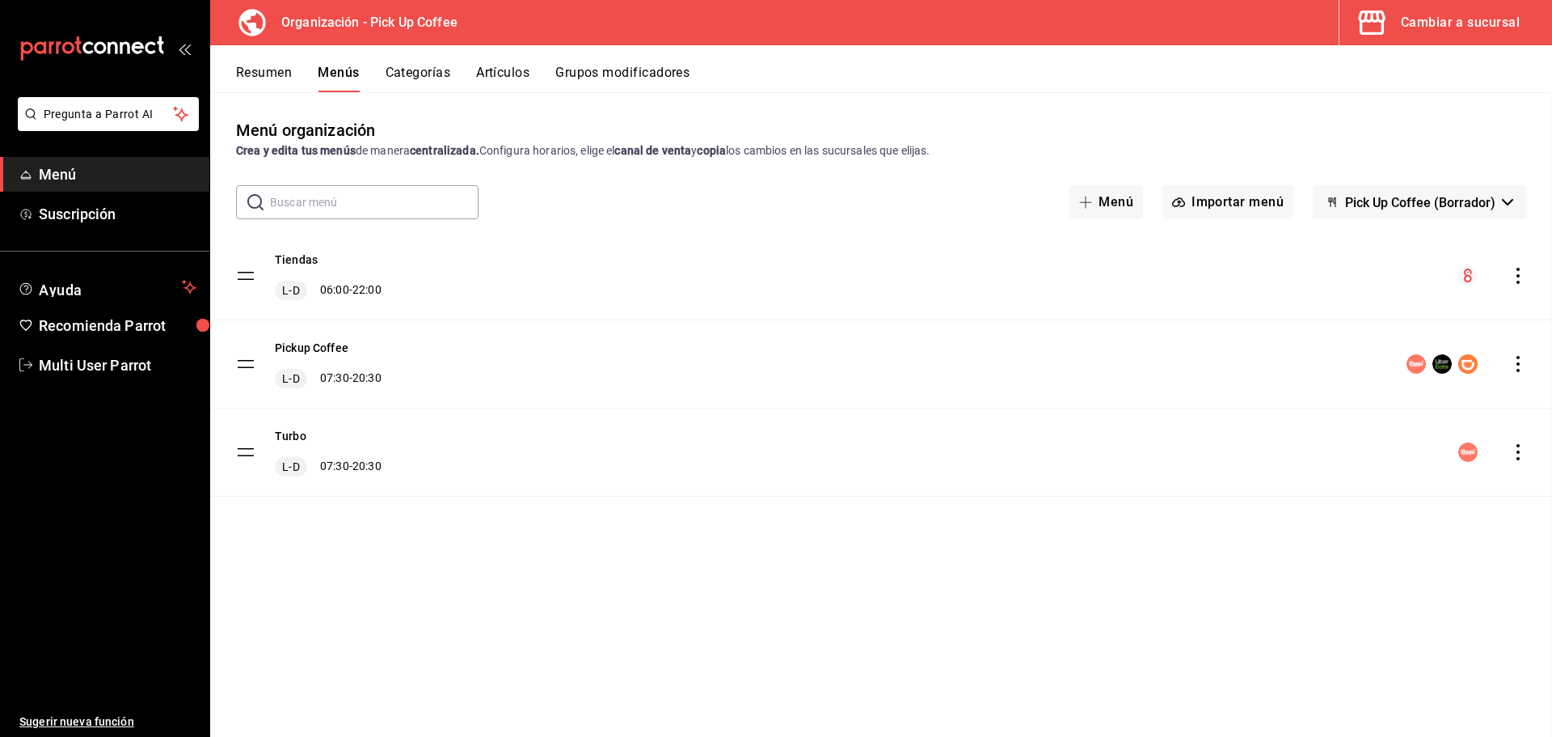
checkbox input "false"
